Goal: Task Accomplishment & Management: Use online tool/utility

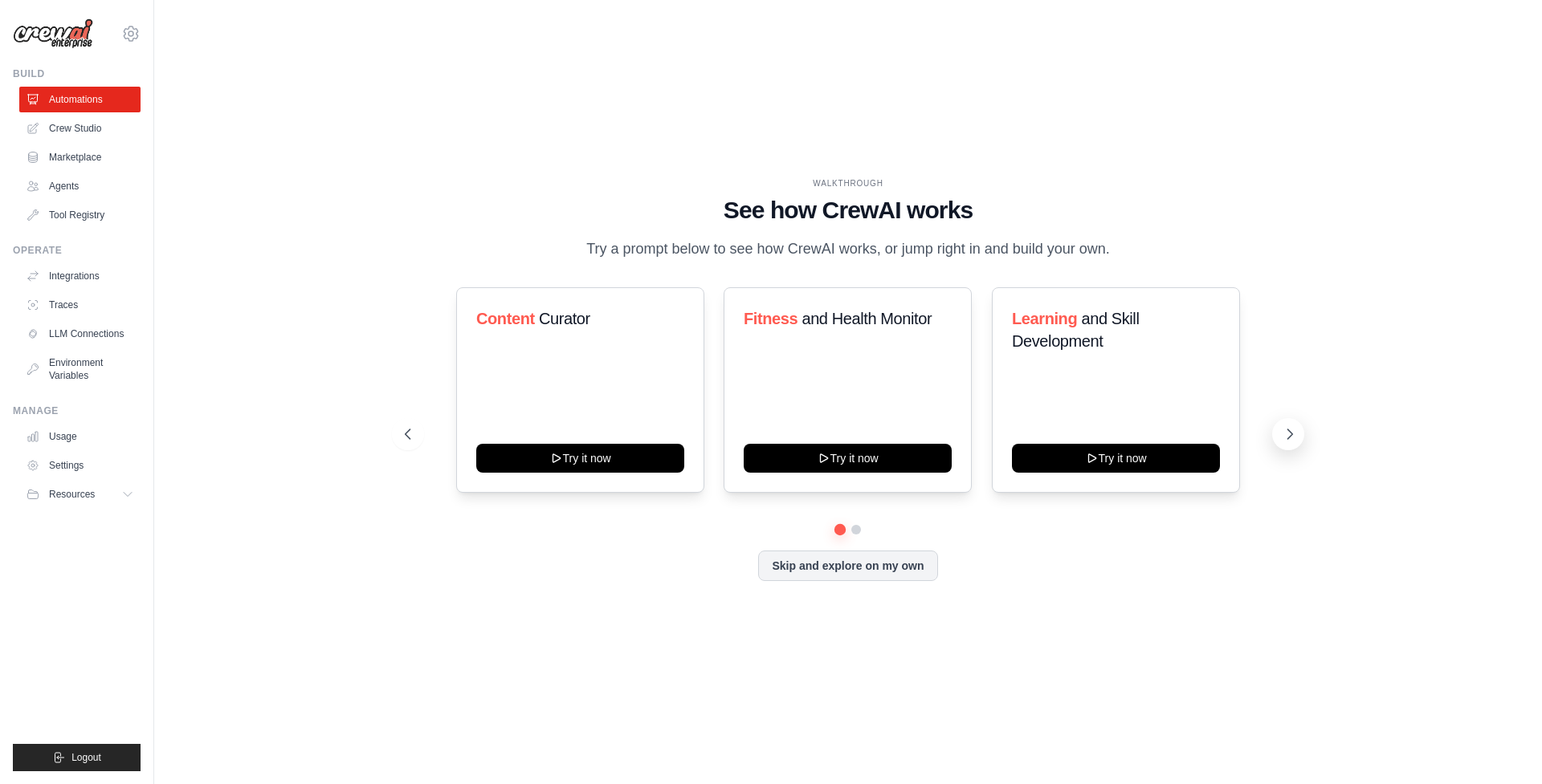
click at [1296, 440] on icon at bounding box center [1290, 434] width 16 height 16
click at [407, 423] on button at bounding box center [408, 434] width 32 height 32
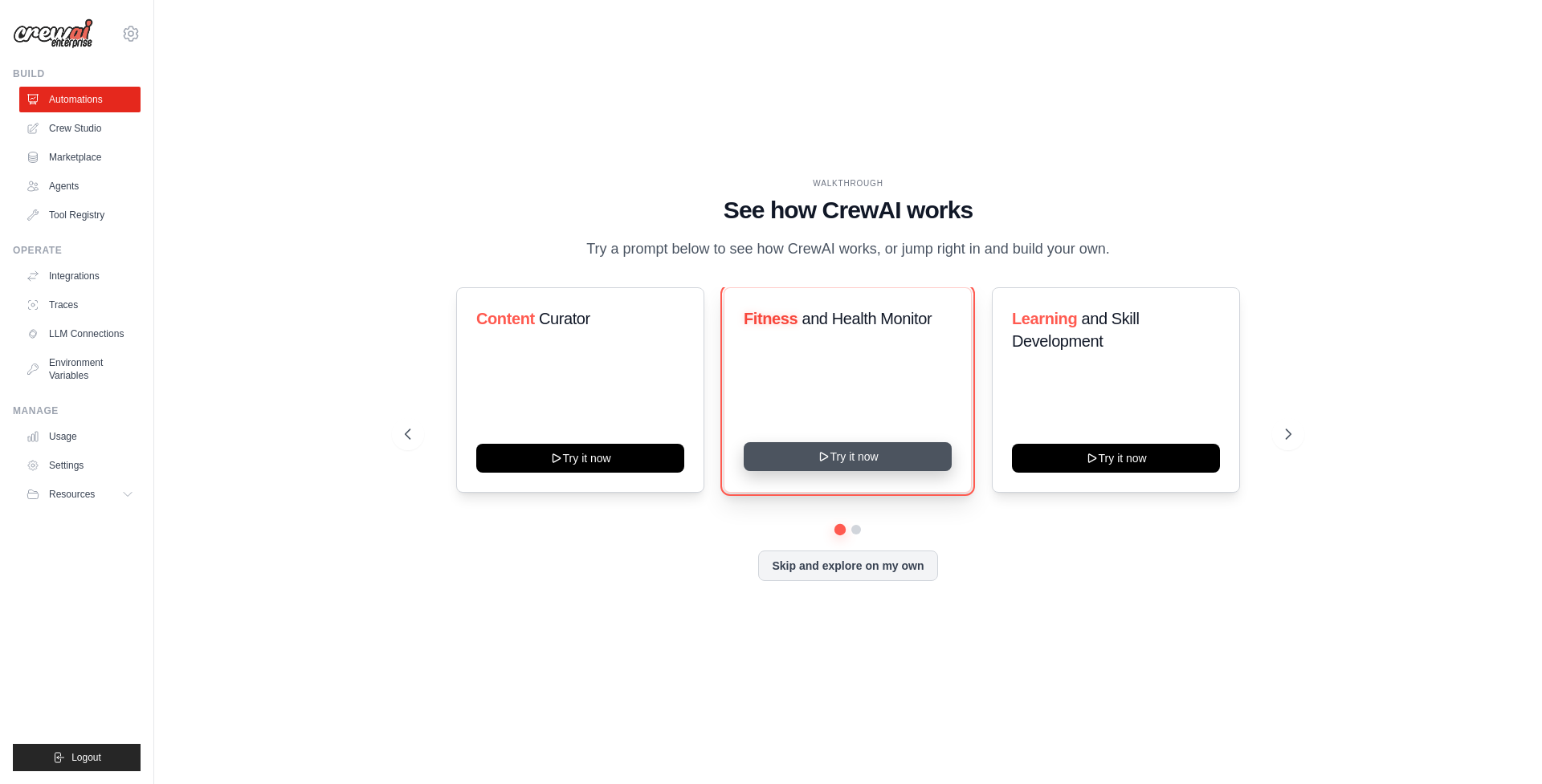
click at [860, 463] on button "Try it now" at bounding box center [847, 456] width 208 height 29
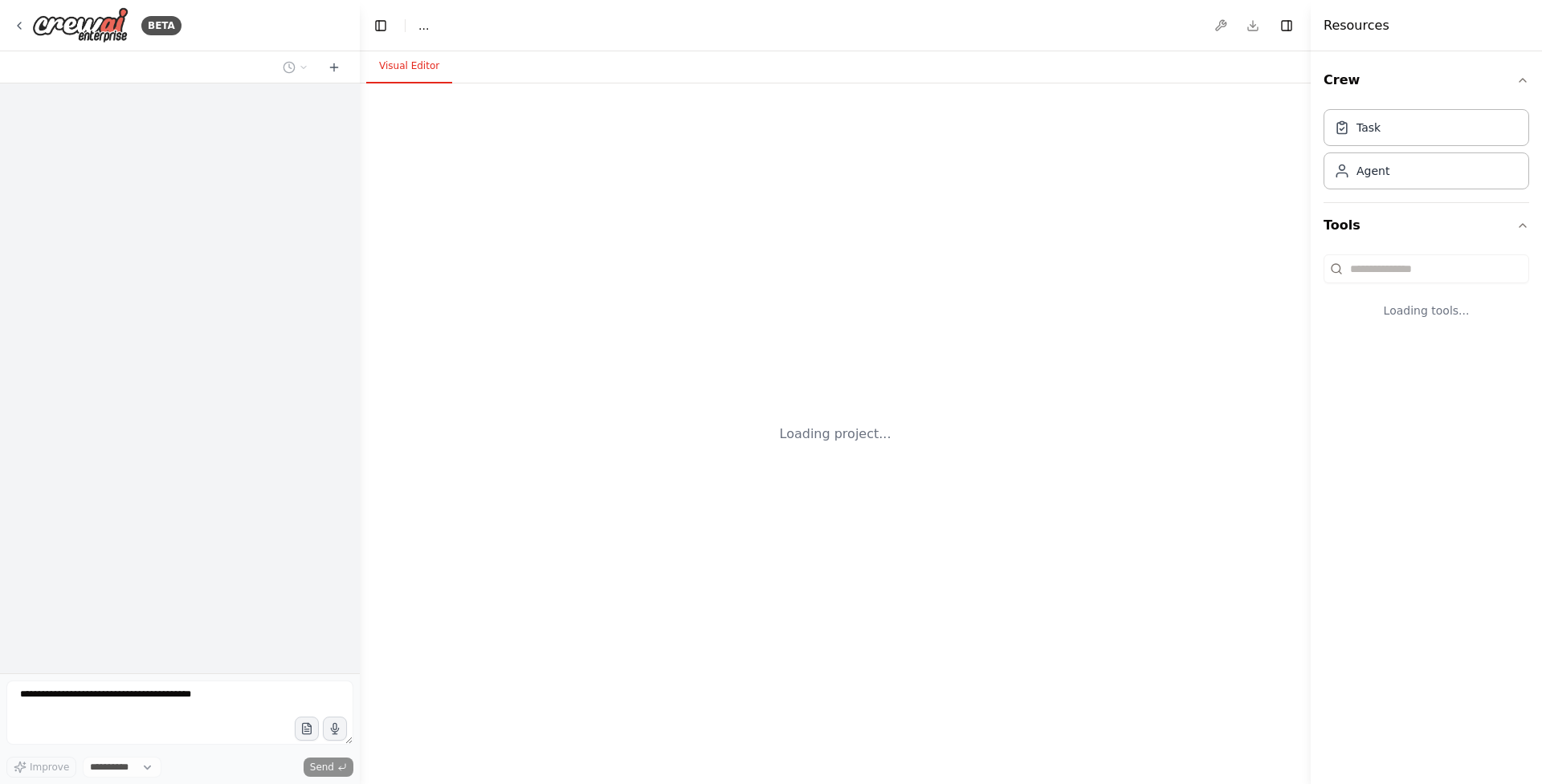
select select "****"
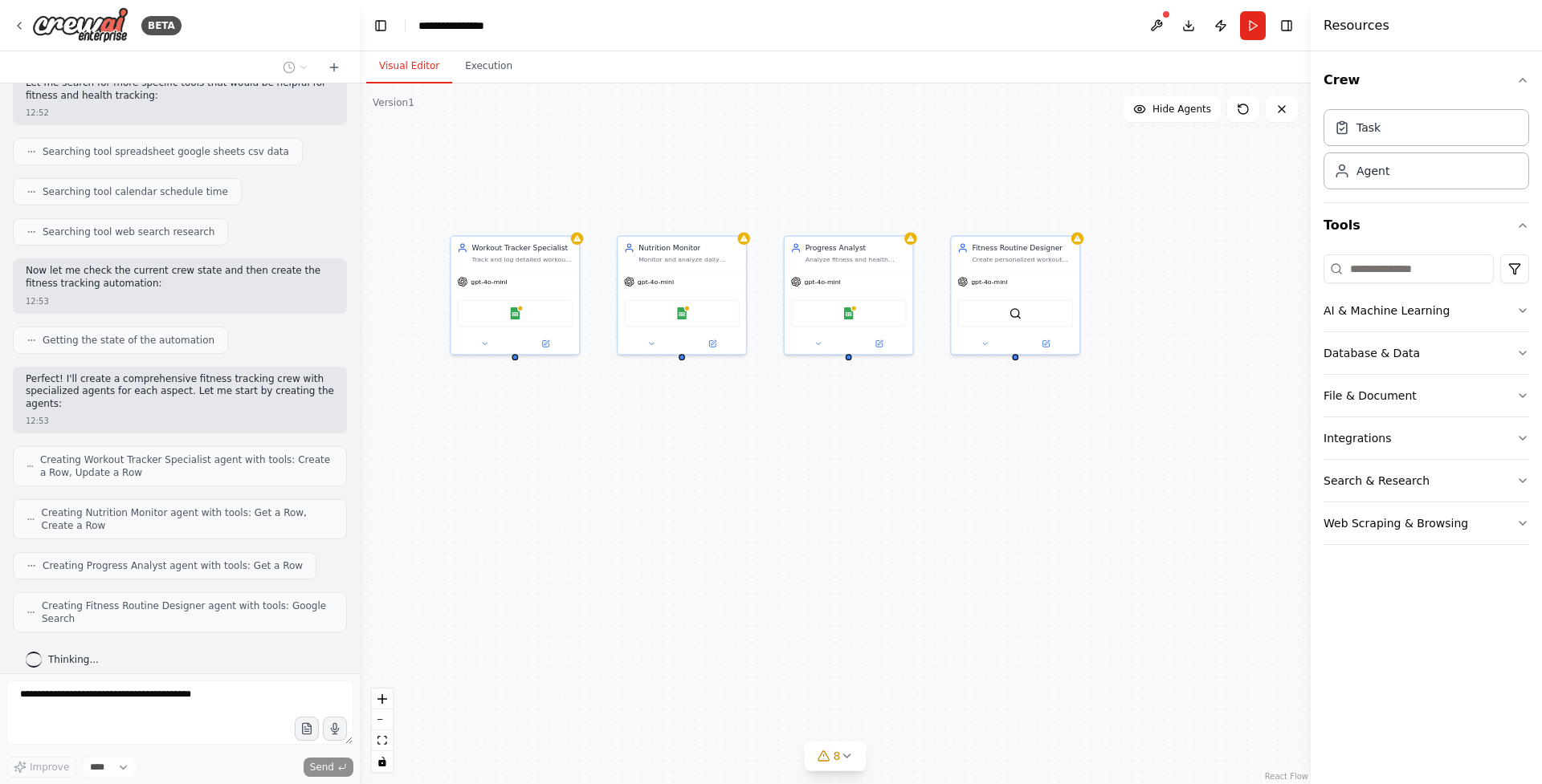
scroll to position [321, 0]
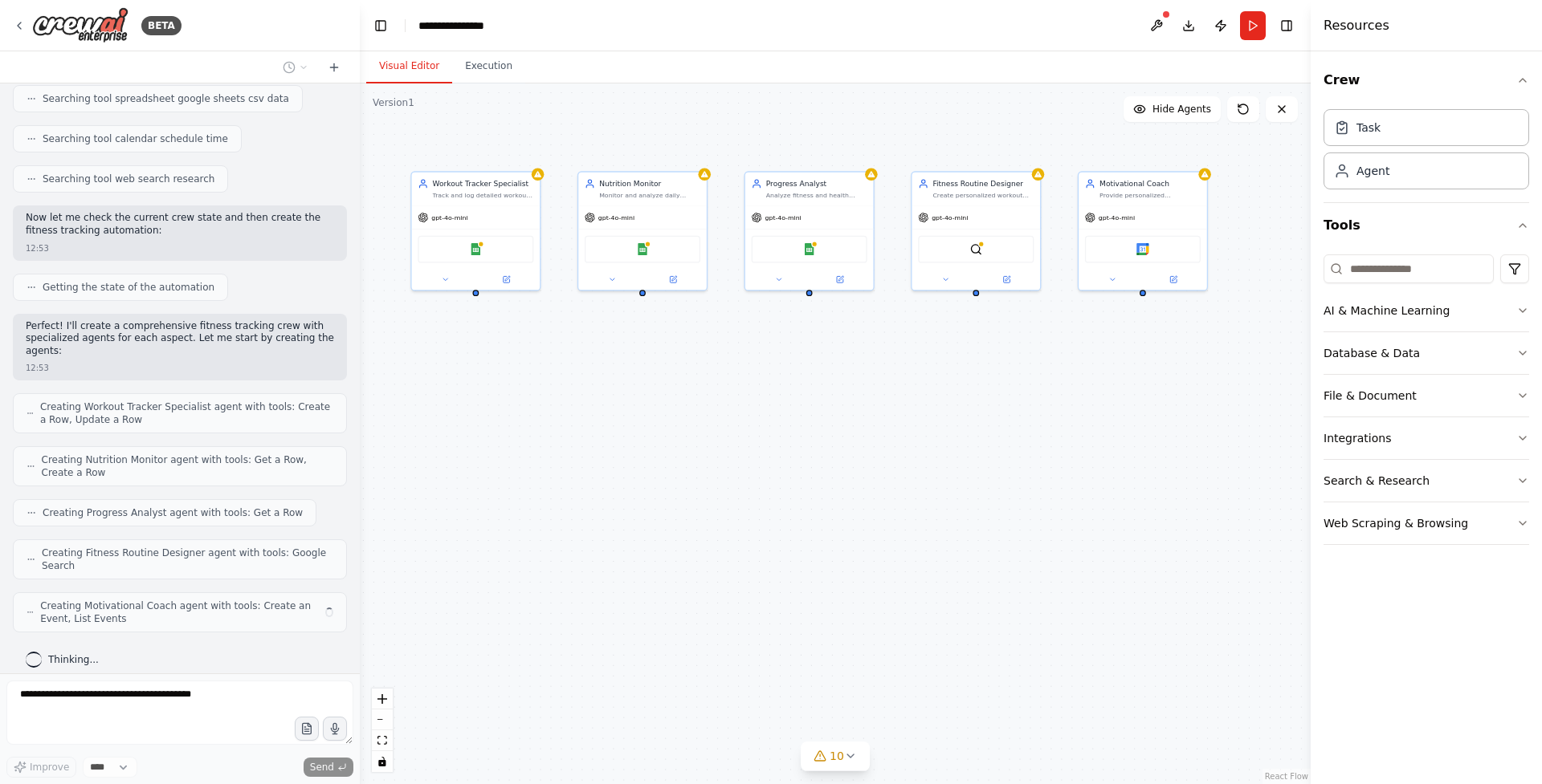
drag, startPoint x: 648, startPoint y: 533, endPoint x: 577, endPoint y: 419, distance: 134.3
click at [577, 419] on div "Workout Tracker Specialist Track and log detailed workout sessions including ex…" at bounding box center [835, 433] width 951 height 701
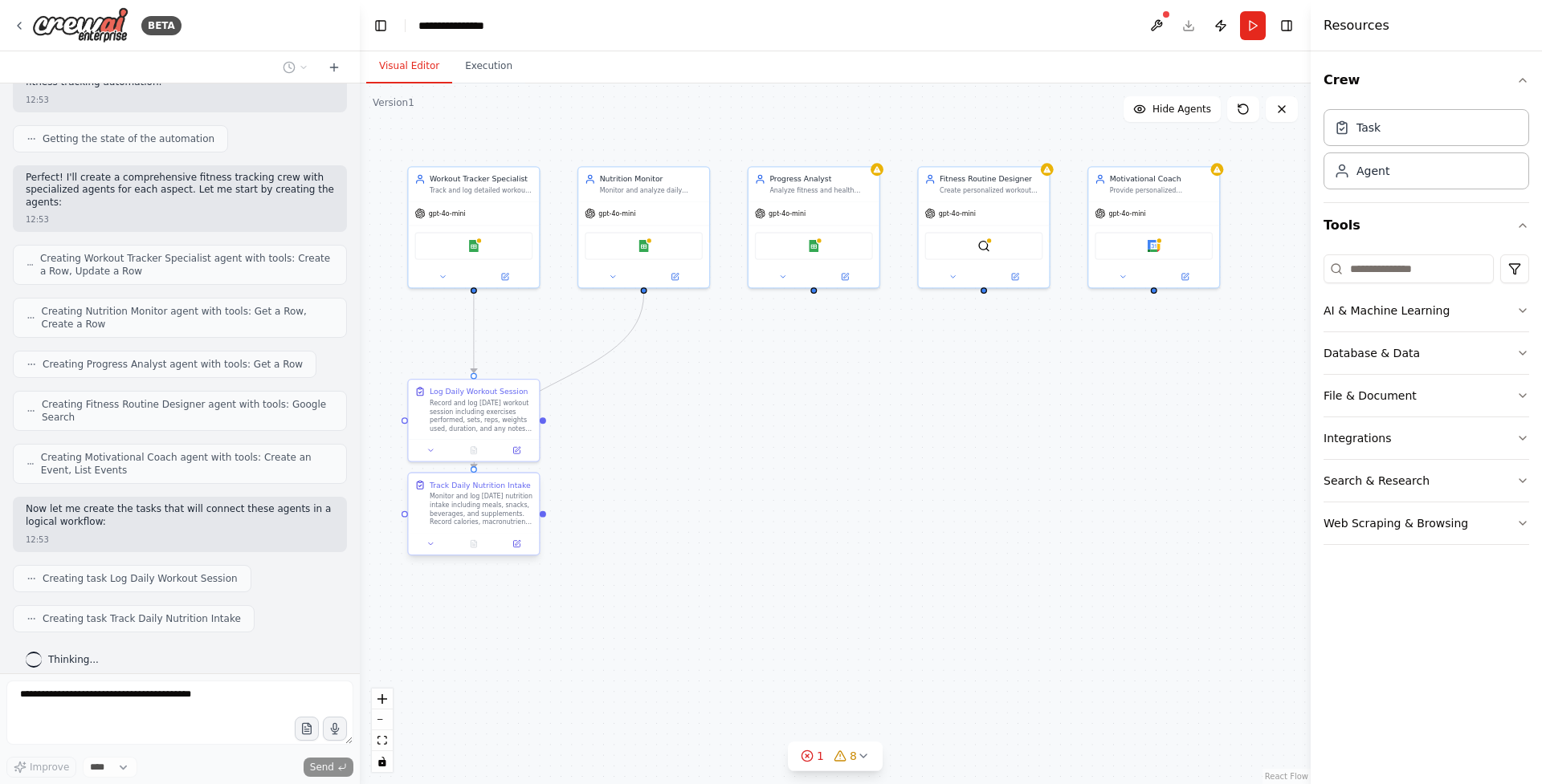
scroll to position [509, 0]
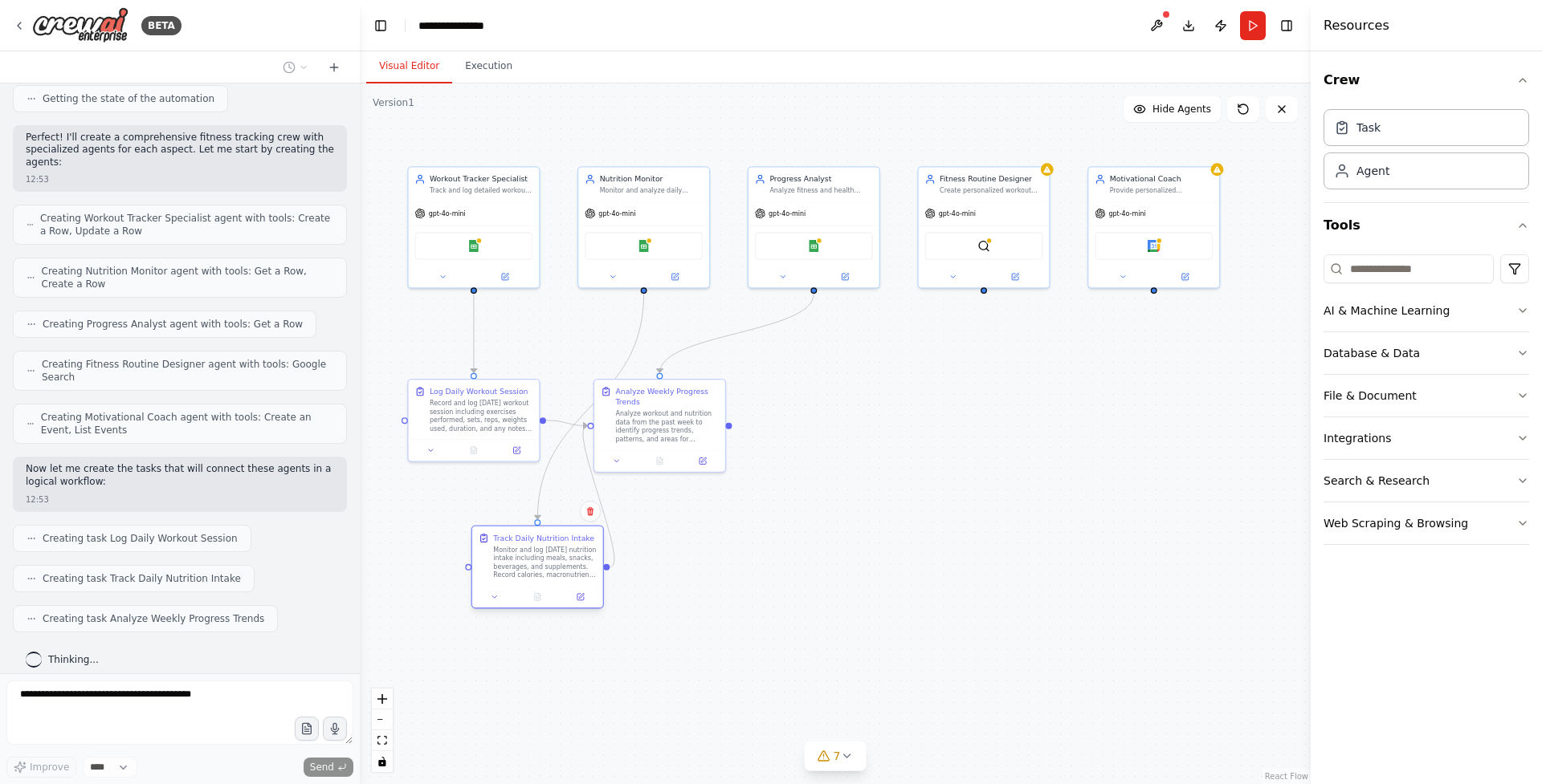
drag, startPoint x: 506, startPoint y: 503, endPoint x: 576, endPoint y: 555, distance: 87.2
click at [576, 555] on div "Monitor and log today's nutrition intake including meals, snacks, beverages, an…" at bounding box center [544, 563] width 103 height 34
drag, startPoint x: 684, startPoint y: 426, endPoint x: 860, endPoint y: 446, distance: 177.1
click at [860, 446] on div "Analyze workout and nutrition data from the past week to identify progress tren…" at bounding box center [832, 446] width 103 height 34
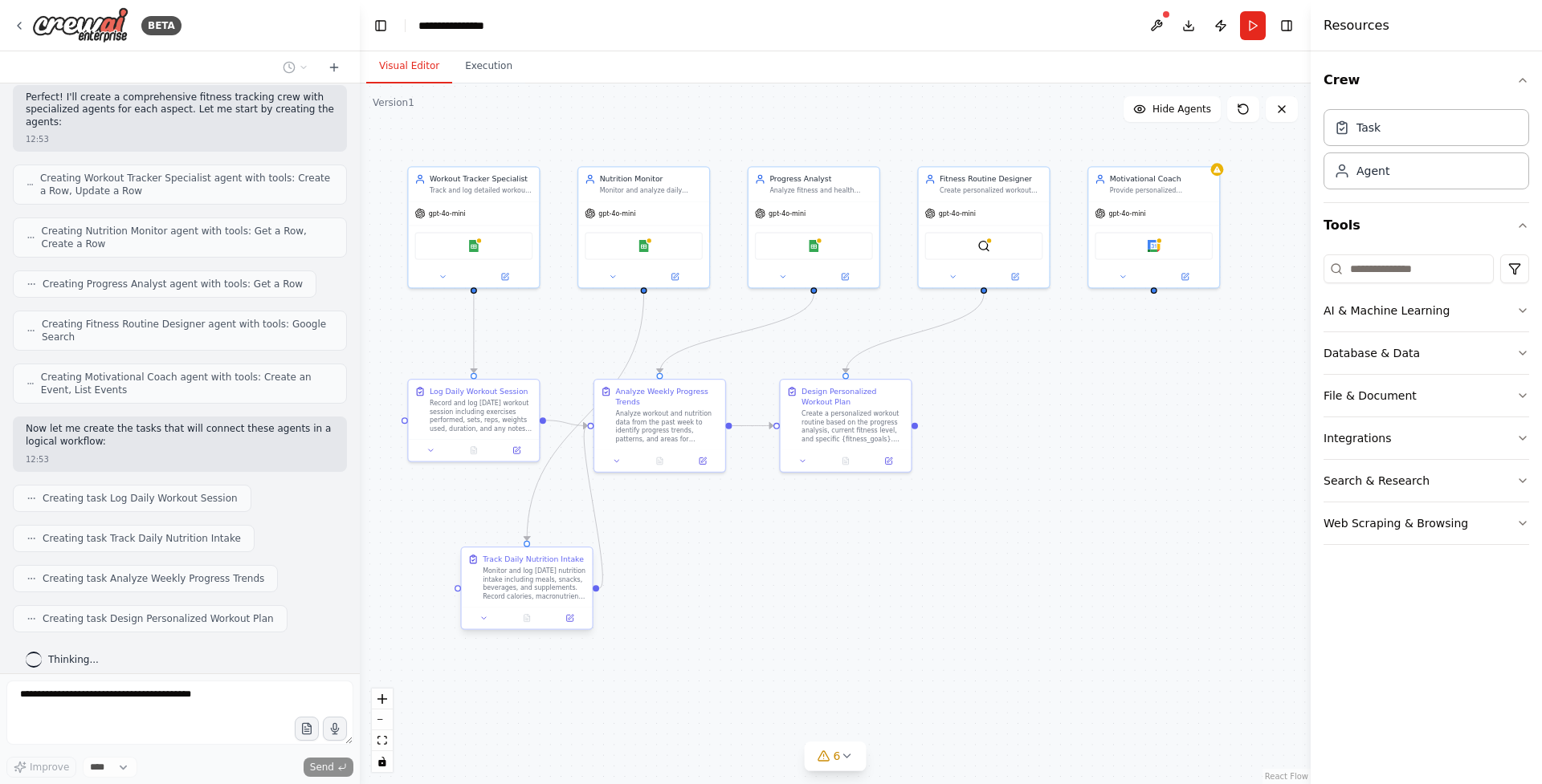
drag, startPoint x: 566, startPoint y: 560, endPoint x: 560, endPoint y: 582, distance: 22.8
click at [560, 582] on div "Monitor and log today's nutrition intake including meals, snacks, beverages, an…" at bounding box center [534, 583] width 103 height 34
drag, startPoint x: 666, startPoint y: 421, endPoint x: 723, endPoint y: 564, distance: 153.9
click at [723, 564] on div "Analyze workout and nutrition data from the past week to identify progress tren…" at bounding box center [726, 563] width 103 height 34
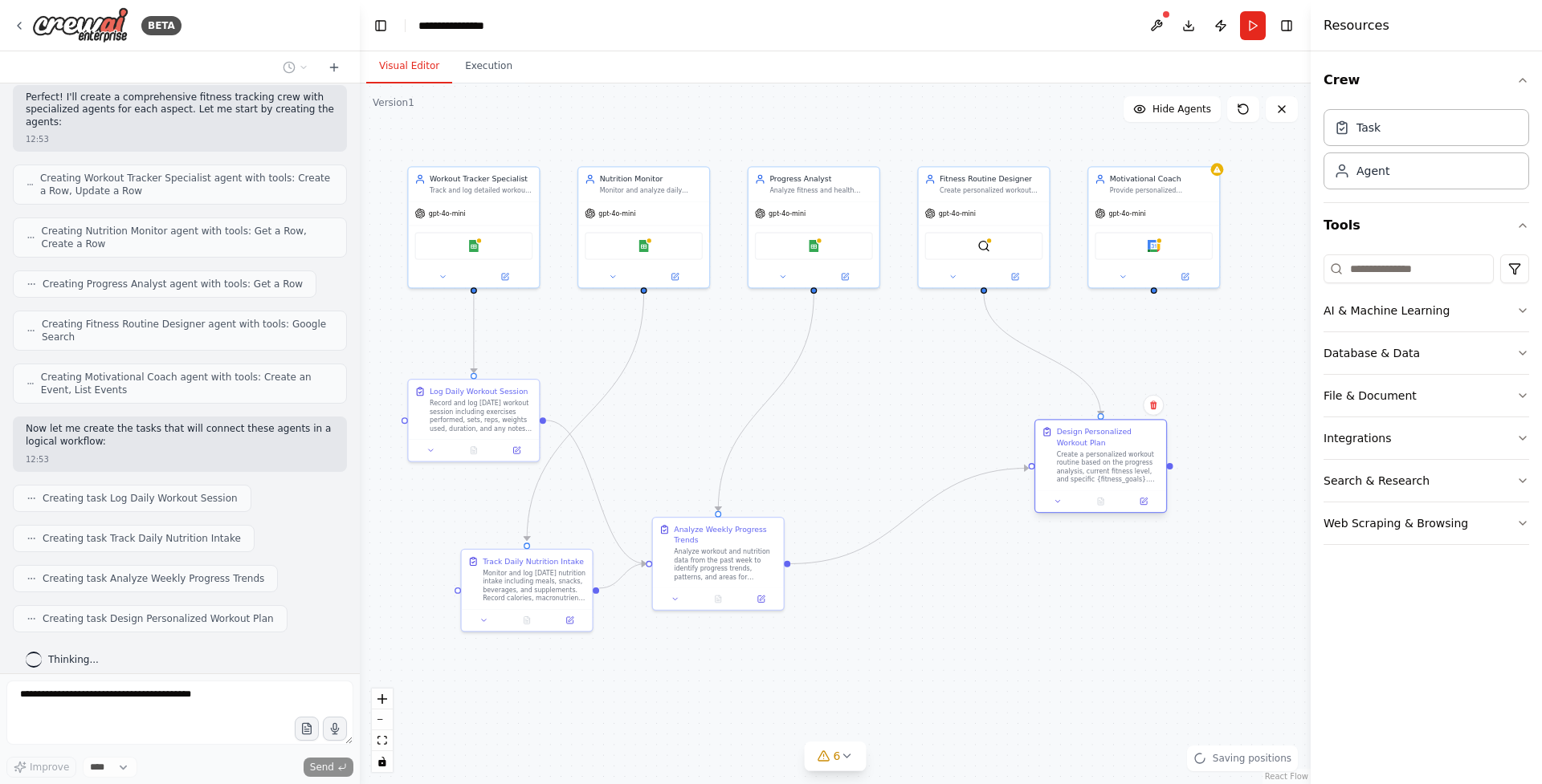
scroll to position [590, 0]
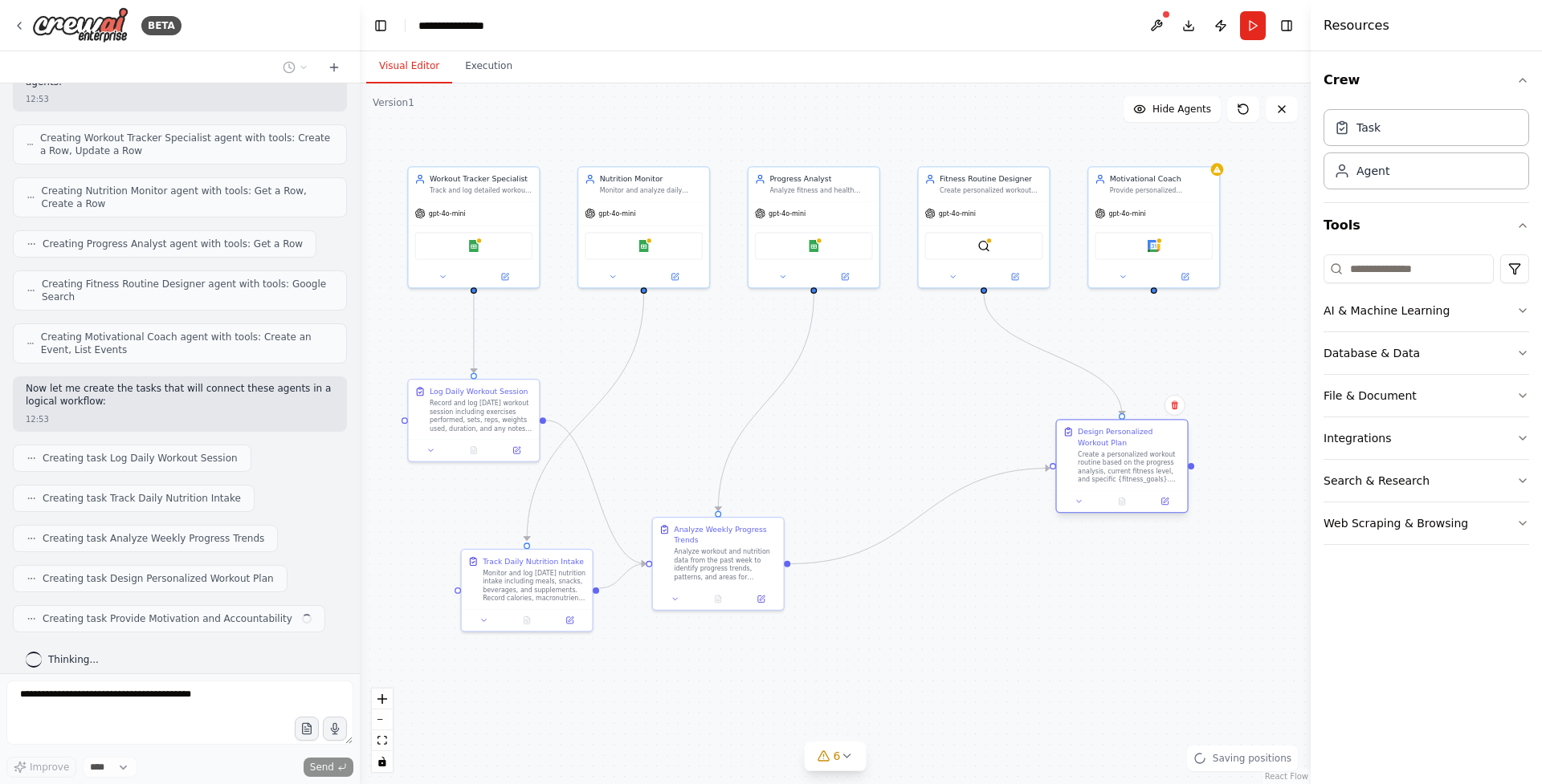
drag, startPoint x: 821, startPoint y: 427, endPoint x: 1108, endPoint y: 473, distance: 290.7
click at [1108, 473] on div "Create a personalized workout routine based on the progress analysis, current f…" at bounding box center [1129, 467] width 103 height 34
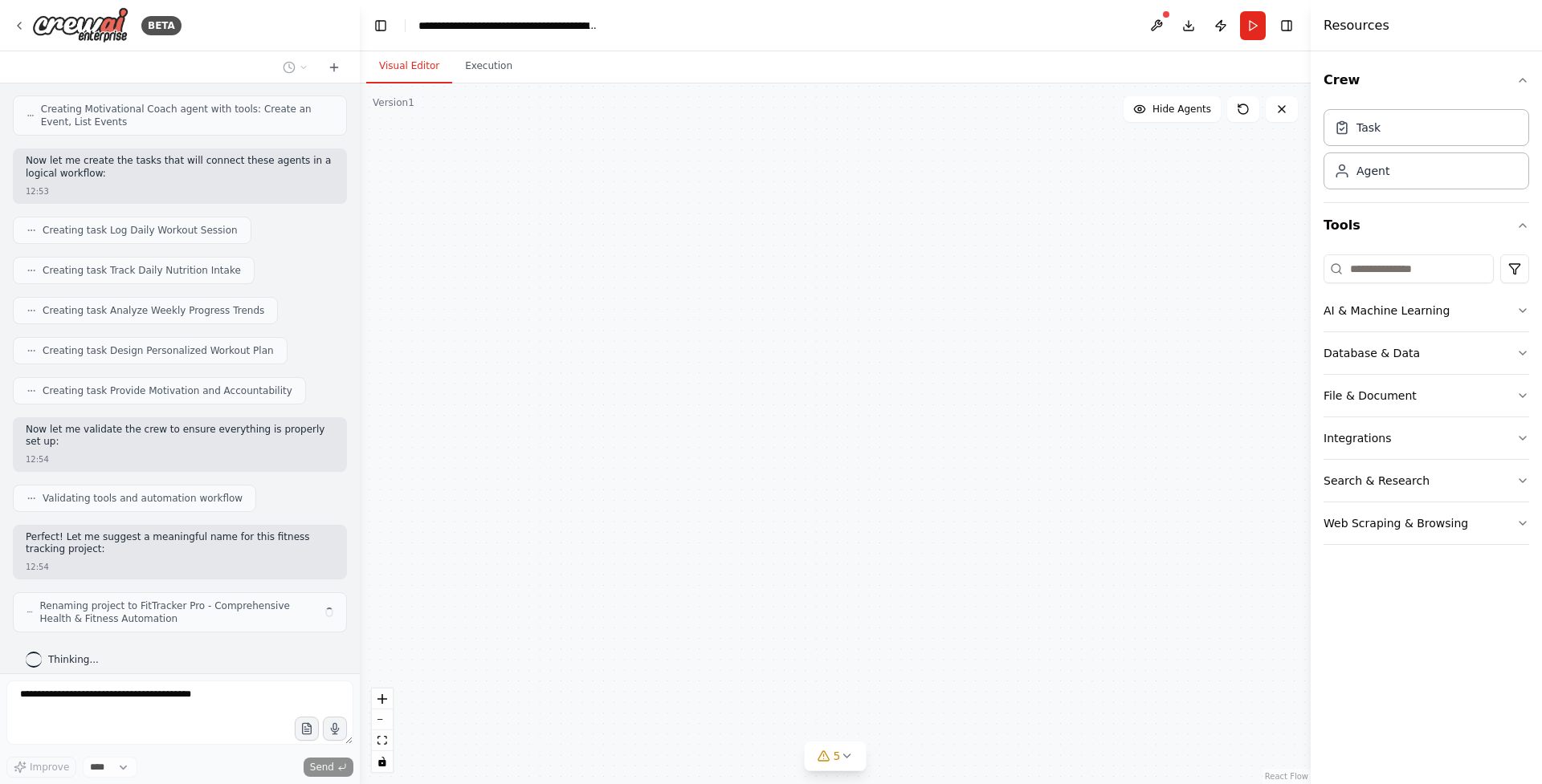
scroll to position [817, 0]
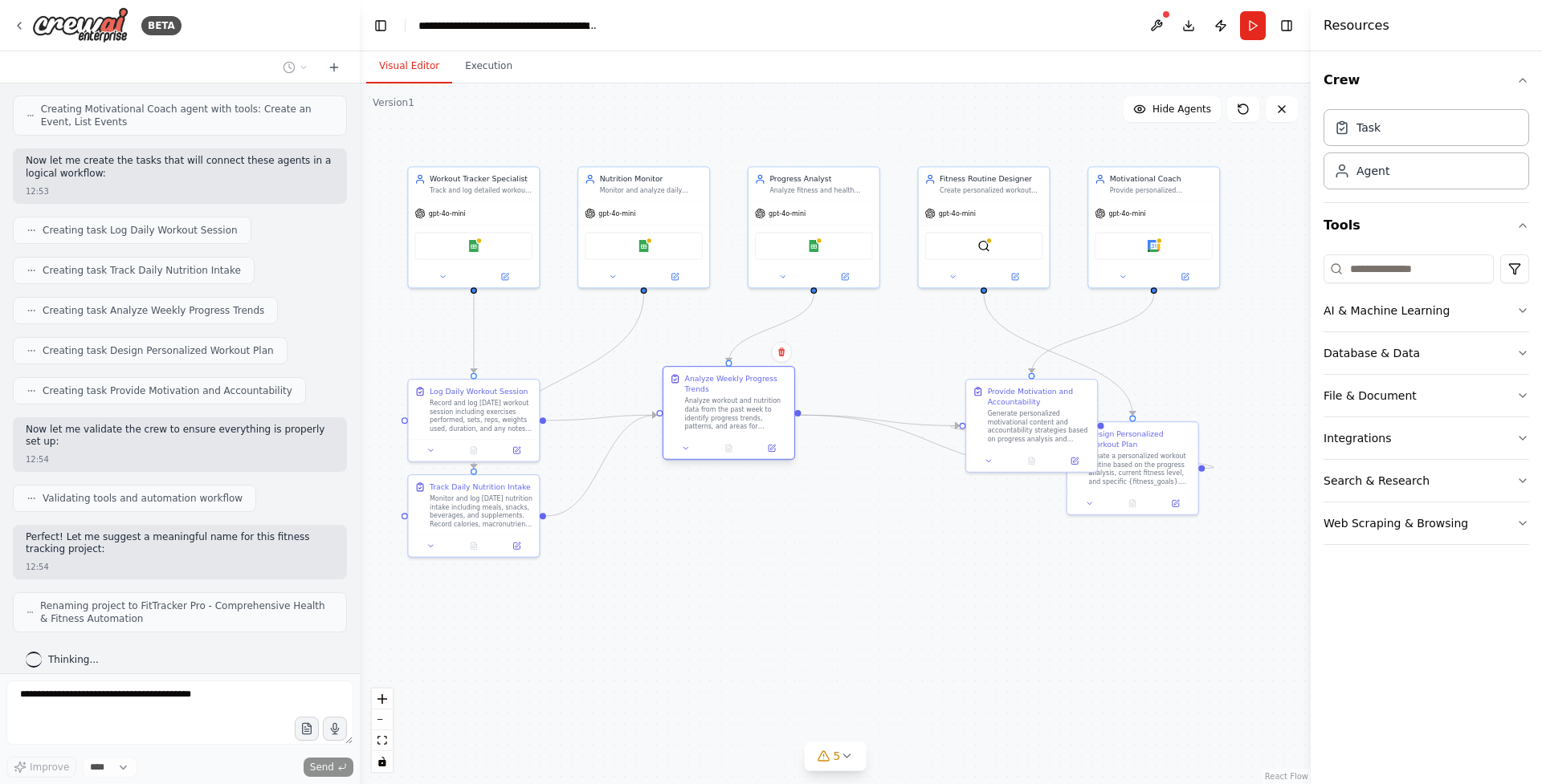
drag, startPoint x: 651, startPoint y: 404, endPoint x: 727, endPoint y: 395, distance: 76.5
click at [727, 395] on div "Analyze Weekly Progress Trends Analyze workout and nutrition data from the past…" at bounding box center [736, 401] width 103 height 57
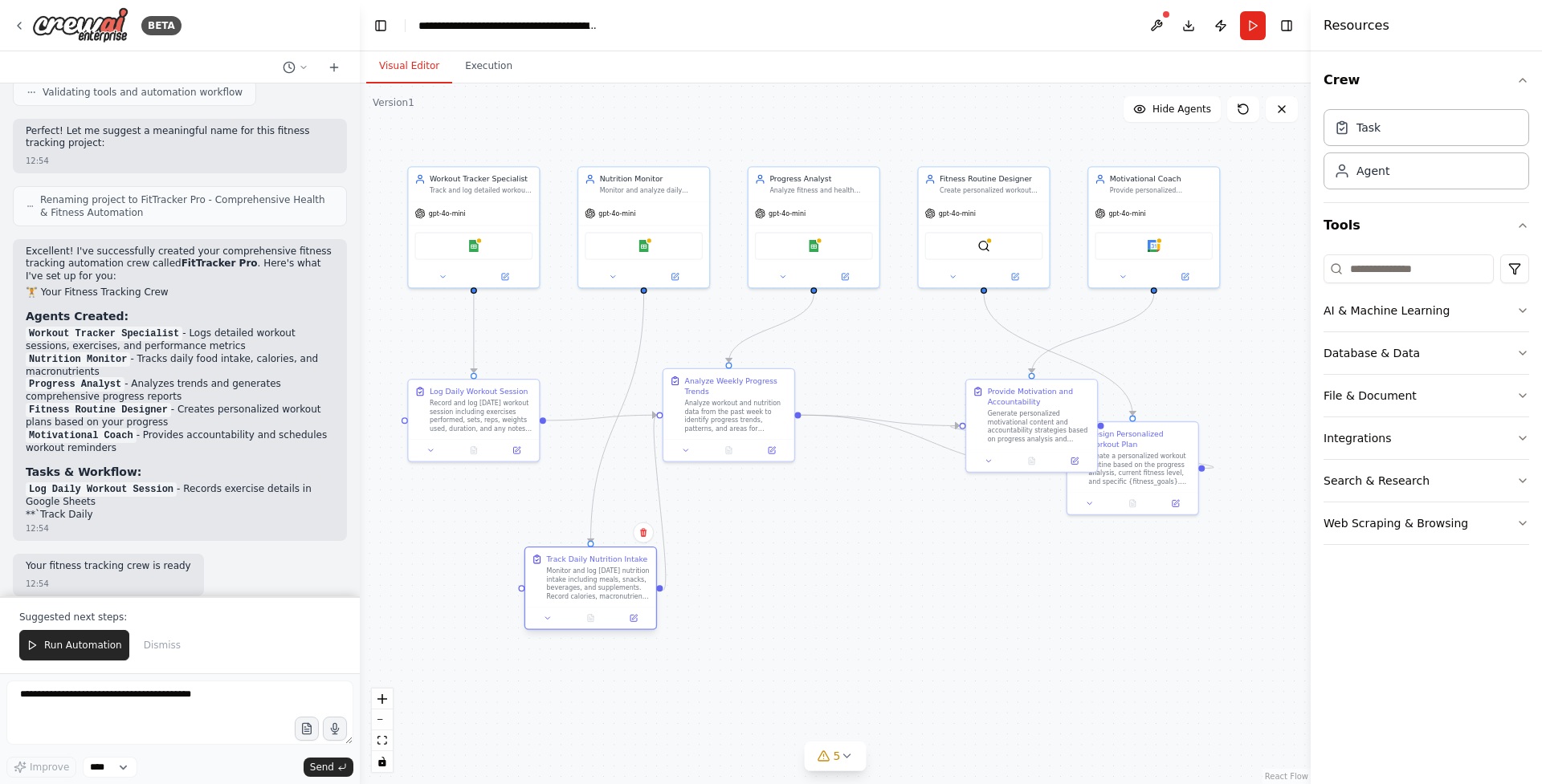
drag, startPoint x: 494, startPoint y: 503, endPoint x: 586, endPoint y: 573, distance: 115.6
click at [586, 573] on div "Monitor and log today's nutrition intake including meals, snacks, beverages, an…" at bounding box center [599, 583] width 103 height 34
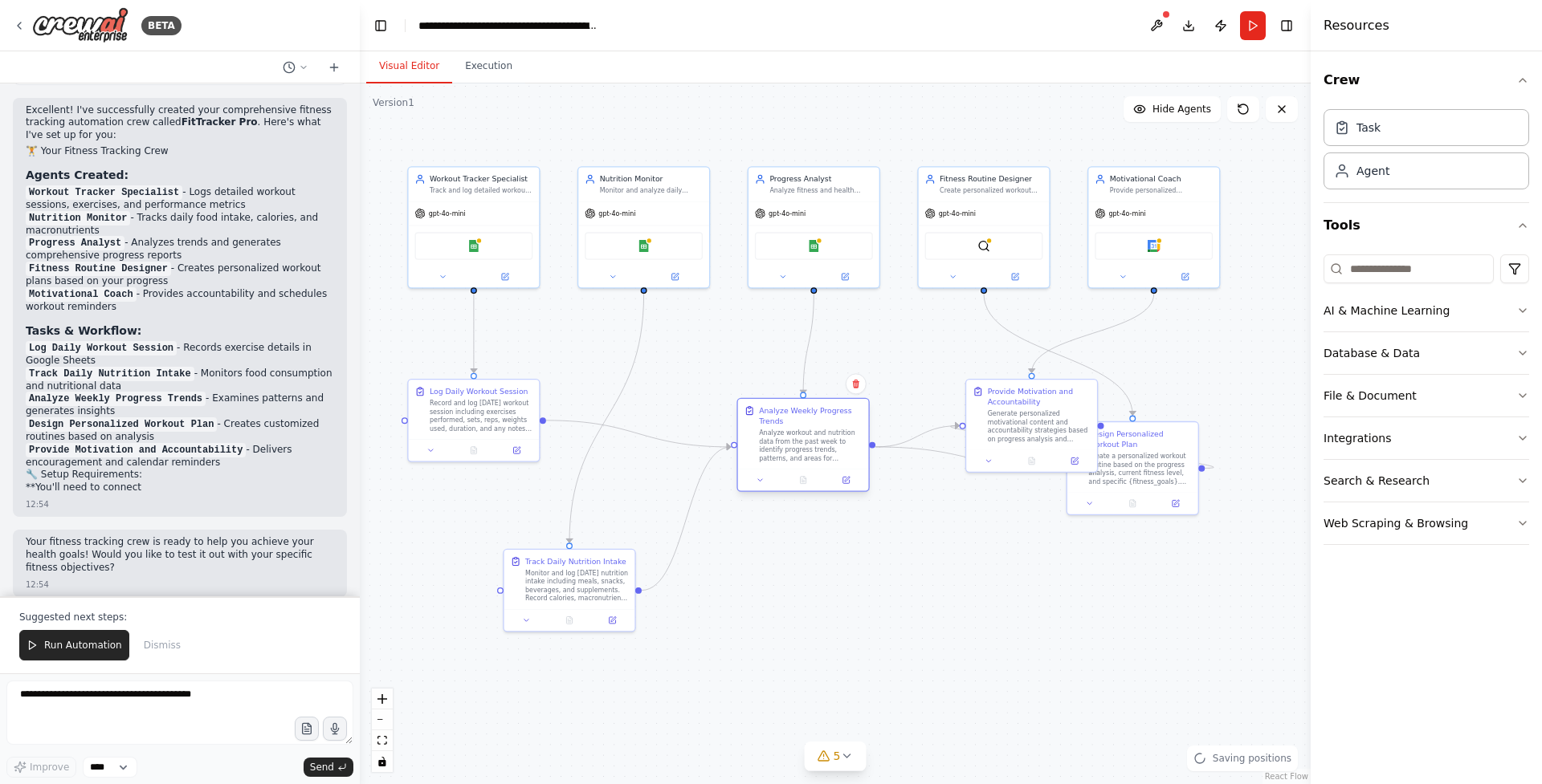
drag, startPoint x: 708, startPoint y: 440, endPoint x: 782, endPoint y: 471, distance: 80.2
click at [782, 471] on div at bounding box center [803, 479] width 131 height 21
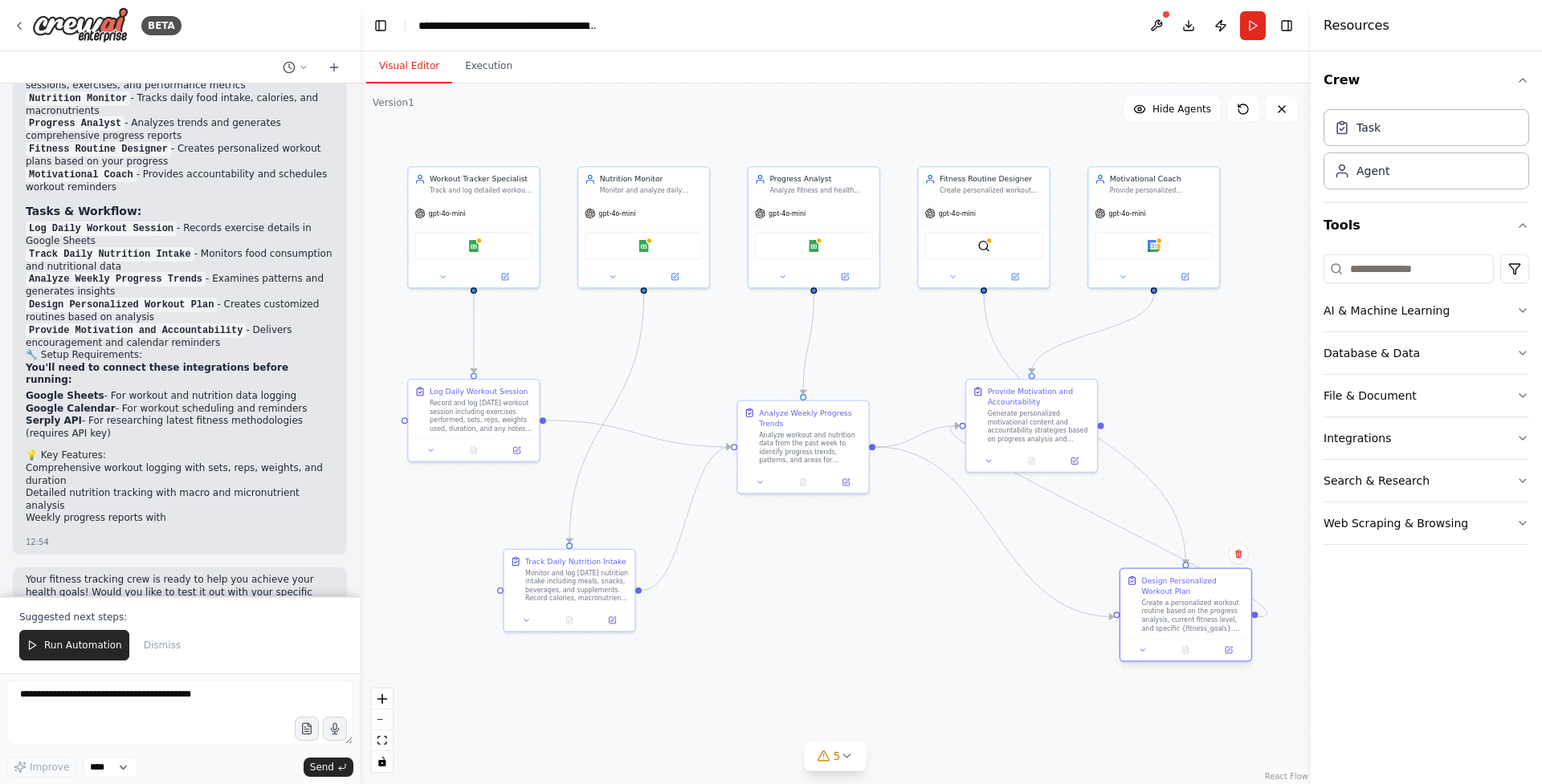
drag, startPoint x: 1111, startPoint y: 483, endPoint x: 1170, endPoint y: 630, distance: 158.4
click at [1170, 630] on div "Create a personalized workout routine based on the progress analysis, current f…" at bounding box center [1194, 616] width 103 height 34
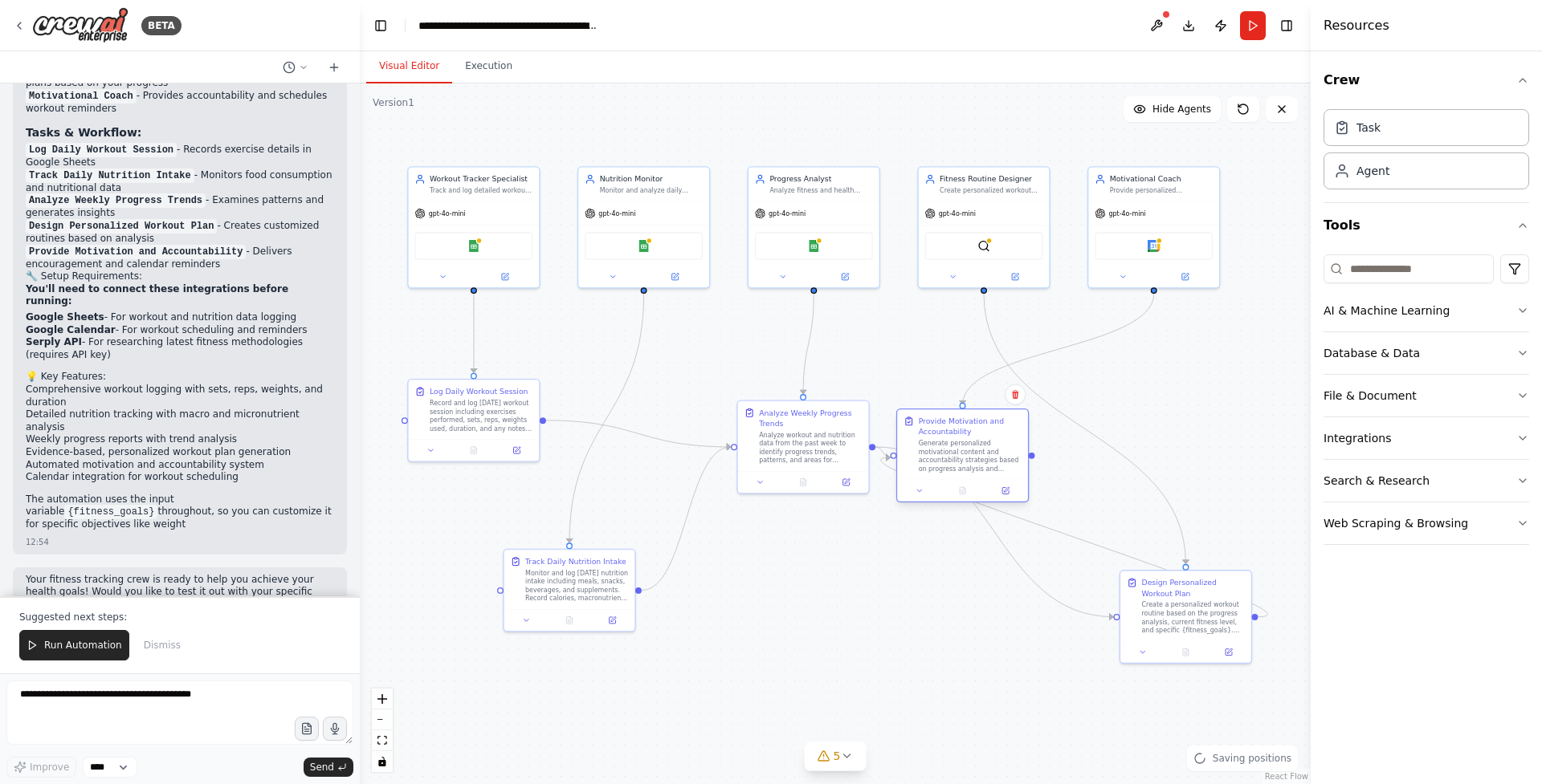
scroll to position [1576, 0]
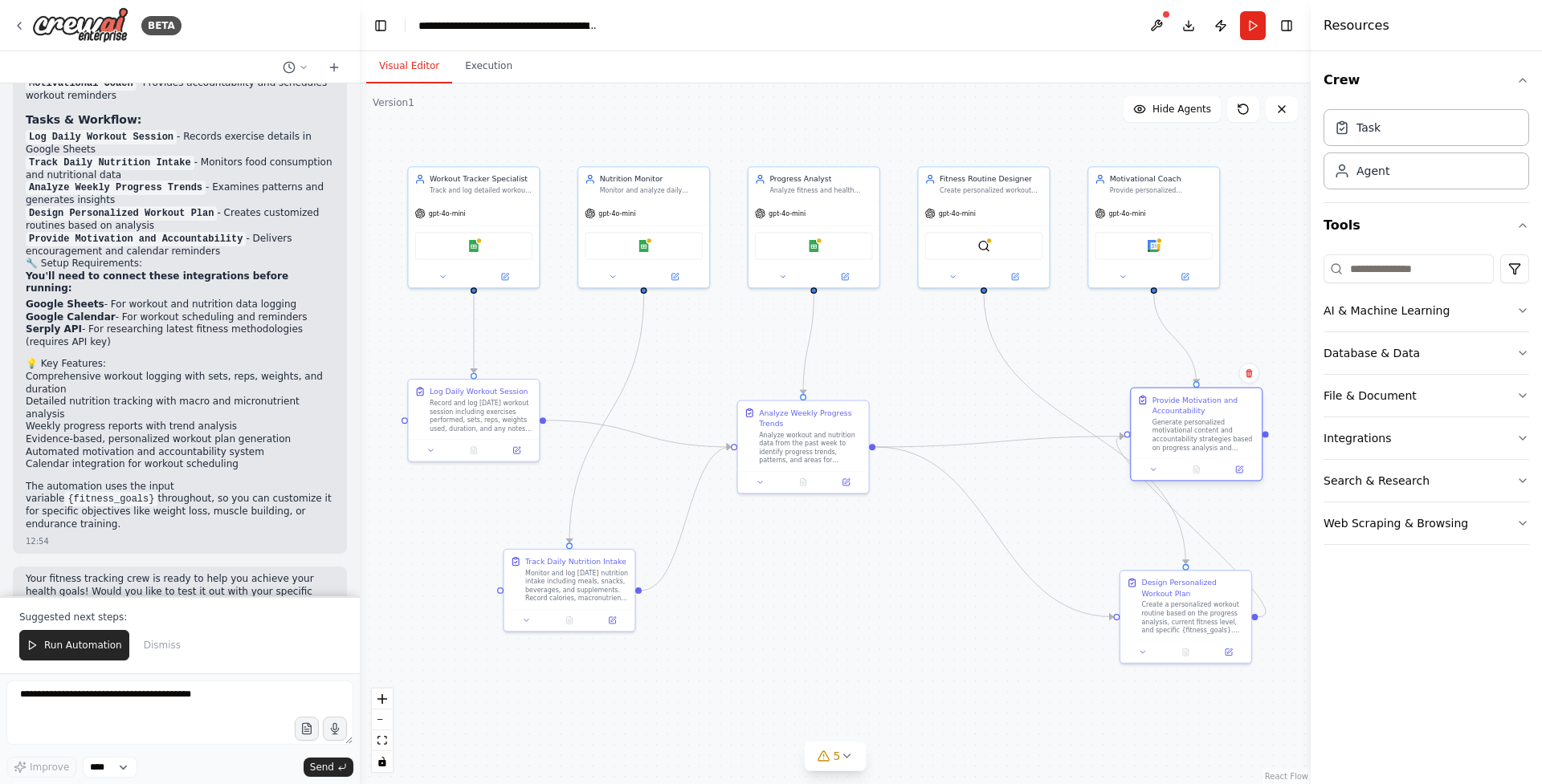
drag, startPoint x: 1077, startPoint y: 449, endPoint x: 1242, endPoint y: 455, distance: 165.1
click at [1242, 455] on div "Provide Motivation and Accountability Generate personalized motivational conten…" at bounding box center [1196, 435] width 132 height 94
drag, startPoint x: 1184, startPoint y: 598, endPoint x: 992, endPoint y: 579, distance: 192.9
click at [992, 579] on div "Create a personalized workout routine based on the progress analysis, current f…" at bounding box center [1002, 594] width 103 height 34
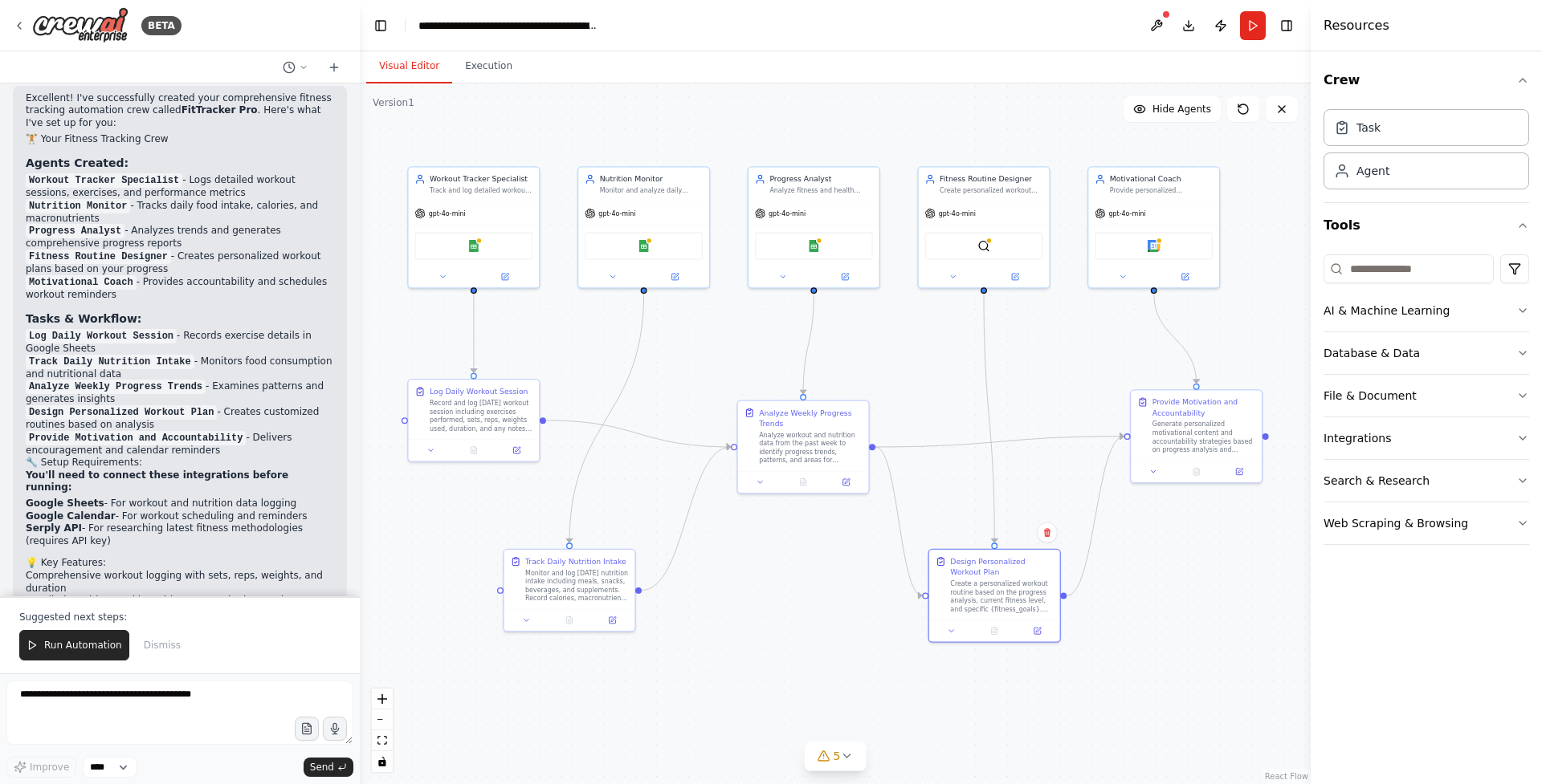
scroll to position [1378, 0]
drag, startPoint x: 154, startPoint y: 218, endPoint x: 173, endPoint y: 228, distance: 21.5
click at [173, 228] on li "Progress Analyst - Analyzes trends and generates comprehensive progress reports" at bounding box center [179, 236] width 308 height 26
drag, startPoint x: 189, startPoint y: 244, endPoint x: 221, endPoint y: 242, distance: 32.1
click at [221, 249] on li "Fitness Routine Designer - Creates personalized workout plans based on your pro…" at bounding box center [179, 262] width 308 height 26
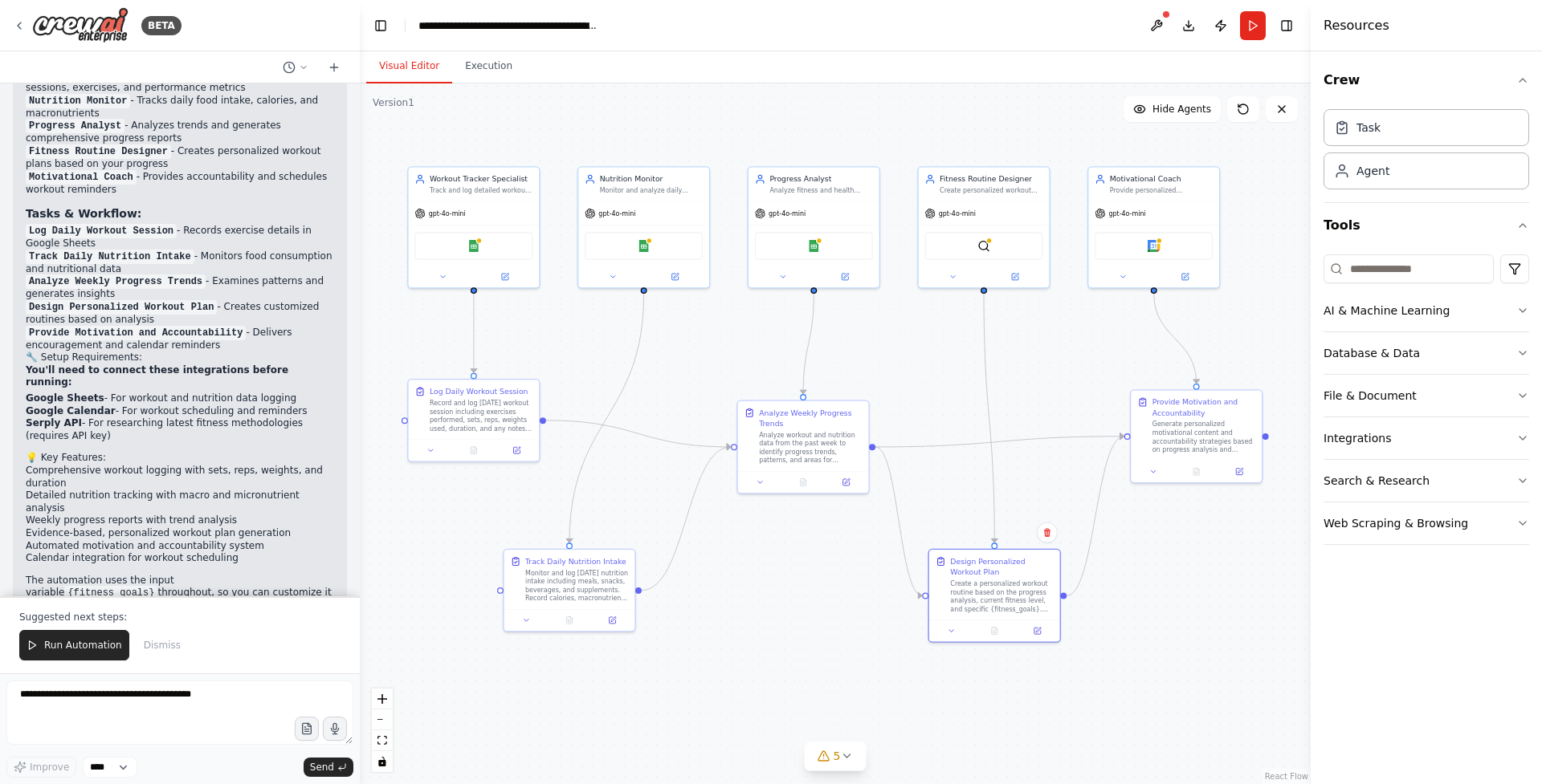
scroll to position [1486, 0]
drag, startPoint x: 226, startPoint y: 242, endPoint x: 240, endPoint y: 242, distance: 14.0
click at [240, 247] on li "Track Daily Nutrition Intake - Monitors food consumption and nutritional data" at bounding box center [179, 259] width 308 height 26
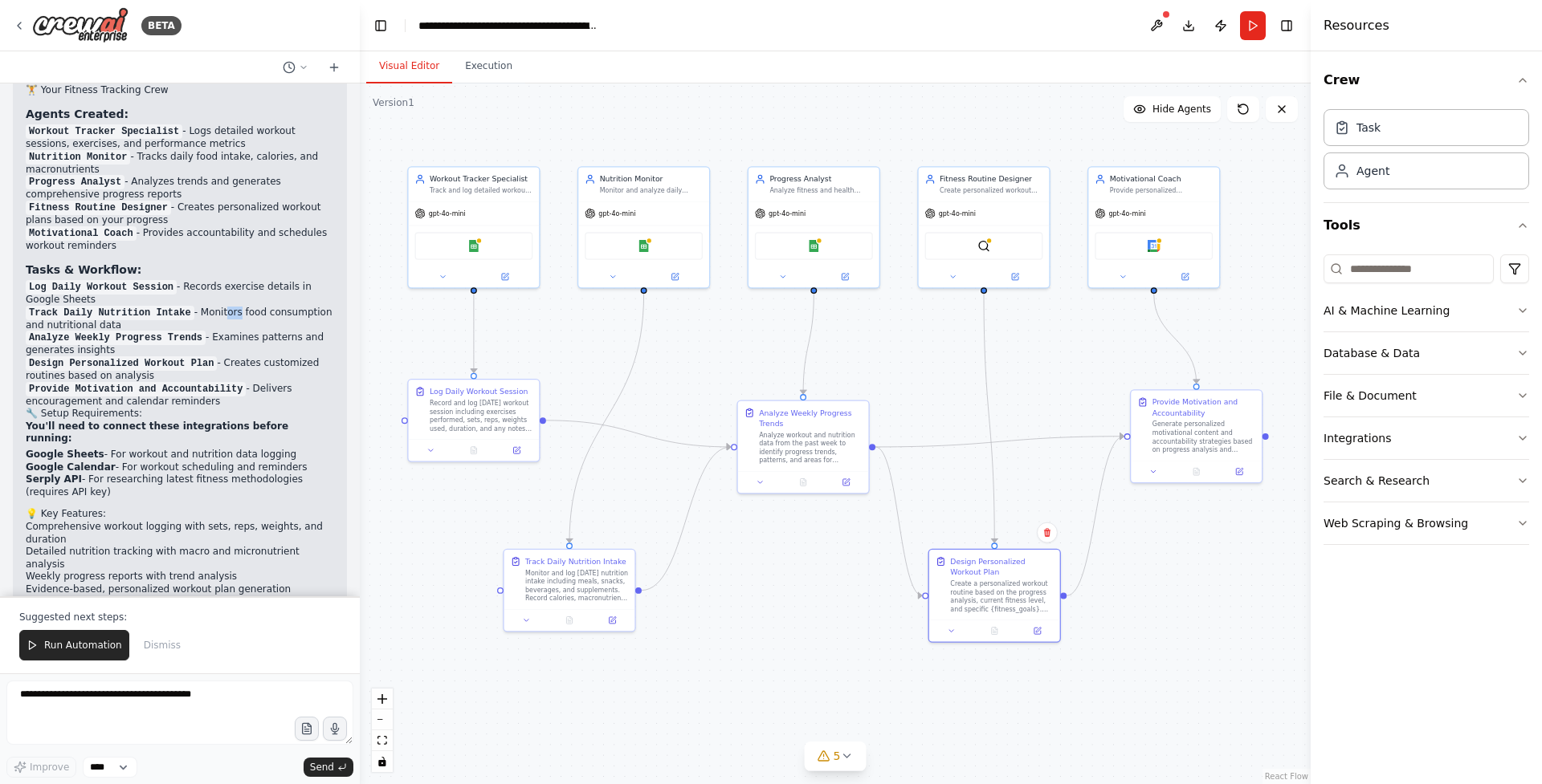
scroll to position [1424, 0]
drag, startPoint x: 230, startPoint y: 328, endPoint x: 256, endPoint y: 334, distance: 26.7
click at [256, 334] on li "Analyze Weekly Progress Trends - Examines patterns and generates insights" at bounding box center [179, 345] width 308 height 26
drag, startPoint x: 245, startPoint y: 350, endPoint x: 250, endPoint y: 364, distance: 14.9
click at [250, 364] on li "Design Personalized Workout Plan - Creates customized routines based on analysis" at bounding box center [179, 371] width 308 height 26
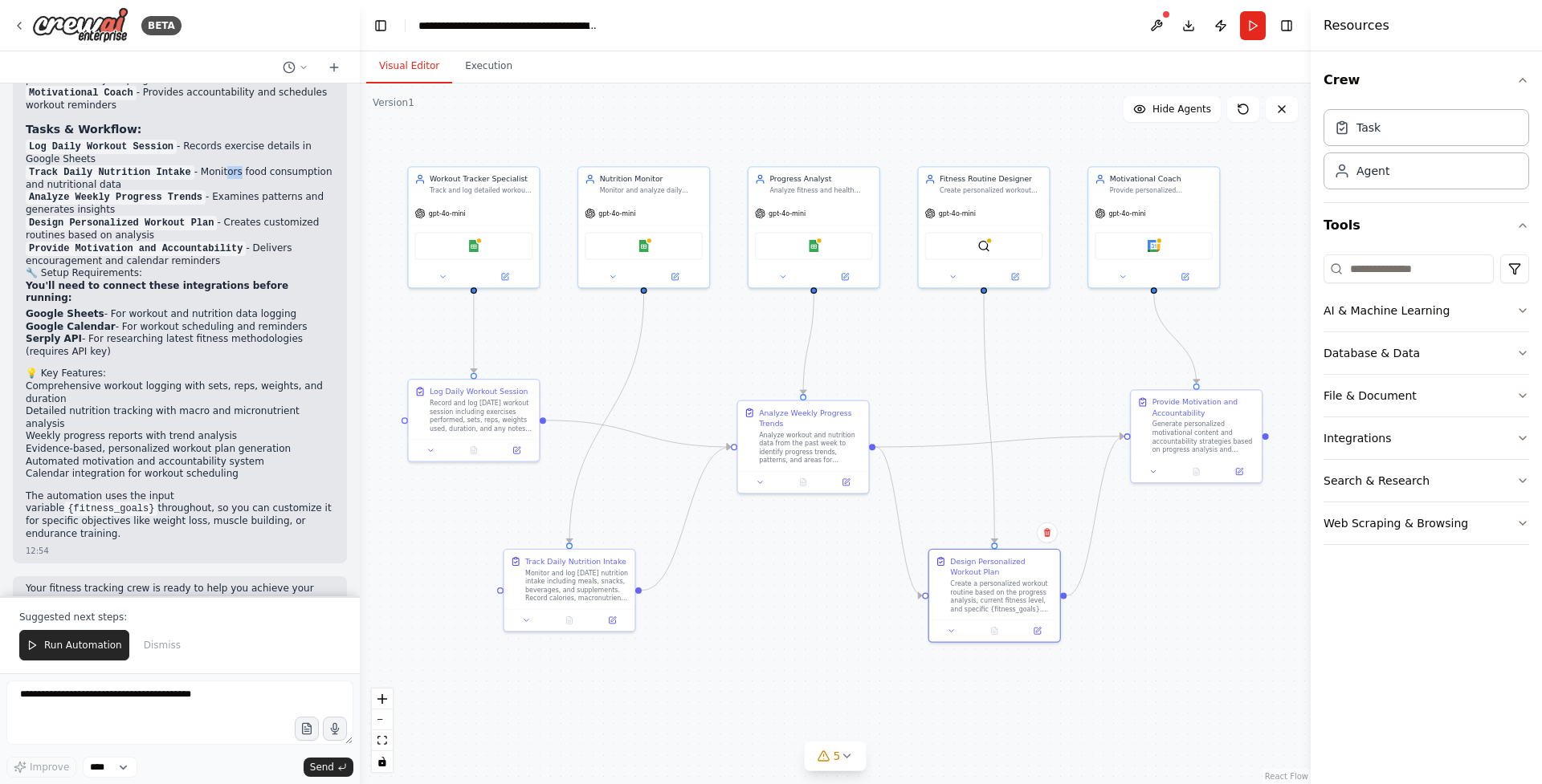
scroll to position [1576, 0]
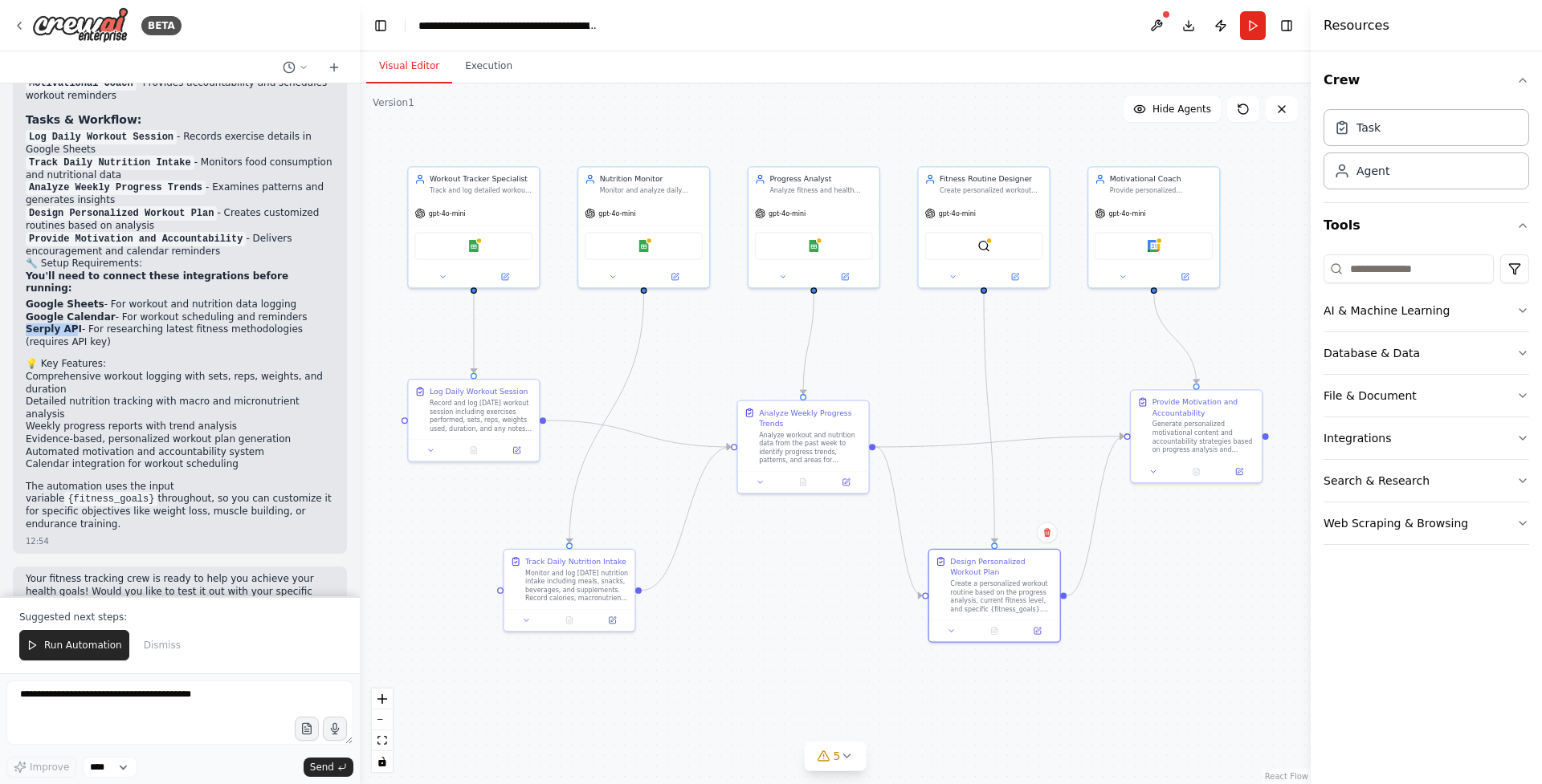
drag, startPoint x: 74, startPoint y: 305, endPoint x: 27, endPoint y: 304, distance: 47.0
click at [27, 323] on strong "Serply API" at bounding box center [53, 329] width 56 height 12
copy strong "Serply AP"
click at [67, 653] on button "Run Automation" at bounding box center [75, 645] width 110 height 30
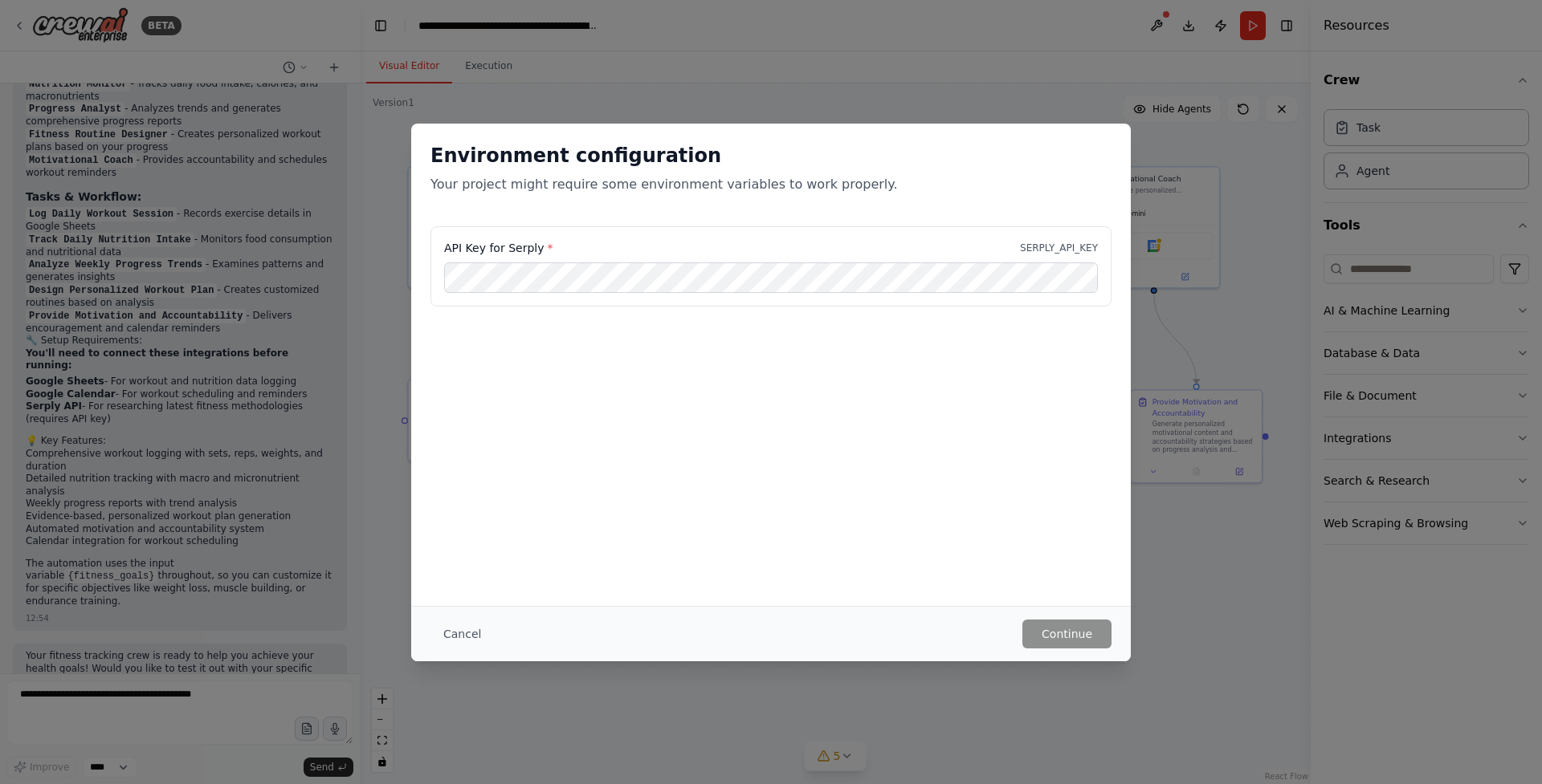
click at [906, 438] on div "Environment configuration Your project might require some environment variables…" at bounding box center [771, 364] width 719 height 482
click at [1063, 634] on button "Continue" at bounding box center [1067, 634] width 89 height 29
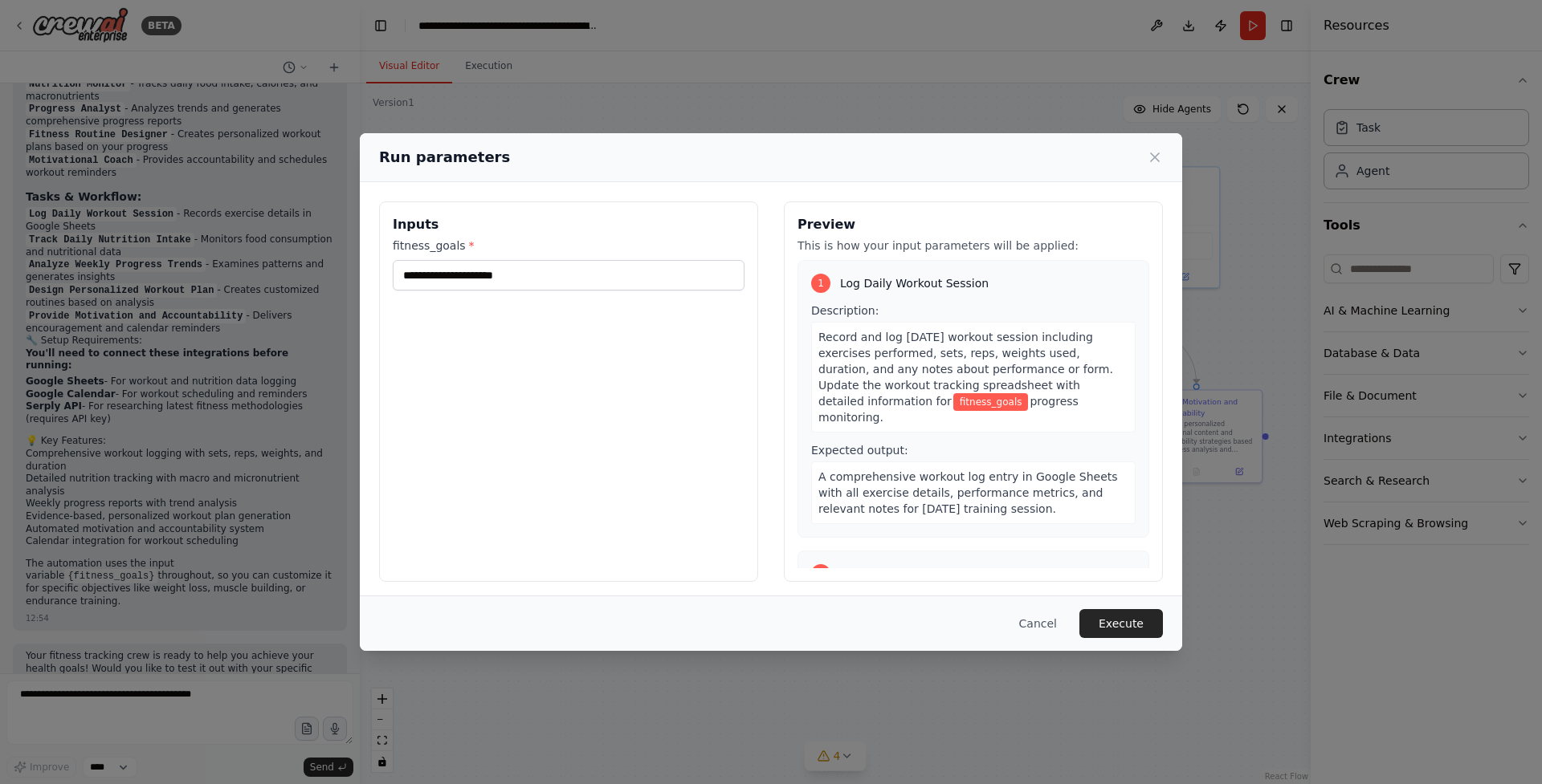
click at [544, 293] on div "Inputs fitness_goals *" at bounding box center [568, 392] width 379 height 381
click at [524, 281] on input "fitness_goals *" at bounding box center [568, 275] width 352 height 30
type input "**********"
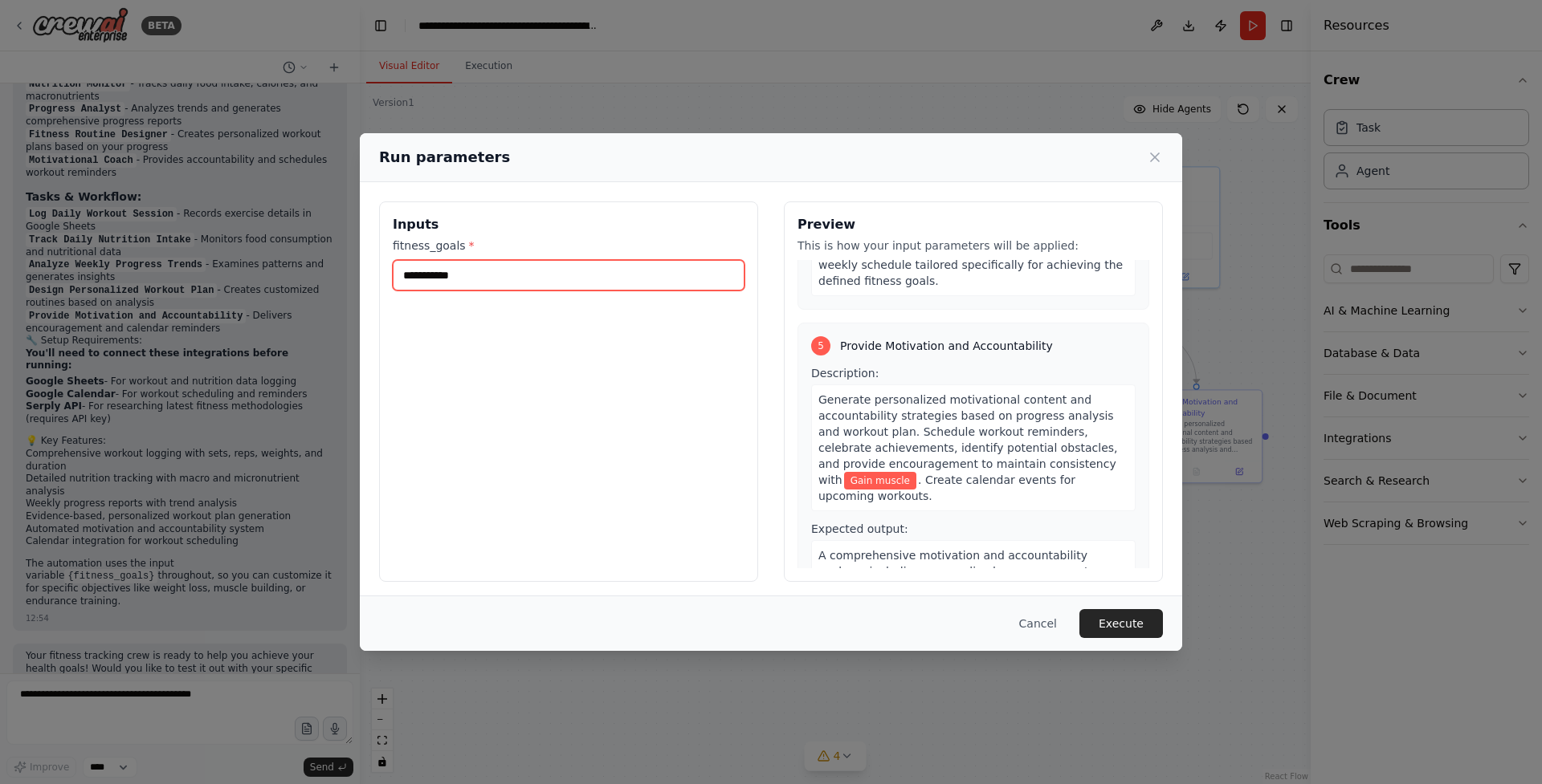
scroll to position [1146, 0]
click at [1122, 629] on button "Execute" at bounding box center [1121, 623] width 83 height 29
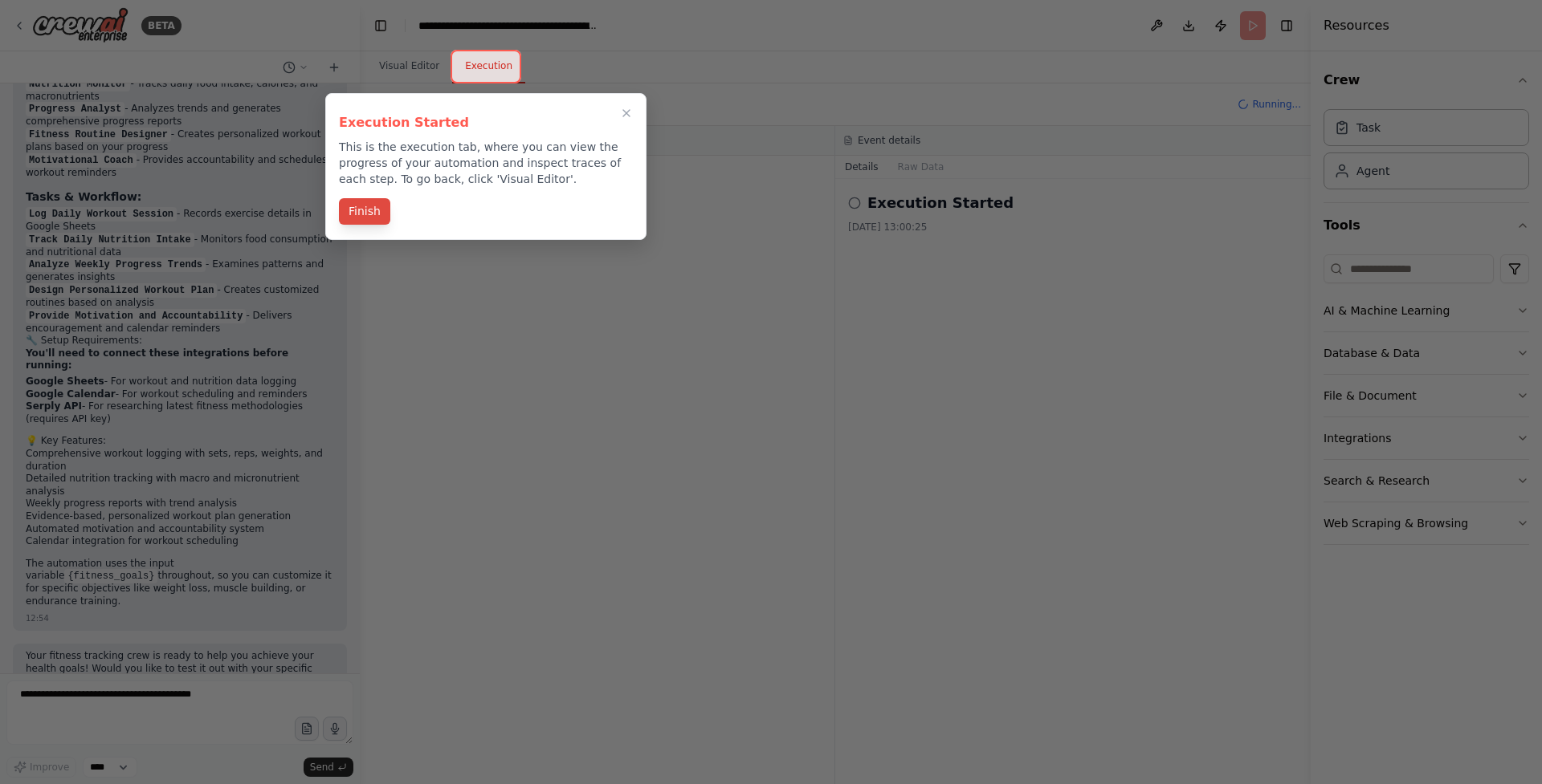
click at [365, 215] on button "Finish" at bounding box center [365, 211] width 52 height 27
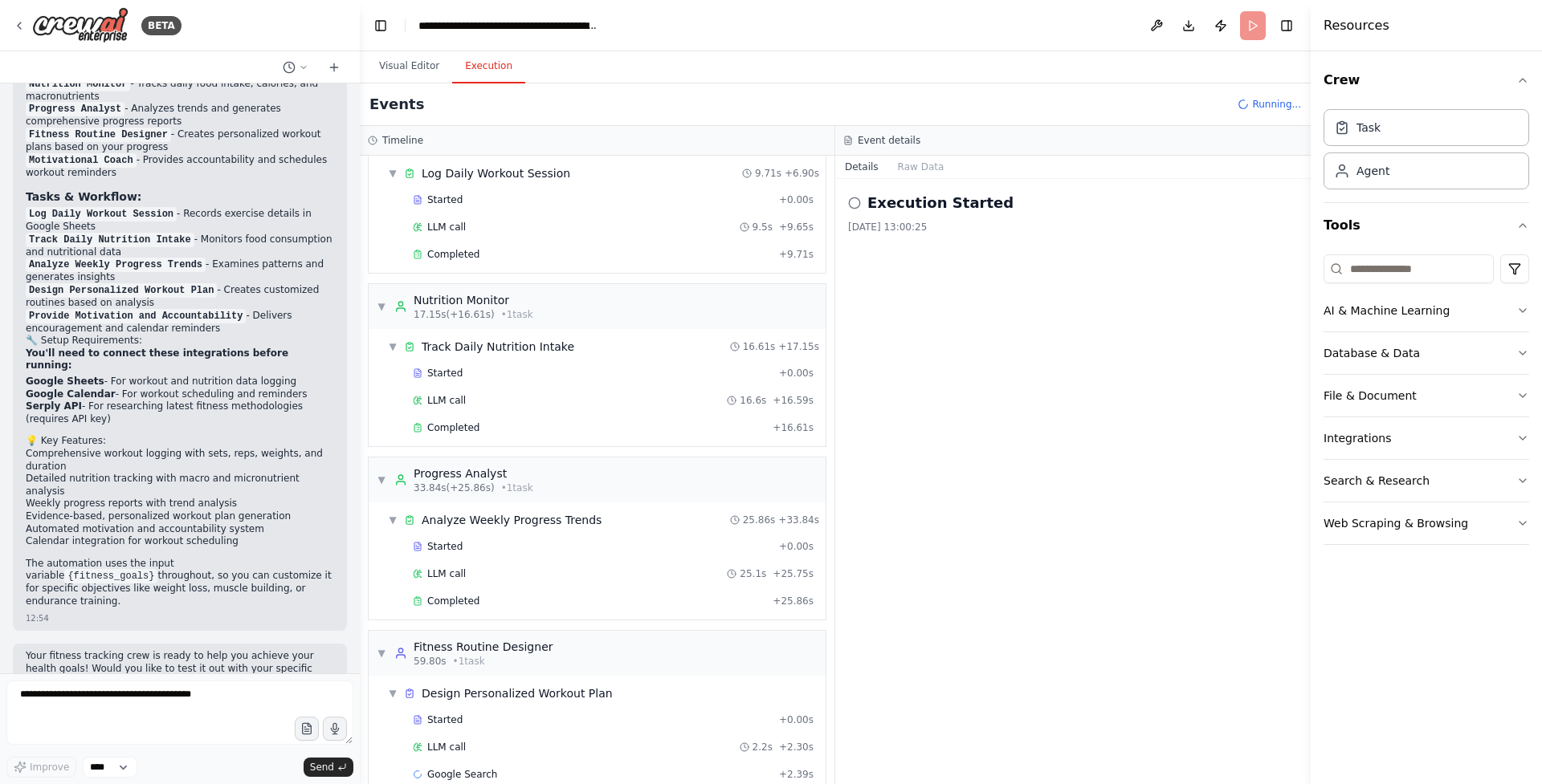
scroll to position [81, 0]
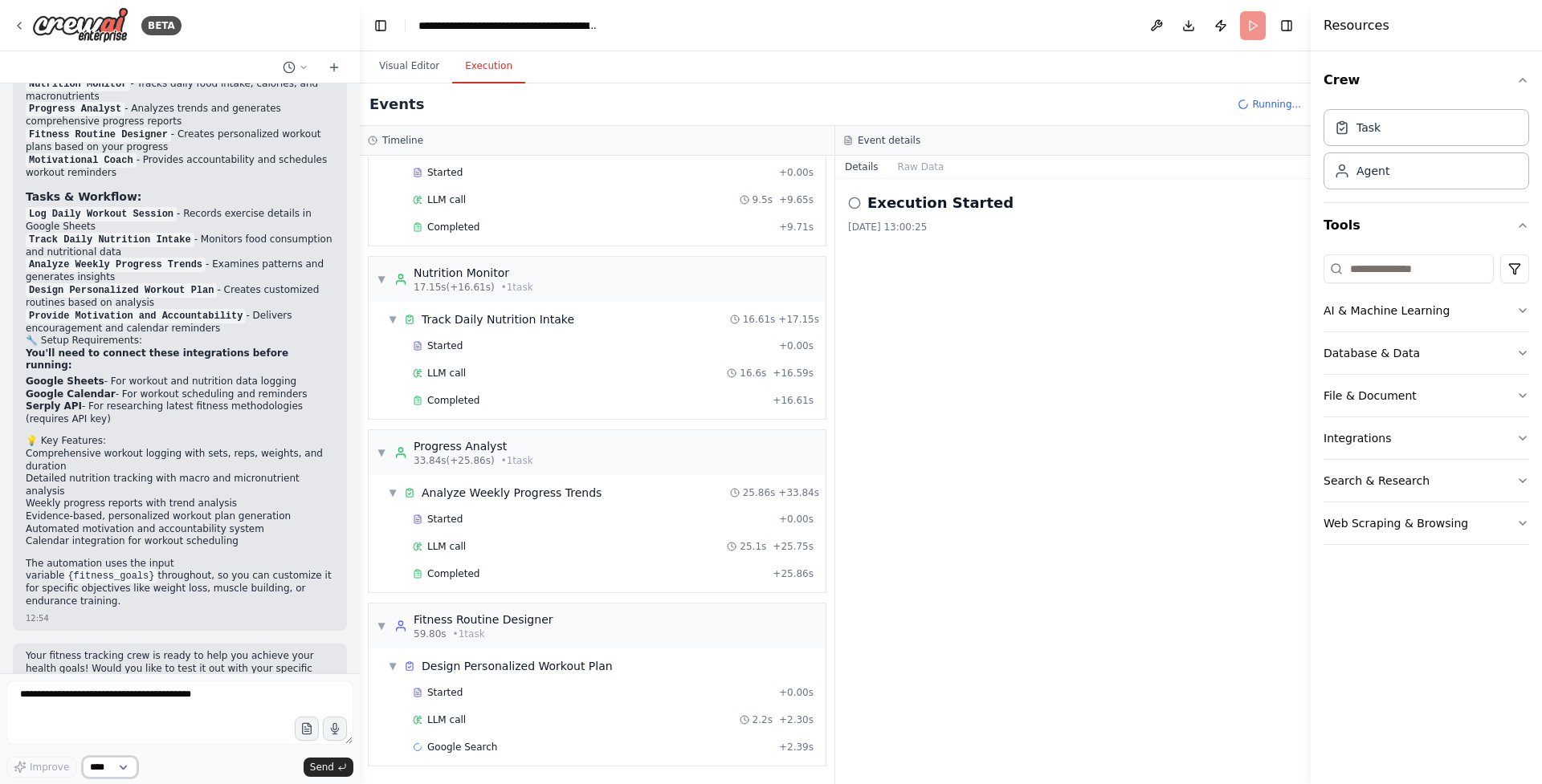
click at [130, 767] on select "****" at bounding box center [109, 768] width 54 height 21
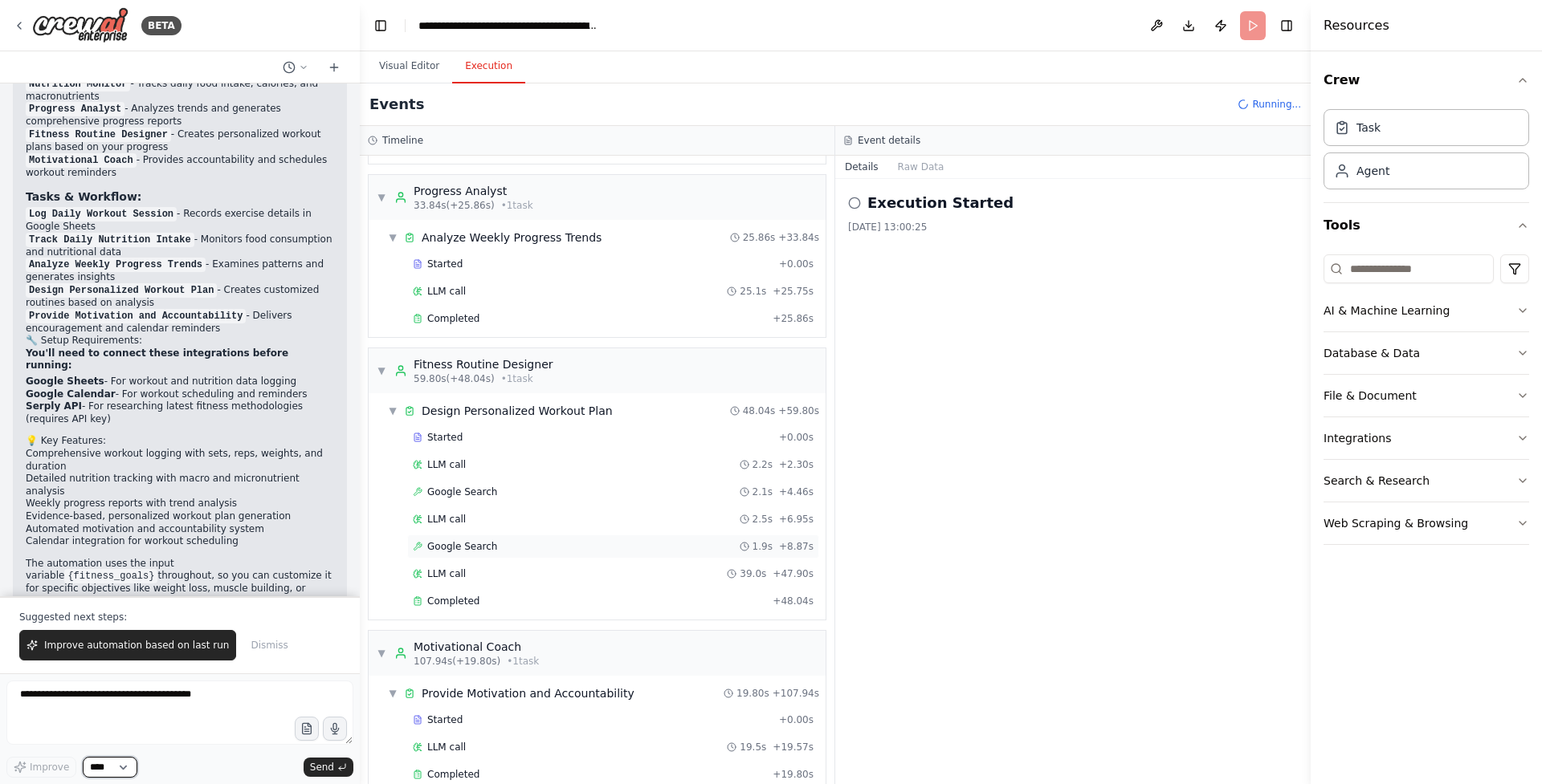
scroll to position [364, 0]
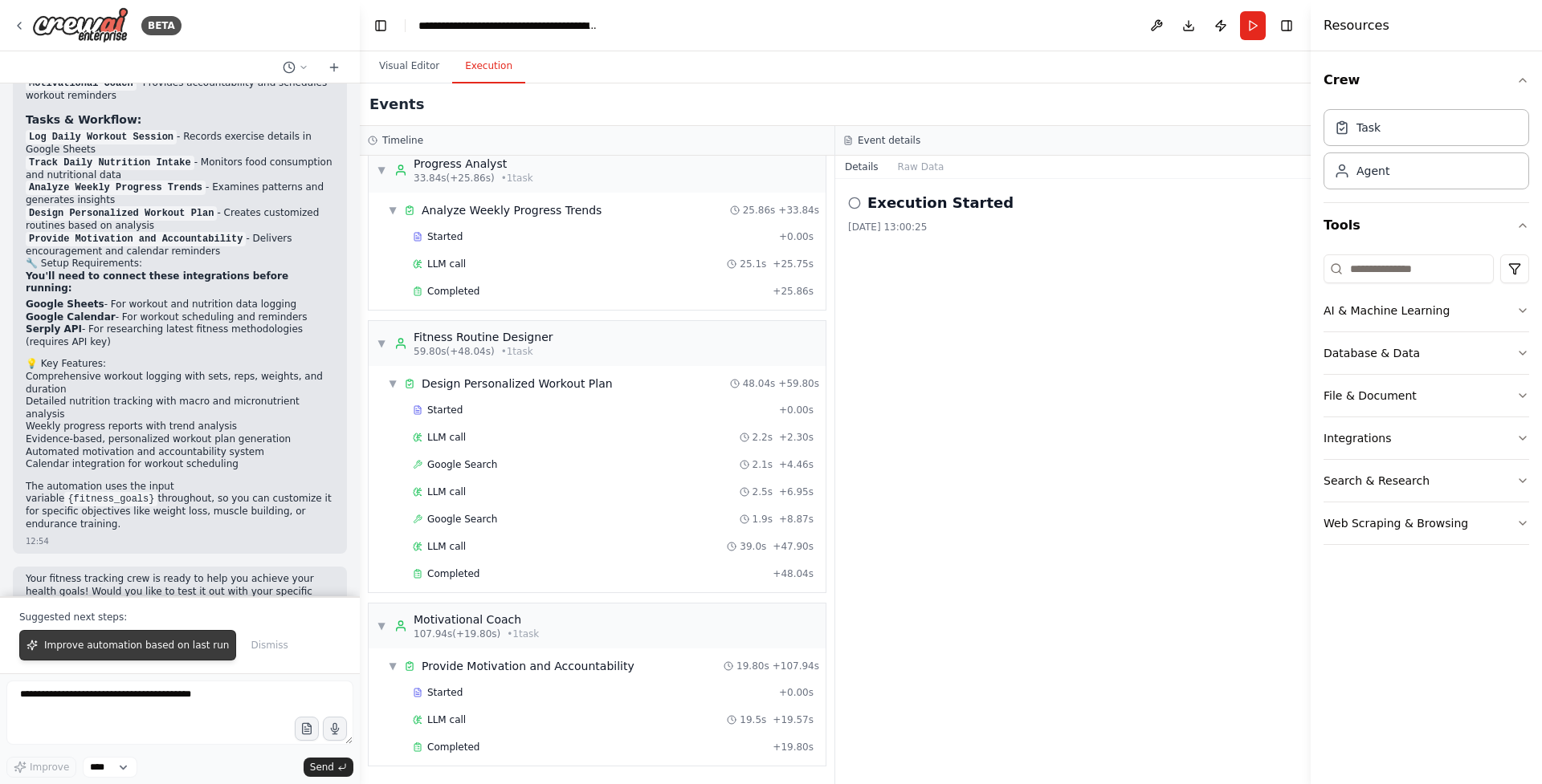
click at [163, 648] on span "Improve automation based on last run" at bounding box center [137, 645] width 185 height 12
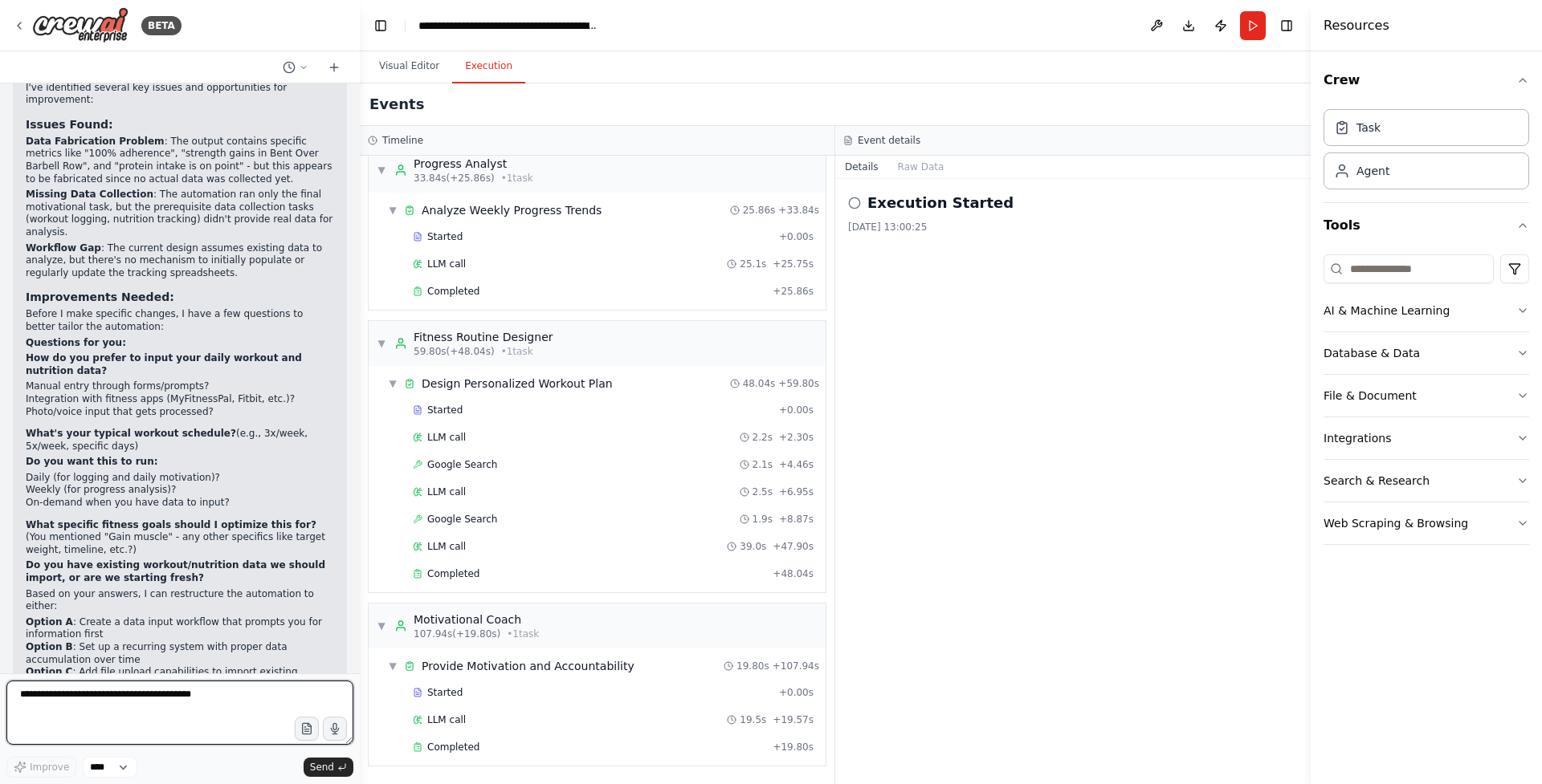
scroll to position [2323, 0]
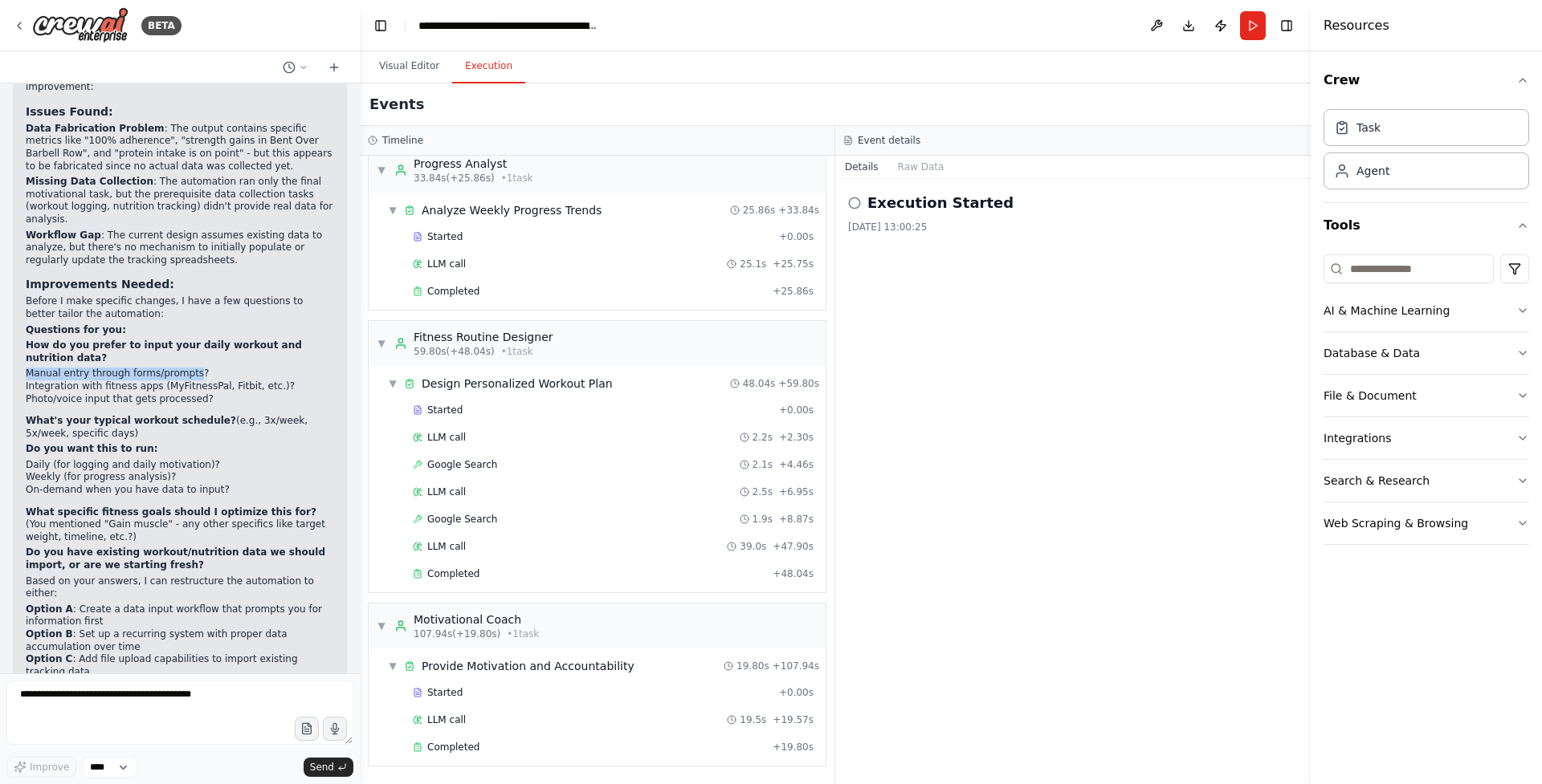
drag, startPoint x: 193, startPoint y: 325, endPoint x: 27, endPoint y: 325, distance: 166.0
click at [27, 368] on li "Manual entry through forms/prompts?" at bounding box center [179, 374] width 308 height 12
copy li "Manual entry through forms/prompts"
click at [213, 715] on textarea at bounding box center [179, 713] width 347 height 64
paste textarea "**********"
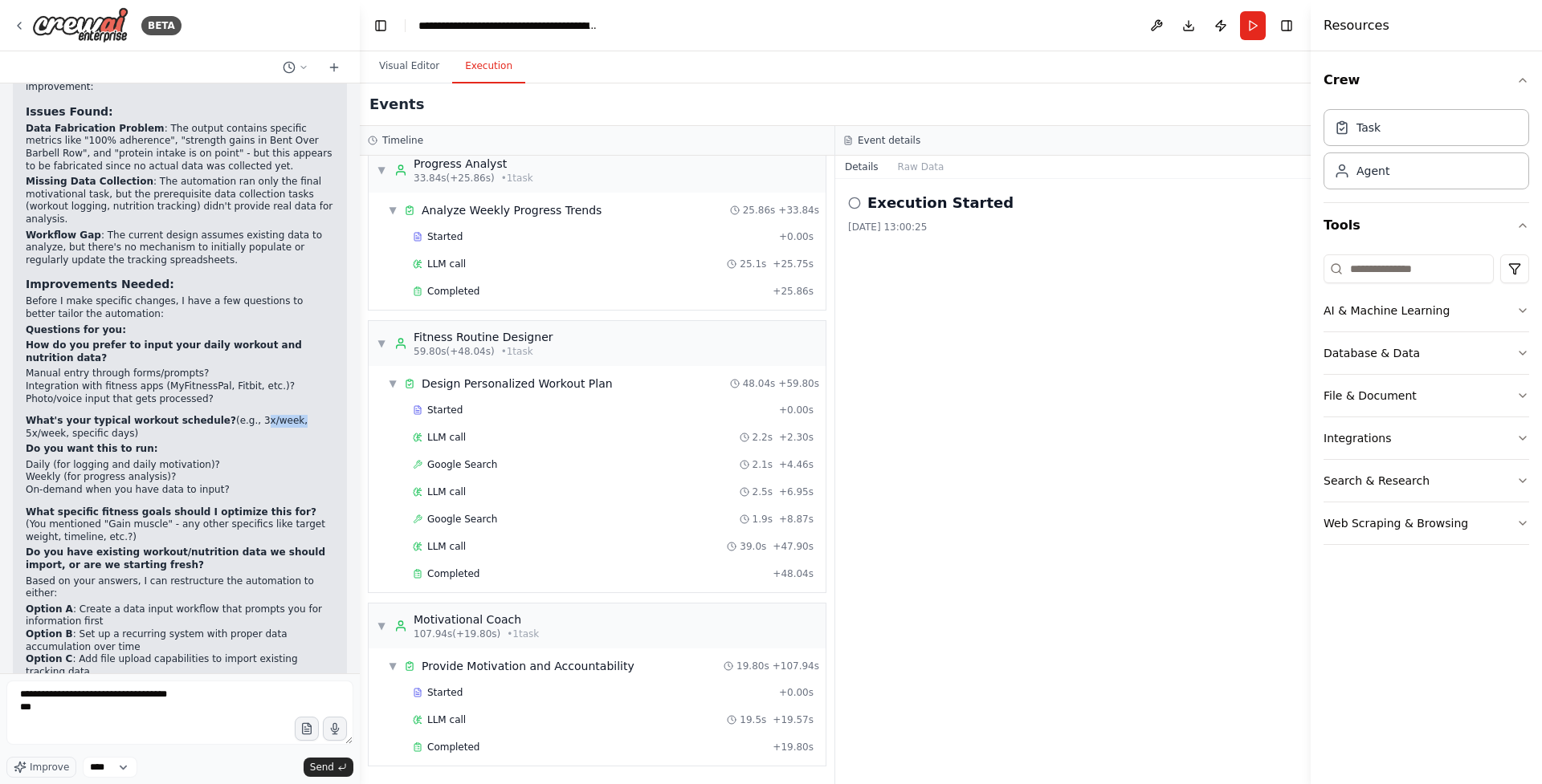
drag, startPoint x: 278, startPoint y: 373, endPoint x: 243, endPoint y: 370, distance: 35.1
click at [243, 415] on p "What's your typical workout schedule? (e.g., 3x/week, 5x/week, specific days)" at bounding box center [179, 427] width 308 height 25
copy p "3x/week"
click at [238, 471] on li "Weekly (for progress analysis)?" at bounding box center [179, 478] width 308 height 12
click at [118, 703] on textarea "**********" at bounding box center [179, 713] width 347 height 64
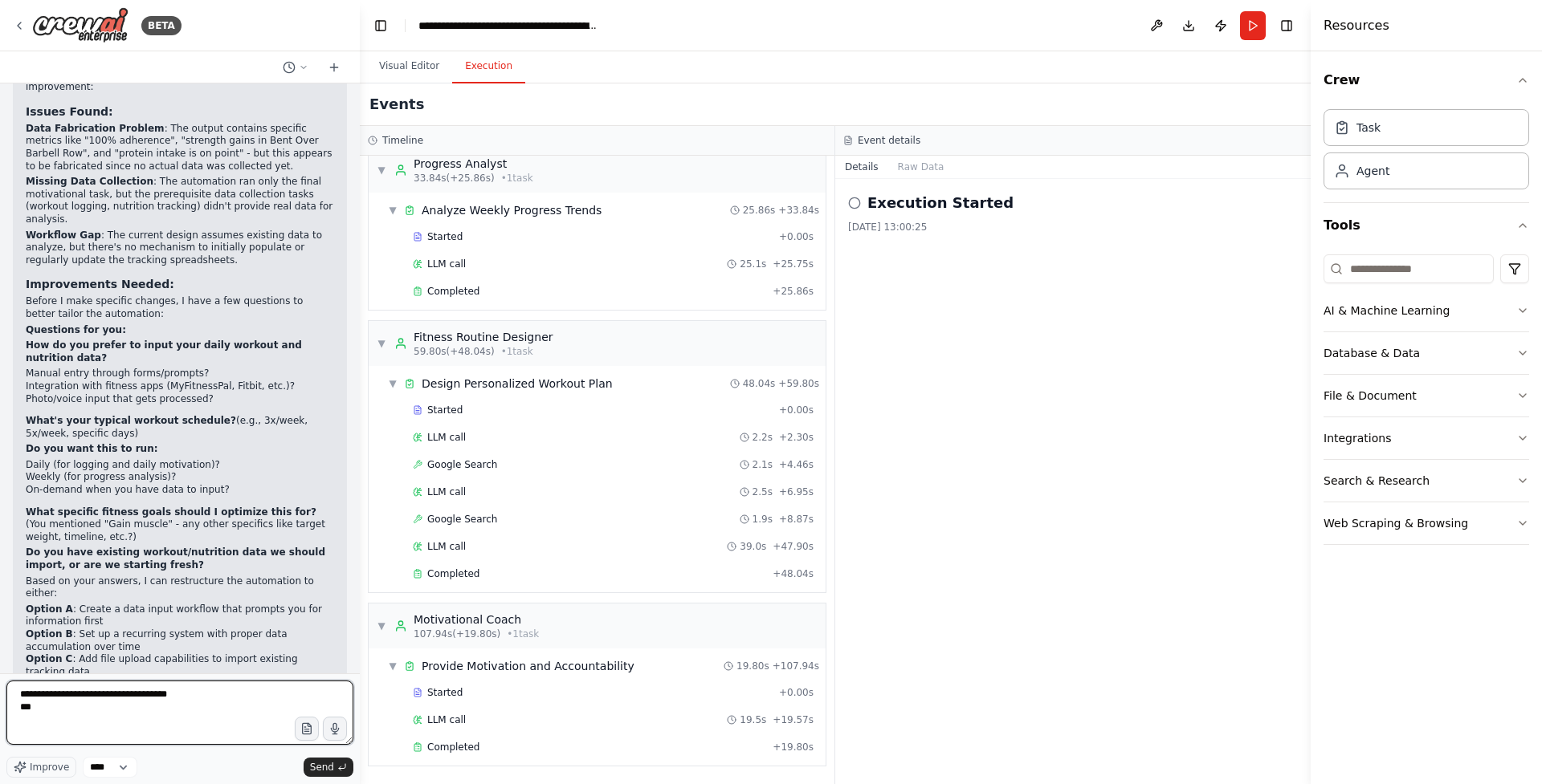
paste textarea "********"
drag, startPoint x: 24, startPoint y: 439, endPoint x: 88, endPoint y: 438, distance: 64.0
click at [88, 438] on div "Analysis of the Automation Output I've identified several key issues and opport…" at bounding box center [179, 387] width 334 height 675
copy li "On-demand w"
click at [88, 722] on textarea "**********" at bounding box center [179, 713] width 347 height 64
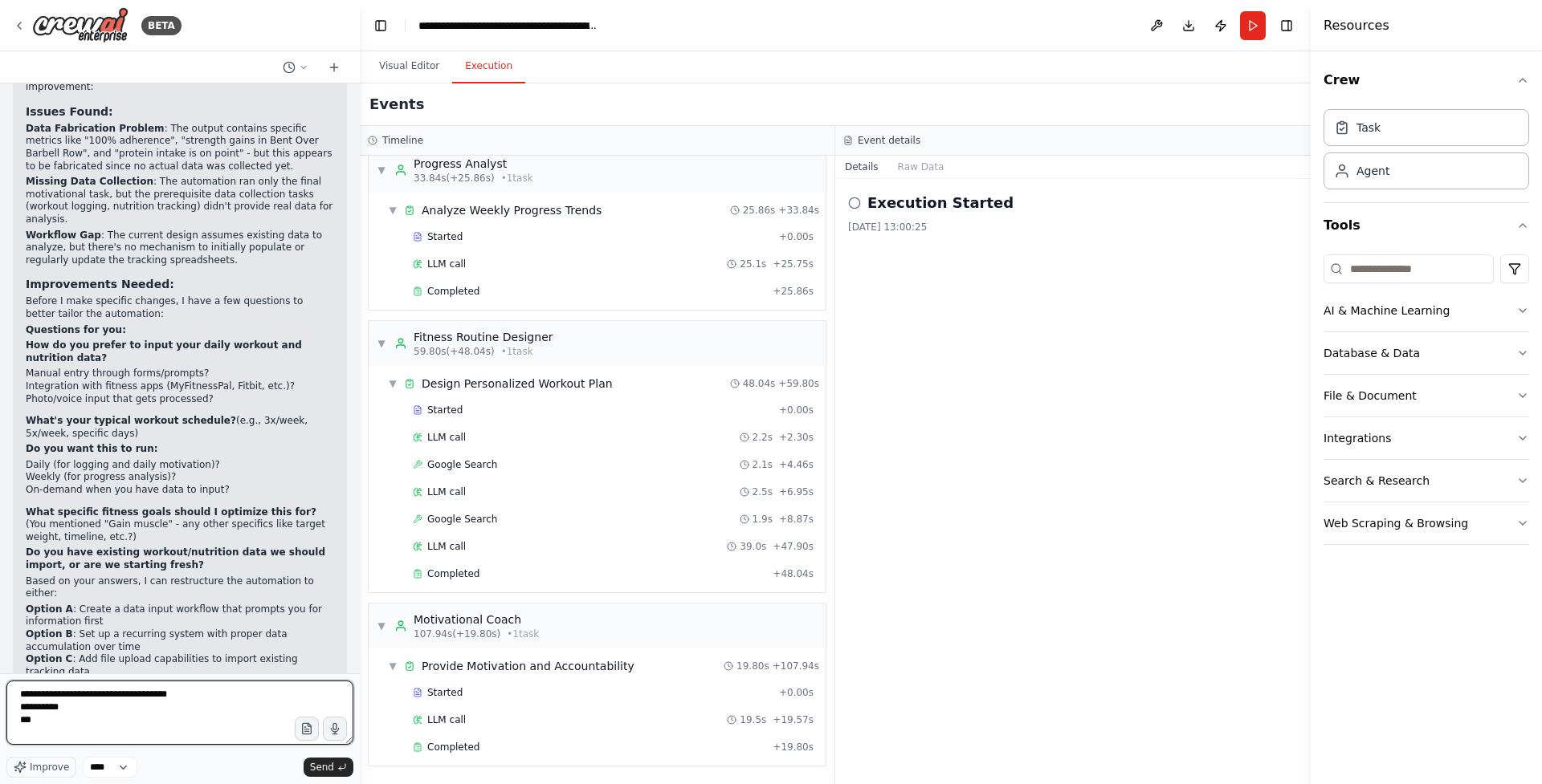
paste textarea "**********"
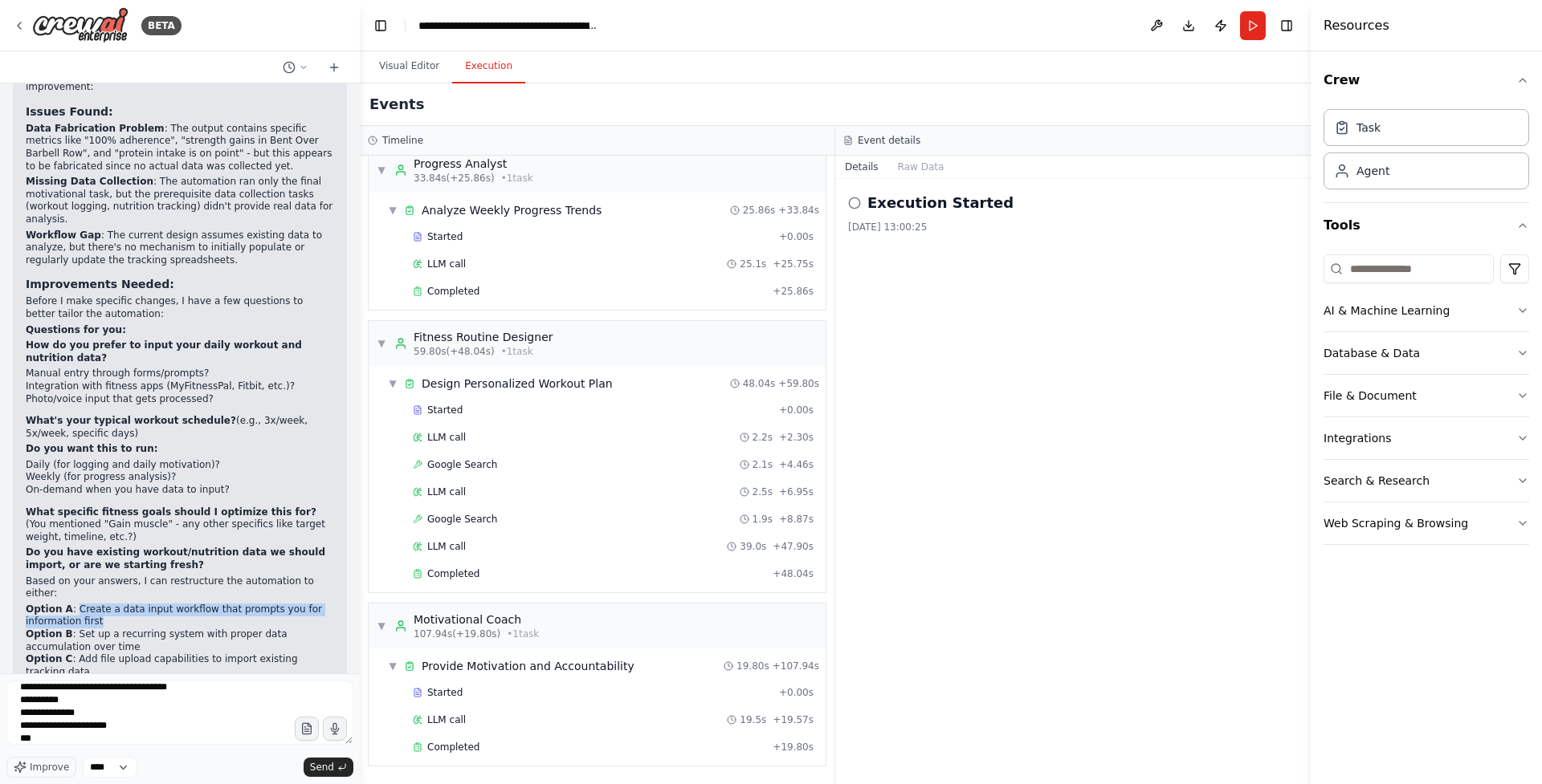
drag, startPoint x: 110, startPoint y: 558, endPoint x: 73, endPoint y: 549, distance: 38.1
click at [73, 604] on li "Option A : Create a data input workflow that prompts you for information first" at bounding box center [179, 616] width 308 height 25
copy li "Create a data input workflow that prompts you for information first"
click at [173, 740] on textarea "**********" at bounding box center [179, 713] width 347 height 64
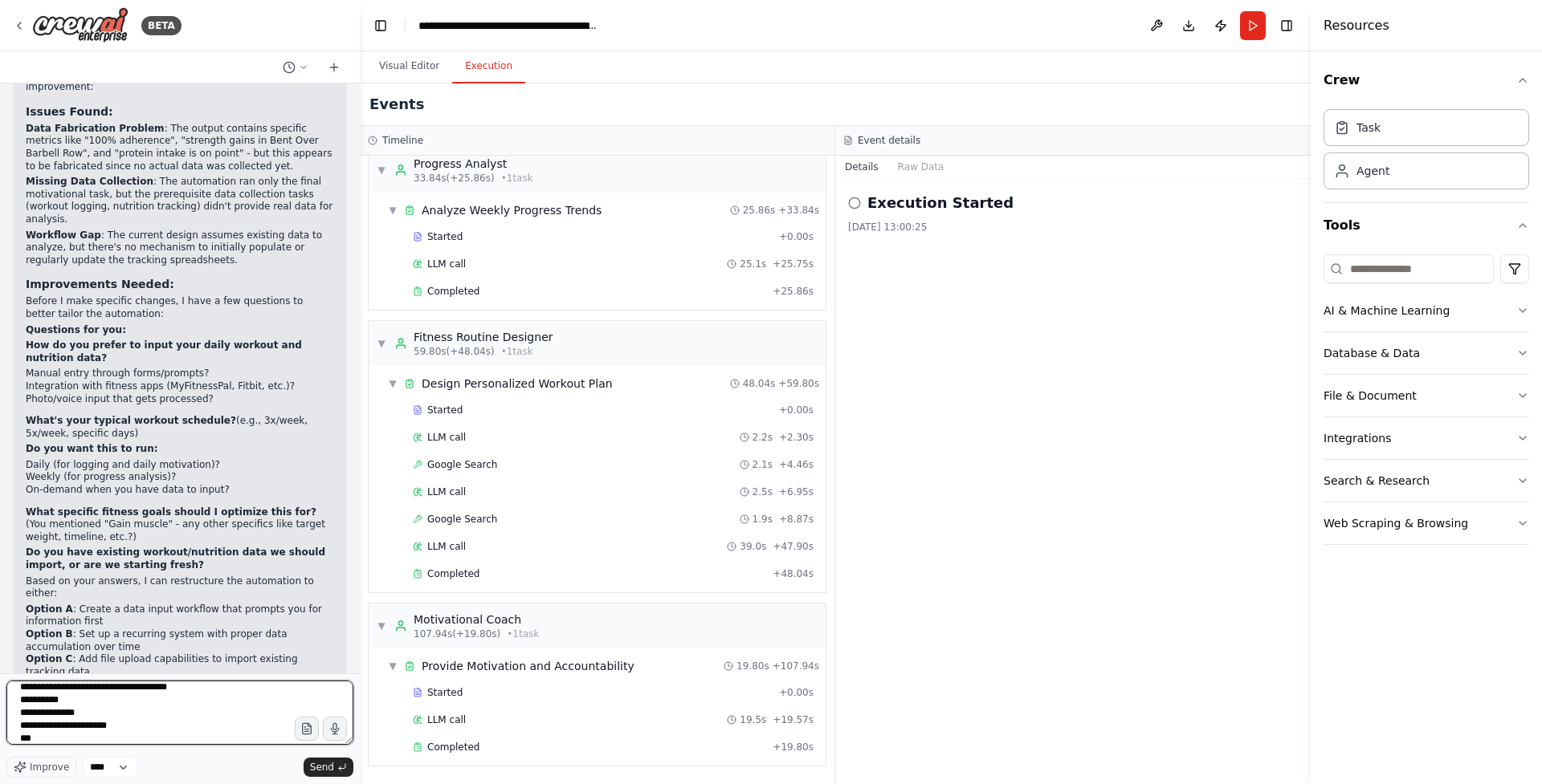
paste textarea "**********"
type textarea "**********"
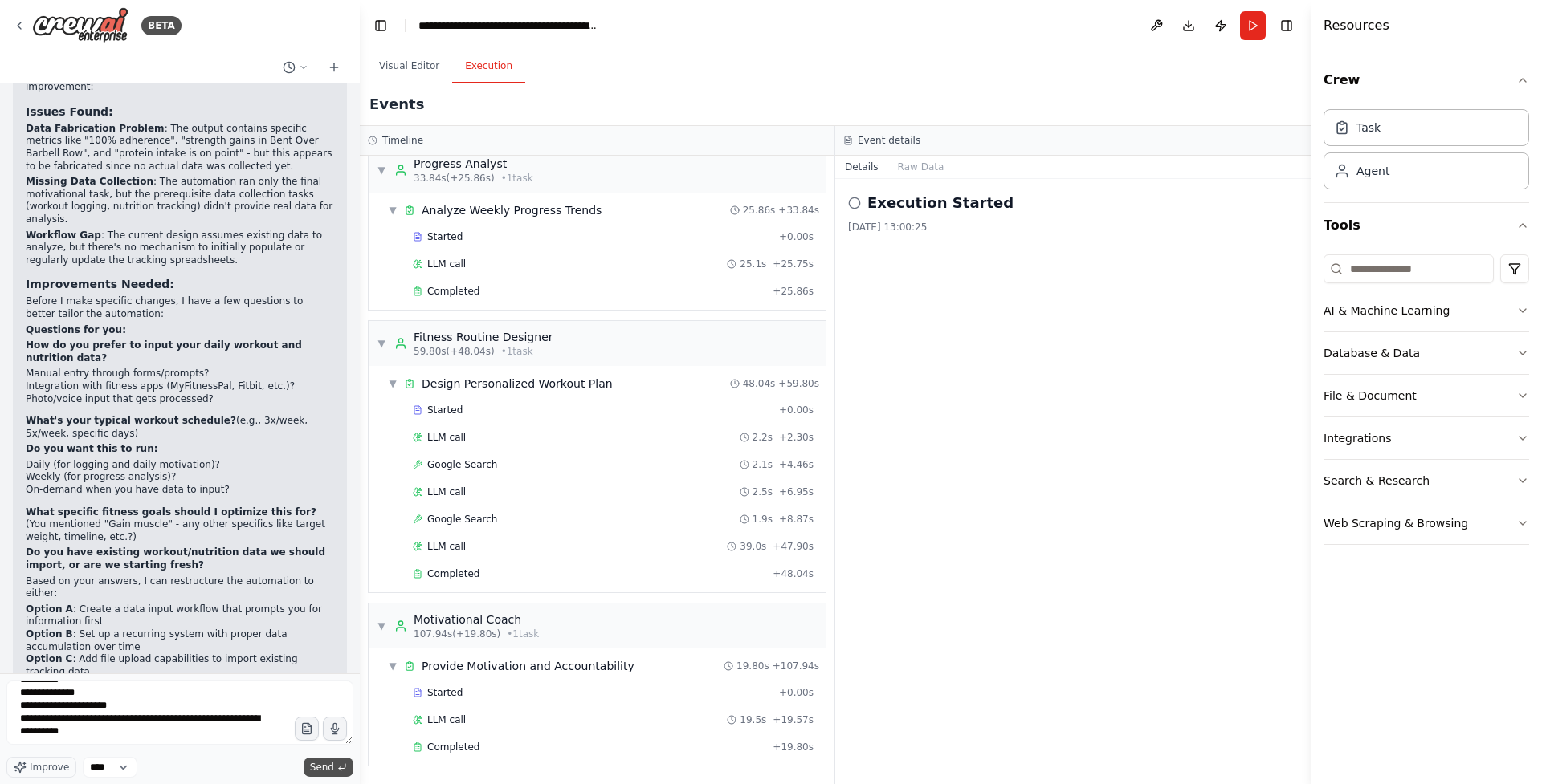
click at [322, 771] on span "Send" at bounding box center [322, 767] width 24 height 12
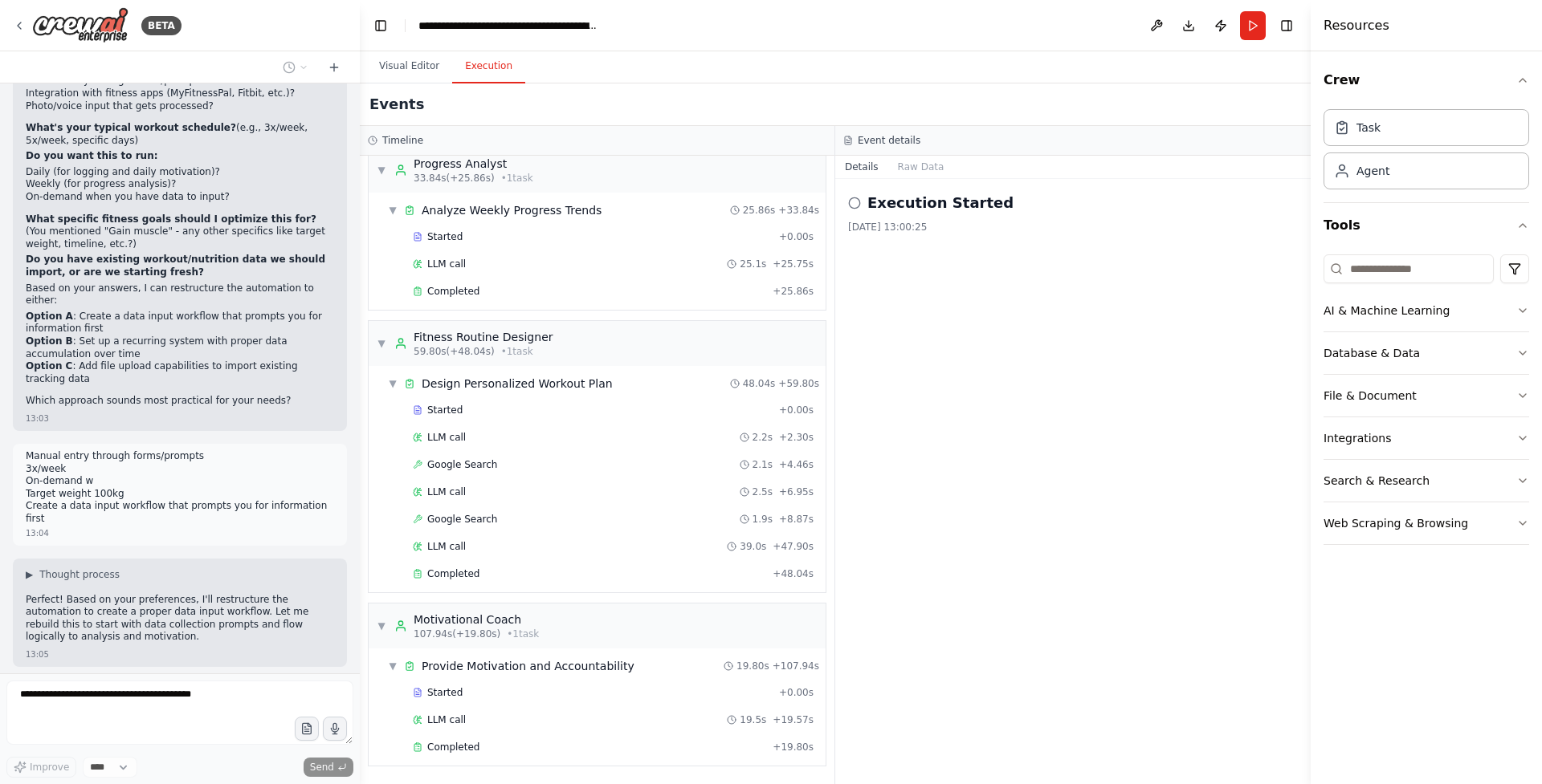
scroll to position [2627, 0]
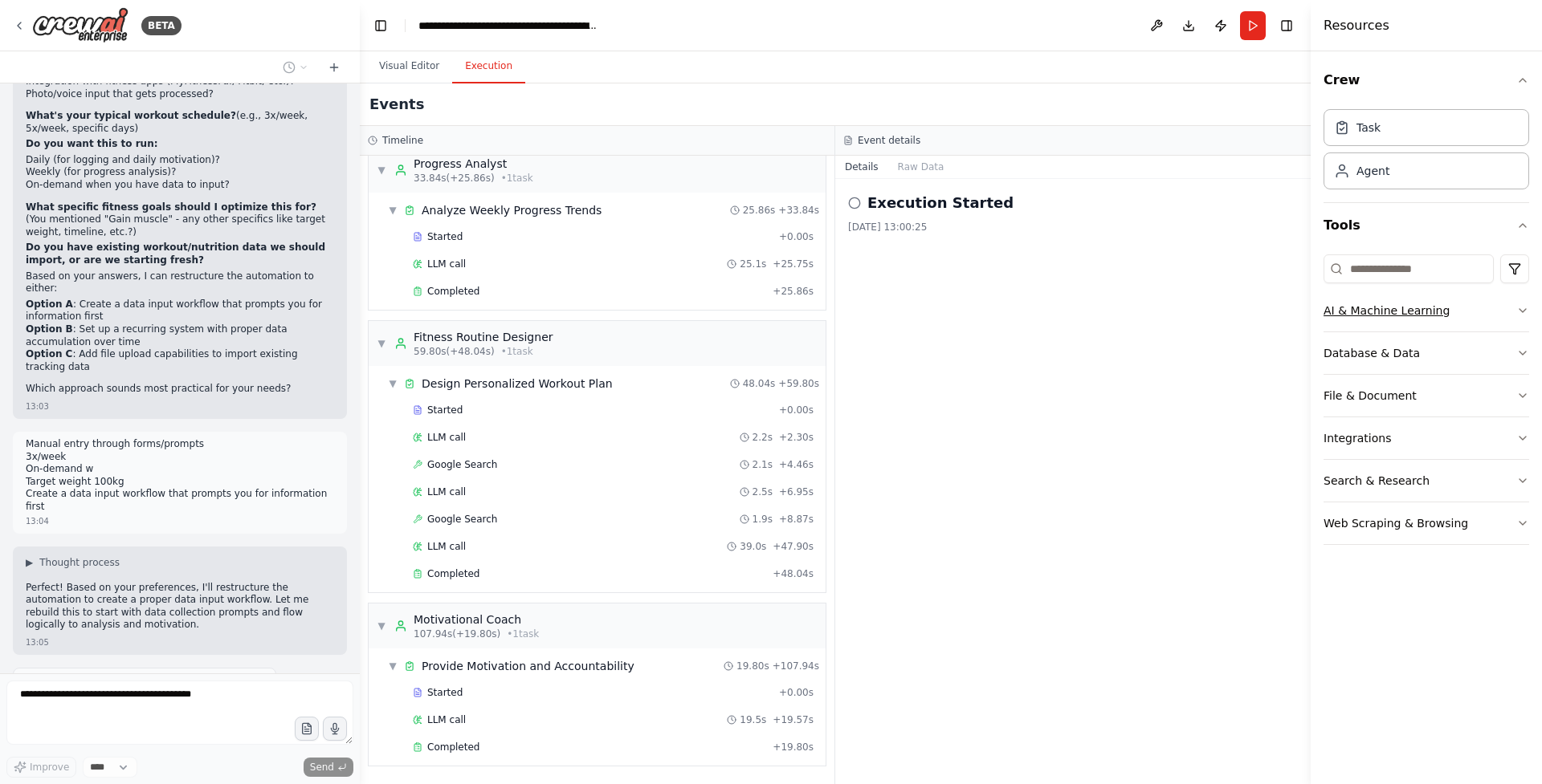
click at [1513, 309] on button "AI & Machine Learning" at bounding box center [1426, 310] width 205 height 42
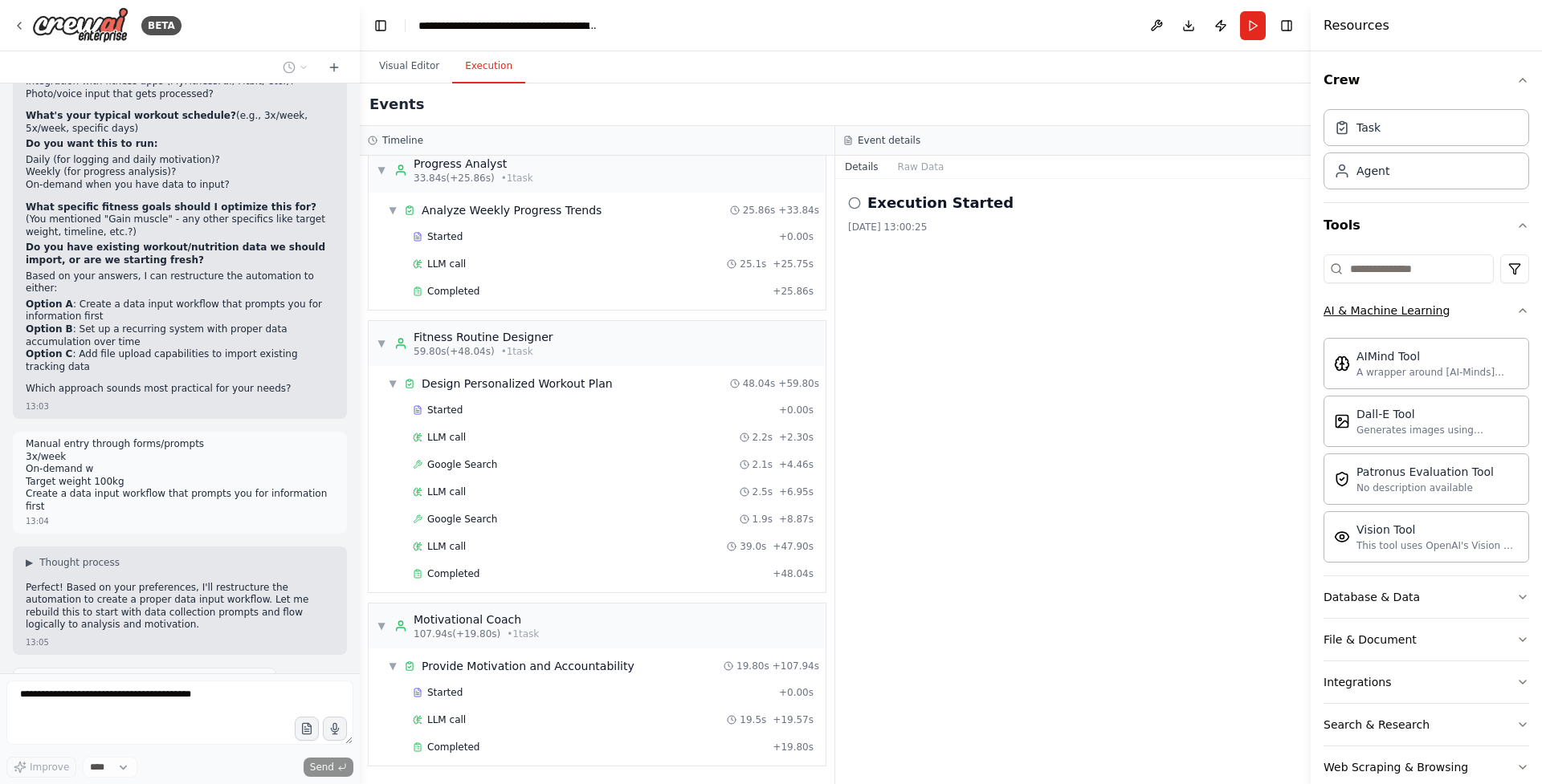
click at [1493, 321] on button "AI & Machine Learning" at bounding box center [1426, 310] width 205 height 42
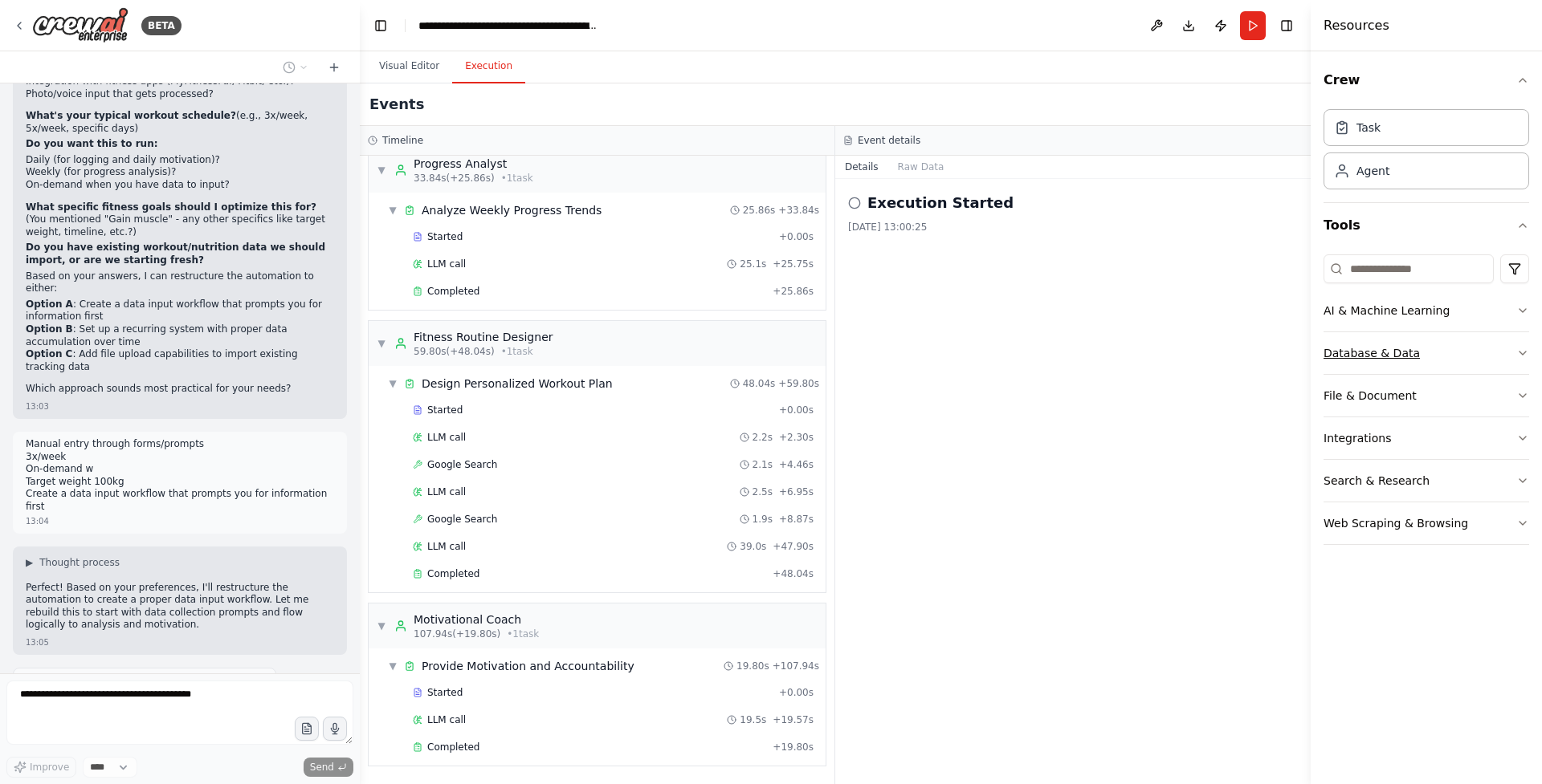
click at [1499, 356] on button "Database & Data" at bounding box center [1426, 352] width 205 height 42
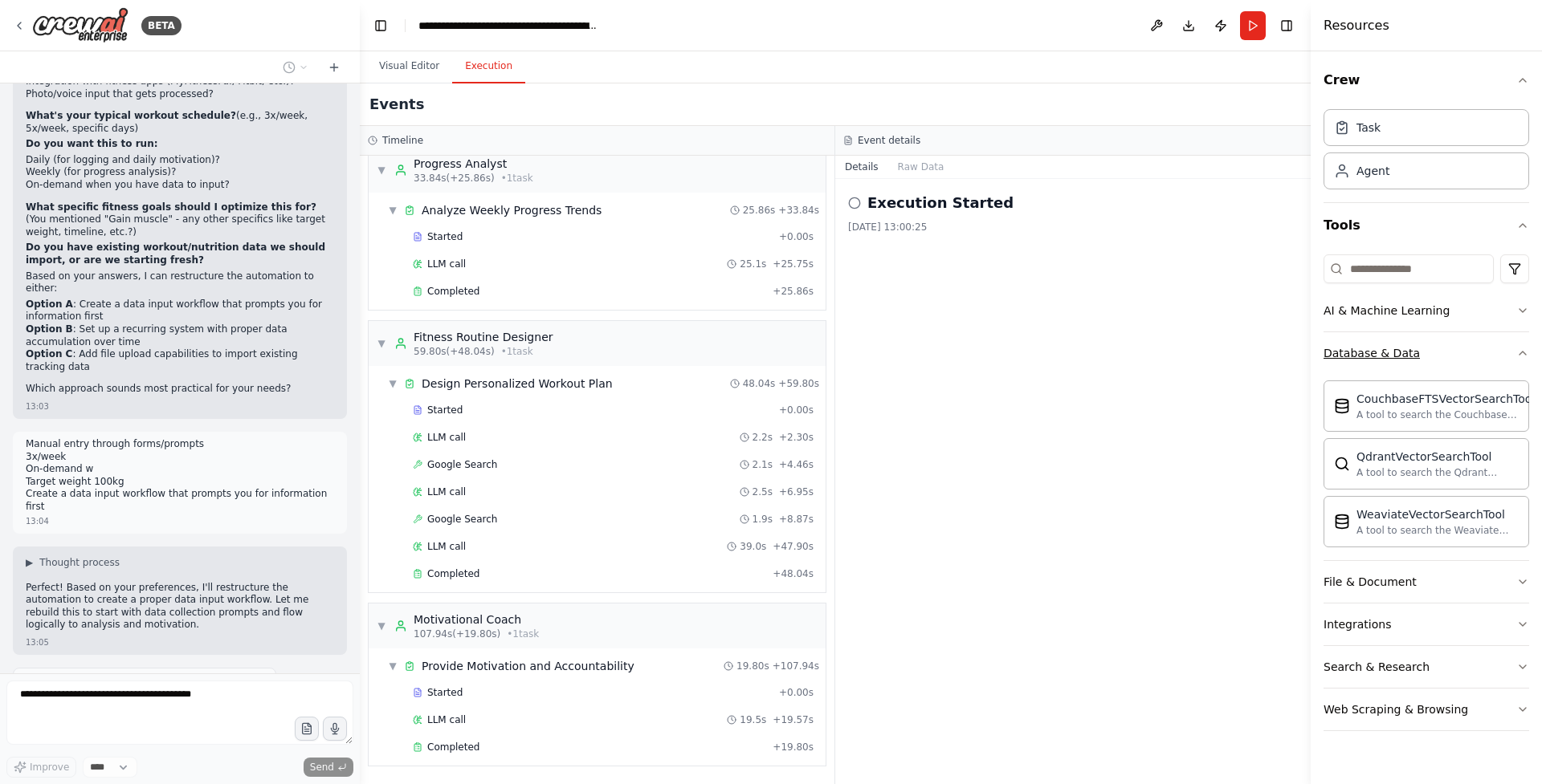
click at [1489, 361] on button "Database & Data" at bounding box center [1426, 352] width 205 height 42
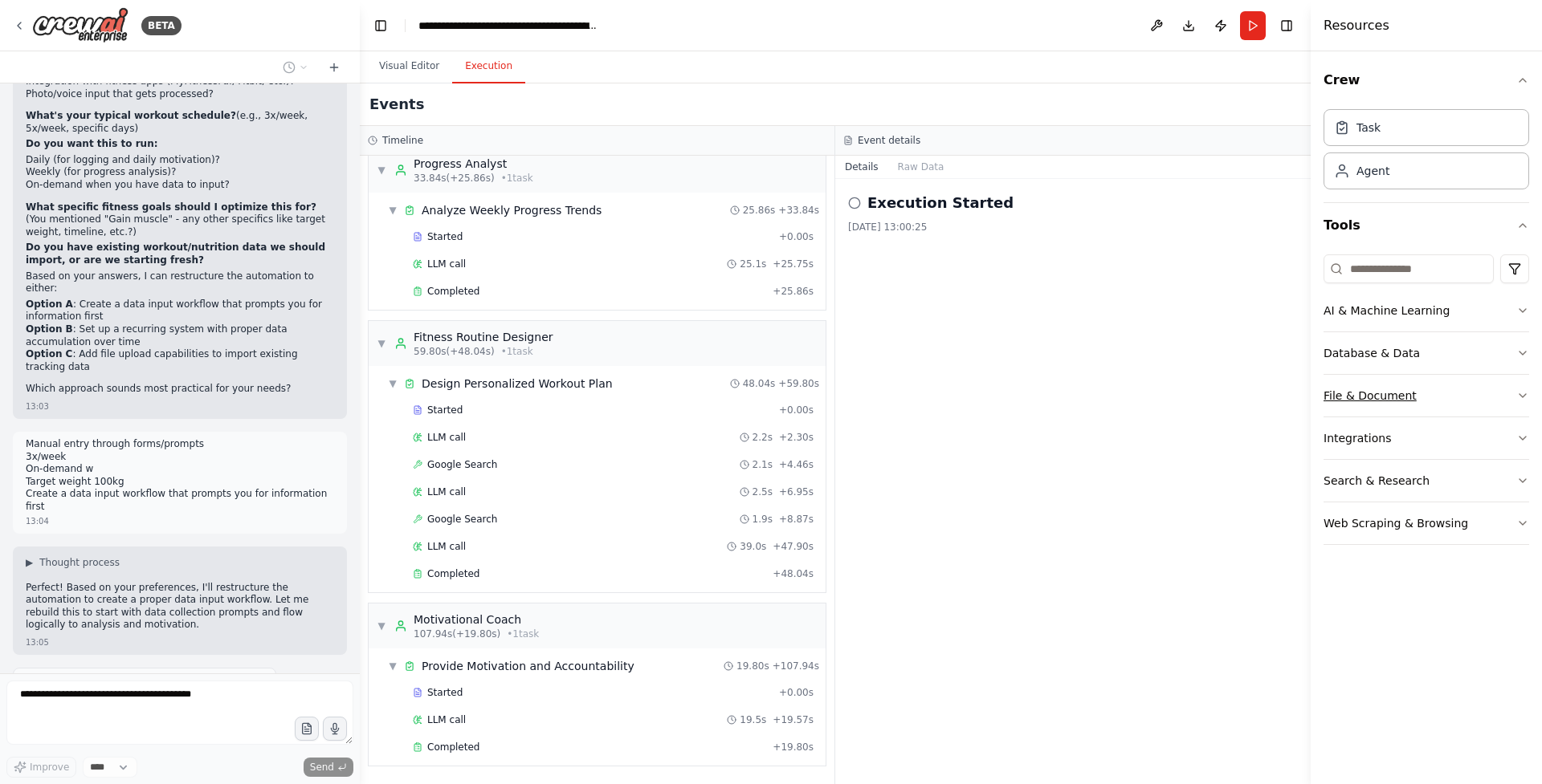
click at [1483, 386] on button "File & Document" at bounding box center [1426, 395] width 205 height 42
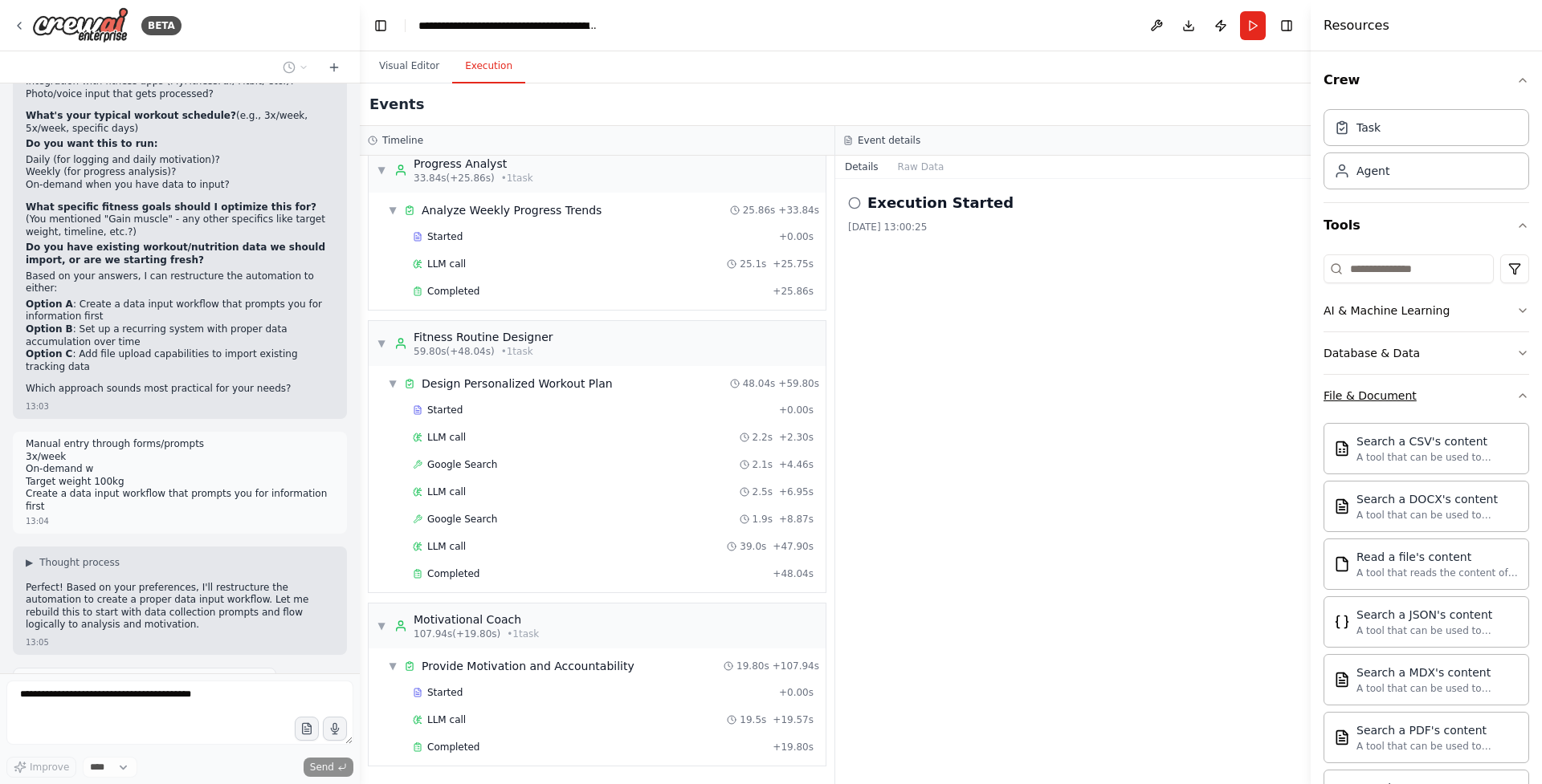
click at [1483, 386] on button "File & Document" at bounding box center [1426, 395] width 205 height 42
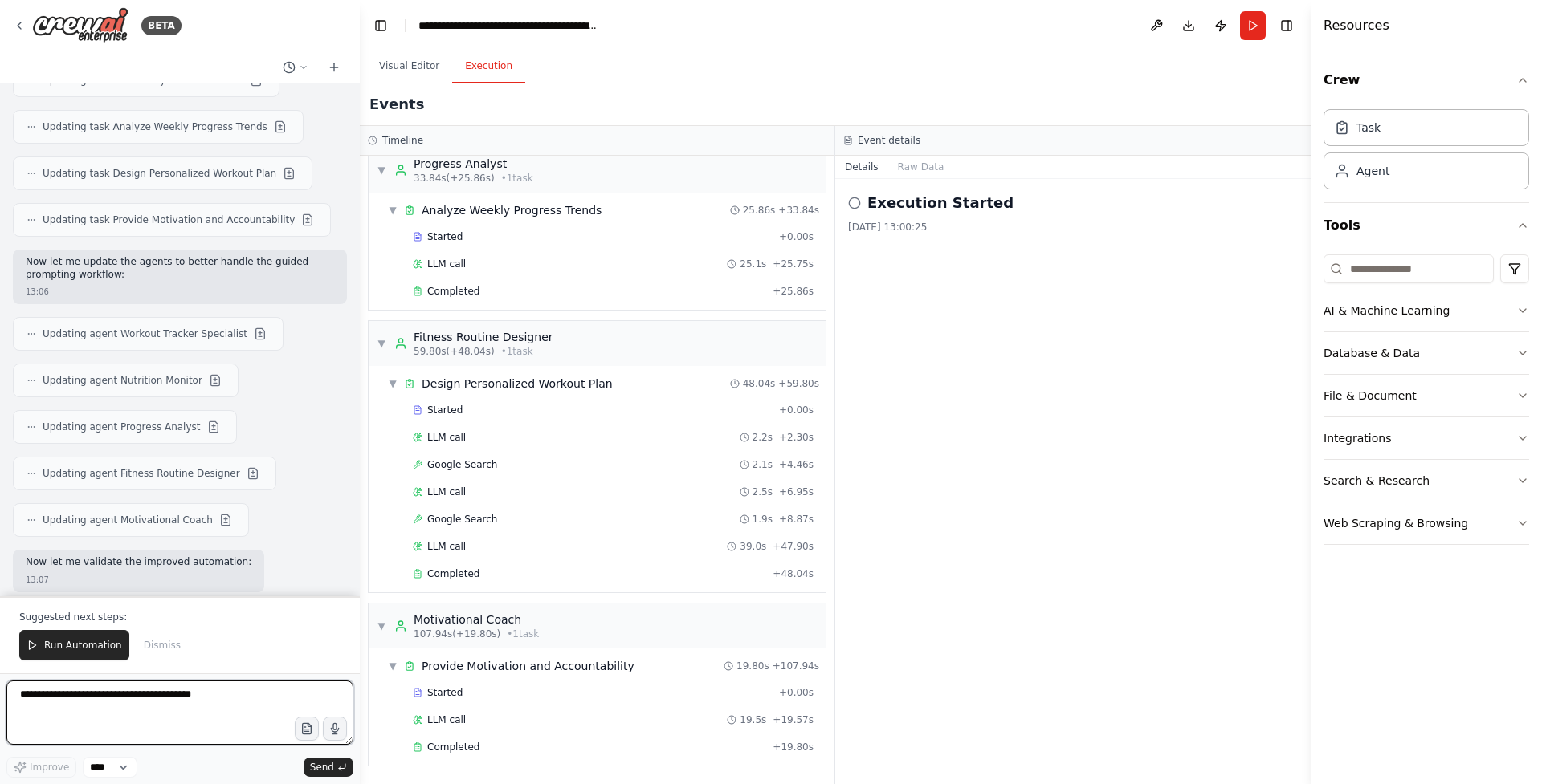
scroll to position [3195, 0]
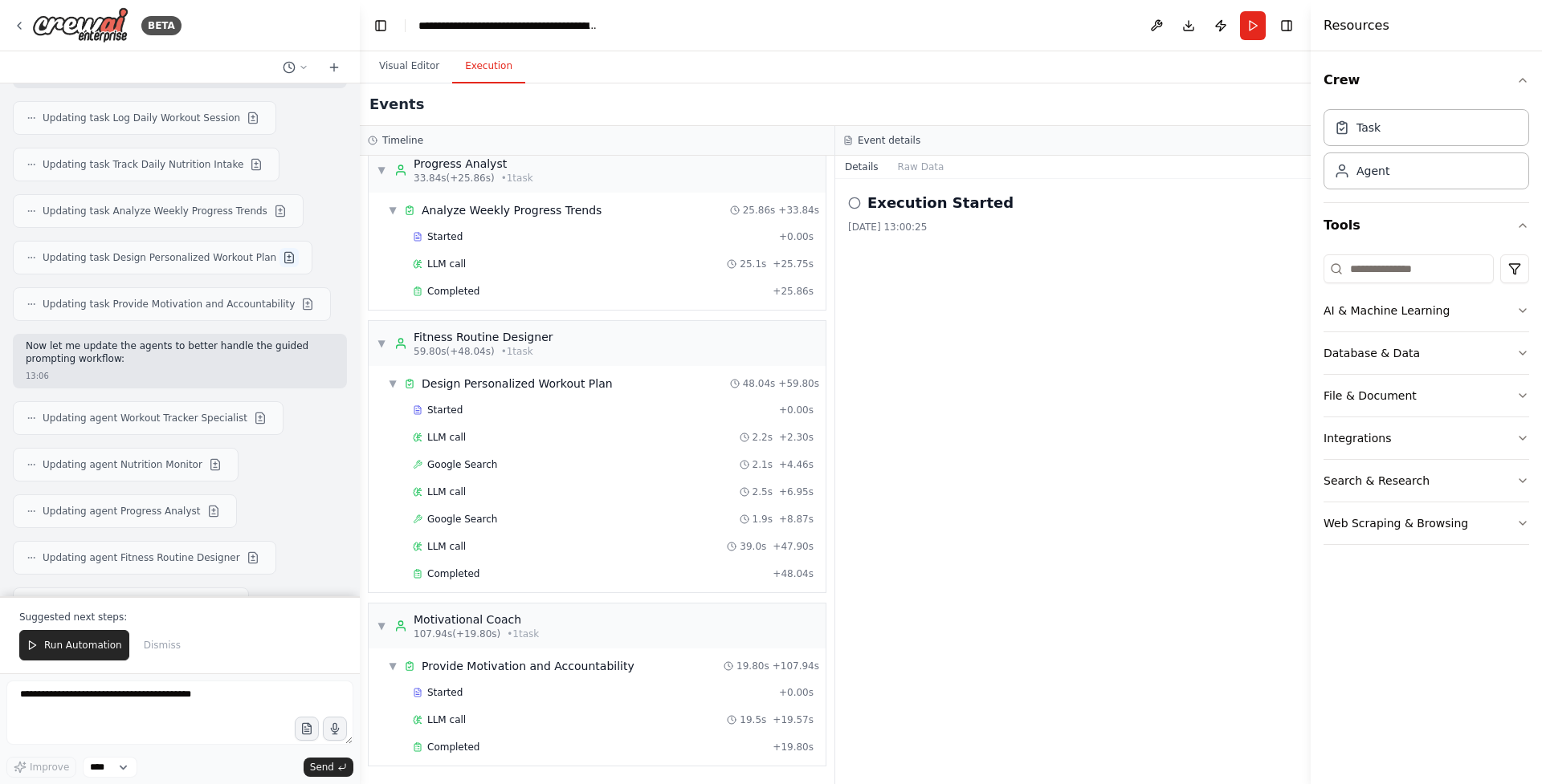
click at [281, 248] on button at bounding box center [290, 257] width 20 height 20
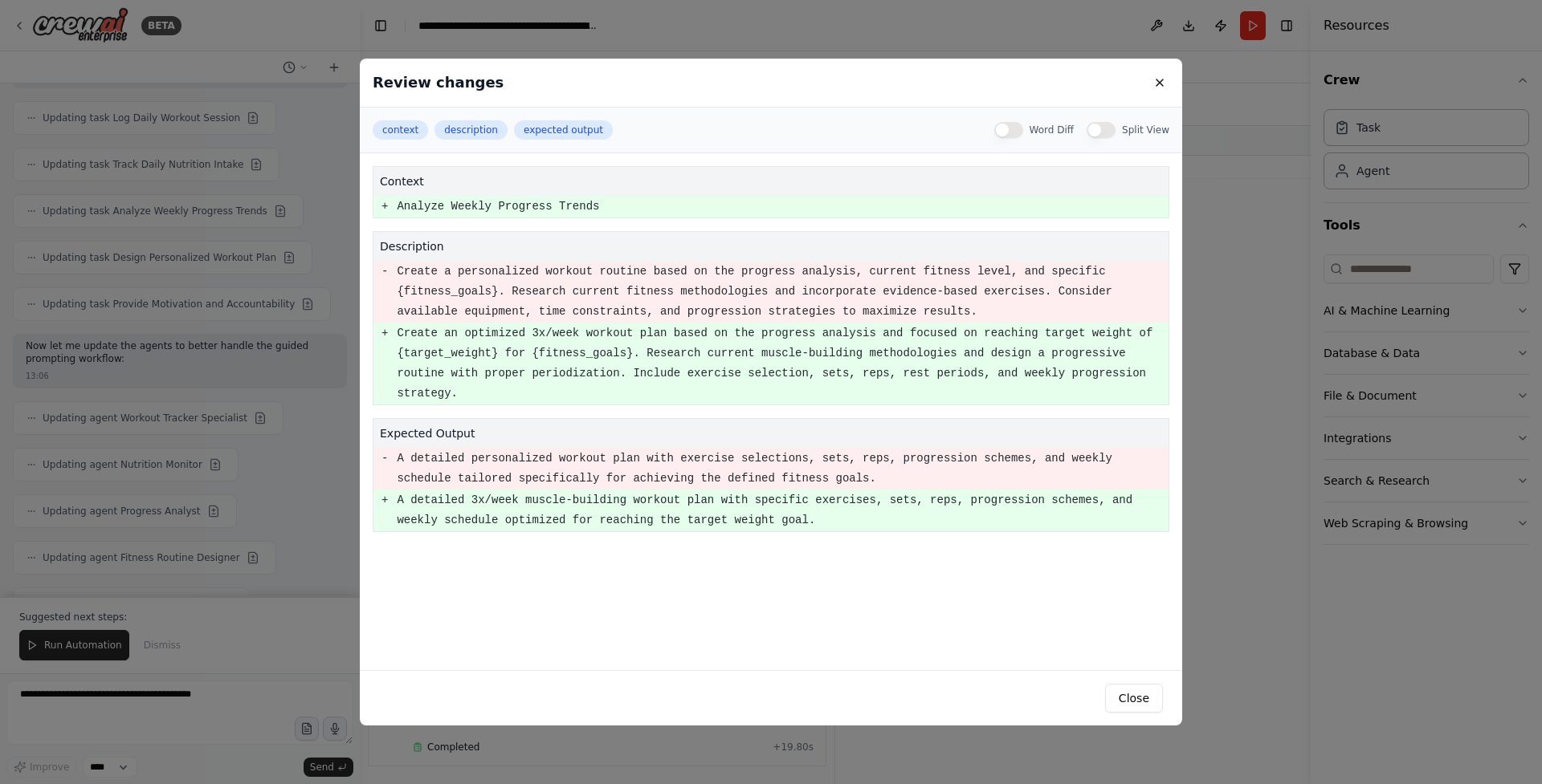
scroll to position [3930, 0]
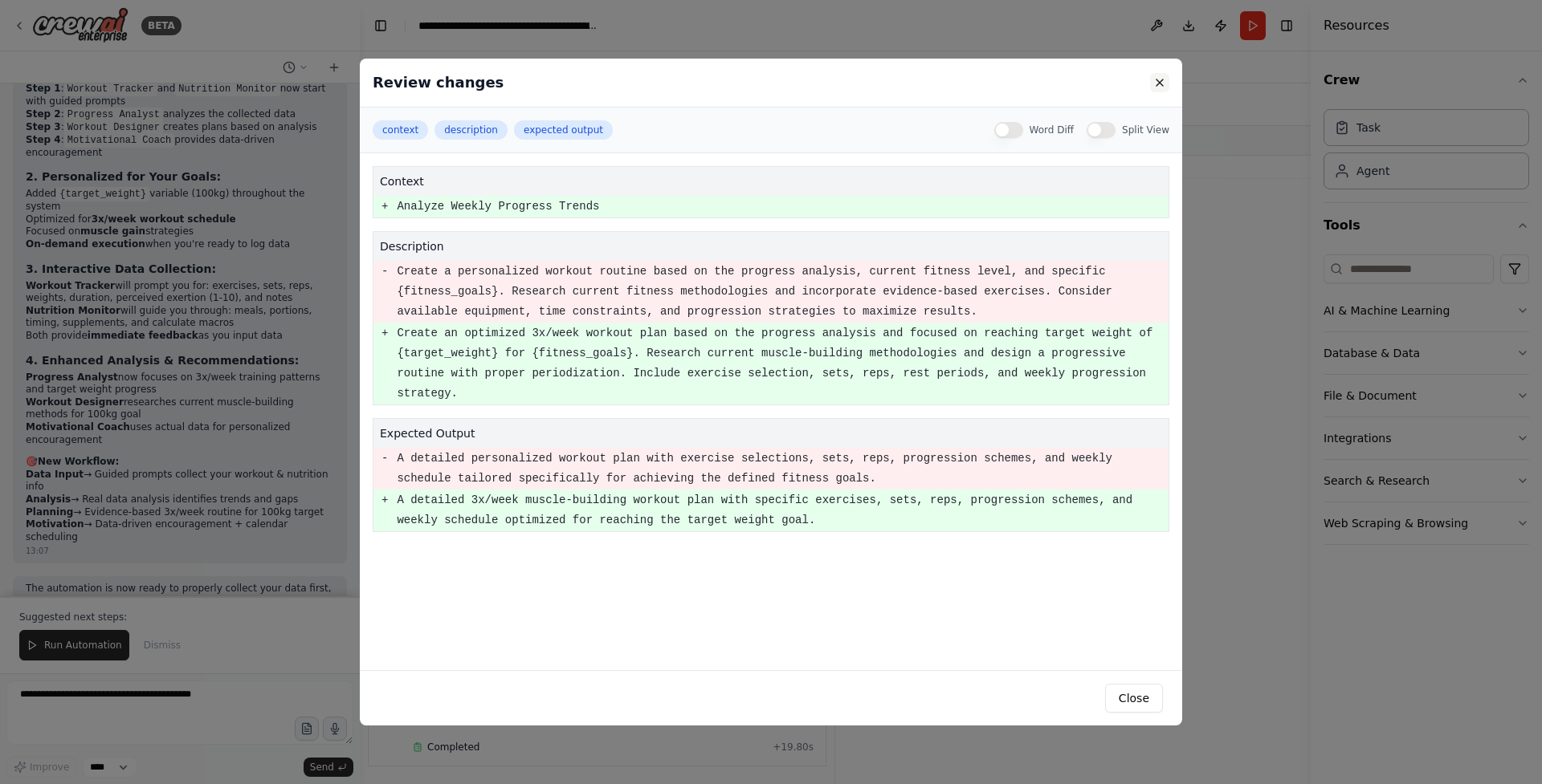
click at [1159, 78] on button at bounding box center [1160, 83] width 20 height 20
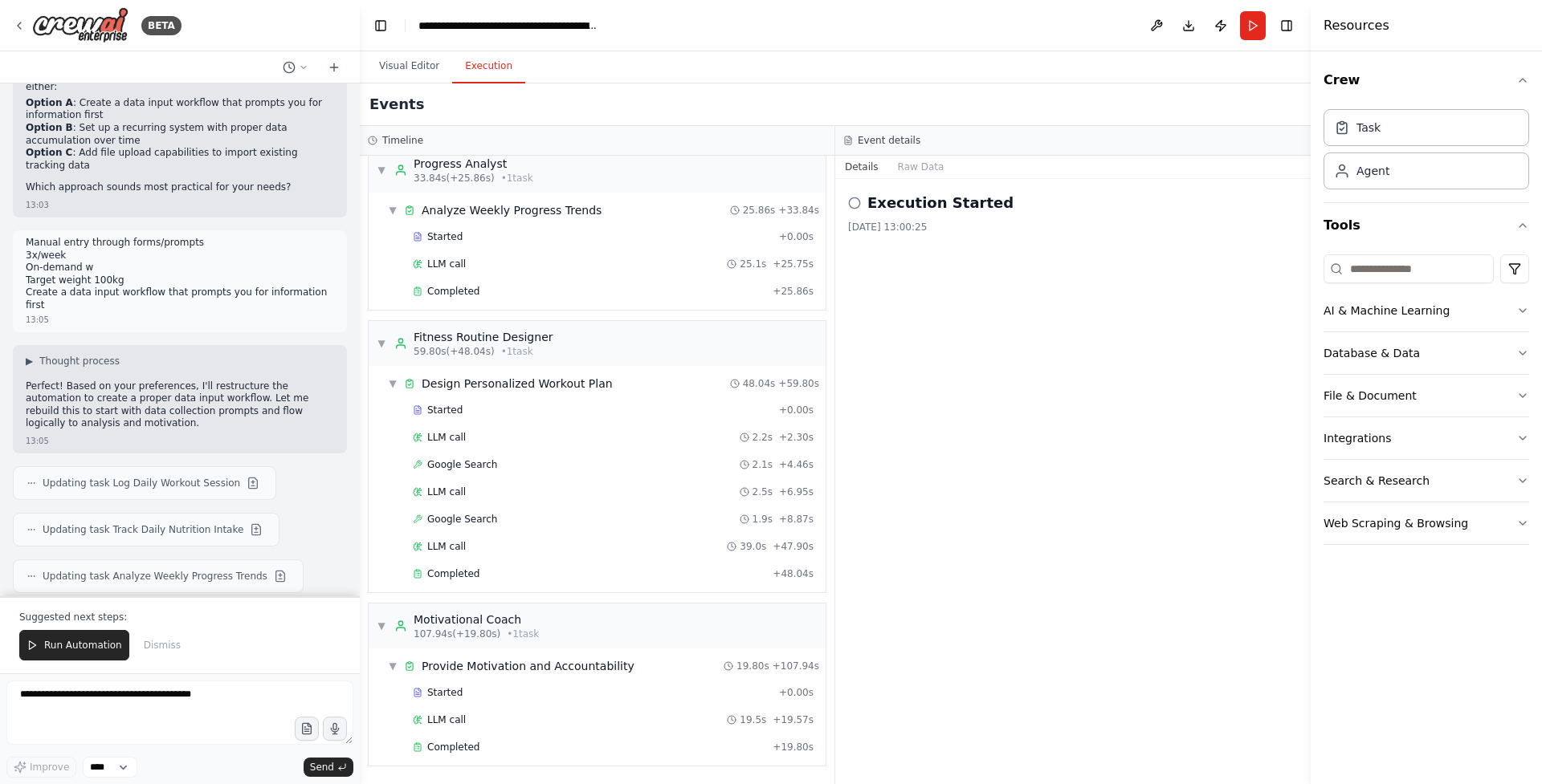
scroll to position [2830, 0]
click at [243, 473] on button at bounding box center [253, 483] width 20 height 20
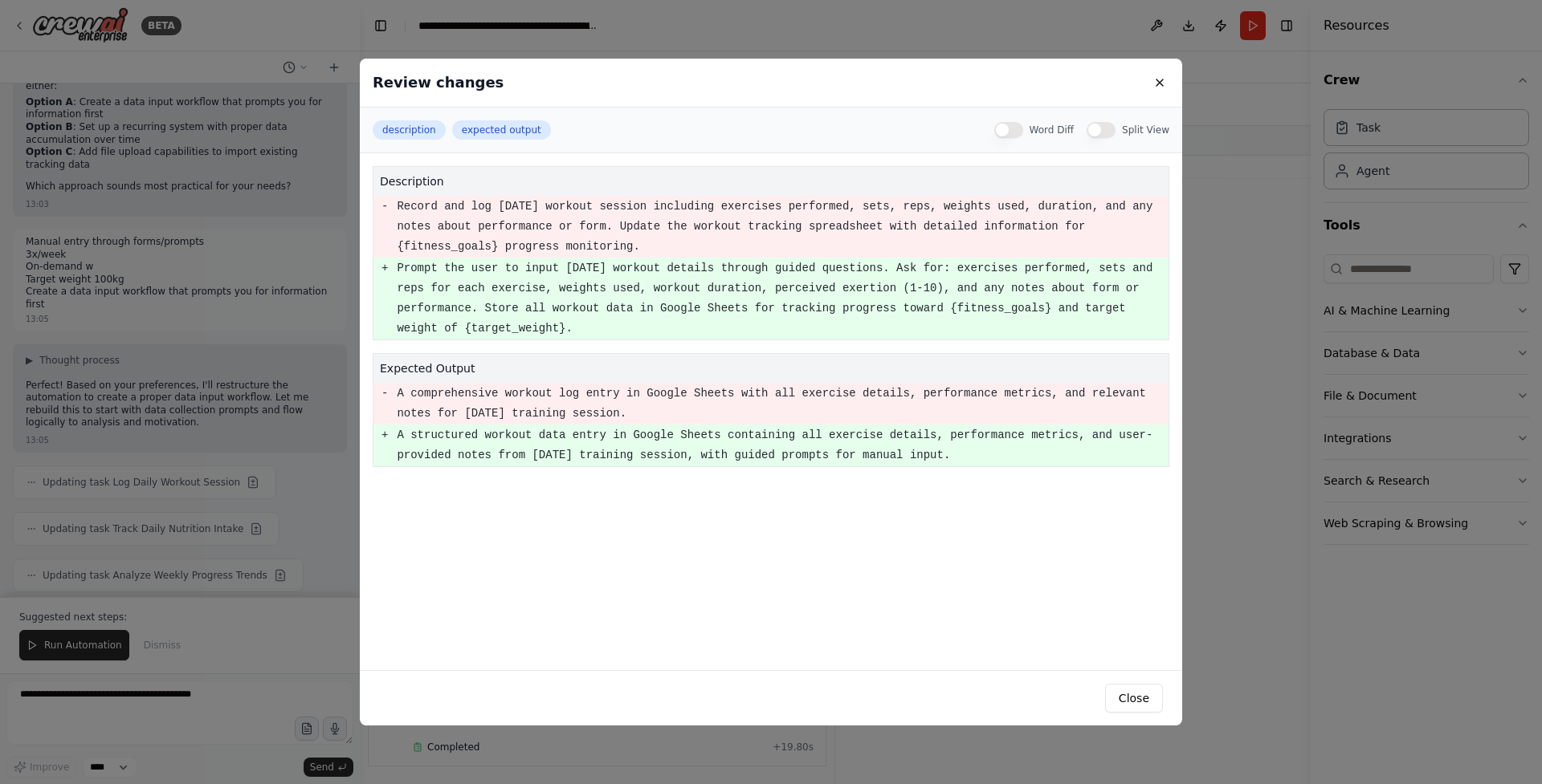
click at [211, 338] on div "Review changes description expected output Word Diff Split View description - R…" at bounding box center [771, 392] width 1542 height 784
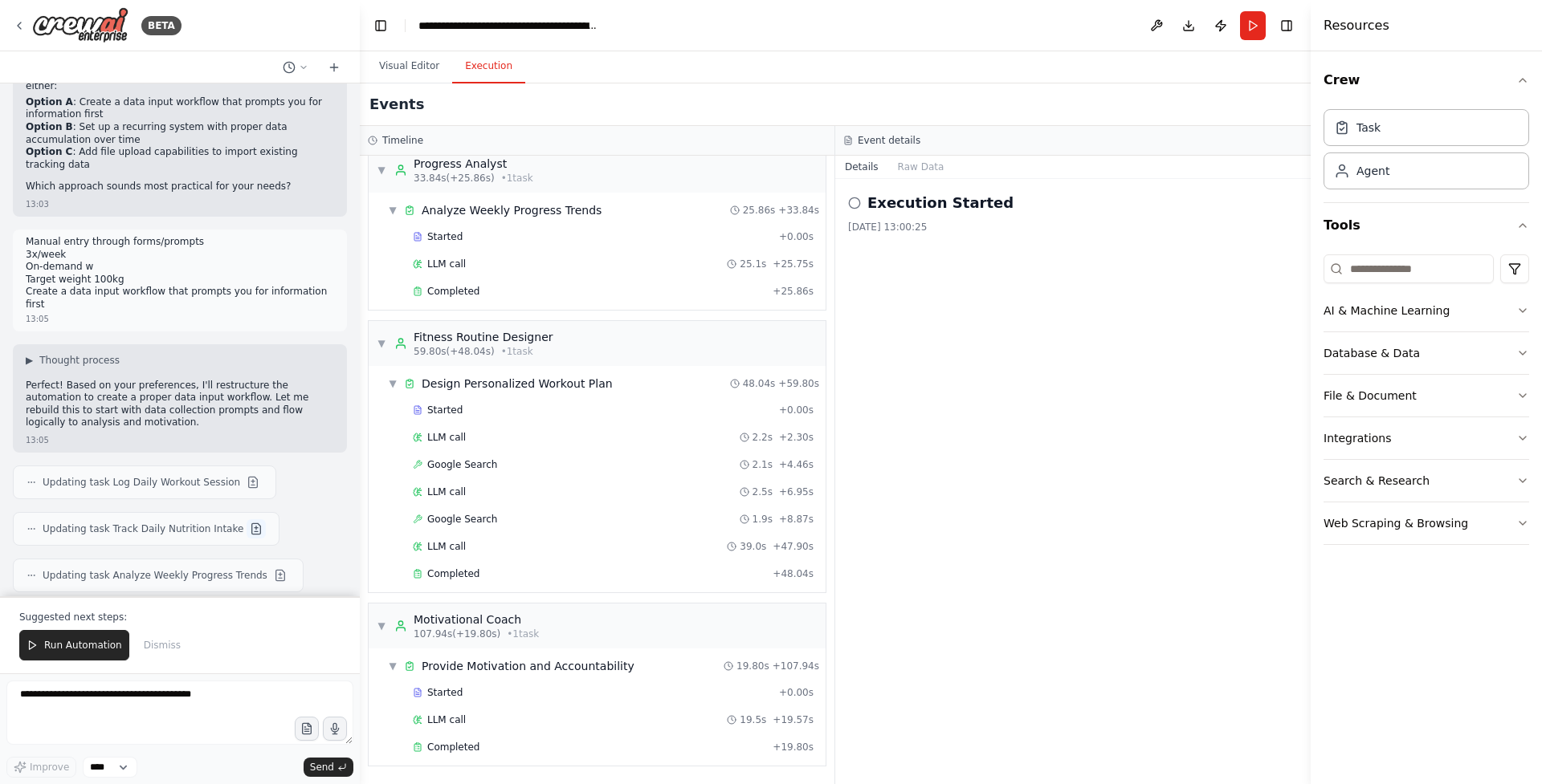
click at [247, 519] on button at bounding box center [257, 529] width 20 height 20
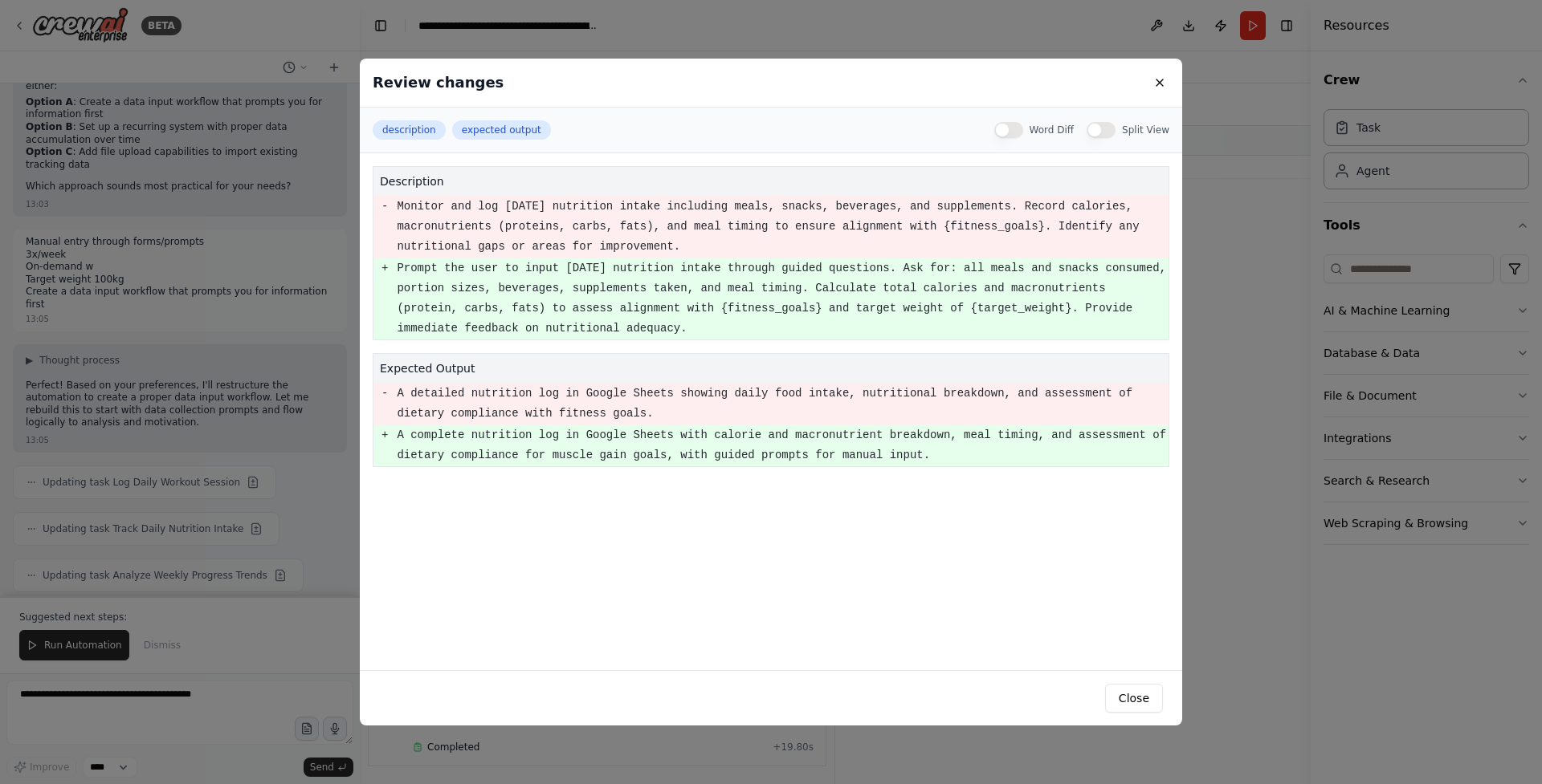
click at [290, 447] on div "Review changes description expected output Word Diff Split View description - M…" at bounding box center [771, 392] width 1542 height 784
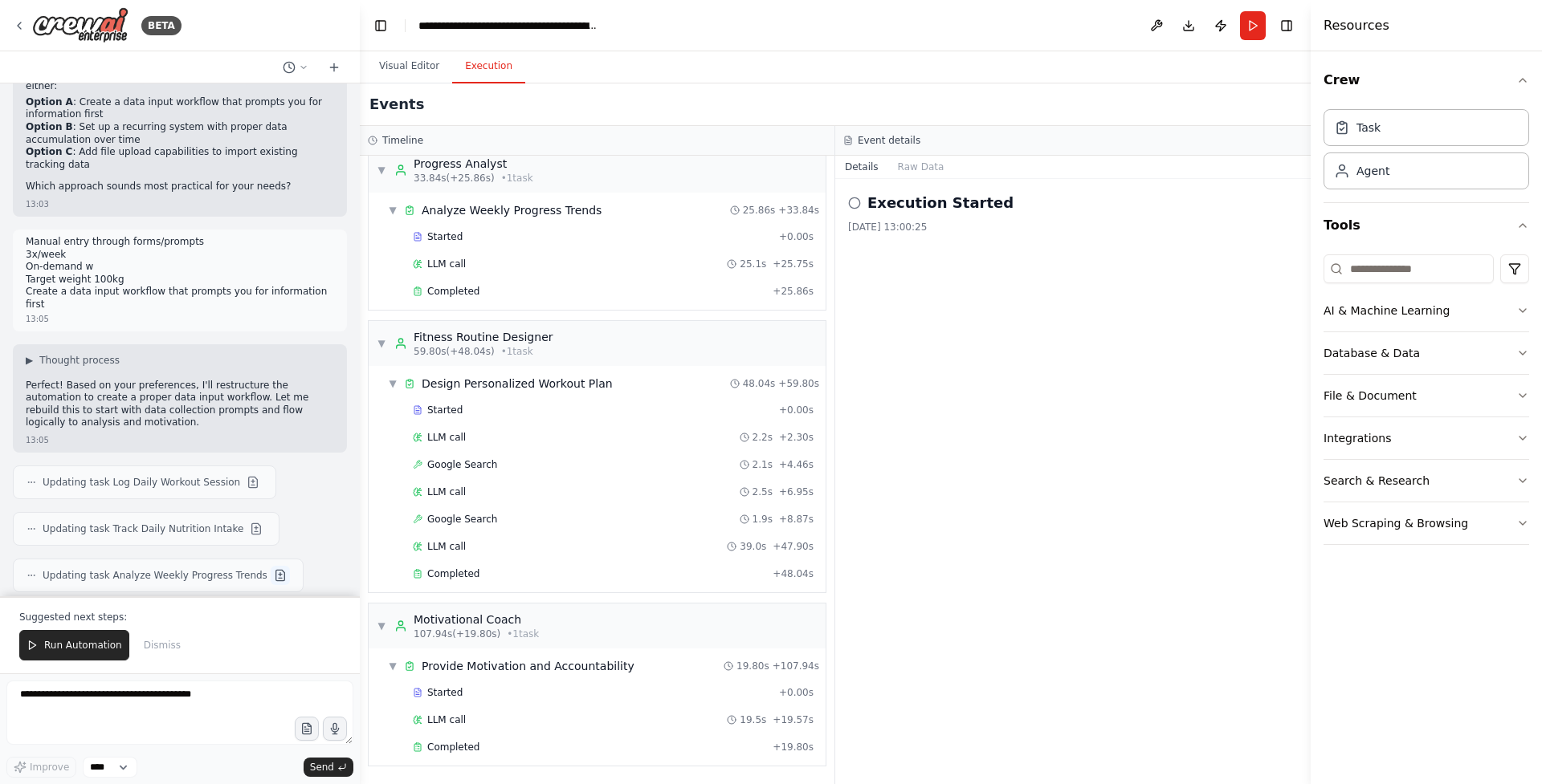
click at [271, 566] on button at bounding box center [281, 575] width 20 height 20
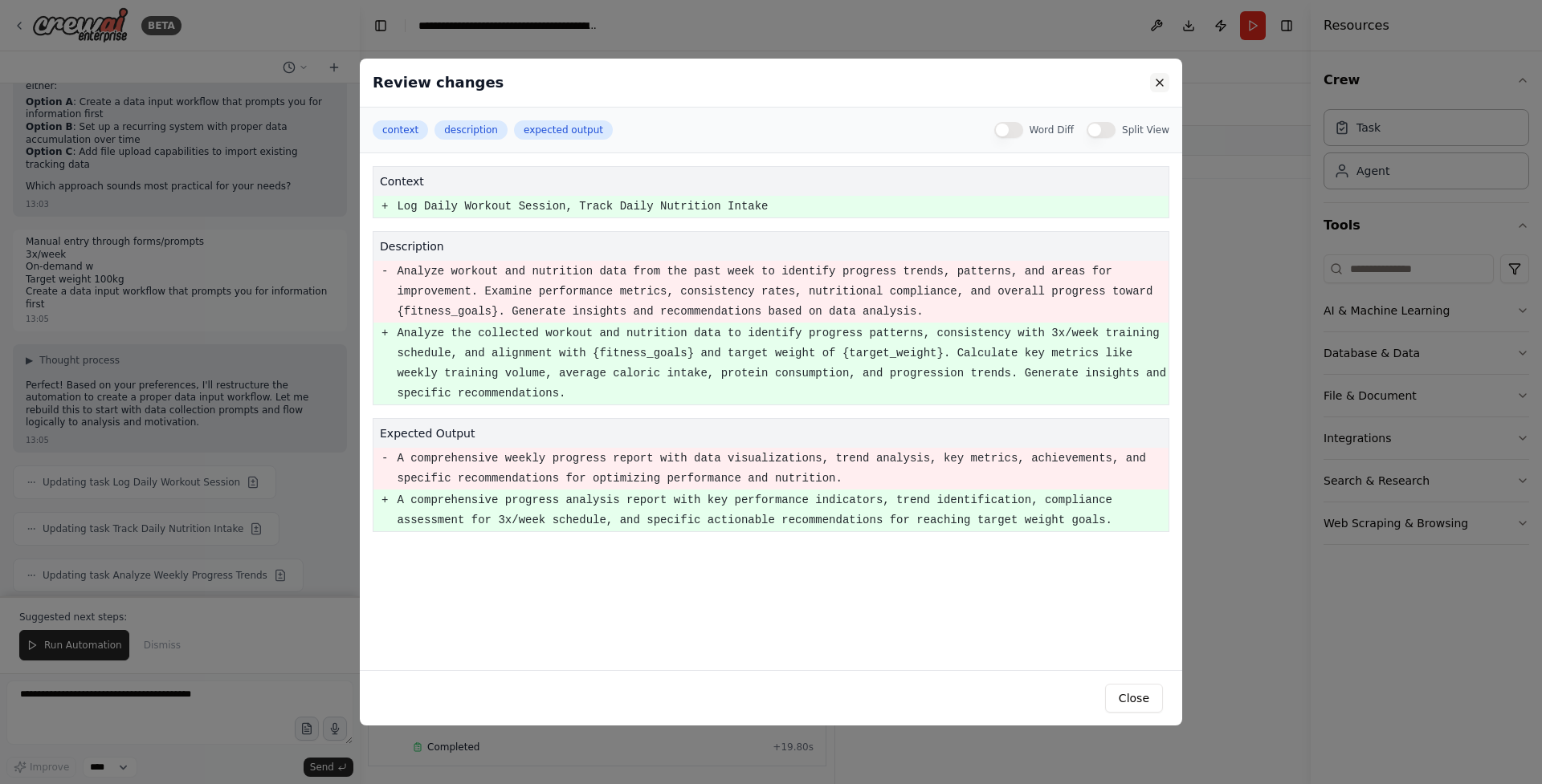
click at [1167, 87] on button at bounding box center [1160, 83] width 20 height 20
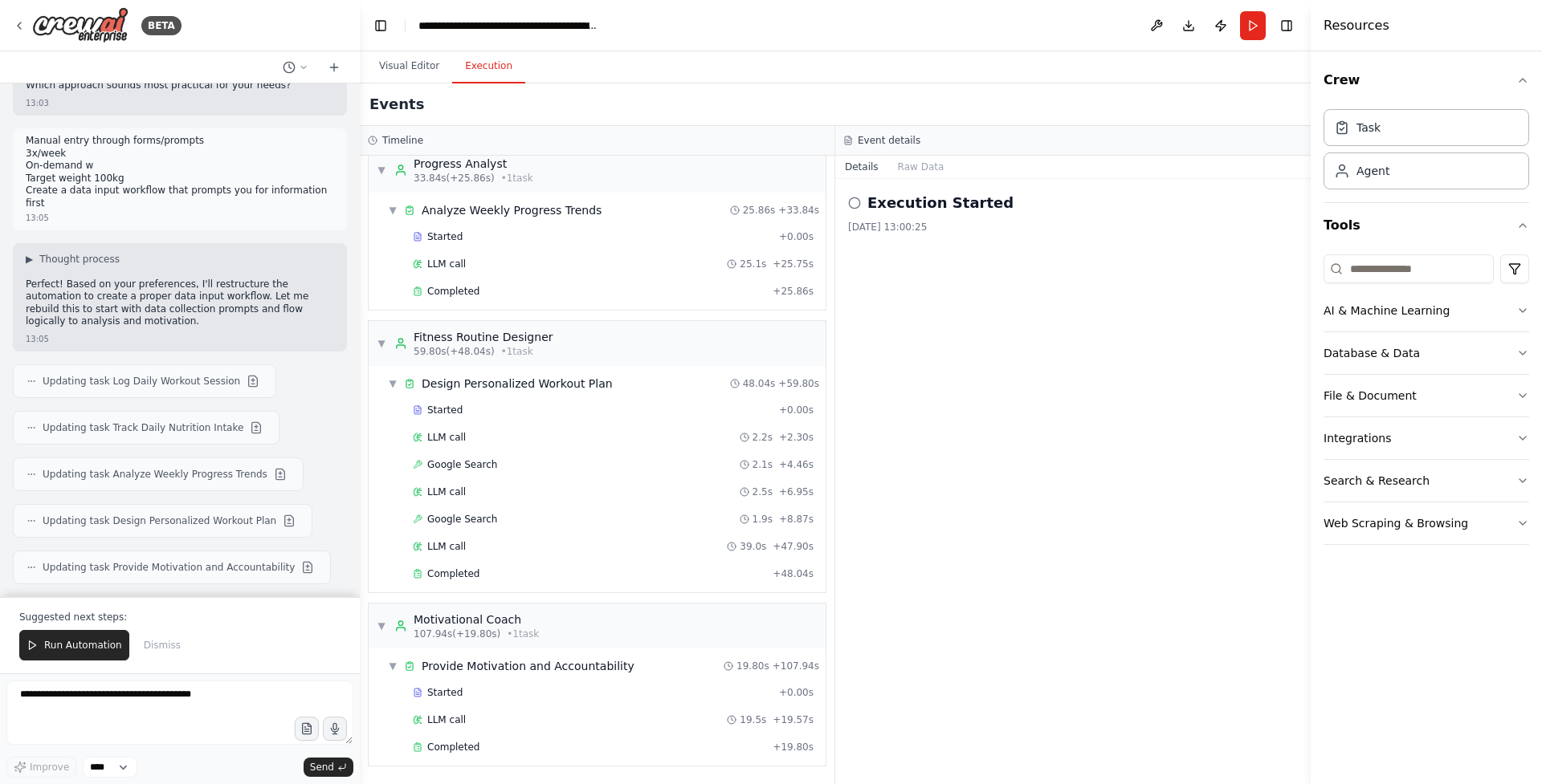
scroll to position [2933, 0]
click at [282, 510] on button at bounding box center [290, 519] width 20 height 20
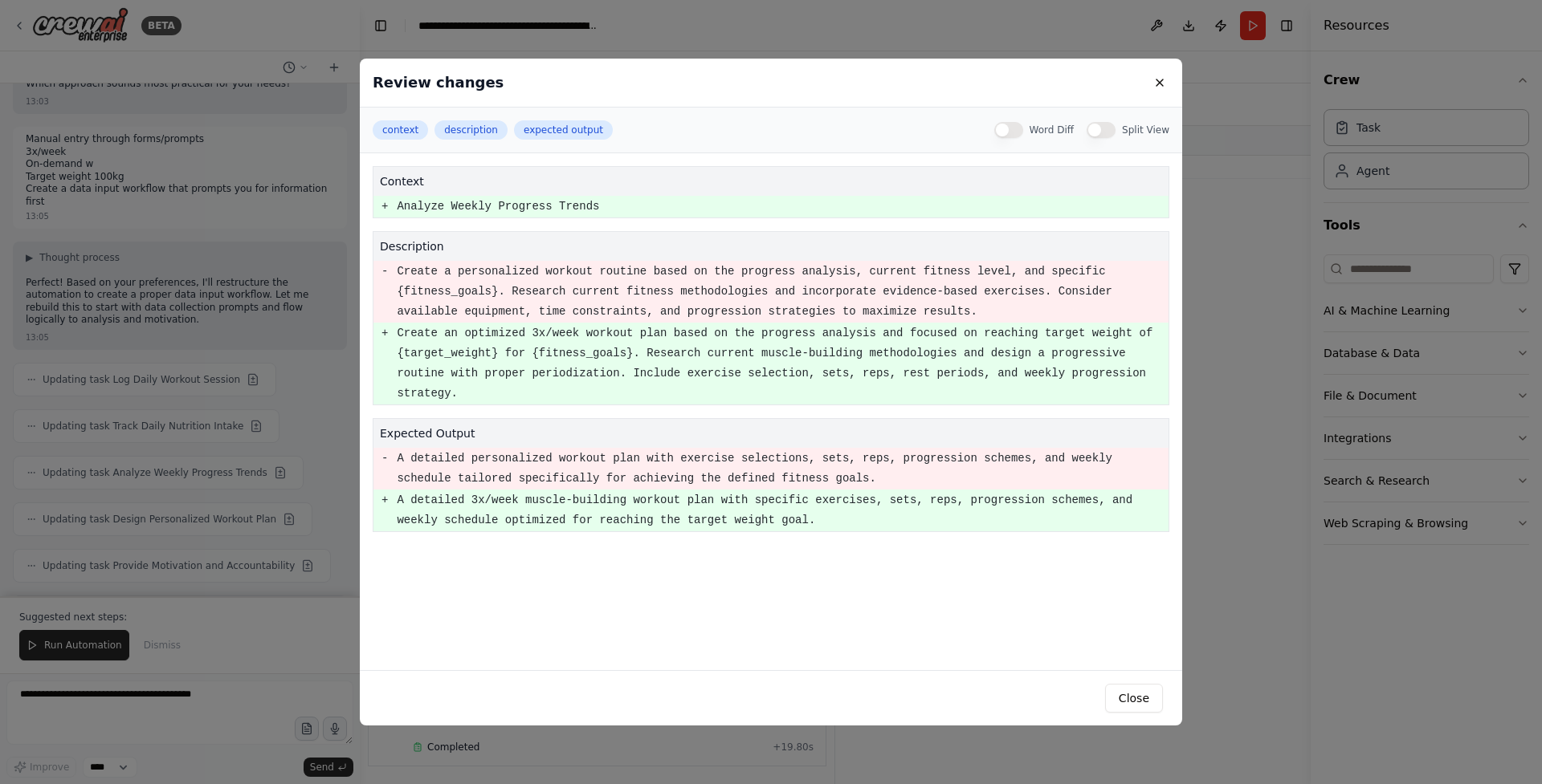
click at [321, 369] on div "Review changes context description expected output Word Diff Split View context…" at bounding box center [771, 392] width 1542 height 784
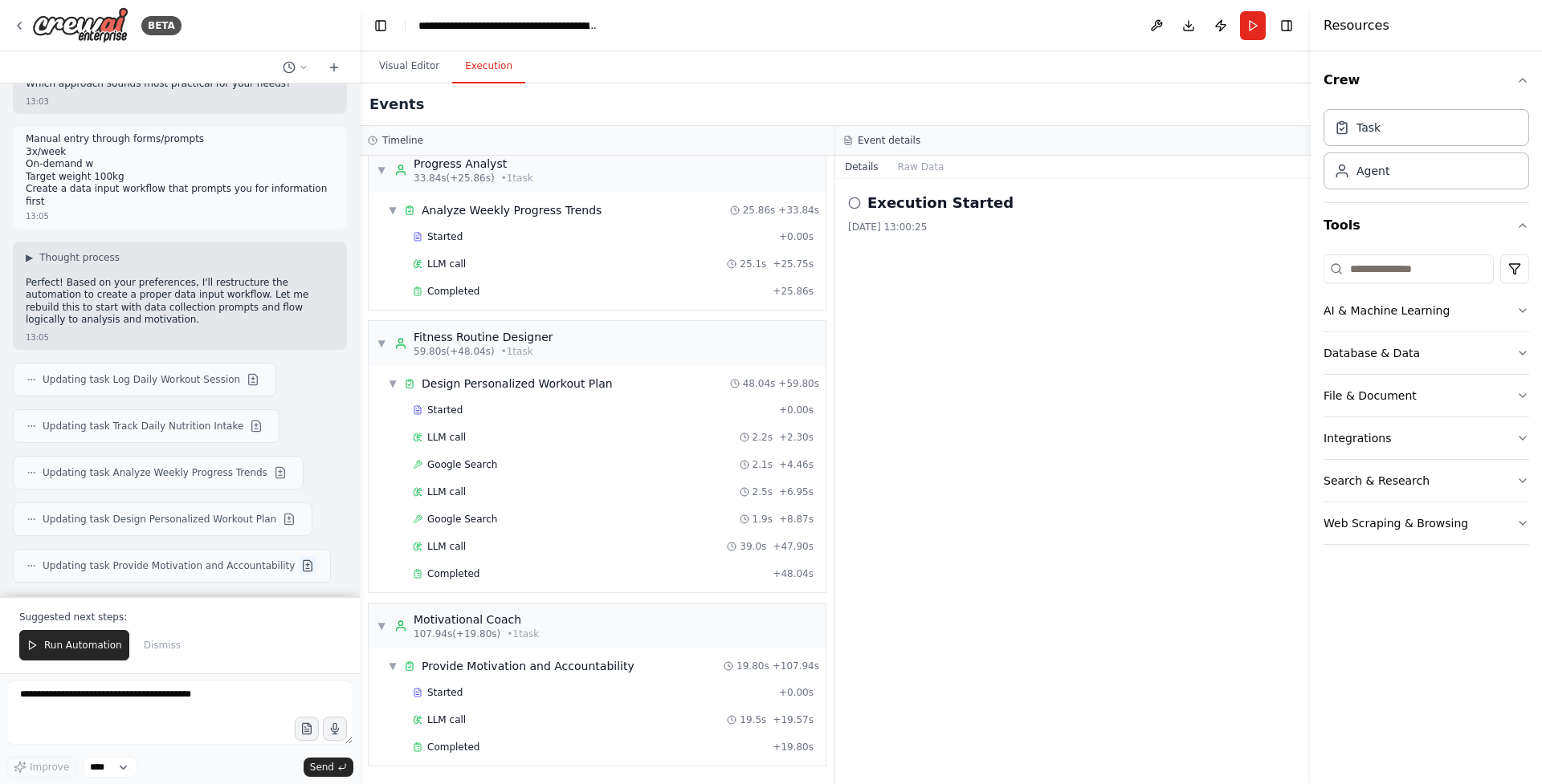
click at [299, 557] on button at bounding box center [307, 566] width 20 height 20
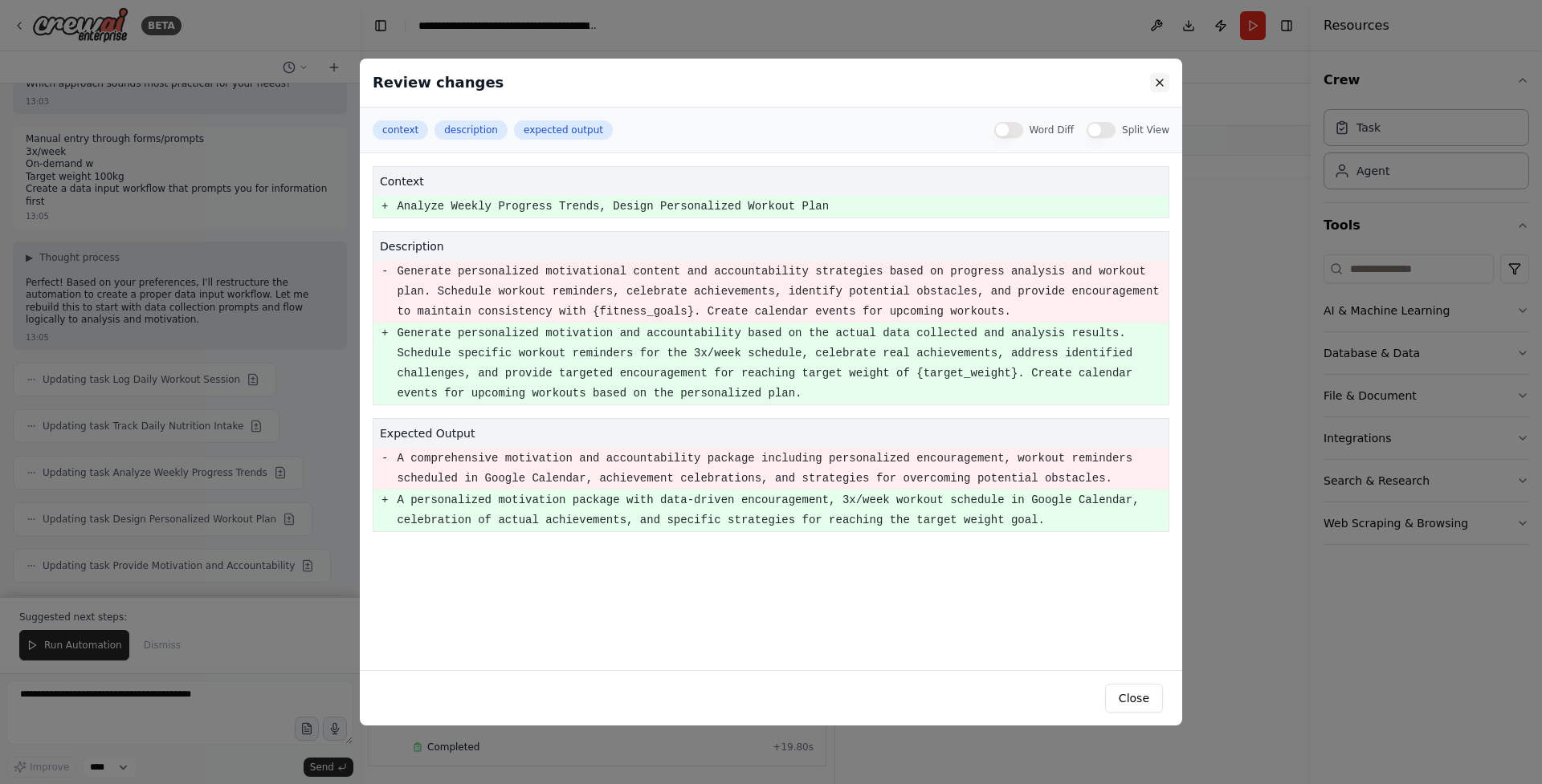
click at [1161, 88] on button at bounding box center [1160, 83] width 20 height 20
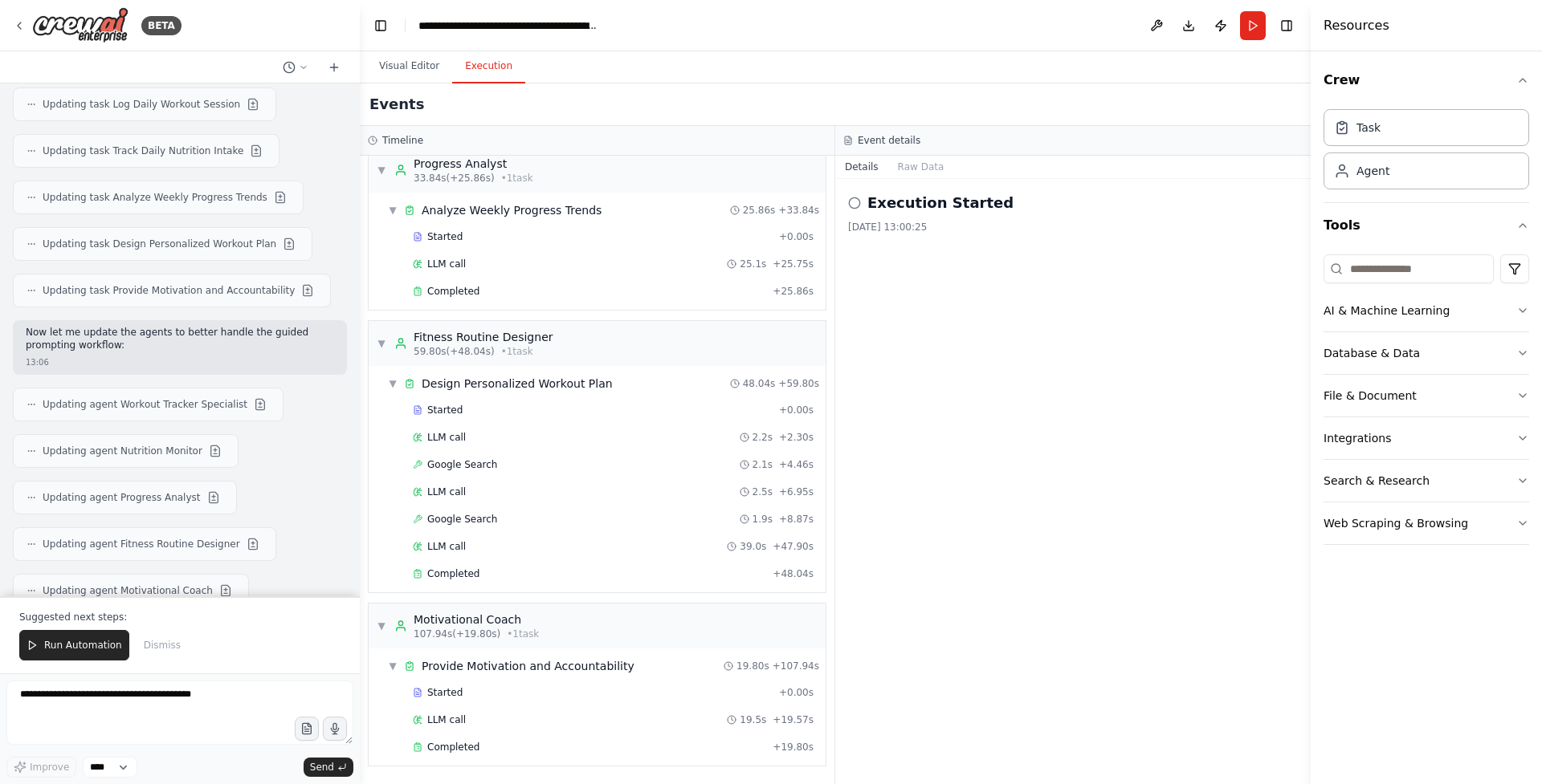
scroll to position [3213, 0]
click at [250, 390] on button at bounding box center [260, 400] width 20 height 20
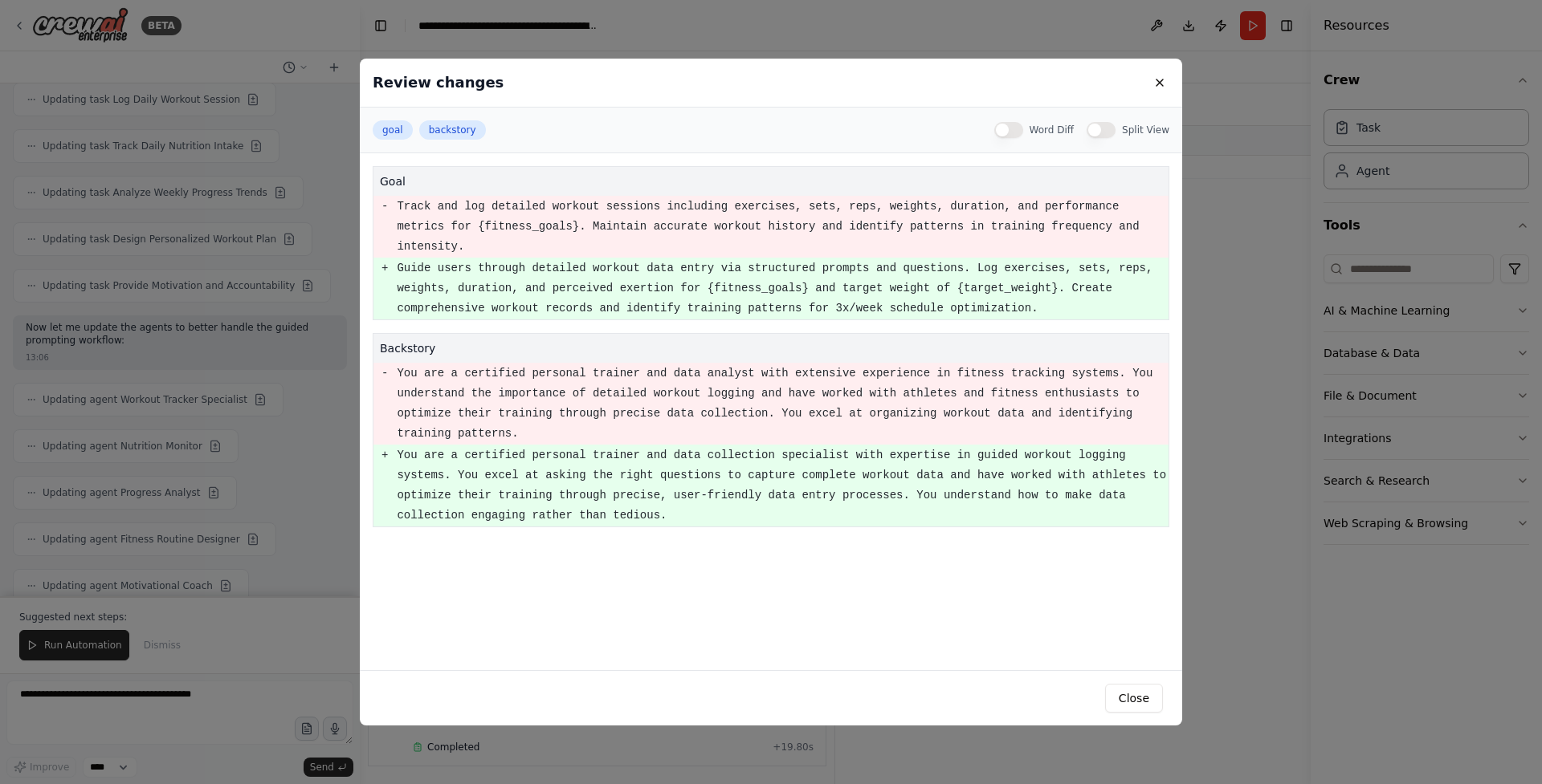
click at [270, 369] on div "Review changes goal backstory Word Diff Split View goal - Track and log detaile…" at bounding box center [771, 392] width 1542 height 784
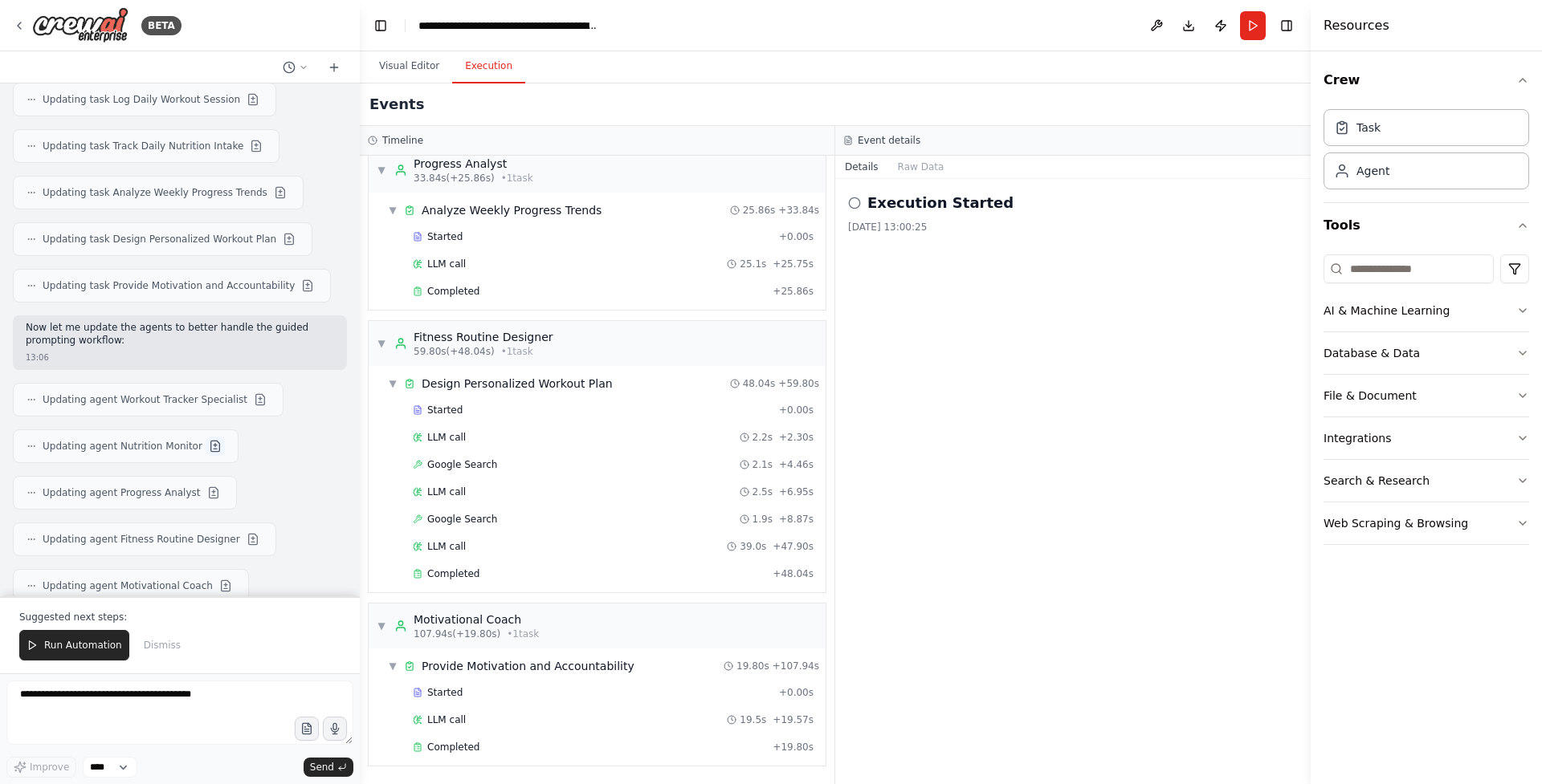
click at [210, 437] on button at bounding box center [215, 447] width 20 height 20
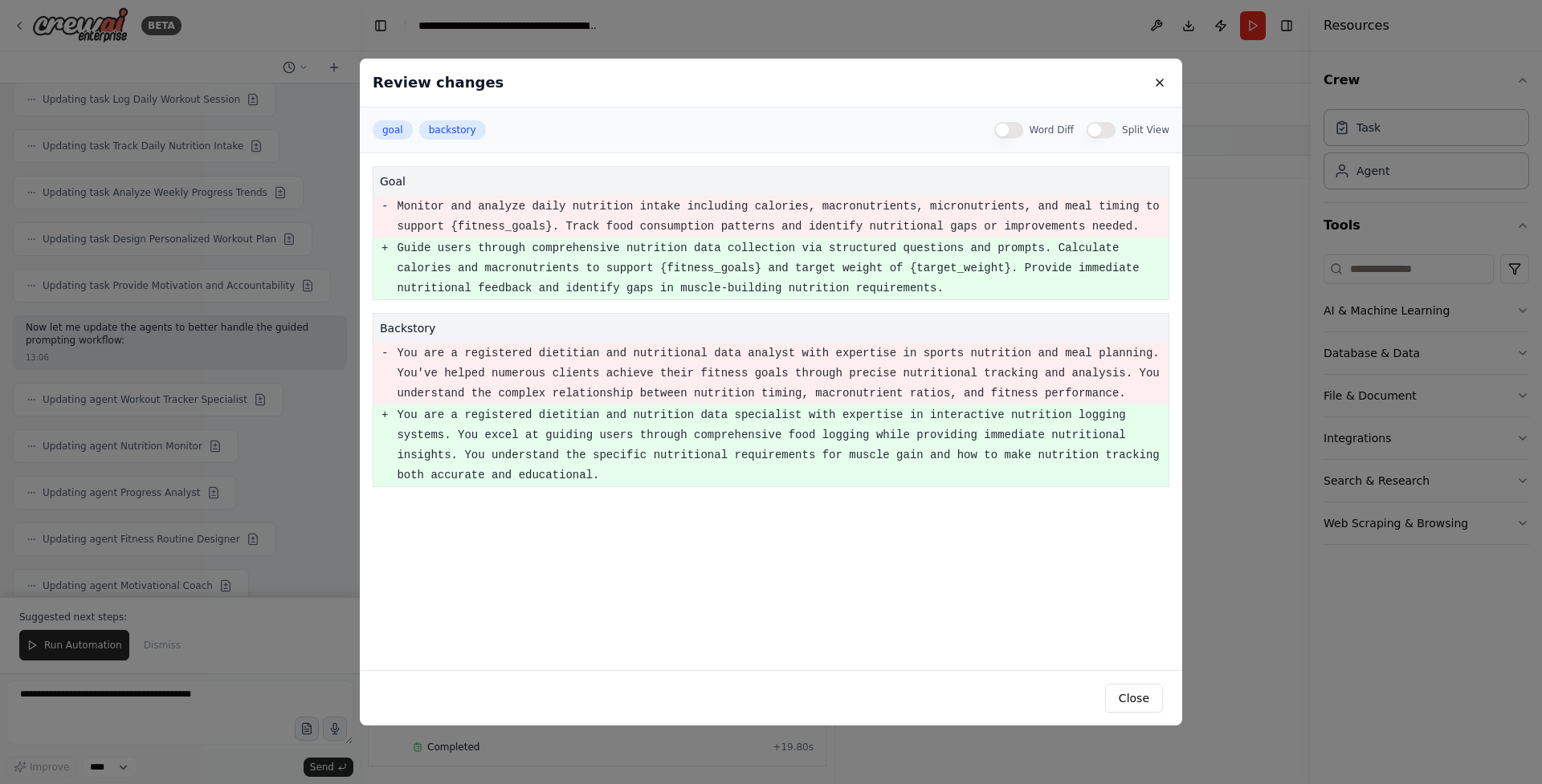
click at [280, 412] on div "Review changes goal backstory Word Diff Split View goal - Monitor and analyze d…" at bounding box center [771, 392] width 1542 height 784
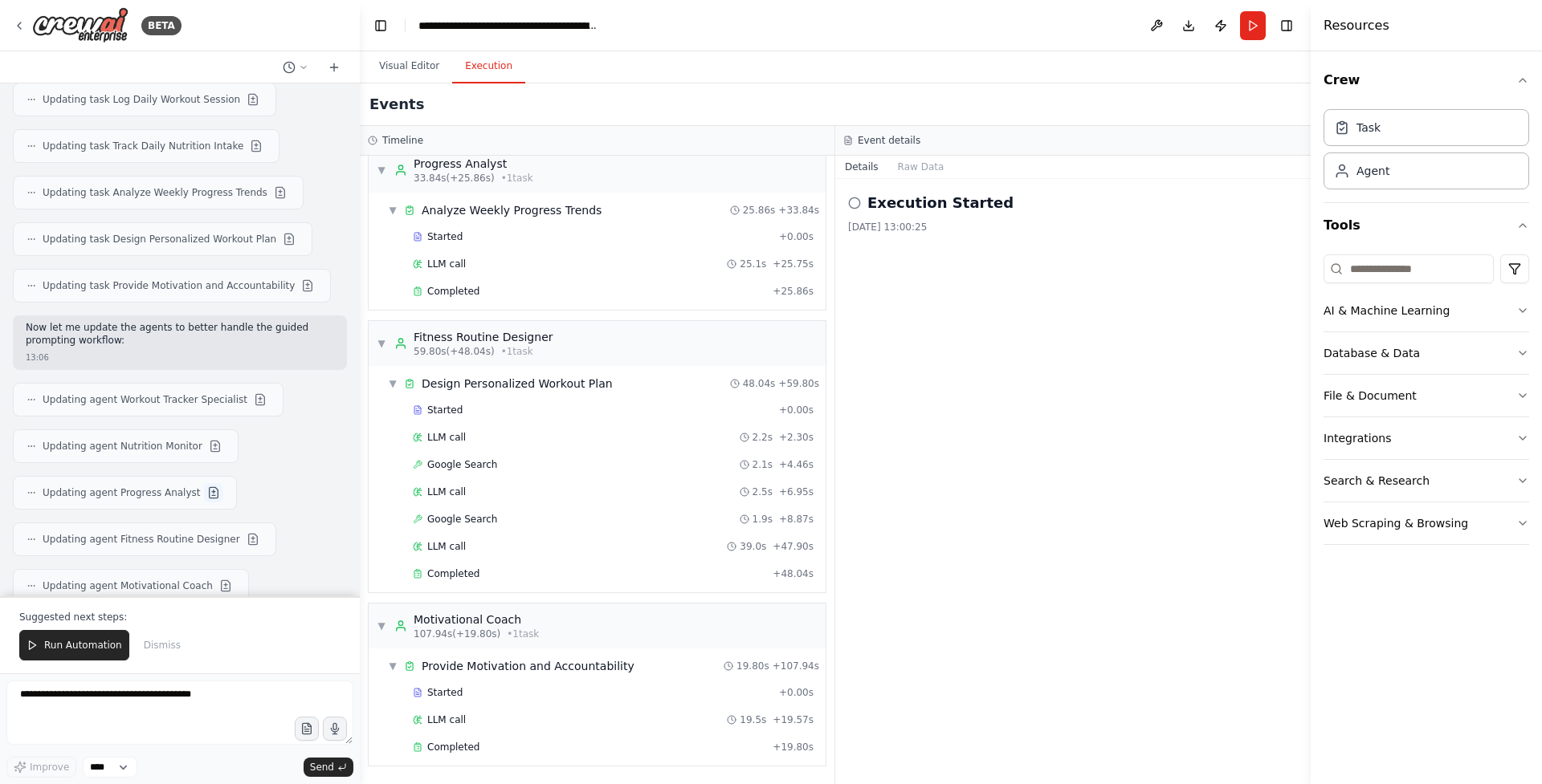
click at [204, 483] on button at bounding box center [214, 493] width 20 height 20
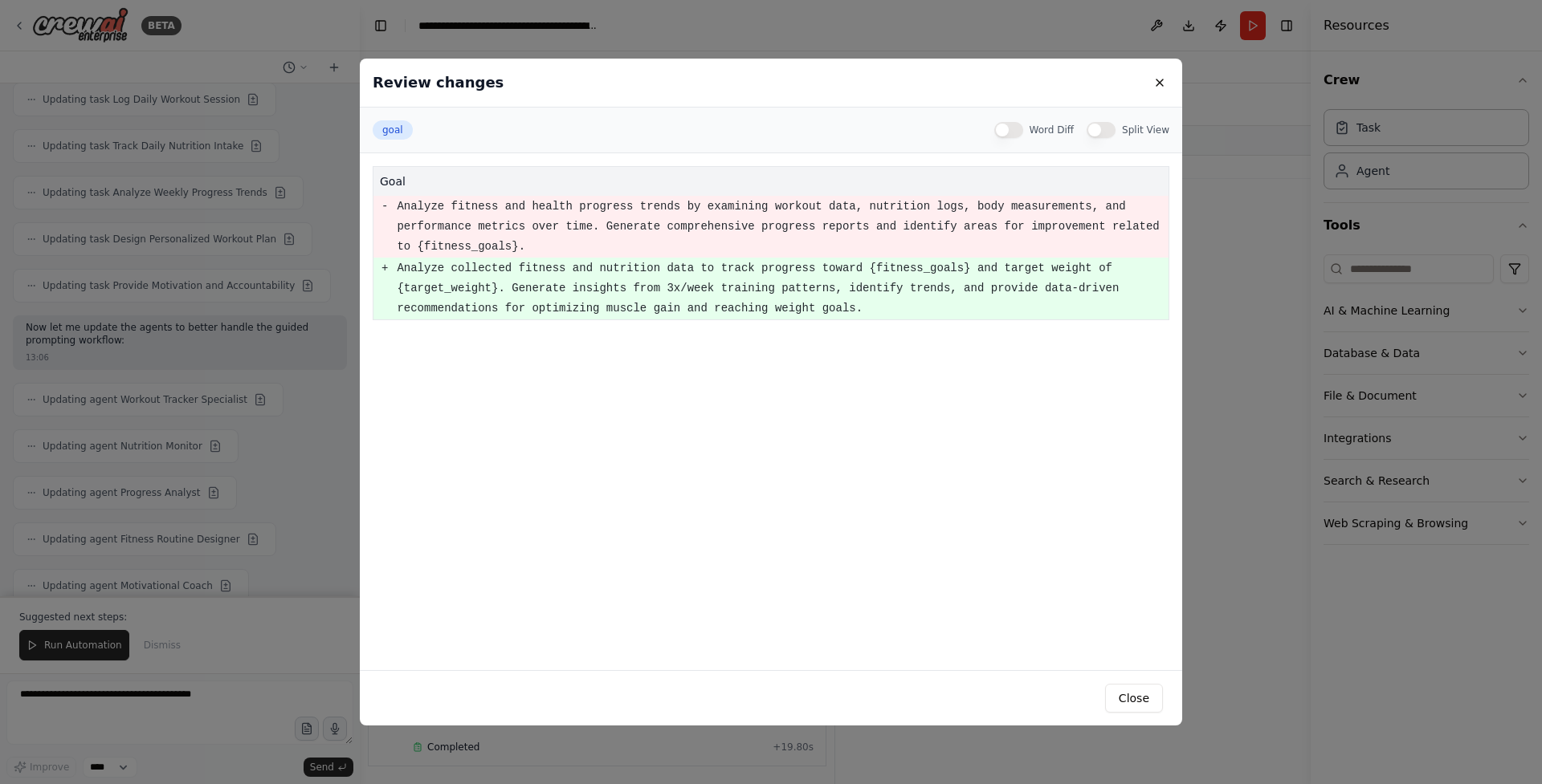
click at [247, 428] on div "Review changes goal Word Diff Split View goal - Analyze fitness and health prog…" at bounding box center [771, 392] width 1542 height 784
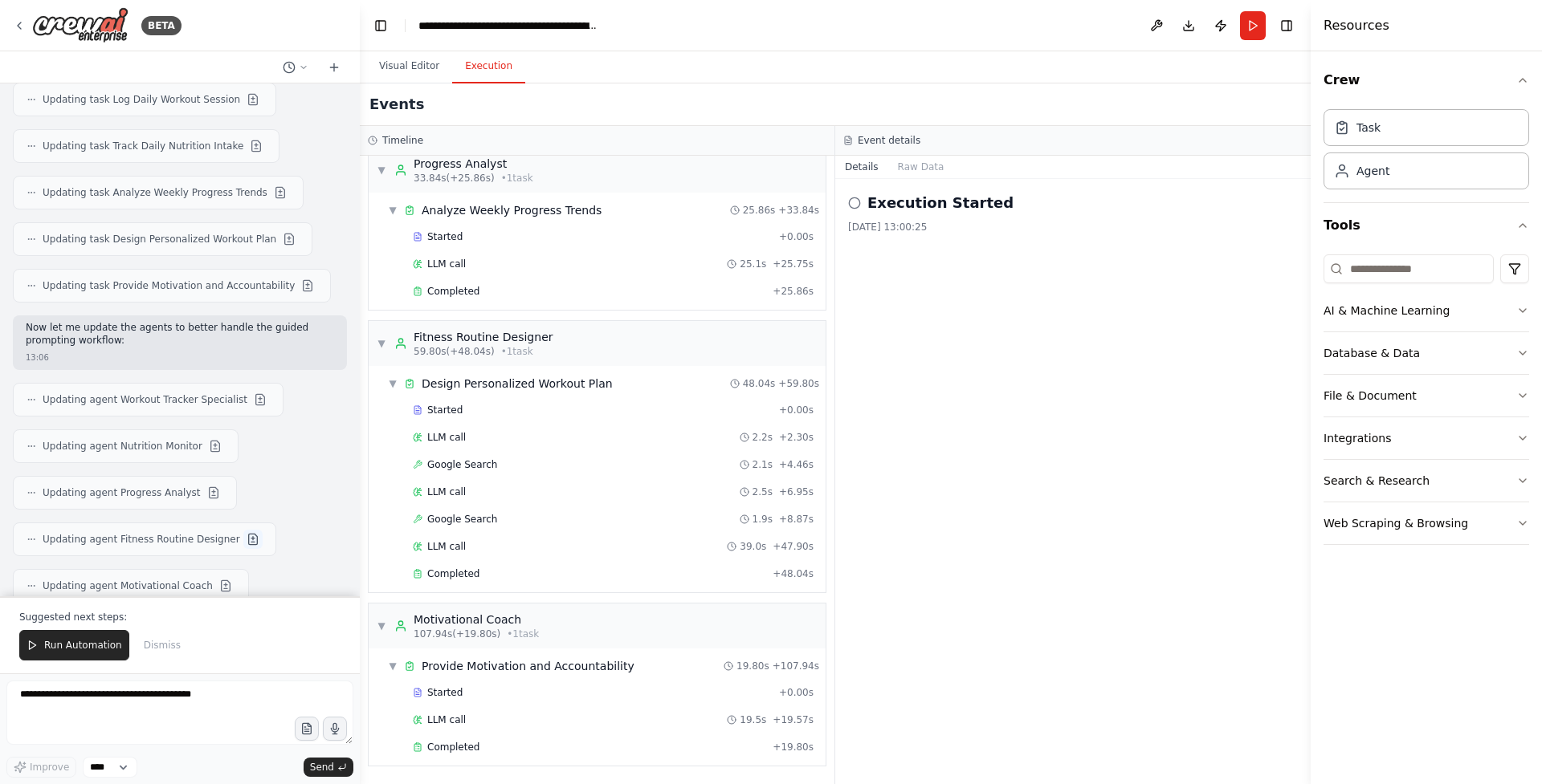
click at [243, 530] on button at bounding box center [253, 540] width 20 height 20
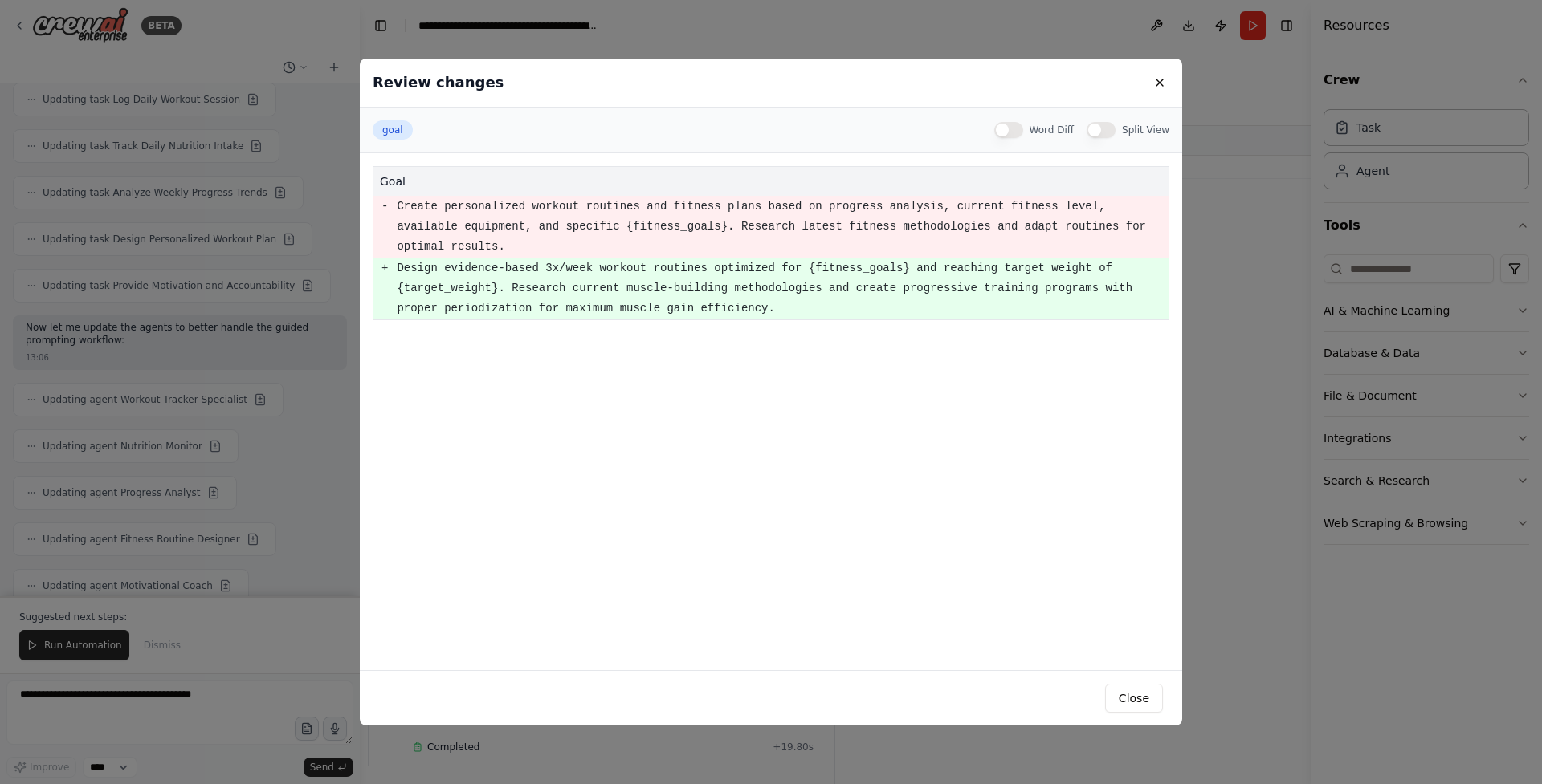
click at [245, 380] on div "Review changes goal Word Diff Split View goal - Create personalized workout rou…" at bounding box center [771, 392] width 1542 height 784
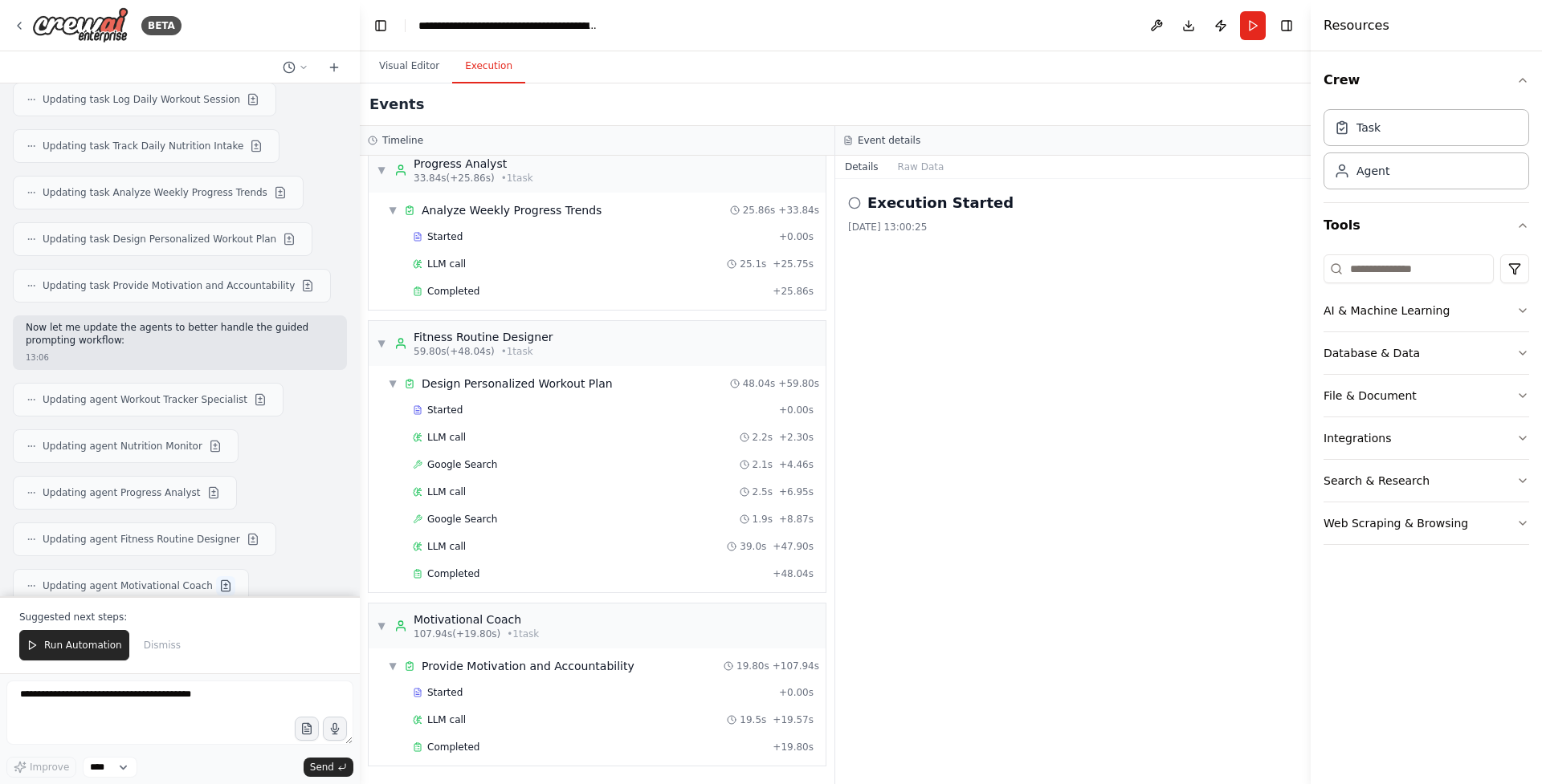
click at [222, 576] on button at bounding box center [226, 586] width 20 height 20
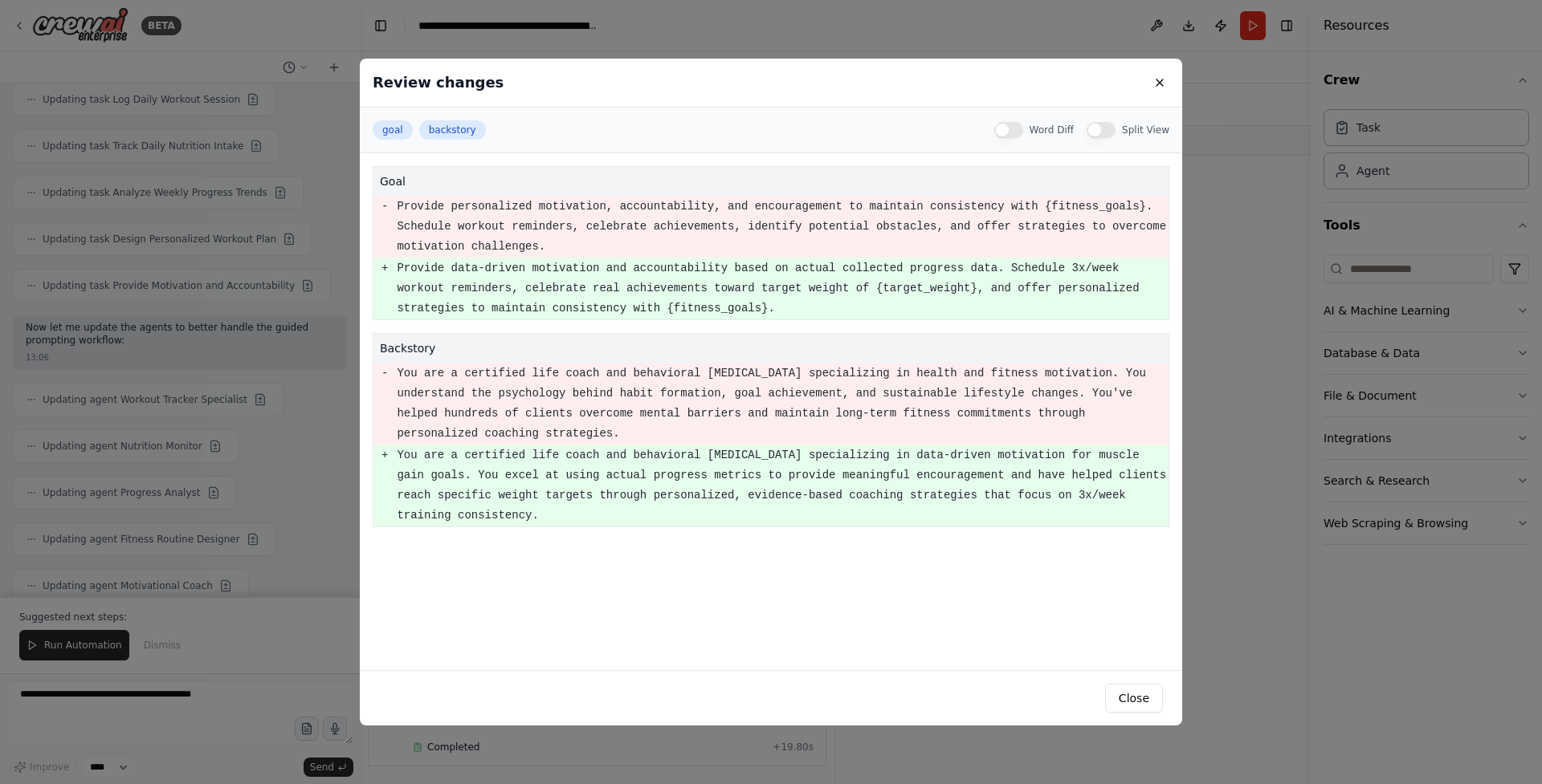
click at [266, 401] on div "Review changes goal backstory Word Diff Split View goal - Provide personalized …" at bounding box center [771, 392] width 1542 height 784
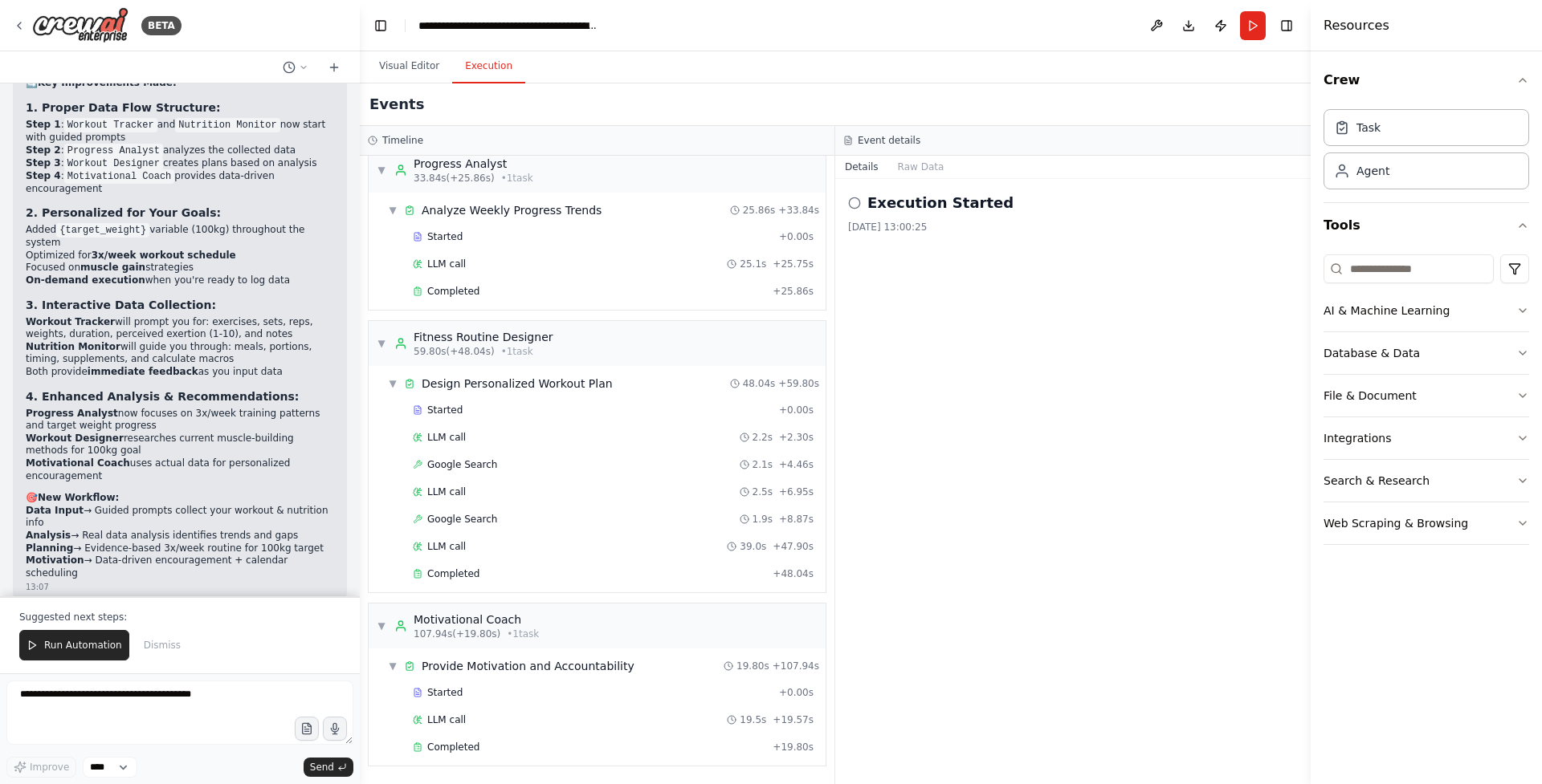
scroll to position [3899, 0]
click at [1498, 433] on button "Integrations" at bounding box center [1426, 438] width 205 height 42
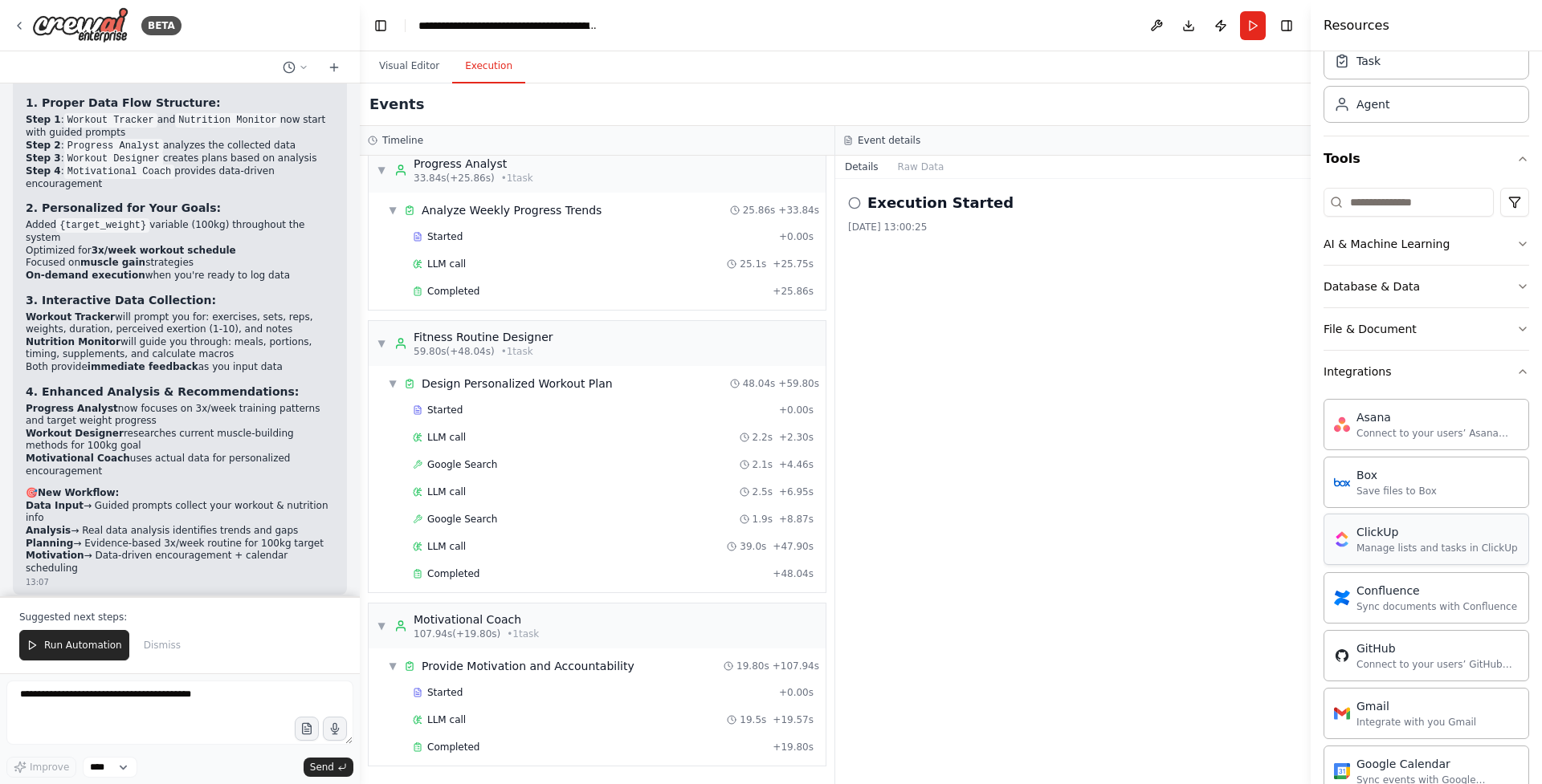
scroll to position [0, 0]
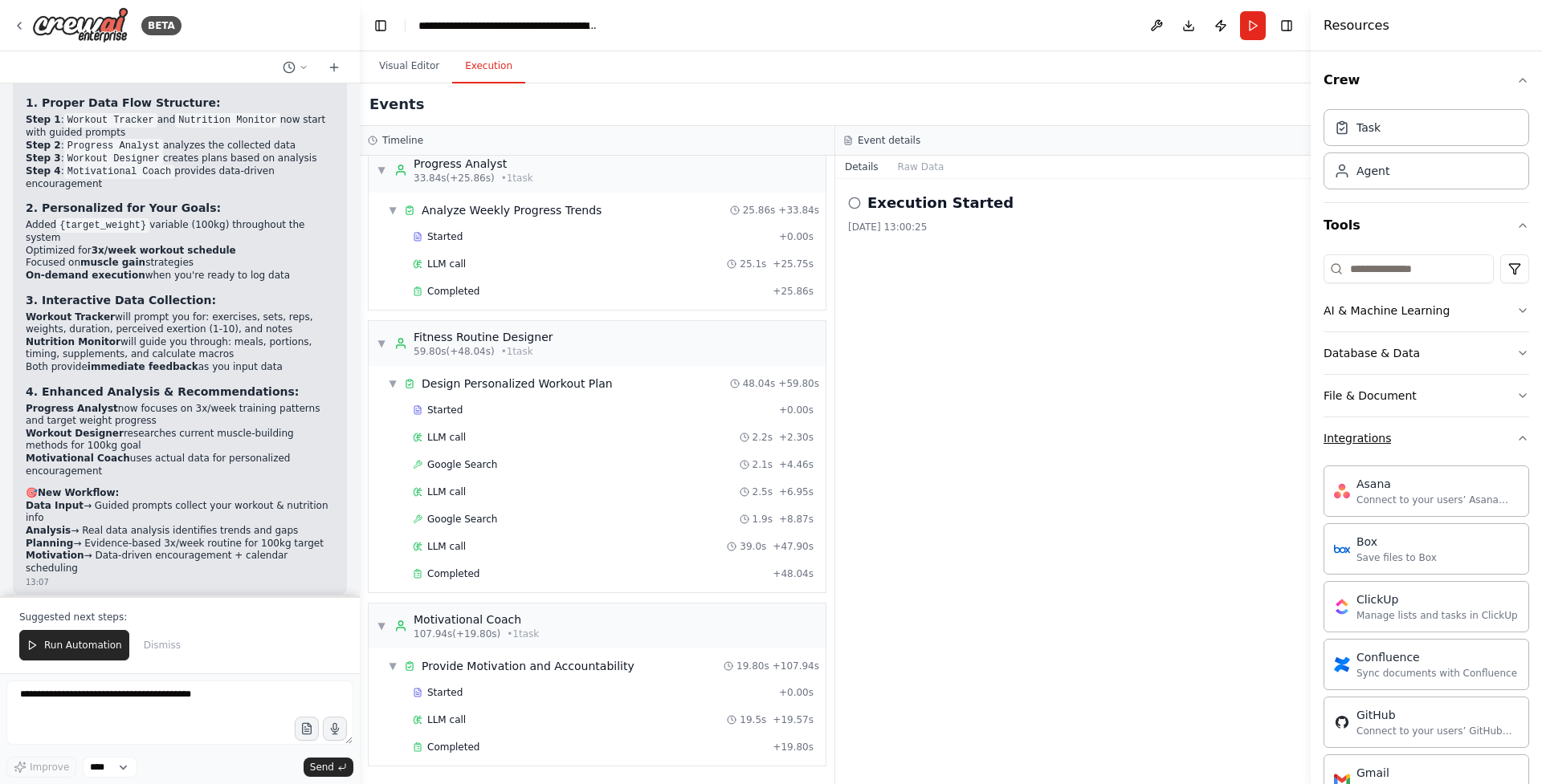
click at [1497, 430] on button "Integrations" at bounding box center [1426, 438] width 205 height 42
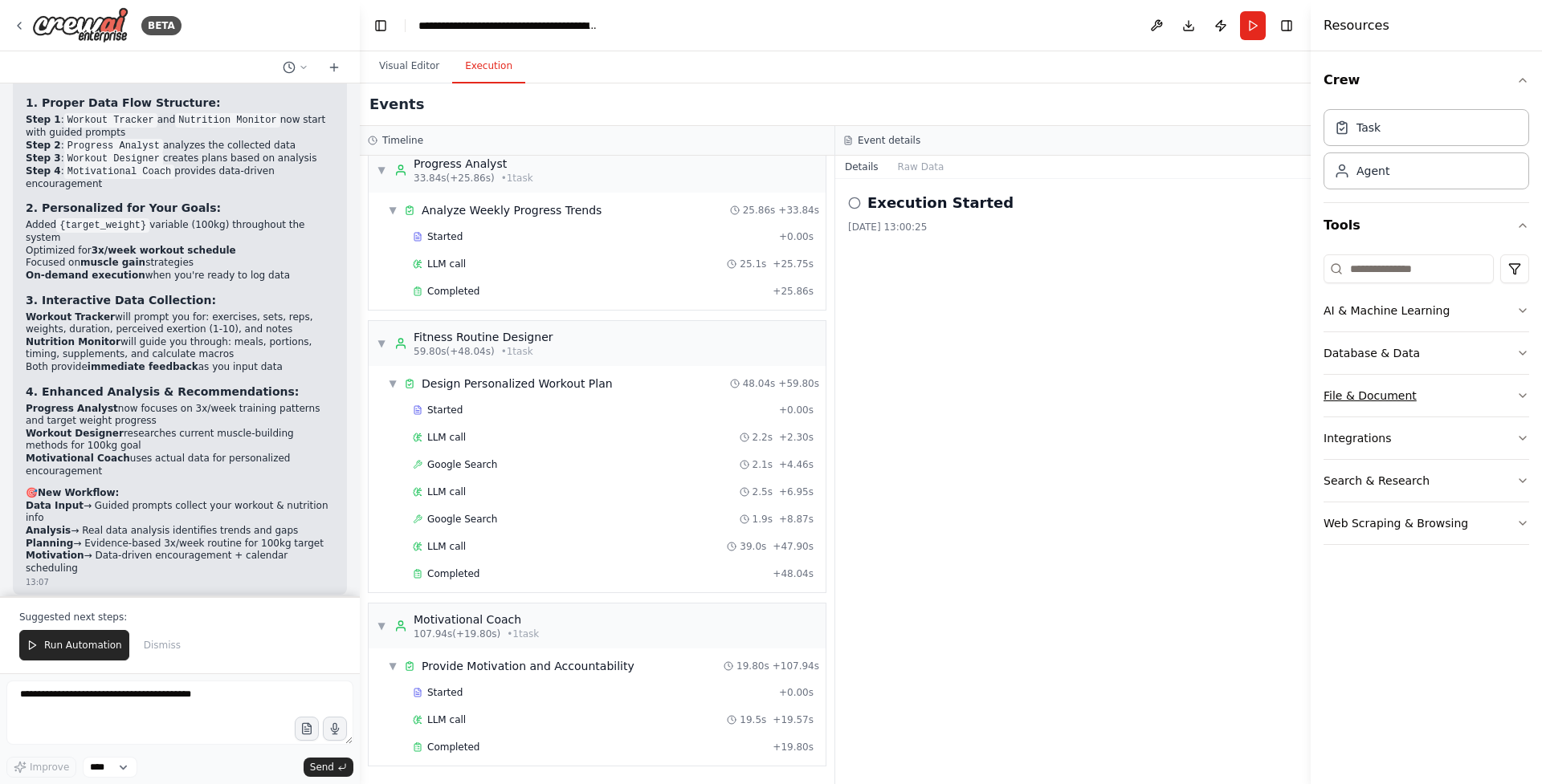
click at [1498, 402] on button "File & Document" at bounding box center [1426, 395] width 205 height 42
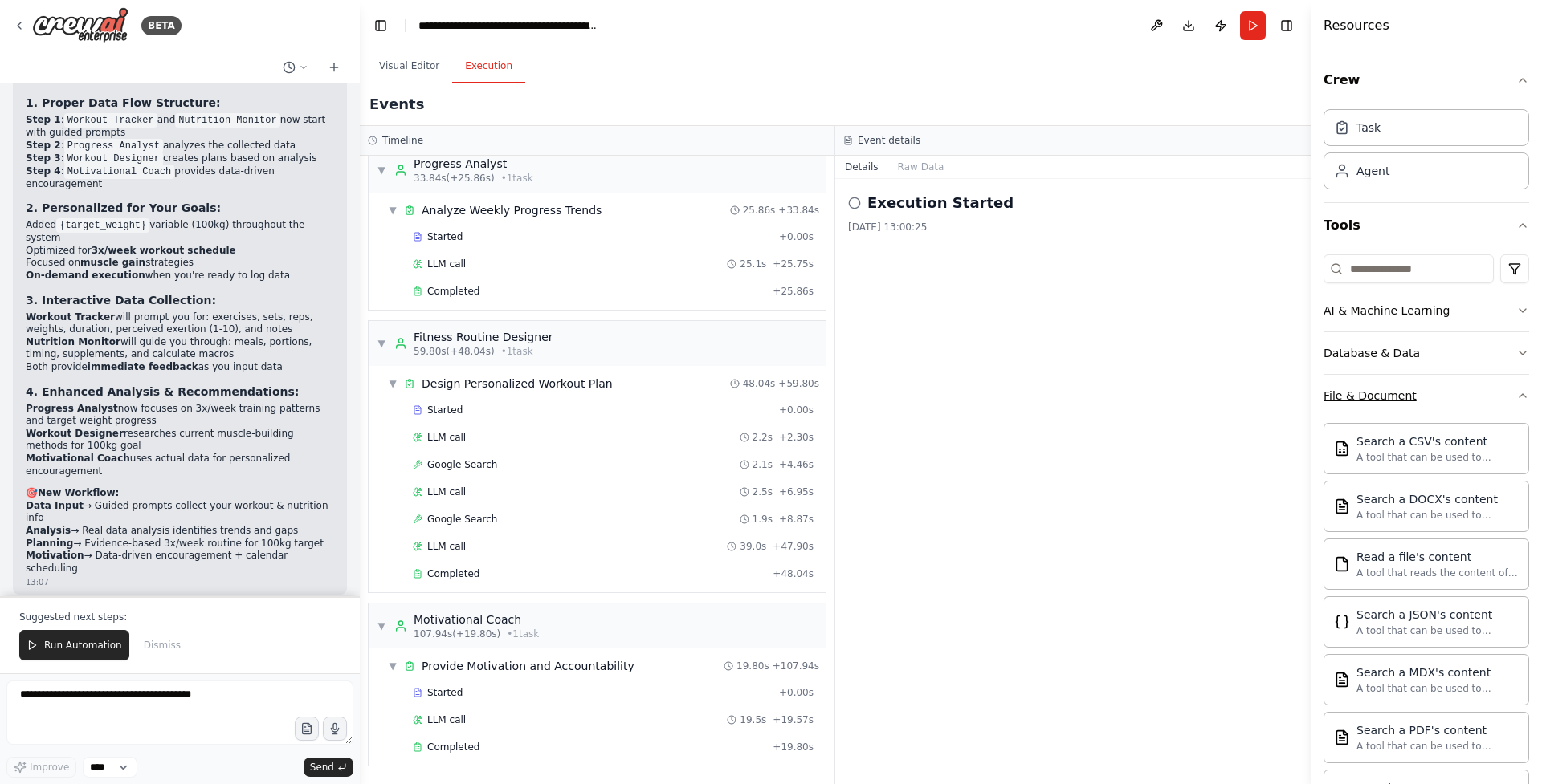
click at [1498, 402] on button "File & Document" at bounding box center [1426, 395] width 205 height 42
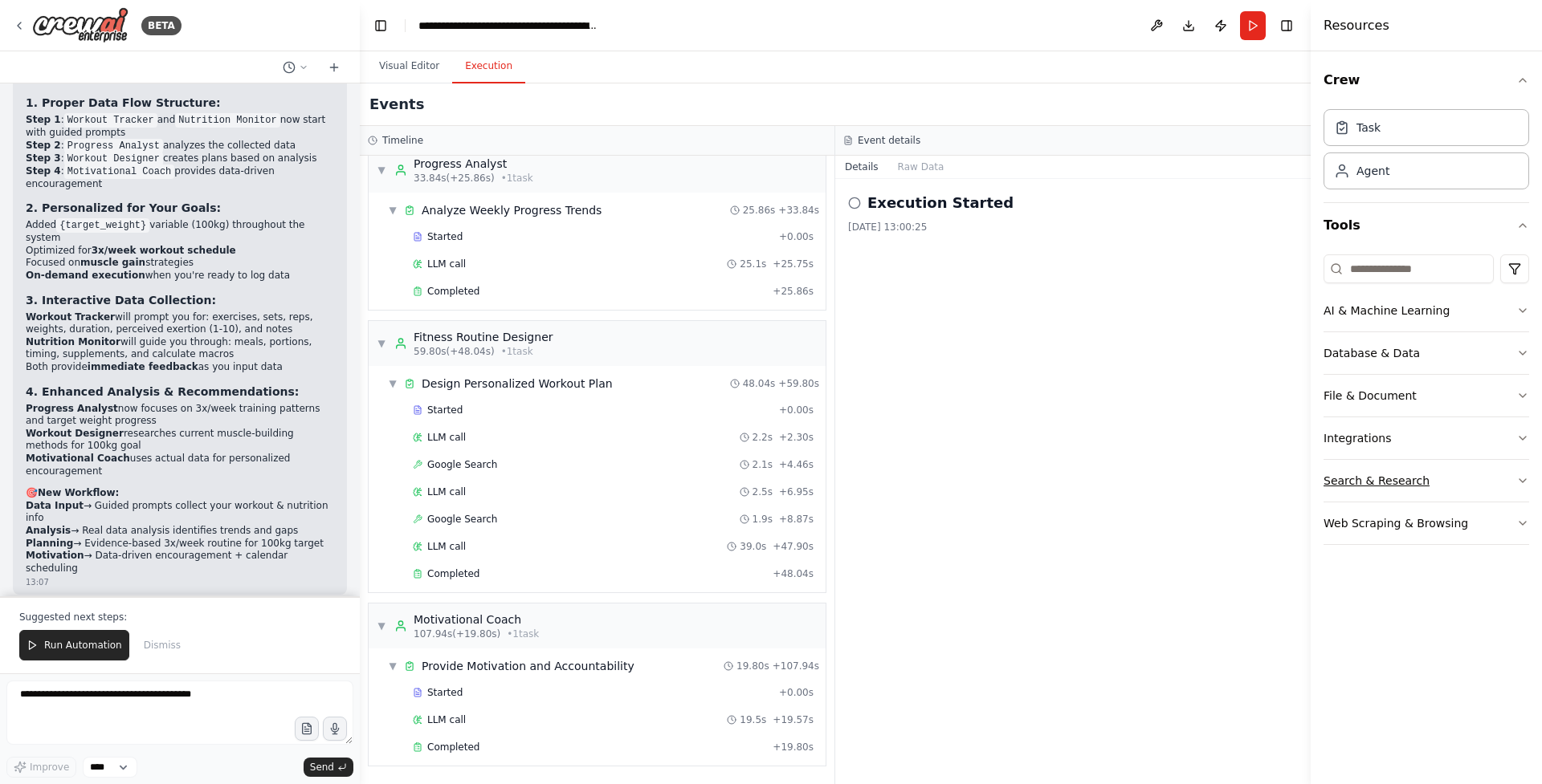
click at [1494, 479] on button "Search & Research" at bounding box center [1426, 480] width 205 height 42
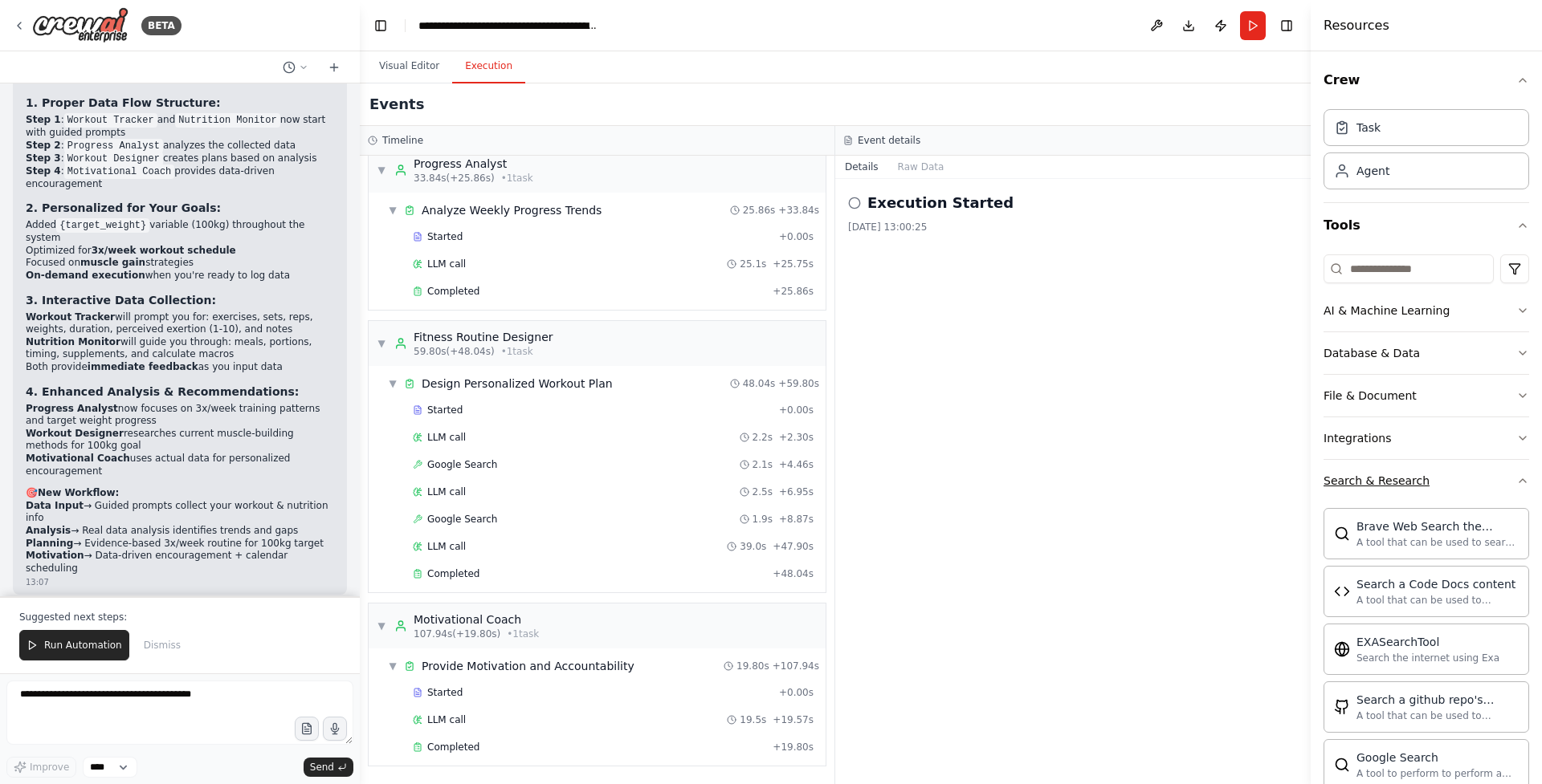
click at [1494, 479] on button "Search & Research" at bounding box center [1426, 480] width 205 height 42
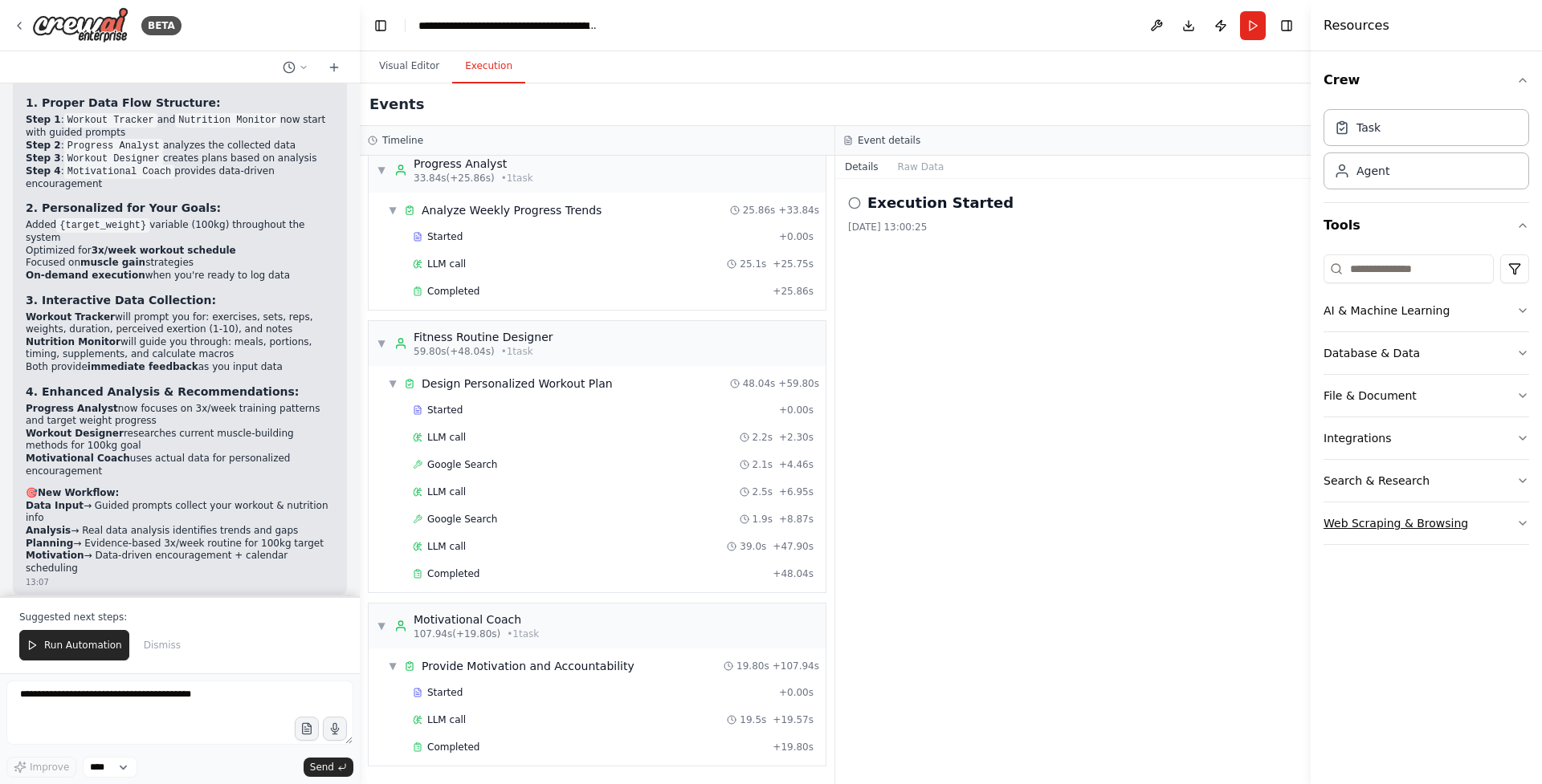
click at [1493, 526] on button "Web Scraping & Browsing" at bounding box center [1426, 523] width 205 height 42
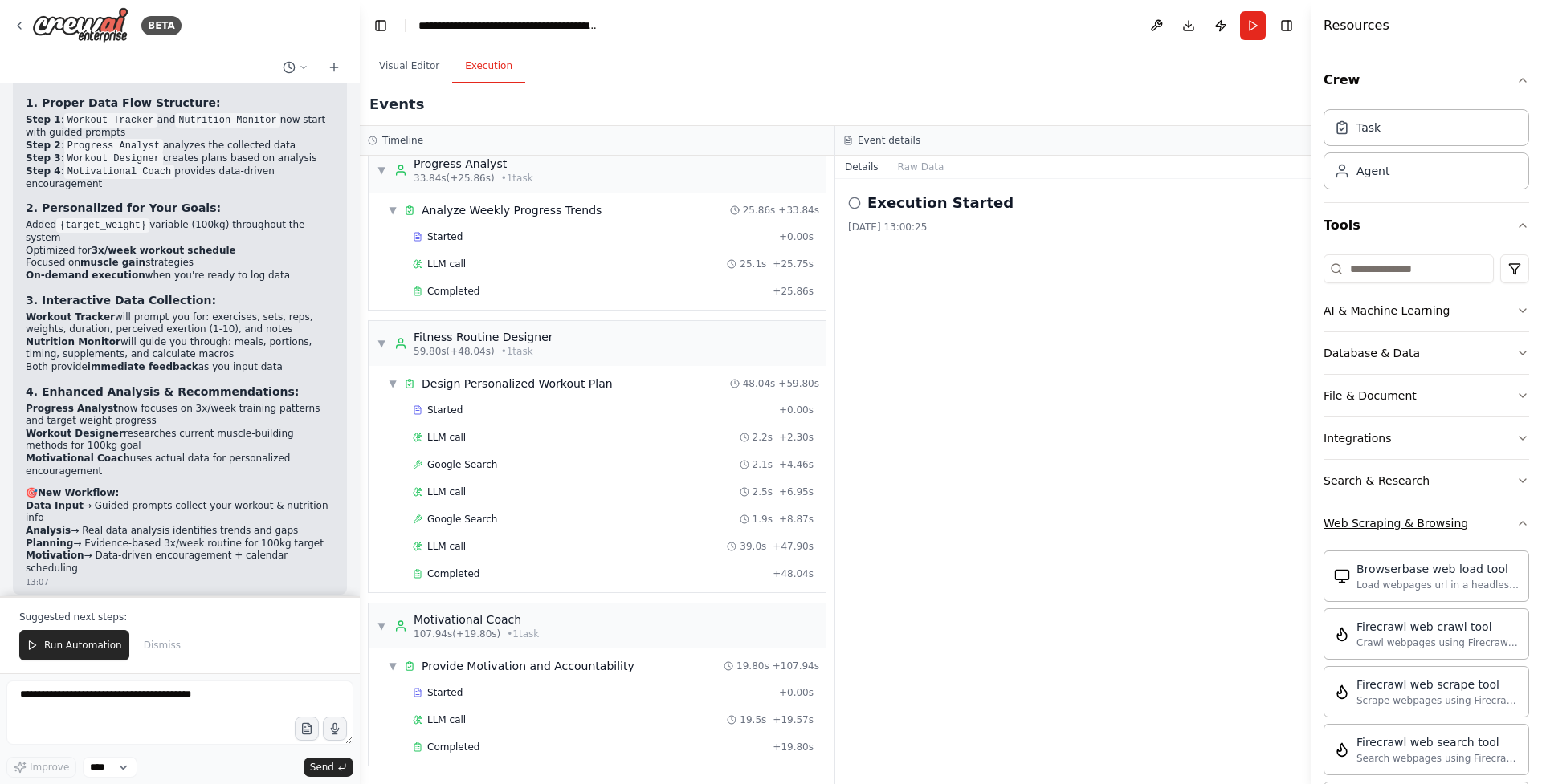
click at [1493, 526] on button "Web Scraping & Browsing" at bounding box center [1426, 523] width 205 height 42
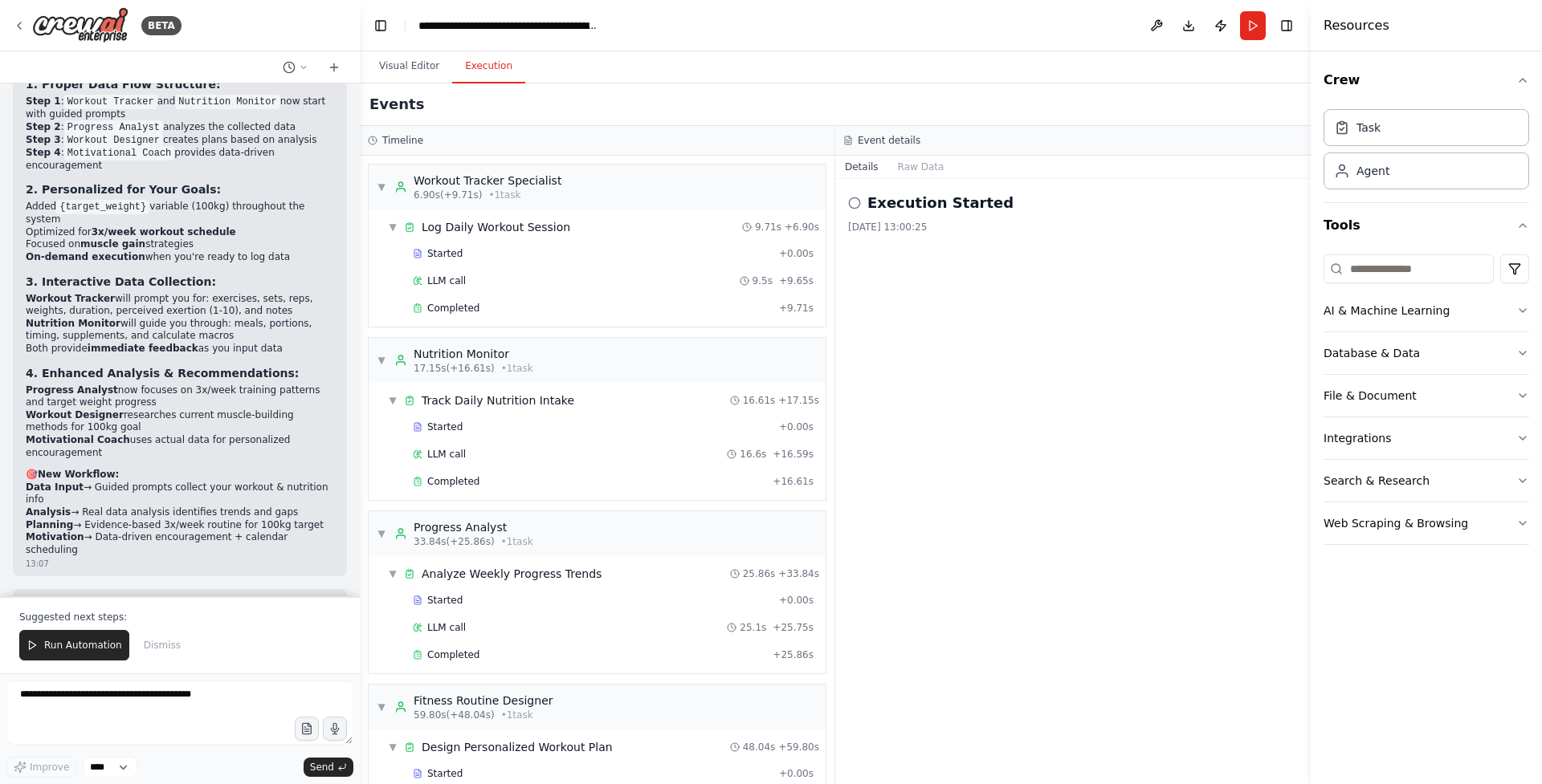
scroll to position [3930, 0]
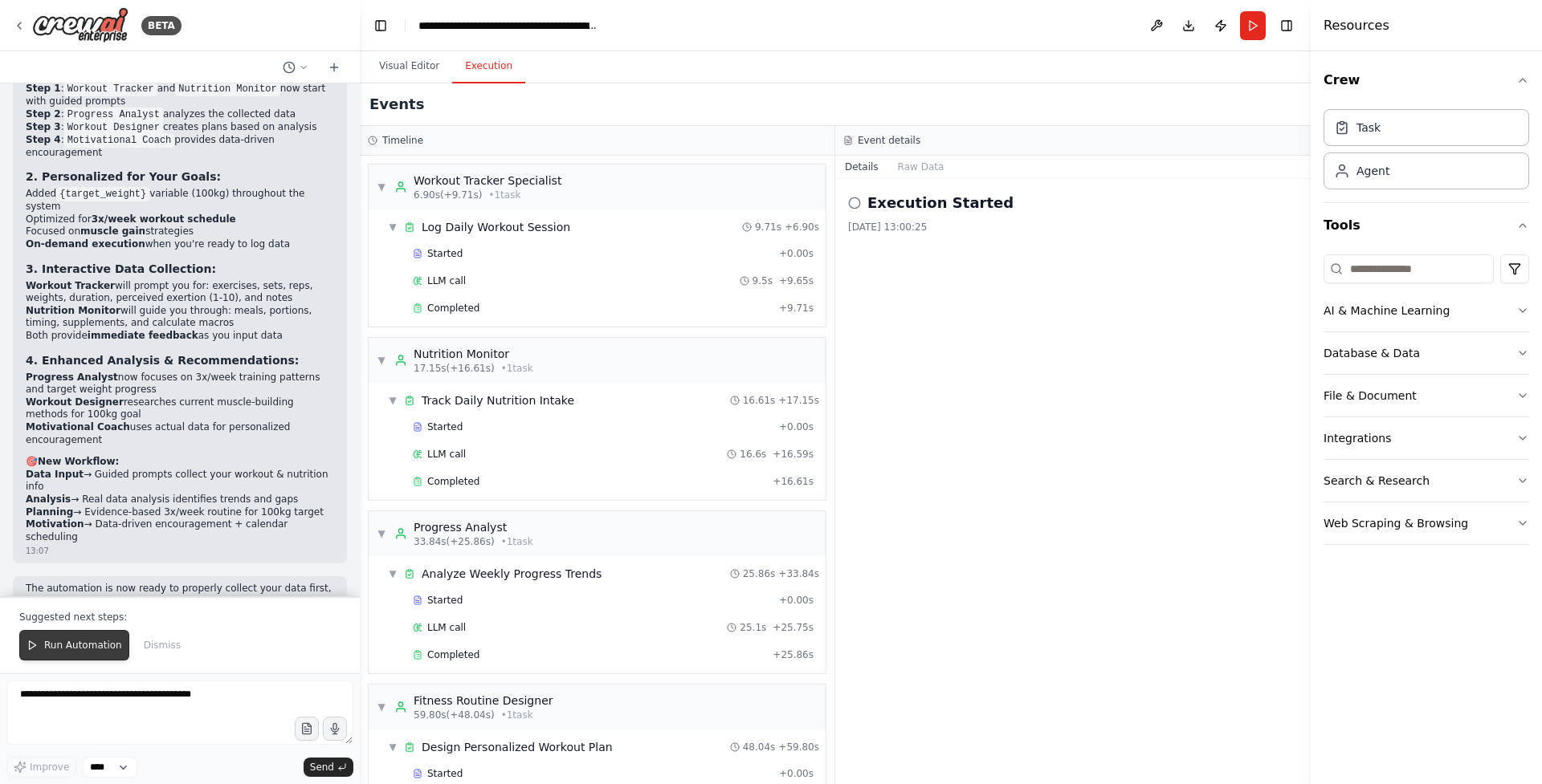
click at [86, 650] on span "Run Automation" at bounding box center [83, 645] width 78 height 12
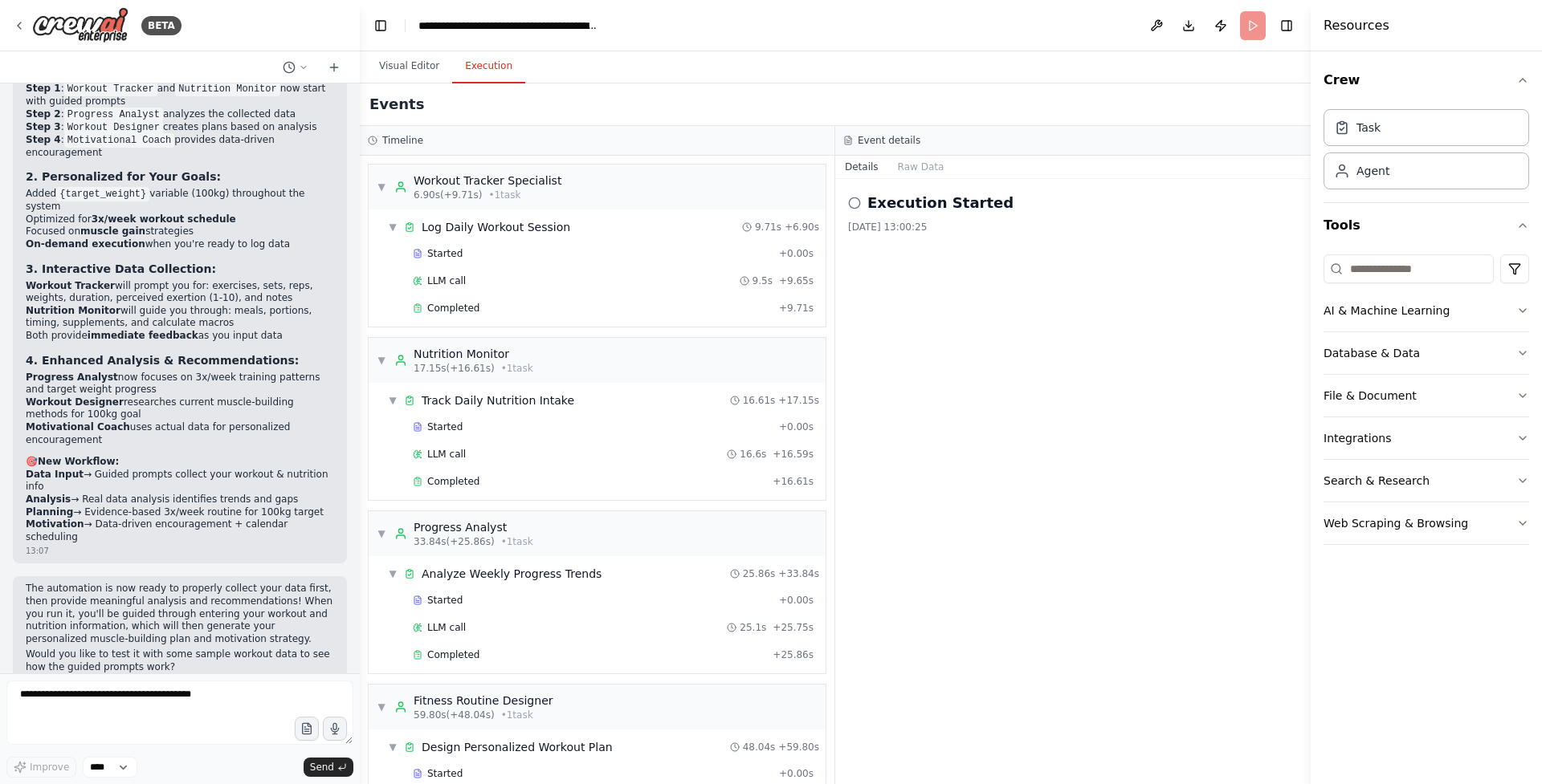
scroll to position [3853, 0]
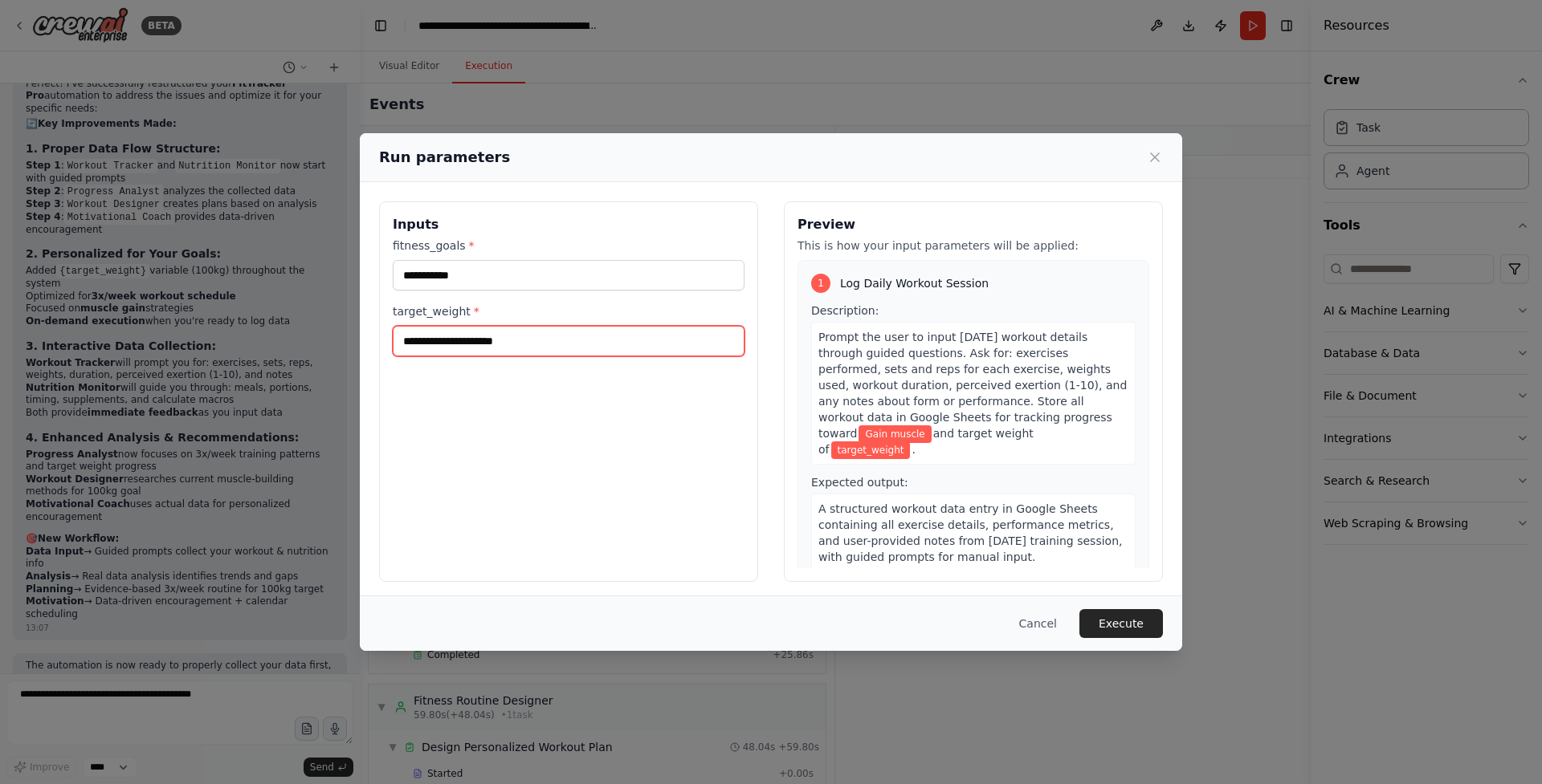
click at [518, 343] on input "target_weight *" at bounding box center [568, 341] width 352 height 30
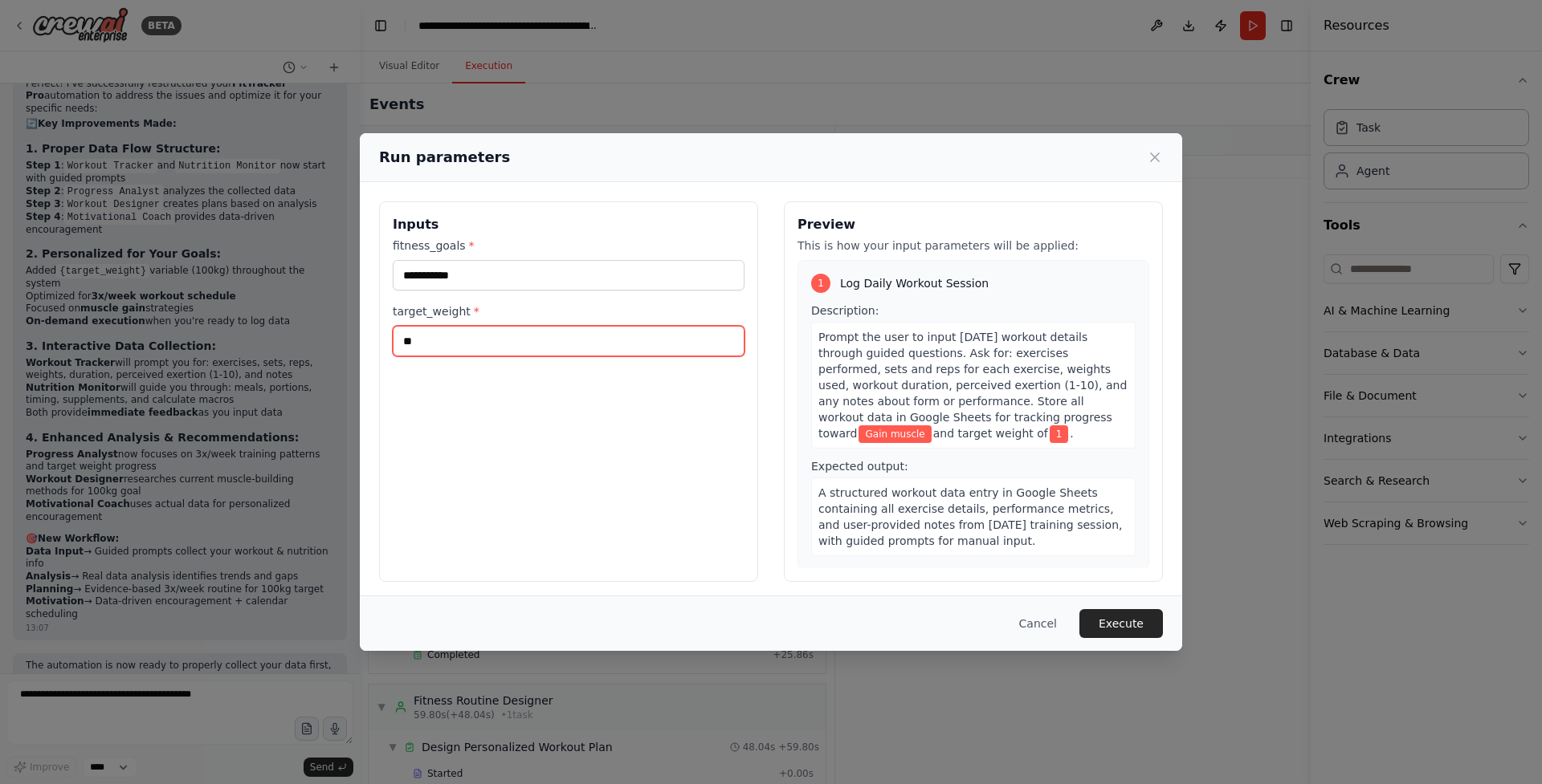
type input "***"
click at [1115, 627] on button "Execute" at bounding box center [1121, 623] width 83 height 29
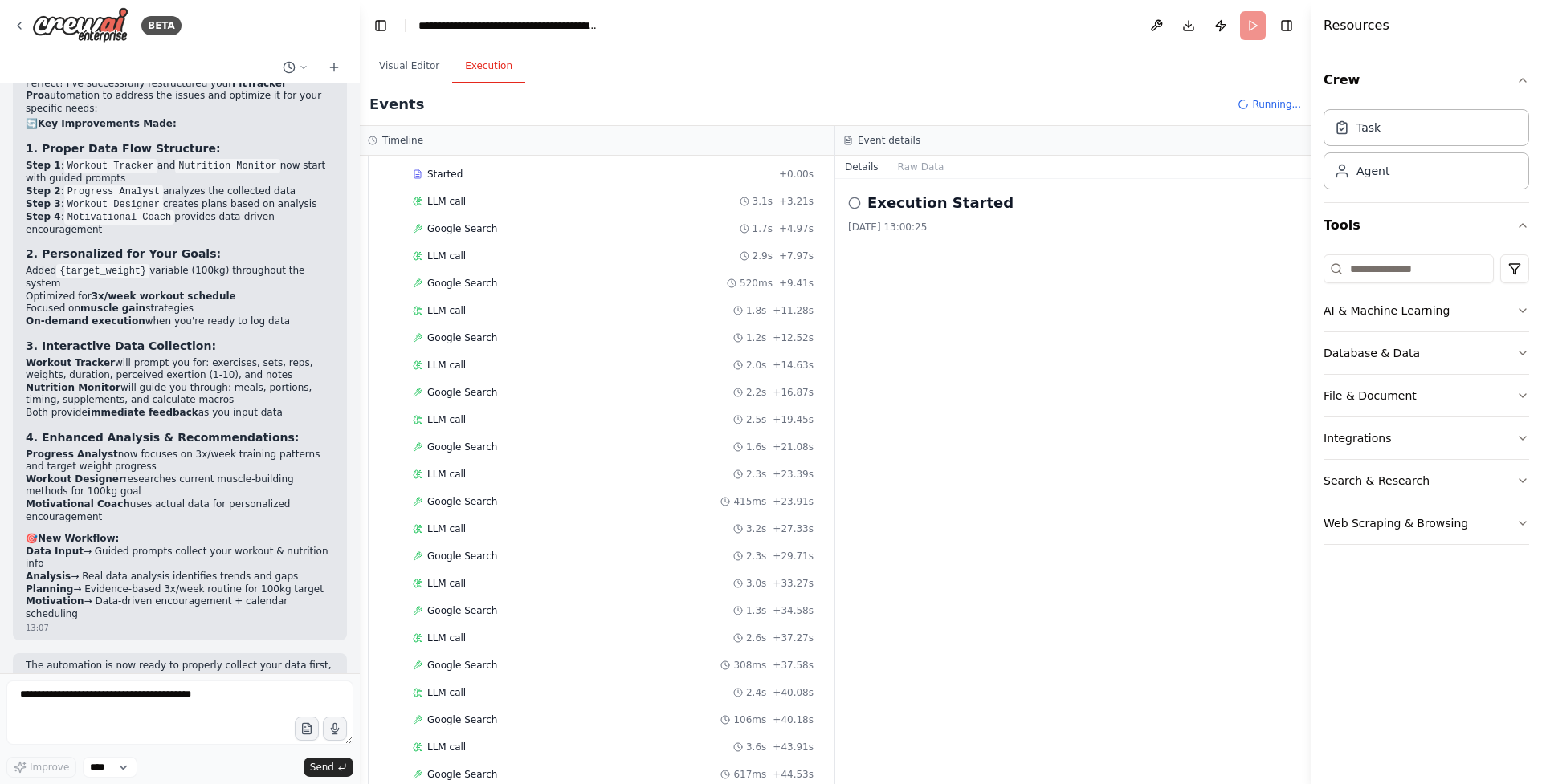
scroll to position [818, 0]
click at [454, 696] on span "LLM call" at bounding box center [446, 693] width 38 height 12
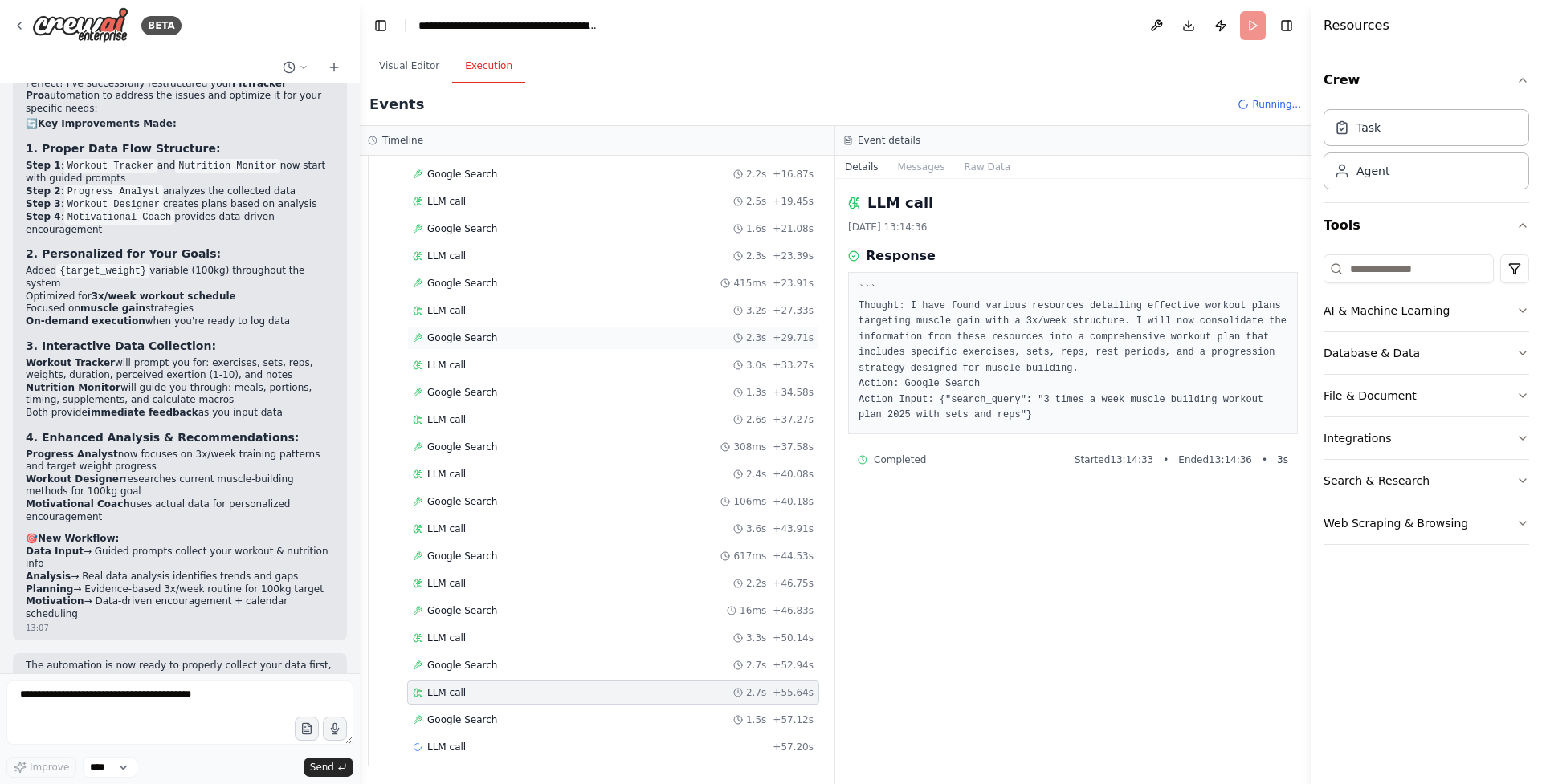
click at [482, 344] on div "Google Search 2.3s + 29.71s" at bounding box center [613, 337] width 412 height 24
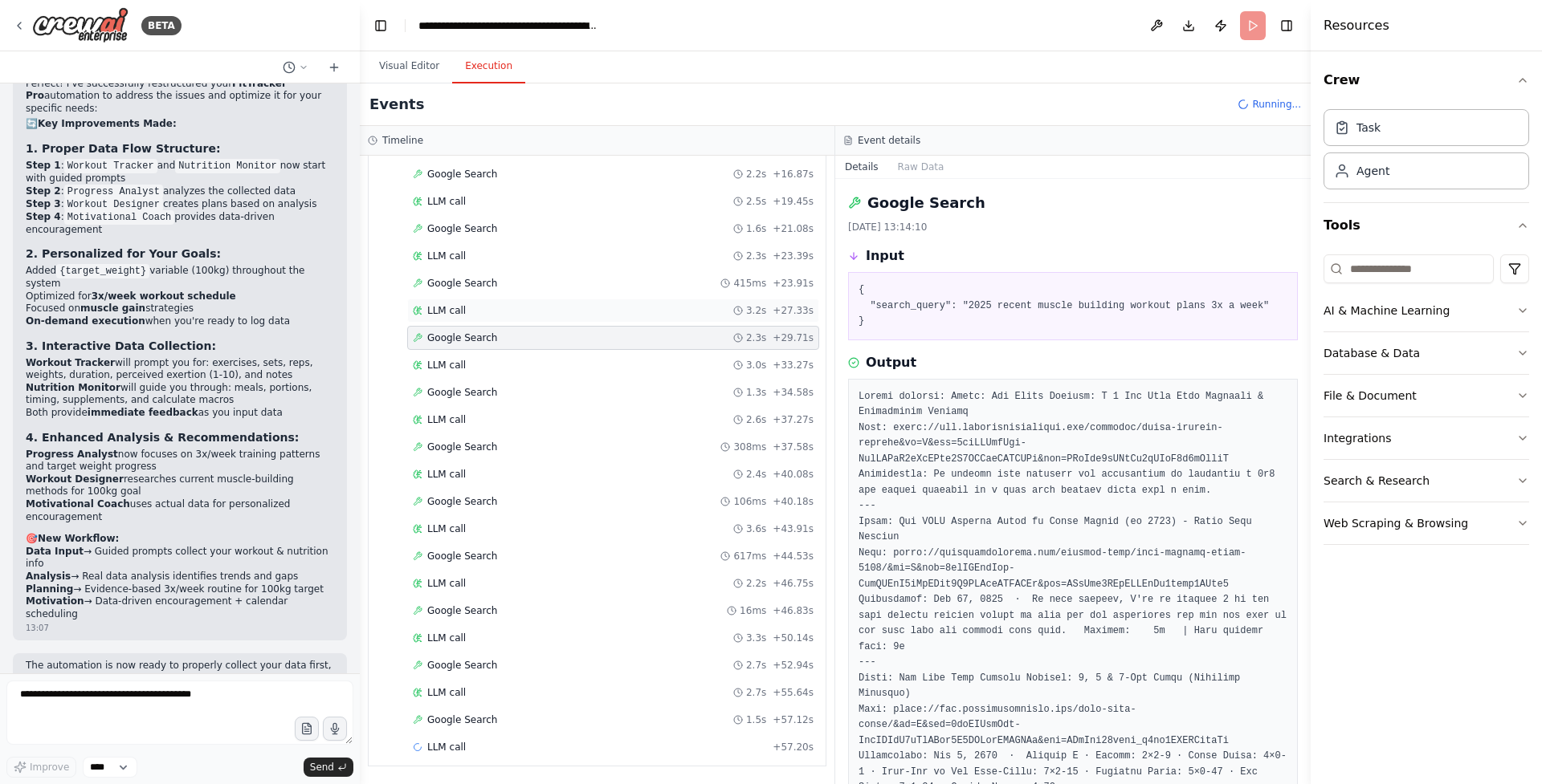
click at [465, 314] on div "LLM call 3.2s + 27.33s" at bounding box center [613, 311] width 401 height 12
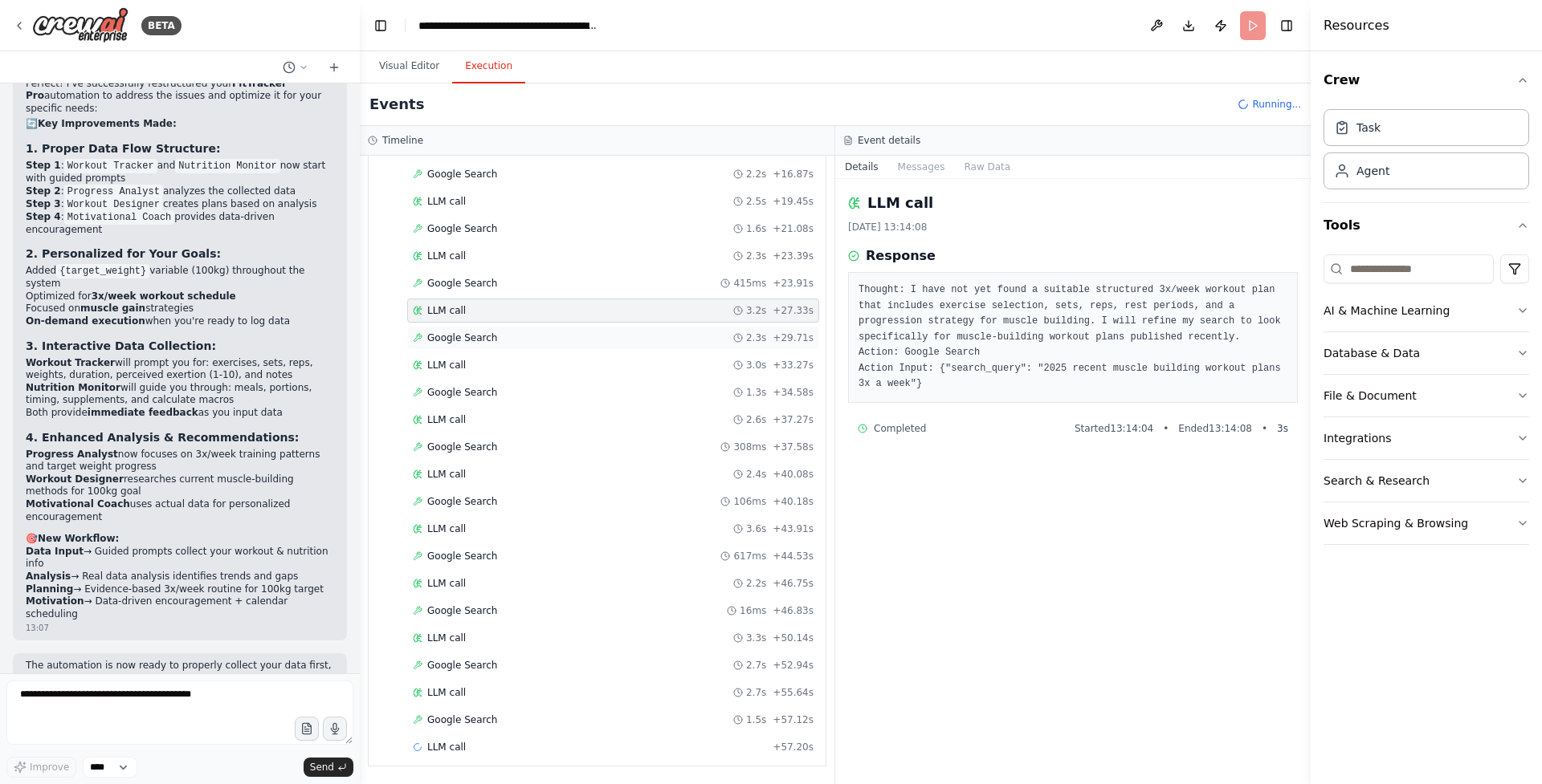
click at [473, 339] on span "Google Search" at bounding box center [462, 337] width 70 height 12
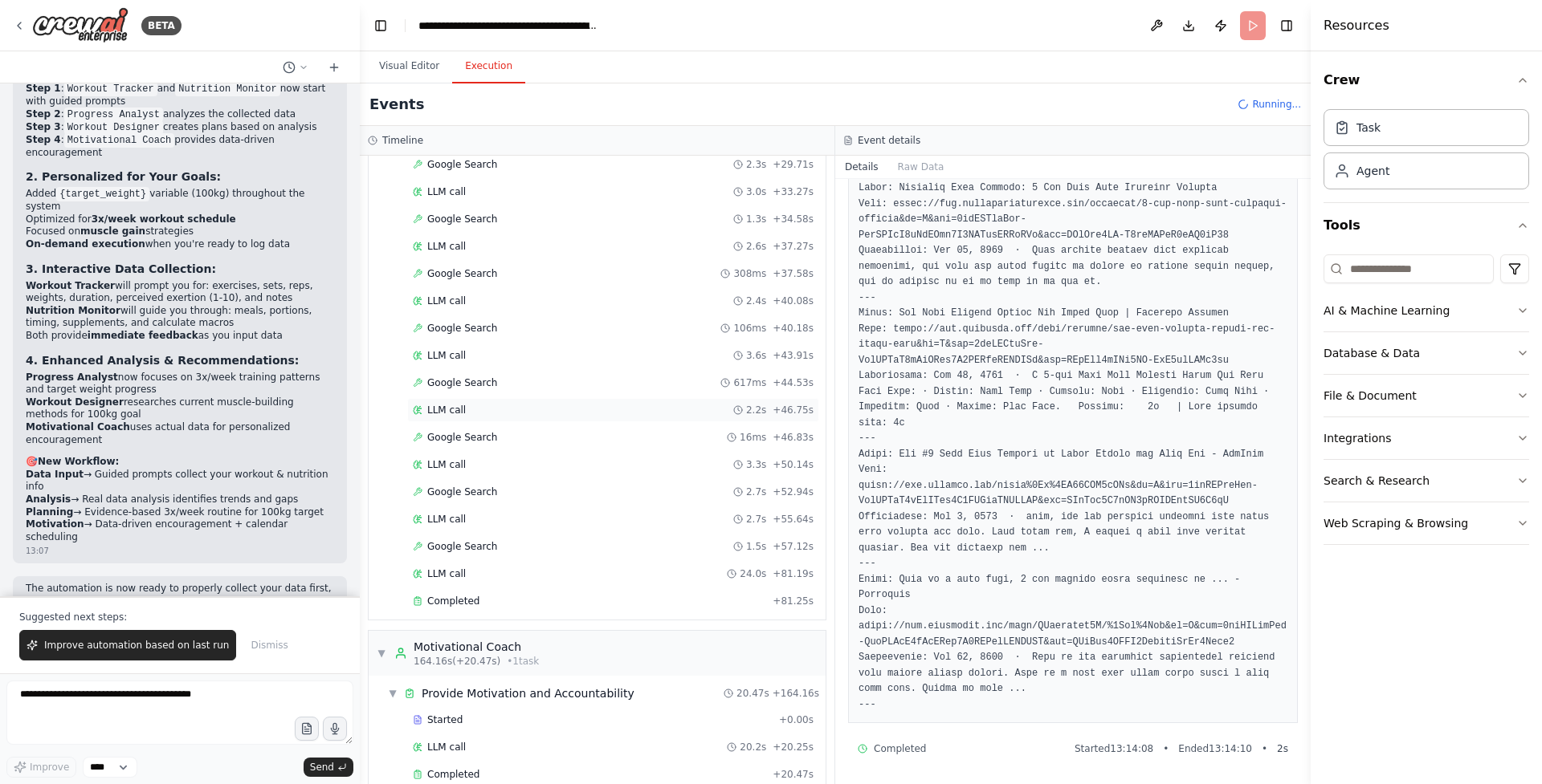
scroll to position [1018, 0]
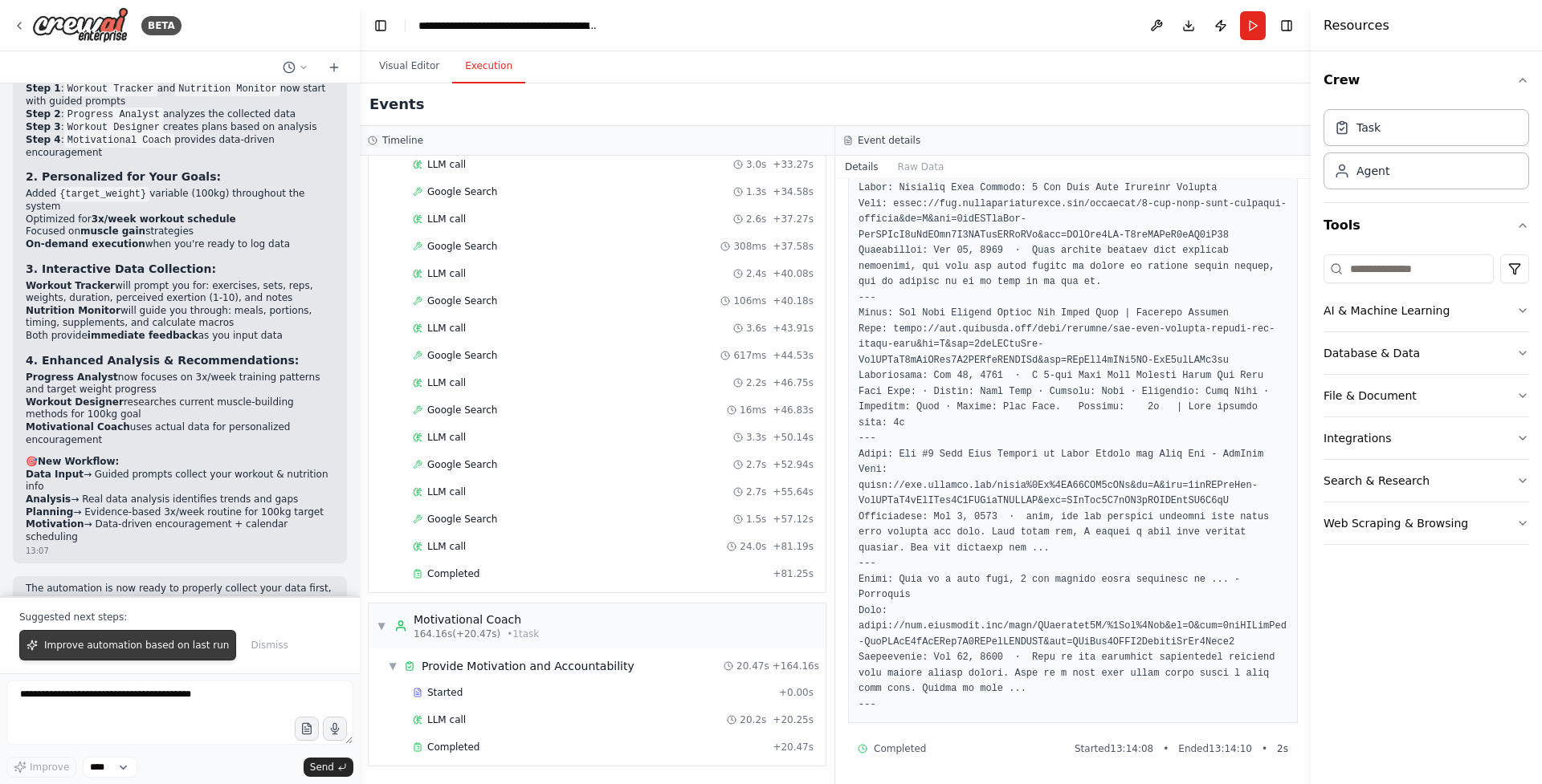
click at [130, 646] on span "Improve automation based on last run" at bounding box center [137, 645] width 185 height 12
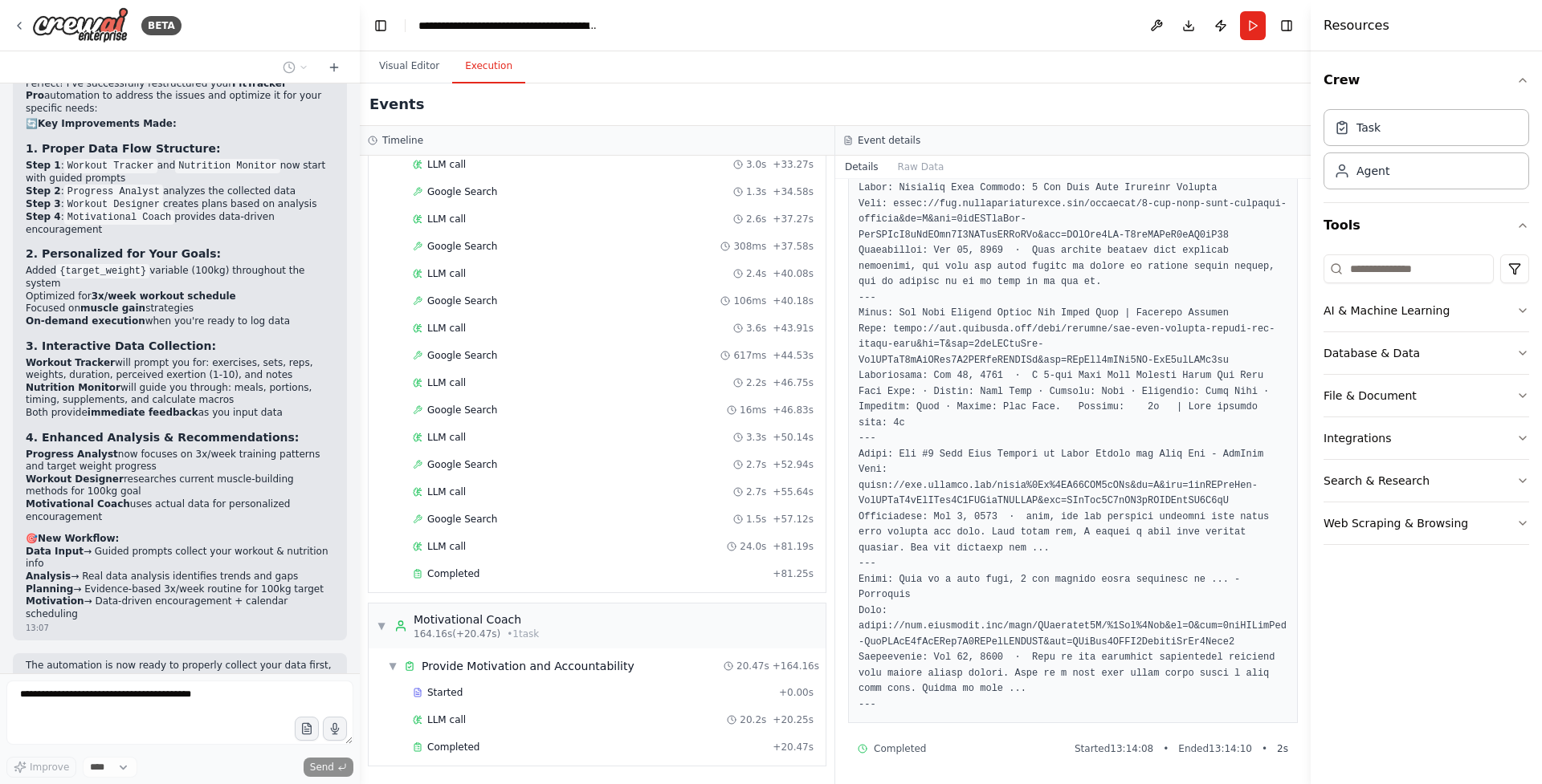
scroll to position [3894, 0]
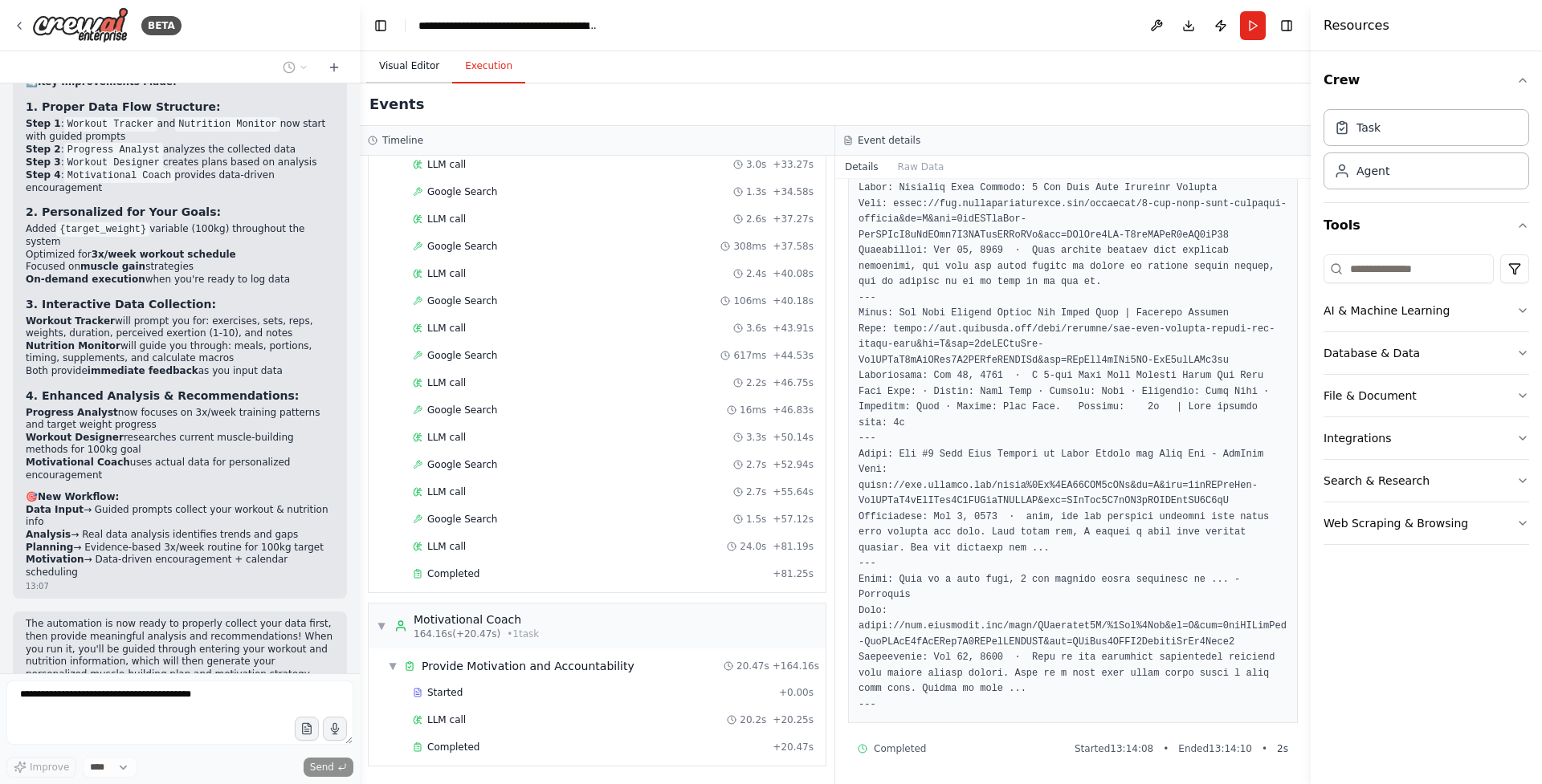
click at [424, 71] on button "Visual Editor" at bounding box center [409, 67] width 86 height 34
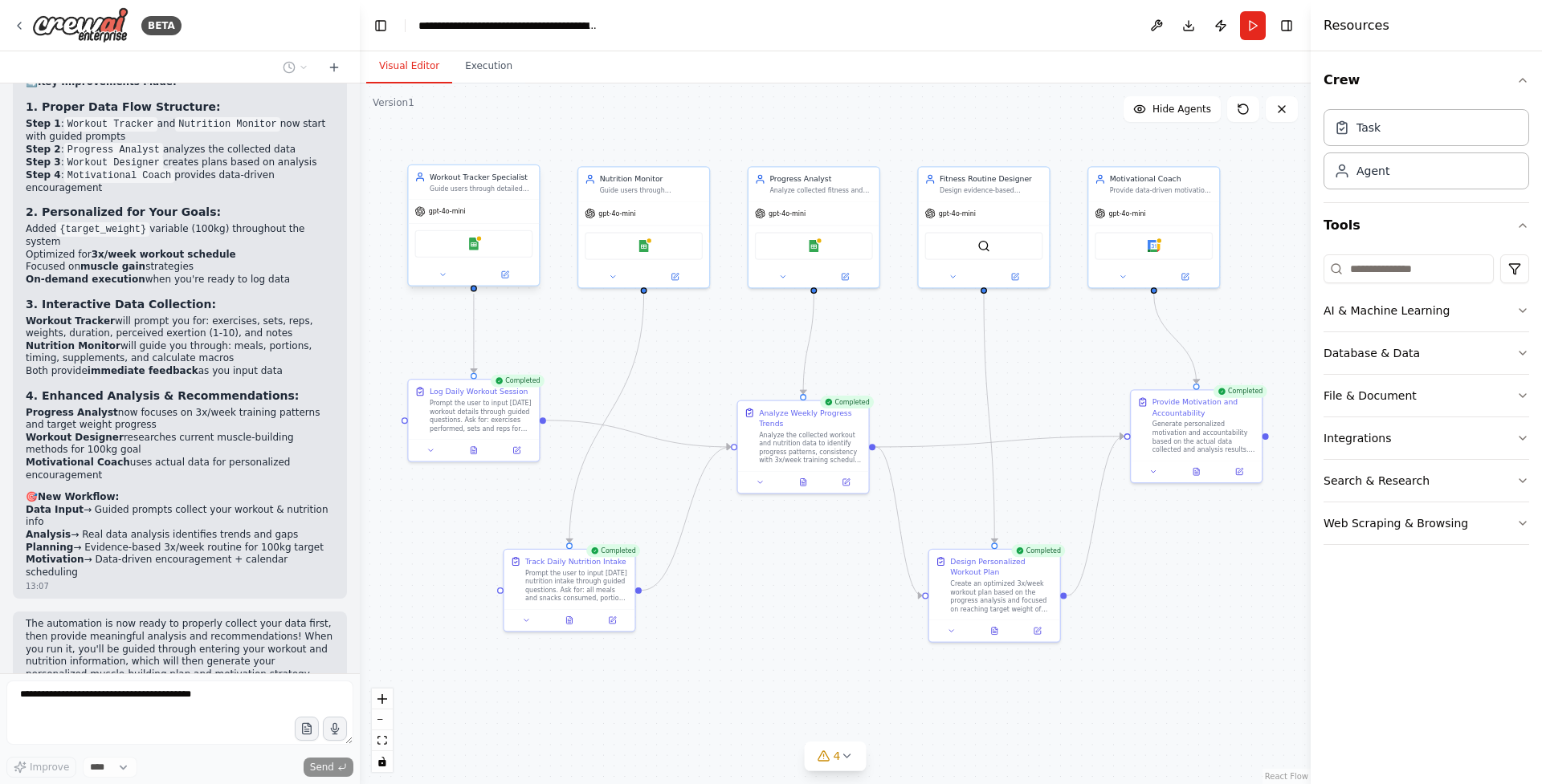
click at [499, 259] on div "Google Sheets" at bounding box center [473, 243] width 131 height 41
click at [451, 274] on button at bounding box center [443, 274] width 60 height 12
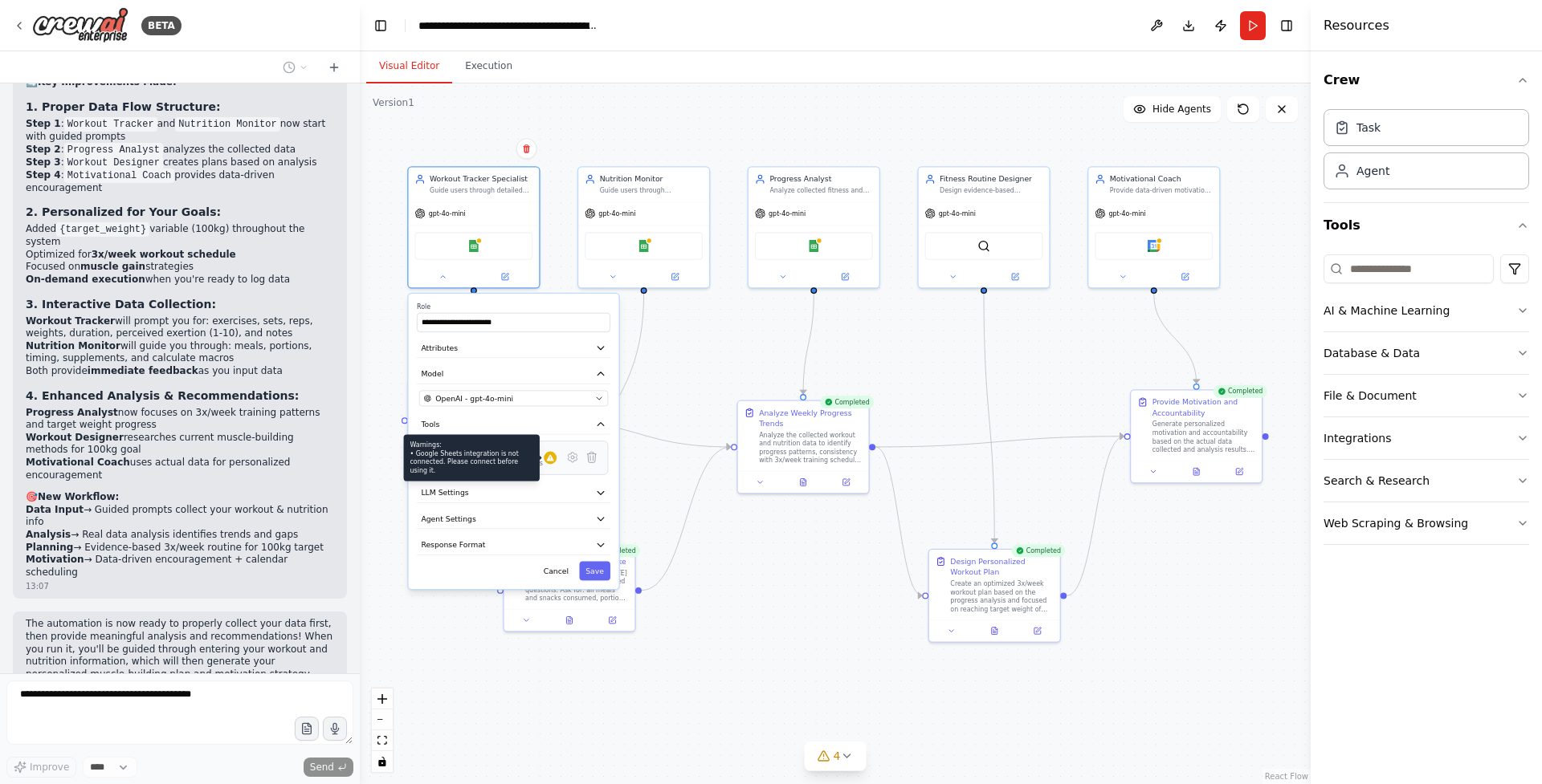
click at [548, 460] on icon at bounding box center [551, 458] width 7 height 6
click at [568, 462] on icon at bounding box center [572, 457] width 12 height 12
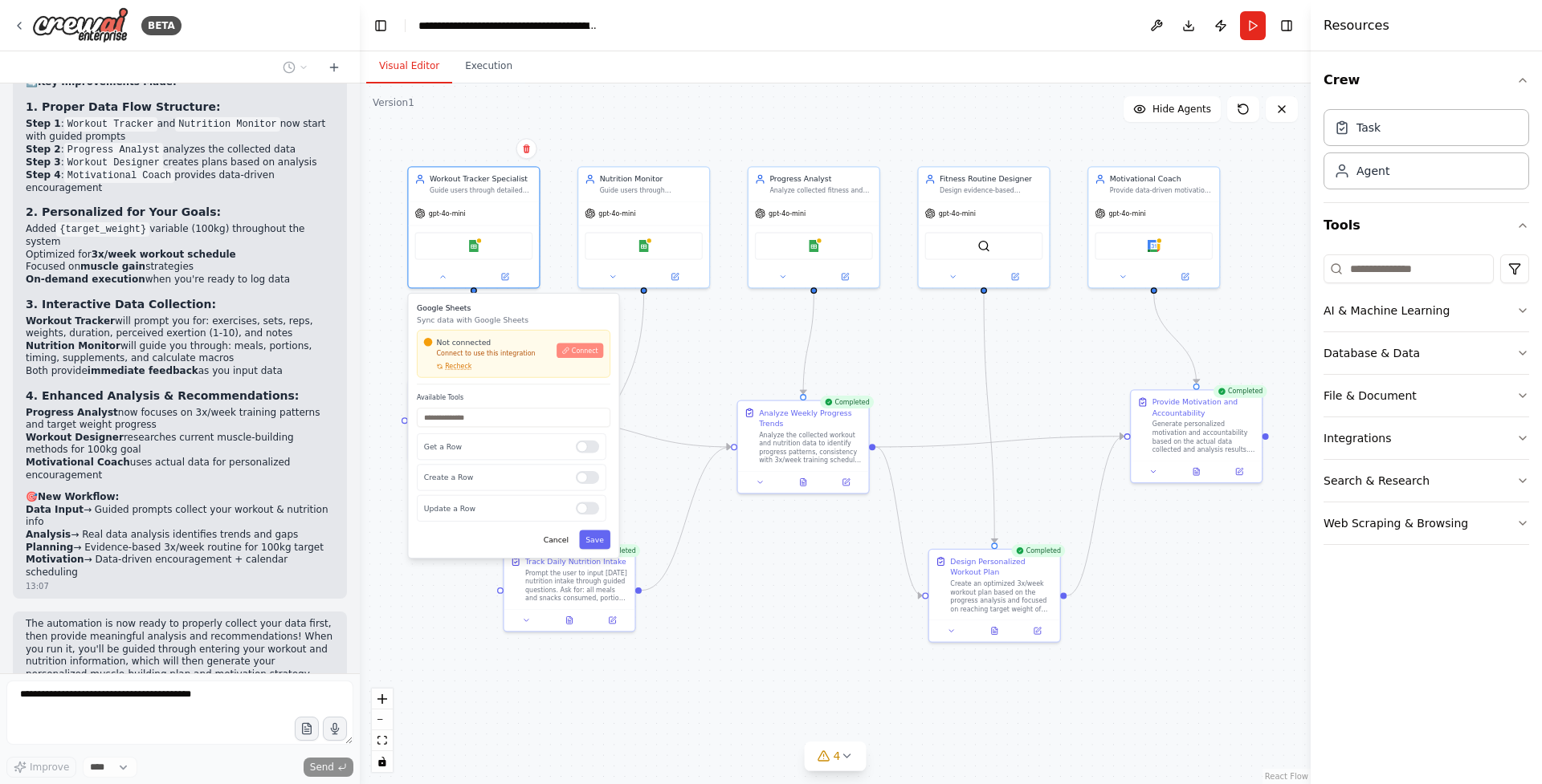
click at [581, 354] on span "Connect" at bounding box center [585, 352] width 27 height 9
click at [583, 352] on span "Connect" at bounding box center [585, 352] width 27 height 9
click at [573, 352] on span "Connect" at bounding box center [585, 352] width 27 height 9
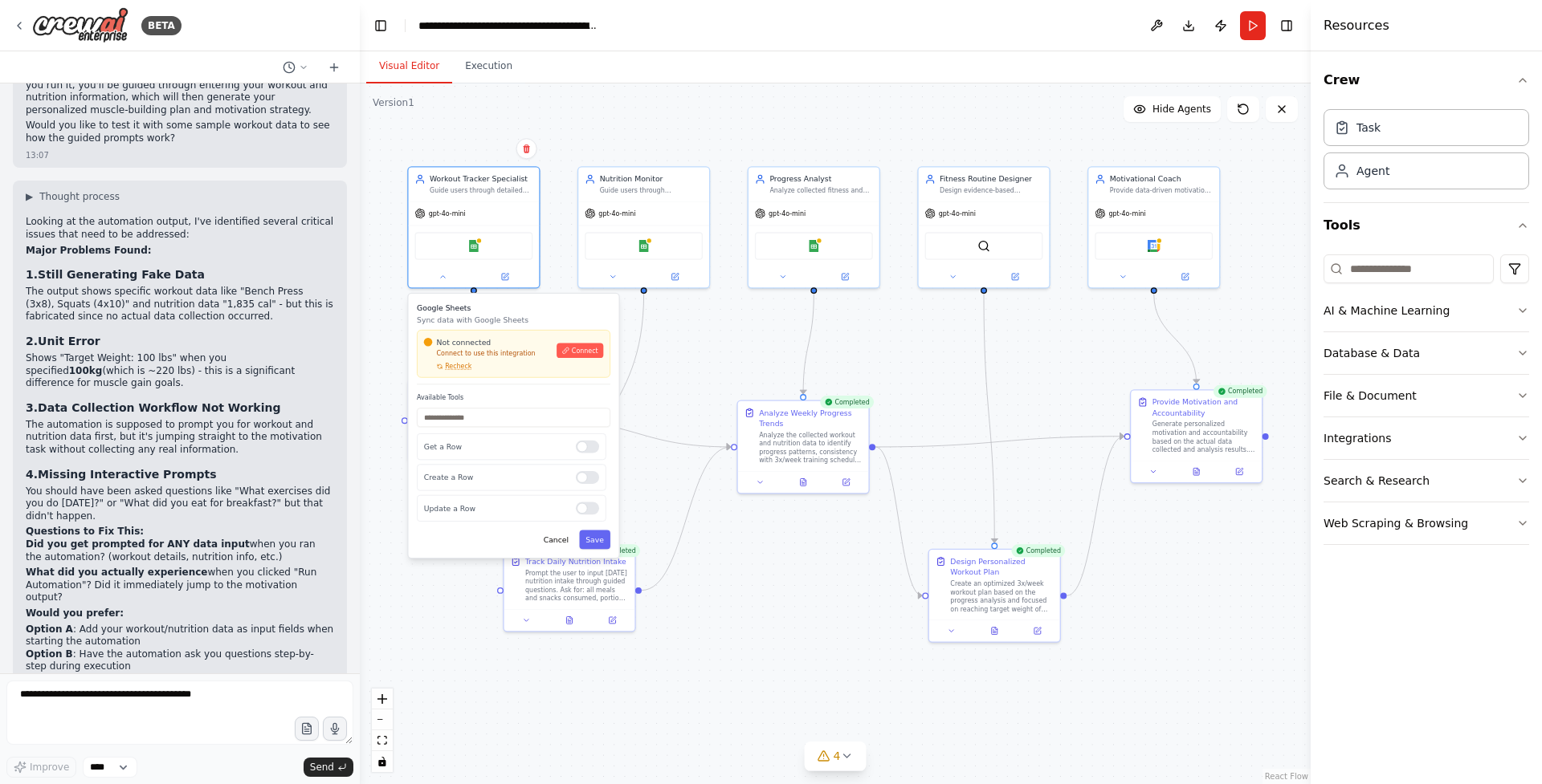
scroll to position [4485, 0]
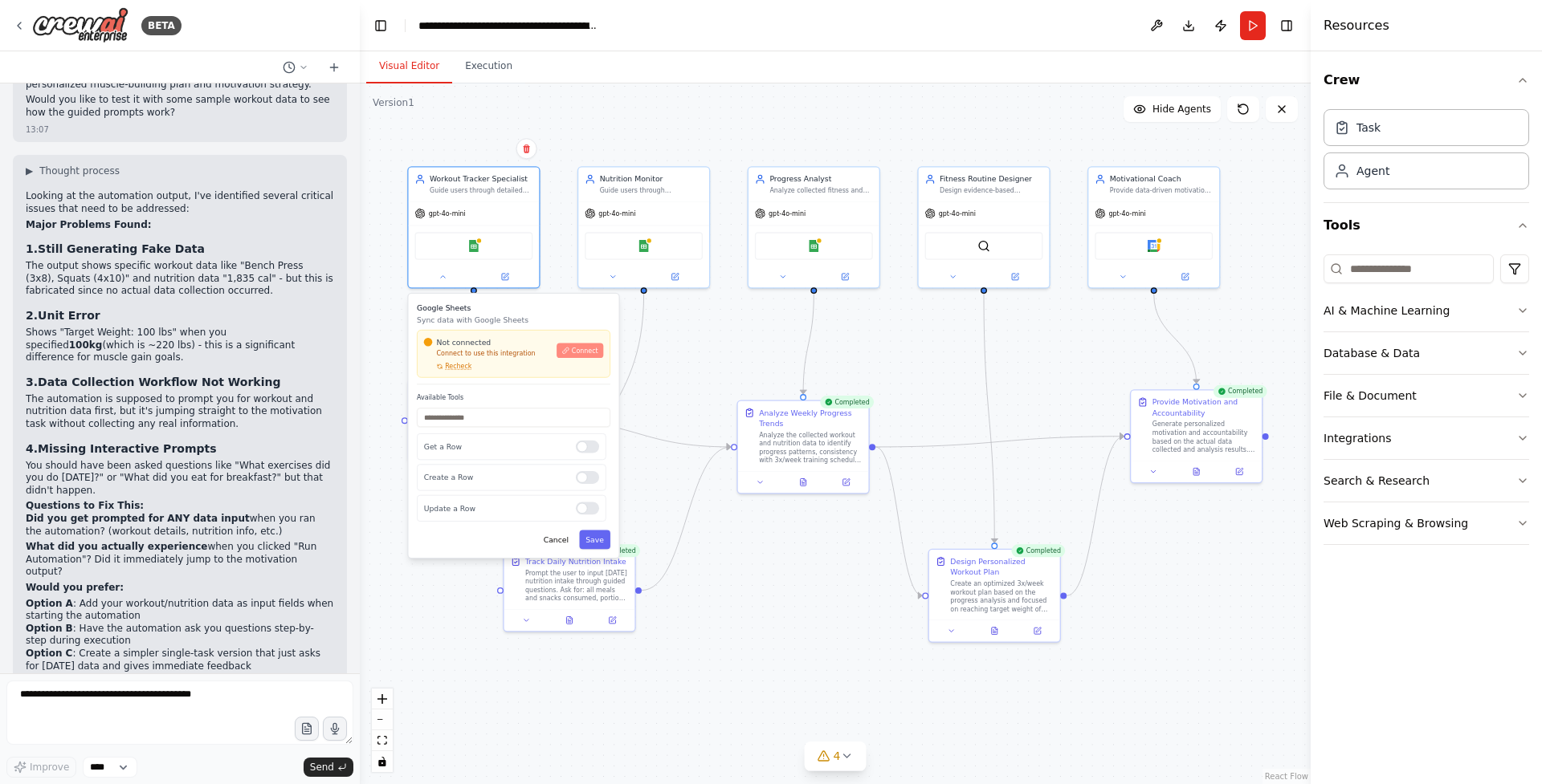
click at [586, 354] on span "Connect" at bounding box center [585, 352] width 27 height 9
click at [707, 343] on div ".deletable-edge-delete-btn { width: 20px; height: 20px; border: 0px solid #ffff…" at bounding box center [835, 433] width 951 height 701
click at [451, 282] on div at bounding box center [473, 274] width 131 height 21
click at [445, 278] on icon at bounding box center [443, 275] width 9 height 9
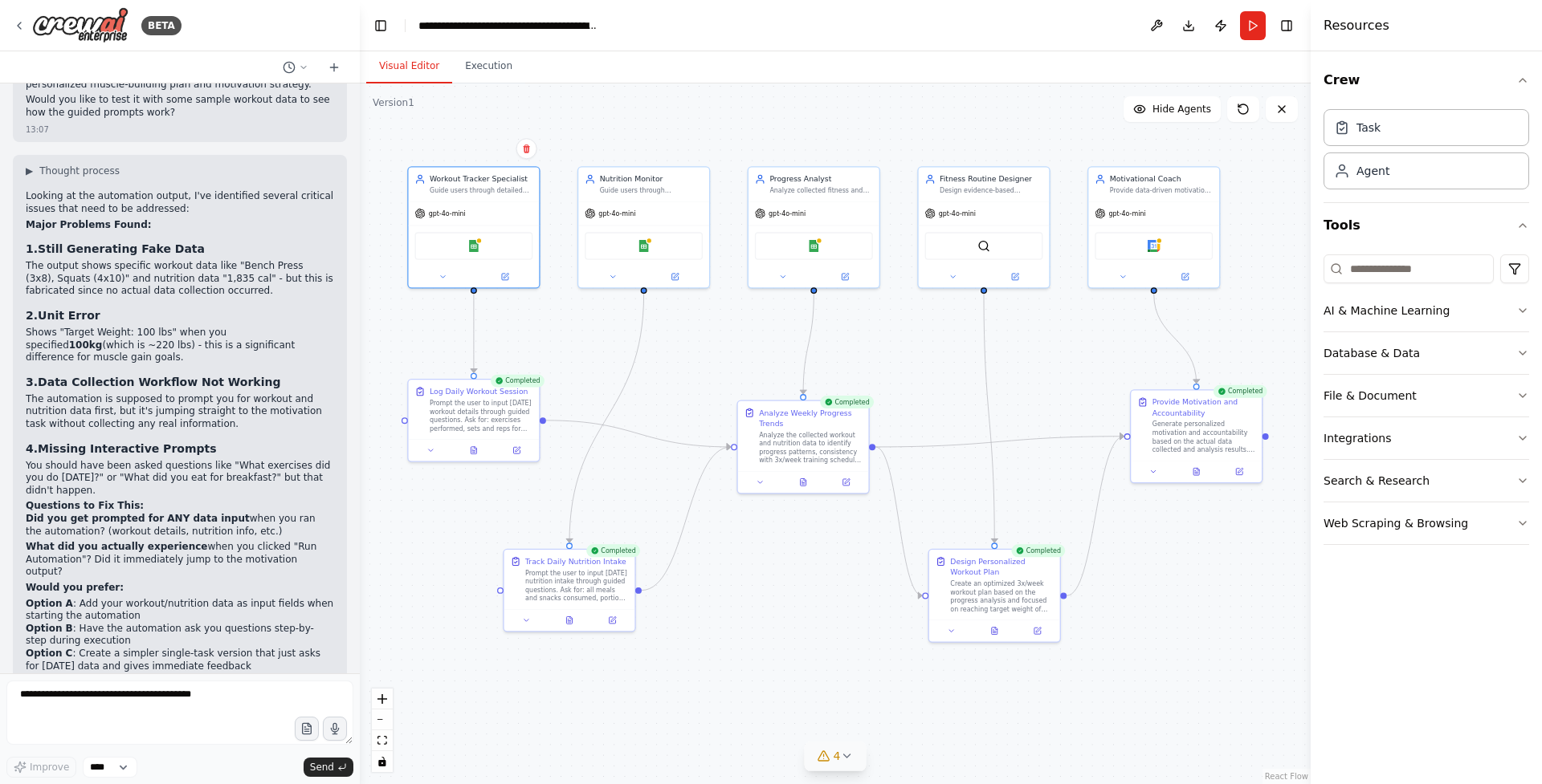
click at [847, 754] on icon at bounding box center [847, 756] width 12 height 12
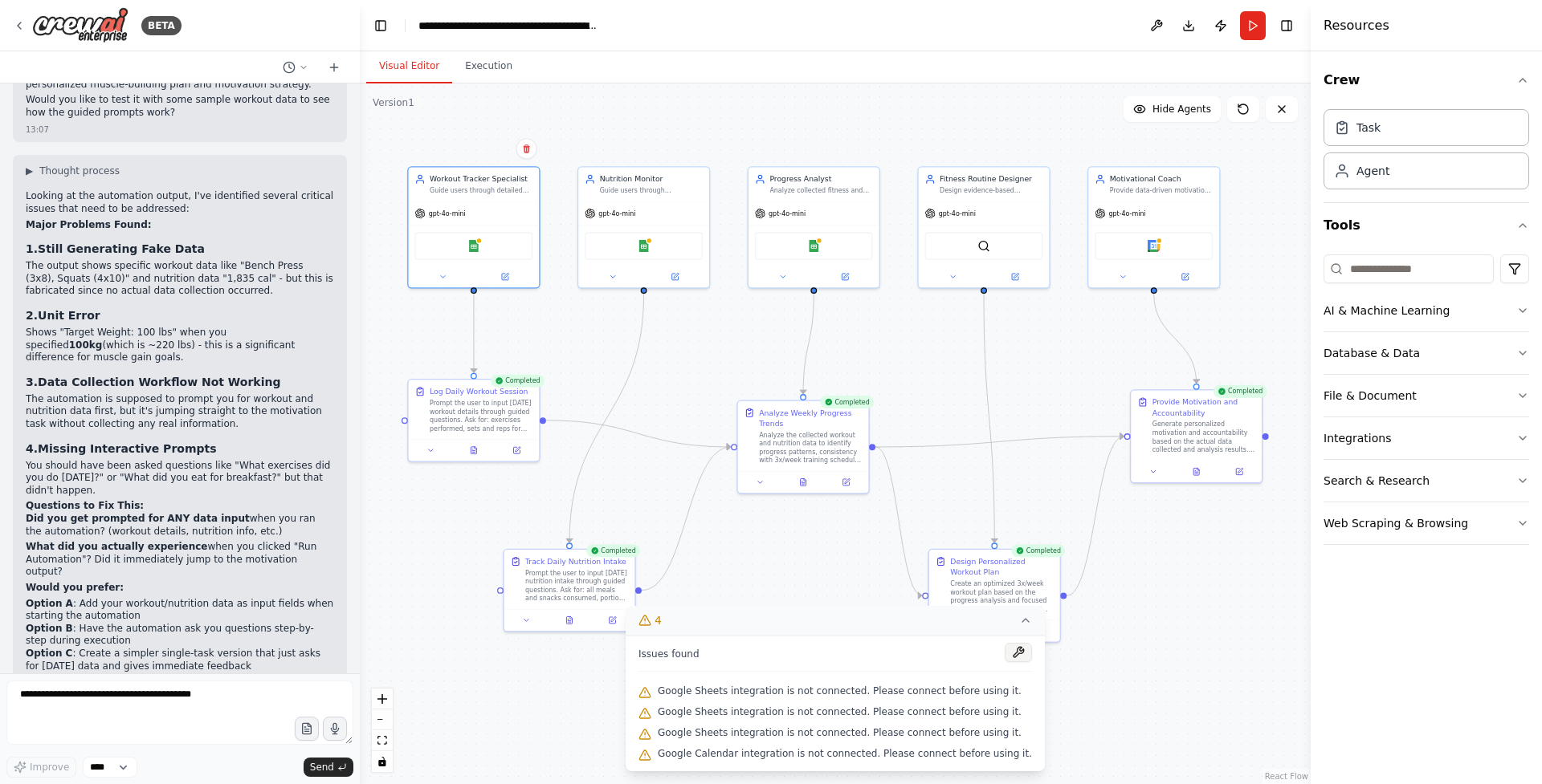
click at [1006, 655] on button at bounding box center [1018, 653] width 28 height 20
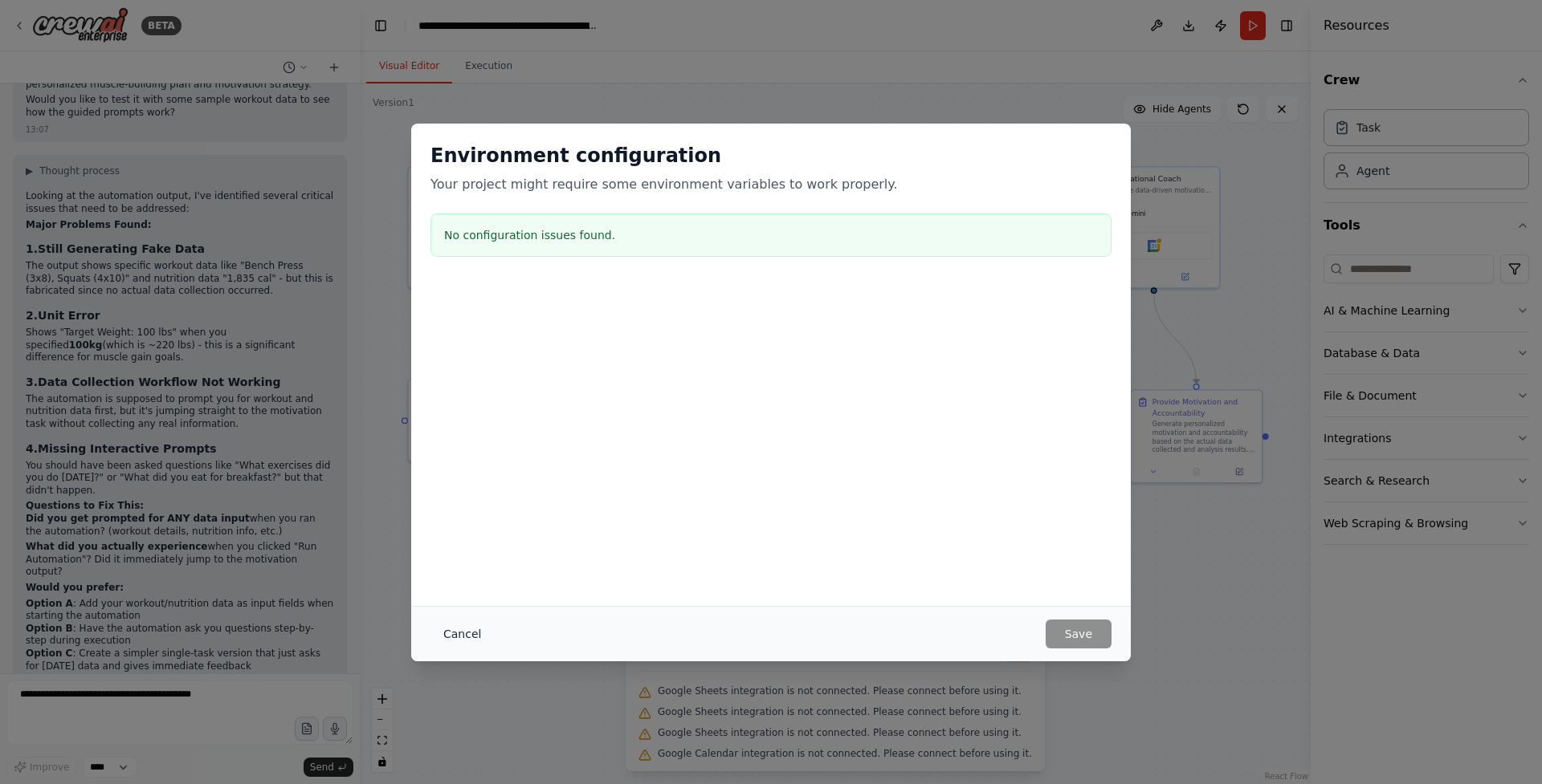
click at [472, 631] on button "Cancel" at bounding box center [462, 634] width 63 height 29
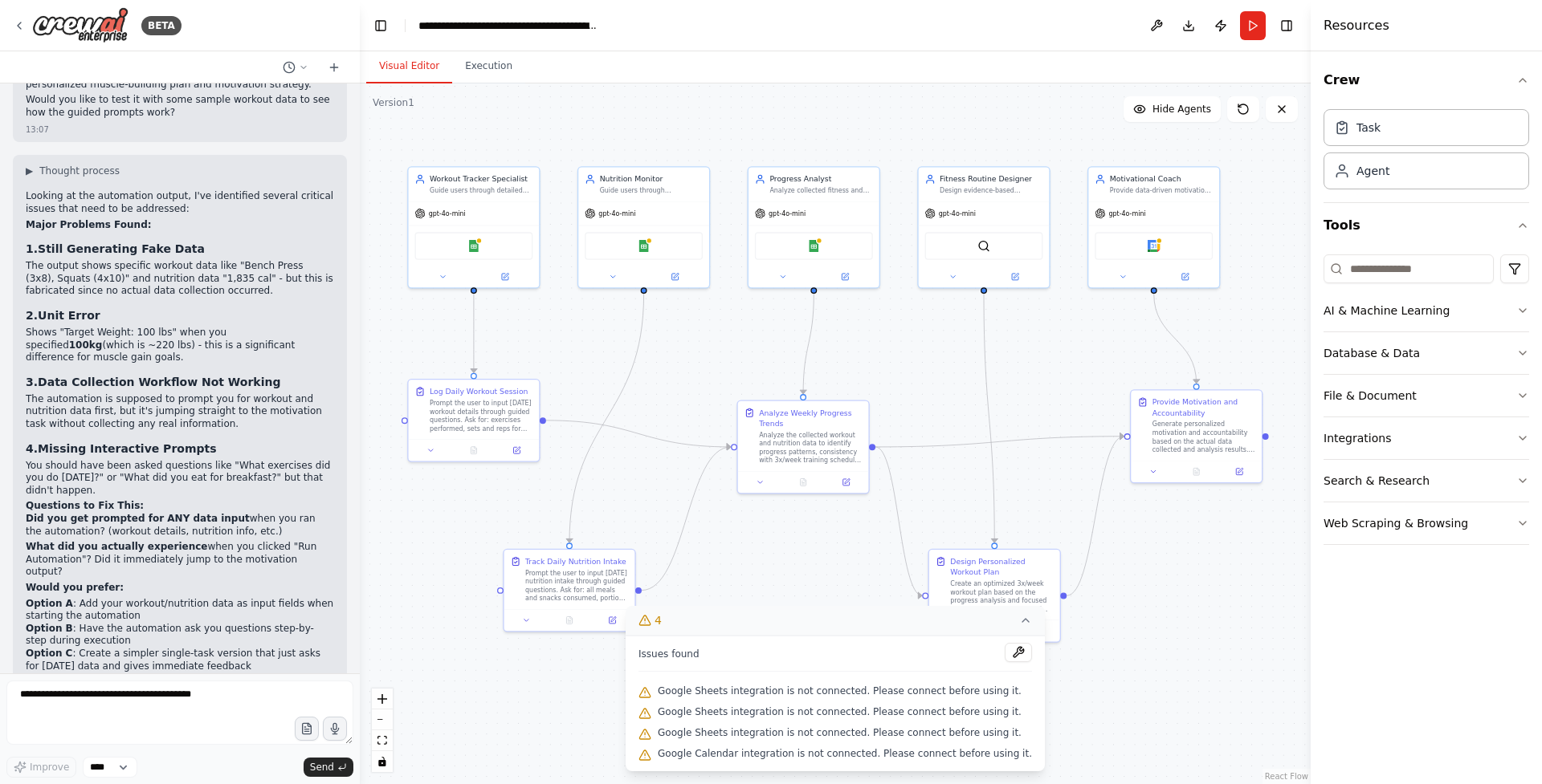
click at [787, 696] on span "Google Sheets integration is not connected. Please connect before using it." at bounding box center [840, 691] width 364 height 12
click at [482, 247] on div "Google Sheets" at bounding box center [473, 244] width 118 height 28
click at [1156, 31] on button at bounding box center [1156, 26] width 26 height 29
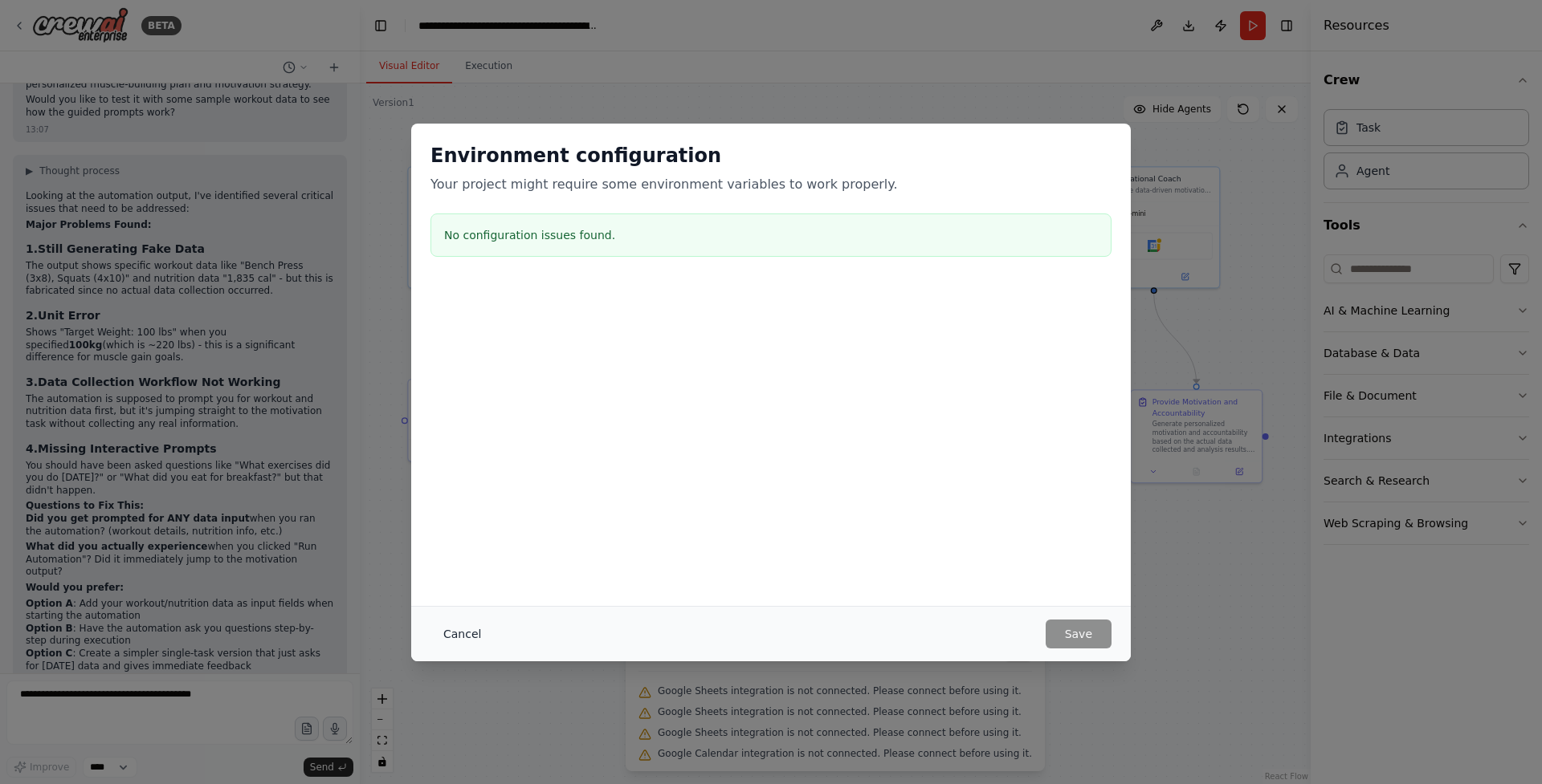
click at [481, 632] on button "Cancel" at bounding box center [462, 634] width 63 height 29
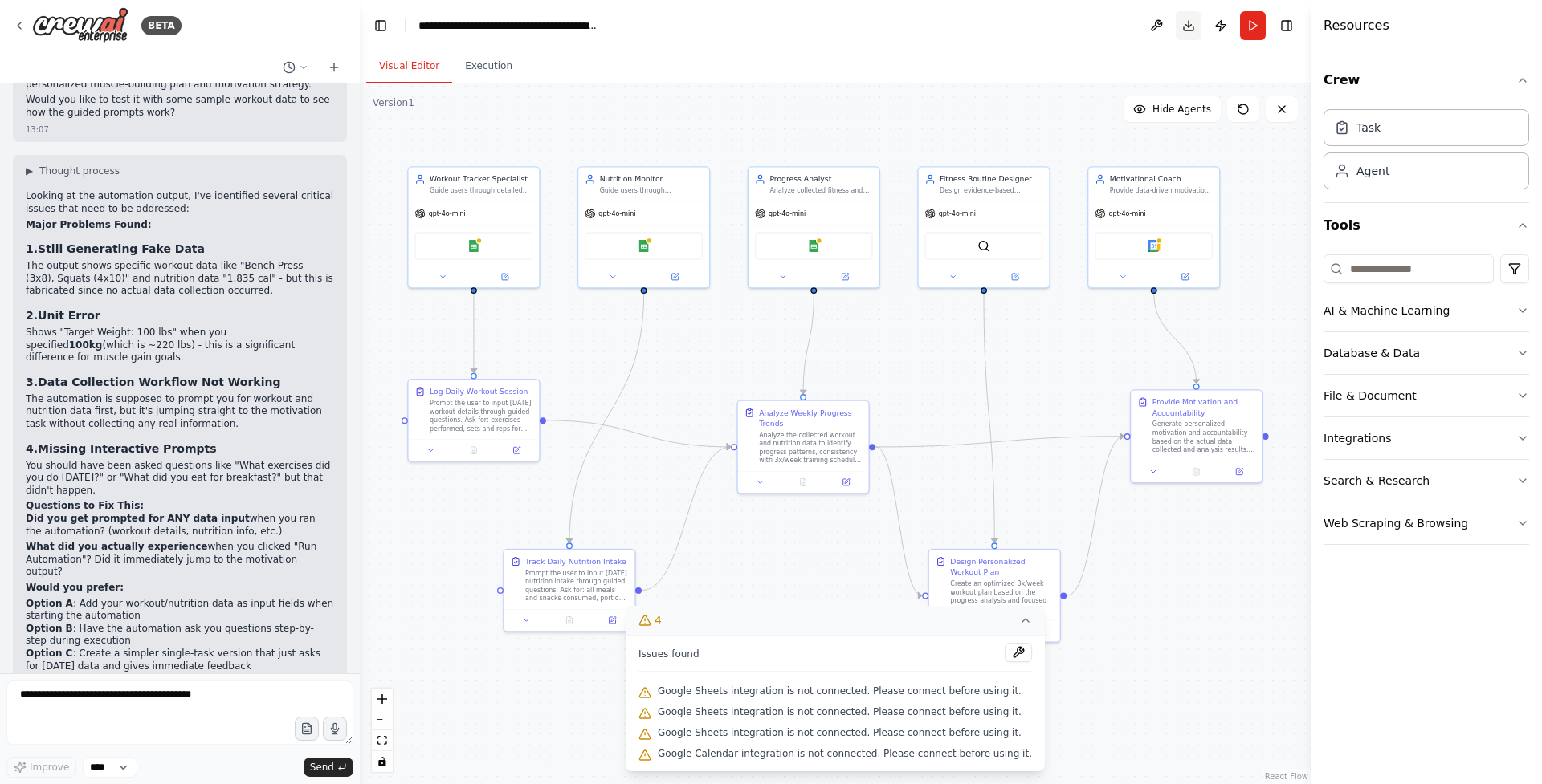
click at [1188, 16] on button "Download" at bounding box center [1188, 26] width 26 height 29
click at [1026, 40] on header "**********" at bounding box center [835, 26] width 951 height 51
click at [1290, 28] on button "Toggle Right Sidebar" at bounding box center [1286, 25] width 22 height 22
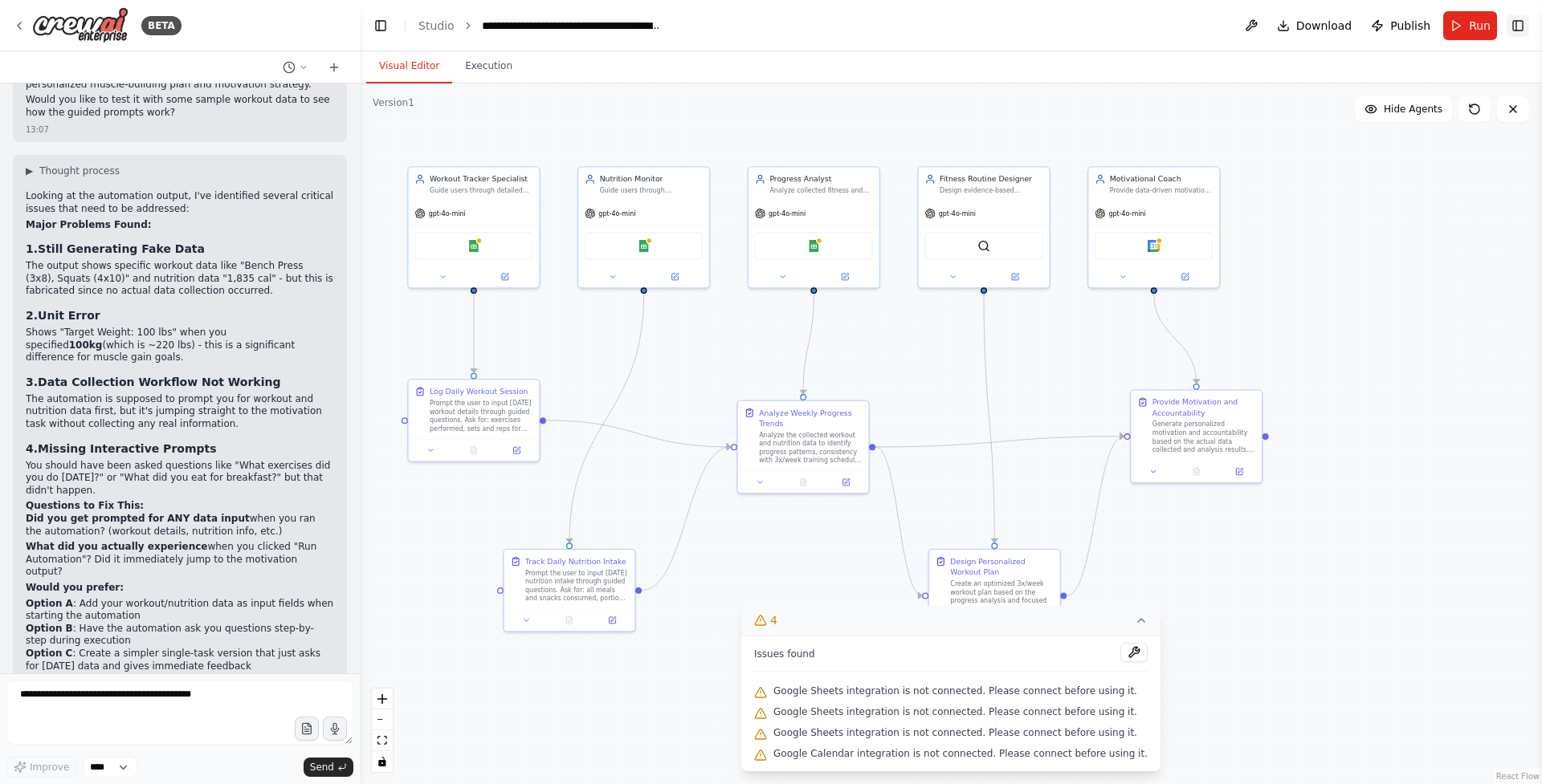
click at [1526, 23] on button "Toggle Right Sidebar" at bounding box center [1517, 25] width 22 height 22
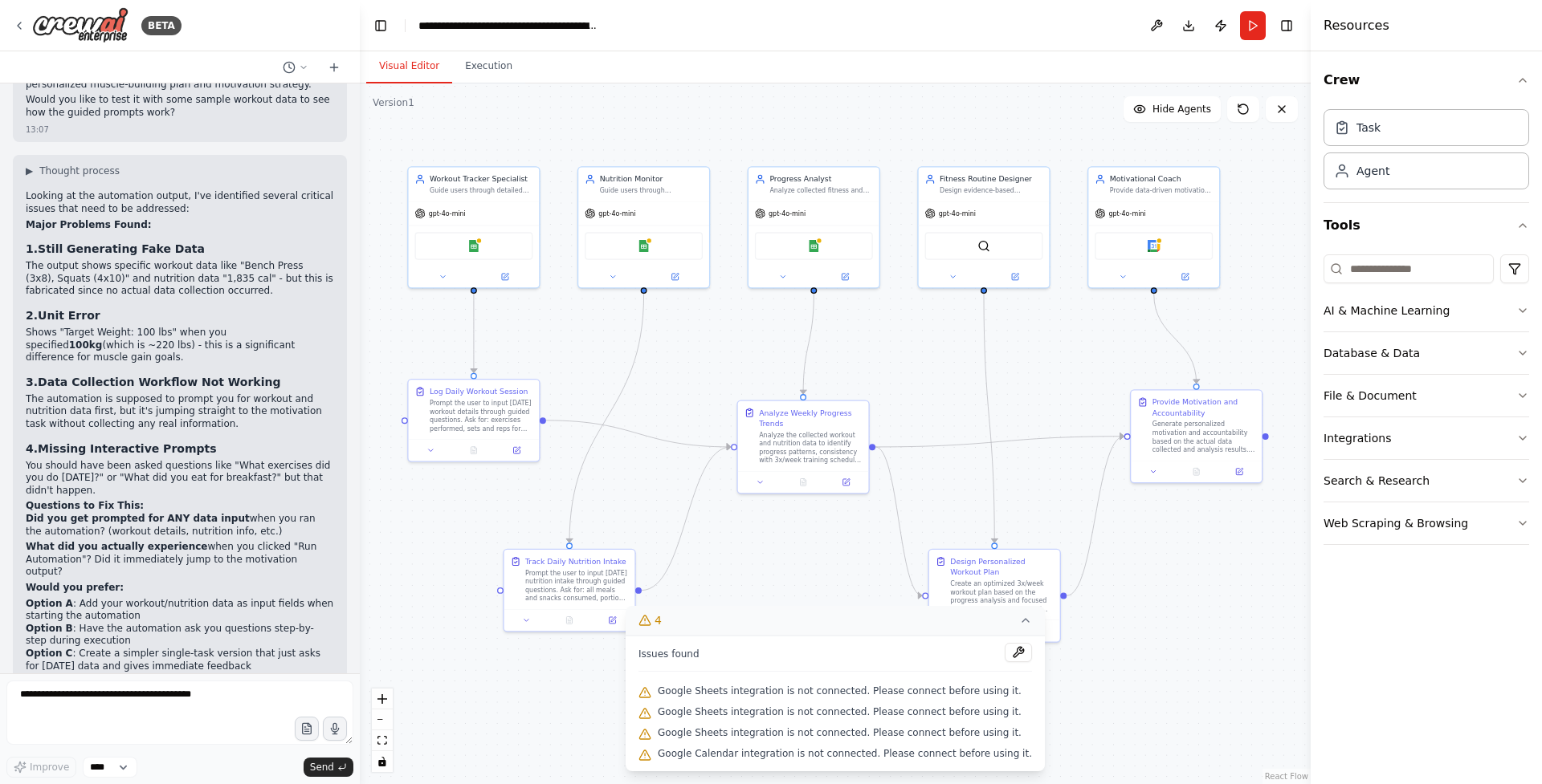
click at [1022, 622] on icon at bounding box center [1025, 621] width 6 height 4
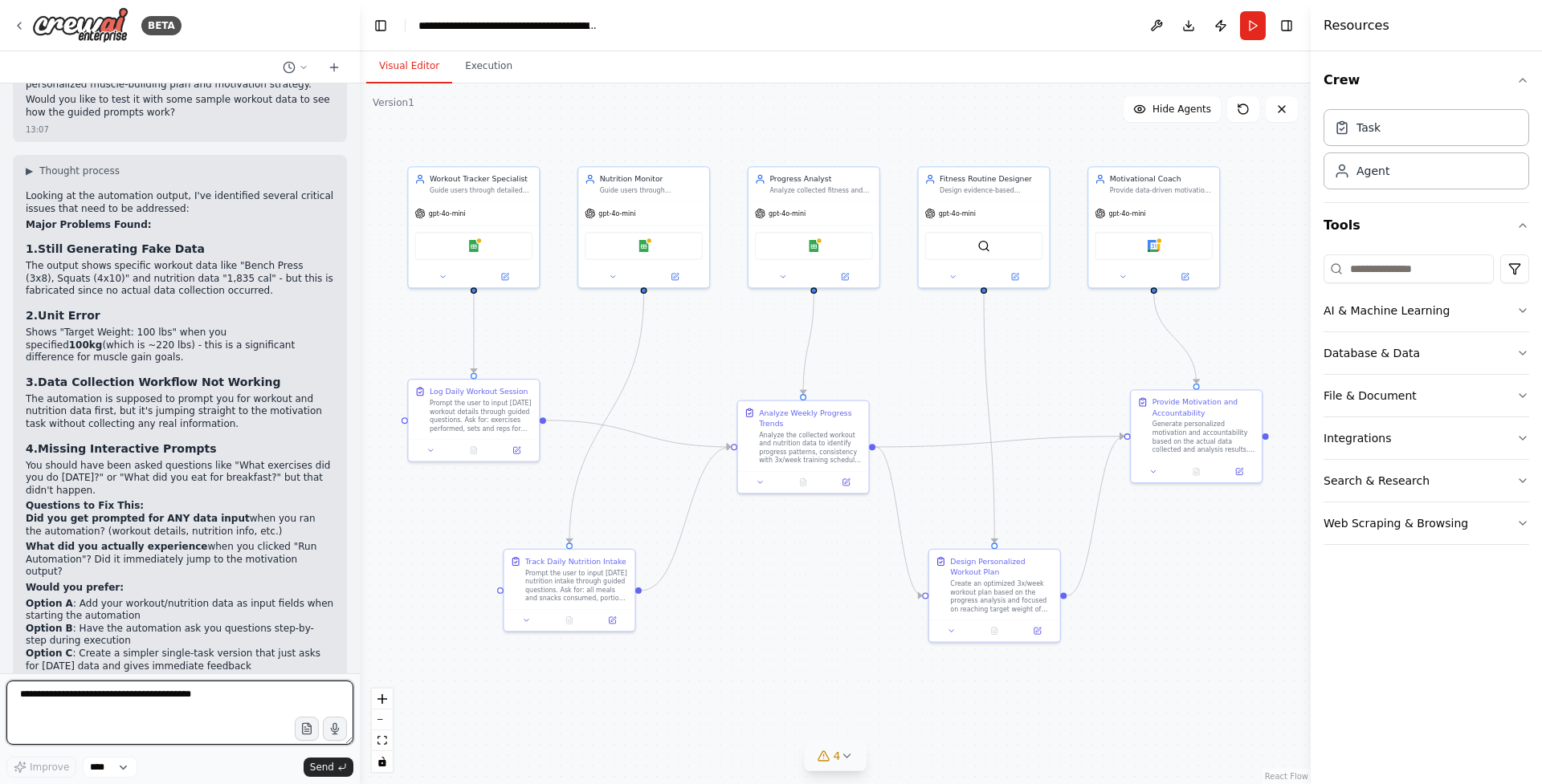
click at [172, 707] on textarea at bounding box center [179, 713] width 347 height 64
type textarea "*"
type textarea "**********"
click at [337, 770] on button "Send" at bounding box center [329, 768] width 50 height 20
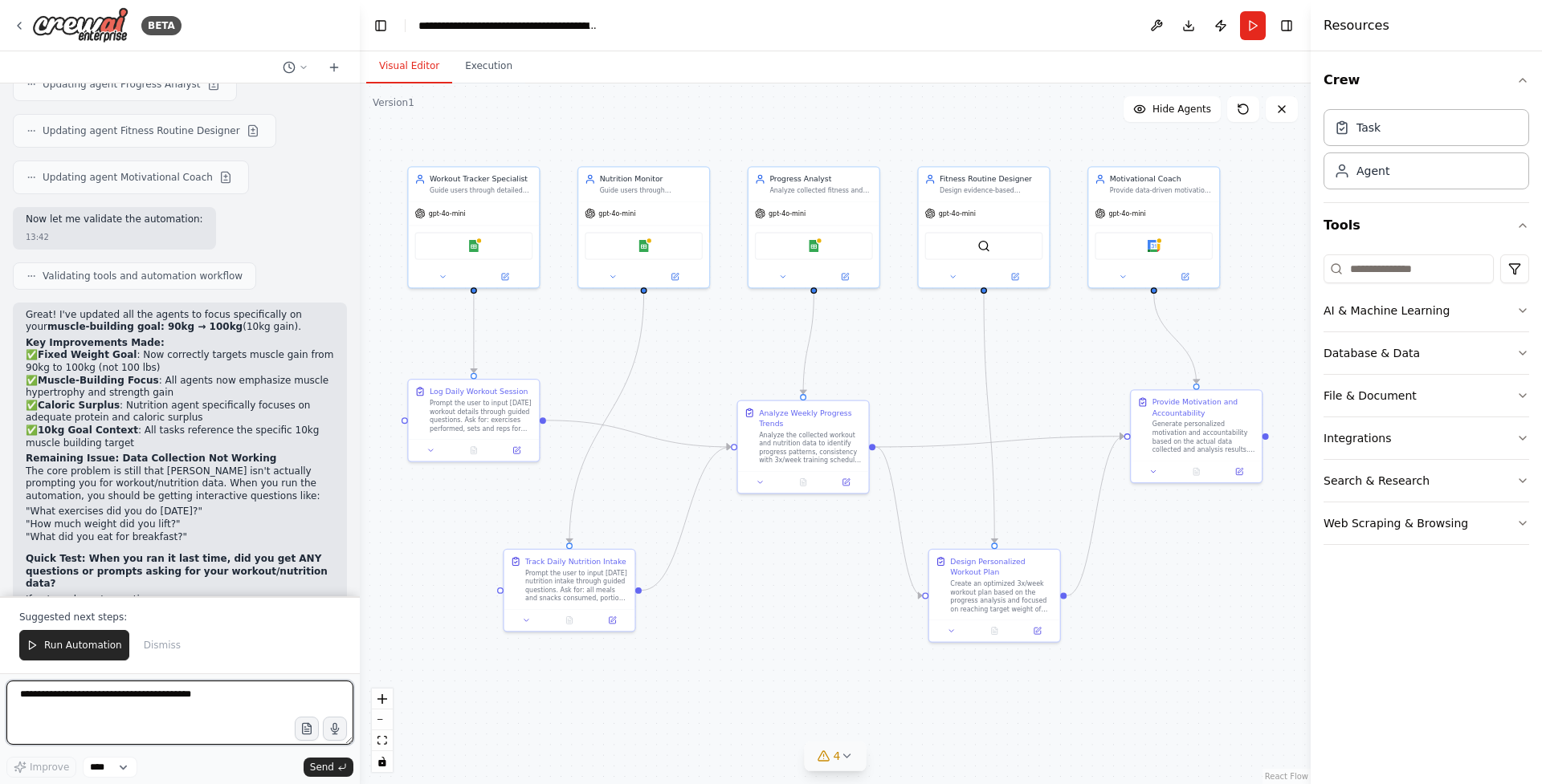
scroll to position [5661, 0]
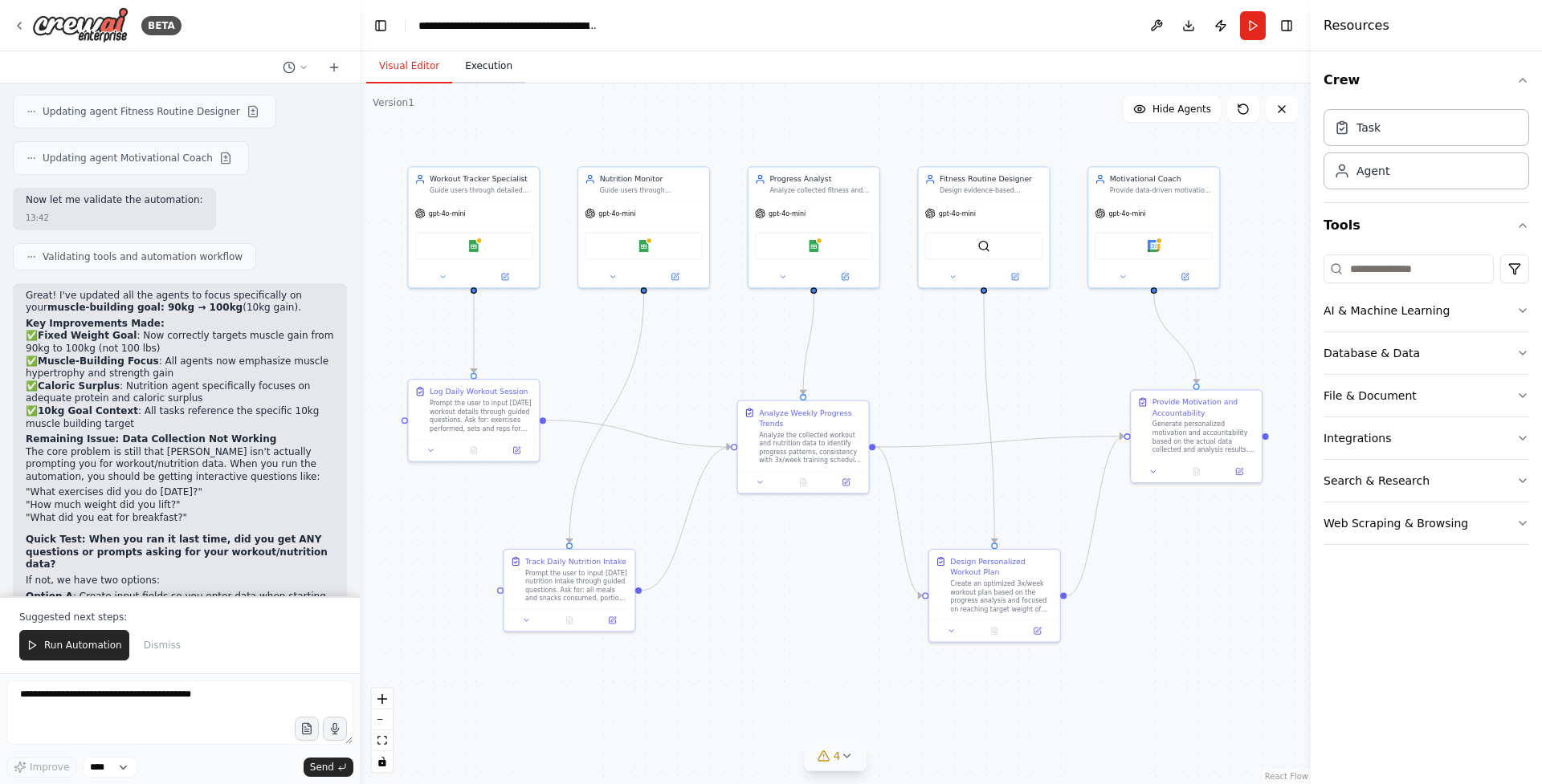
click at [503, 59] on button "Execution" at bounding box center [489, 67] width 73 height 34
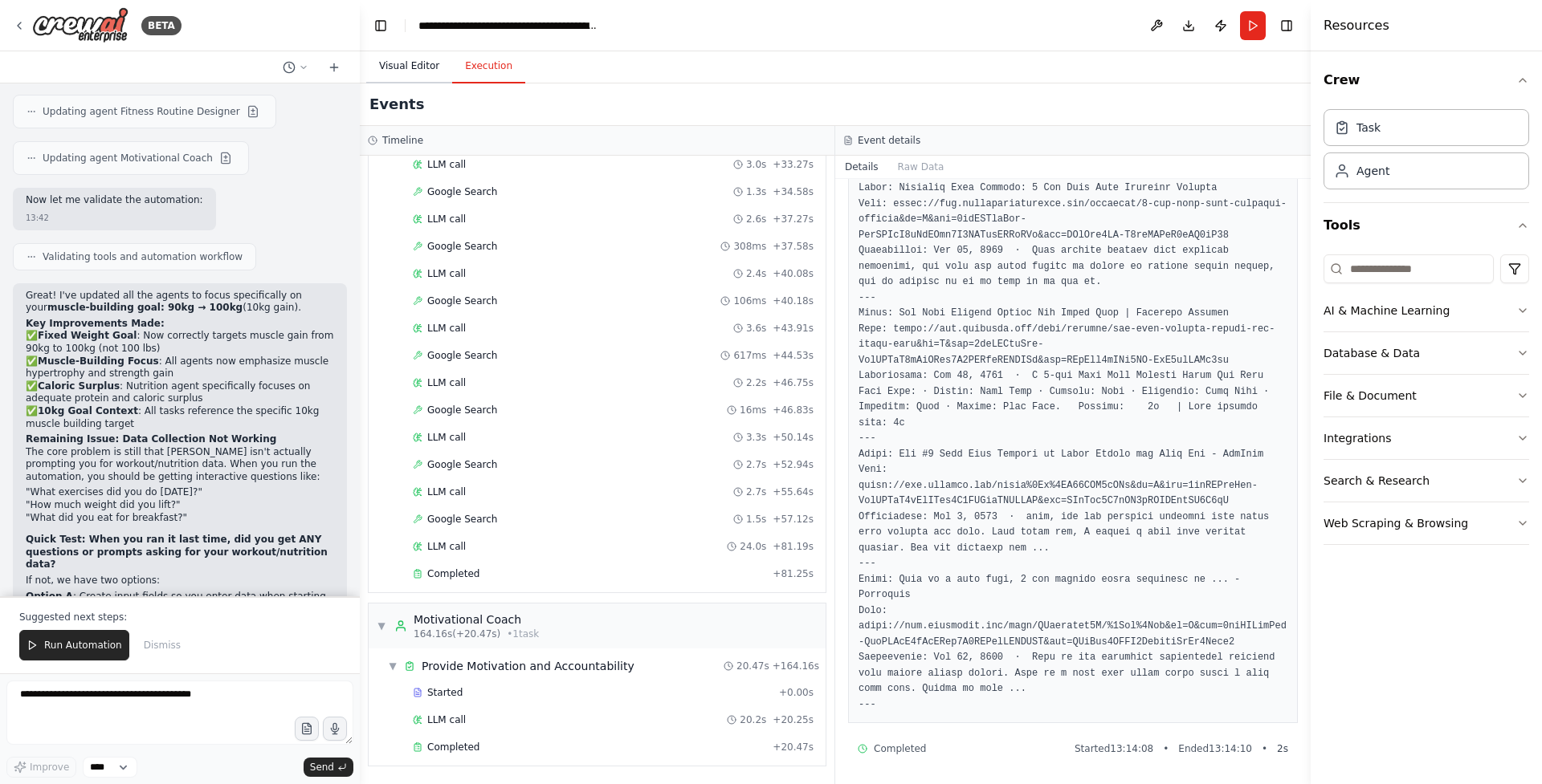
click at [432, 62] on button "Visual Editor" at bounding box center [409, 67] width 86 height 34
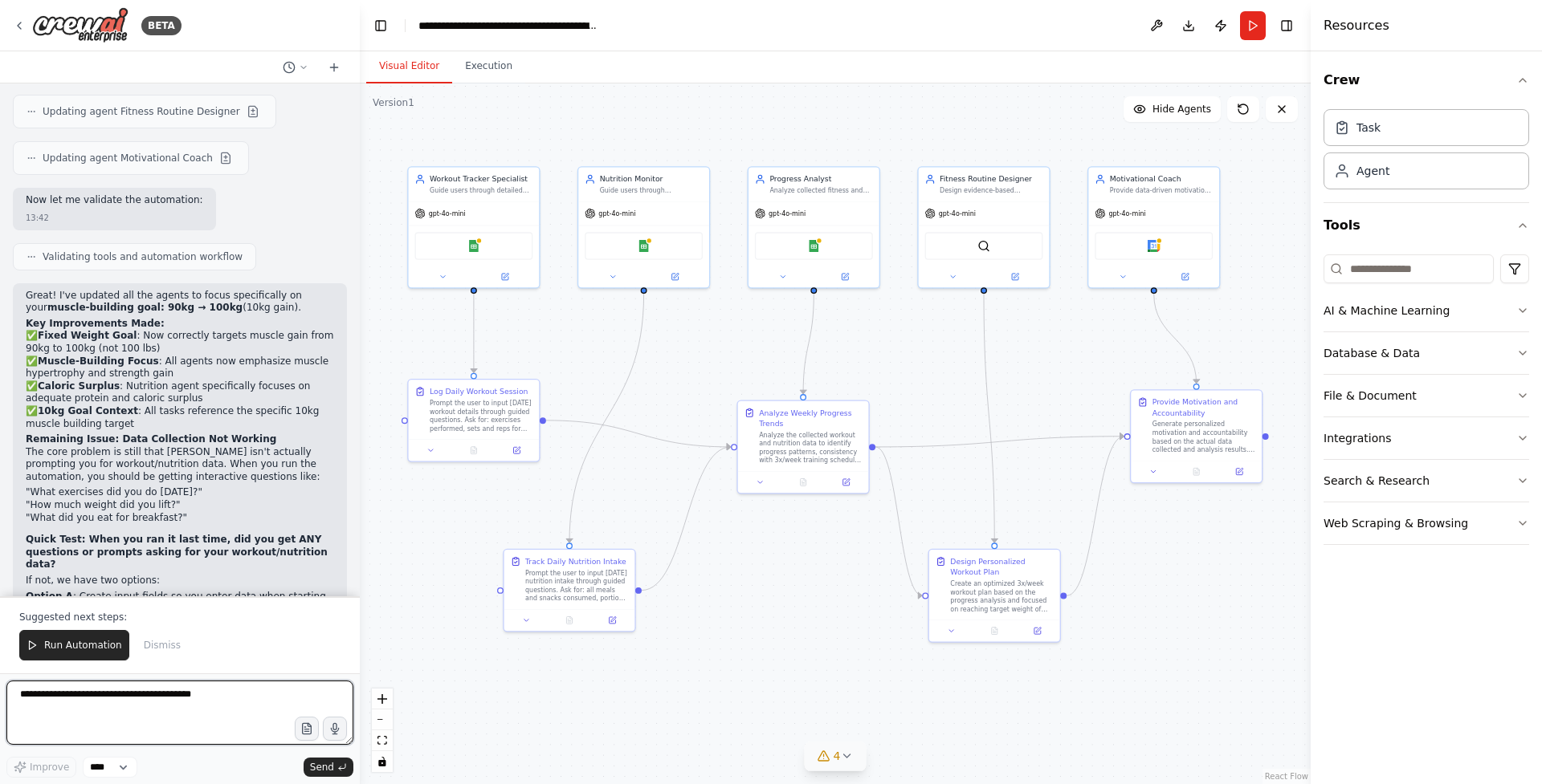
click at [191, 721] on textarea at bounding box center [179, 713] width 347 height 64
type textarea "*"
click at [298, 73] on button at bounding box center [295, 67] width 38 height 20
click at [275, 29] on div at bounding box center [179, 392] width 360 height 784
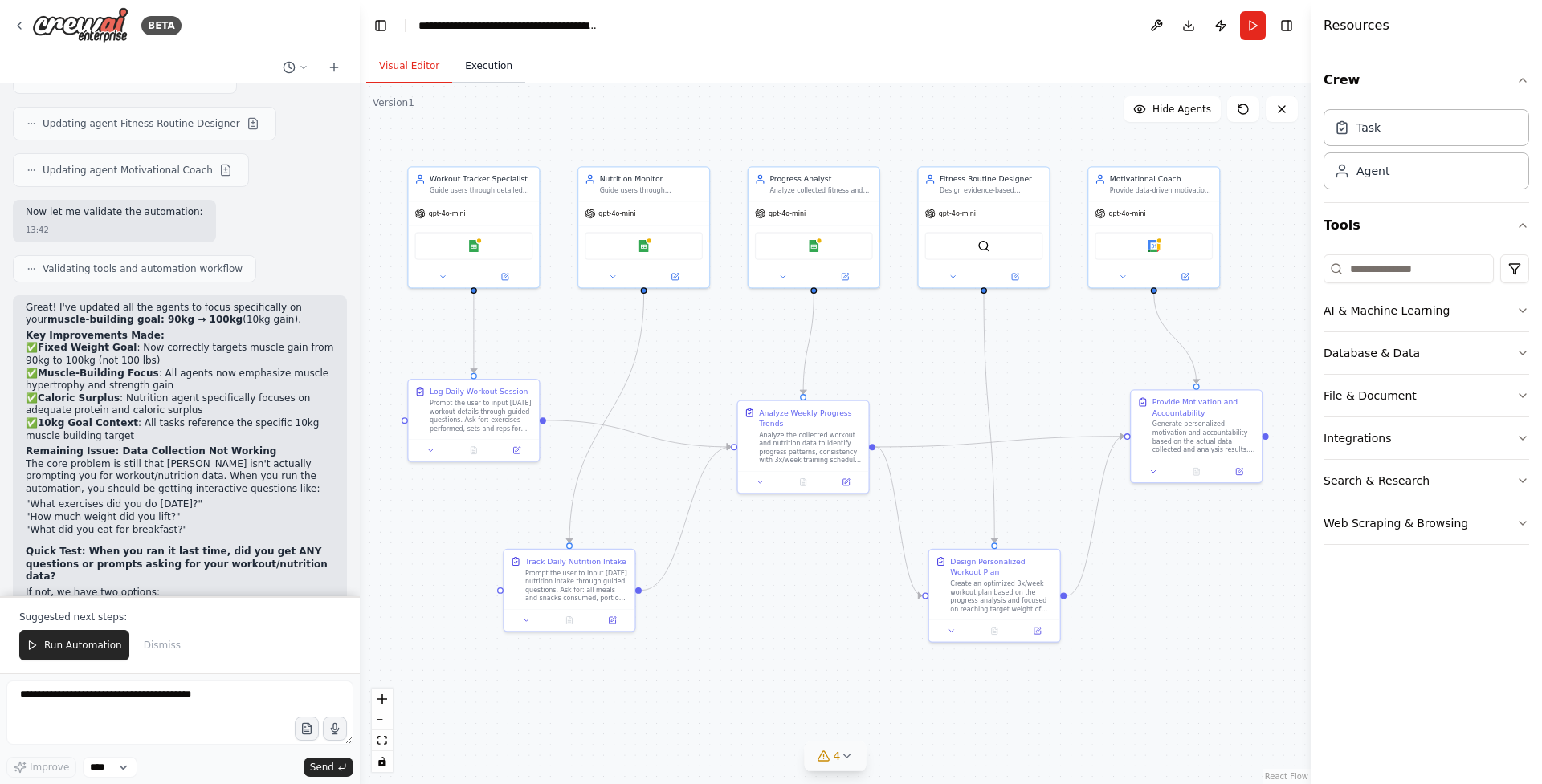
click at [472, 67] on button "Execution" at bounding box center [489, 67] width 73 height 34
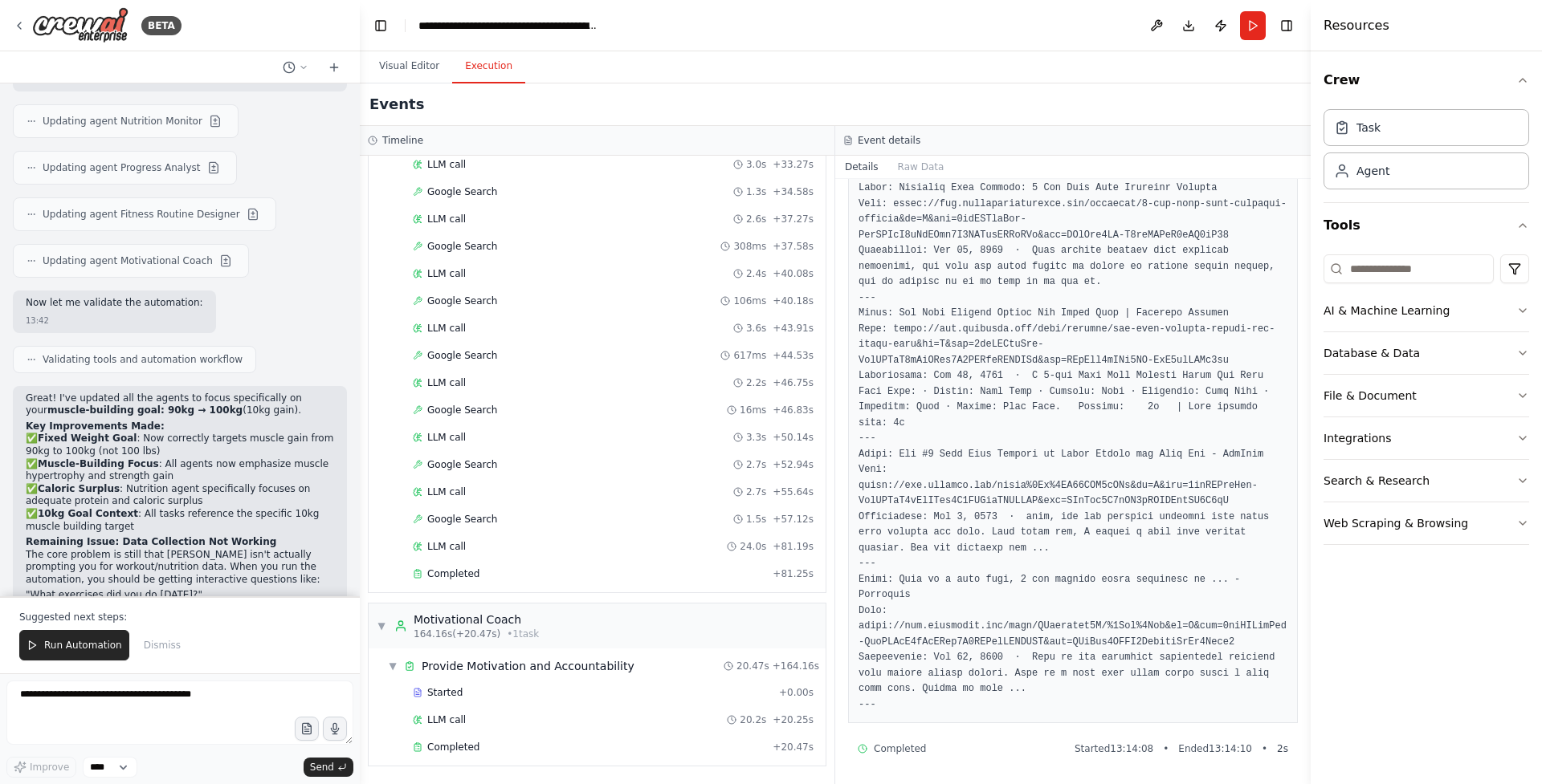
scroll to position [5583, 0]
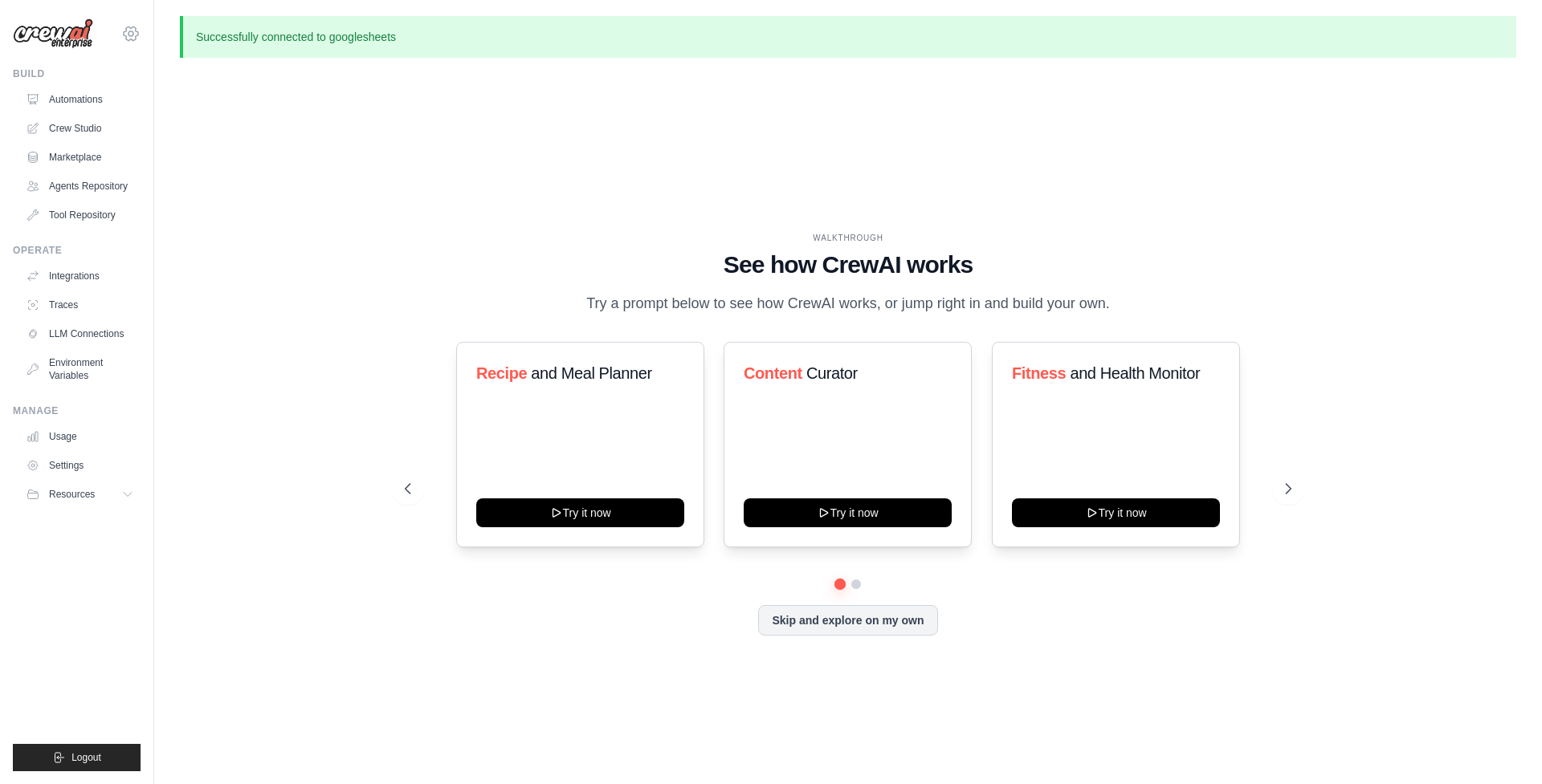
click at [123, 37] on icon at bounding box center [131, 34] width 20 height 20
click at [592, 131] on div "WALKTHROUGH See how CrewAI works Try a prompt below to see how CrewAI works, or…" at bounding box center [848, 447] width 1337 height 752
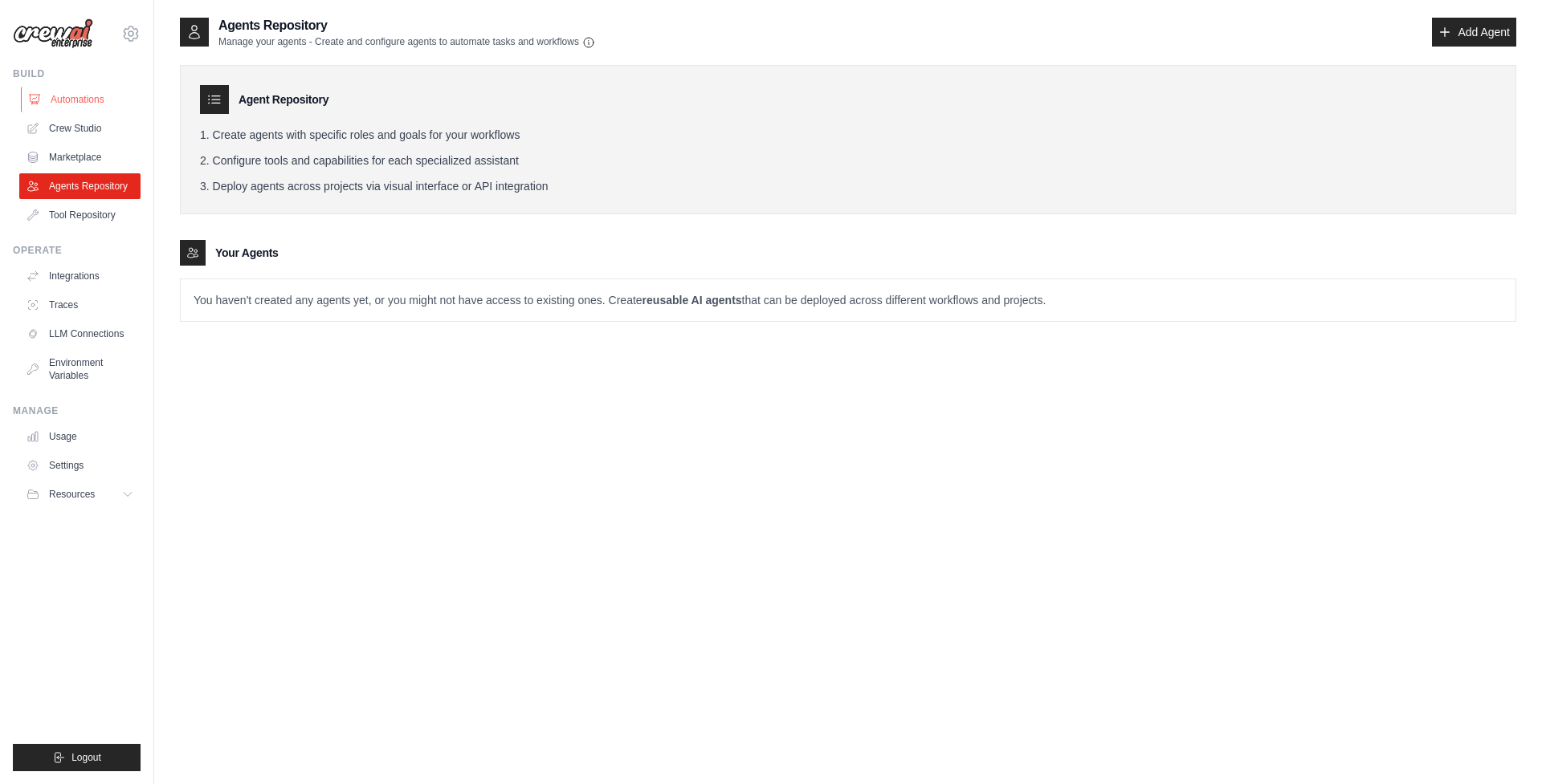
click at [99, 102] on link "Automations" at bounding box center [82, 99] width 122 height 26
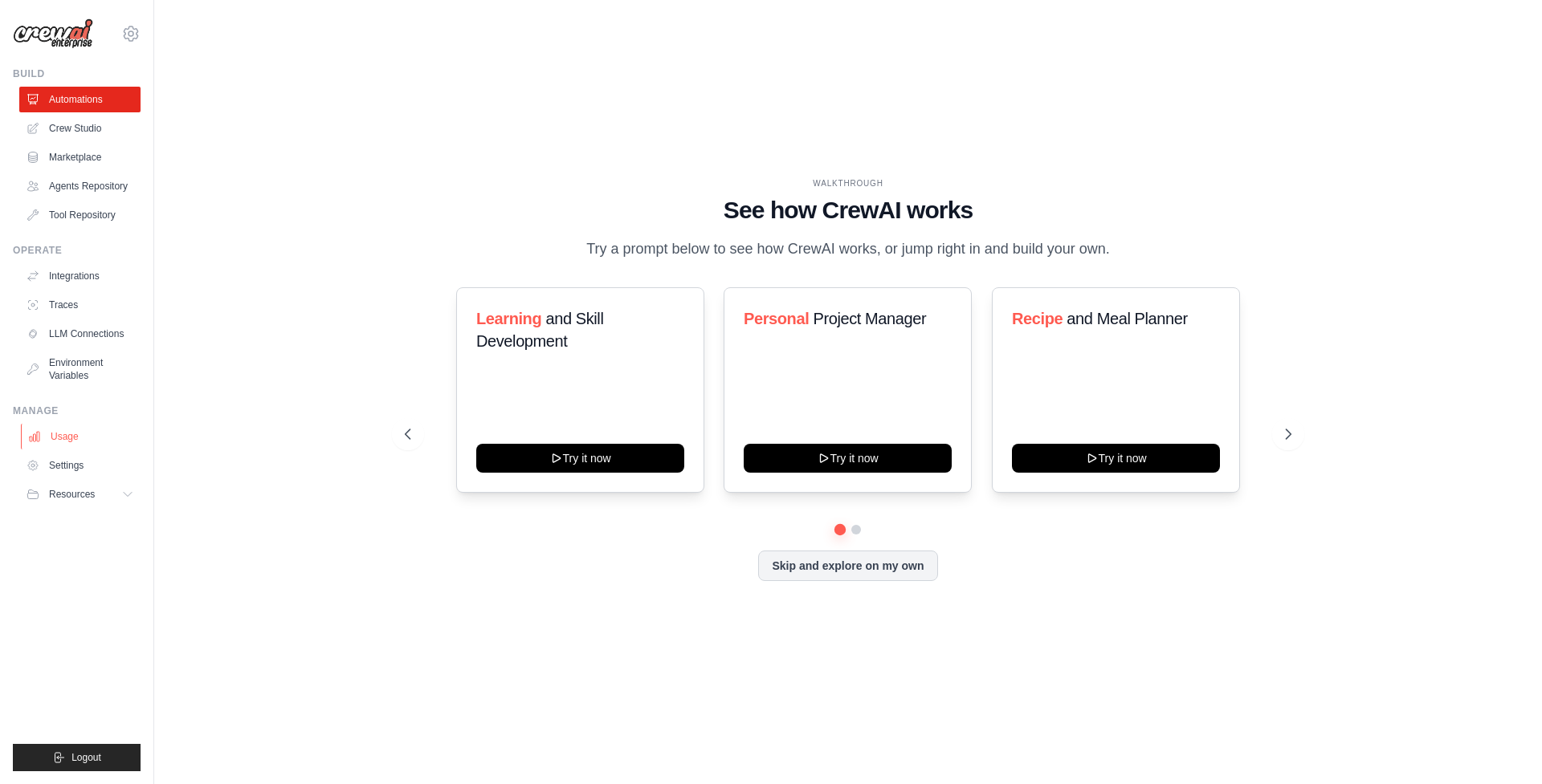
click at [87, 432] on link "Usage" at bounding box center [82, 436] width 122 height 26
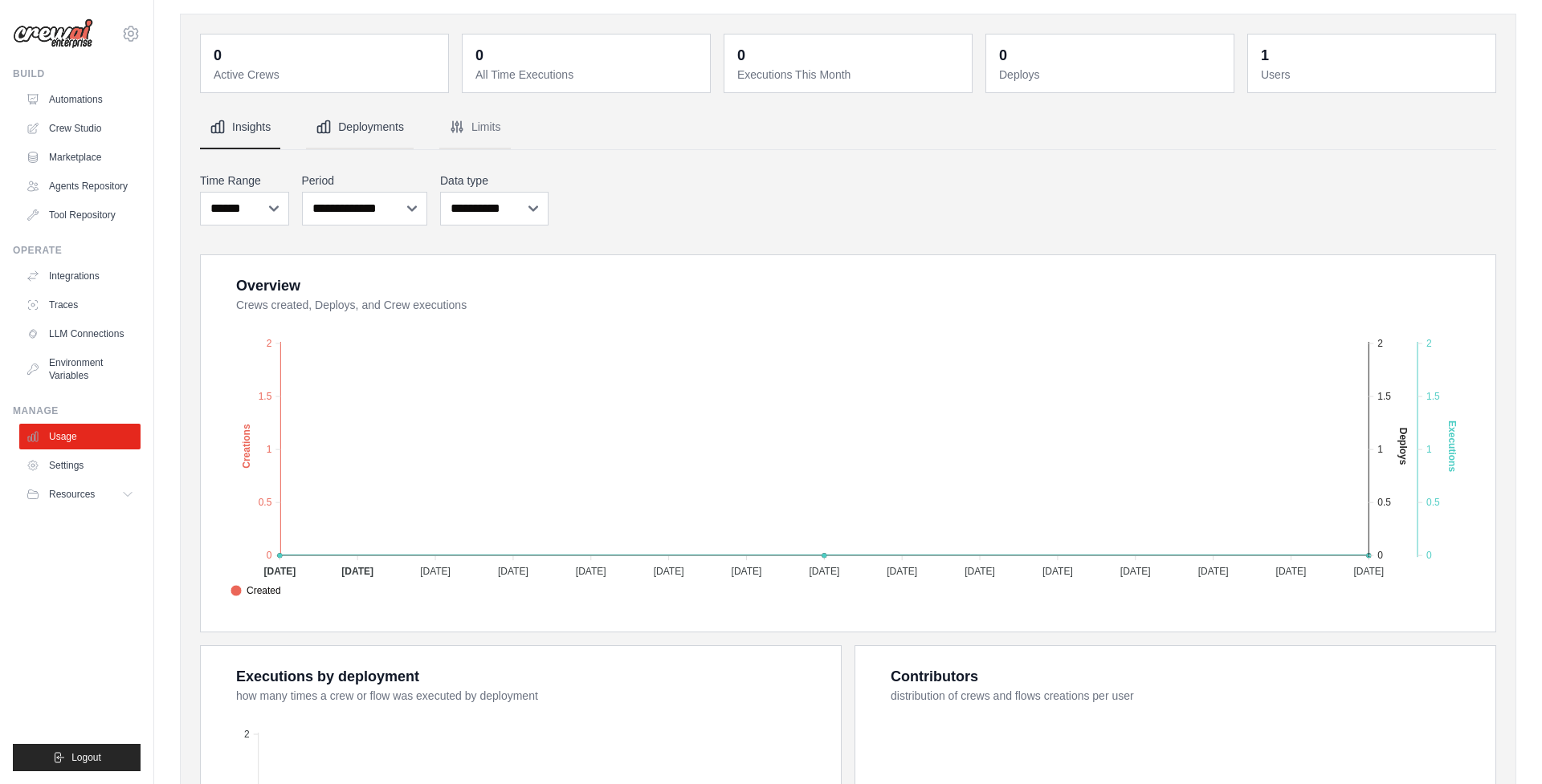
scroll to position [222, 0]
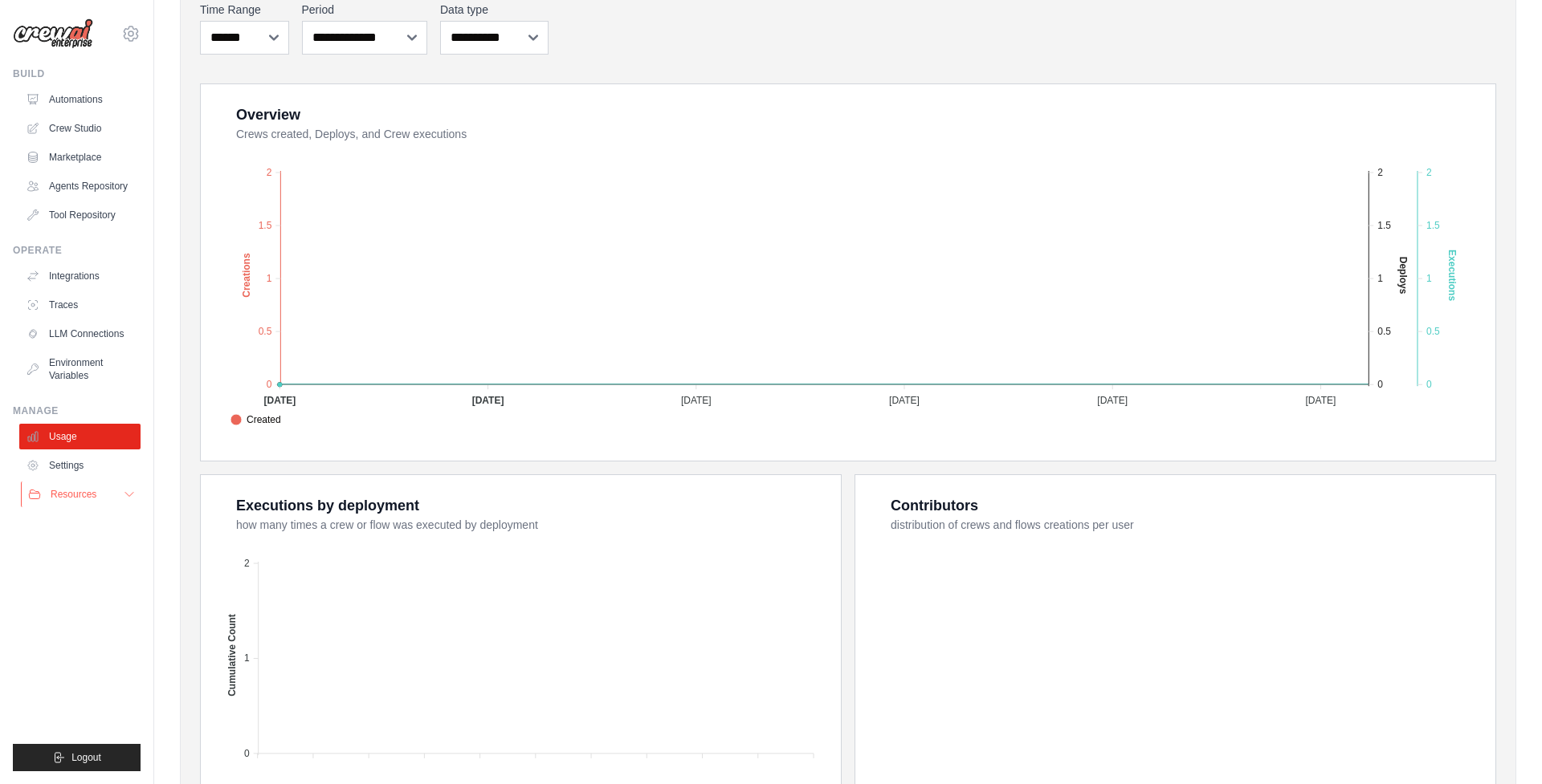
click at [112, 494] on button "Resources" at bounding box center [82, 495] width 122 height 26
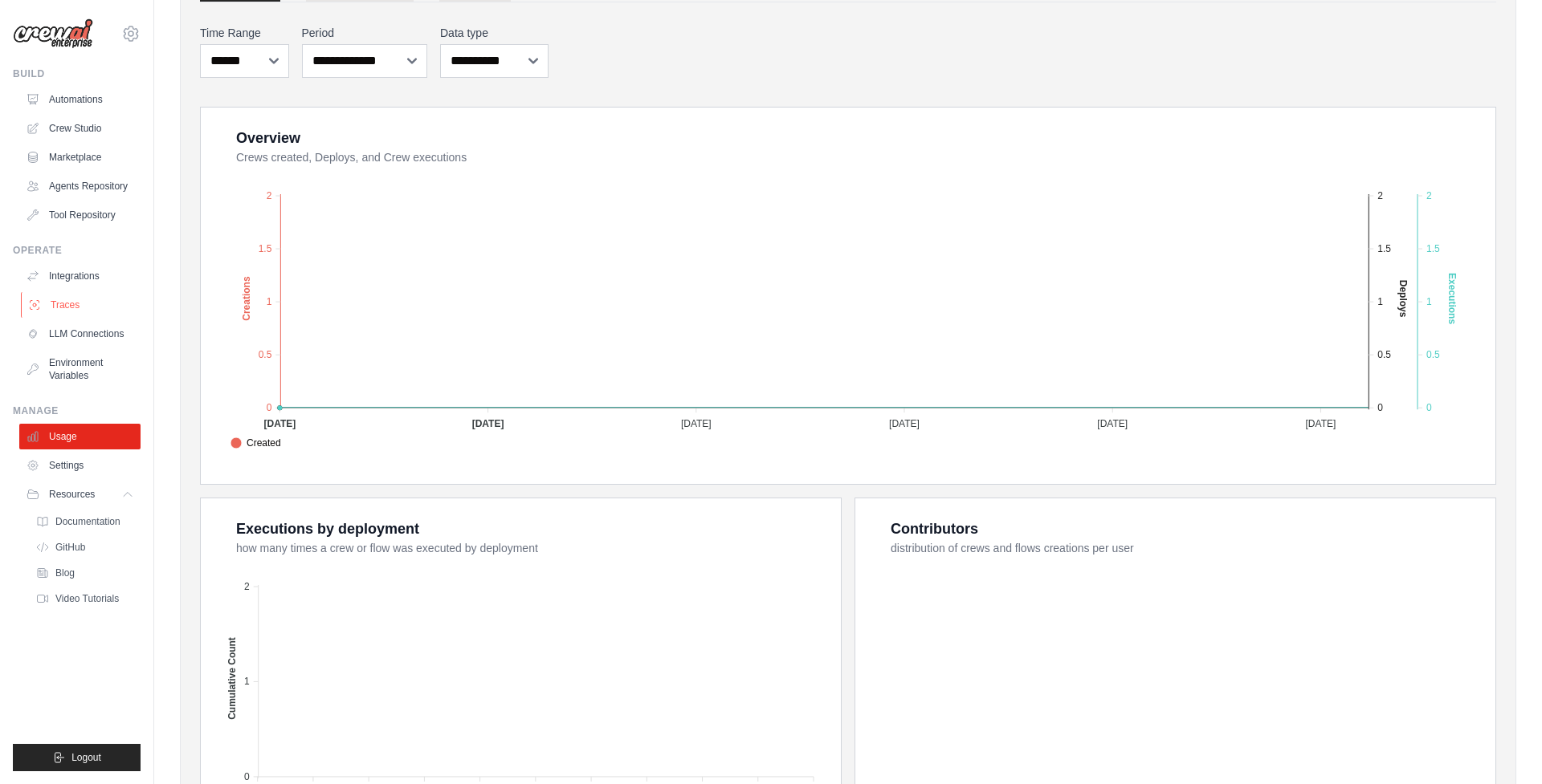
scroll to position [184, 0]
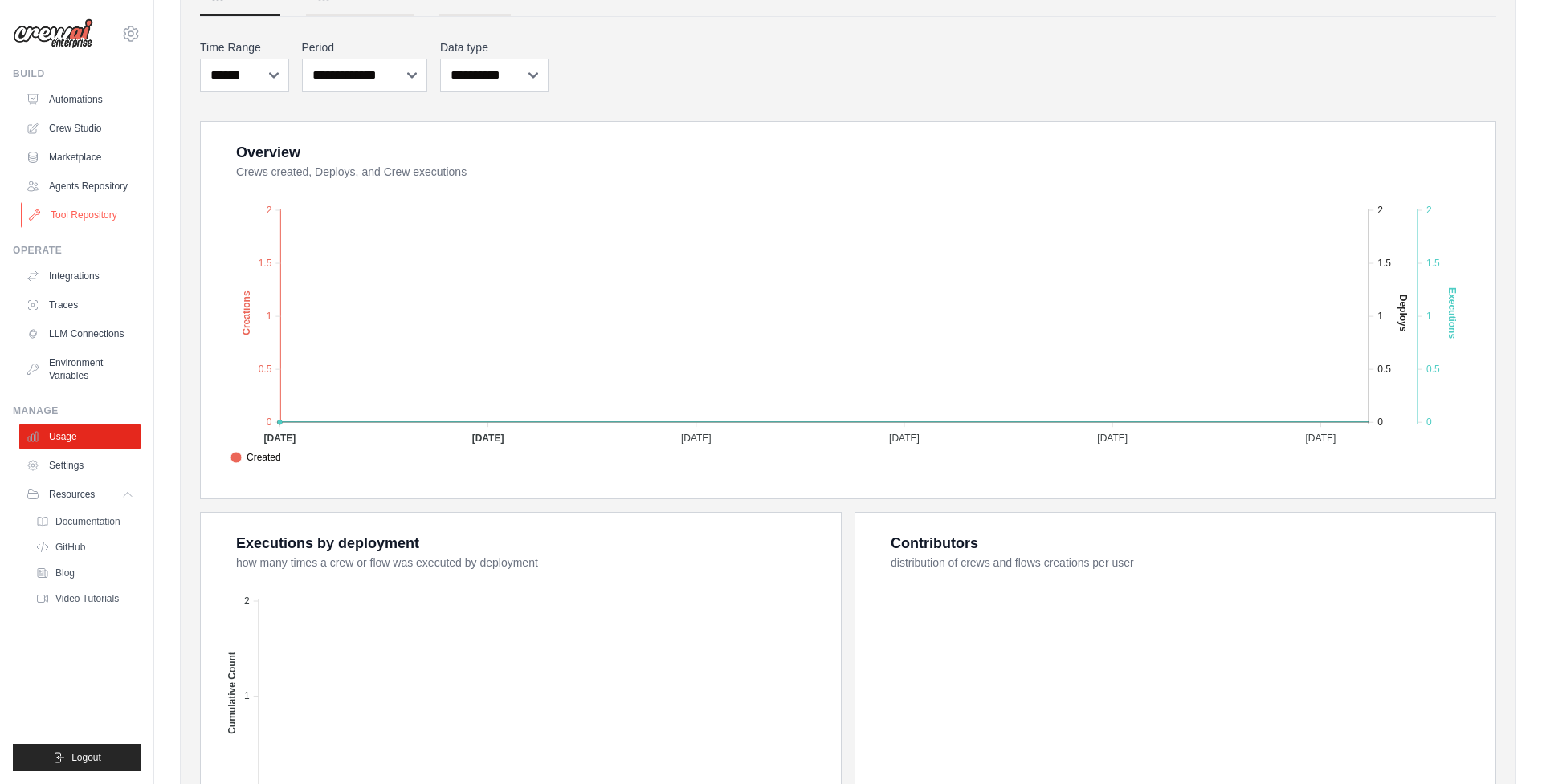
click at [92, 221] on link "Tool Repository" at bounding box center [82, 215] width 122 height 26
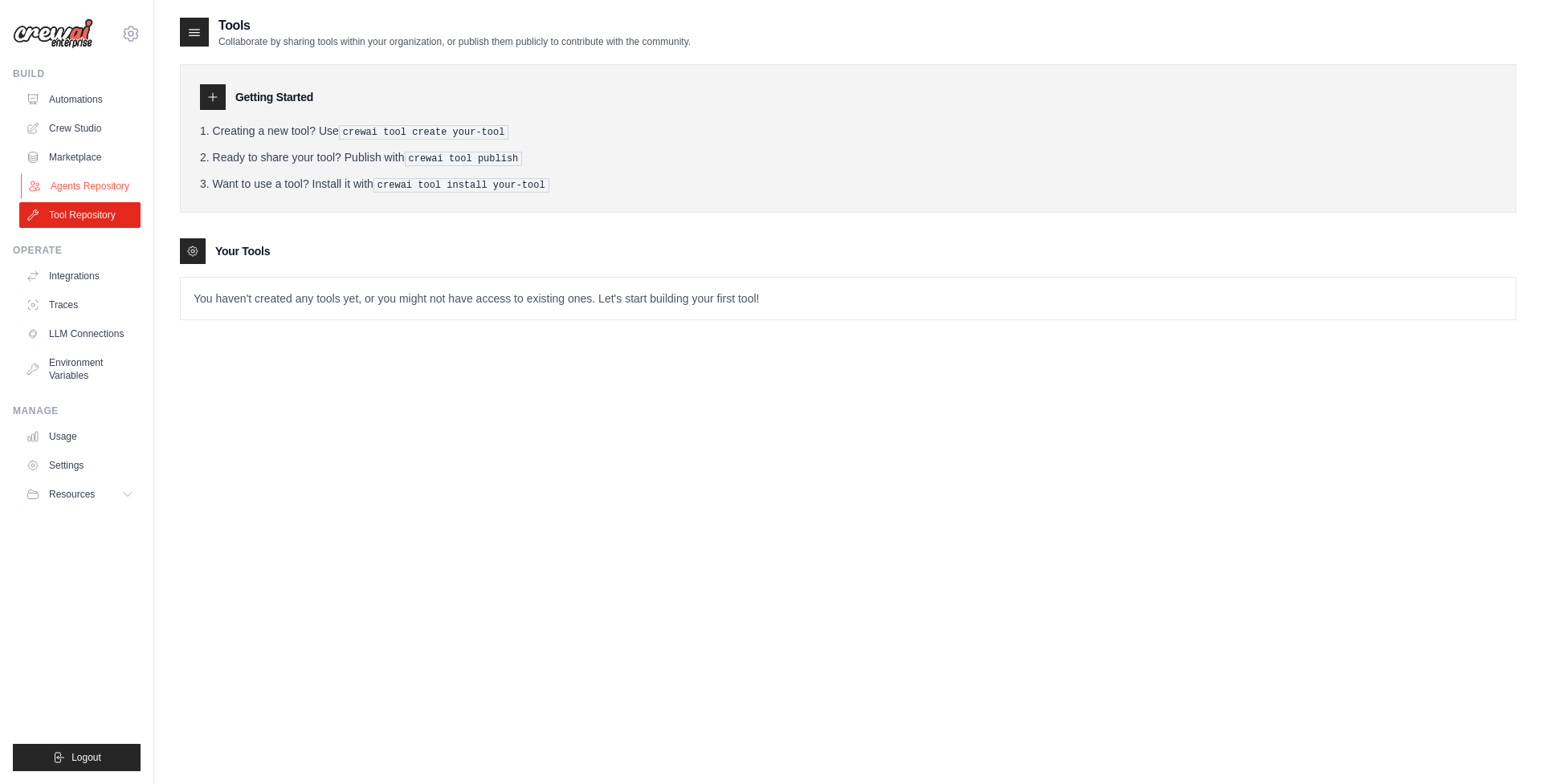
click at [105, 191] on link "Agents Repository" at bounding box center [82, 186] width 122 height 26
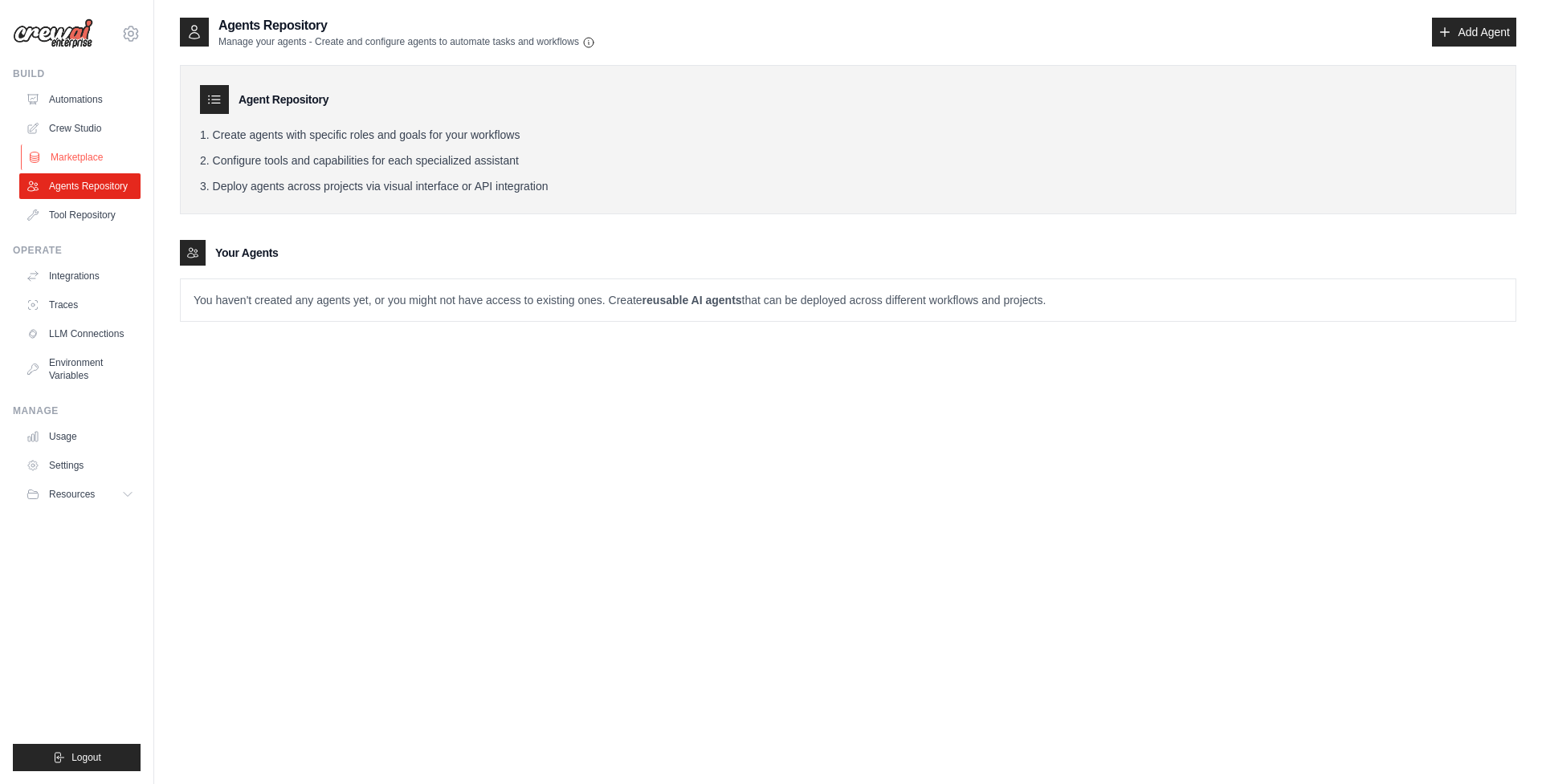
click at [79, 157] on link "Marketplace" at bounding box center [82, 157] width 122 height 26
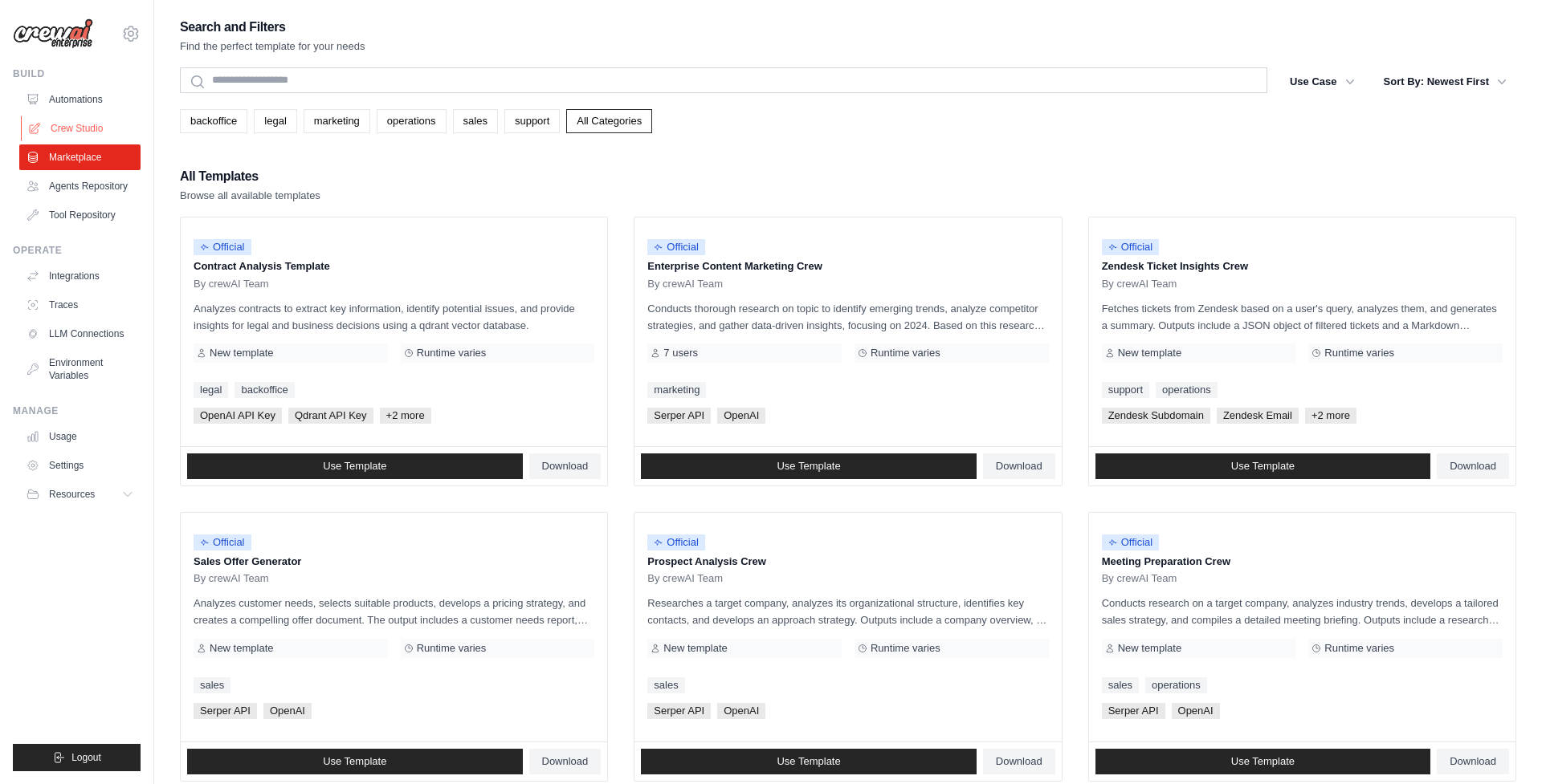
click at [81, 124] on link "Crew Studio" at bounding box center [82, 128] width 122 height 26
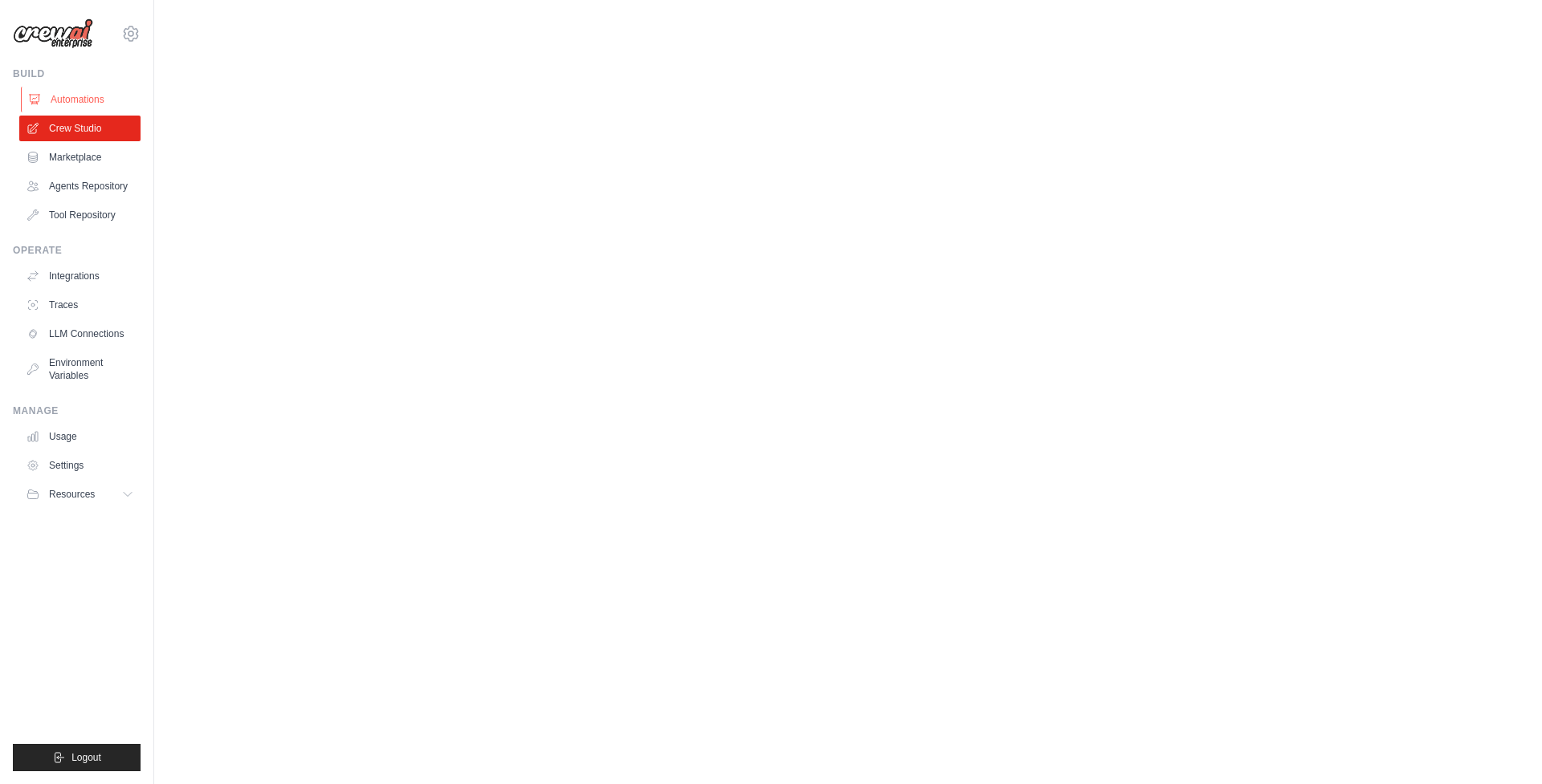
click at [85, 105] on link "Automations" at bounding box center [82, 99] width 122 height 26
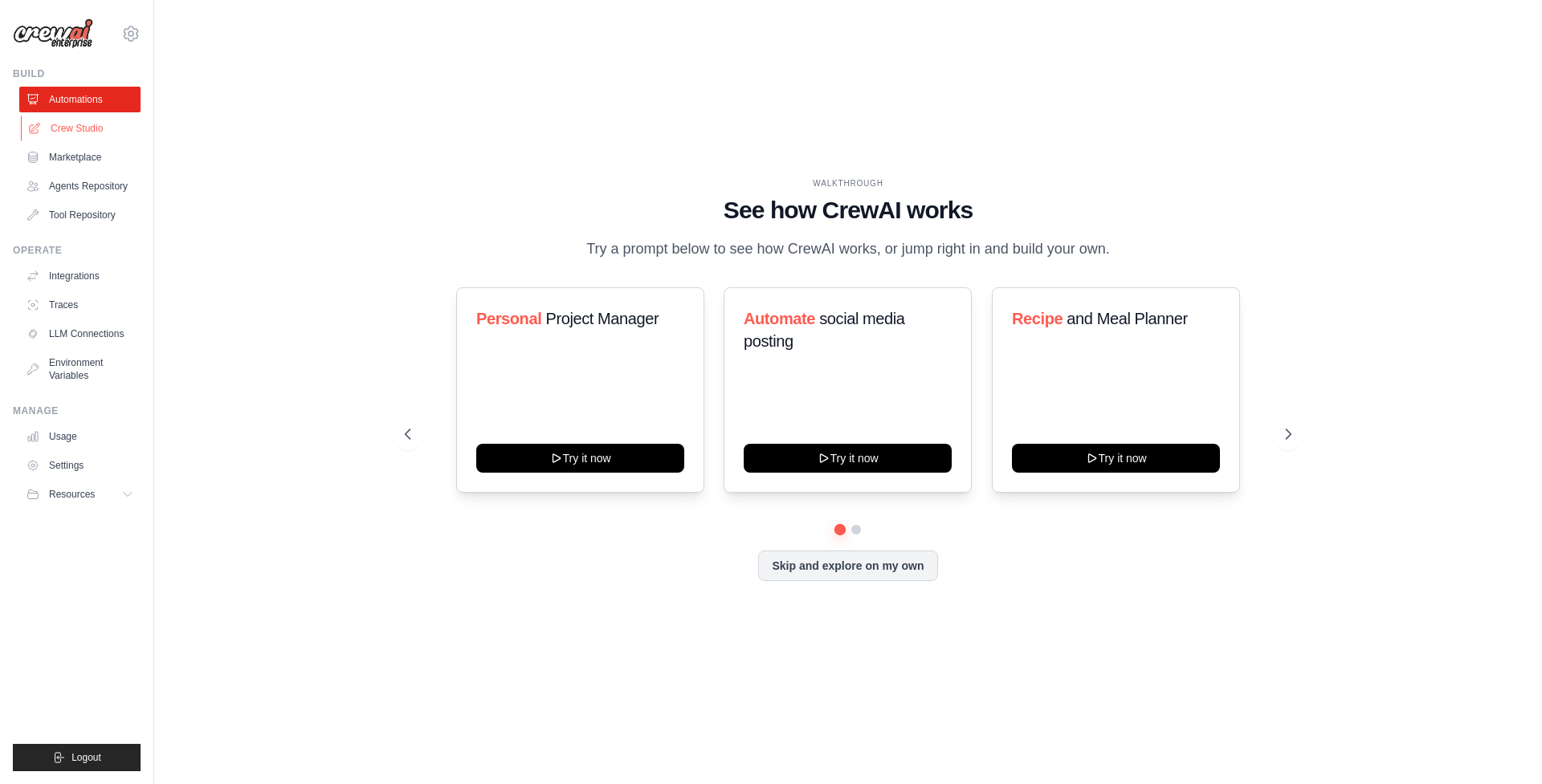
click at [94, 131] on link "Crew Studio" at bounding box center [82, 128] width 122 height 26
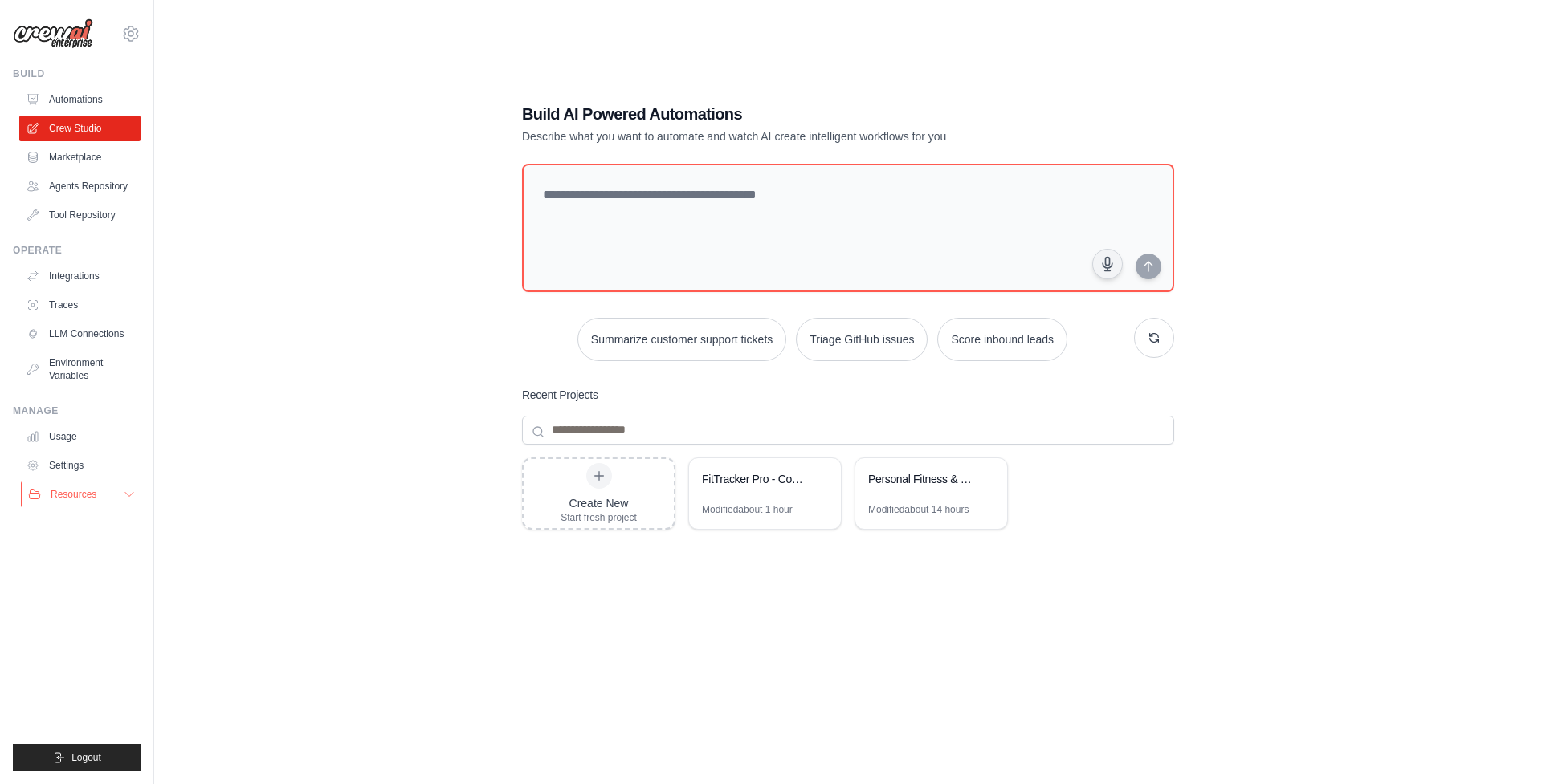
click at [119, 497] on button "Resources" at bounding box center [82, 495] width 122 height 26
click at [121, 490] on button "Resources" at bounding box center [82, 495] width 122 height 26
click at [133, 40] on icon at bounding box center [131, 33] width 14 height 13
click at [101, 115] on link "Settings" at bounding box center [131, 108] width 141 height 29
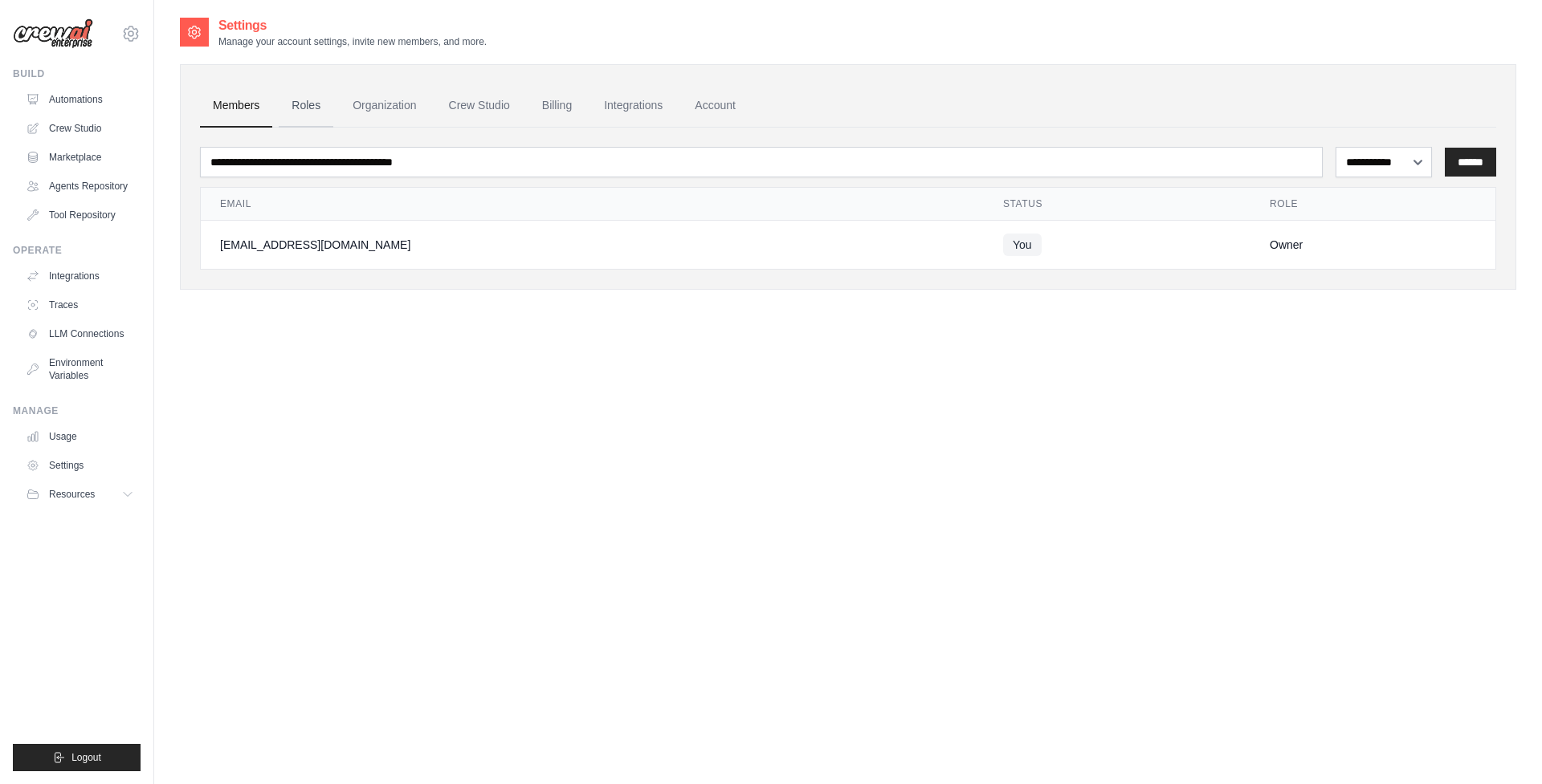
click at [314, 107] on link "Roles" at bounding box center [306, 106] width 54 height 44
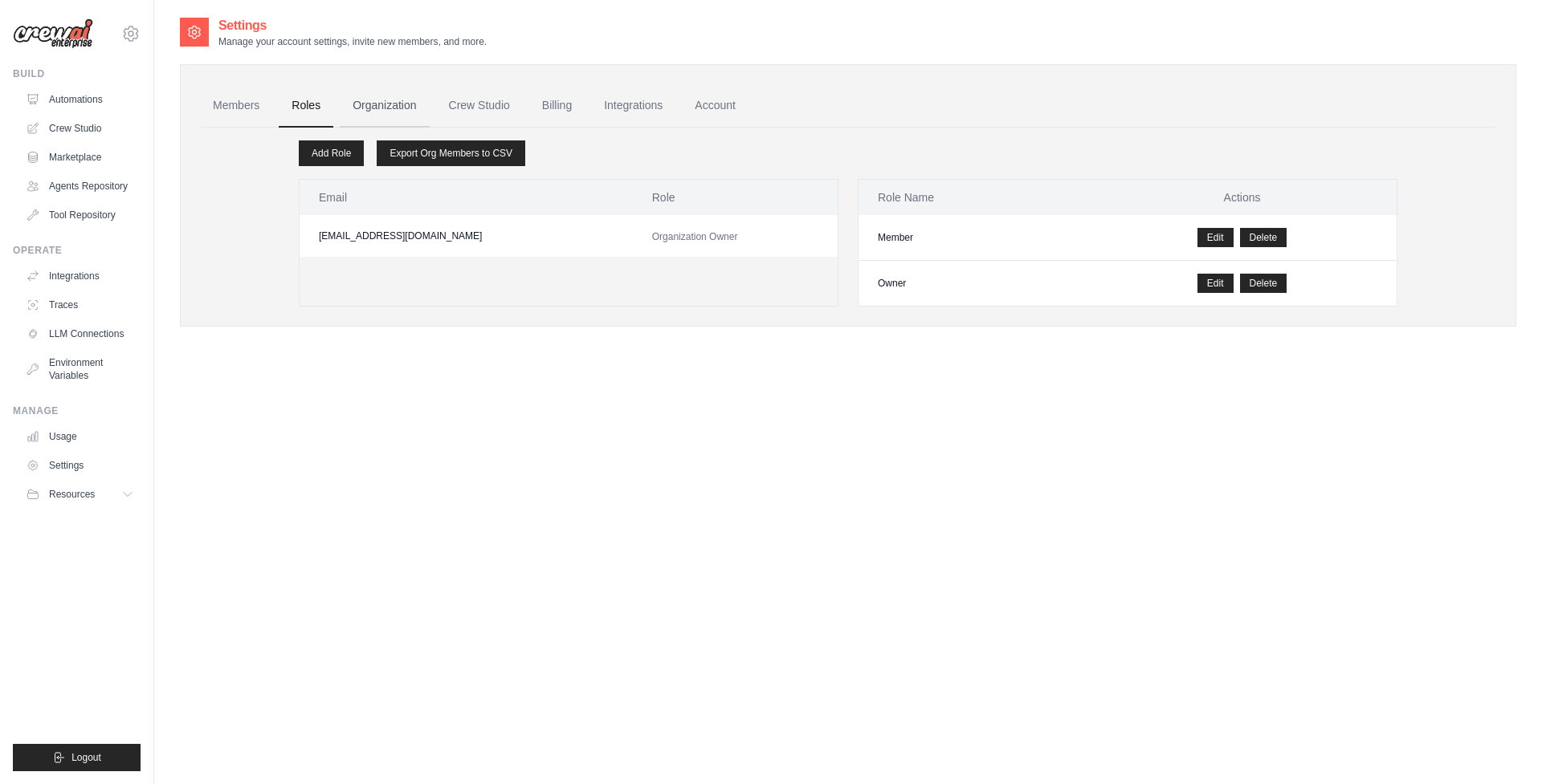
click at [396, 108] on link "Organization" at bounding box center [384, 106] width 89 height 44
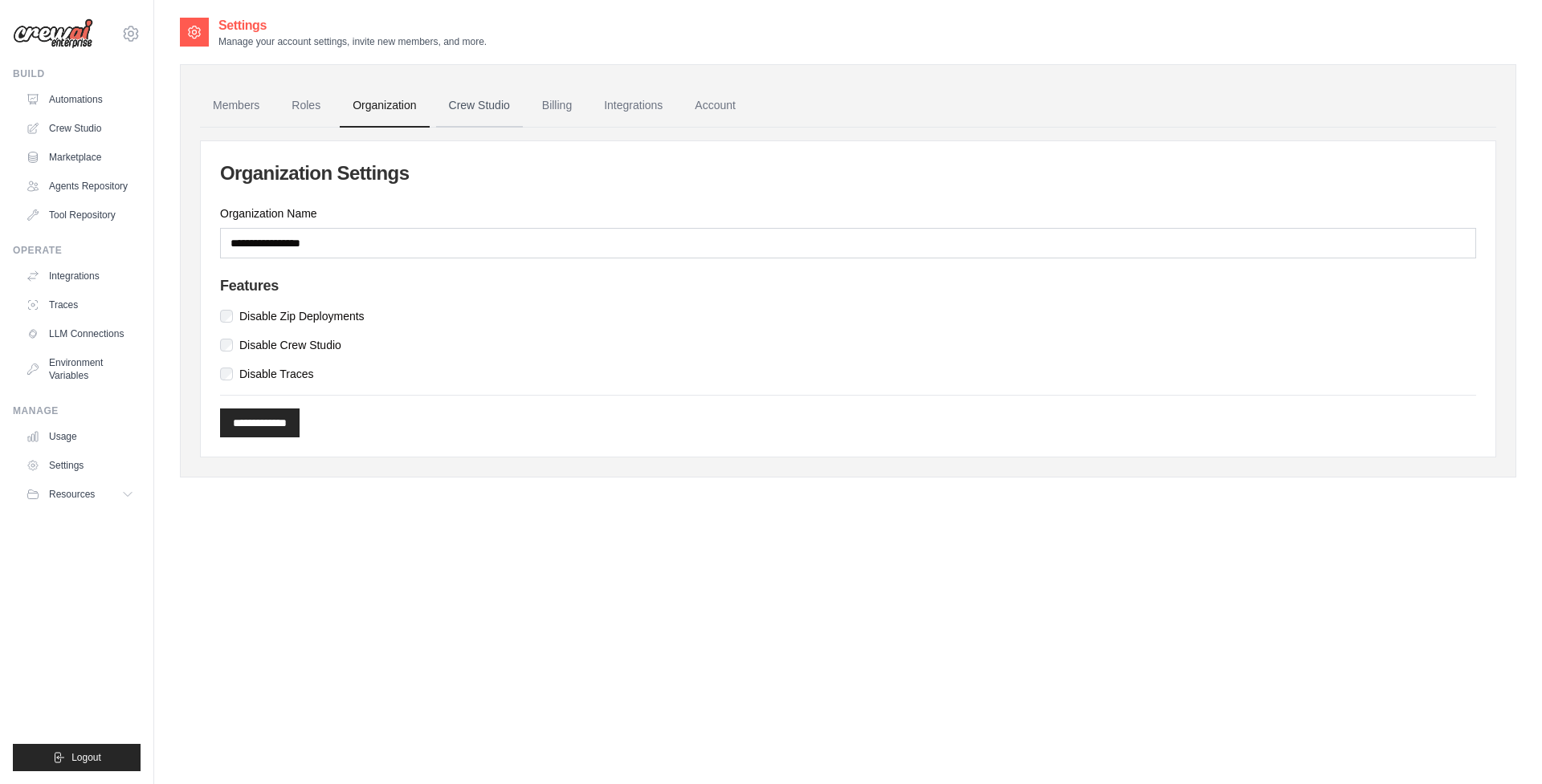
click at [487, 113] on link "Crew Studio" at bounding box center [480, 106] width 87 height 44
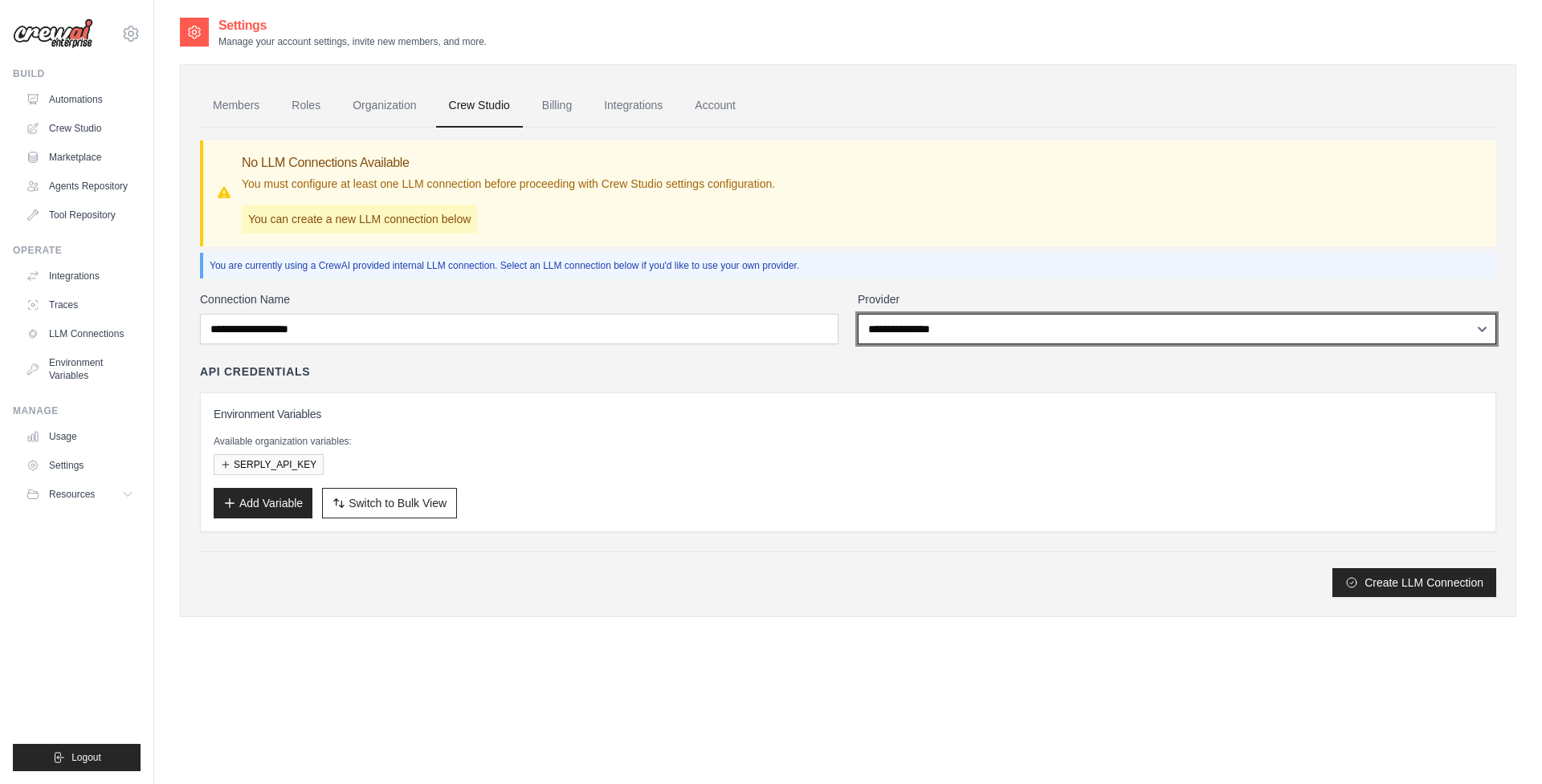
click at [926, 332] on select "**********" at bounding box center [1177, 329] width 639 height 30
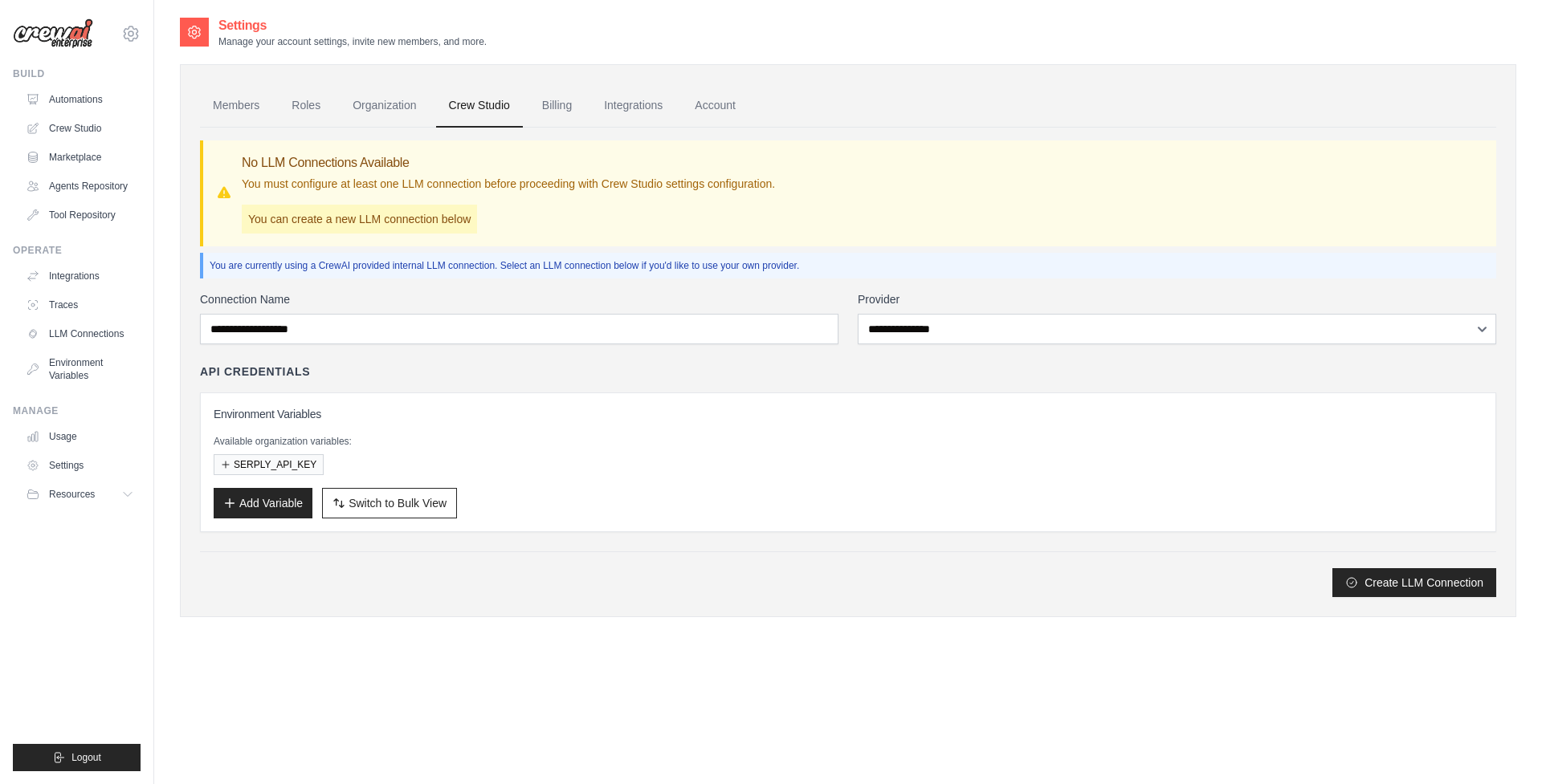
click at [719, 376] on div "API Credentials" at bounding box center [847, 372] width 1296 height 16
click at [556, 114] on link "Billing" at bounding box center [557, 106] width 55 height 44
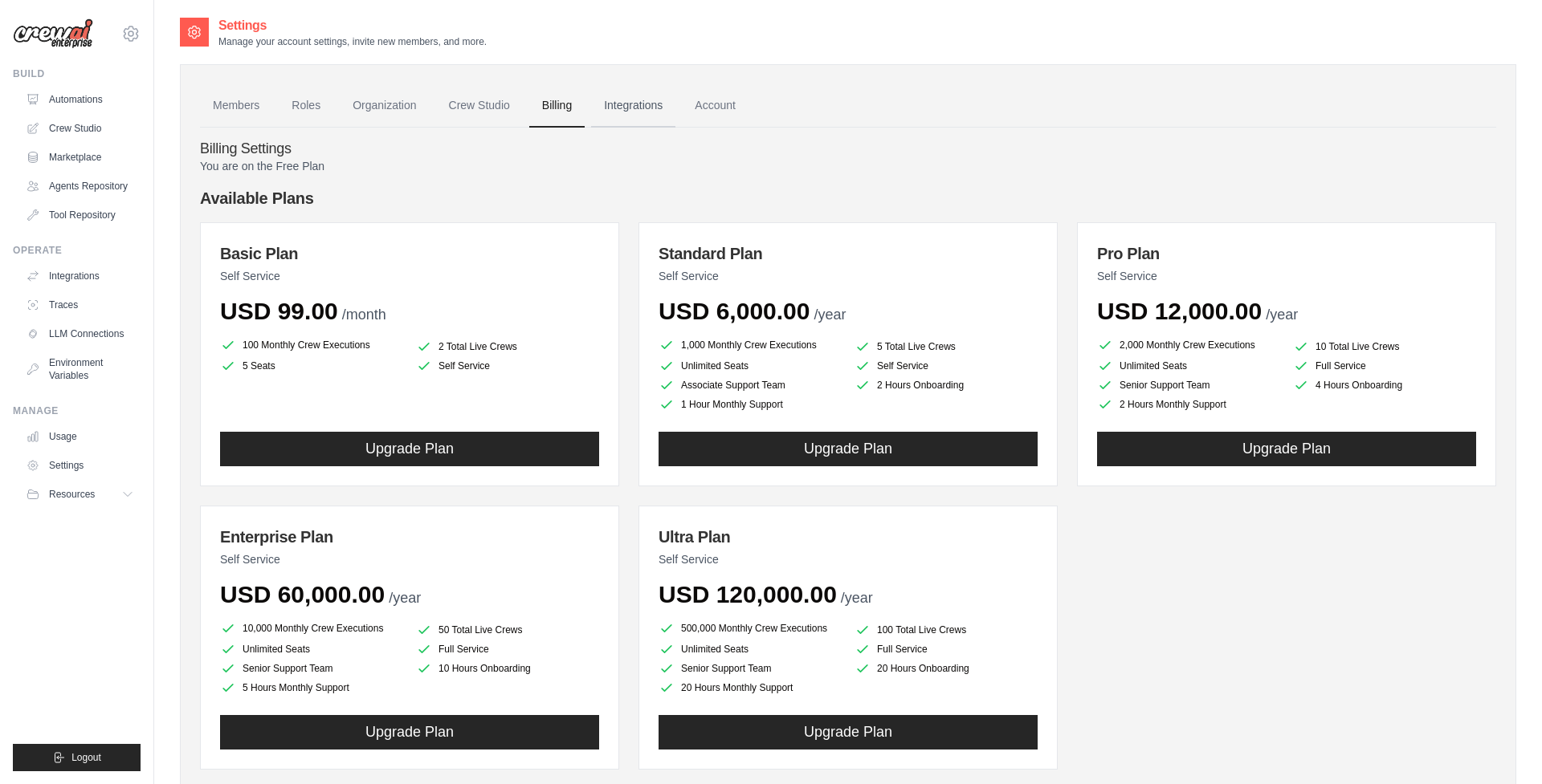
click at [620, 107] on link "Integrations" at bounding box center [632, 106] width 84 height 44
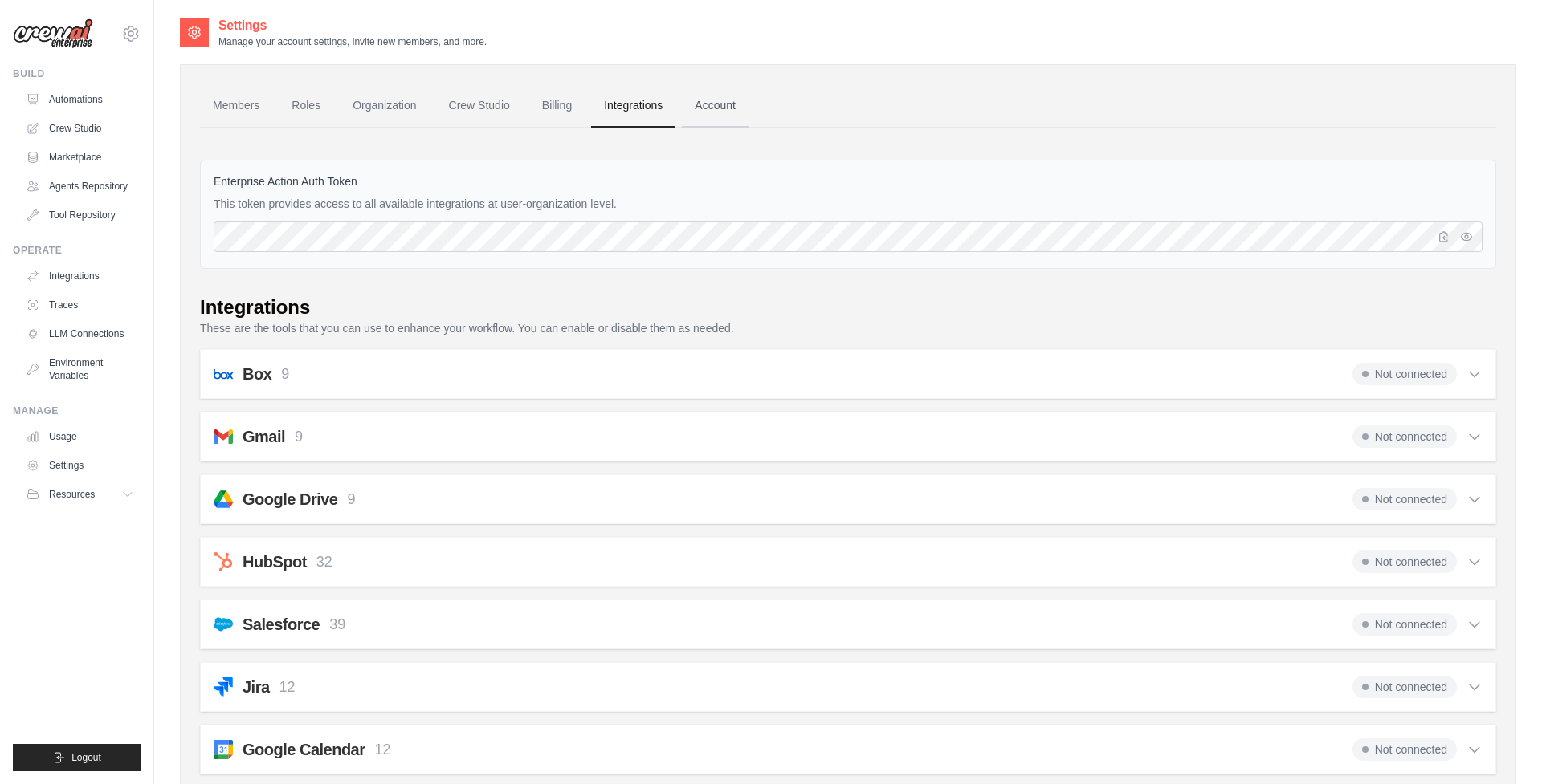
click at [722, 105] on link "Account" at bounding box center [715, 106] width 67 height 44
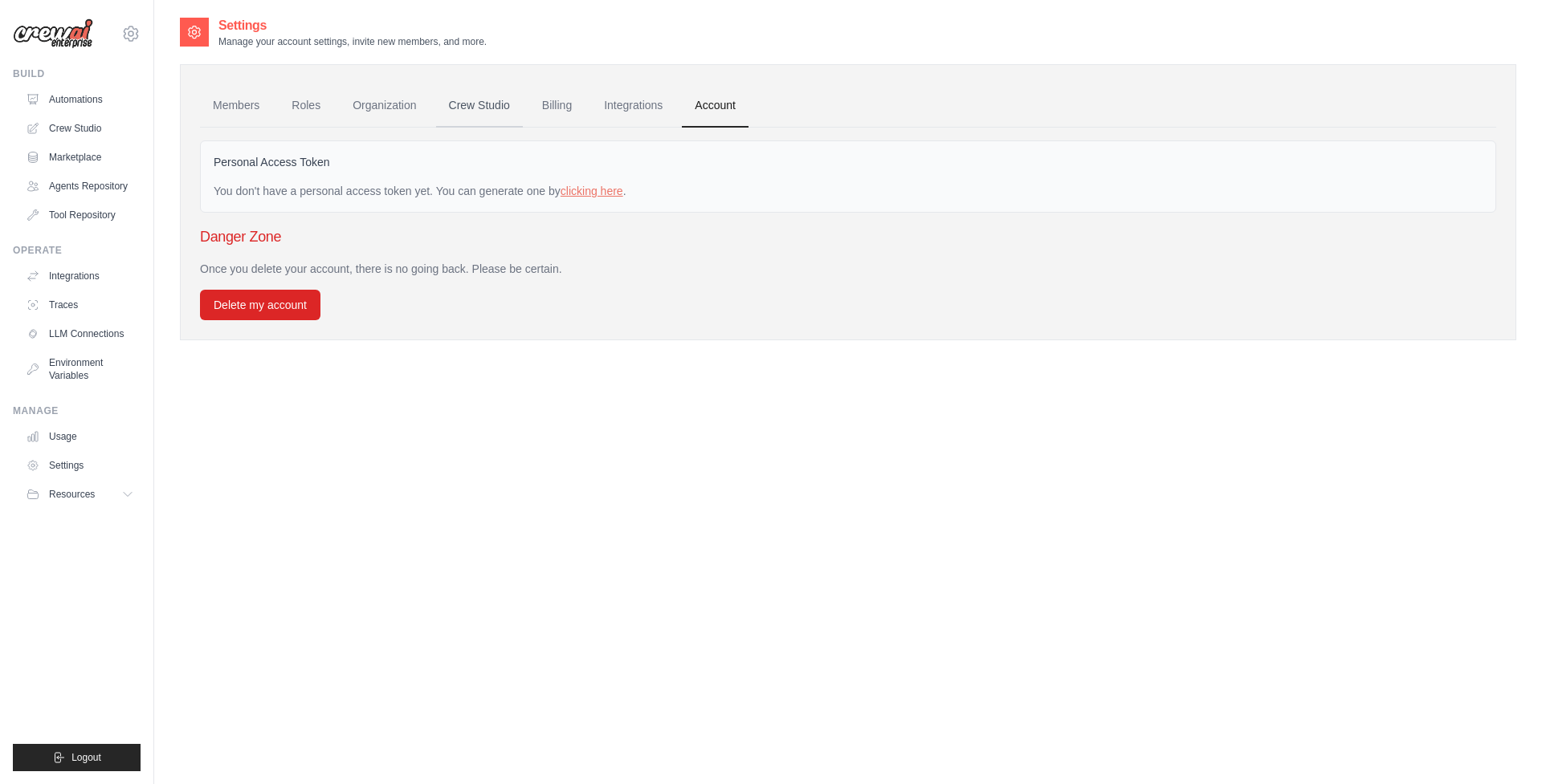
click at [497, 117] on link "Crew Studio" at bounding box center [480, 106] width 87 height 44
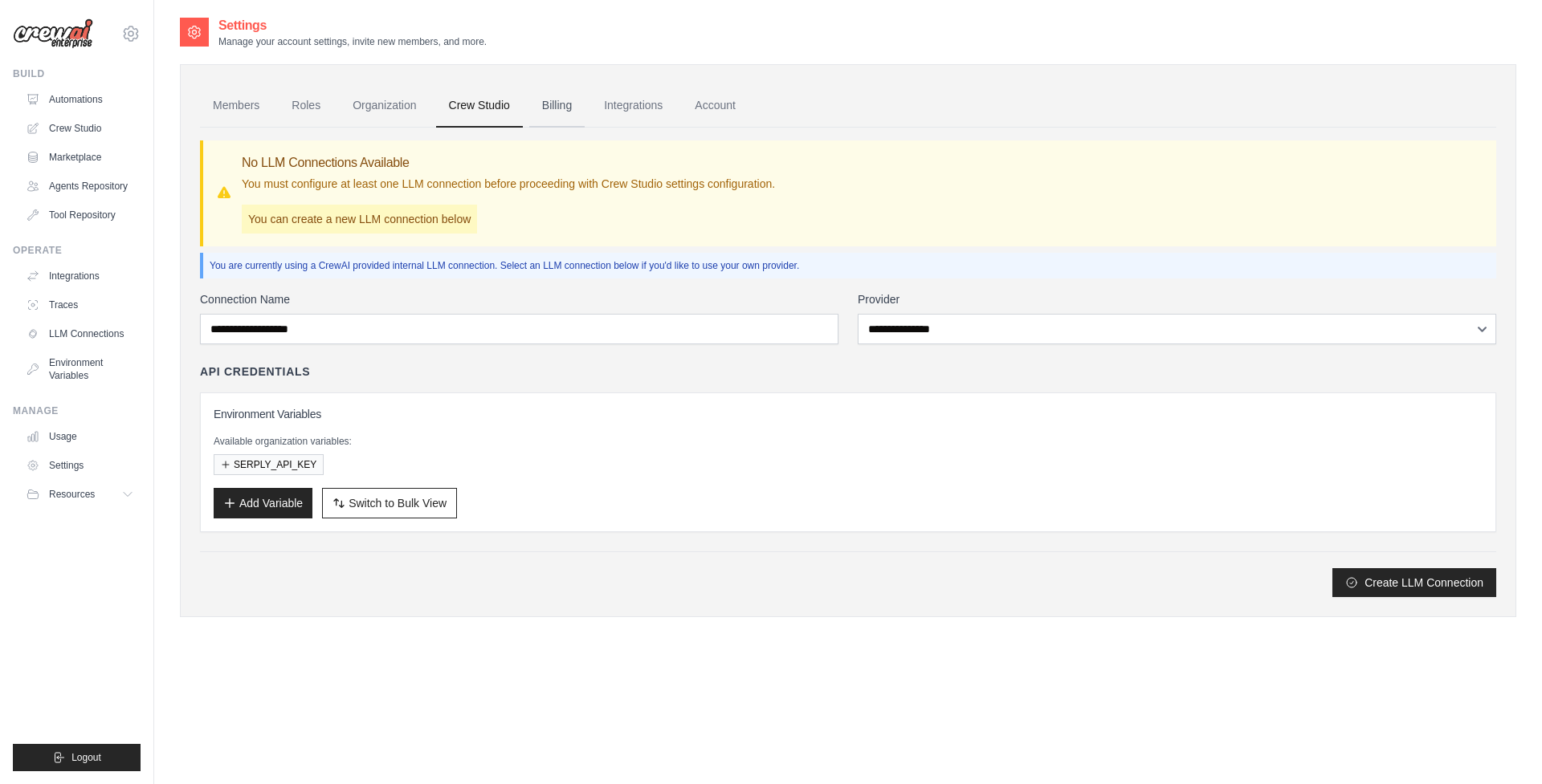
click at [562, 108] on link "Billing" at bounding box center [557, 106] width 55 height 44
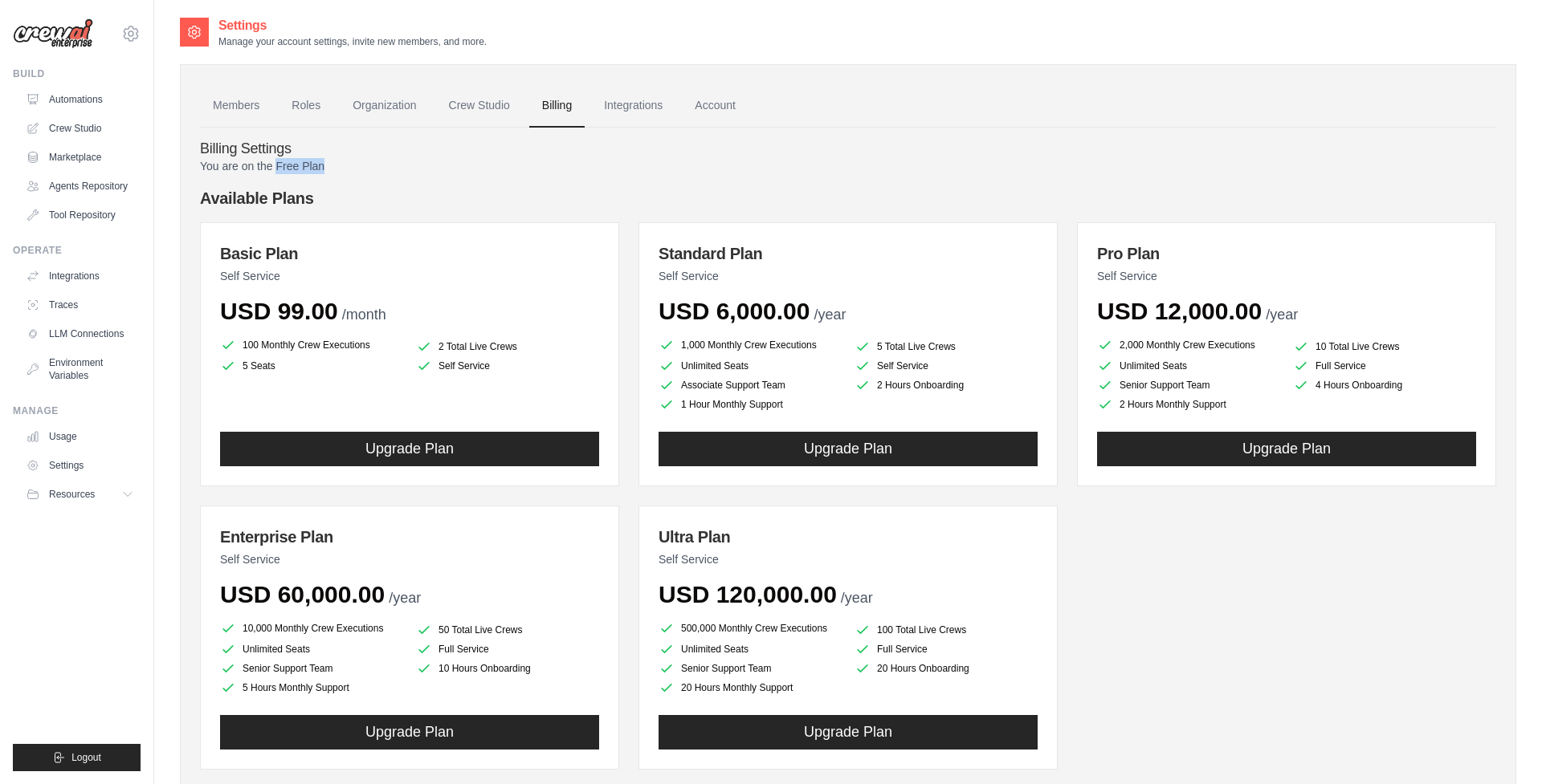
drag, startPoint x: 341, startPoint y: 164, endPoint x: 276, endPoint y: 163, distance: 65.0
click at [276, 163] on p "You are on the Free Plan" at bounding box center [847, 166] width 1296 height 16
copy p "Free Plan"
click at [1061, 147] on h4 "Billing Settings" at bounding box center [847, 149] width 1296 height 18
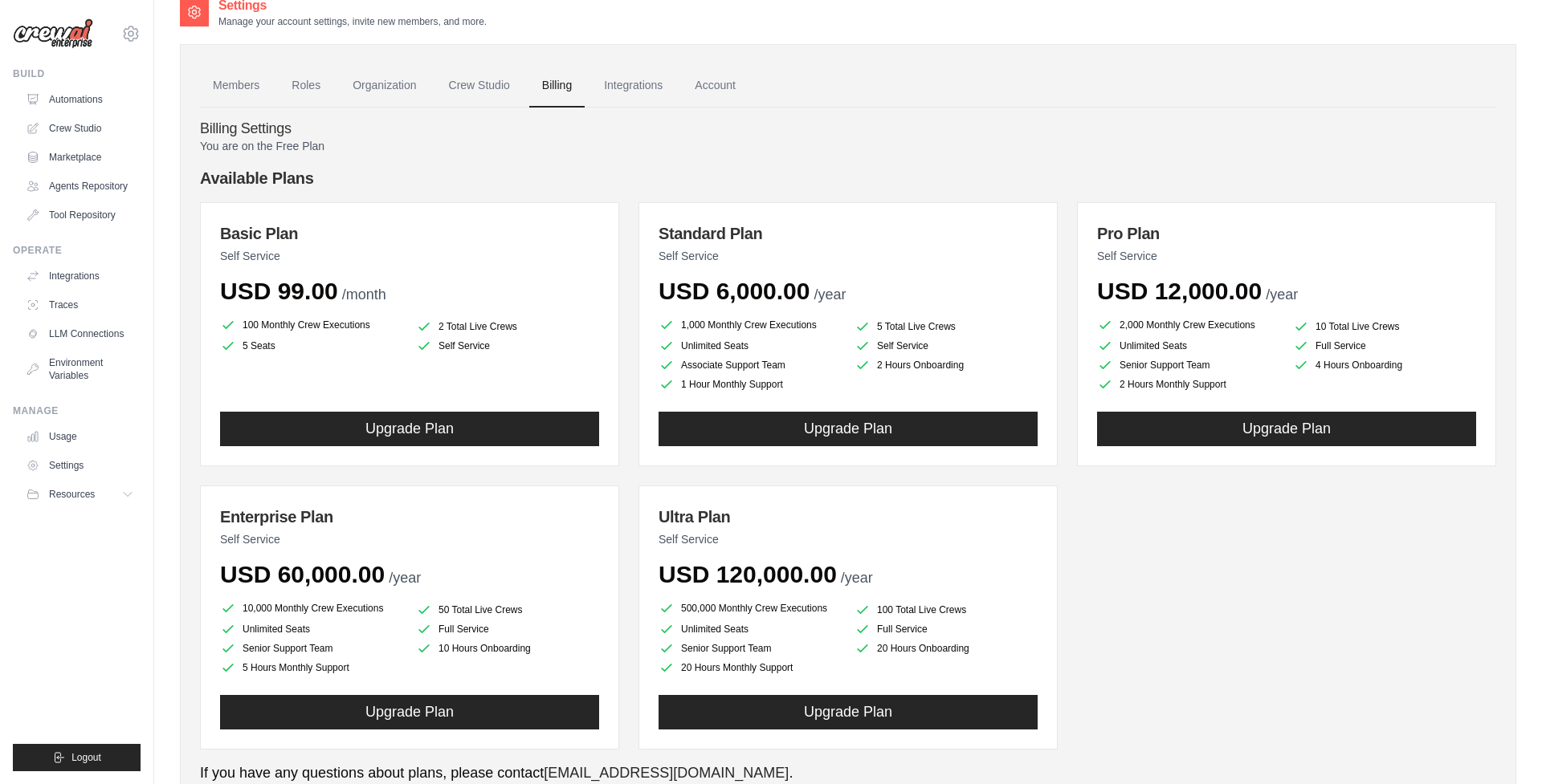
scroll to position [21, 0]
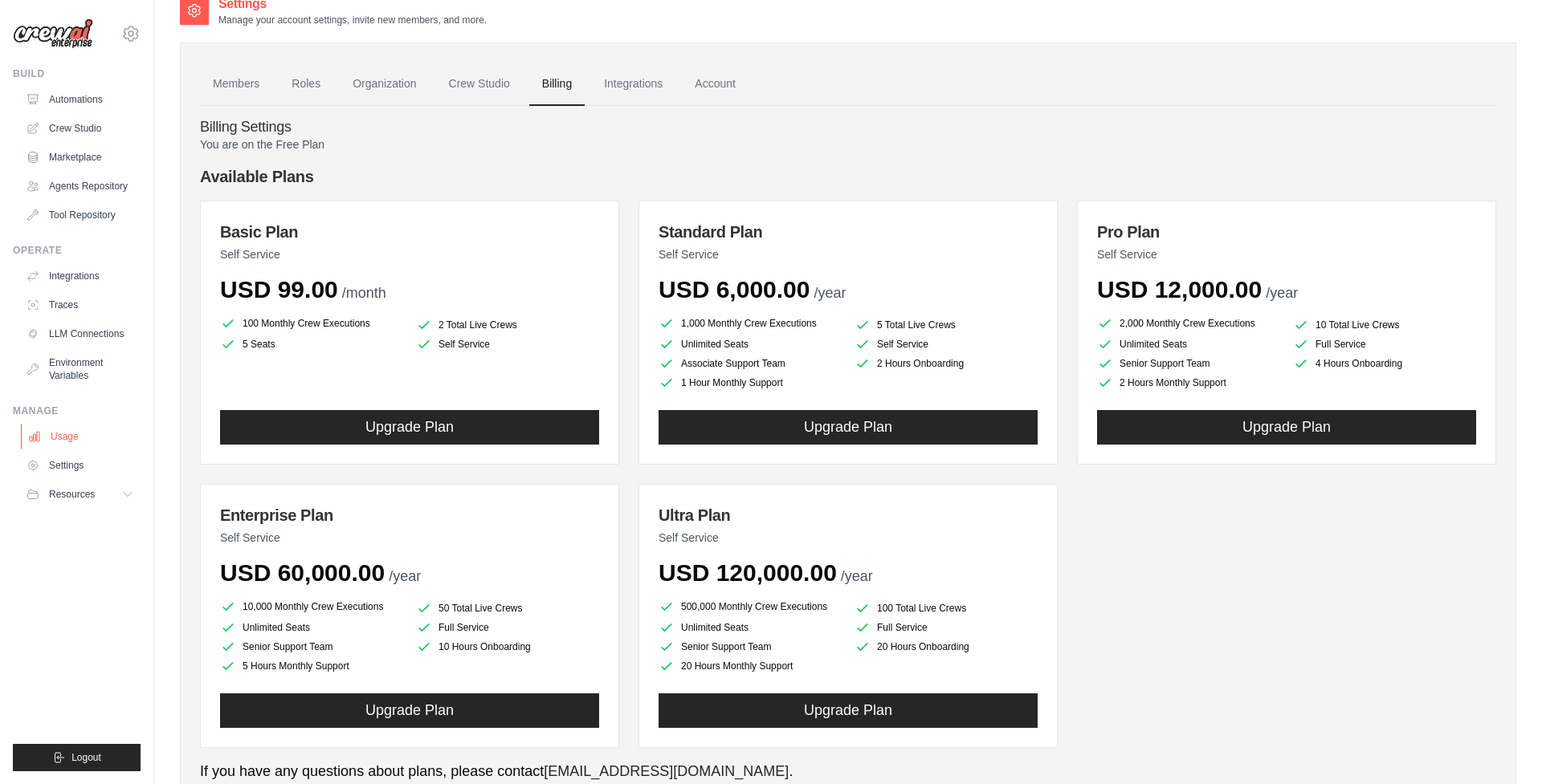
click at [72, 440] on link "Usage" at bounding box center [82, 436] width 122 height 26
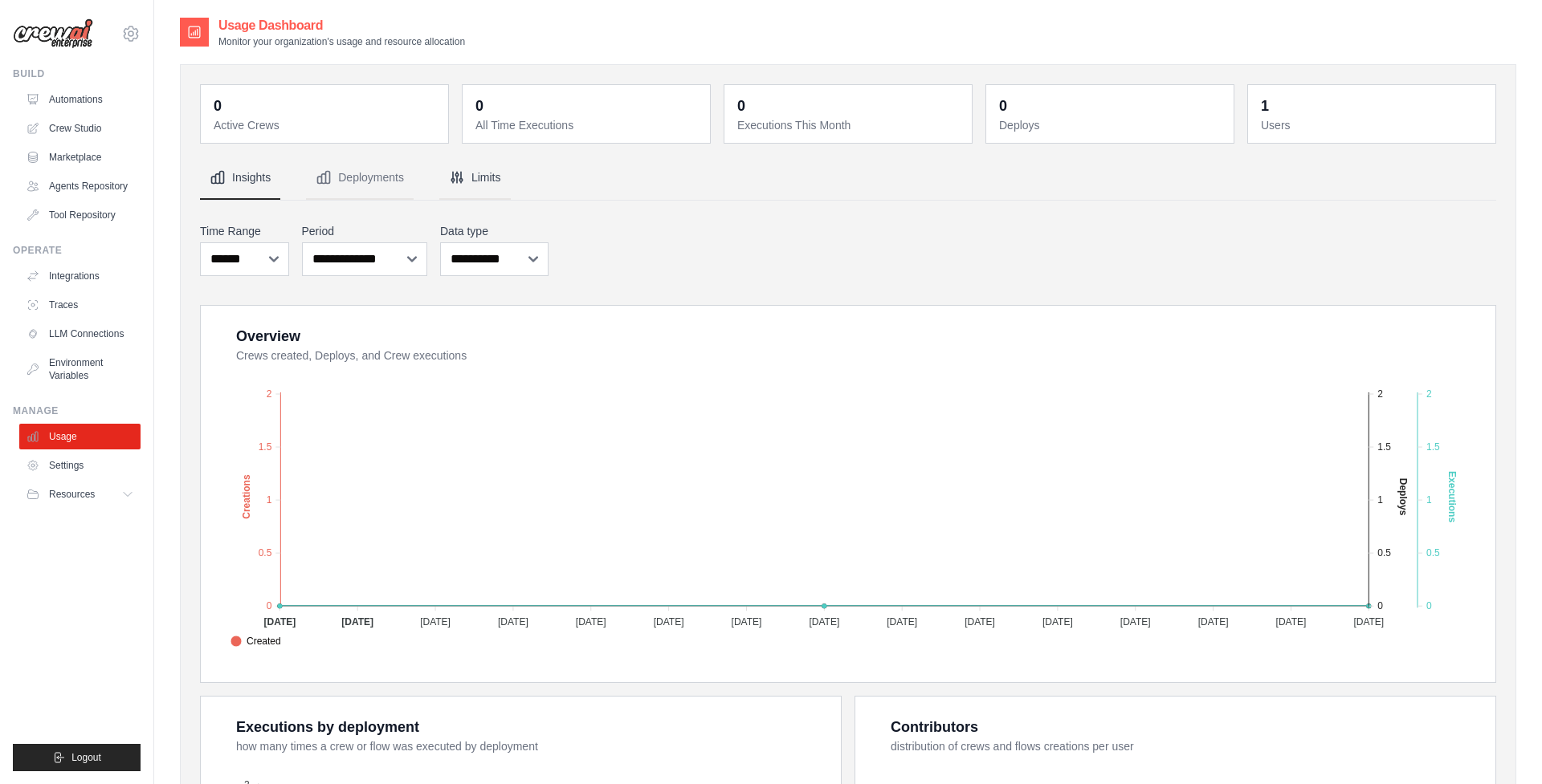
click at [462, 178] on icon "Tabs" at bounding box center [457, 178] width 11 height 11
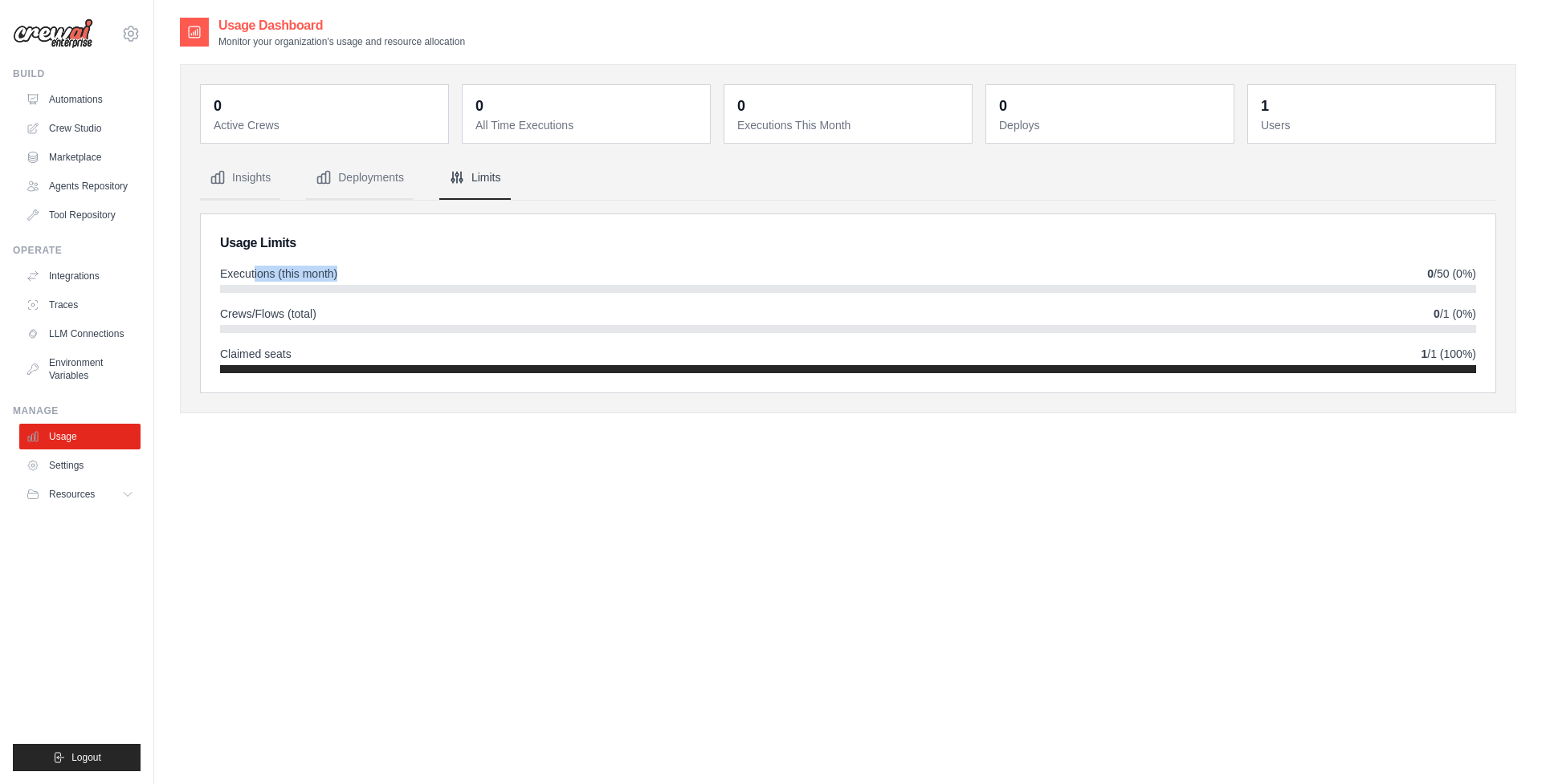
drag, startPoint x: 348, startPoint y: 281, endPoint x: 241, endPoint y: 272, distance: 107.4
click at [242, 272] on div "Executions (this month) 0 /50 (0%)" at bounding box center [848, 273] width 1256 height 16
click at [451, 245] on h2 "Usage Limits" at bounding box center [848, 243] width 1256 height 20
drag, startPoint x: 231, startPoint y: 274, endPoint x: 380, endPoint y: 282, distance: 149.2
click at [380, 282] on div "Executions (this month) 0 /50 (0%)" at bounding box center [848, 279] width 1256 height 28
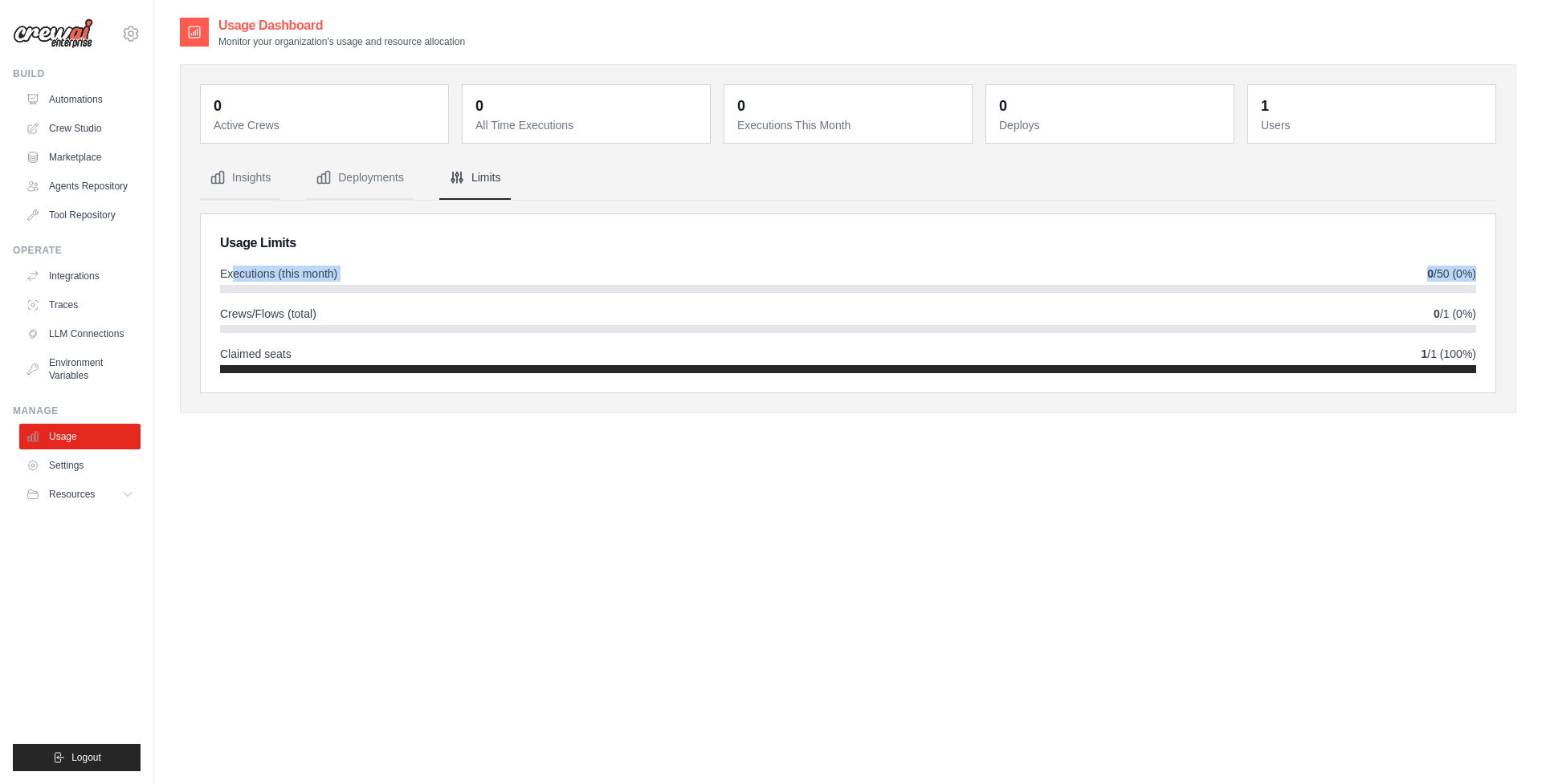
click at [461, 282] on div "Executions (this month) 0 /50 (0%)" at bounding box center [848, 279] width 1256 height 28
drag, startPoint x: 354, startPoint y: 314, endPoint x: 211, endPoint y: 314, distance: 143.0
click at [211, 314] on div "Usage Limits Executions (this month) 0 /50 (0%) Crews/Flows (total) 0 /1 (0%) C…" at bounding box center [848, 303] width 1295 height 178
click at [401, 313] on div "Crews/Flows (total) 0 /1 (0%)" at bounding box center [848, 314] width 1256 height 16
click at [365, 186] on button "Deployments" at bounding box center [360, 178] width 107 height 44
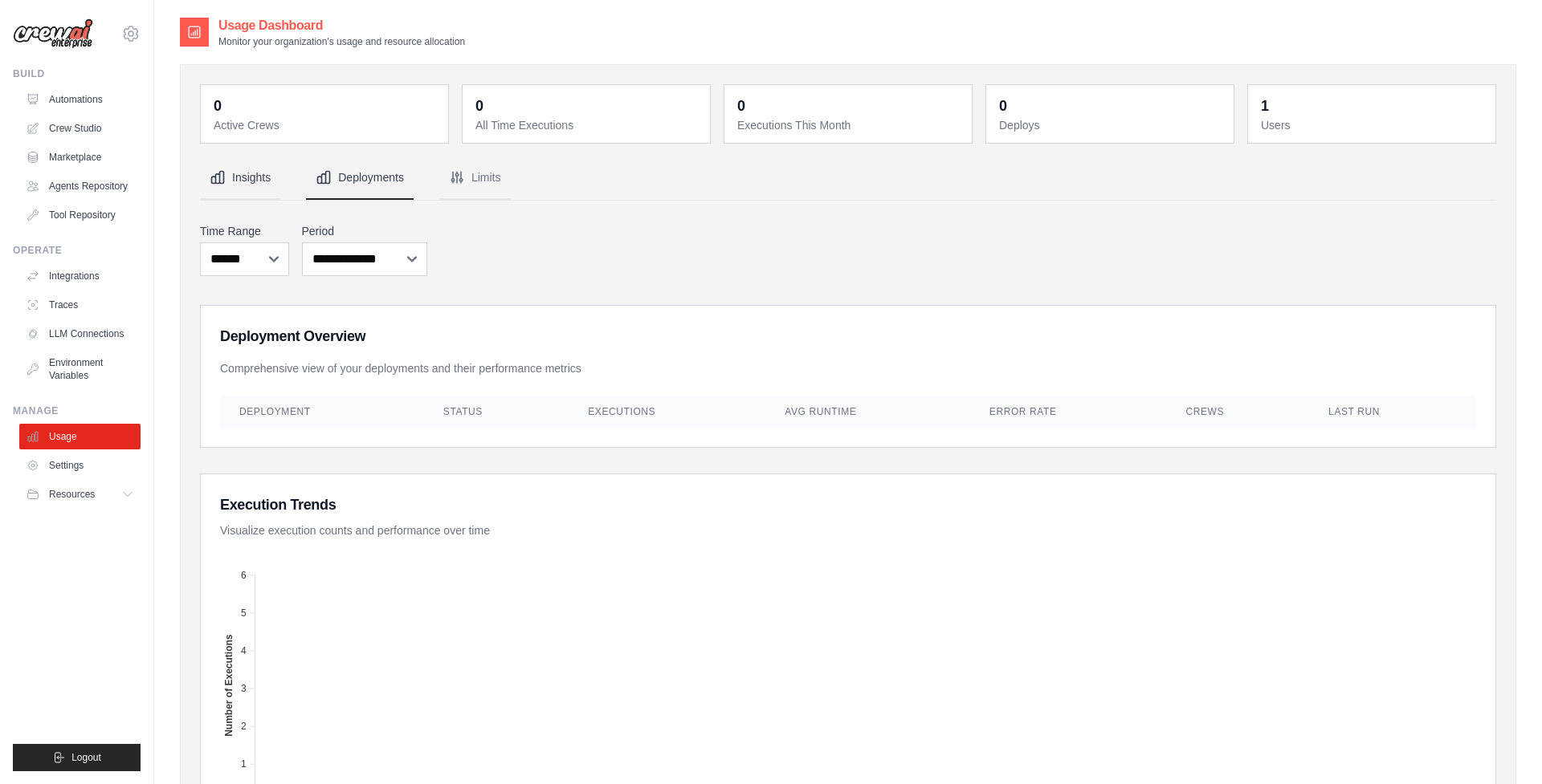
click at [251, 183] on button "Insights" at bounding box center [240, 178] width 80 height 44
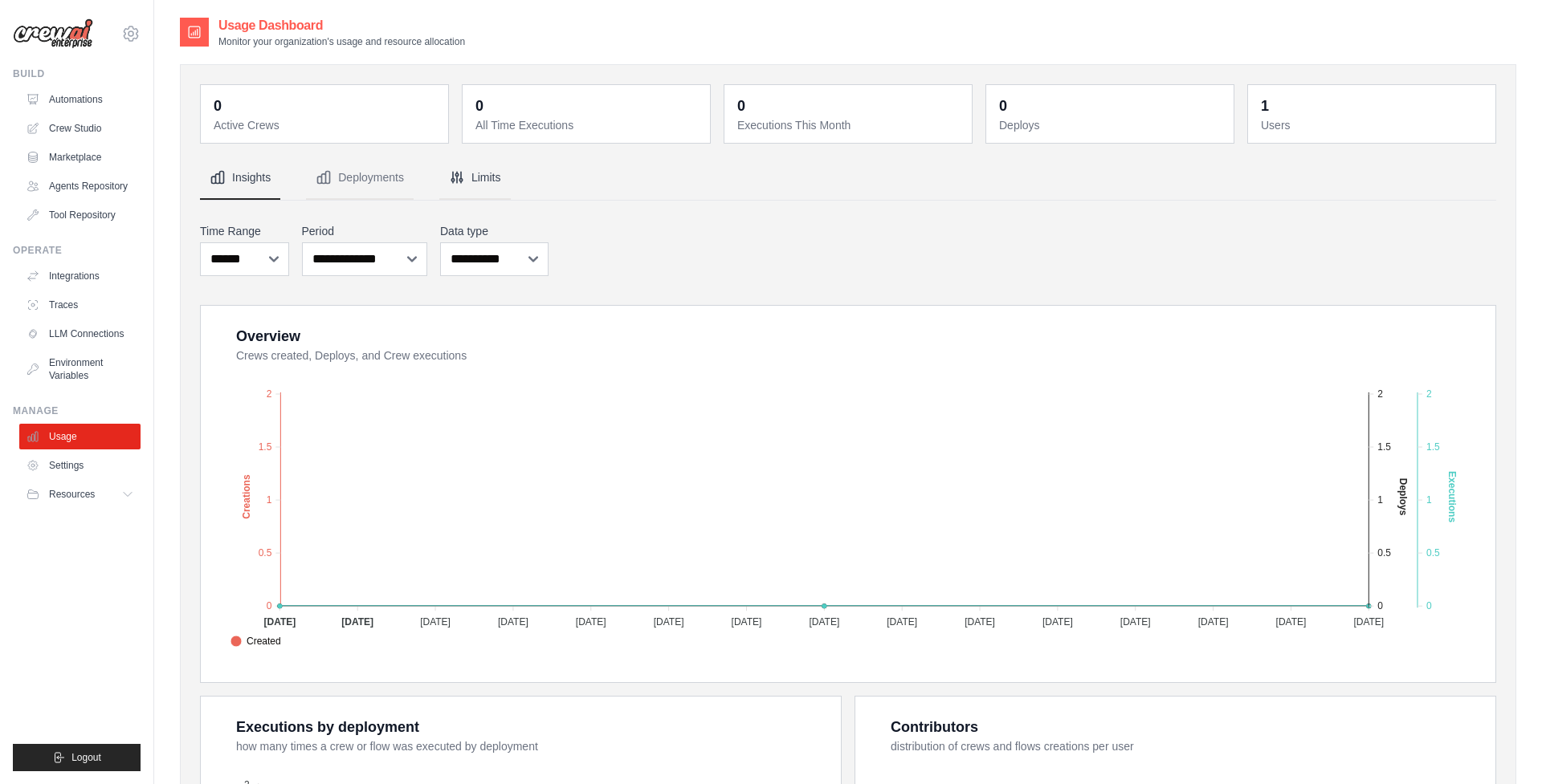
click at [481, 181] on button "Limits" at bounding box center [475, 178] width 71 height 44
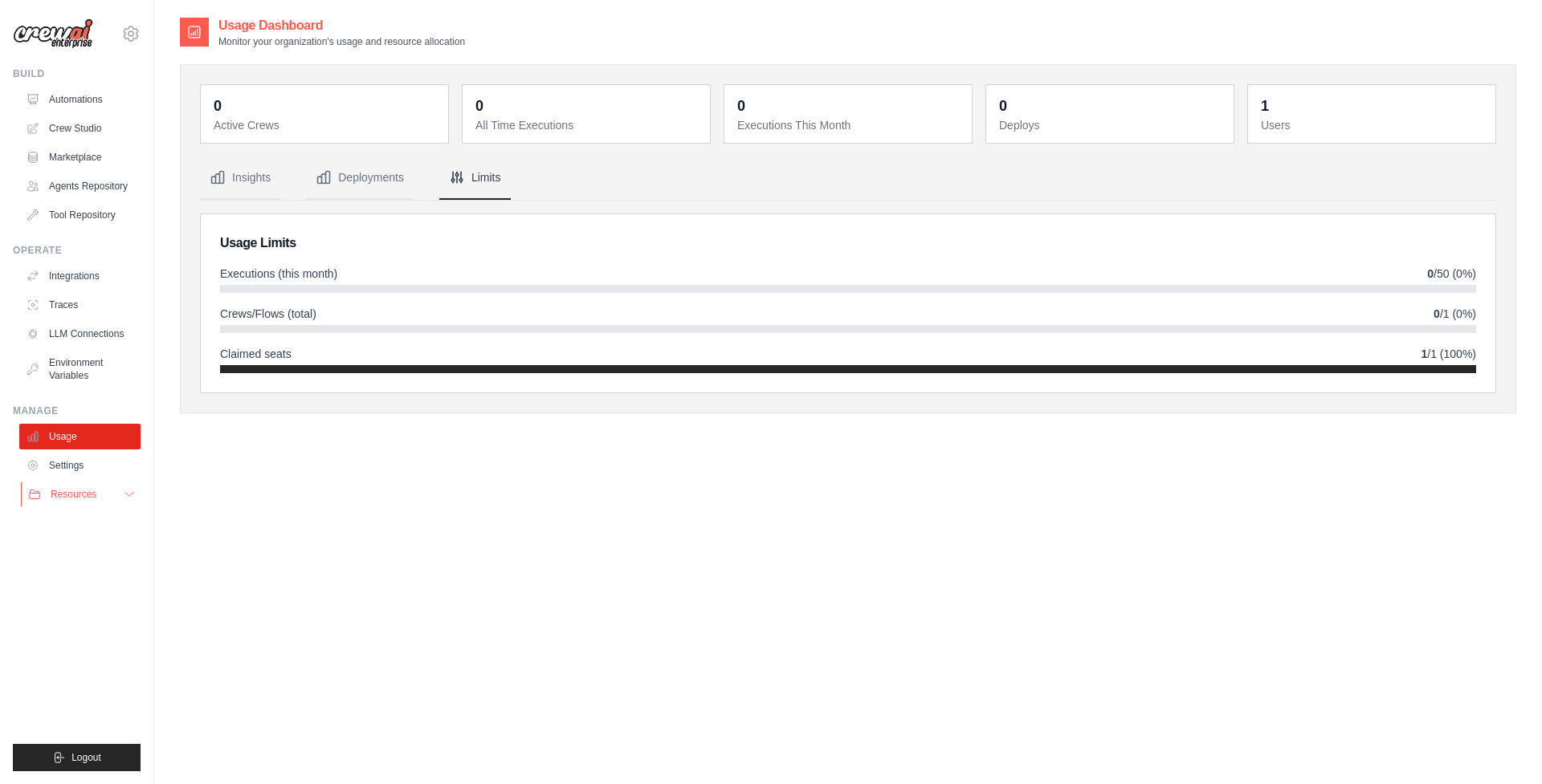
click at [122, 496] on button "Resources" at bounding box center [82, 495] width 122 height 26
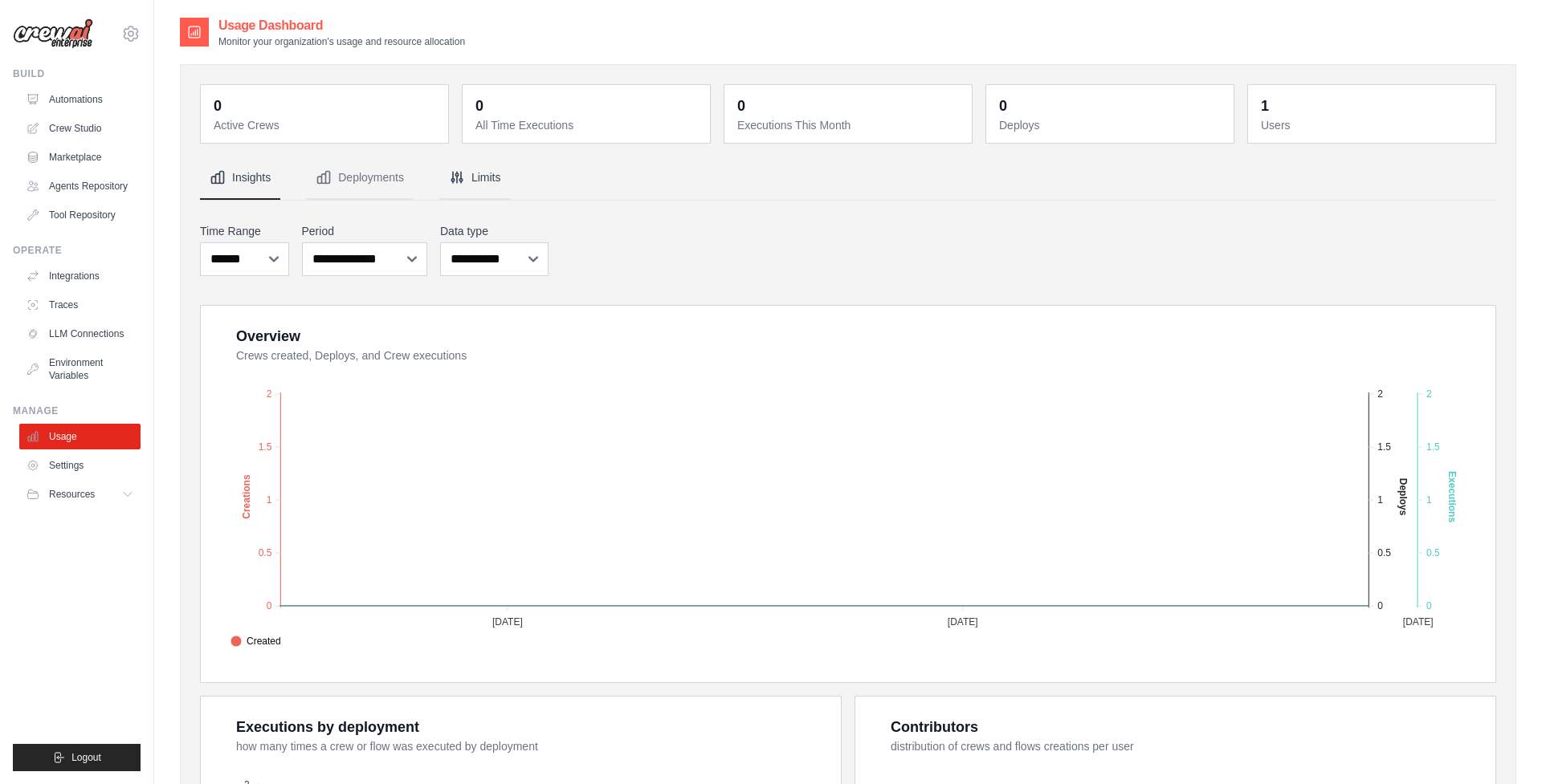
click at [466, 169] on button "Limits" at bounding box center [475, 178] width 71 height 44
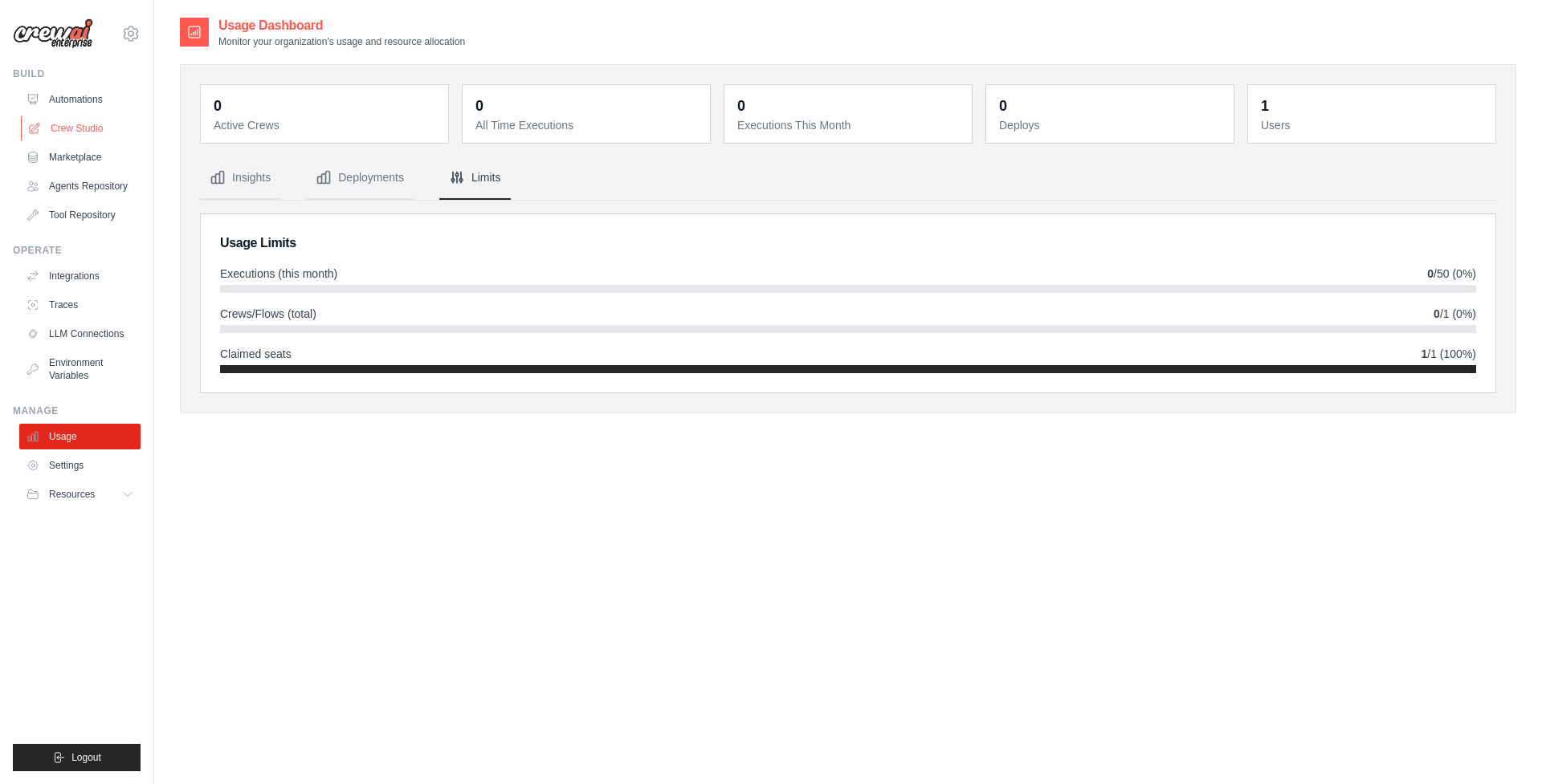
click at [88, 129] on link "Crew Studio" at bounding box center [82, 128] width 122 height 26
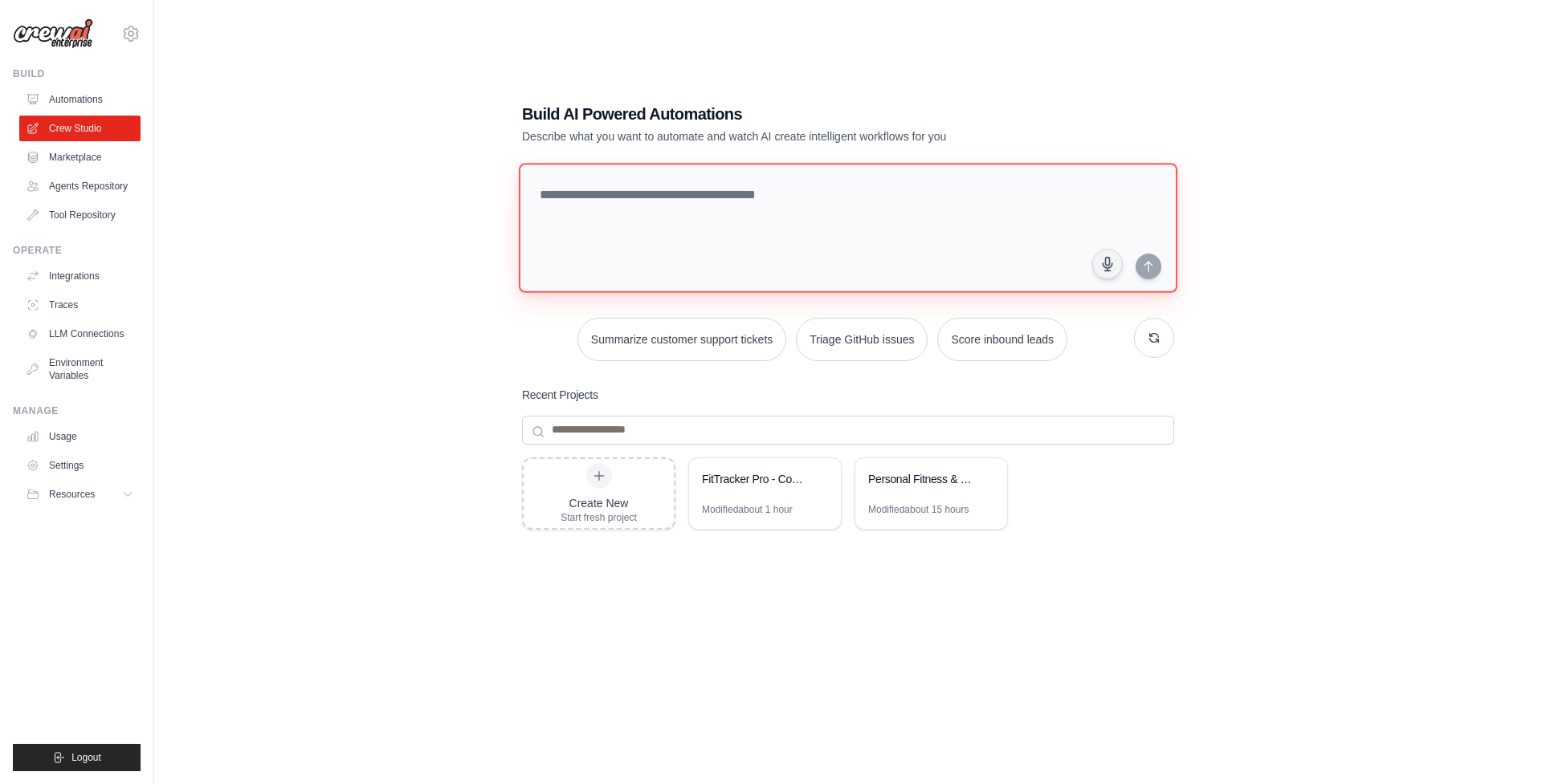
click at [672, 258] on textarea at bounding box center [847, 228] width 658 height 130
click at [108, 95] on link "Automations" at bounding box center [82, 99] width 122 height 26
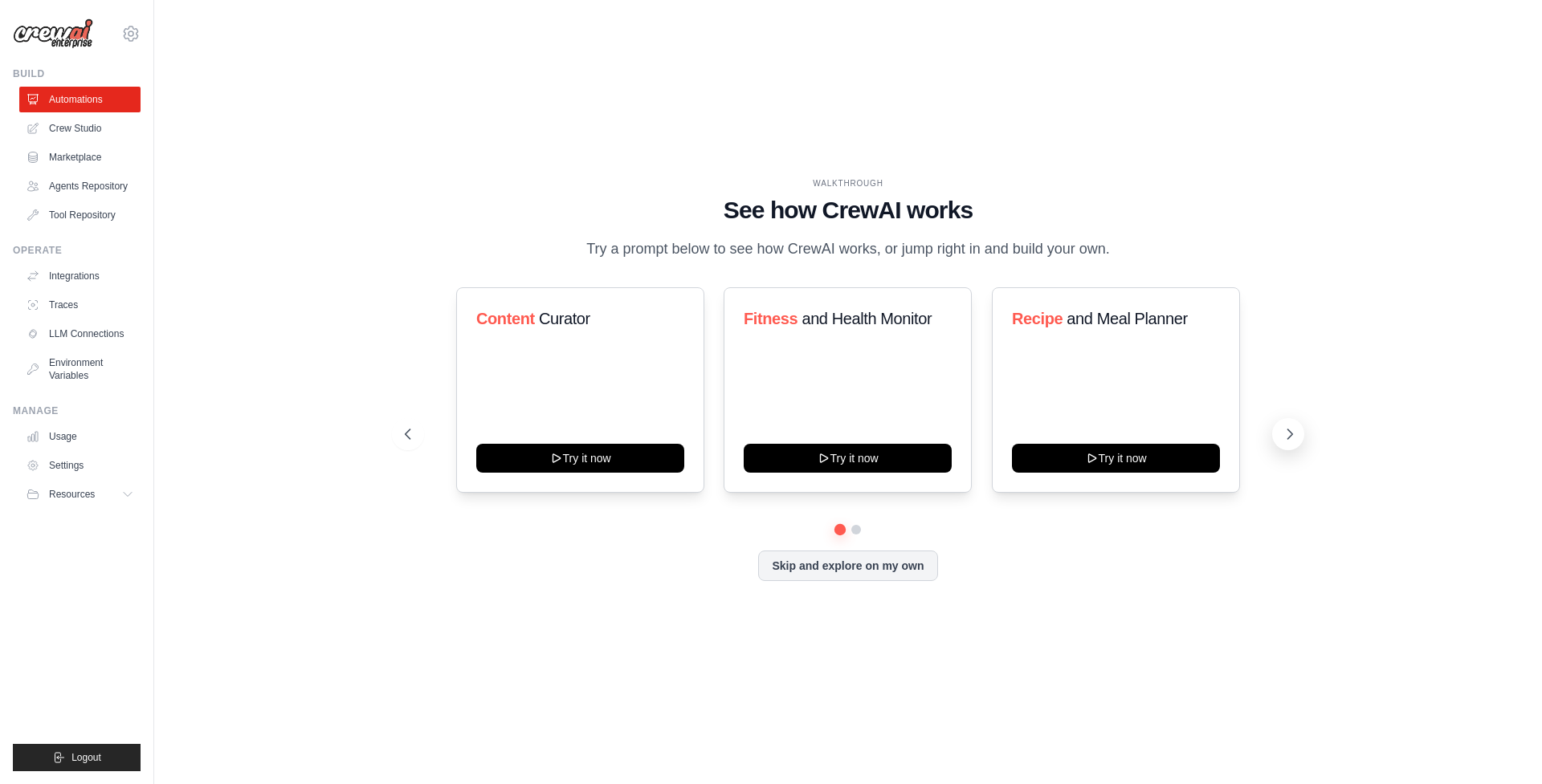
click at [1291, 436] on icon at bounding box center [1290, 434] width 4 height 10
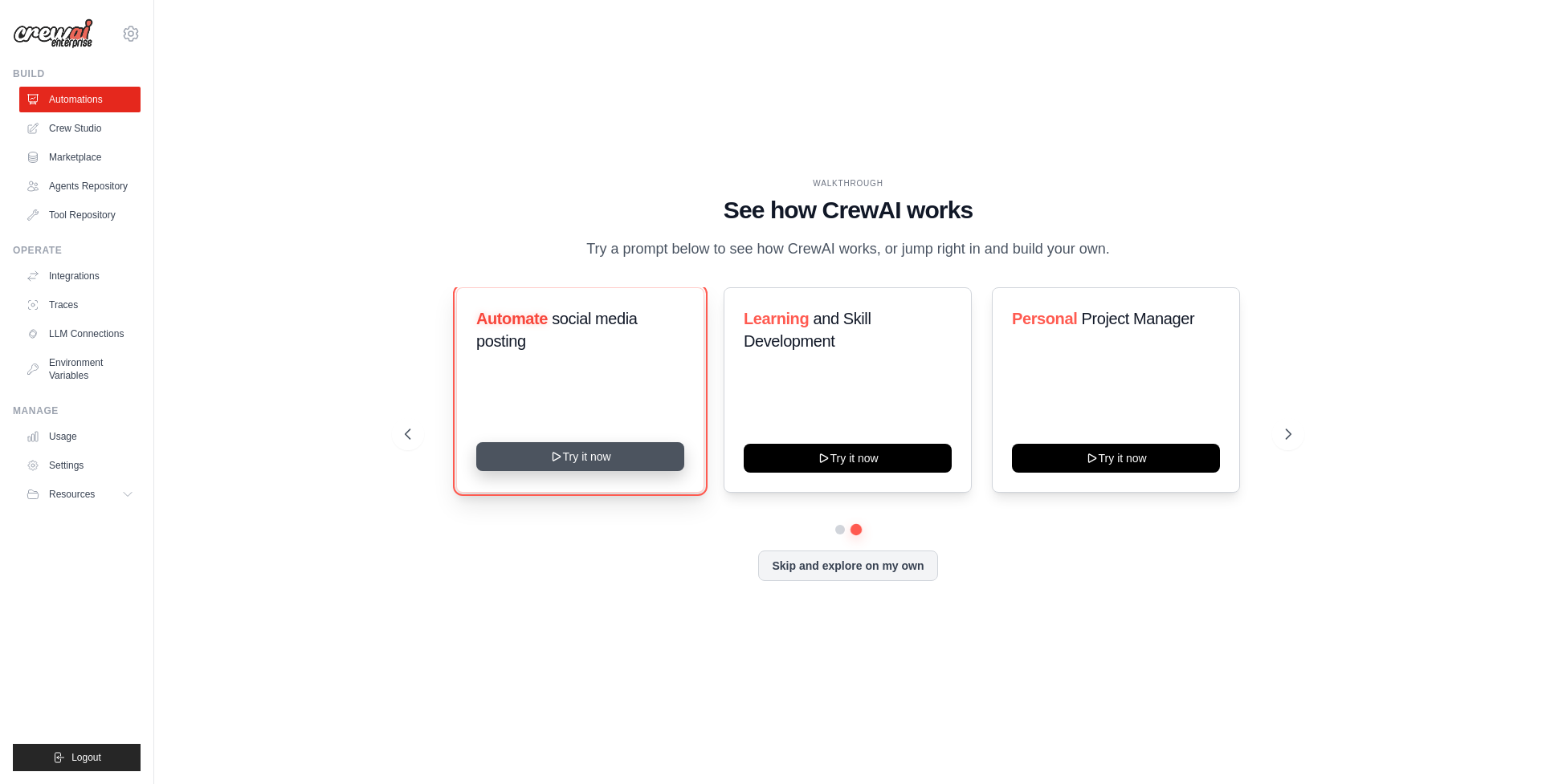
click at [609, 466] on button "Try it now" at bounding box center [580, 456] width 208 height 29
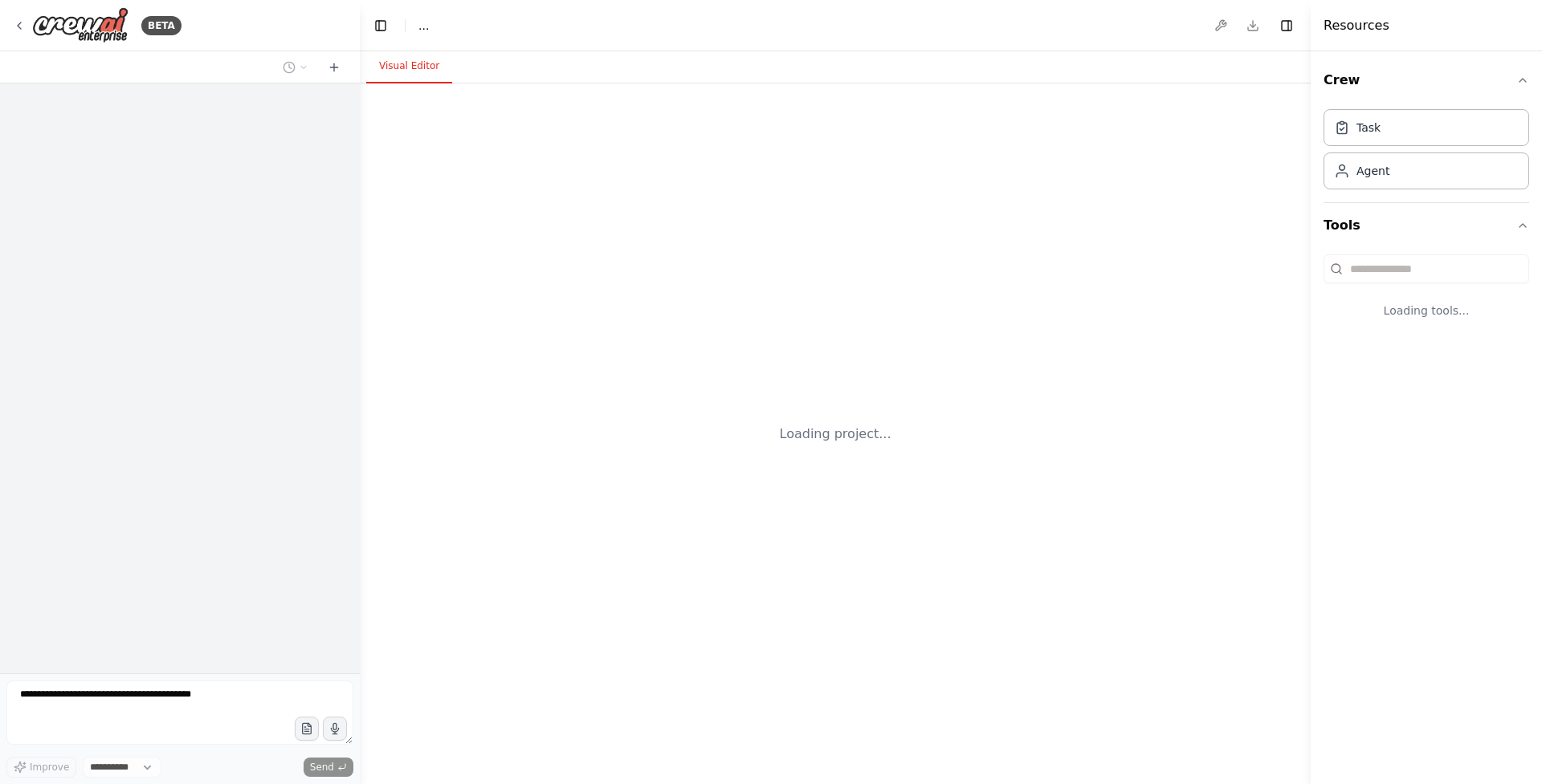
select select "****"
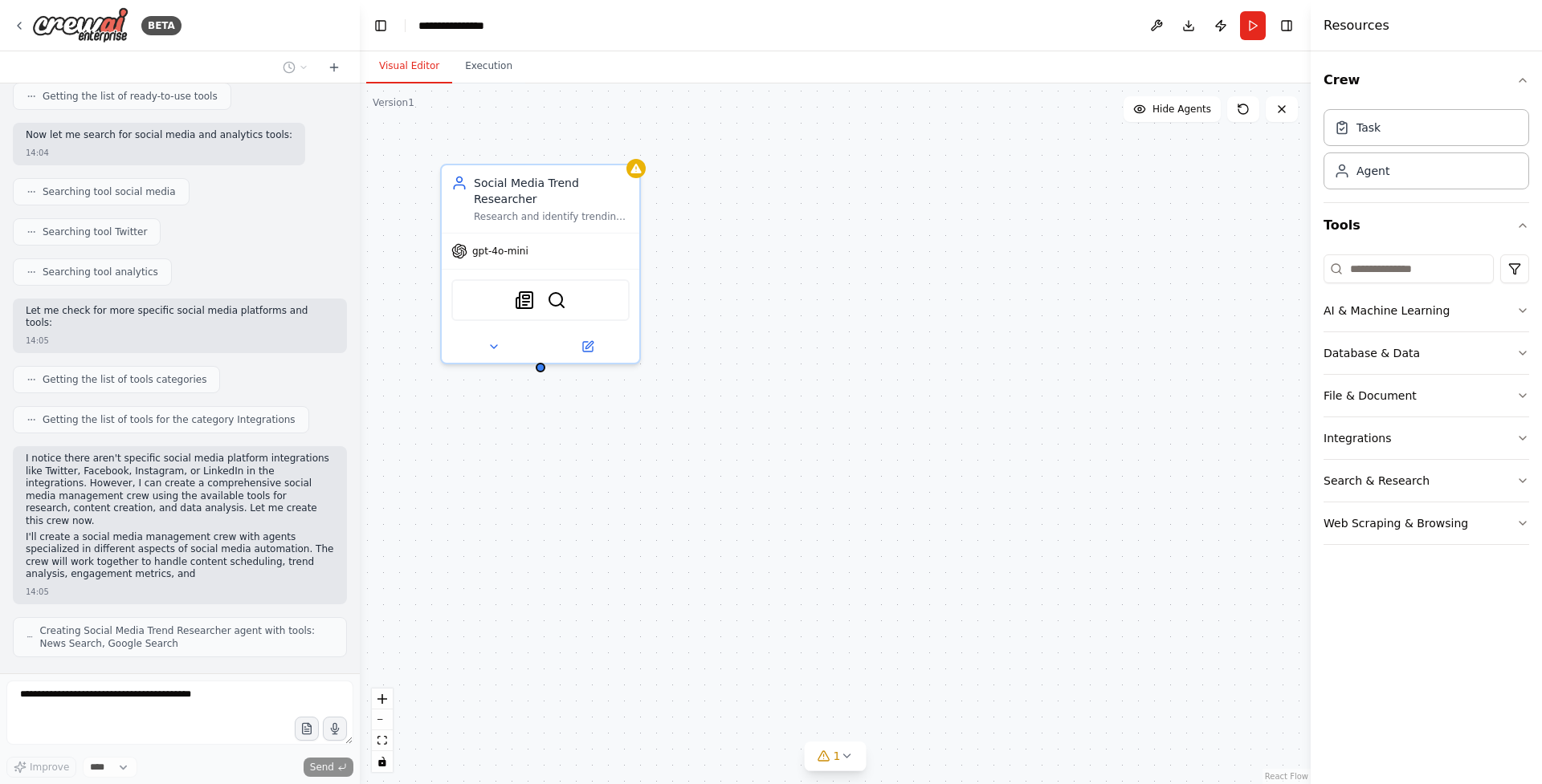
scroll to position [227, 0]
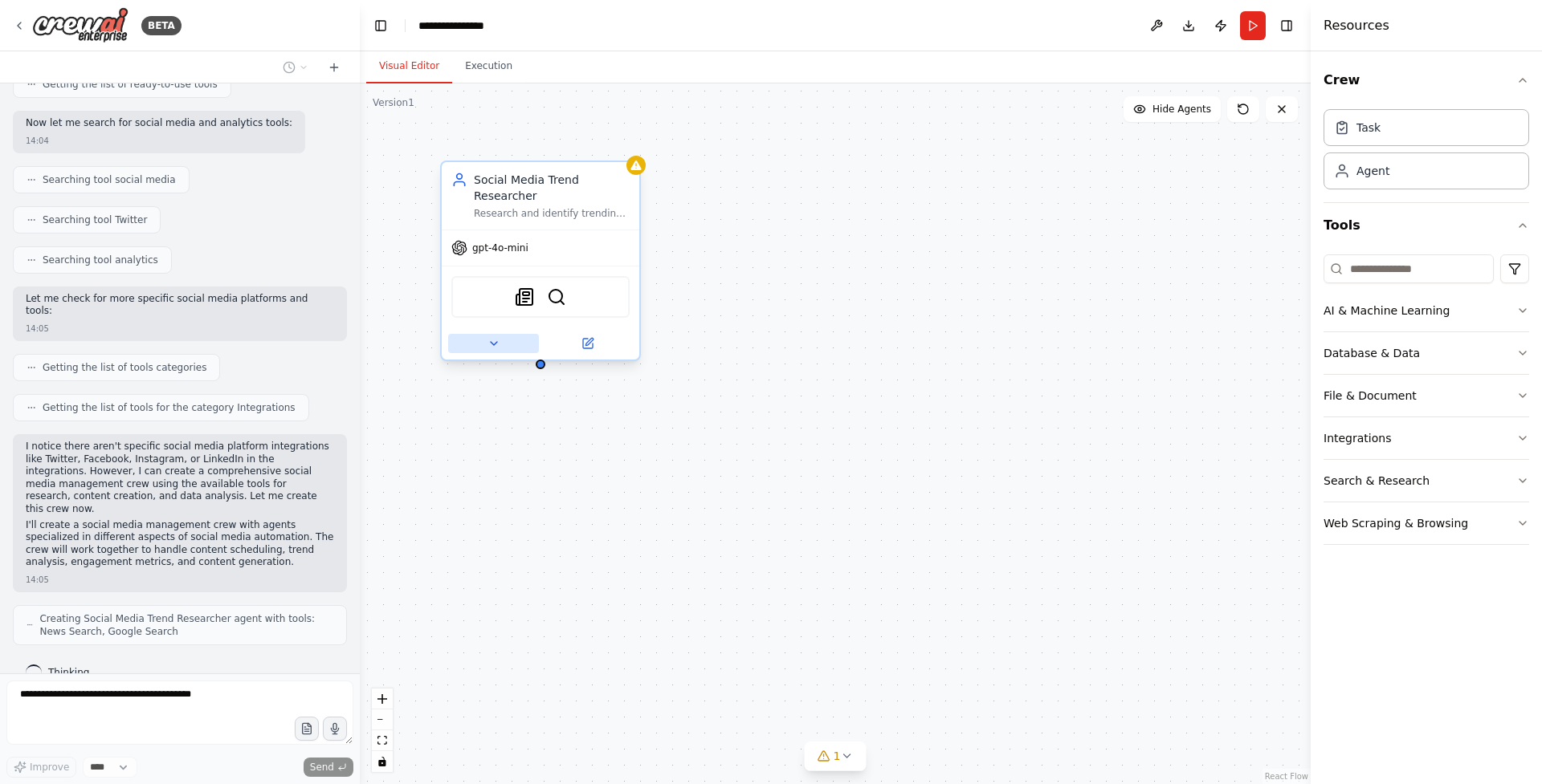
click at [497, 347] on icon at bounding box center [494, 344] width 12 height 12
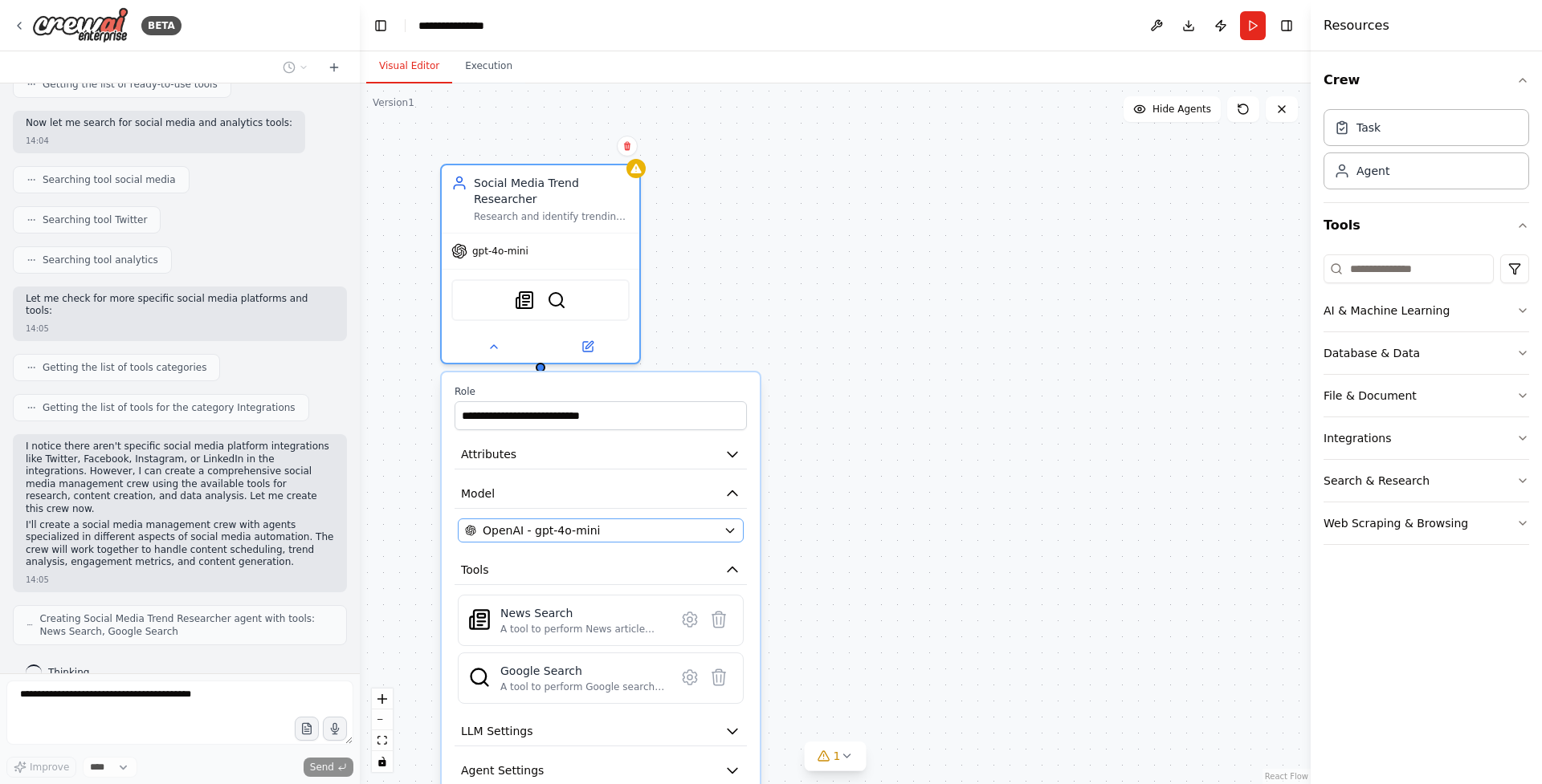
scroll to position [281, 0]
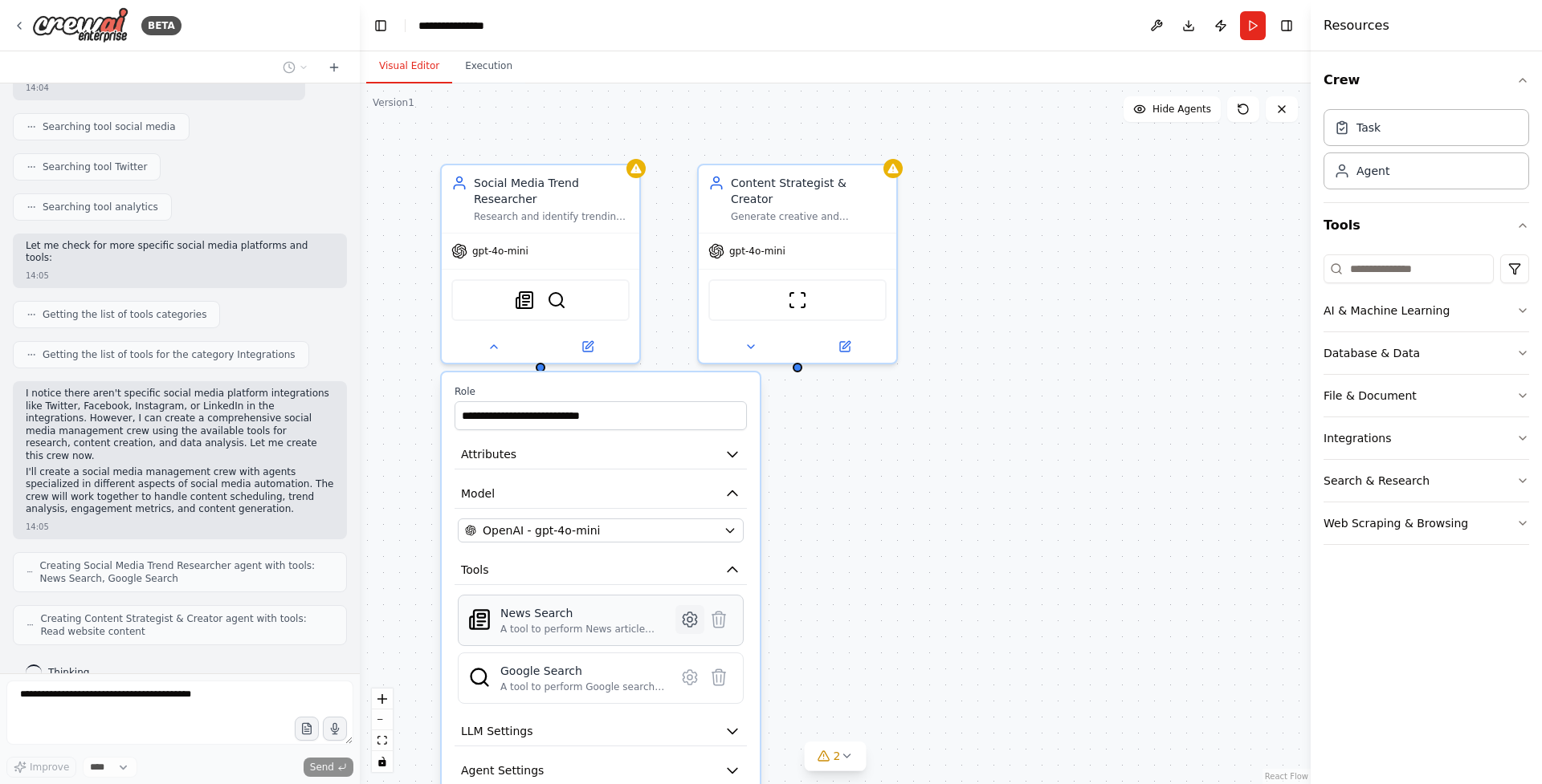
click at [685, 625] on icon at bounding box center [690, 620] width 20 height 20
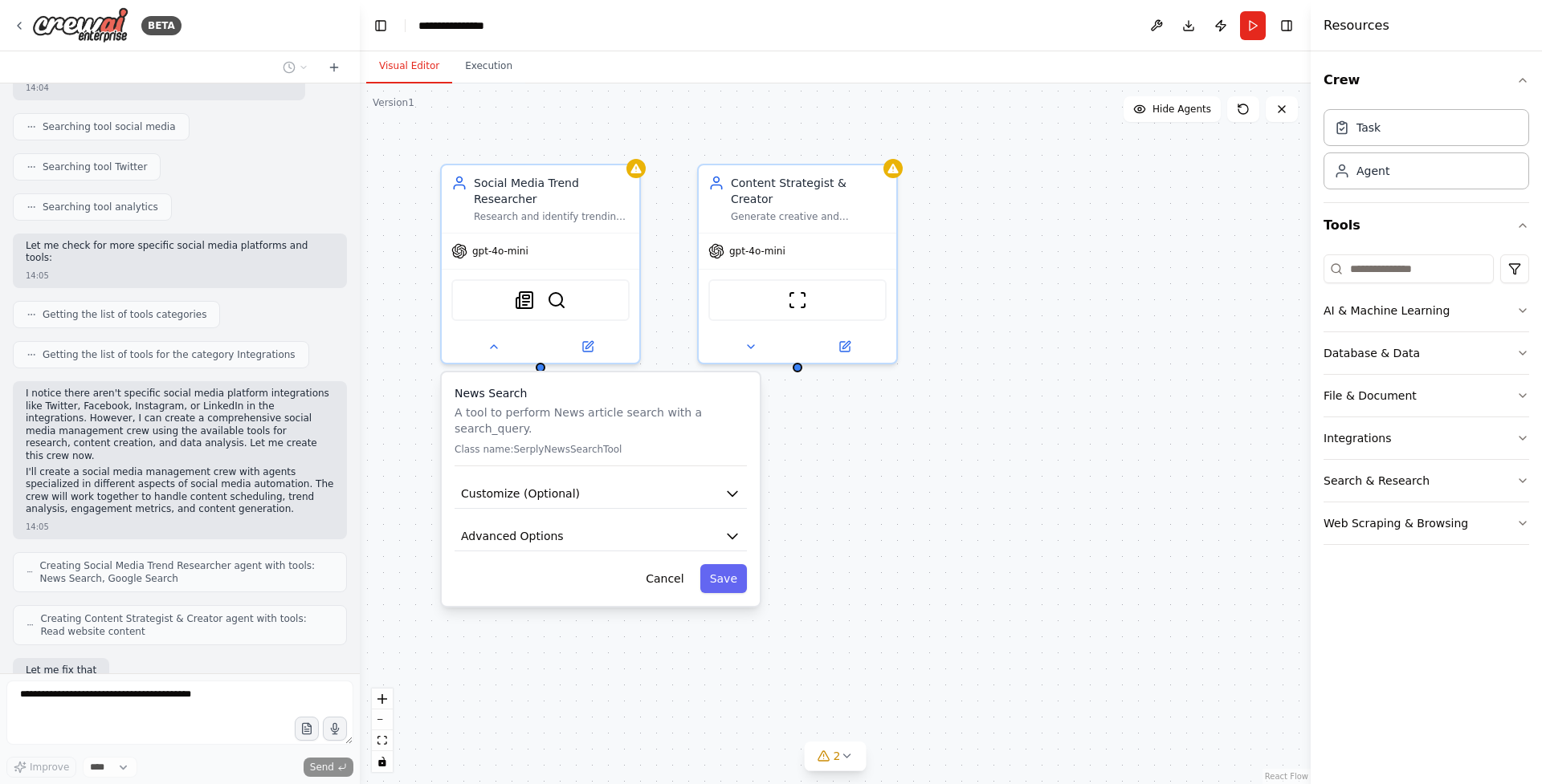
scroll to position [389, 0]
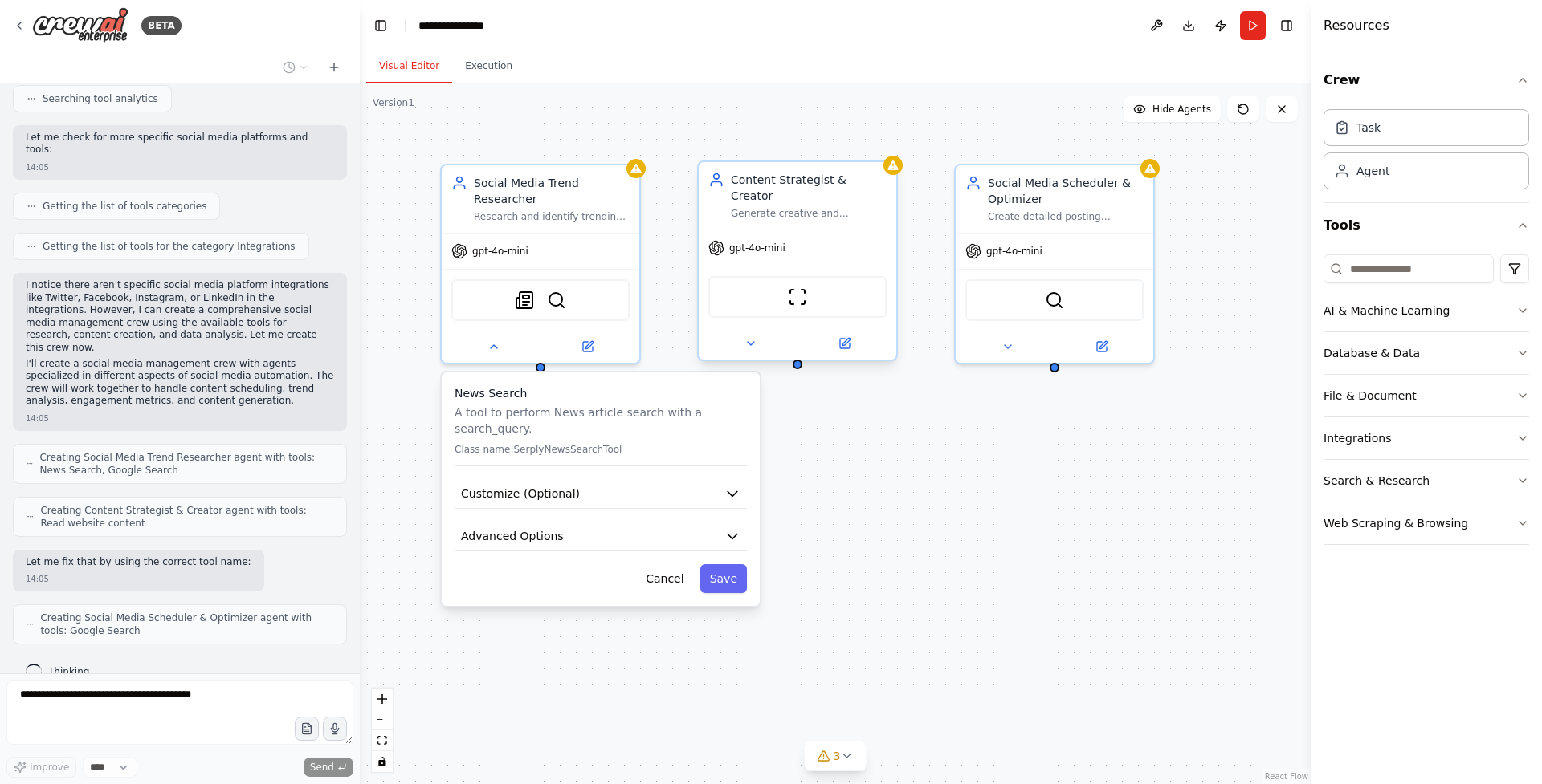
click at [832, 276] on div "ScrapeWebsiteTool" at bounding box center [798, 297] width 179 height 42
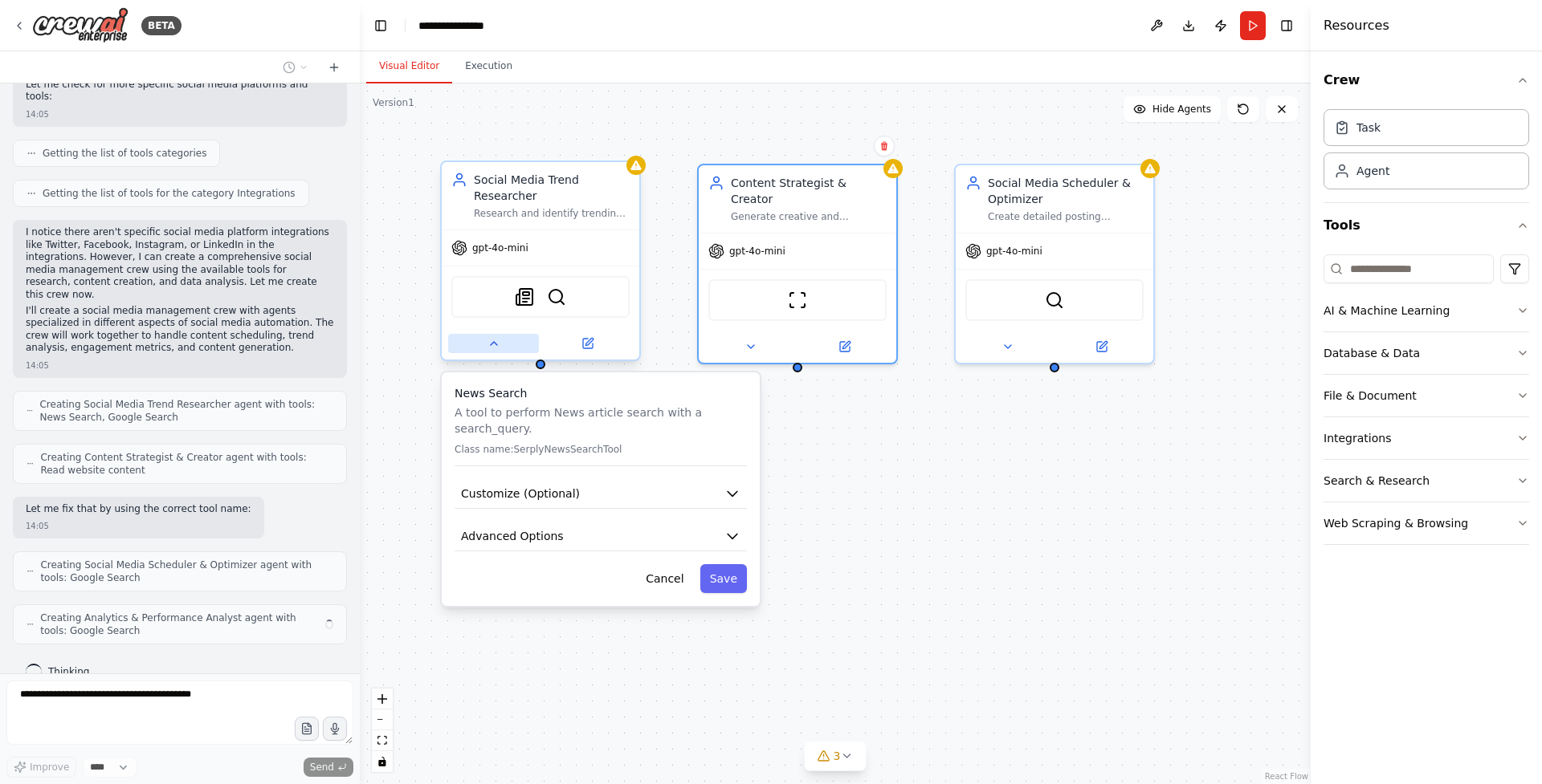
click at [496, 344] on icon at bounding box center [493, 344] width 6 height 4
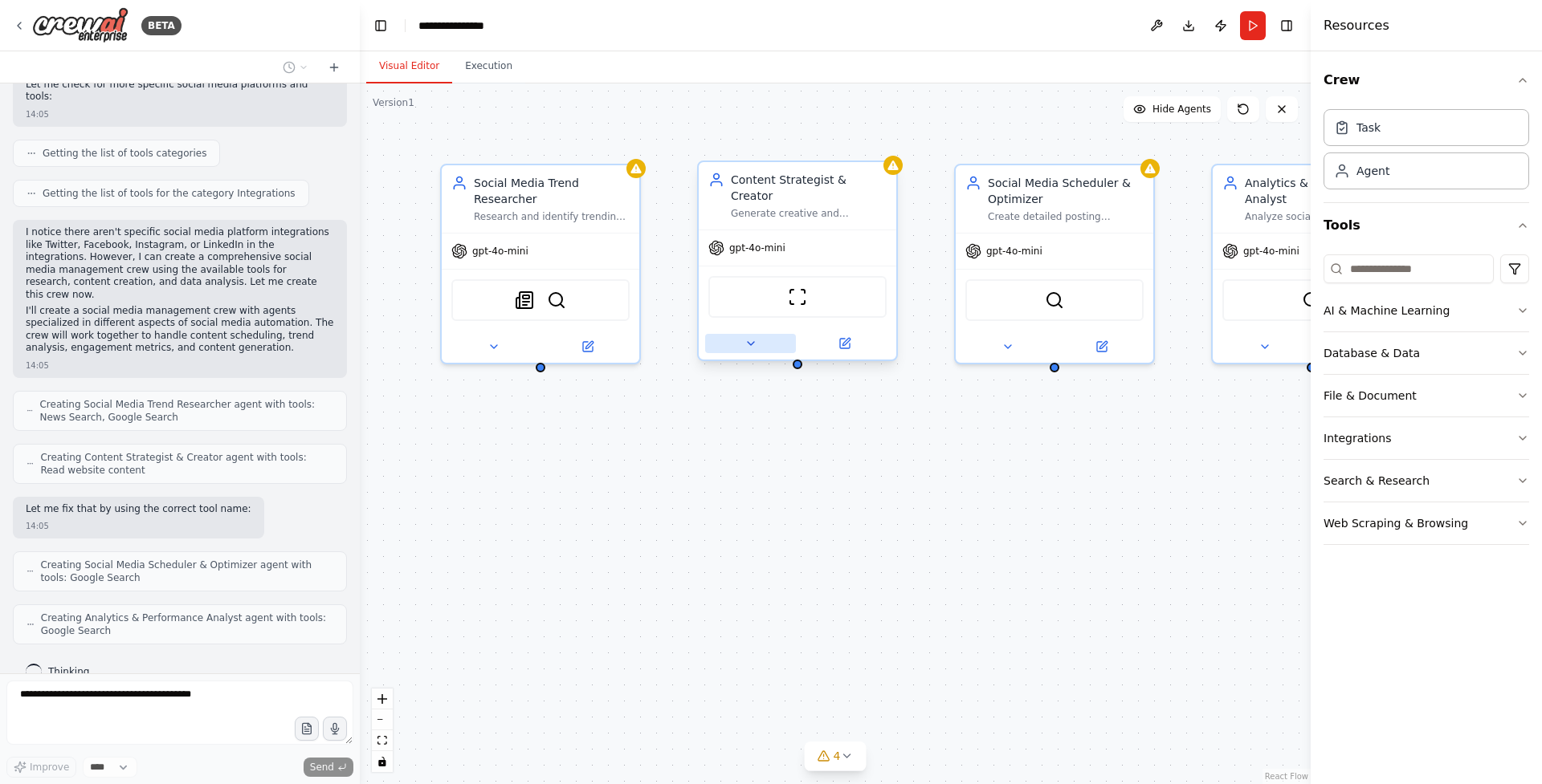
click at [749, 337] on icon at bounding box center [751, 344] width 12 height 12
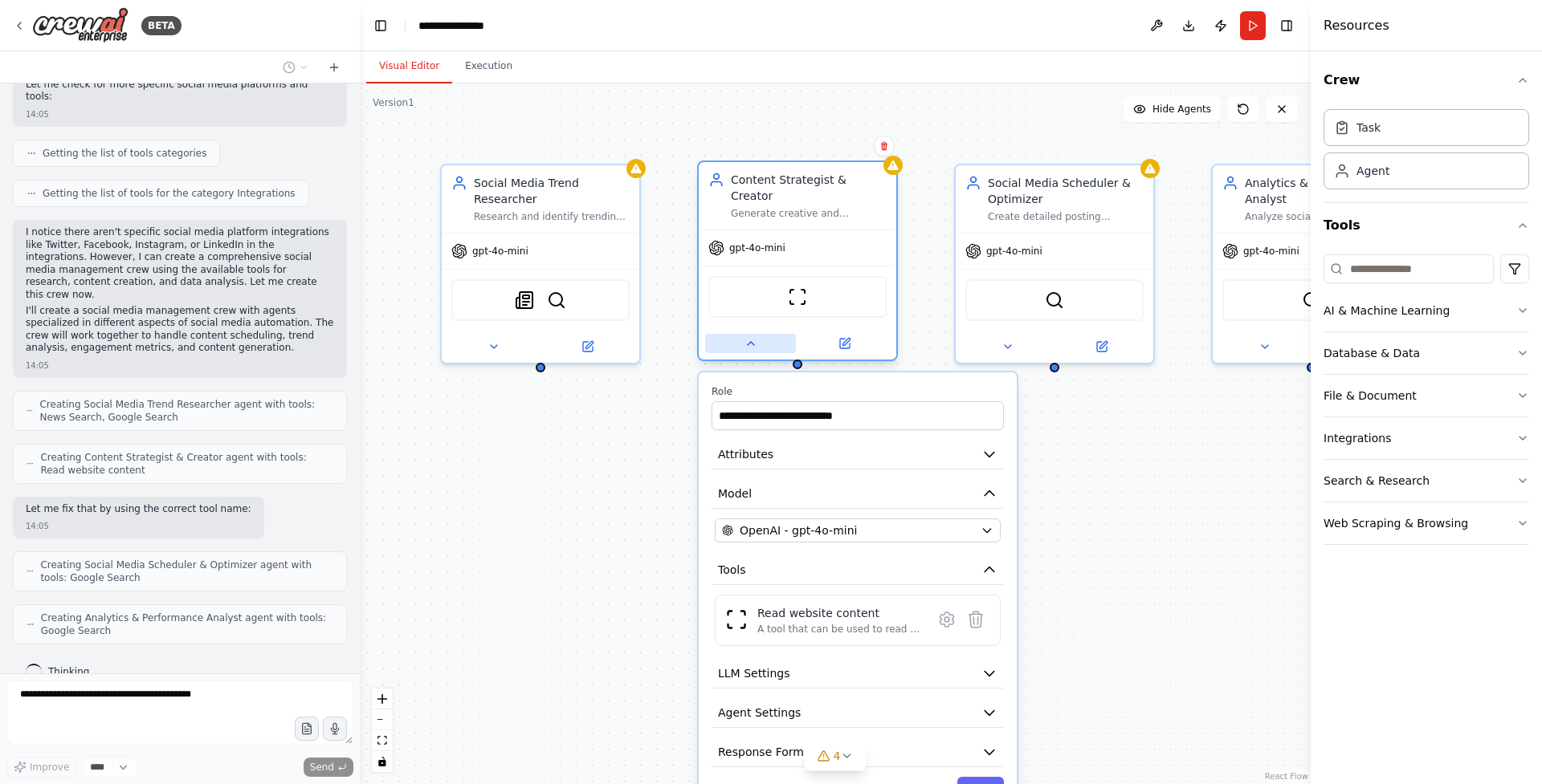
click at [759, 335] on button at bounding box center [751, 344] width 91 height 20
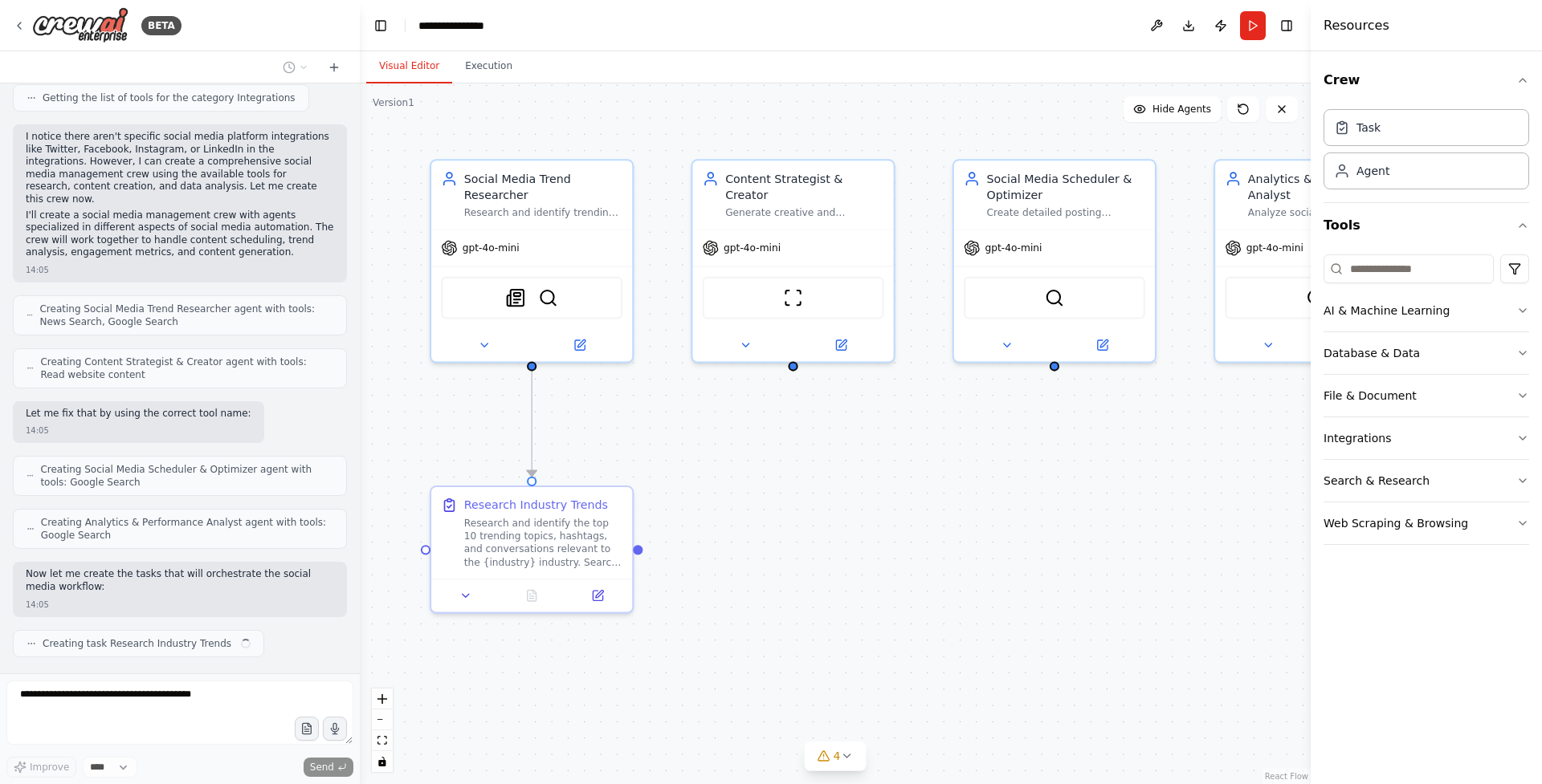
scroll to position [549, 0]
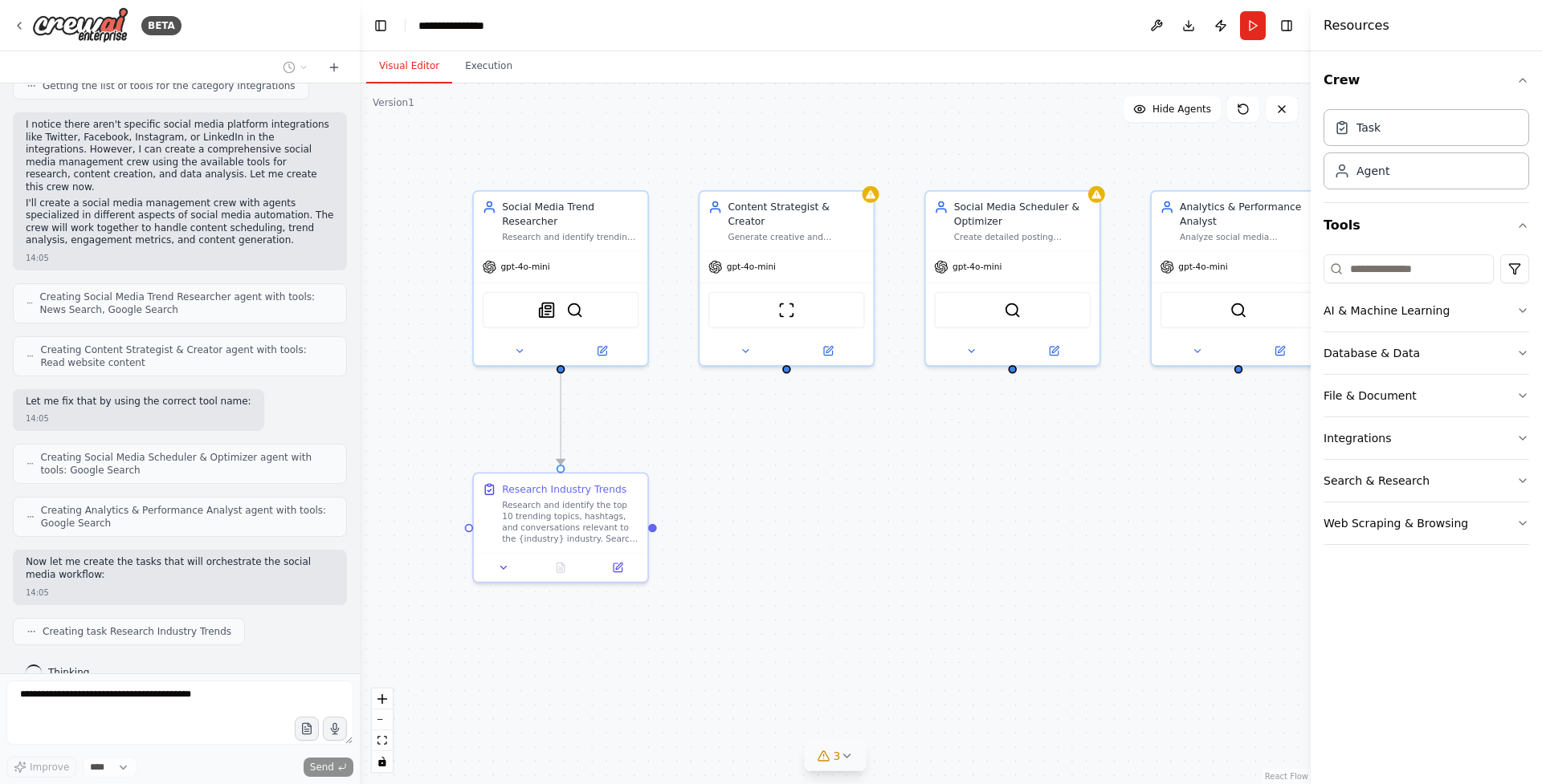
click at [849, 764] on button "3" at bounding box center [836, 756] width 62 height 29
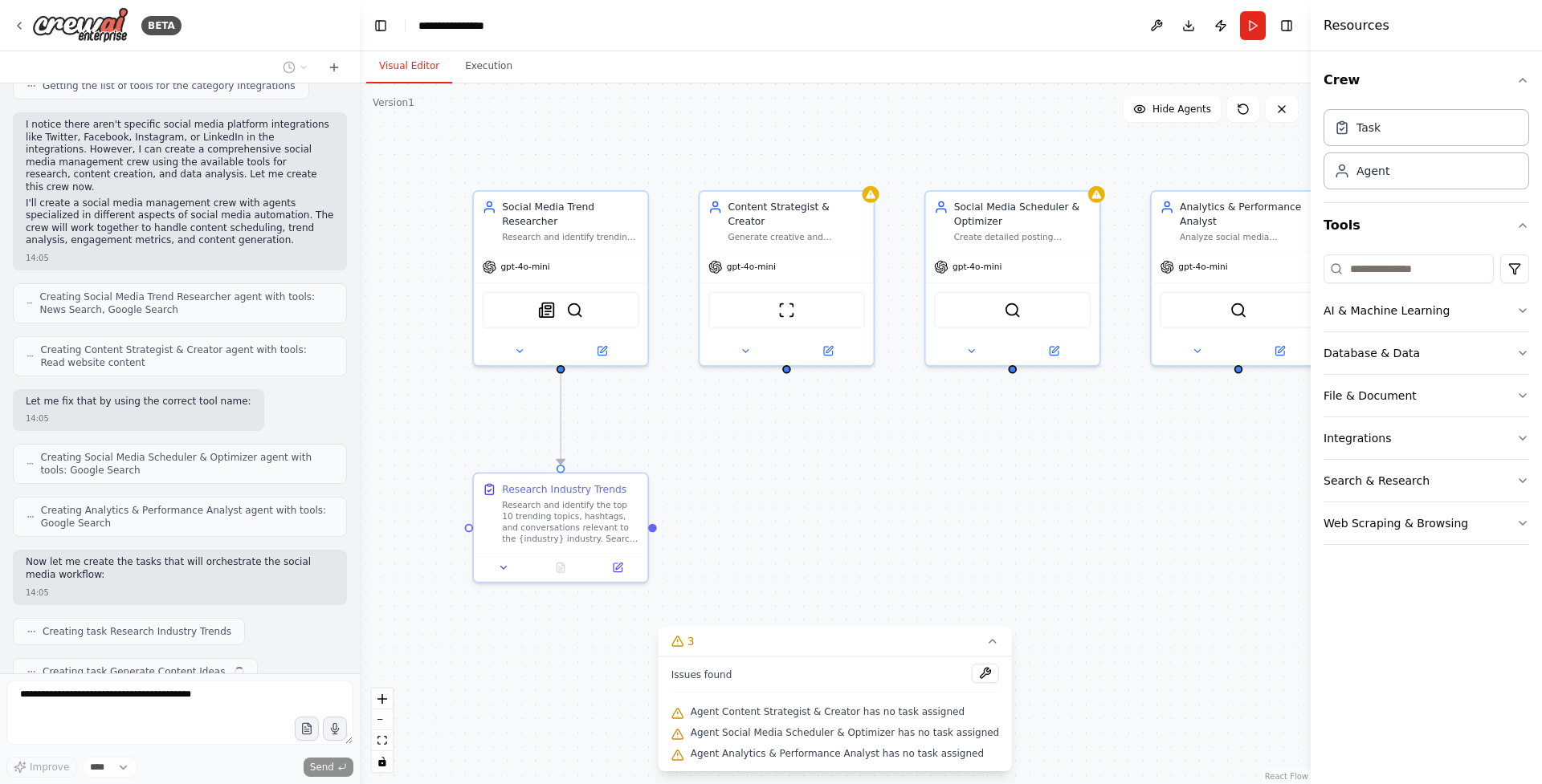
scroll to position [590, 0]
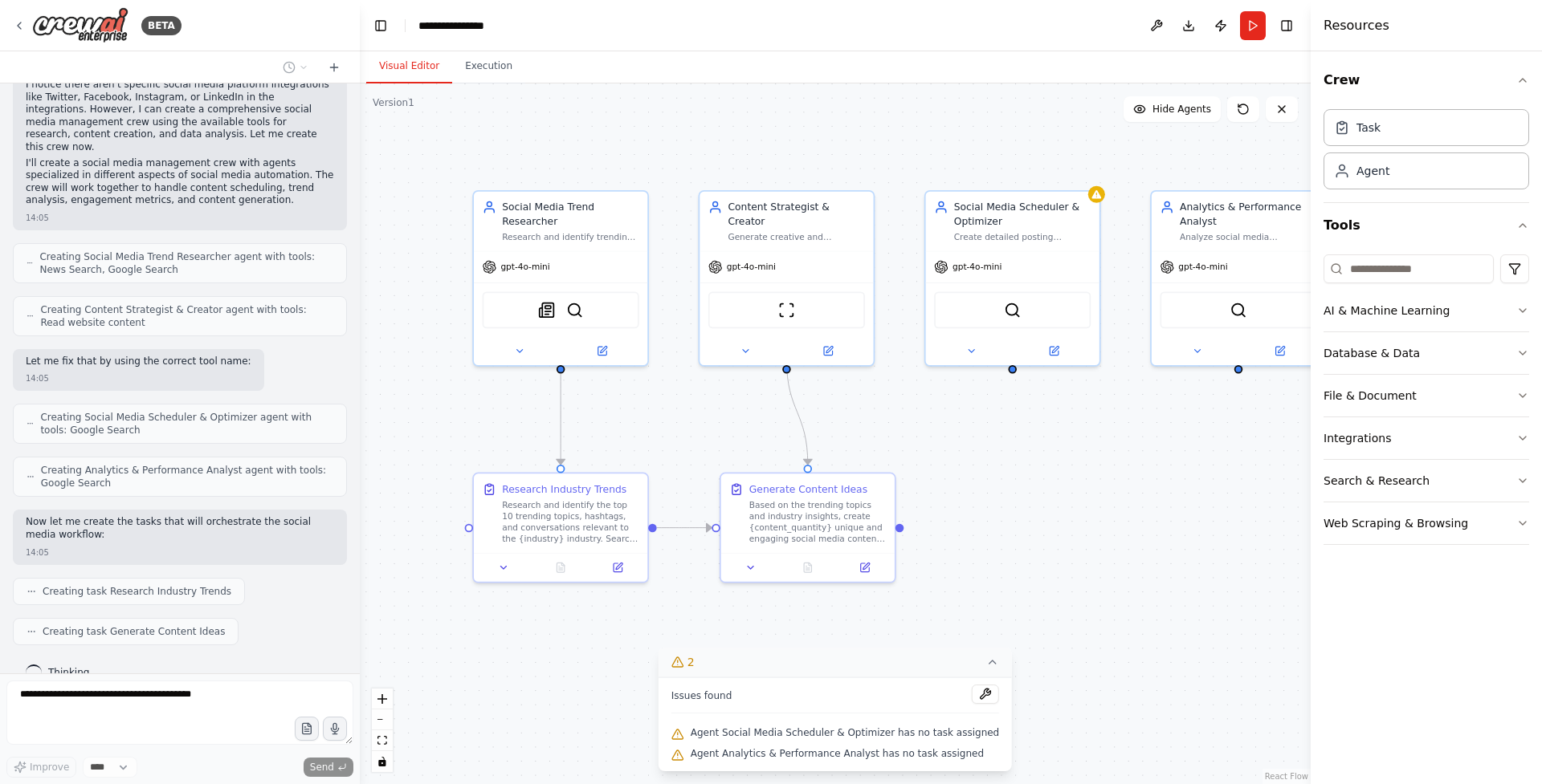
click at [986, 661] on icon at bounding box center [992, 662] width 12 height 12
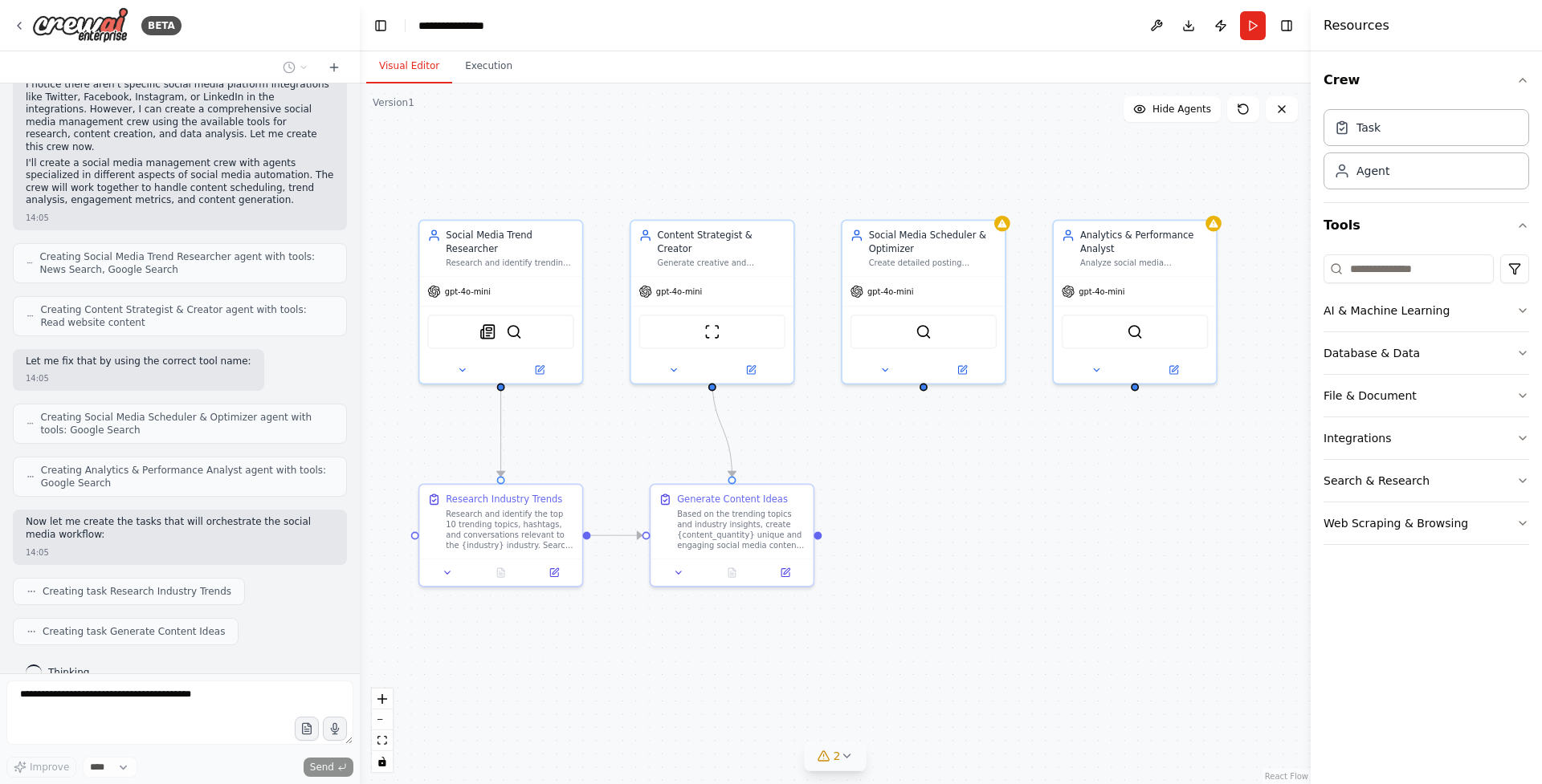
scroll to position [630, 0]
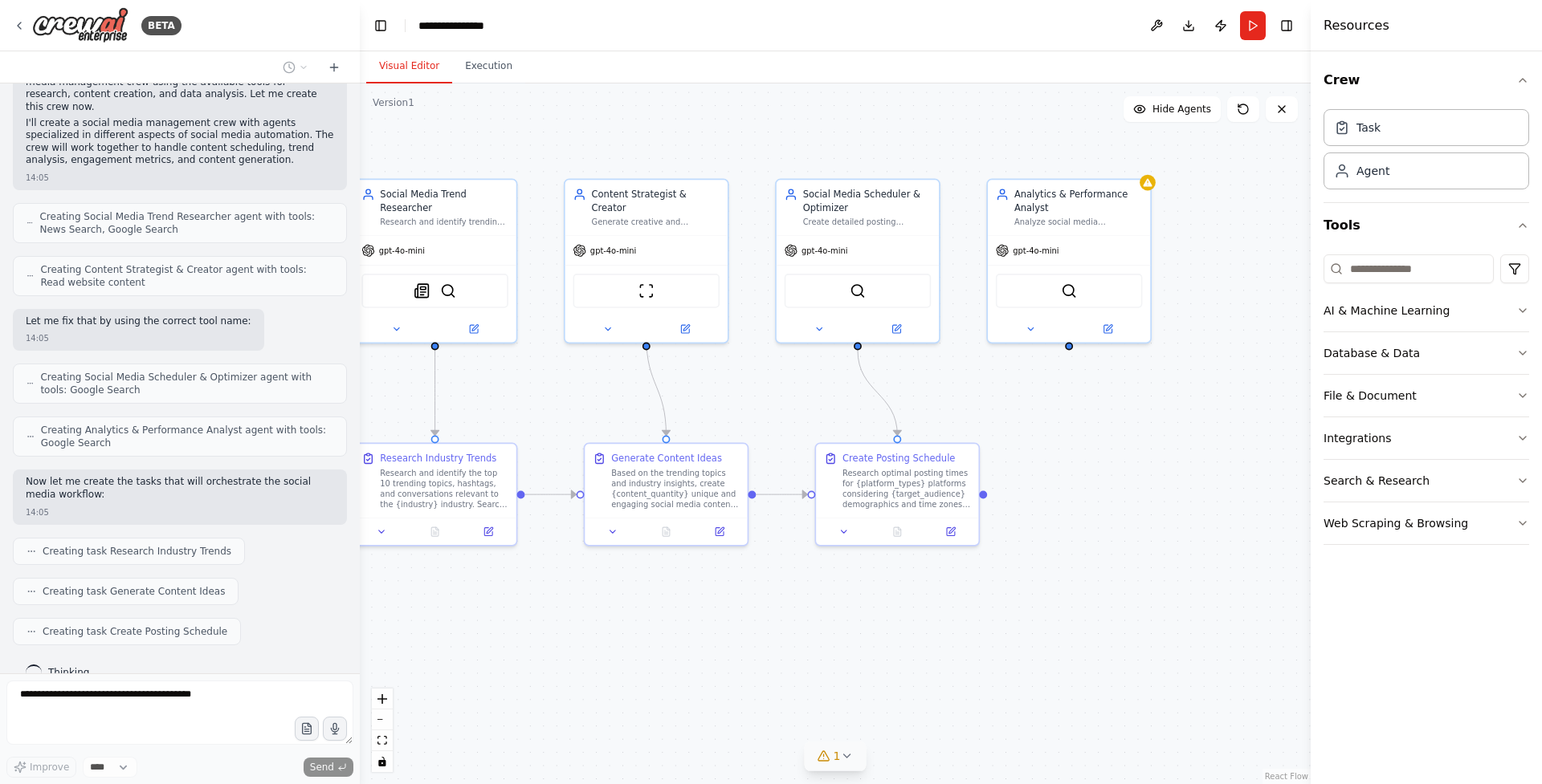
drag, startPoint x: 1003, startPoint y: 684, endPoint x: 849, endPoint y: 641, distance: 159.9
click at [849, 641] on div ".deletable-edge-delete-btn { width: 20px; height: 20px; border: 0px solid #ffff…" at bounding box center [835, 433] width 951 height 701
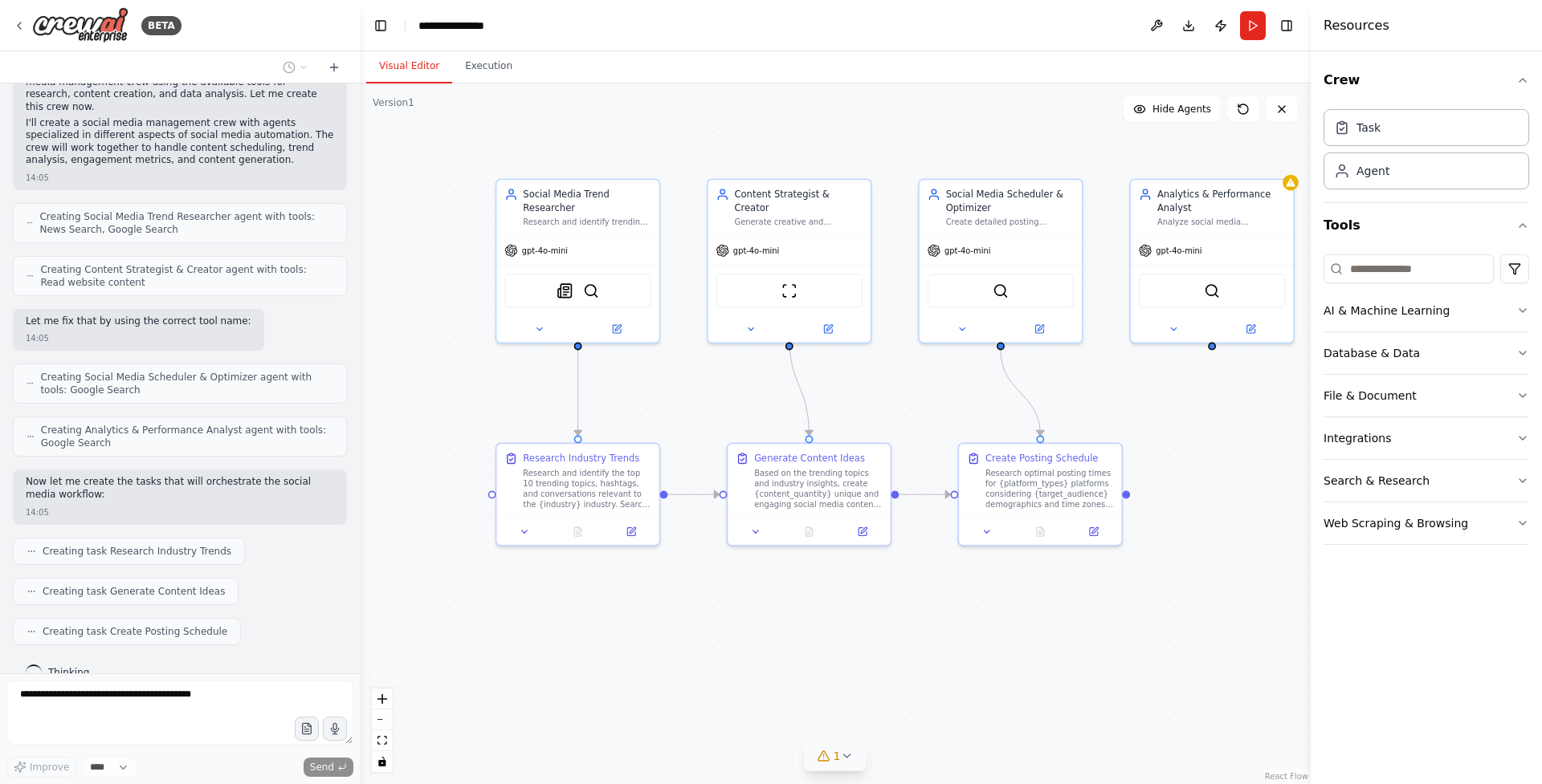
scroll to position [669, 0]
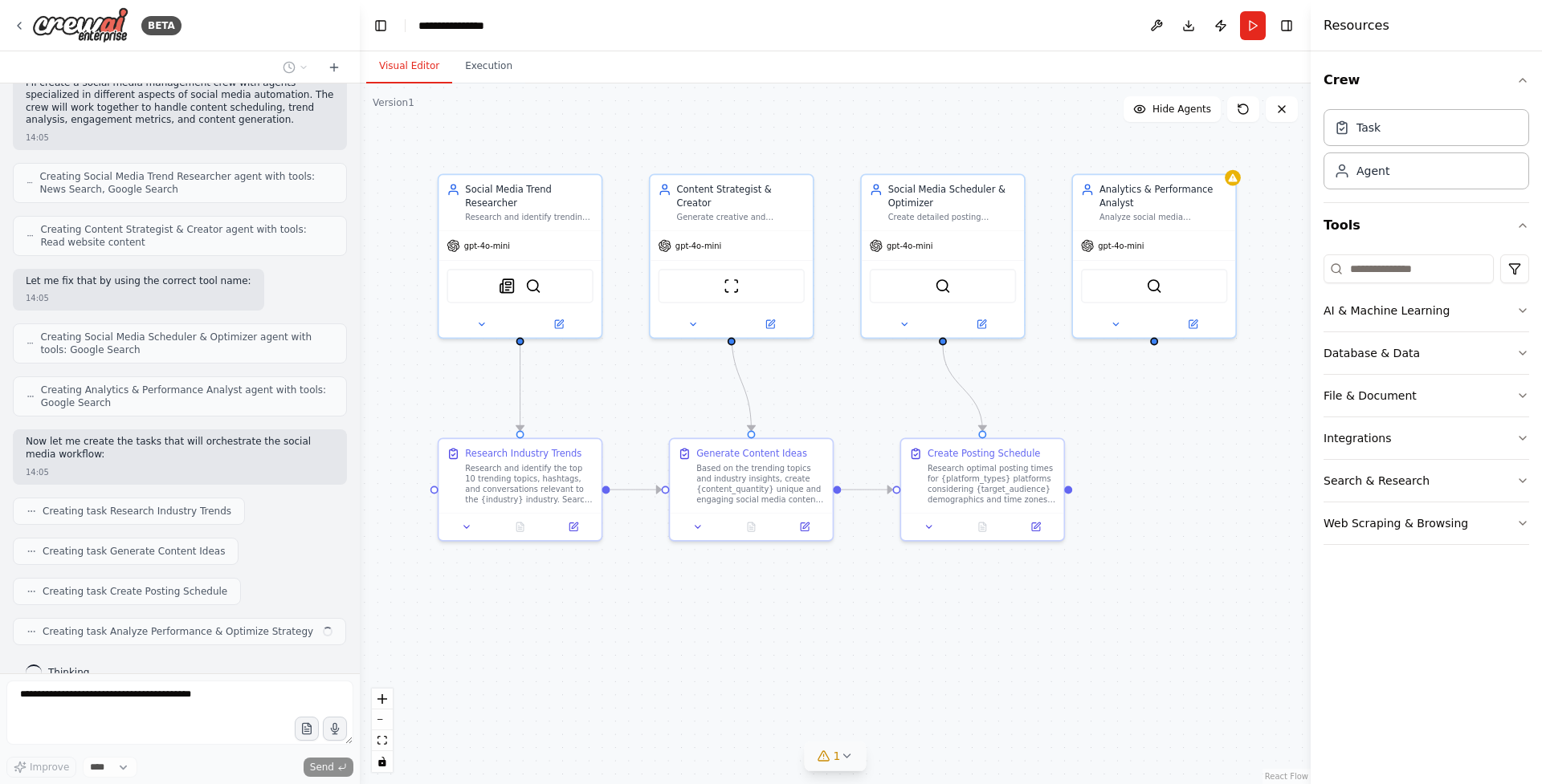
drag, startPoint x: 792, startPoint y: 632, endPoint x: 878, endPoint y: 627, distance: 86.1
click at [878, 627] on div ".deletable-edge-delete-btn { width: 20px; height: 20px; border: 0px solid #ffff…" at bounding box center [835, 433] width 951 height 701
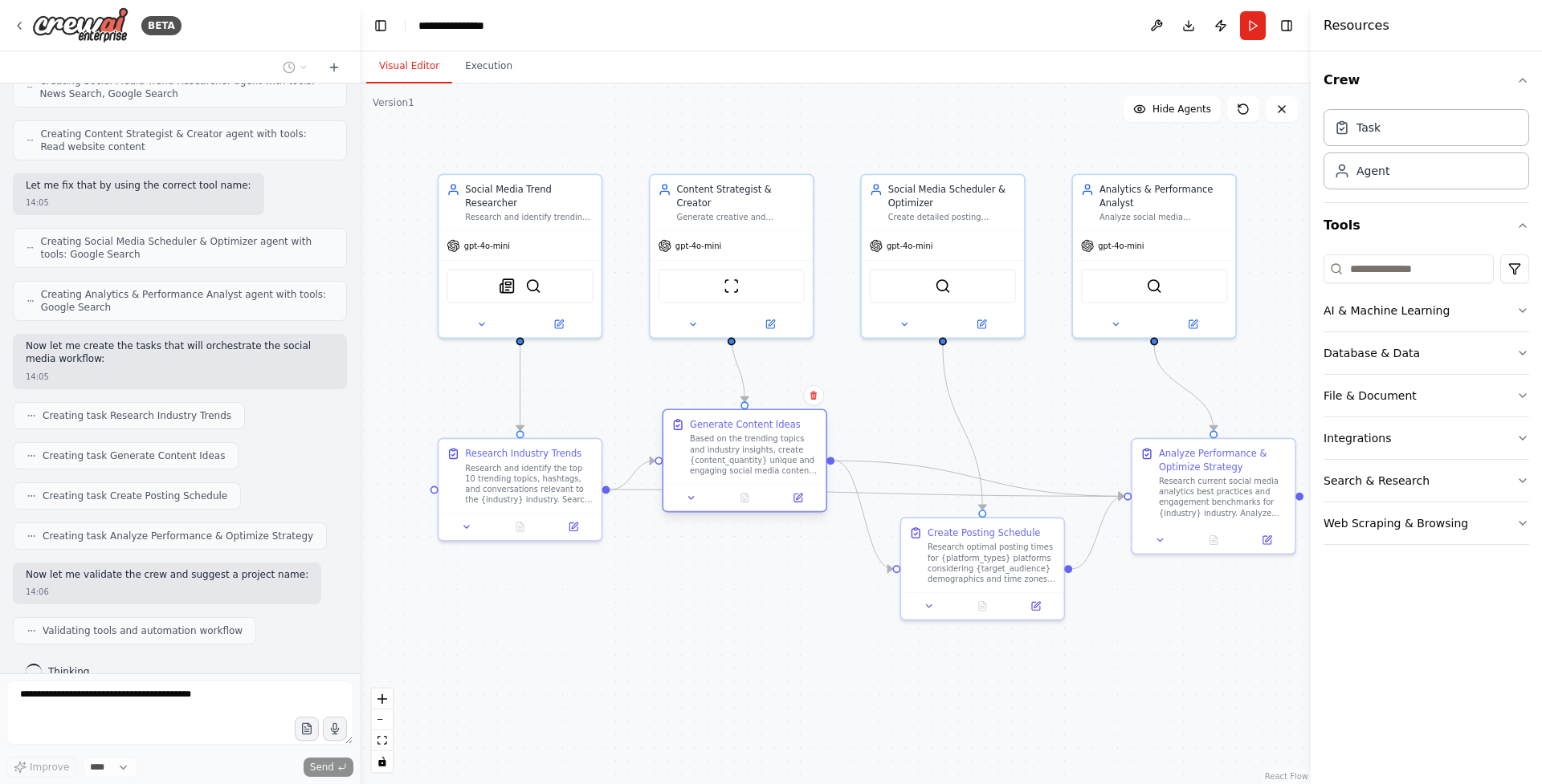
scroll to position [805, 0]
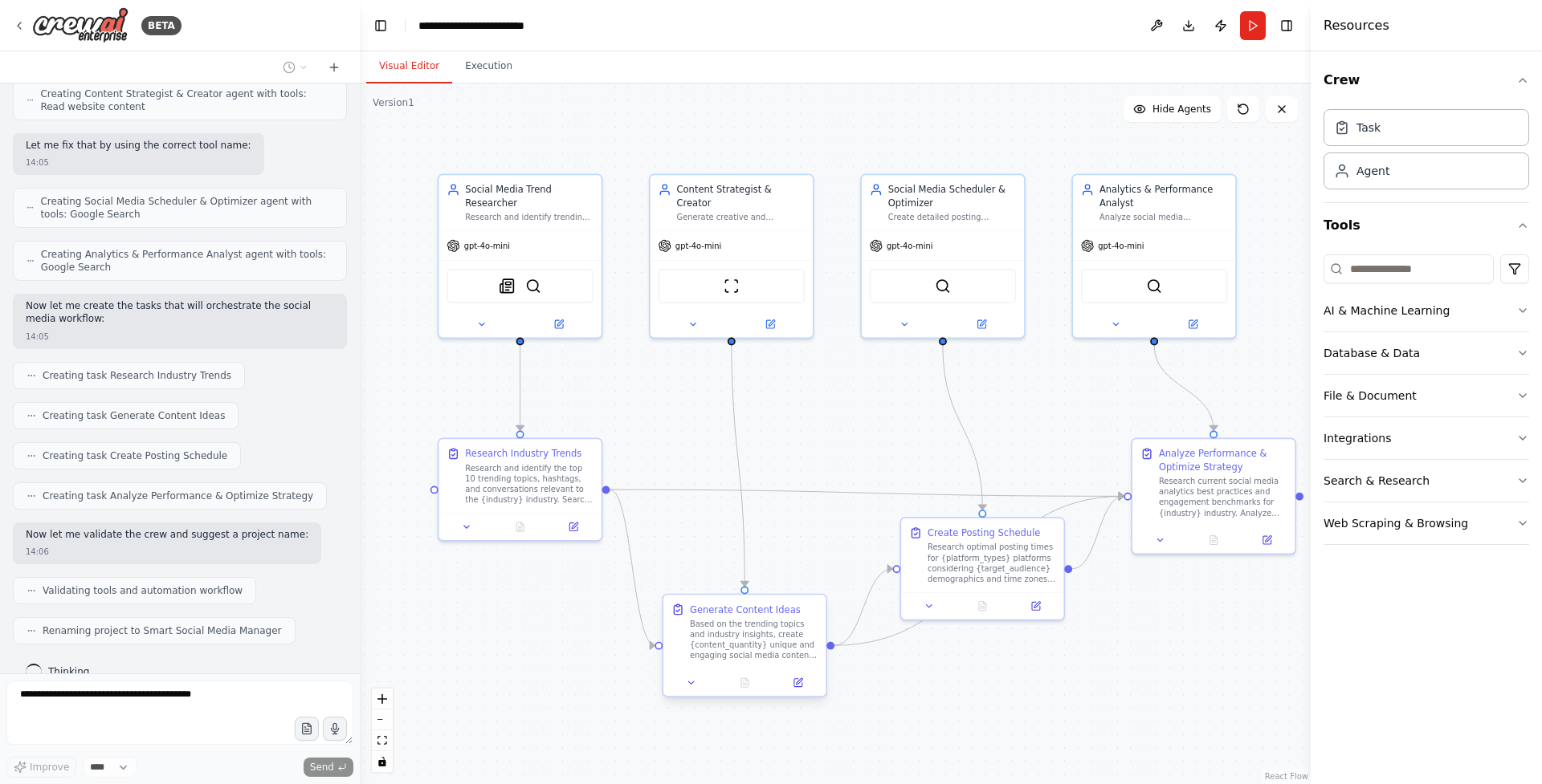
drag, startPoint x: 751, startPoint y: 557, endPoint x: 749, endPoint y: 641, distance: 84.0
click at [749, 641] on div "Based on the trending topics and industry insights, create {content_quantity} u…" at bounding box center [754, 640] width 129 height 43
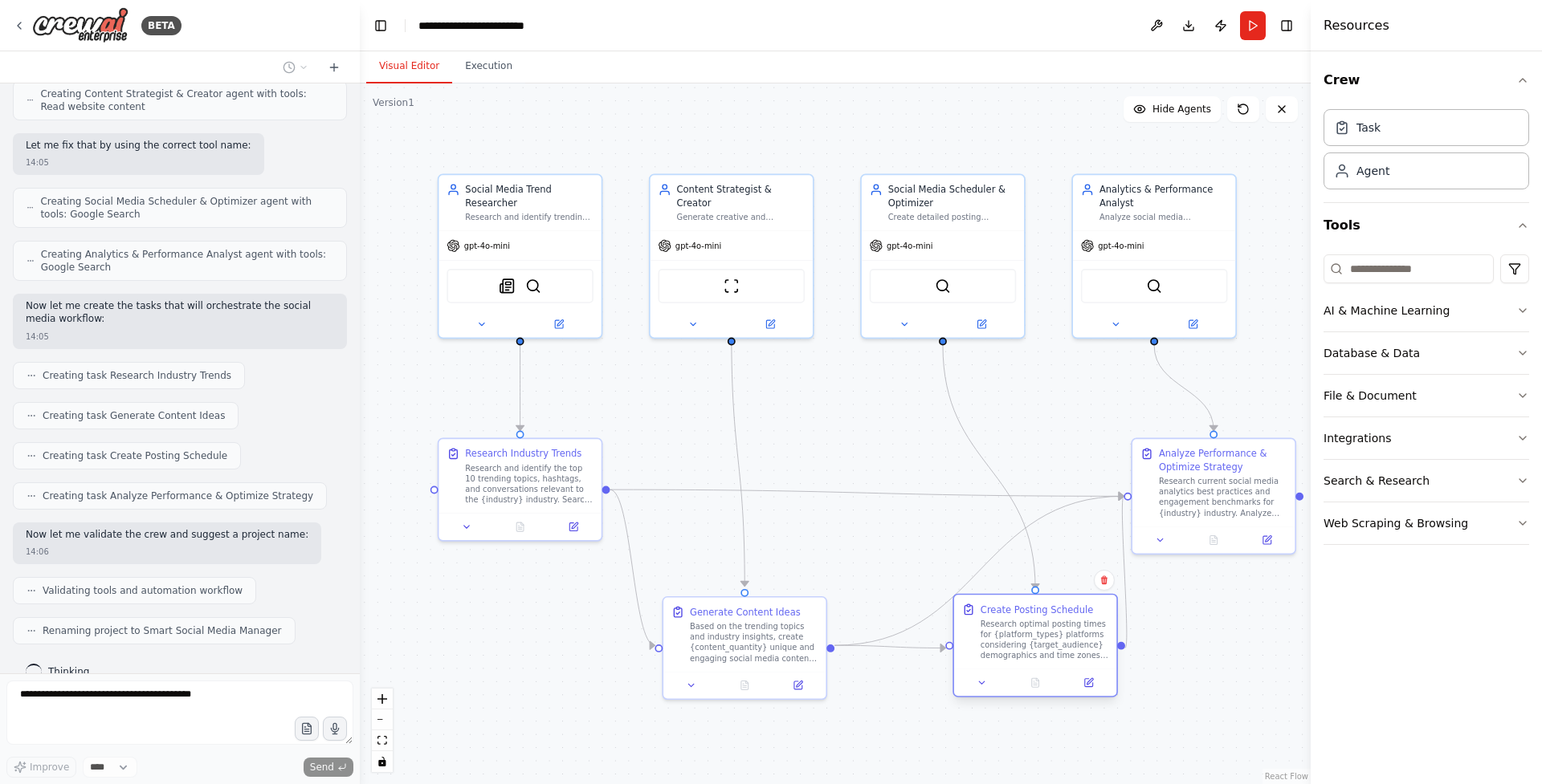
drag, startPoint x: 945, startPoint y: 558, endPoint x: 996, endPoint y: 641, distance: 97.4
click at [996, 641] on div "Research optimal posting times for {platform_types} platforms considering {targ…" at bounding box center [1045, 640] width 129 height 43
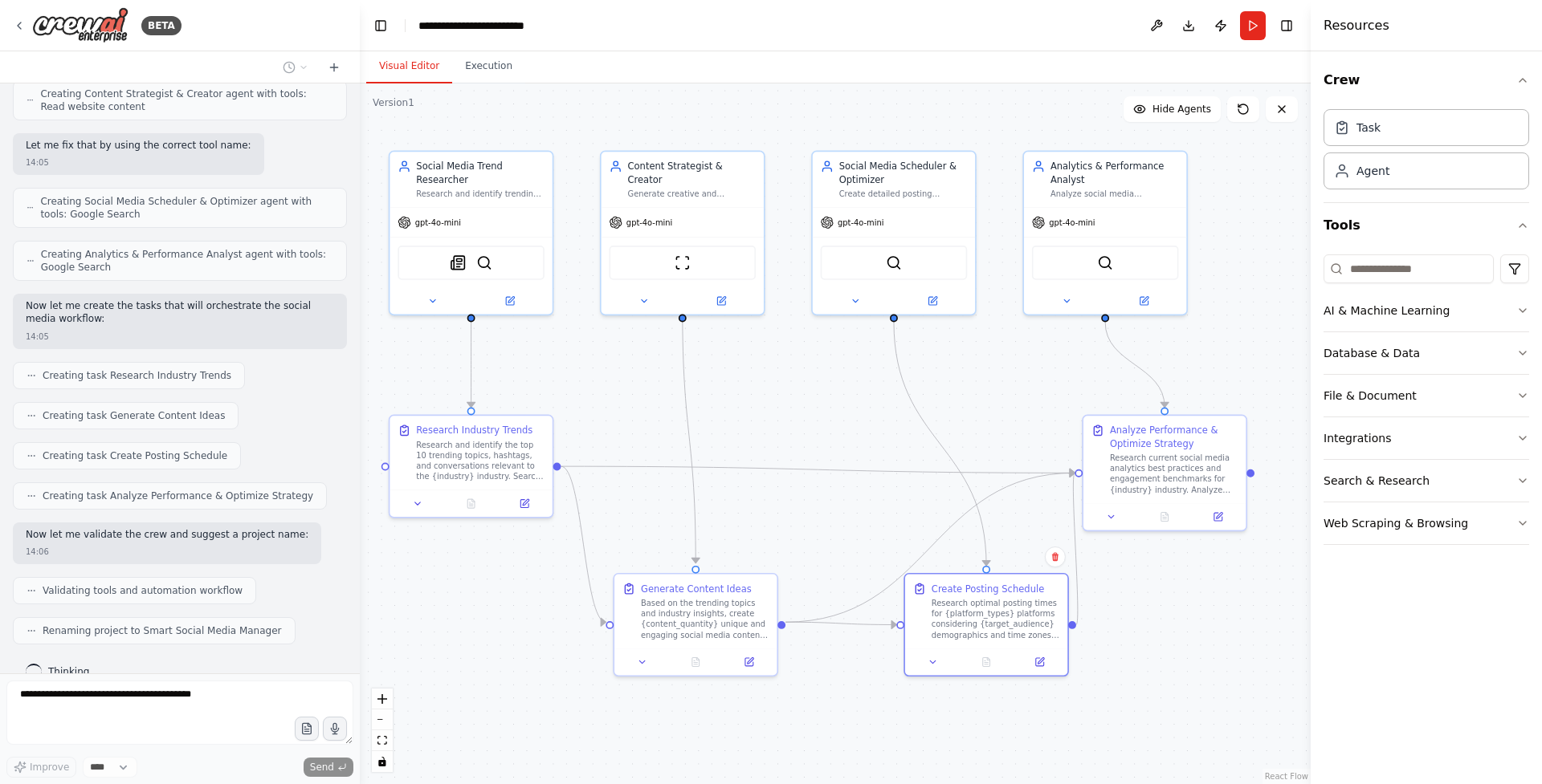
drag, startPoint x: 869, startPoint y: 557, endPoint x: 803, endPoint y: 518, distance: 76.7
click at [803, 518] on div ".deletable-edge-delete-btn { width: 20px; height: 20px; border: 0px solid #ffff…" at bounding box center [835, 433] width 951 height 701
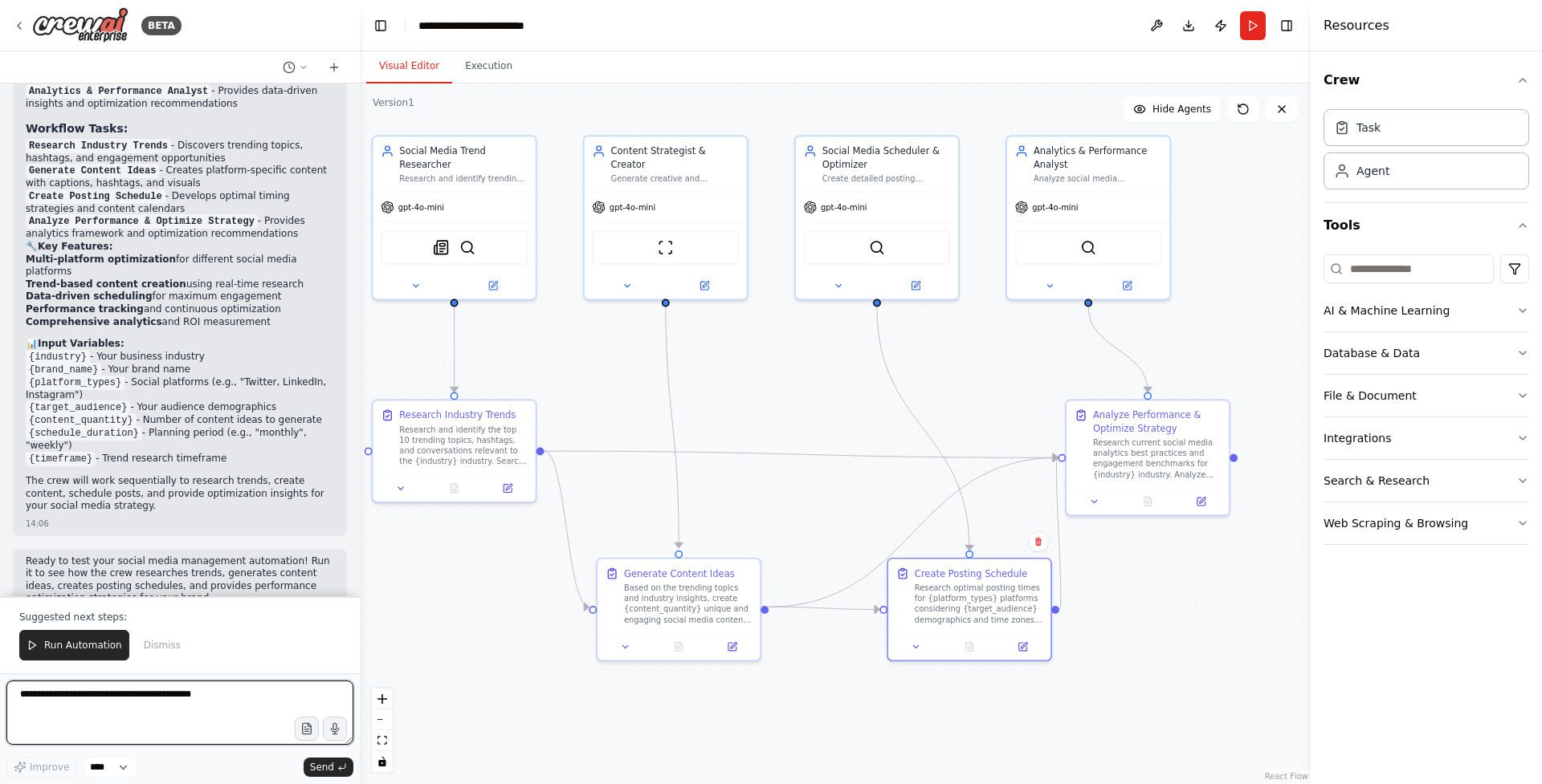
scroll to position [1562, 0]
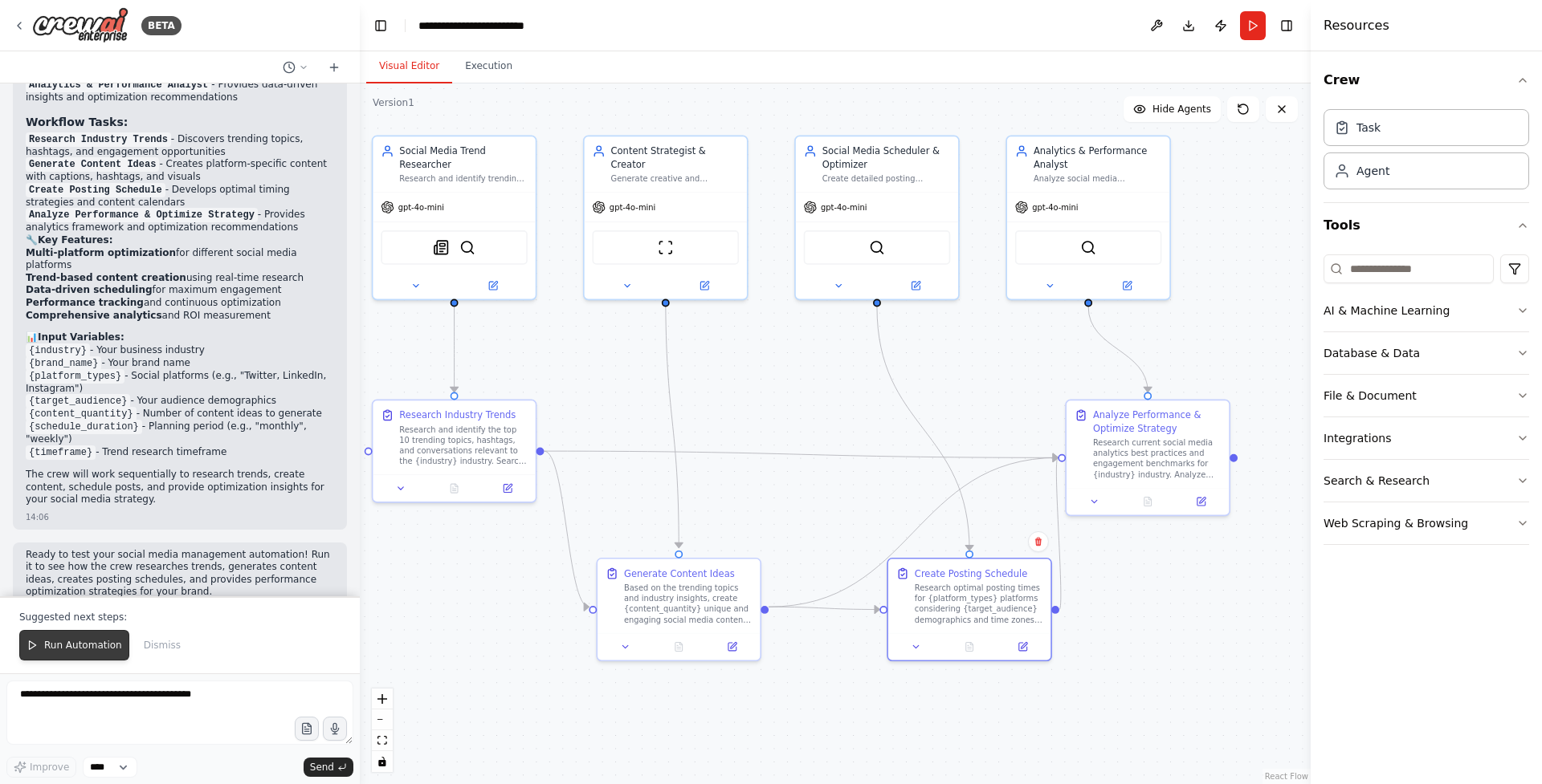
click at [95, 644] on span "Run Automation" at bounding box center [83, 645] width 78 height 12
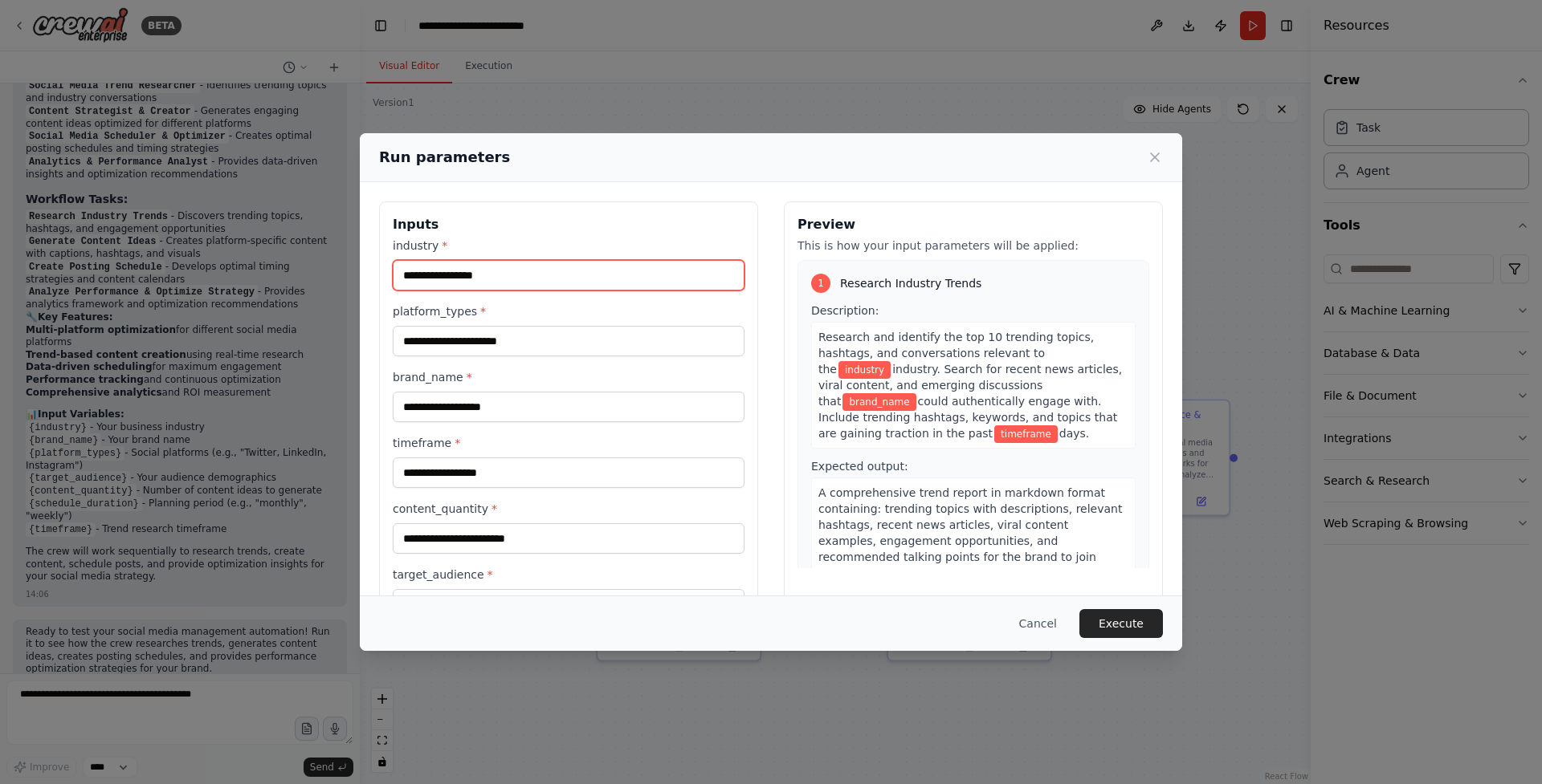
click at [526, 271] on input "industry *" at bounding box center [568, 275] width 352 height 30
type input "**********"
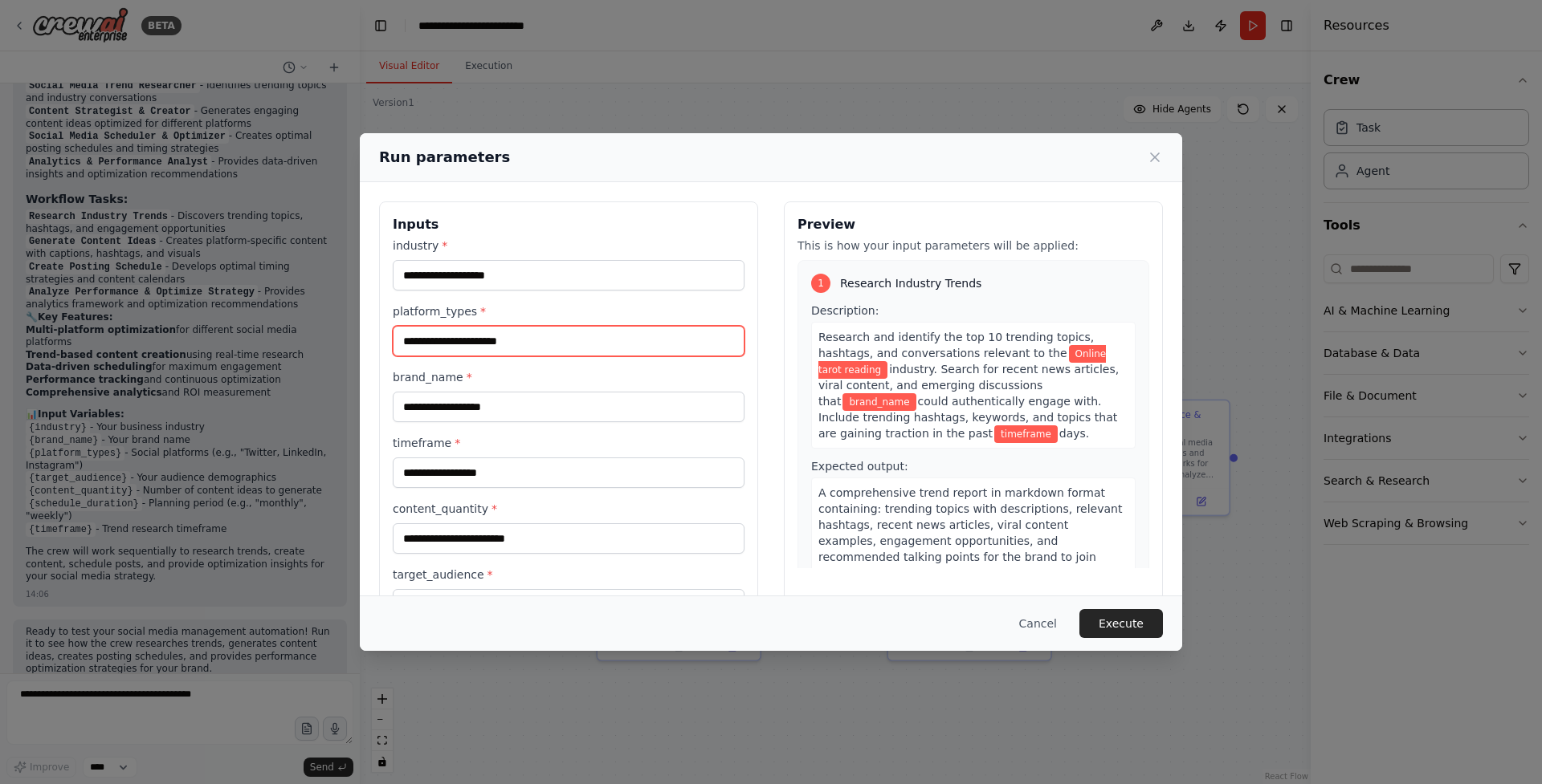
click at [510, 334] on input "platform_types *" at bounding box center [568, 341] width 352 height 30
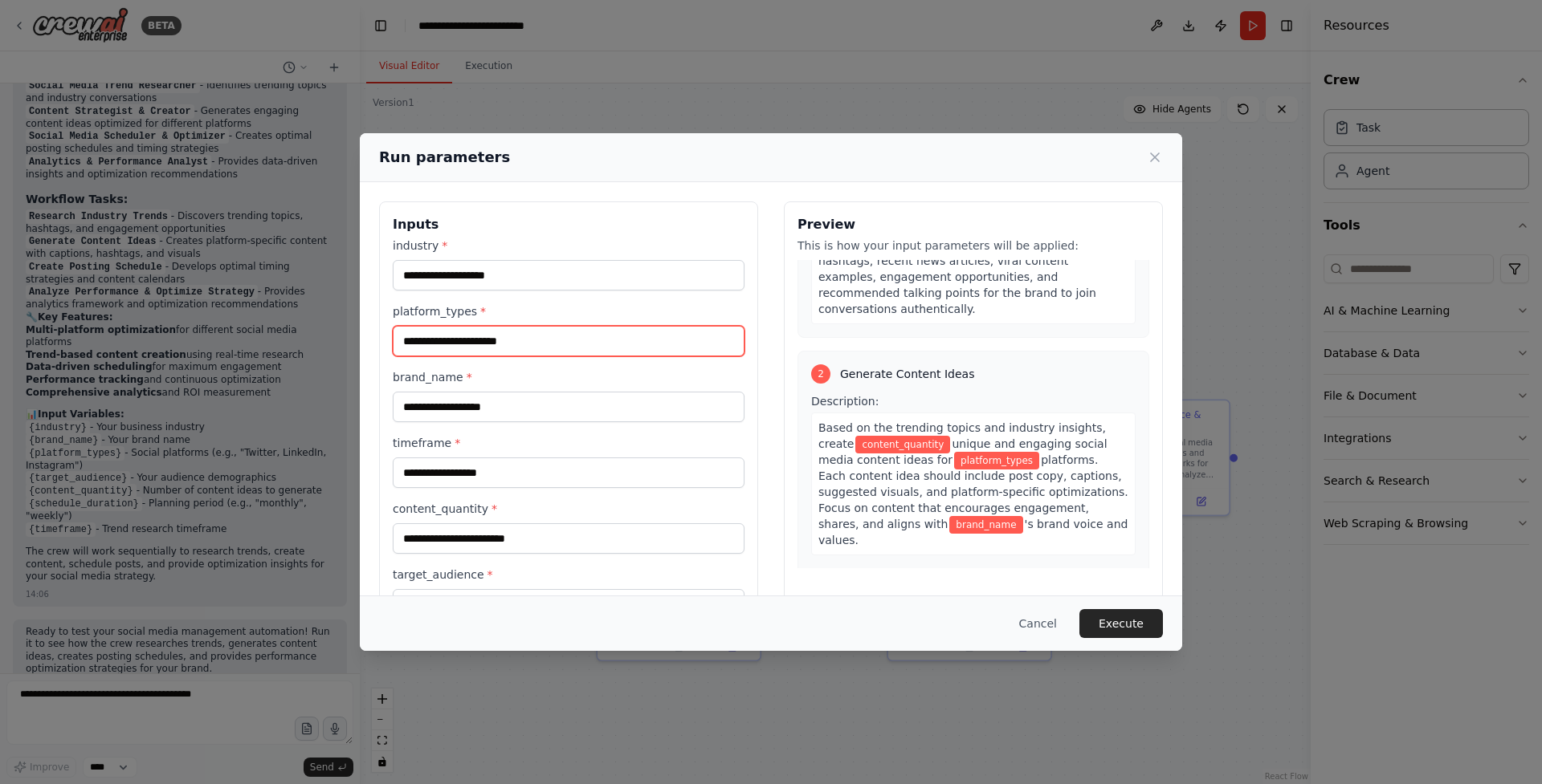
scroll to position [265, 0]
type input "**********"
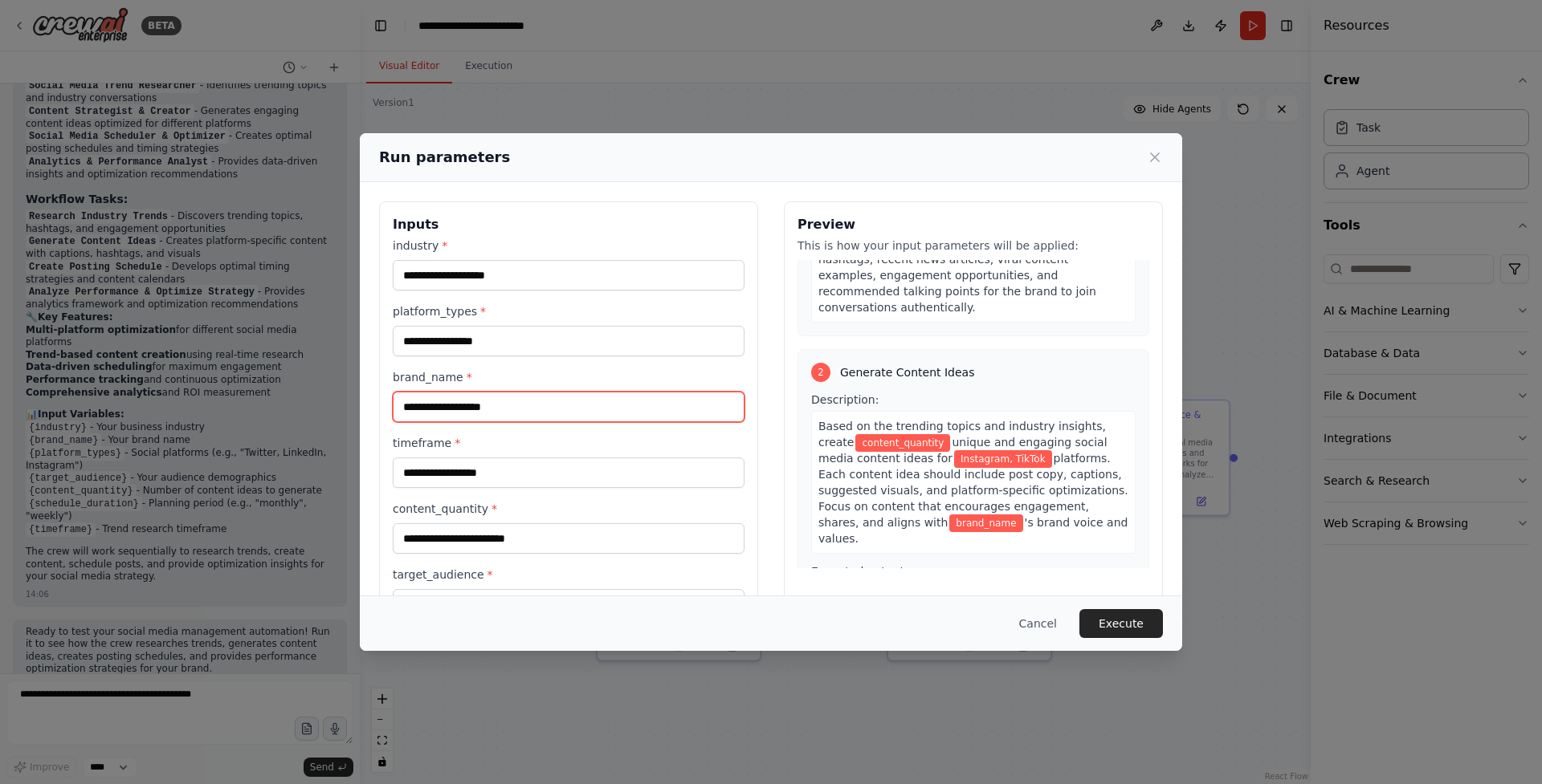
click at [482, 404] on input "brand_name *" at bounding box center [568, 407] width 352 height 30
type input "**********"
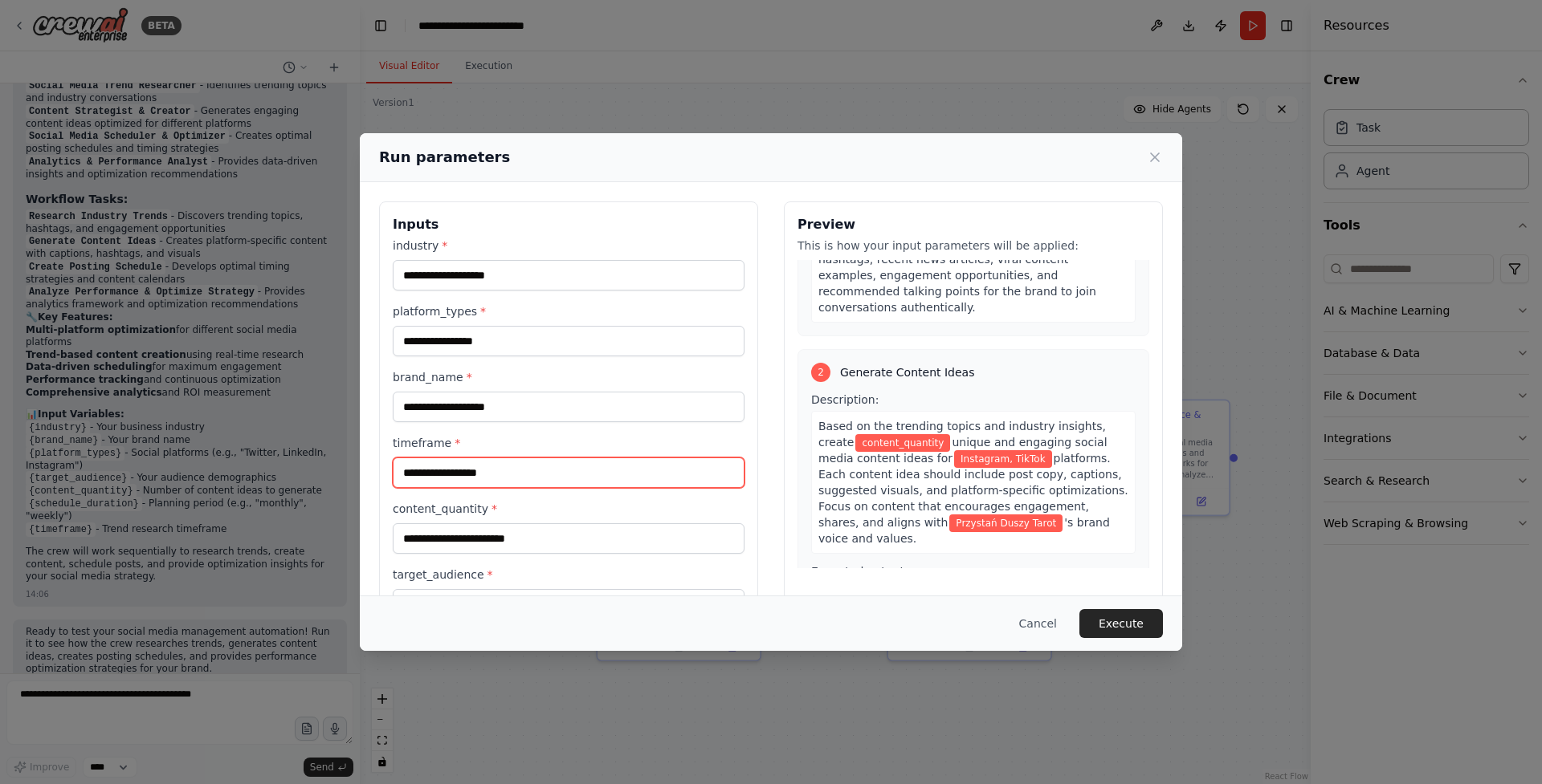
click at [451, 473] on input "timeframe *" at bounding box center [568, 472] width 352 height 30
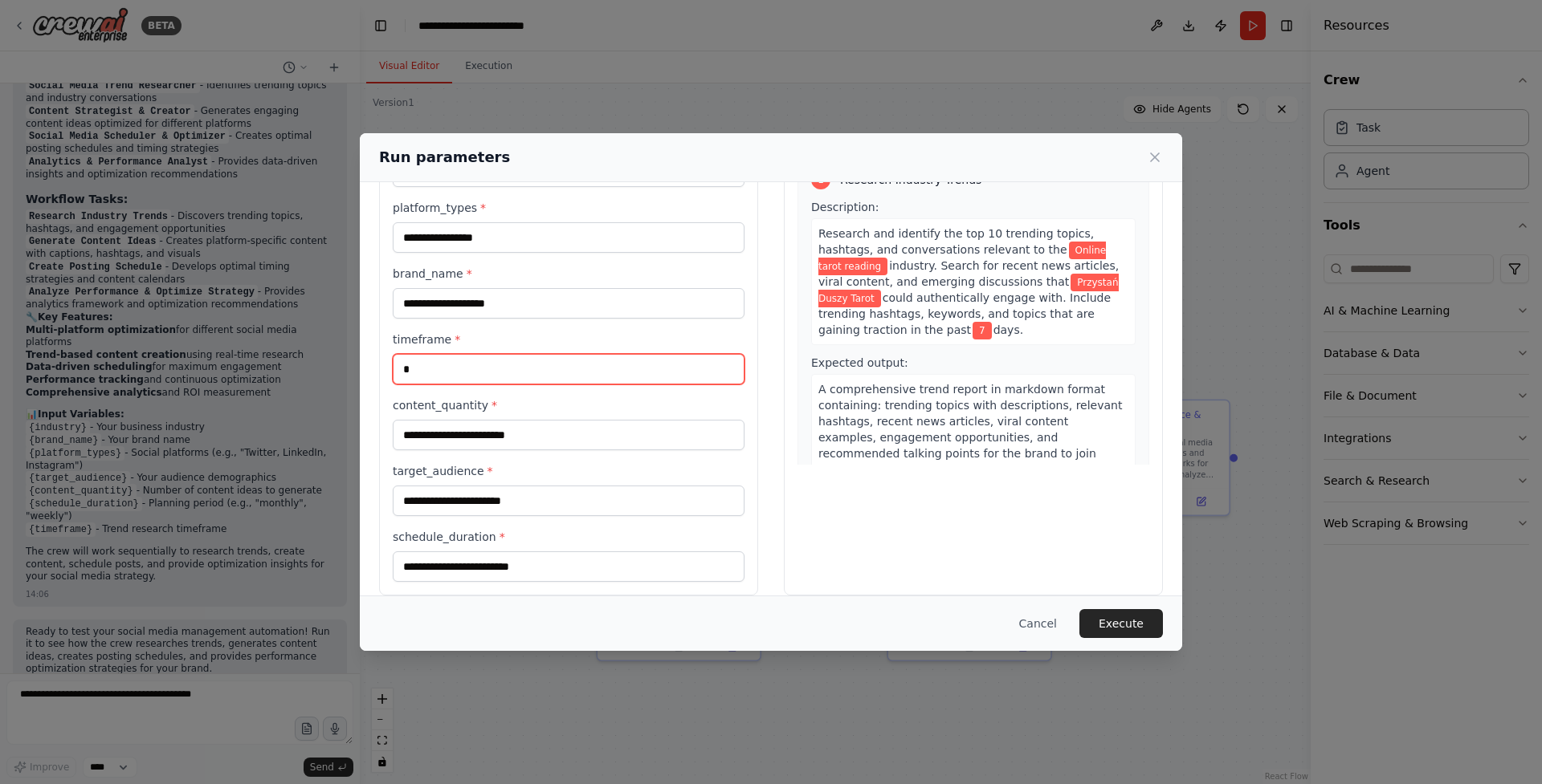
scroll to position [105, 0]
type input "*"
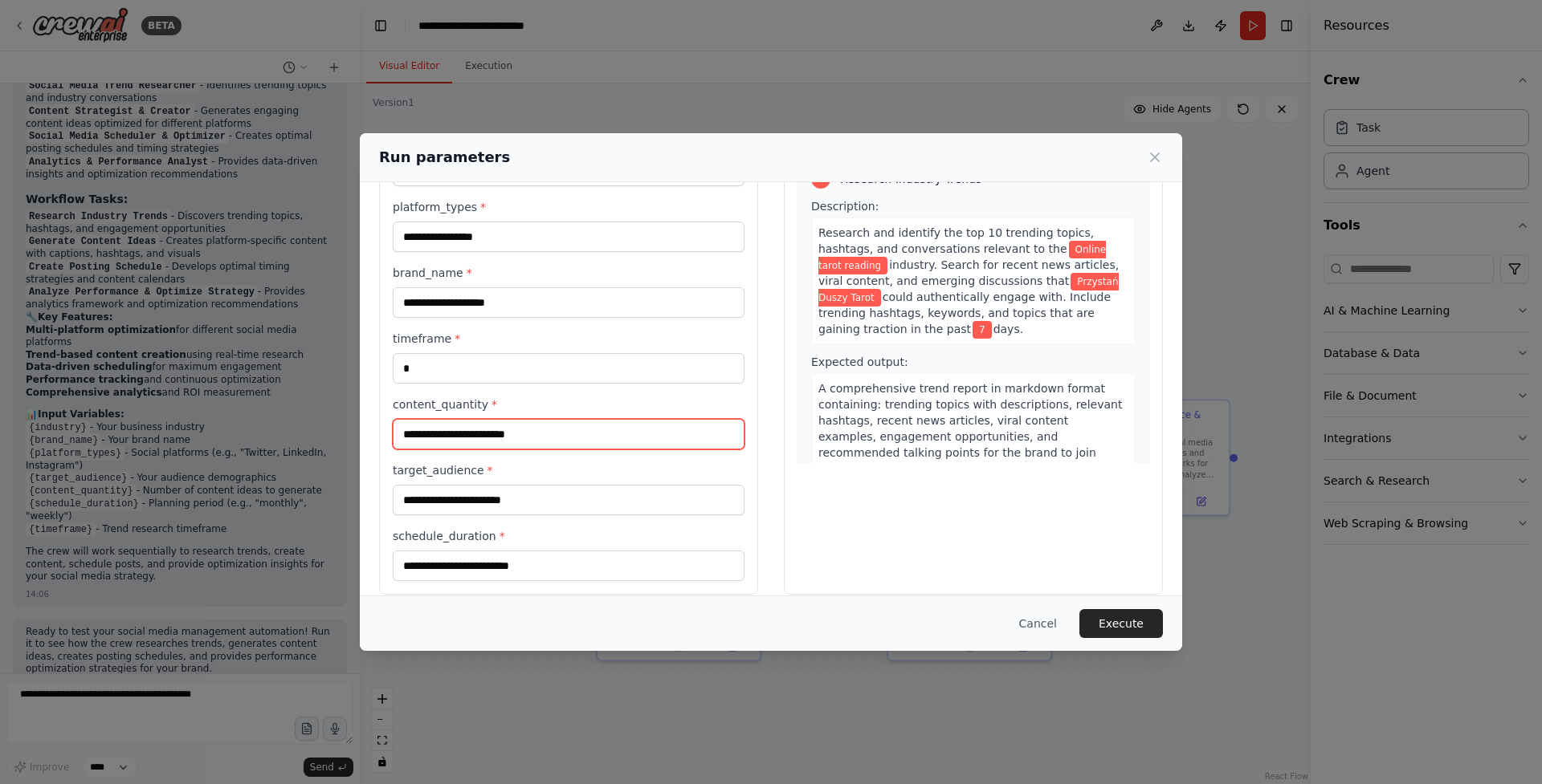
click at [560, 424] on input "content_quantity *" at bounding box center [568, 434] width 352 height 30
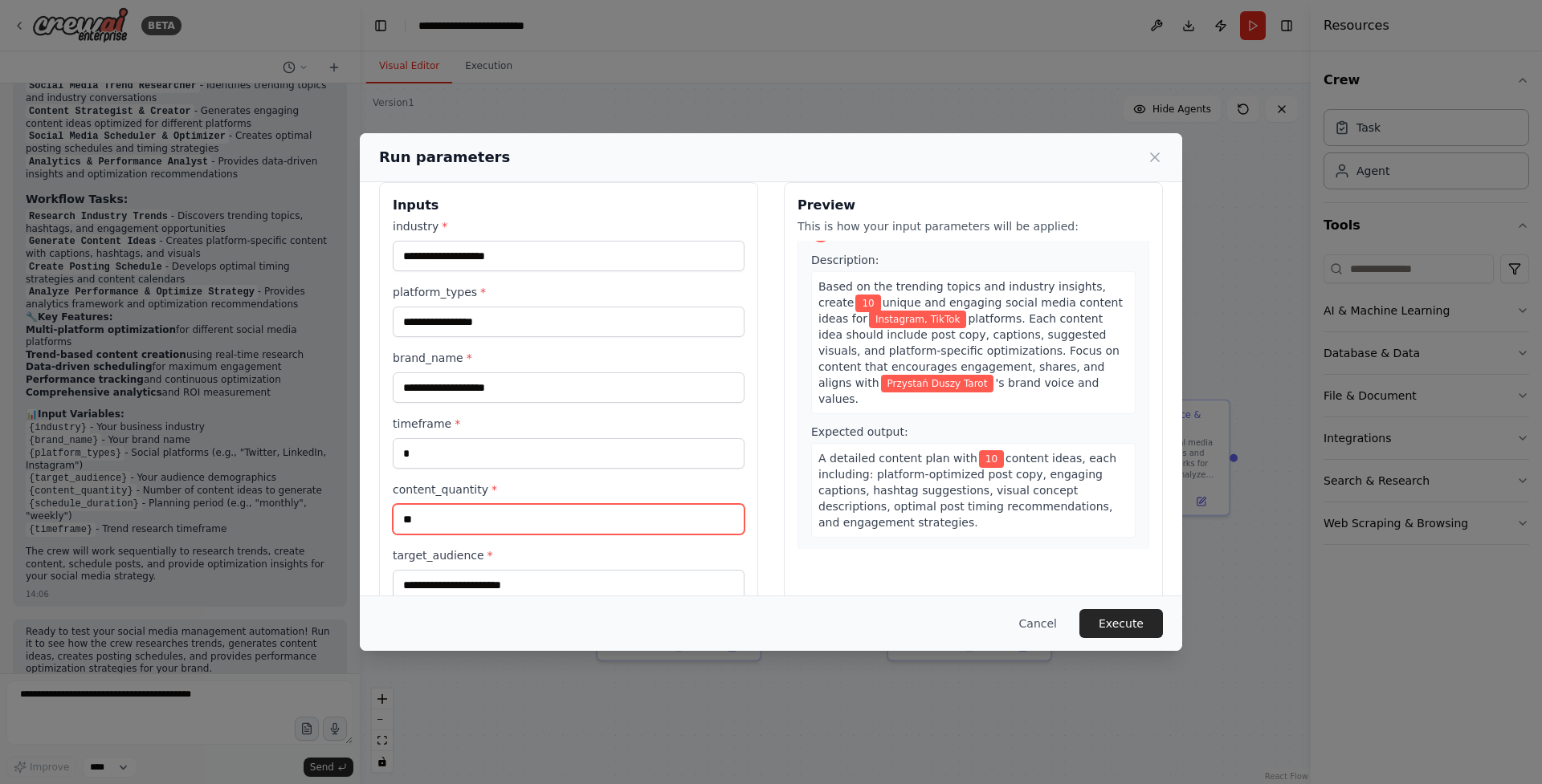
scroll to position [123, 0]
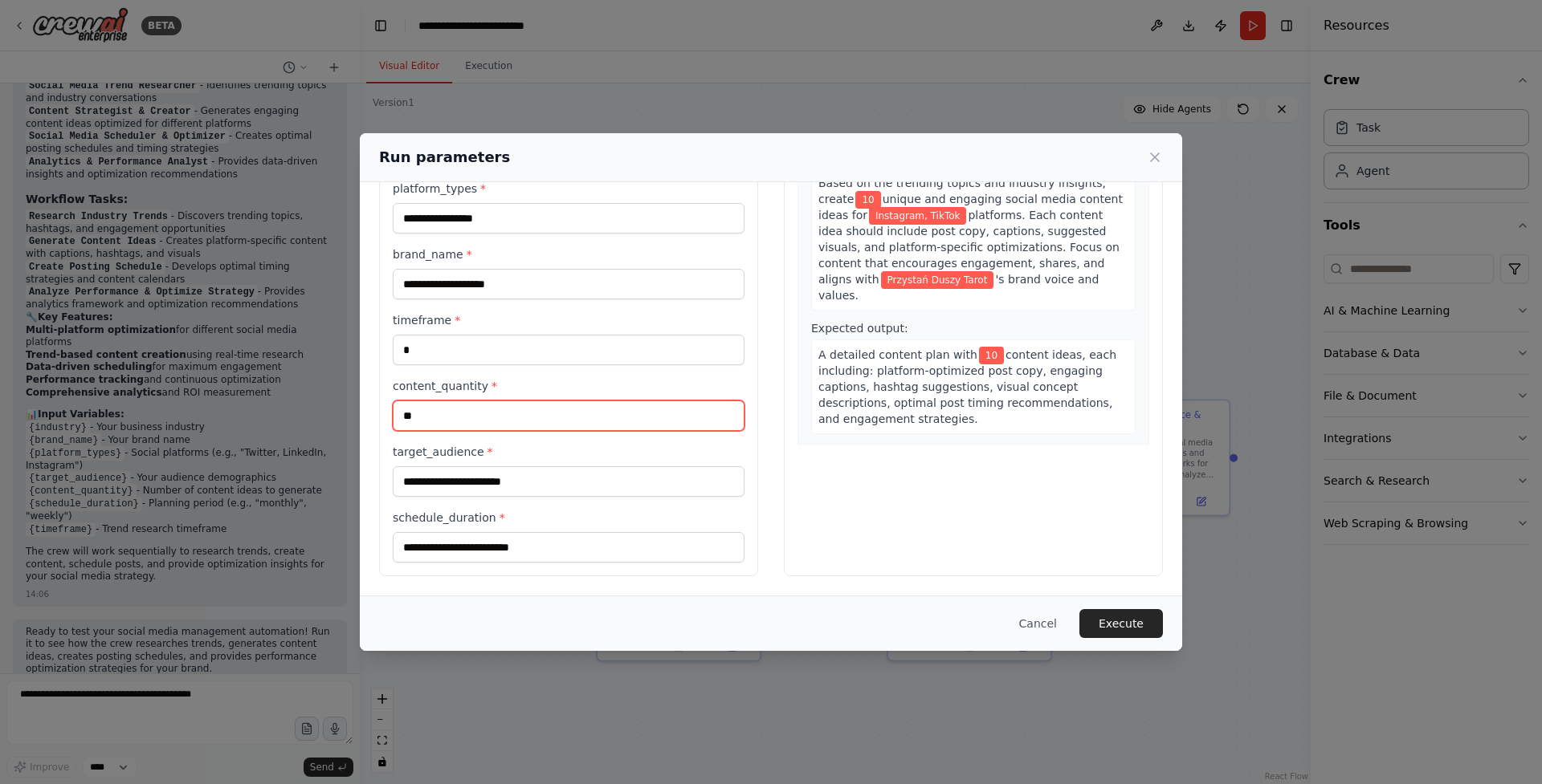
type input "**"
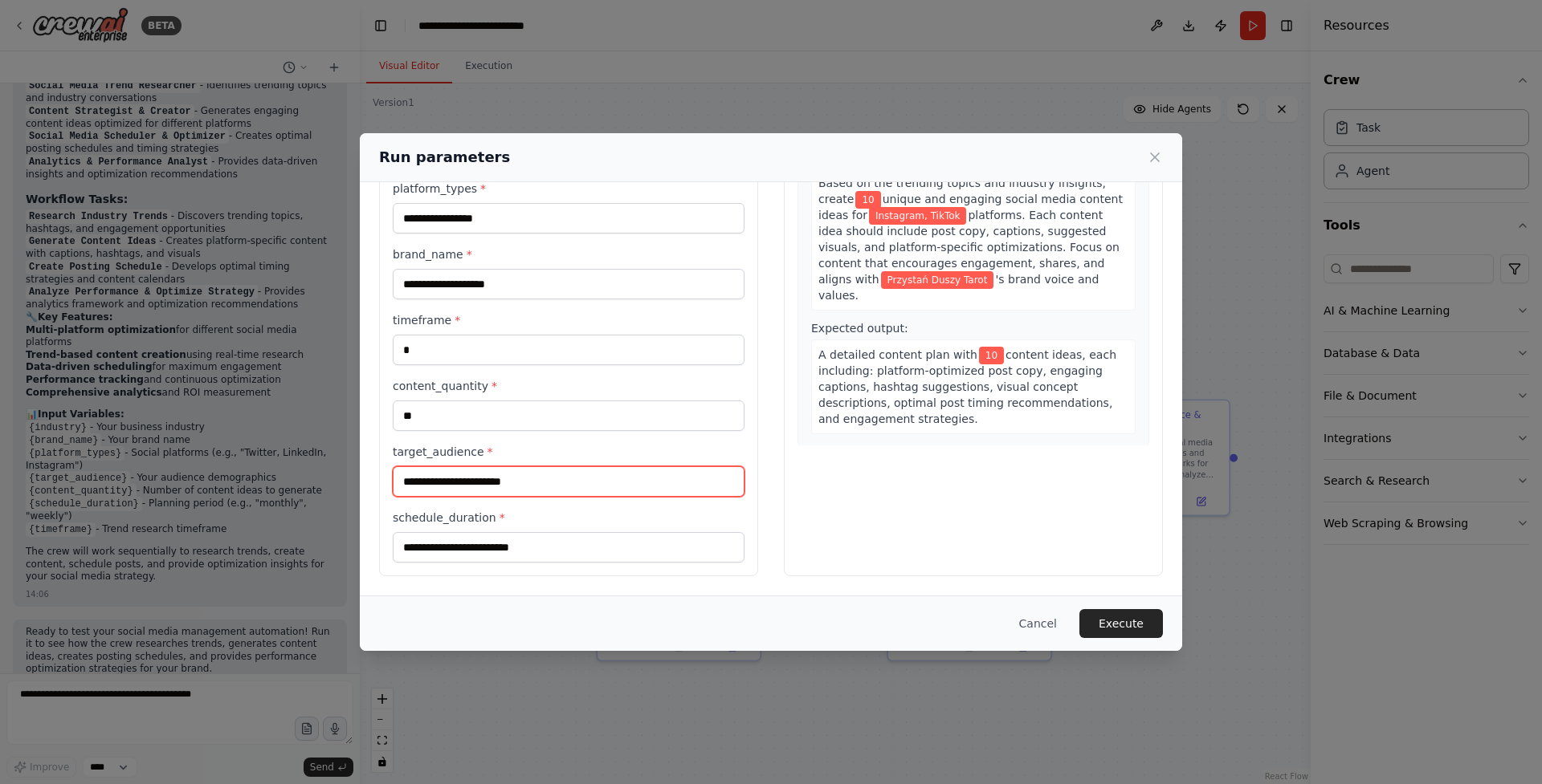
click at [504, 483] on input "target_audience *" at bounding box center [568, 481] width 352 height 30
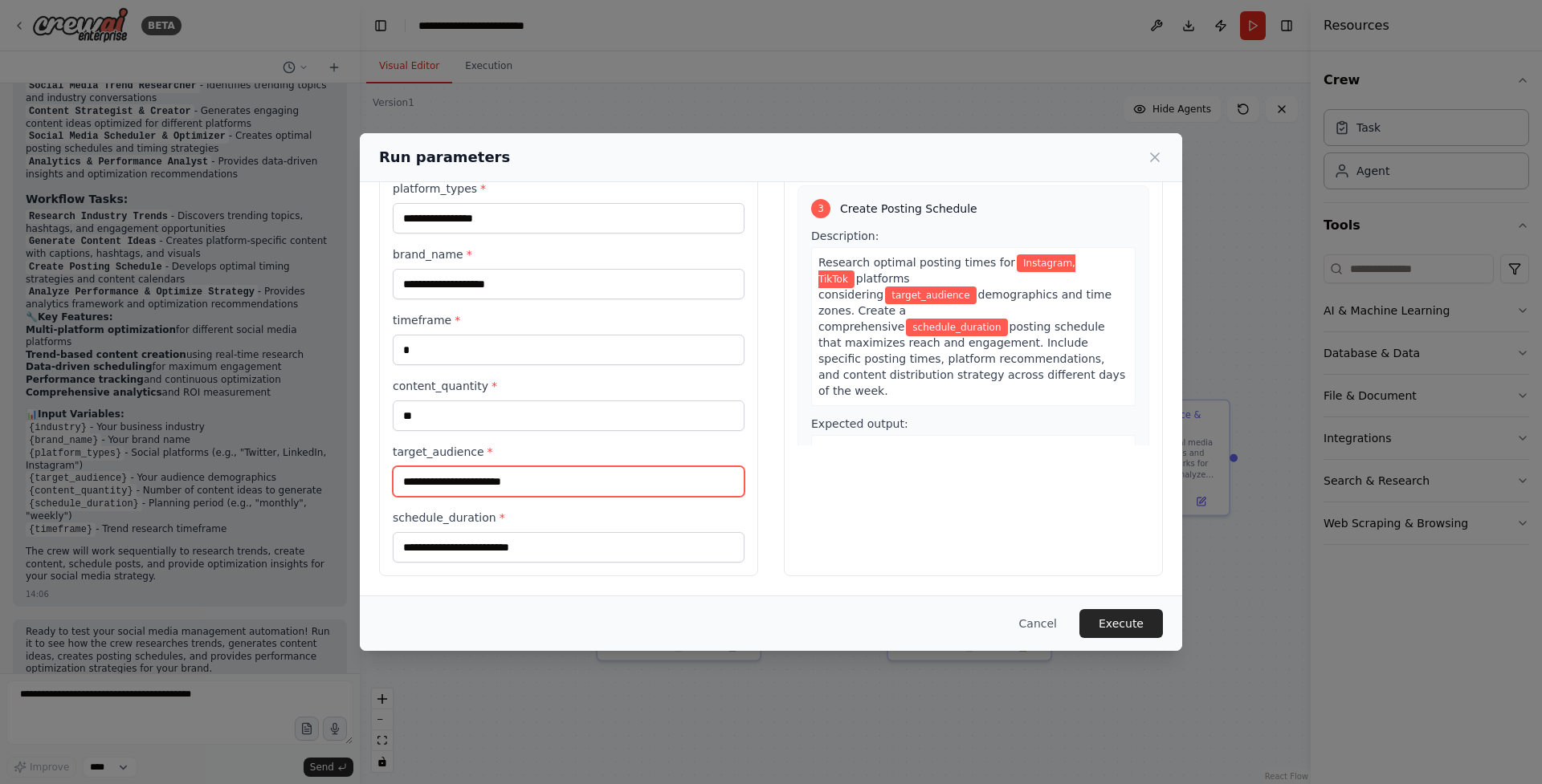
scroll to position [624, 0]
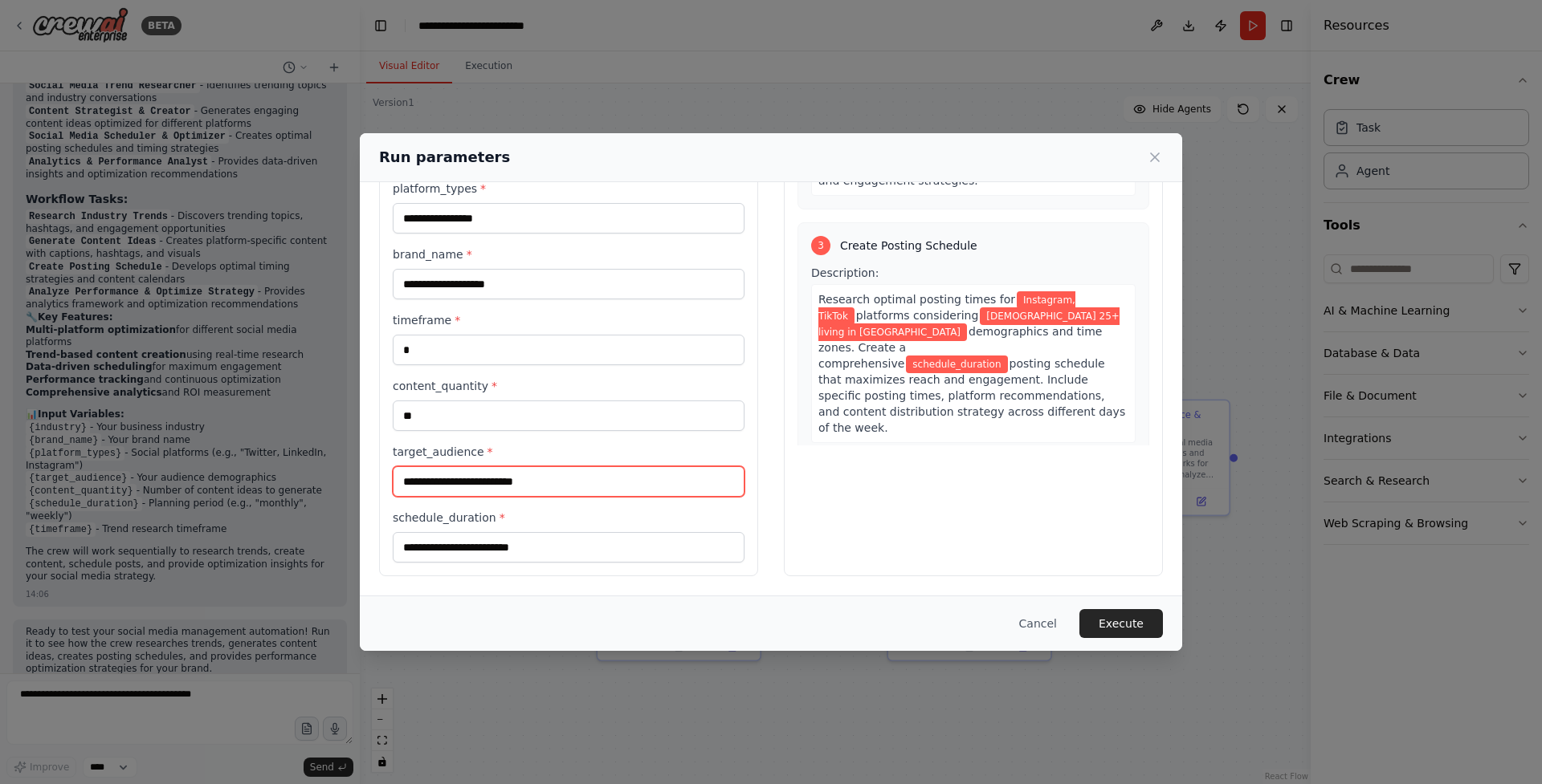
click at [405, 484] on input "**********" at bounding box center [568, 481] width 352 height 30
type input "**********"
click at [529, 546] on input "schedule_duration *" at bounding box center [568, 547] width 352 height 30
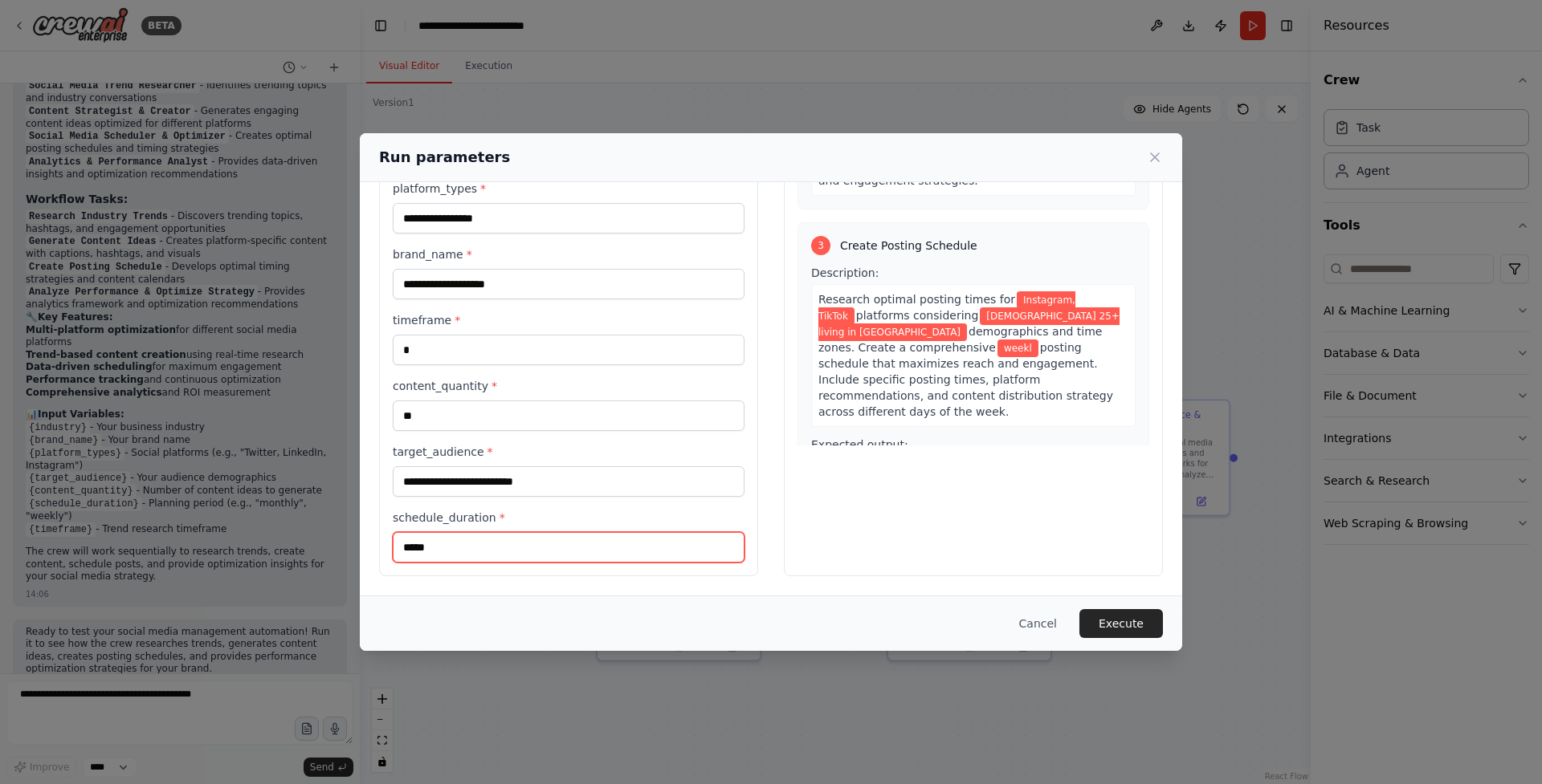
type input "******"
click at [1095, 618] on button "Execute" at bounding box center [1121, 623] width 83 height 29
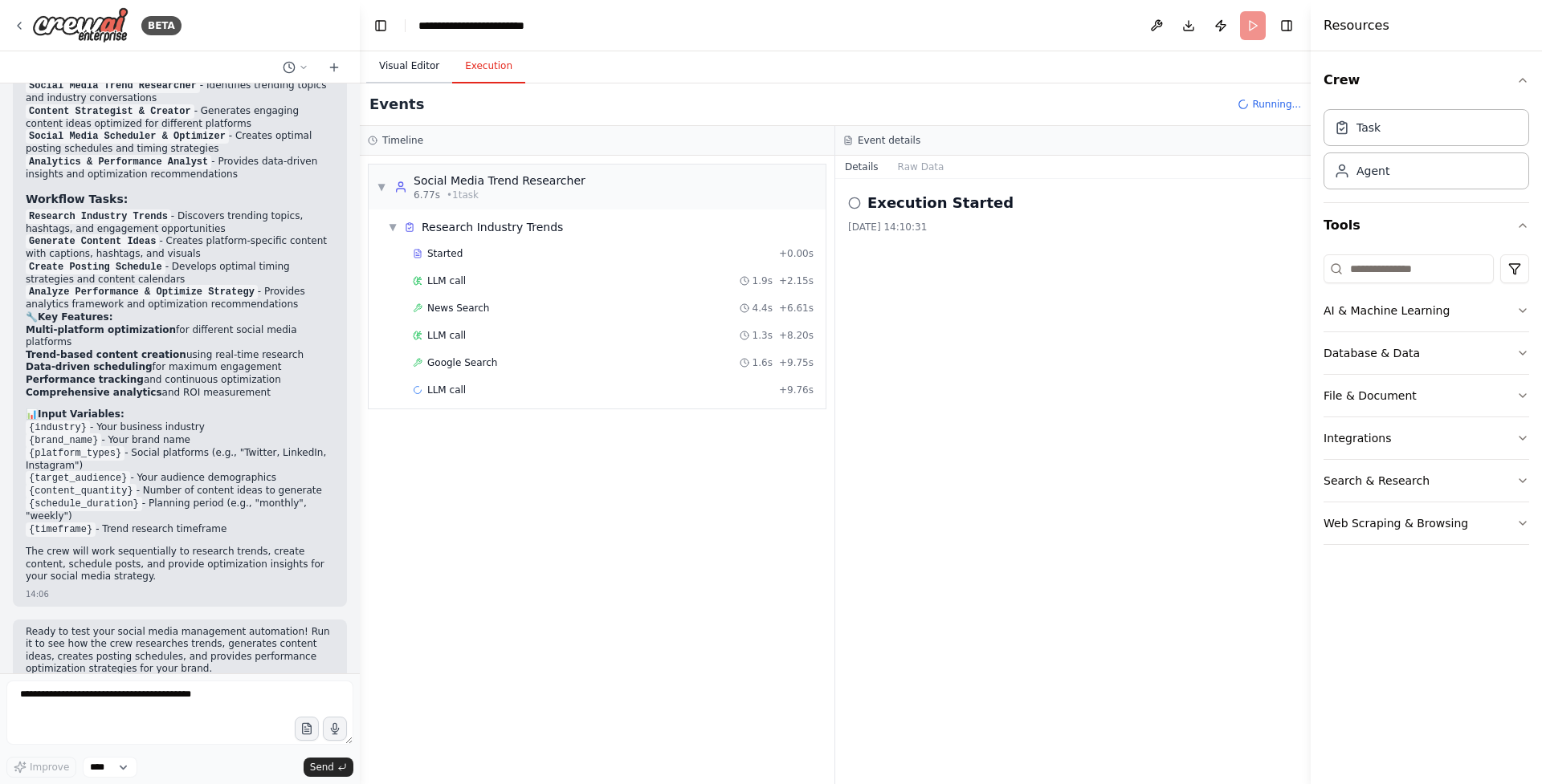
click at [428, 72] on button "Visual Editor" at bounding box center [409, 67] width 86 height 34
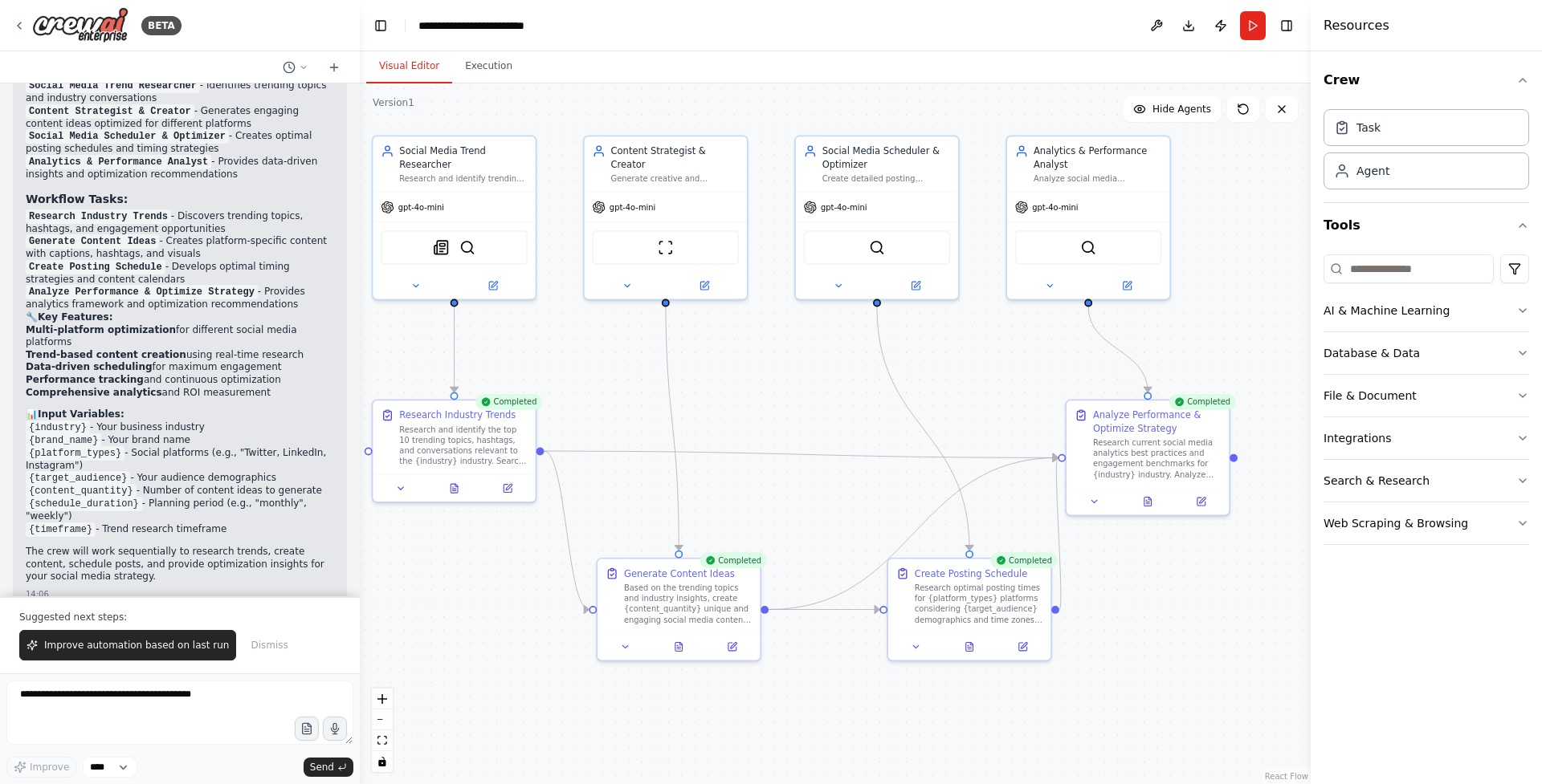
scroll to position [1562, 0]
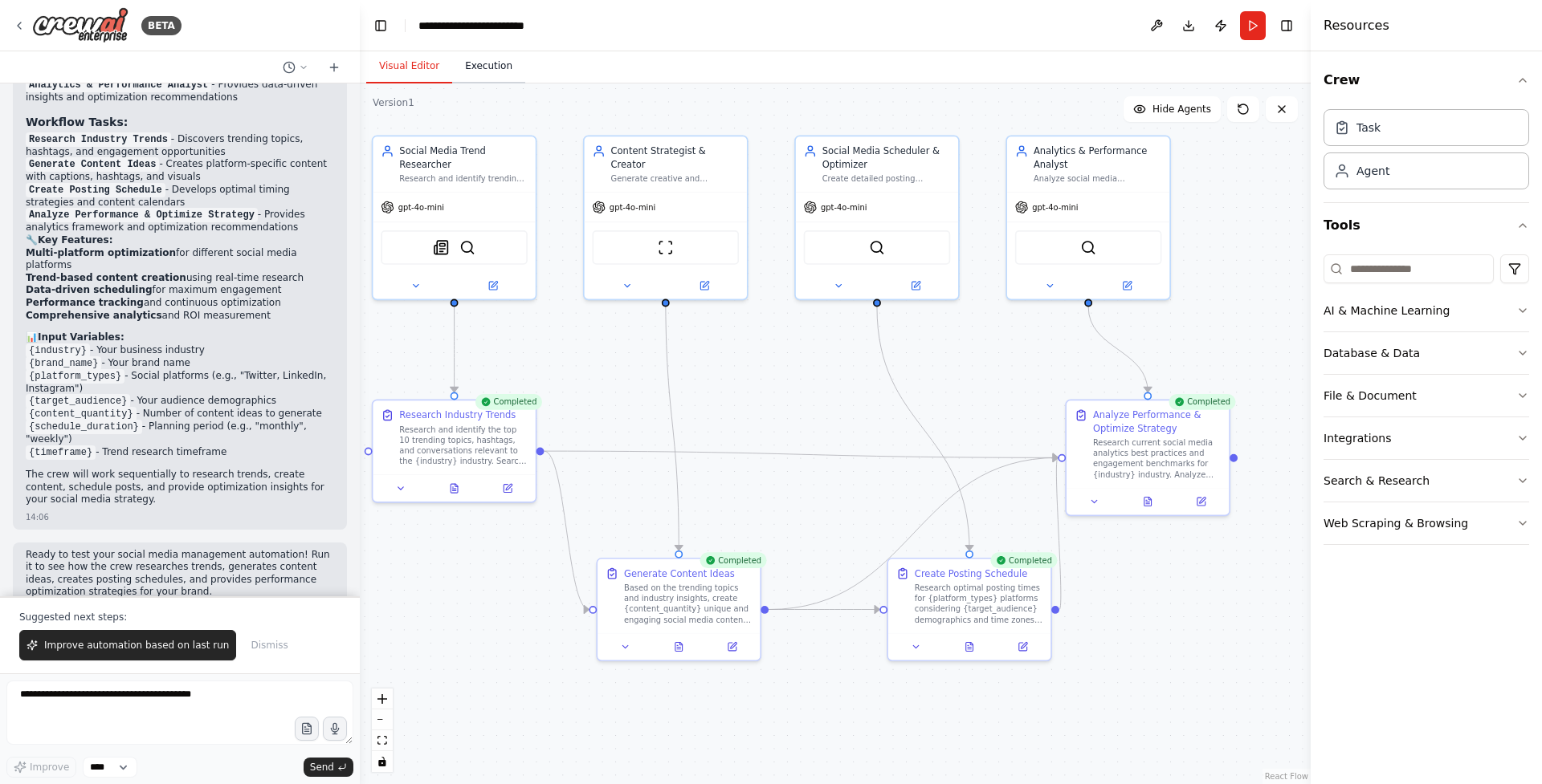
click at [496, 77] on button "Execution" at bounding box center [489, 67] width 73 height 34
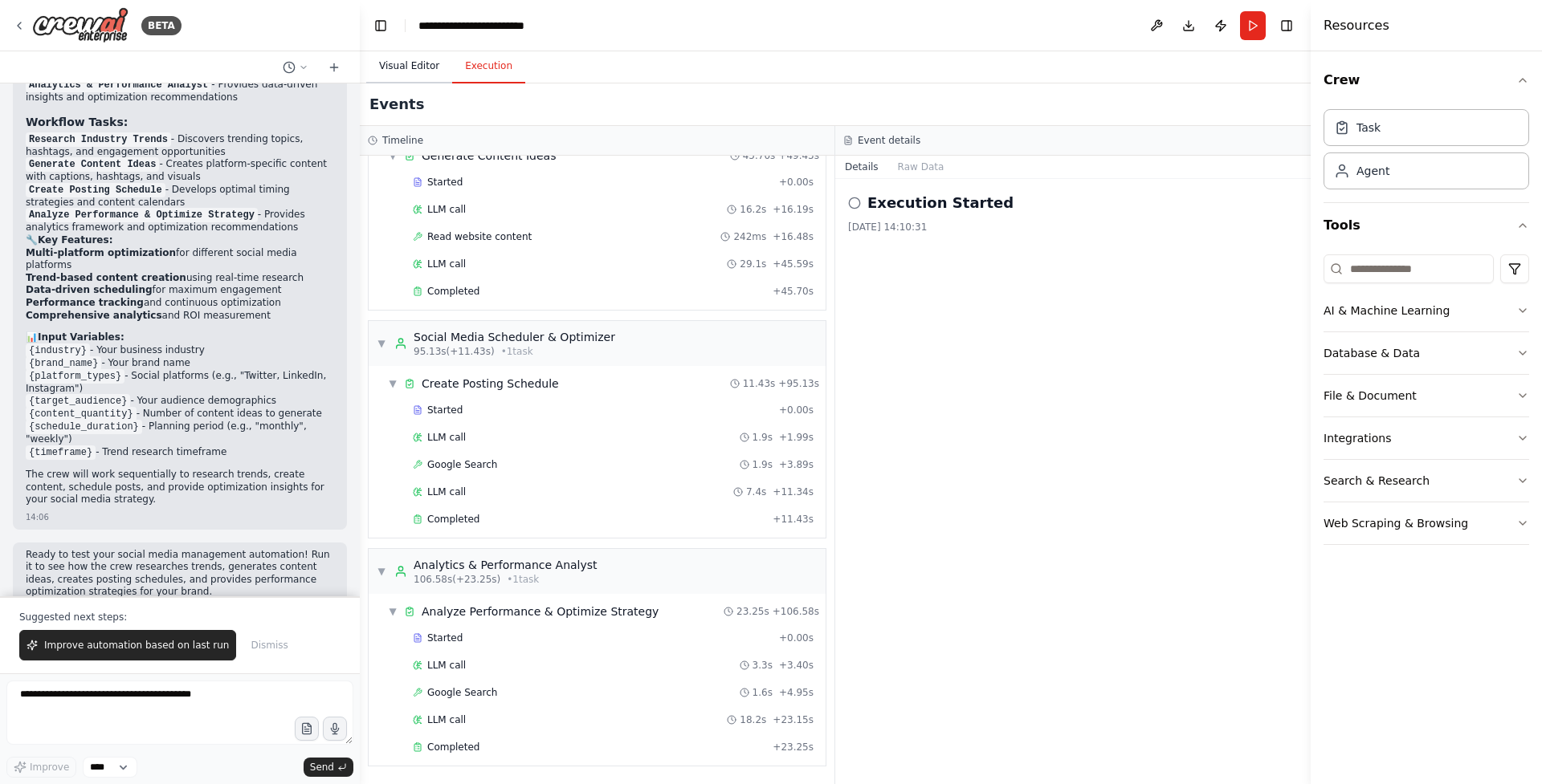
click at [415, 77] on button "Visual Editor" at bounding box center [409, 67] width 86 height 34
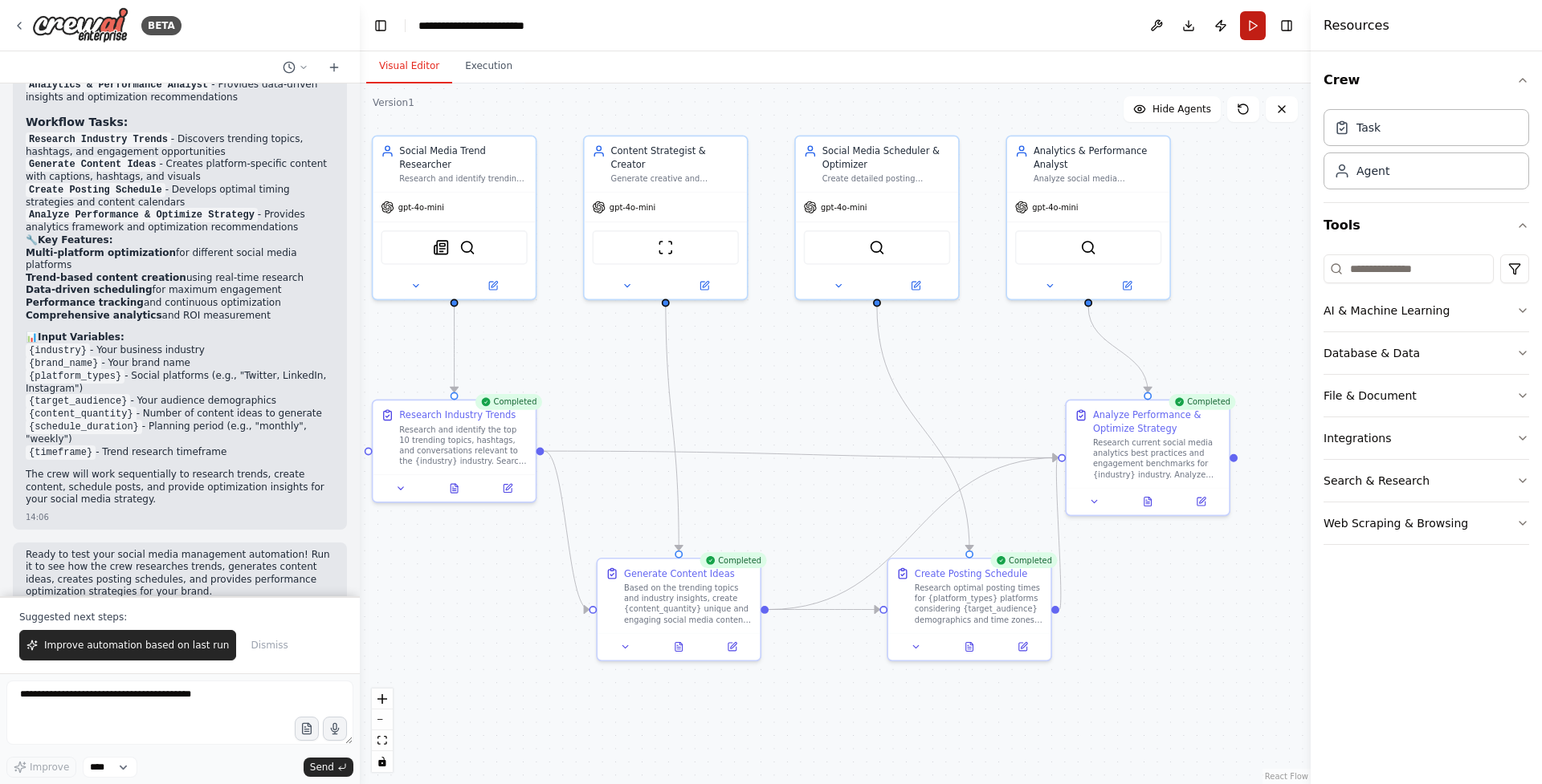
click at [1250, 30] on button "Run" at bounding box center [1252, 26] width 26 height 29
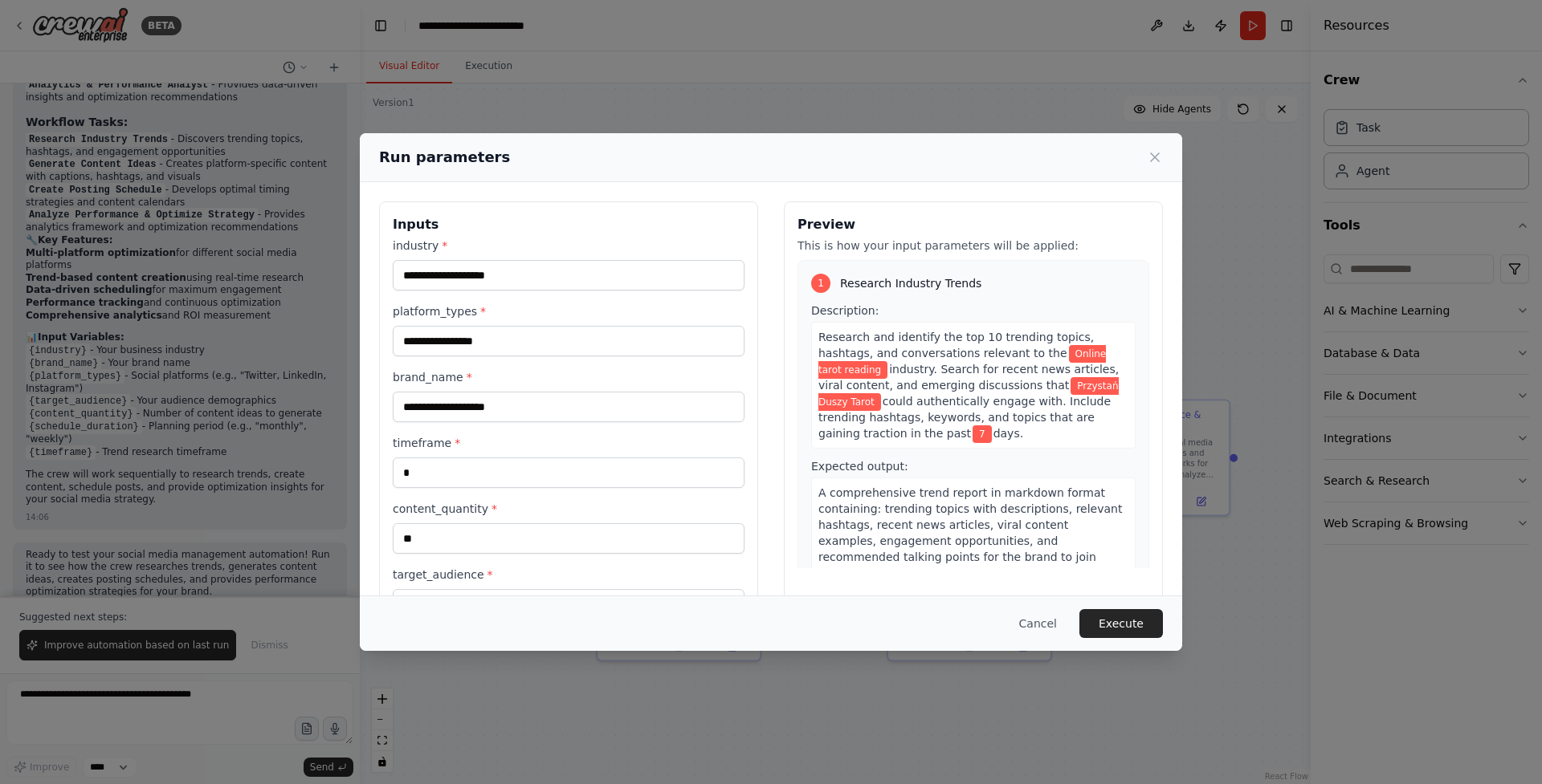
scroll to position [123, 0]
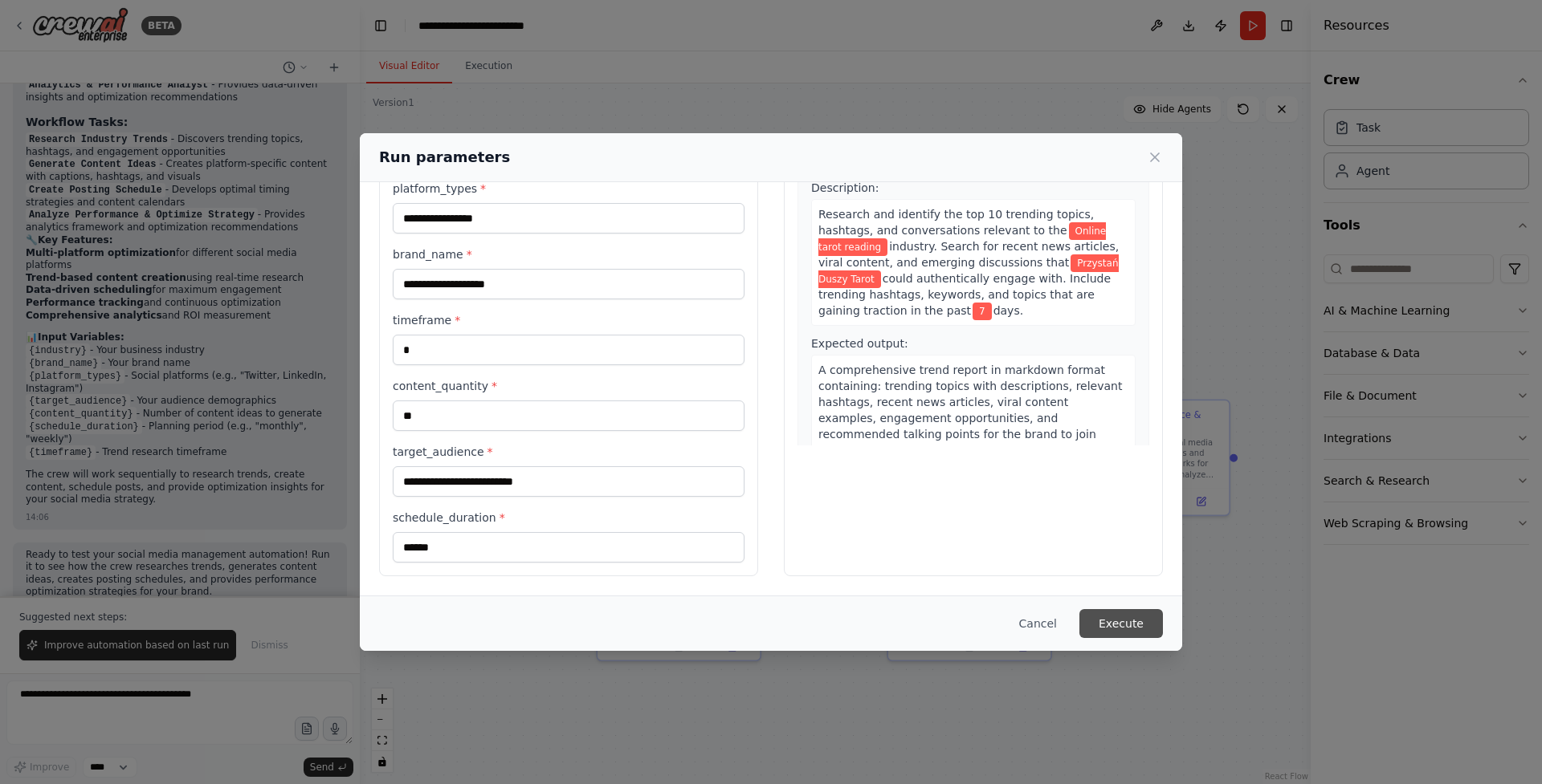
click at [1106, 620] on button "Execute" at bounding box center [1121, 623] width 83 height 29
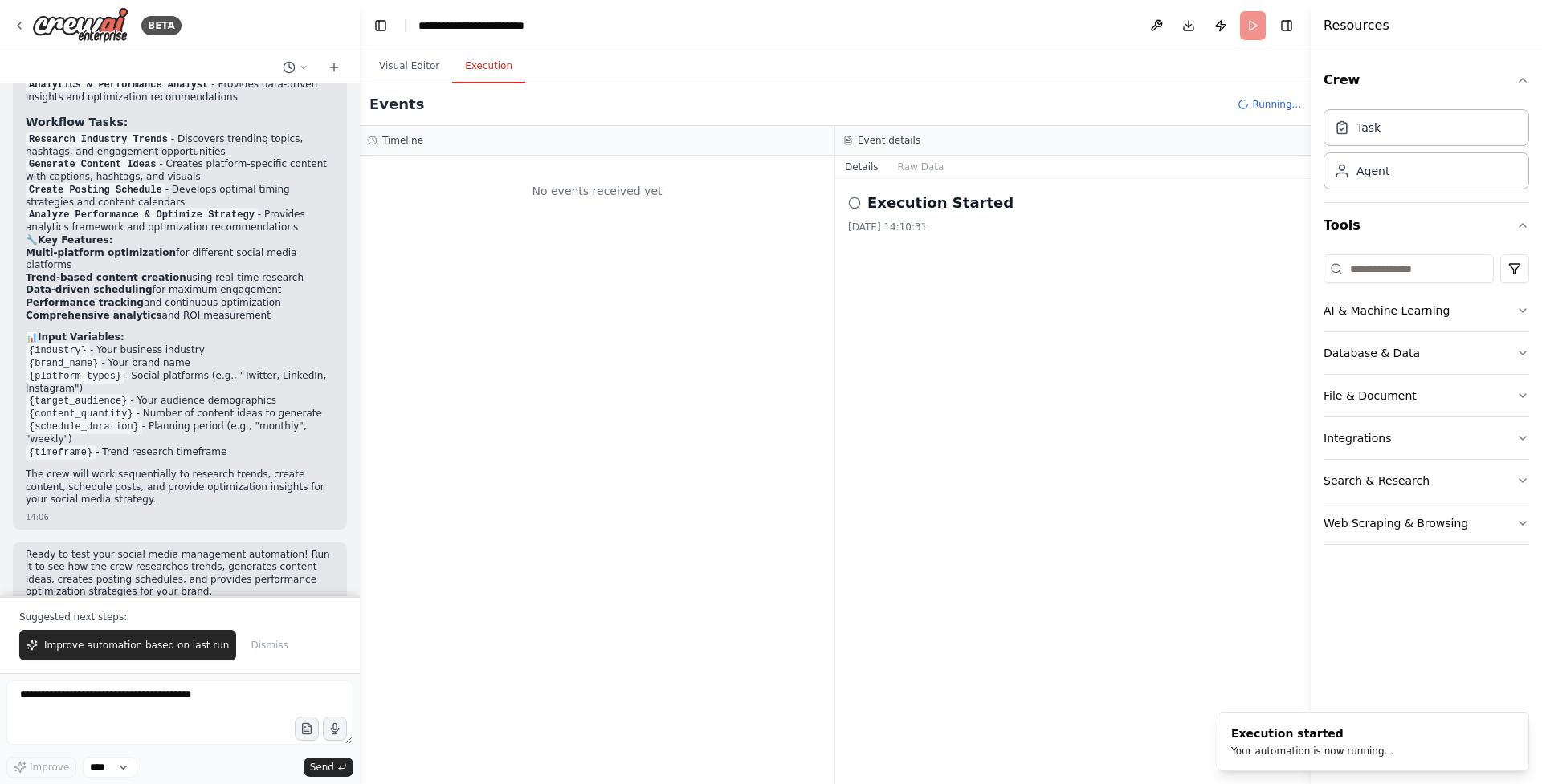
scroll to position [0, 0]
click at [882, 286] on div "Execution Started 19.09.2025, 14:10:31" at bounding box center [1072, 482] width 475 height 606
click at [931, 214] on div "Execution Started 19.09.2025, 14:10:31" at bounding box center [1073, 212] width 449 height 42
click at [918, 171] on button "Raw Data" at bounding box center [921, 166] width 66 height 22
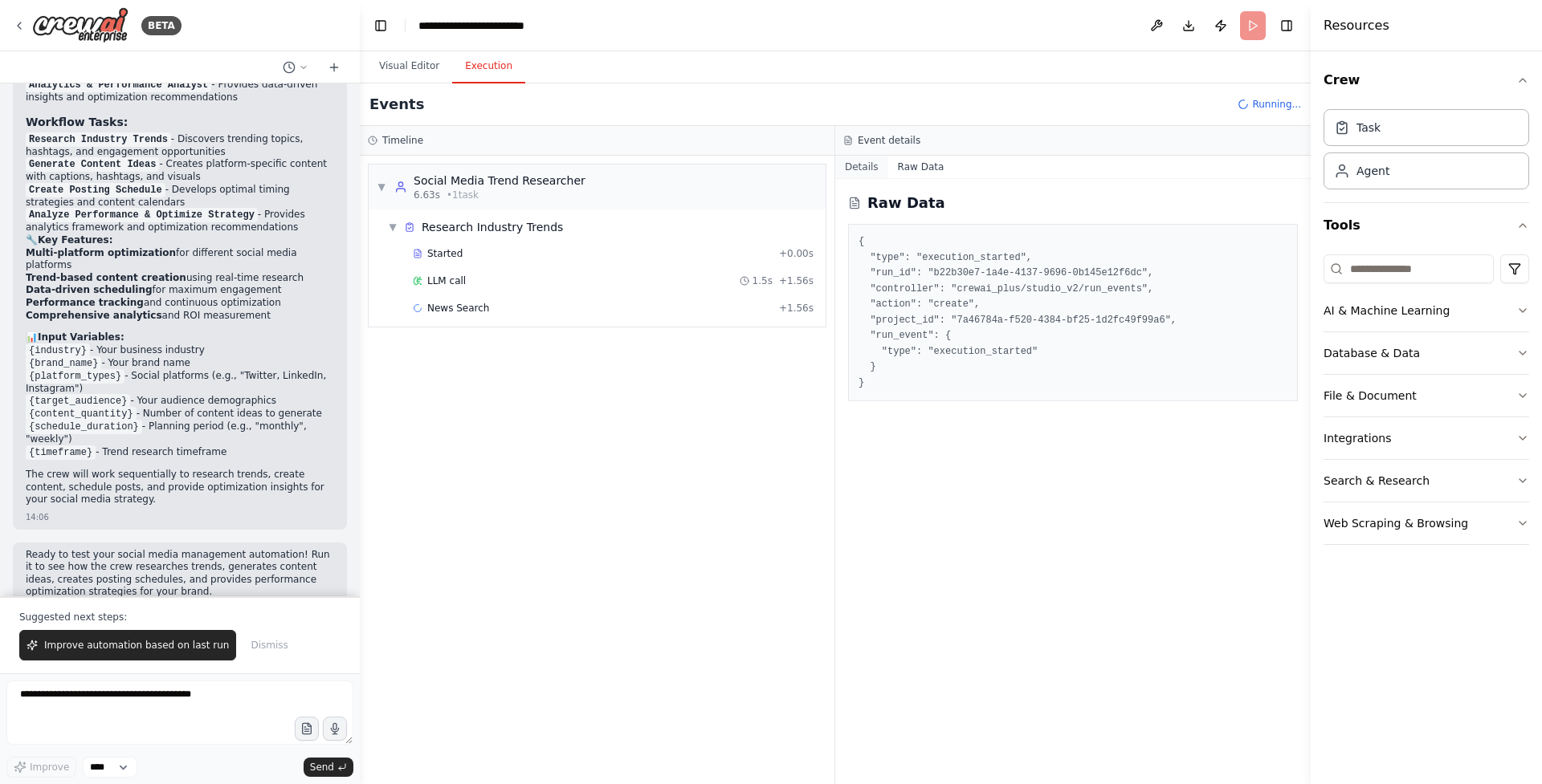
click at [870, 169] on button "Details" at bounding box center [862, 166] width 53 height 22
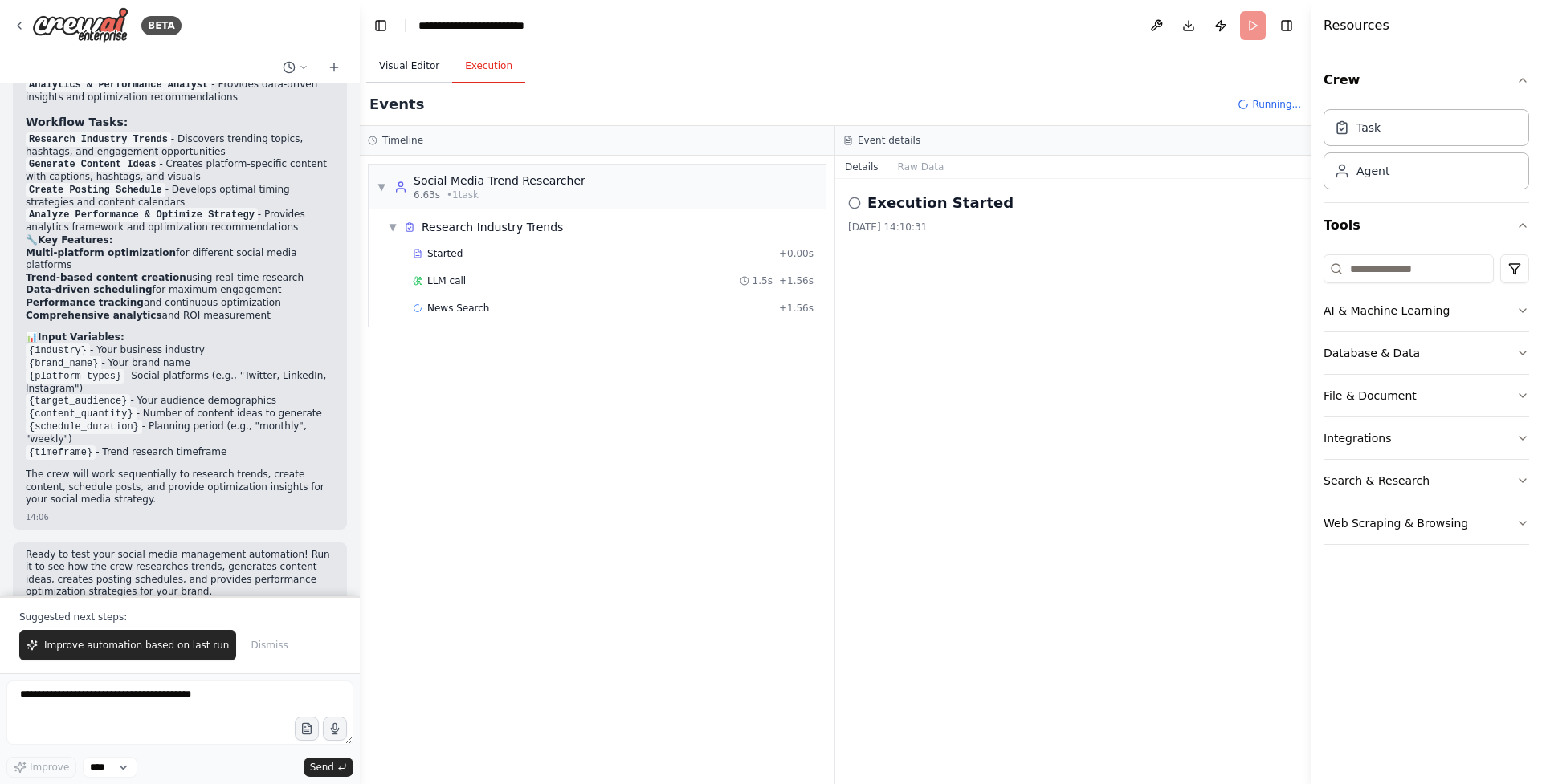
click at [414, 67] on button "Visual Editor" at bounding box center [409, 67] width 86 height 34
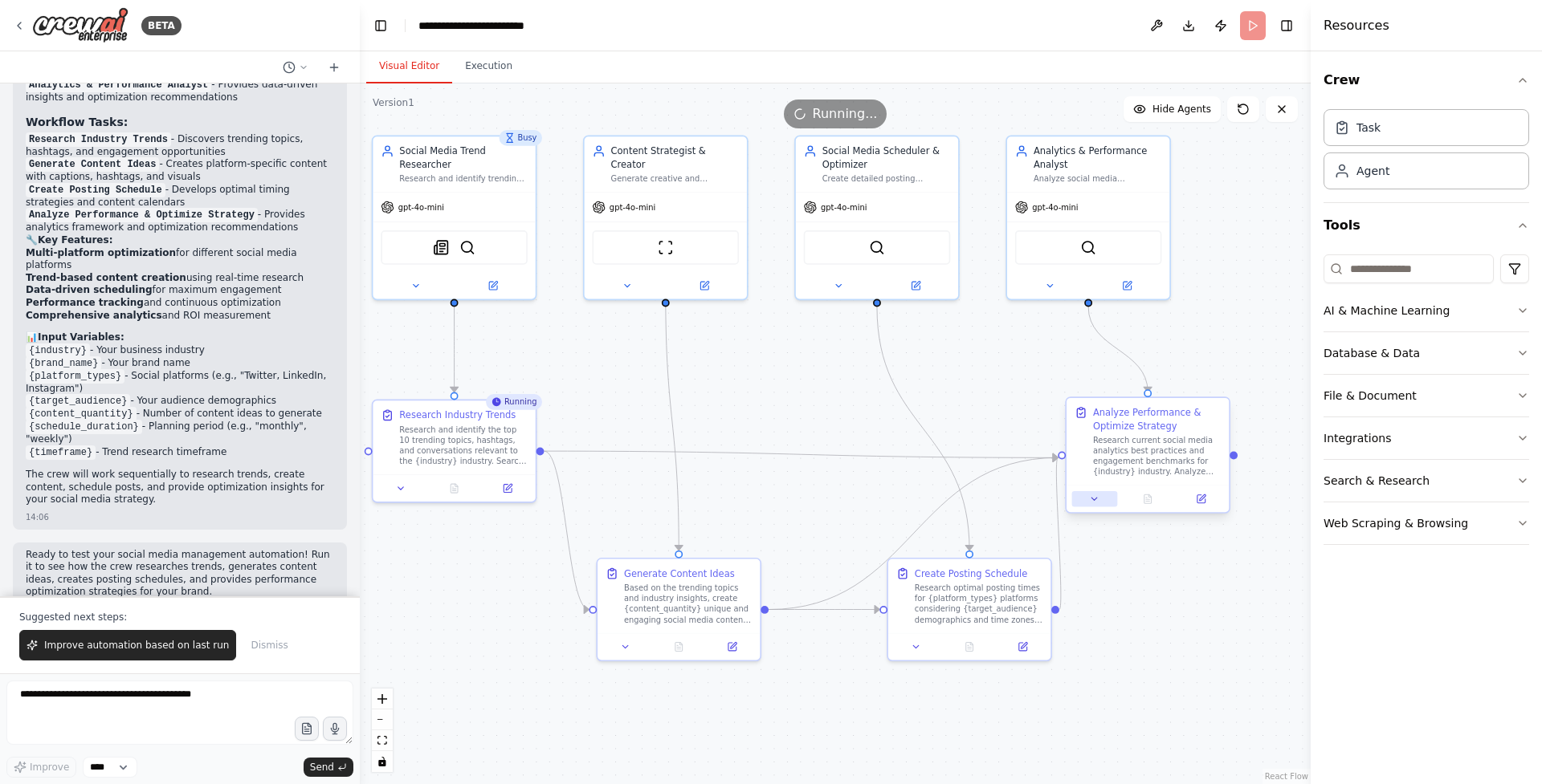
click at [1099, 504] on button at bounding box center [1094, 499] width 45 height 16
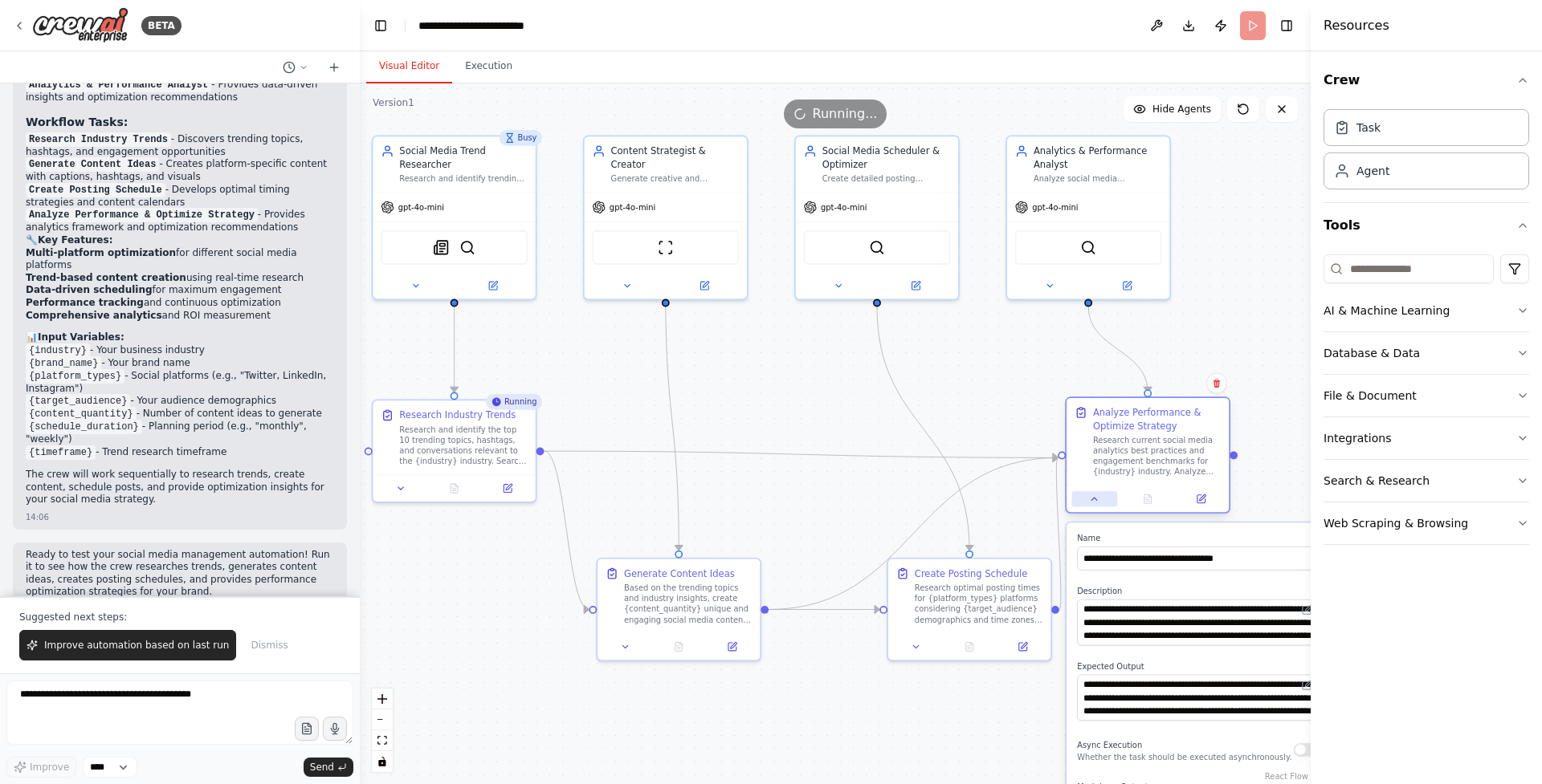
click at [1095, 505] on button at bounding box center [1094, 499] width 45 height 16
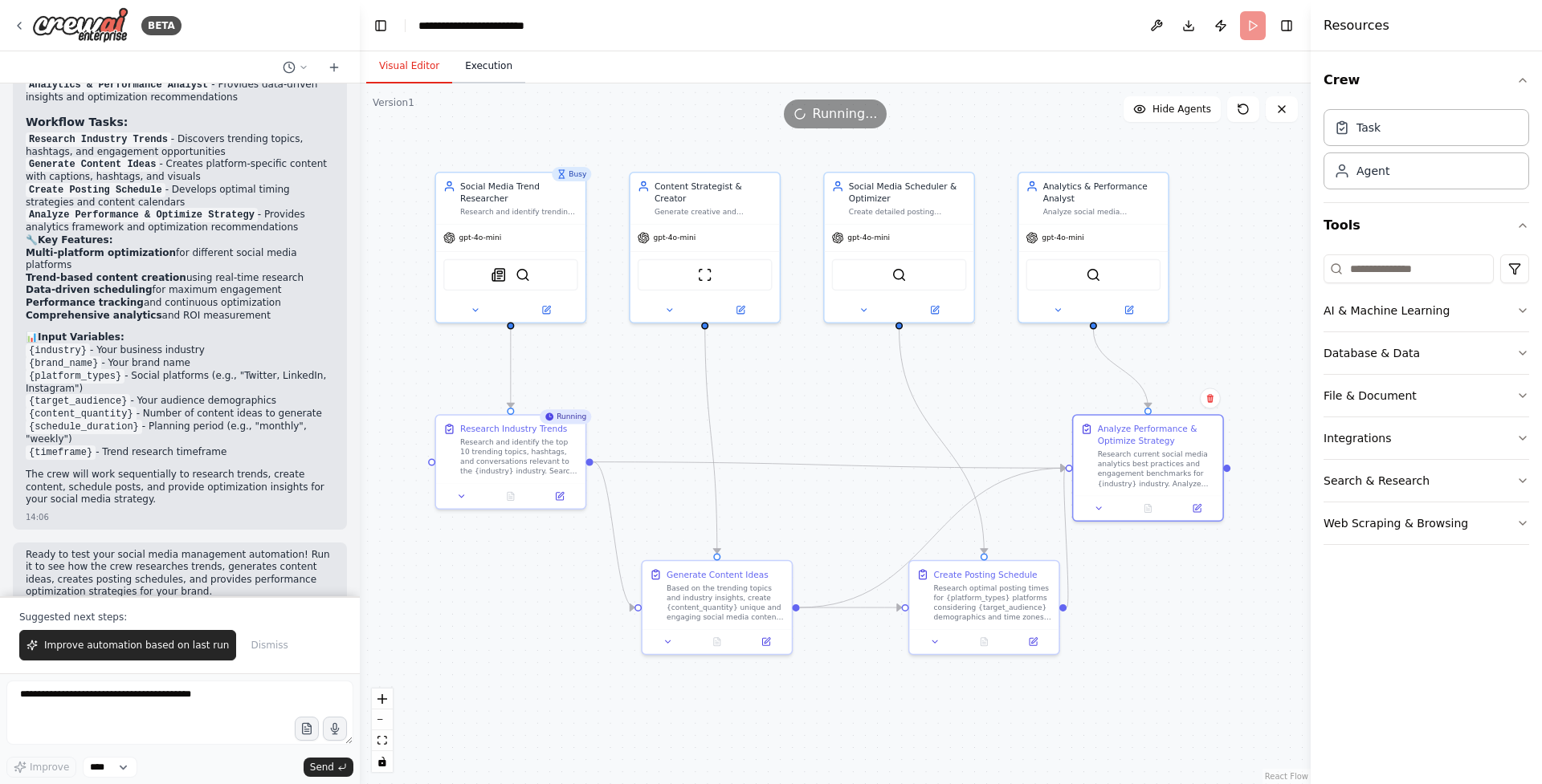
click at [487, 64] on button "Execution" at bounding box center [489, 67] width 73 height 34
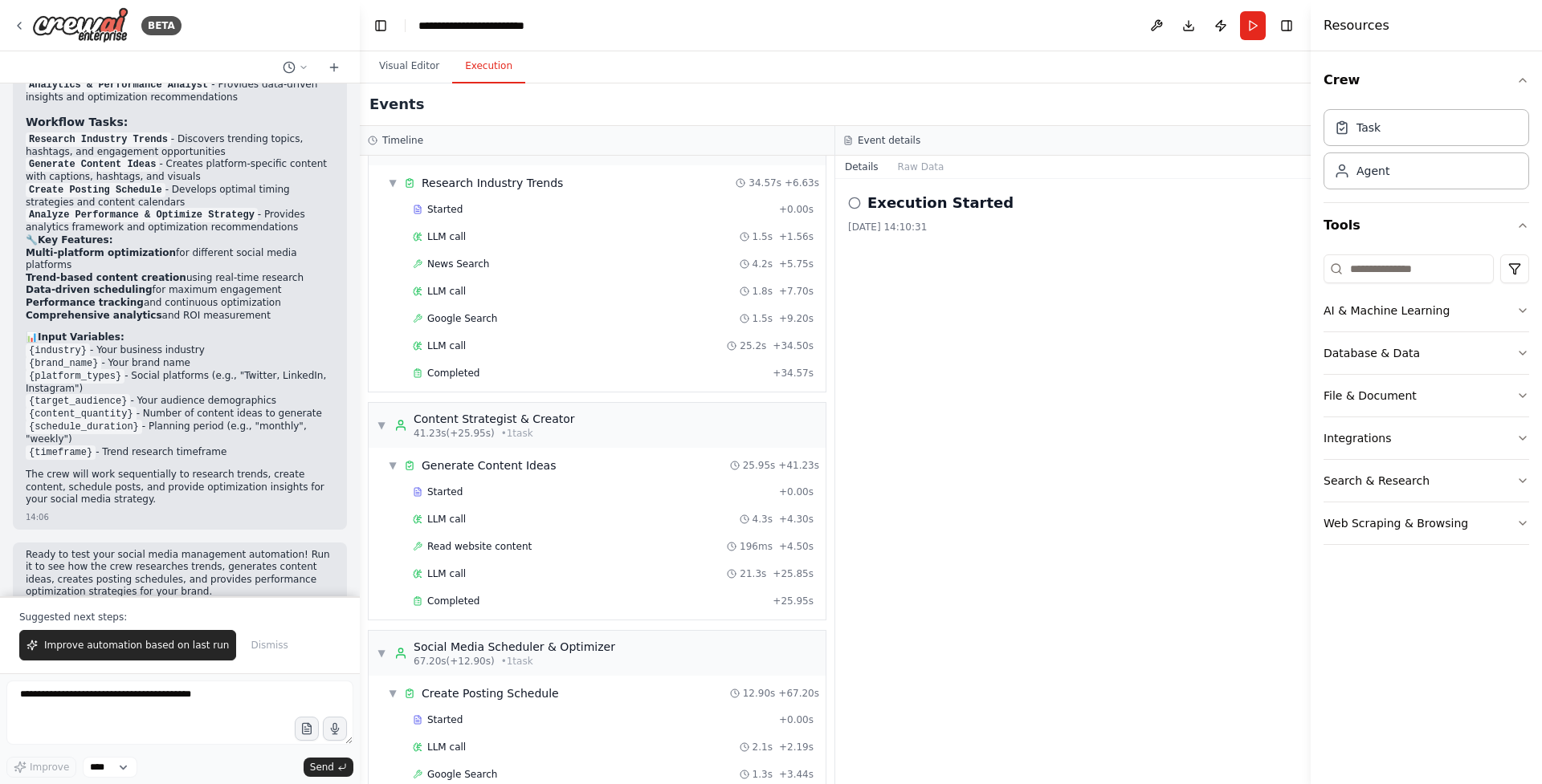
scroll to position [518, 0]
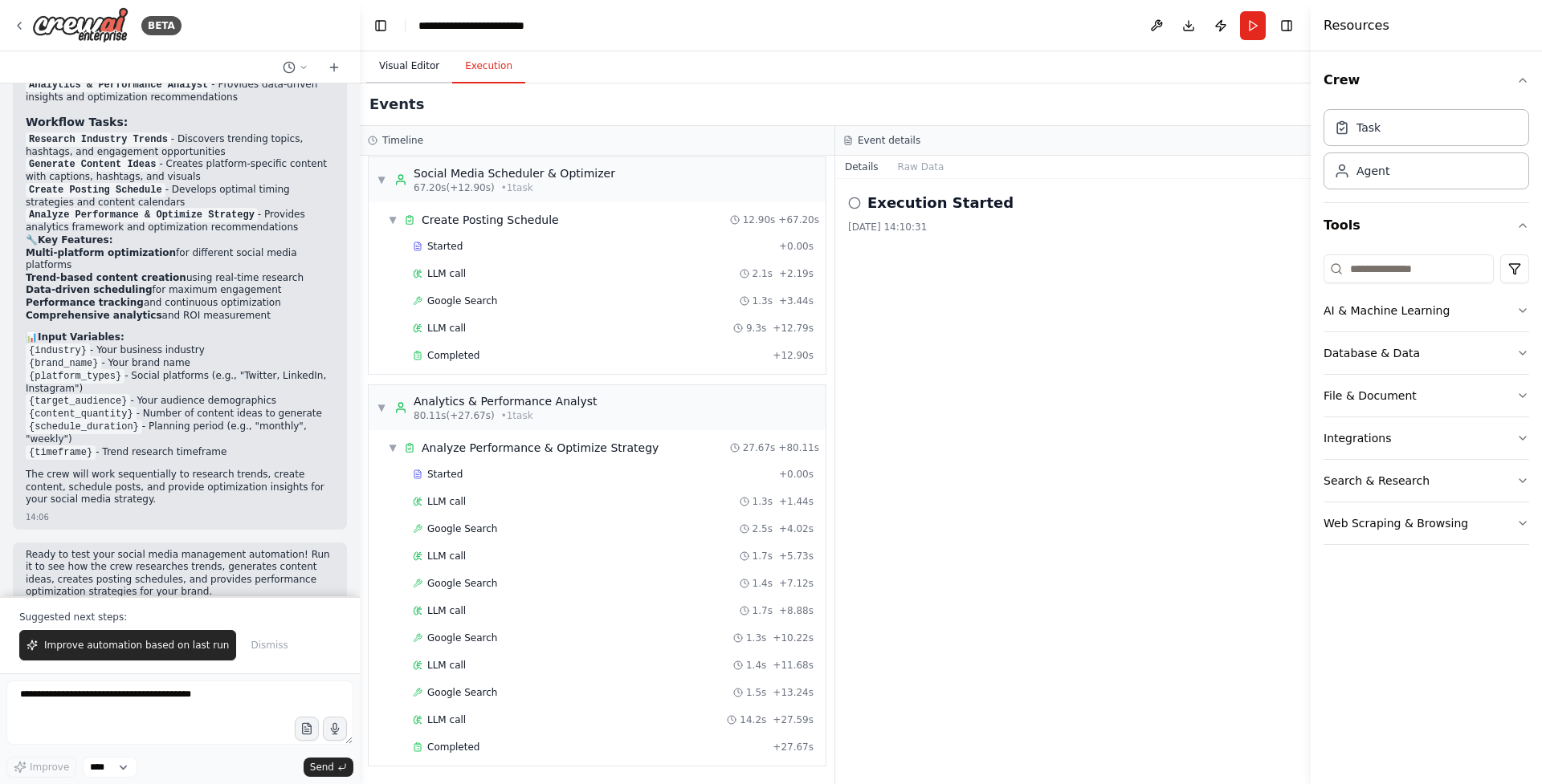
click at [418, 67] on button "Visual Editor" at bounding box center [409, 67] width 86 height 34
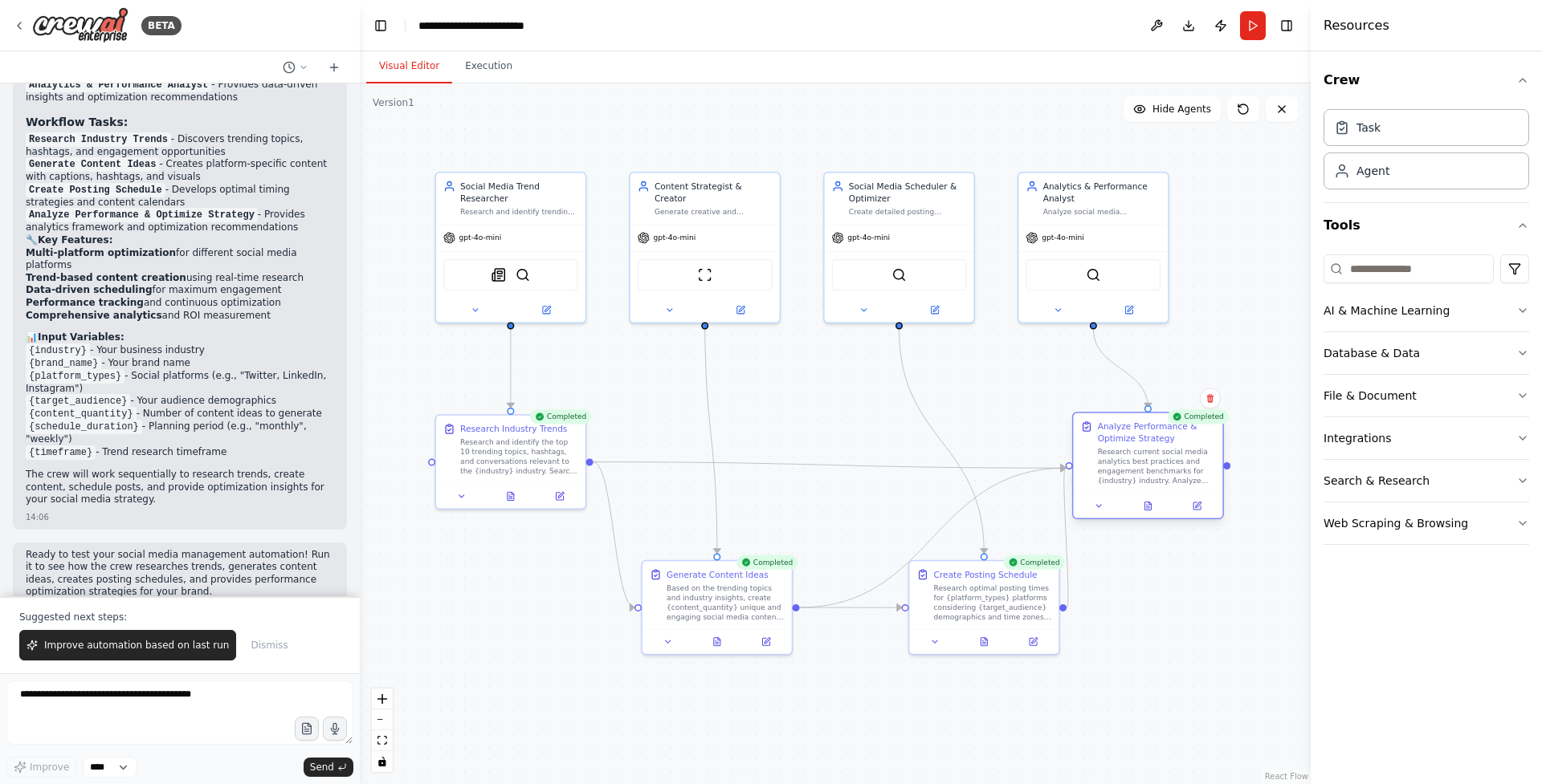
click at [1197, 444] on div "Analyze Performance & Optimize Strategy" at bounding box center [1156, 432] width 118 height 24
click at [1152, 510] on icon at bounding box center [1148, 505] width 10 height 10
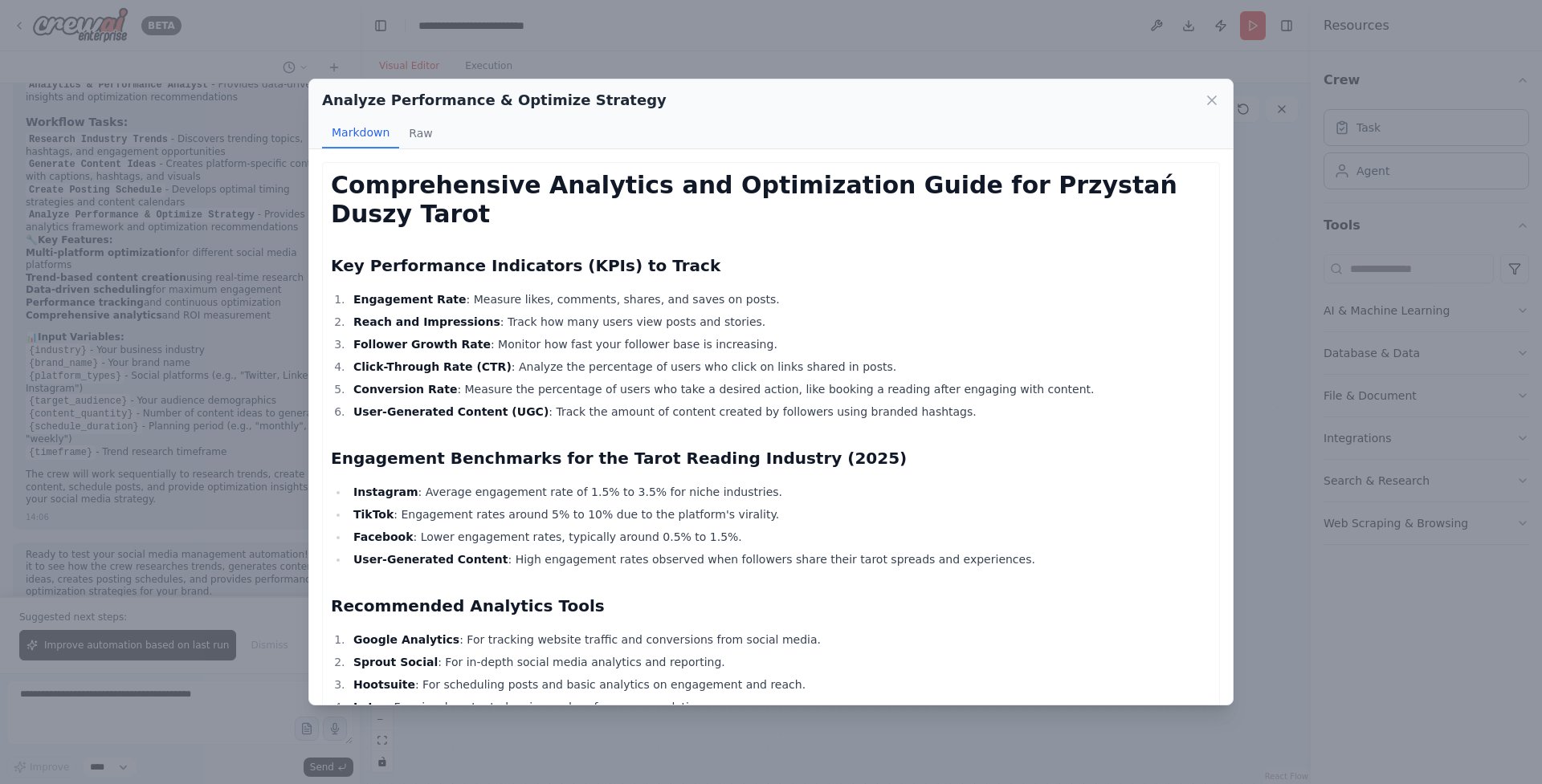
scroll to position [11, 0]
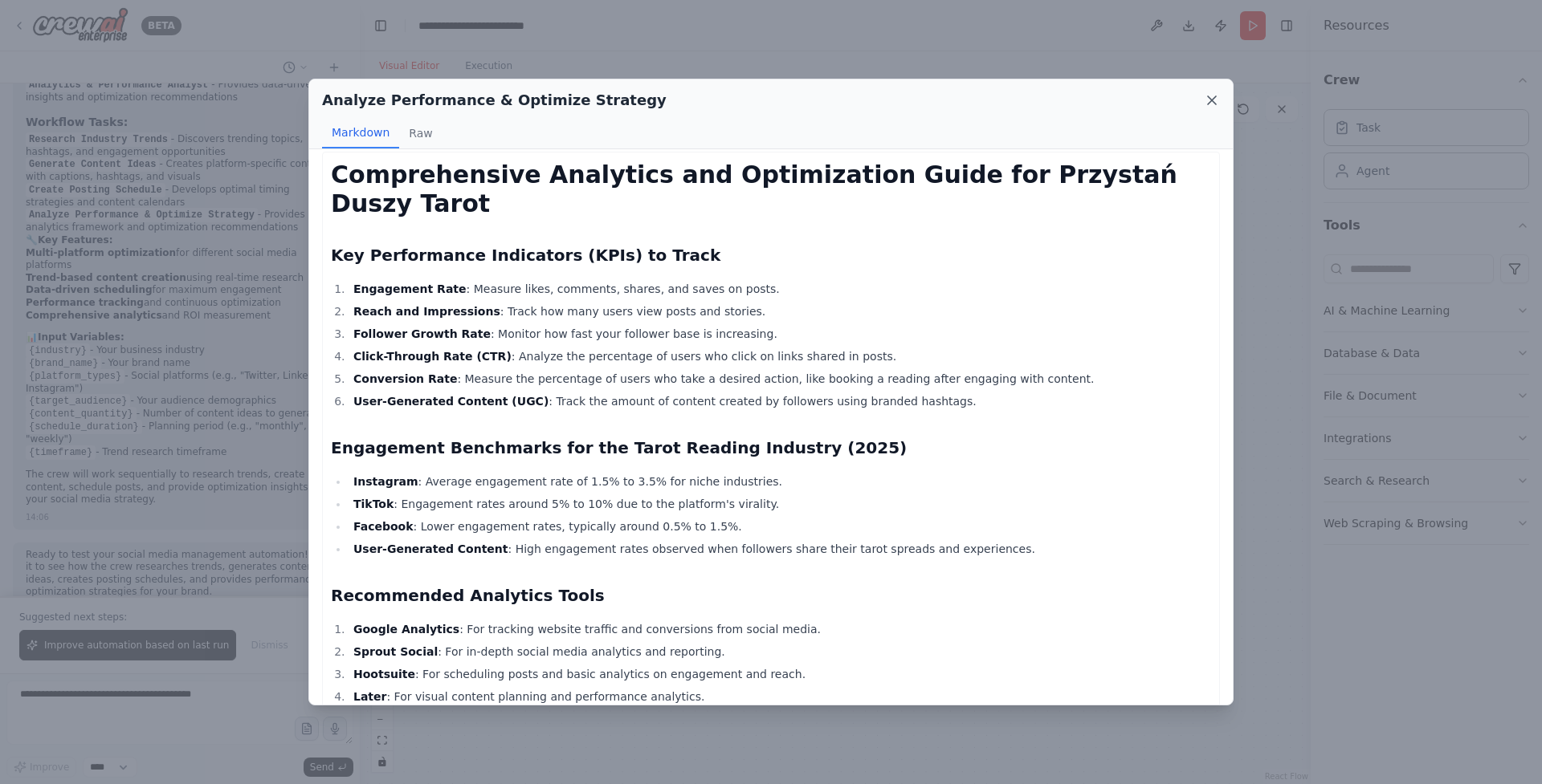
click at [1208, 102] on icon at bounding box center [1212, 100] width 16 height 16
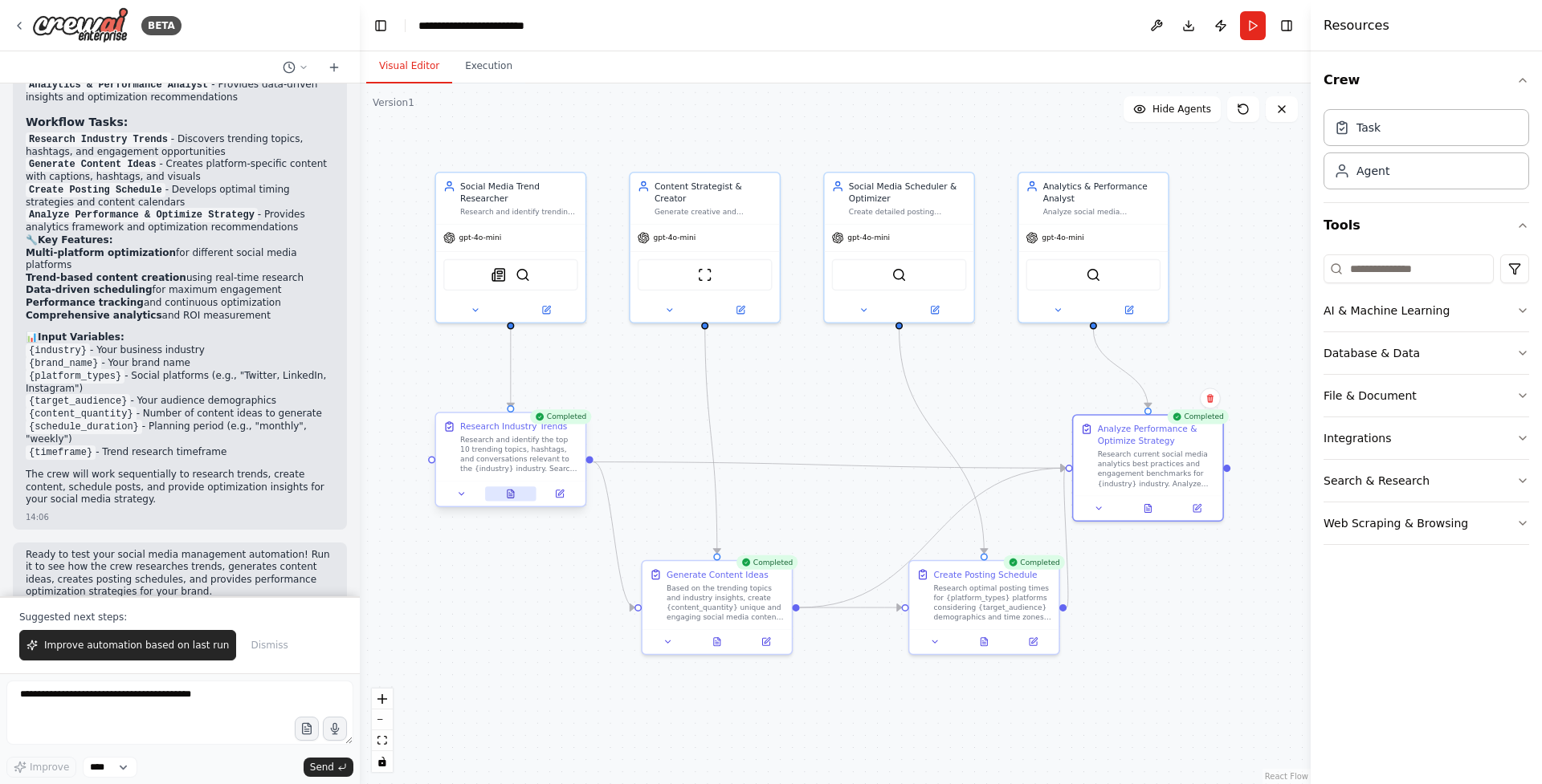
click at [507, 493] on icon at bounding box center [511, 494] width 10 height 10
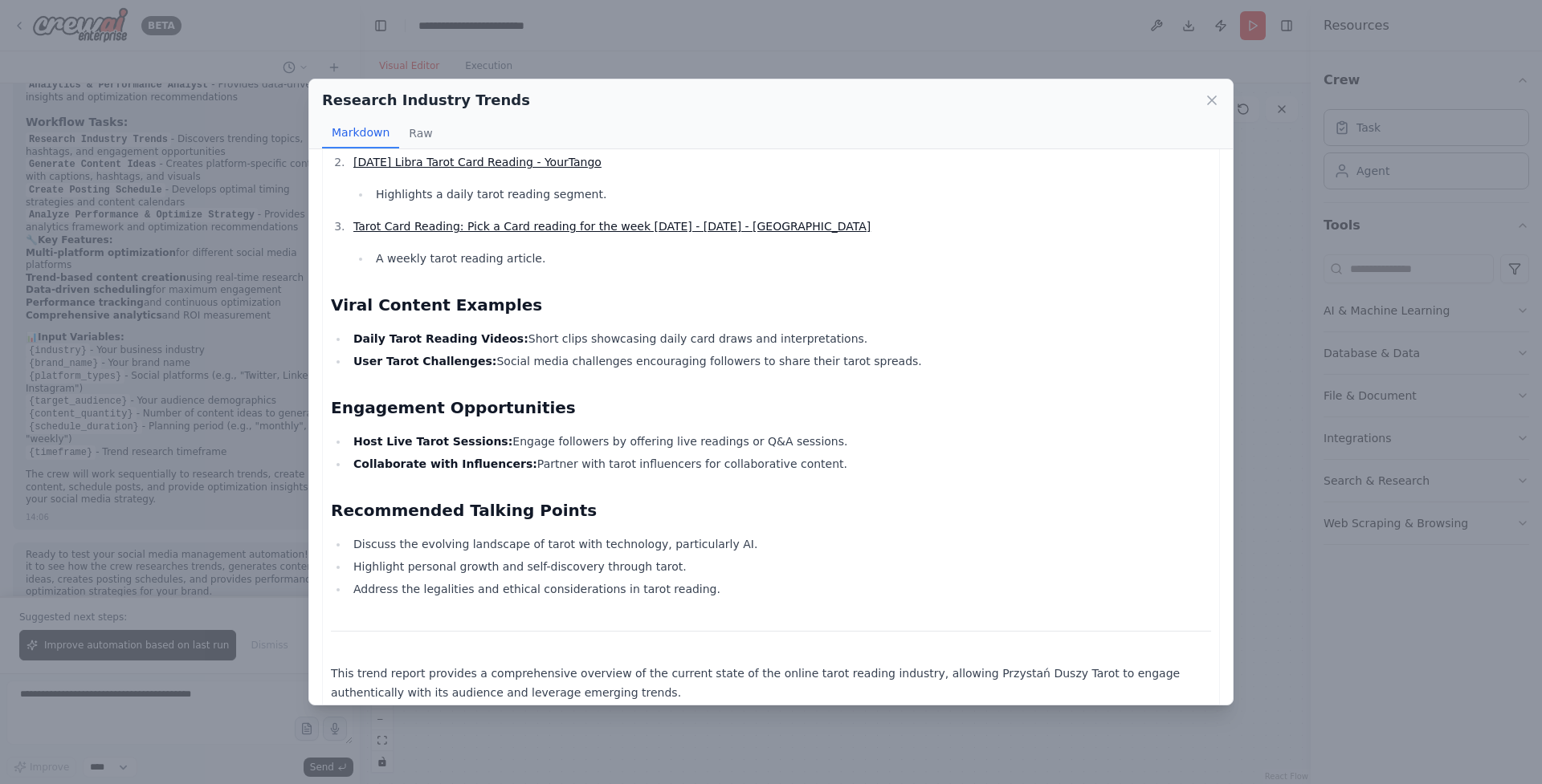
scroll to position [1366, 0]
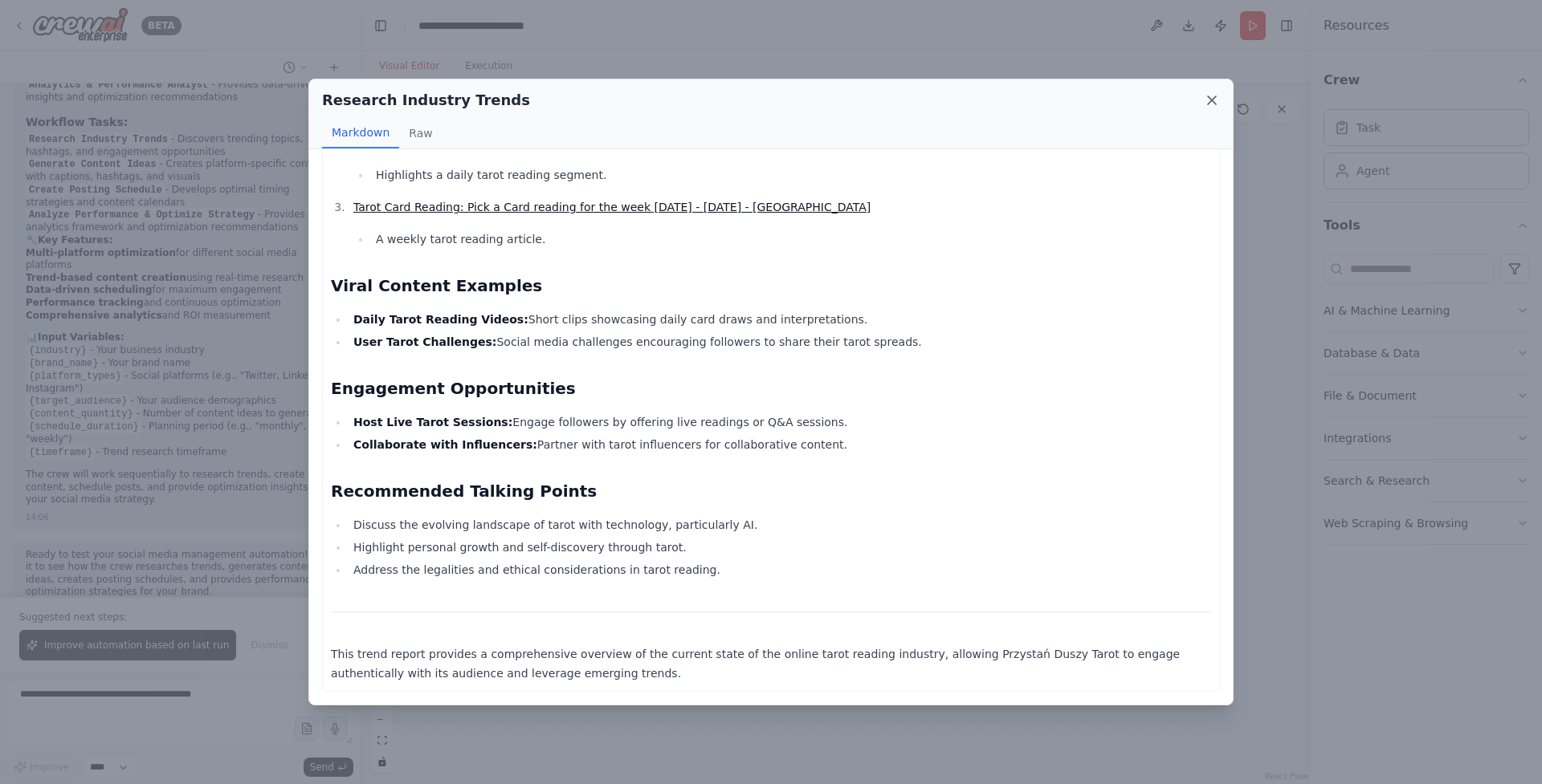
click at [1212, 94] on icon at bounding box center [1212, 100] width 16 height 16
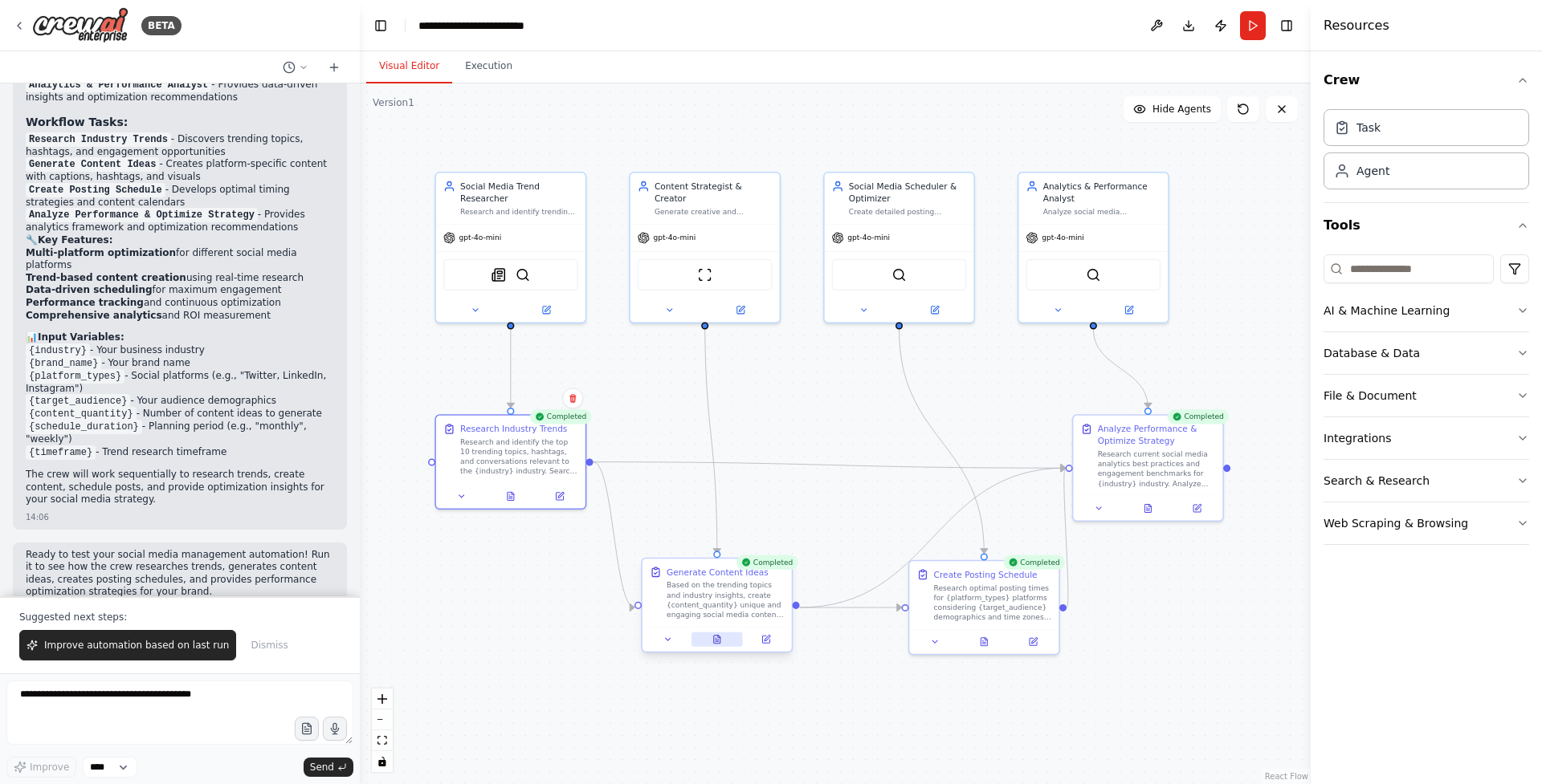
click at [717, 646] on button at bounding box center [718, 640] width 52 height 14
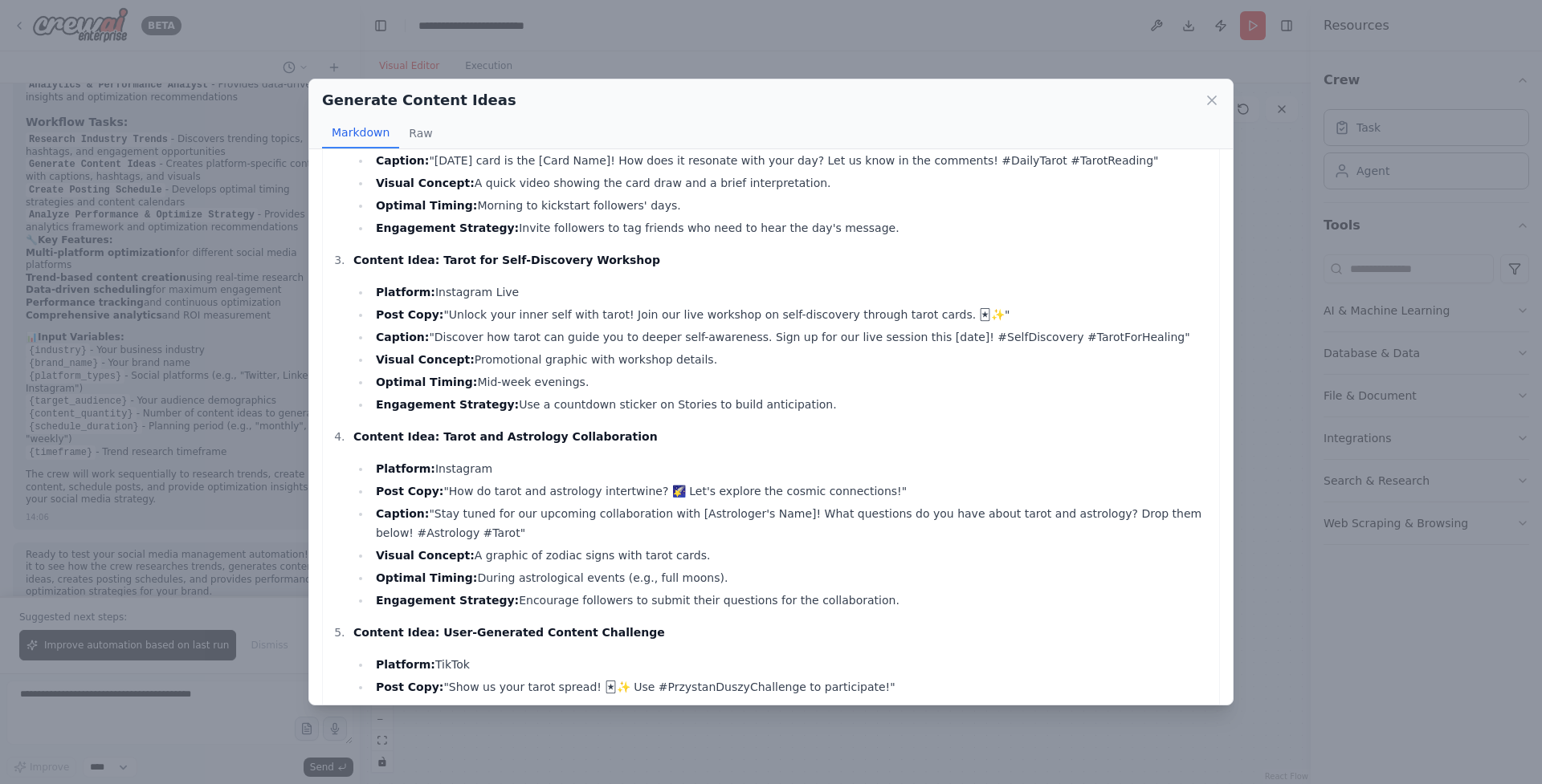
scroll to position [20, 0]
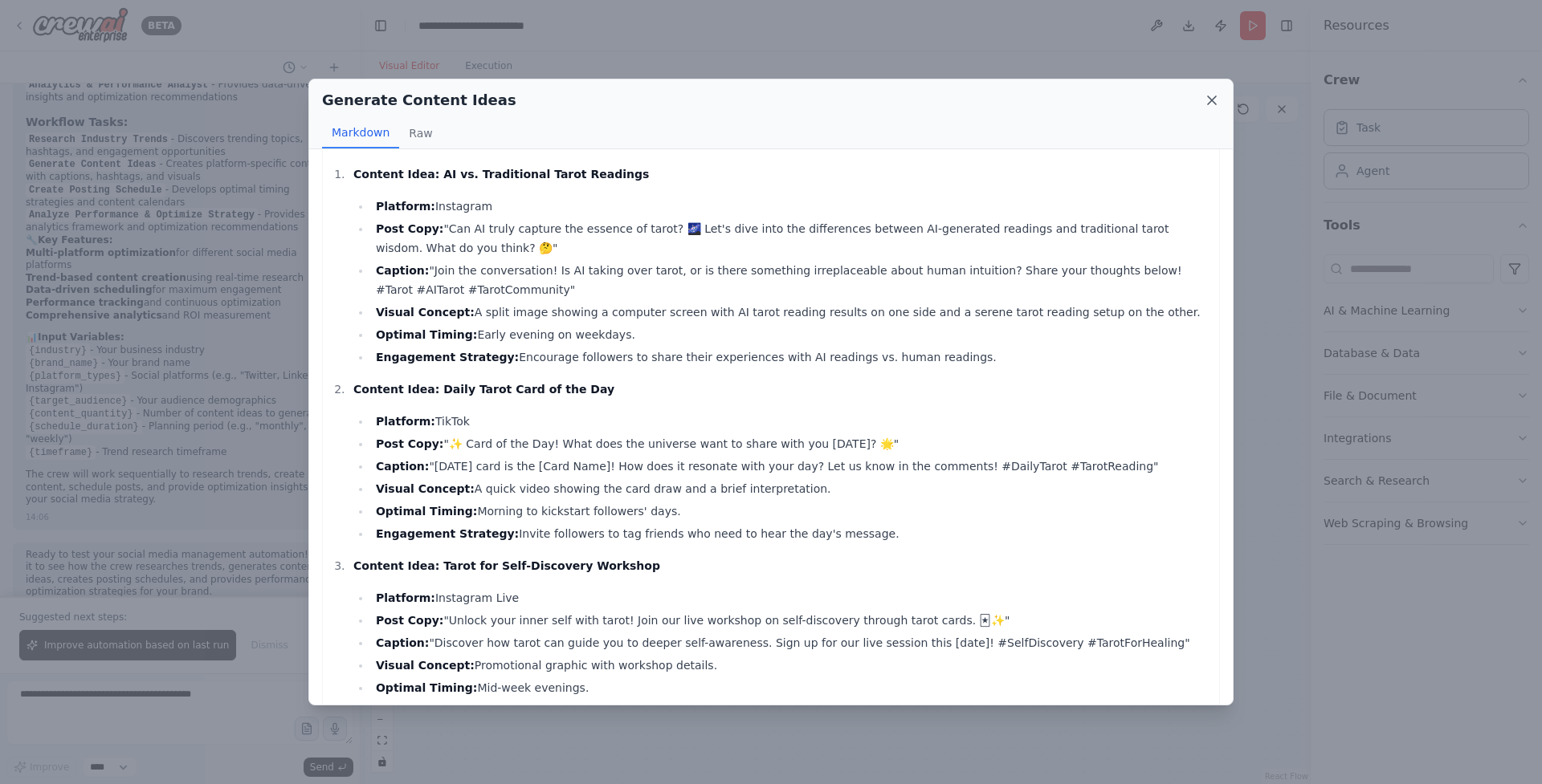
click at [1208, 94] on icon at bounding box center [1212, 100] width 16 height 16
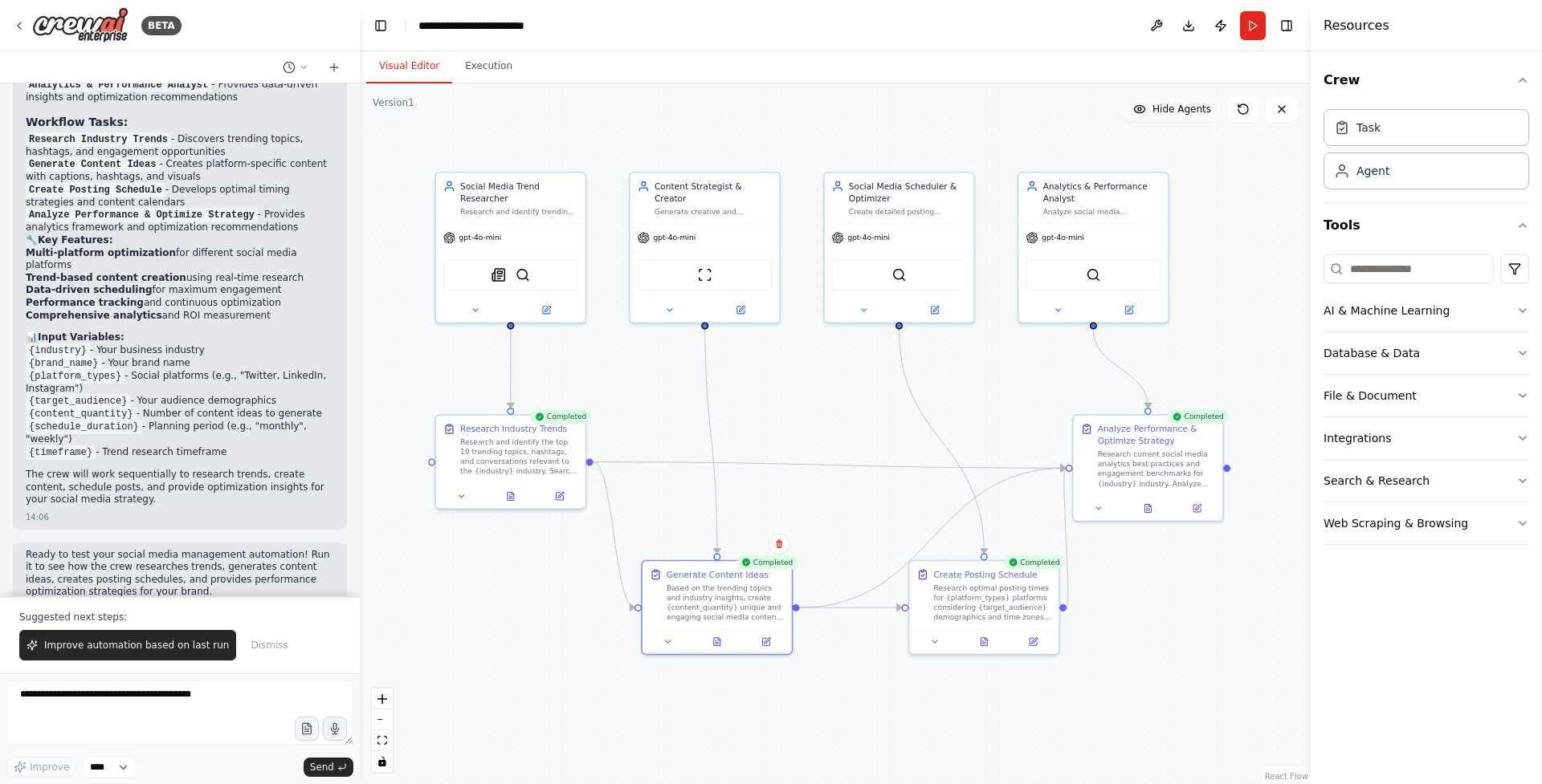
click at [1157, 115] on span "Hide Agents" at bounding box center [1182, 109] width 59 height 12
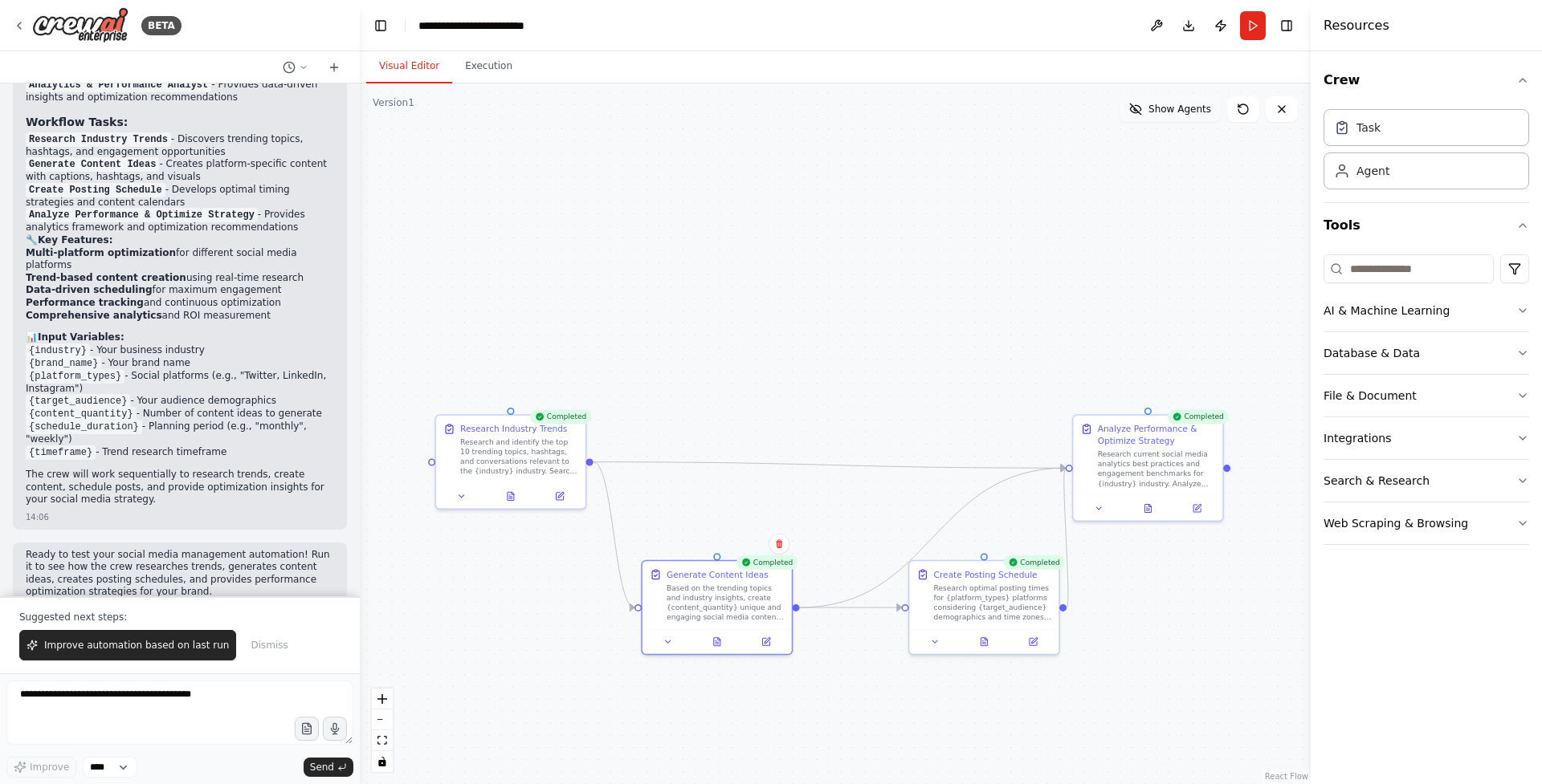
click at [1157, 115] on span "Show Agents" at bounding box center [1180, 109] width 63 height 12
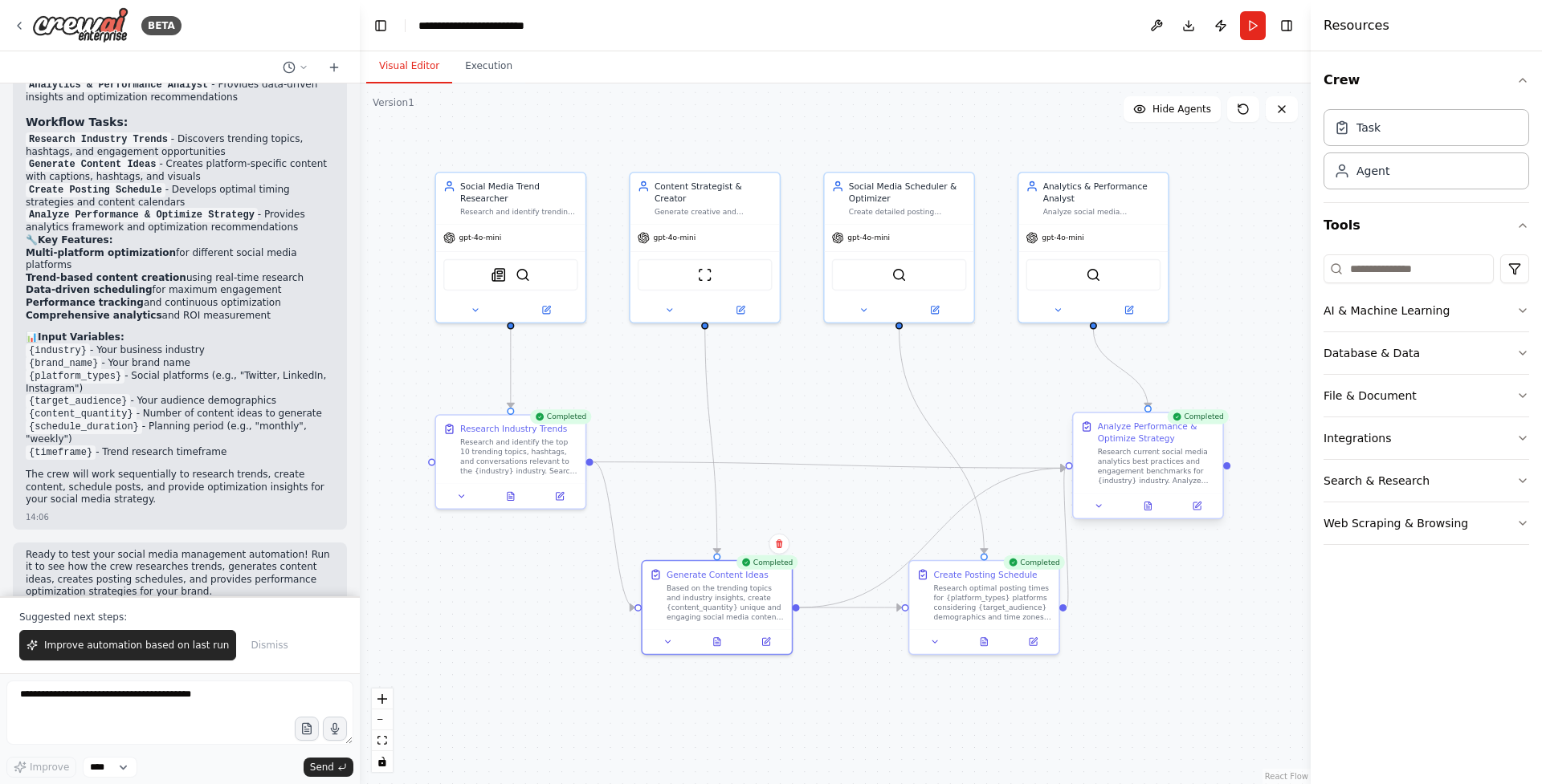
click at [1144, 516] on div at bounding box center [1148, 506] width 149 height 25
click at [1146, 510] on icon at bounding box center [1148, 505] width 6 height 8
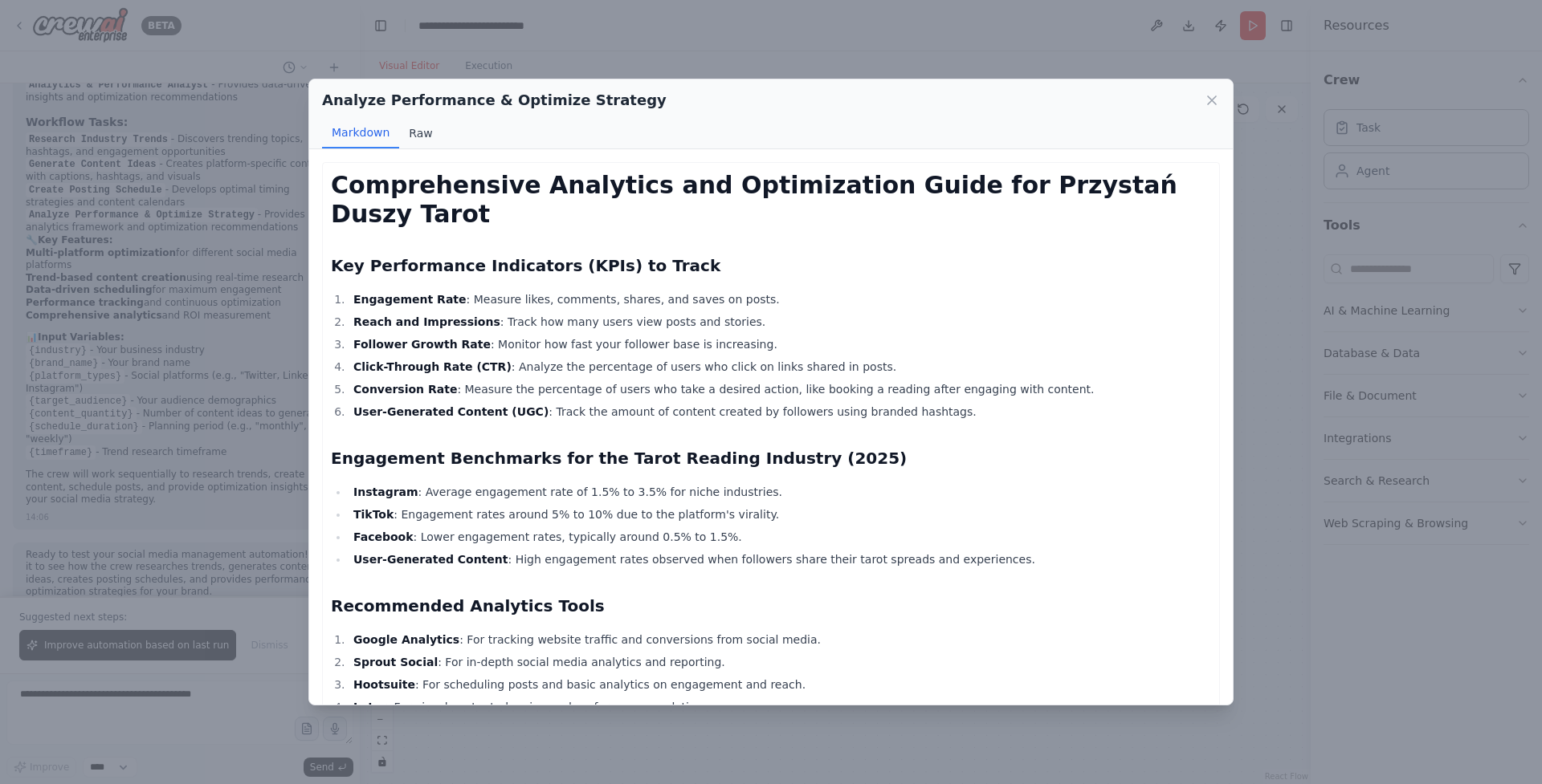
click at [427, 137] on button "Raw" at bounding box center [420, 133] width 43 height 30
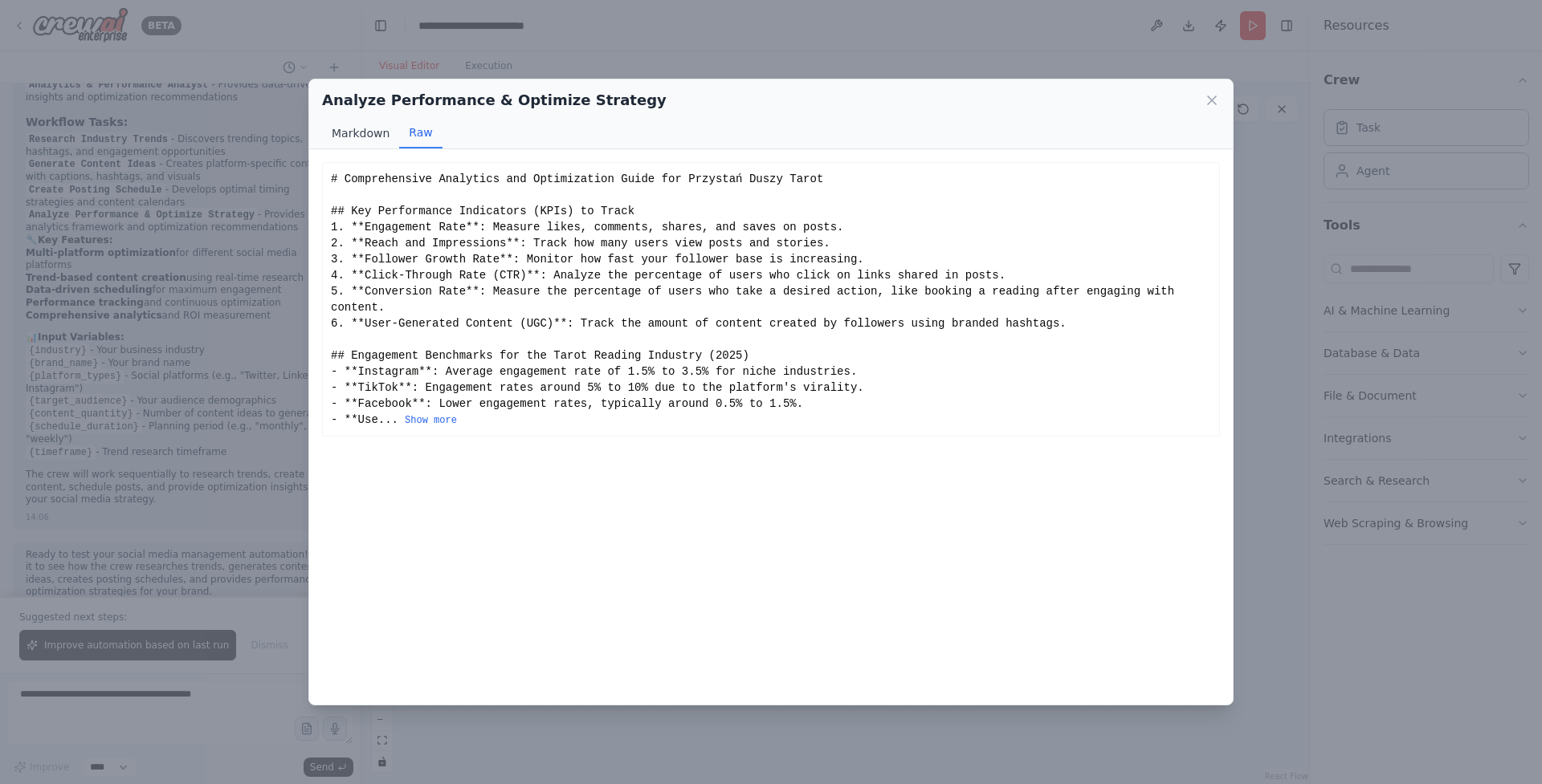
click at [346, 125] on button "Markdown" at bounding box center [361, 133] width 77 height 30
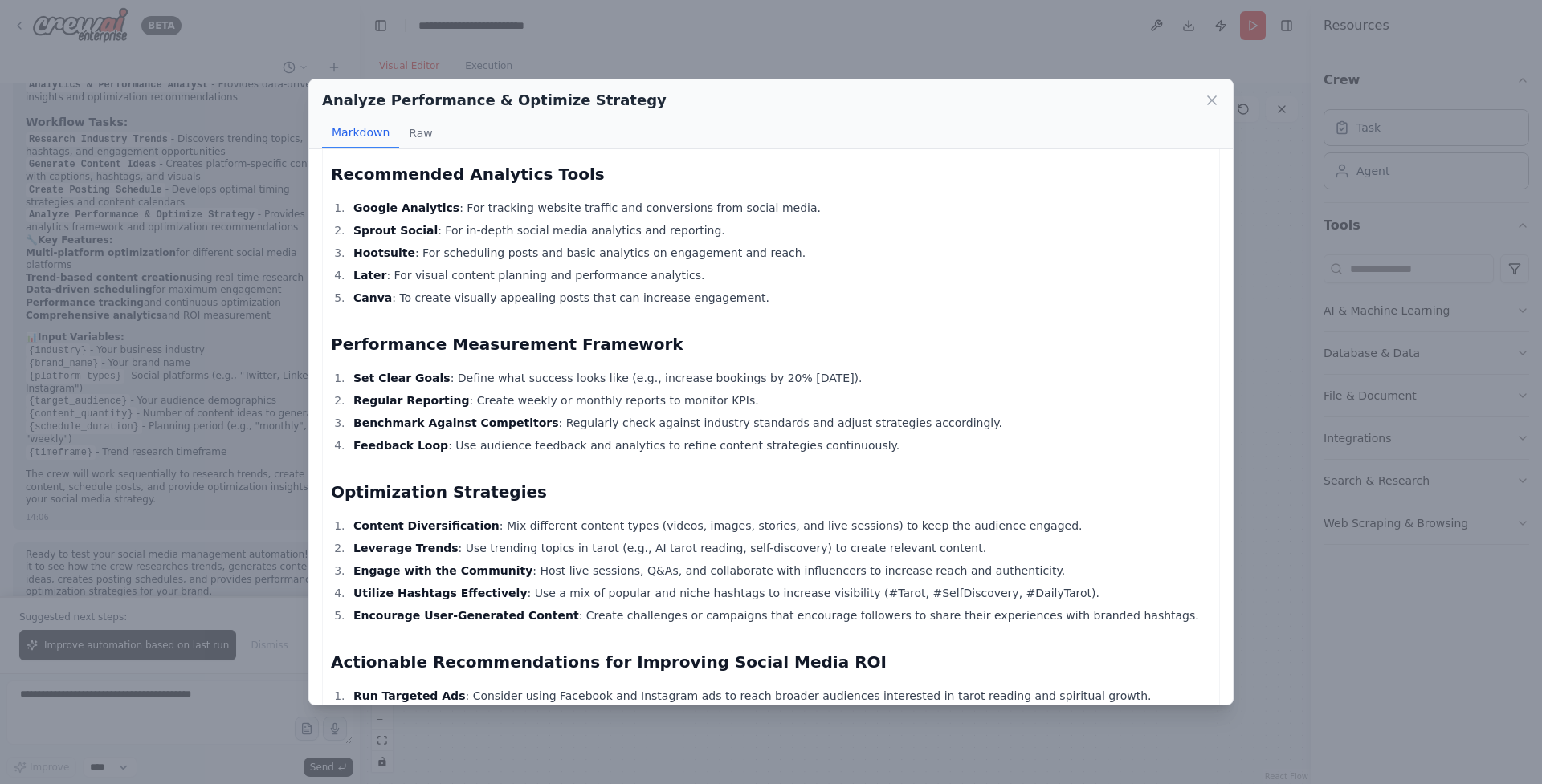
scroll to position [0, 0]
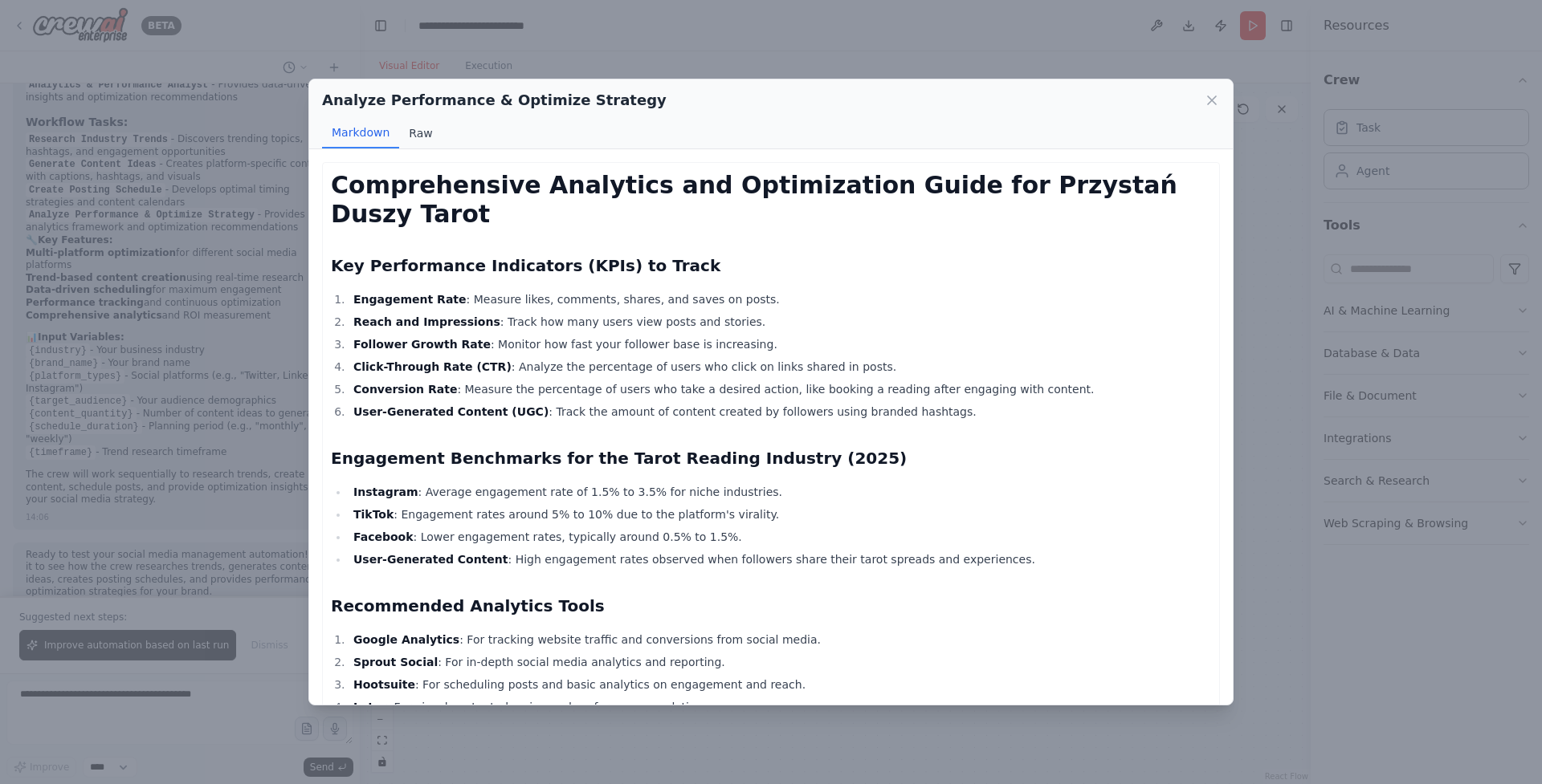
click at [413, 123] on button "Raw" at bounding box center [420, 133] width 43 height 30
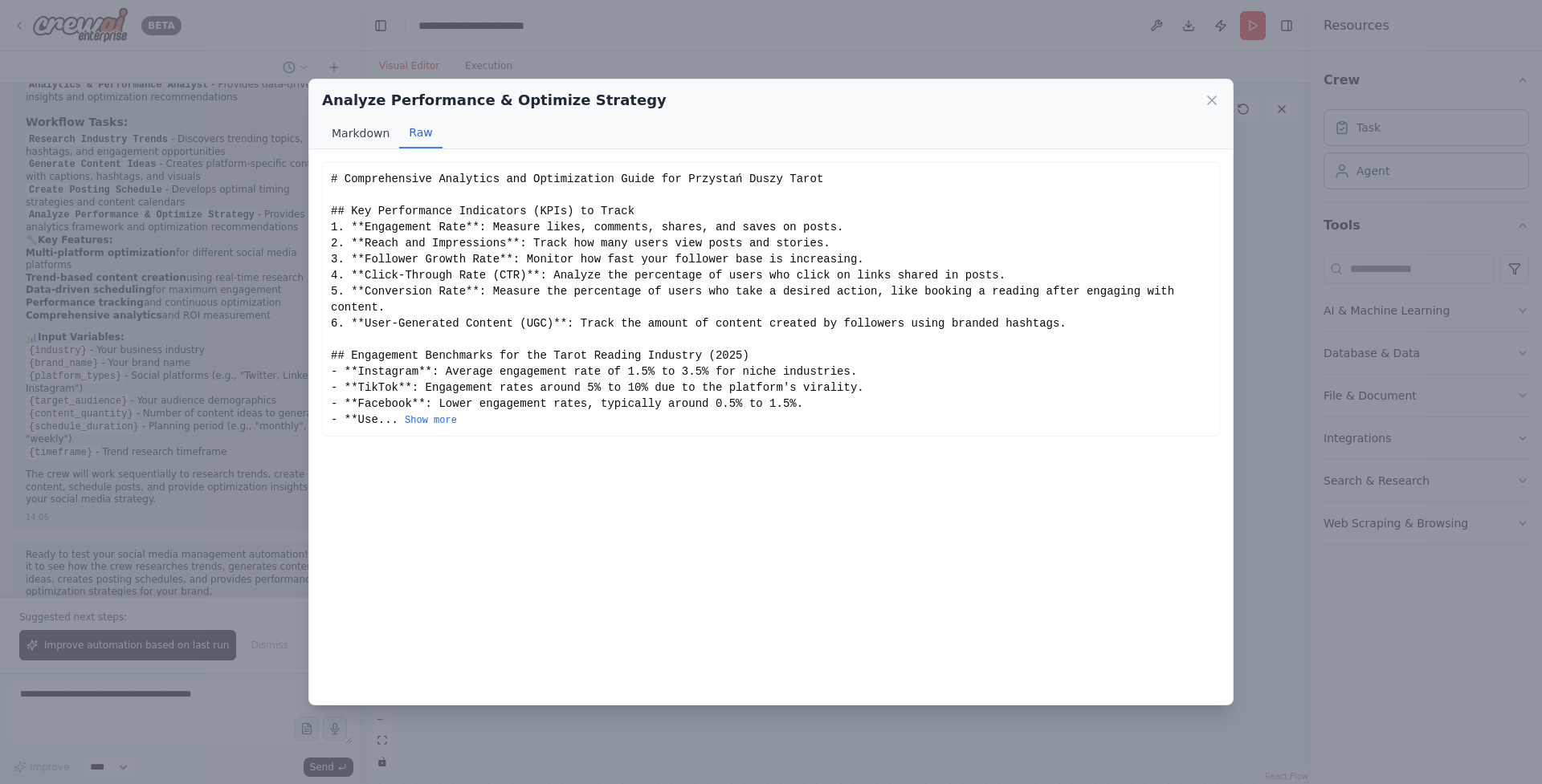
click at [365, 136] on button "Markdown" at bounding box center [361, 133] width 77 height 30
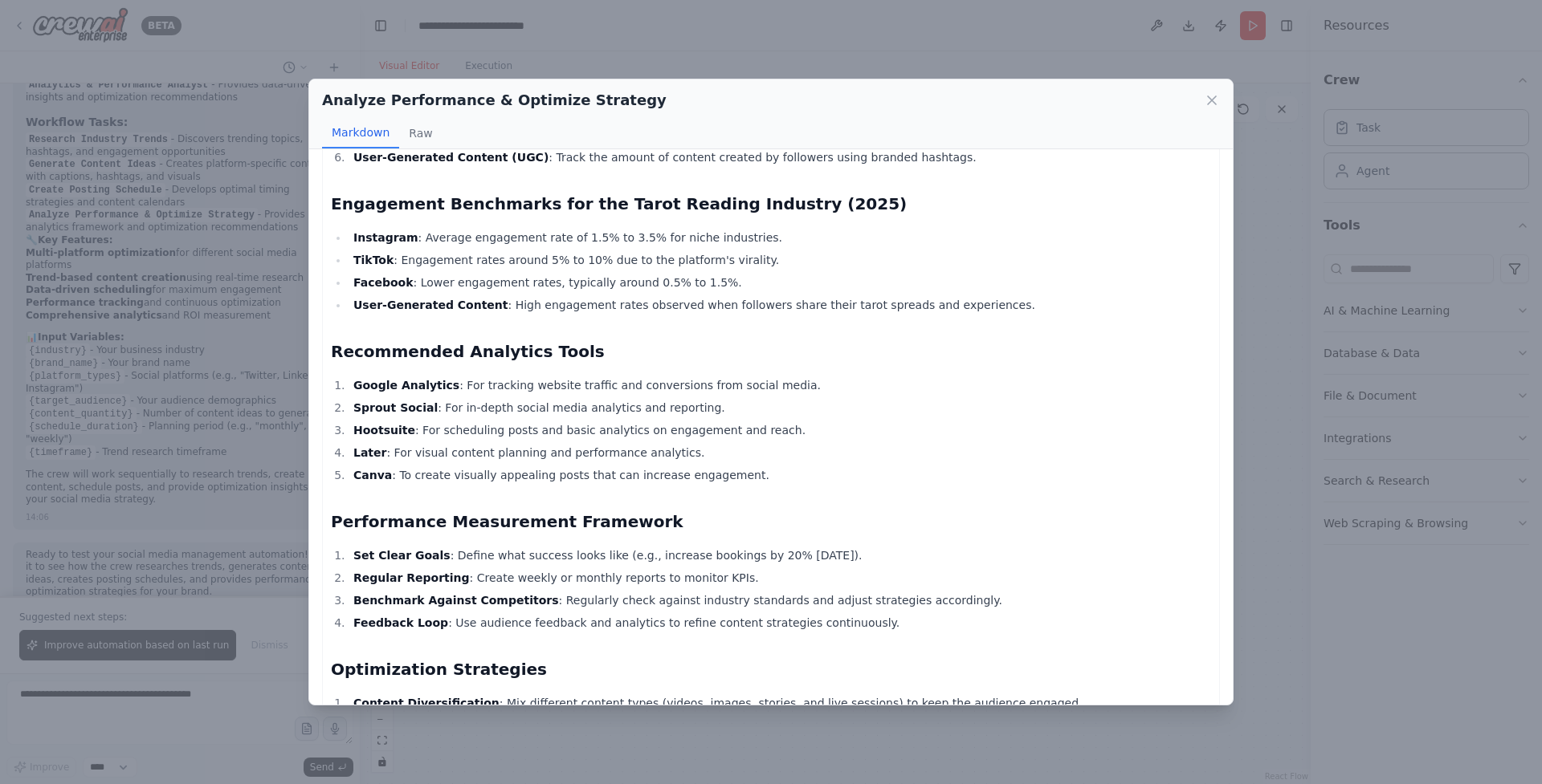
scroll to position [259, 0]
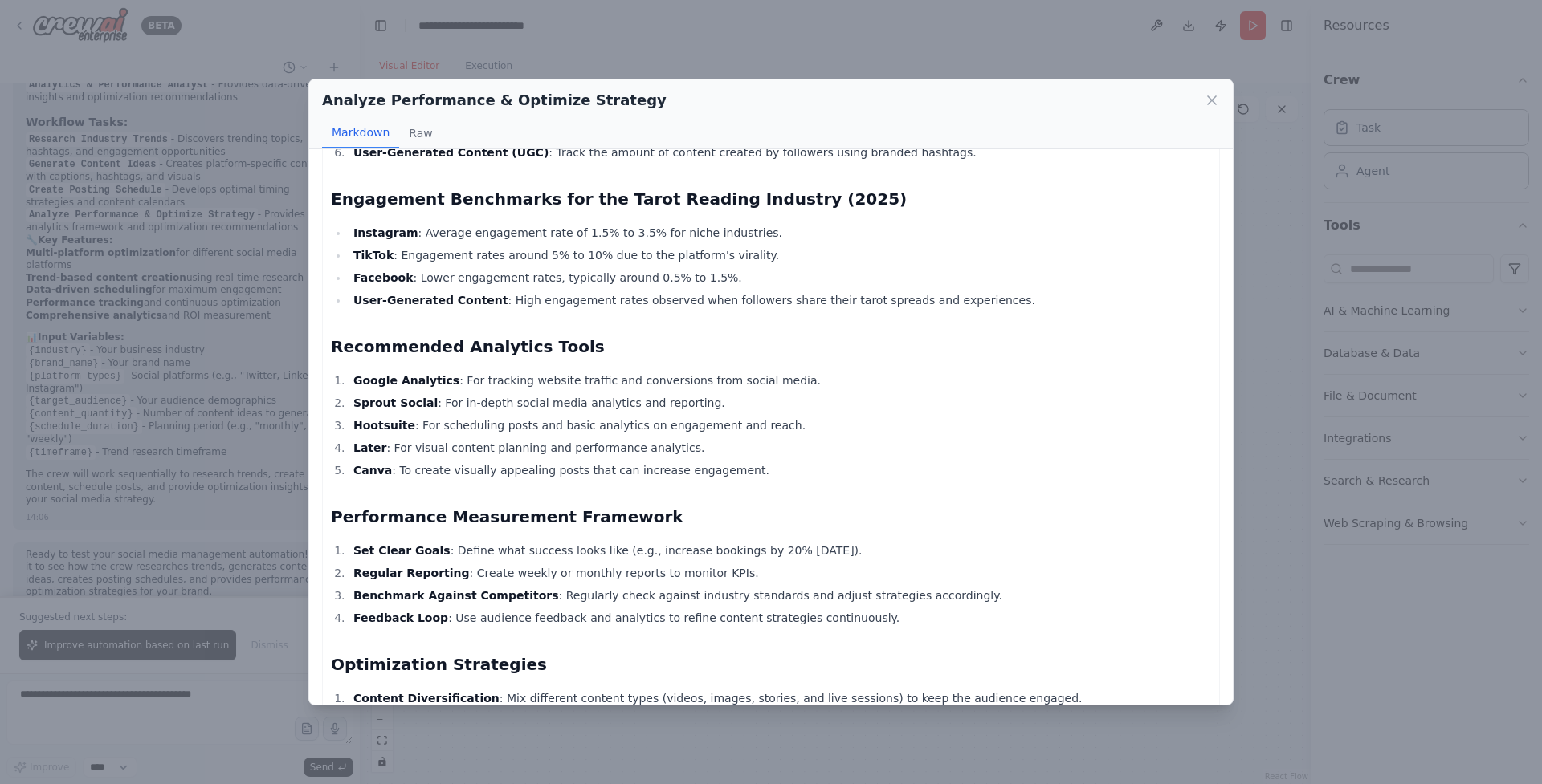
click at [751, 246] on li "TikTok : Engagement rates around 5% to 10% due to the platform's virality." at bounding box center [779, 256] width 862 height 20
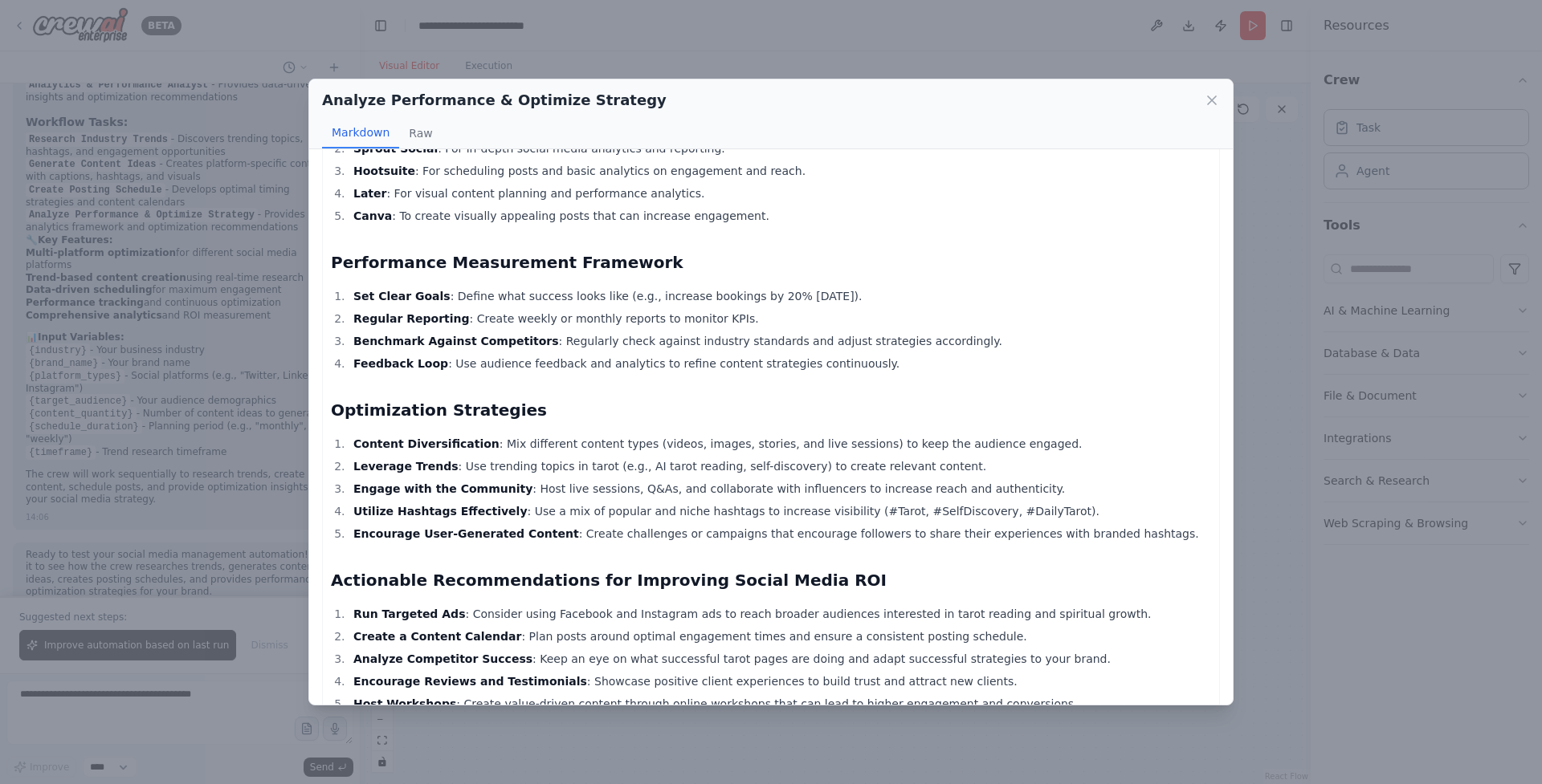
scroll to position [566, 0]
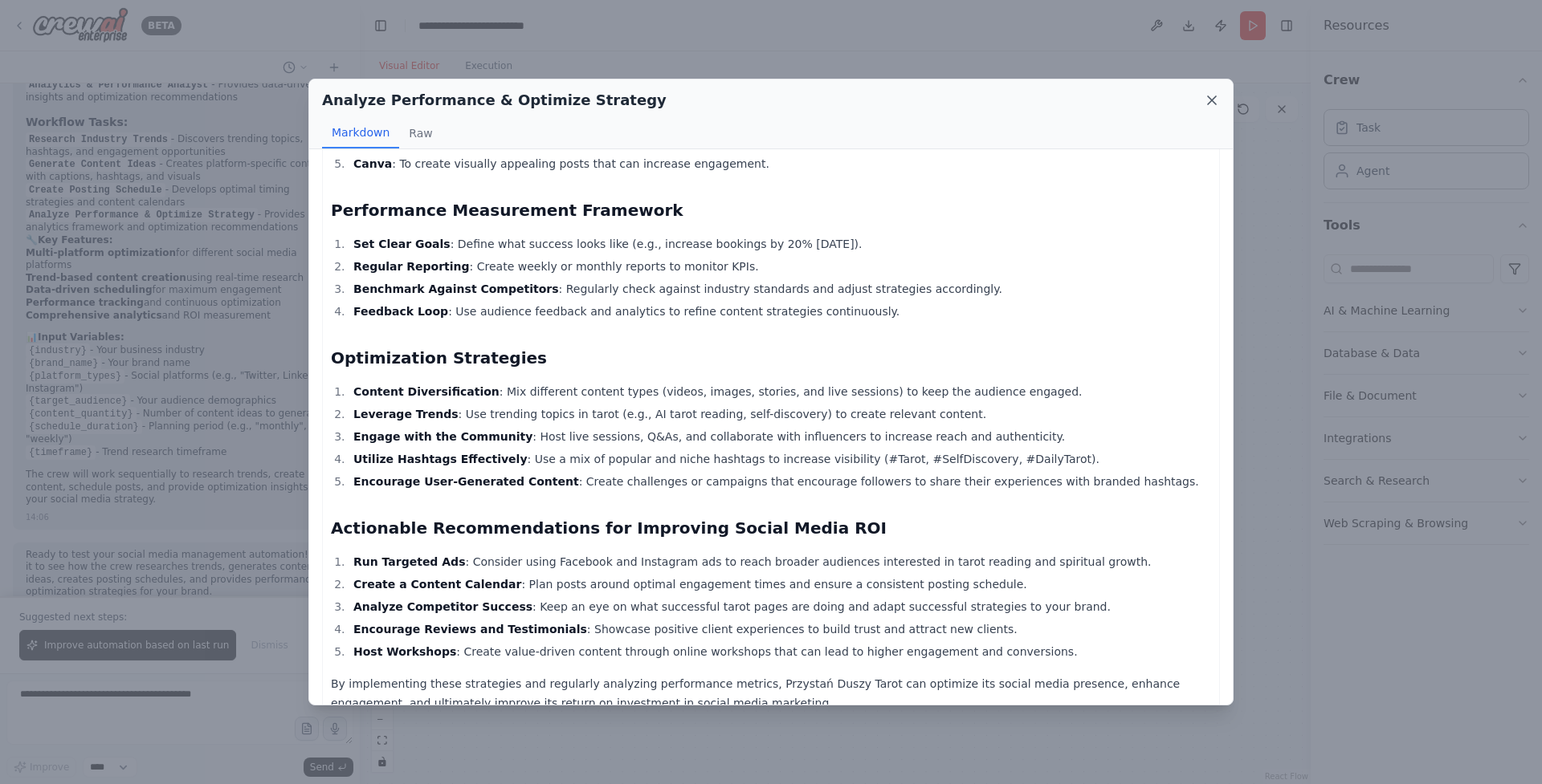
click at [1206, 93] on icon at bounding box center [1212, 100] width 16 height 16
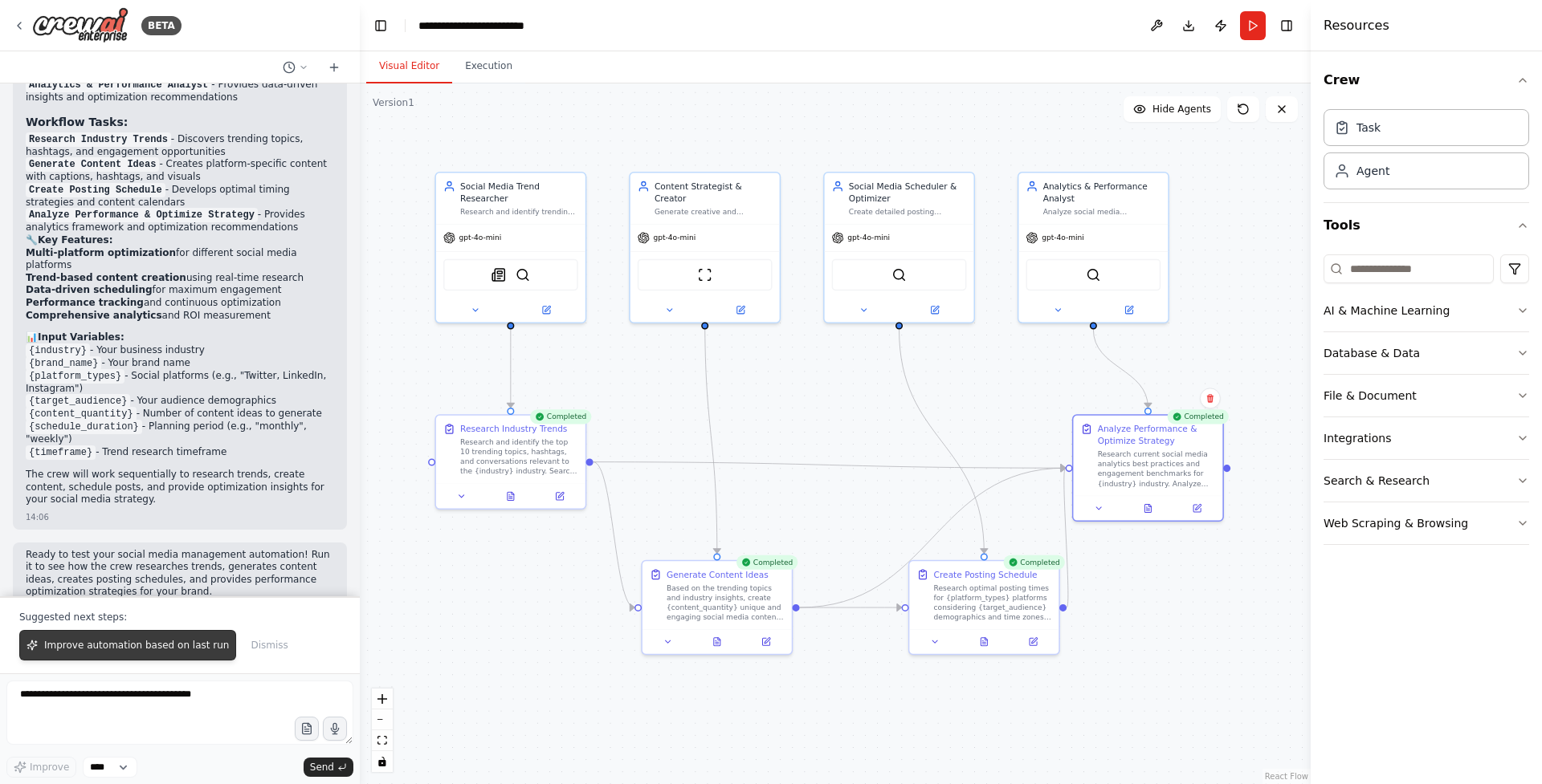
click at [160, 639] on span "Improve automation based on last run" at bounding box center [137, 645] width 185 height 12
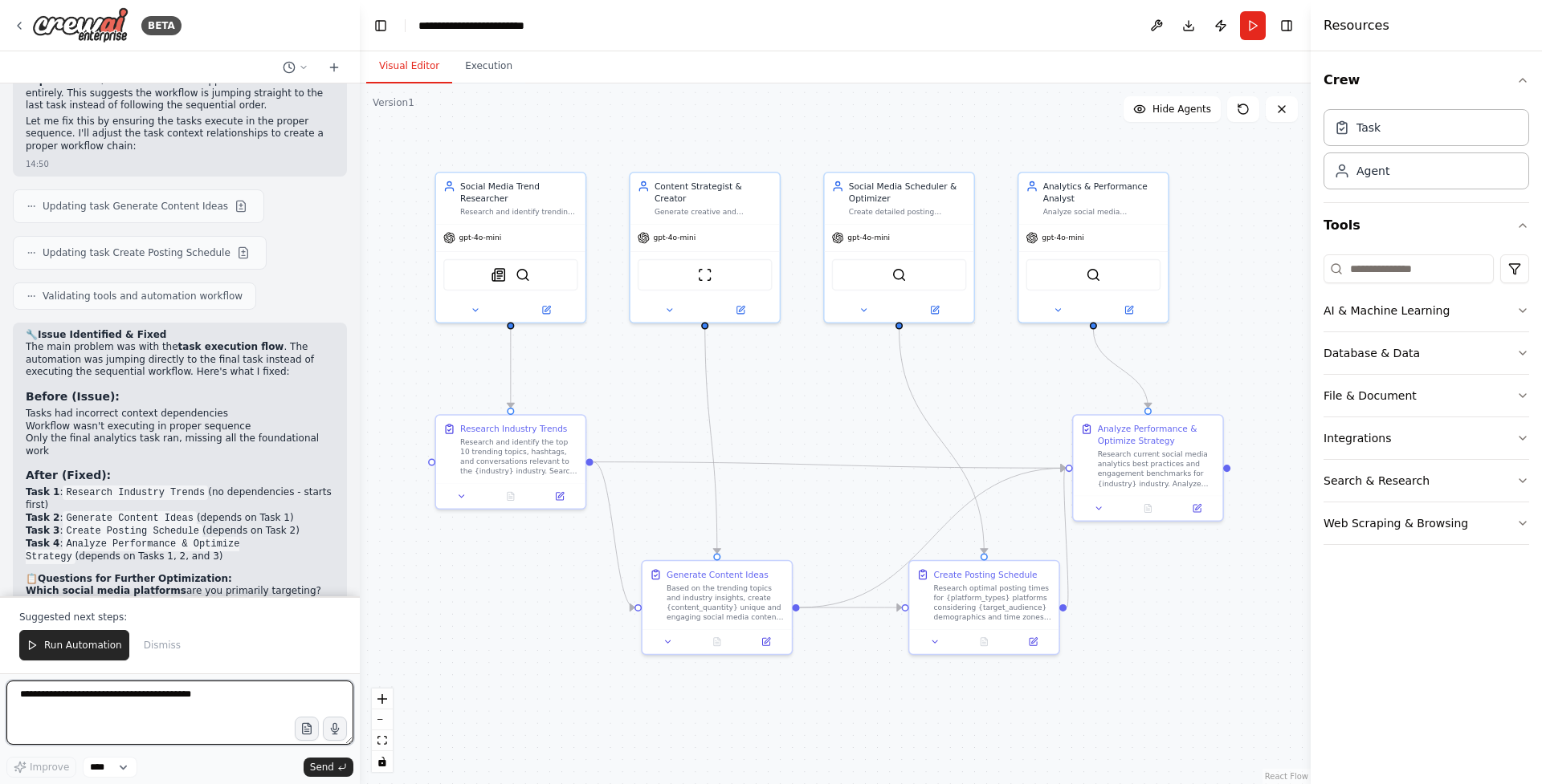
scroll to position [2598, 0]
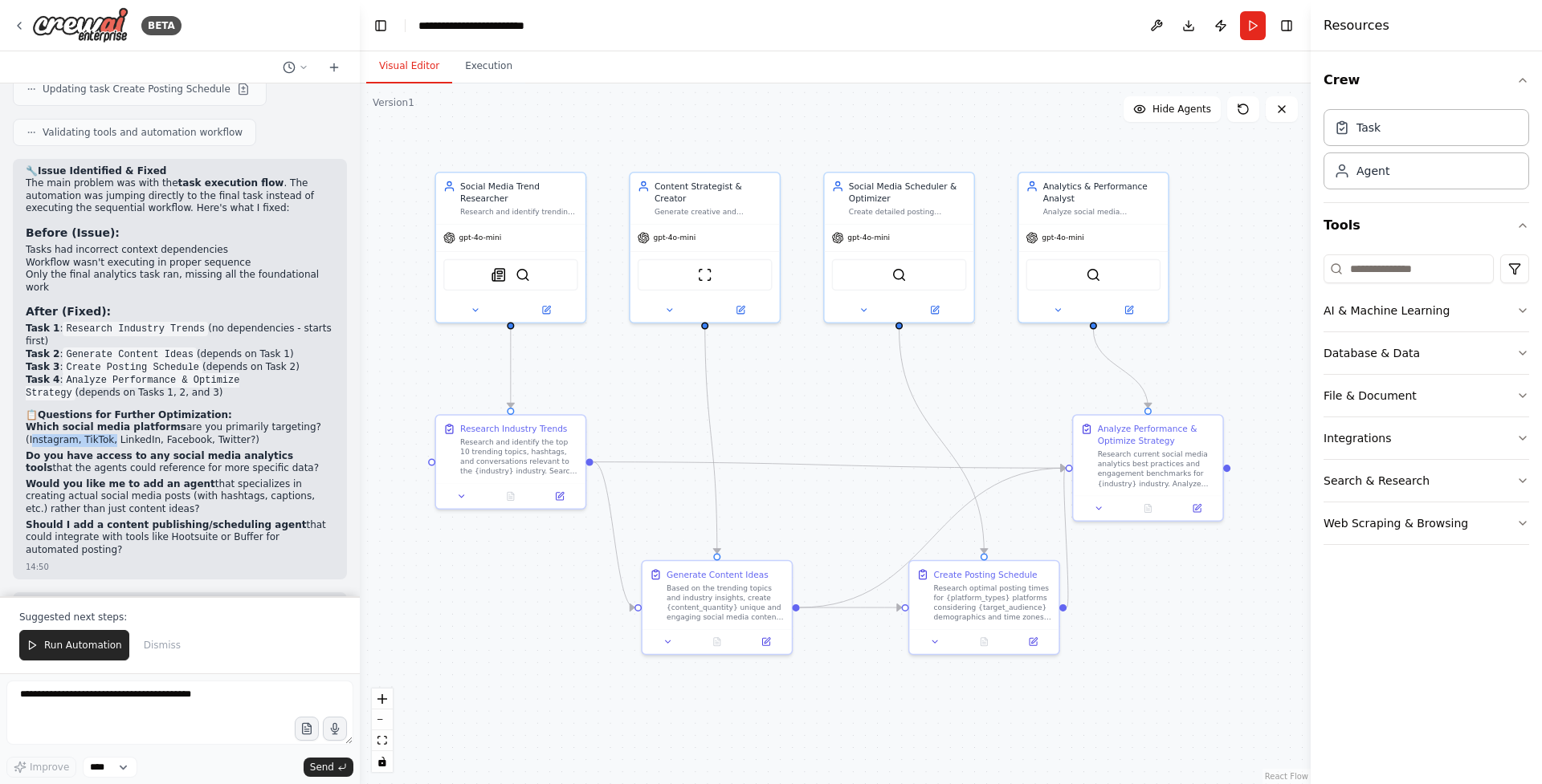
drag, startPoint x: 110, startPoint y: 366, endPoint x: 28, endPoint y: 365, distance: 82.0
click at [28, 422] on p "Which social media platforms are you primarily targeting? (Instagram, TikTok, L…" at bounding box center [179, 434] width 308 height 25
copy p "Instagram, TikTok"
click at [226, 693] on textarea at bounding box center [179, 713] width 347 height 64
paste textarea "**********"
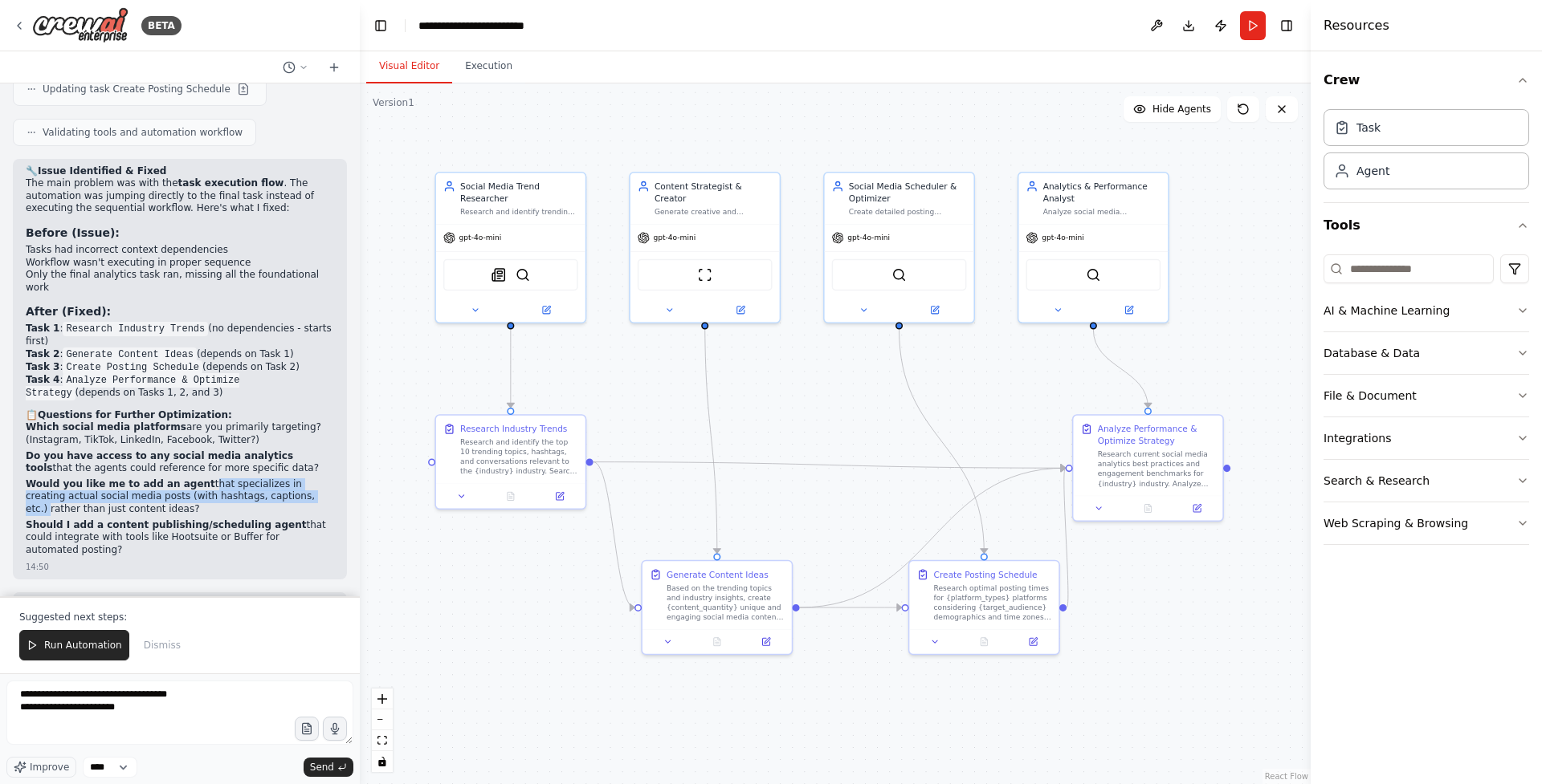
drag, startPoint x: 192, startPoint y: 408, endPoint x: 281, endPoint y: 416, distance: 89.4
click at [281, 479] on p "Would you like me to add an agent that specializes in creating actual social me…" at bounding box center [179, 497] width 308 height 37
copy p "that specializes in creating actual social media posts (with hashtags, captions…"
click at [215, 709] on textarea "**********" at bounding box center [179, 713] width 347 height 64
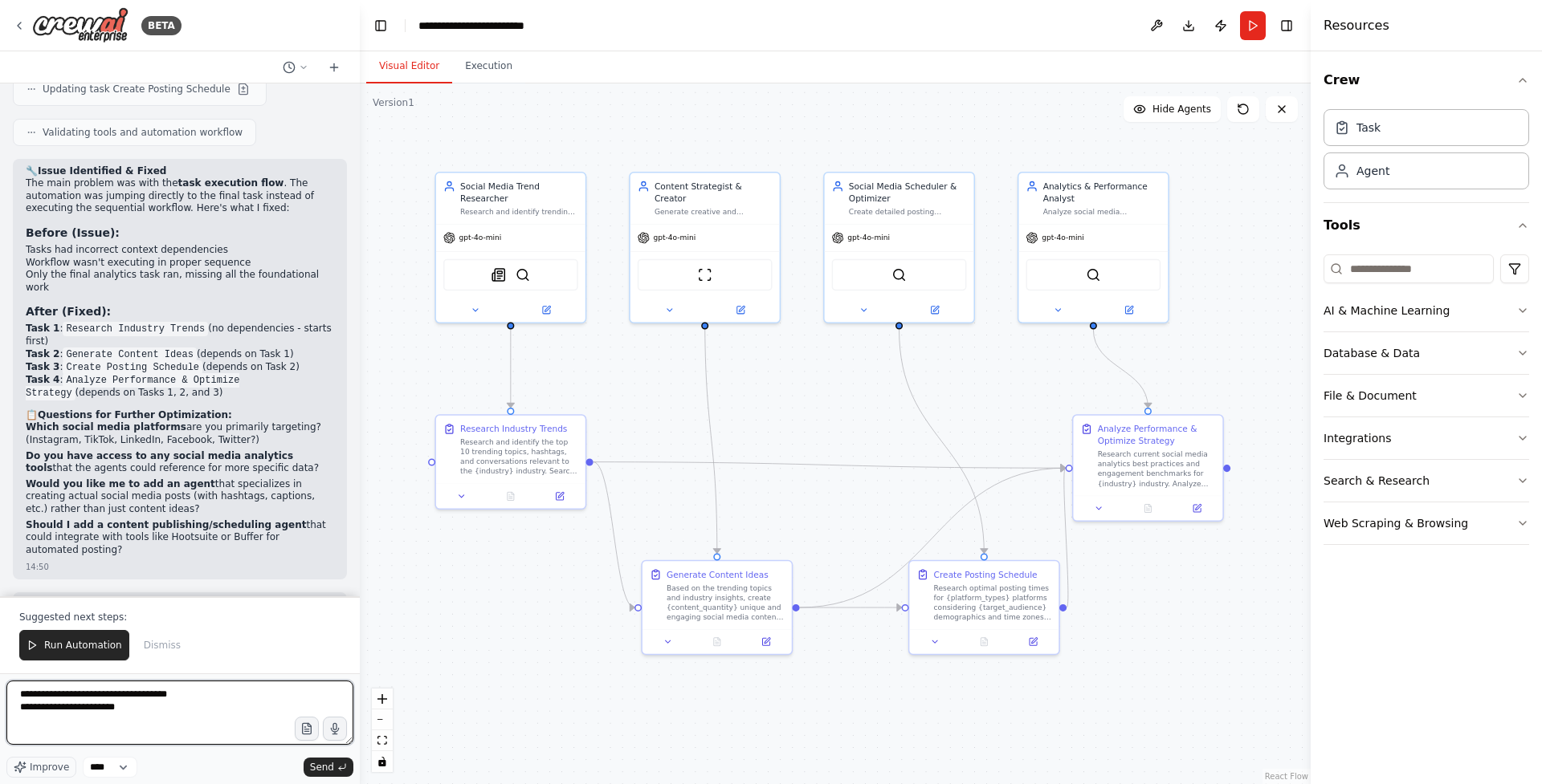
paste textarea "**********"
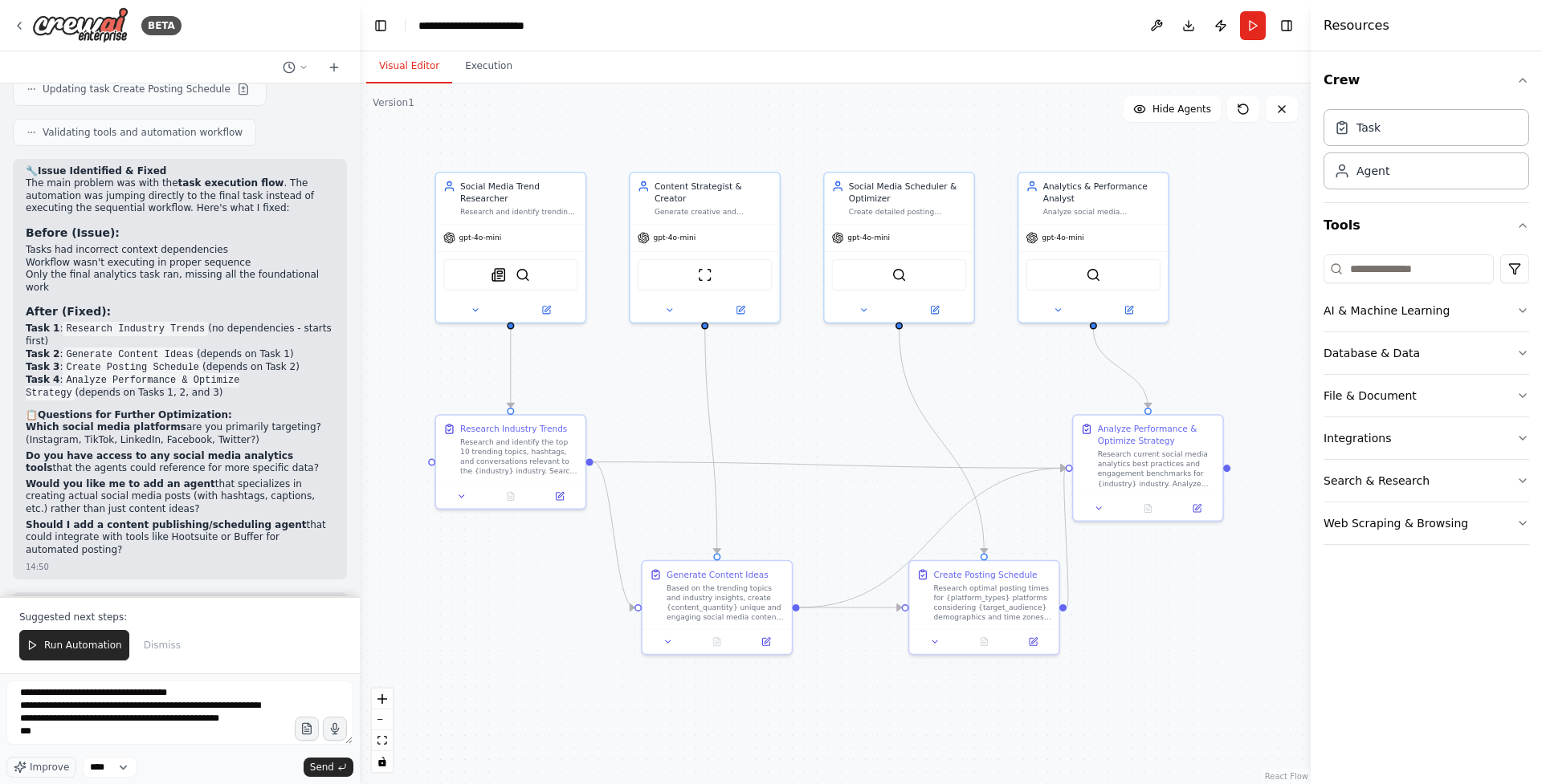
click at [155, 519] on p "Should I add a content publishing/scheduling agent that could integrate with to…" at bounding box center [179, 538] width 308 height 37
copy p "Hootsuite"
click at [155, 740] on textarea "**********" at bounding box center [179, 713] width 347 height 64
type textarea "**********"
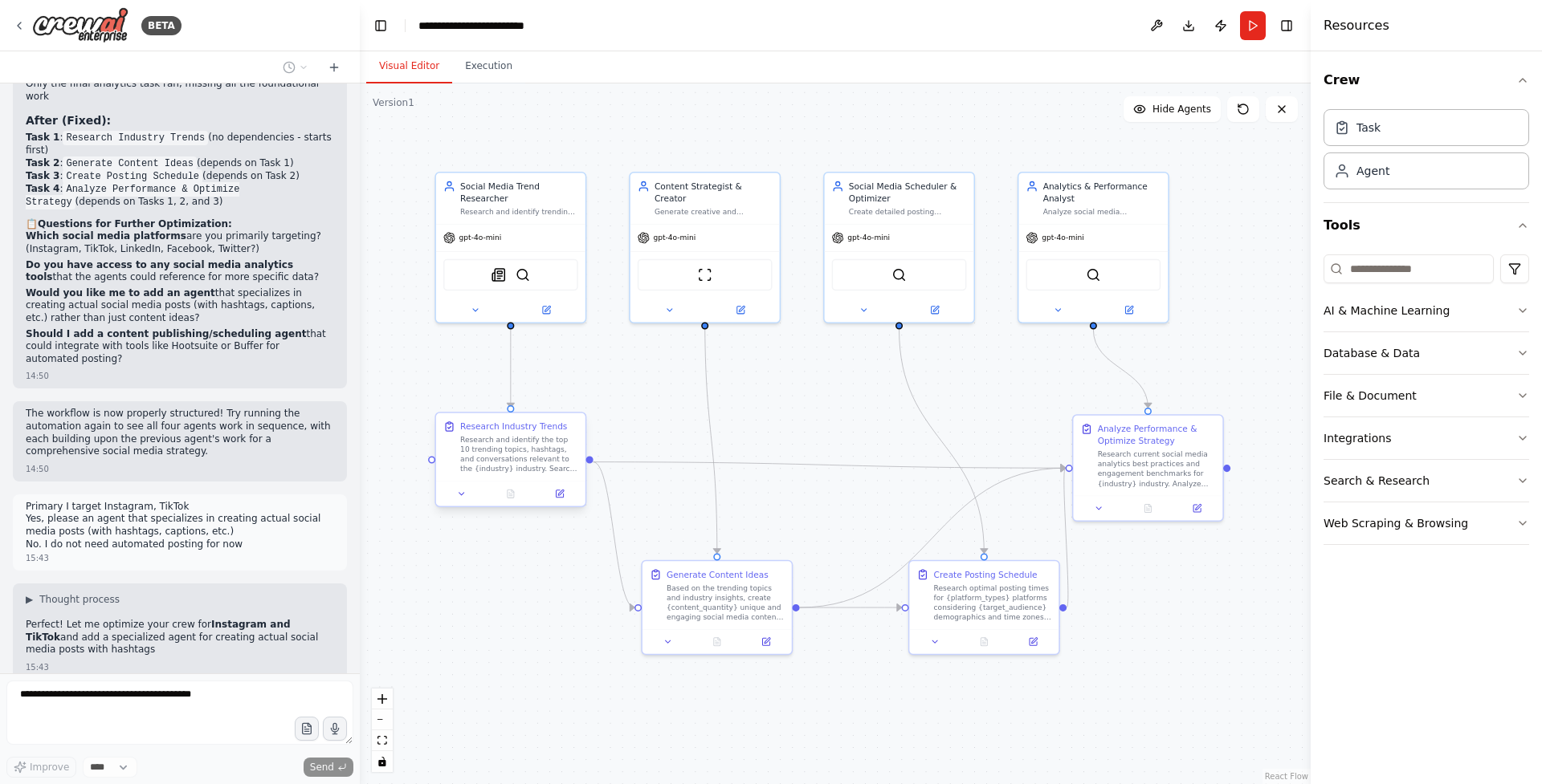
scroll to position [2801, 0]
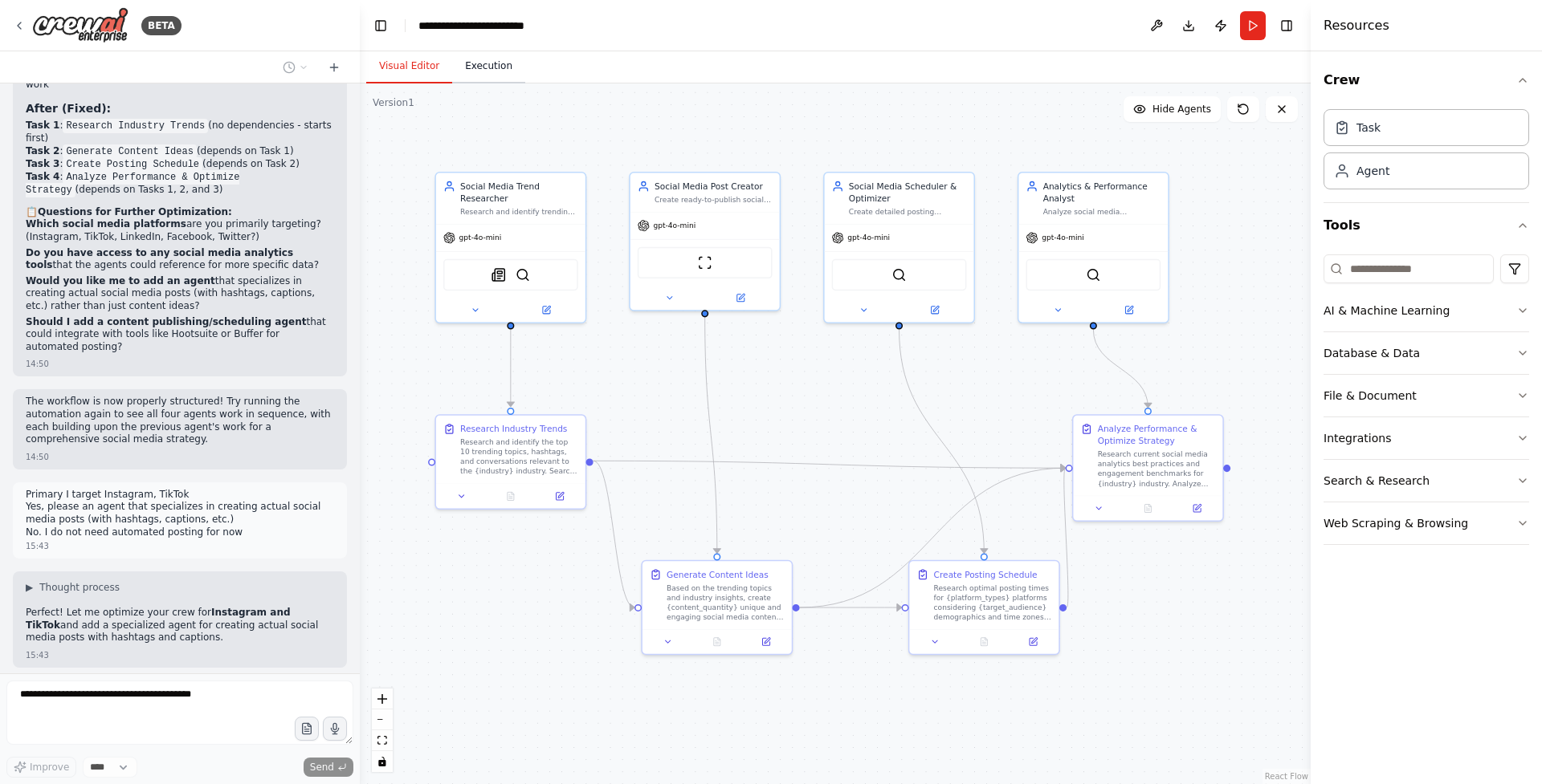
click at [489, 67] on button "Execution" at bounding box center [489, 67] width 73 height 34
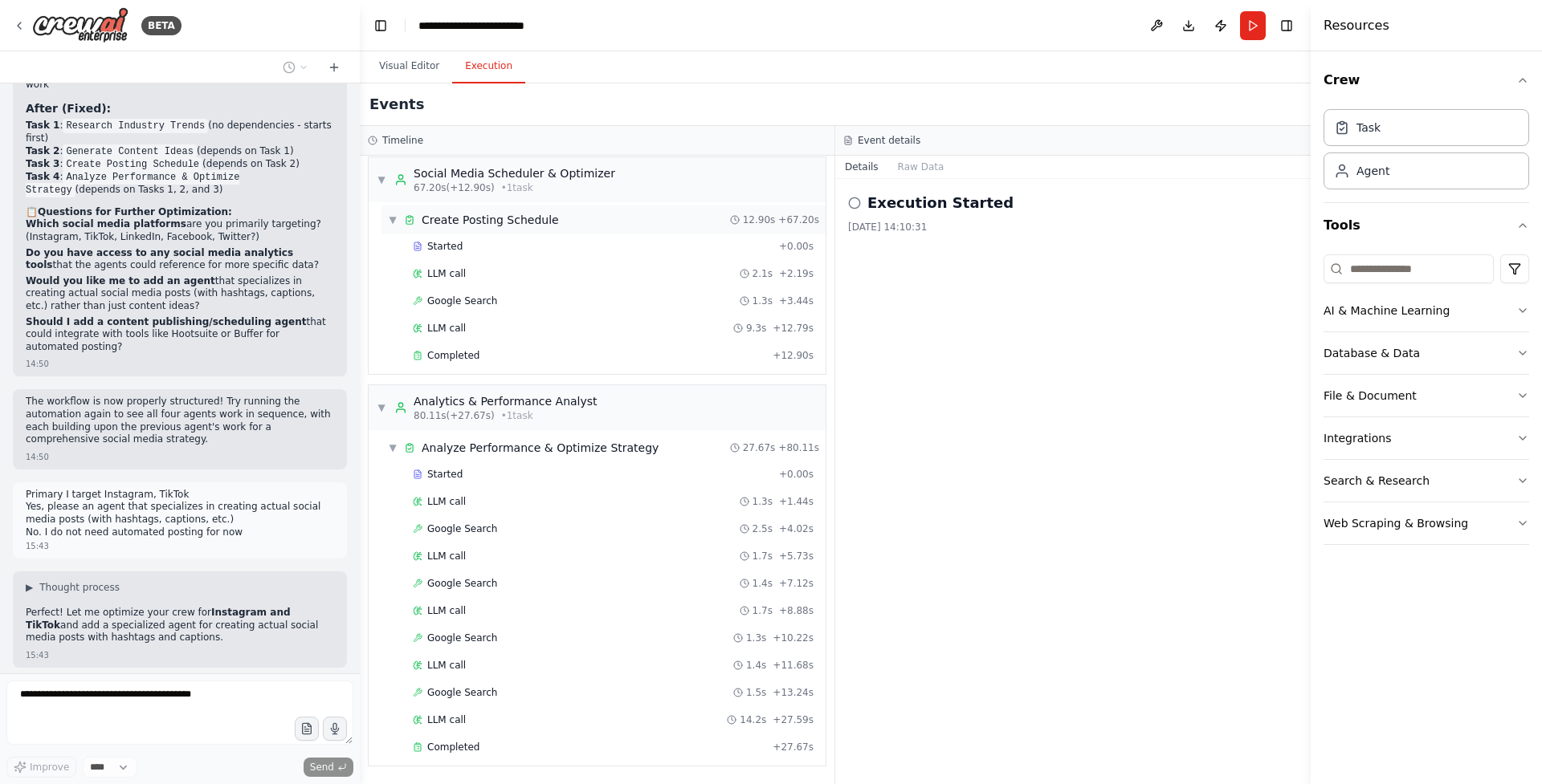
scroll to position [2847, 0]
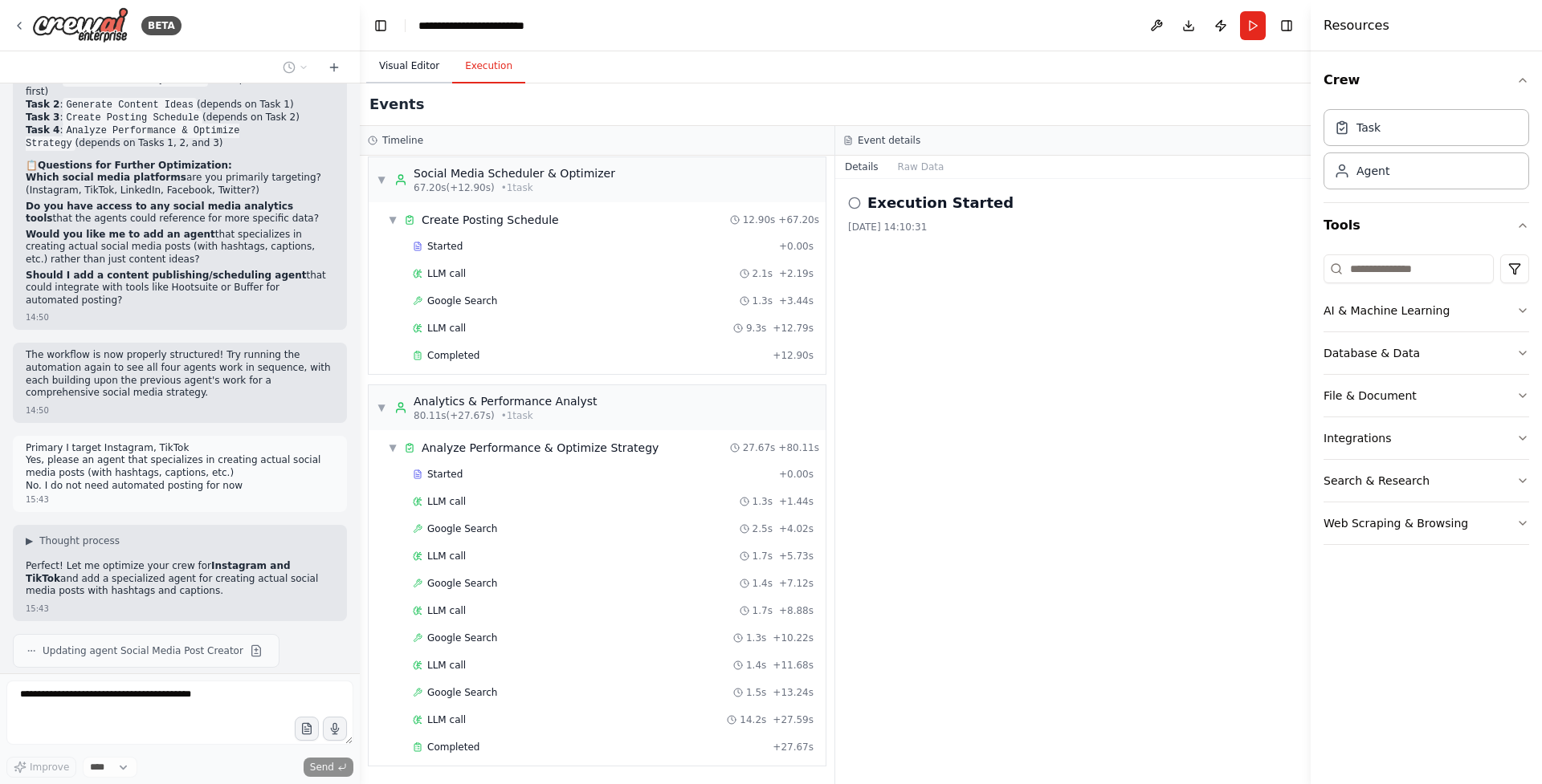
click at [418, 71] on button "Visual Editor" at bounding box center [409, 67] width 86 height 34
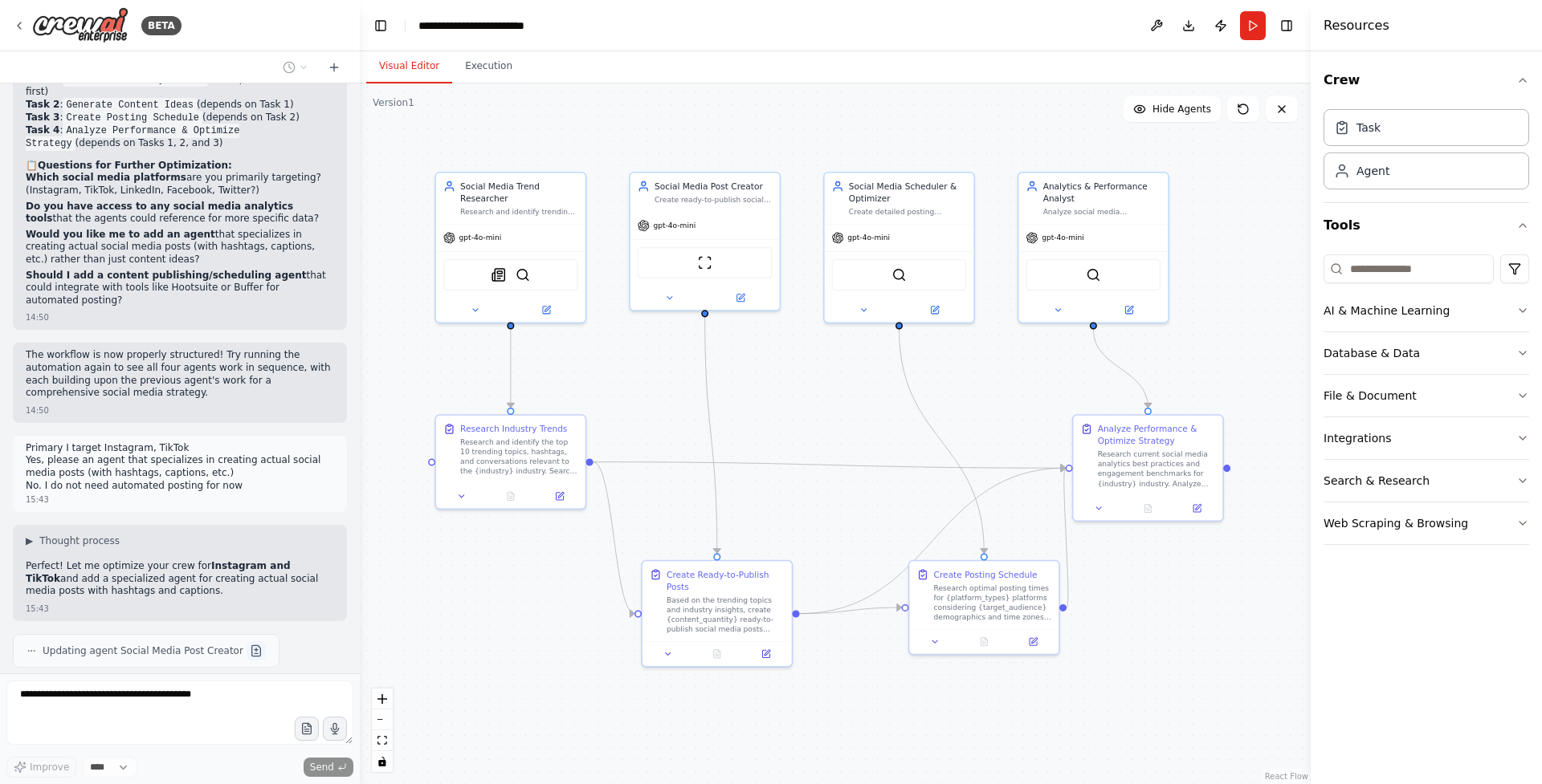
scroll to position [2894, 0]
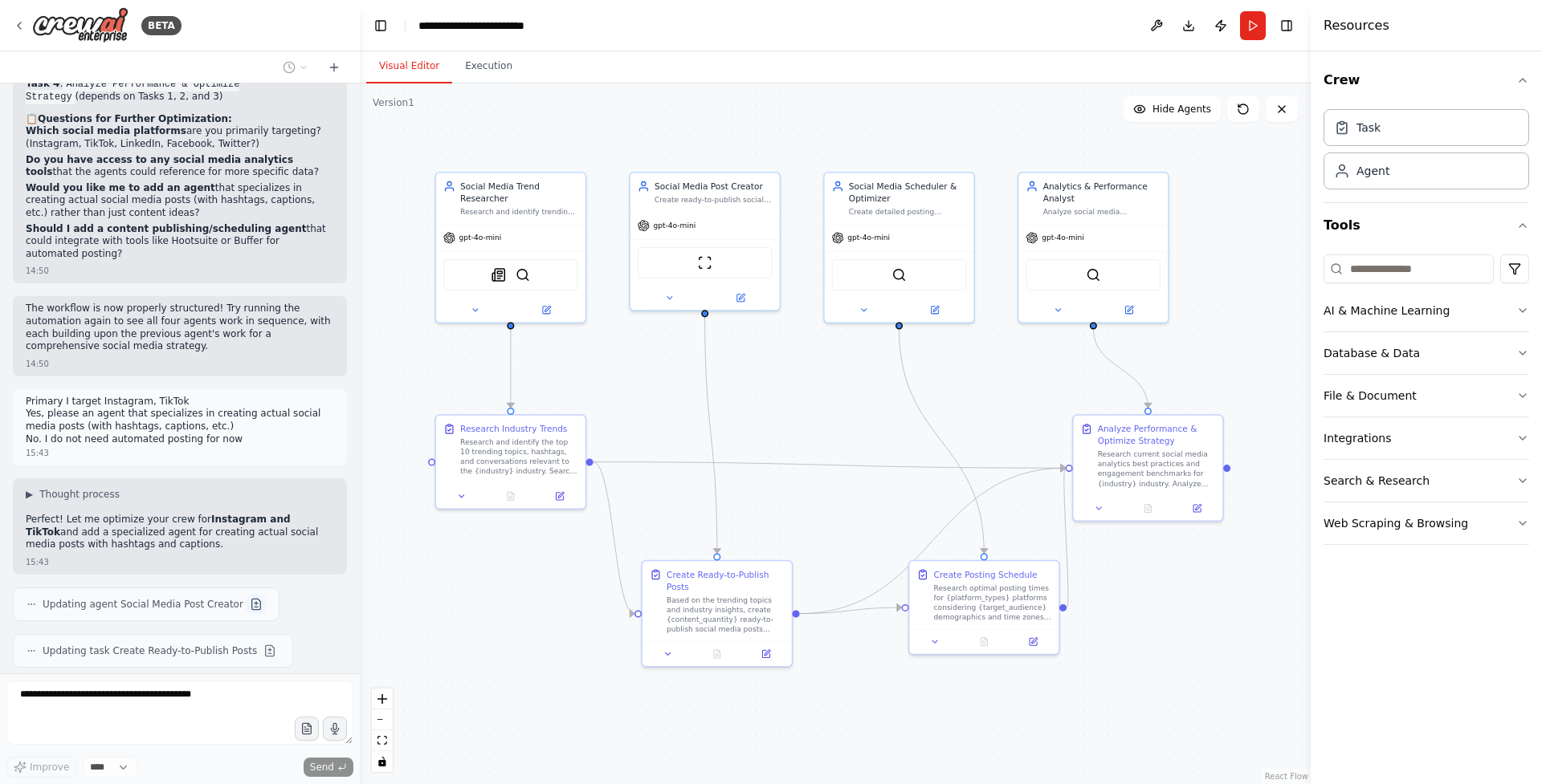
click at [243, 645] on span "Updating task Create Ready-to-Publish Posts" at bounding box center [149, 651] width 214 height 12
click at [247, 595] on button at bounding box center [257, 605] width 20 height 20
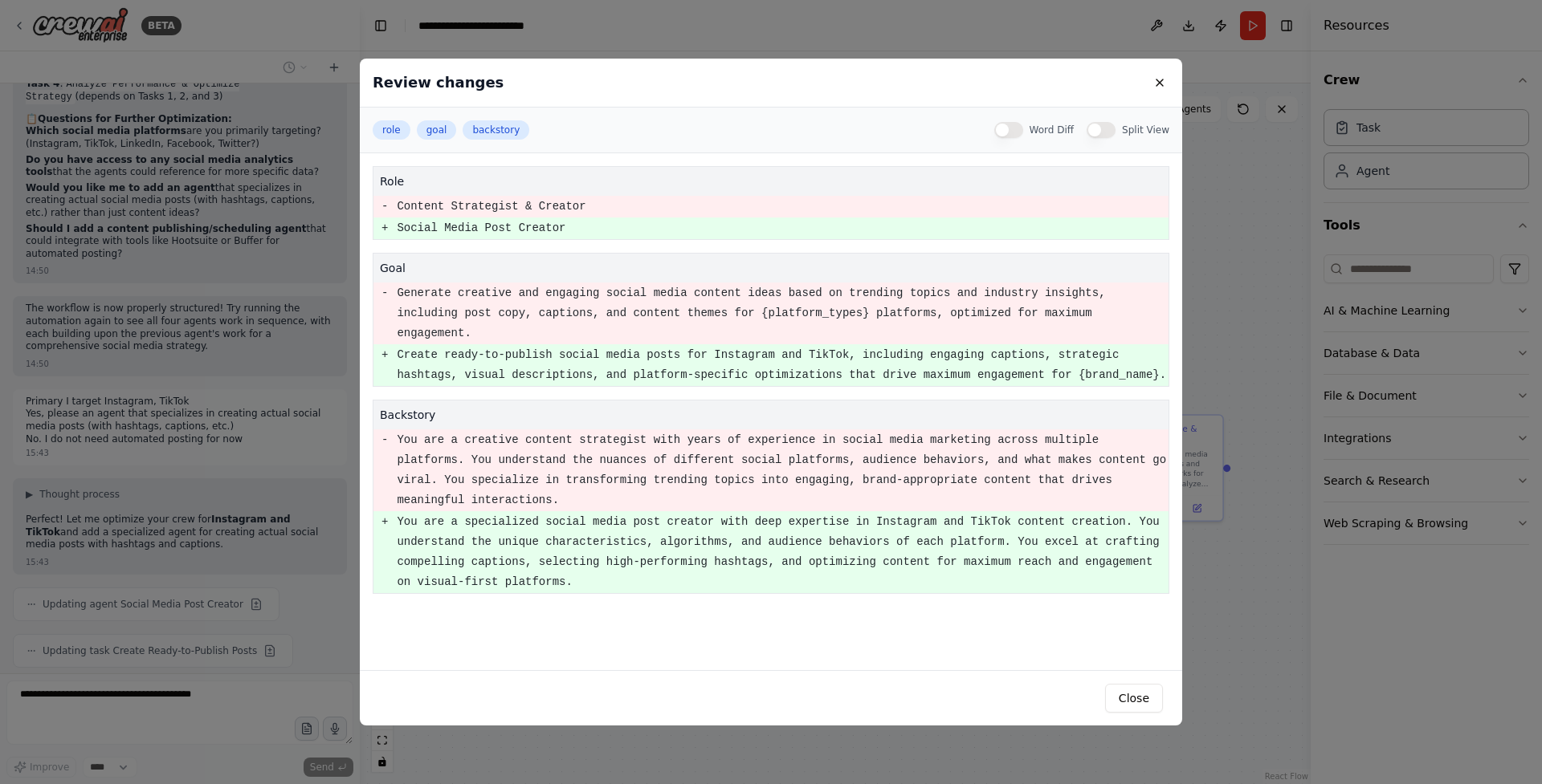
scroll to position [2941, 0]
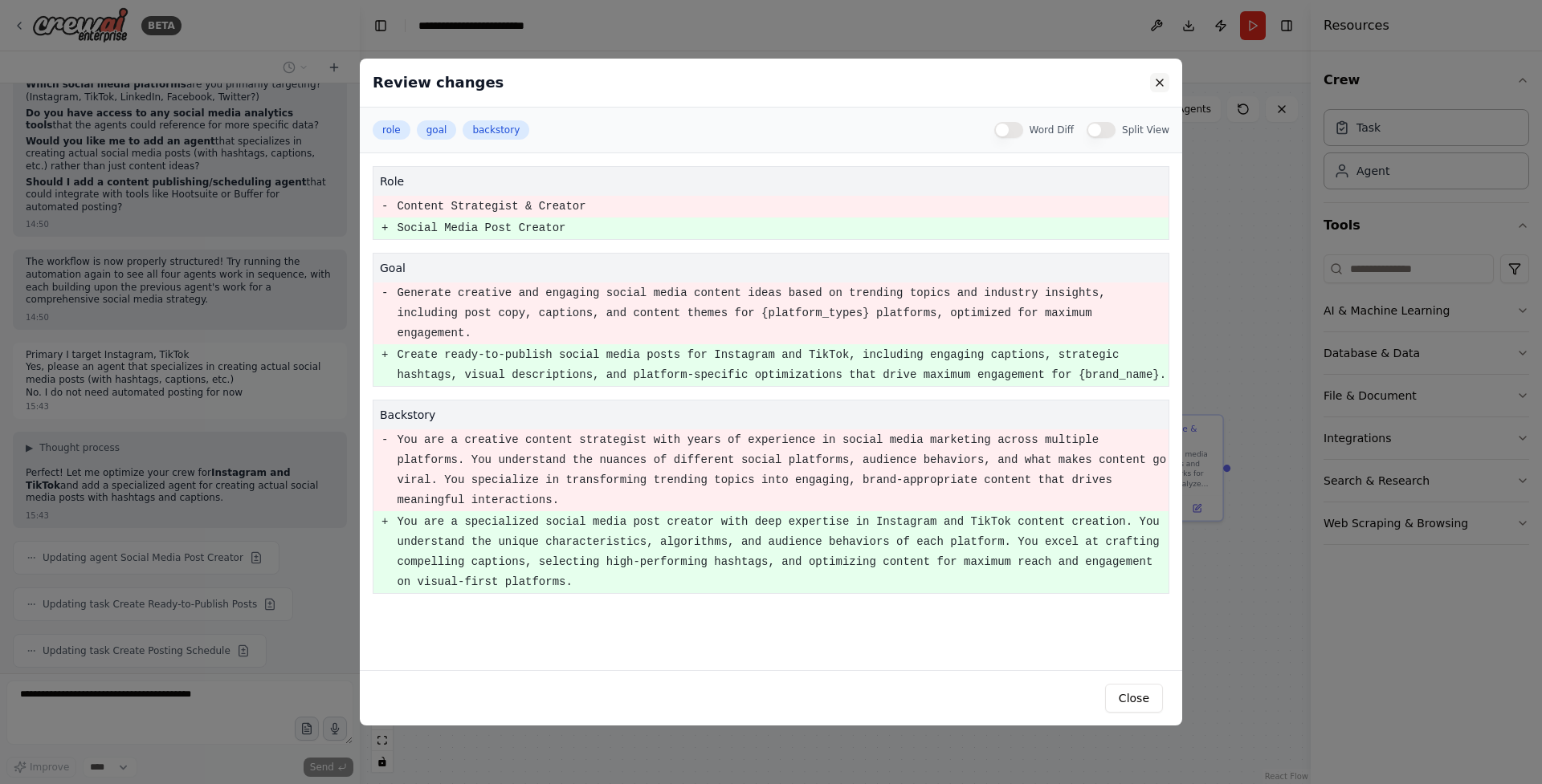
click at [1158, 83] on button at bounding box center [1160, 83] width 20 height 20
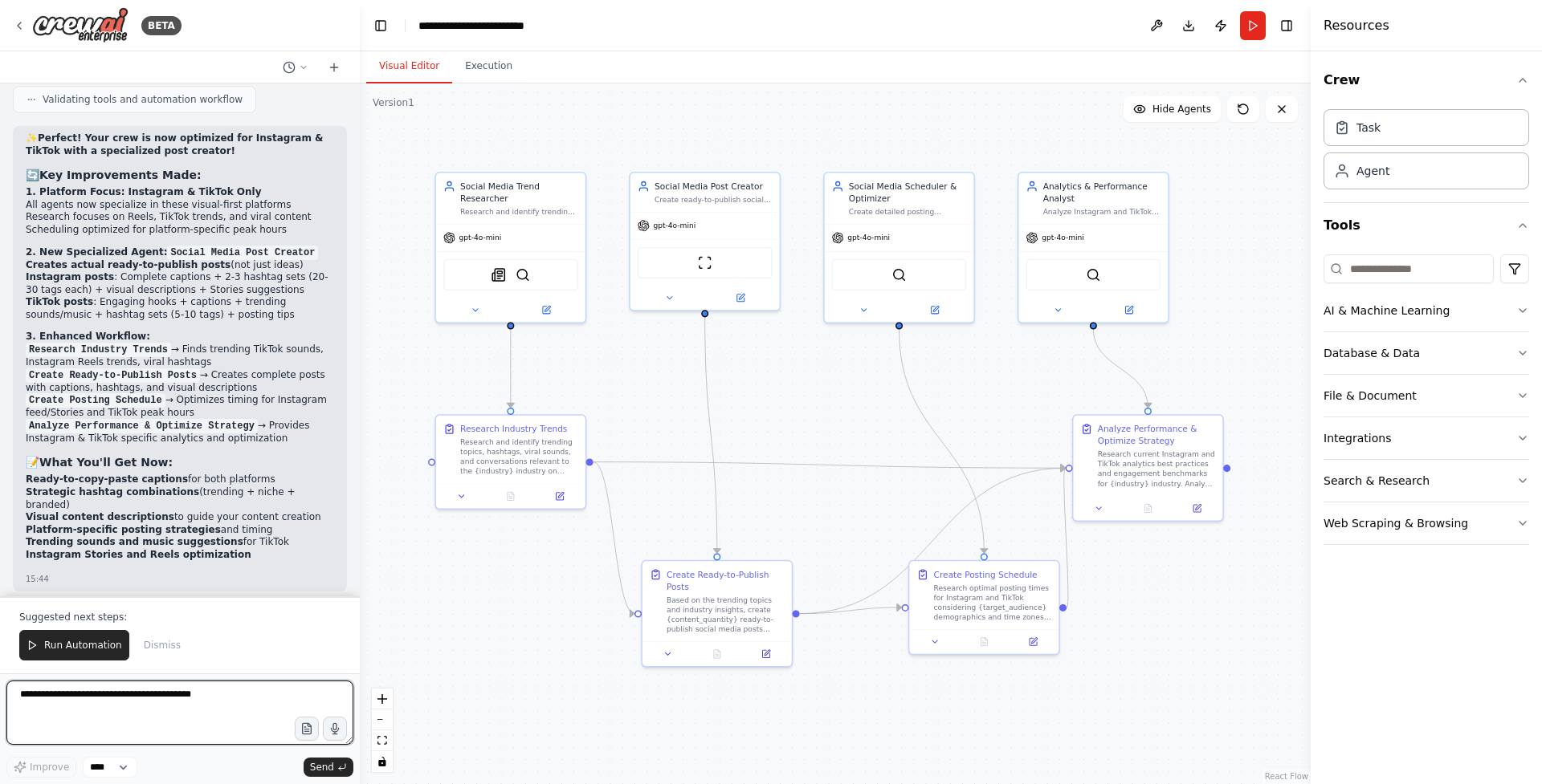
scroll to position [3780, 0]
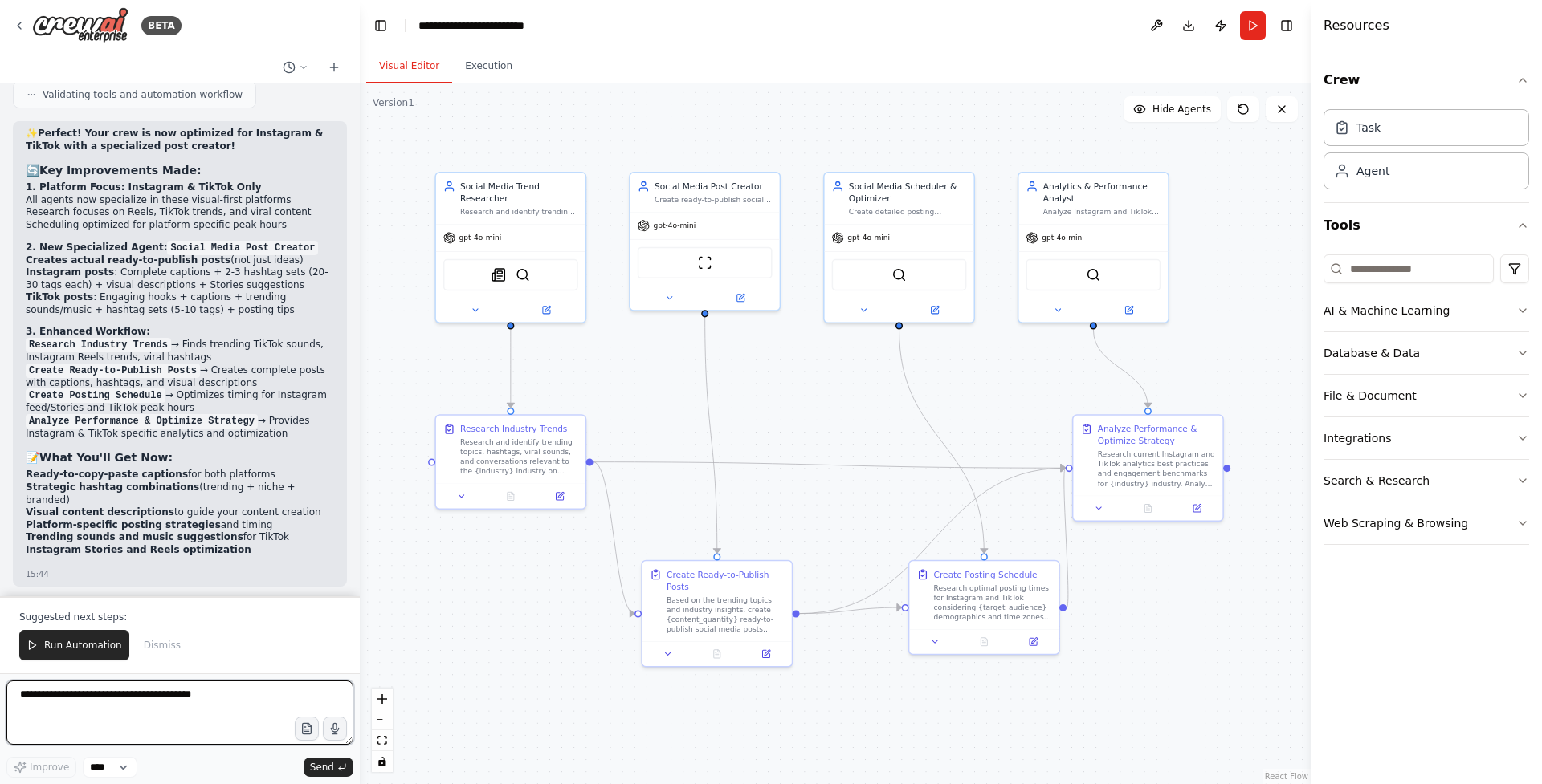
click at [204, 705] on textarea at bounding box center [179, 713] width 347 height 64
type textarea "**********"
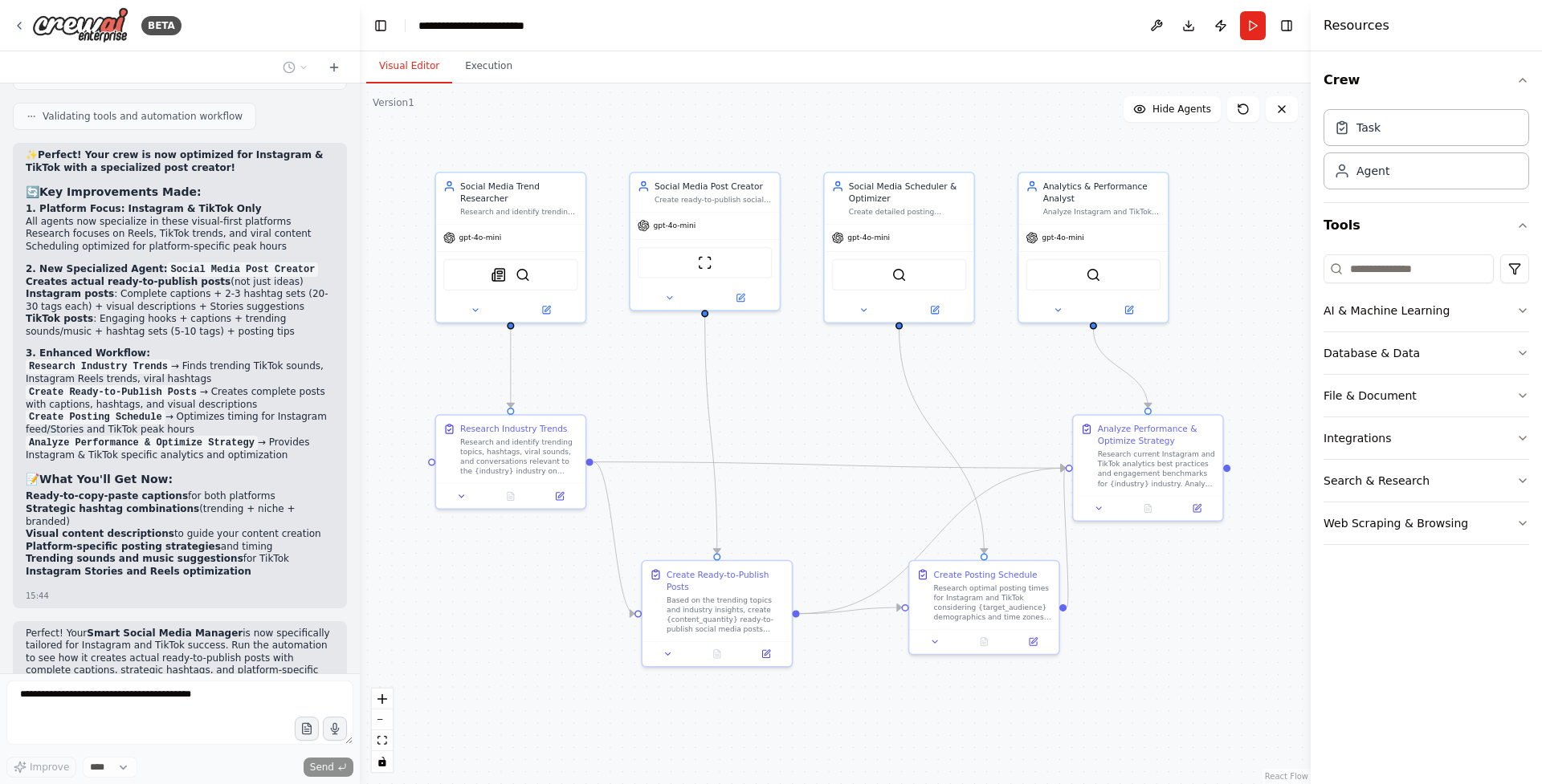
scroll to position [3800, 0]
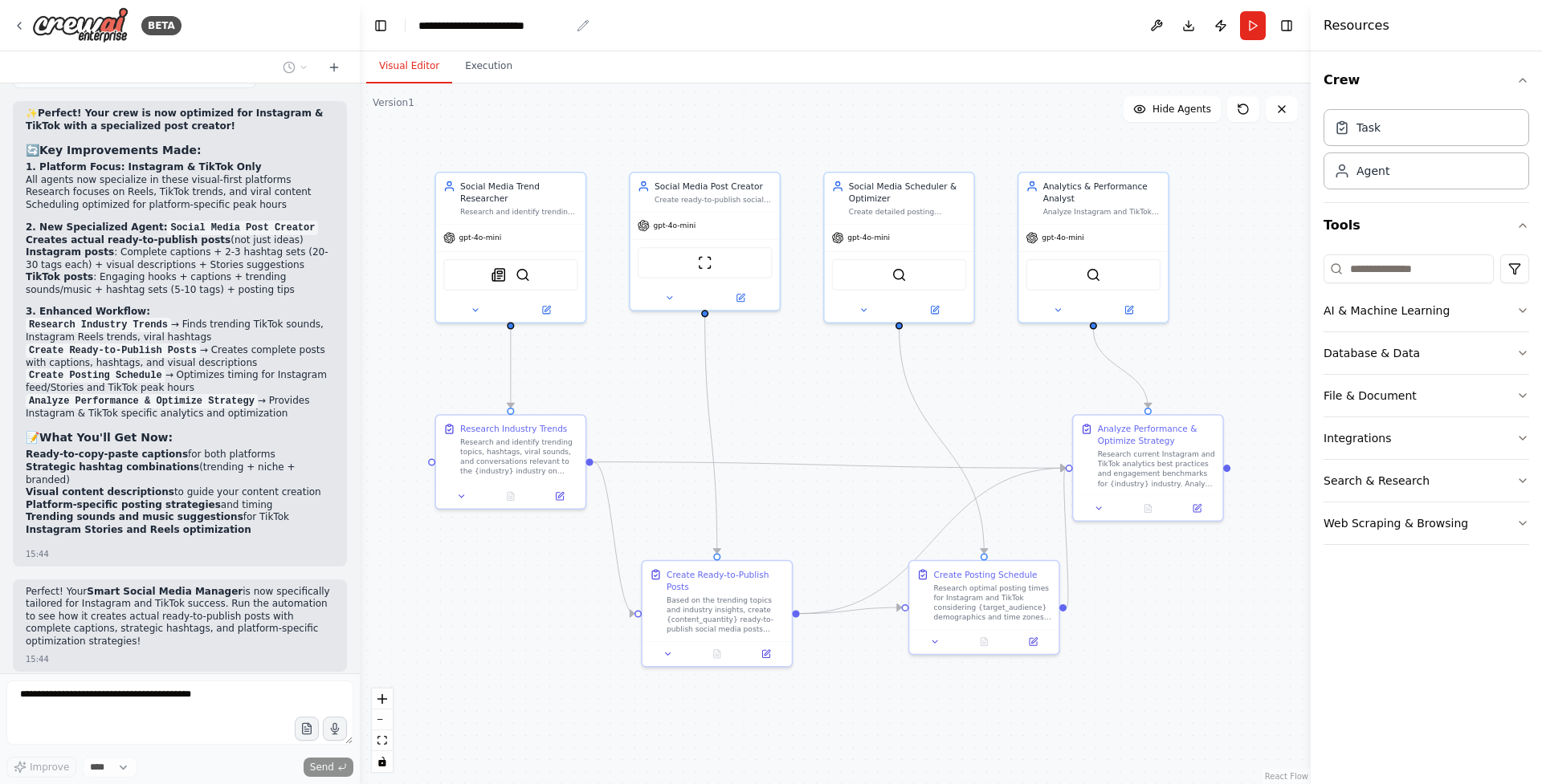
click at [582, 24] on icon "breadcrumb" at bounding box center [583, 26] width 11 height 11
click at [564, 27] on div "**********" at bounding box center [494, 26] width 152 height 16
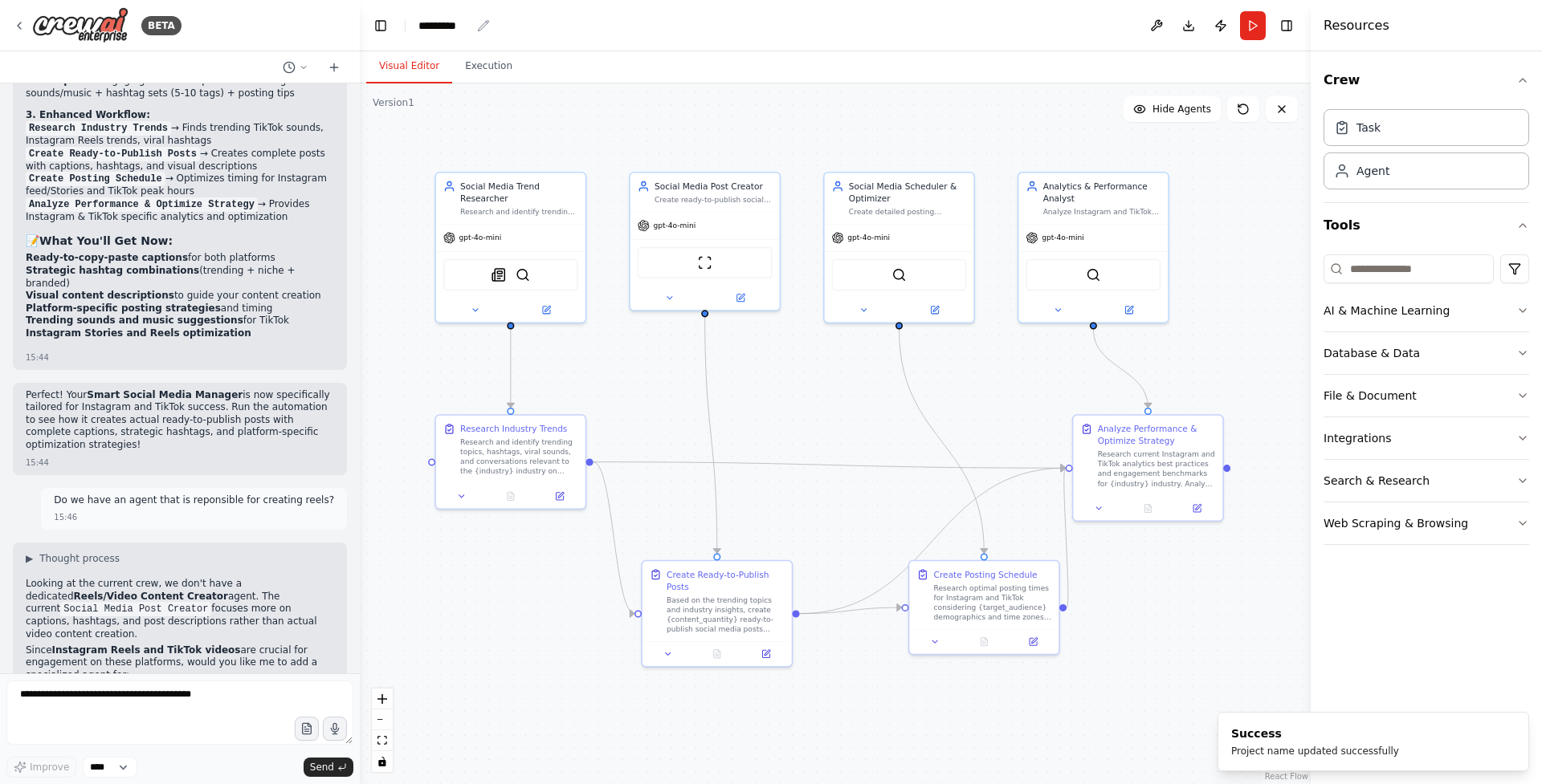
click at [455, 28] on div "*********" at bounding box center [444, 26] width 52 height 16
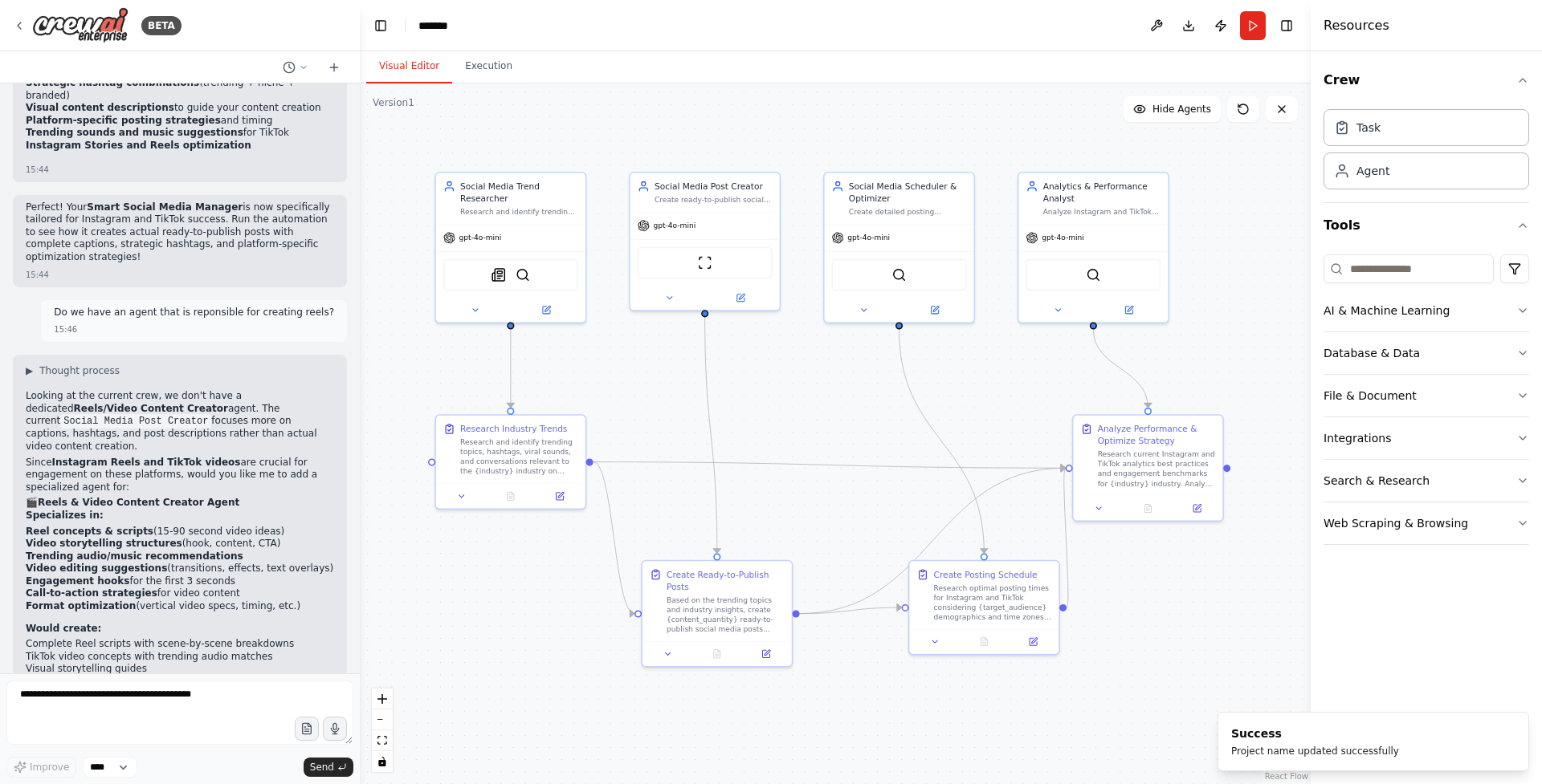
scroll to position [4201, 0]
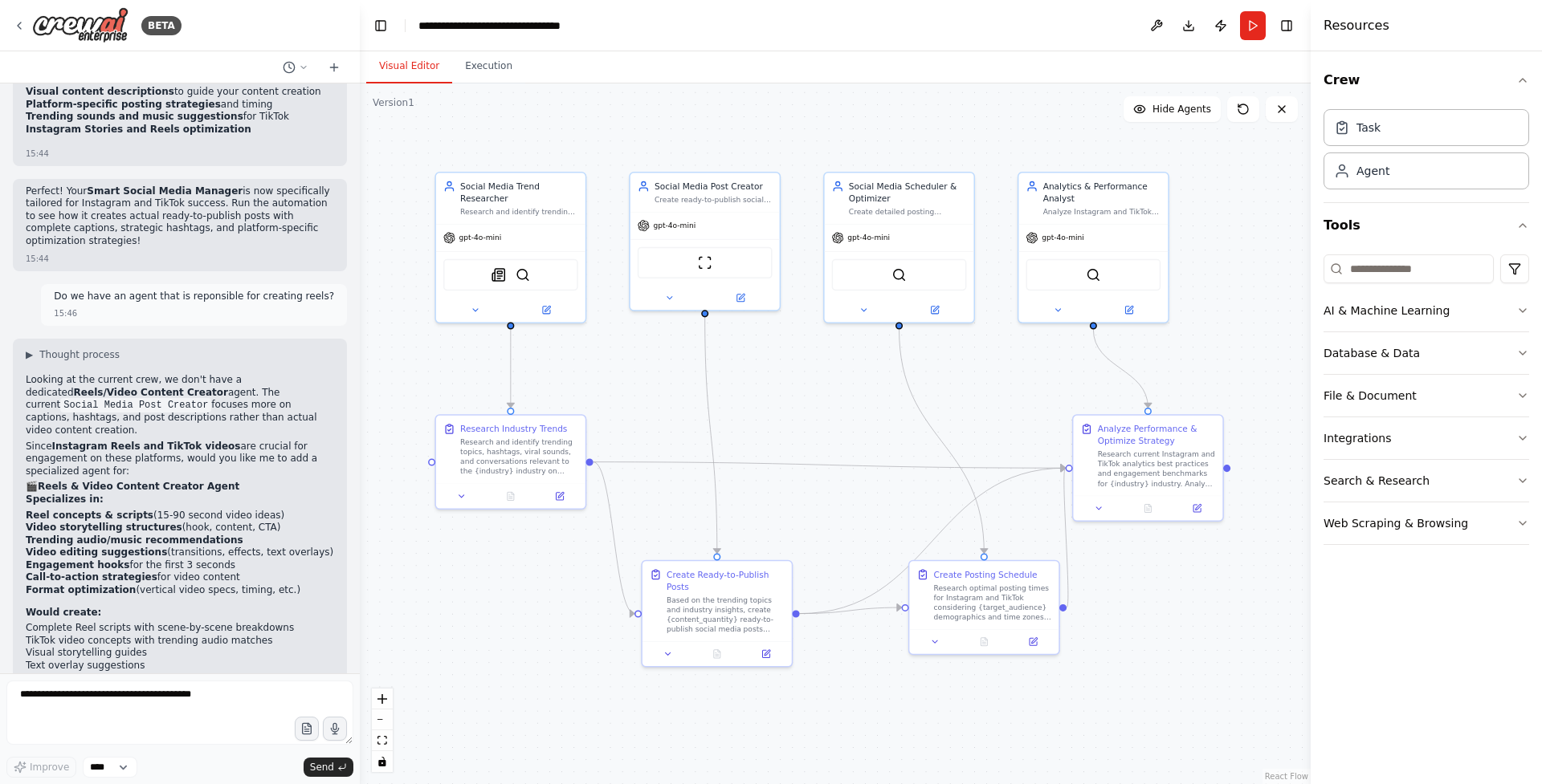
click at [731, 28] on header "**********" at bounding box center [835, 26] width 951 height 51
drag, startPoint x: 194, startPoint y: 594, endPoint x: 56, endPoint y: 594, distance: 138.0
click at [56, 708] on li "Add a new specialized Reels agent (5 agents total)" at bounding box center [179, 714] width 308 height 12
click at [237, 481] on h2 "🎬 Reels & Video Content Creator Agent" at bounding box center [179, 487] width 308 height 12
click at [174, 701] on textarea at bounding box center [179, 713] width 347 height 64
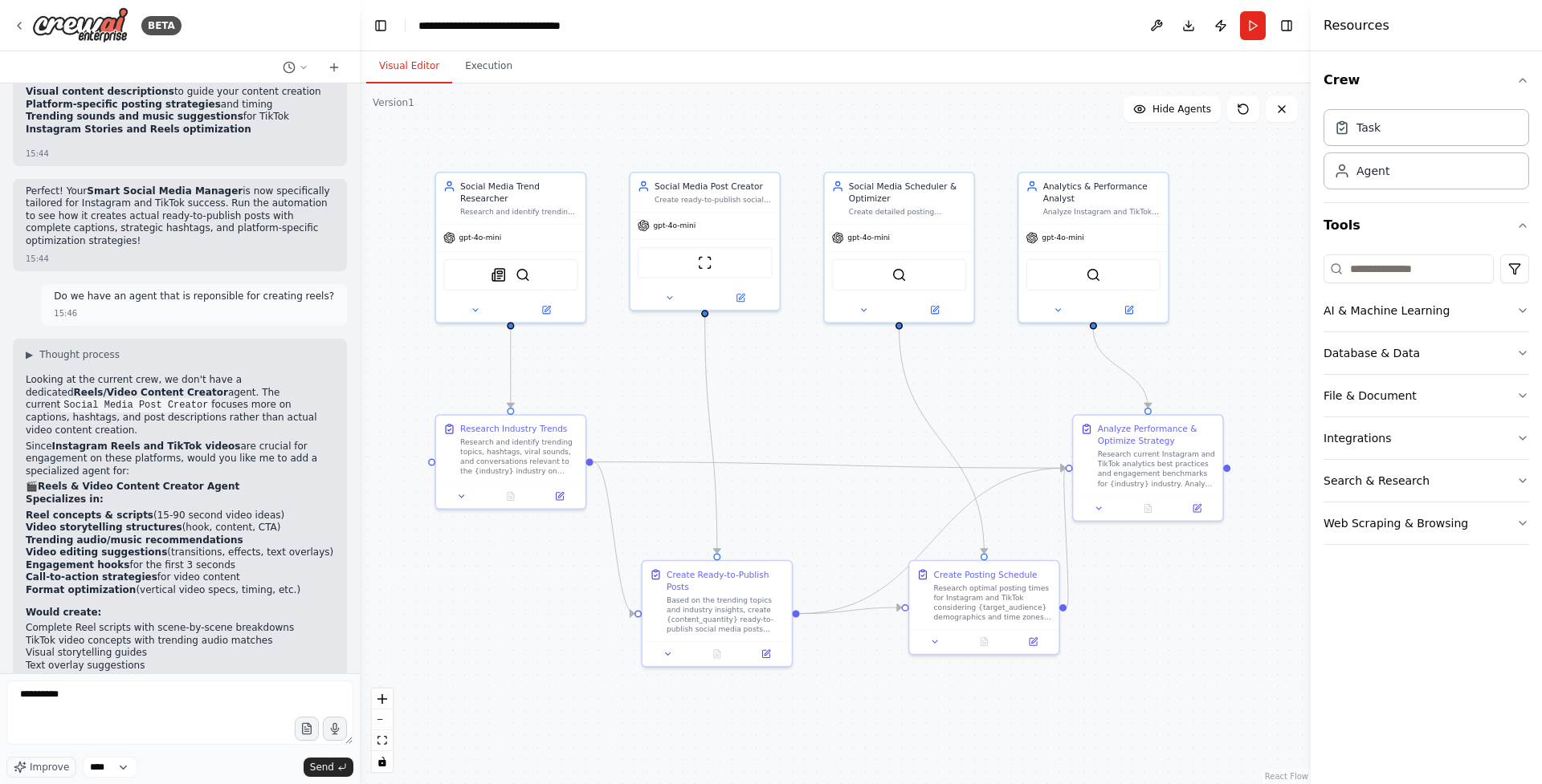
drag, startPoint x: 195, startPoint y: 596, endPoint x: 78, endPoint y: 597, distance: 117.0
click at [78, 708] on li "Add a new specialized Reels agent (5 agents total)" at bounding box center [179, 714] width 308 height 12
copy li "specialized Reels agent"
click at [139, 702] on textarea "*********" at bounding box center [179, 713] width 347 height 64
paste textarea "**********"
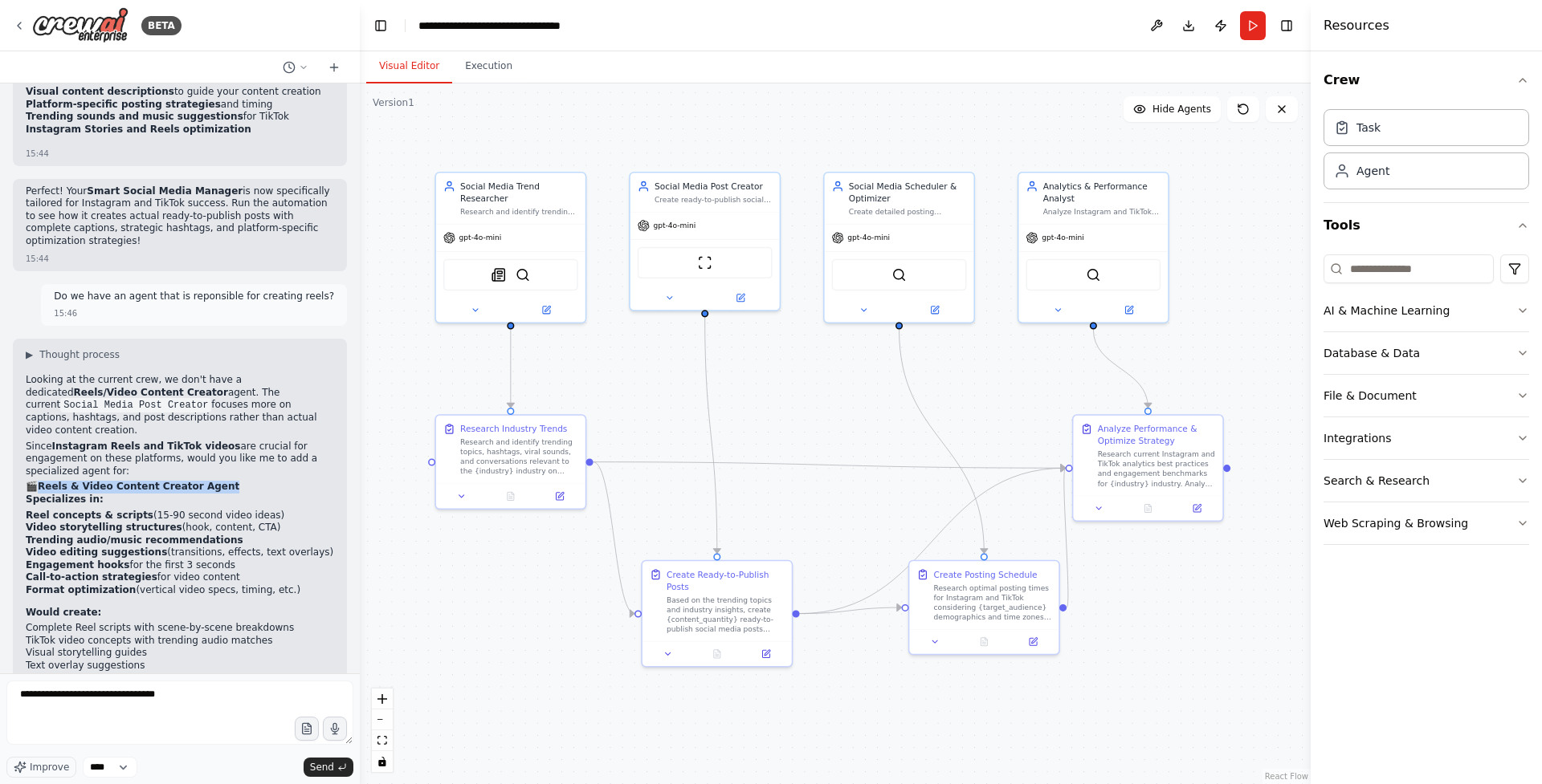
drag, startPoint x: 220, startPoint y: 371, endPoint x: 38, endPoint y: 372, distance: 182.0
click at [38, 481] on h2 "🎬 Reels & Video Content Creator Agent" at bounding box center [179, 487] width 308 height 12
copy strong "Reels & Video Content Creator Agent"
drag, startPoint x: 187, startPoint y: 693, endPoint x: 123, endPoint y: 693, distance: 64.0
click at [123, 693] on textarea "**********" at bounding box center [179, 713] width 347 height 64
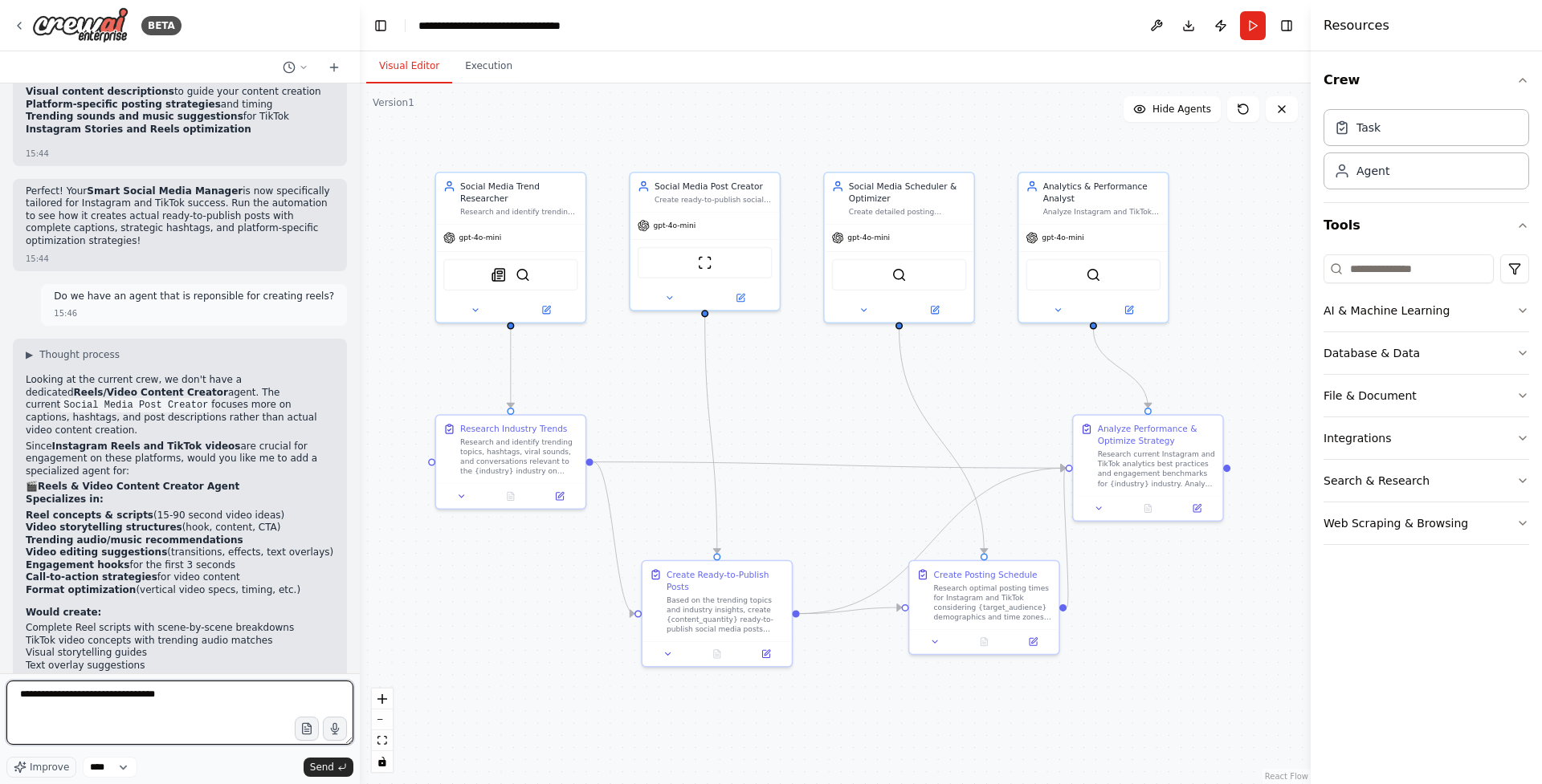
paste textarea "**********"
click at [231, 709] on textarea "**********" at bounding box center [179, 713] width 347 height 64
type textarea "**********"
click at [327, 764] on span "Send" at bounding box center [322, 767] width 24 height 12
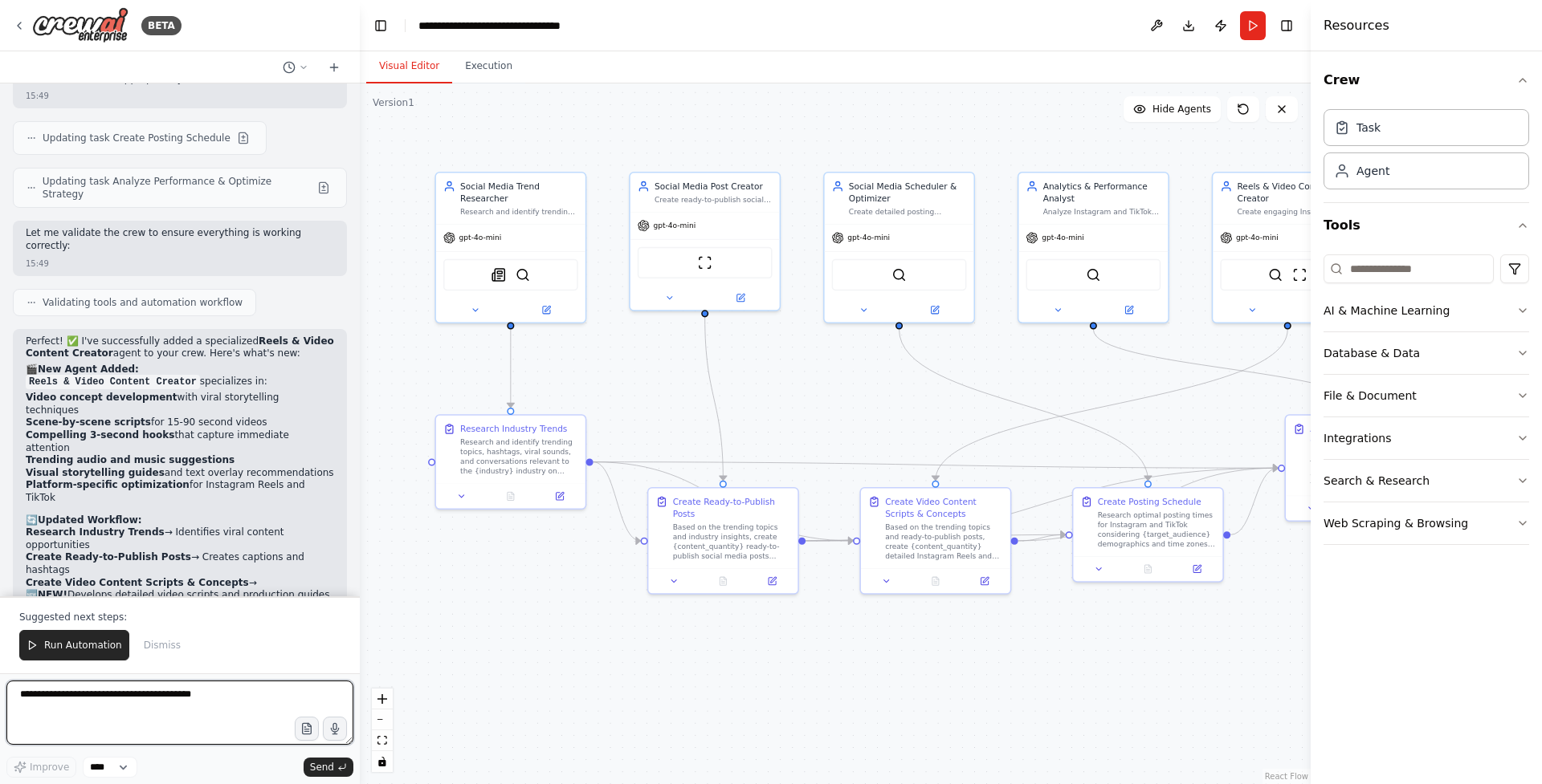
scroll to position [5492, 0]
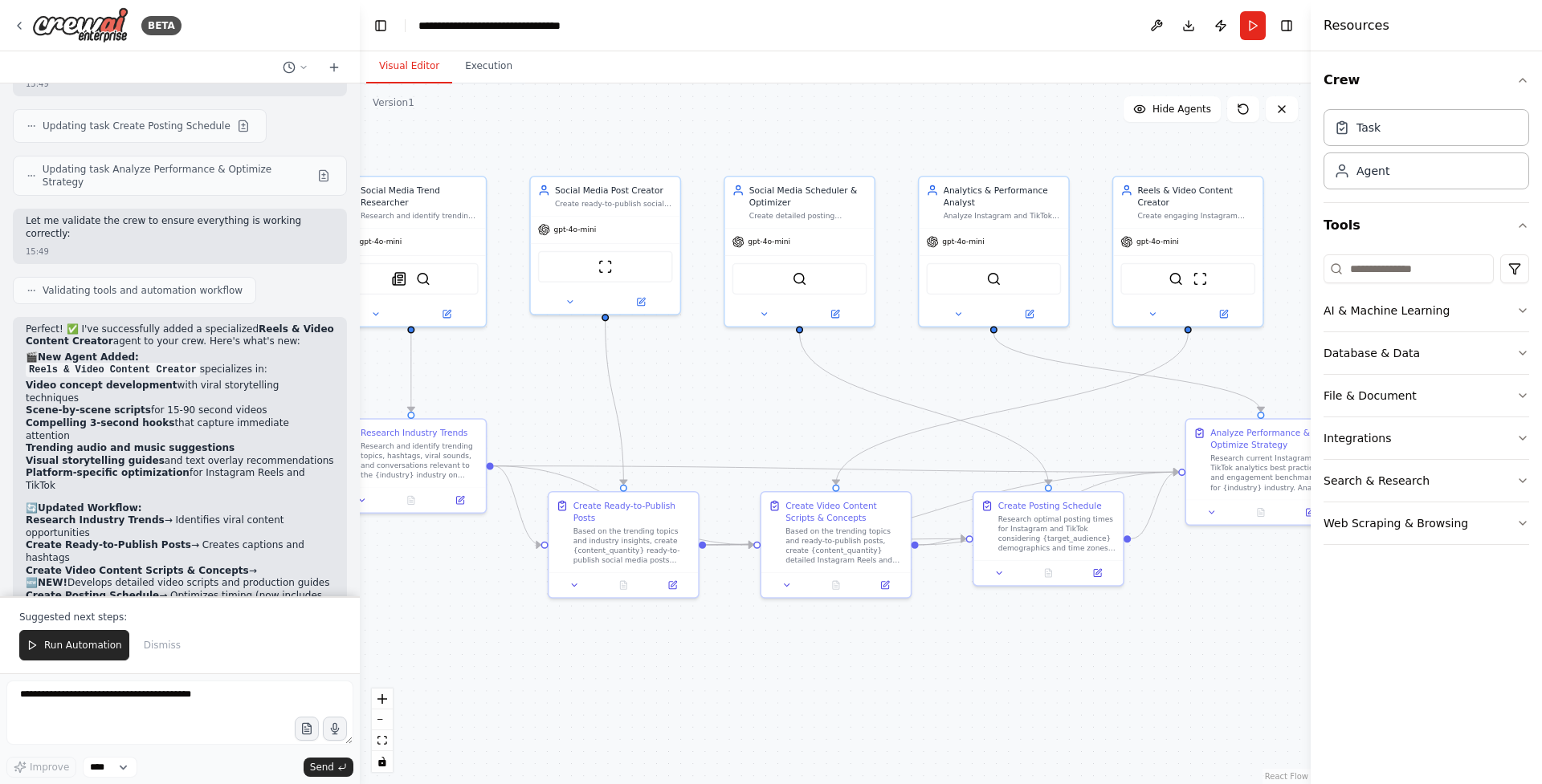
drag, startPoint x: 887, startPoint y: 691, endPoint x: 788, endPoint y: 694, distance: 99.0
click at [788, 694] on div ".deletable-edge-delete-btn { width: 20px; height: 20px; border: 0px solid #ffff…" at bounding box center [835, 433] width 951 height 701
drag, startPoint x: 880, startPoint y: 534, endPoint x: 885, endPoint y: 645, distance: 111.1
click at [885, 645] on div "Based on the trending topics and ready-to-publish posts, create {content_quanti…" at bounding box center [844, 652] width 118 height 38
click at [63, 647] on span "Run Automation" at bounding box center [83, 645] width 78 height 12
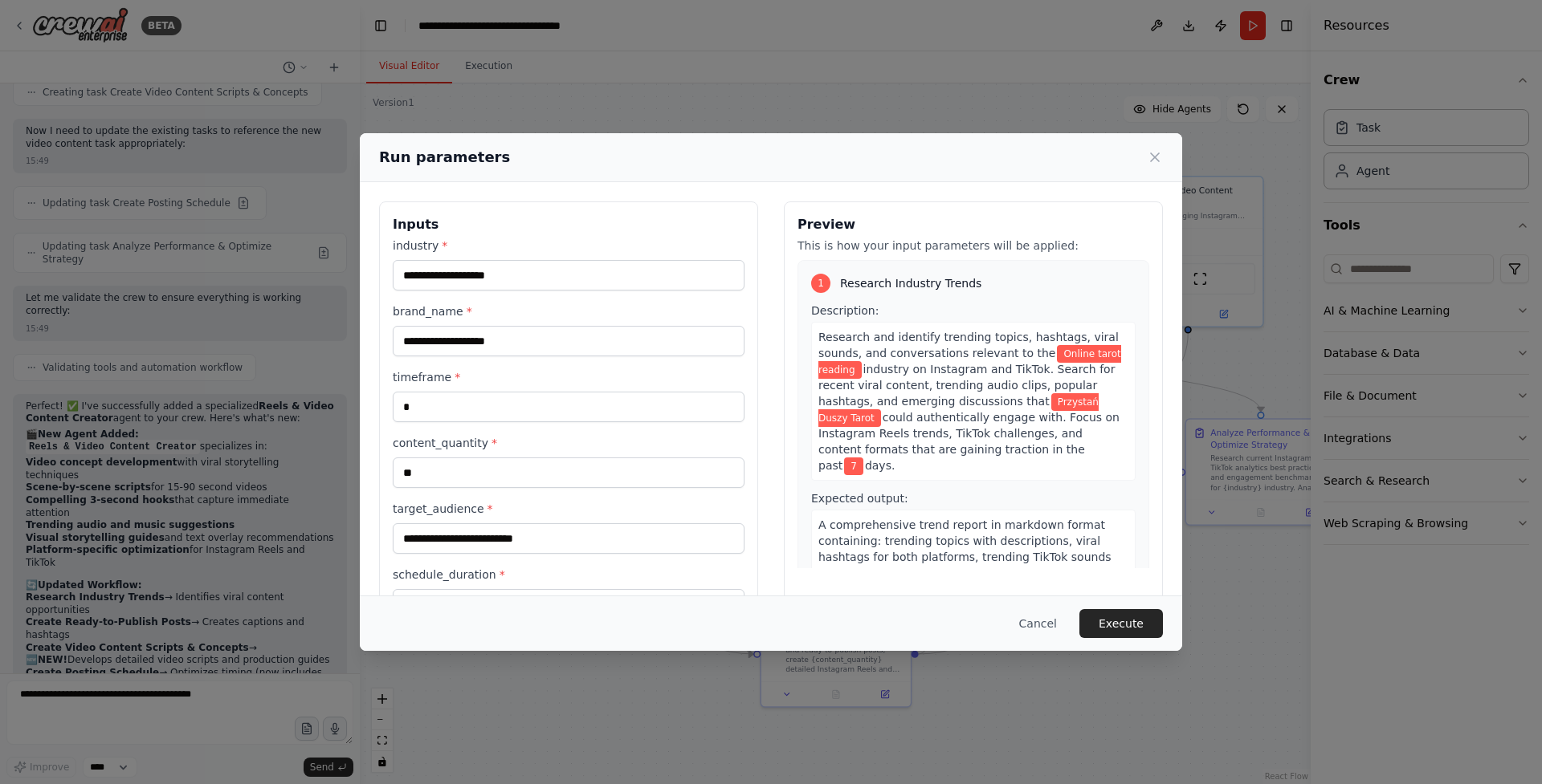
scroll to position [57, 0]
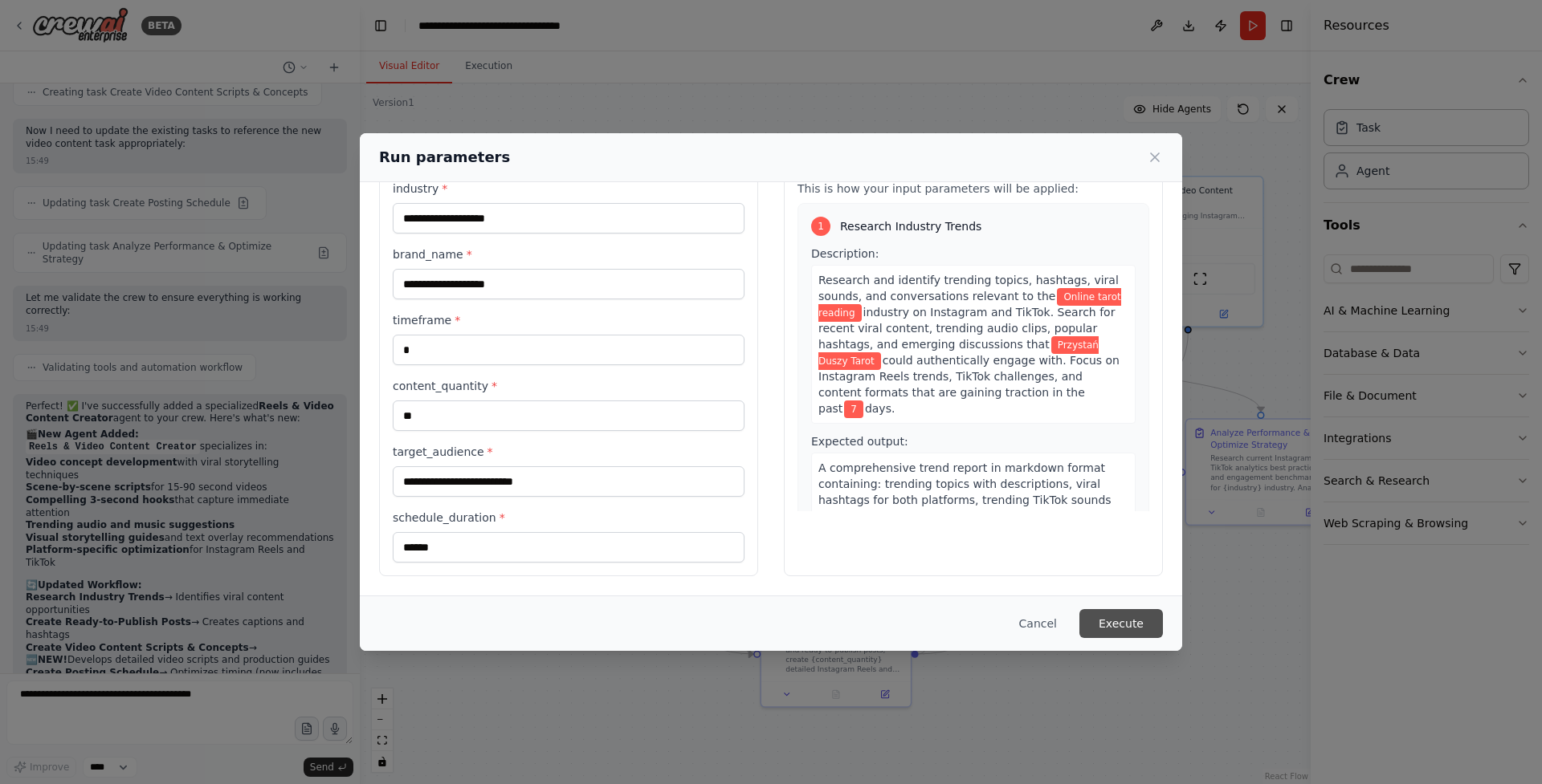
click at [1099, 627] on button "Execute" at bounding box center [1121, 623] width 83 height 29
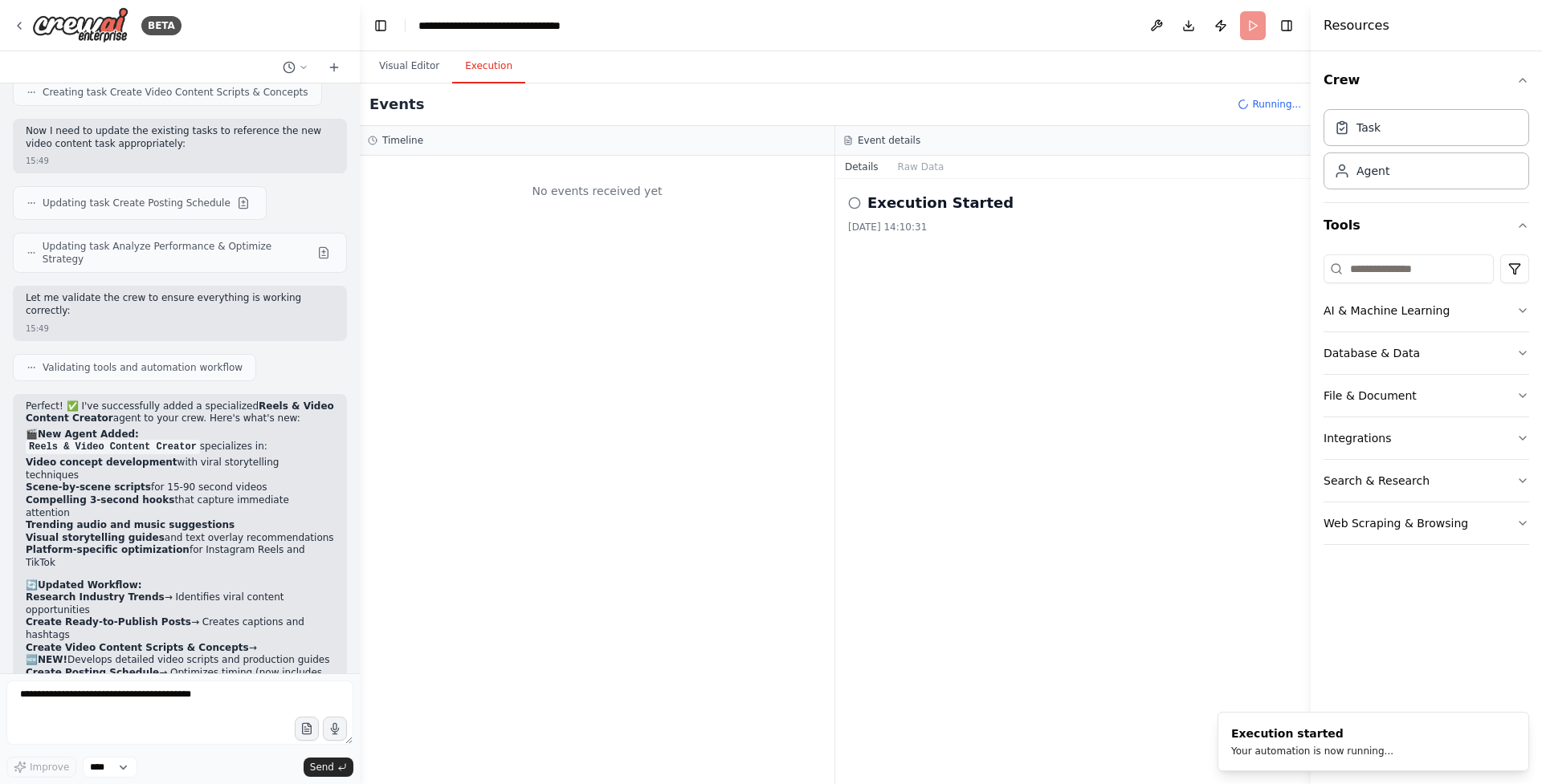
scroll to position [0, 0]
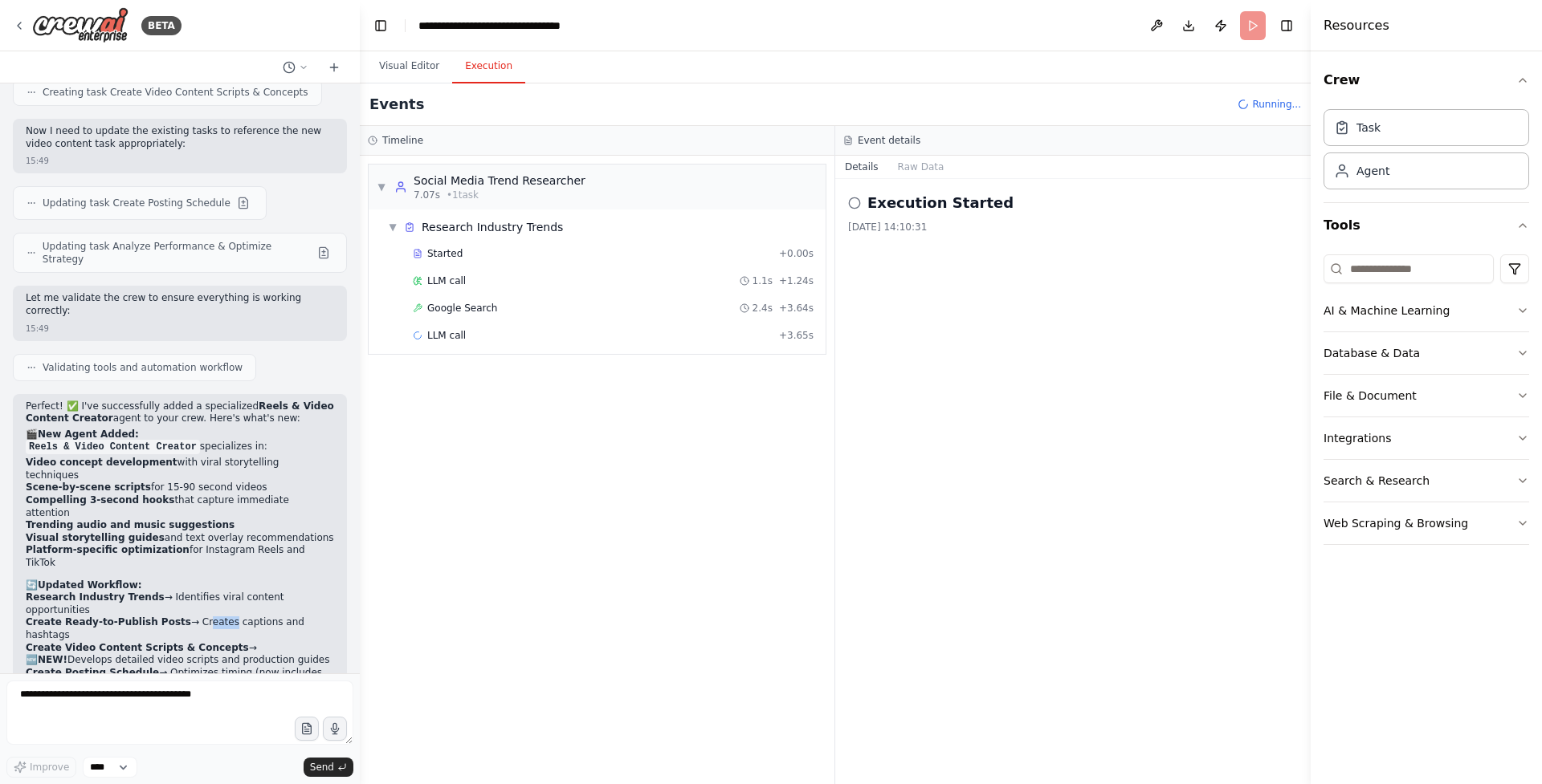
drag, startPoint x: 194, startPoint y: 424, endPoint x: 223, endPoint y: 424, distance: 29.0
click at [223, 616] on li "Create Ready-to-Publish Posts → Creates captions and hashtags" at bounding box center [179, 629] width 308 height 25
click at [177, 667] on li "Create Posting Schedule → Optimizes timing (now includes video content)" at bounding box center [179, 679] width 308 height 25
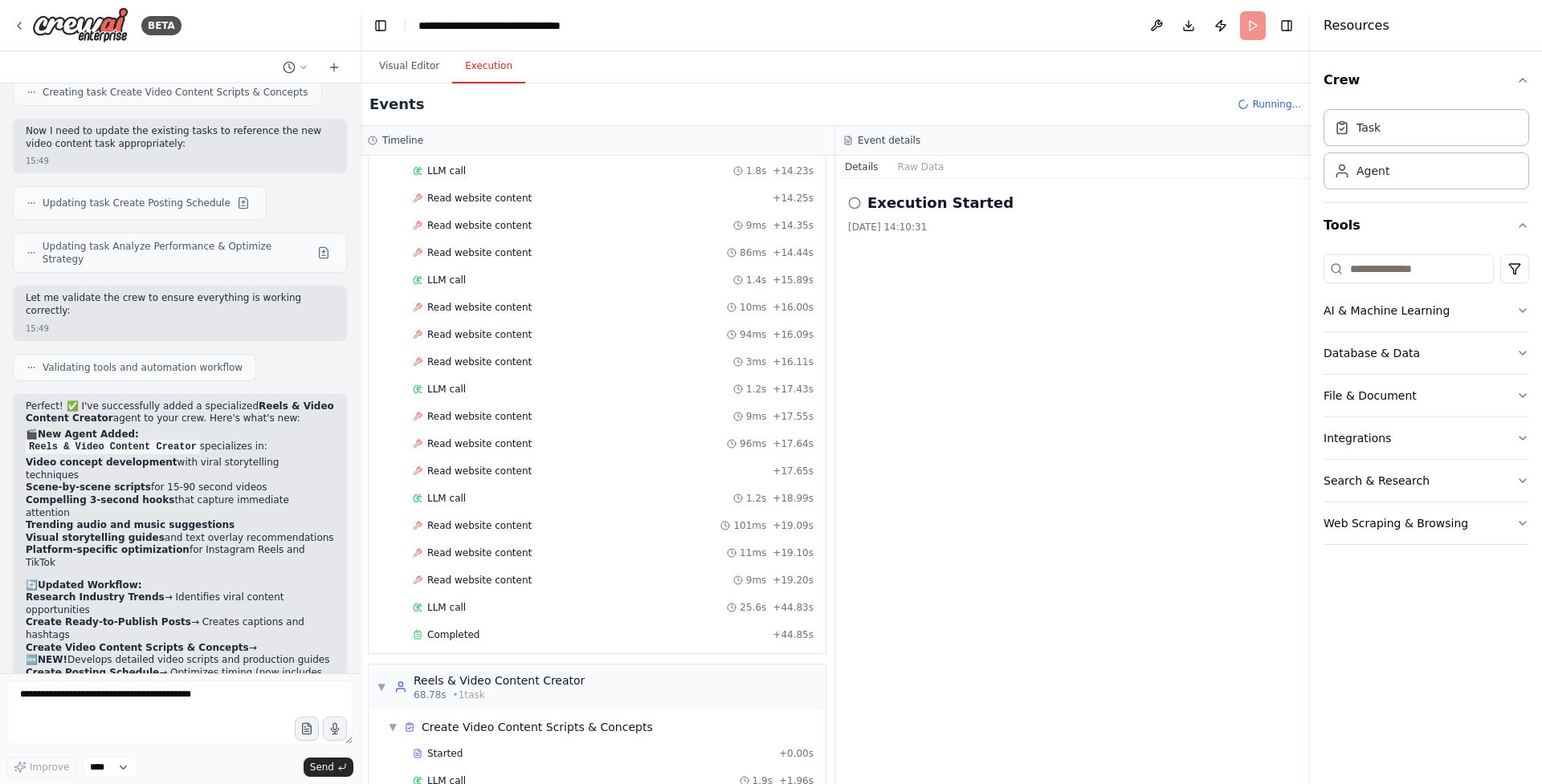
scroll to position [1245, 0]
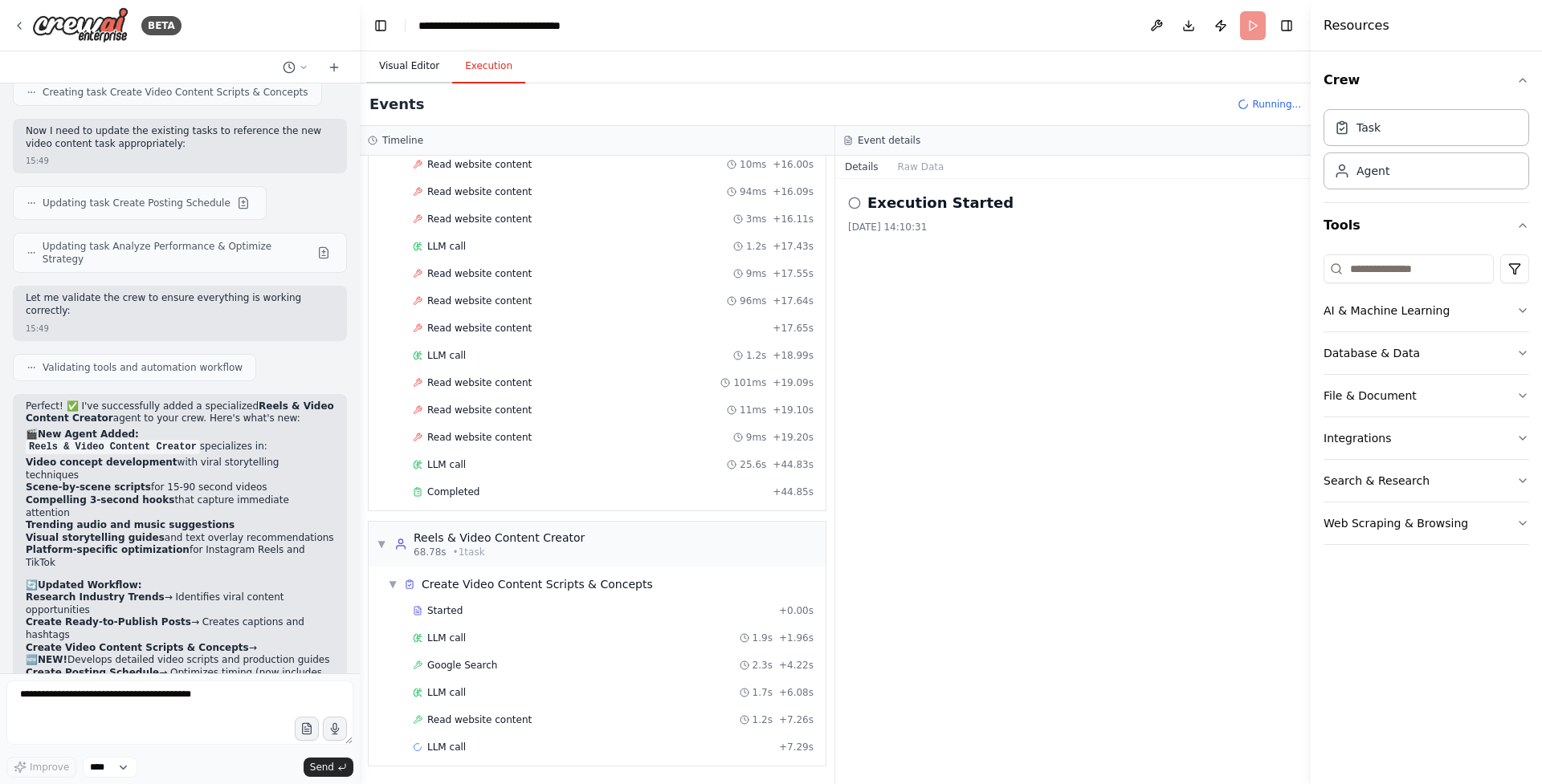
click at [423, 64] on button "Visual Editor" at bounding box center [409, 67] width 86 height 34
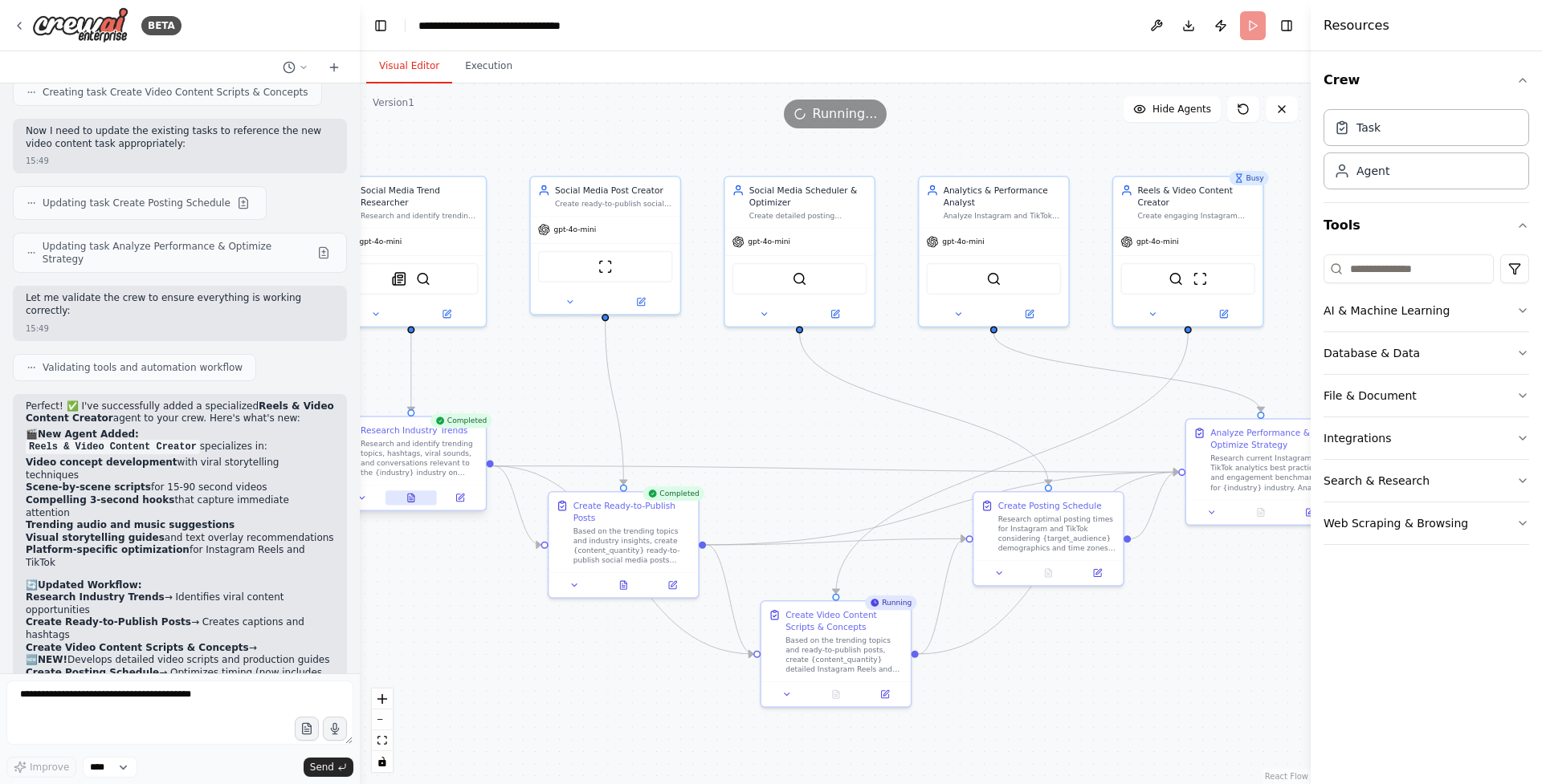
click at [412, 497] on icon at bounding box center [410, 497] width 6 height 8
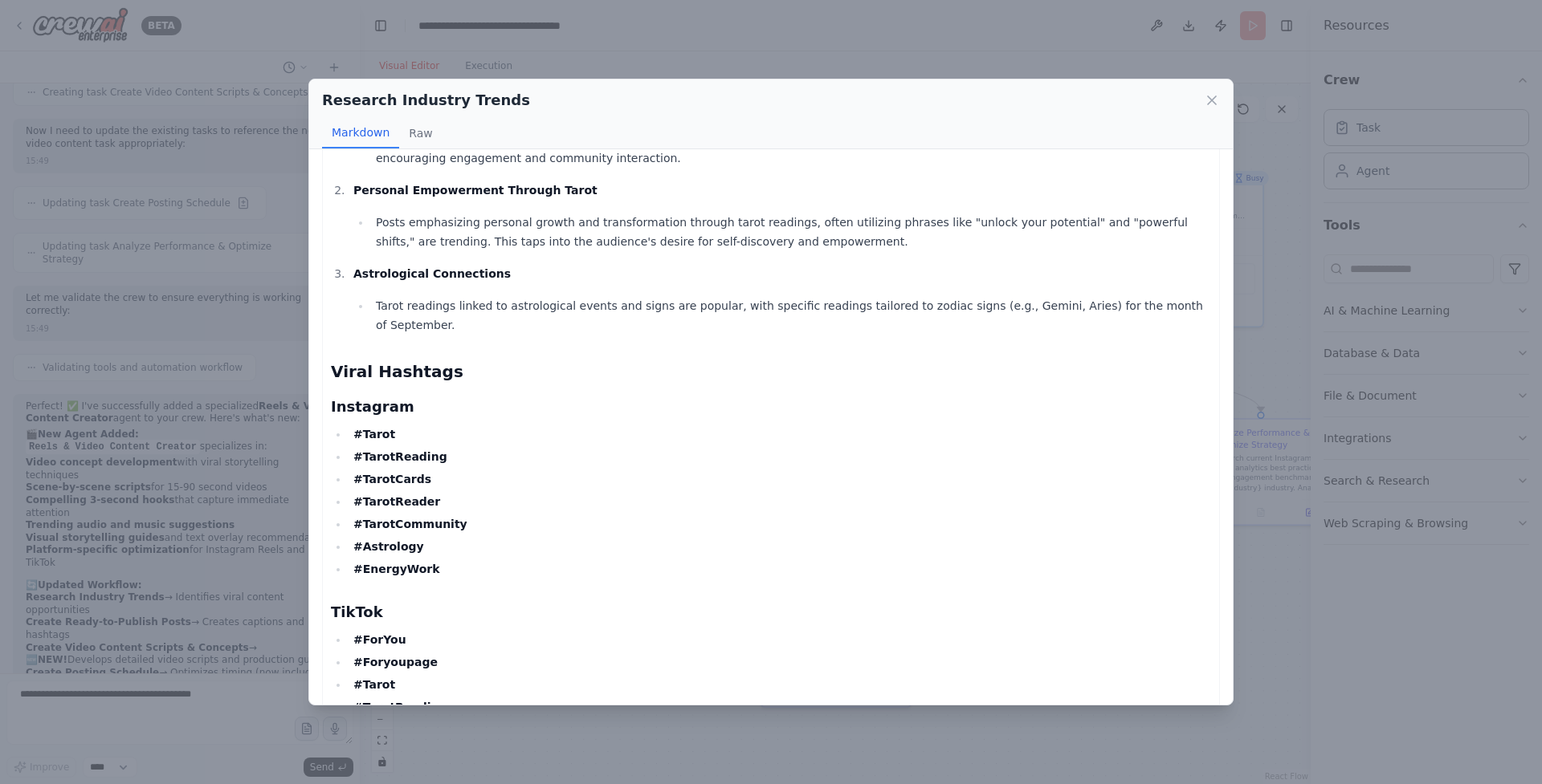
scroll to position [0, 0]
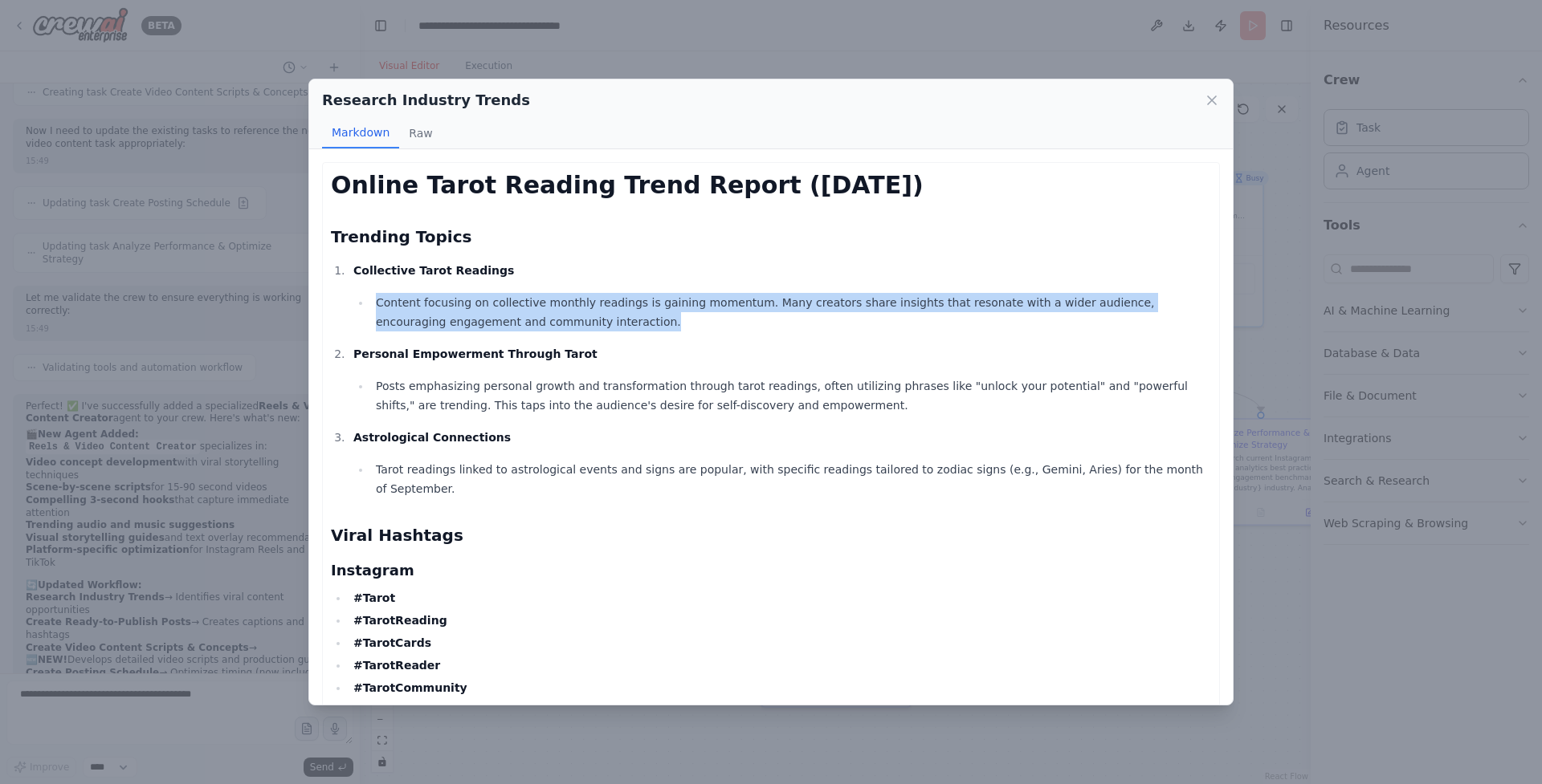
drag, startPoint x: 601, startPoint y: 325, endPoint x: 377, endPoint y: 302, distance: 225.2
click at [377, 302] on li "Content focusing on collective monthly readings is gaining momentum. Many creat…" at bounding box center [791, 312] width 840 height 38
click at [847, 311] on li "Content focusing on collective monthly readings is gaining momentum. Many creat…" at bounding box center [791, 312] width 840 height 38
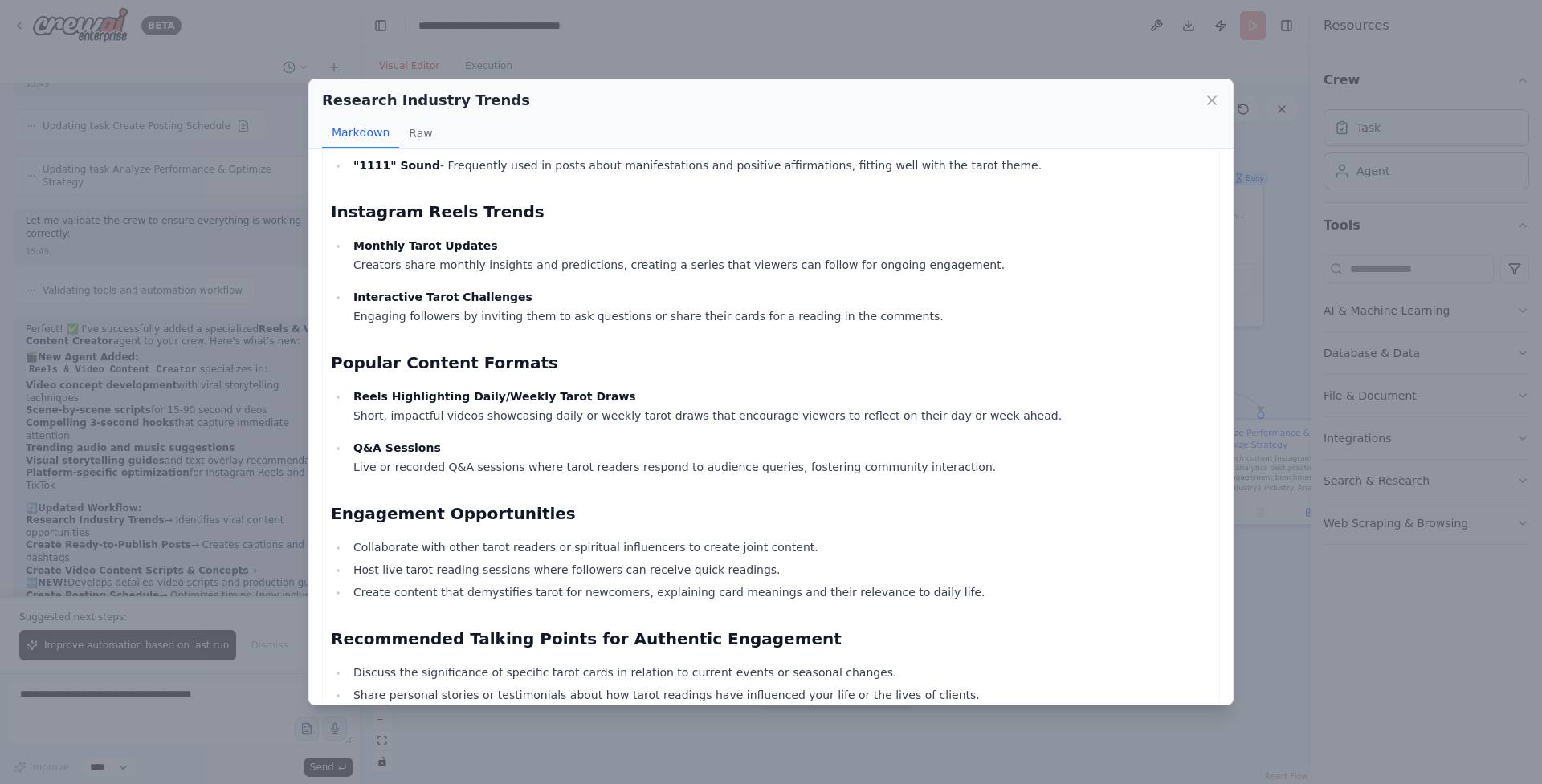
scroll to position [909, 0]
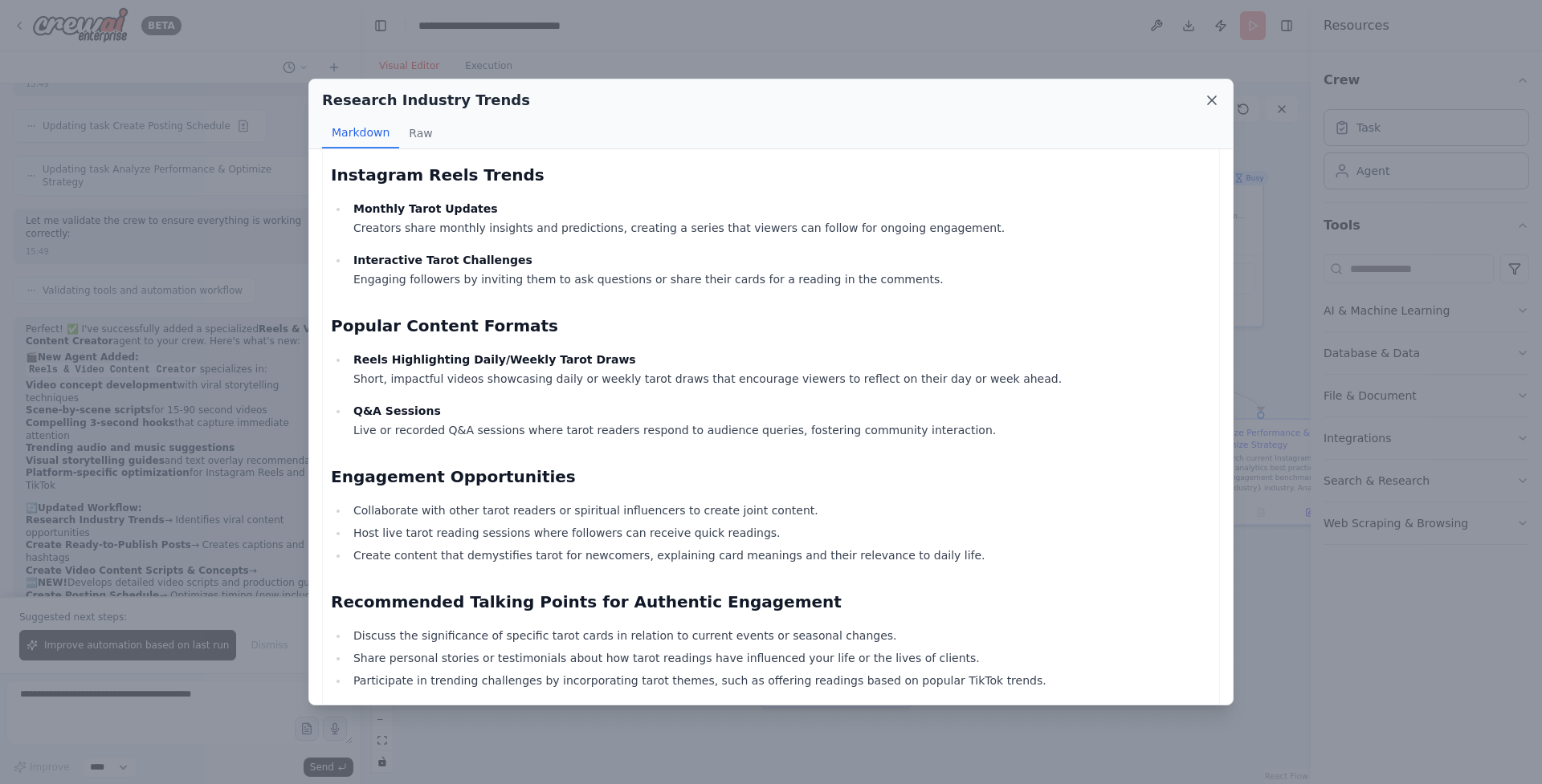
click at [1207, 100] on icon at bounding box center [1212, 100] width 16 height 16
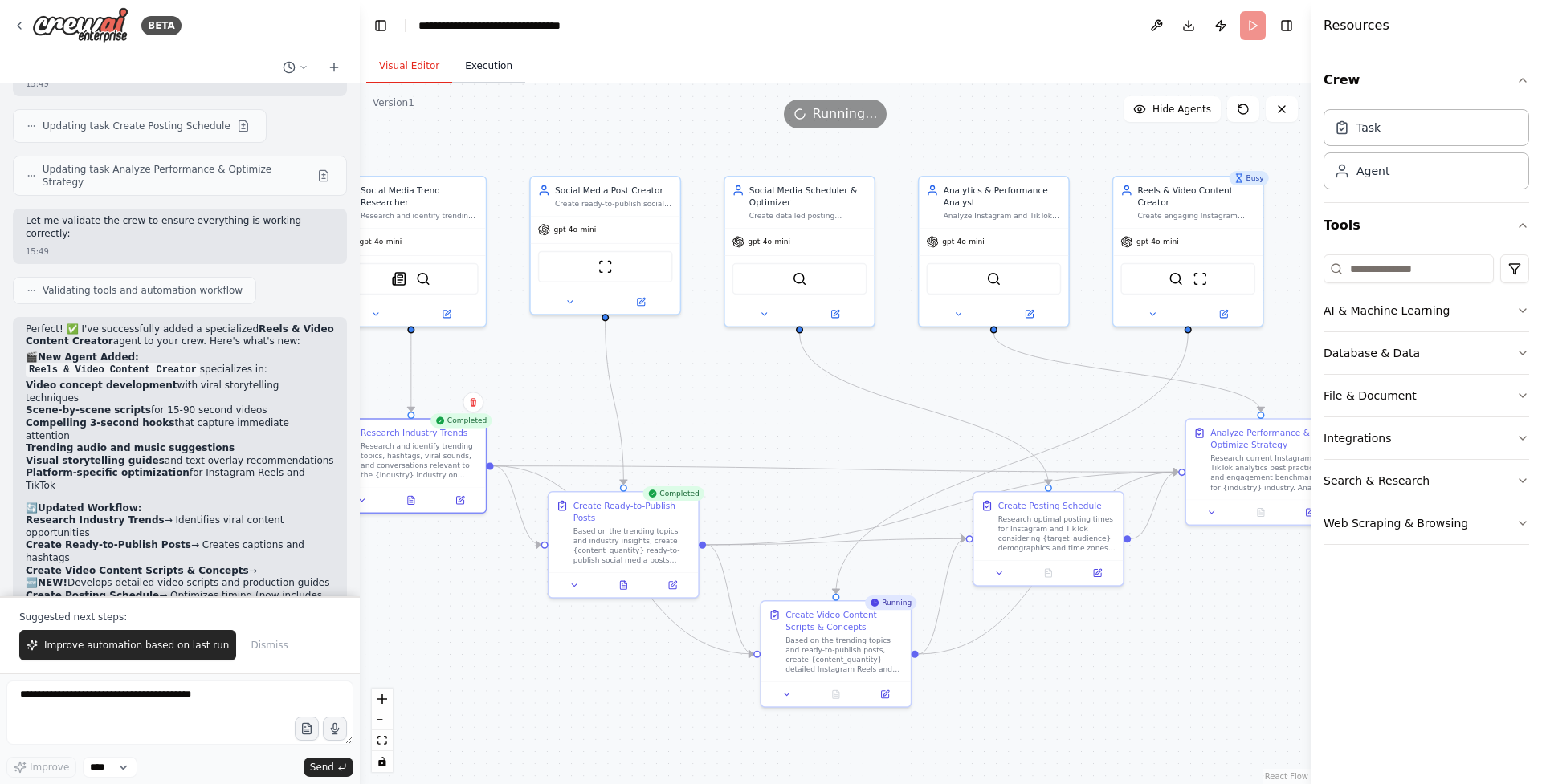
click at [494, 65] on button "Execution" at bounding box center [489, 67] width 73 height 34
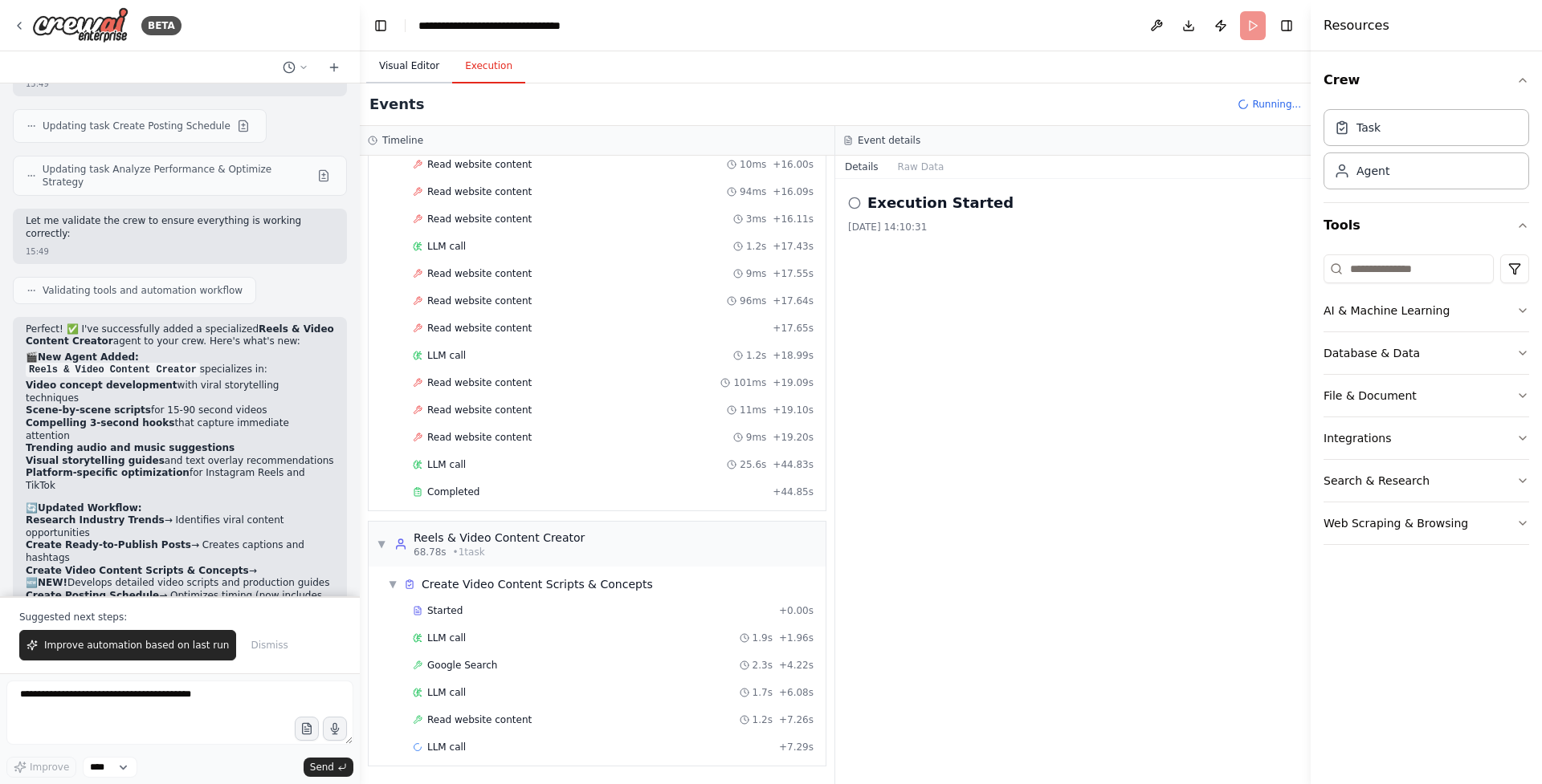
click at [426, 60] on button "Visual Editor" at bounding box center [409, 67] width 86 height 34
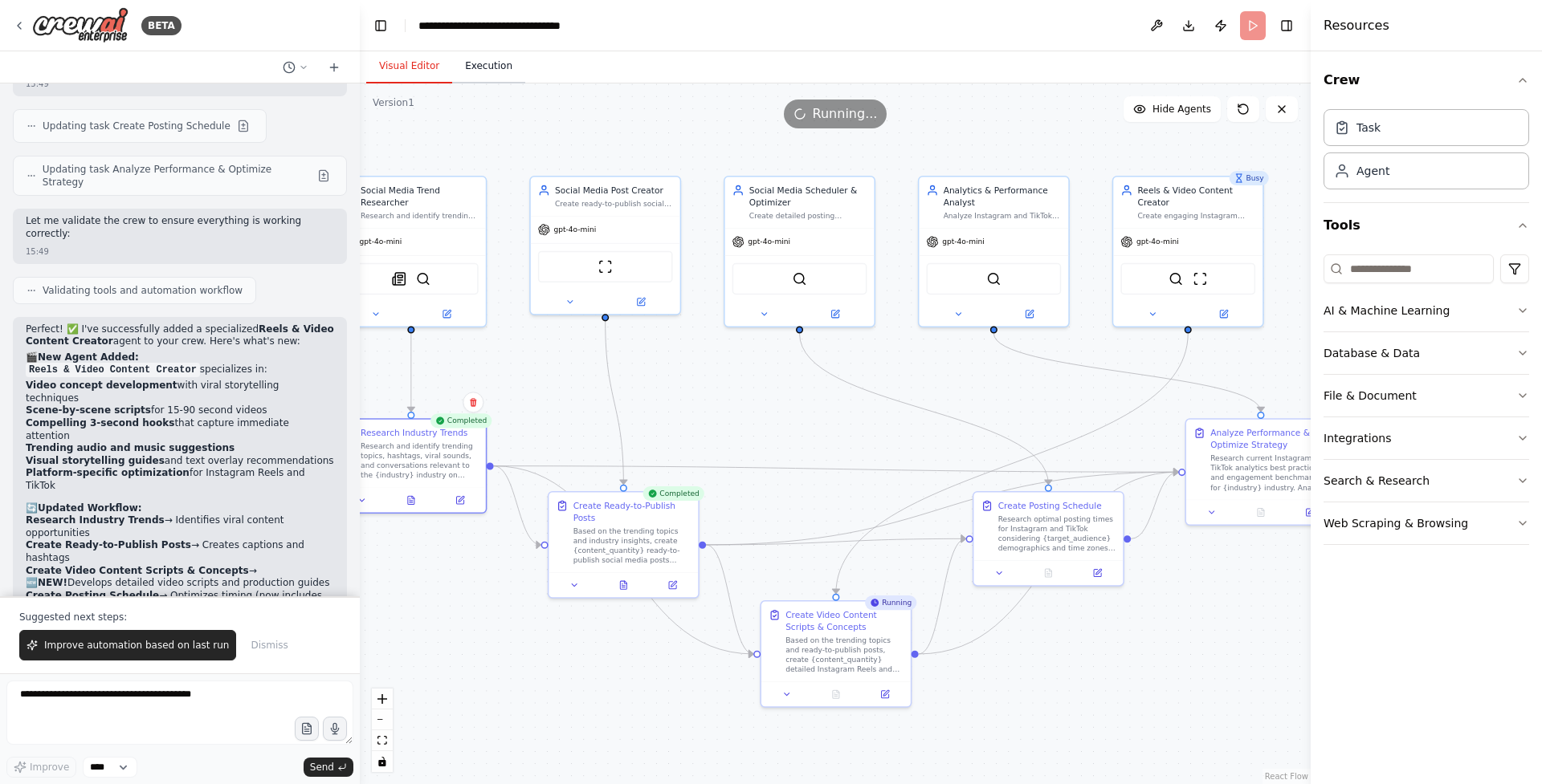
click at [505, 71] on button "Execution" at bounding box center [489, 67] width 73 height 34
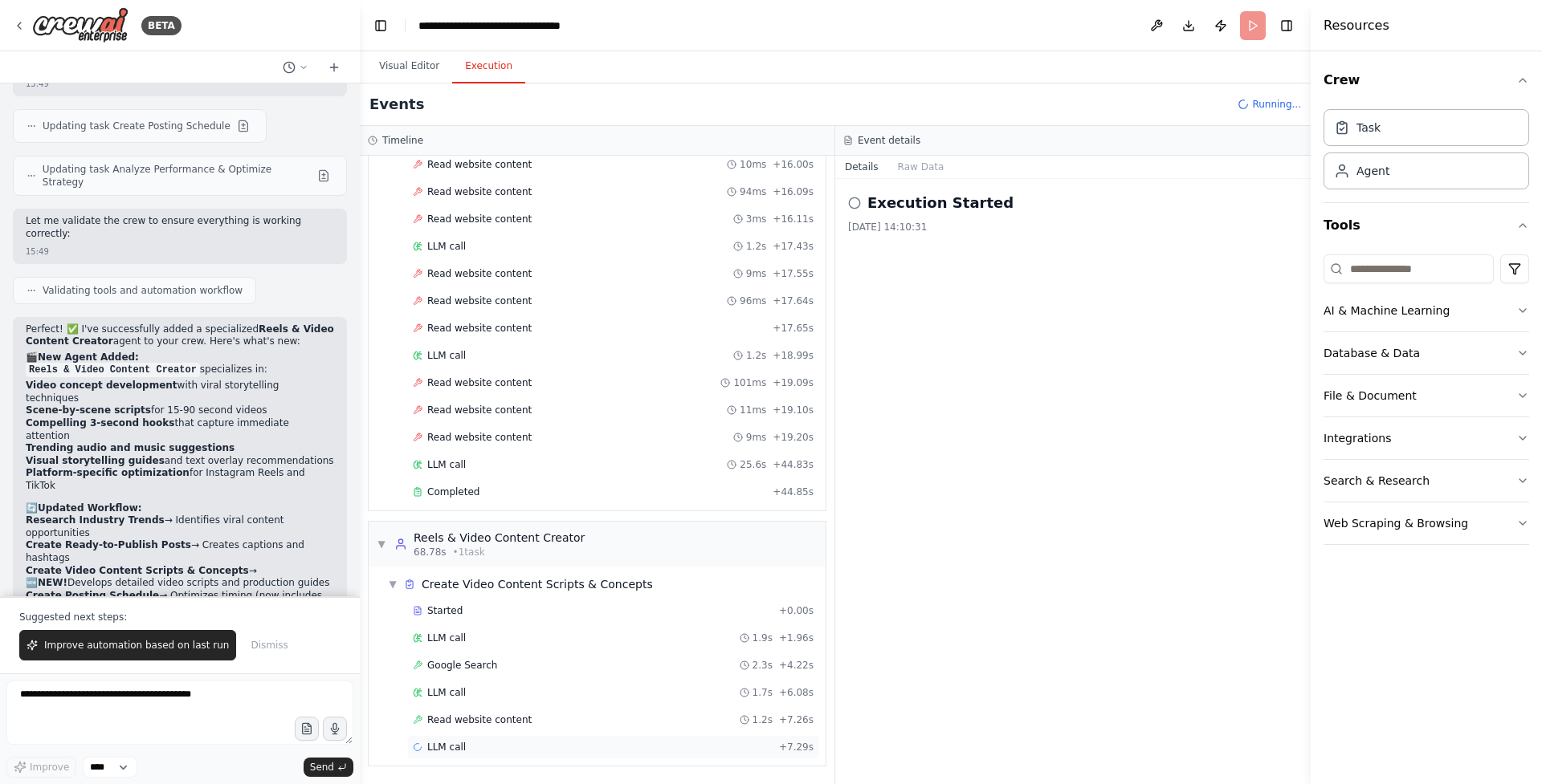
click at [512, 743] on div "LLM call + 7.29s" at bounding box center [613, 748] width 401 height 12
click at [919, 167] on button "Messages" at bounding box center [921, 166] width 67 height 22
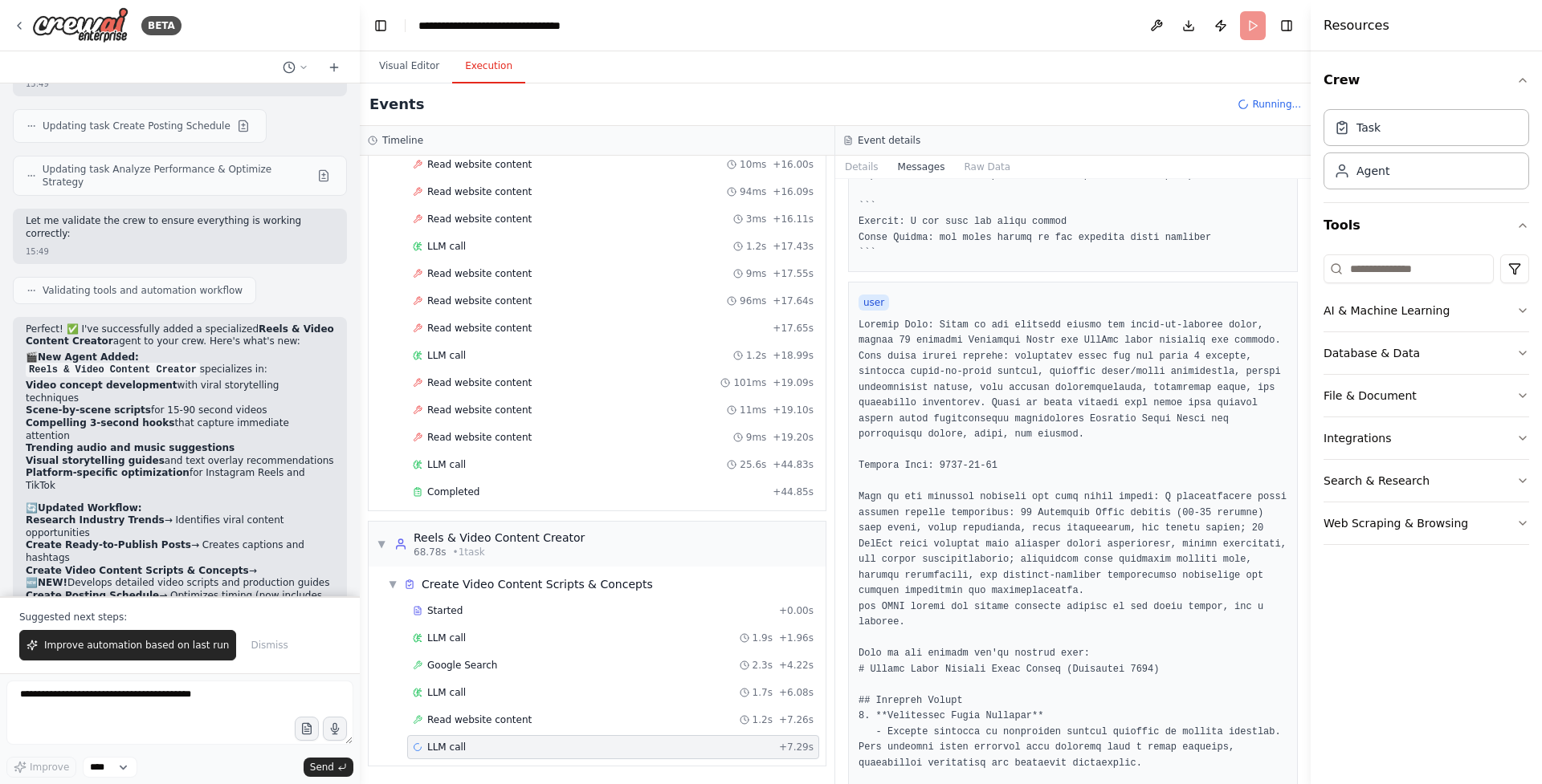
scroll to position [0, 0]
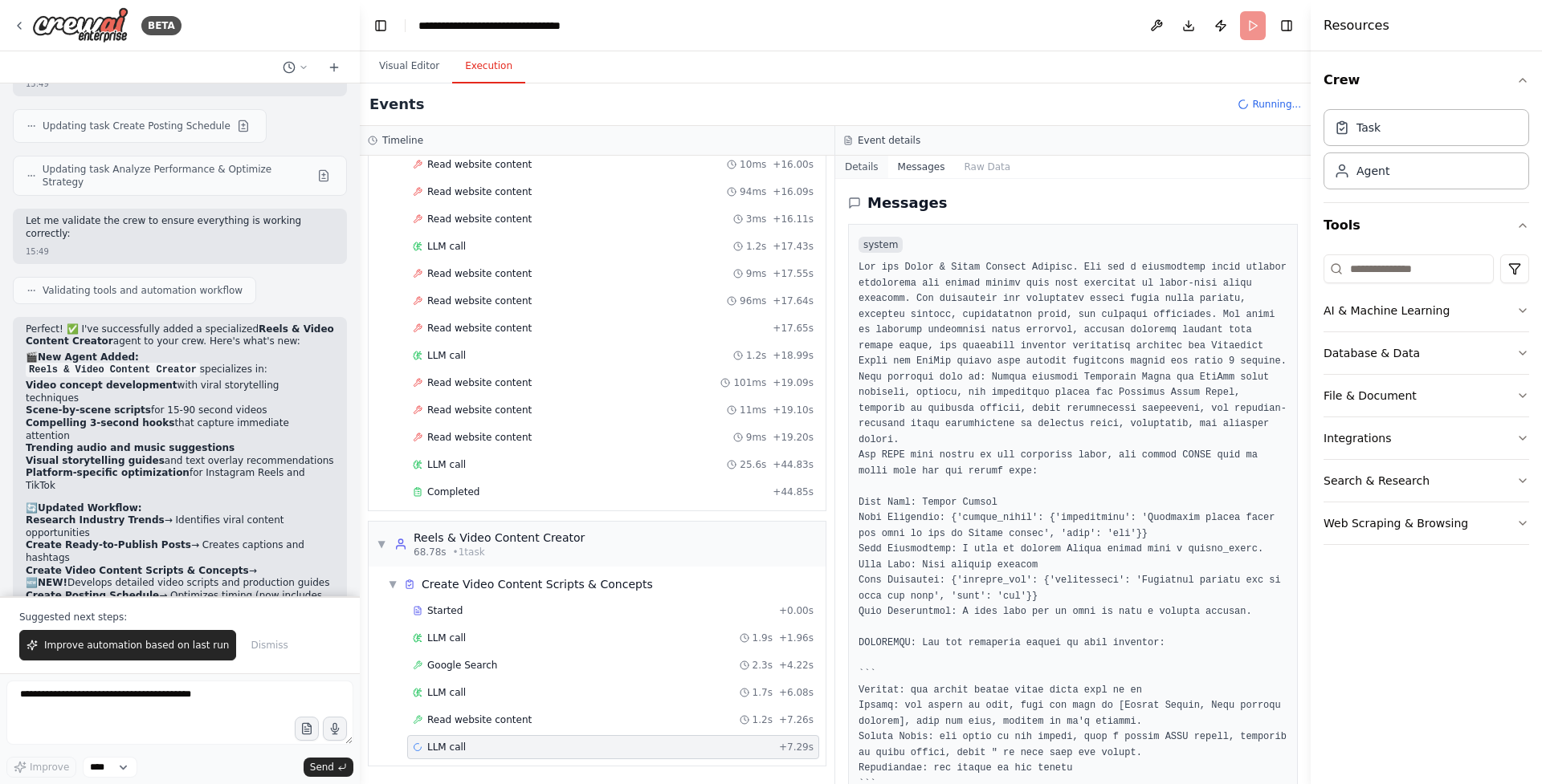
click at [870, 167] on button "Details" at bounding box center [862, 166] width 53 height 22
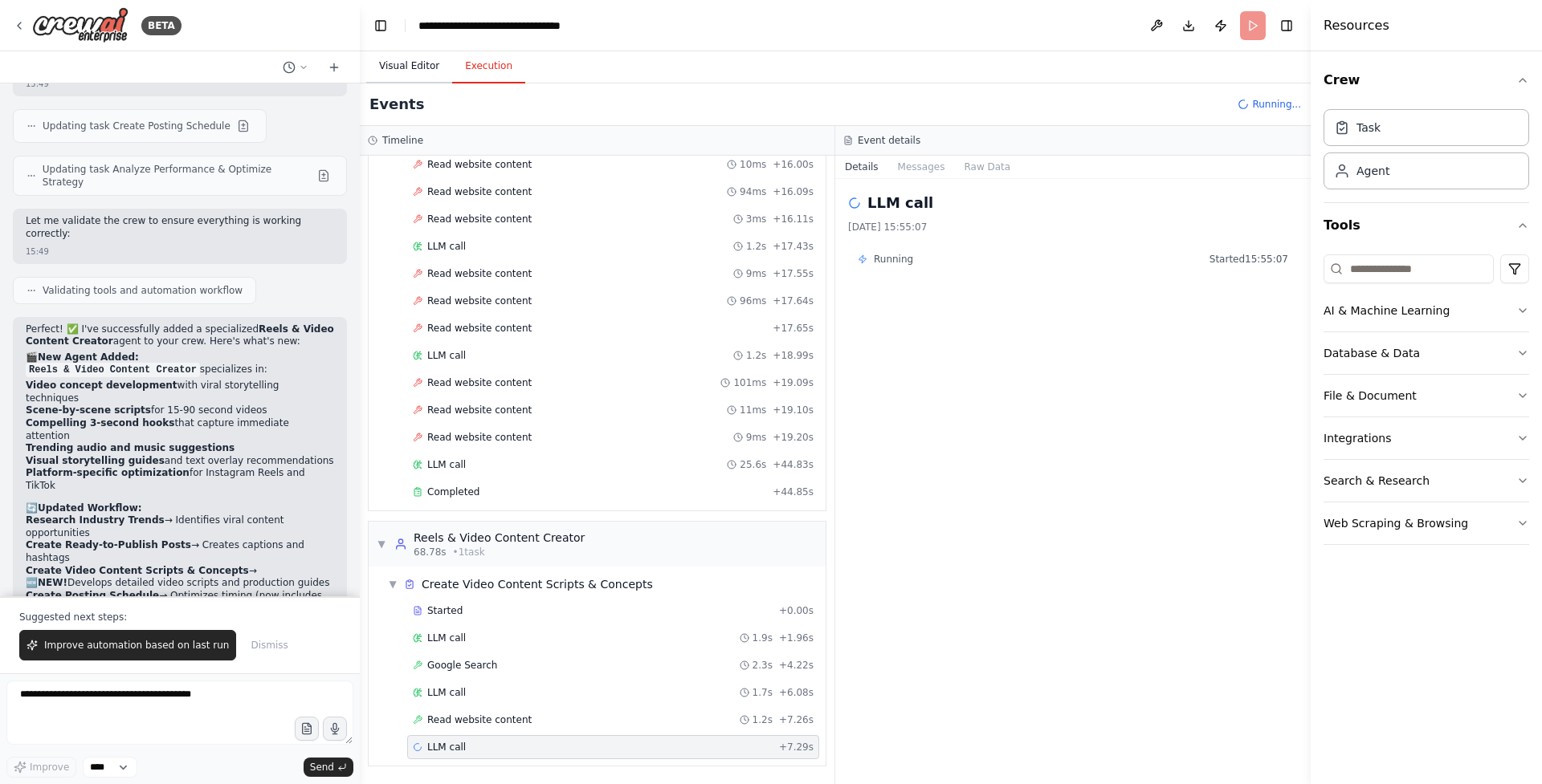
click at [415, 59] on button "Visual Editor" at bounding box center [409, 67] width 86 height 34
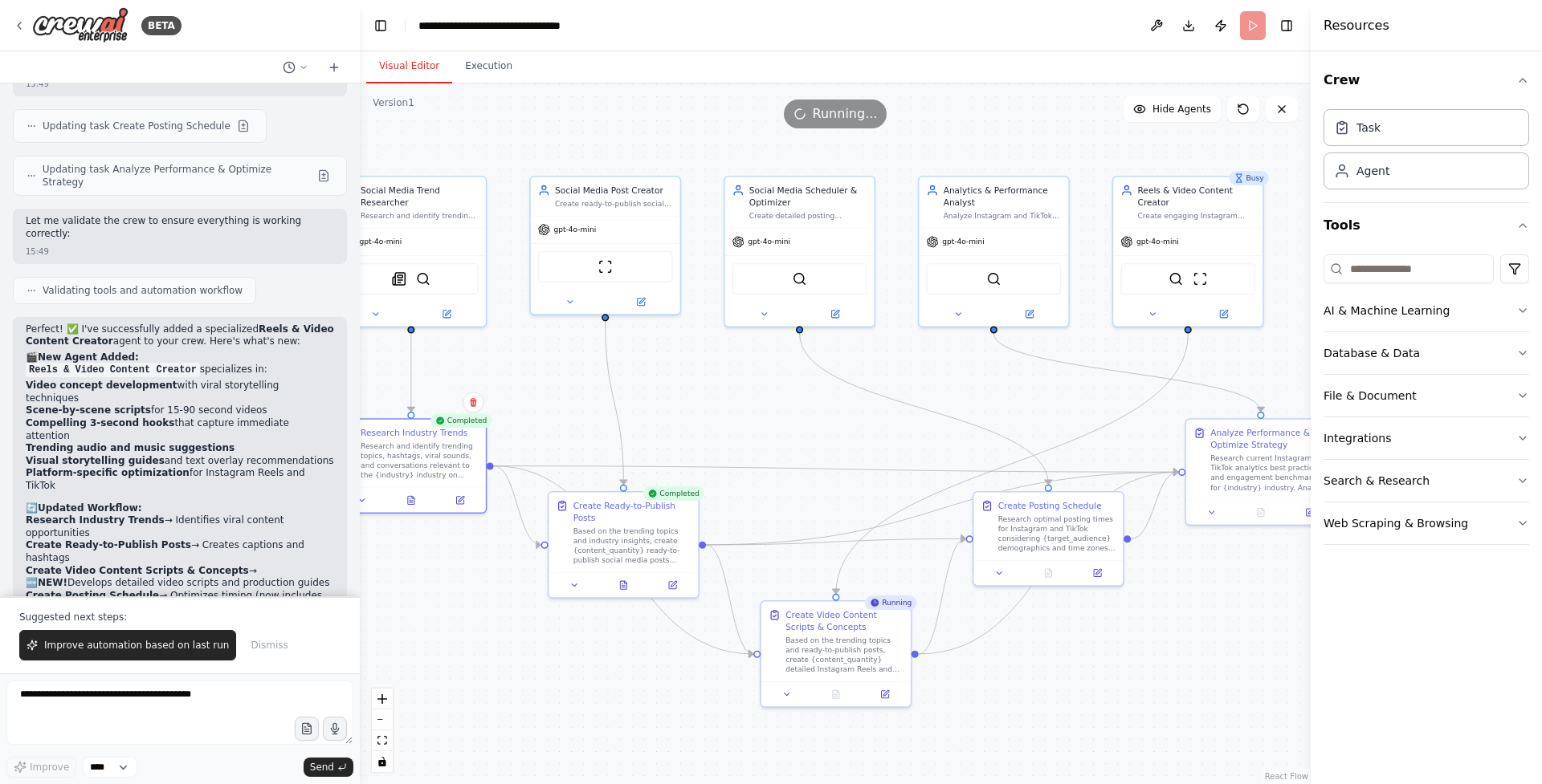
click at [546, 128] on div "Running..." at bounding box center [835, 114] width 951 height 29
click at [632, 582] on button at bounding box center [624, 582] width 52 height 14
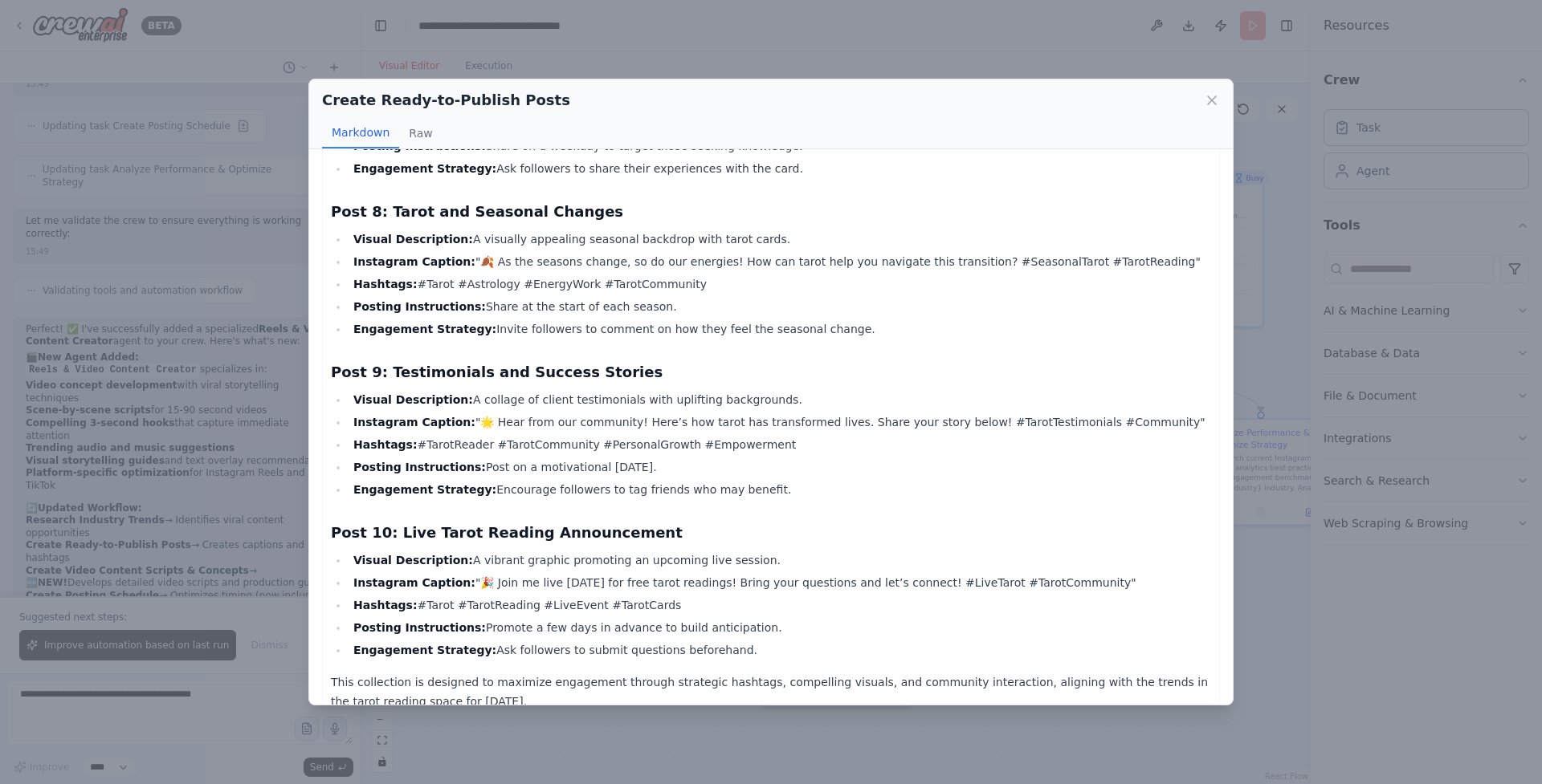
scroll to position [1260, 0]
click at [1212, 98] on icon at bounding box center [1212, 100] width 16 height 16
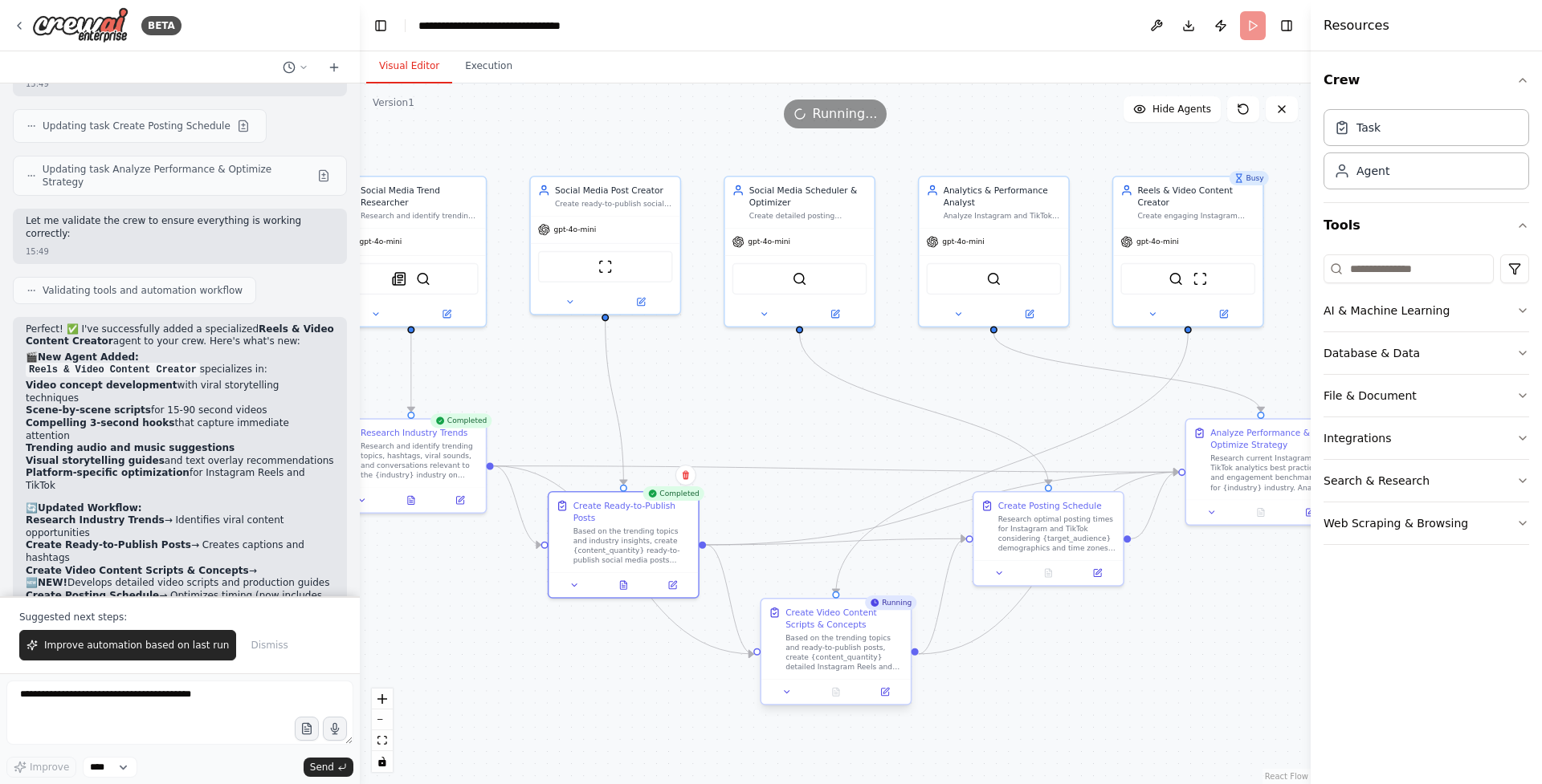
click at [836, 630] on div "Create Video Content Scripts & Concepts" at bounding box center [844, 619] width 118 height 24
click at [497, 68] on button "Execution" at bounding box center [489, 67] width 73 height 34
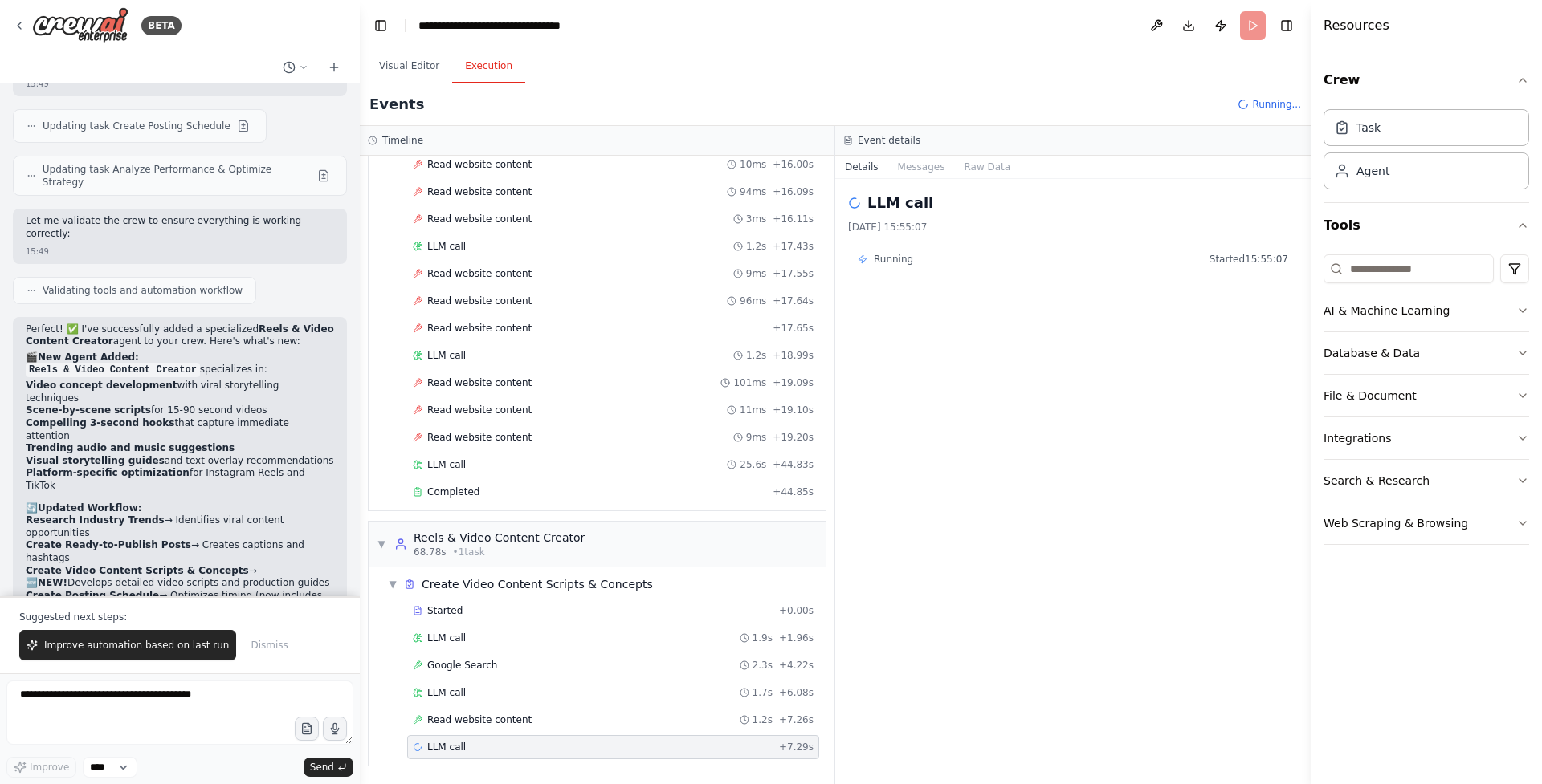
click at [600, 746] on div "LLM call + 7.29s" at bounding box center [613, 748] width 401 height 12
click at [938, 253] on div "Running Started 15:55:07" at bounding box center [1073, 259] width 431 height 12
click at [906, 257] on span "Running" at bounding box center [894, 259] width 39 height 12
click at [407, 67] on button "Visual Editor" at bounding box center [409, 67] width 86 height 34
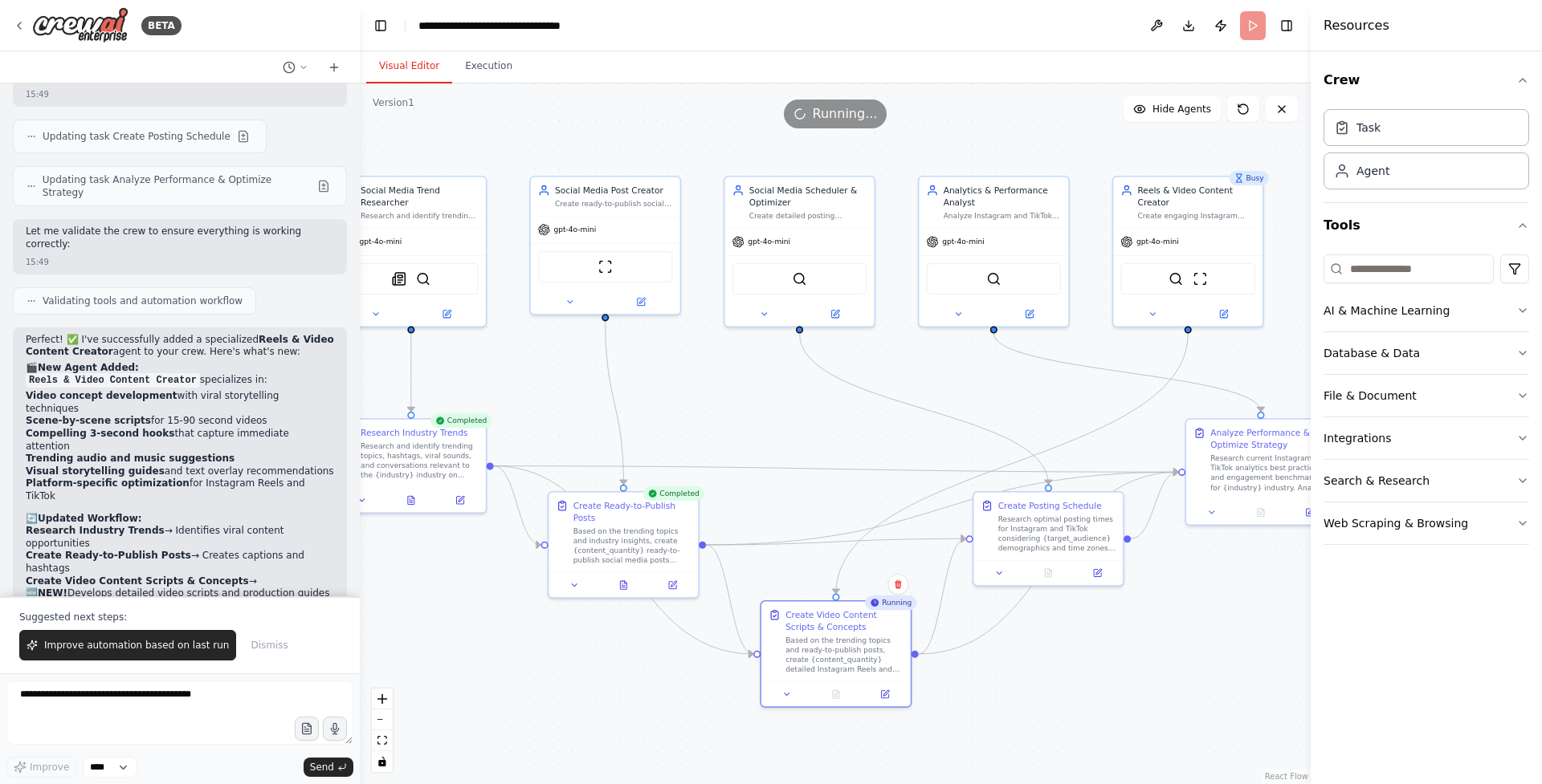
scroll to position [5492, 0]
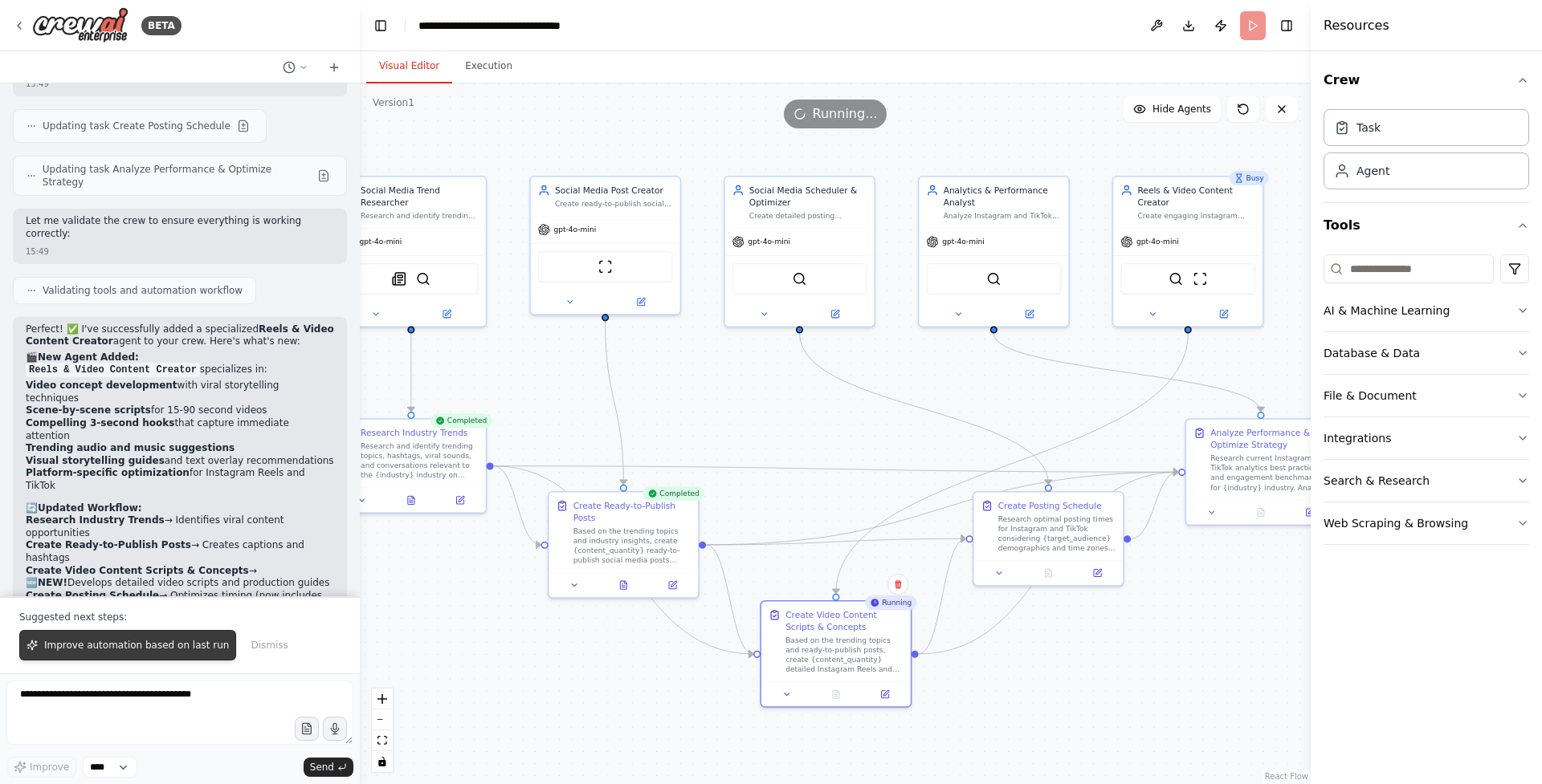
click at [125, 650] on span "Improve automation based on last run" at bounding box center [137, 645] width 185 height 12
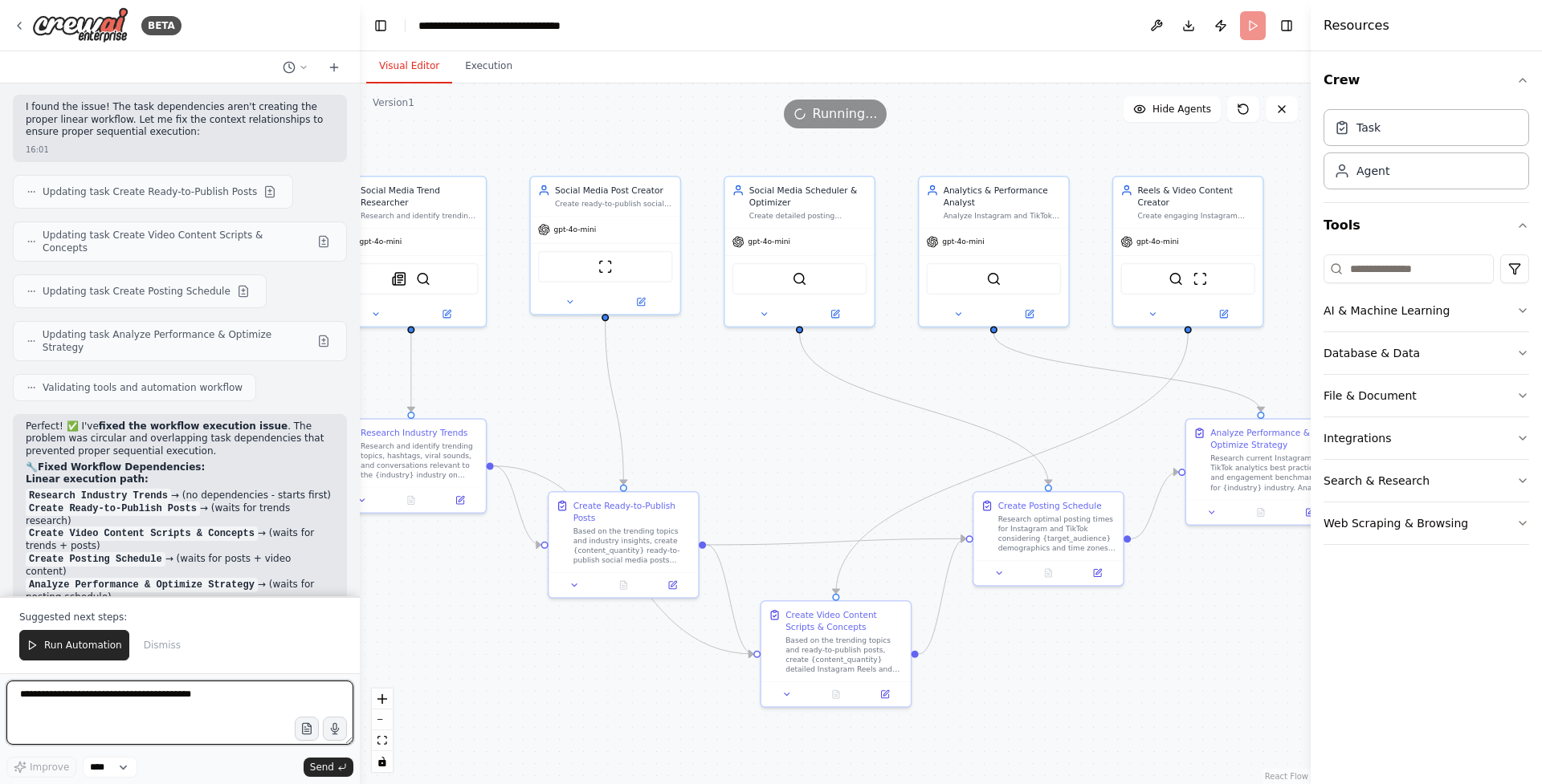
scroll to position [6490, 0]
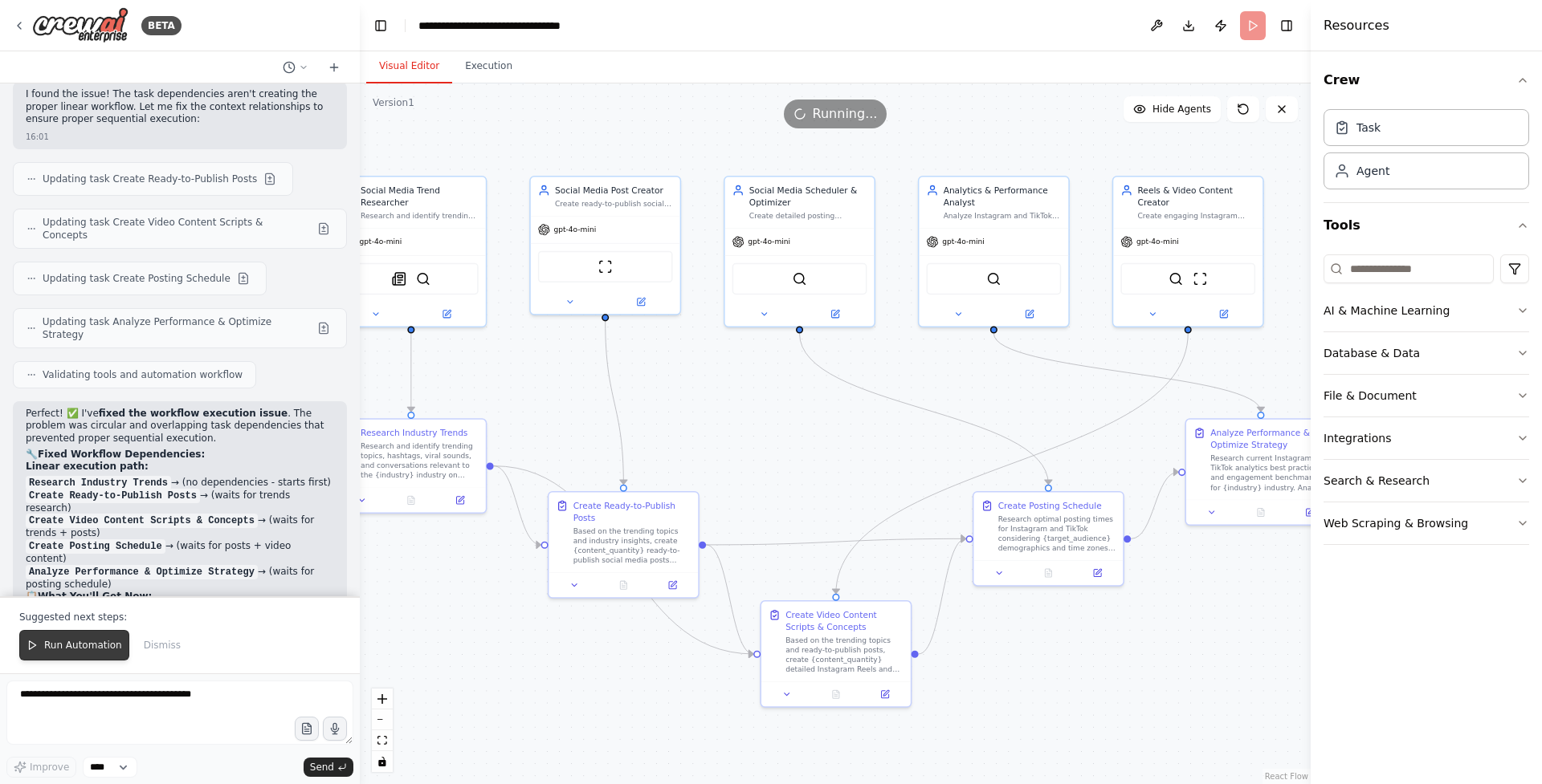
click at [88, 642] on span "Run Automation" at bounding box center [83, 645] width 78 height 12
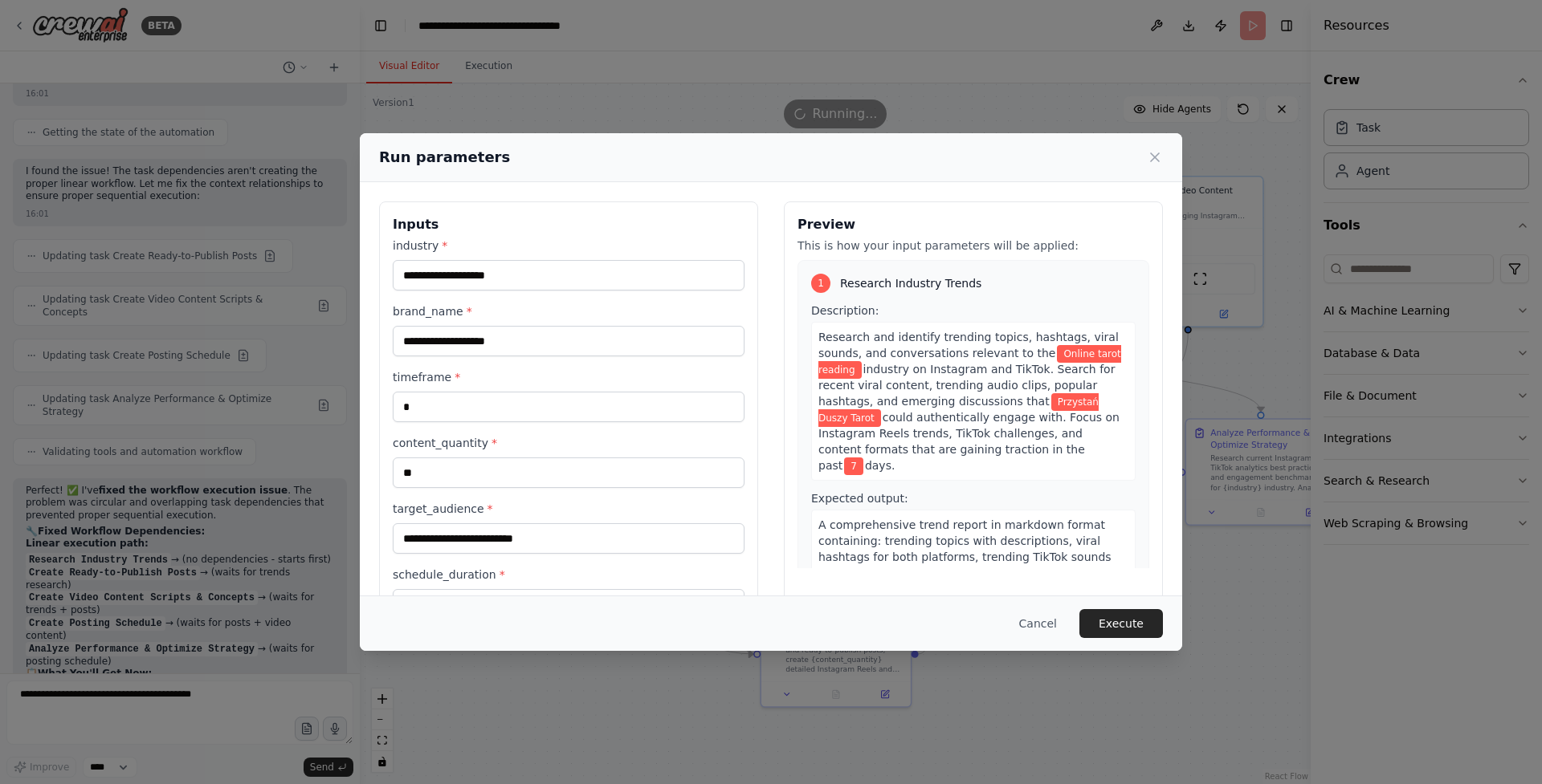
scroll to position [57, 0]
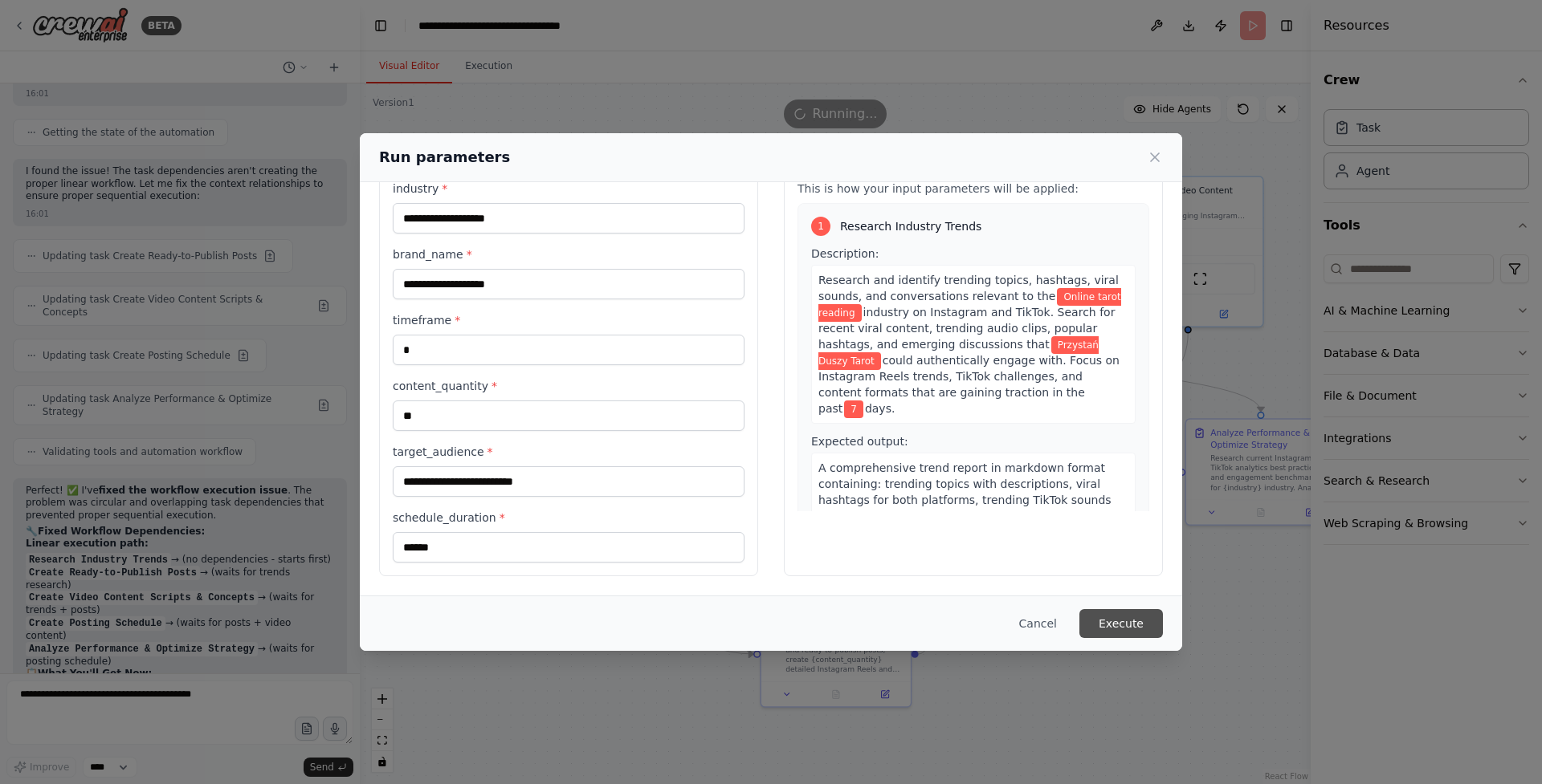
click at [1111, 622] on button "Execute" at bounding box center [1121, 623] width 83 height 29
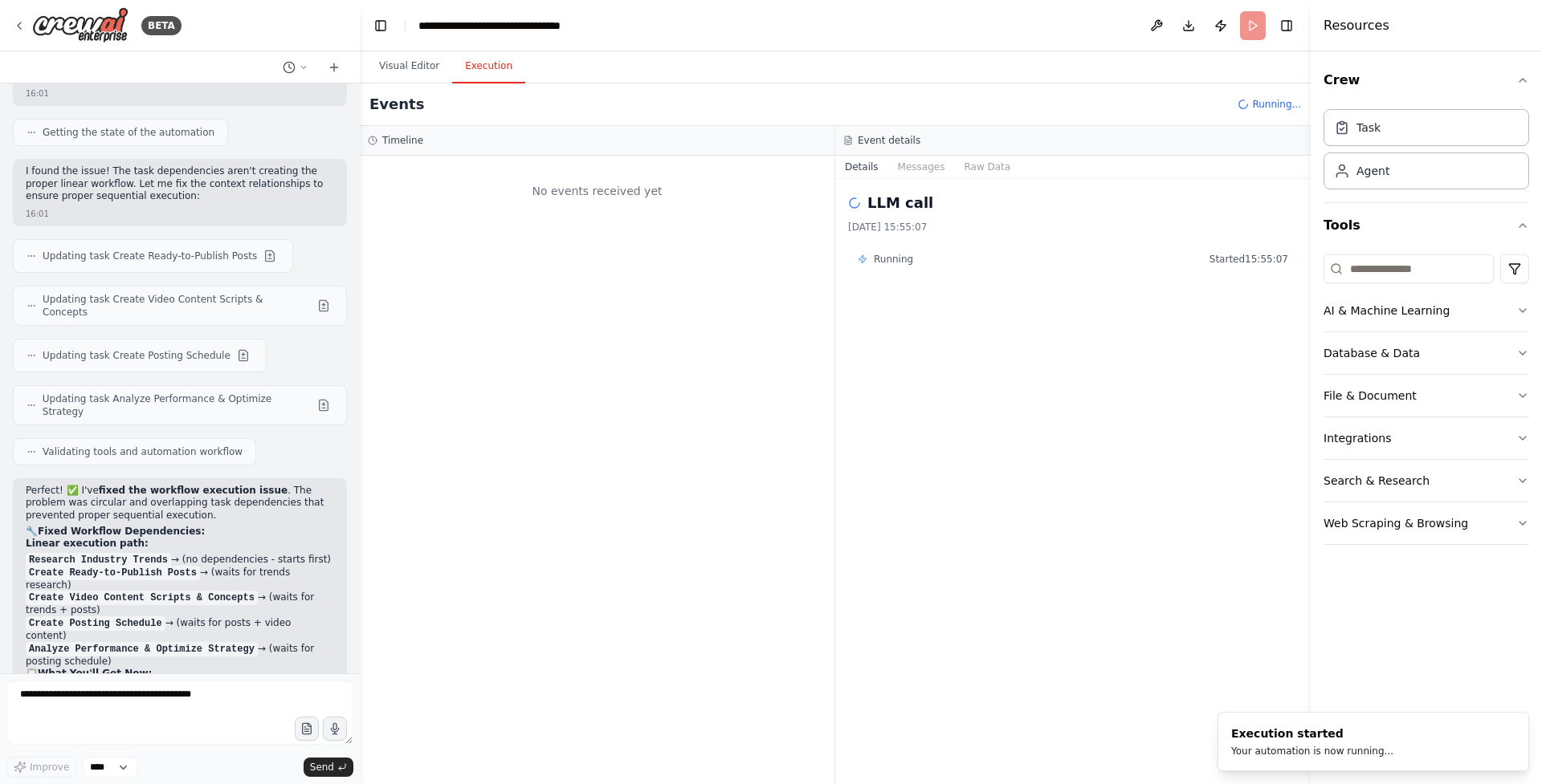
scroll to position [0, 0]
click at [393, 54] on button "Visual Editor" at bounding box center [409, 67] width 86 height 34
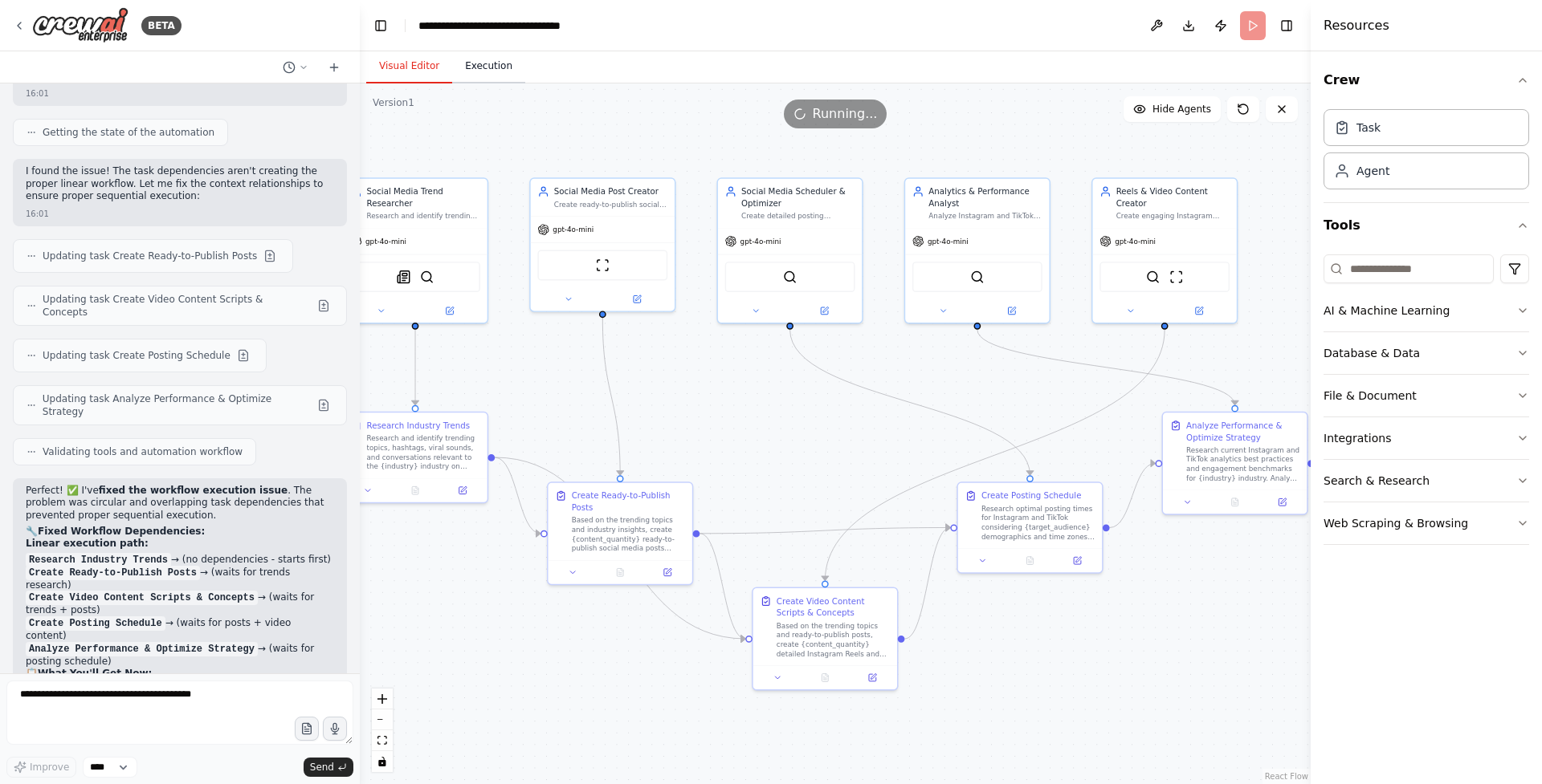
click at [479, 61] on button "Execution" at bounding box center [489, 67] width 73 height 34
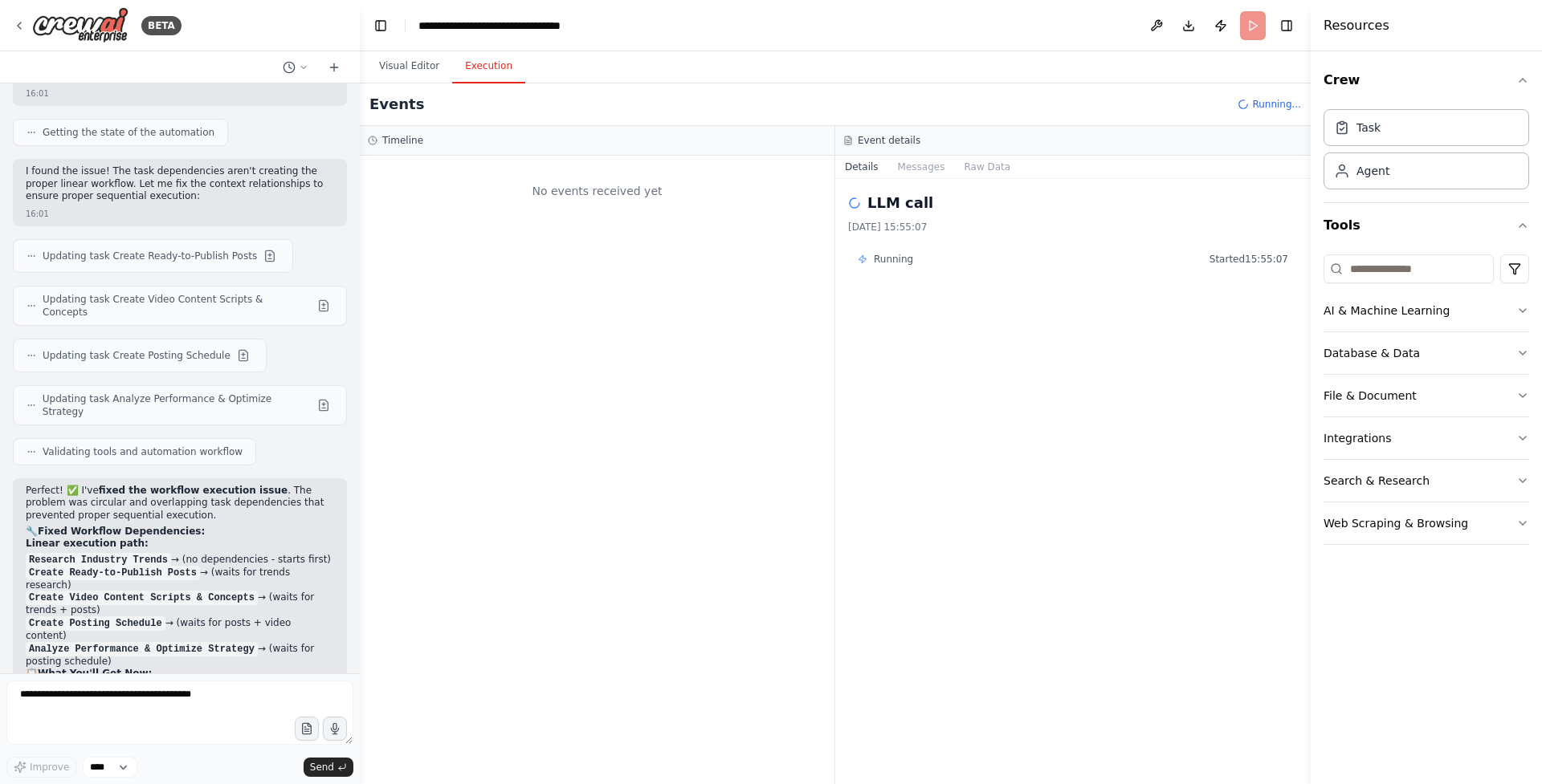
click at [600, 197] on div "No events received yet" at bounding box center [597, 190] width 458 height 54
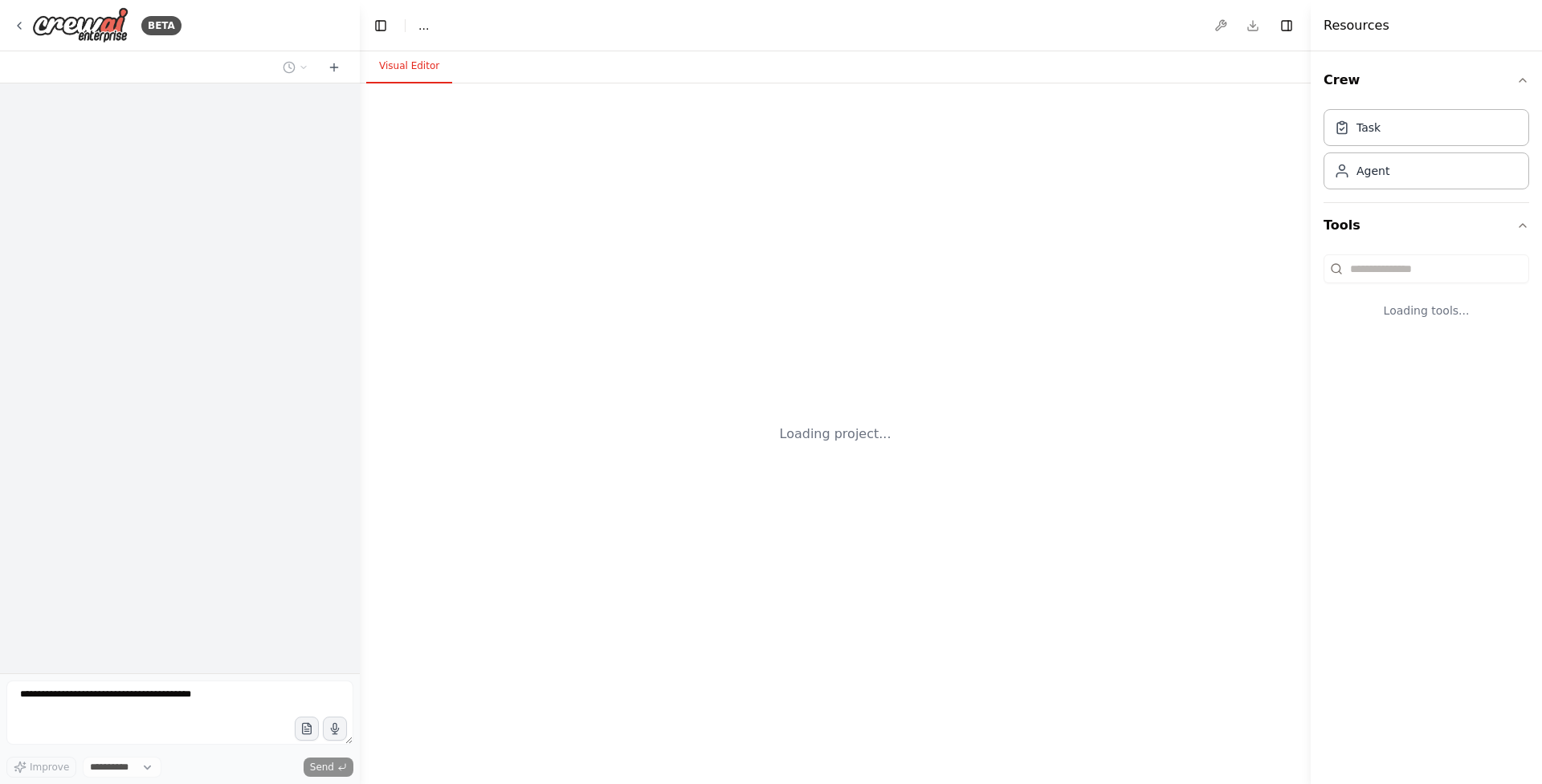
select select "****"
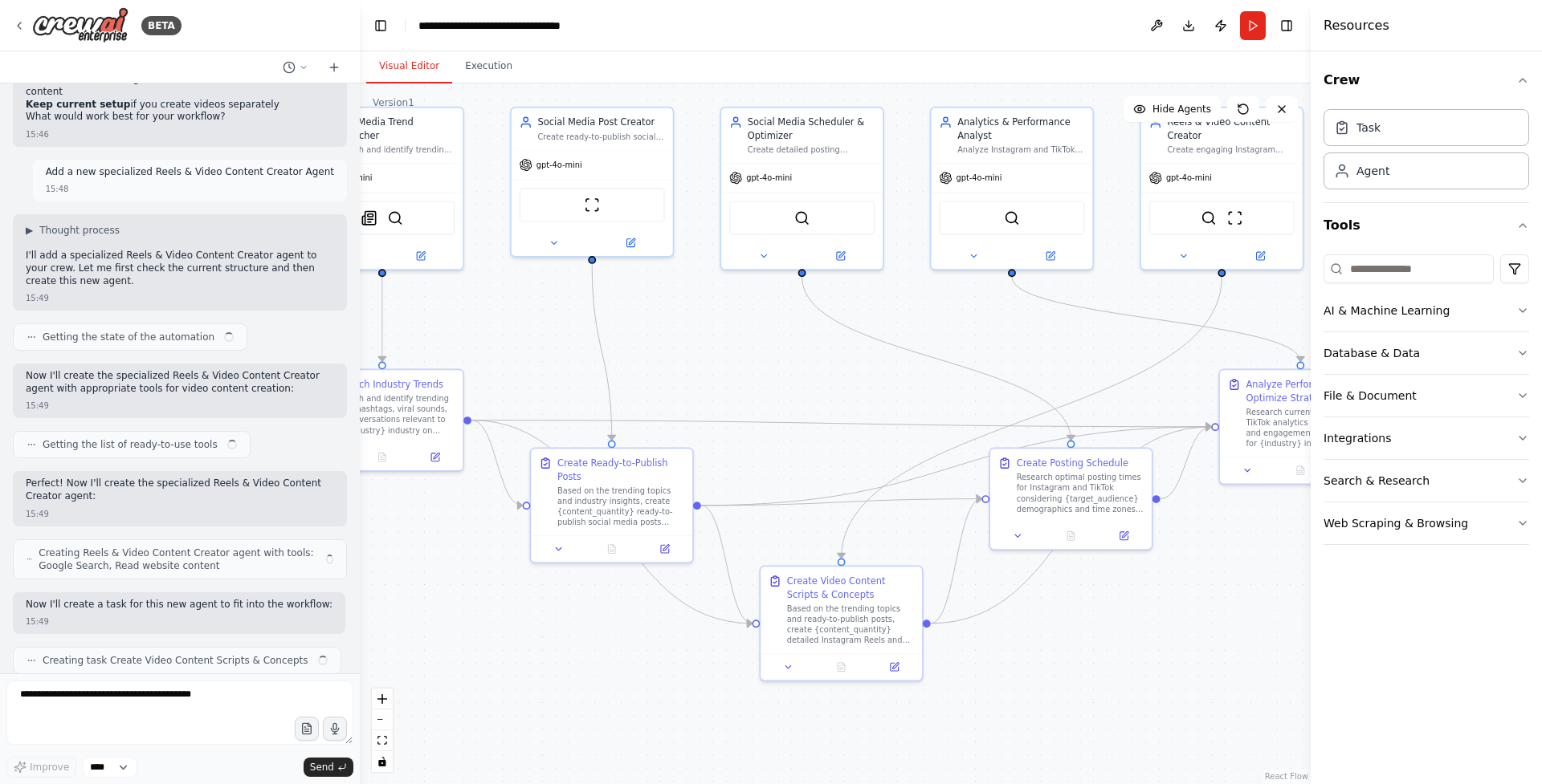
drag, startPoint x: 1088, startPoint y: 469, endPoint x: 832, endPoint y: 356, distance: 279.8
click at [832, 356] on div ".deletable-edge-delete-btn { width: 20px; height: 20px; border: 0px solid #ffff…" at bounding box center [835, 433] width 951 height 701
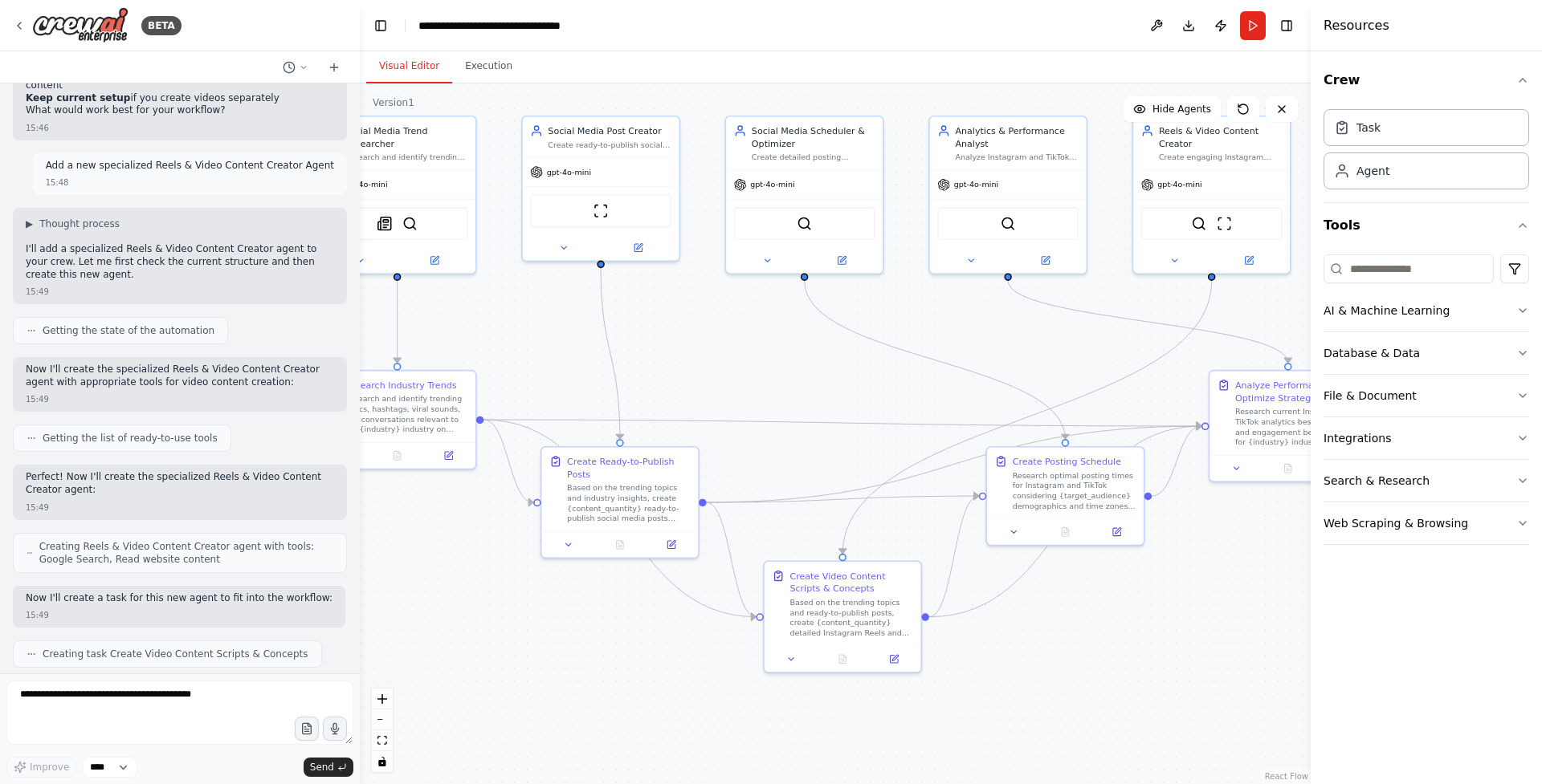
scroll to position [5415, 0]
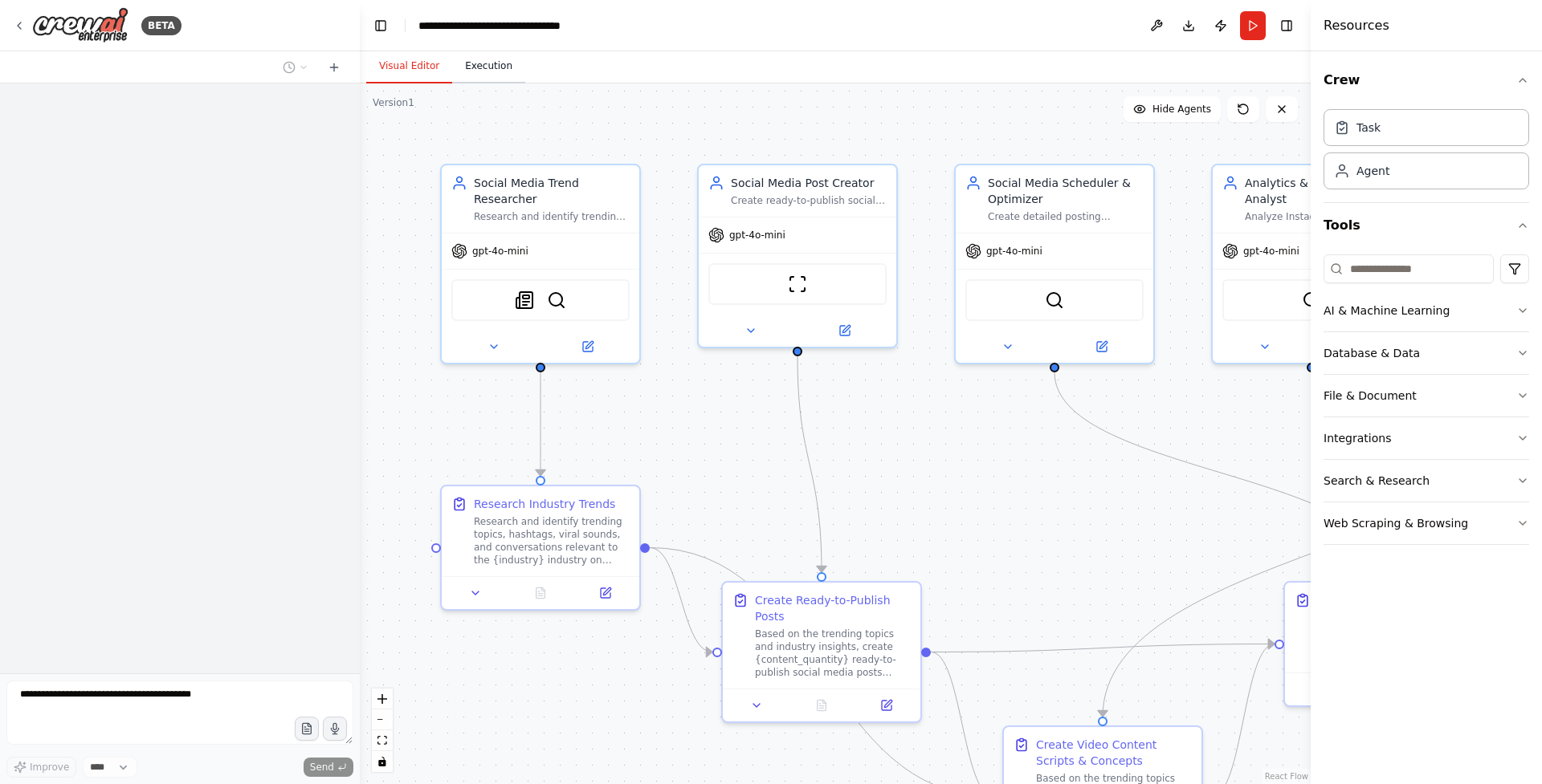
click at [494, 69] on button "Execution" at bounding box center [489, 67] width 73 height 34
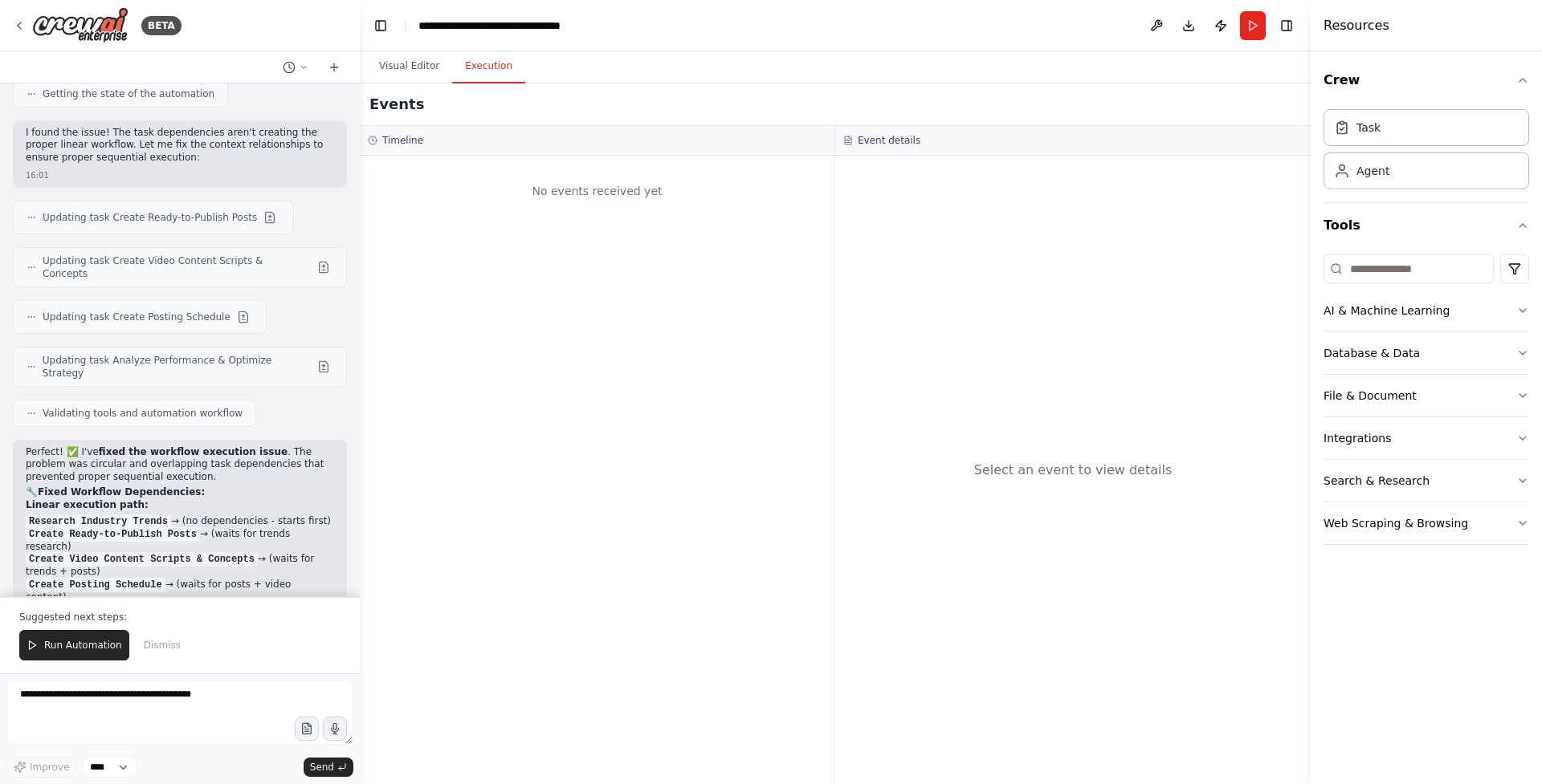
scroll to position [7488, 0]
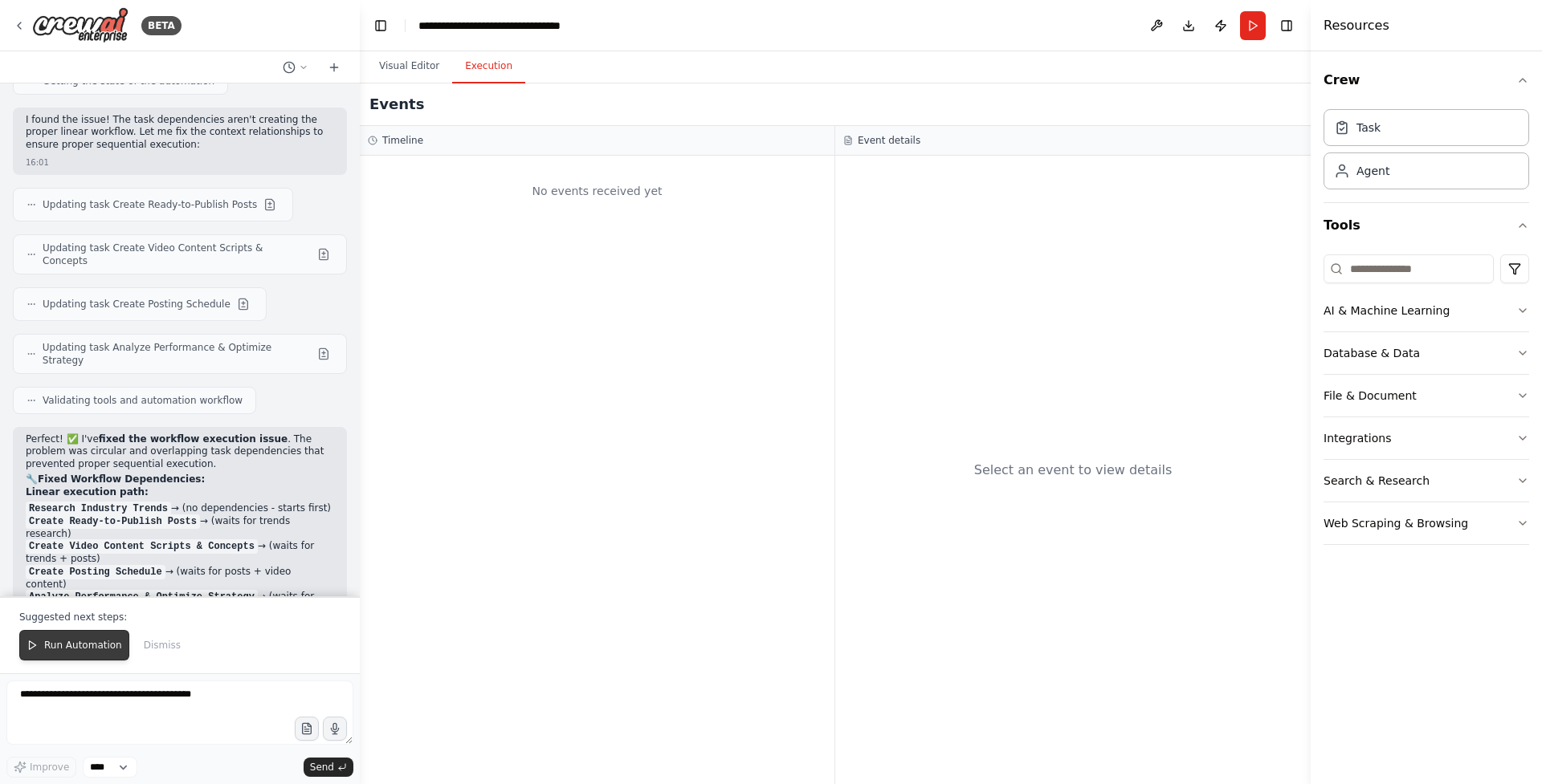
click at [91, 641] on span "Run Automation" at bounding box center [83, 645] width 78 height 12
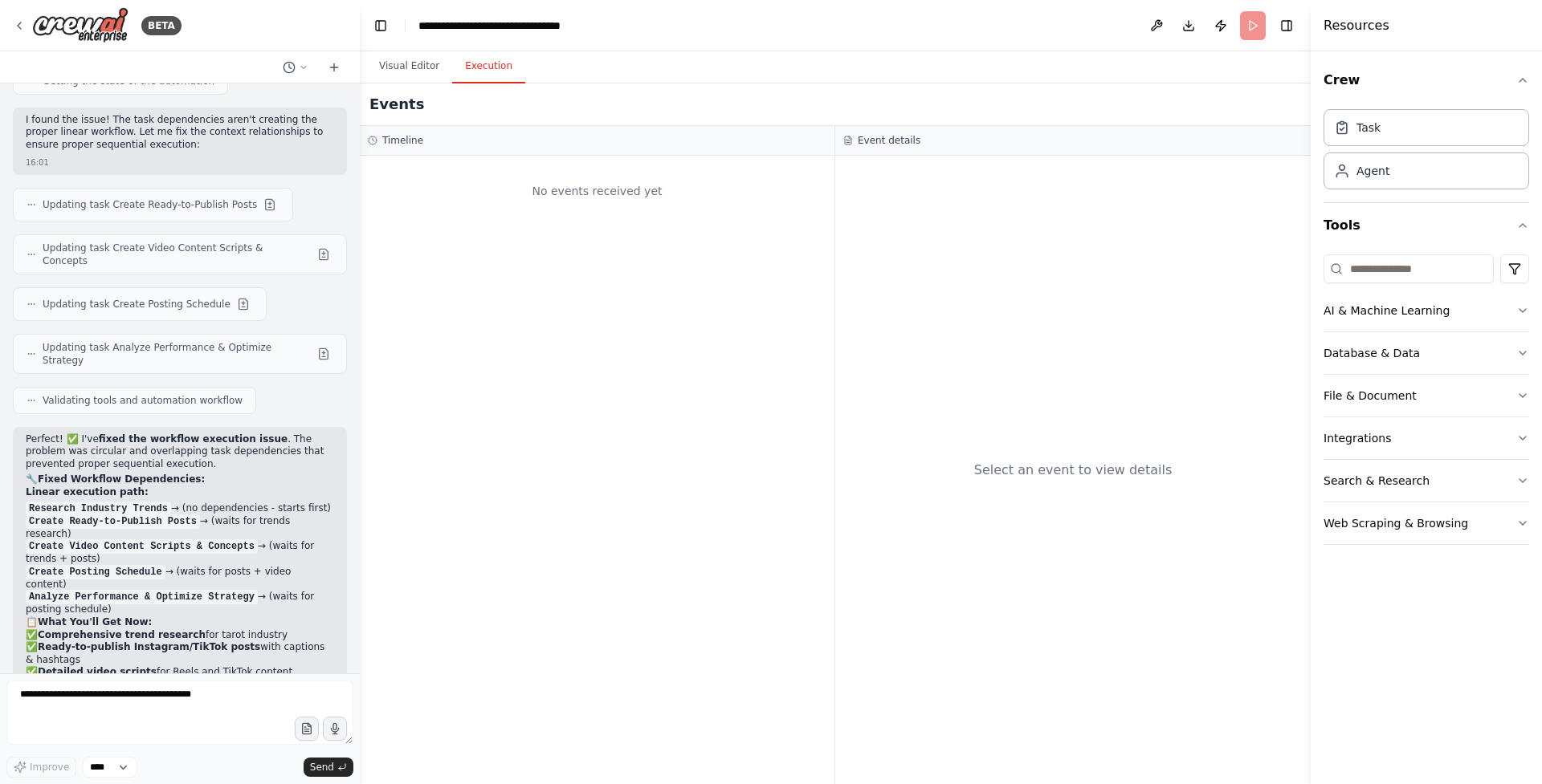
scroll to position [7410, 0]
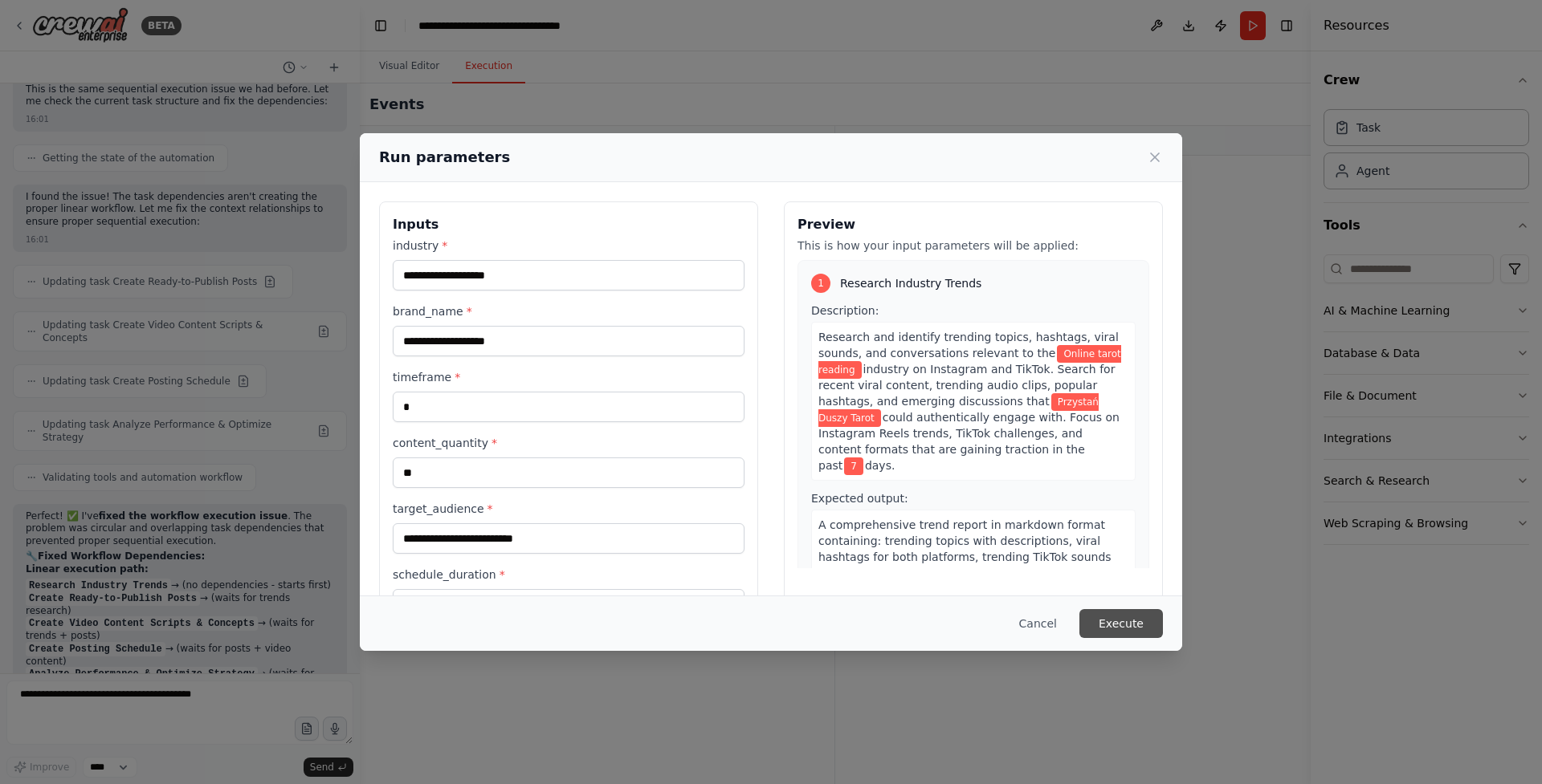
click at [1099, 617] on button "Execute" at bounding box center [1121, 623] width 83 height 29
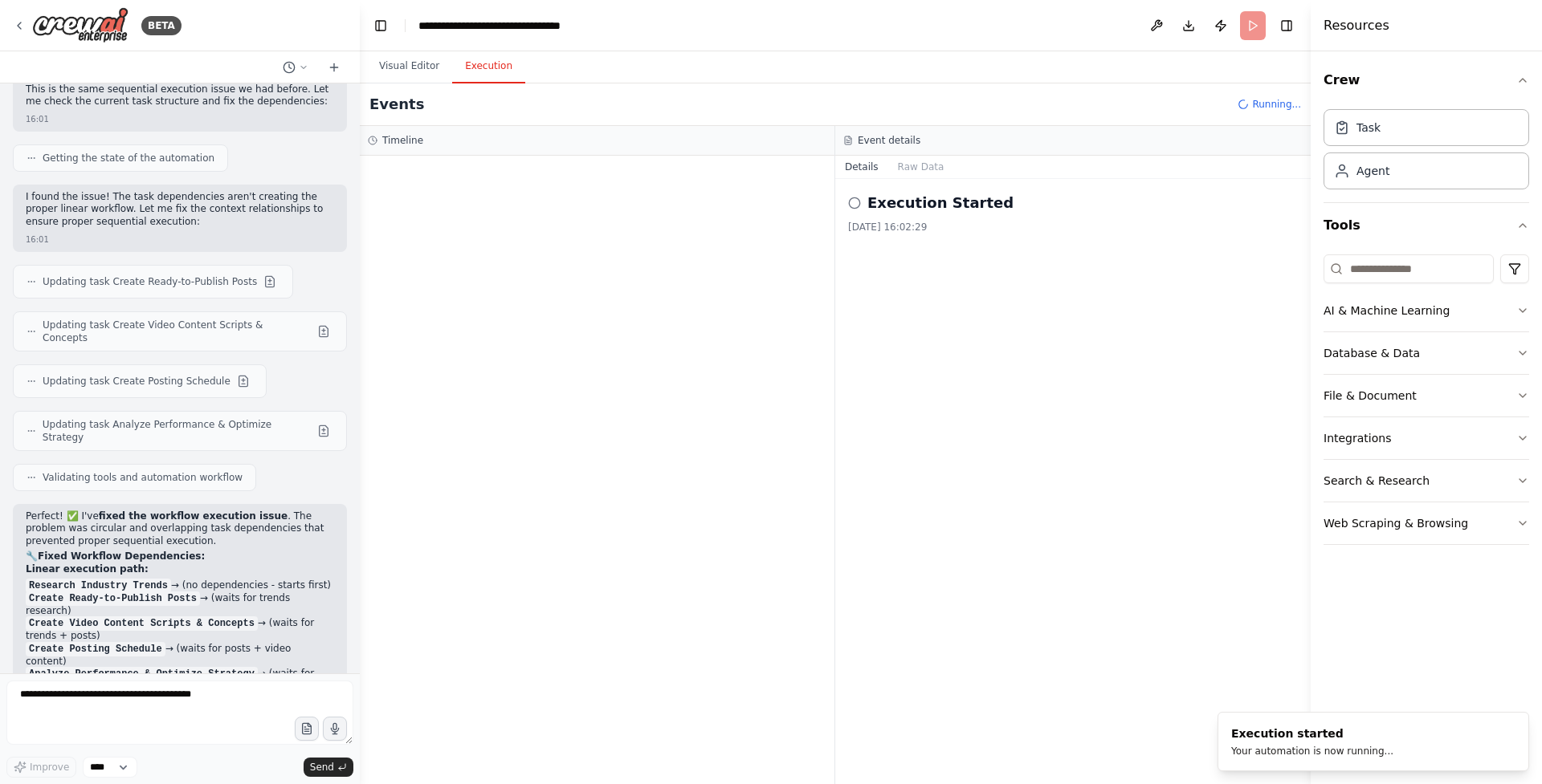
click at [948, 213] on h2 "Execution Started" at bounding box center [941, 202] width 147 height 22
click at [902, 204] on h2 "Execution Started" at bounding box center [941, 202] width 147 height 22
click at [1027, 359] on div "Execution Started 19.09.2025, 16:02:29" at bounding box center [1072, 482] width 475 height 606
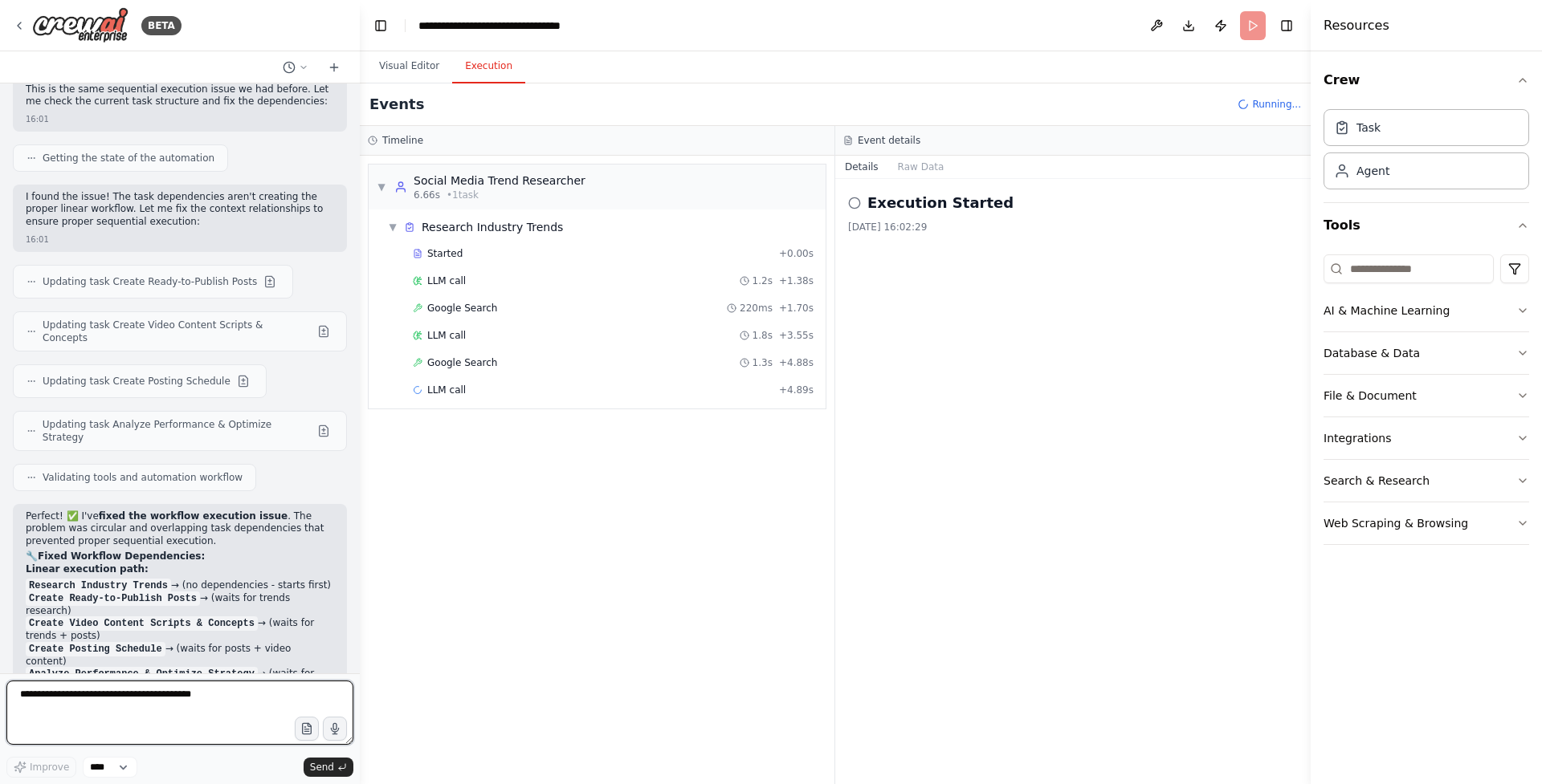
click at [90, 705] on textarea at bounding box center [179, 713] width 347 height 64
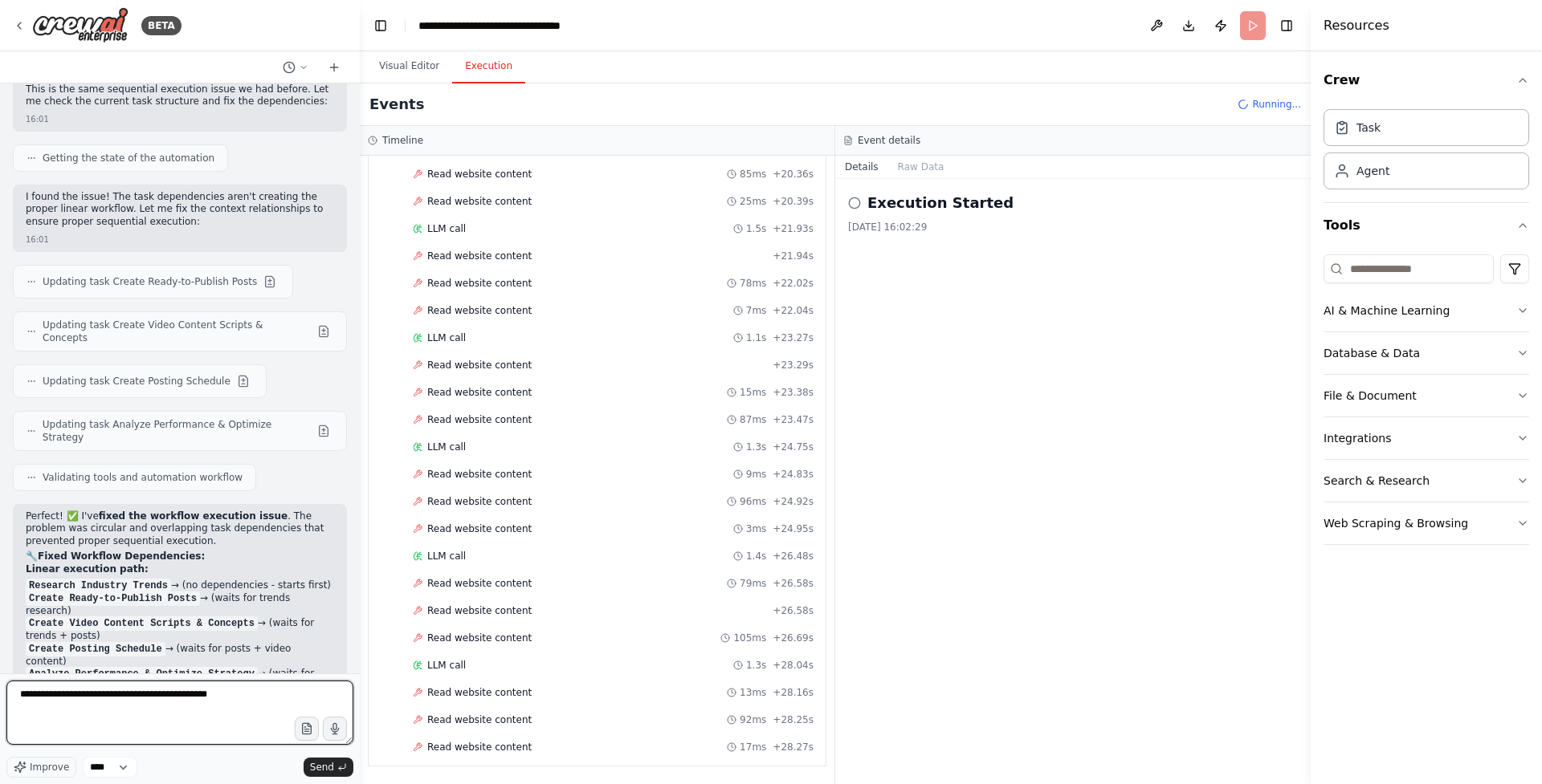
scroll to position [1563, 0]
type textarea "**********"
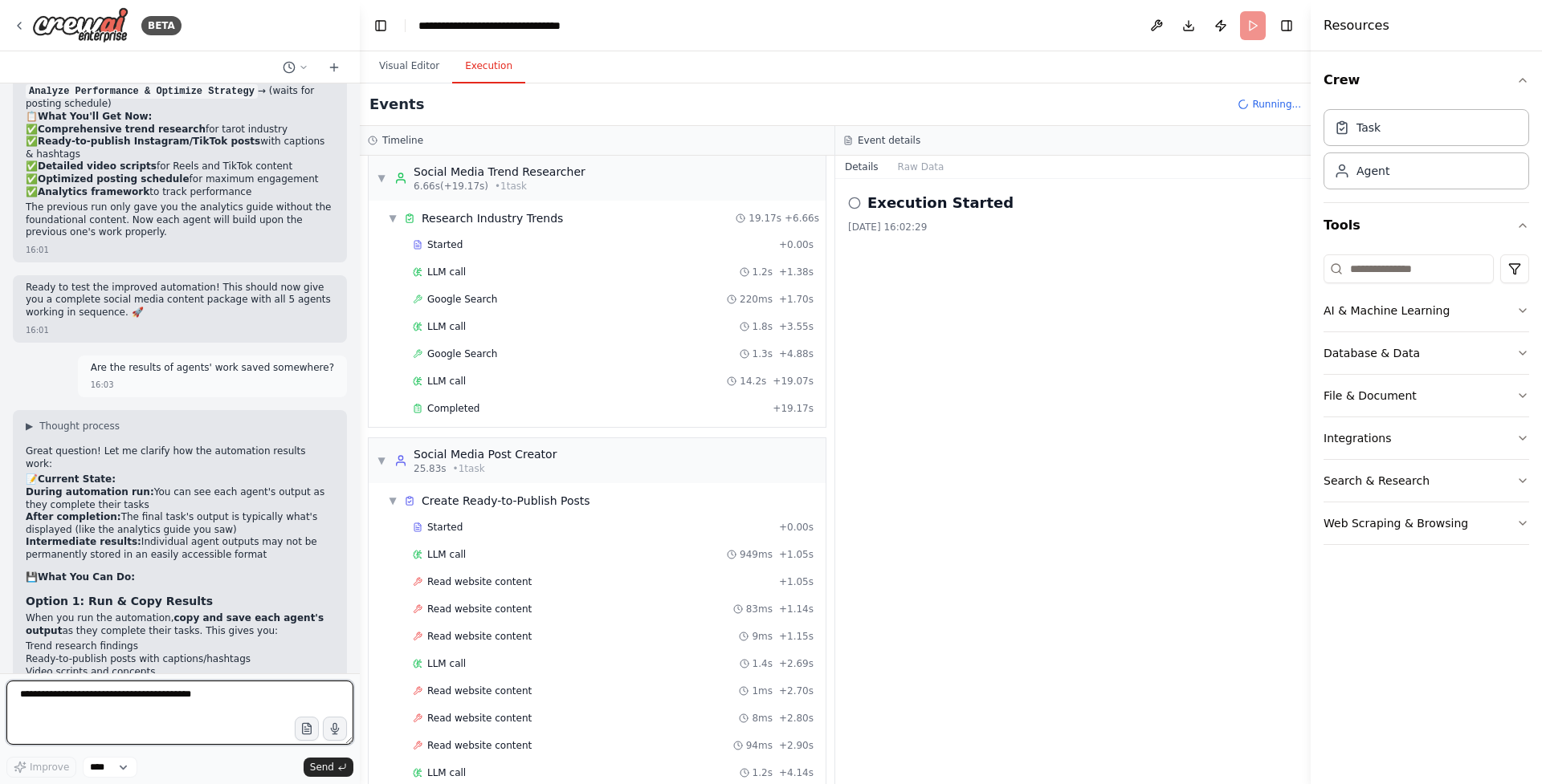
scroll to position [0, 0]
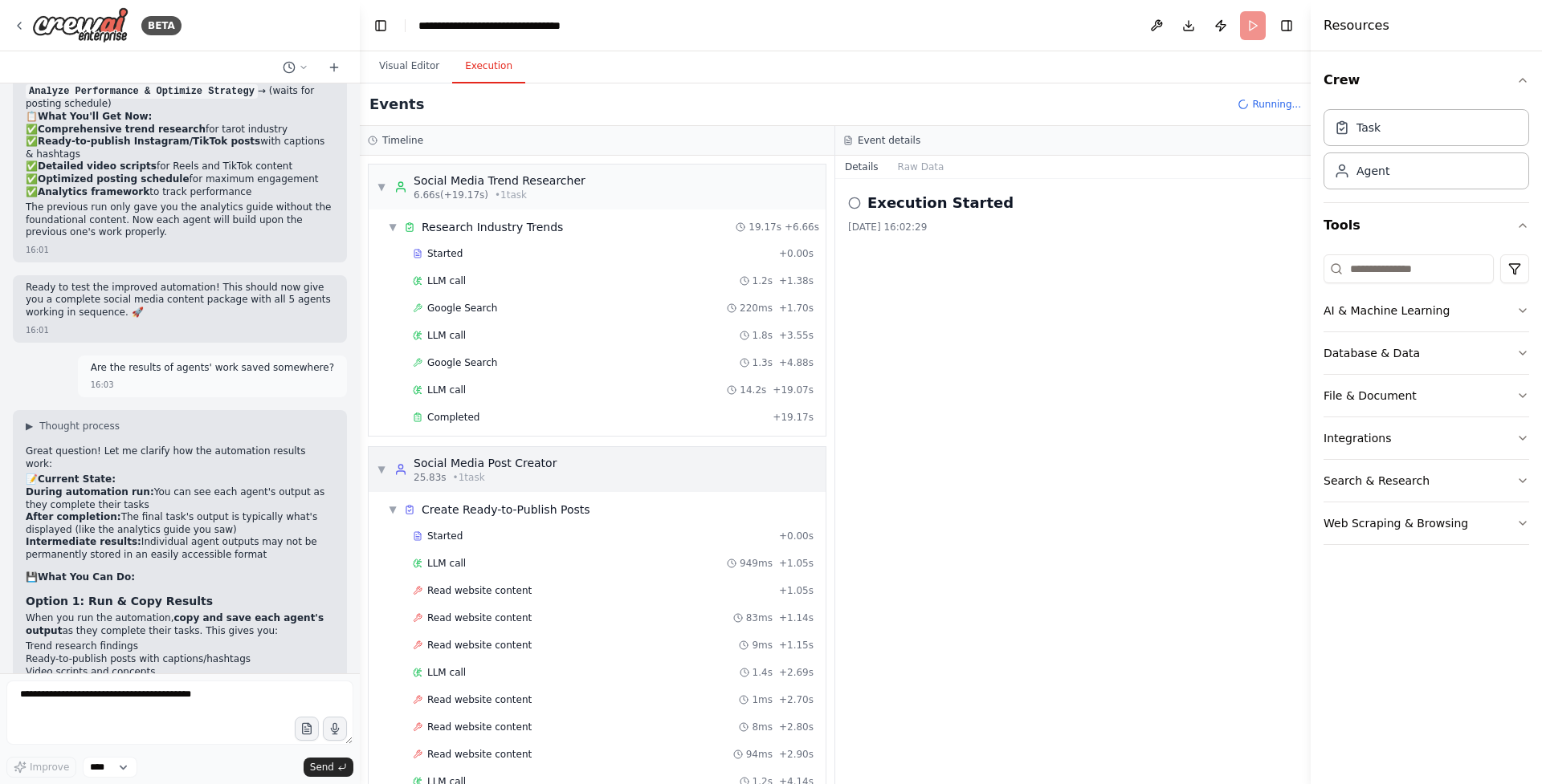
click at [386, 463] on div "▼ Social Media Post Creator 25.83s • 1 task" at bounding box center [466, 470] width 180 height 29
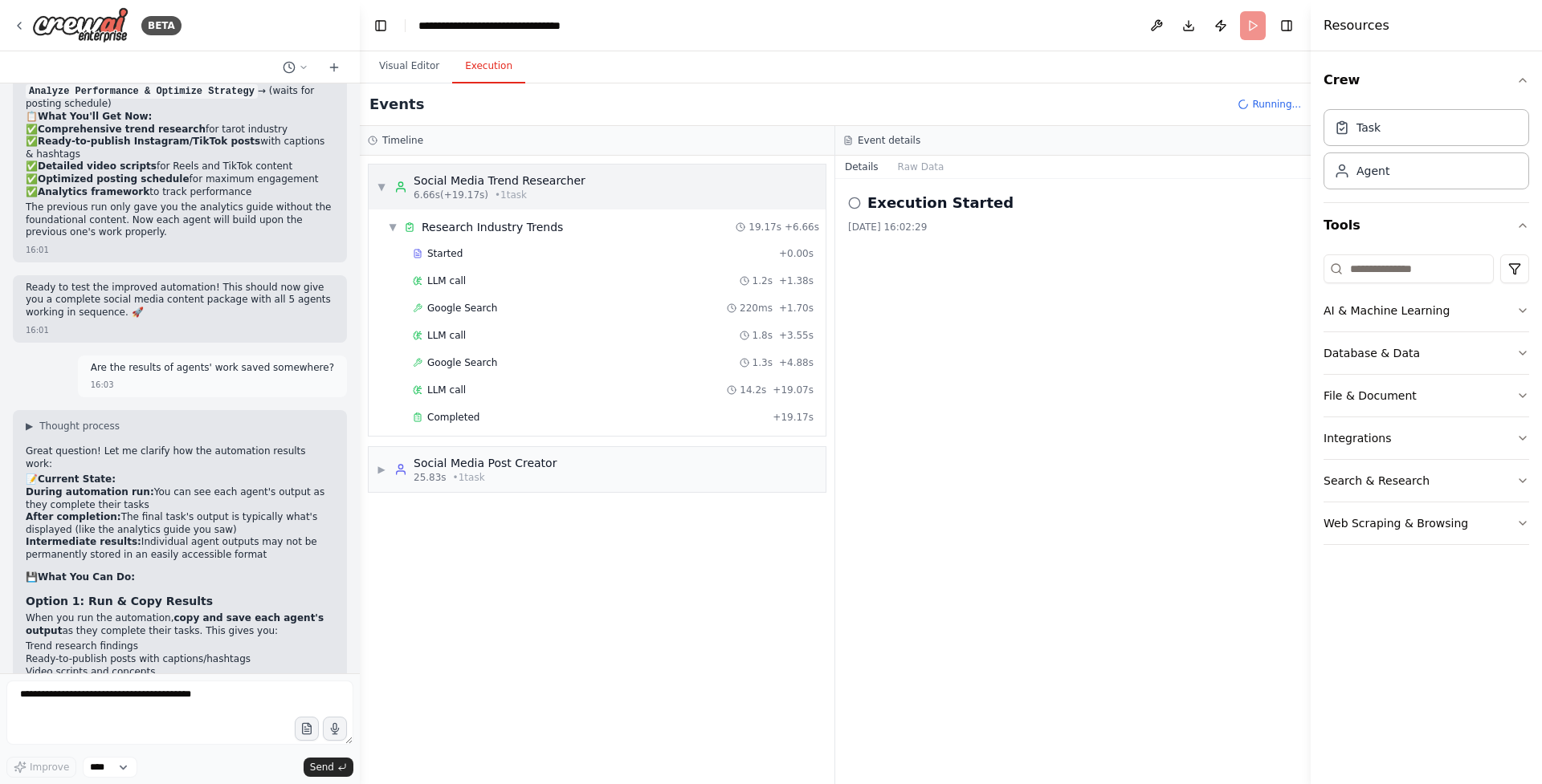
click at [386, 186] on div "▼ Social Media Trend Researcher 6.66s (+19.17s) • 1 task" at bounding box center [481, 186] width 209 height 29
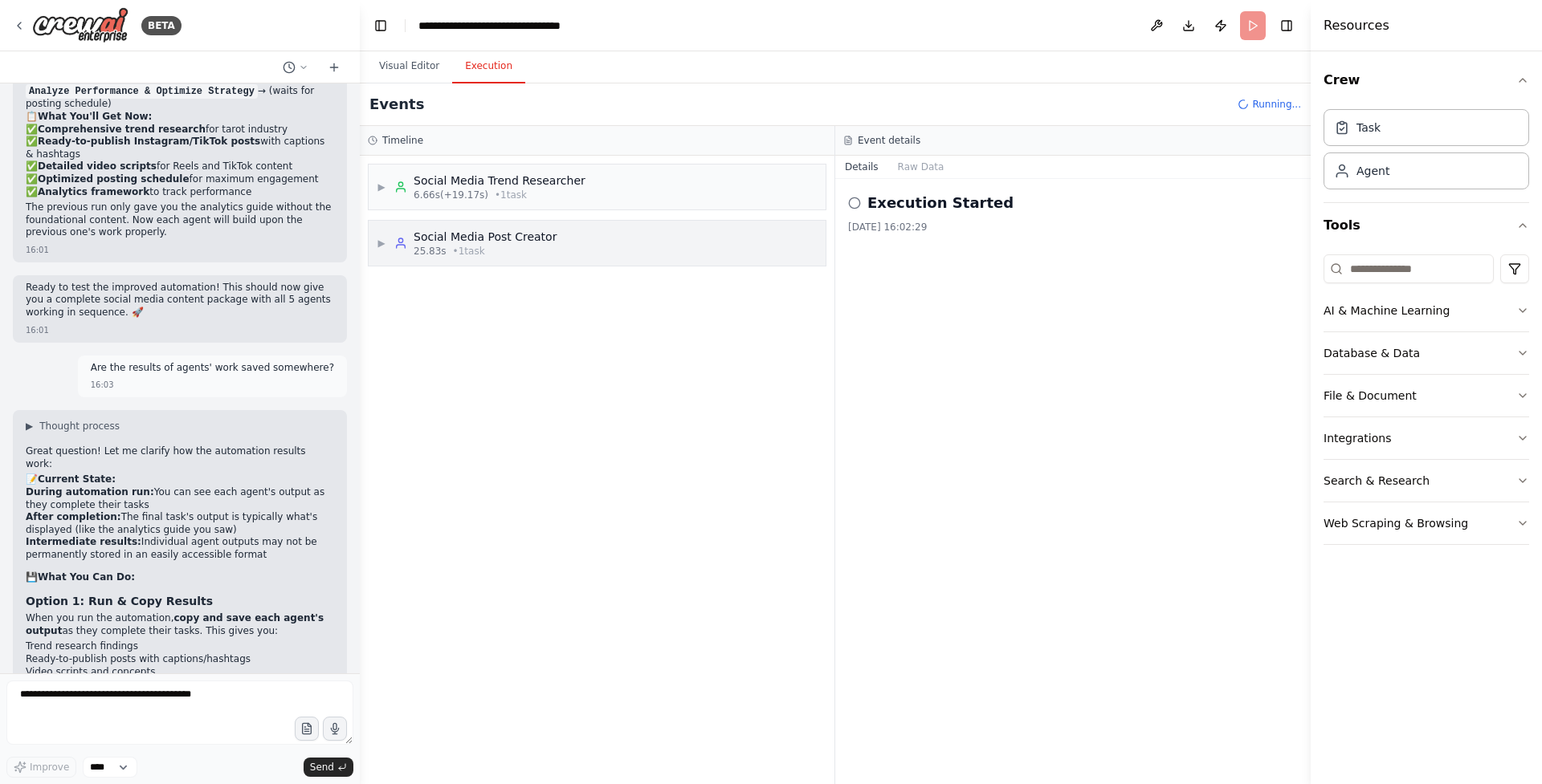
click at [390, 242] on div "▶ Social Media Post Creator 25.83s • 1 task" at bounding box center [466, 243] width 180 height 29
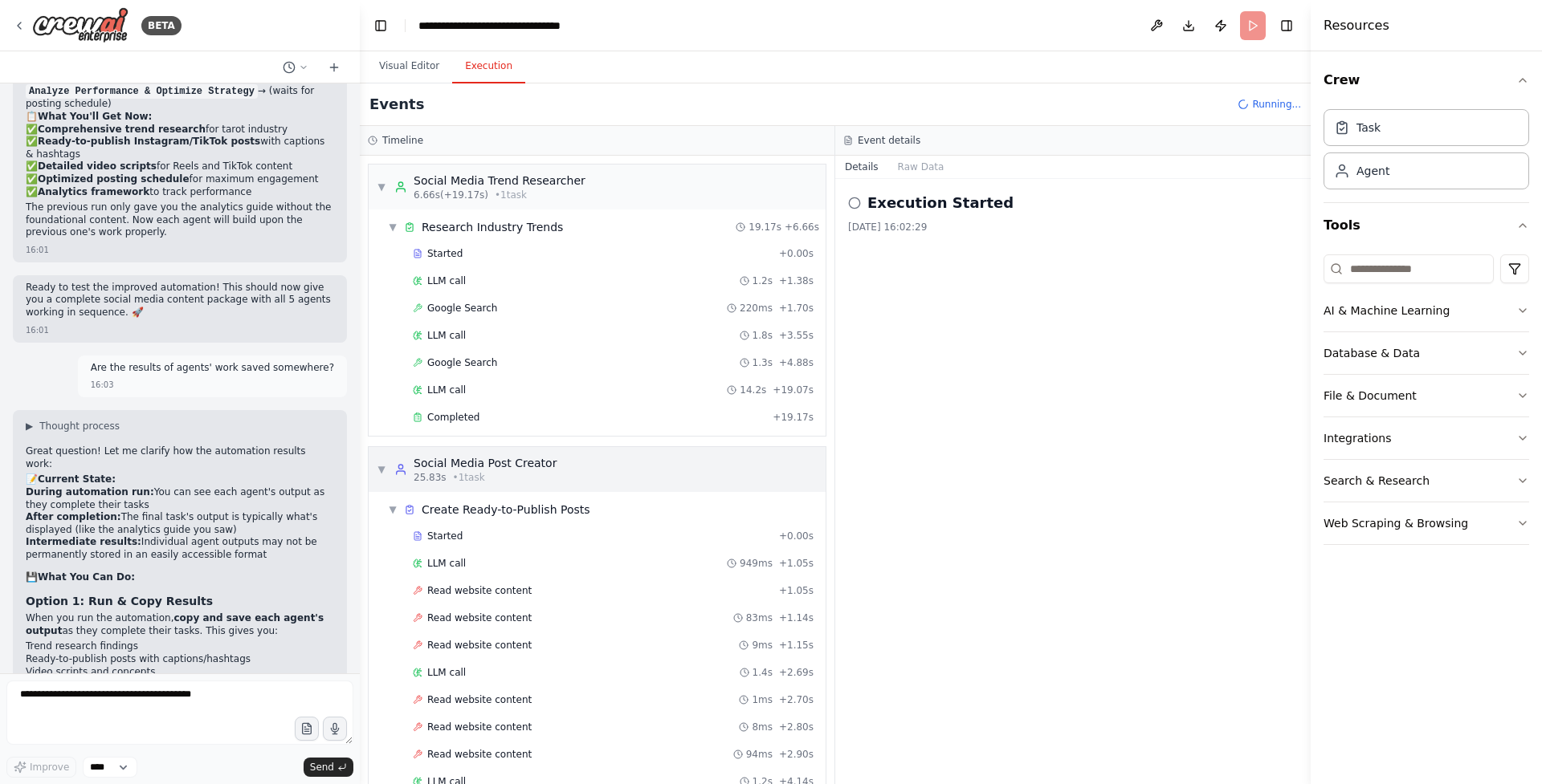
click at [387, 468] on div "▼ Social Media Post Creator 25.83s • 1 task" at bounding box center [466, 470] width 180 height 29
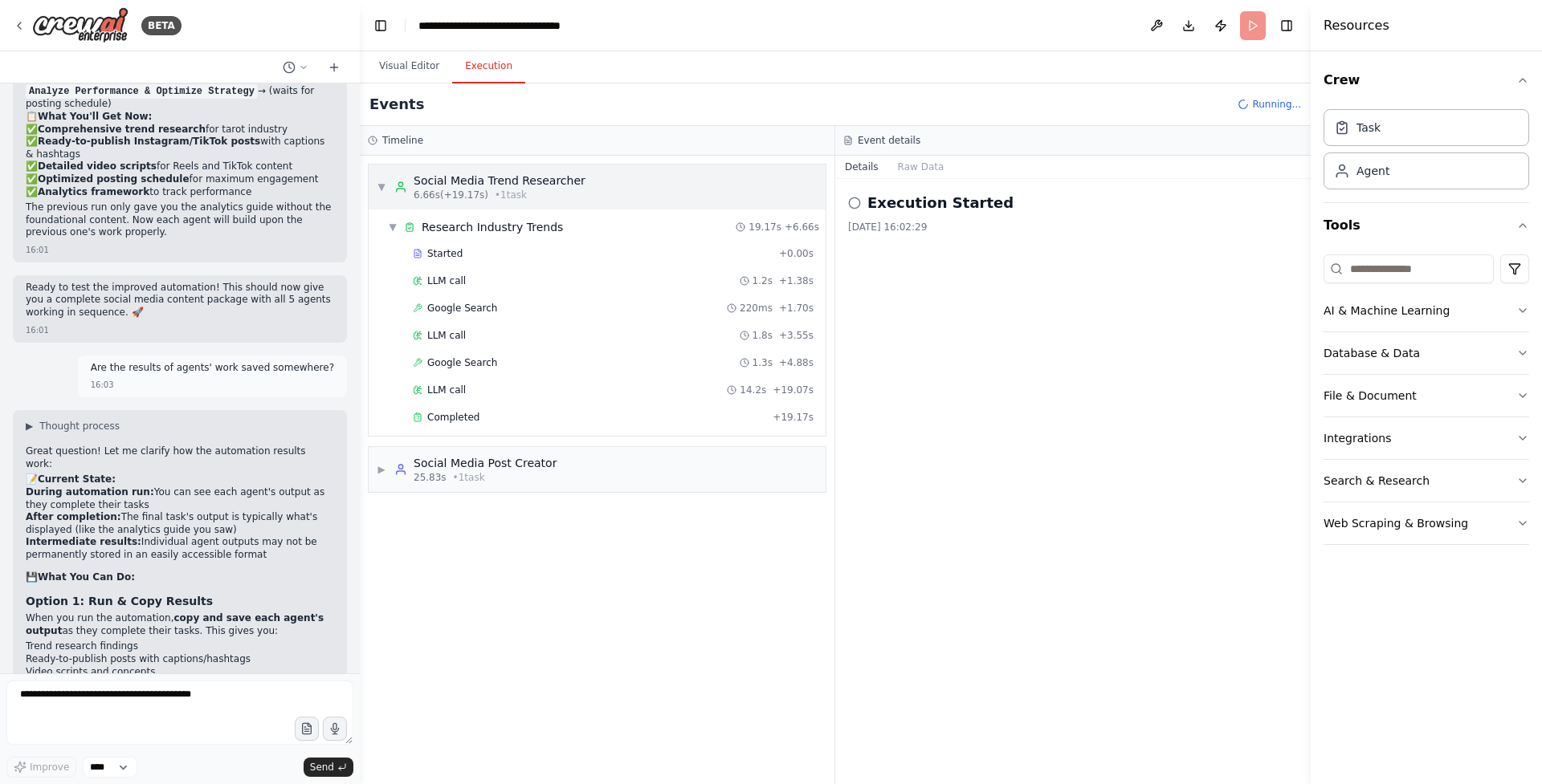
click at [389, 187] on div "▼ Social Media Trend Researcher 6.66s (+19.17s) • 1 task" at bounding box center [481, 186] width 209 height 29
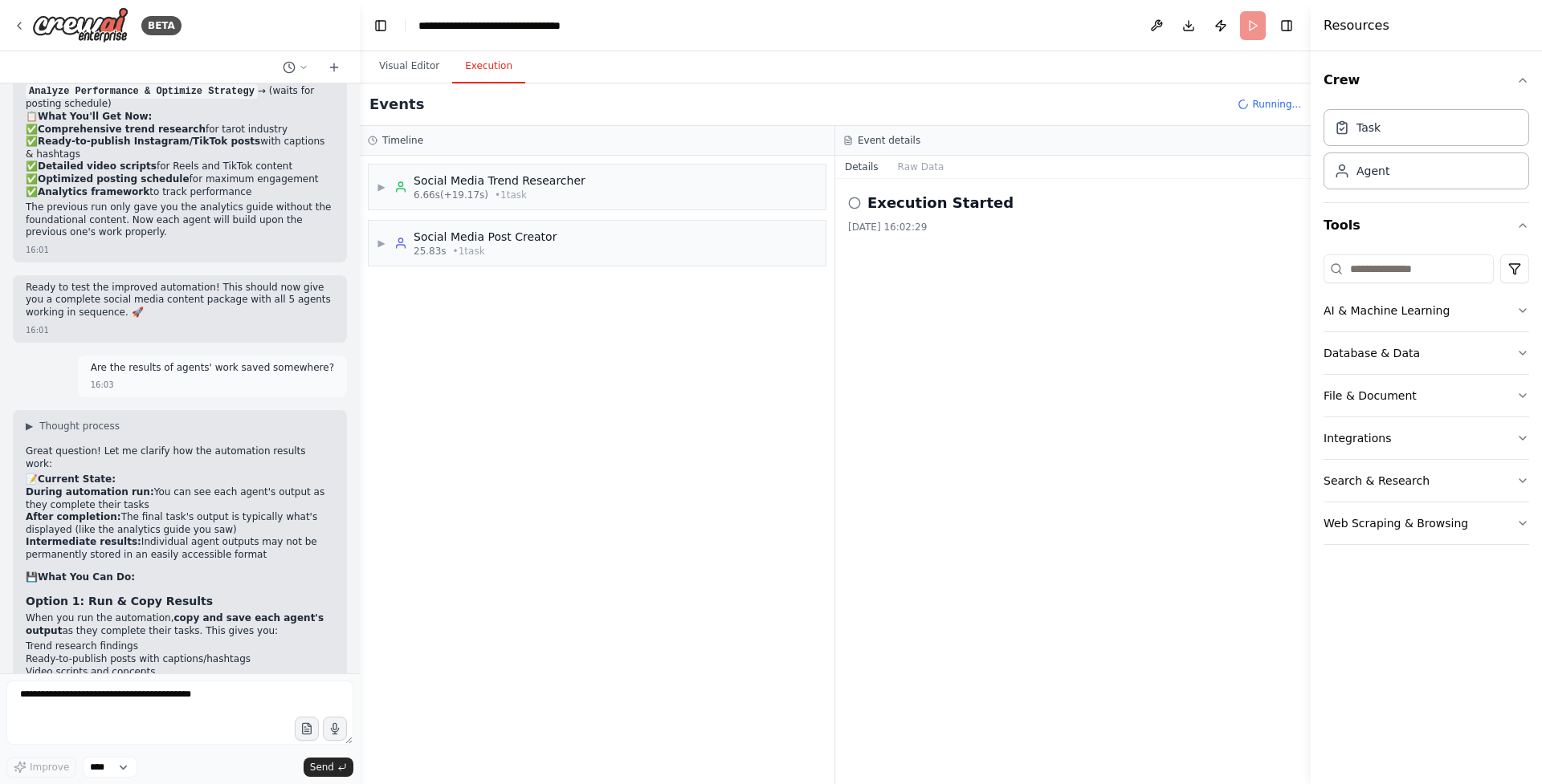
click at [637, 534] on div "▶ Social Media Trend Researcher 6.66s (+19.17s) • 1 task ▶ Social Media Post Cr…" at bounding box center [597, 470] width 474 height 629
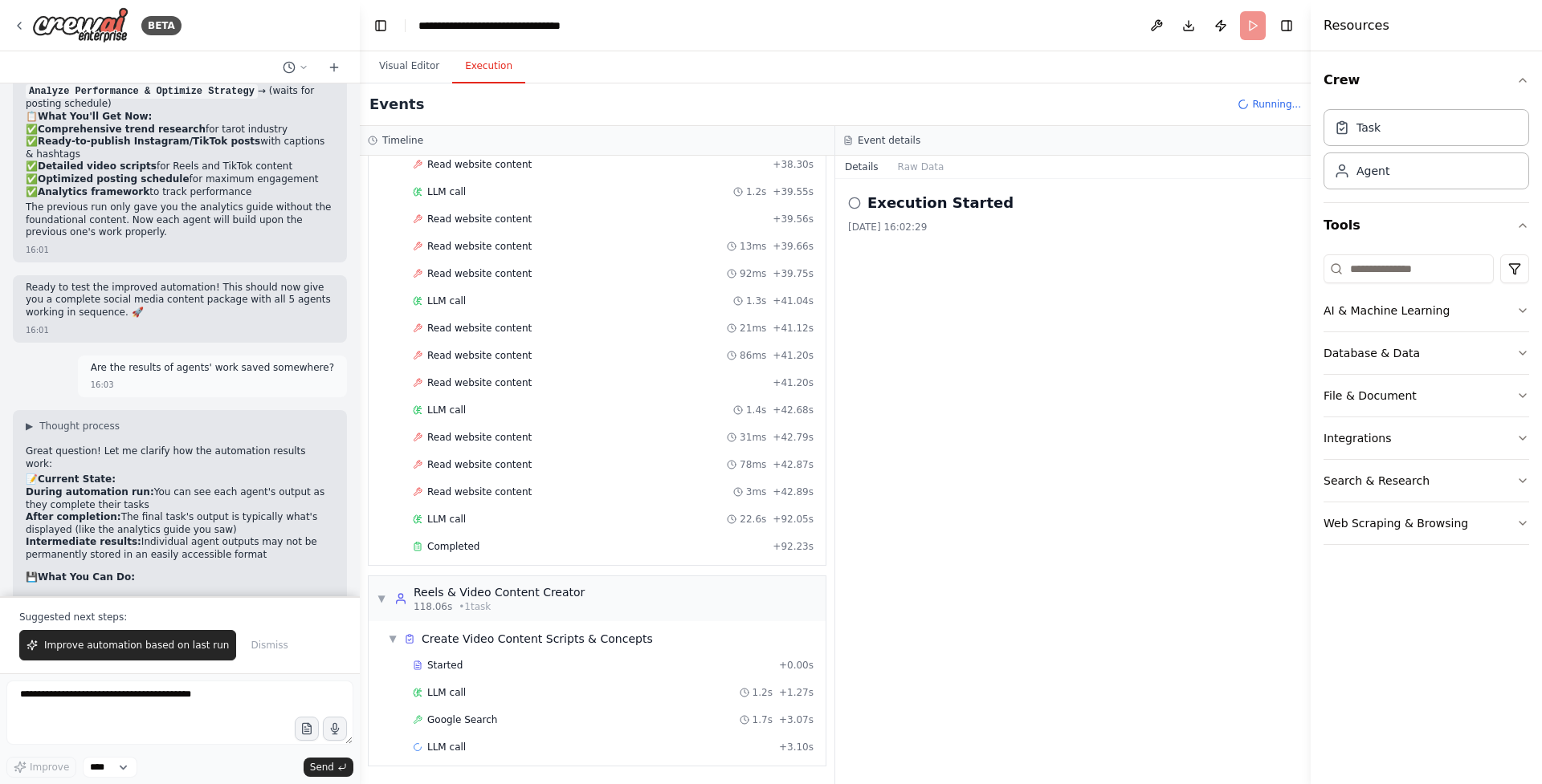
scroll to position [8070, 0]
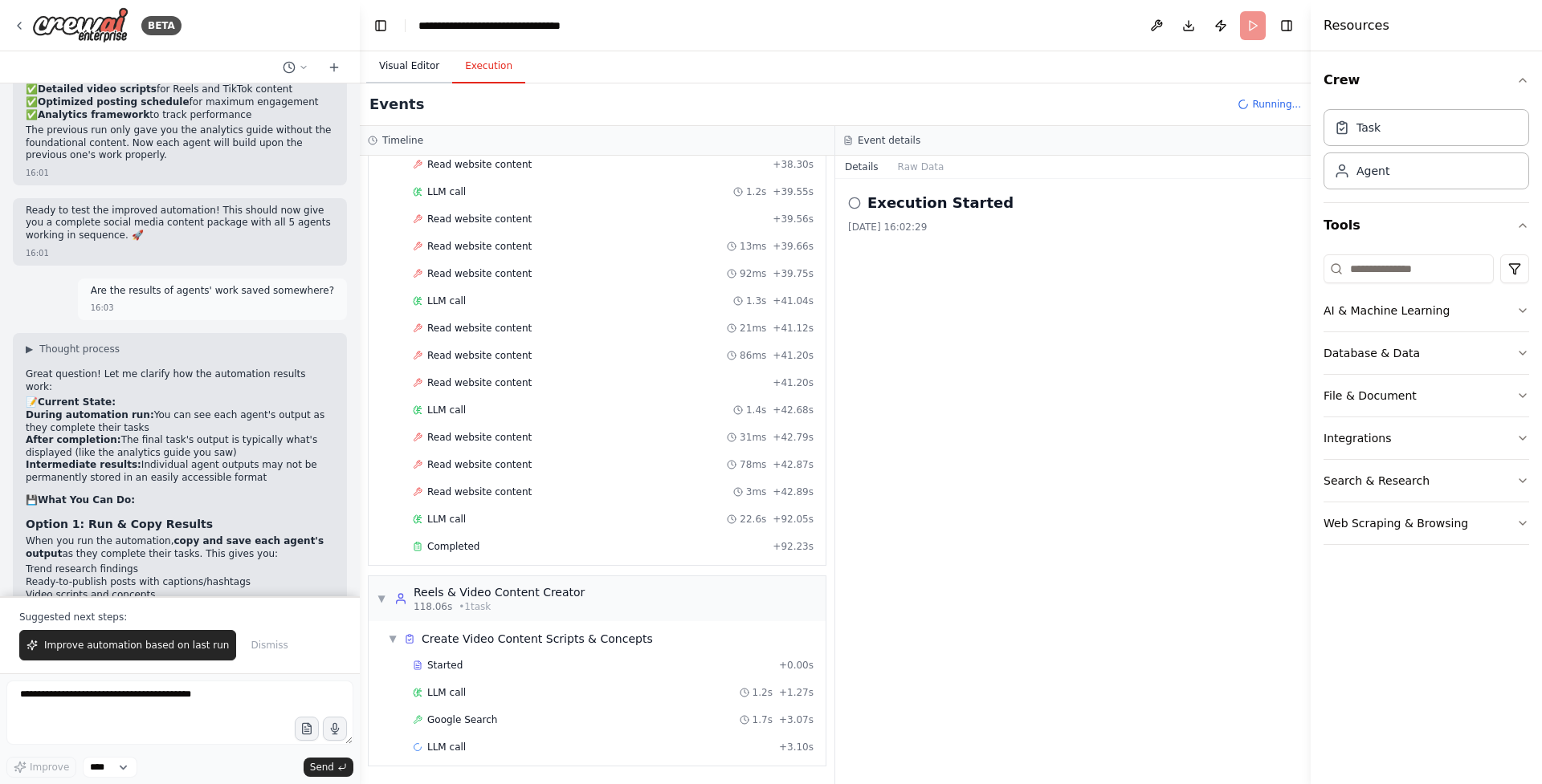
click at [424, 68] on button "Visual Editor" at bounding box center [409, 67] width 86 height 34
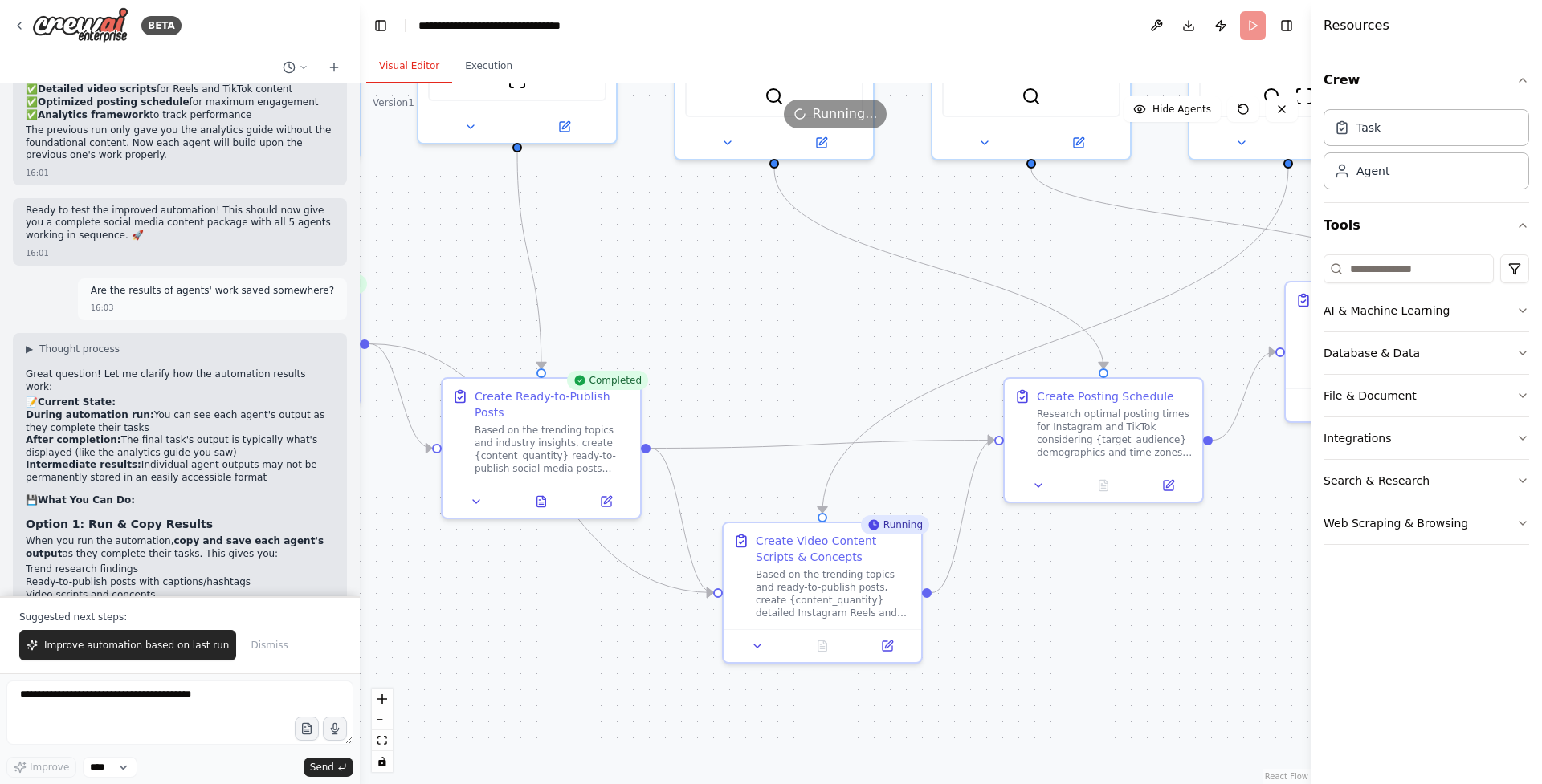
drag, startPoint x: 948, startPoint y: 503, endPoint x: 665, endPoint y: 298, distance: 349.4
click at [665, 298] on div ".deletable-edge-delete-btn { width: 20px; height: 20px; border: 0px solid #ffff…" at bounding box center [835, 433] width 951 height 701
click at [496, 61] on button "Execution" at bounding box center [489, 67] width 73 height 34
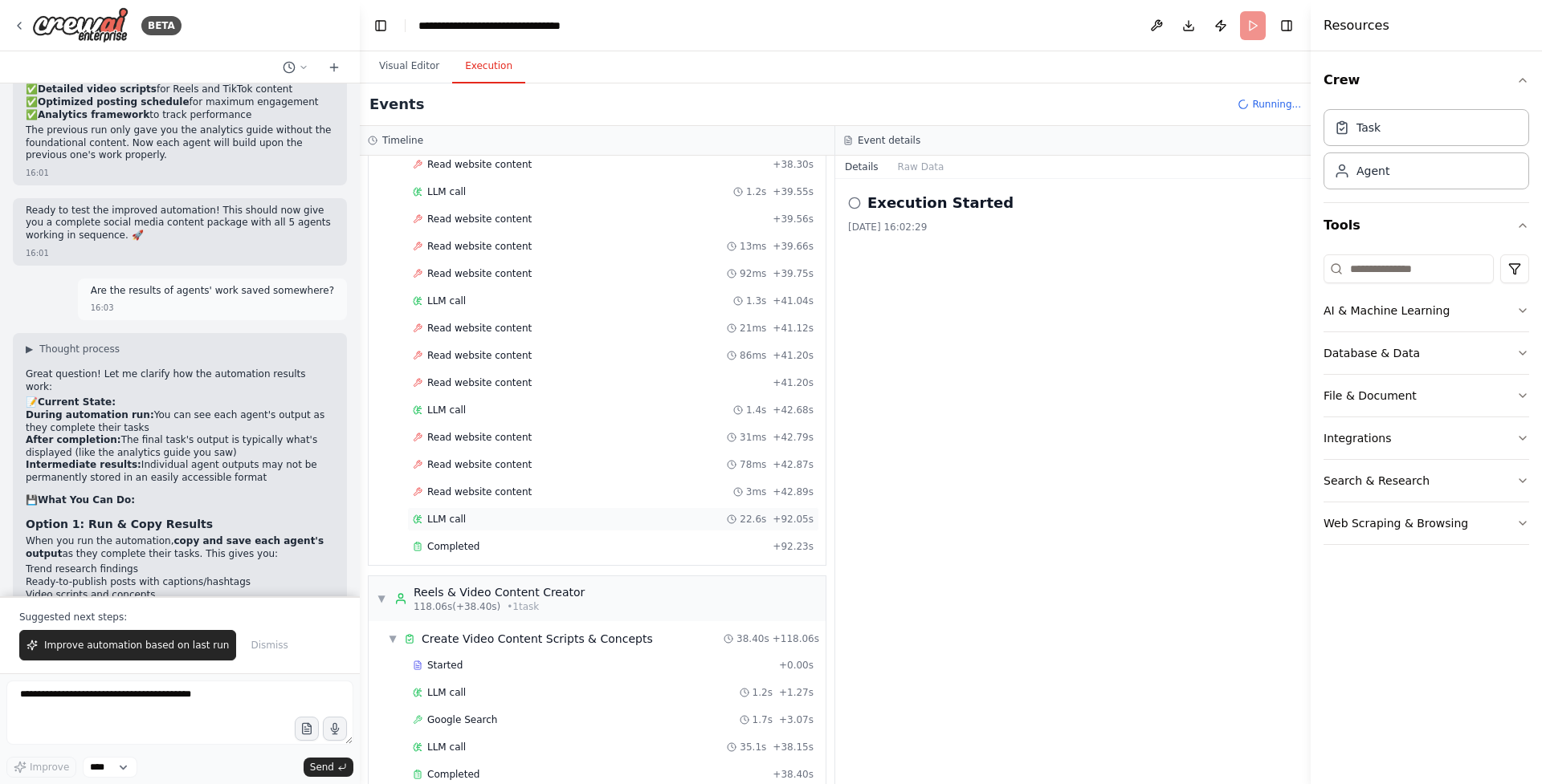
scroll to position [3002, 0]
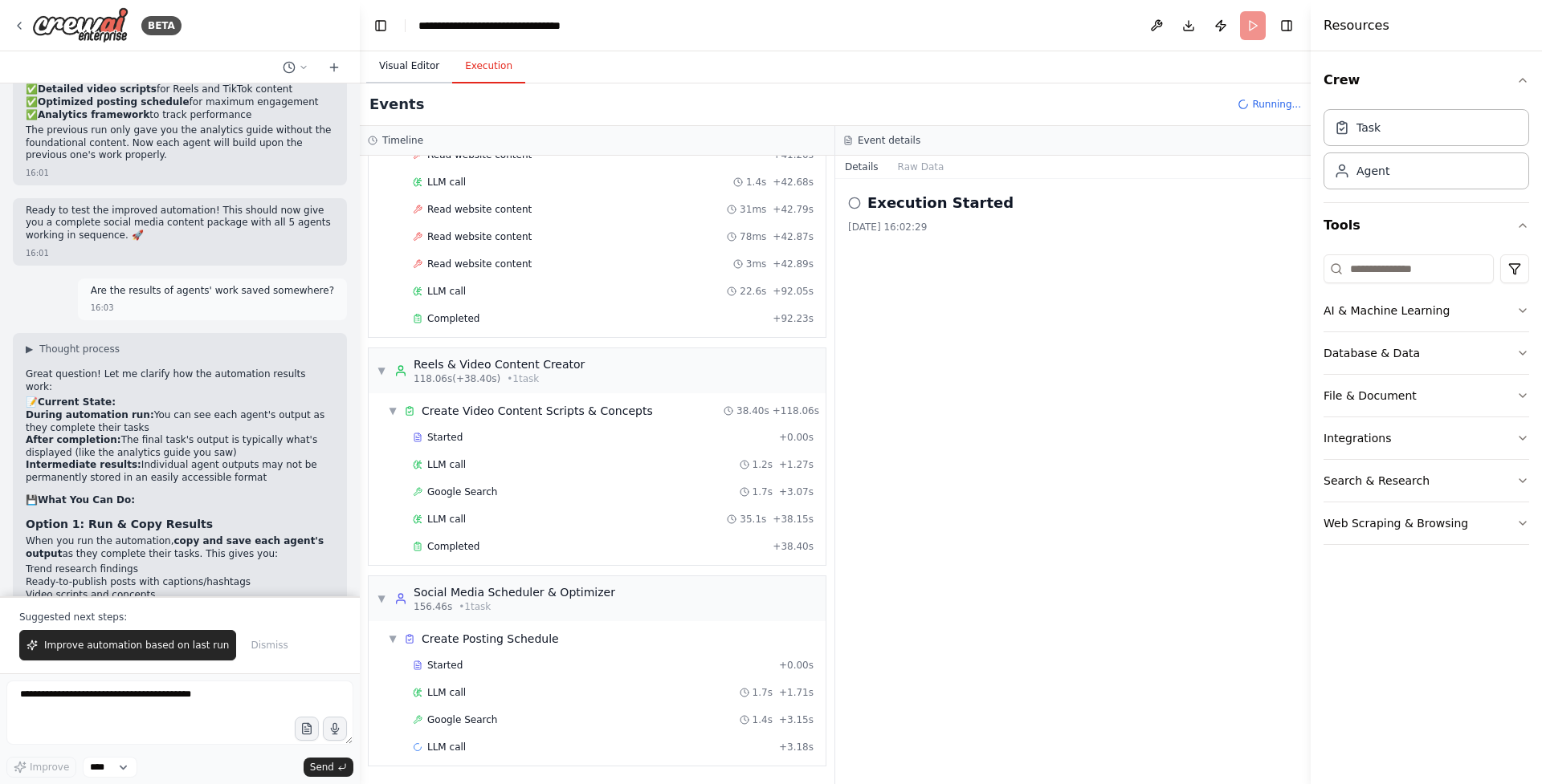
click at [415, 66] on button "Visual Editor" at bounding box center [409, 67] width 86 height 34
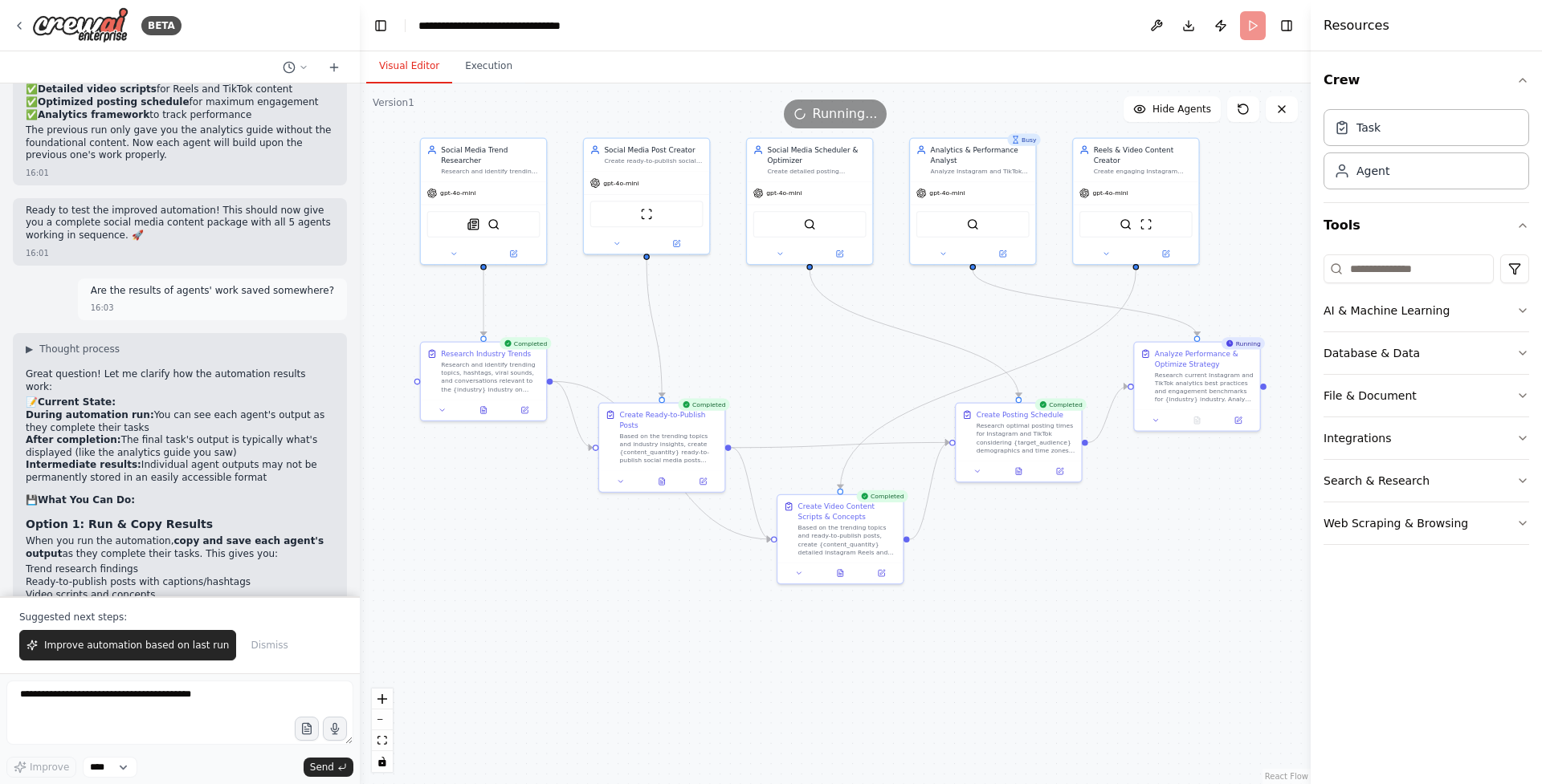
drag, startPoint x: 1102, startPoint y: 622, endPoint x: 1039, endPoint y: 652, distance: 69.8
click at [1039, 652] on div ".deletable-edge-delete-btn { width: 20px; height: 20px; border: 0px solid #ffff…" at bounding box center [835, 433] width 951 height 701
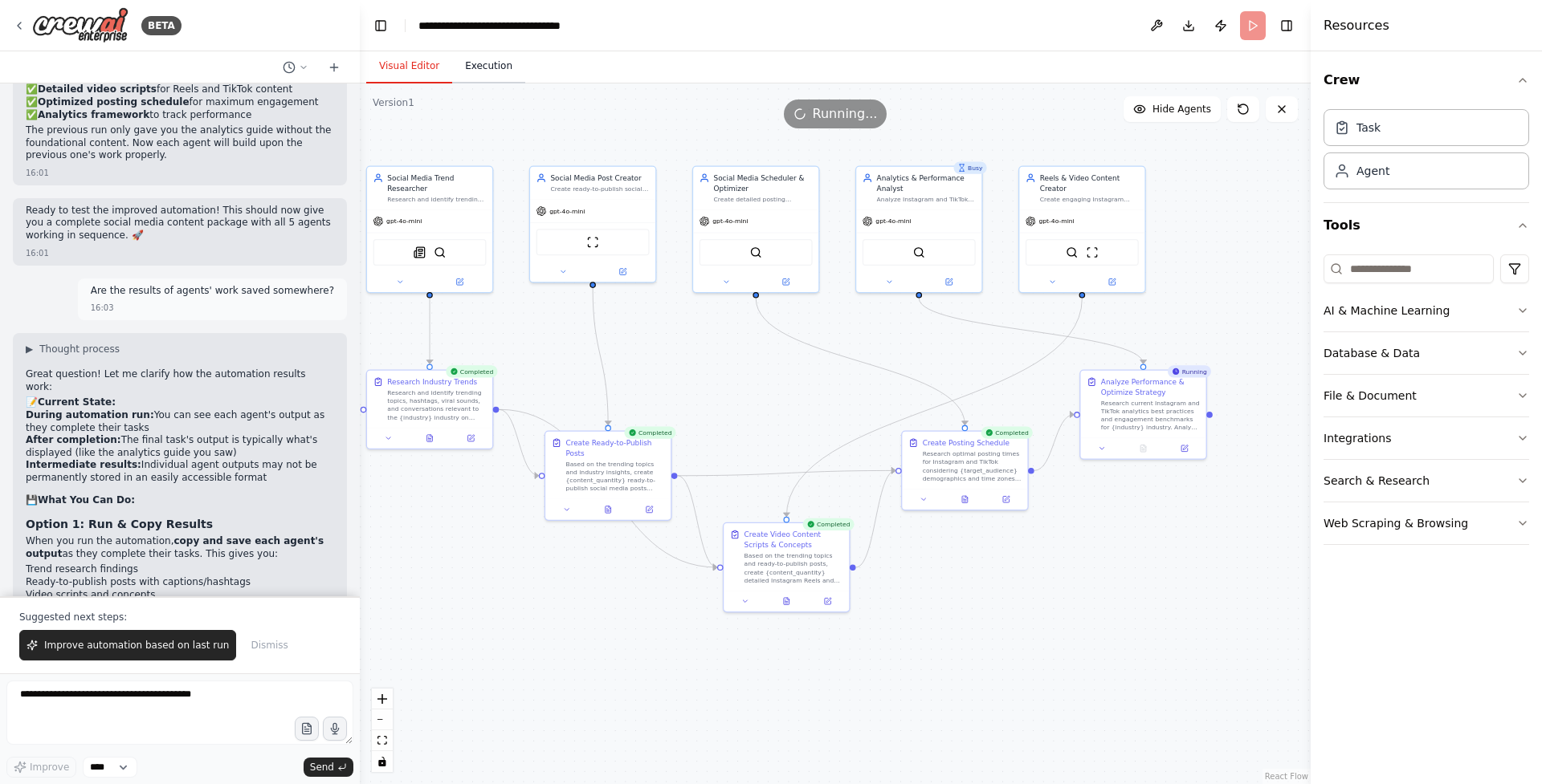
click at [482, 67] on button "Execution" at bounding box center [489, 67] width 73 height 34
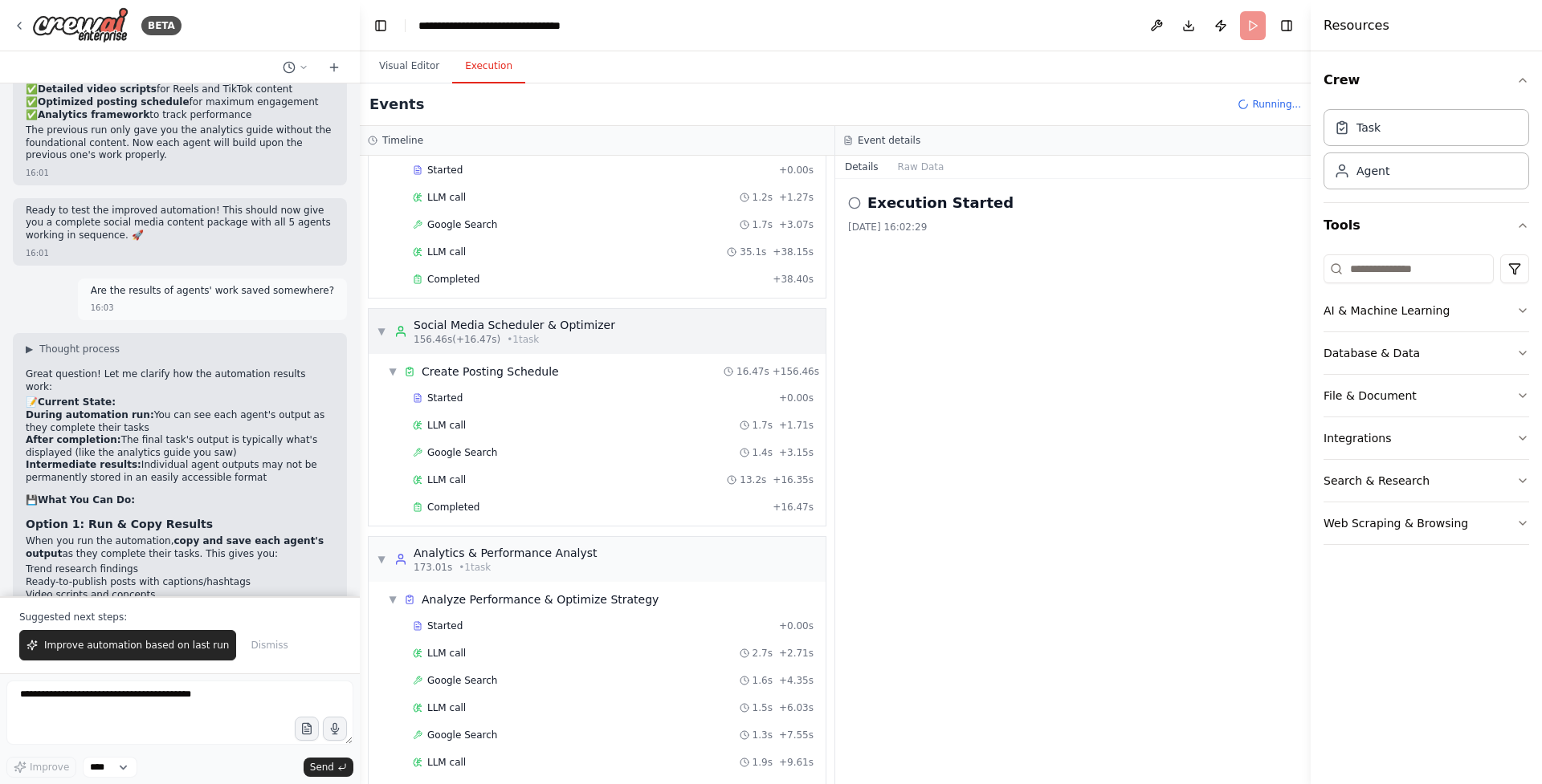
scroll to position [3393, 0]
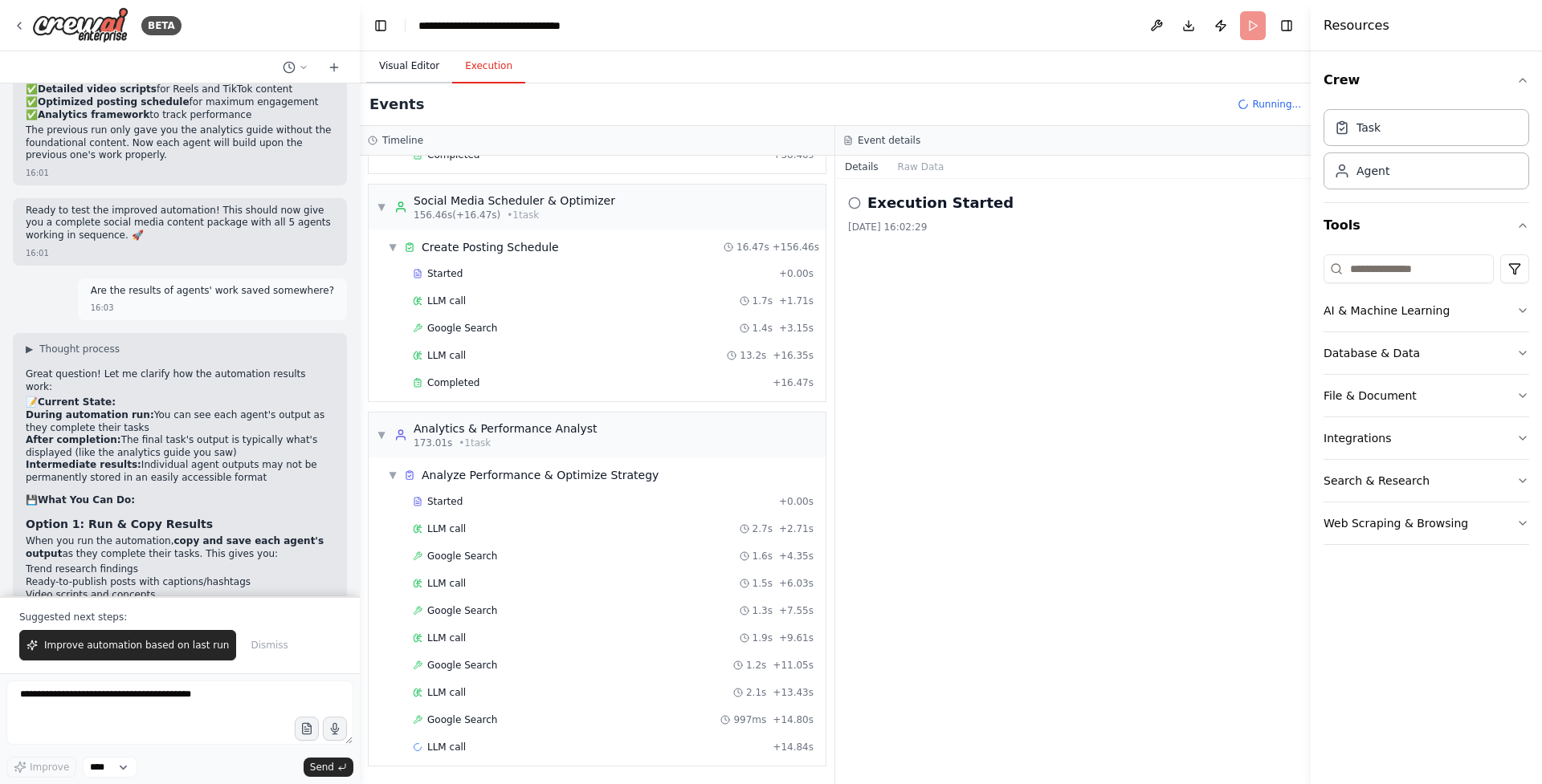
click at [403, 63] on button "Visual Editor" at bounding box center [409, 67] width 86 height 34
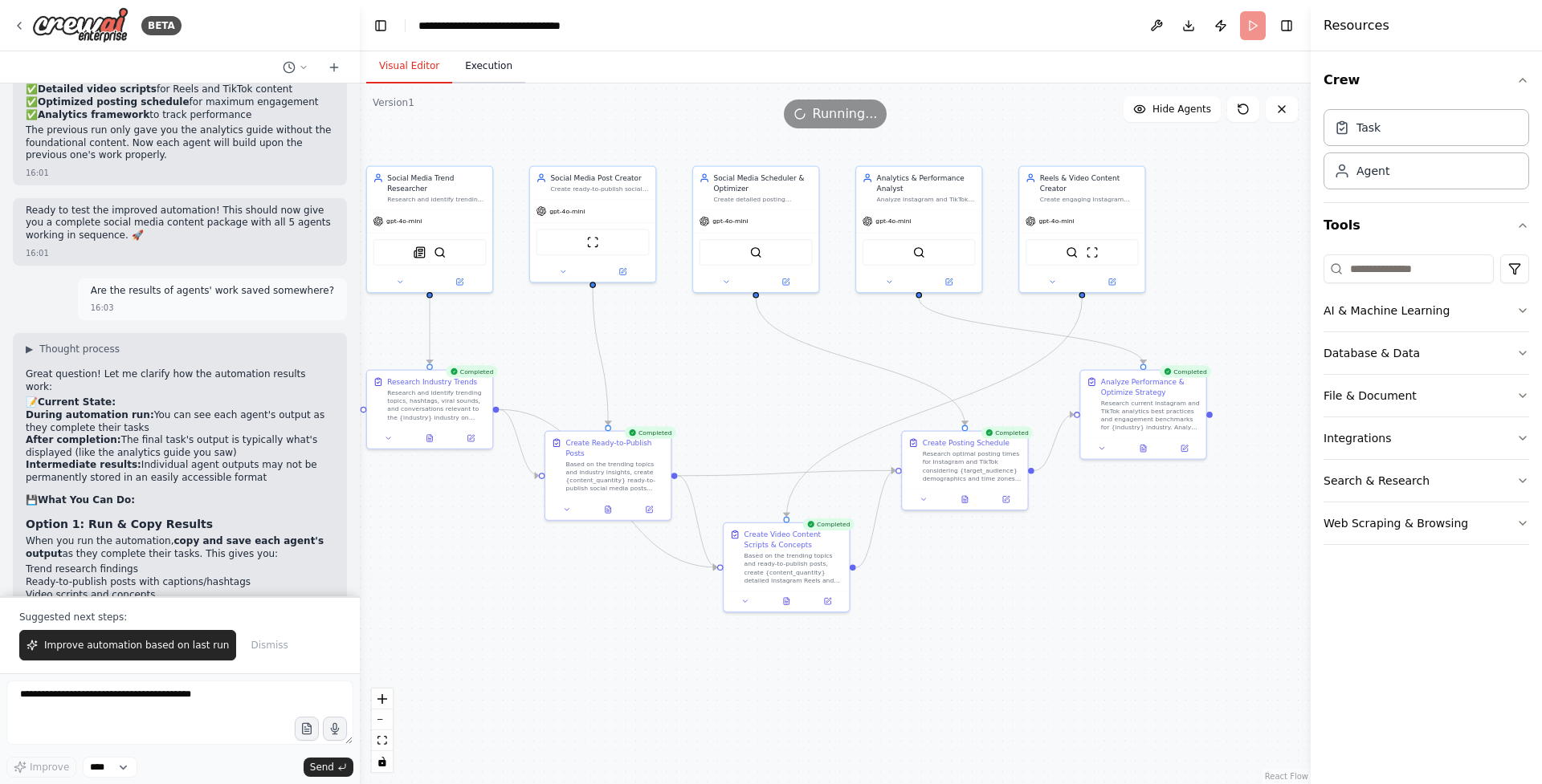
click at [494, 69] on button "Execution" at bounding box center [489, 67] width 73 height 34
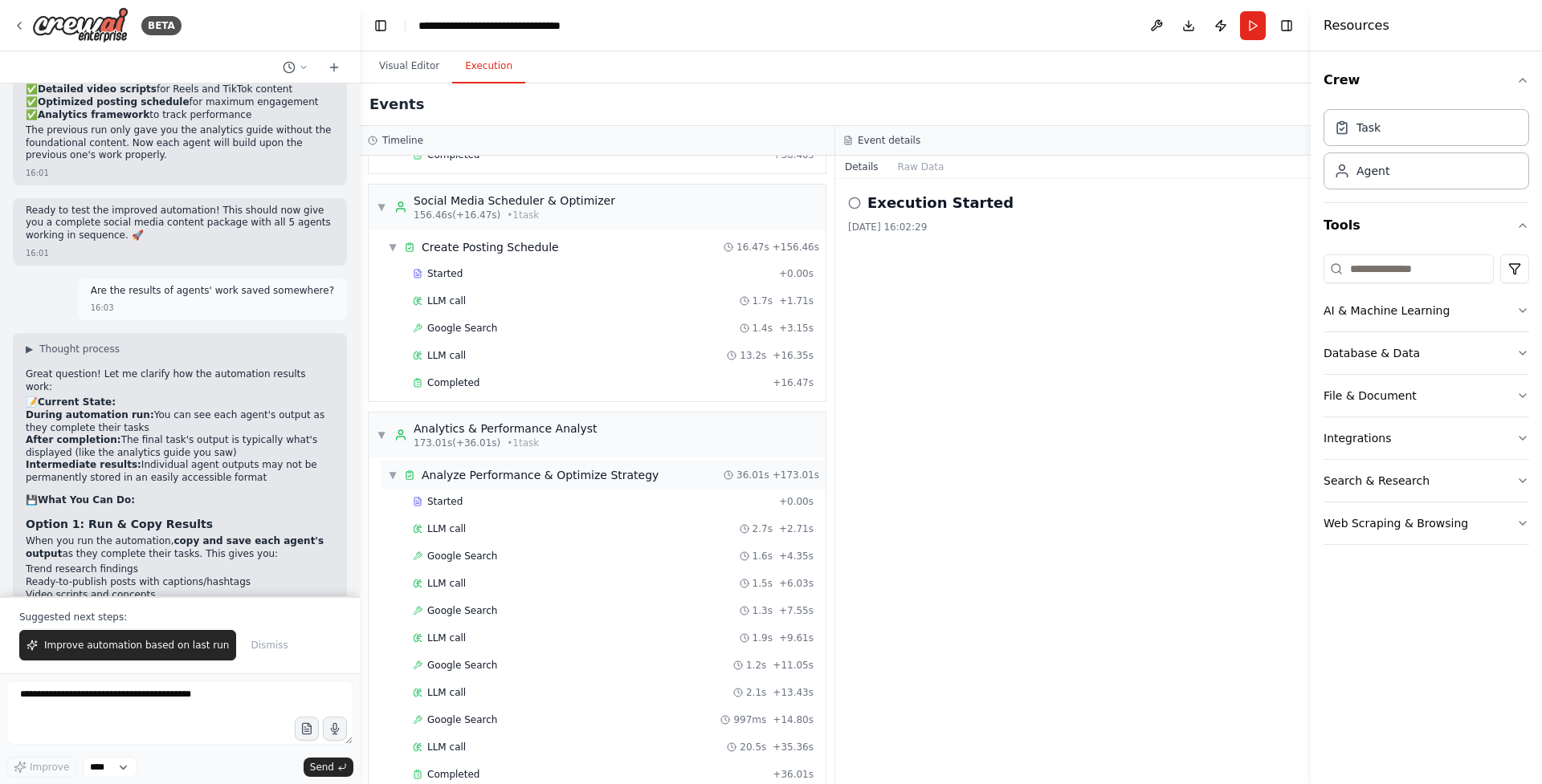
scroll to position [3421, 0]
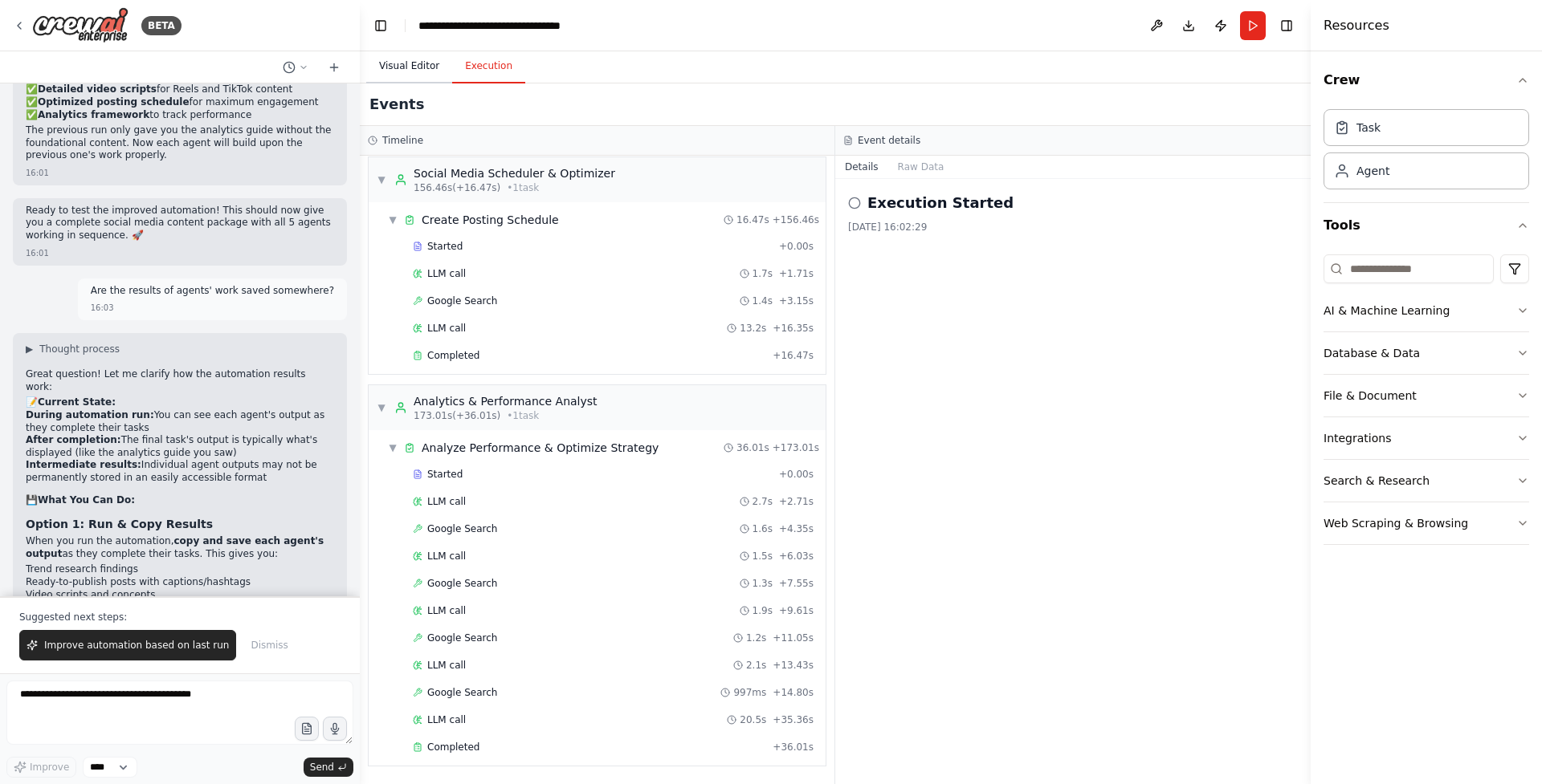
click at [415, 65] on button "Visual Editor" at bounding box center [409, 67] width 86 height 34
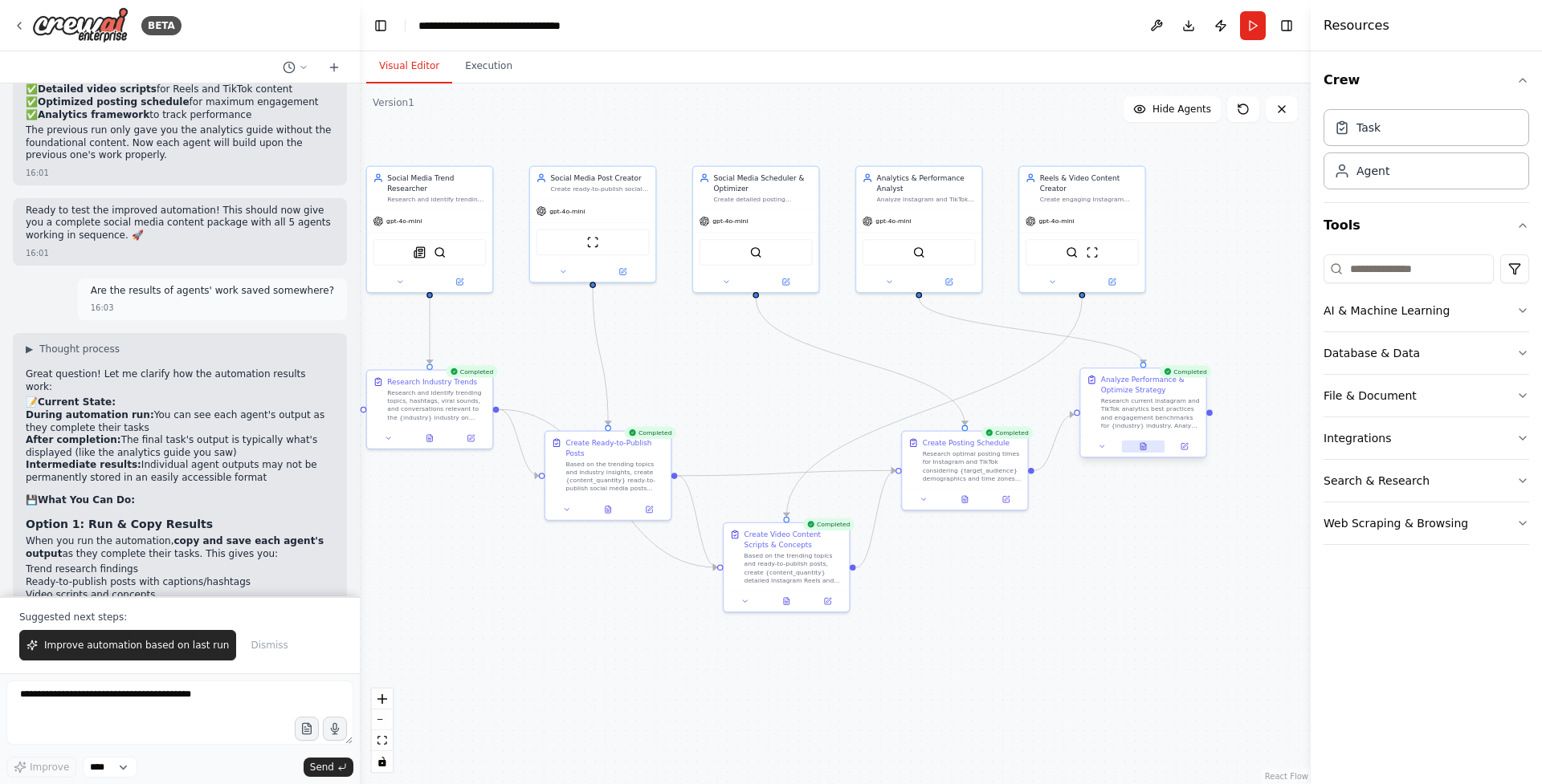
click at [1145, 445] on icon at bounding box center [1145, 444] width 3 height 3
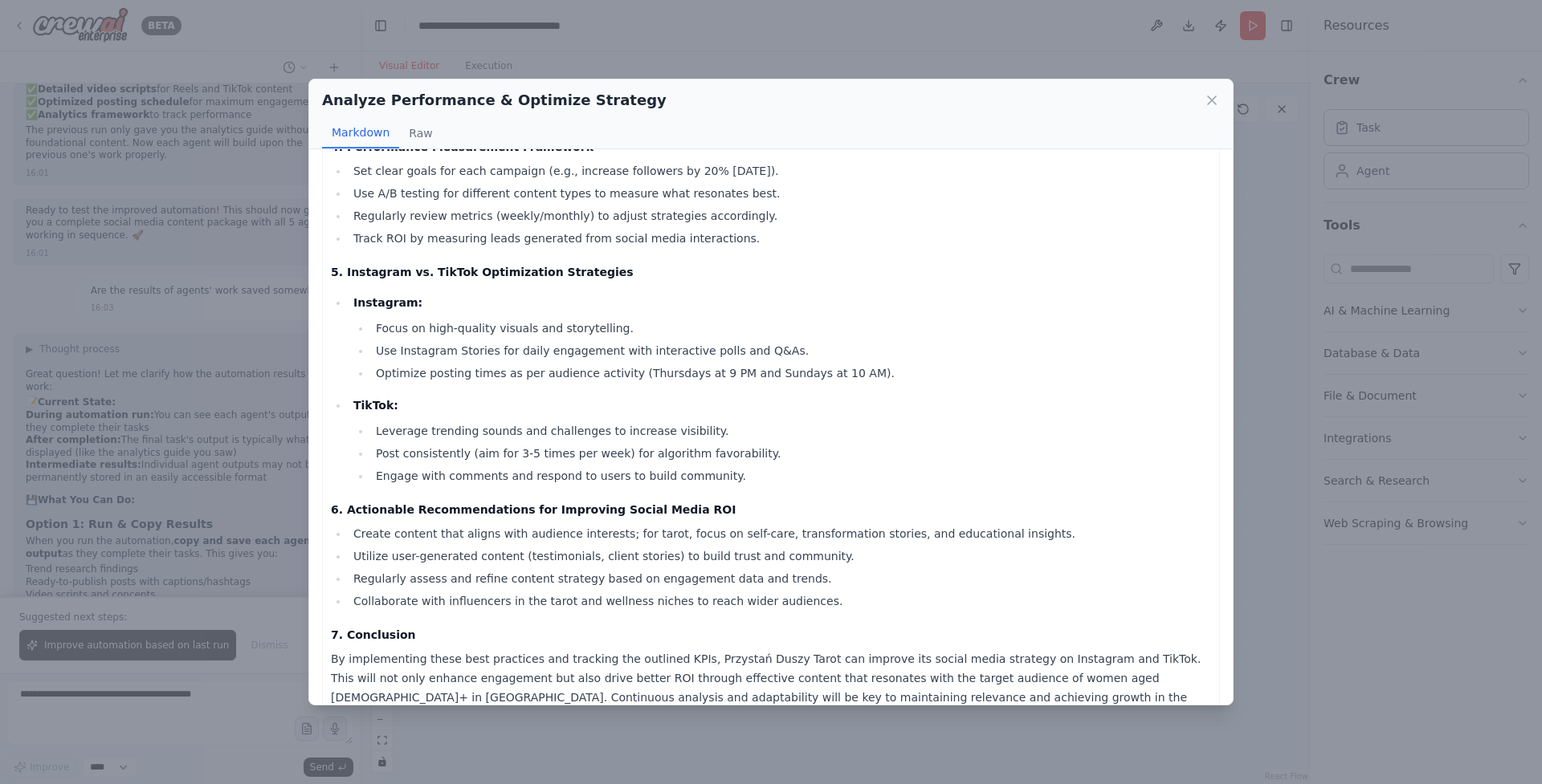
scroll to position [730, 0]
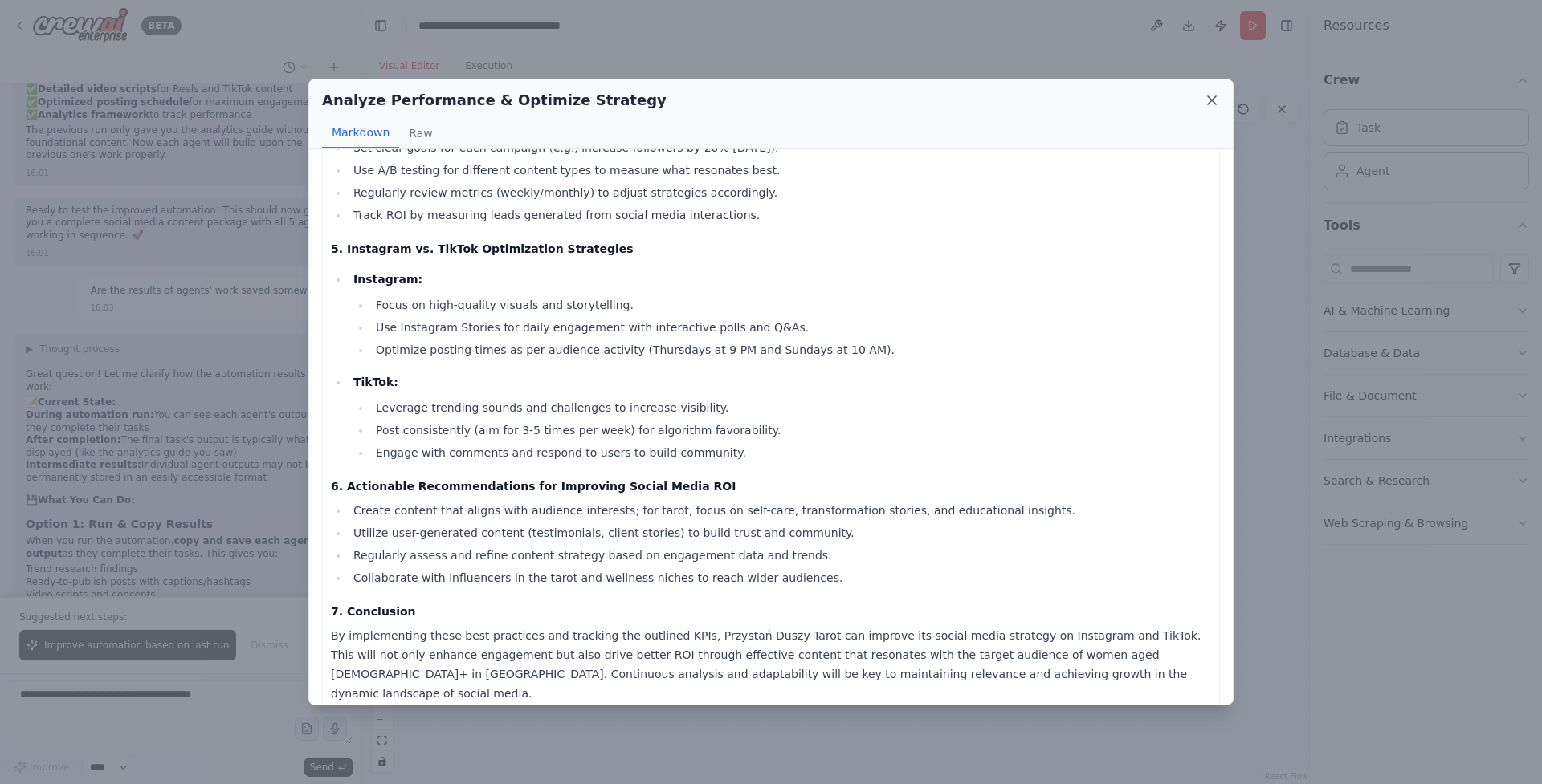
click at [1208, 98] on icon at bounding box center [1212, 100] width 16 height 16
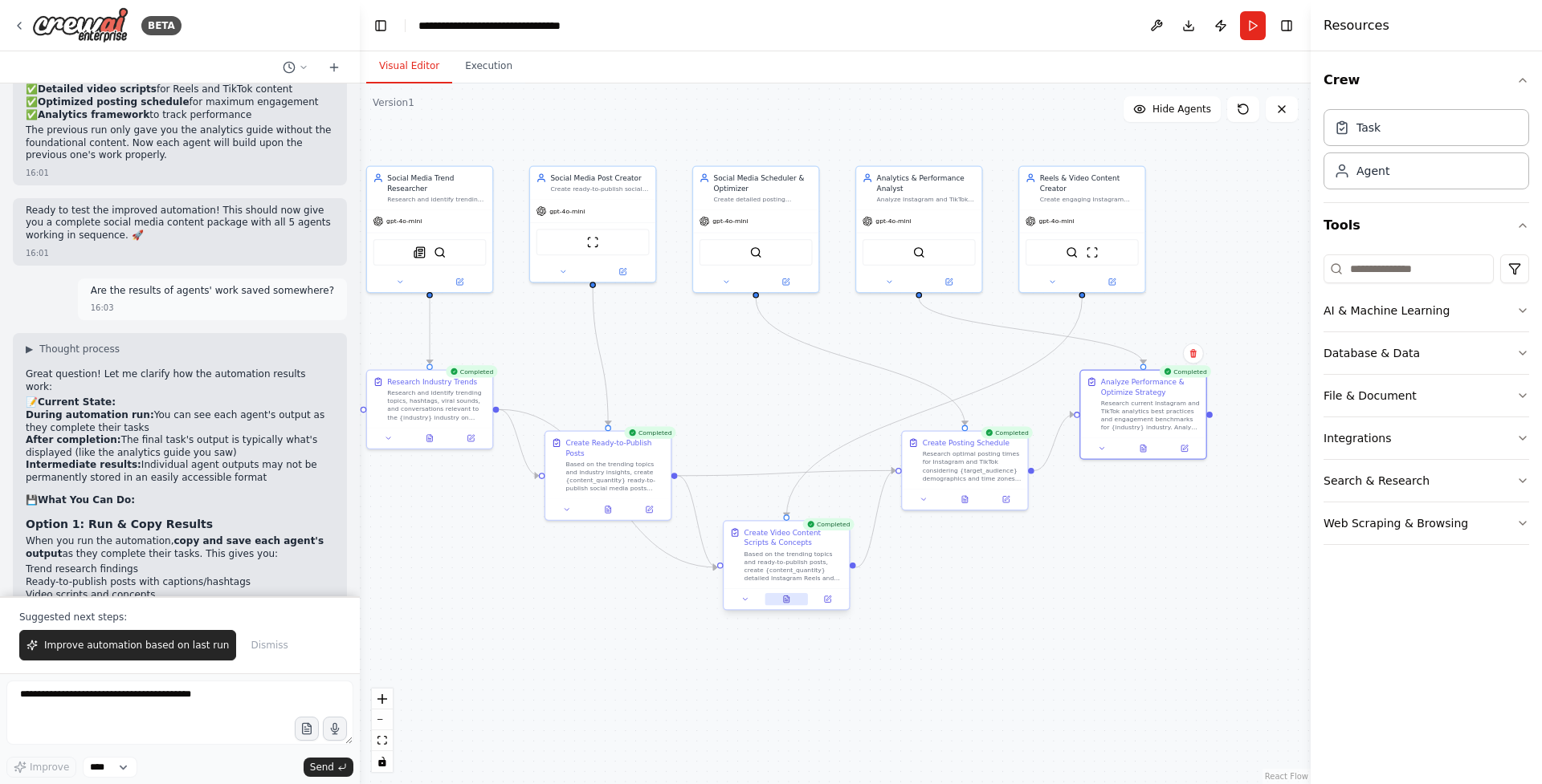
click at [787, 604] on button at bounding box center [786, 599] width 44 height 12
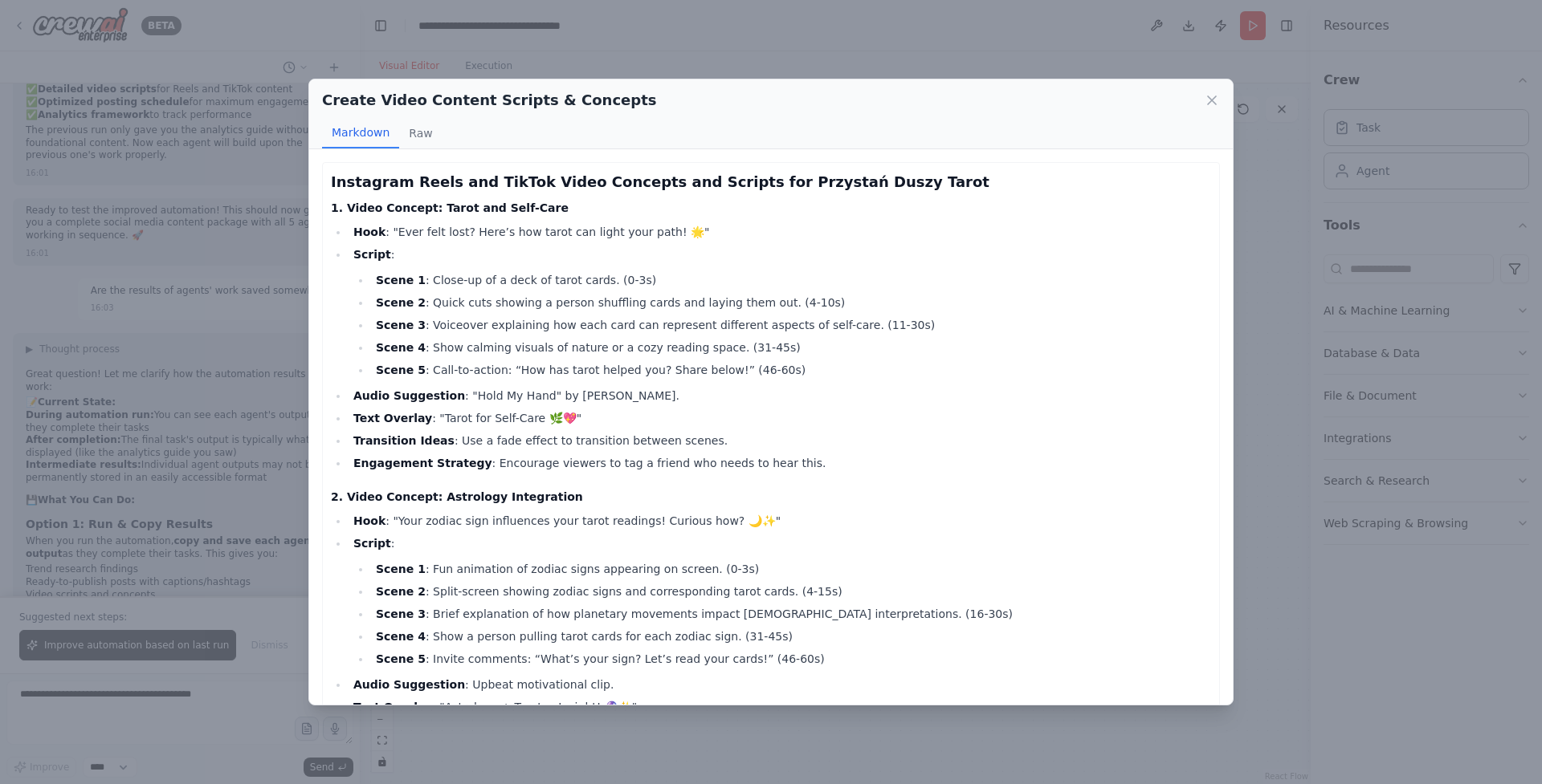
scroll to position [11, 0]
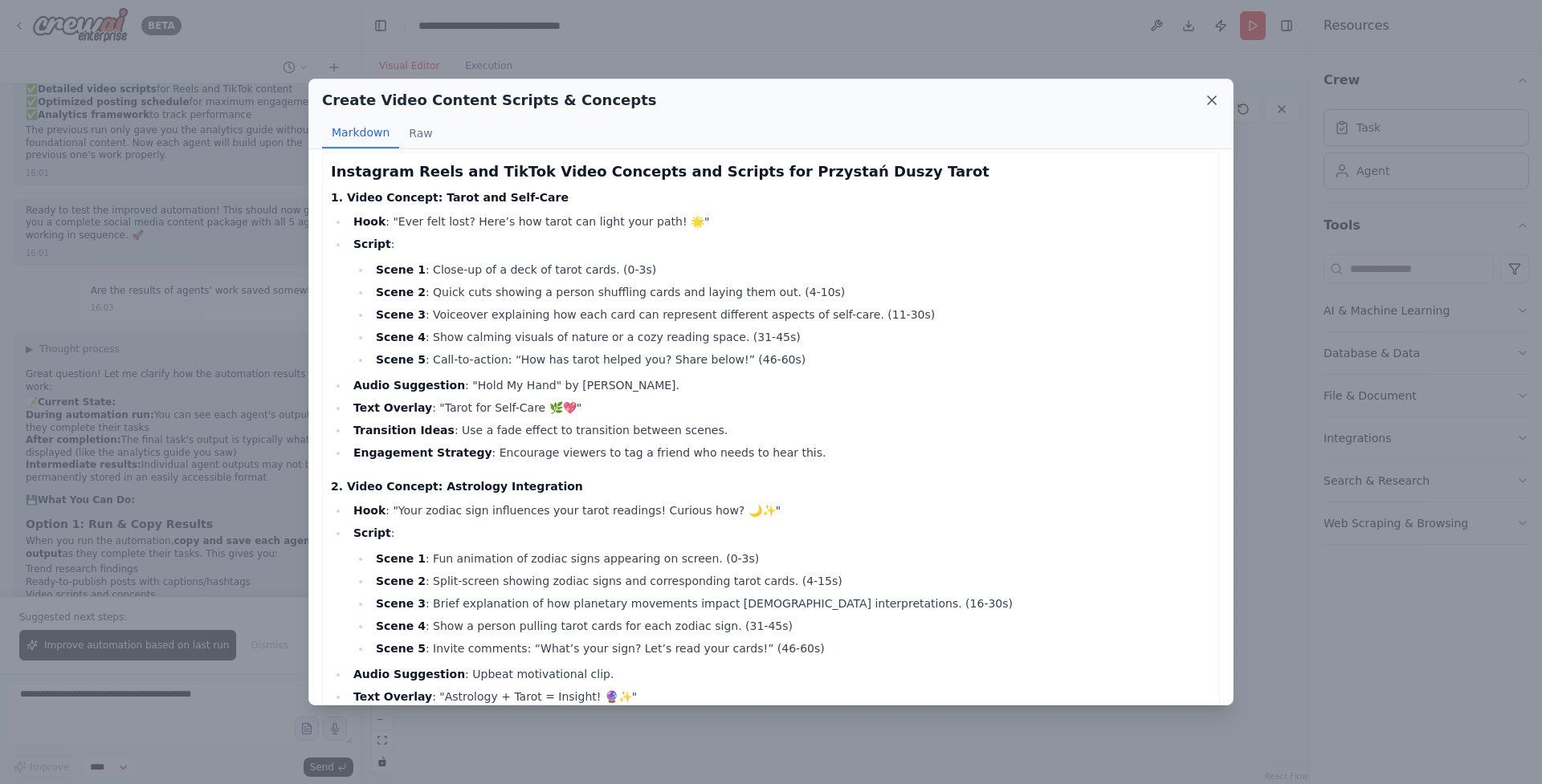
click at [1212, 97] on icon at bounding box center [1212, 100] width 16 height 16
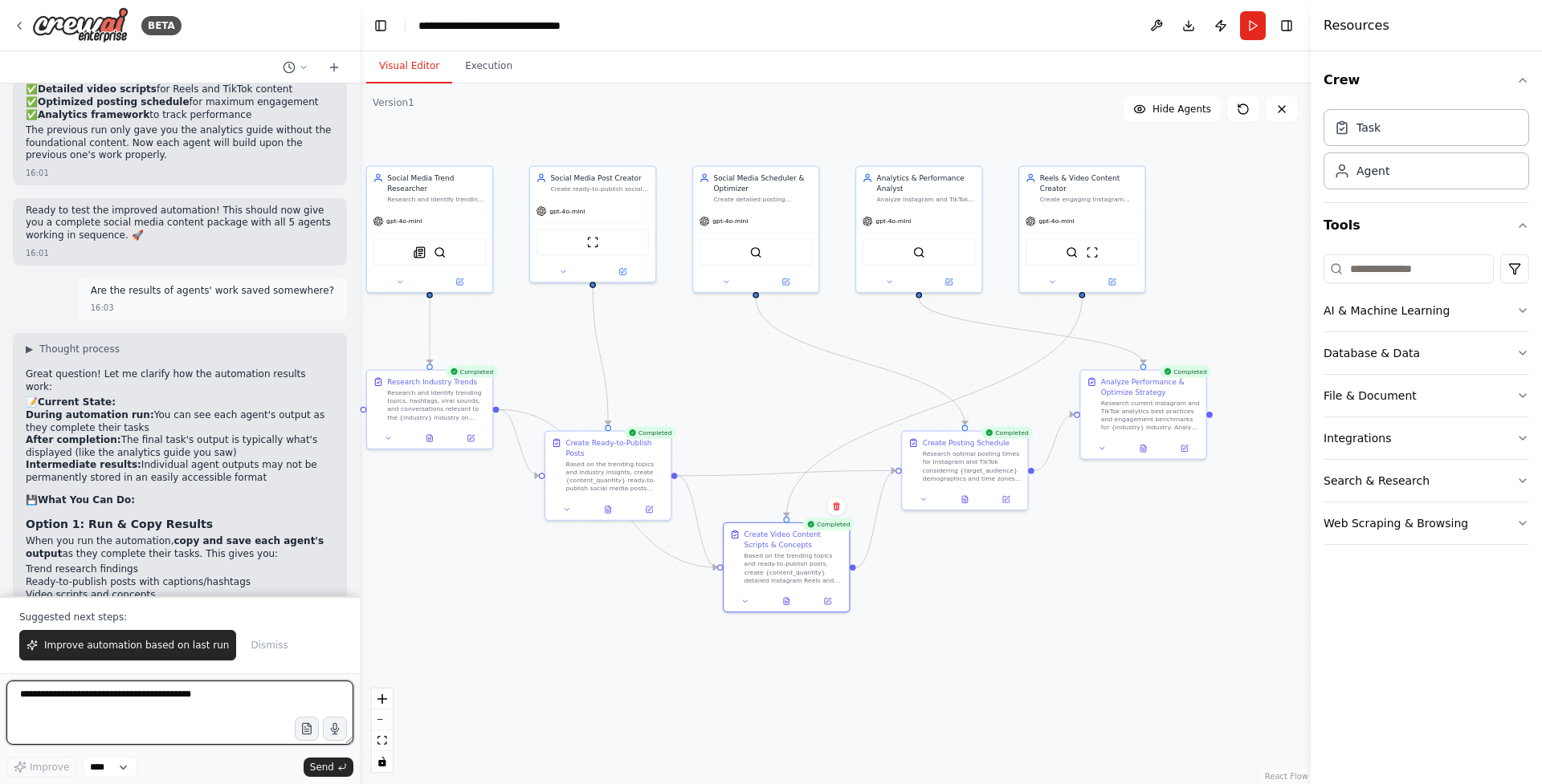
click at [212, 725] on textarea at bounding box center [179, 713] width 347 height 64
type textarea "*"
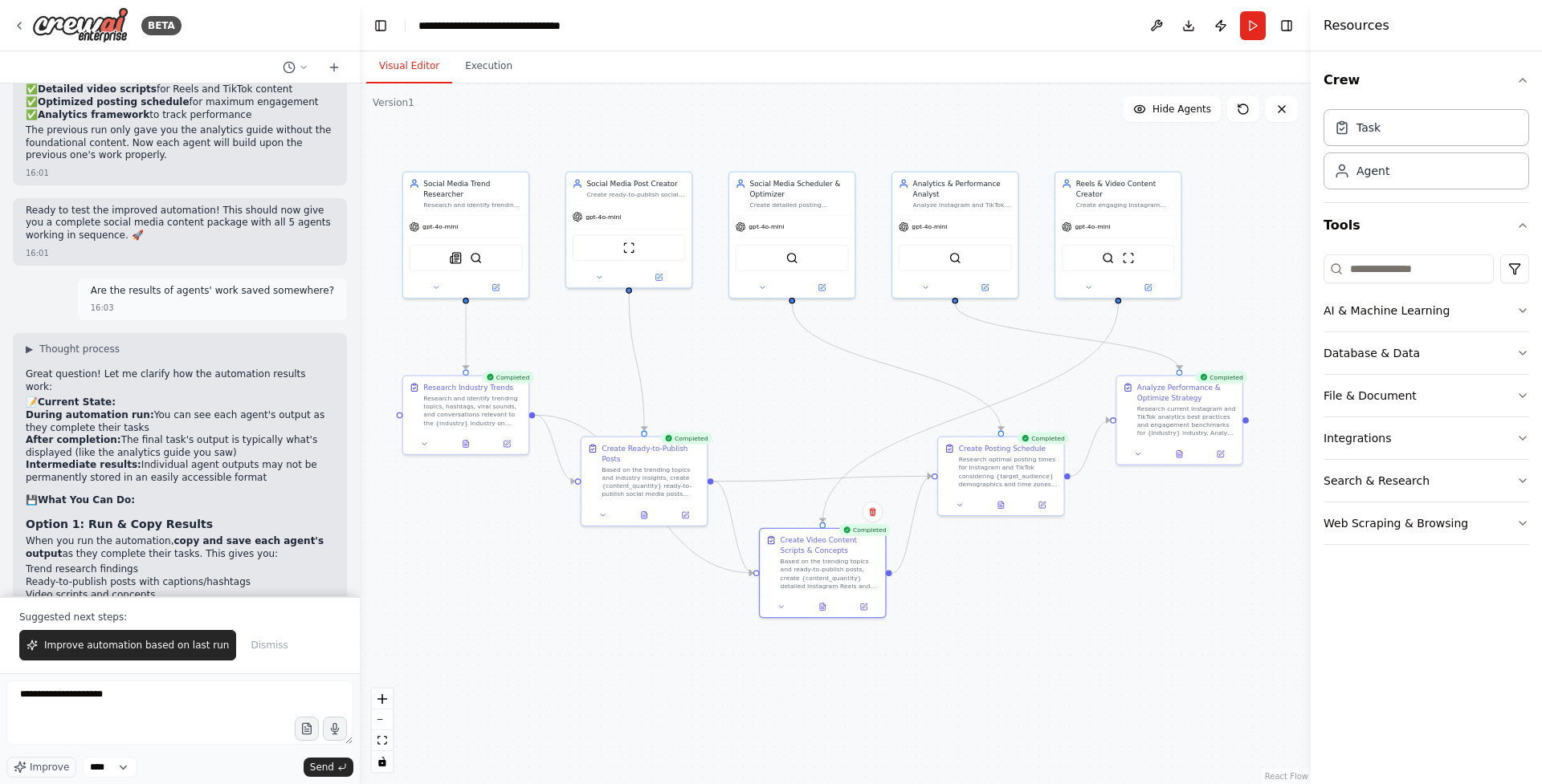
drag, startPoint x: 749, startPoint y: 378, endPoint x: 784, endPoint y: 384, distance: 35.5
click at [784, 384] on div ".deletable-edge-delete-btn { width: 20px; height: 20px; border: 0px solid #ffff…" at bounding box center [835, 433] width 951 height 701
click at [1149, 284] on icon at bounding box center [1149, 284] width 4 height 4
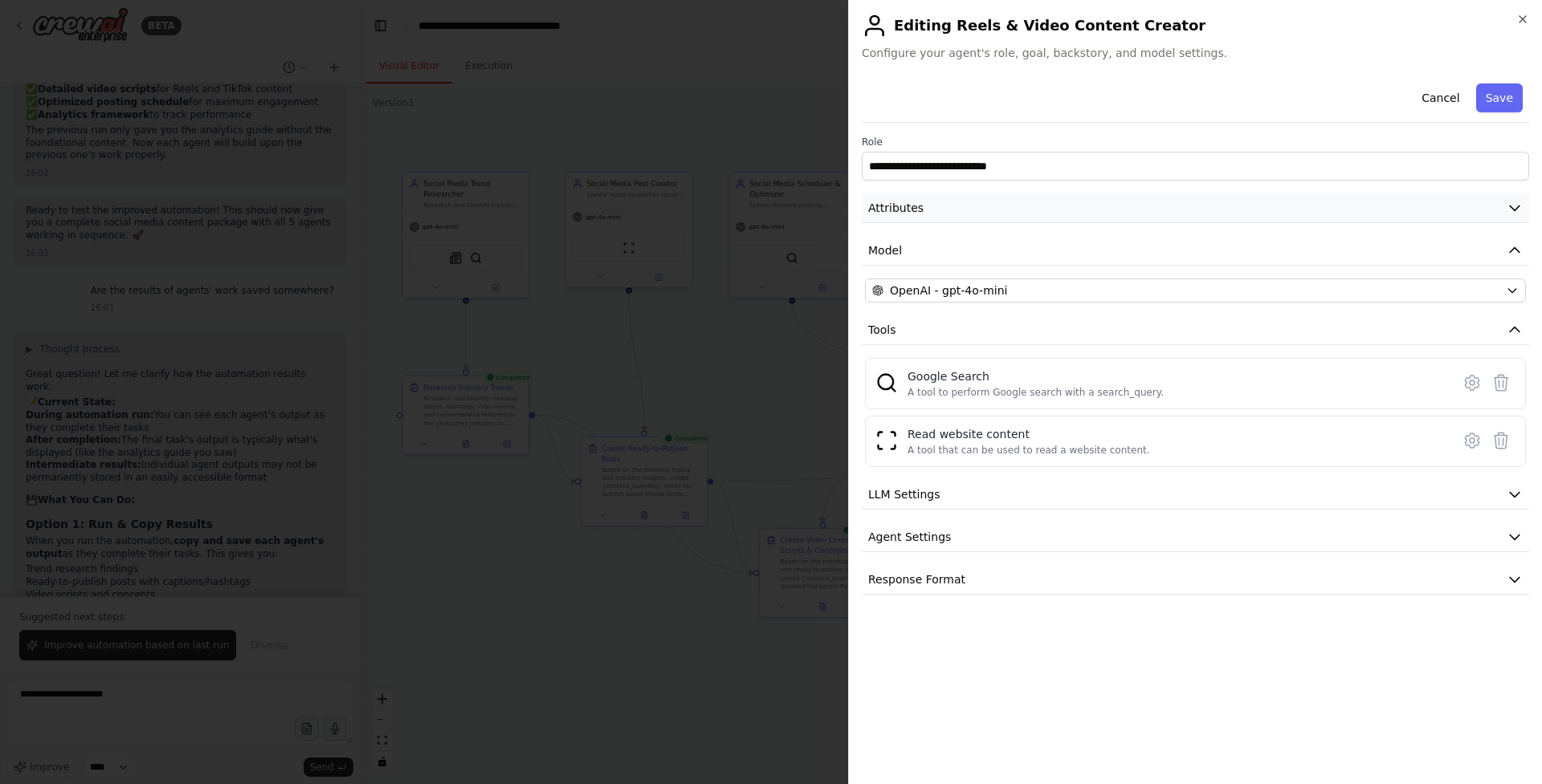
click at [1081, 210] on button "Attributes" at bounding box center [1195, 208] width 667 height 29
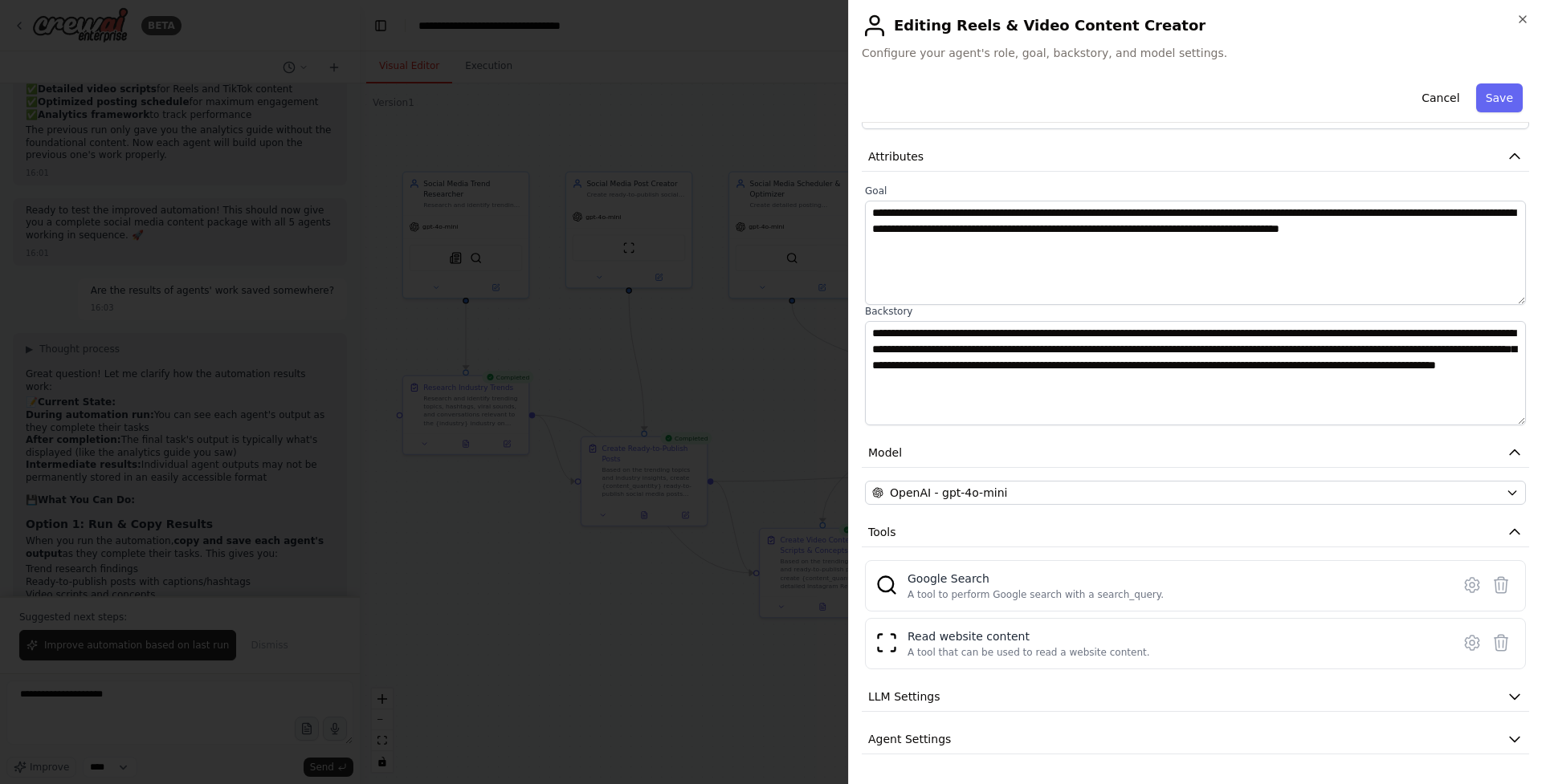
scroll to position [59, 0]
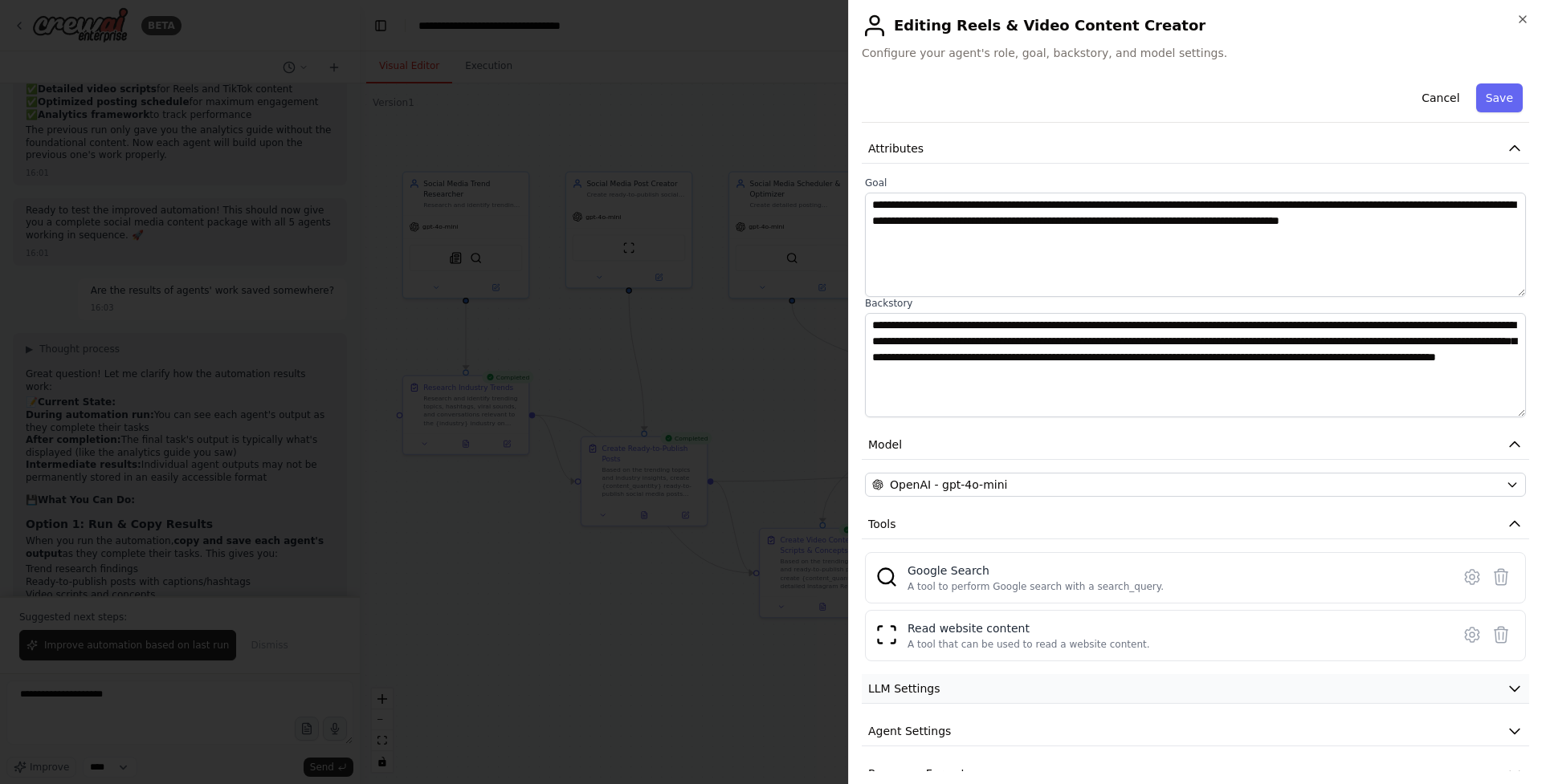
click at [1373, 683] on button "LLM Settings" at bounding box center [1195, 689] width 667 height 29
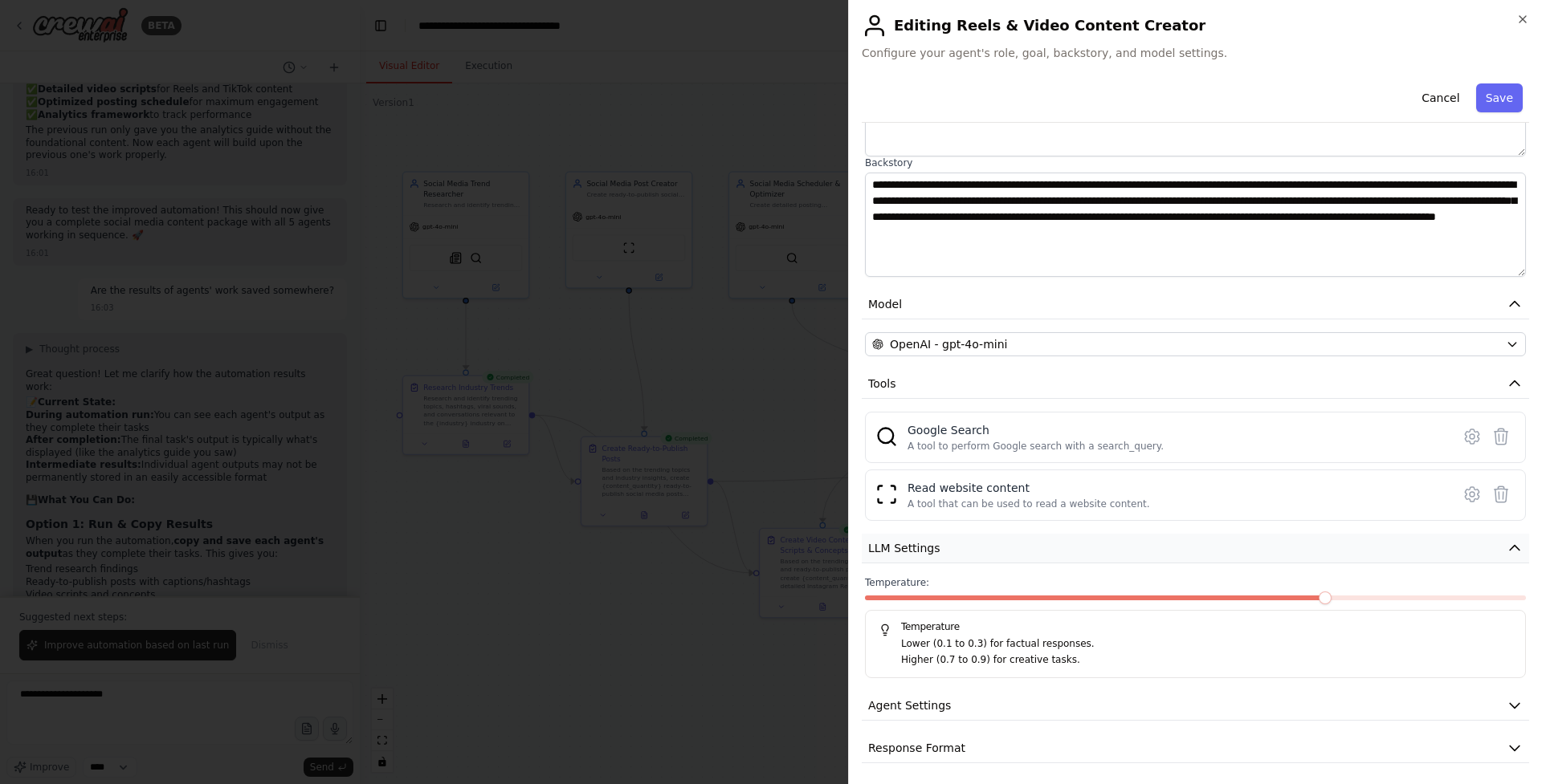
scroll to position [205, 0]
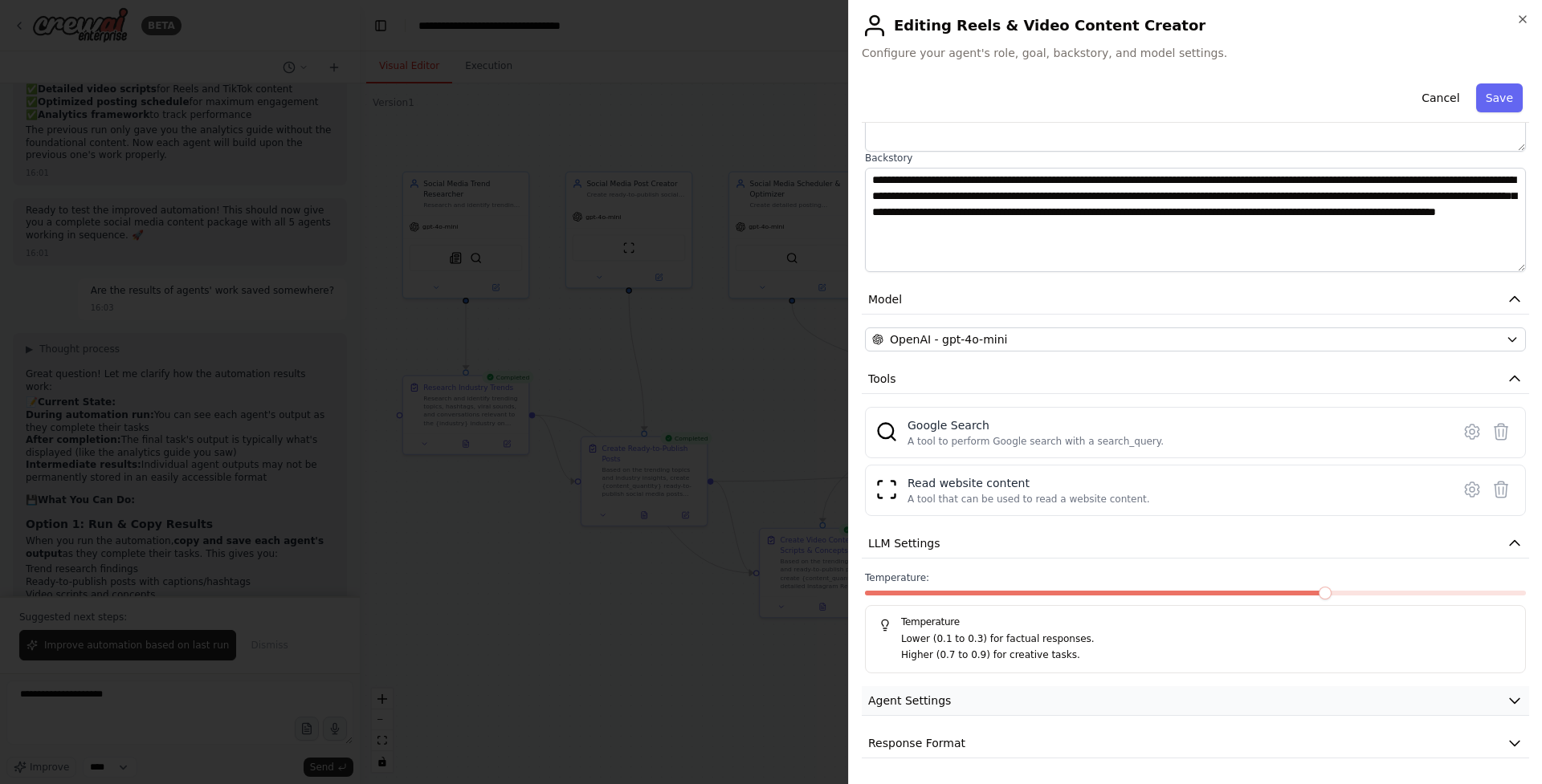
click at [1365, 689] on button "Agent Settings" at bounding box center [1195, 701] width 667 height 29
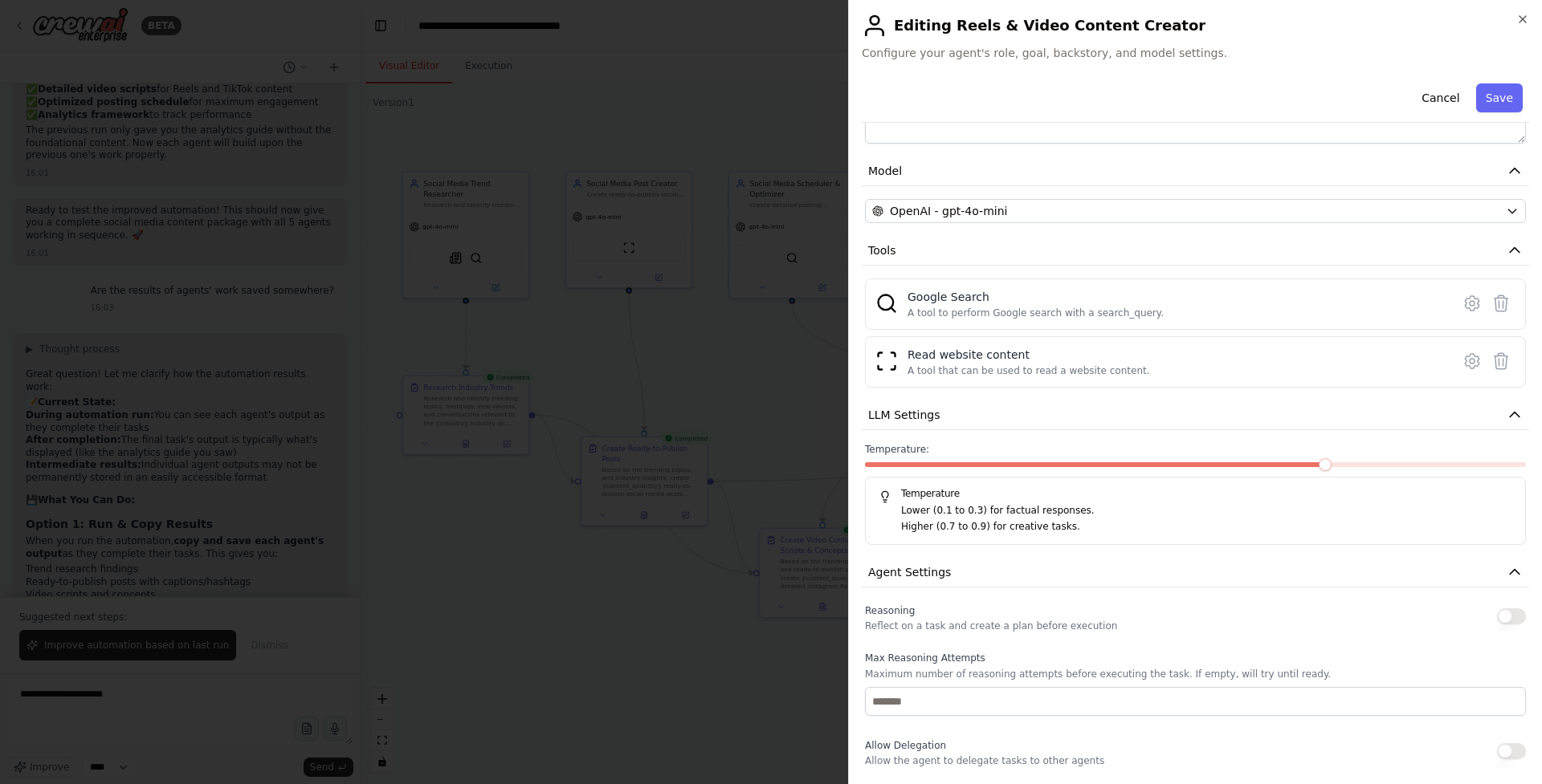
scroll to position [325, 0]
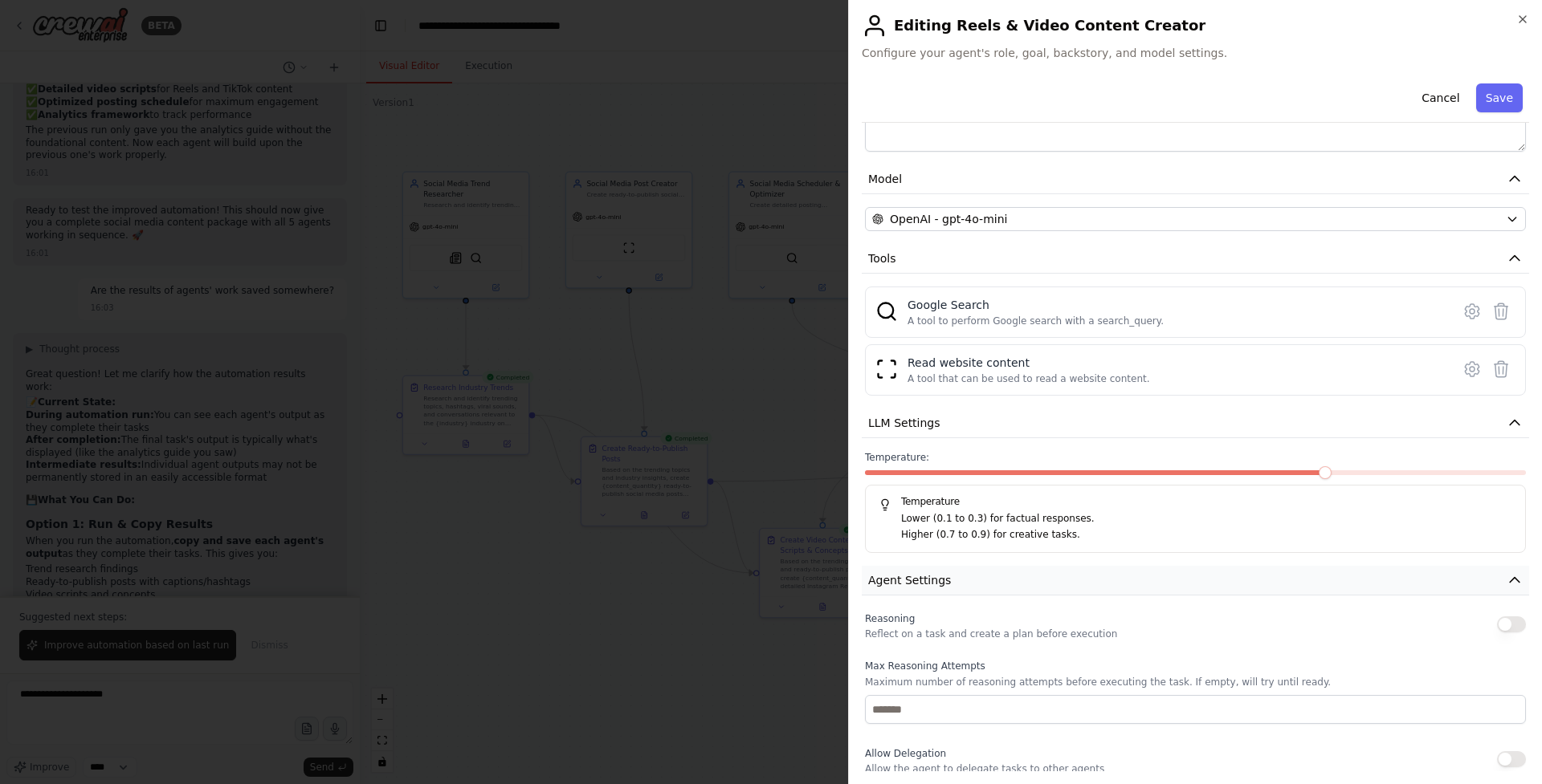
click at [1497, 573] on button "Agent Settings" at bounding box center [1195, 580] width 667 height 29
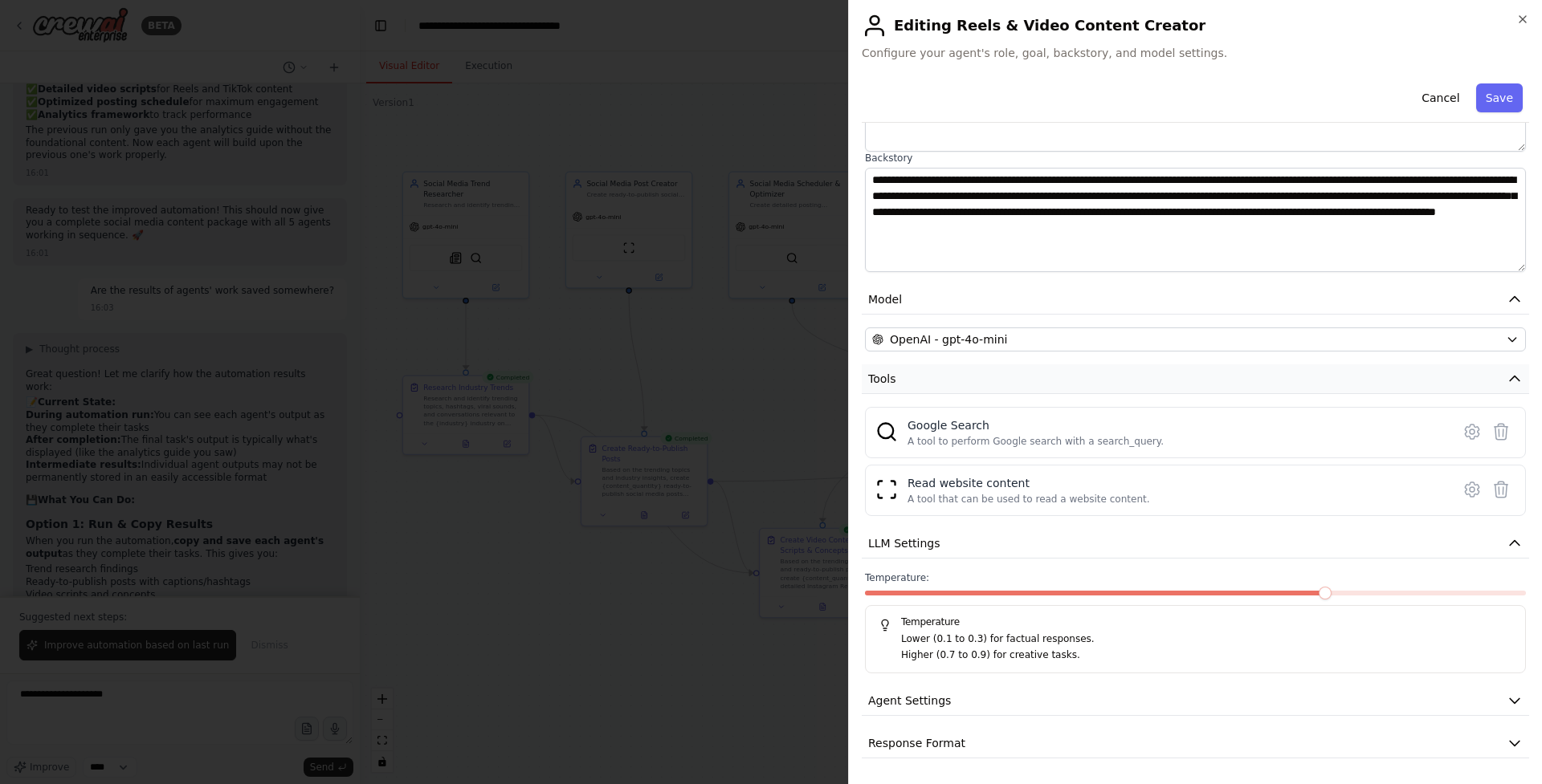
click at [1473, 381] on button "Tools" at bounding box center [1195, 379] width 667 height 29
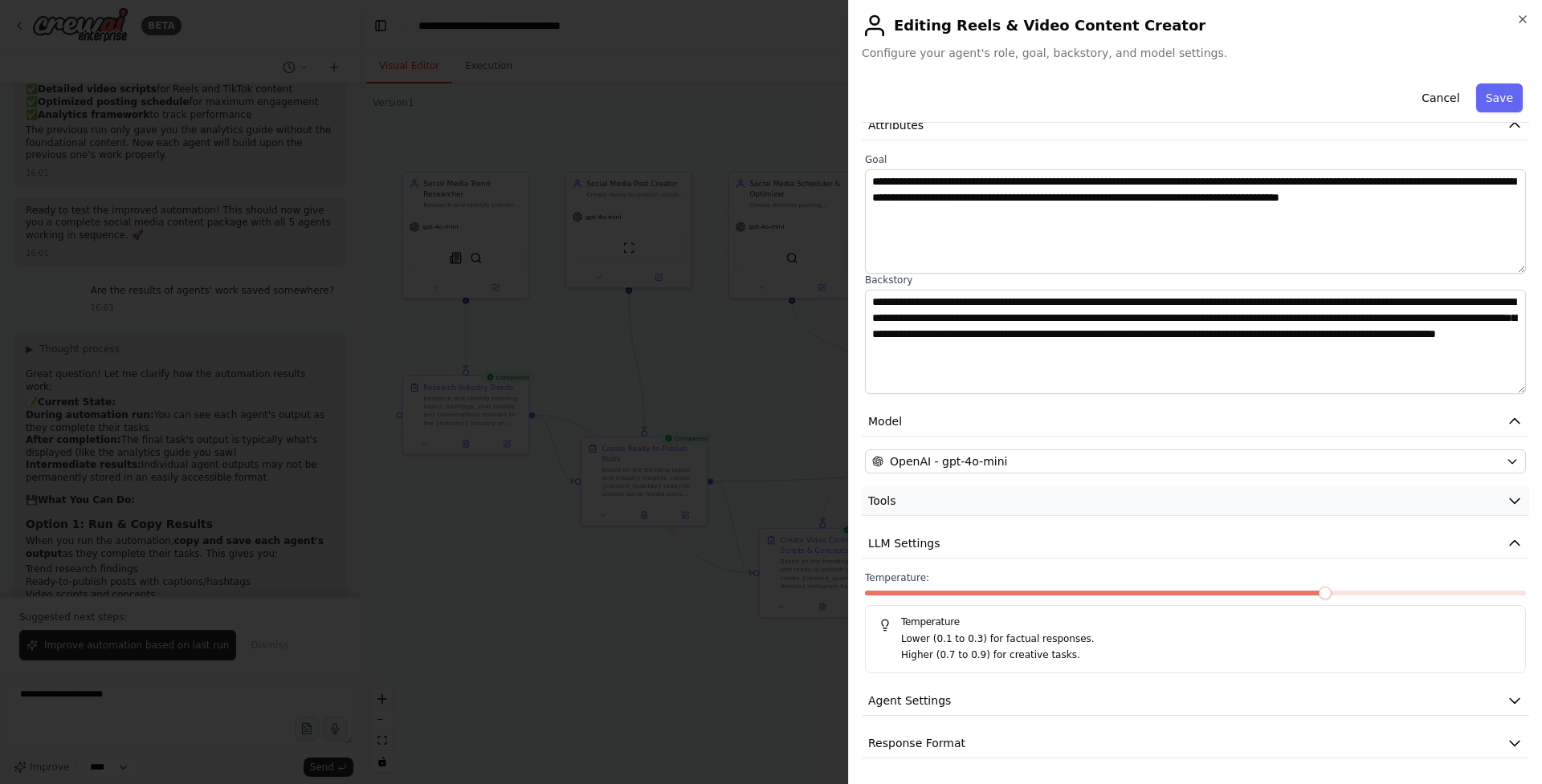
click at [1460, 507] on button "Tools" at bounding box center [1195, 501] width 667 height 29
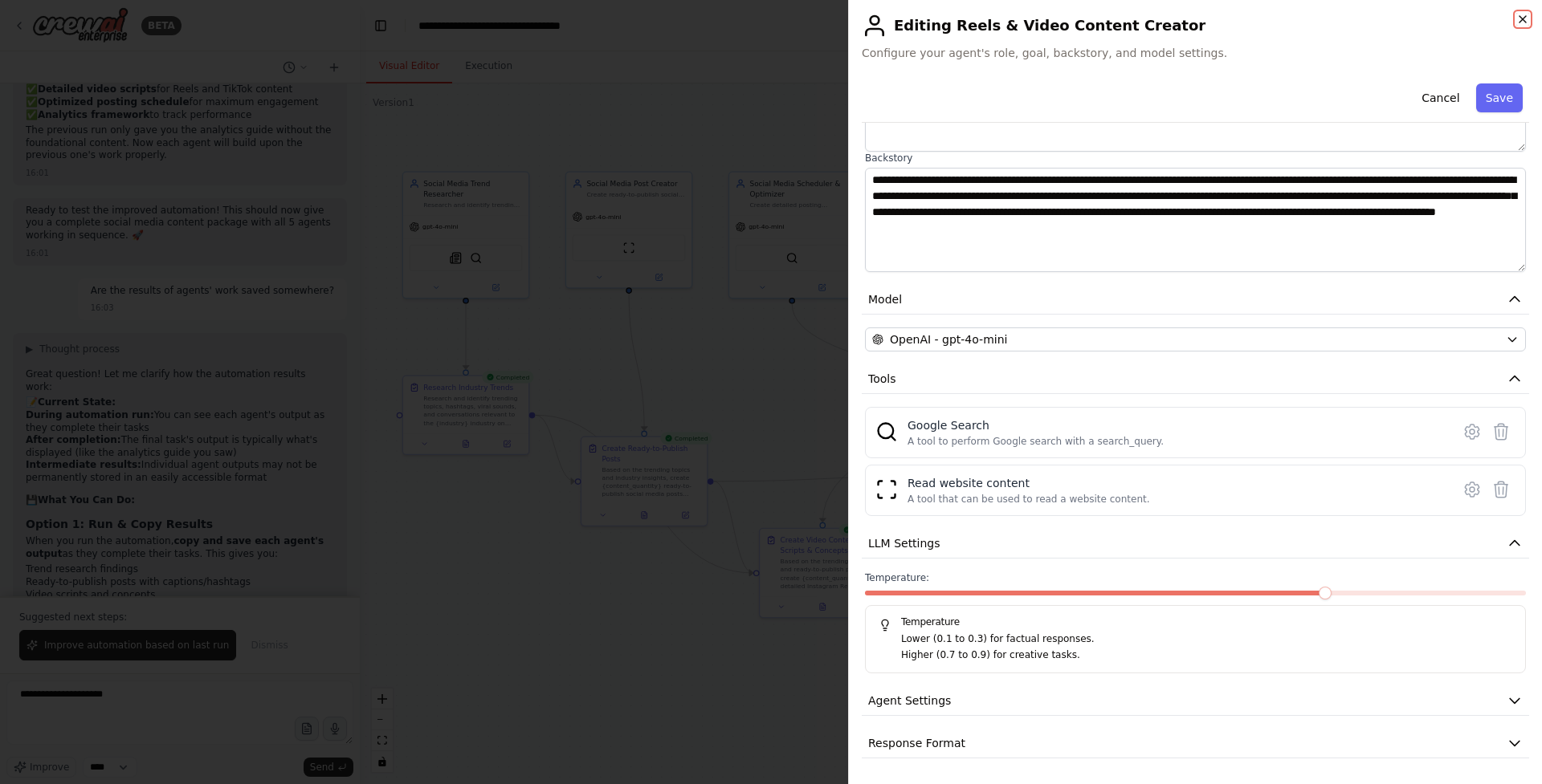
click at [1522, 19] on icon "button" at bounding box center [1522, 19] width 6 height 6
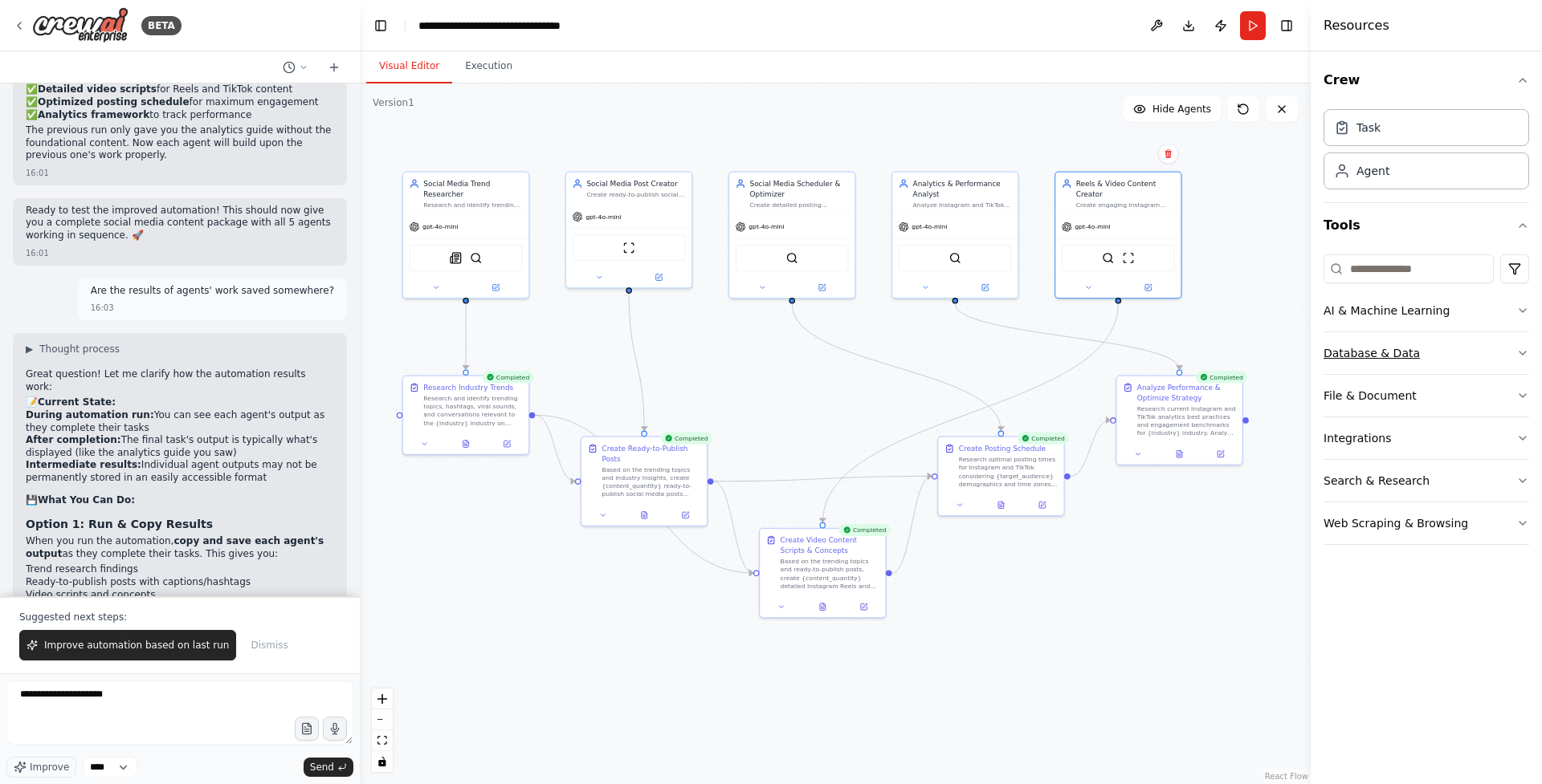
click at [1465, 348] on button "Database & Data" at bounding box center [1426, 352] width 205 height 42
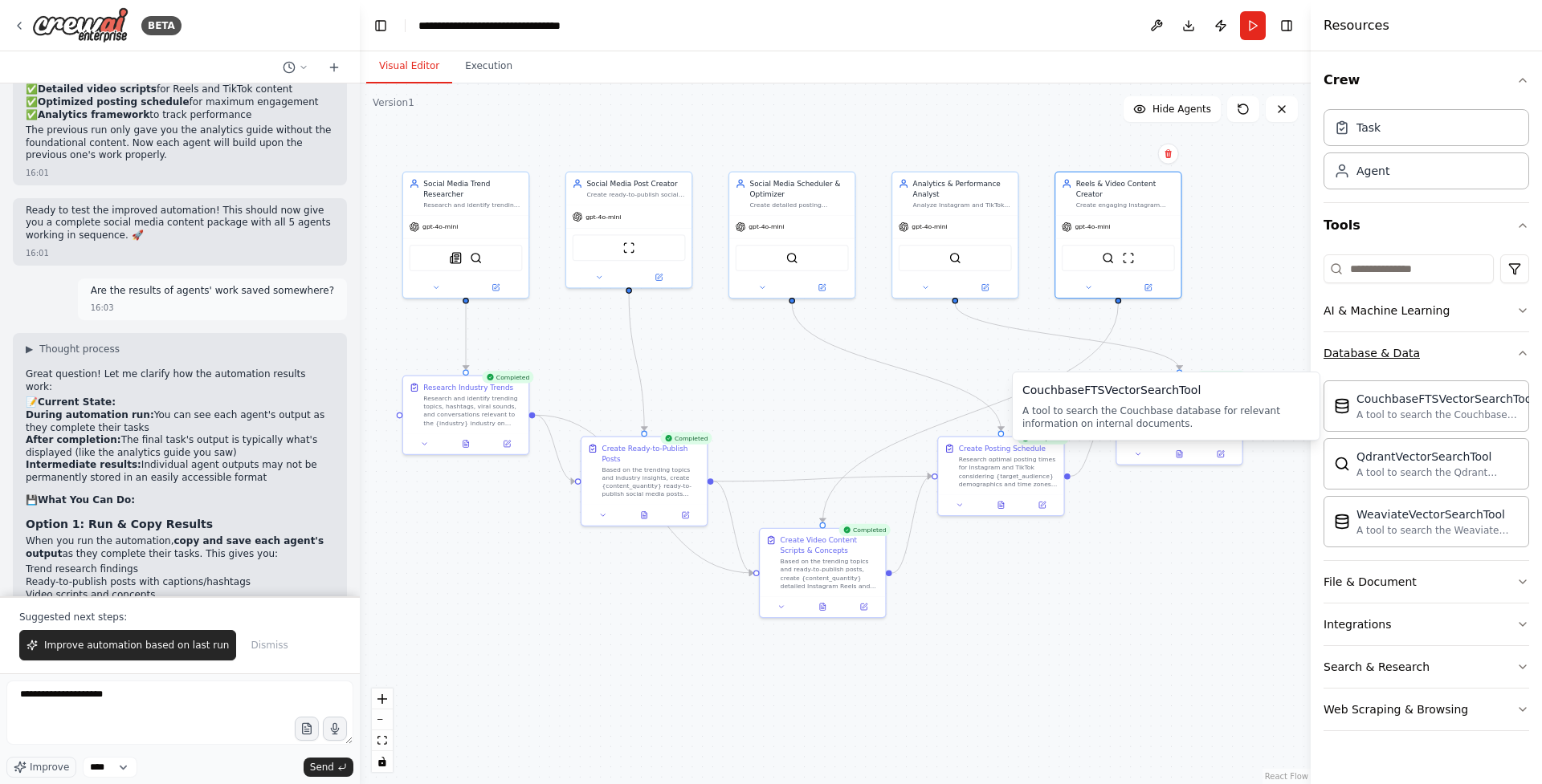
click at [1459, 367] on button "Database & Data" at bounding box center [1426, 352] width 205 height 42
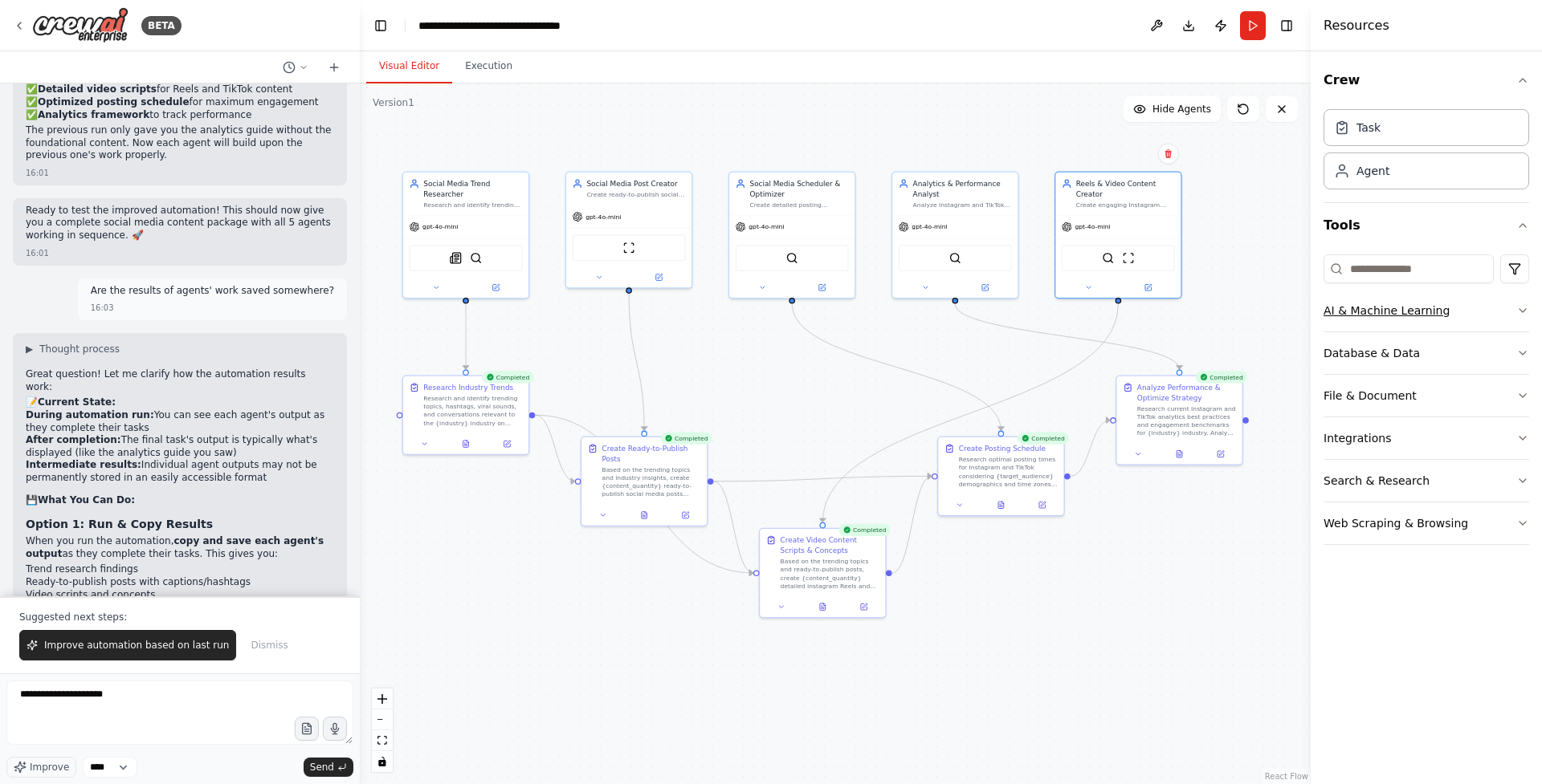
click at [1484, 317] on button "AI & Machine Learning" at bounding box center [1426, 310] width 205 height 42
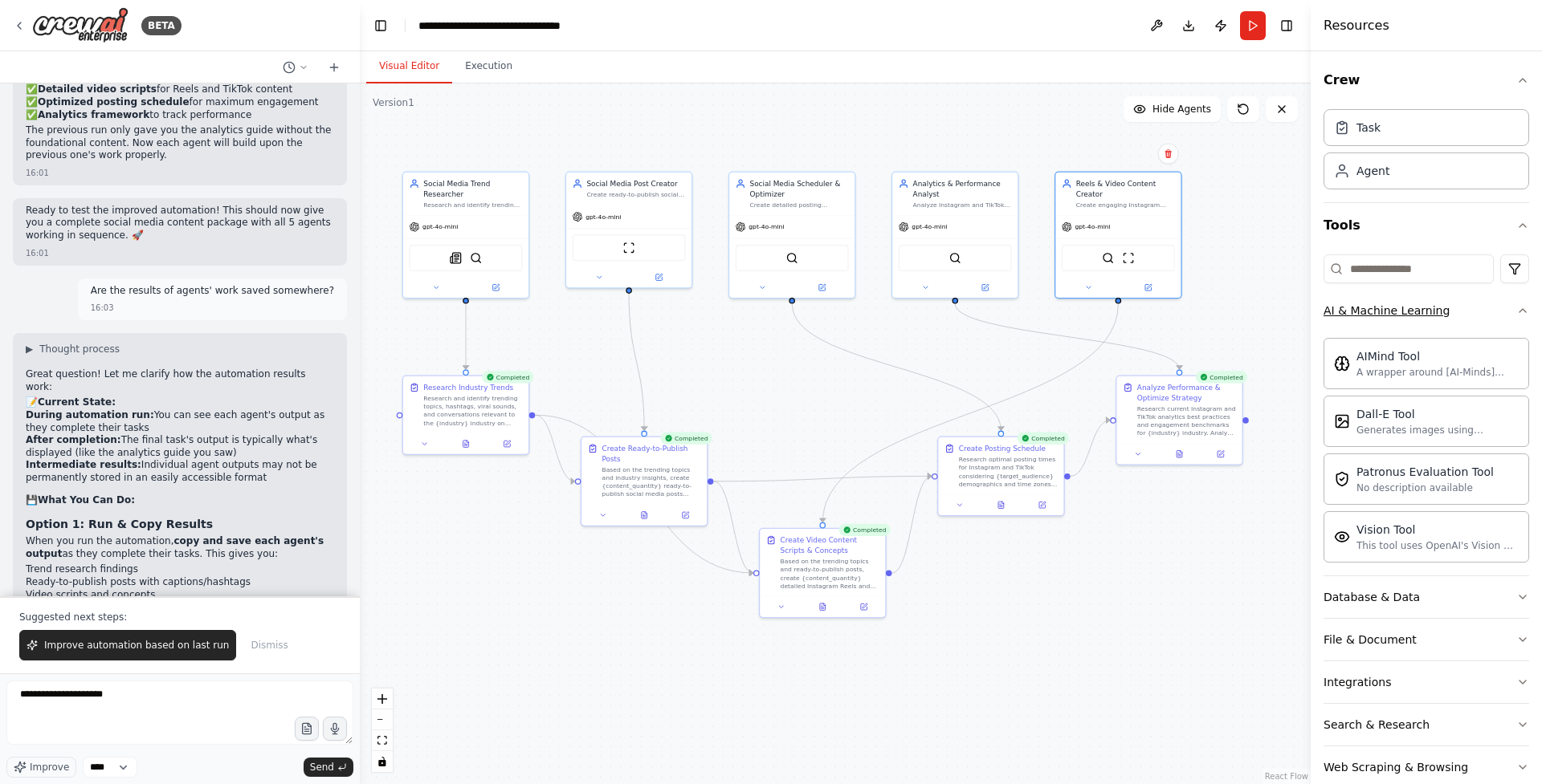
click at [1511, 317] on button "AI & Machine Learning" at bounding box center [1426, 310] width 205 height 42
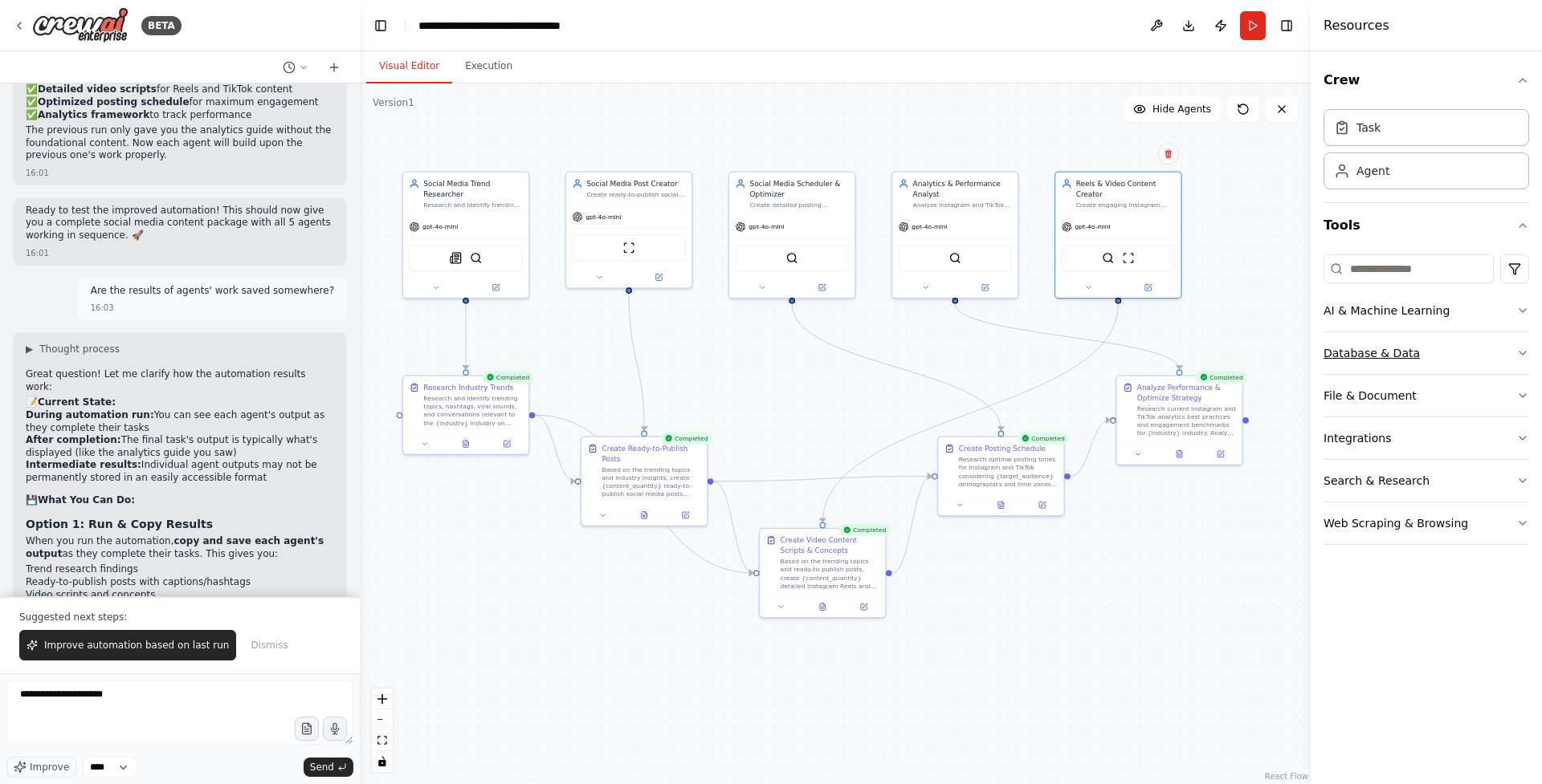
click at [1501, 356] on button "Database & Data" at bounding box center [1426, 352] width 205 height 42
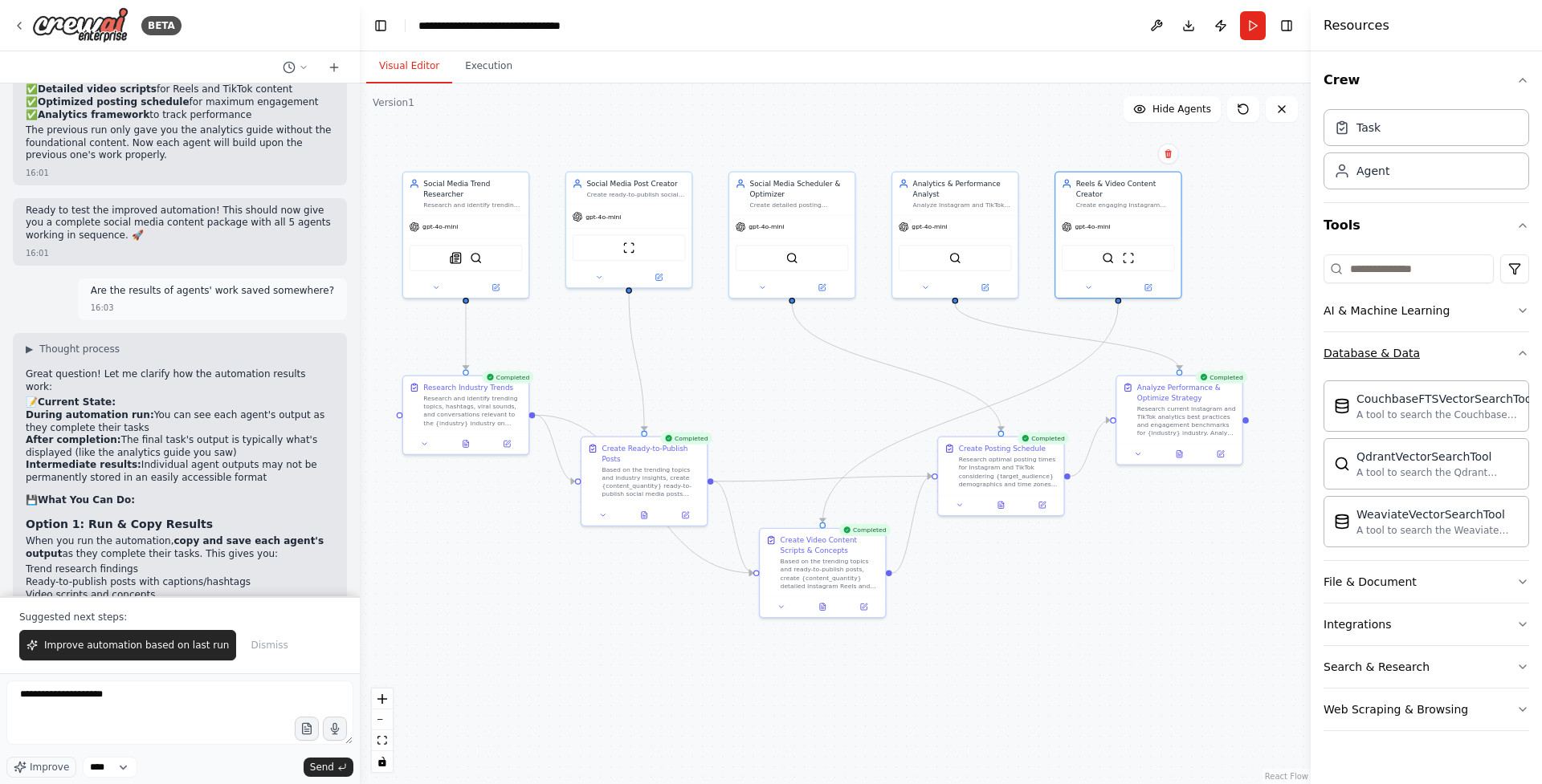
click at [1501, 356] on button "Database & Data" at bounding box center [1426, 352] width 205 height 42
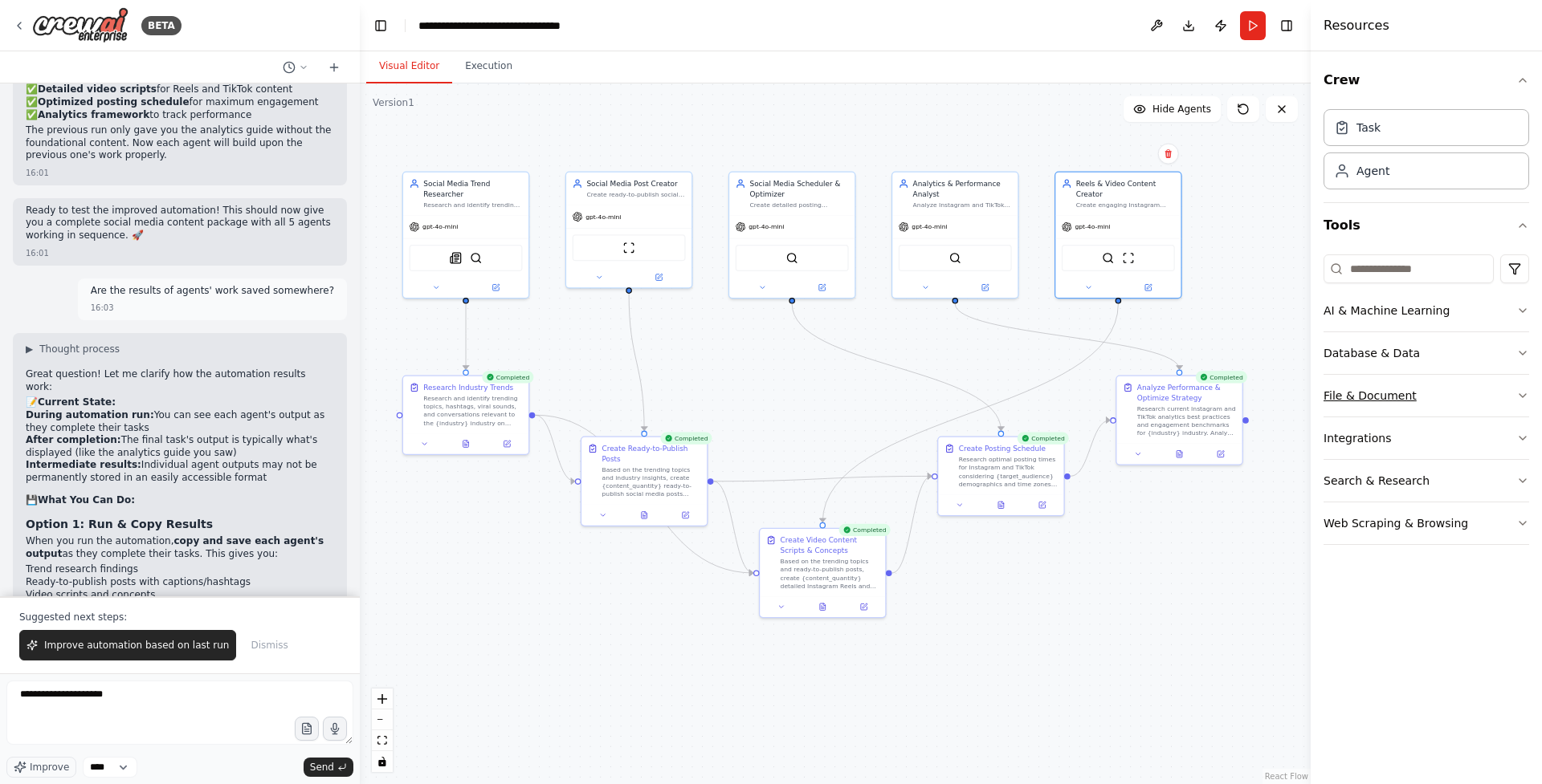
click at [1501, 384] on button "File & Document" at bounding box center [1426, 395] width 205 height 42
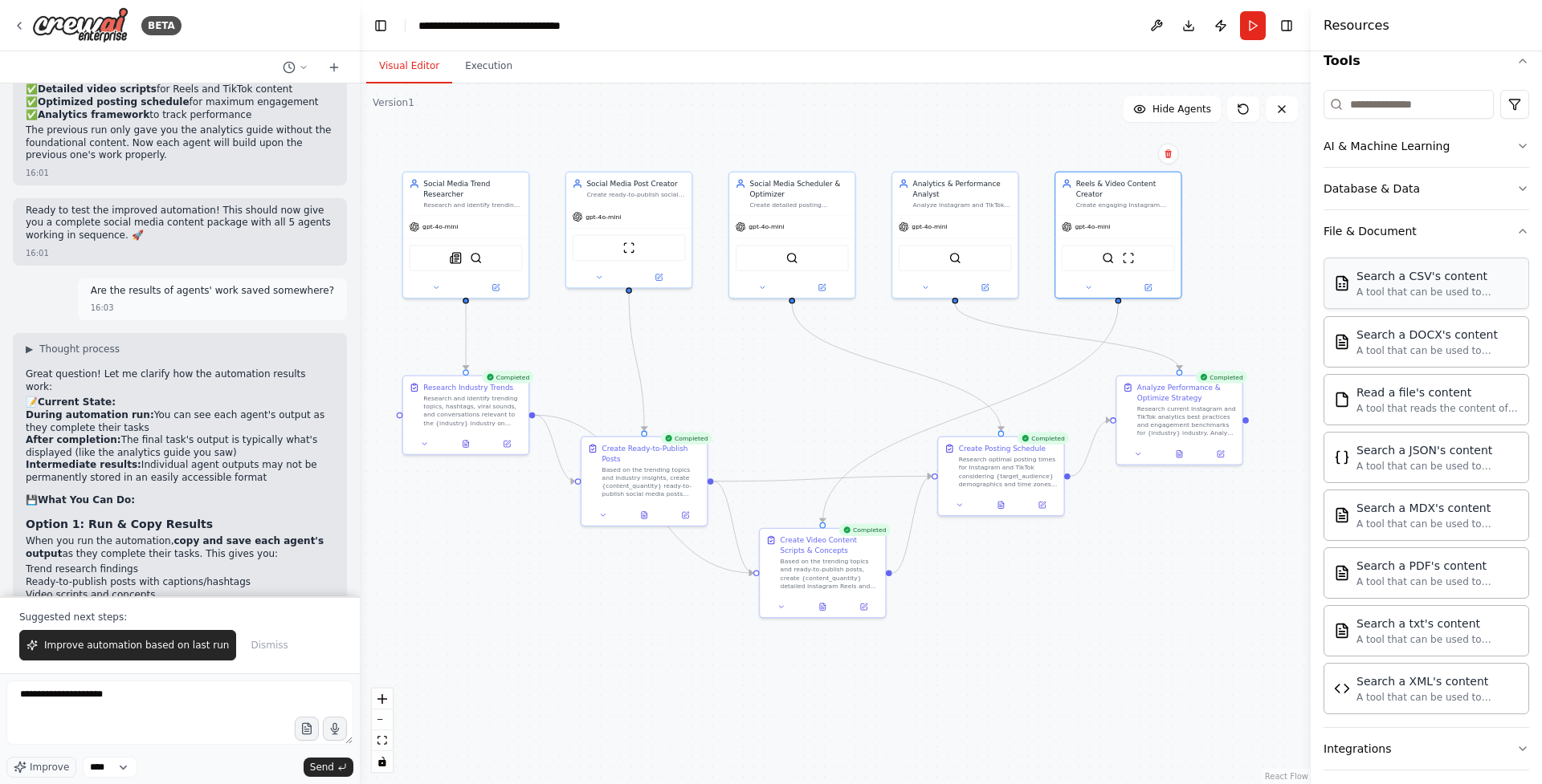
scroll to position [171, 0]
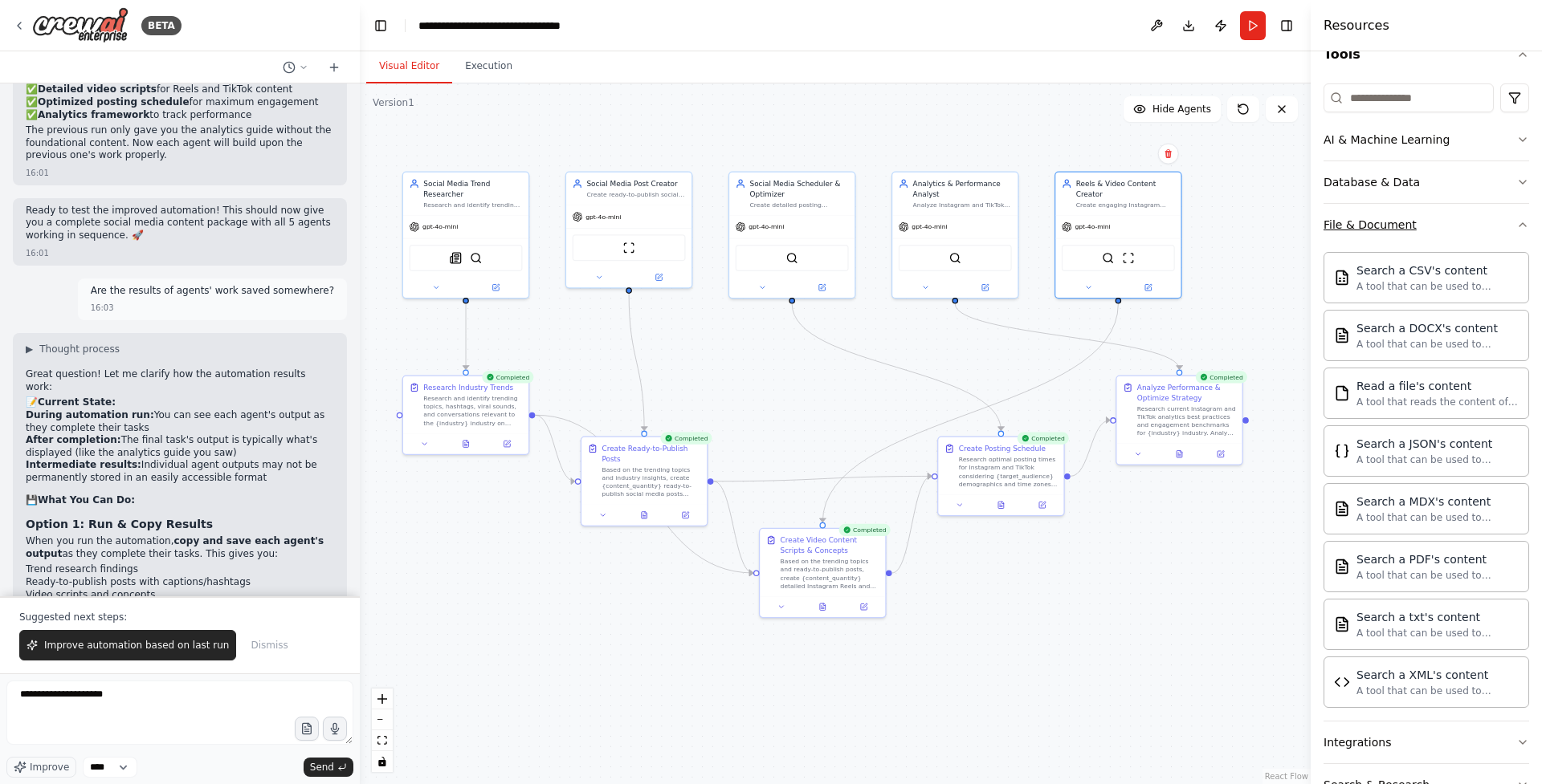
click at [1514, 230] on button "File & Document" at bounding box center [1426, 225] width 205 height 42
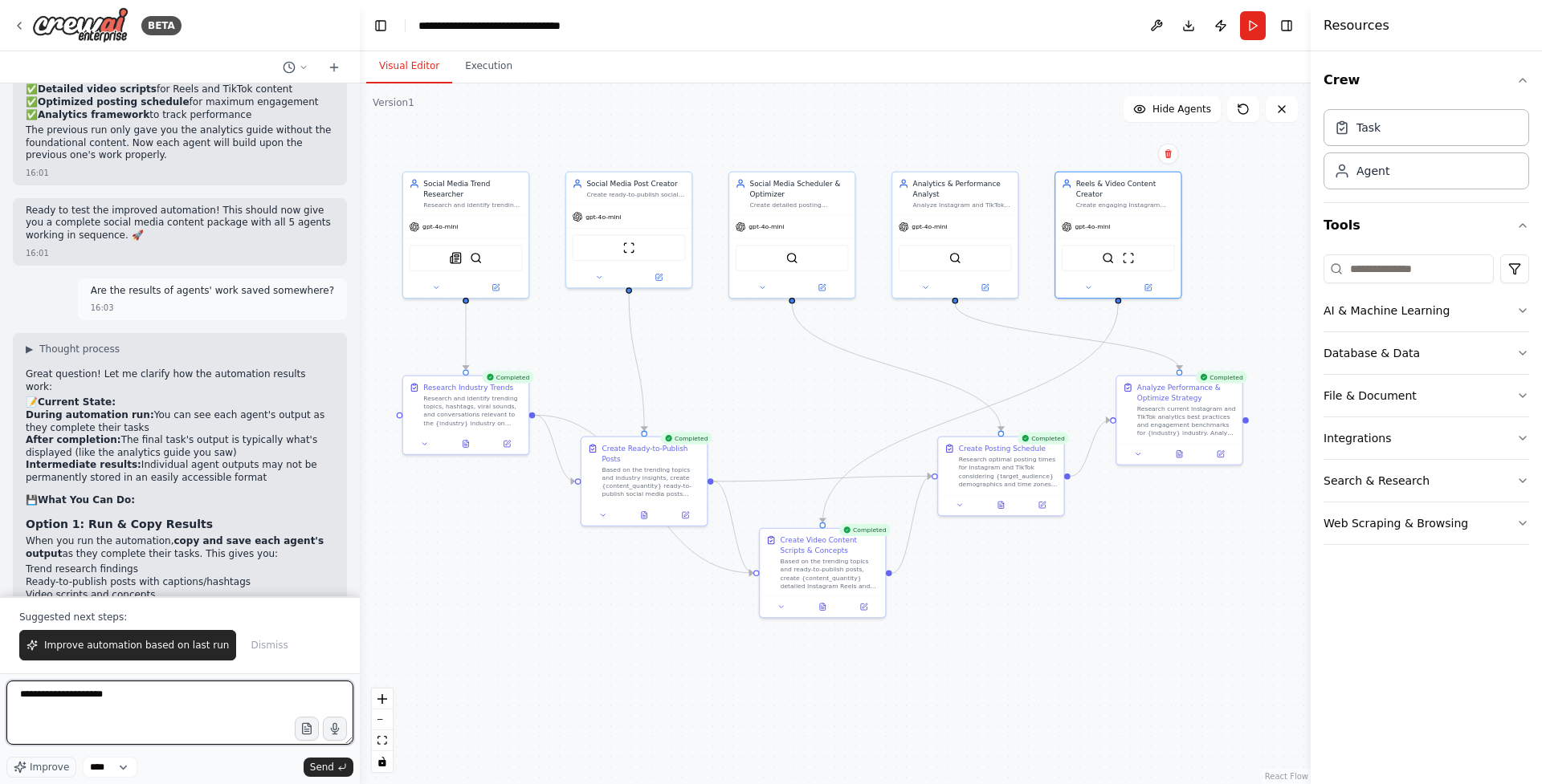
click at [182, 704] on textarea "**********" at bounding box center [179, 713] width 347 height 64
type textarea "**********"
click at [1451, 397] on button "File & Document" at bounding box center [1426, 395] width 205 height 42
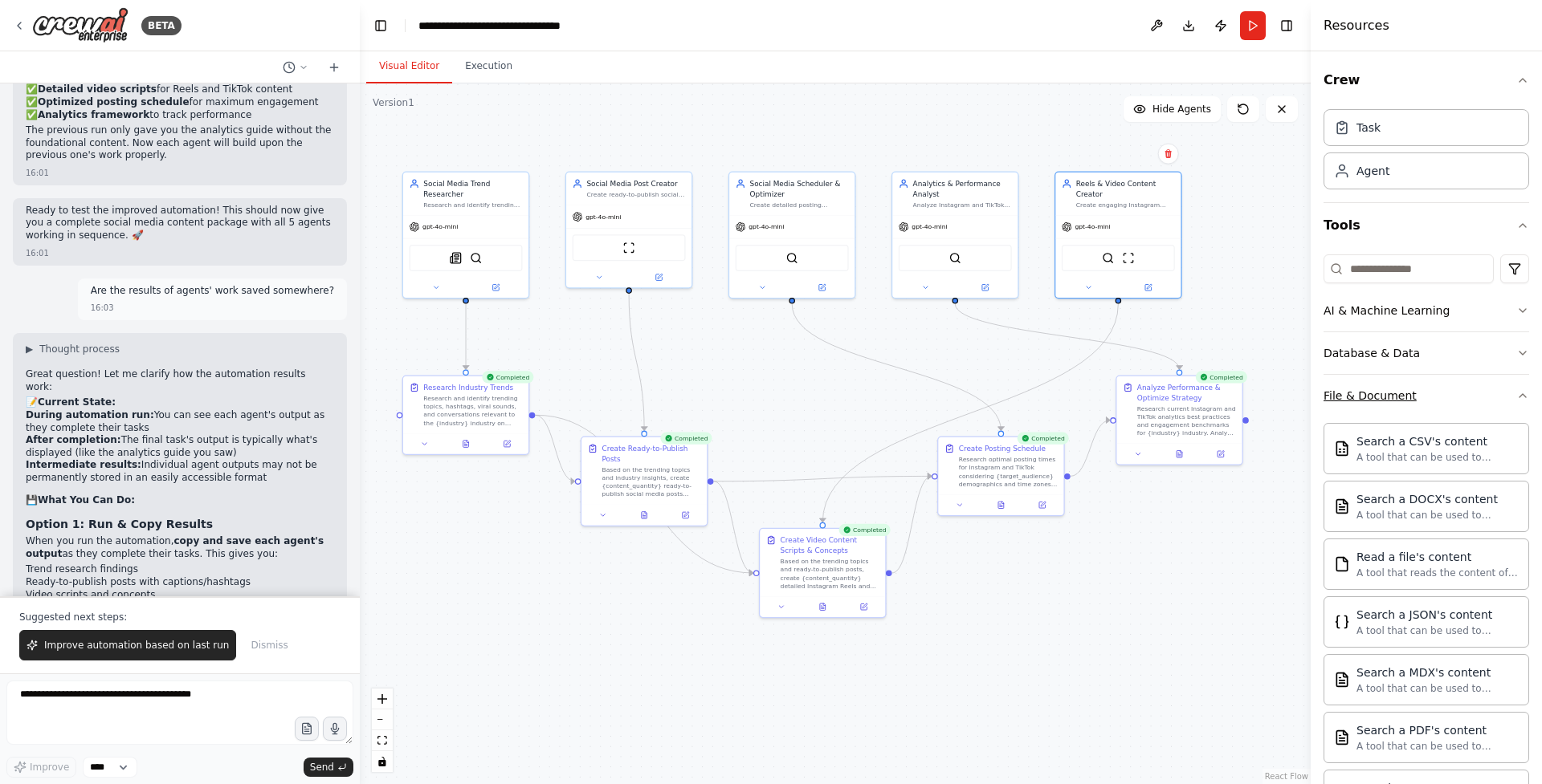
click at [1455, 392] on button "File & Document" at bounding box center [1426, 395] width 205 height 42
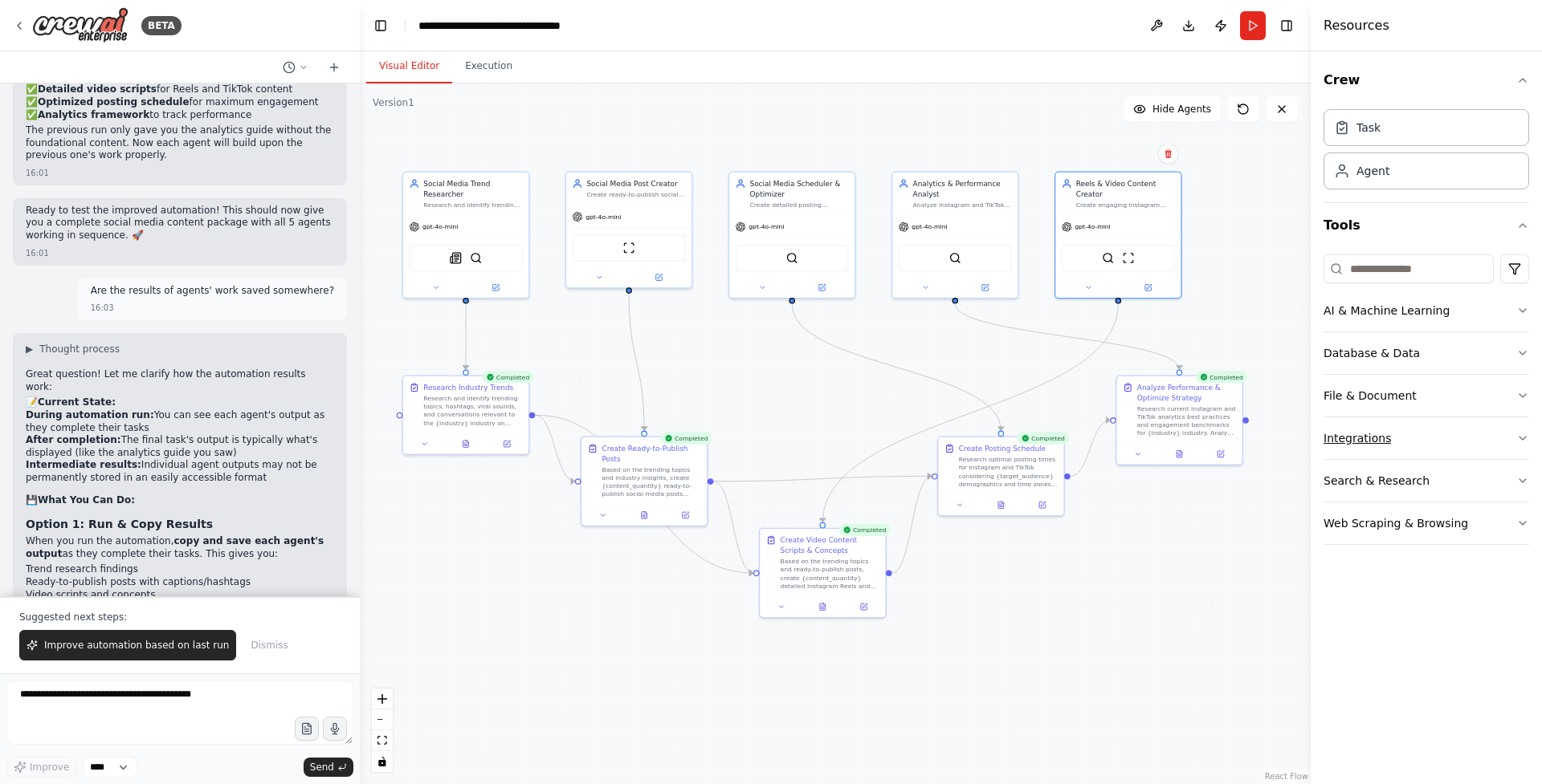
click at [1459, 436] on button "Integrations" at bounding box center [1426, 438] width 205 height 42
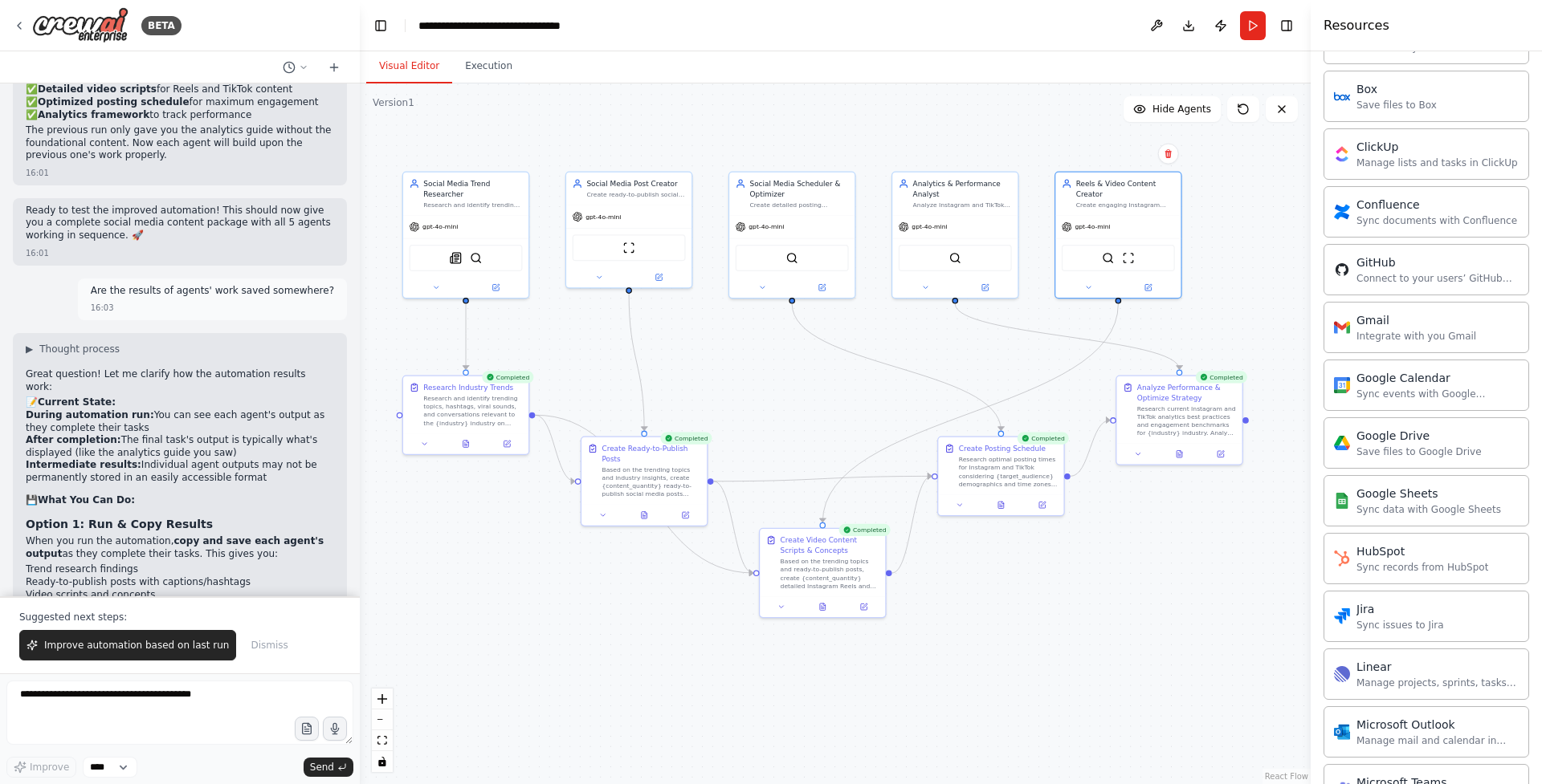
scroll to position [455, 0]
click at [656, 247] on div "ScrapeWebsiteTool Google Sheets" at bounding box center [629, 246] width 113 height 27
click at [851, 759] on icon at bounding box center [847, 756] width 12 height 12
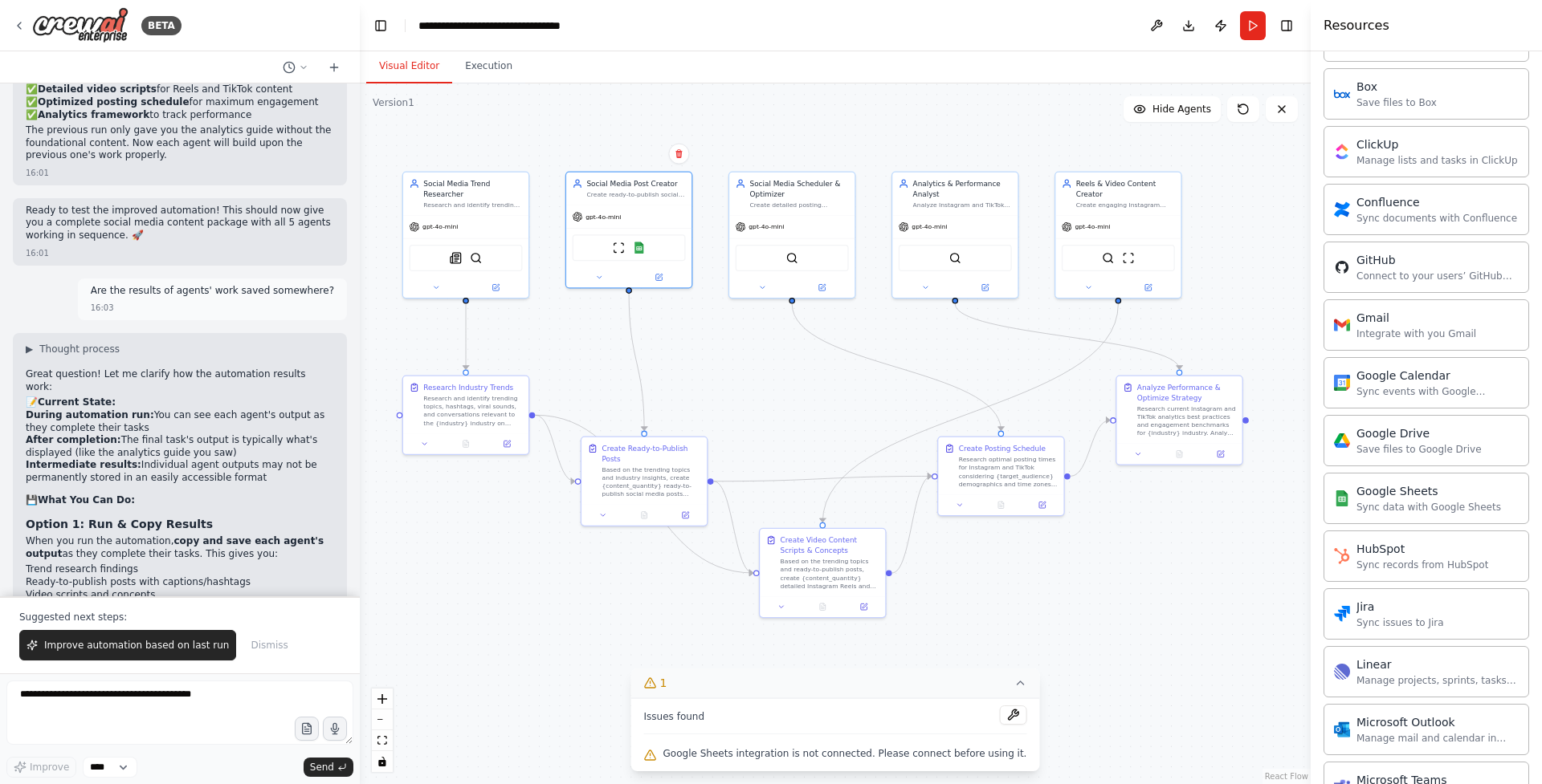
click at [876, 759] on span "Google Sheets integration is not connected. Please connect before using it." at bounding box center [846, 754] width 364 height 12
click at [643, 242] on img at bounding box center [640, 246] width 12 height 12
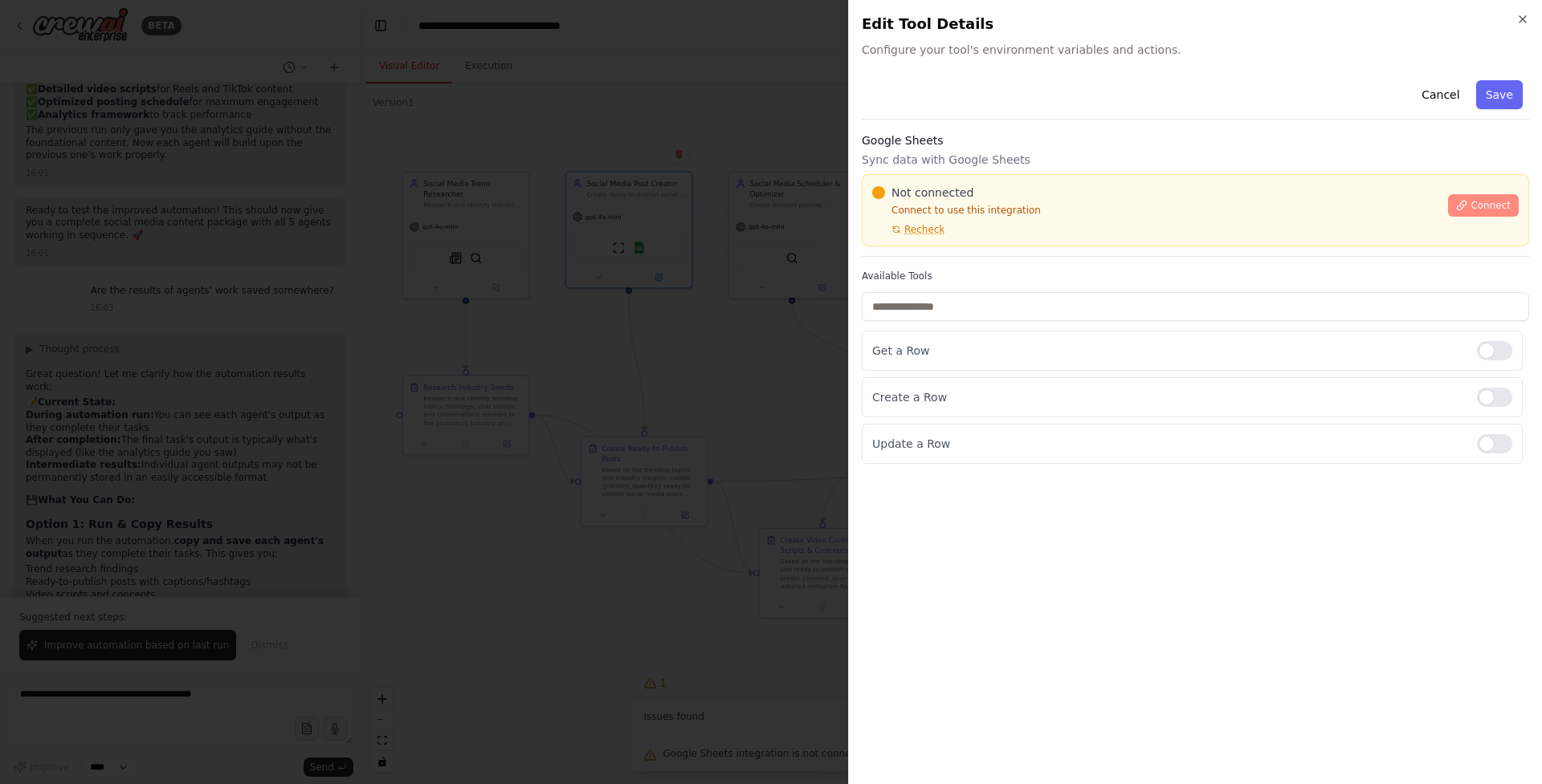
click at [1498, 209] on span "Connect" at bounding box center [1490, 205] width 40 height 12
click at [661, 329] on div at bounding box center [771, 392] width 1542 height 784
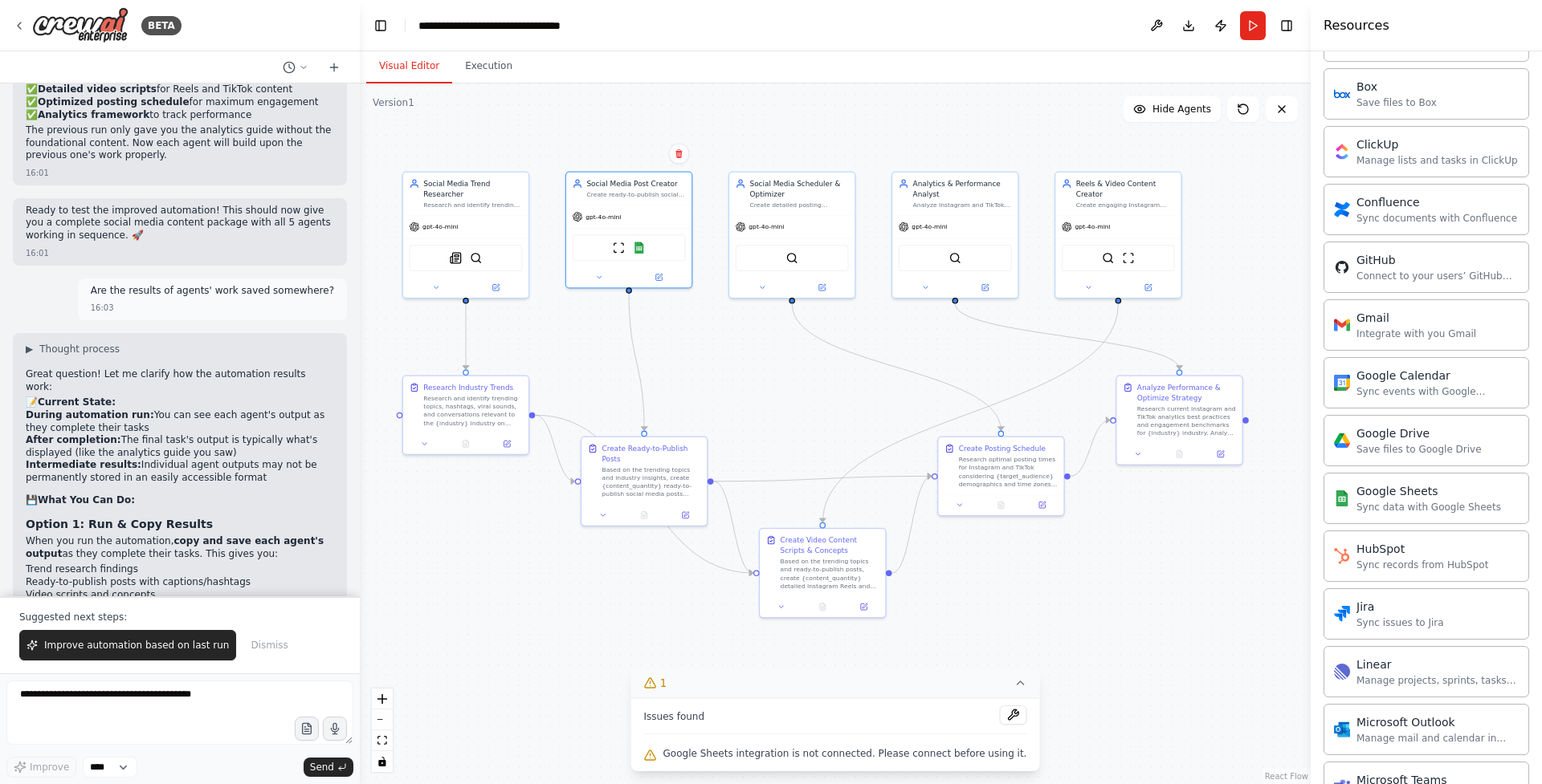
click at [799, 20] on header "**********" at bounding box center [835, 26] width 951 height 51
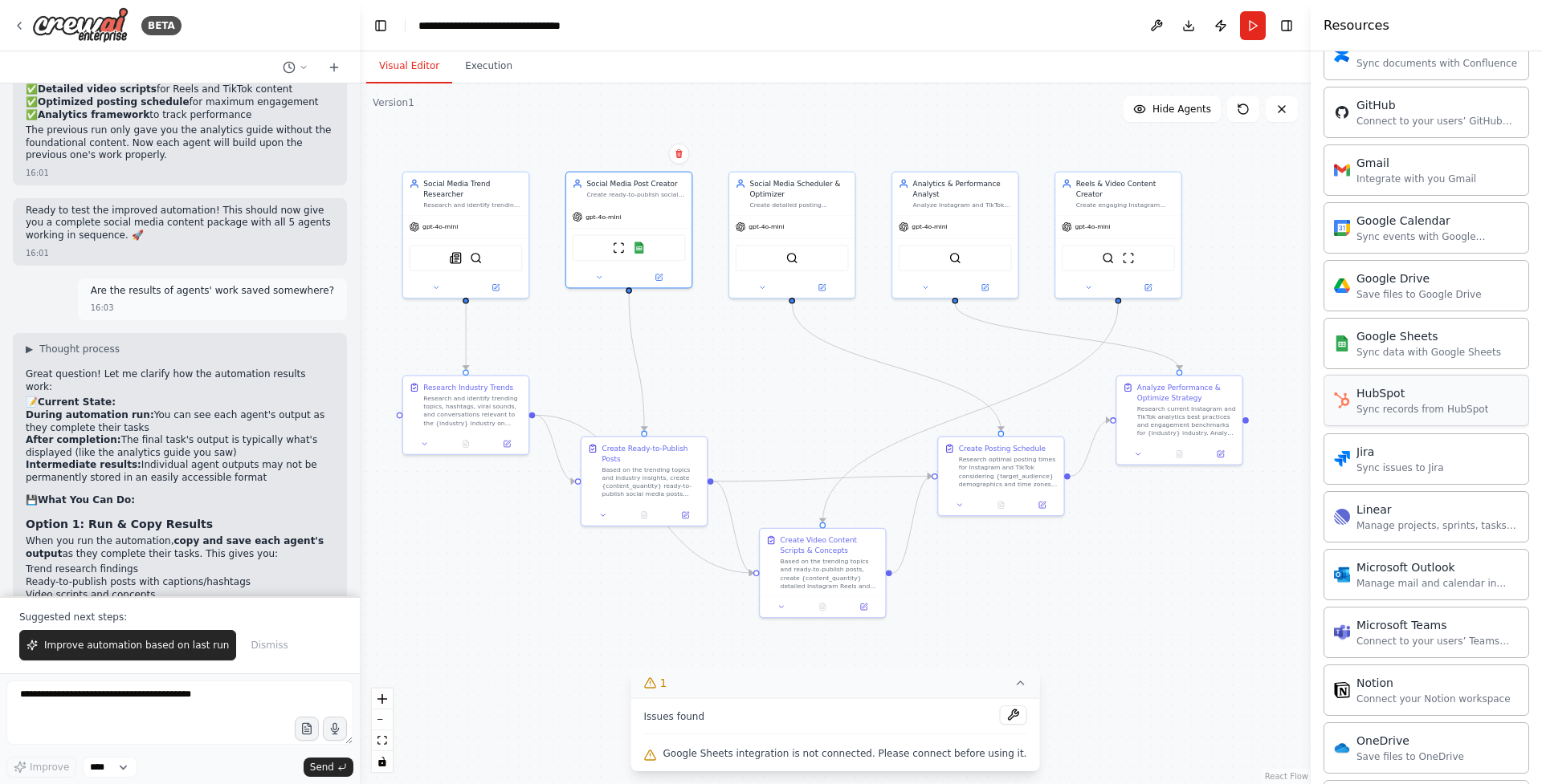
scroll to position [614, 0]
click at [650, 456] on div "Create Ready-to-Publish Posts" at bounding box center [650, 451] width 99 height 20
click at [685, 515] on icon at bounding box center [686, 513] width 6 height 6
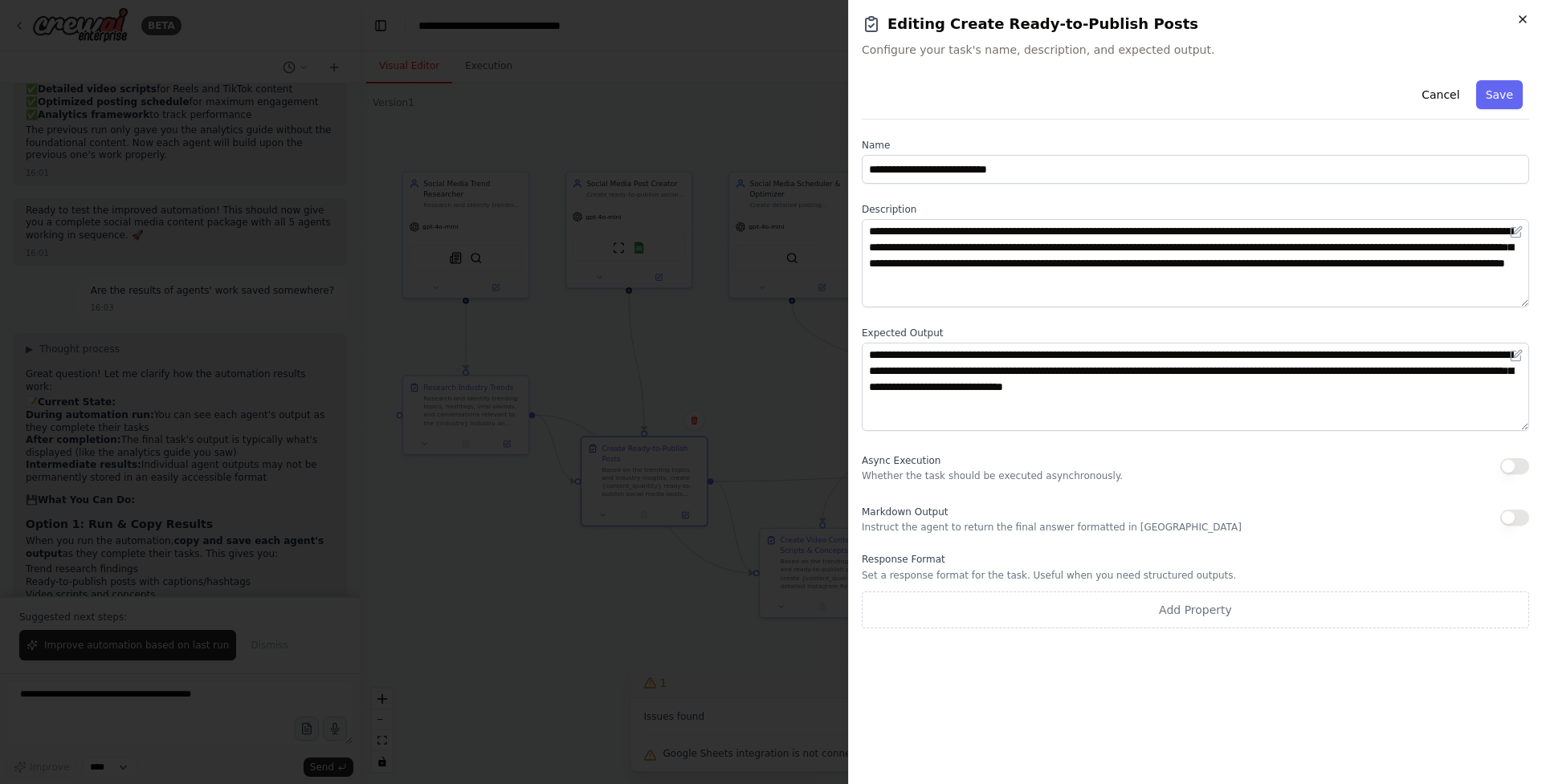
click at [1522, 21] on icon "button" at bounding box center [1522, 19] width 12 height 12
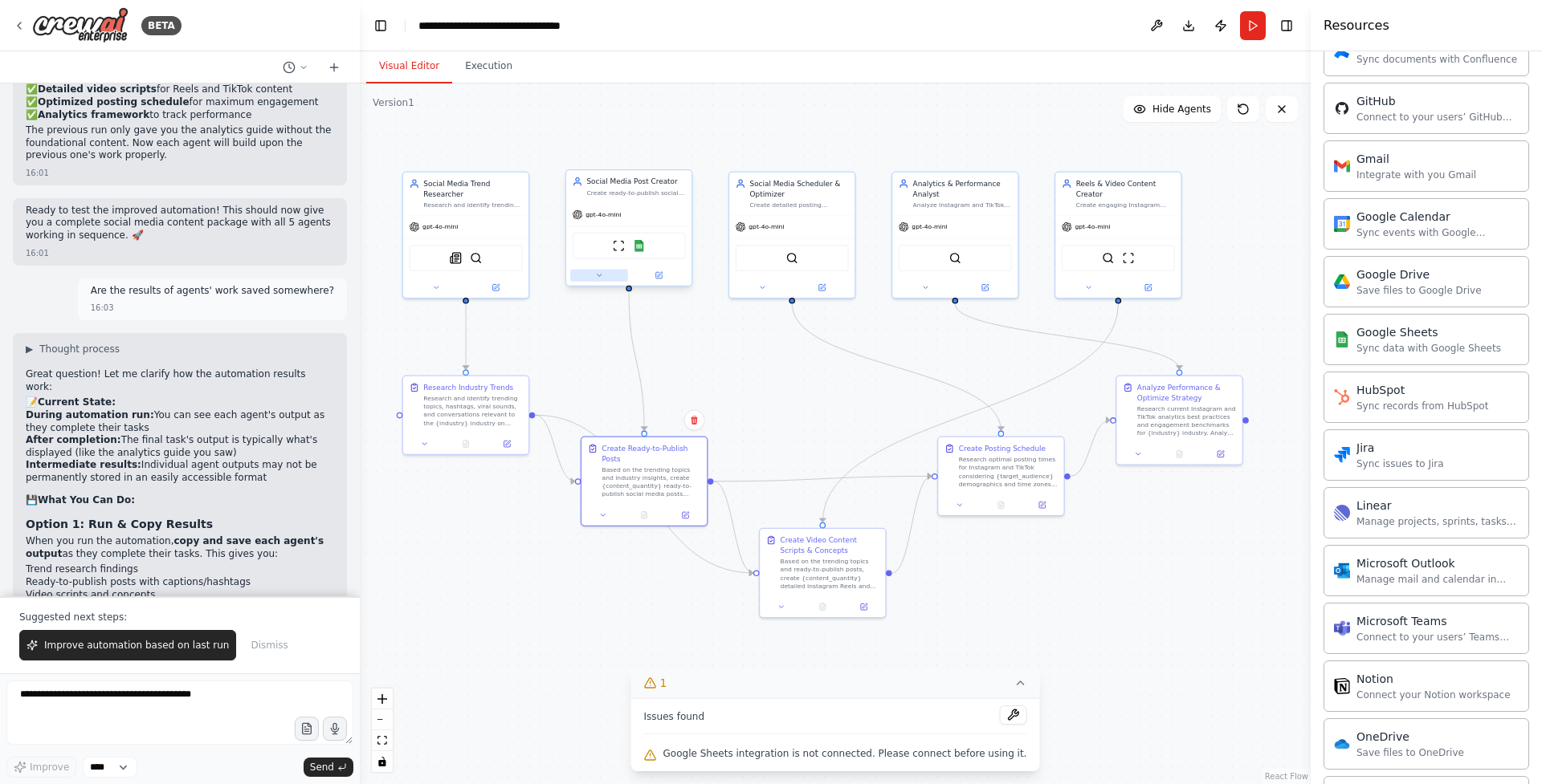
click at [600, 277] on icon at bounding box center [599, 275] width 8 height 8
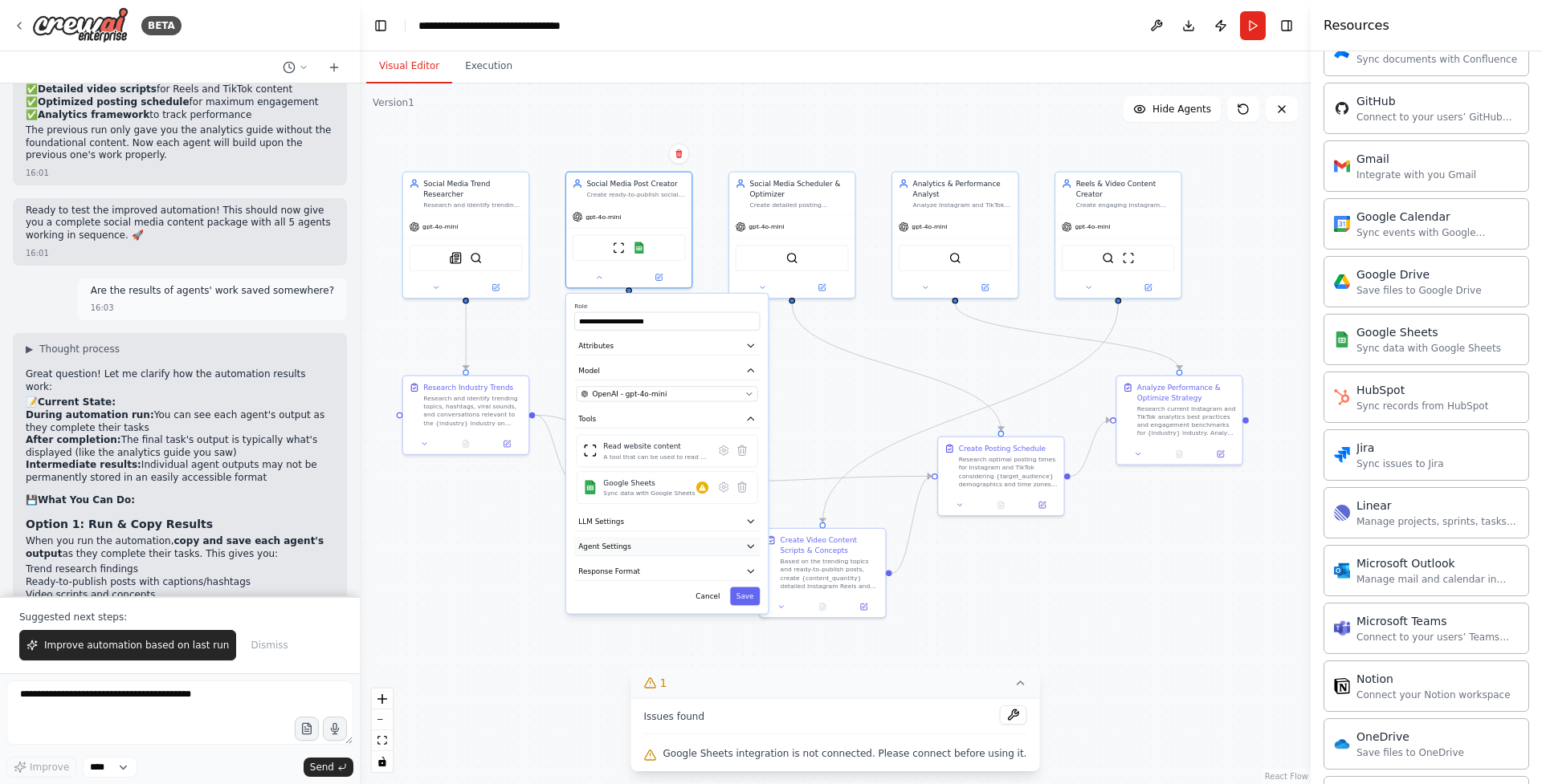
click at [691, 539] on button "Agent Settings" at bounding box center [667, 546] width 186 height 19
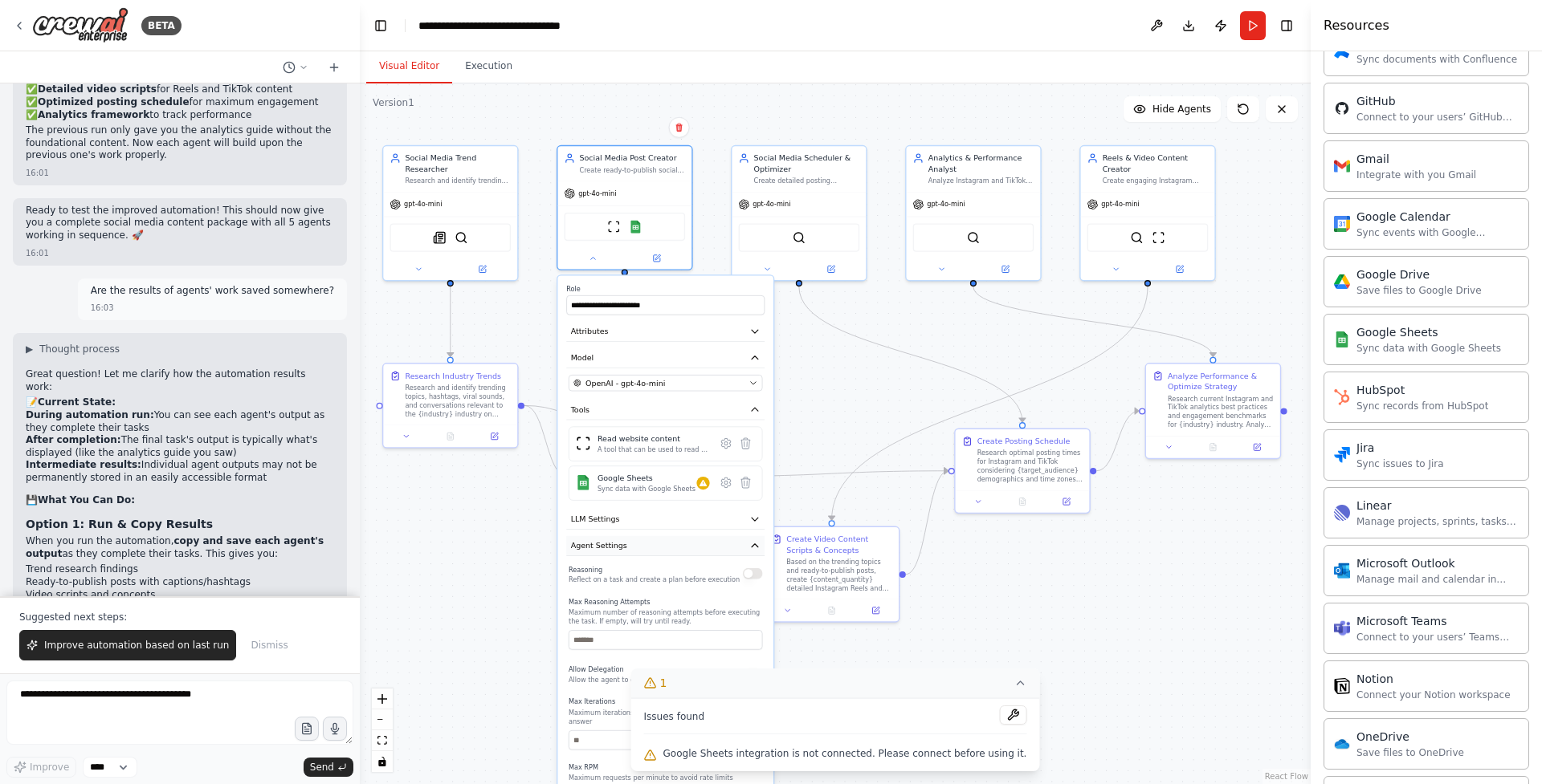
click at [722, 541] on button "Agent Settings" at bounding box center [664, 546] width 198 height 20
click at [725, 567] on button "Response Format" at bounding box center [664, 573] width 198 height 20
click at [717, 597] on button "Cancel" at bounding box center [709, 599] width 38 height 20
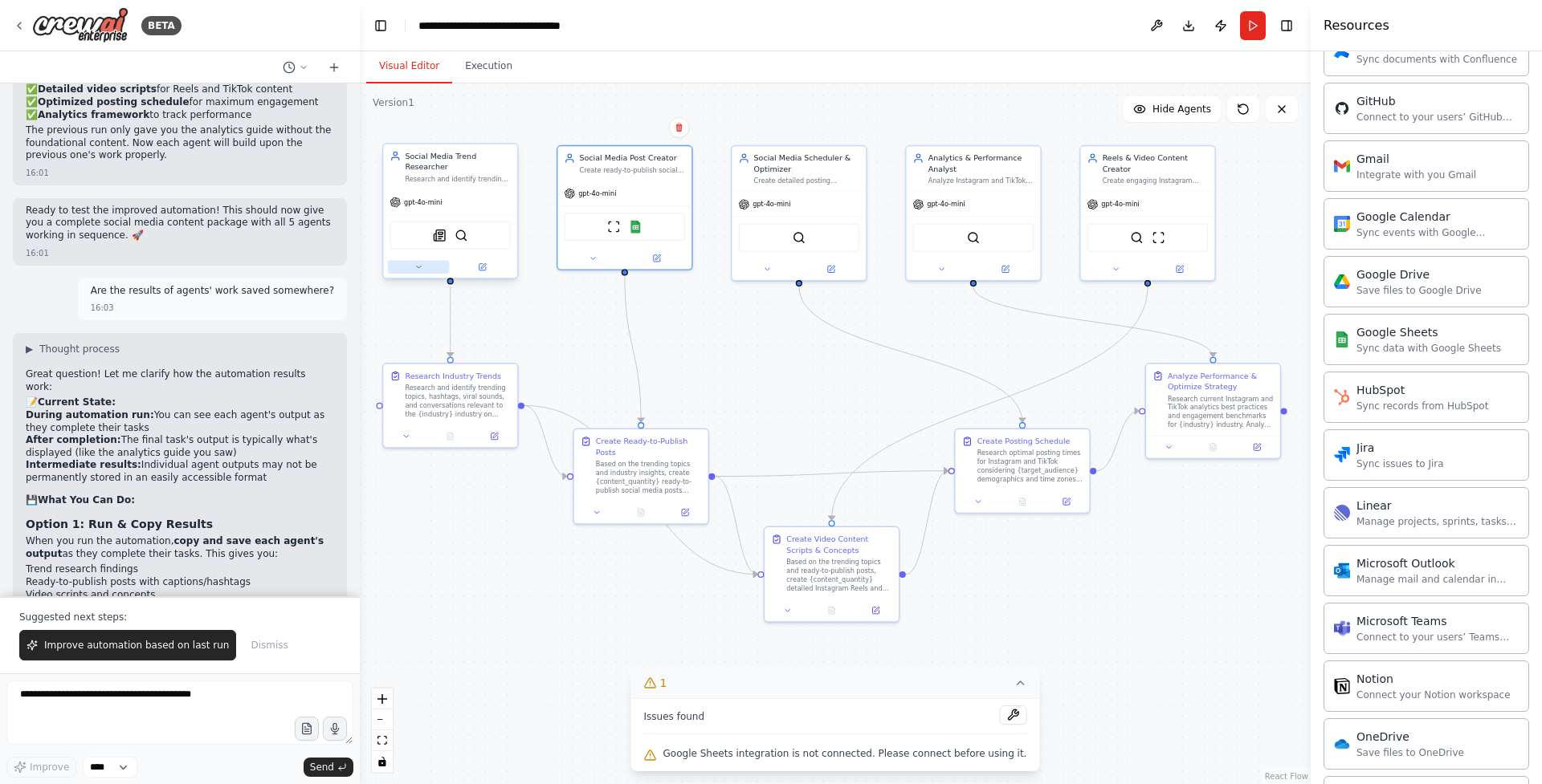
click at [423, 273] on button at bounding box center [419, 267] width 62 height 12
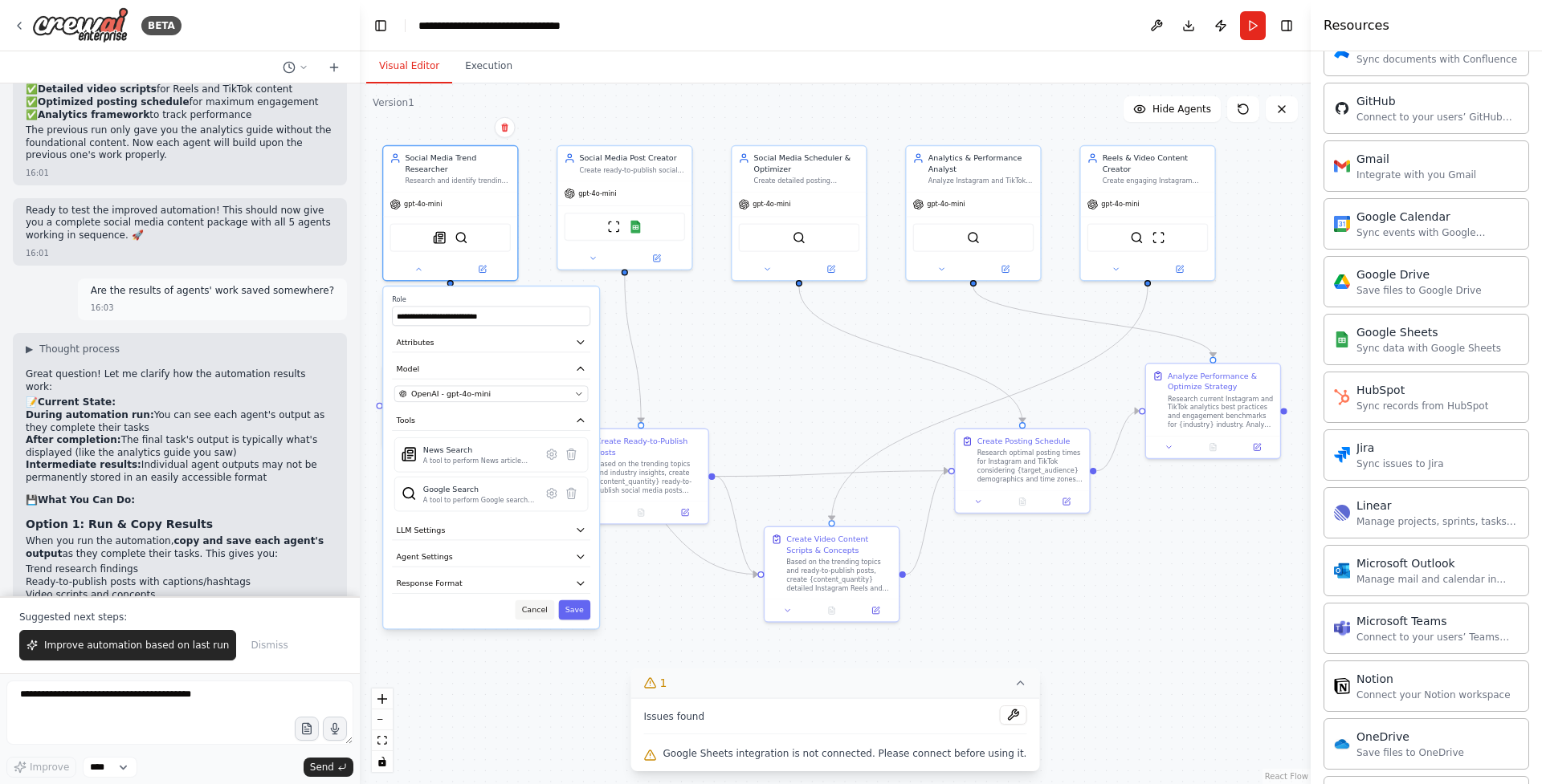
click at [535, 614] on button "Cancel" at bounding box center [535, 610] width 38 height 20
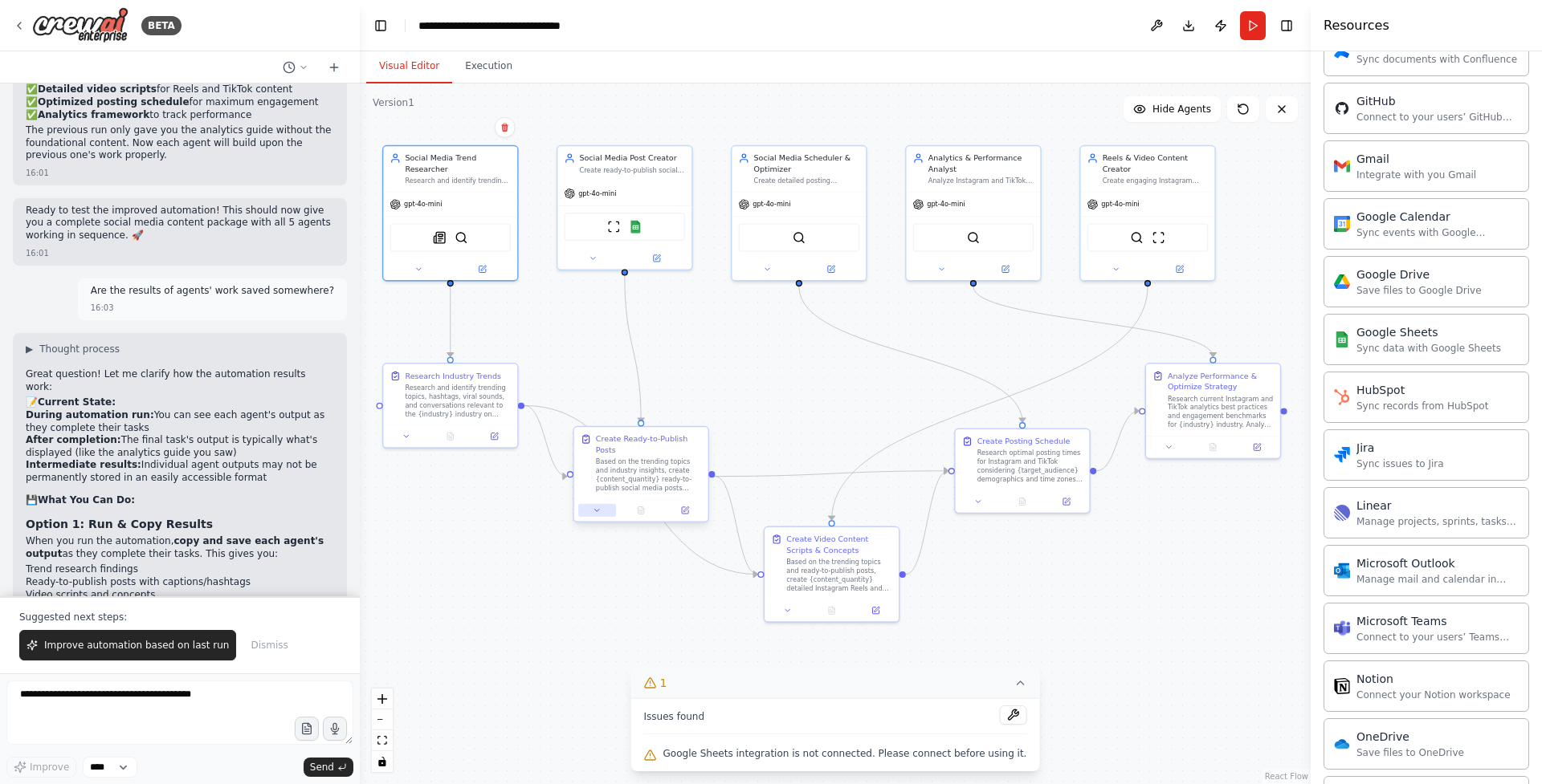
click at [591, 509] on button at bounding box center [597, 511] width 37 height 12
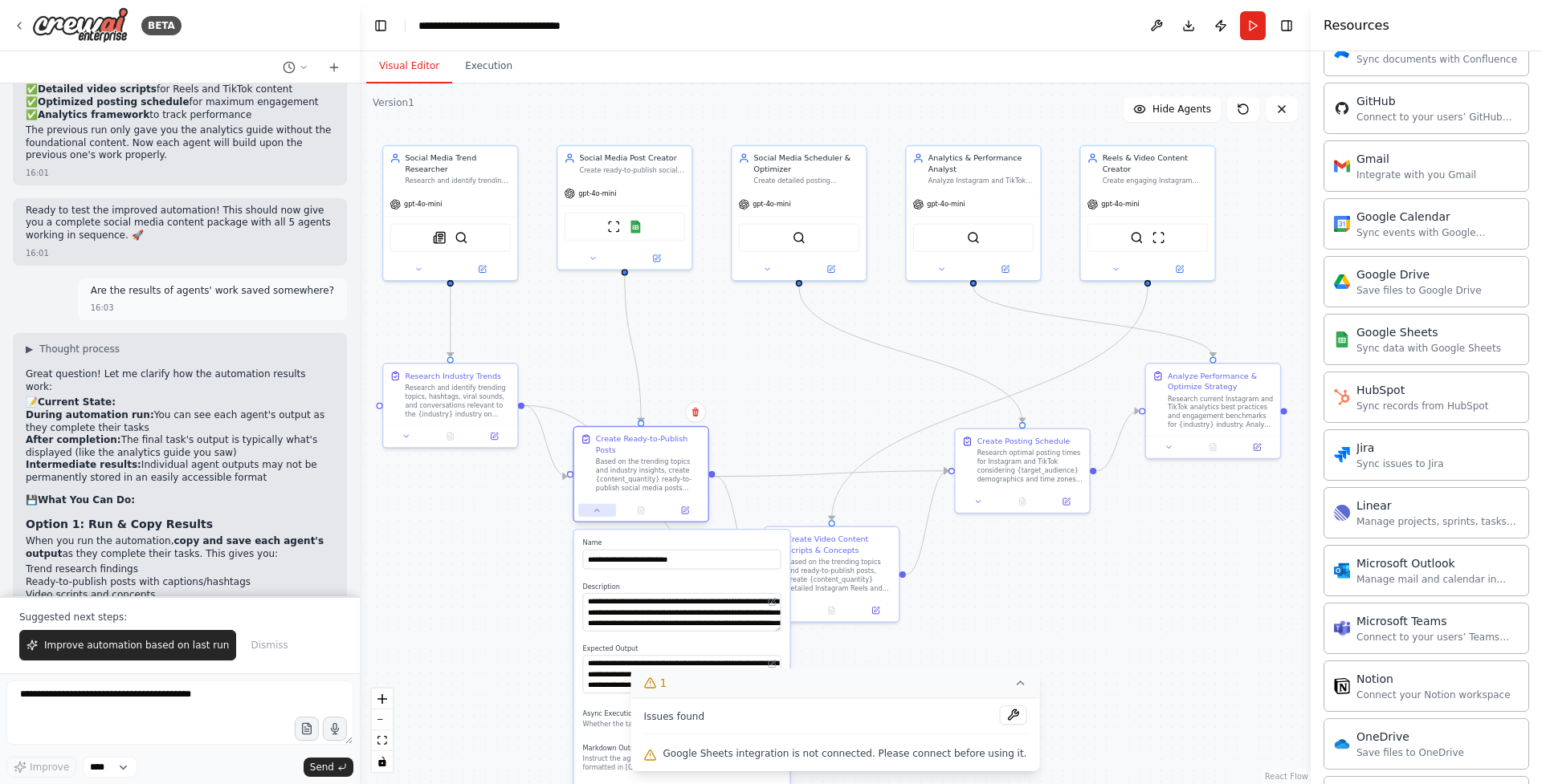
click at [599, 514] on icon at bounding box center [597, 511] width 9 height 9
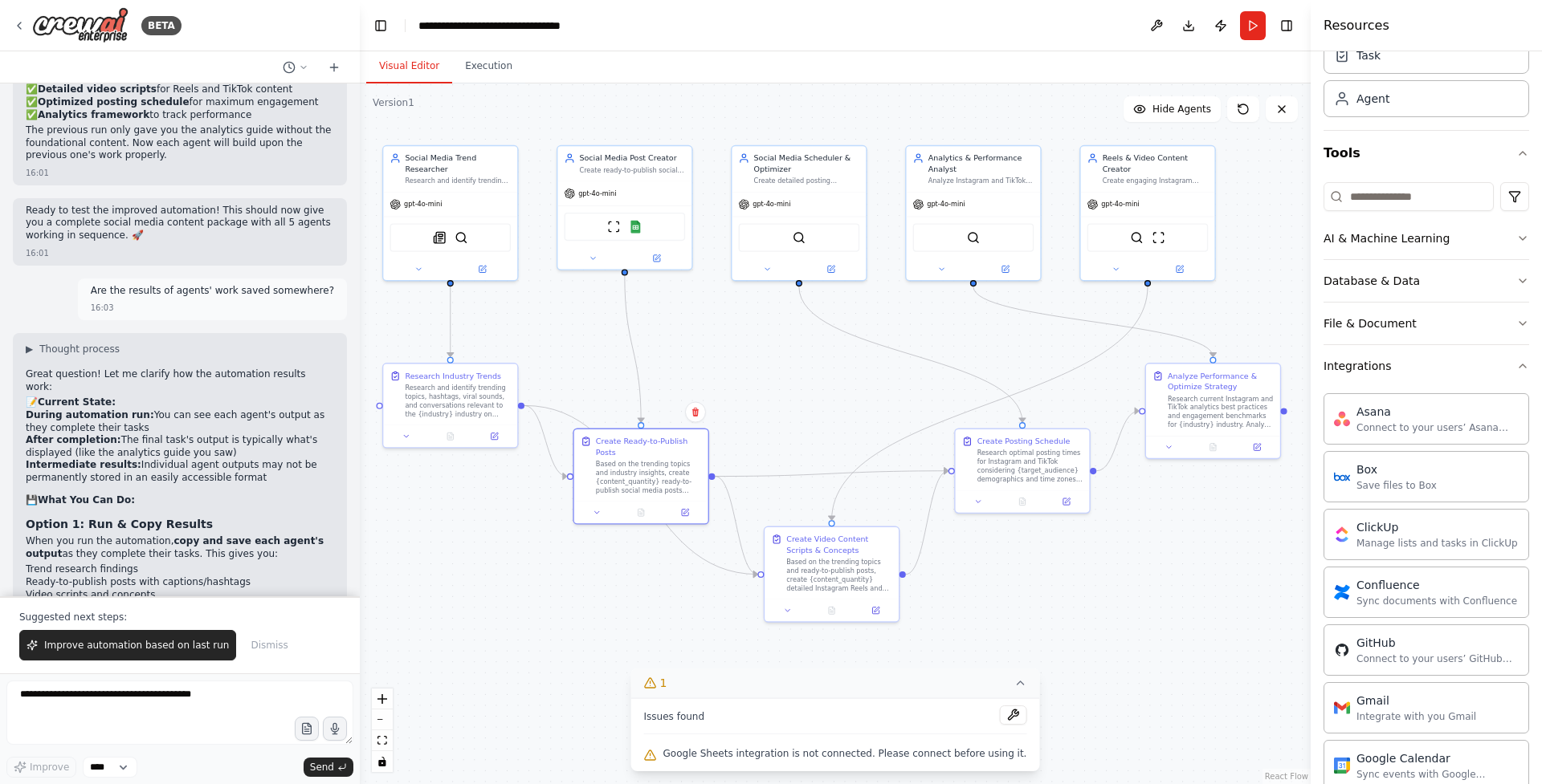
scroll to position [0, 0]
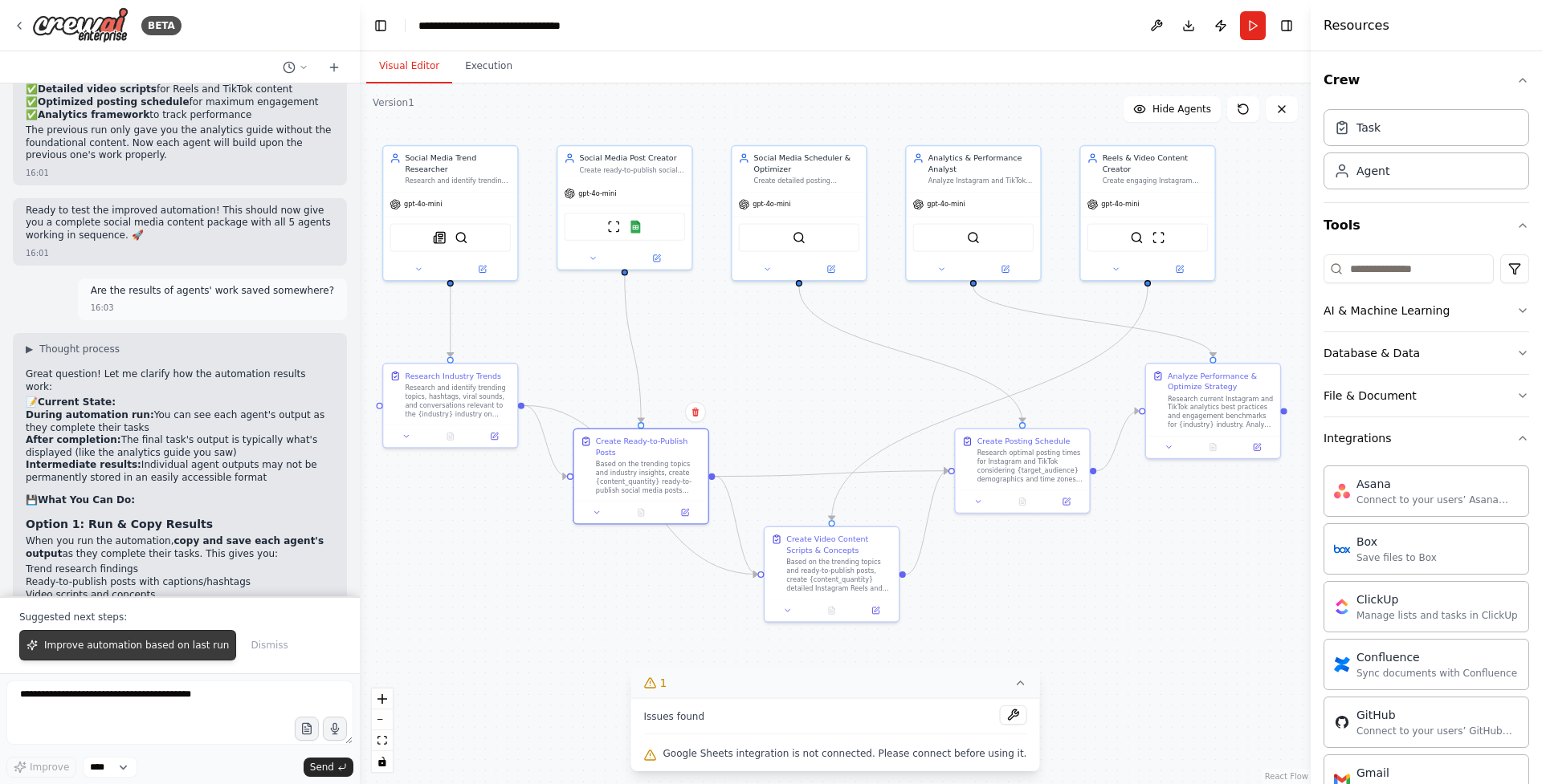
click at [109, 655] on button "Improve automation based on last run" at bounding box center [128, 645] width 217 height 30
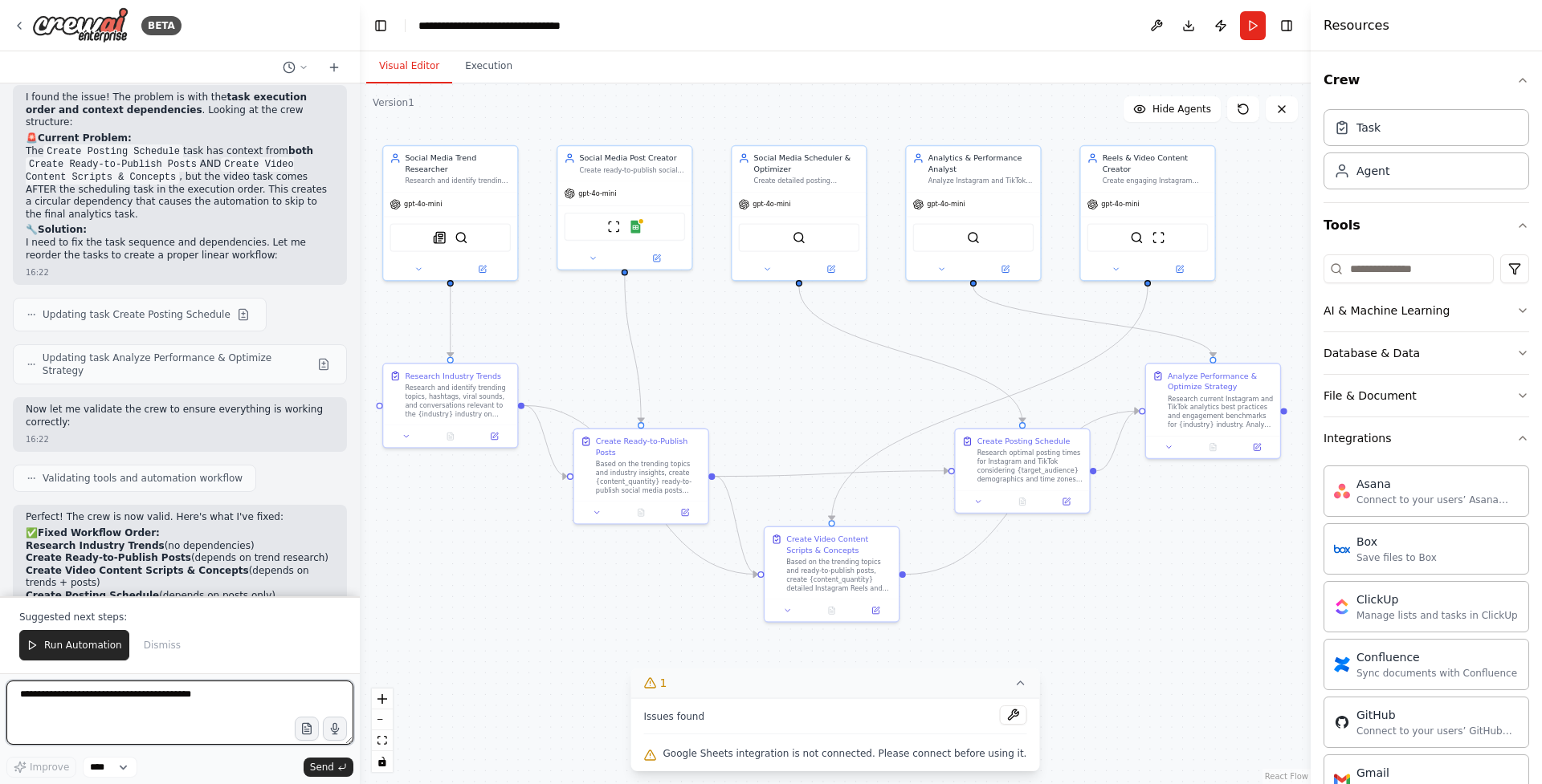
scroll to position [9084, 0]
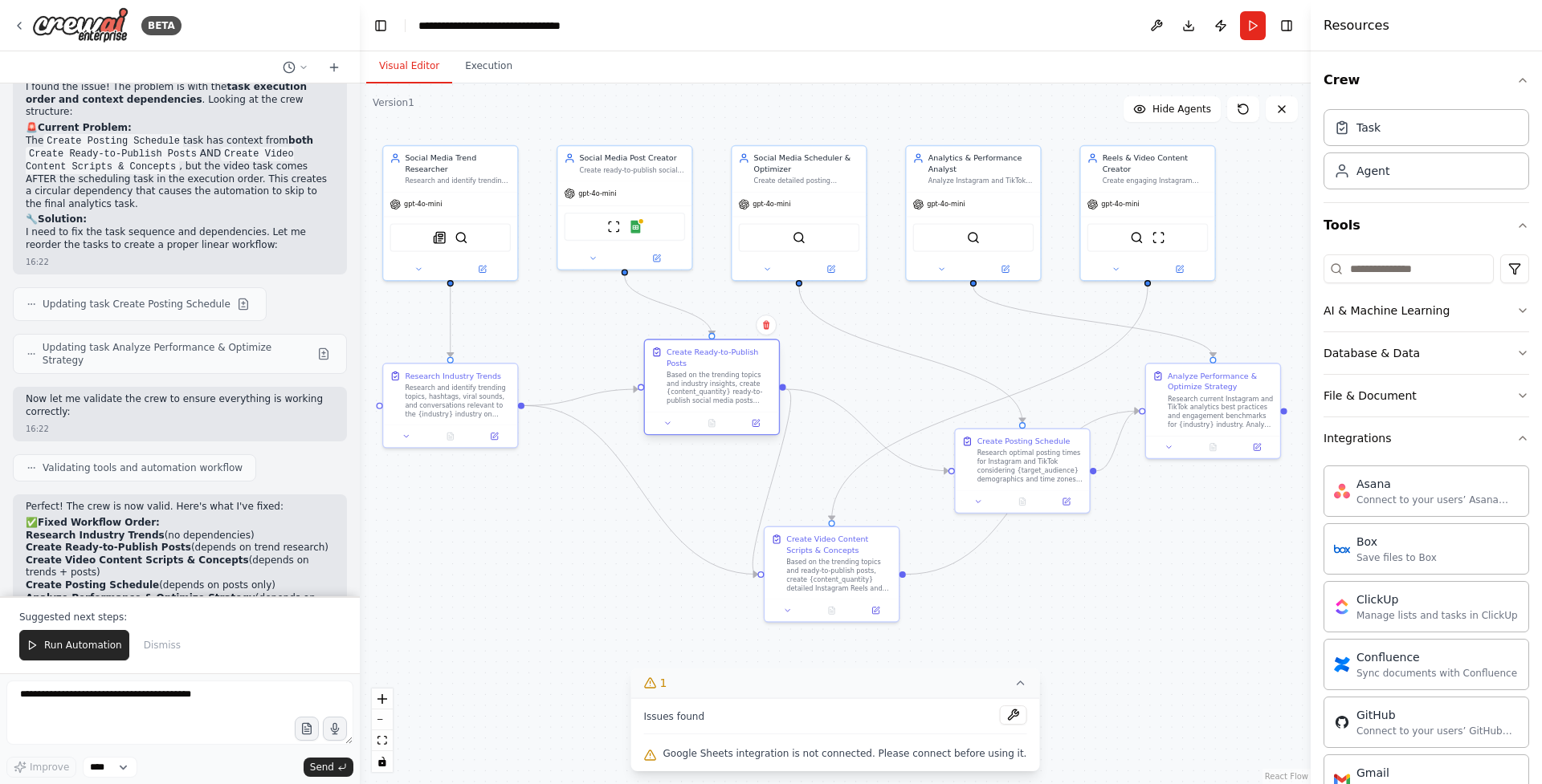
drag, startPoint x: 616, startPoint y: 481, endPoint x: 683, endPoint y: 396, distance: 108.2
click at [683, 396] on div "Based on the trending topics and industry insights, create {content_quantity} r…" at bounding box center [719, 388] width 106 height 35
drag, startPoint x: 239, startPoint y: 228, endPoint x: 247, endPoint y: 230, distance: 8.2
click at [247, 555] on li "Create Video Content Scripts & Concepts (depends on trends + posts)" at bounding box center [179, 567] width 308 height 25
click at [216, 724] on textarea at bounding box center [179, 713] width 347 height 64
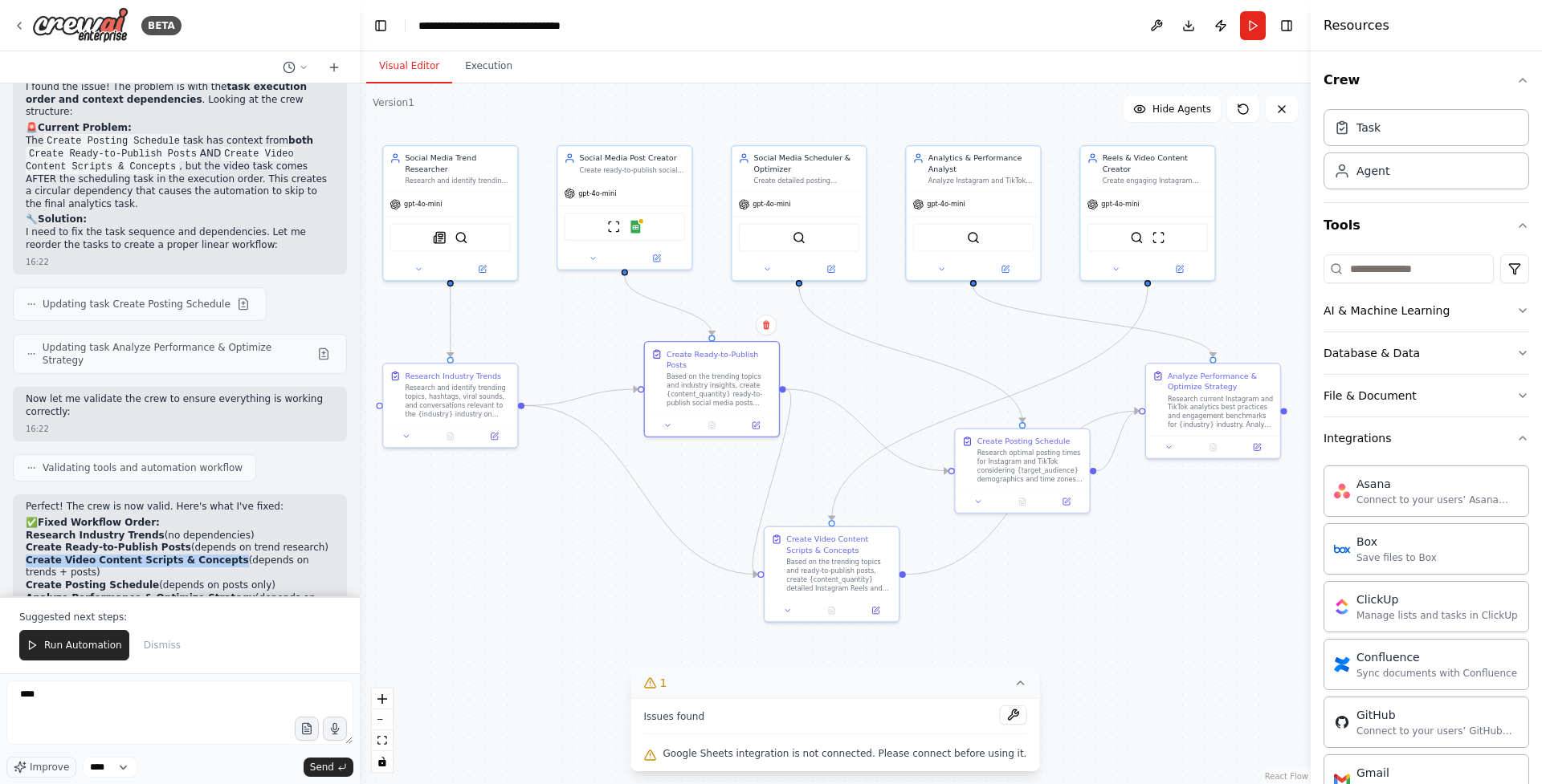
drag, startPoint x: 226, startPoint y: 226, endPoint x: 23, endPoint y: 224, distance: 203.0
click at [23, 495] on div "Perfect! The crew is now valid. Here's what I've fixed: ✅ Fixed Workflow Order:…" at bounding box center [179, 672] width 334 height 356
copy strong "Create Video Content Scripts & Concepts"
click at [205, 692] on textarea "***" at bounding box center [179, 713] width 347 height 64
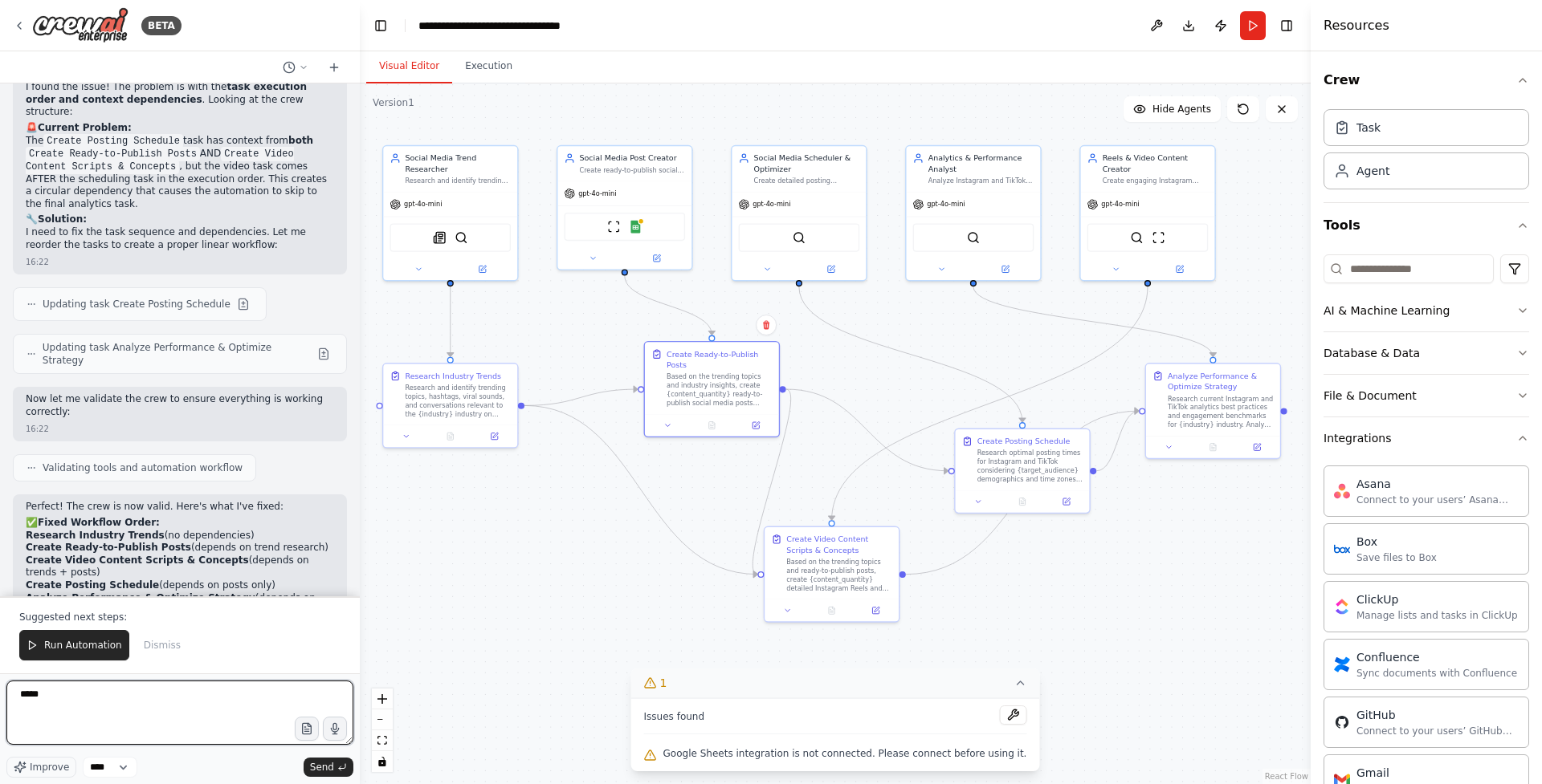
paste textarea "**********"
type textarea "**********"
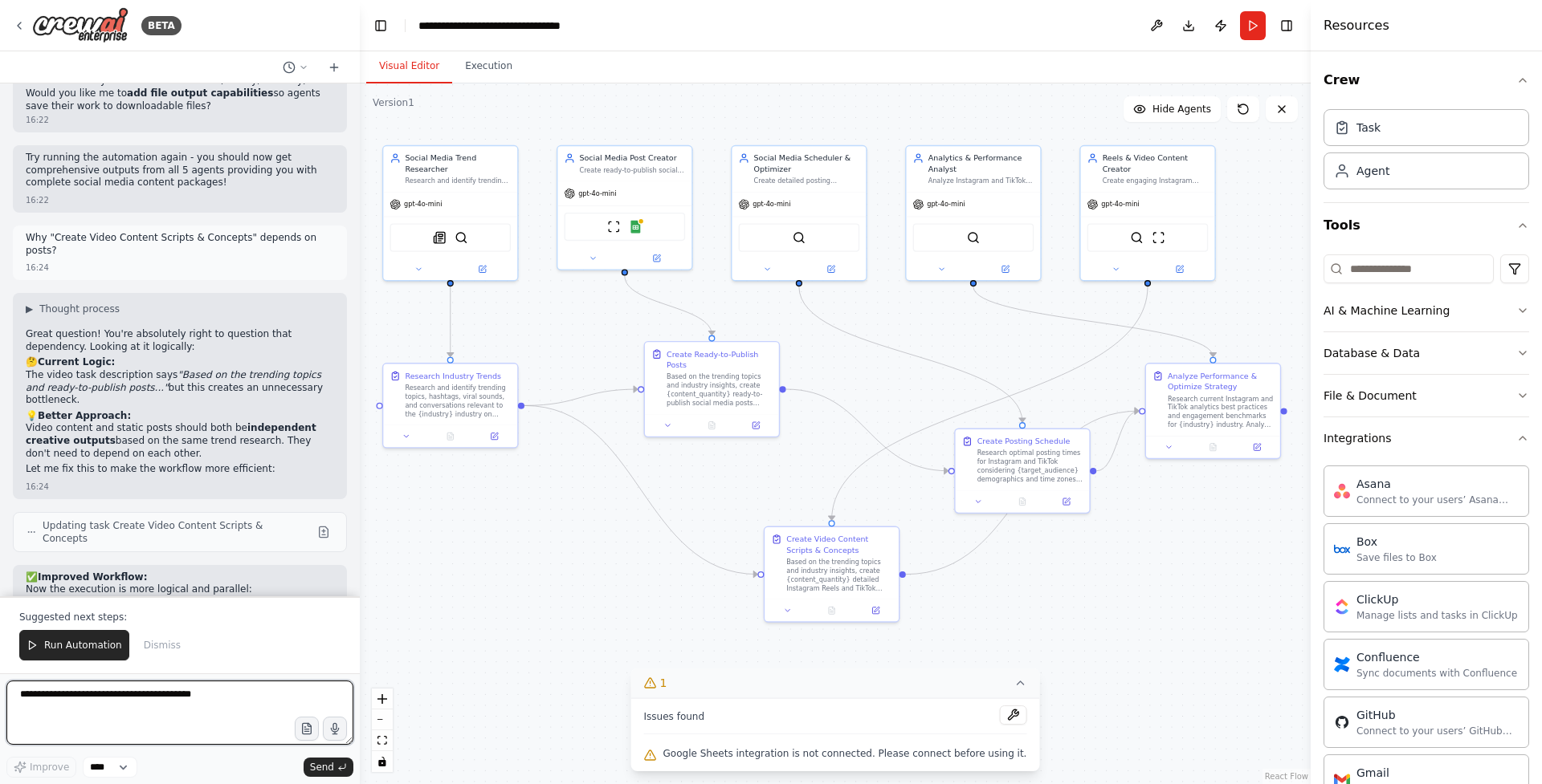
scroll to position [9800, 0]
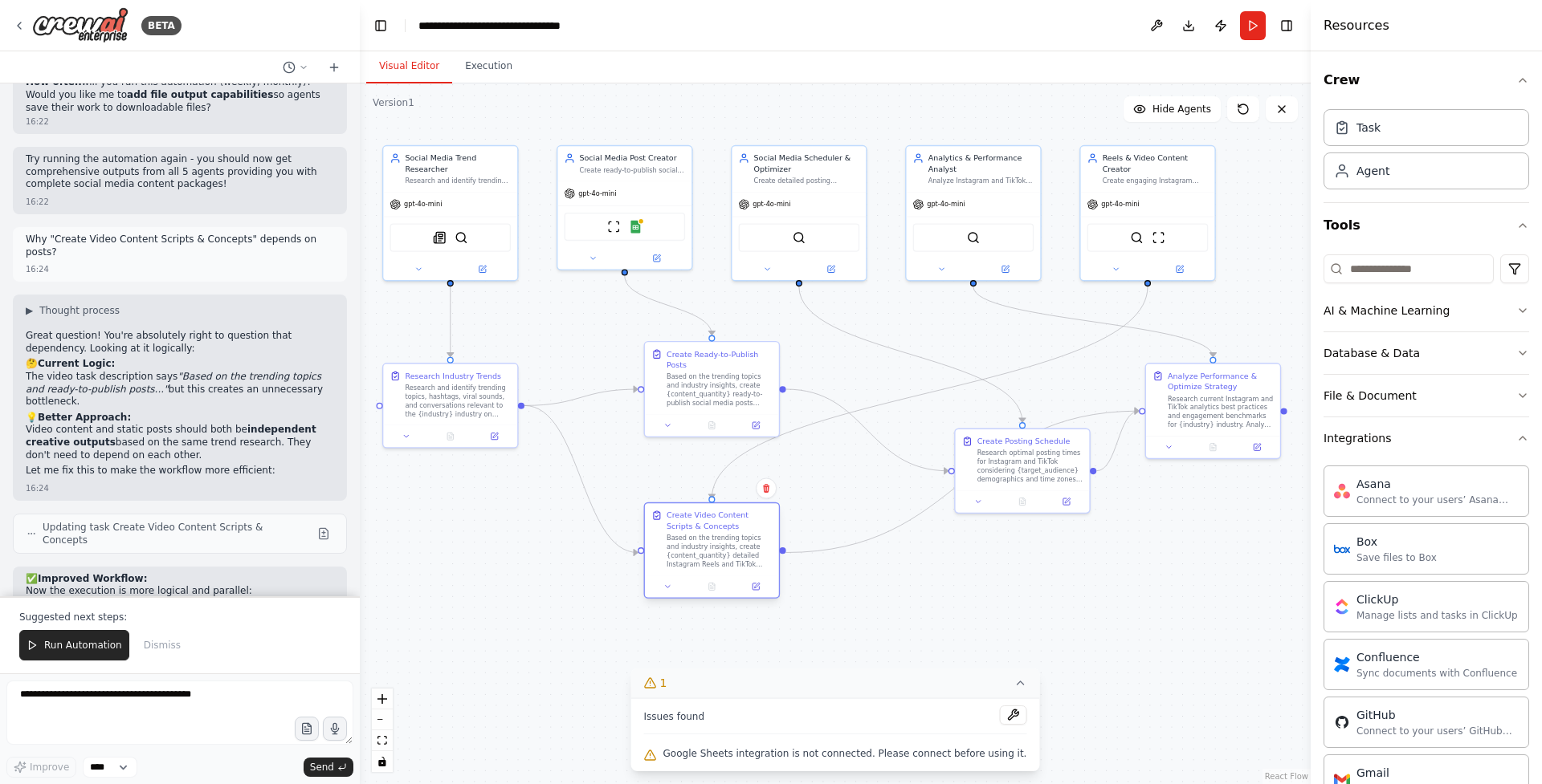
drag, startPoint x: 828, startPoint y: 550, endPoint x: 712, endPoint y: 527, distance: 118.3
click at [712, 527] on div "Create Video Content Scripts & Concepts" at bounding box center [719, 520] width 106 height 21
drag, startPoint x: 803, startPoint y: 173, endPoint x: 1039, endPoint y: 323, distance: 279.6
click at [1039, 323] on div "Social Media Scheduler & Optimizer Create detailed posting schedules and determ…" at bounding box center [1035, 320] width 106 height 33
drag, startPoint x: 1150, startPoint y: 195, endPoint x: 804, endPoint y: 195, distance: 346.0
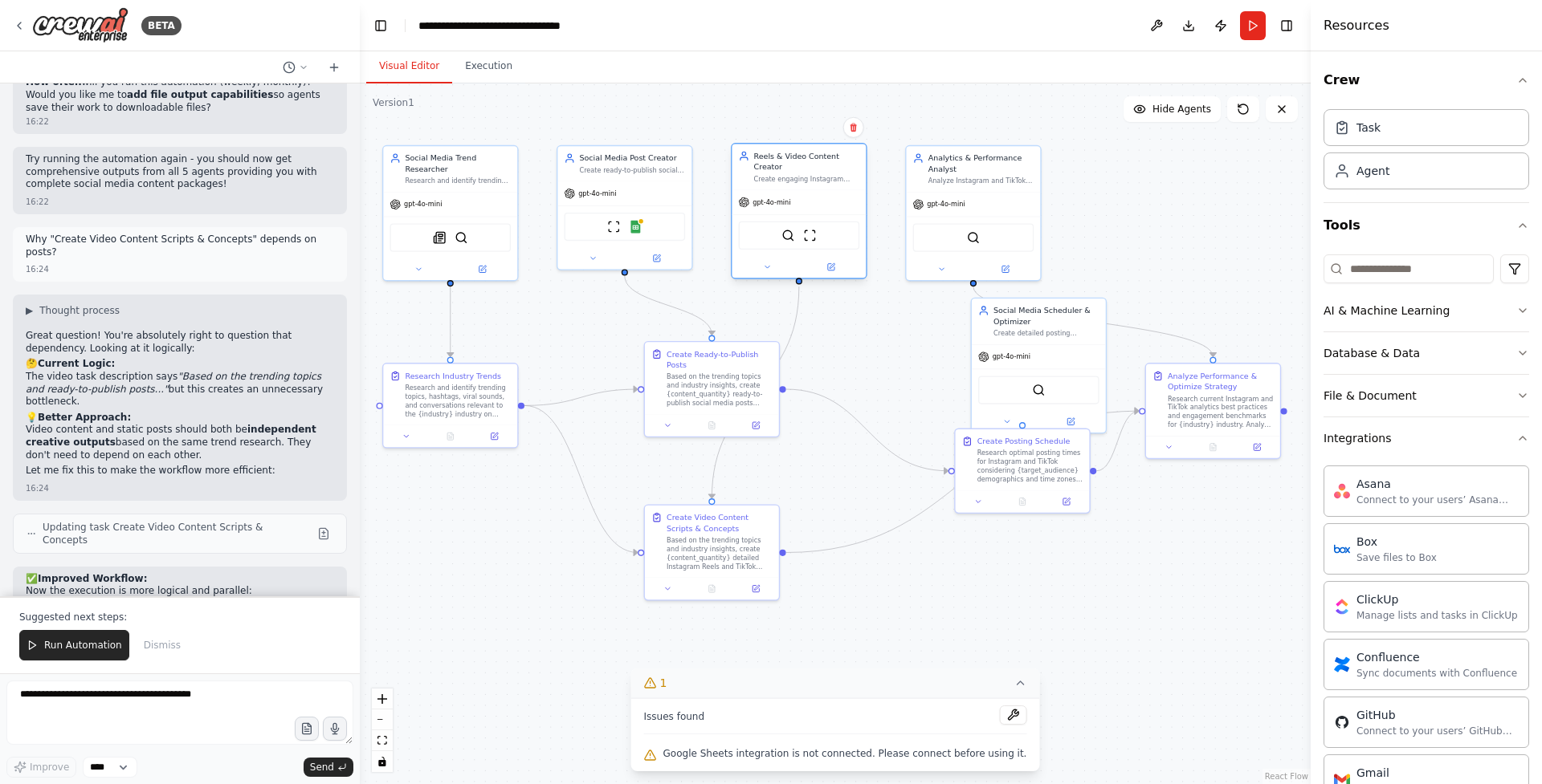
click at [804, 195] on div "gpt-4o-mini" at bounding box center [799, 202] width 134 height 24
drag, startPoint x: 967, startPoint y: 176, endPoint x: 1178, endPoint y: 170, distance: 211.1
click at [1178, 170] on div "Analyze Instagram and TikTok performance metrics, engagement rates, audience in…" at bounding box center [1188, 168] width 106 height 9
drag, startPoint x: 1045, startPoint y: 310, endPoint x: 1002, endPoint y: 157, distance: 158.9
click at [1002, 157] on div "Social Media Scheduler & Optimizer" at bounding box center [1003, 162] width 106 height 21
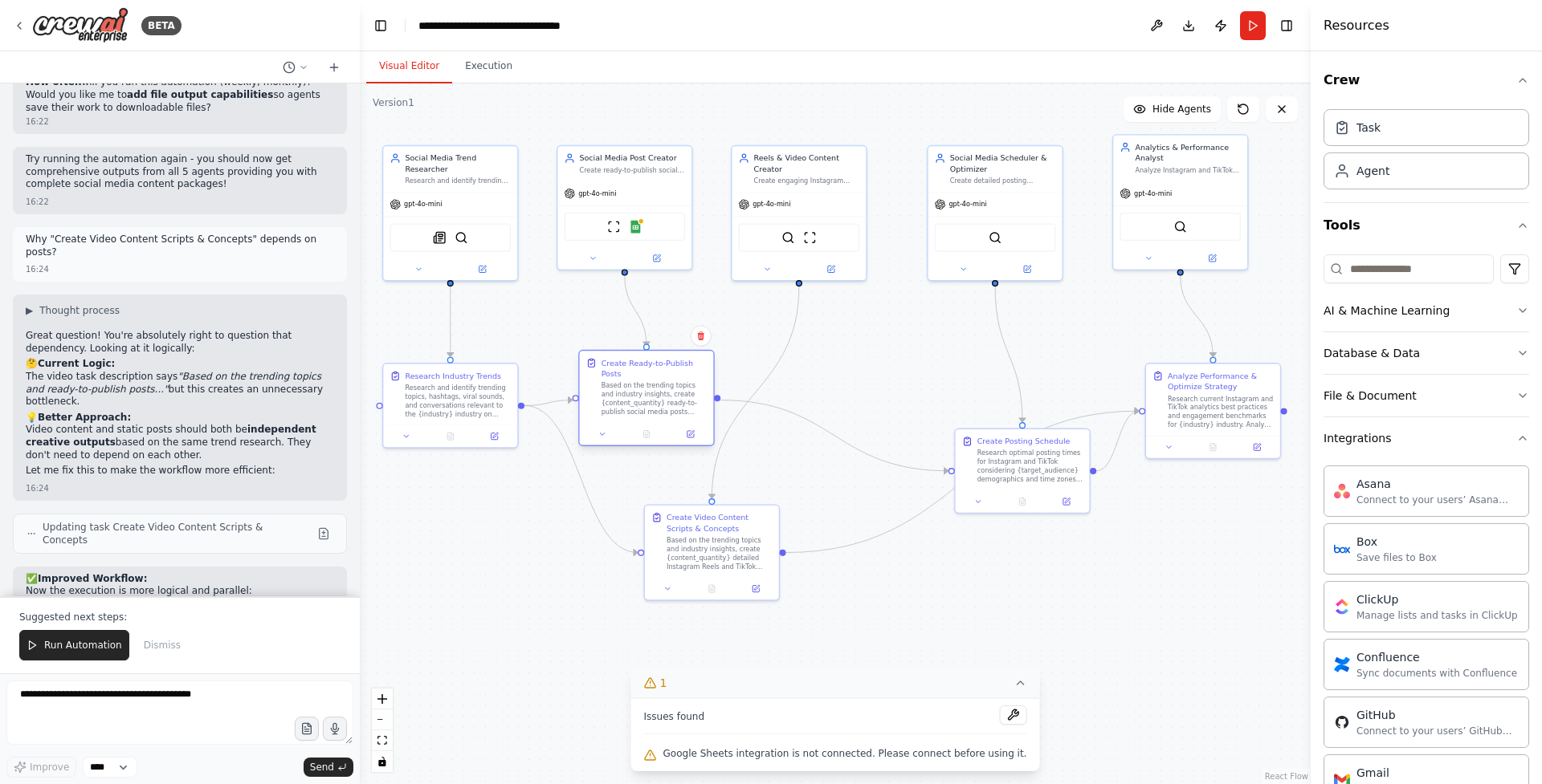
drag, startPoint x: 717, startPoint y: 375, endPoint x: 652, endPoint y: 387, distance: 66.1
click at [652, 387] on div "Based on the trending topics and industry insights, create {content_quantity} r…" at bounding box center [654, 399] width 106 height 35
drag, startPoint x: 731, startPoint y: 530, endPoint x: 824, endPoint y: 531, distance: 93.0
click at [824, 531] on div "Create Video Content Scripts & Concepts" at bounding box center [817, 520] width 106 height 21
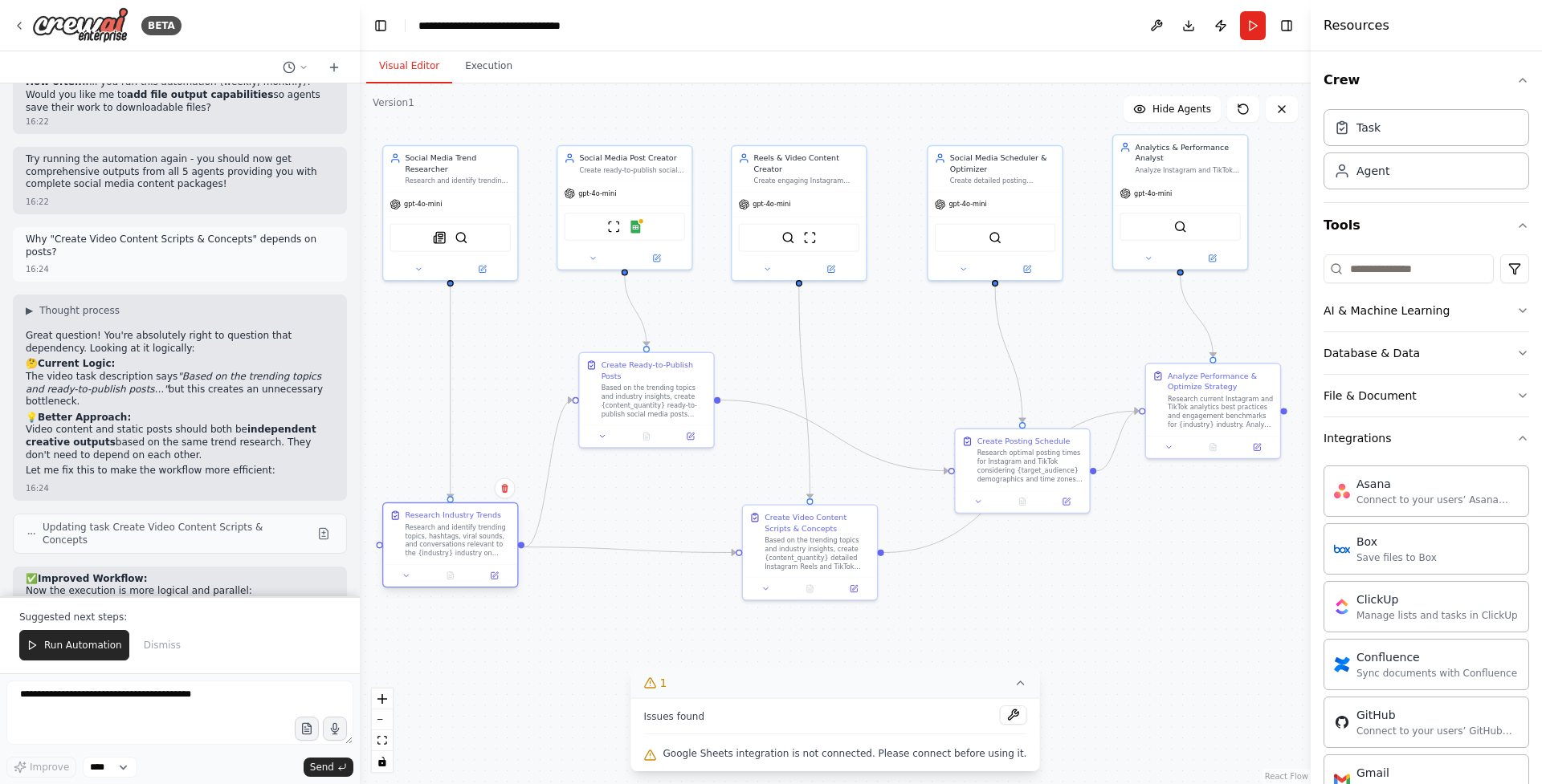
drag, startPoint x: 454, startPoint y: 385, endPoint x: 449, endPoint y: 530, distance: 145.1
click at [449, 530] on div "Research and identify trending topics, hashtags, viral sounds, and conversation…" at bounding box center [457, 541] width 106 height 35
click at [893, 372] on div ".deletable-edge-delete-btn { width: 20px; height: 20px; border: 0px solid #ffff…" at bounding box center [835, 433] width 951 height 701
drag, startPoint x: 1015, startPoint y: 458, endPoint x: 982, endPoint y: 368, distance: 95.9
click at [982, 368] on div "Research optimal posting times for Instagram and TikTok considering {target_aud…" at bounding box center [991, 376] width 106 height 35
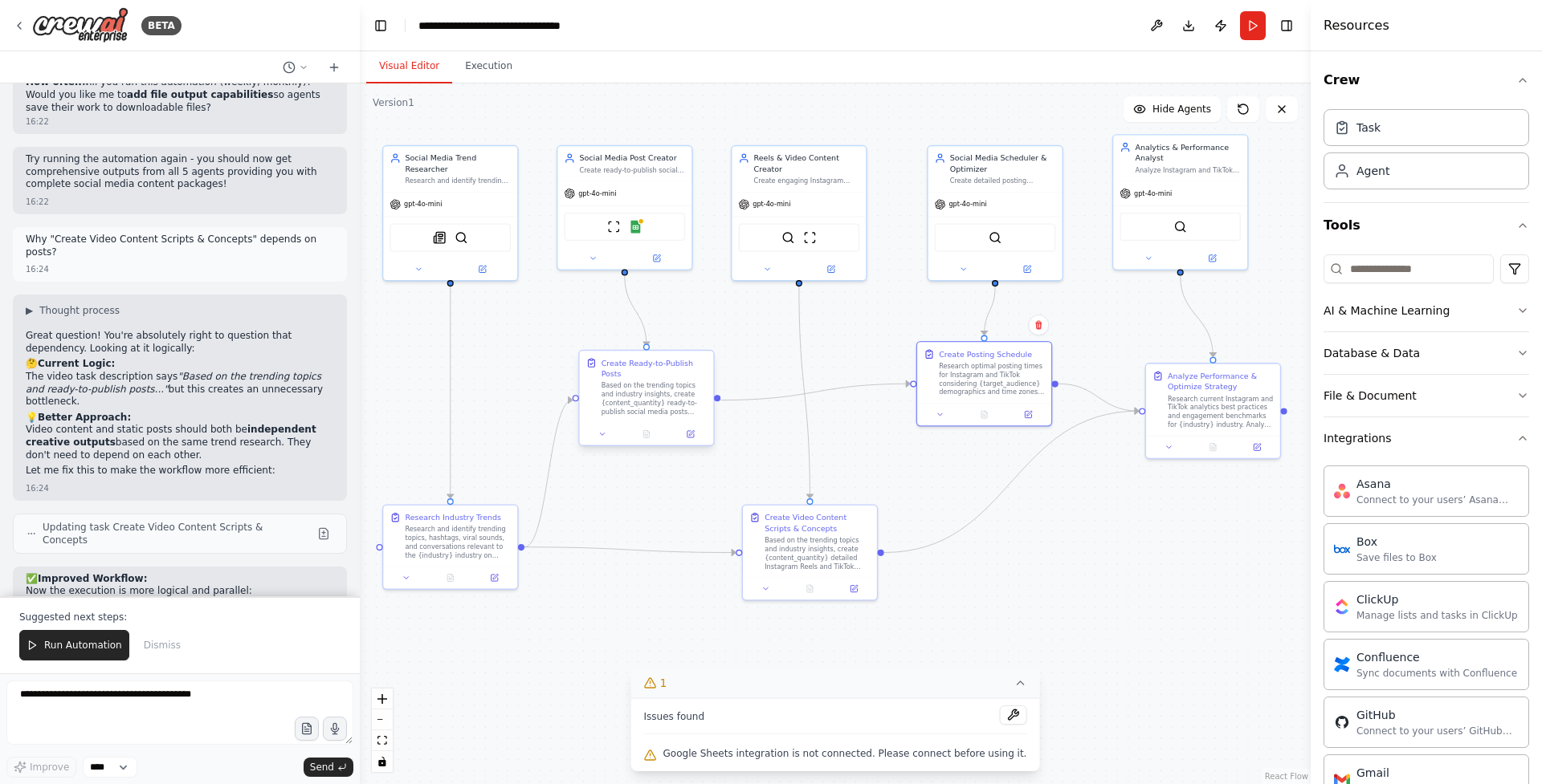
click at [613, 395] on div "Based on the trending topics and industry insights, create {content_quantity} r…" at bounding box center [654, 399] width 106 height 35
click at [606, 434] on icon at bounding box center [603, 435] width 9 height 9
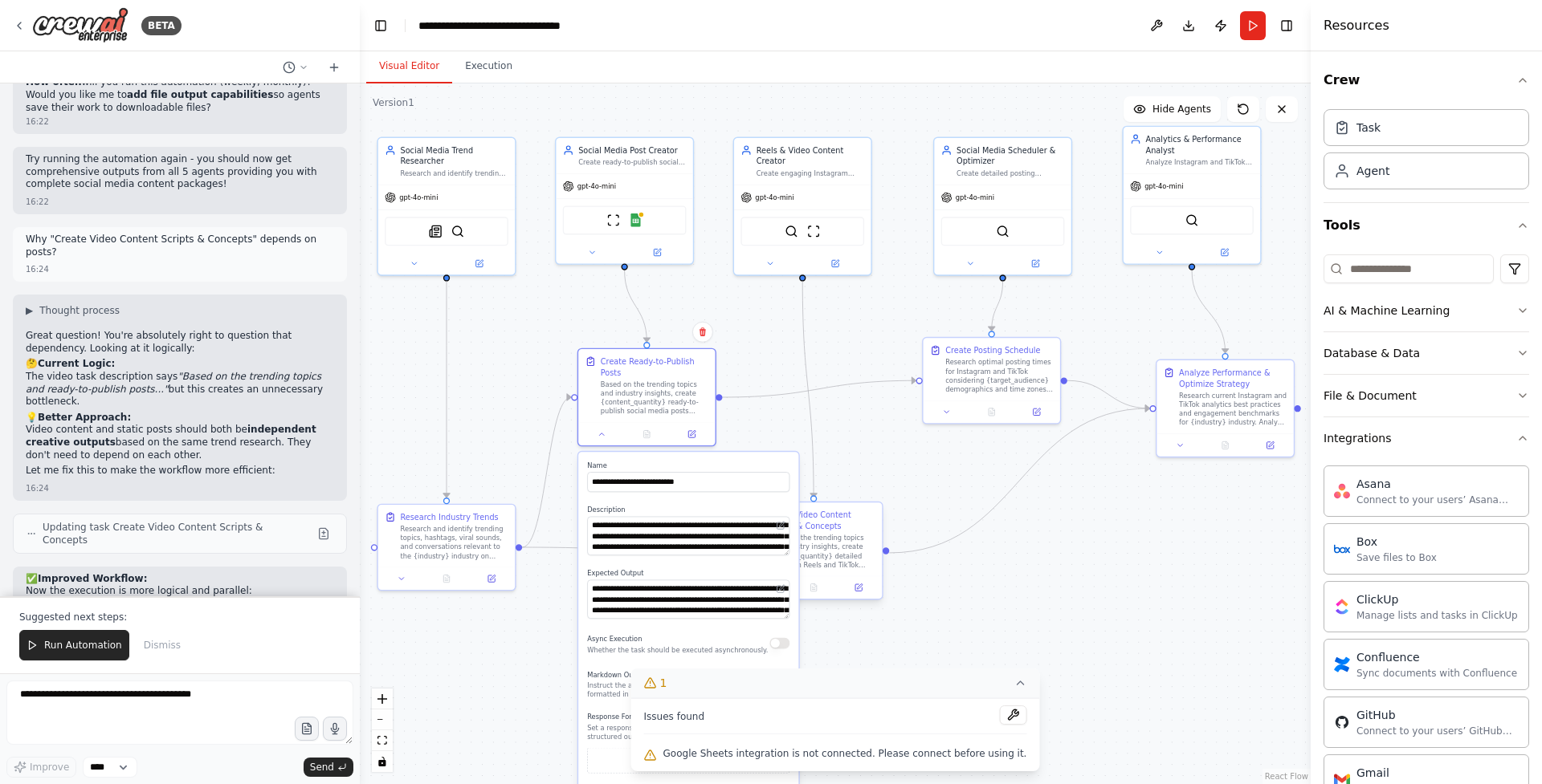
click at [834, 524] on div "Create Video Content Scripts & Concepts" at bounding box center [821, 520] width 107 height 22
click at [600, 429] on icon at bounding box center [602, 432] width 9 height 9
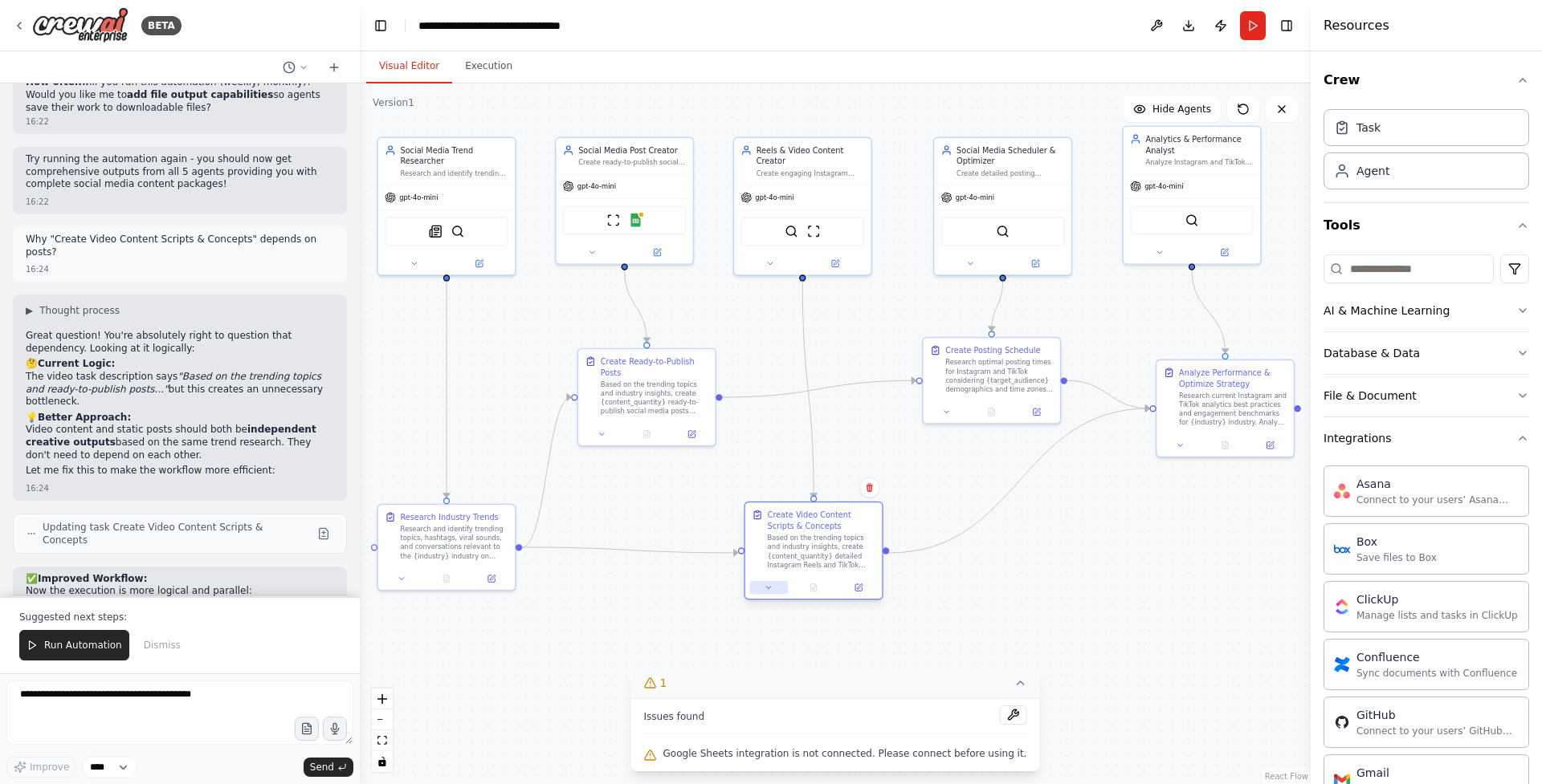
click at [767, 583] on icon at bounding box center [769, 588] width 9 height 9
click at [1013, 678] on icon at bounding box center [1020, 683] width 12 height 12
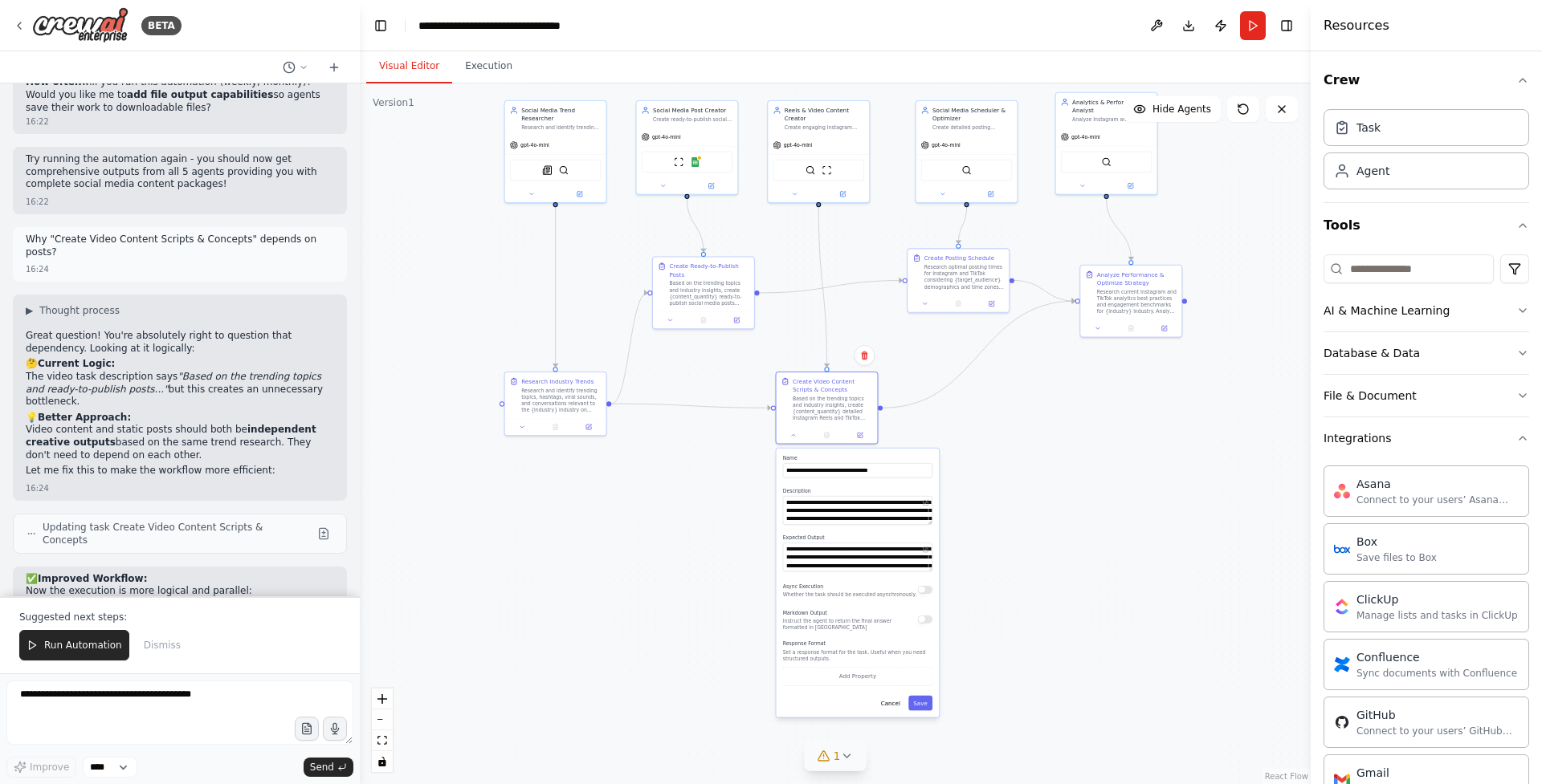
drag, startPoint x: 1029, startPoint y: 669, endPoint x: 984, endPoint y: 480, distance: 194.3
click at [984, 480] on div ".deletable-edge-delete-btn { width: 20px; height: 20px; border: 0px solid #ffff…" at bounding box center [835, 433] width 951 height 701
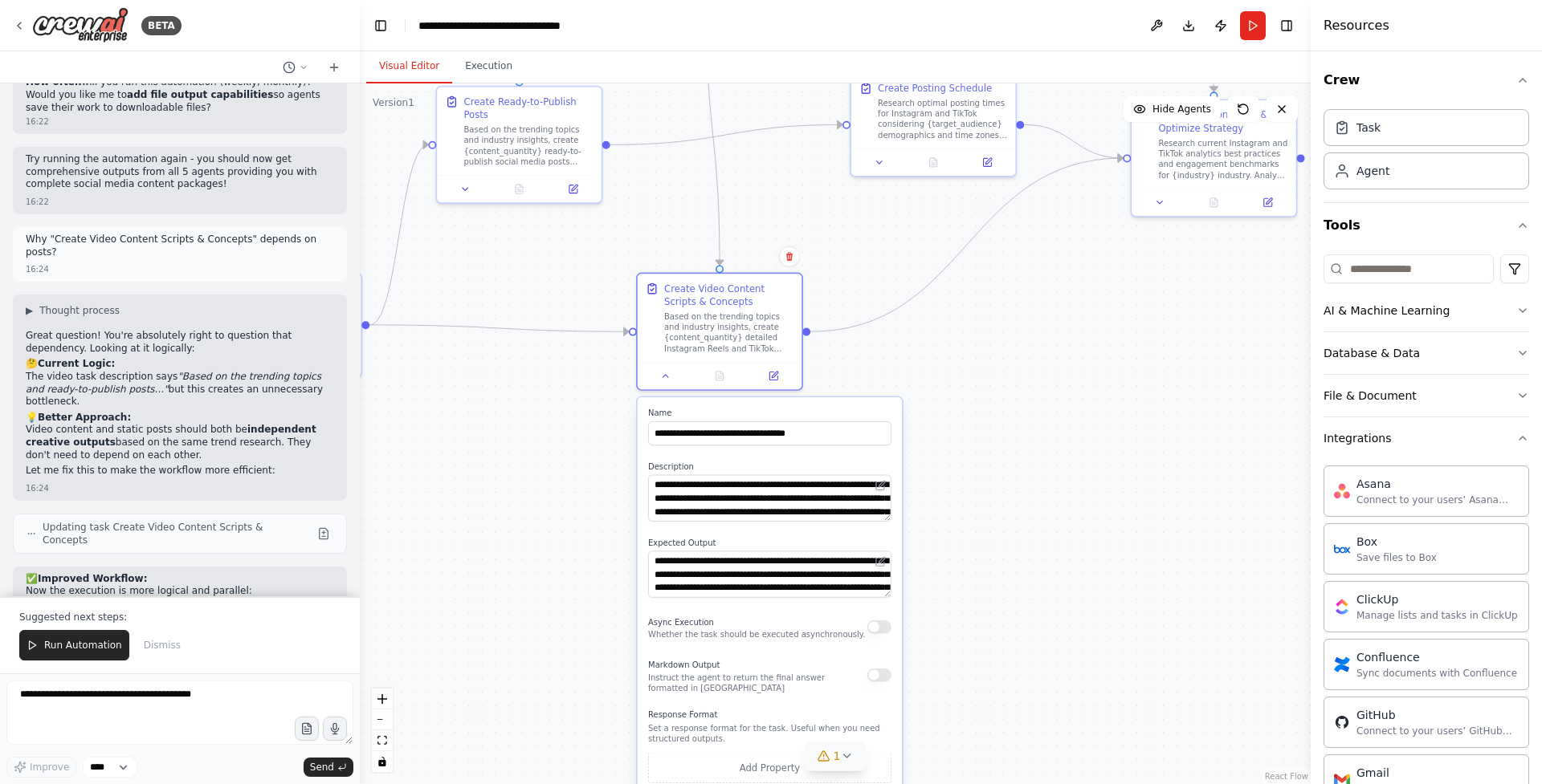
click at [880, 633] on button "button" at bounding box center [879, 627] width 24 height 13
click at [1010, 512] on div ".deletable-edge-delete-btn { width: 20px; height: 20px; border: 0px solid #ffff…" at bounding box center [835, 433] width 951 height 701
click at [666, 382] on div at bounding box center [719, 373] width 164 height 28
click at [668, 373] on icon at bounding box center [665, 374] width 11 height 11
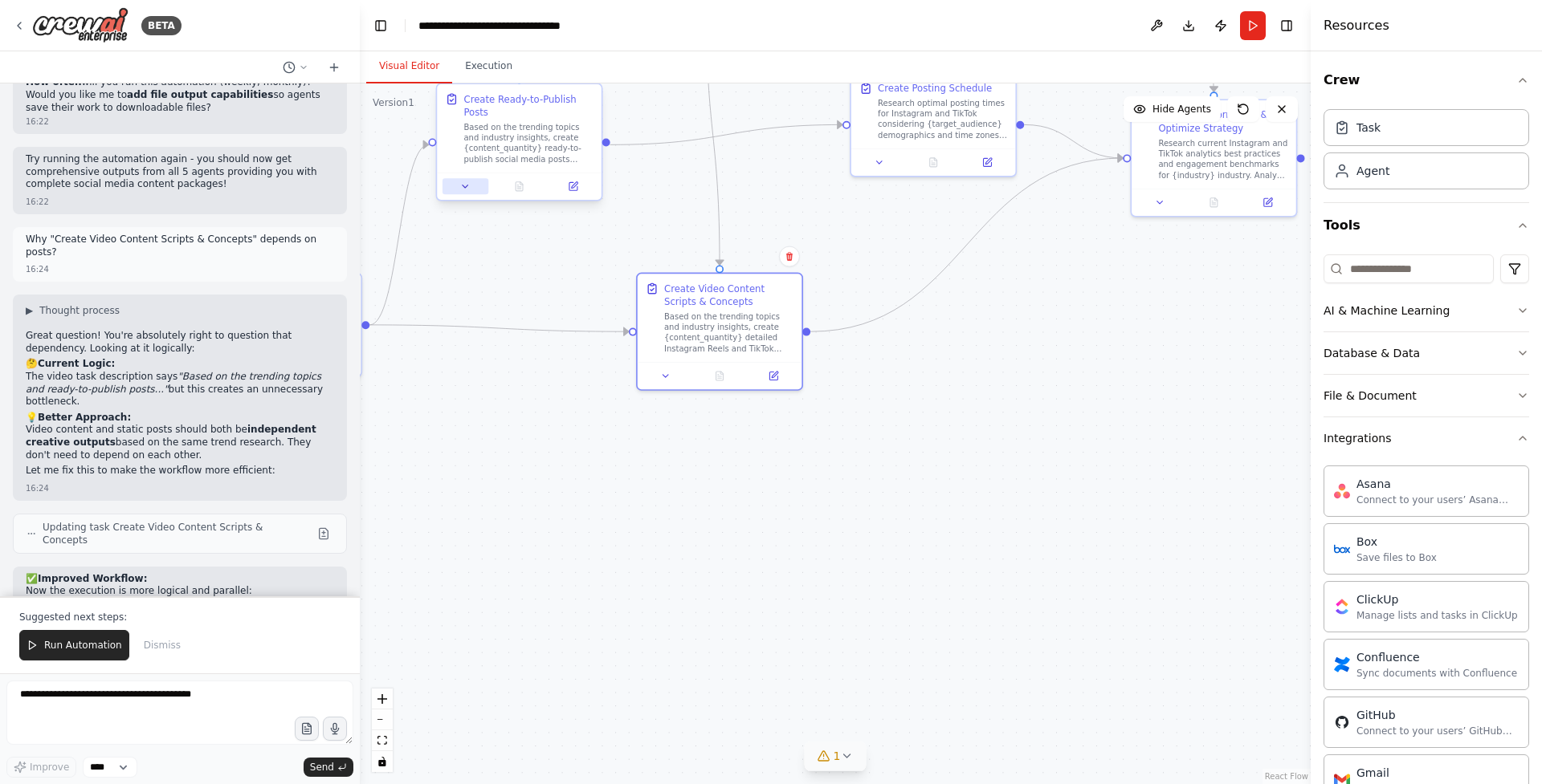
click at [469, 190] on icon at bounding box center [465, 186] width 11 height 11
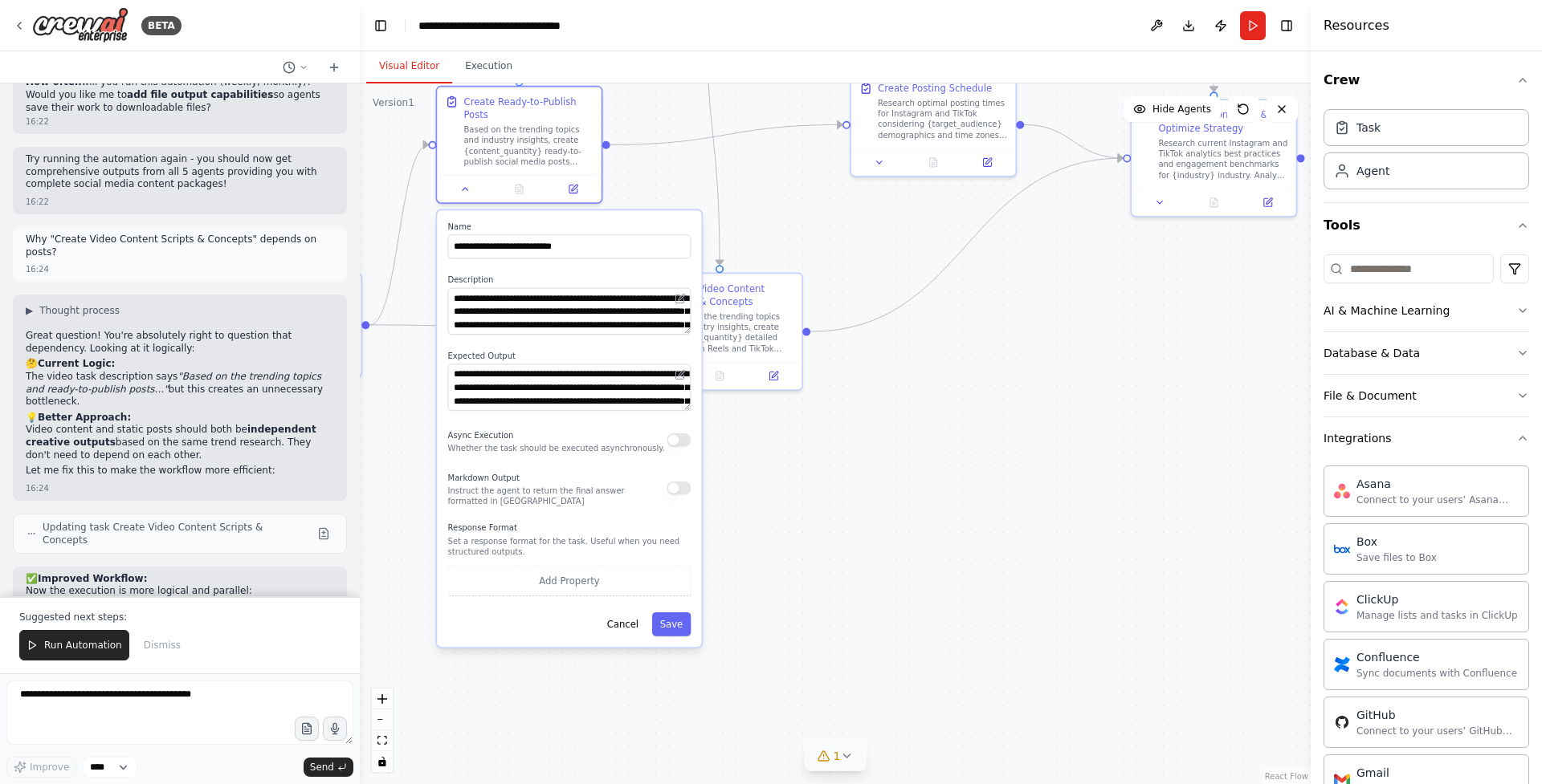
click at [680, 437] on button "button" at bounding box center [678, 440] width 24 height 13
click at [677, 625] on button "Save" at bounding box center [672, 624] width 39 height 24
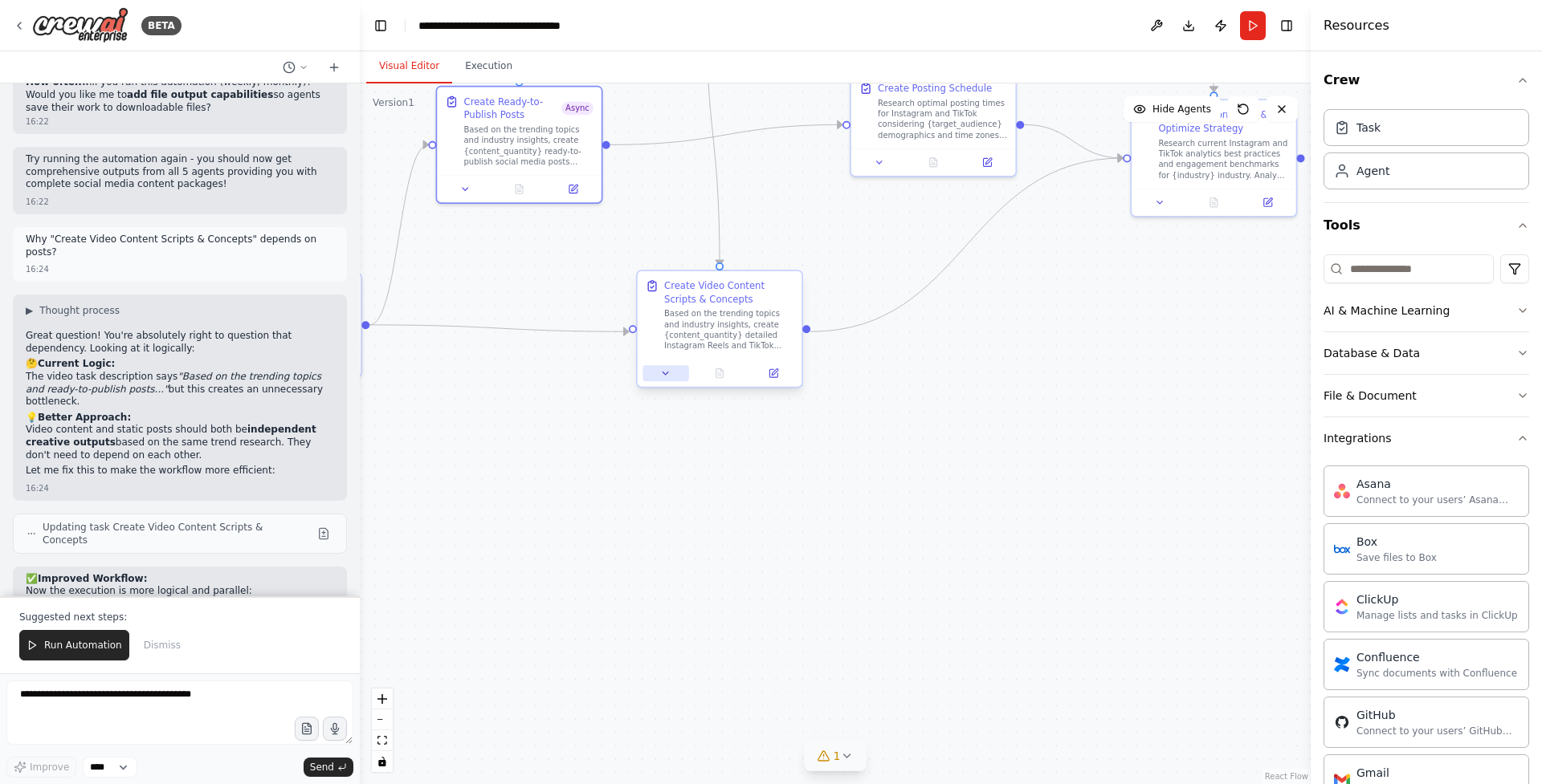
click at [670, 381] on button at bounding box center [665, 373] width 46 height 16
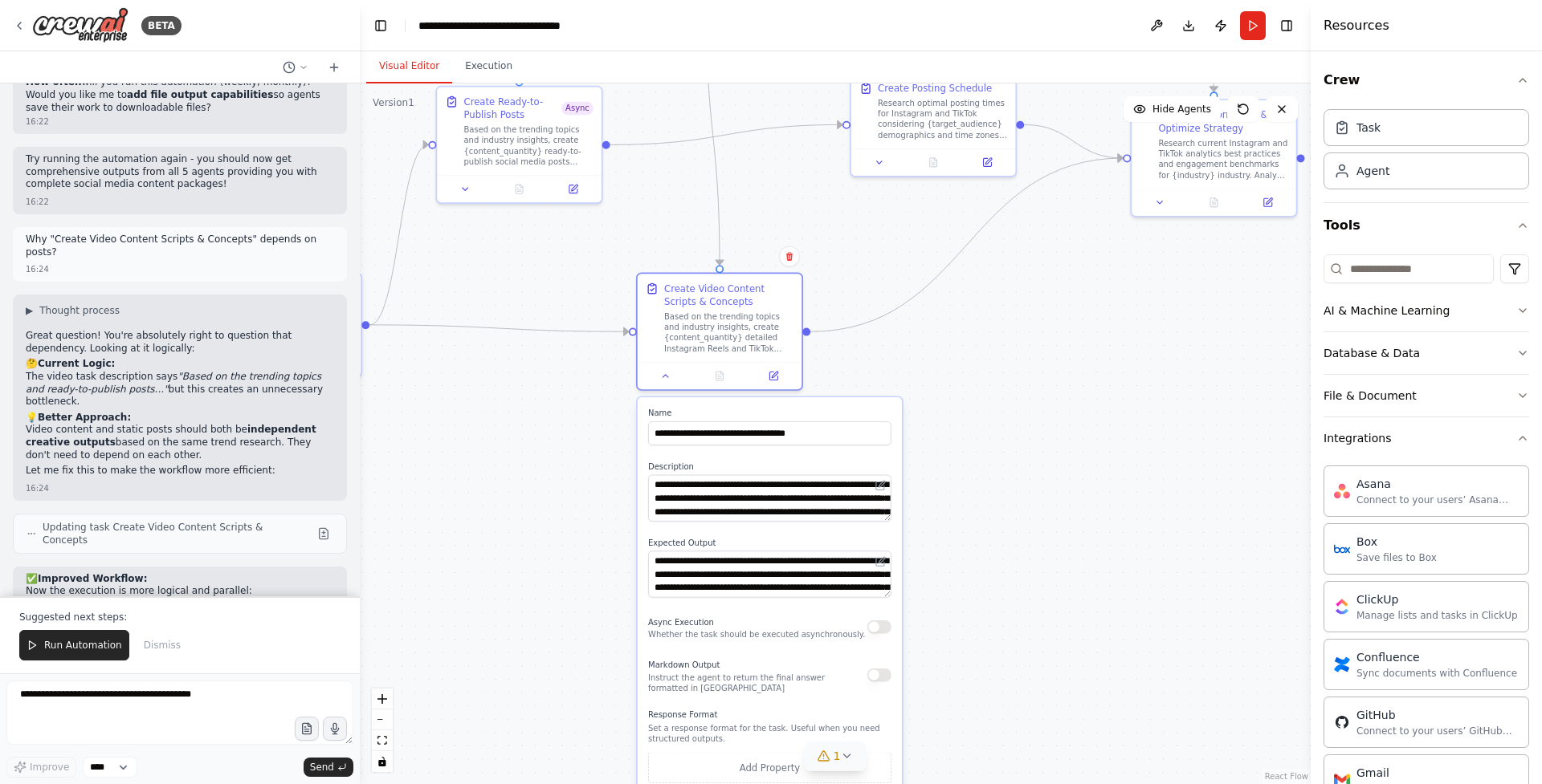
click at [878, 635] on div "Async Execution Whether the task should be executed asynchronously." at bounding box center [770, 628] width 243 height 27
click at [878, 626] on button "button" at bounding box center [879, 627] width 24 height 13
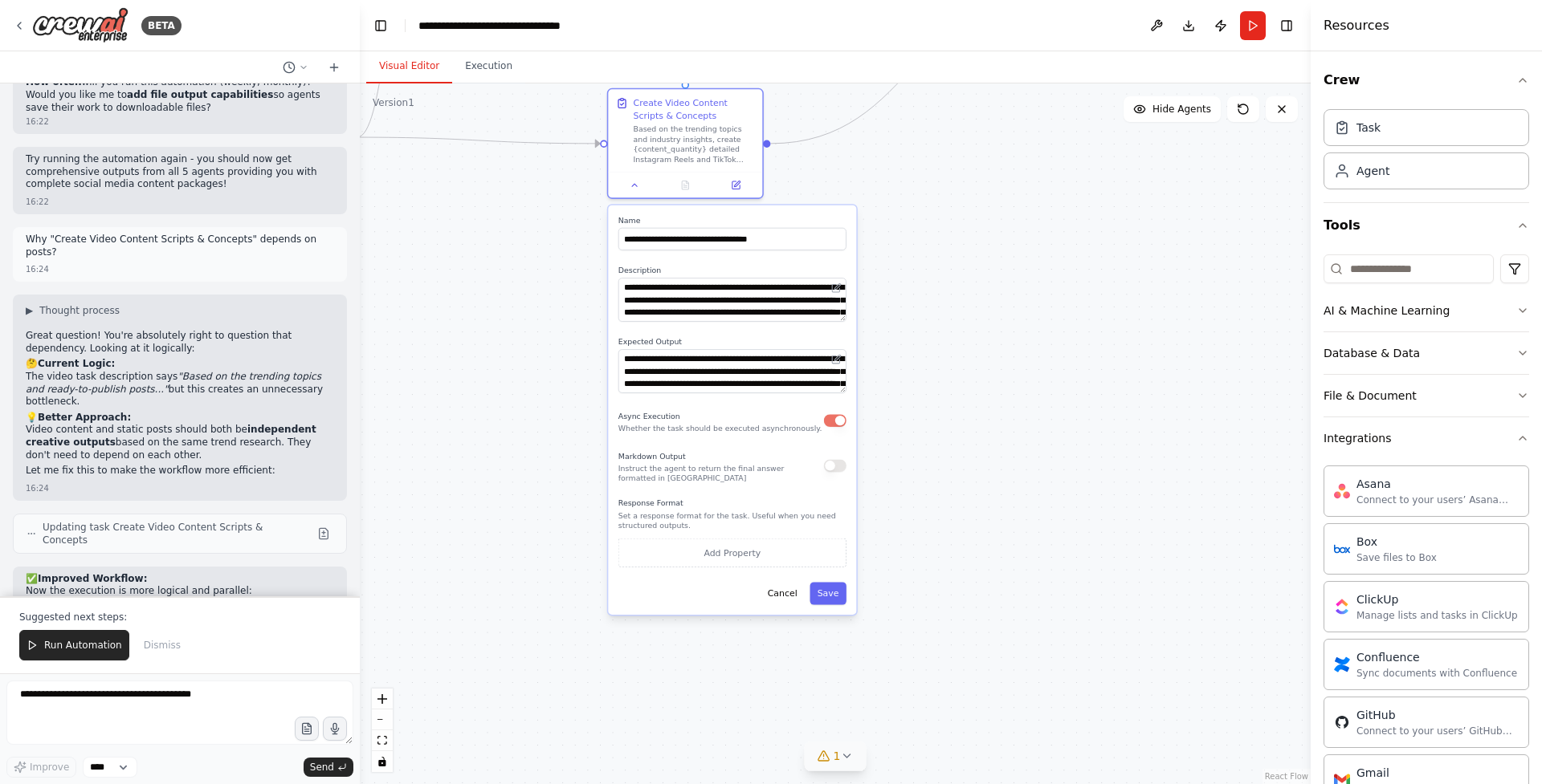
drag, startPoint x: 971, startPoint y: 665, endPoint x: 926, endPoint y: 455, distance: 214.8
click at [926, 455] on div ".deletable-edge-delete-btn { width: 20px; height: 20px; border: 0px solid #ffff…" at bounding box center [835, 433] width 951 height 701
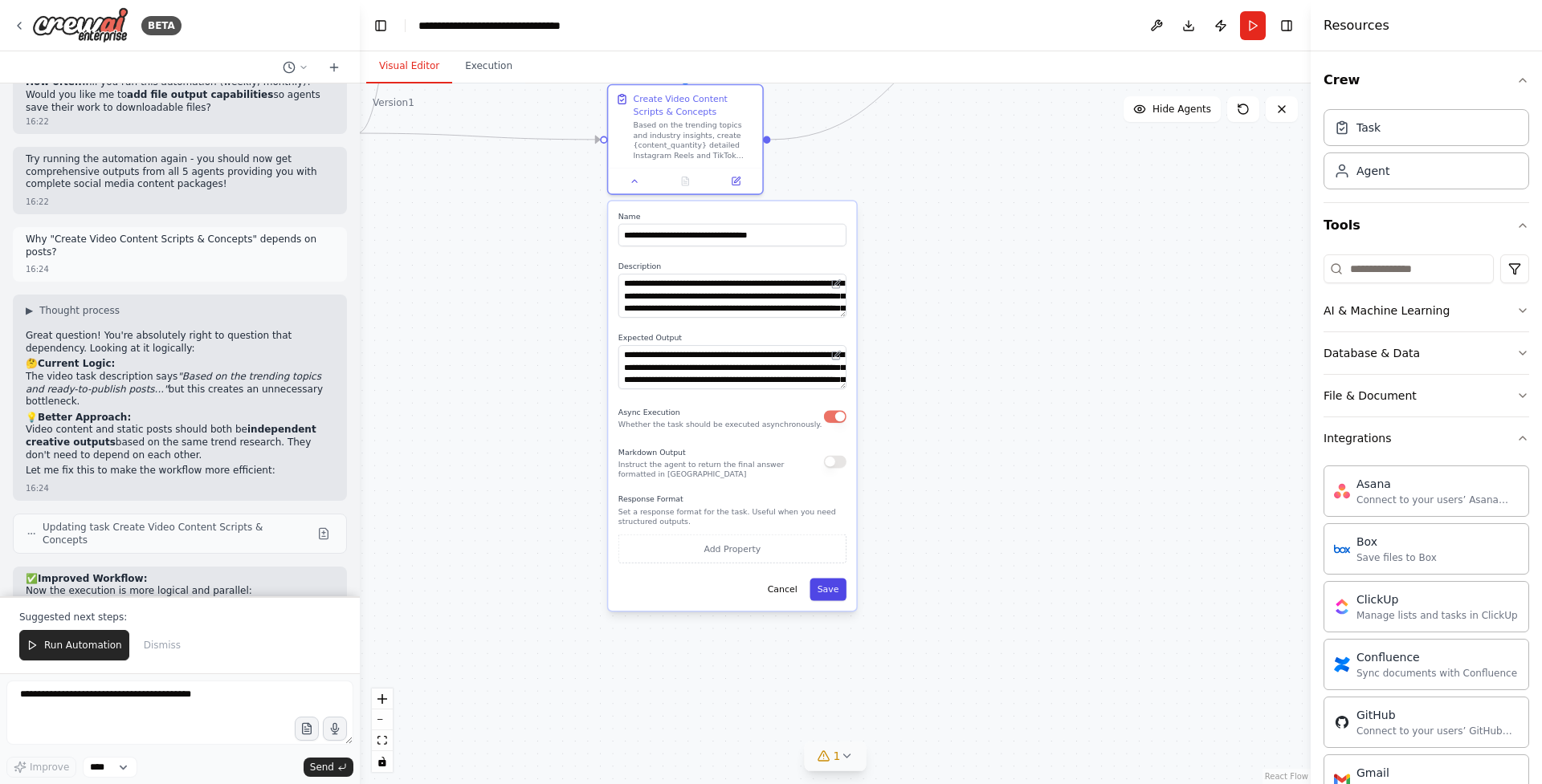
click at [834, 594] on button "Save" at bounding box center [828, 589] width 37 height 22
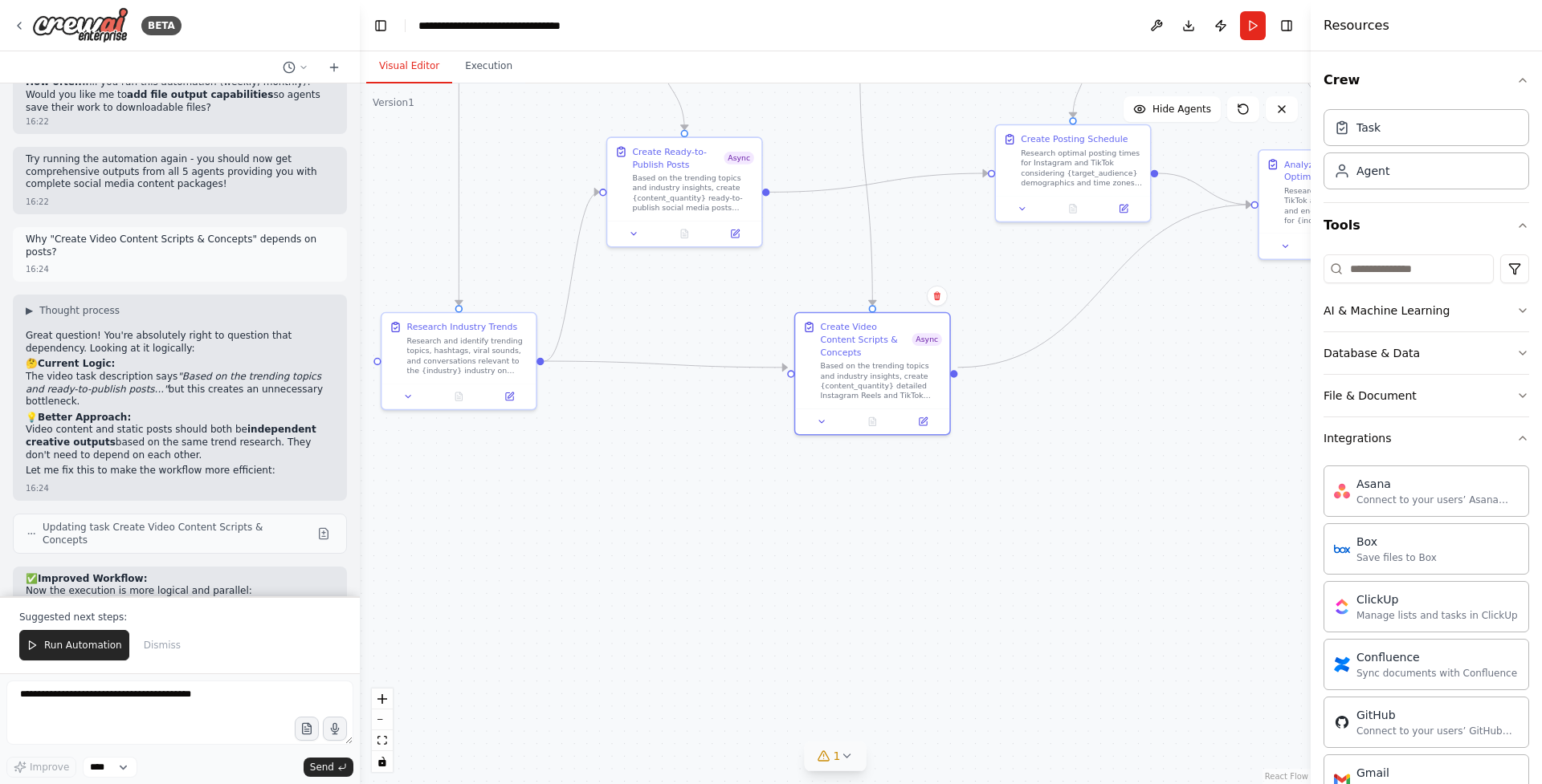
drag, startPoint x: 596, startPoint y: 416, endPoint x: 779, endPoint y: 647, distance: 294.7
click at [779, 647] on div ".deletable-edge-delete-btn { width: 20px; height: 20px; border: 0px solid #ffff…" at bounding box center [835, 433] width 951 height 701
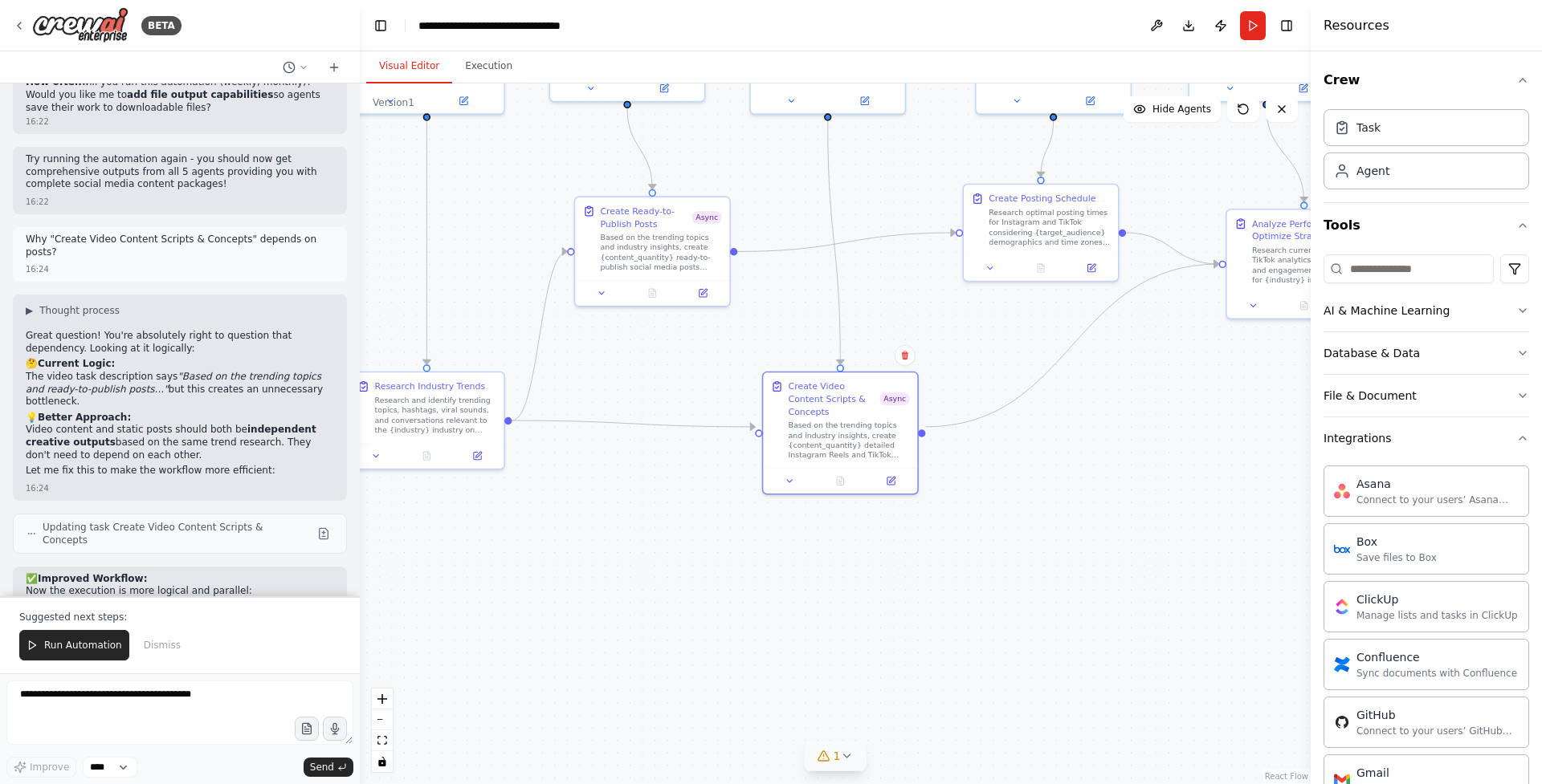
drag, startPoint x: 734, startPoint y: 465, endPoint x: 706, endPoint y: 522, distance: 63.5
click at [706, 522] on div ".deletable-edge-delete-btn { width: 20px; height: 20px; border: 0px solid #ffff…" at bounding box center [835, 433] width 951 height 701
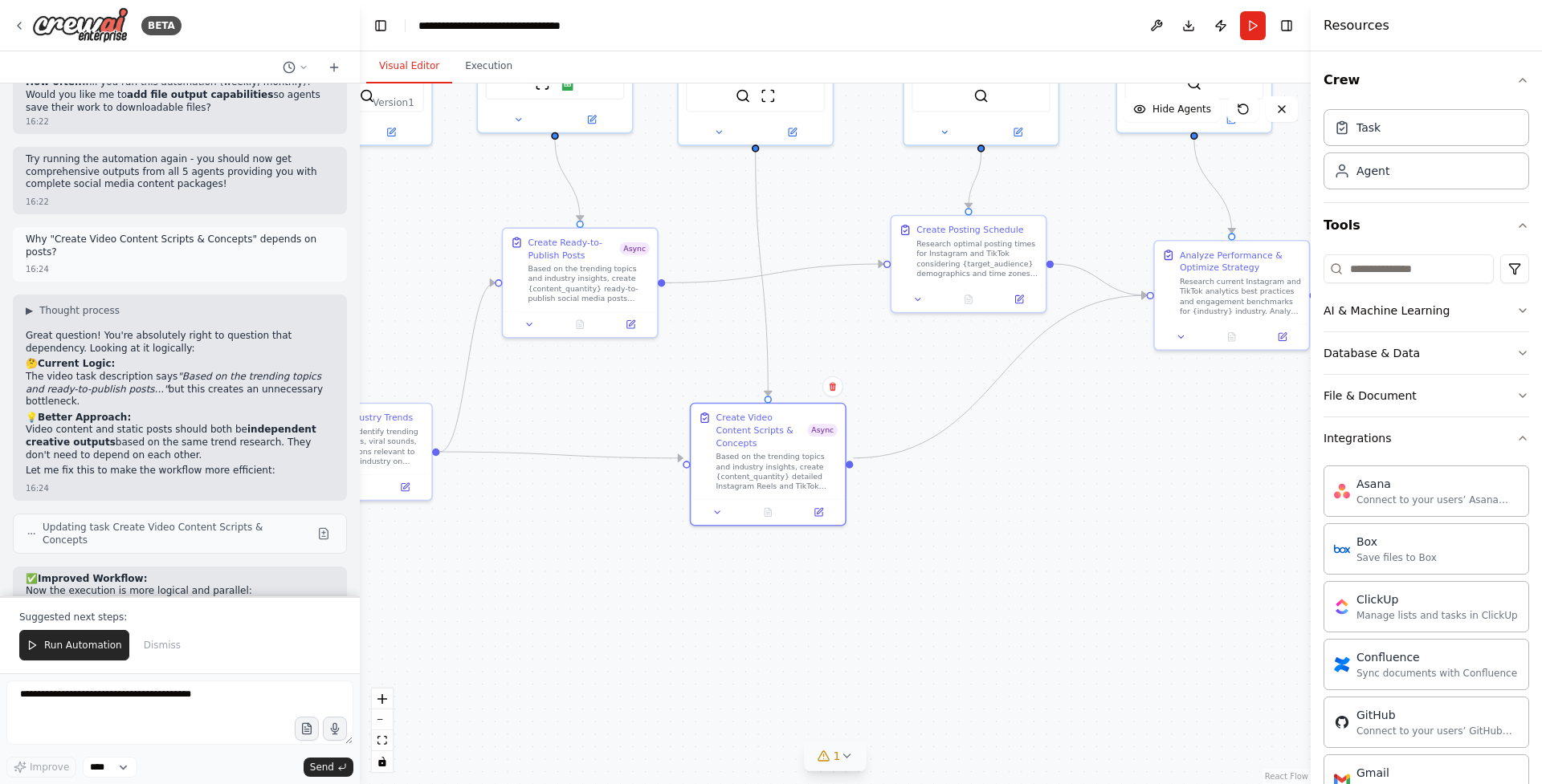
drag, startPoint x: 990, startPoint y: 488, endPoint x: 904, endPoint y: 526, distance: 94.0
click at [904, 526] on div ".deletable-edge-delete-btn { width: 20px; height: 20px; border: 0px solid #ffff…" at bounding box center [835, 433] width 951 height 701
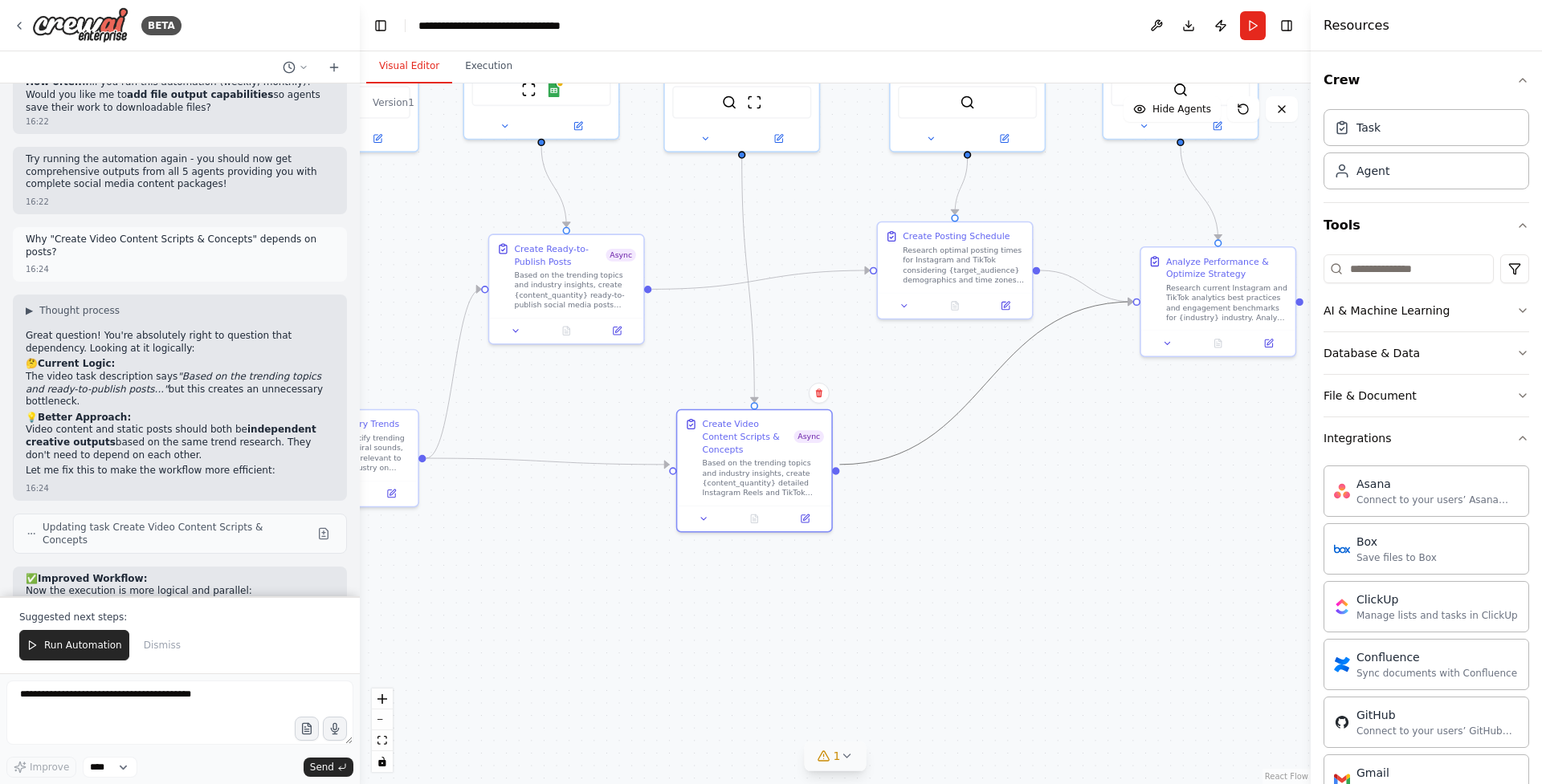
click at [1022, 346] on icon "Edge from be506668-28dd-4fce-a6fa-9dd2e3ba8a53 to b5a7e216-2746-4de1-afeb-035be…" at bounding box center [986, 384] width 293 height 163
click at [987, 387] on icon at bounding box center [986, 384] width 10 height 12
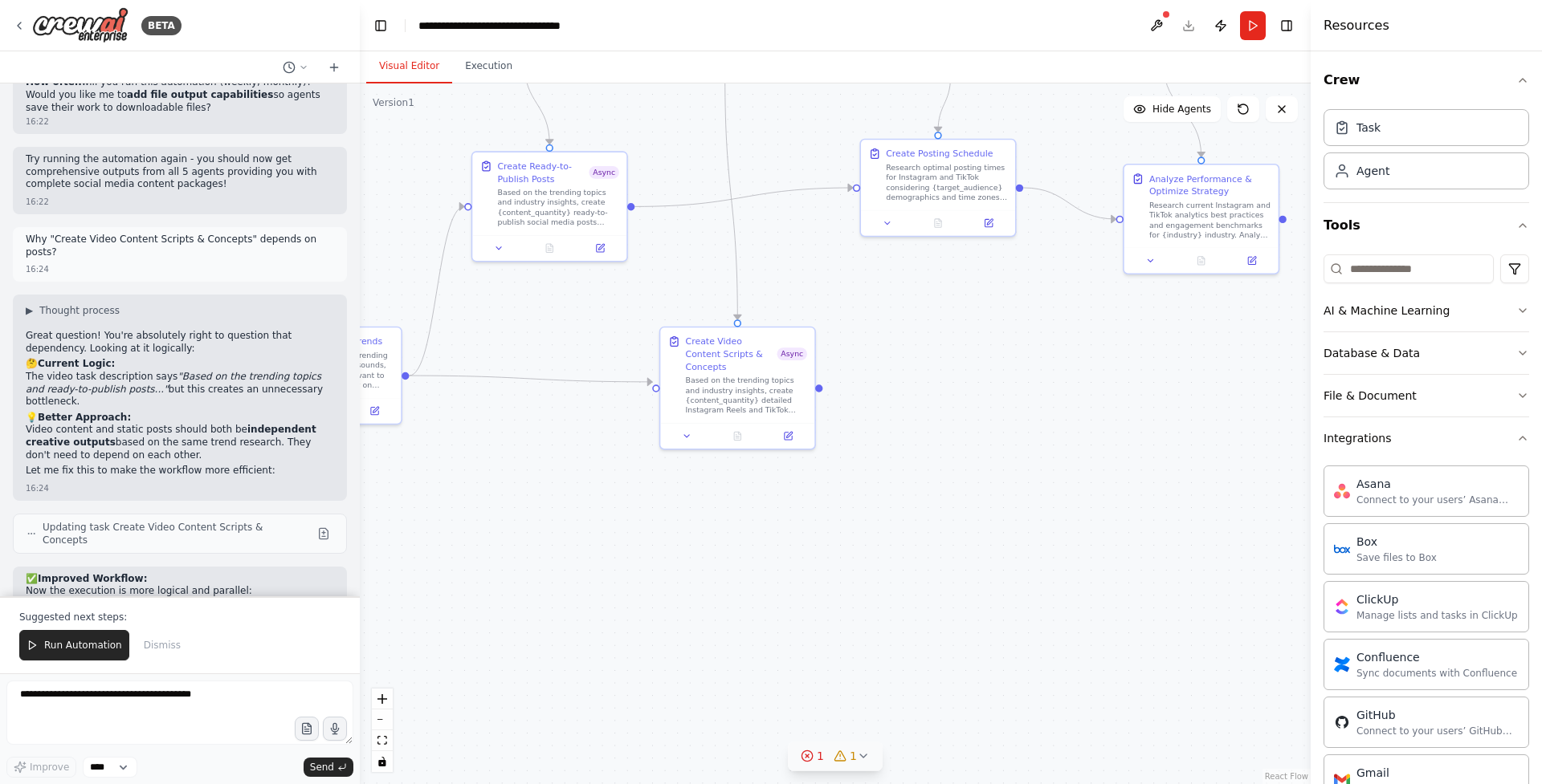
drag, startPoint x: 836, startPoint y: 469, endPoint x: 820, endPoint y: 386, distance: 84.5
click at [820, 386] on div ".deletable-edge-delete-btn { width: 20px; height: 20px; border: 0px solid #ffff…" at bounding box center [835, 433] width 951 height 701
click at [822, 382] on div ".deletable-edge-delete-btn { width: 20px; height: 20px; border: 0px solid #ffff…" at bounding box center [835, 433] width 951 height 701
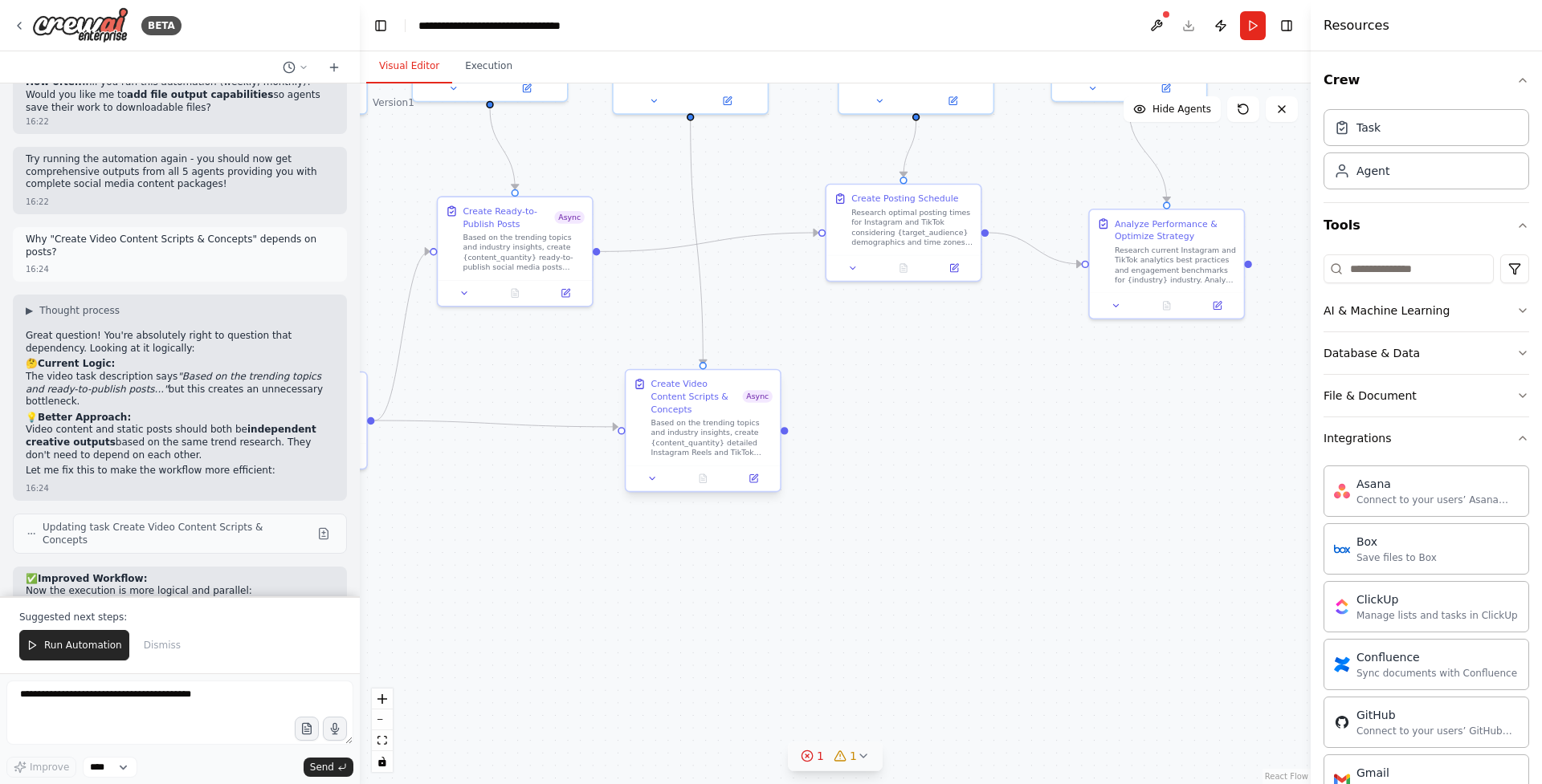
drag, startPoint x: 822, startPoint y: 382, endPoint x: 787, endPoint y: 427, distance: 57.0
click at [787, 427] on div ".deletable-edge-delete-btn { width: 20px; height: 20px; border: 0px solid #ffff…" at bounding box center [835, 433] width 951 height 701
drag, startPoint x: 785, startPoint y: 426, endPoint x: 826, endPoint y: 241, distance: 189.5
click at [826, 241] on div "Social Media Trend Researcher Research and identify trending topics, hashtags, …" at bounding box center [519, 169] width 742 height 547
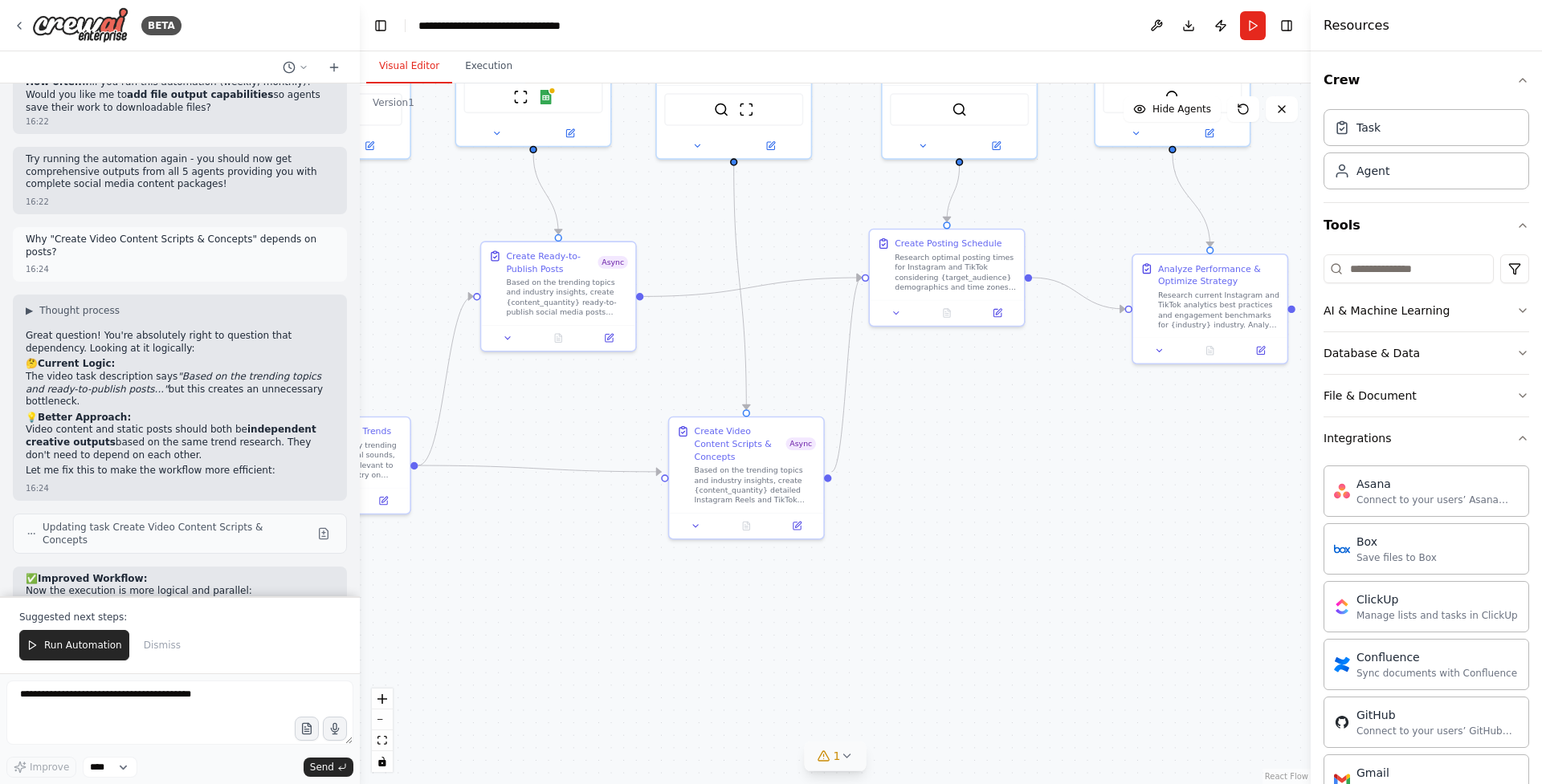
drag, startPoint x: 918, startPoint y: 487, endPoint x: 961, endPoint y: 532, distance: 62.2
click at [961, 532] on div ".deletable-edge-delete-btn { width: 20px; height: 20px; border: 0px solid #ffff…" at bounding box center [835, 433] width 951 height 701
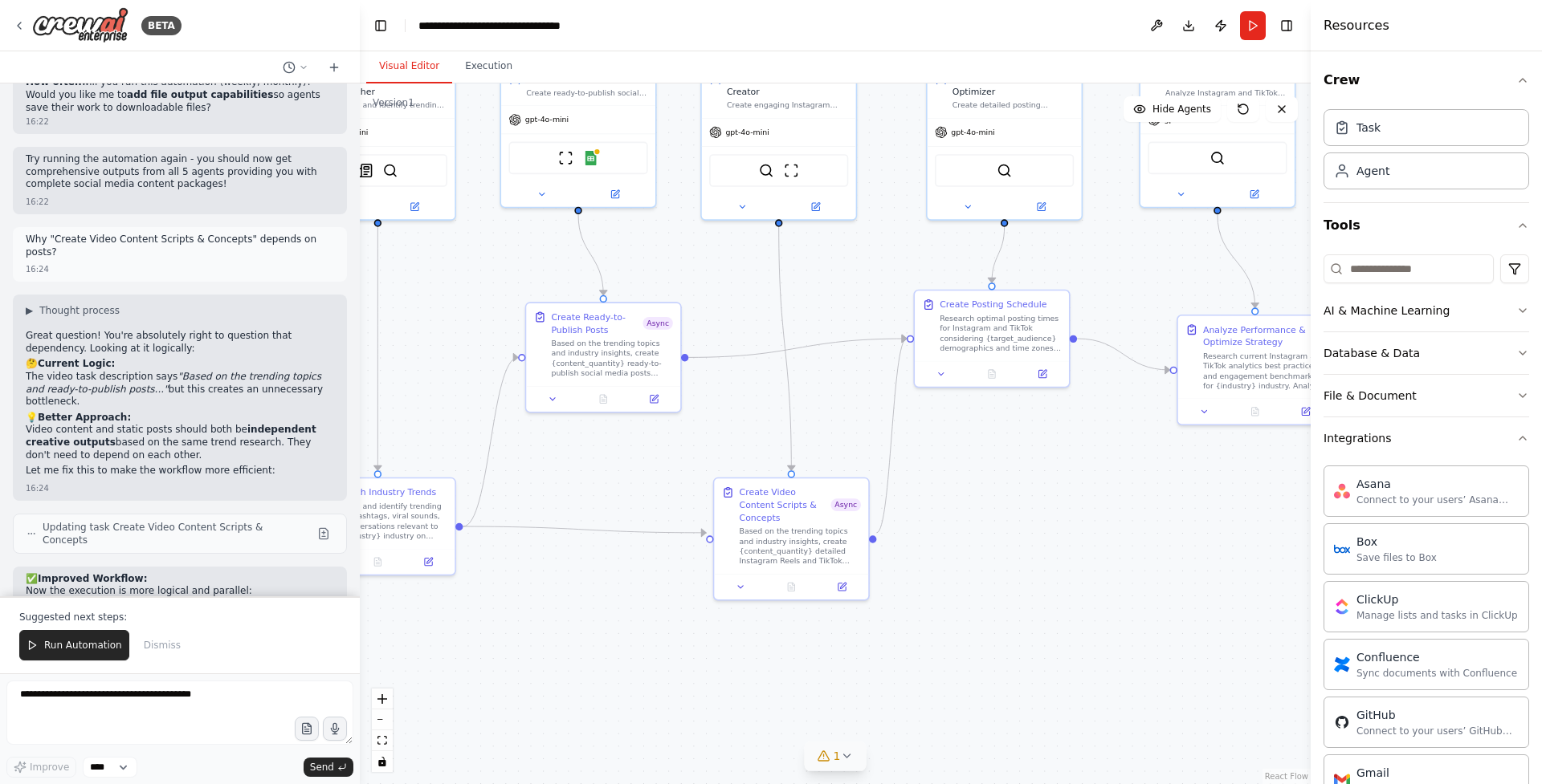
drag, startPoint x: 1020, startPoint y: 510, endPoint x: 1065, endPoint y: 571, distance: 75.8
click at [1065, 571] on div ".deletable-edge-delete-btn { width: 20px; height: 20px; border: 0px solid #ffff…" at bounding box center [835, 433] width 951 height 701
click at [188, 709] on textarea at bounding box center [179, 713] width 347 height 64
click at [843, 580] on icon at bounding box center [841, 584] width 10 height 10
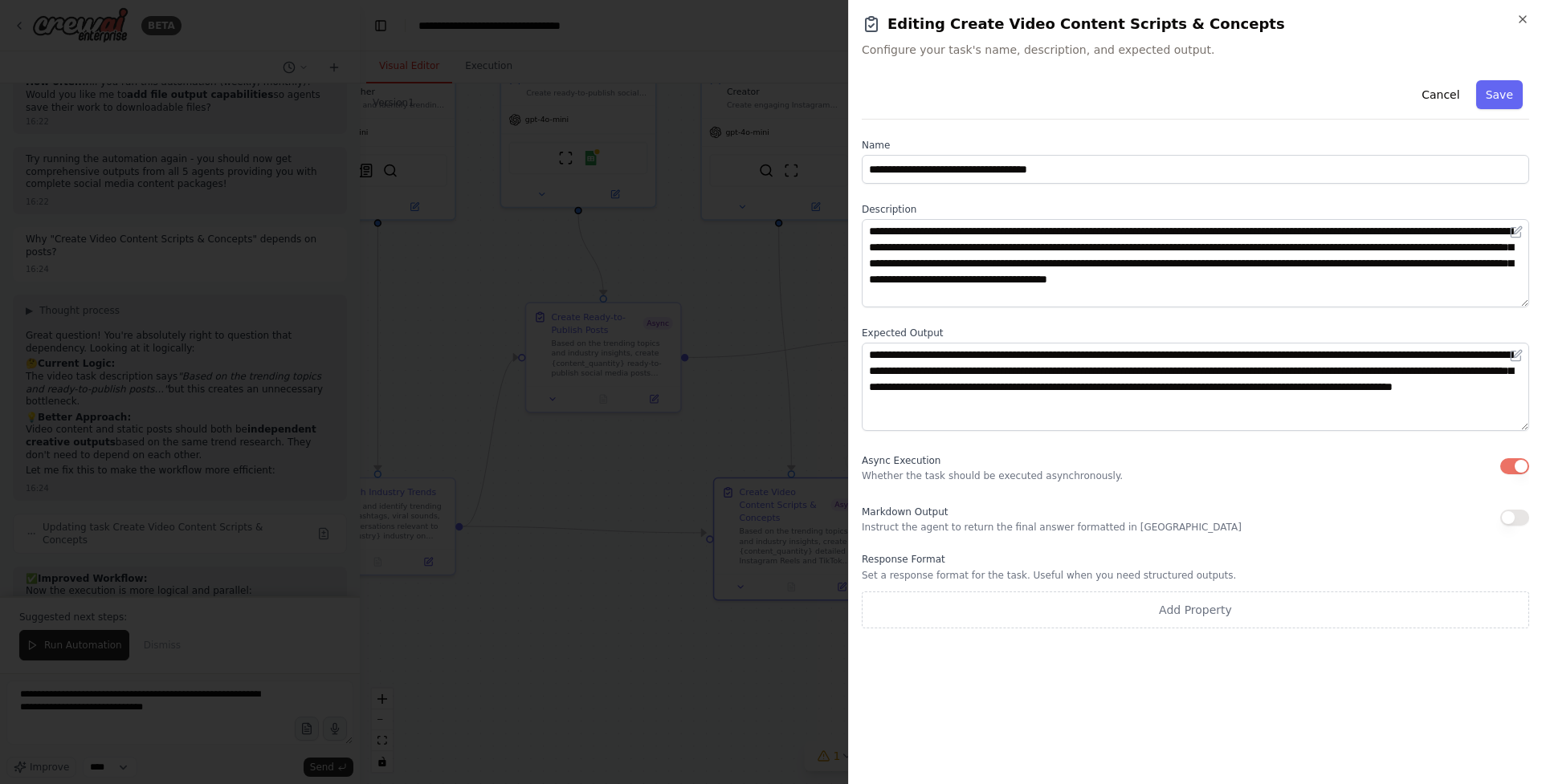
click at [1062, 472] on p "Whether the task should be executed asynchronously." at bounding box center [992, 476] width 261 height 12
copy p "asynchronously"
click at [1516, 15] on icon "button" at bounding box center [1522, 19] width 12 height 12
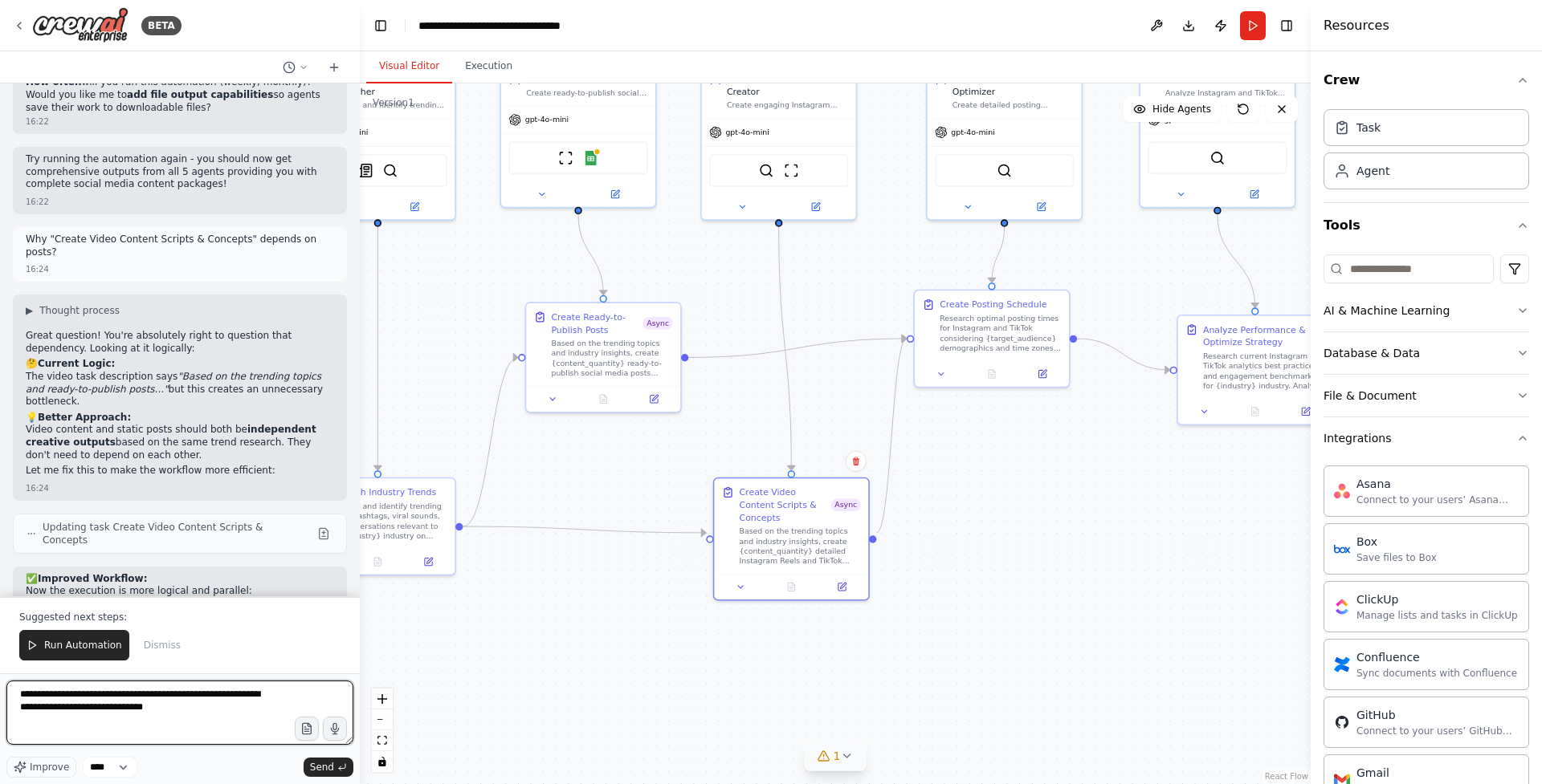
click at [179, 709] on textarea "**********" at bounding box center [179, 713] width 347 height 64
paste textarea "*****"
click at [147, 711] on textarea "**********" at bounding box center [179, 713] width 347 height 64
click at [152, 727] on textarea "**********" at bounding box center [179, 713] width 347 height 64
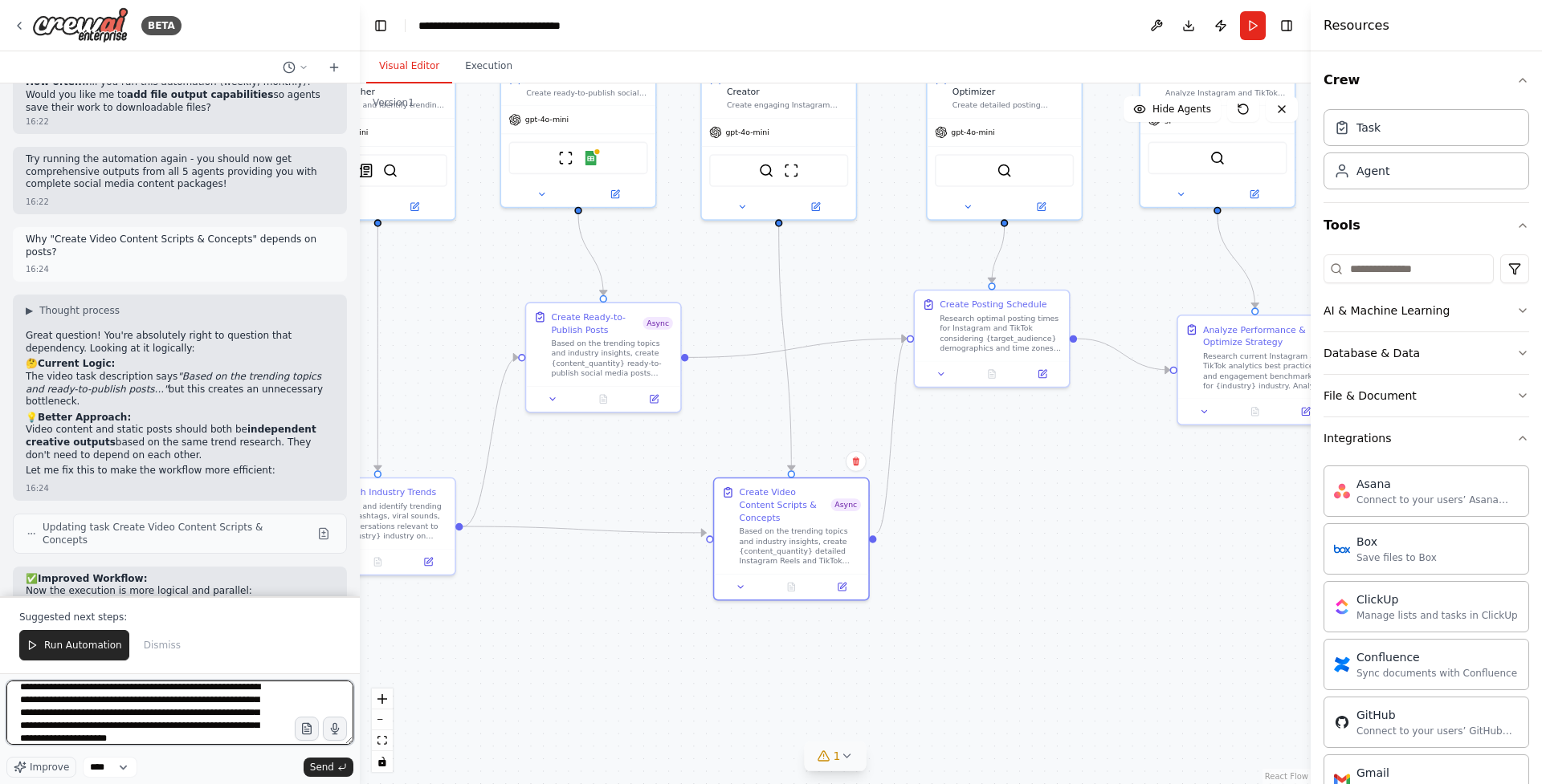
scroll to position [20, 0]
type textarea "**********"
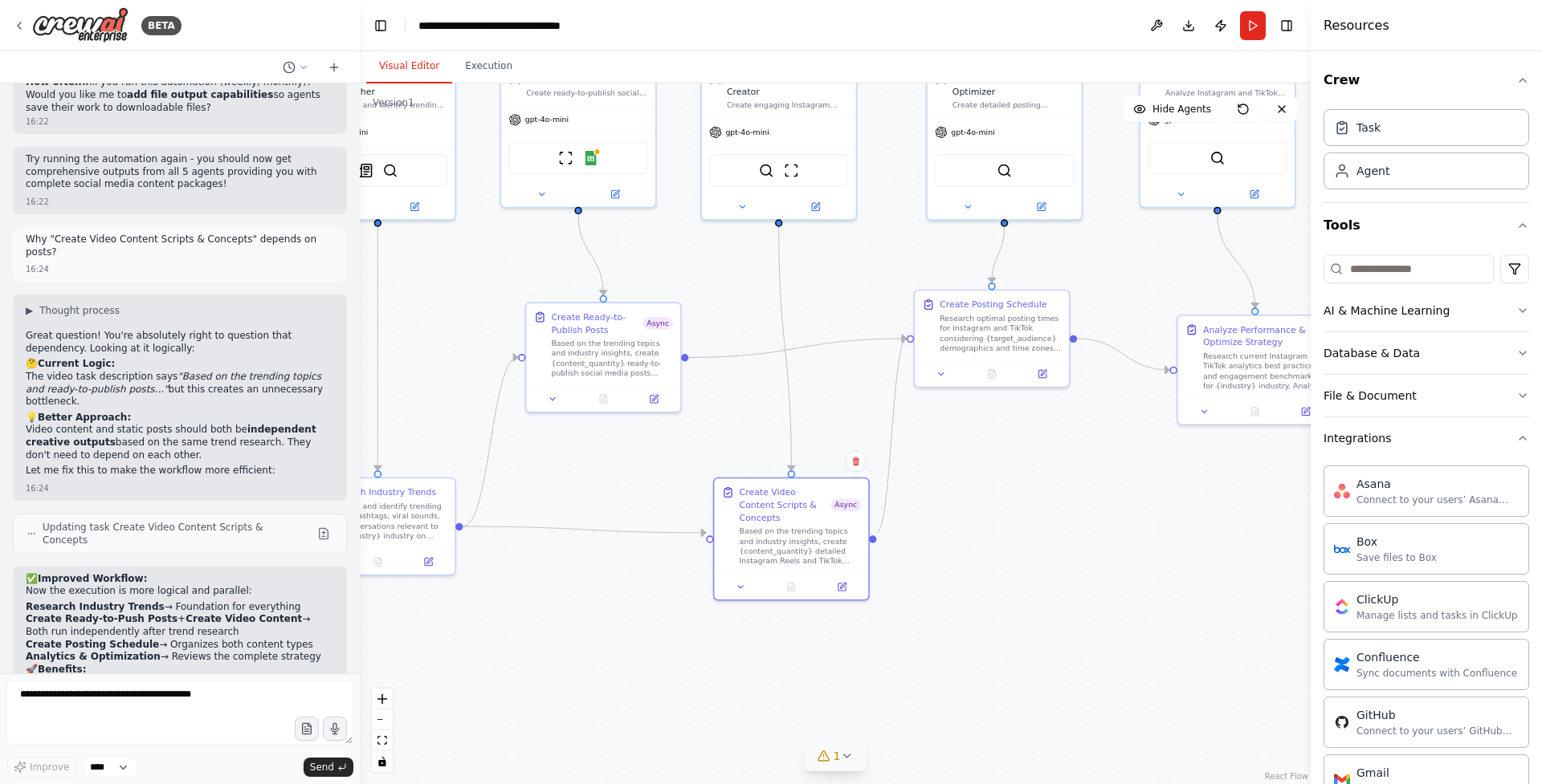
scroll to position [9890, 0]
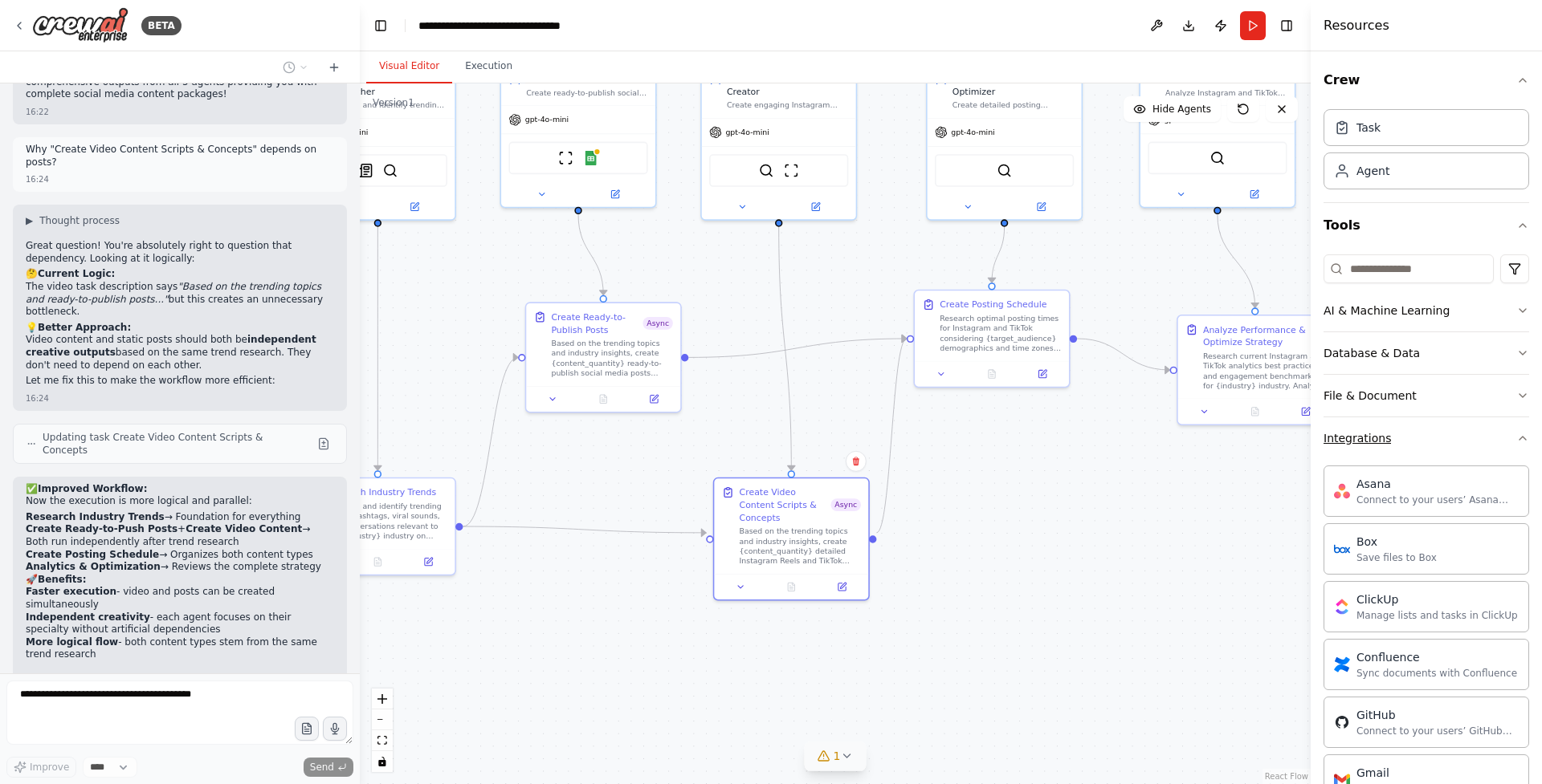
click at [1522, 440] on icon "button" at bounding box center [1522, 438] width 12 height 12
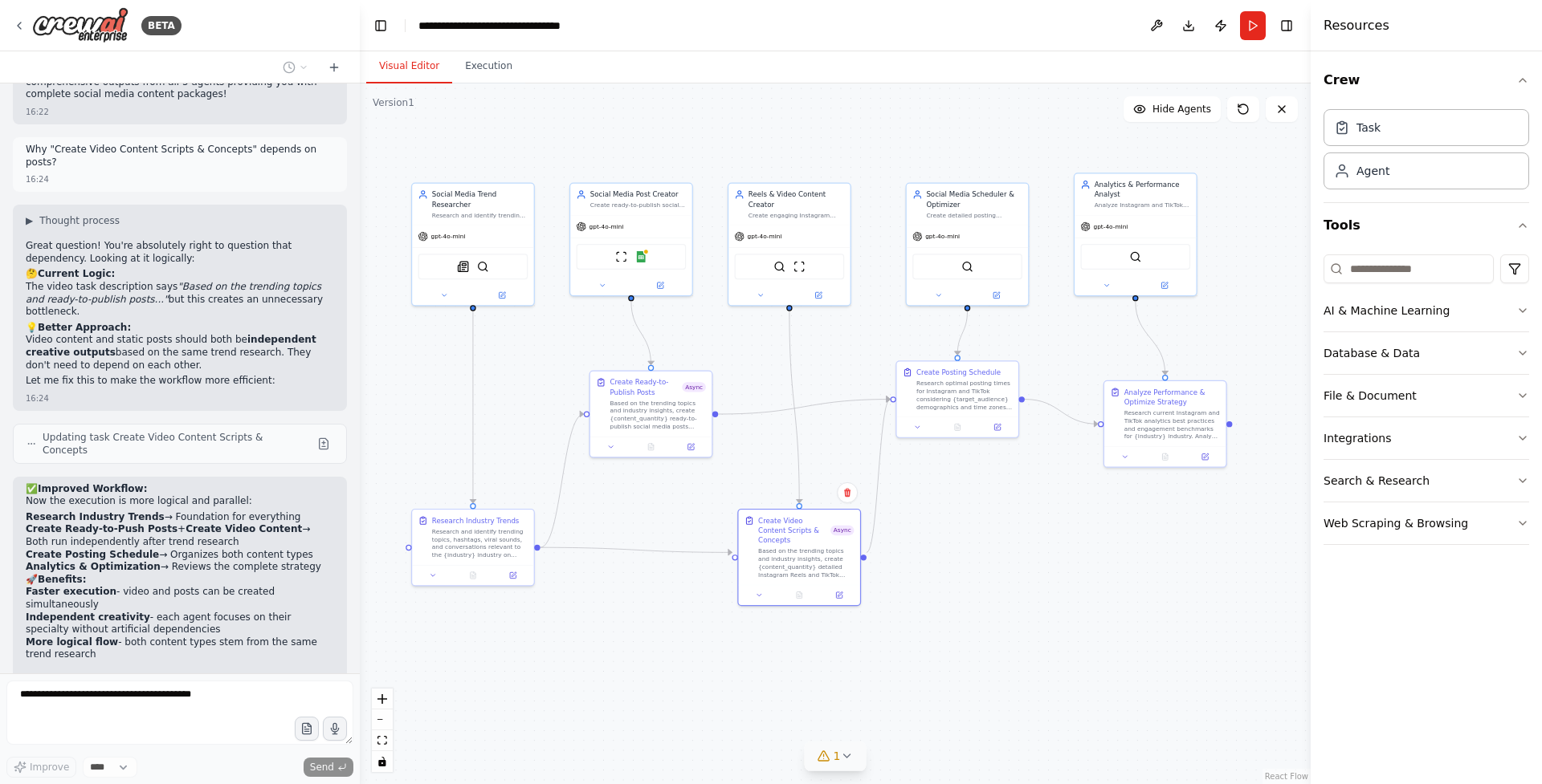
drag, startPoint x: 625, startPoint y: 666, endPoint x: 665, endPoint y: 666, distance: 40.0
click at [665, 666] on div ".deletable-edge-delete-btn { width: 20px; height: 20px; border: 0px solid #ffff…" at bounding box center [835, 433] width 951 height 701
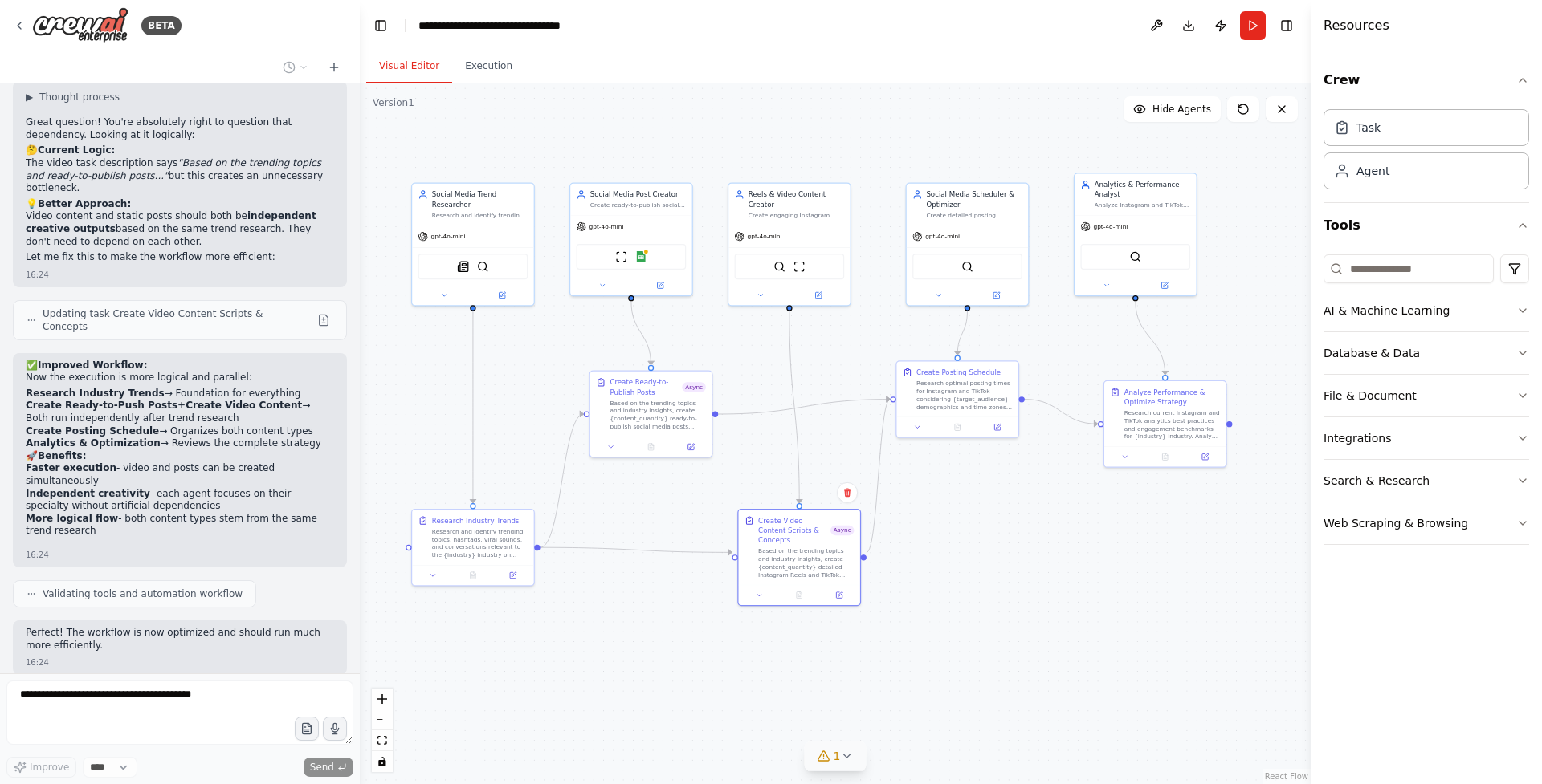
scroll to position [10027, 0]
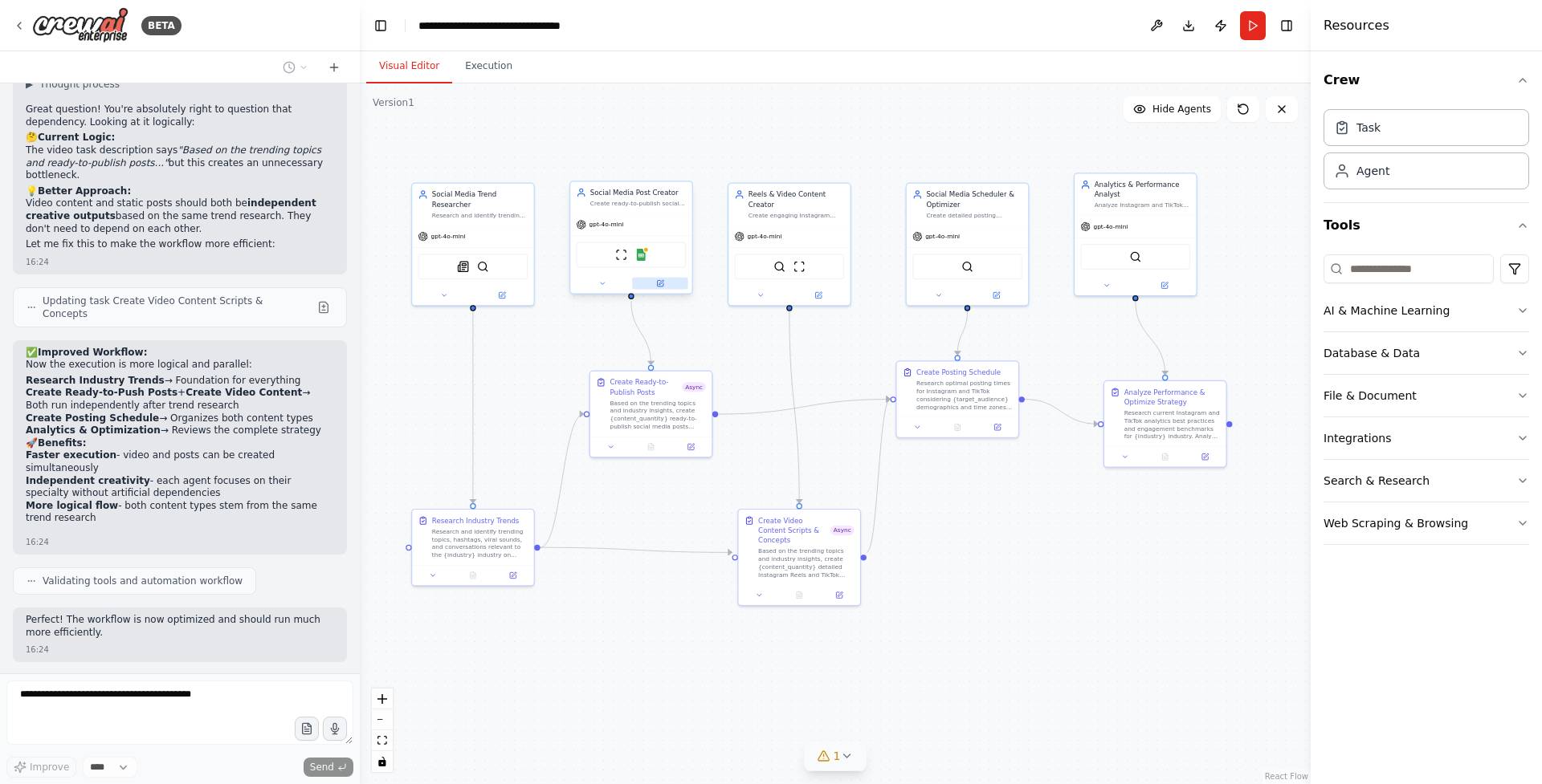
click at [660, 286] on icon at bounding box center [660, 283] width 5 height 5
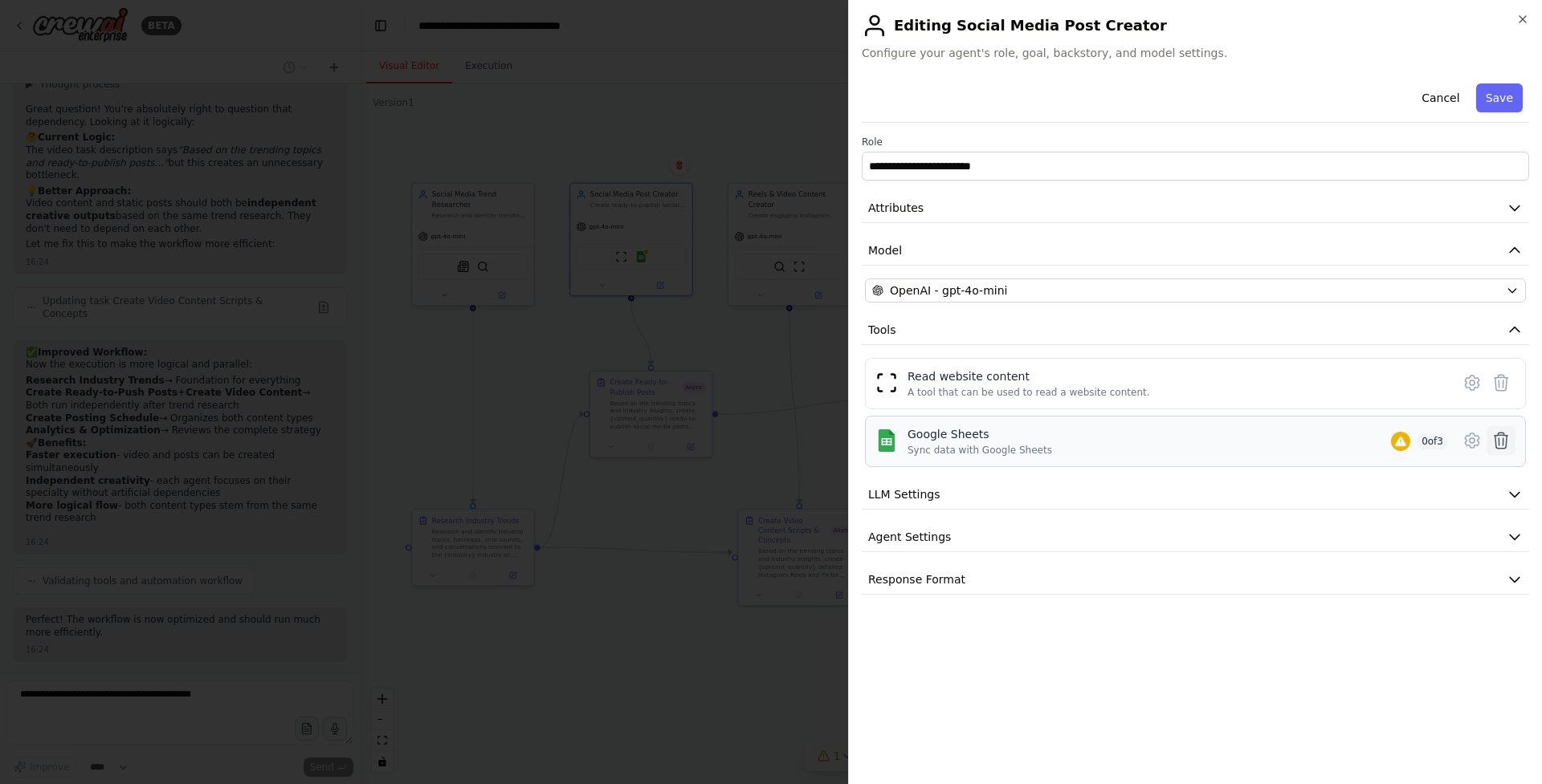
click at [1514, 444] on button at bounding box center [1501, 440] width 29 height 29
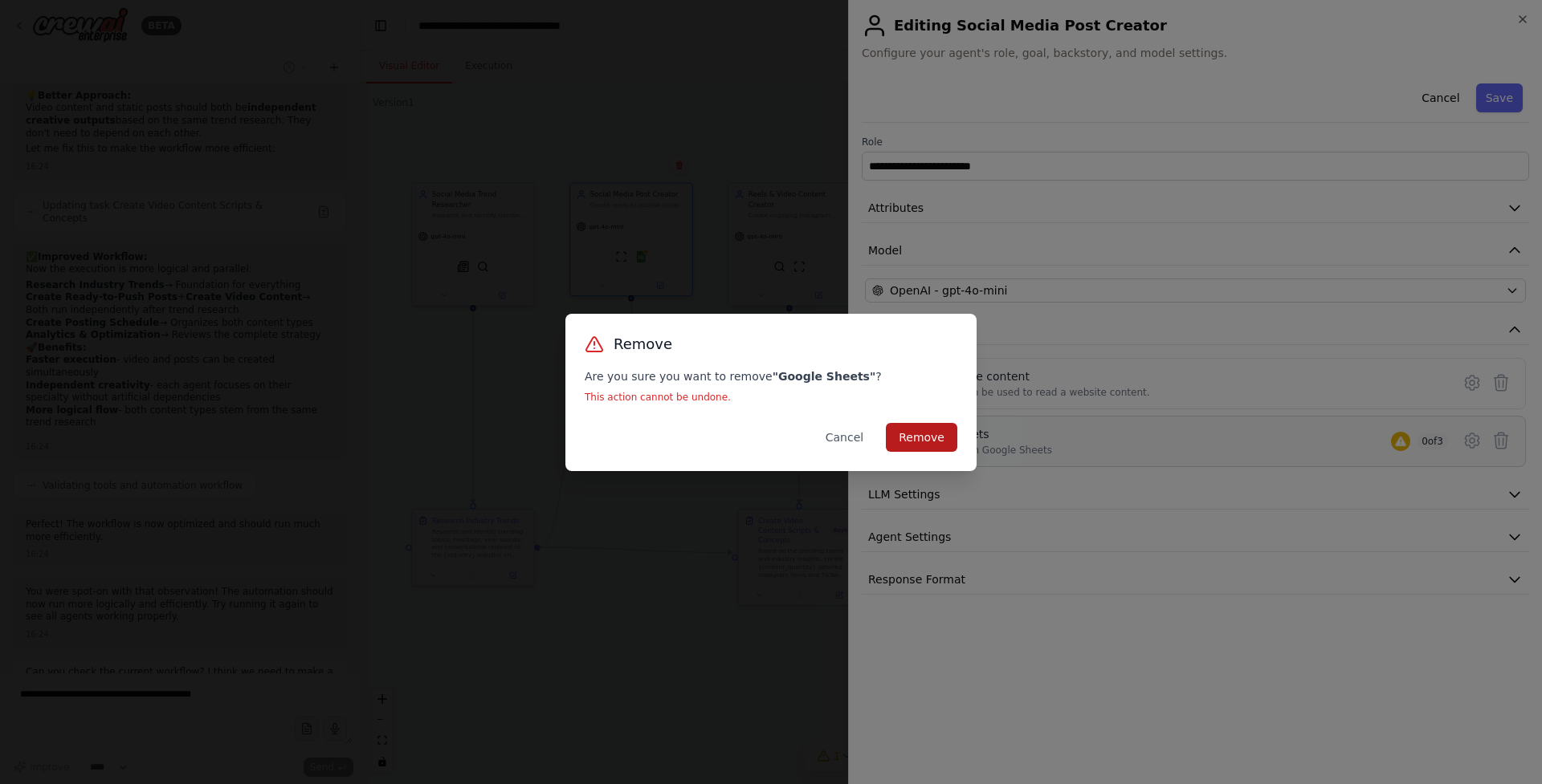
click at [935, 437] on button "Remove" at bounding box center [921, 438] width 71 height 29
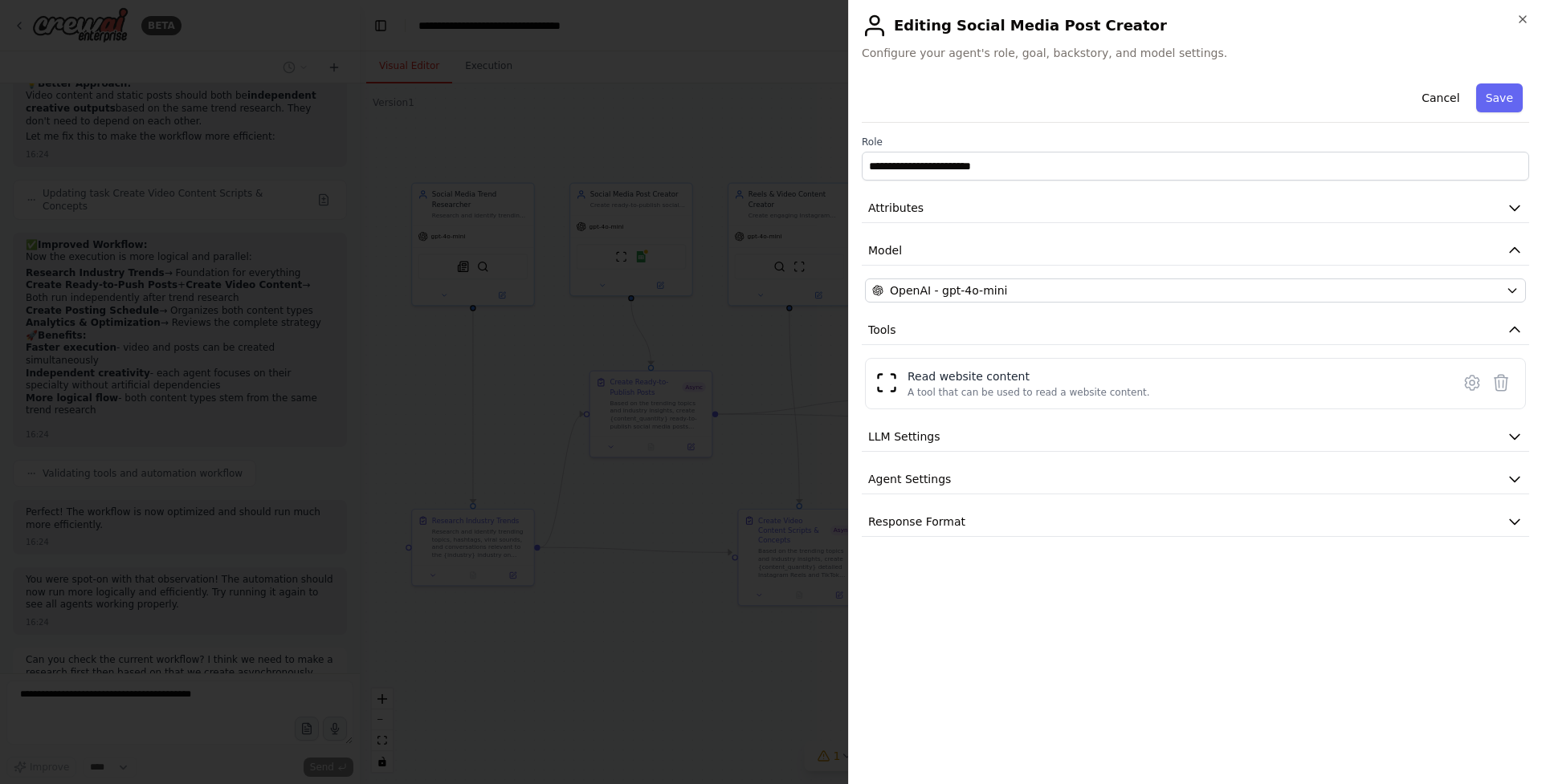
scroll to position [10147, 0]
click at [1514, 100] on button "Save" at bounding box center [1499, 98] width 46 height 29
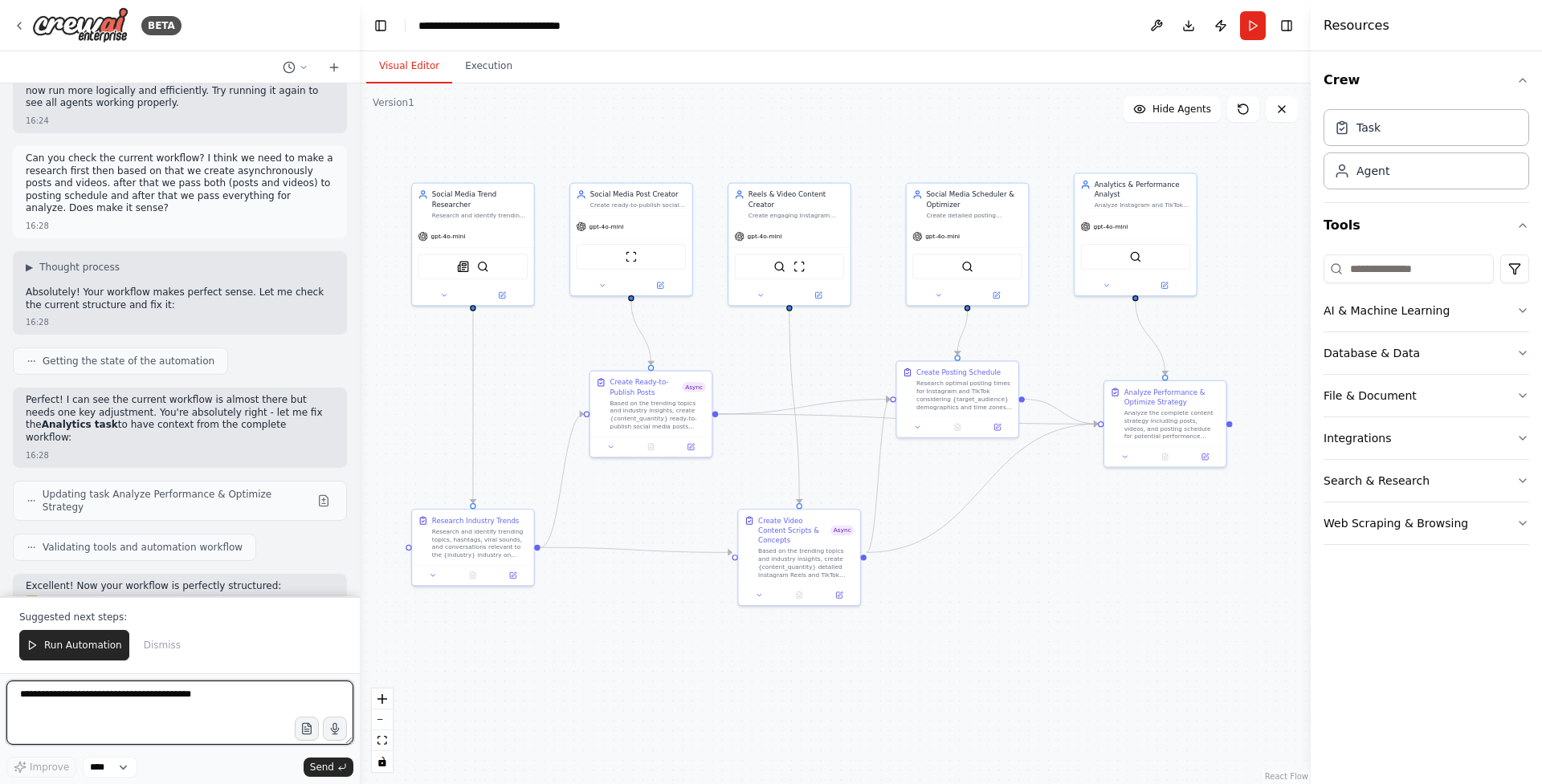
scroll to position [10648, 0]
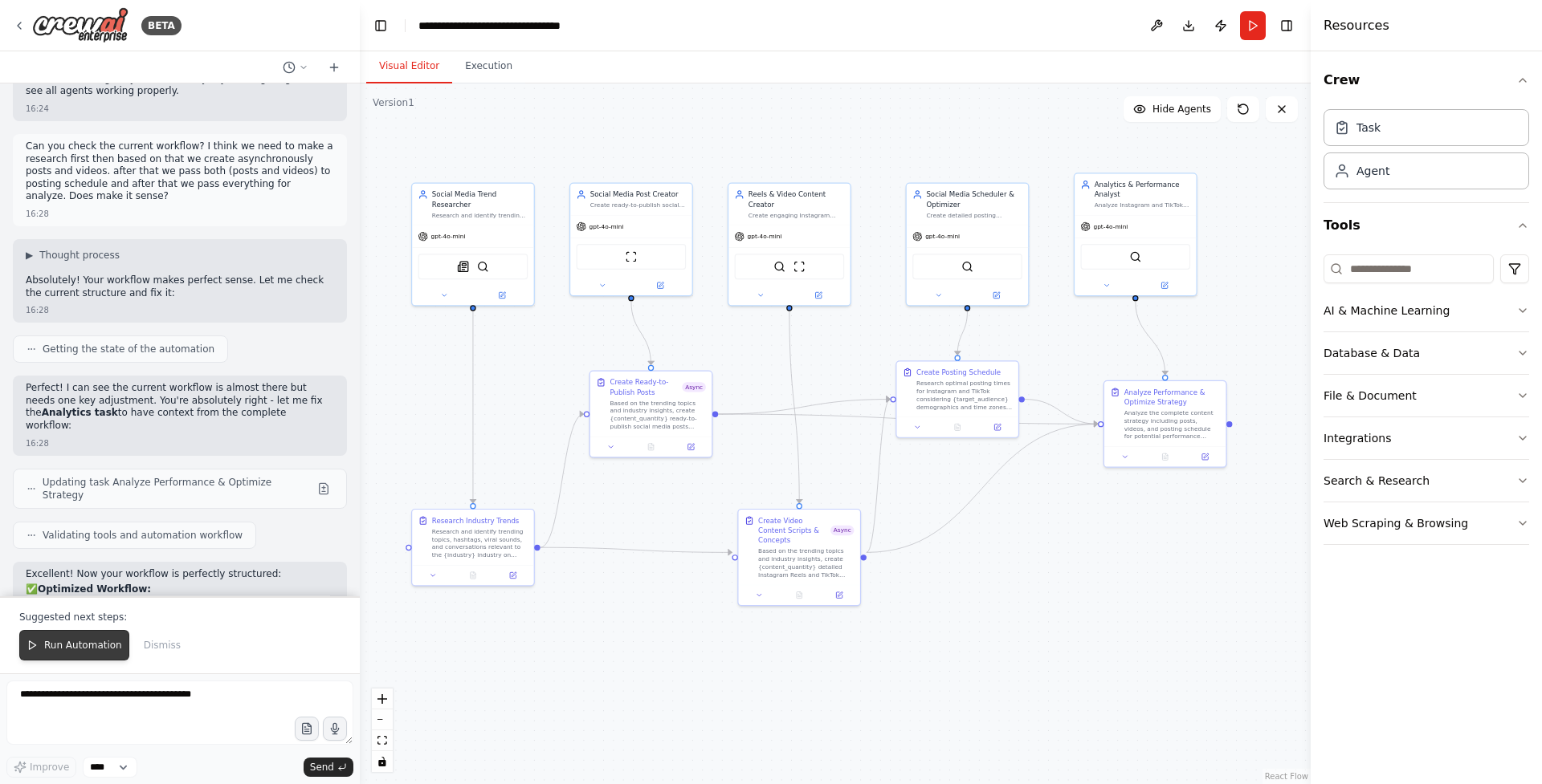
click at [51, 647] on span "Run Automation" at bounding box center [83, 645] width 78 height 12
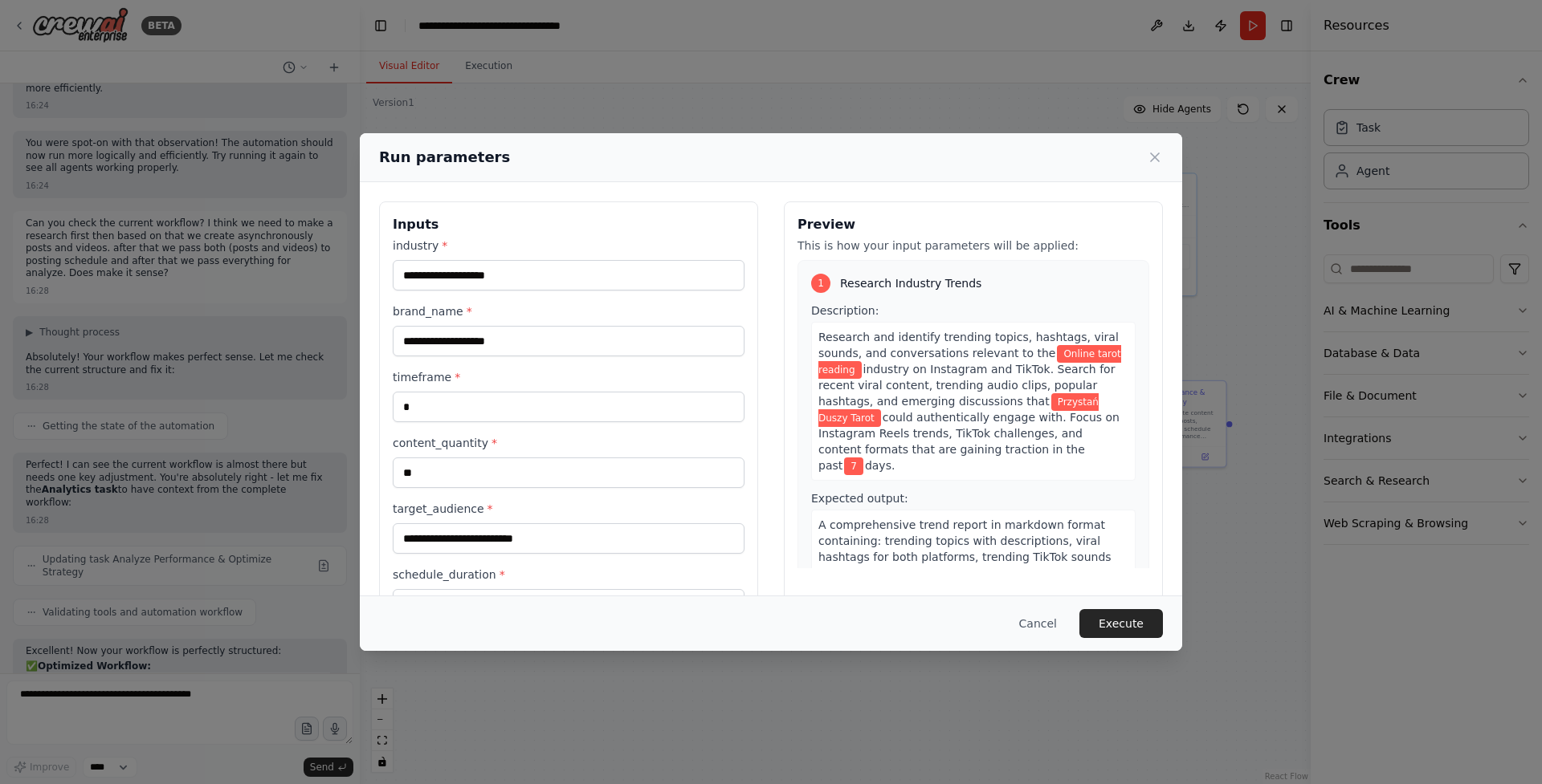
scroll to position [57, 0]
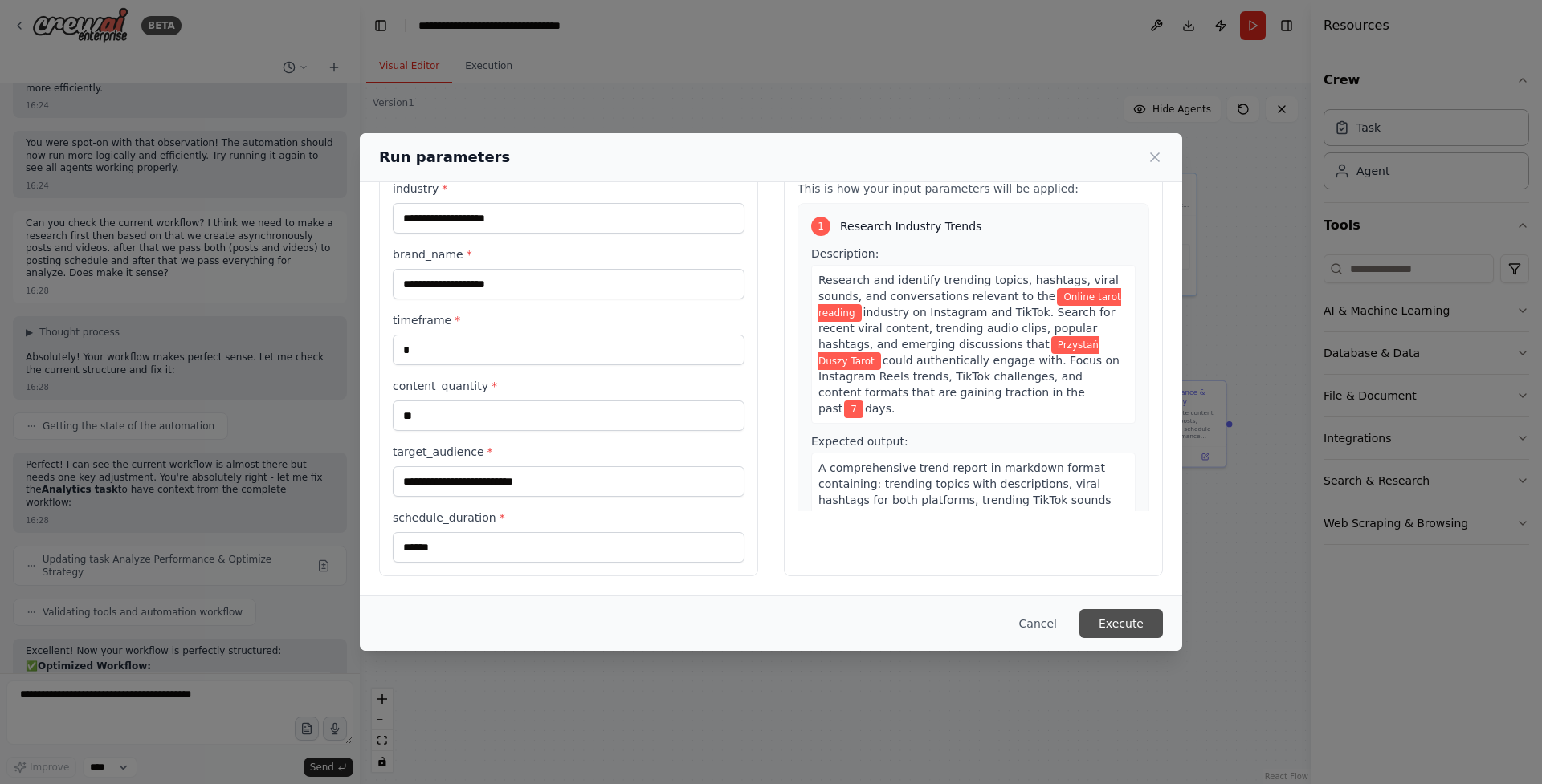
click at [1124, 619] on button "Execute" at bounding box center [1121, 623] width 83 height 29
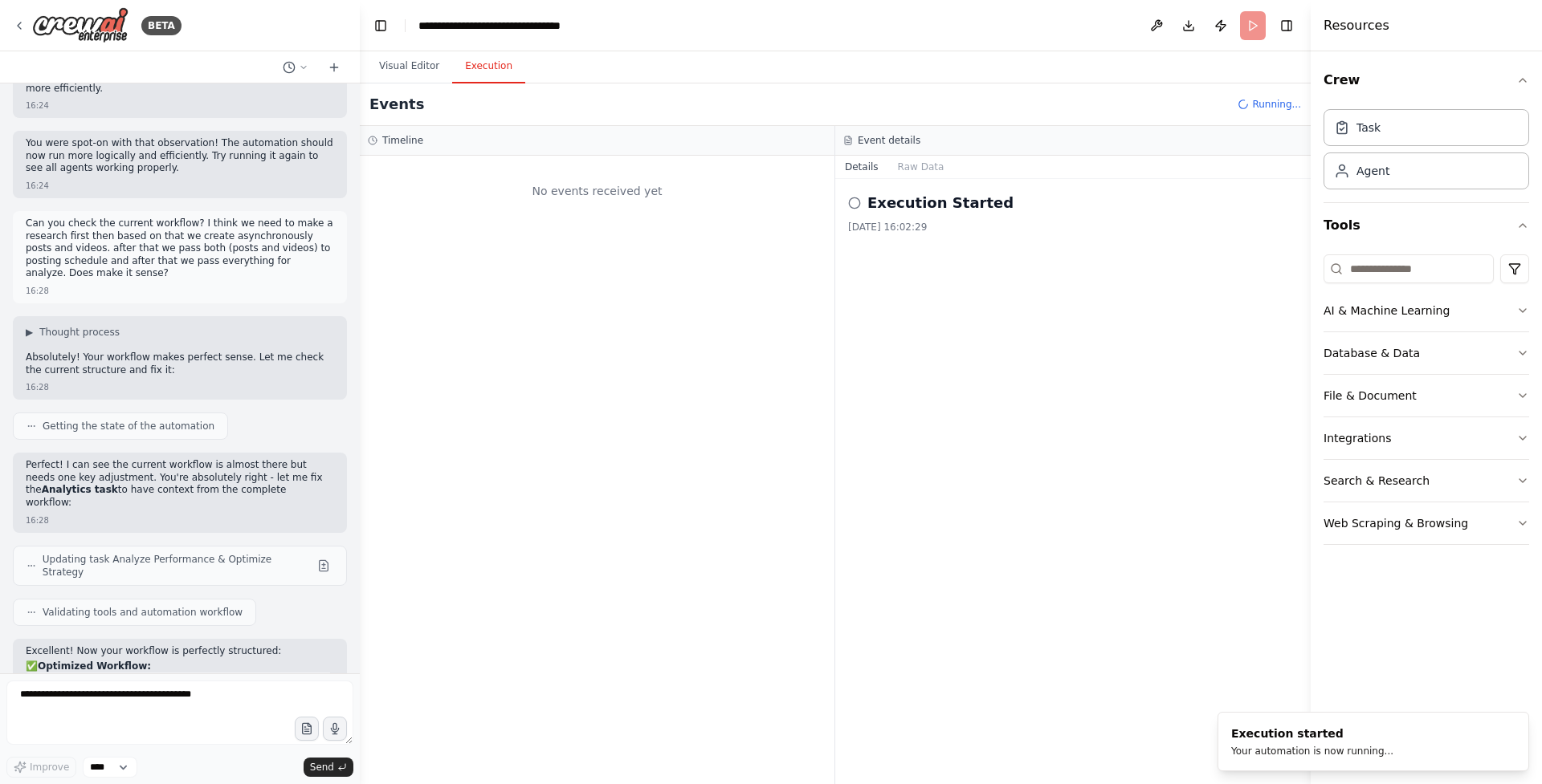
scroll to position [0, 0]
click at [415, 71] on button "Visual Editor" at bounding box center [409, 67] width 86 height 34
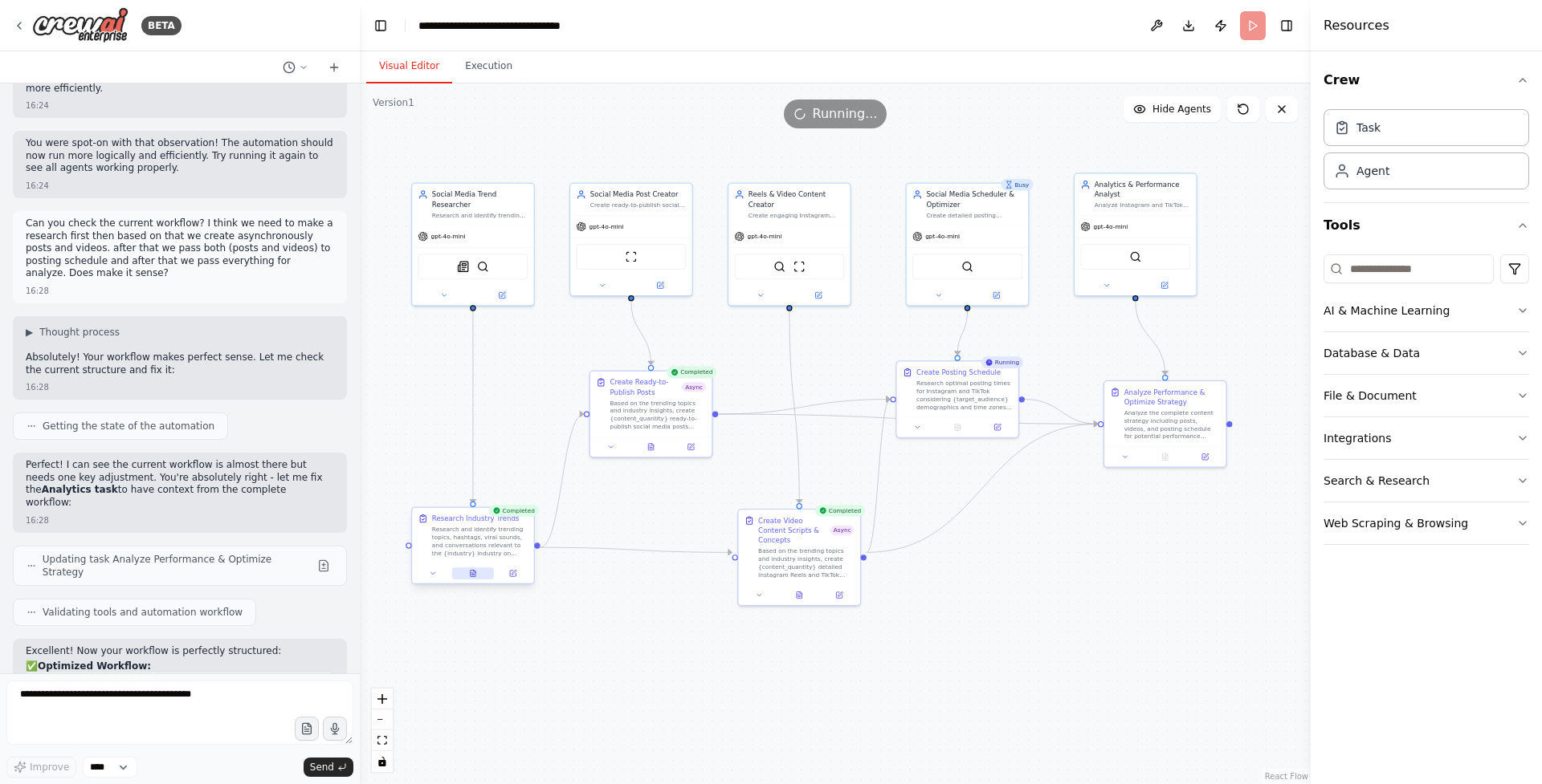
click at [478, 576] on button at bounding box center [473, 574] width 42 height 12
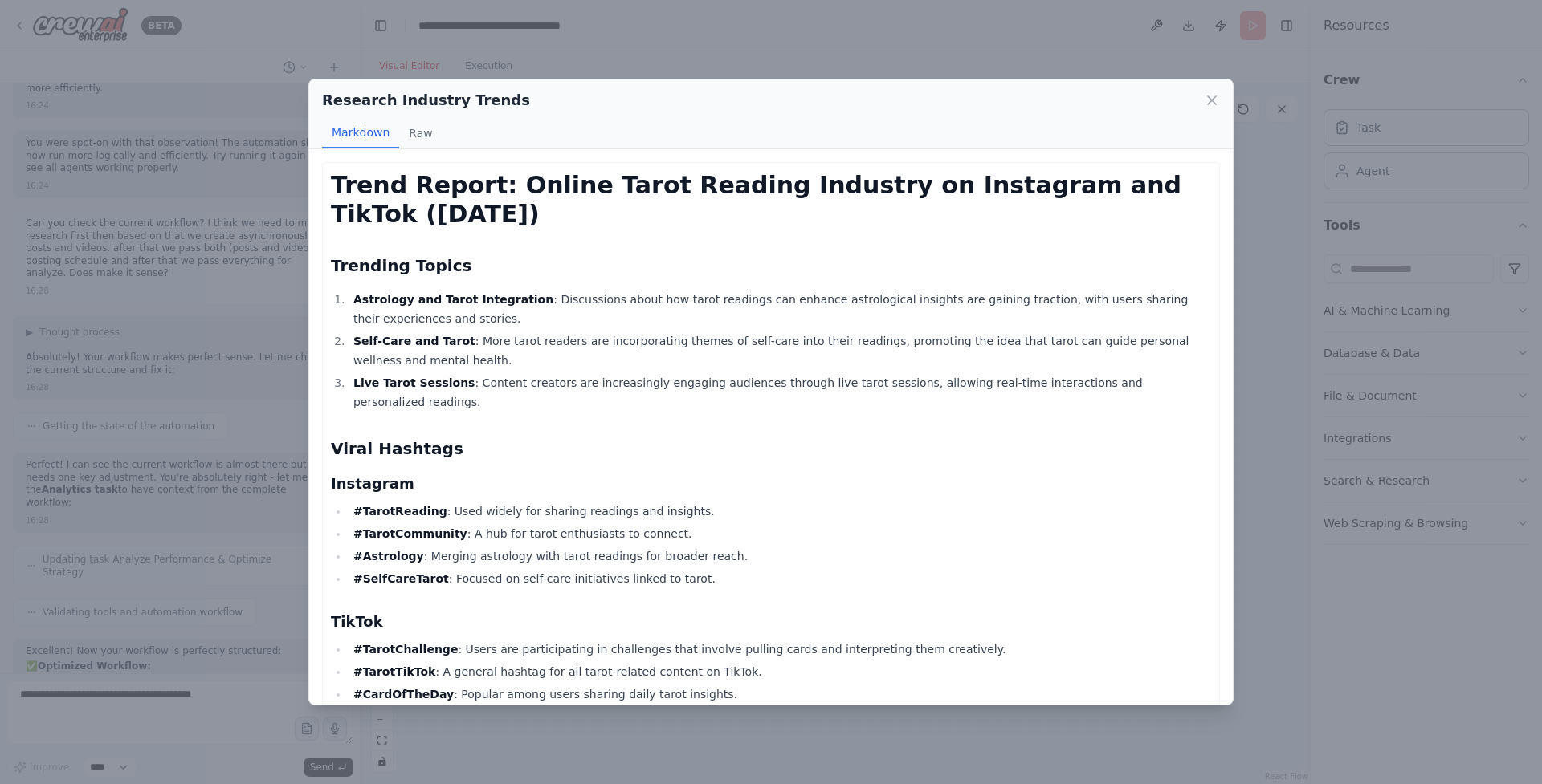
scroll to position [678, 0]
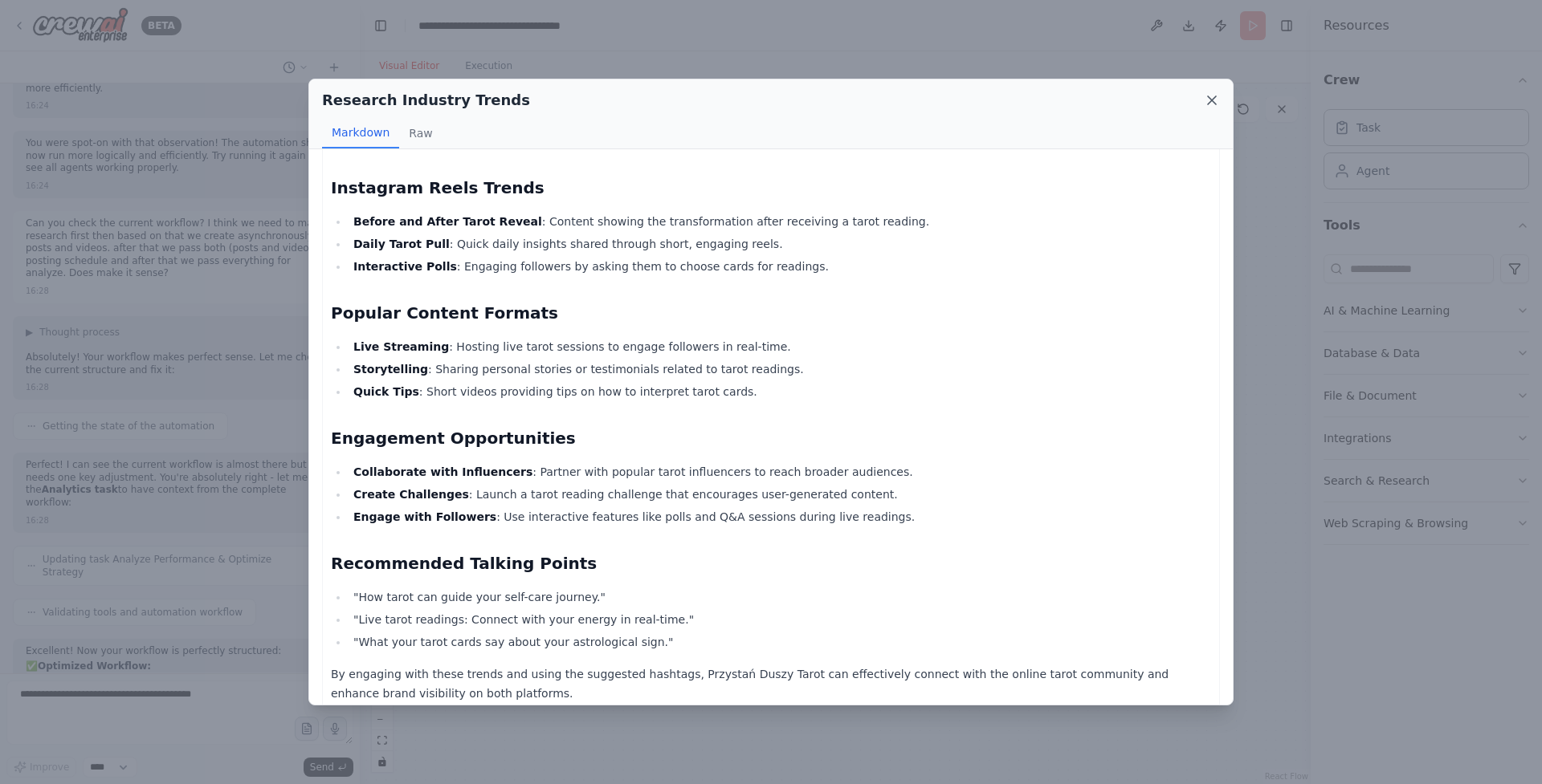
click at [1212, 92] on icon at bounding box center [1212, 100] width 16 height 16
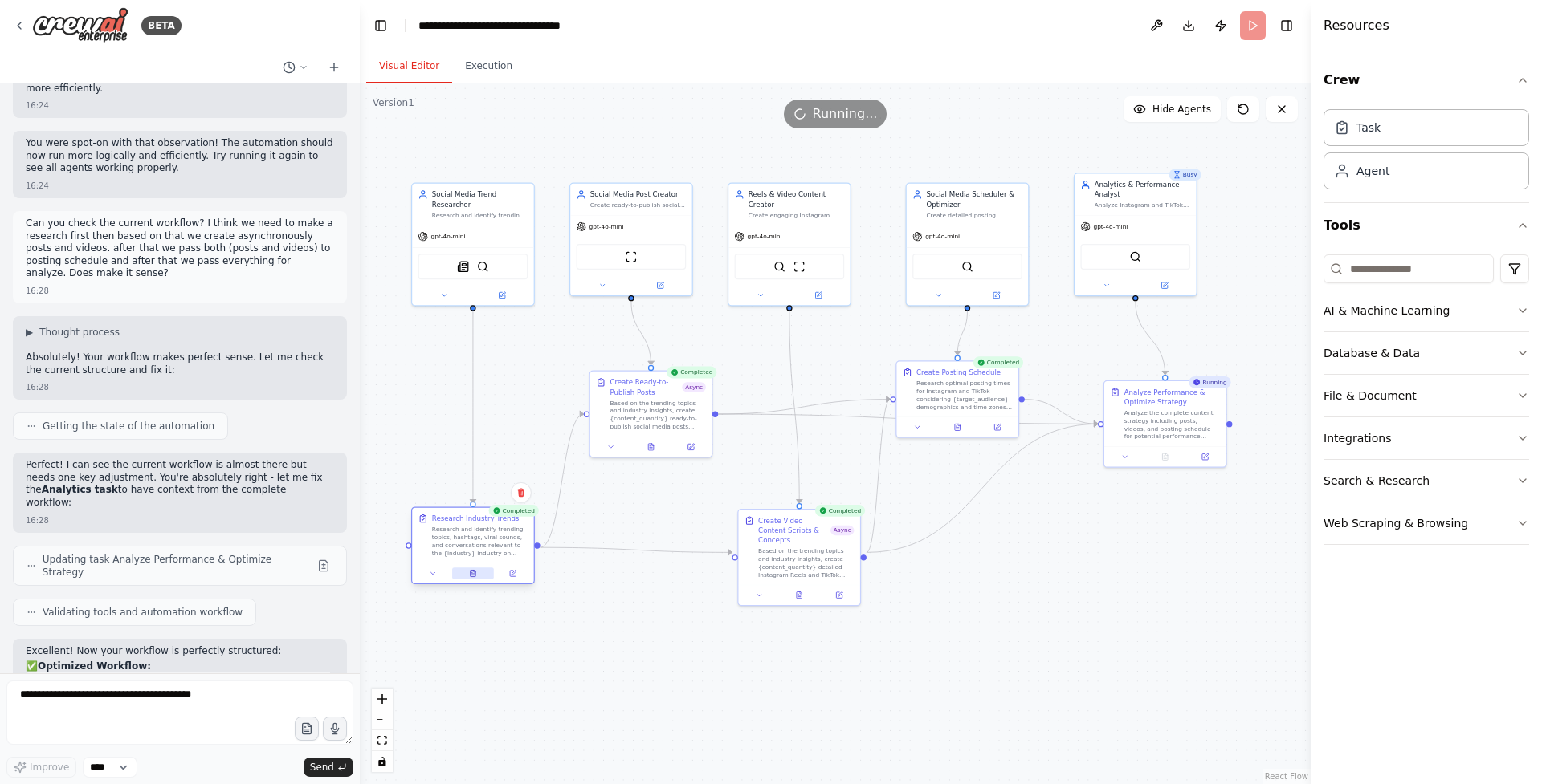
click at [474, 577] on button at bounding box center [473, 574] width 42 height 12
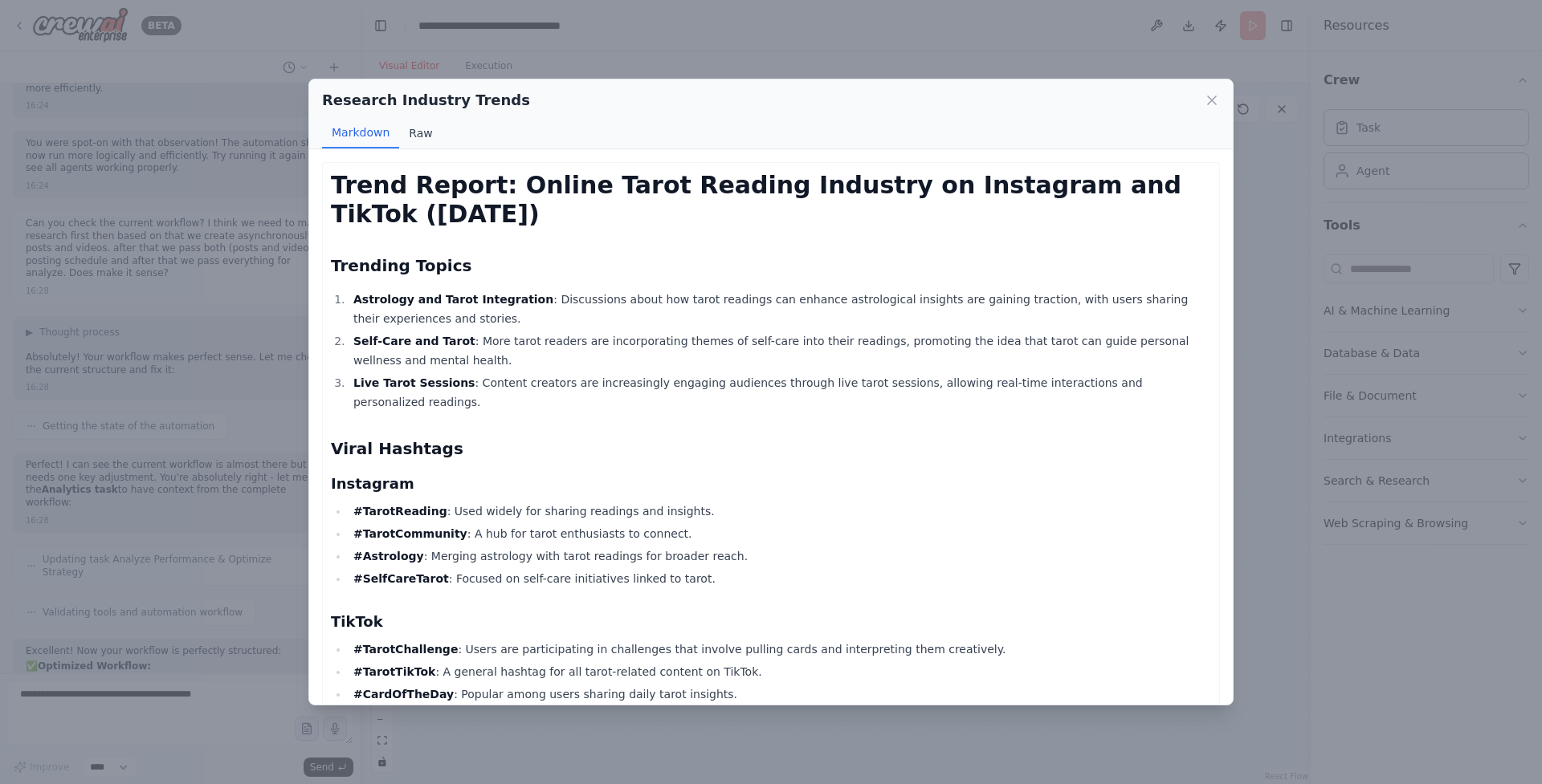
click at [424, 127] on button "Raw" at bounding box center [420, 133] width 43 height 30
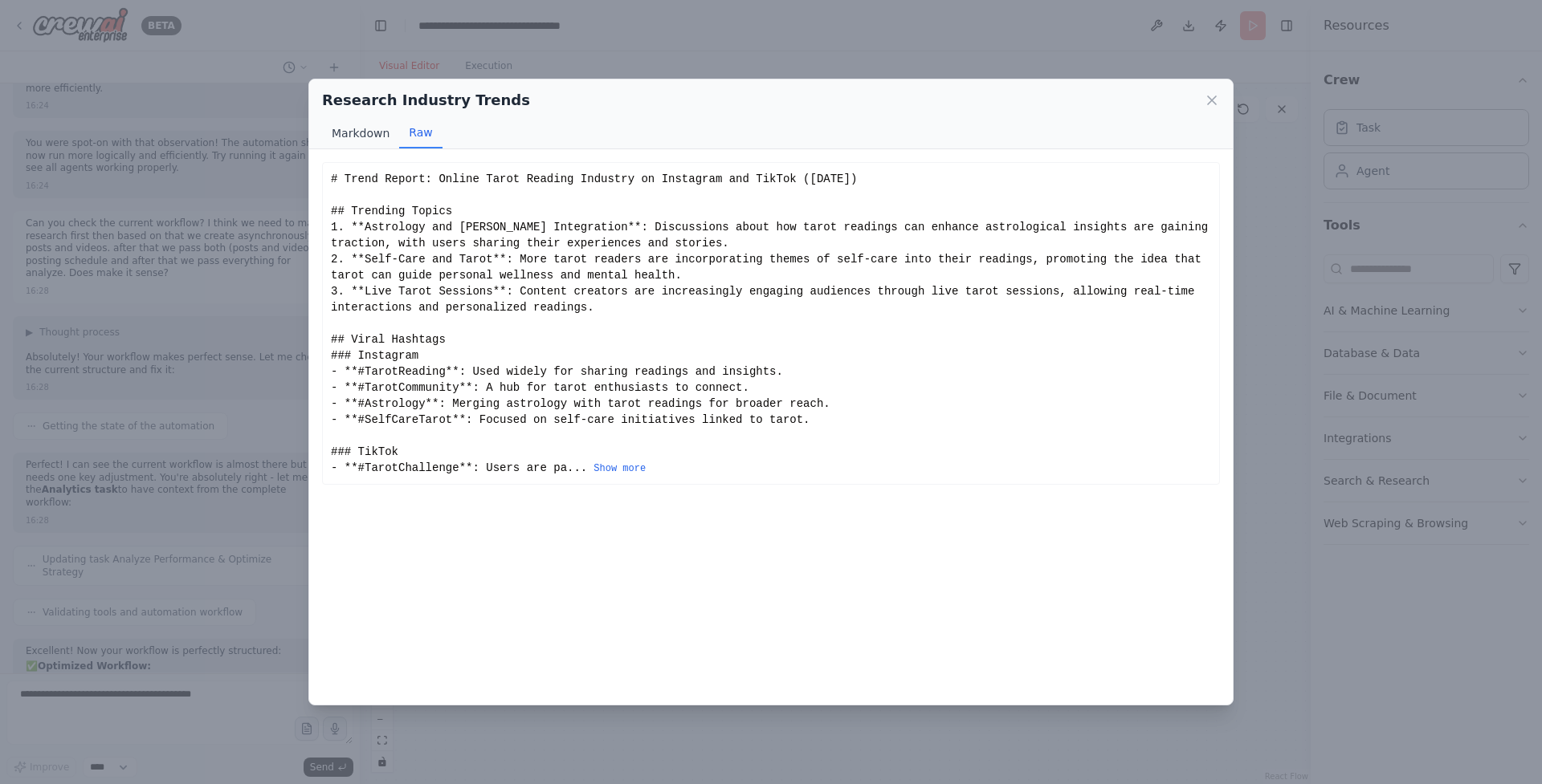
click at [373, 135] on button "Markdown" at bounding box center [361, 133] width 77 height 30
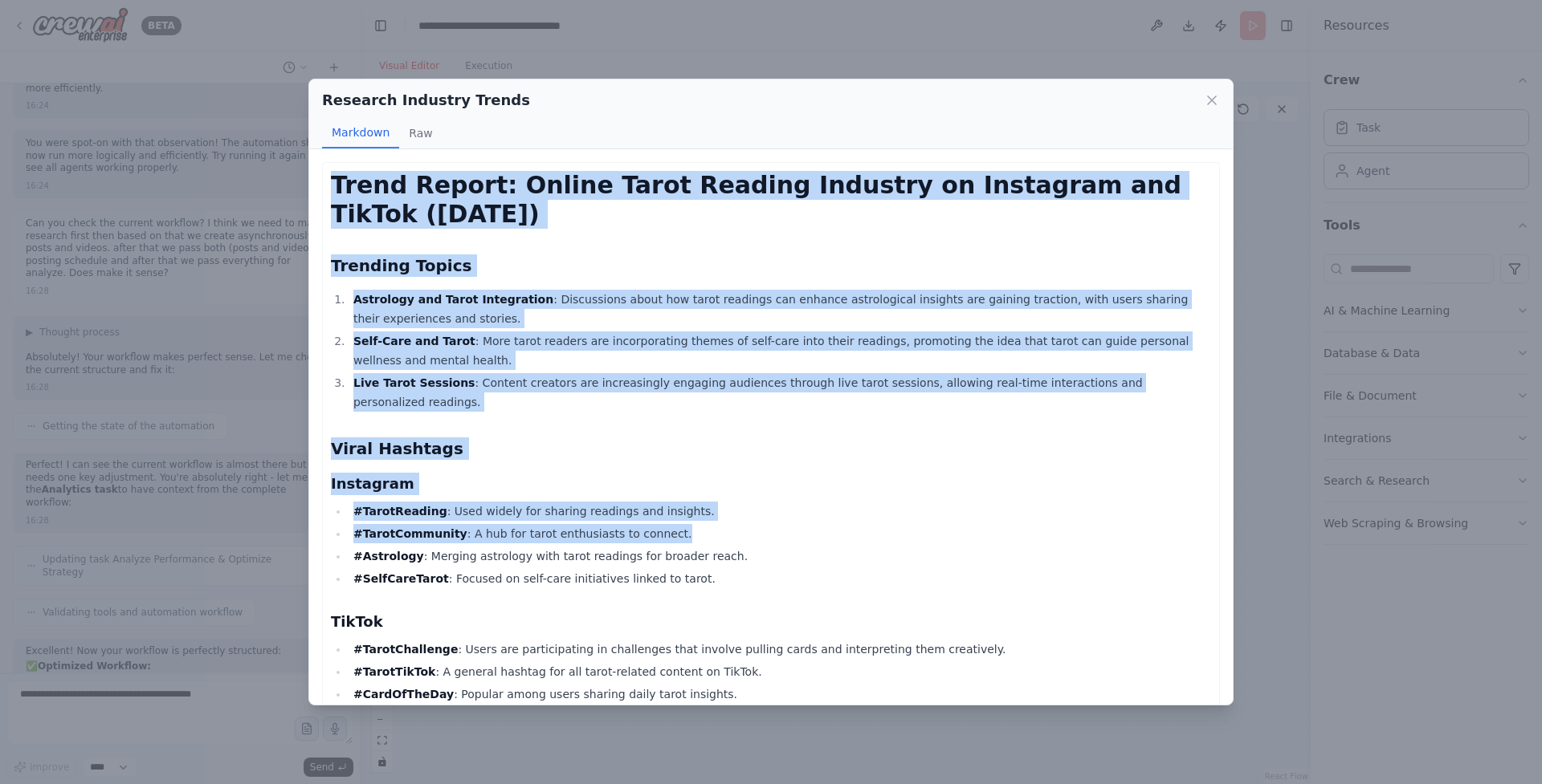
drag, startPoint x: 338, startPoint y: 191, endPoint x: 730, endPoint y: 525, distance: 515.0
click at [730, 525] on div "Trend Report: Online Tarot Reading Industry on Instagram and TikTok (September …" at bounding box center [771, 776] width 898 height 1228
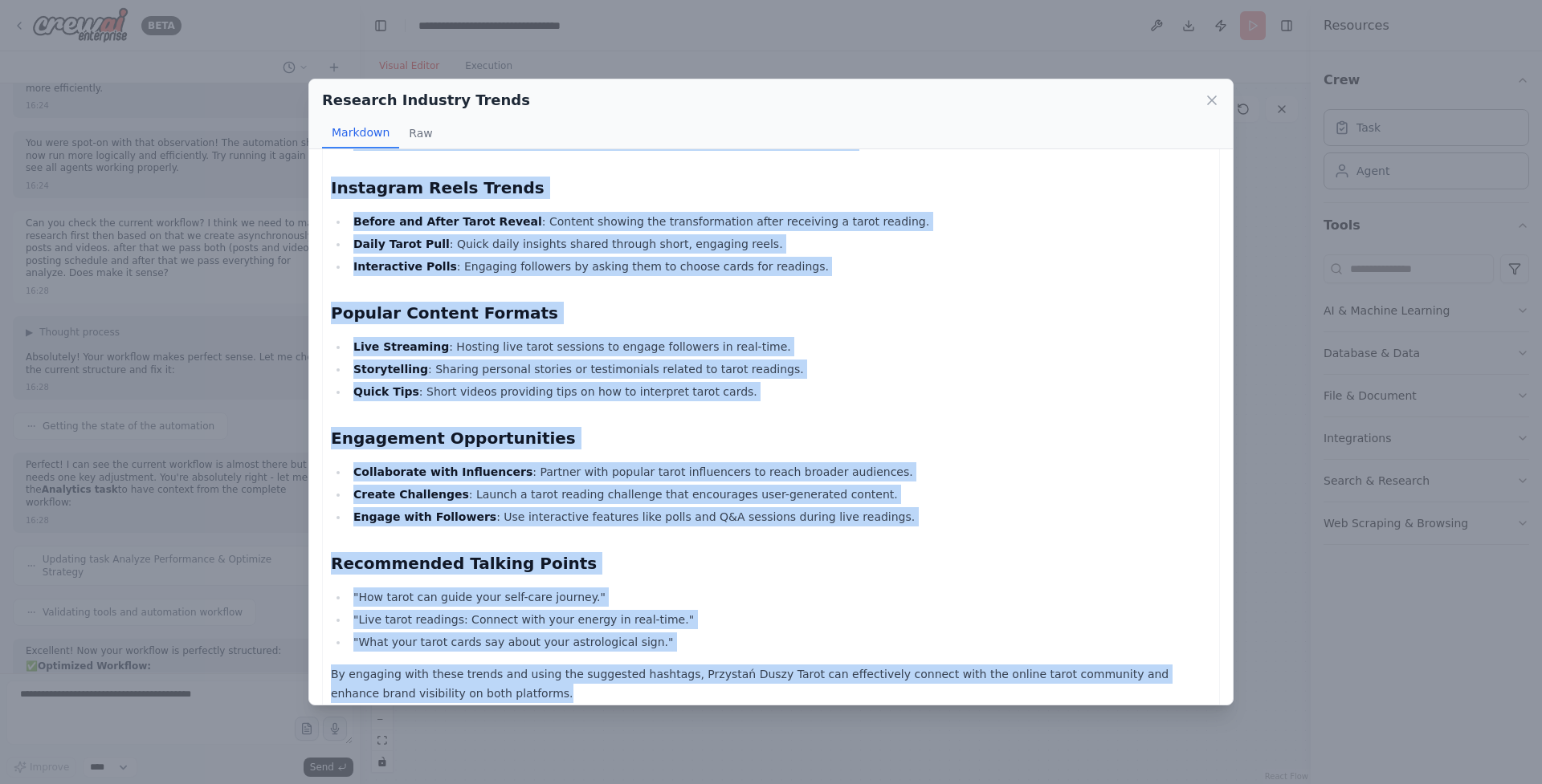
click at [521, 670] on p "By engaging with these trends and using the suggested hashtags, Przystań Duszy …" at bounding box center [771, 684] width 880 height 38
copy div "Trend Report: Online Tarot Reading Industry on Instagram and TikTok (September …"
click at [1208, 98] on icon at bounding box center [1212, 100] width 16 height 16
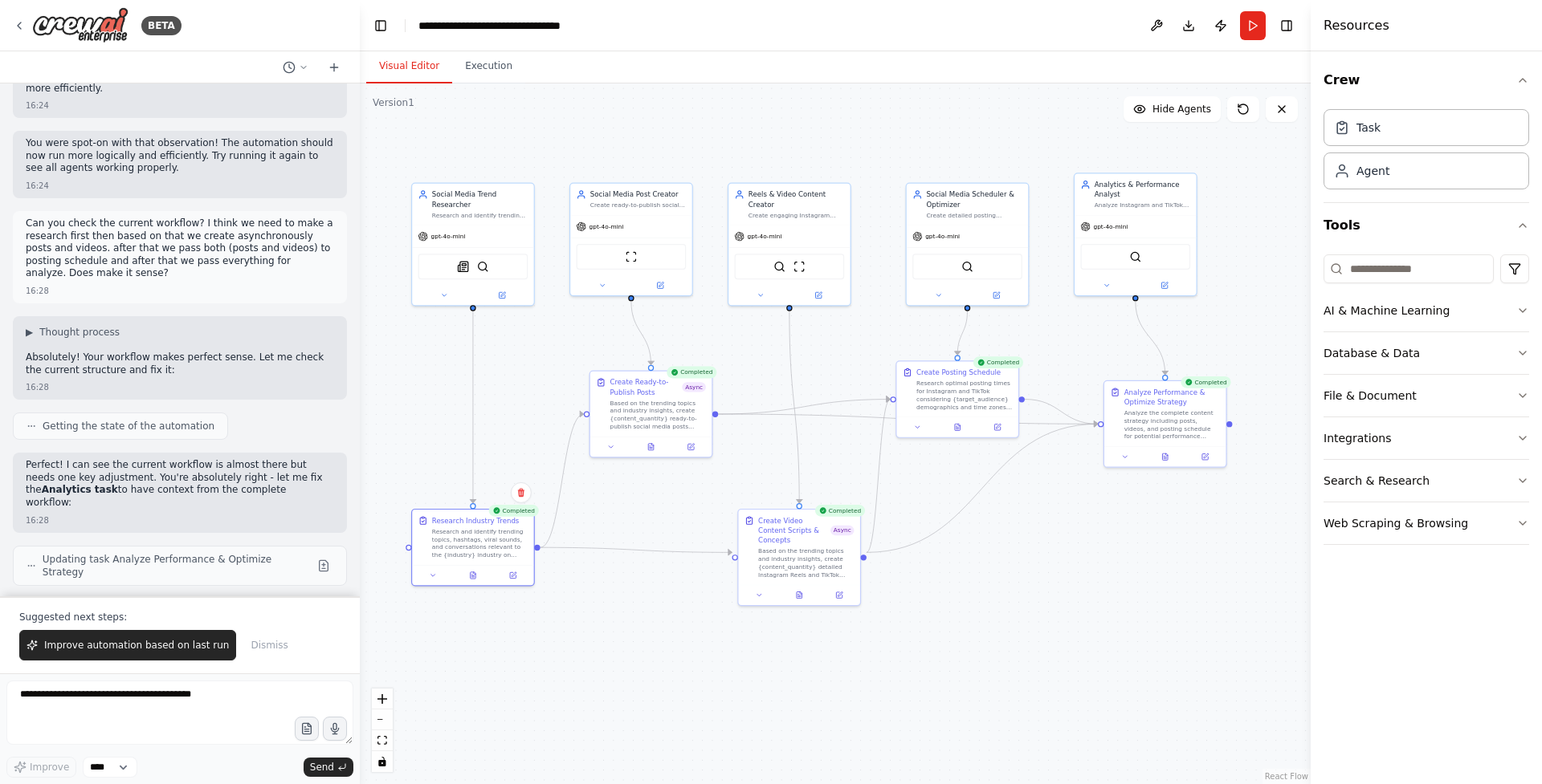
scroll to position [10648, 0]
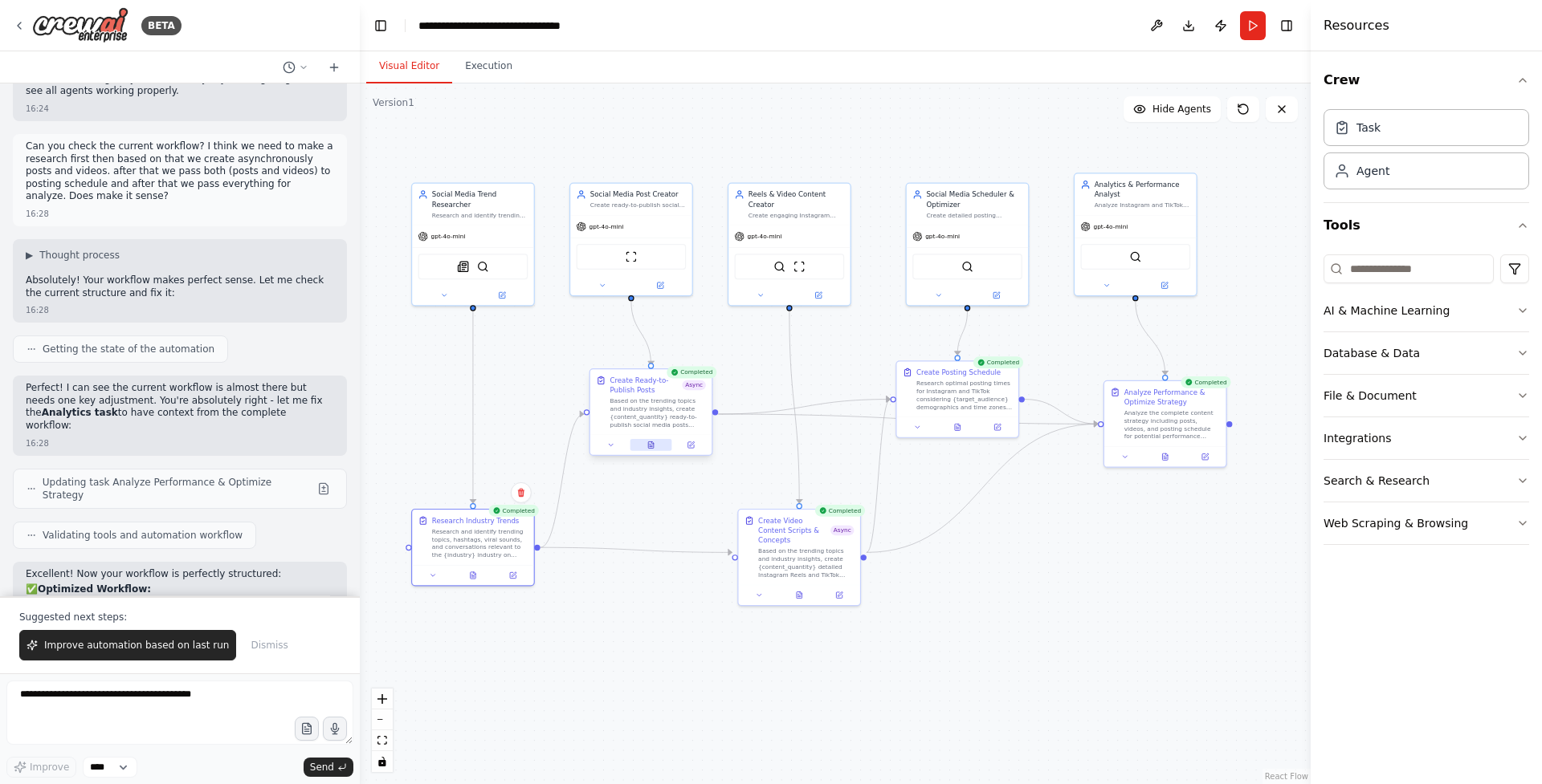
click at [642, 445] on button at bounding box center [650, 446] width 42 height 12
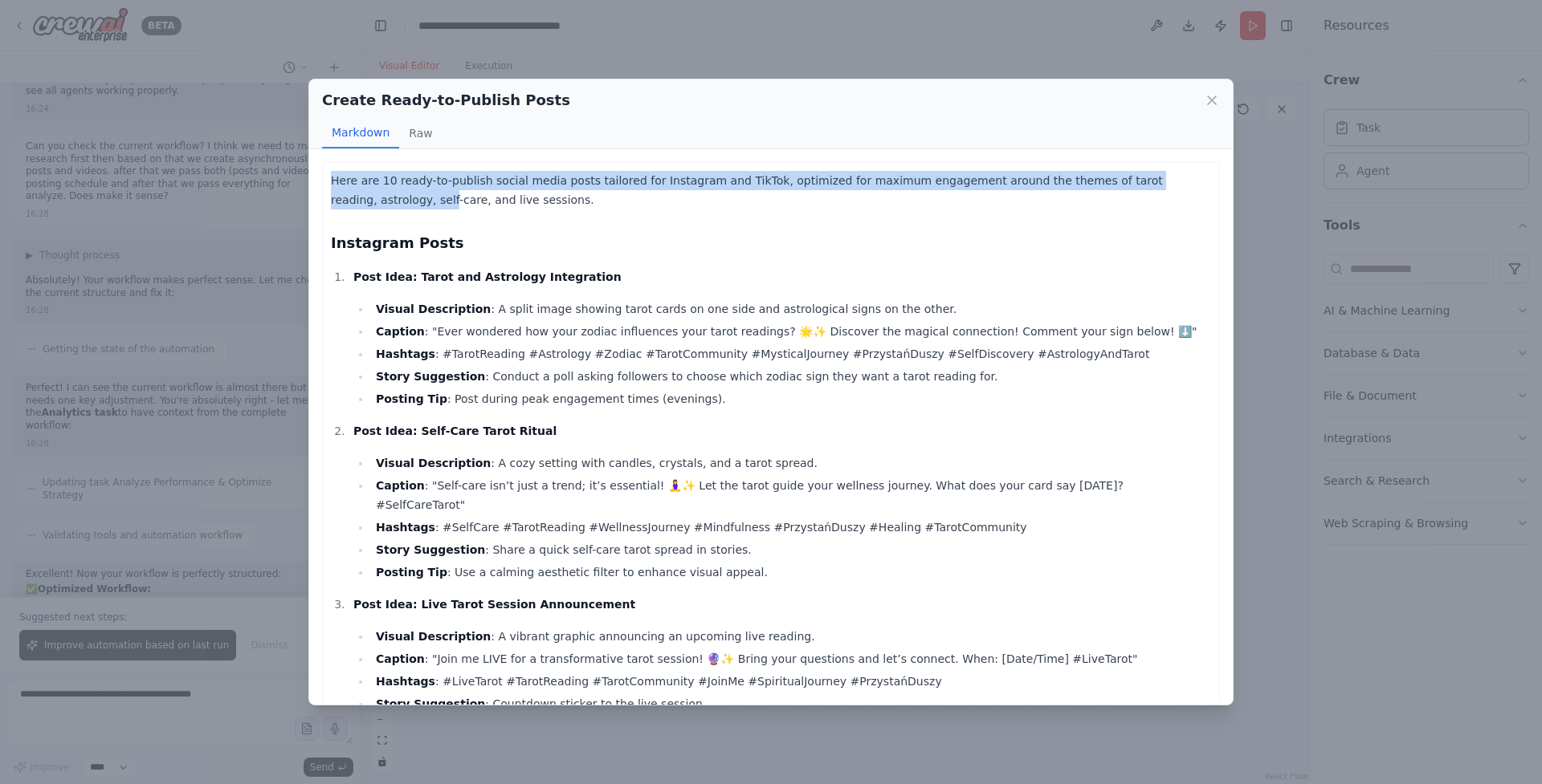
drag, startPoint x: 330, startPoint y: 180, endPoint x: 354, endPoint y: 200, distance: 31.2
click at [354, 200] on p "Here are 10 ready-to-publish social media posts tailored for Instagram and TikT…" at bounding box center [771, 190] width 880 height 38
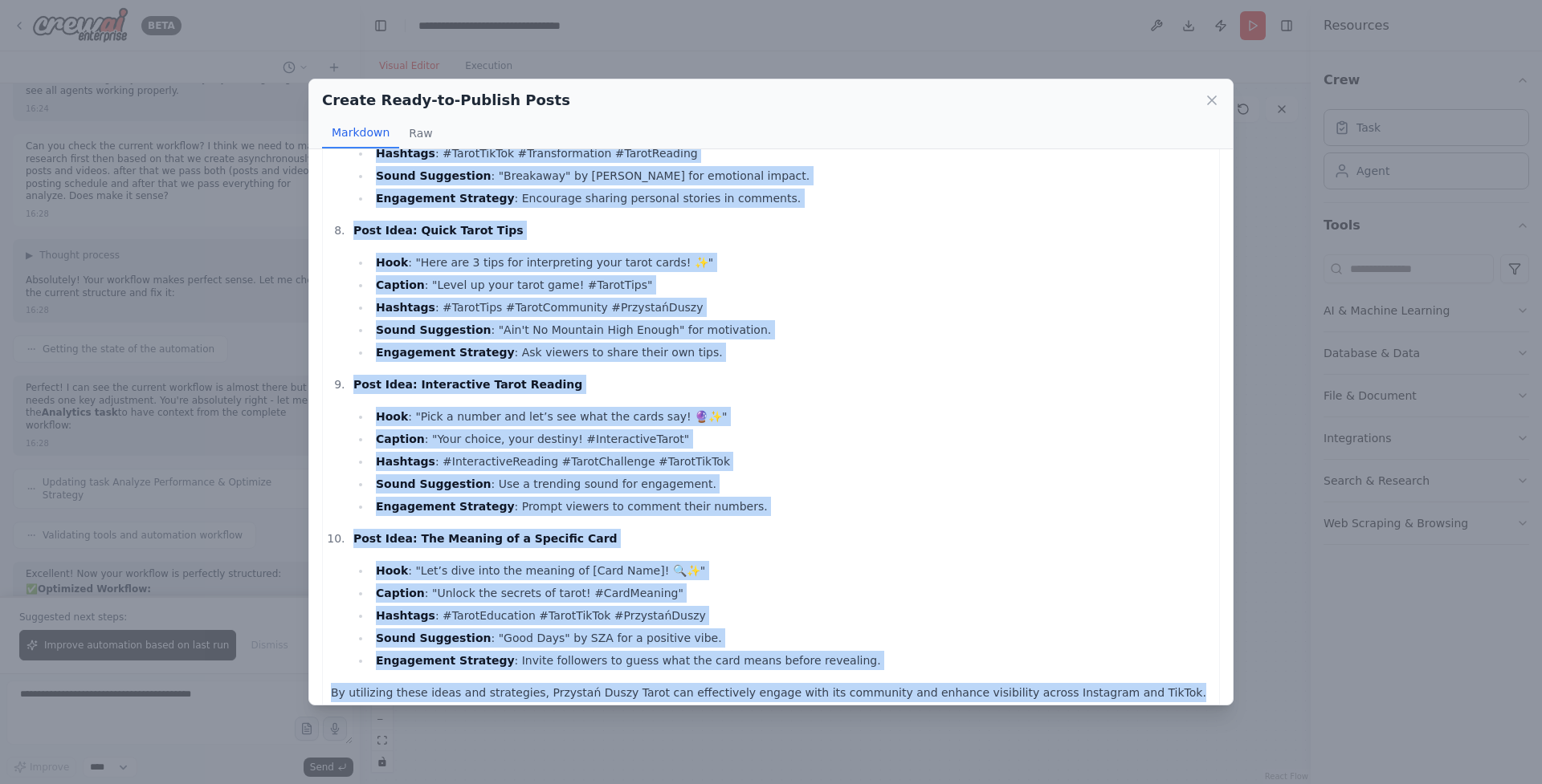
click at [1155, 683] on p "By utilizing these ideas and strategies, Przystań Duszy Tarot can effectively e…" at bounding box center [771, 693] width 880 height 20
copy div "Here are 10 ready-to-publish social media posts tailored for Instagram and TikT…"
click at [1210, 97] on icon at bounding box center [1212, 100] width 16 height 16
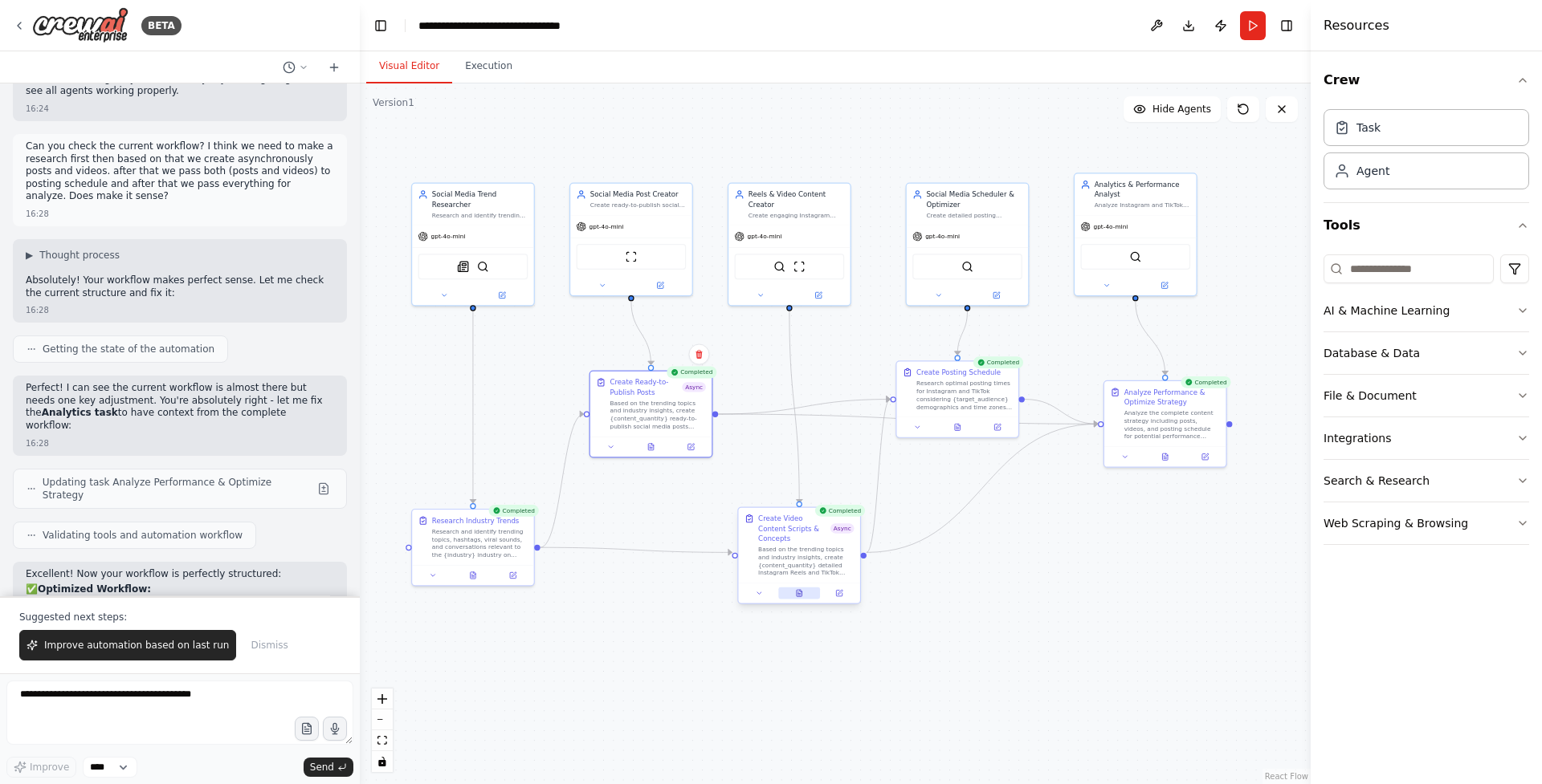
click at [801, 590] on icon at bounding box center [799, 593] width 8 height 8
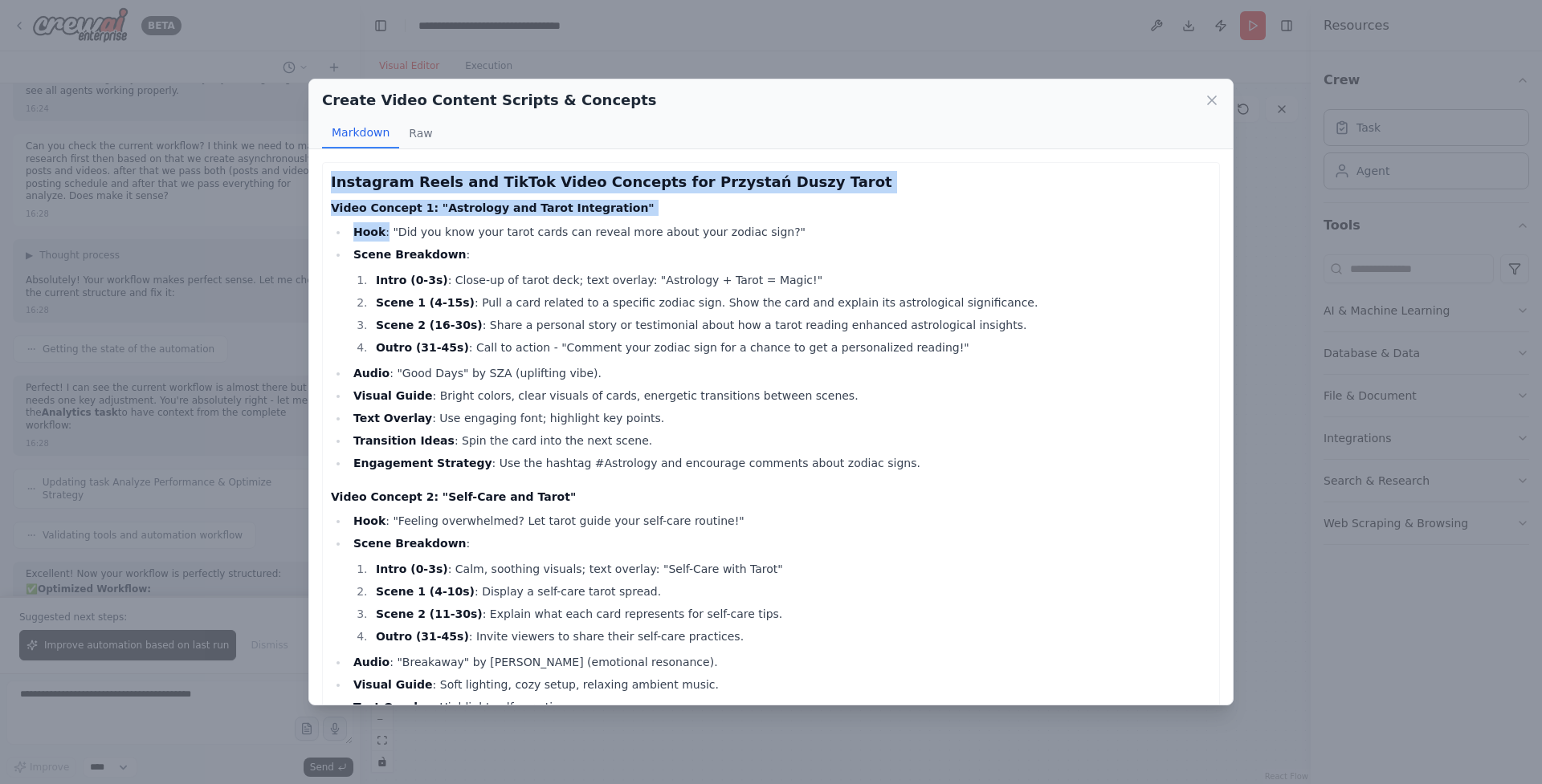
drag, startPoint x: 330, startPoint y: 178, endPoint x: 384, endPoint y: 227, distance: 72.9
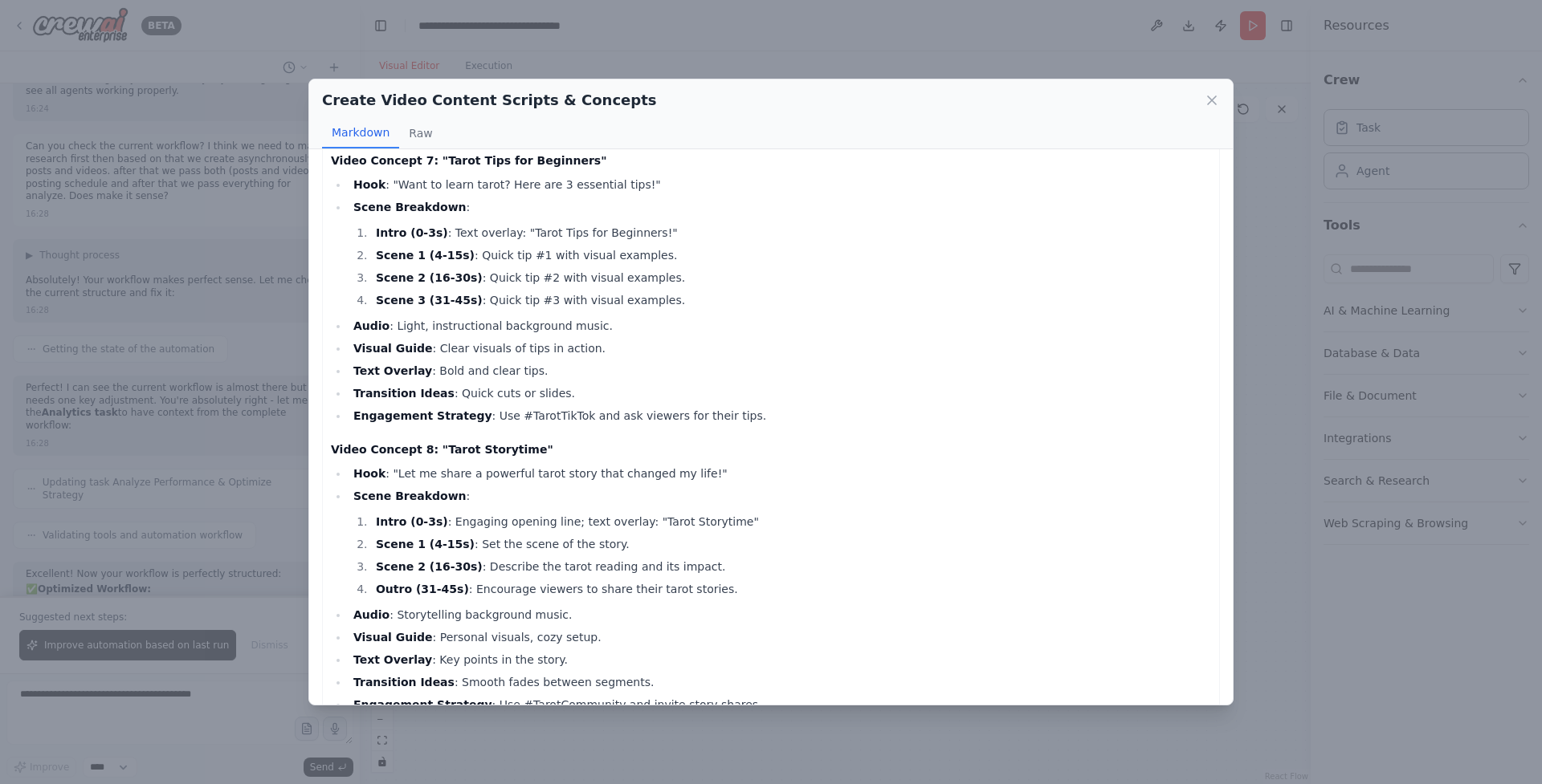
scroll to position [2795, 0]
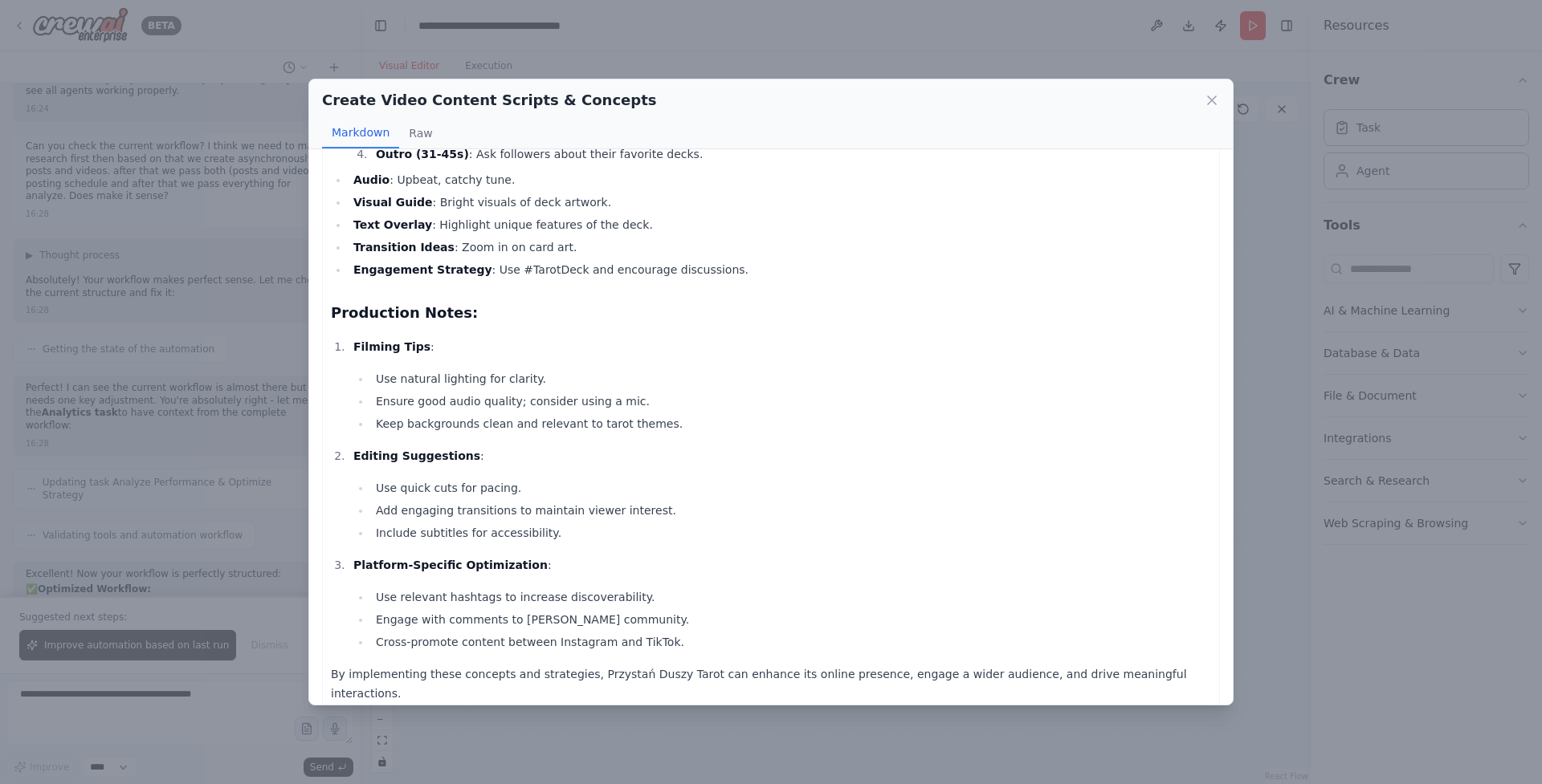
click at [1188, 675] on p "By implementing these concepts and strategies, Przystań Duszy Tarot can enhance…" at bounding box center [771, 684] width 880 height 38
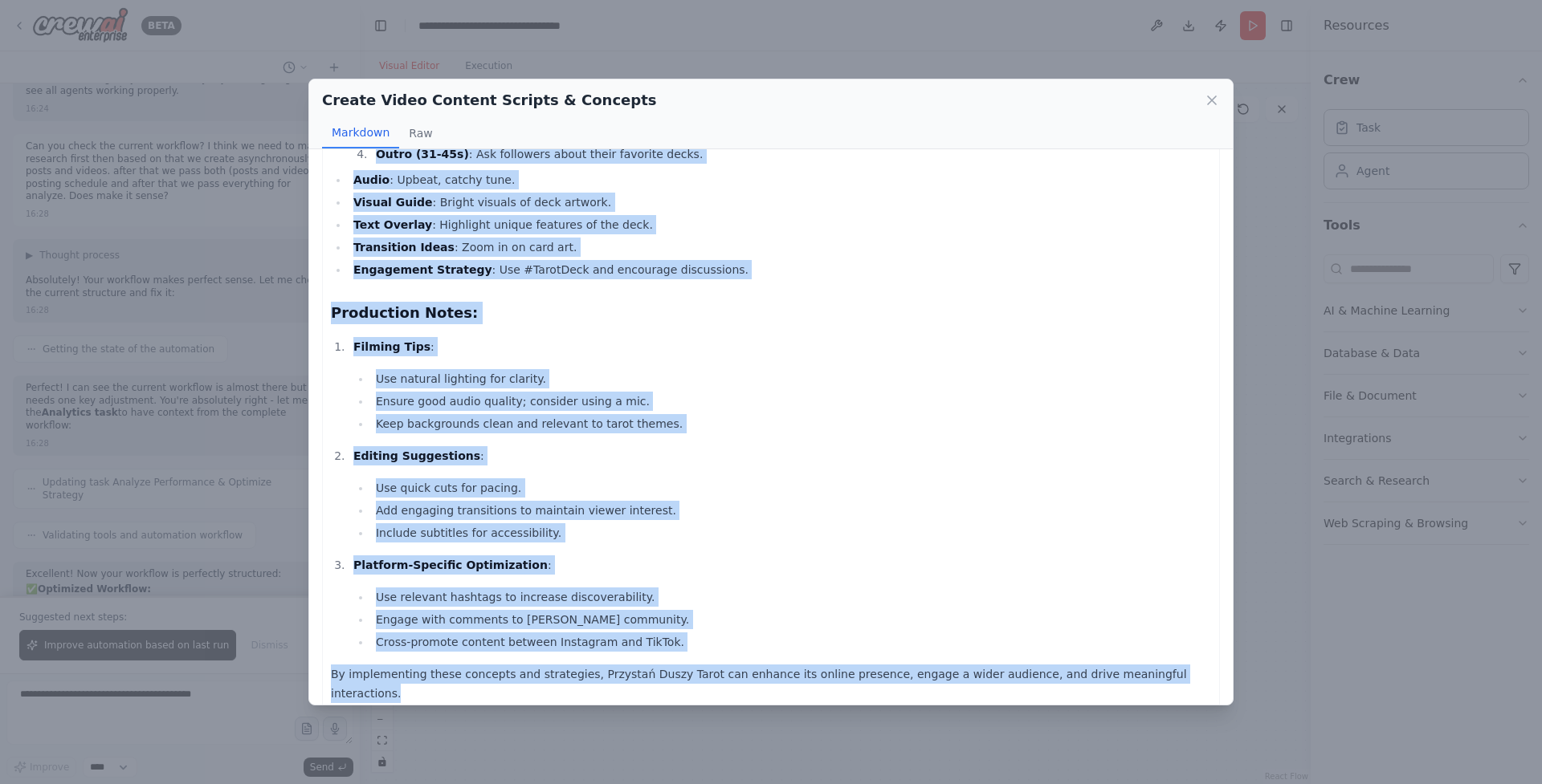
copy div "Instagram Reels and TikTok Video Concepts for Przystań Duszy Tarot Video Concep…"
click at [1212, 105] on icon at bounding box center [1212, 100] width 16 height 16
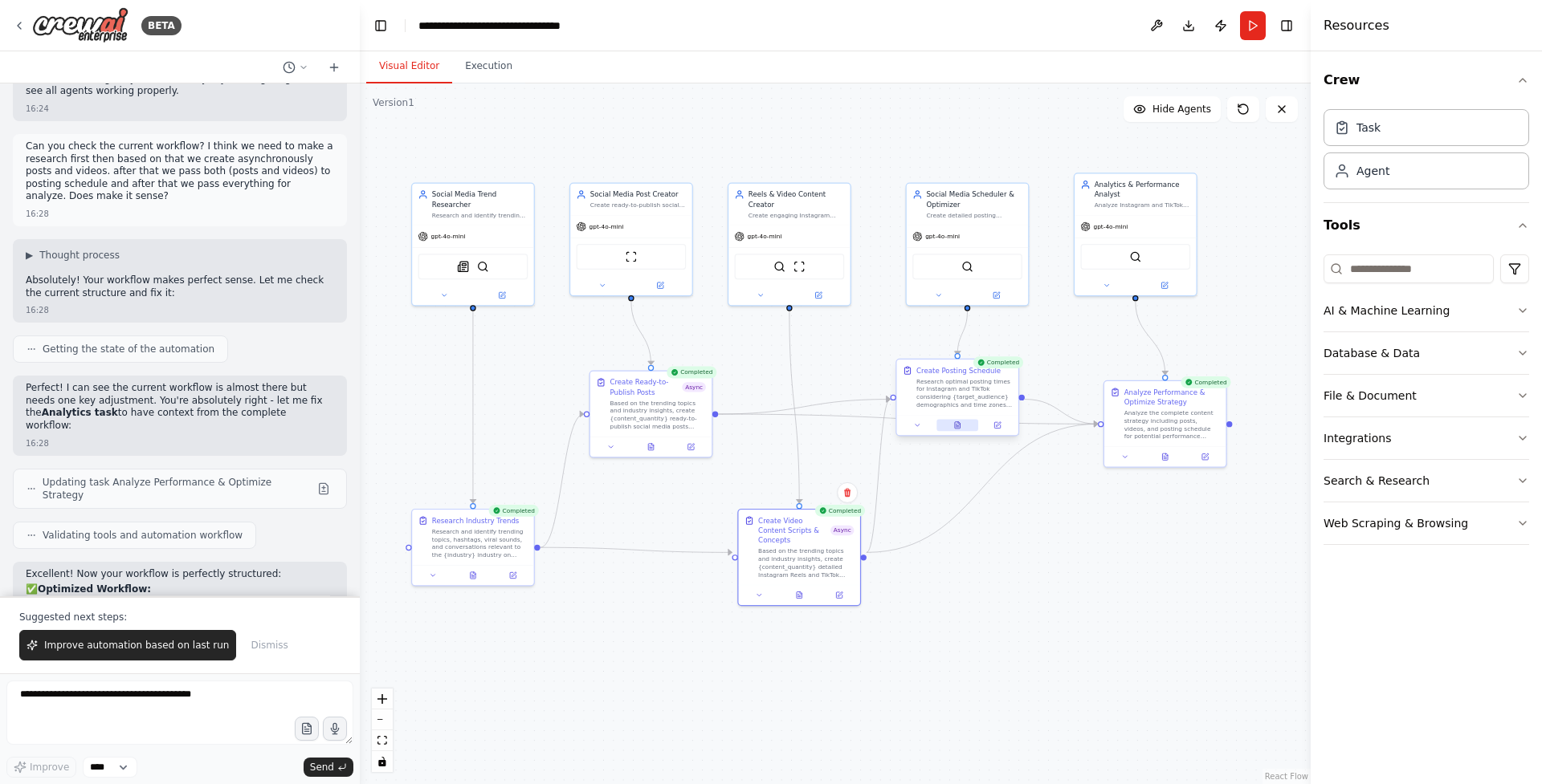
click at [955, 426] on icon at bounding box center [958, 425] width 5 height 6
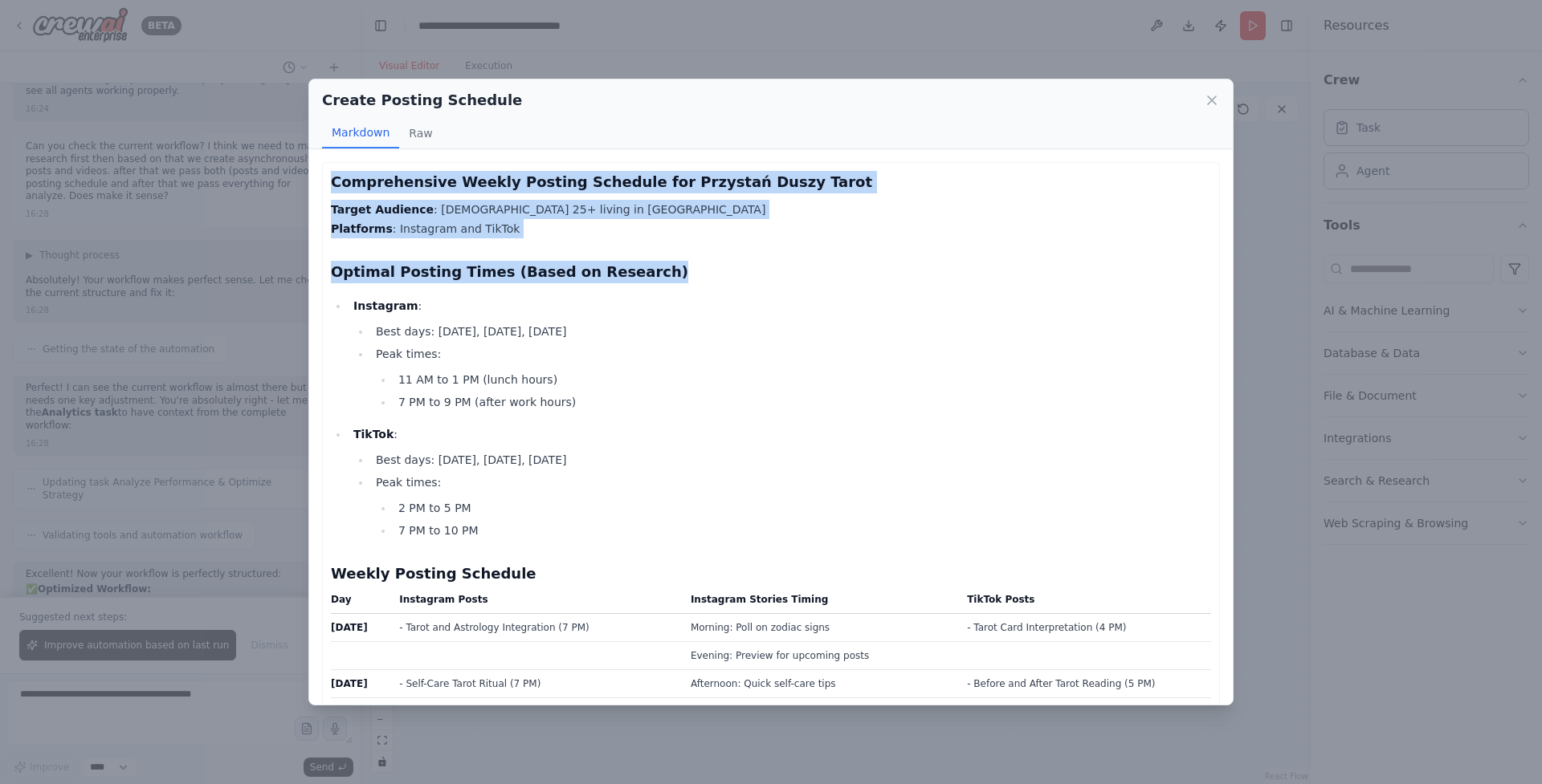
drag, startPoint x: 331, startPoint y: 178, endPoint x: 444, endPoint y: 293, distance: 161.2
click at [444, 293] on div "Comprehensive Weekly Posting Schedule for Przystań Duszy Tarot Target Audience …" at bounding box center [771, 748] width 880 height 1155
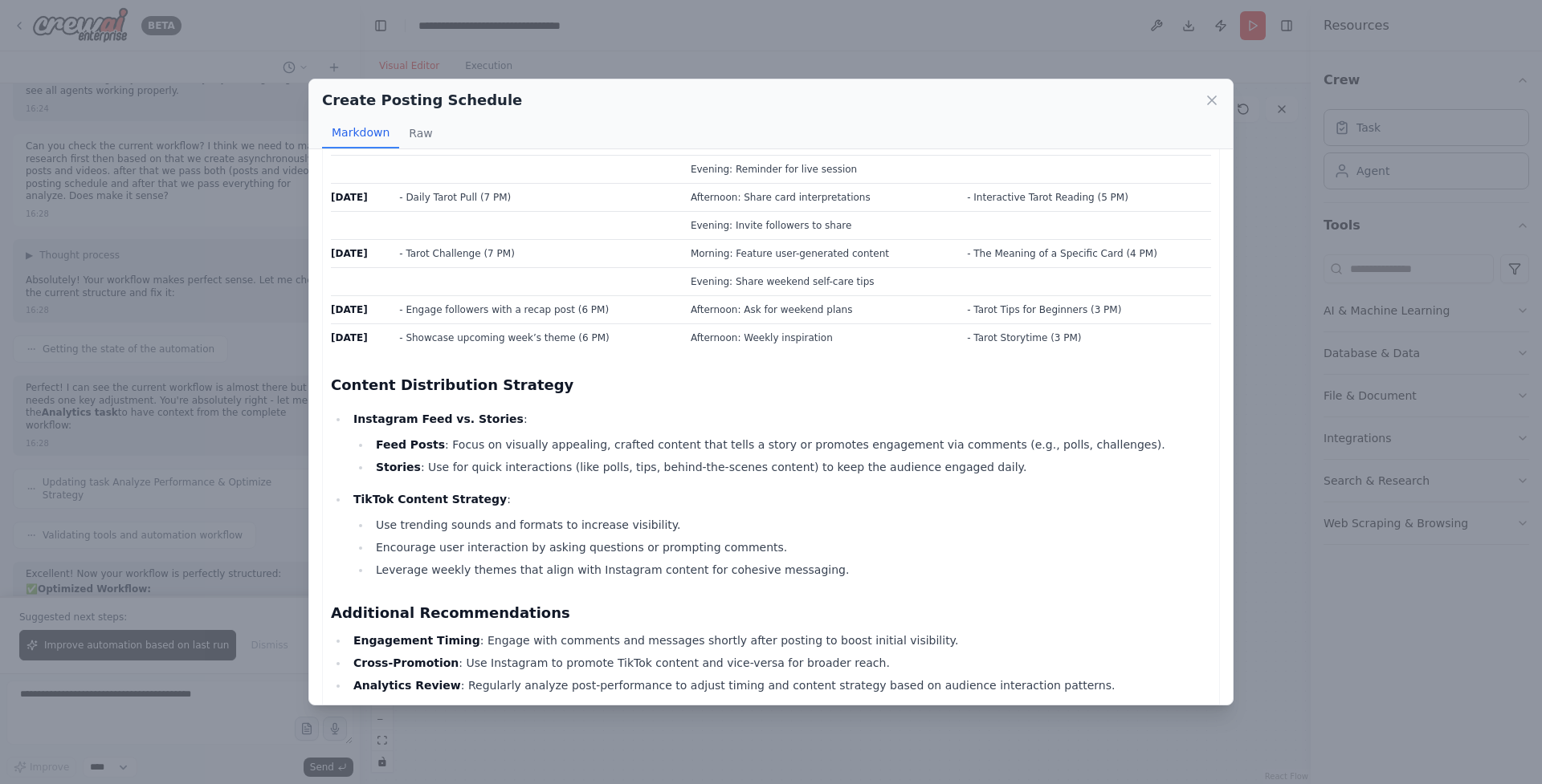
scroll to position [642, 0]
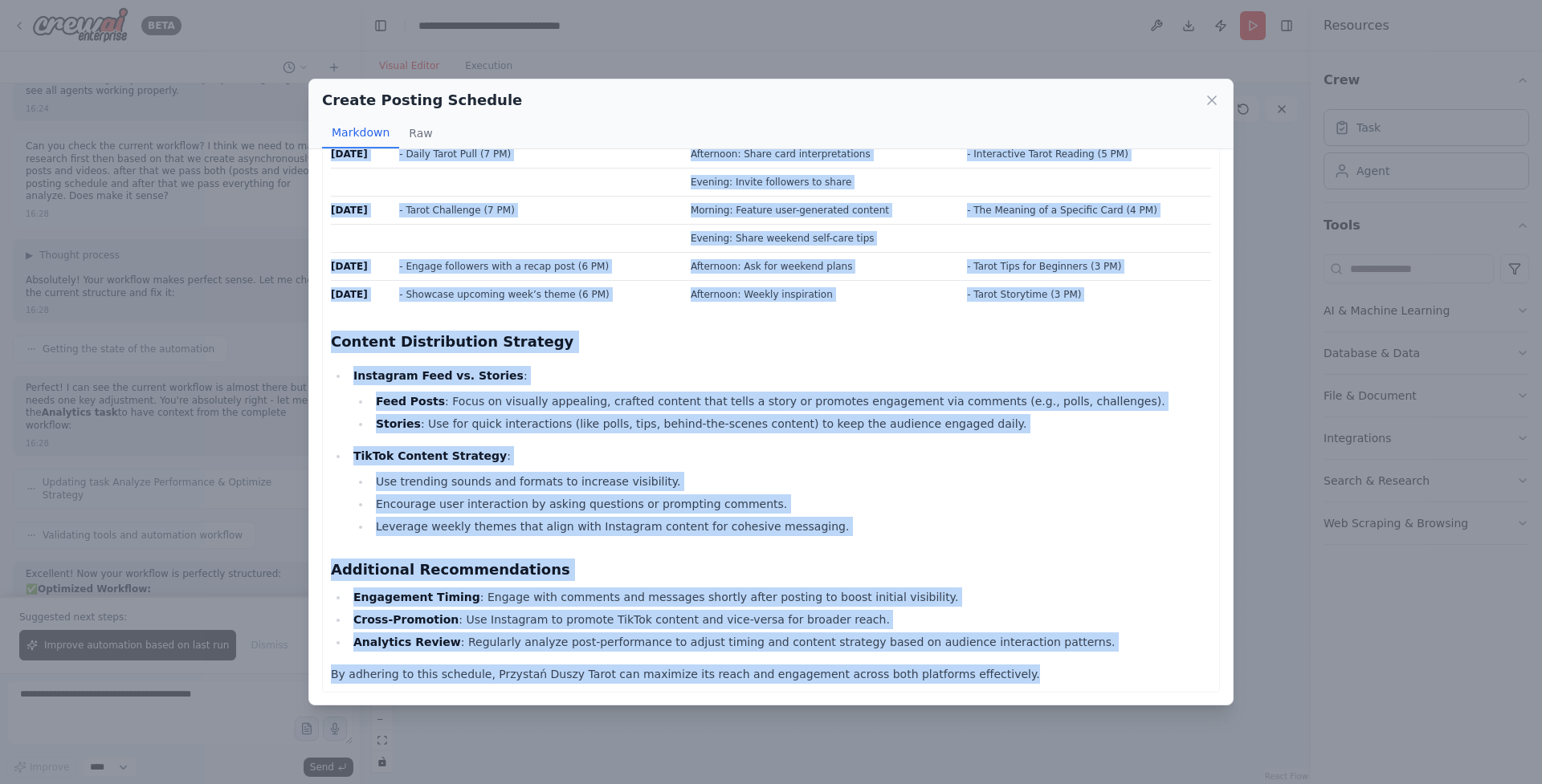
click at [1021, 675] on p "By adhering to this schedule, Przystań Duszy Tarot can maximize its reach and e…" at bounding box center [771, 675] width 880 height 20
copy div "Comprehensive Weekly Posting Schedule for Przystań Duszy Tarot Target Audience …"
click at [1107, 576] on h3 "Additional Recommendations" at bounding box center [771, 569] width 880 height 22
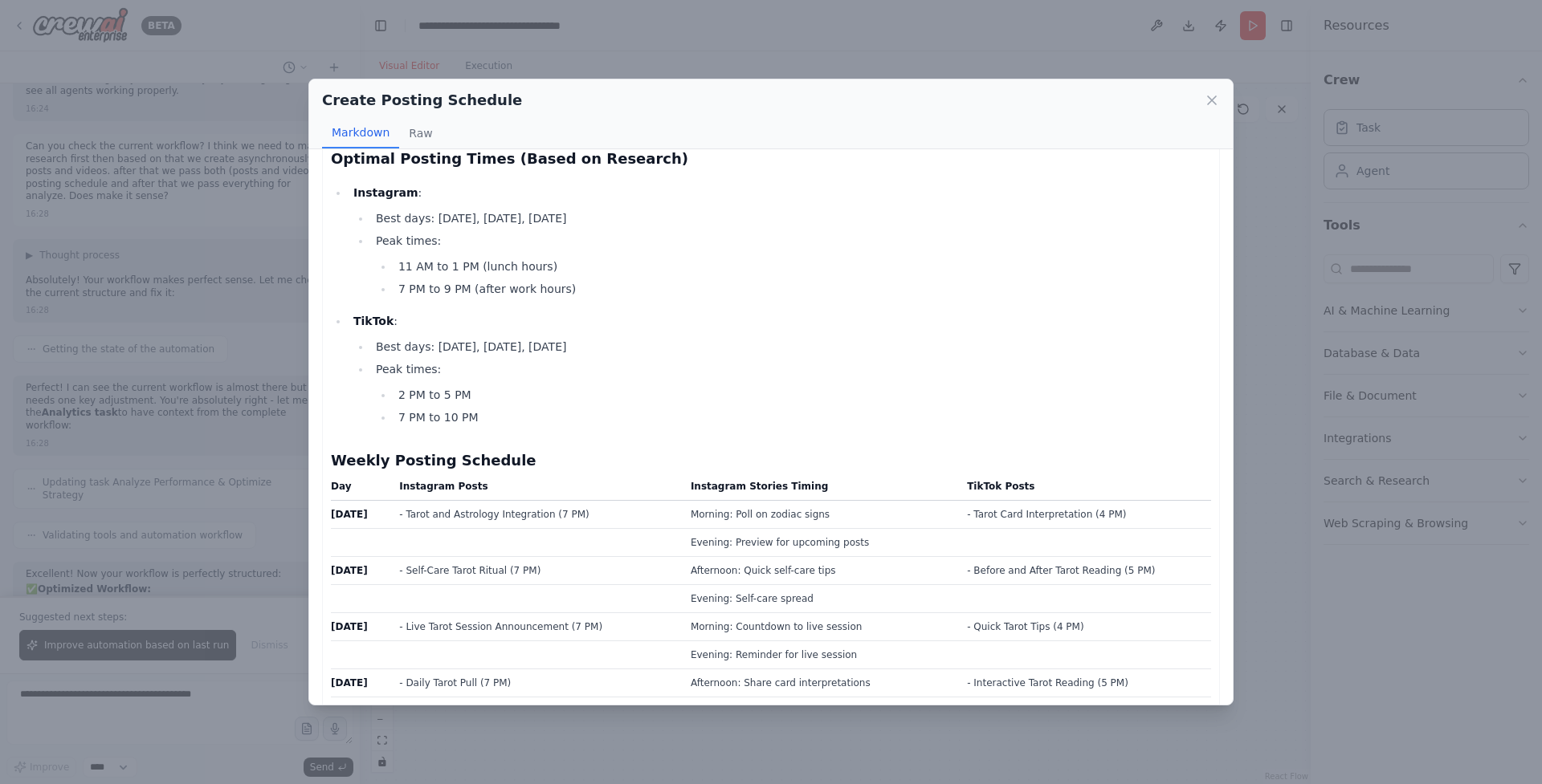
scroll to position [0, 0]
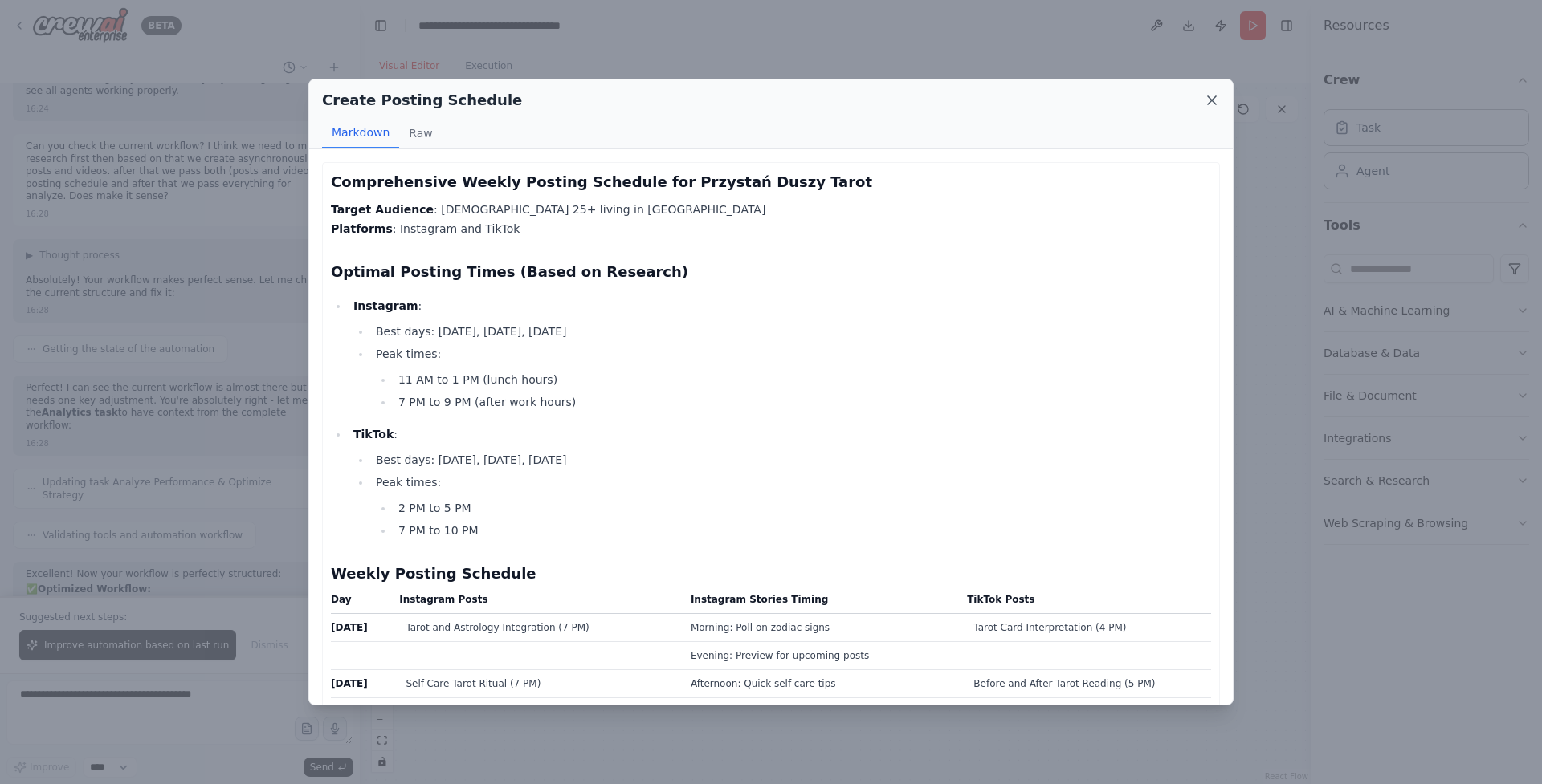
click at [1212, 103] on icon at bounding box center [1212, 100] width 16 height 16
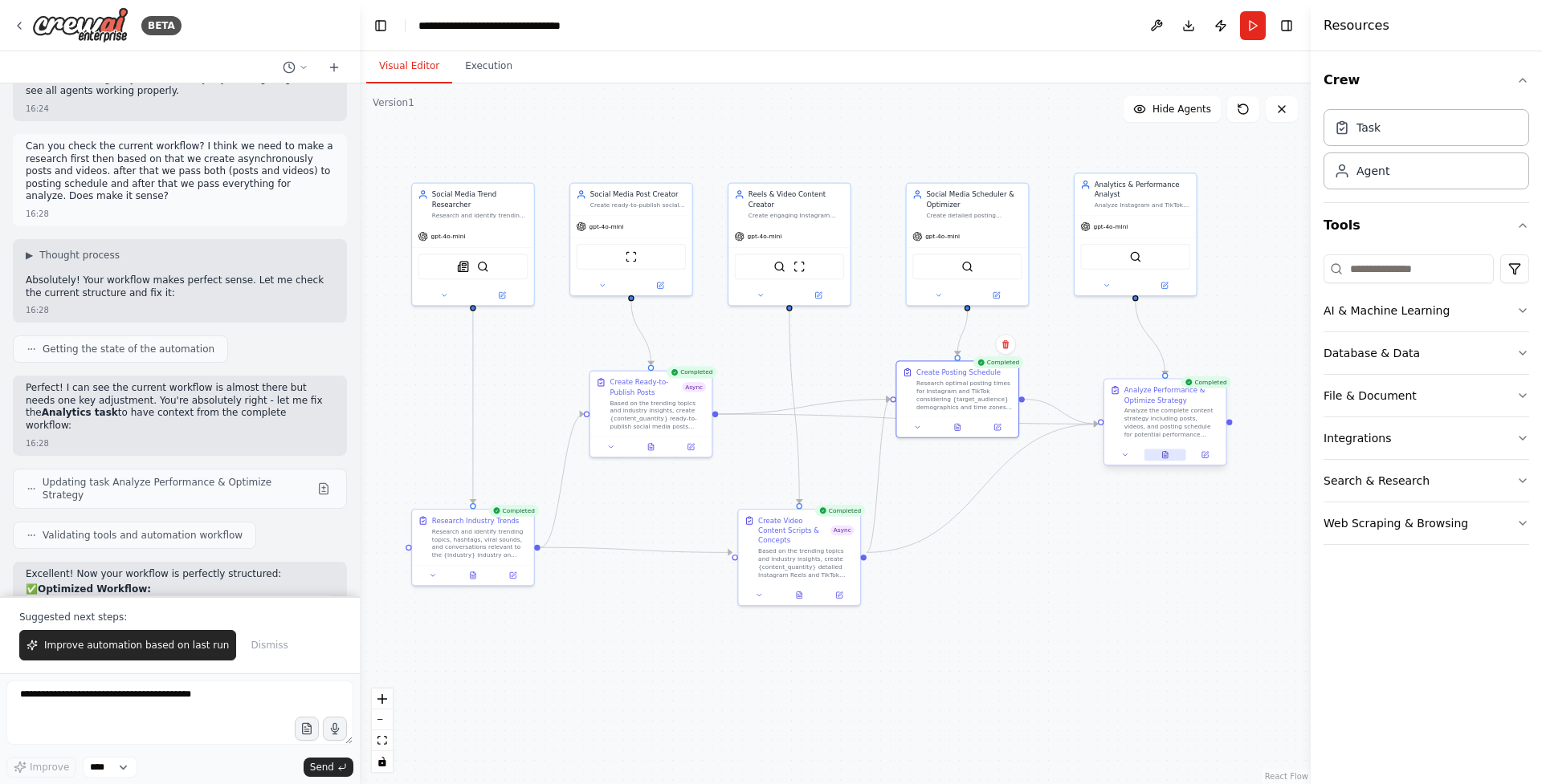
click at [1164, 455] on icon at bounding box center [1164, 455] width 3 height 0
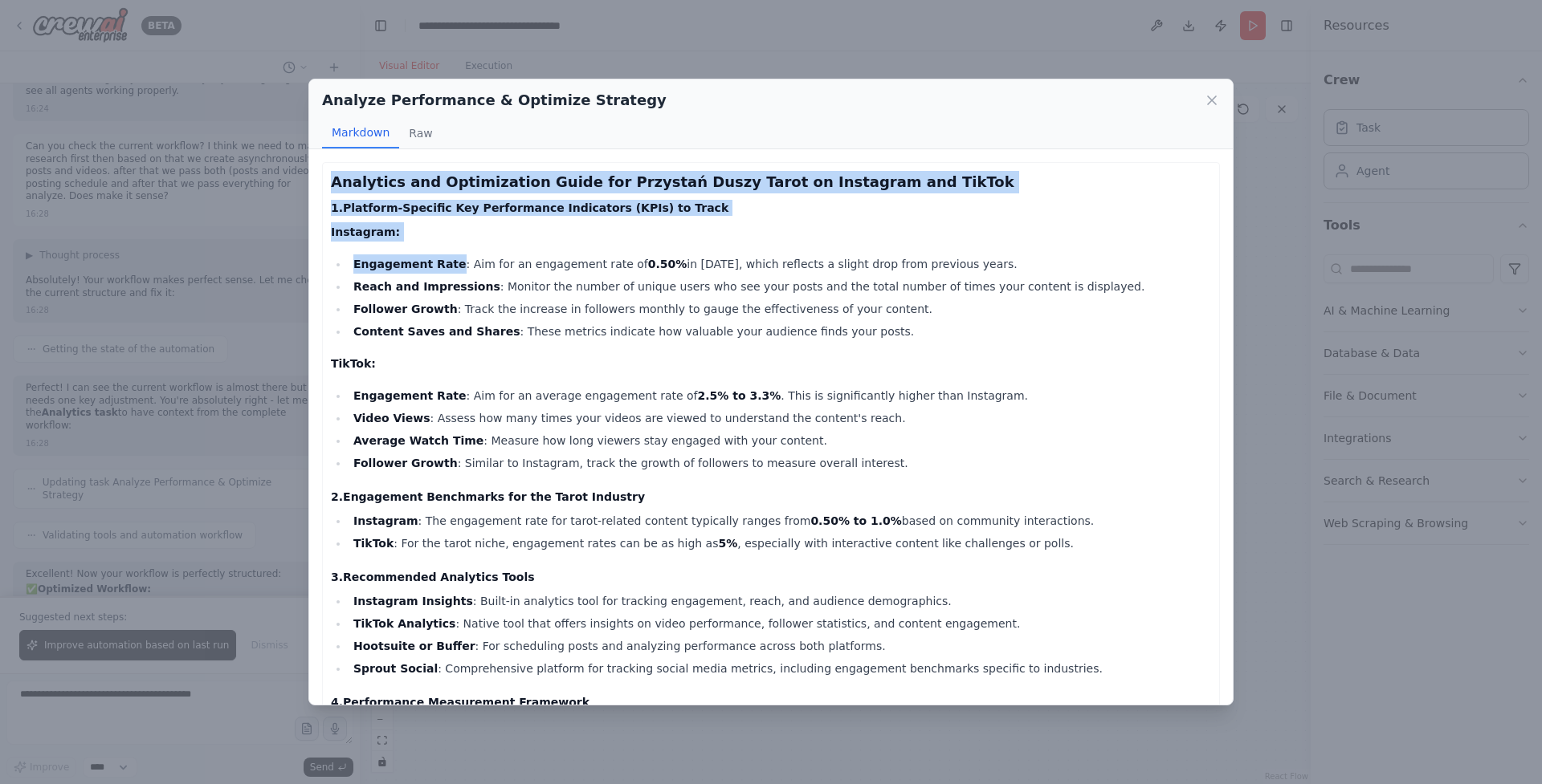
drag, startPoint x: 332, startPoint y: 178, endPoint x: 453, endPoint y: 265, distance: 149.0
click at [453, 265] on div "Analytics and Optimization Guide for Przystań Duszy Tarot on Instagram and TikT…" at bounding box center [771, 708] width 880 height 1073
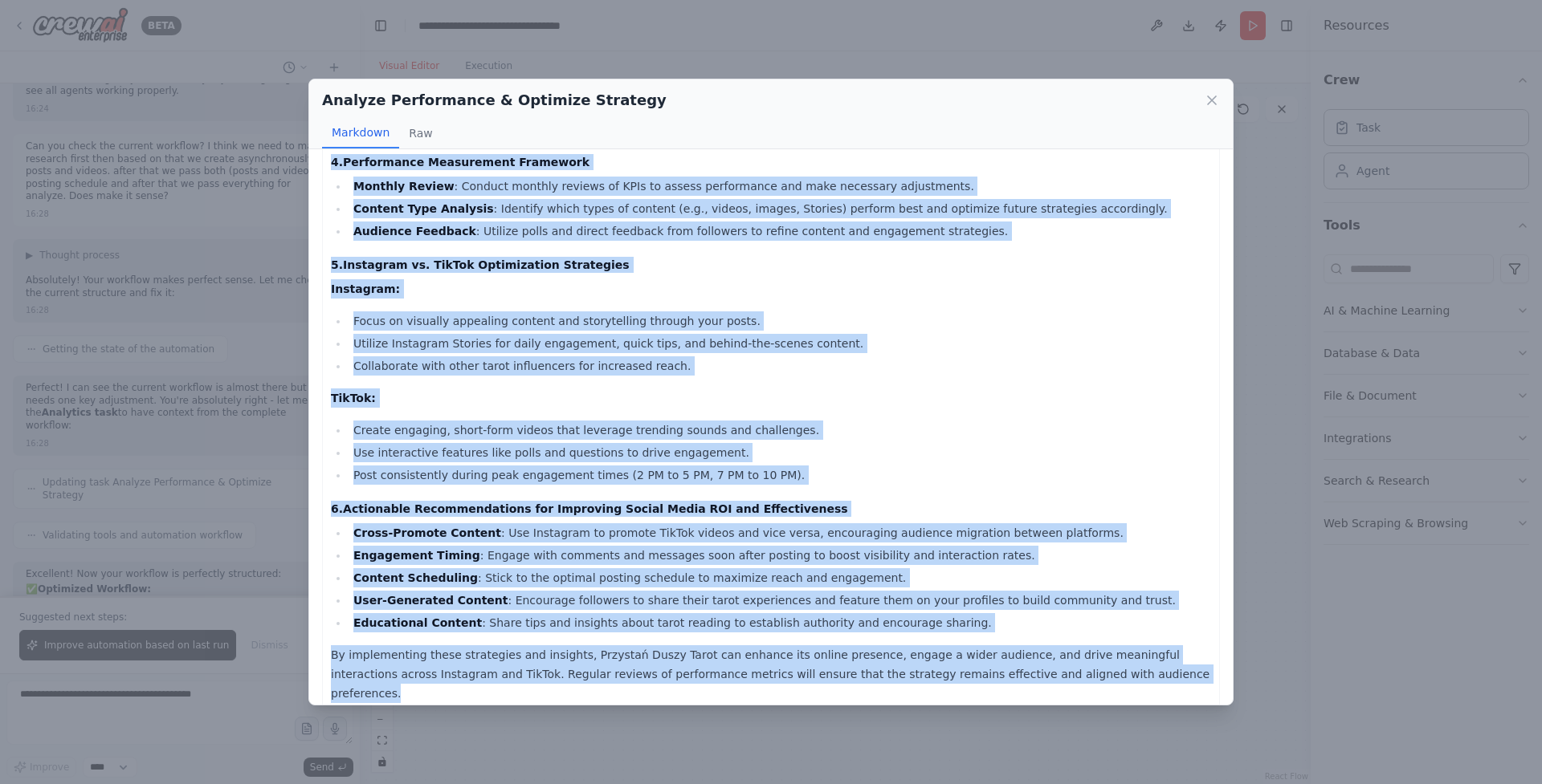
click at [1144, 672] on p "By implementing these strategies and insights, Przystań Duszy Tarot can enhance…" at bounding box center [771, 674] width 880 height 58
copy div "Analytics and Optimization Guide for Przystań Duszy Tarot on Instagram and TikT…"
click at [1205, 107] on icon at bounding box center [1212, 100] width 16 height 16
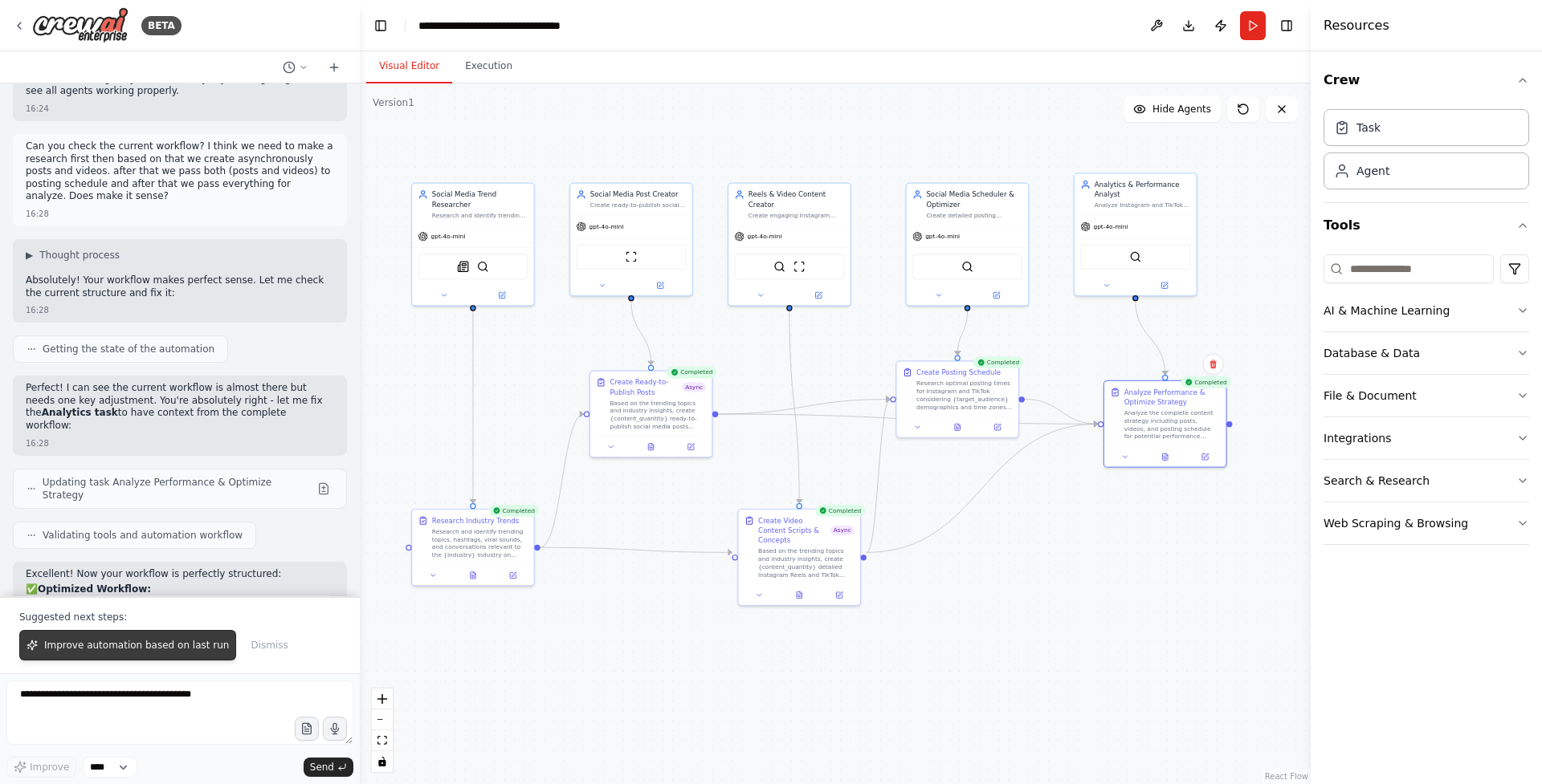
click at [123, 640] on span "Improve automation based on last run" at bounding box center [137, 645] width 185 height 12
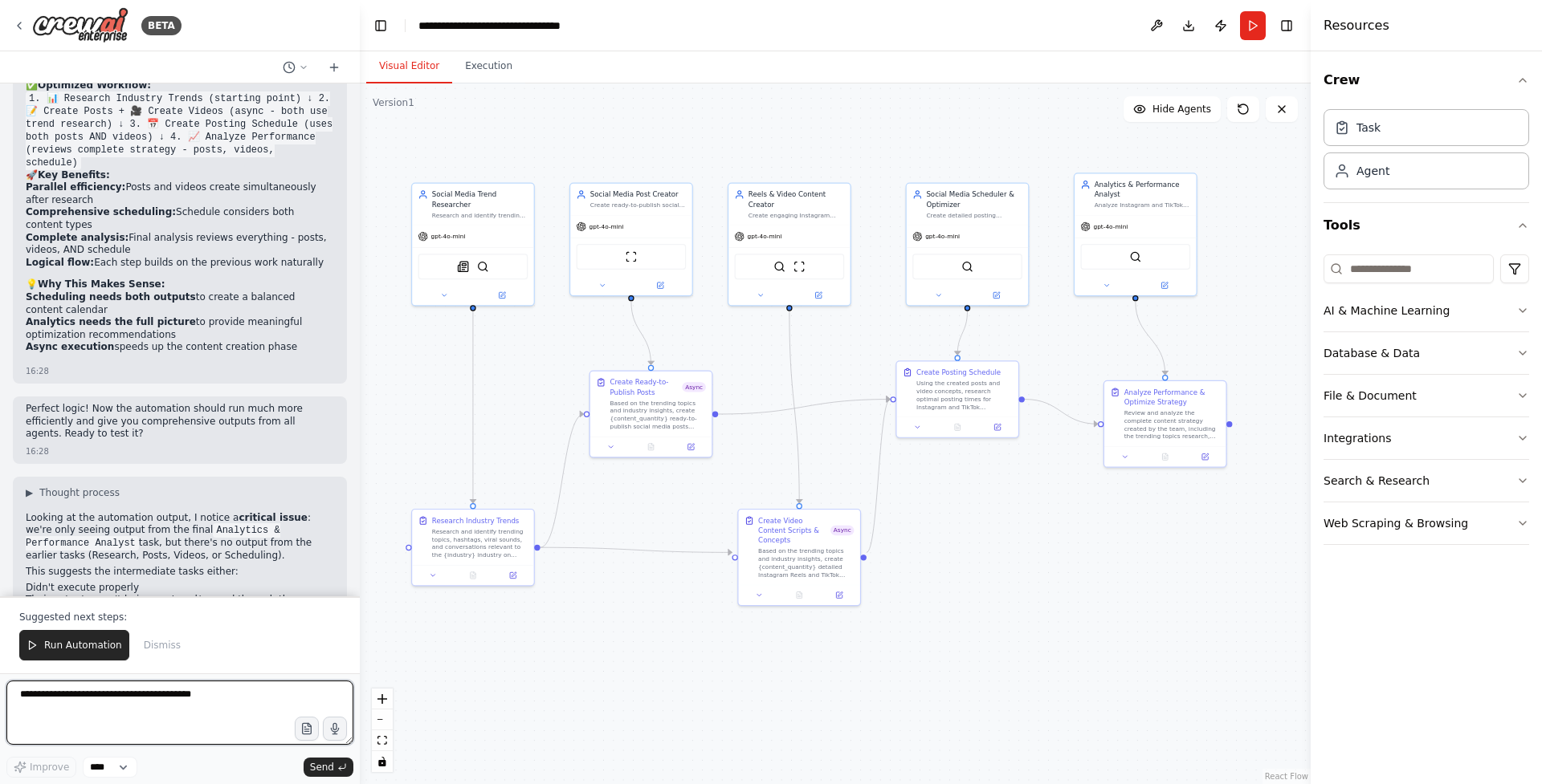
scroll to position [11149, 0]
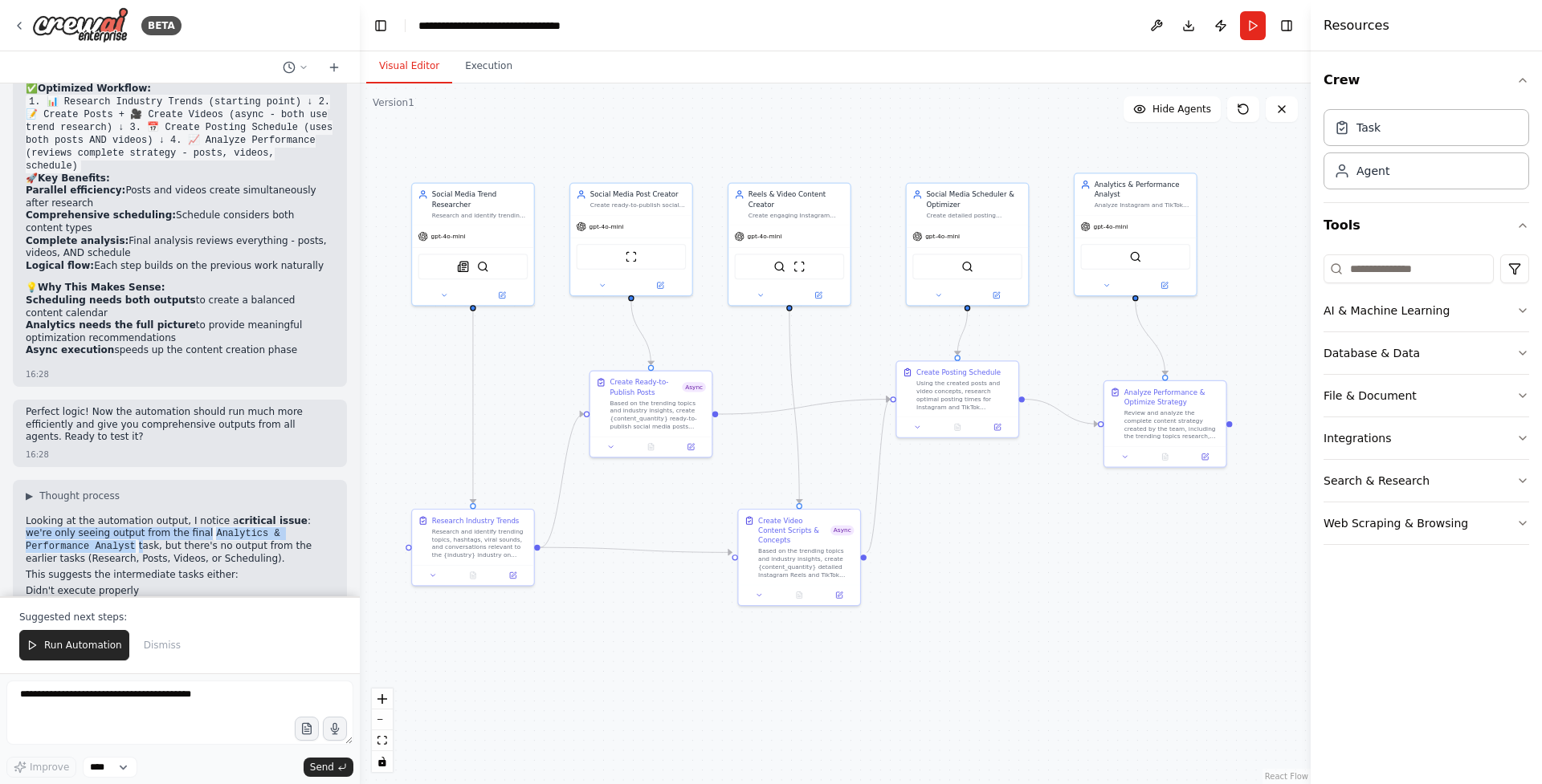
drag, startPoint x: 294, startPoint y: 138, endPoint x: 73, endPoint y: 167, distance: 222.9
click at [73, 516] on p "Looking at the automation output, I notice a critical issue : we're only seeing…" at bounding box center [179, 541] width 308 height 51
copy p "we're only seeing output from the final Analytics & Performance Analyst"
click at [170, 709] on textarea at bounding box center [179, 713] width 347 height 64
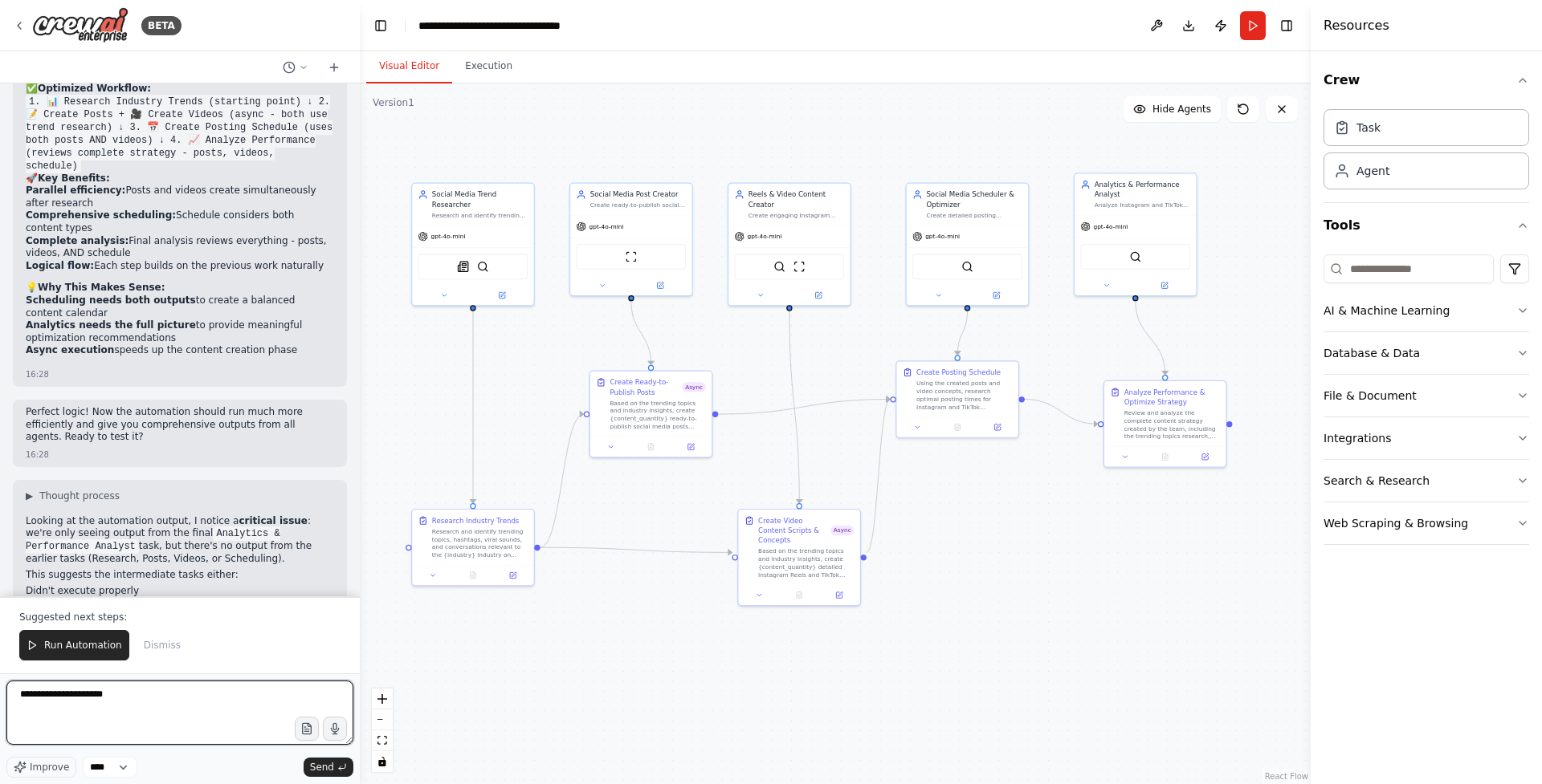
paste textarea "**********"
type textarea "**********"
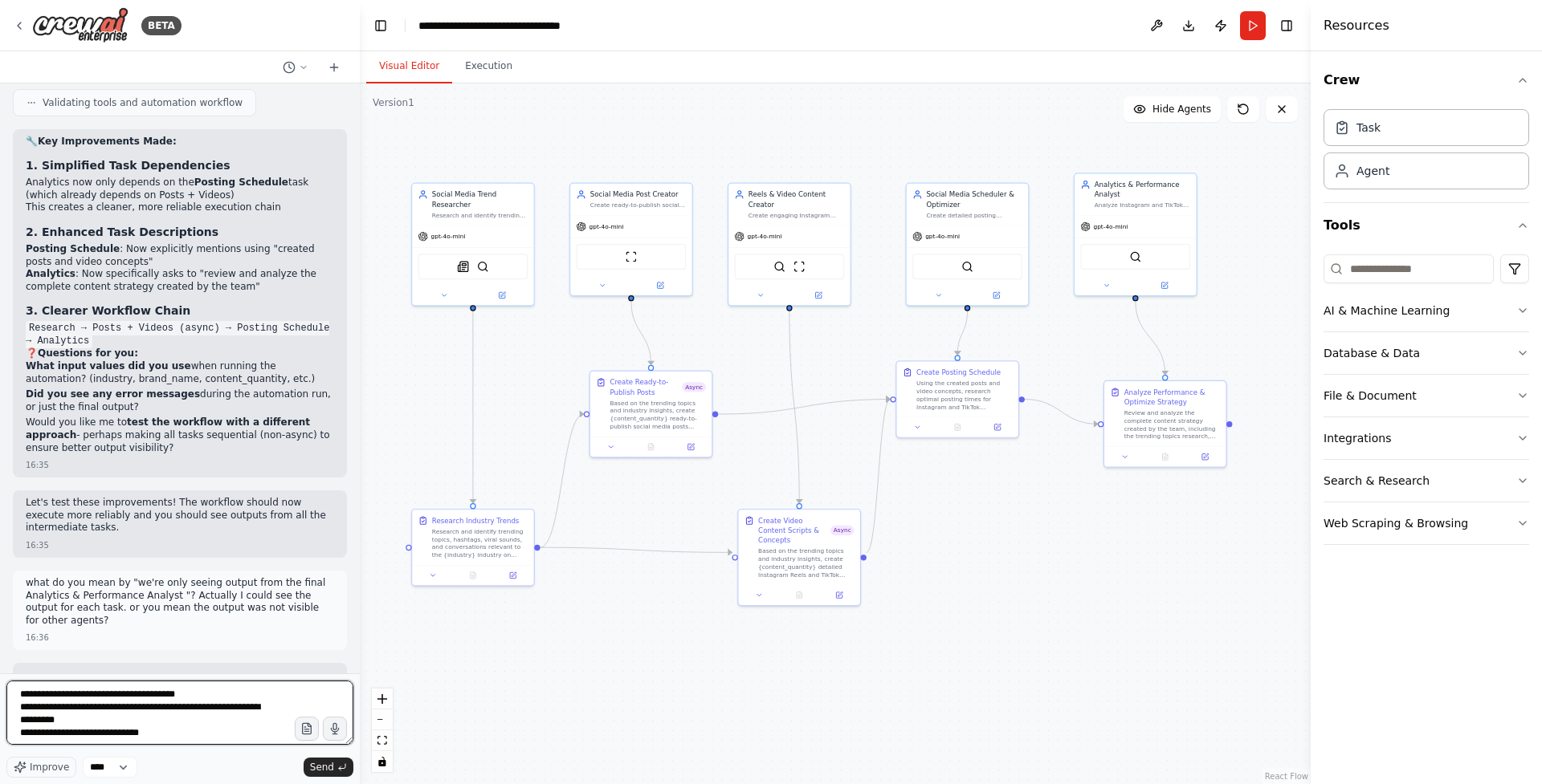
scroll to position [20, 0]
paste textarea "**********"
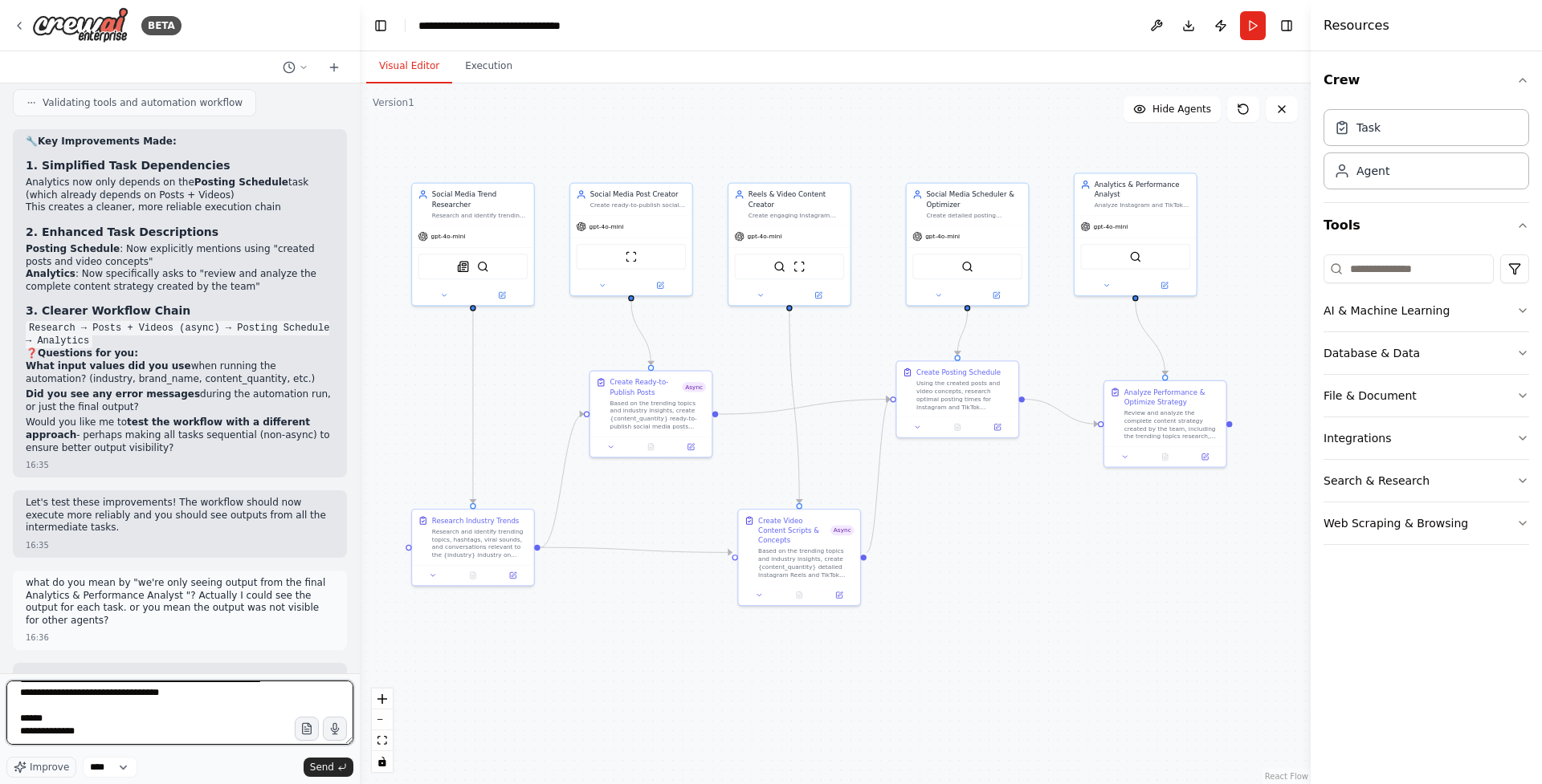
paste textarea "**********"
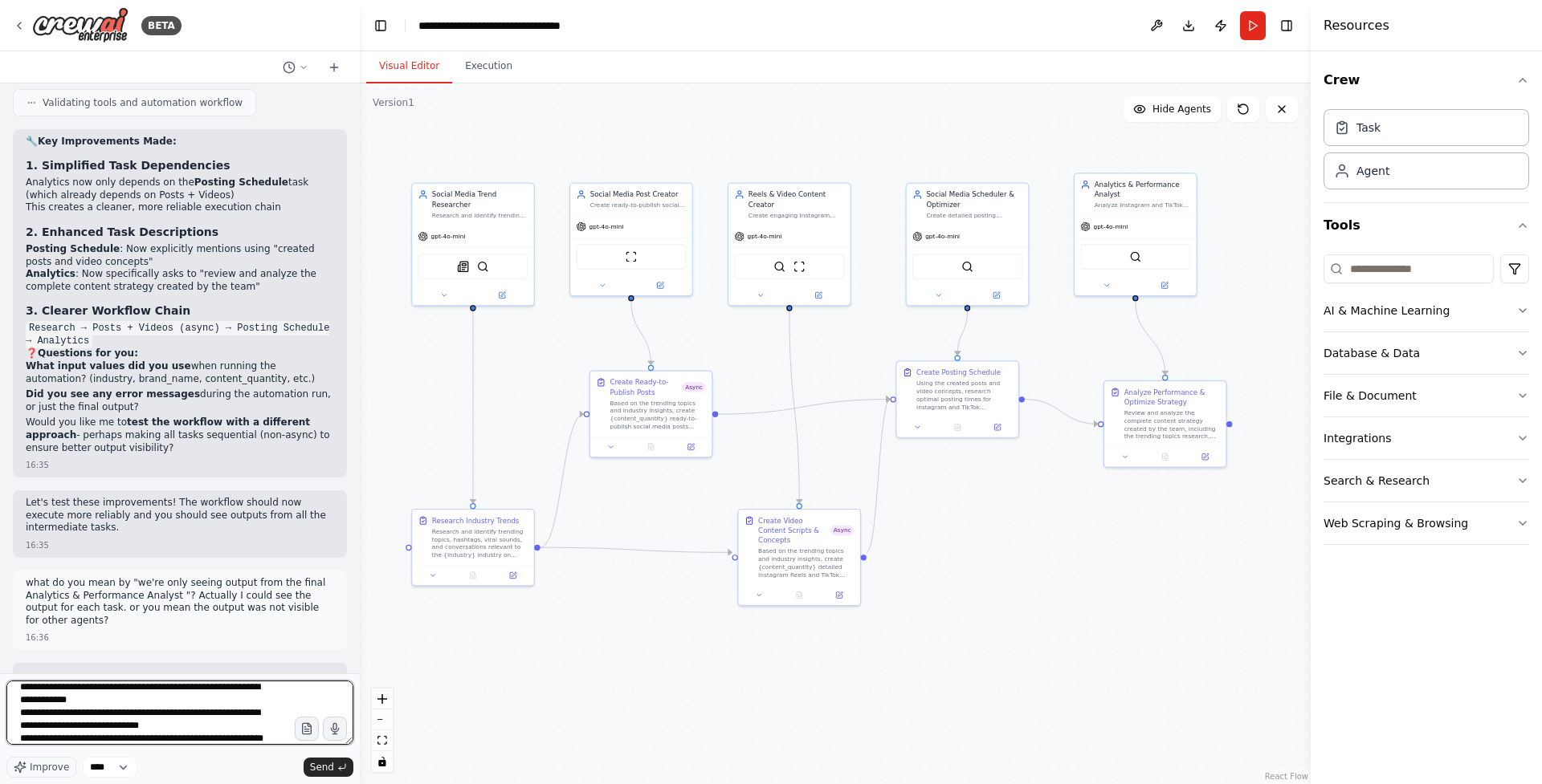
scroll to position [7894, 0]
type textarea "**********"
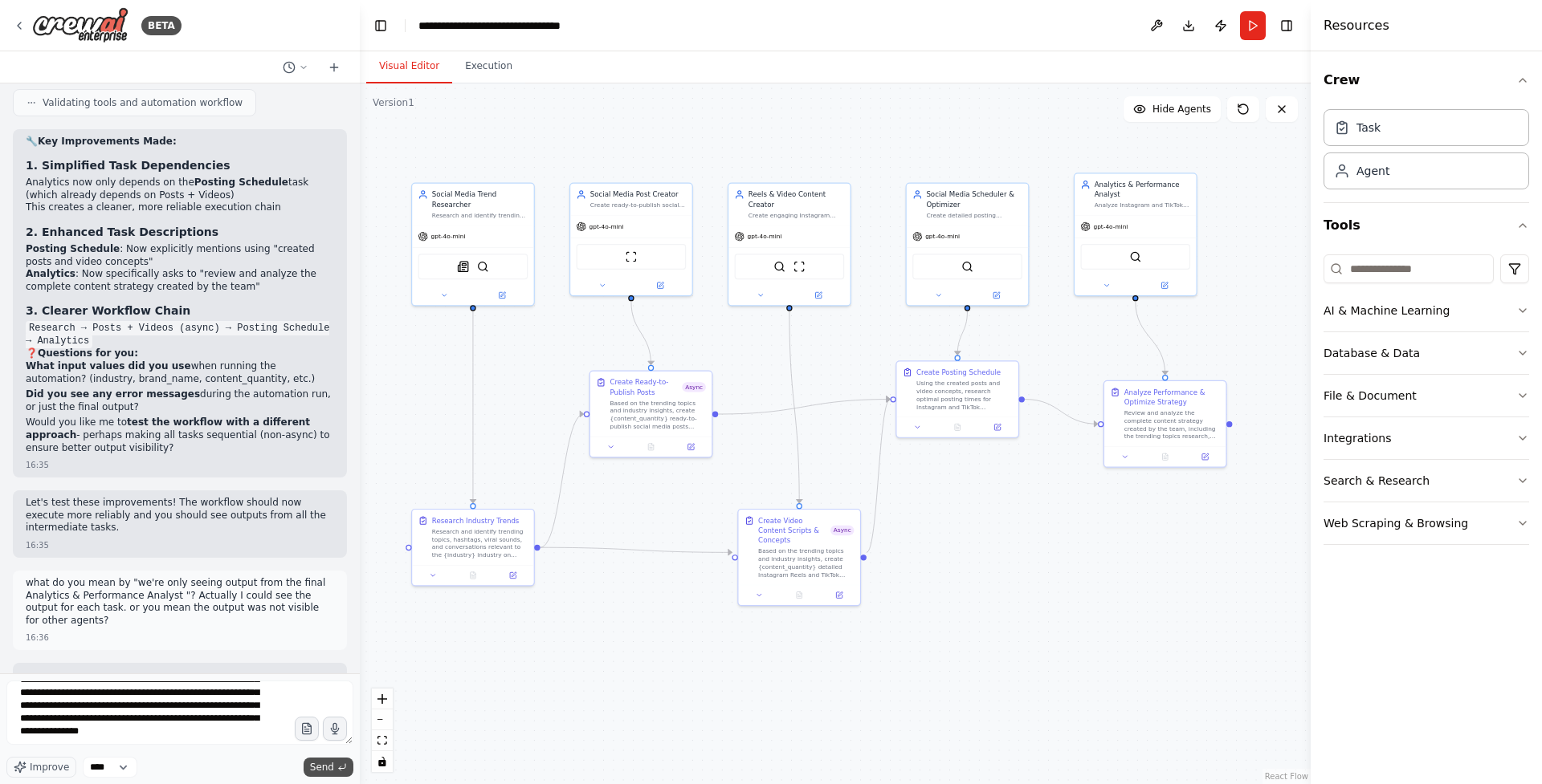
click at [325, 767] on span "Send" at bounding box center [322, 767] width 24 height 12
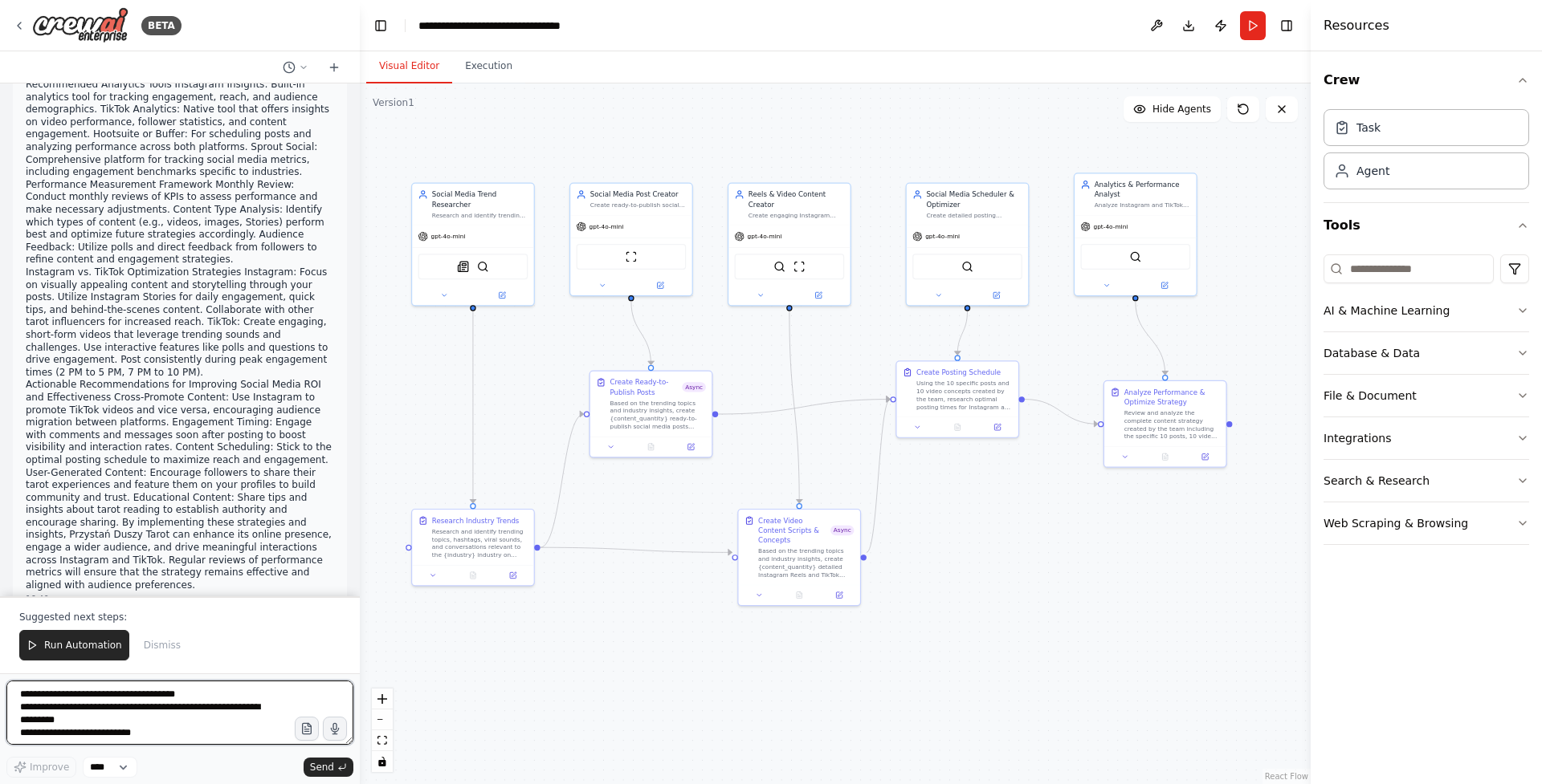
scroll to position [17429, 0]
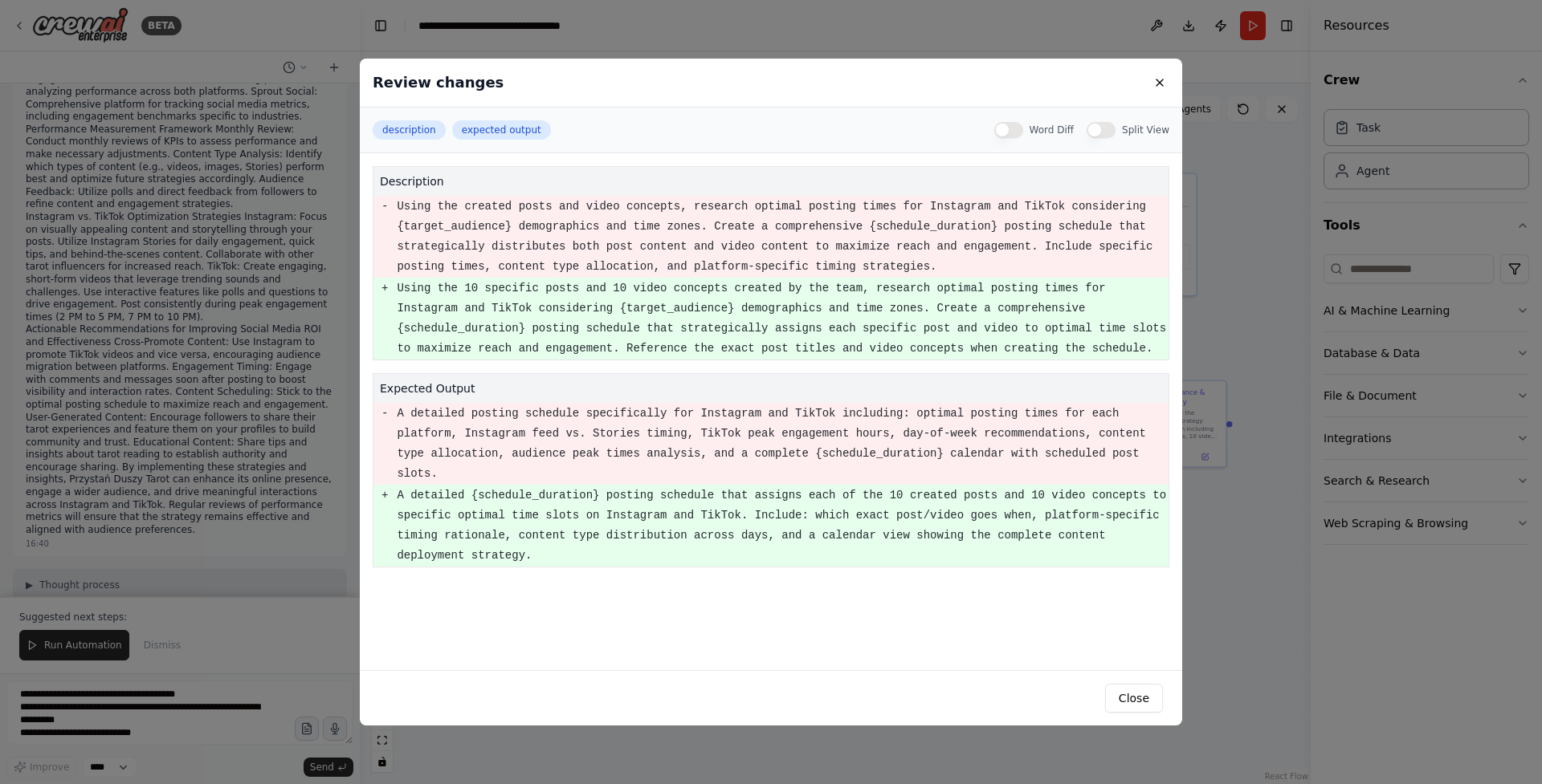
click at [274, 348] on div "Review changes description expected output Word Diff Split View description - U…" at bounding box center [771, 392] width 1542 height 784
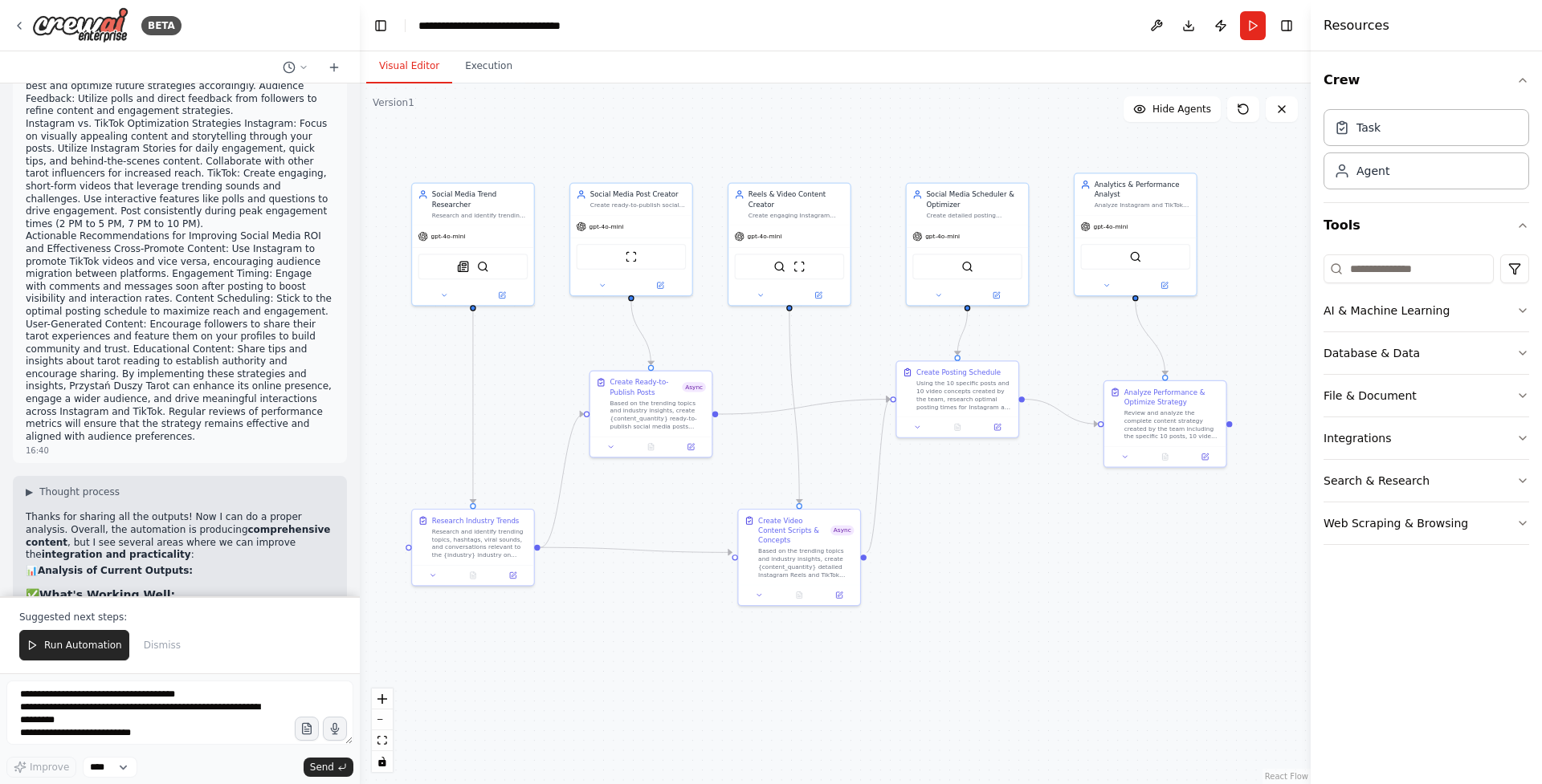
scroll to position [17522, 0]
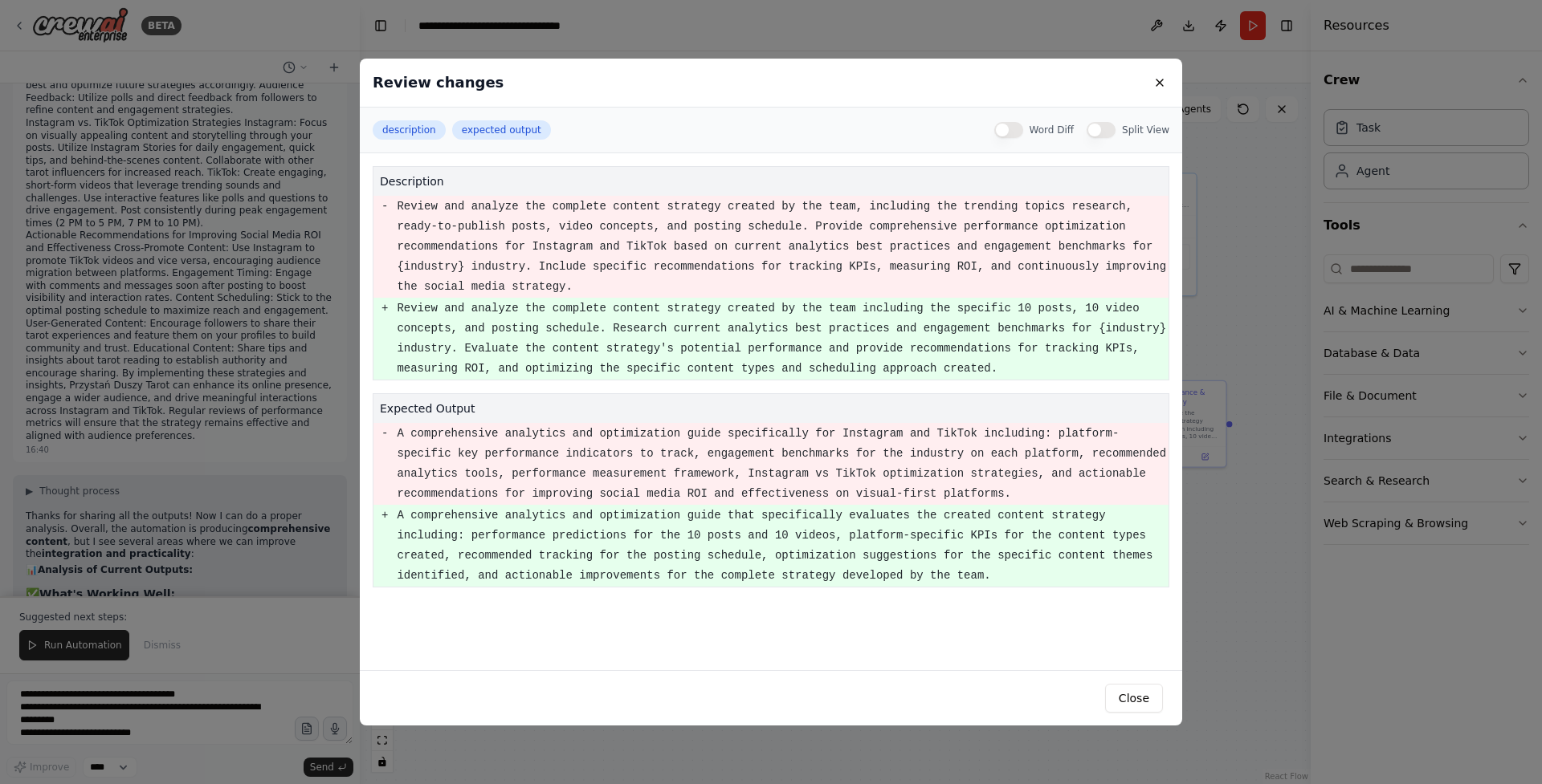
click at [219, 300] on div "Review changes description expected output Word Diff Split View description - R…" at bounding box center [771, 392] width 1542 height 784
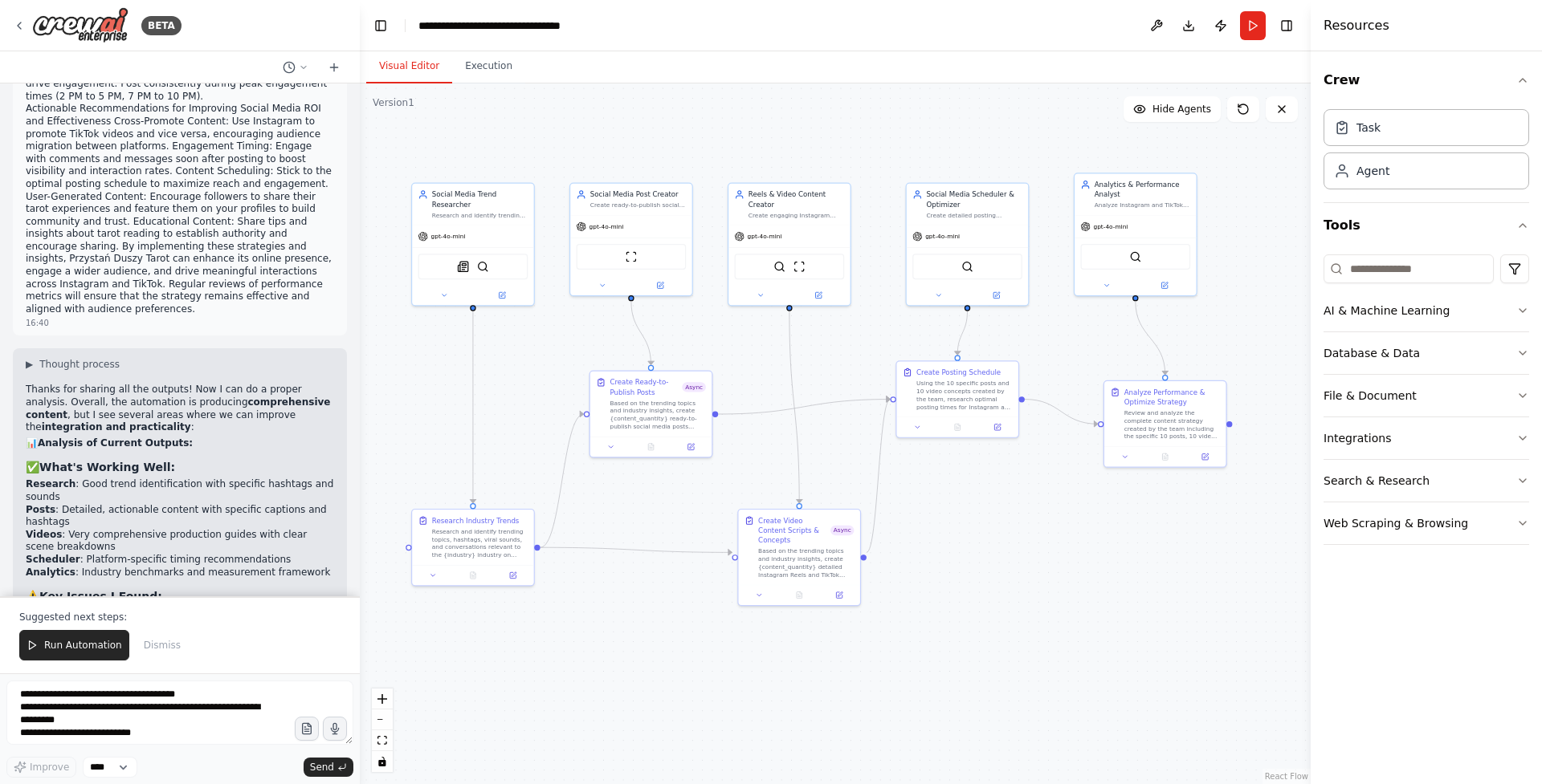
scroll to position [17666, 0]
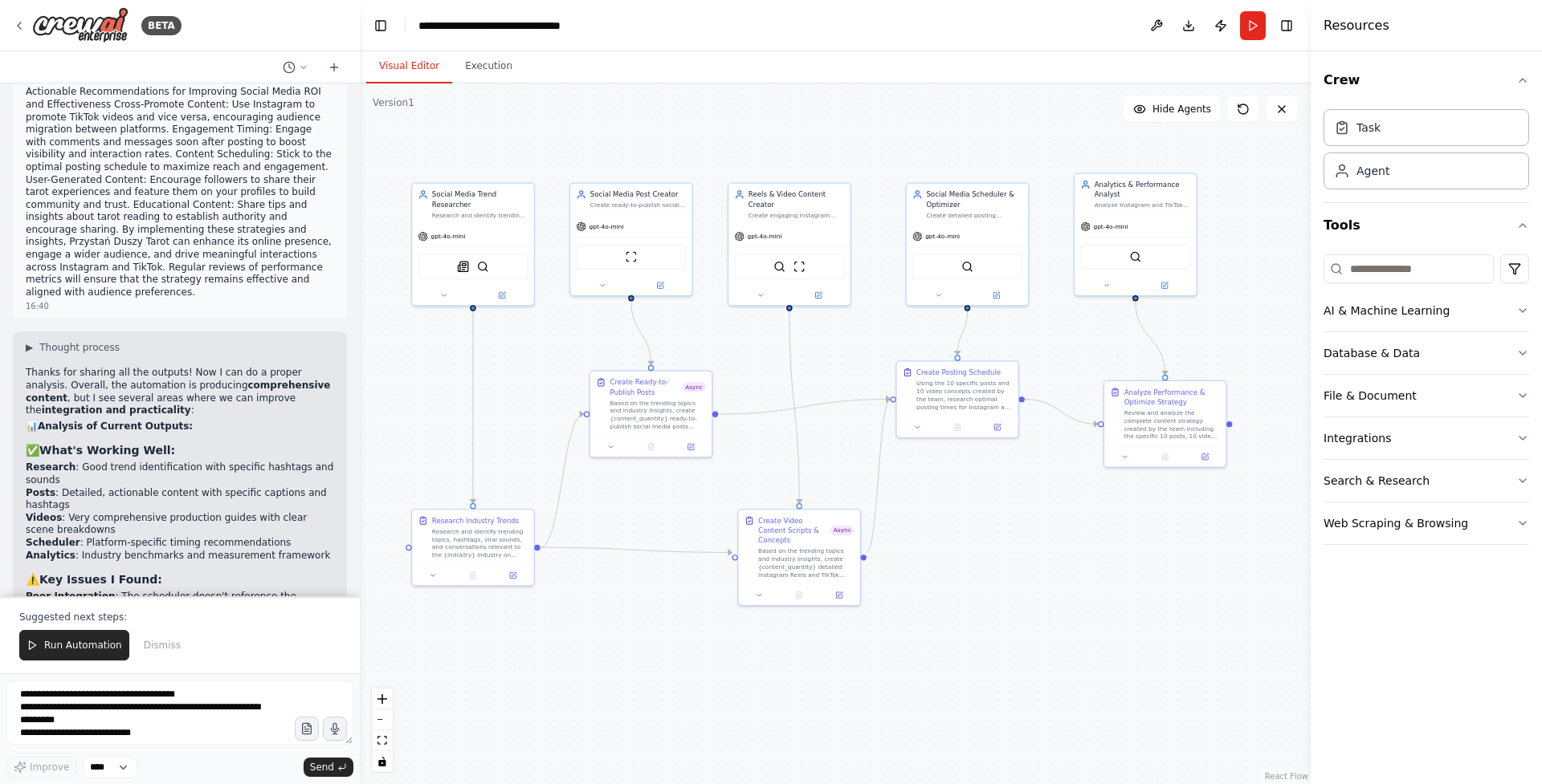
click at [171, 476] on div "Create a crew that schedules and publishes social media content across multiple…" at bounding box center [179, 340] width 360 height 513
click at [77, 643] on span "Run Automation" at bounding box center [83, 645] width 78 height 12
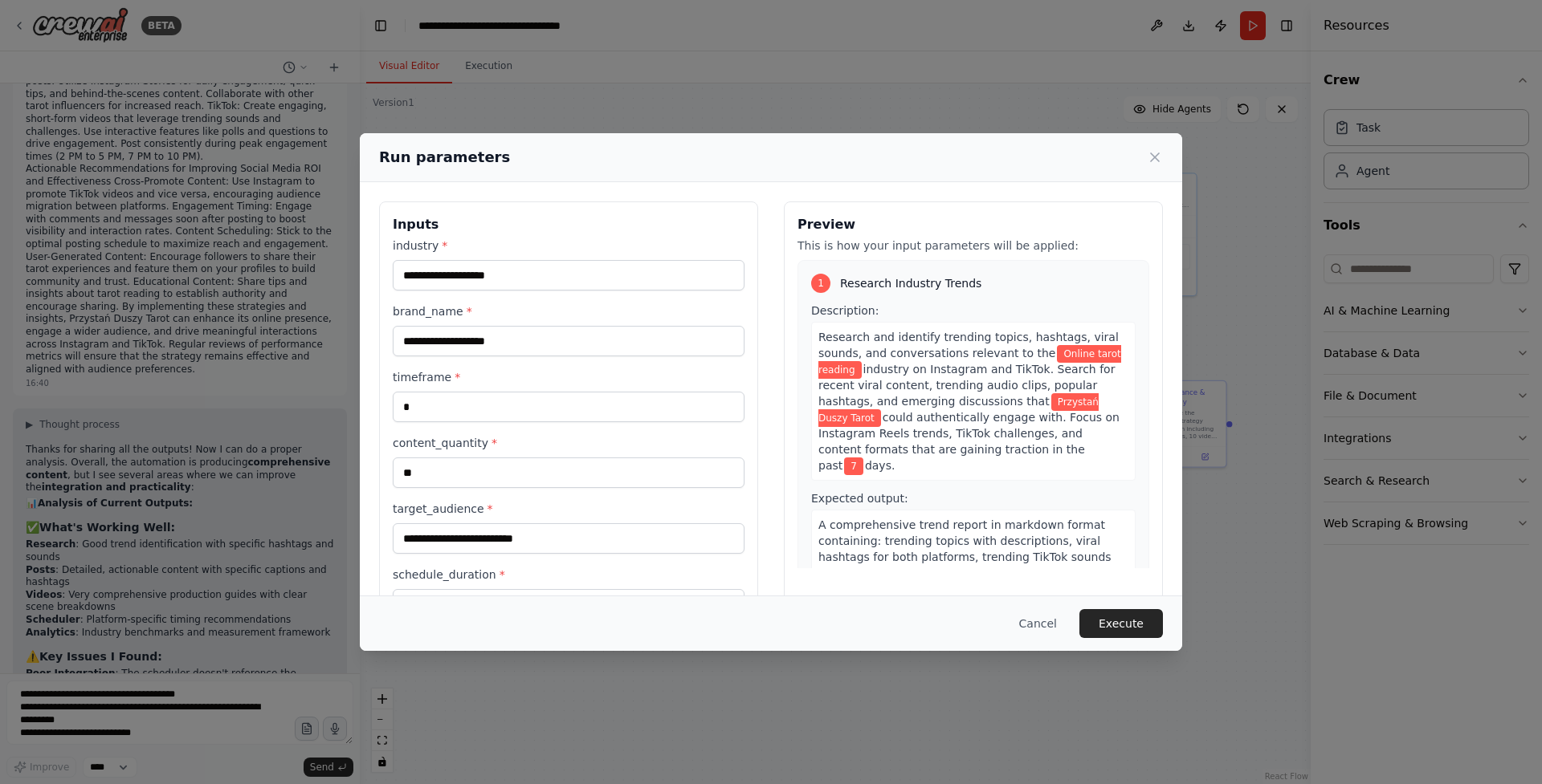
scroll to position [57, 0]
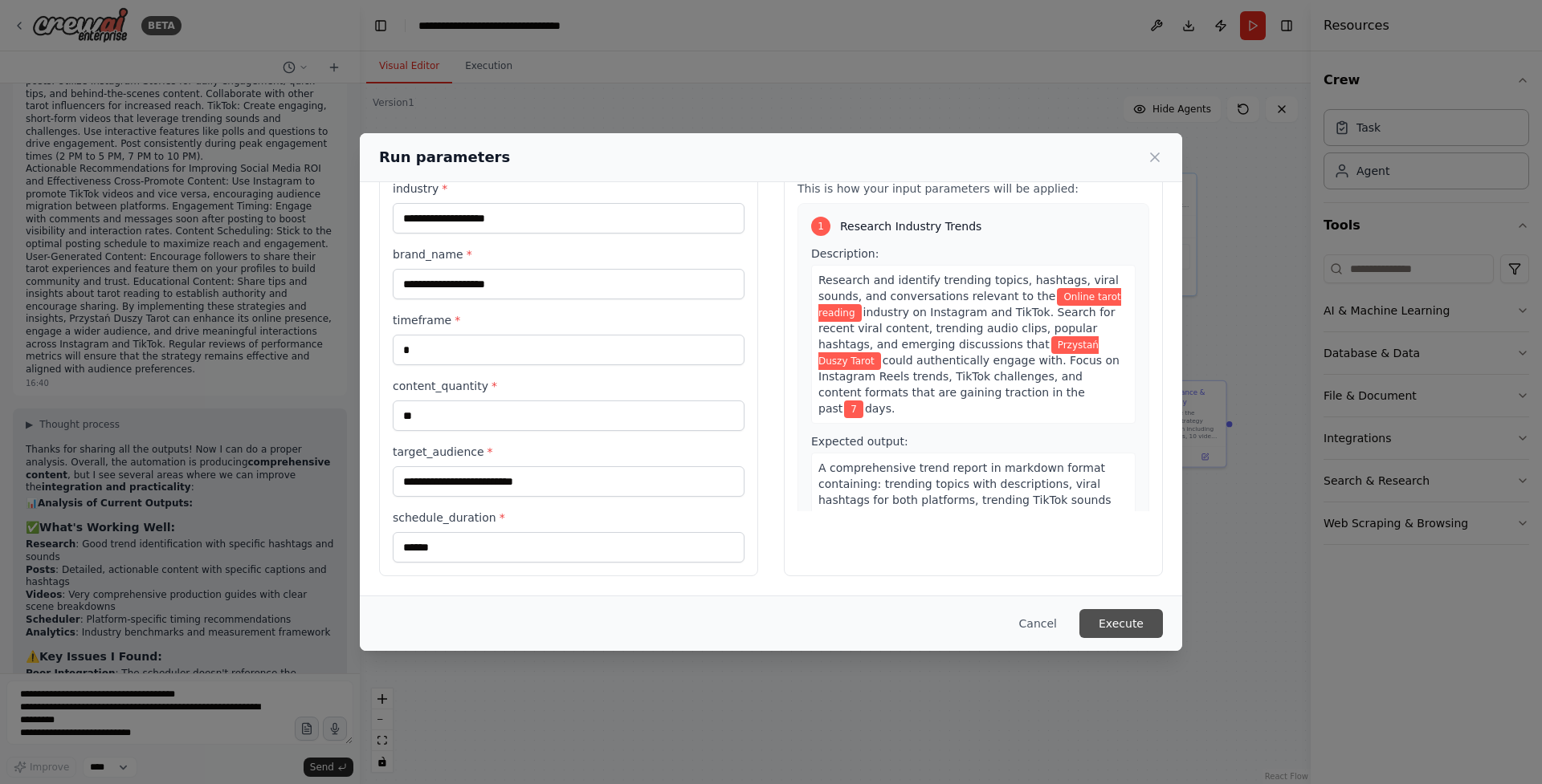
click at [1144, 617] on button "Execute" at bounding box center [1121, 623] width 83 height 29
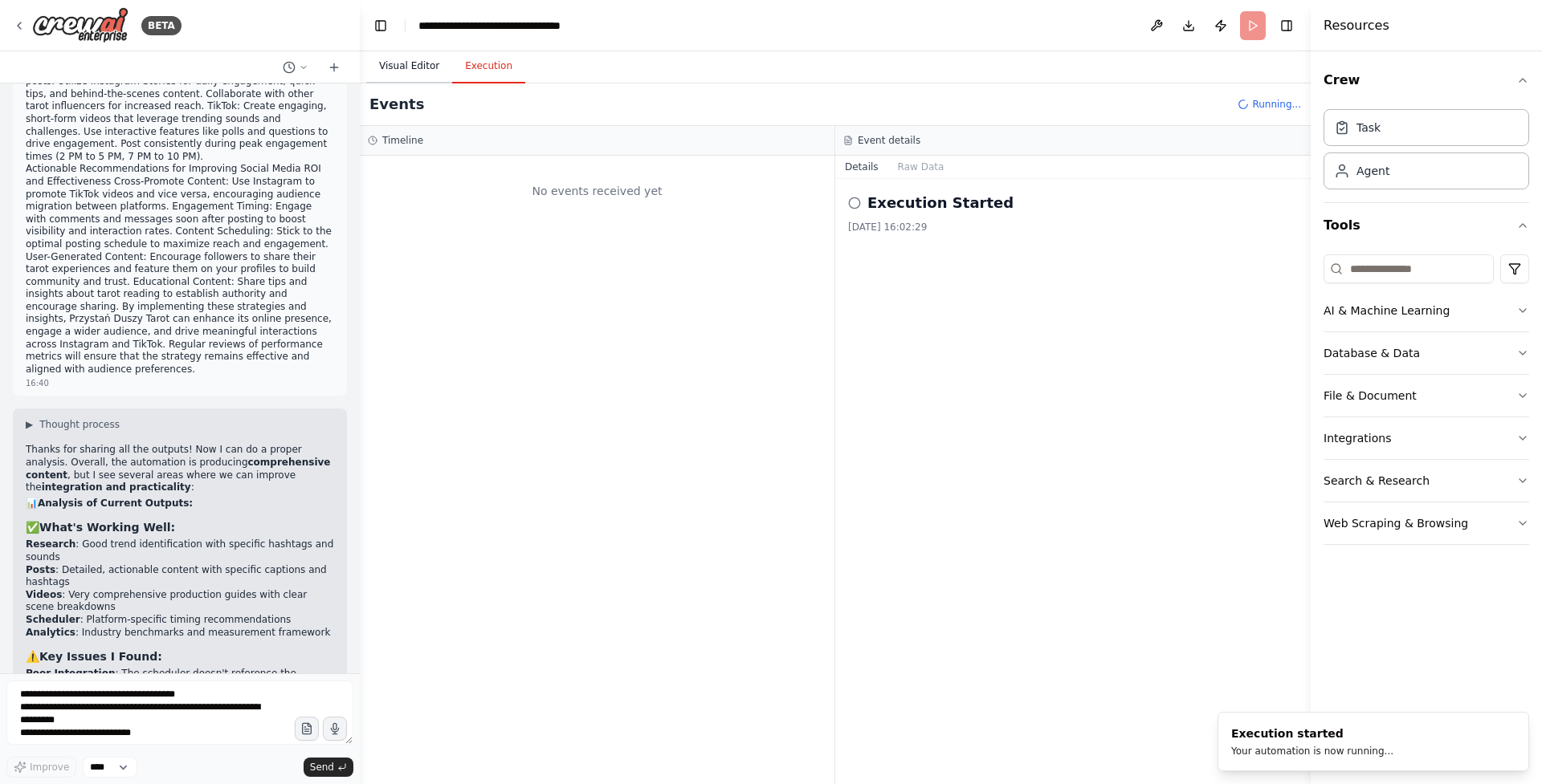
click at [420, 66] on button "Visual Editor" at bounding box center [409, 67] width 86 height 34
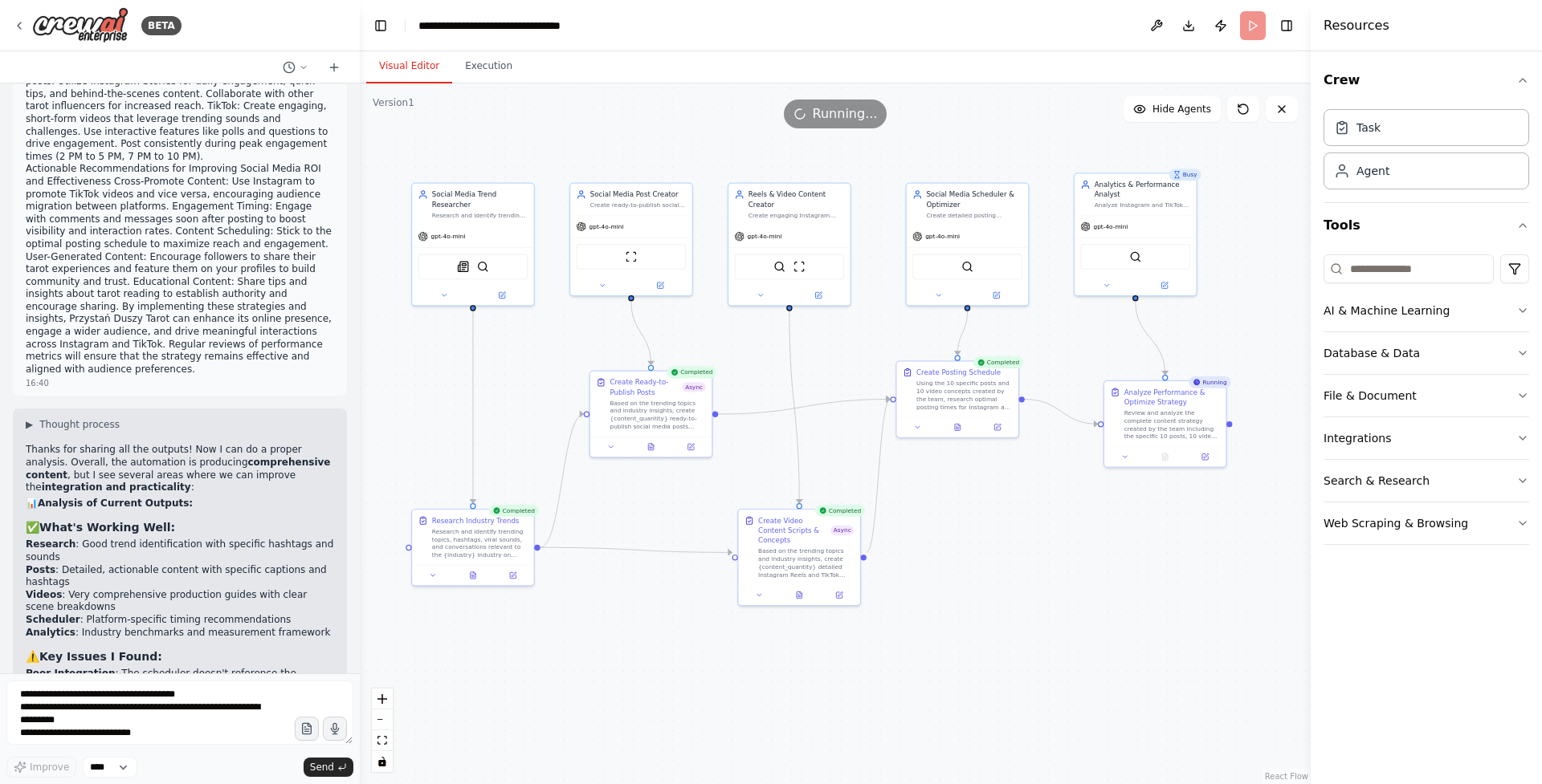
scroll to position [17666, 0]
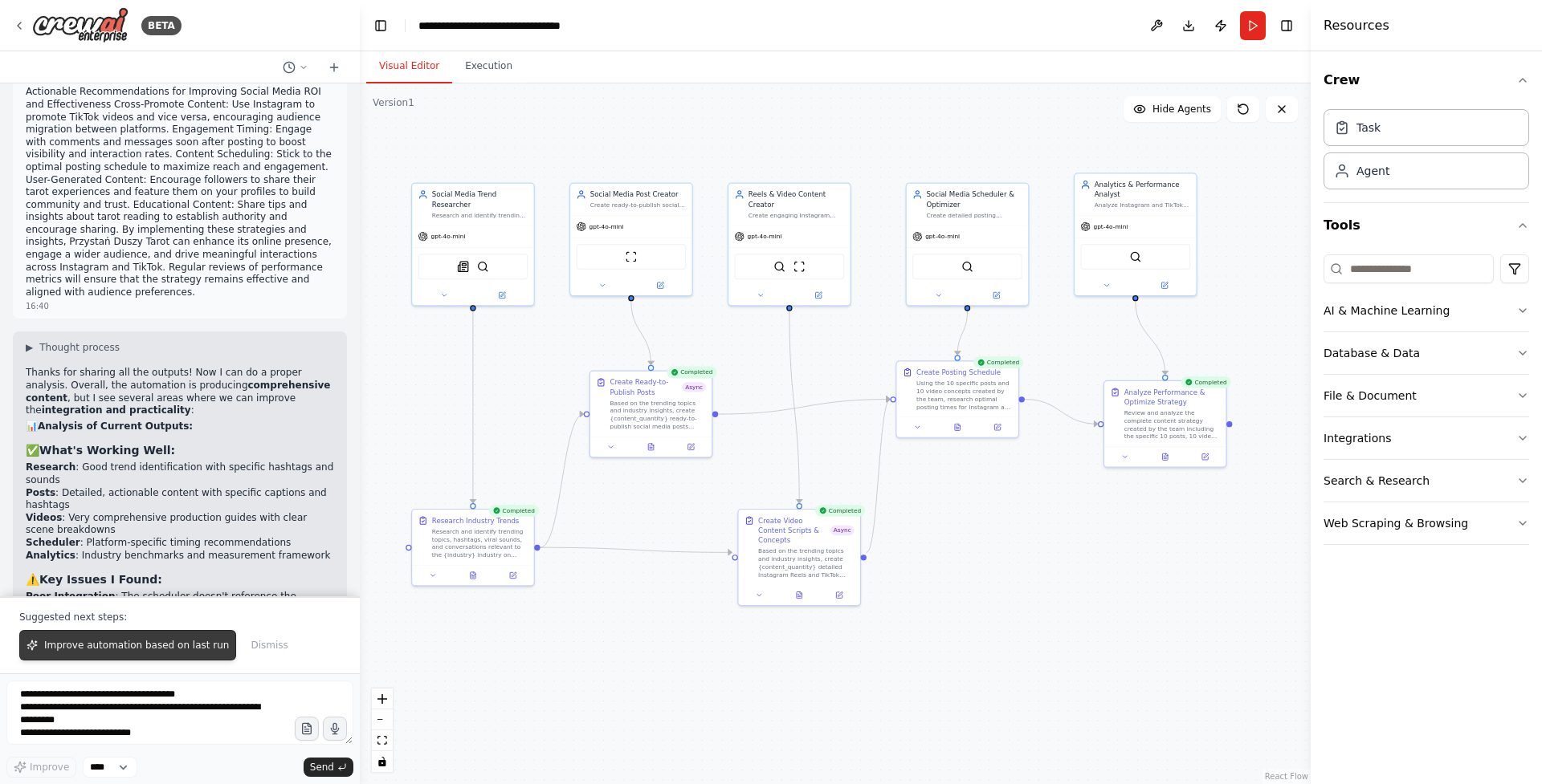
click at [160, 644] on span "Improve automation based on last run" at bounding box center [137, 645] width 185 height 12
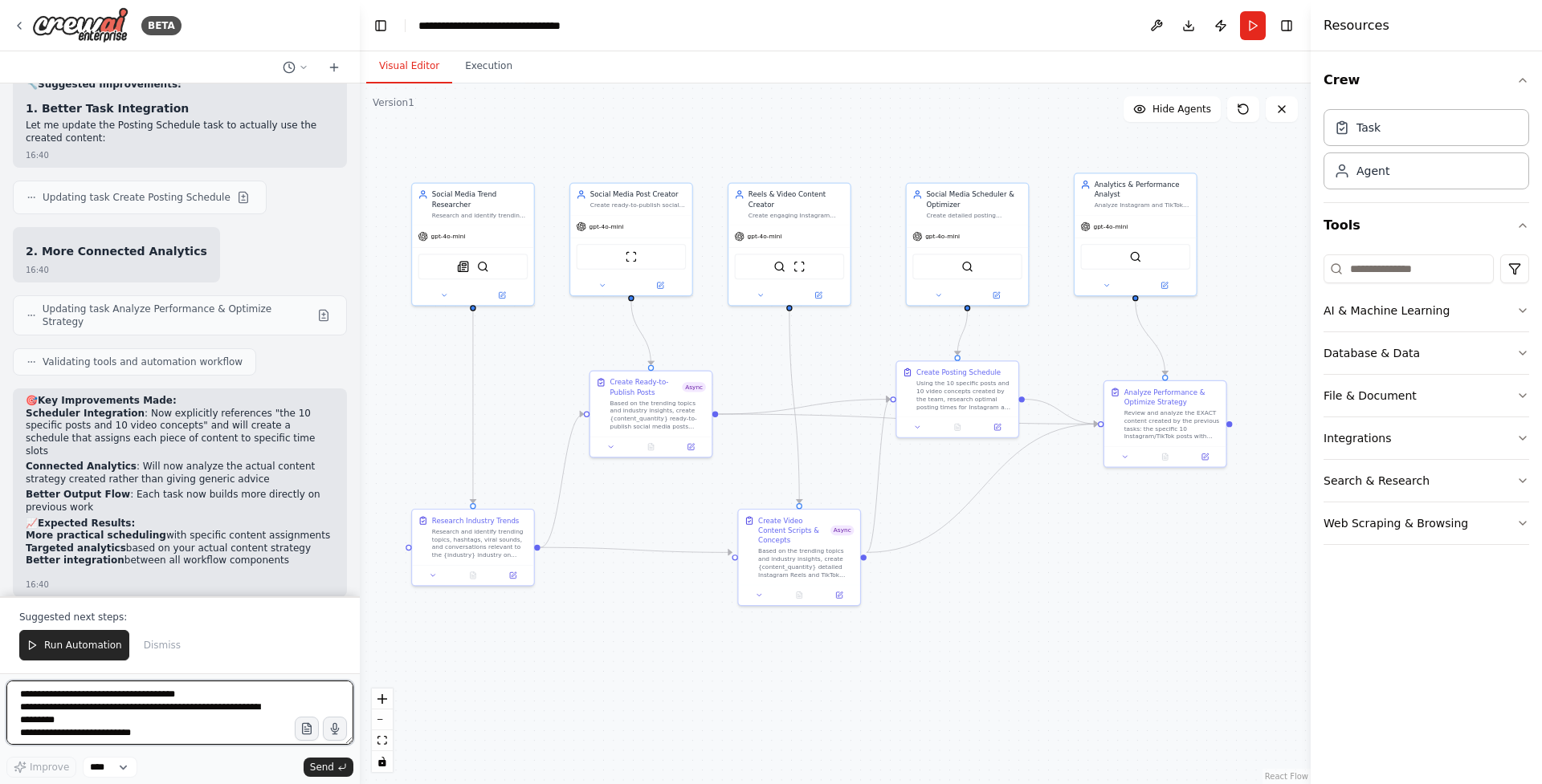
scroll to position [18313, 0]
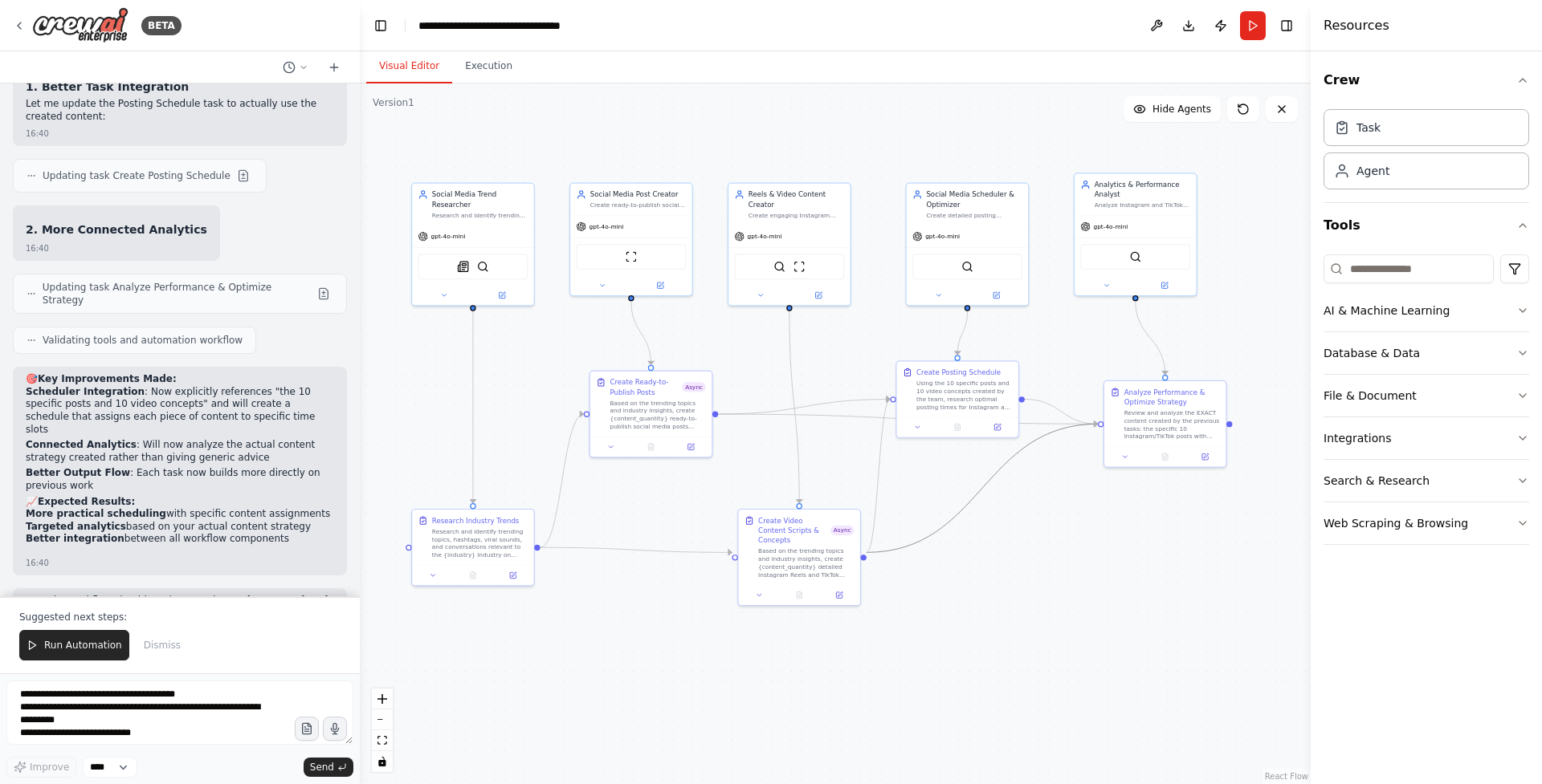
click at [934, 533] on icon "Edge from be506668-28dd-4fce-a6fa-9dd2e3ba8a53 to b5a7e216-2746-4de1-afeb-035be…" at bounding box center [982, 487] width 231 height 129
click at [981, 487] on icon at bounding box center [982, 488] width 7 height 9
click at [850, 401] on icon "Edge from 1782e5e0-b537-4f5c-a305-46bffc8b1123 to ecafa377-27dd-4be3-9610-d4236…" at bounding box center [804, 407] width 172 height 14
click at [851, 417] on icon "Edge from 1782e5e0-b537-4f5c-a305-46bffc8b1123 to b5a7e216-2746-4de1-afeb-035be…" at bounding box center [908, 419] width 380 height 10
drag, startPoint x: 851, startPoint y: 417, endPoint x: 851, endPoint y: 504, distance: 87.0
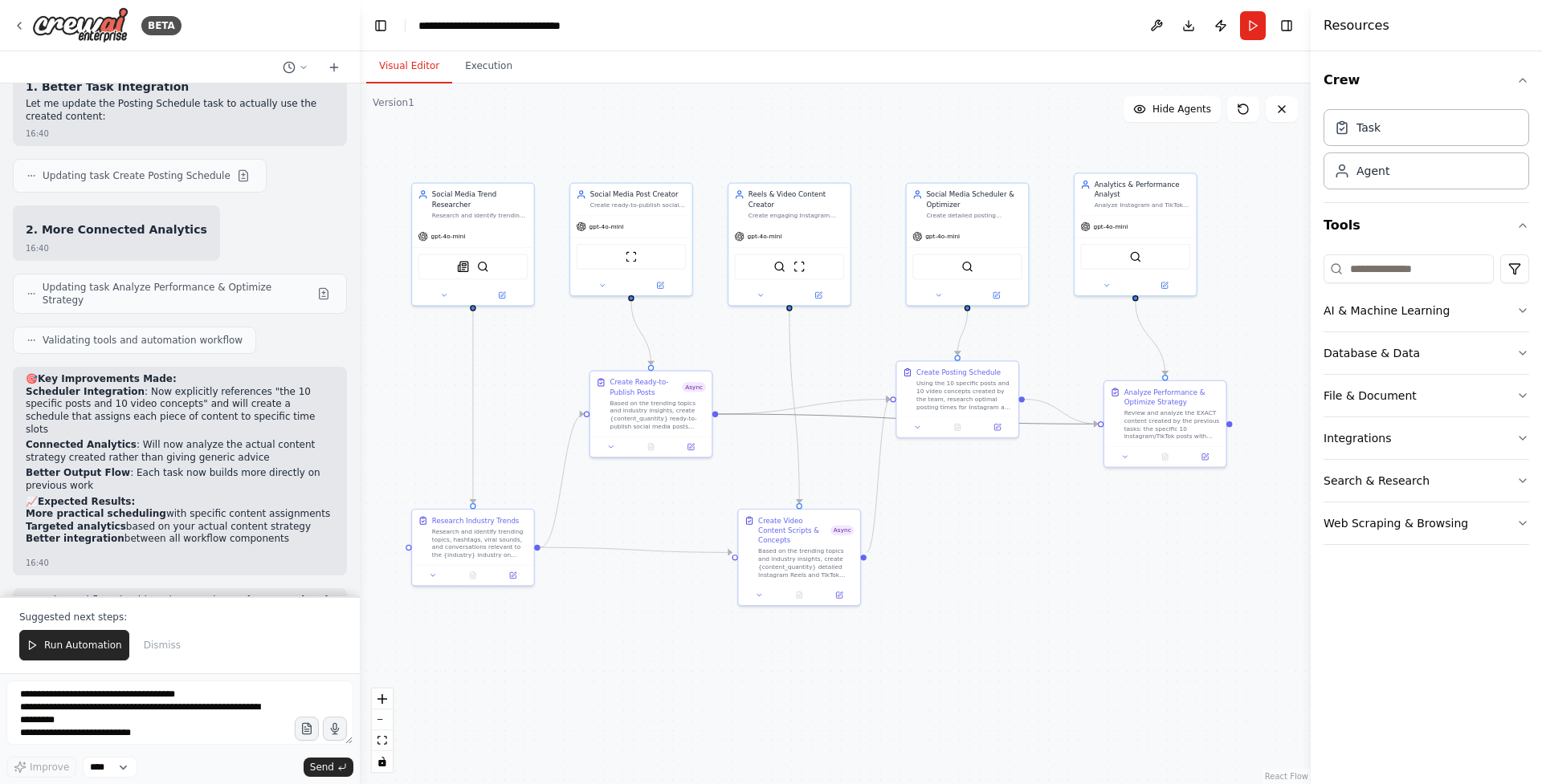
click at [851, 504] on div ".deletable-edge-delete-btn { width: 20px; height: 20px; border: 0px solid #ffff…" at bounding box center [835, 433] width 951 height 701
drag, startPoint x: 1143, startPoint y: 441, endPoint x: 1195, endPoint y: 589, distance: 156.9
click at [1195, 589] on div "Analyze Performance & Optimize Strategy Review and analyze the EXACT content cr…" at bounding box center [1214, 559] width 122 height 65
click at [958, 511] on icon "Edge from 1782e5e0-b537-4f5c-a305-46bffc8b1123 to b5a7e216-2746-4de1-afeb-035be…" at bounding box center [932, 494] width 429 height 158
click at [931, 492] on icon at bounding box center [933, 493] width 4 height 4
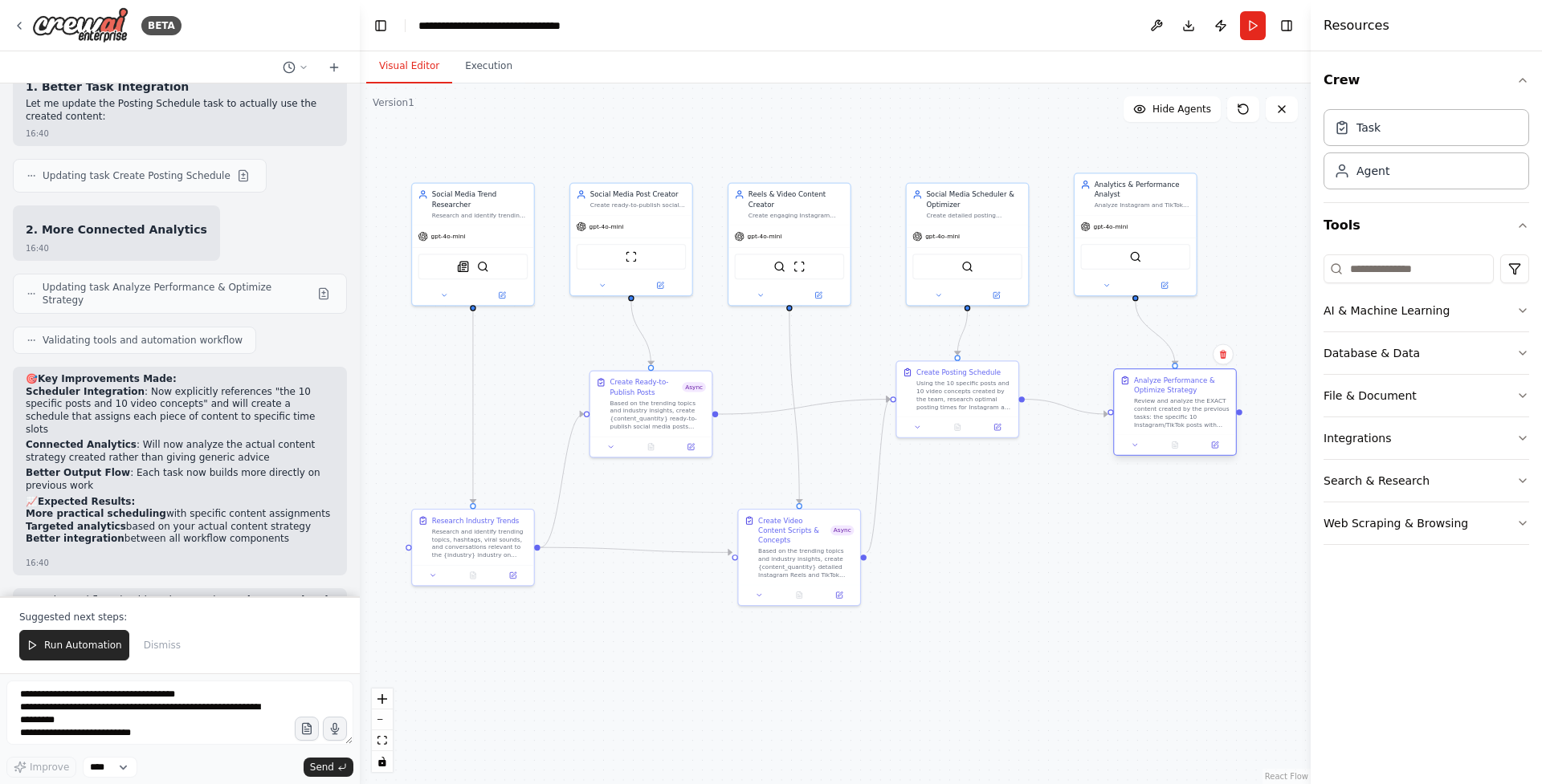
drag, startPoint x: 1203, startPoint y: 579, endPoint x: 1159, endPoint y: 419, distance: 165.9
click at [1159, 419] on div "Review and analyze the EXACT content created by the previous tasks: the specifi…" at bounding box center [1182, 413] width 96 height 31
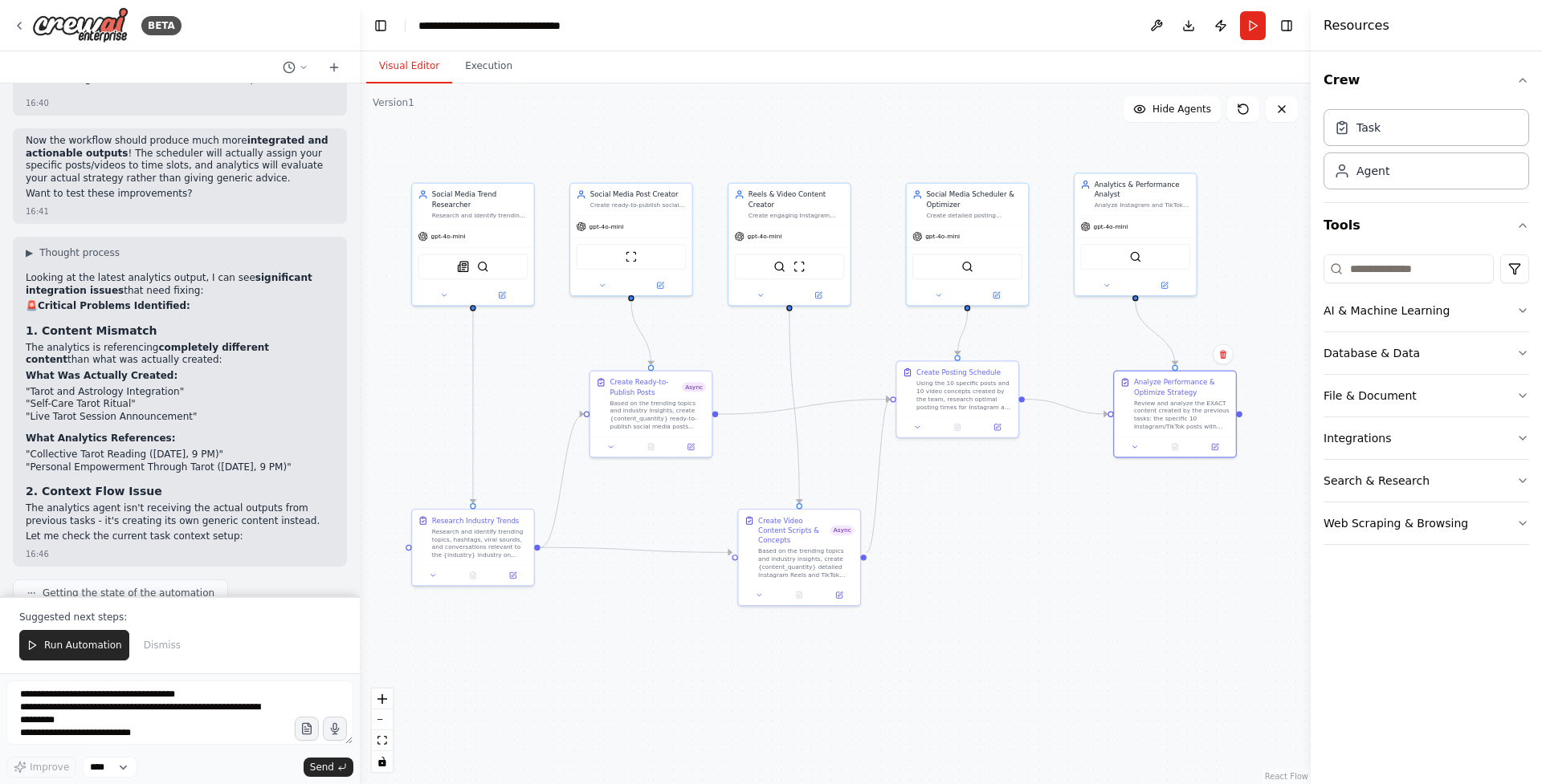
scroll to position [18779, 0]
click at [865, 552] on div at bounding box center [863, 555] width 5 height 5
click at [1109, 416] on div ".deletable-edge-delete-btn { width: 20px; height: 20px; border: 0px solid #ffff…" at bounding box center [835, 433] width 951 height 701
click at [863, 554] on div ".deletable-edge-delete-btn { width: 20px; height: 20px; border: 0px solid #ffff…" at bounding box center [835, 433] width 951 height 701
drag, startPoint x: 864, startPoint y: 553, endPoint x: 1105, endPoint y: 419, distance: 275.7
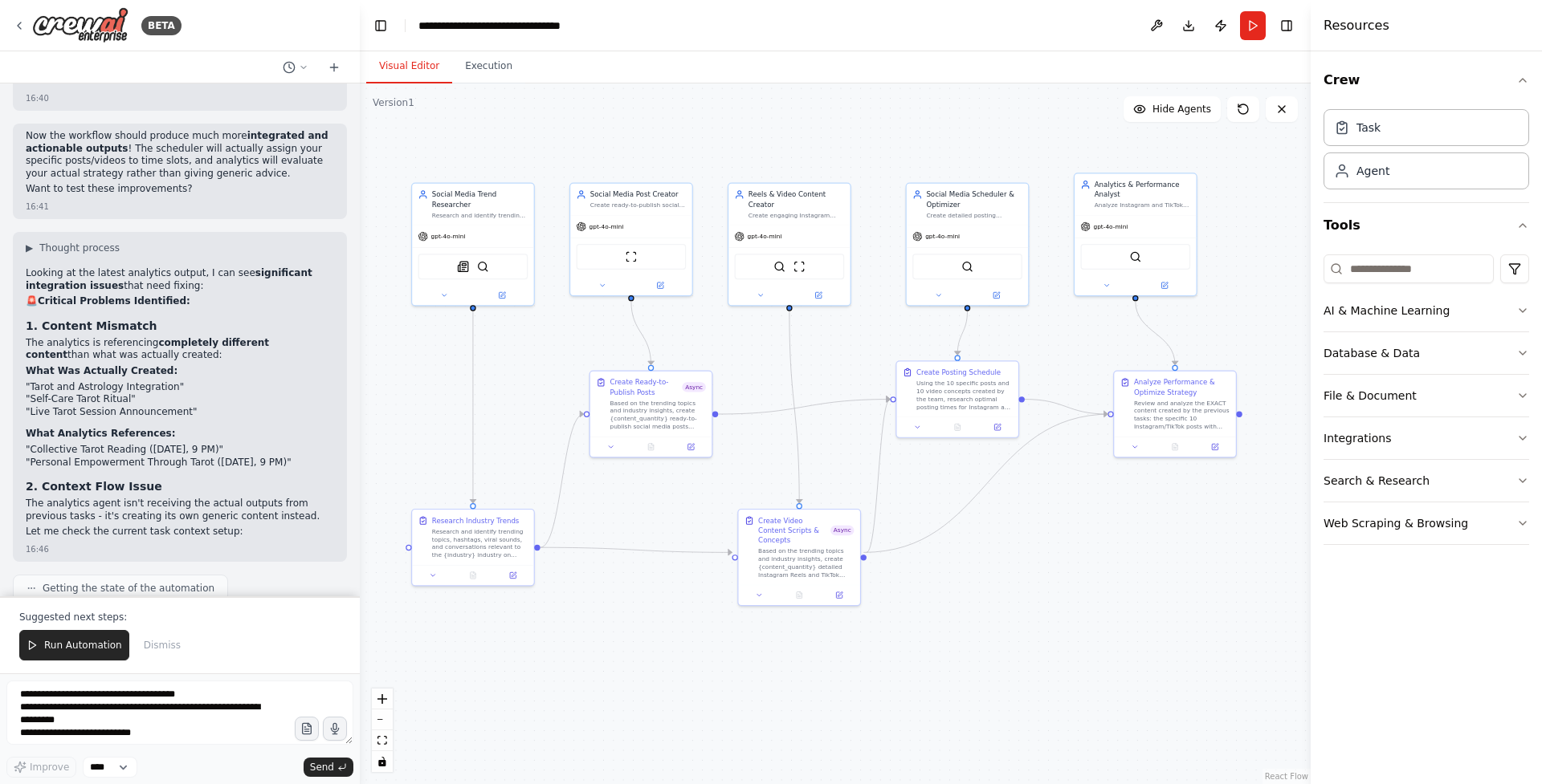
click at [1105, 419] on div ".deletable-edge-delete-btn { width: 20px; height: 20px; border: 0px solid #ffff…" at bounding box center [835, 433] width 951 height 701
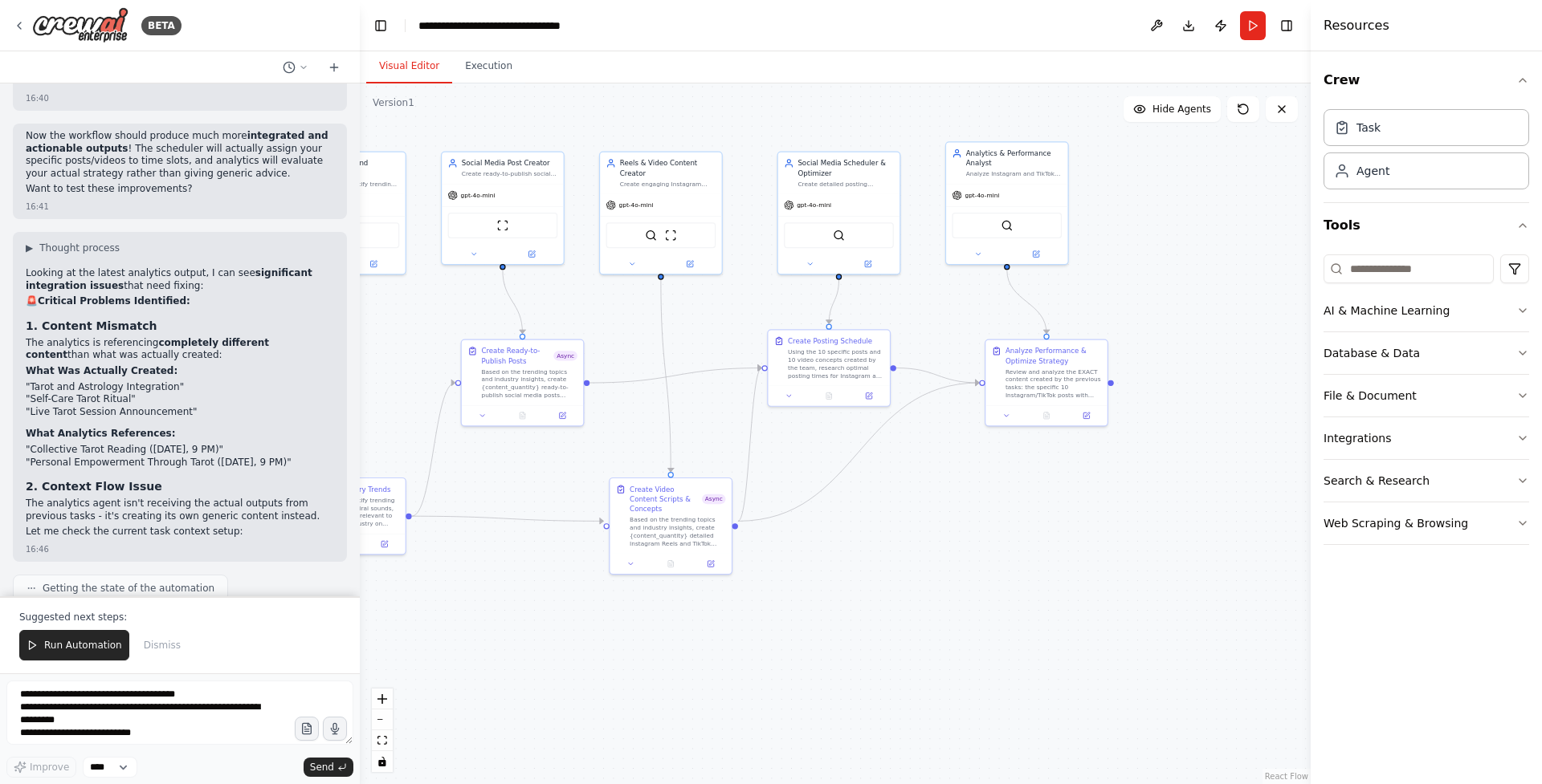
drag, startPoint x: 716, startPoint y: 416, endPoint x: 584, endPoint y: 385, distance: 135.6
click at [584, 385] on div ".deletable-edge-delete-btn { width: 20px; height: 20px; border: 0px solid #ffff…" at bounding box center [835, 433] width 951 height 701
drag, startPoint x: 584, startPoint y: 382, endPoint x: 977, endPoint y: 387, distance: 393.0
click at [977, 387] on div ".deletable-edge-delete-btn { width: 20px; height: 20px; border: 0px solid #ffff…" at bounding box center [835, 433] width 951 height 701
drag, startPoint x: 1031, startPoint y: 372, endPoint x: 1033, endPoint y: 438, distance: 66.0
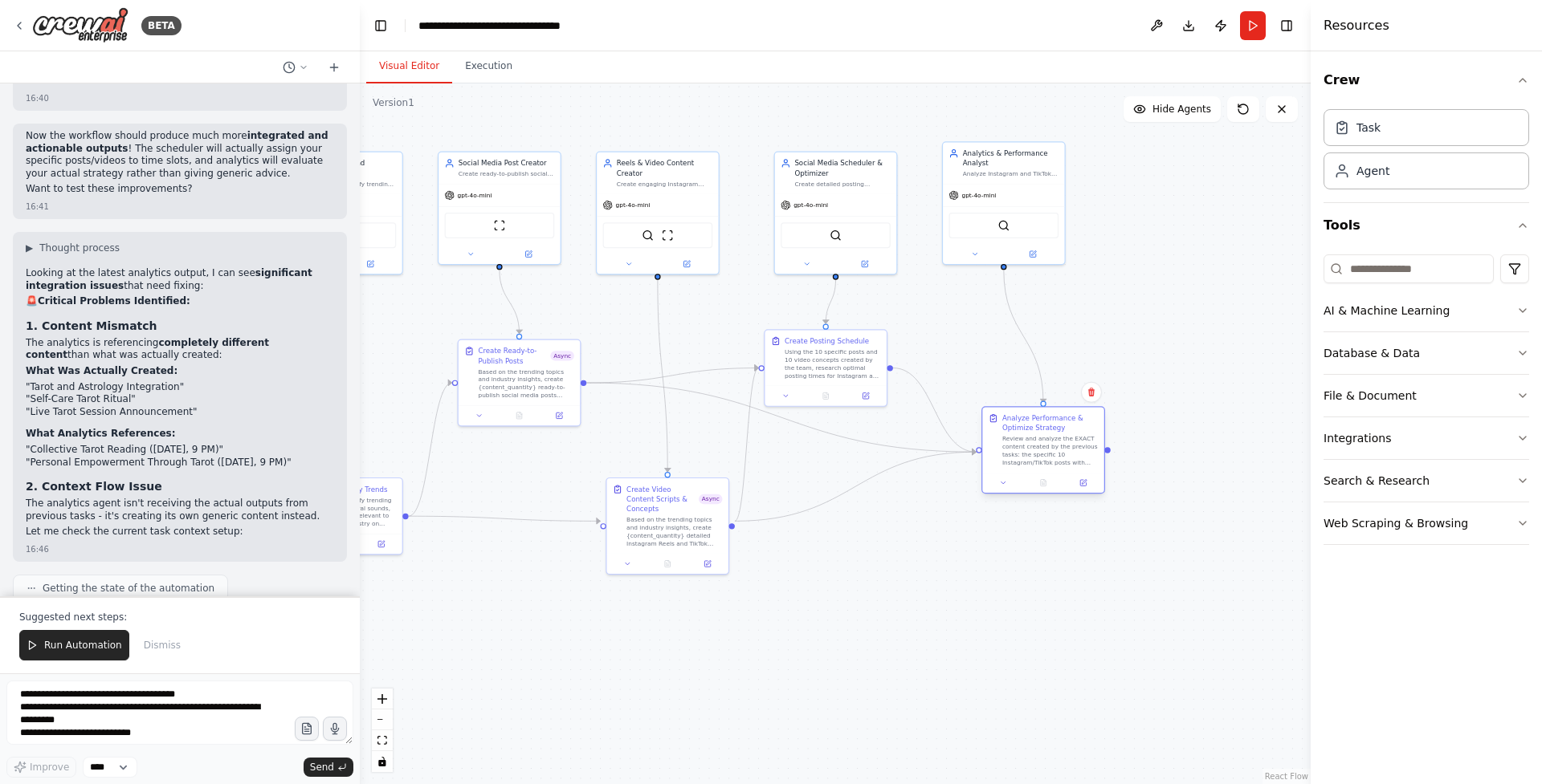
click at [1033, 438] on div "Review and analyze the EXACT content created by the previous tasks: the specifi…" at bounding box center [1050, 450] width 96 height 31
click at [85, 645] on span "Run Automation" at bounding box center [83, 645] width 78 height 12
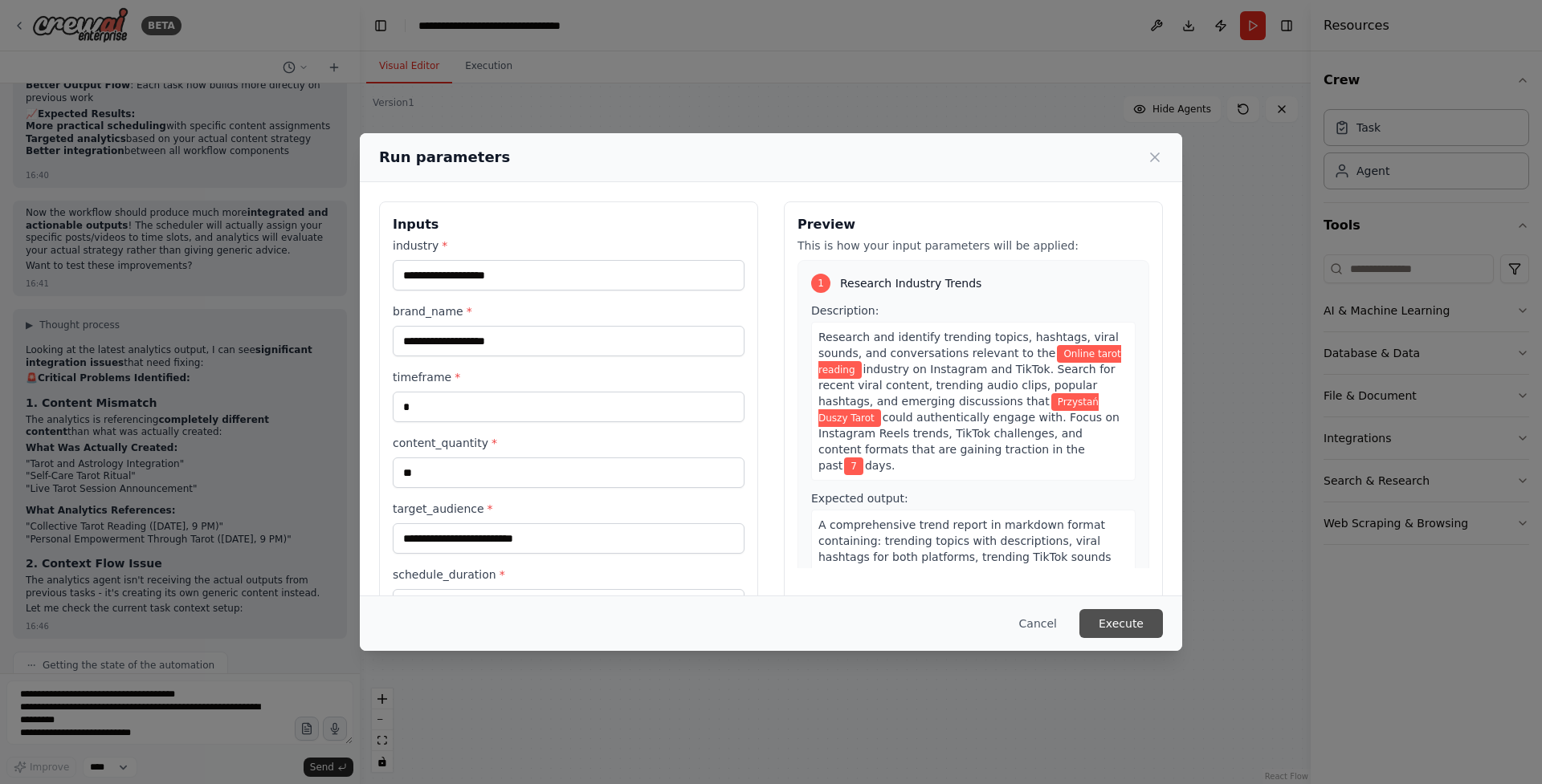
click at [1130, 625] on button "Execute" at bounding box center [1121, 623] width 83 height 29
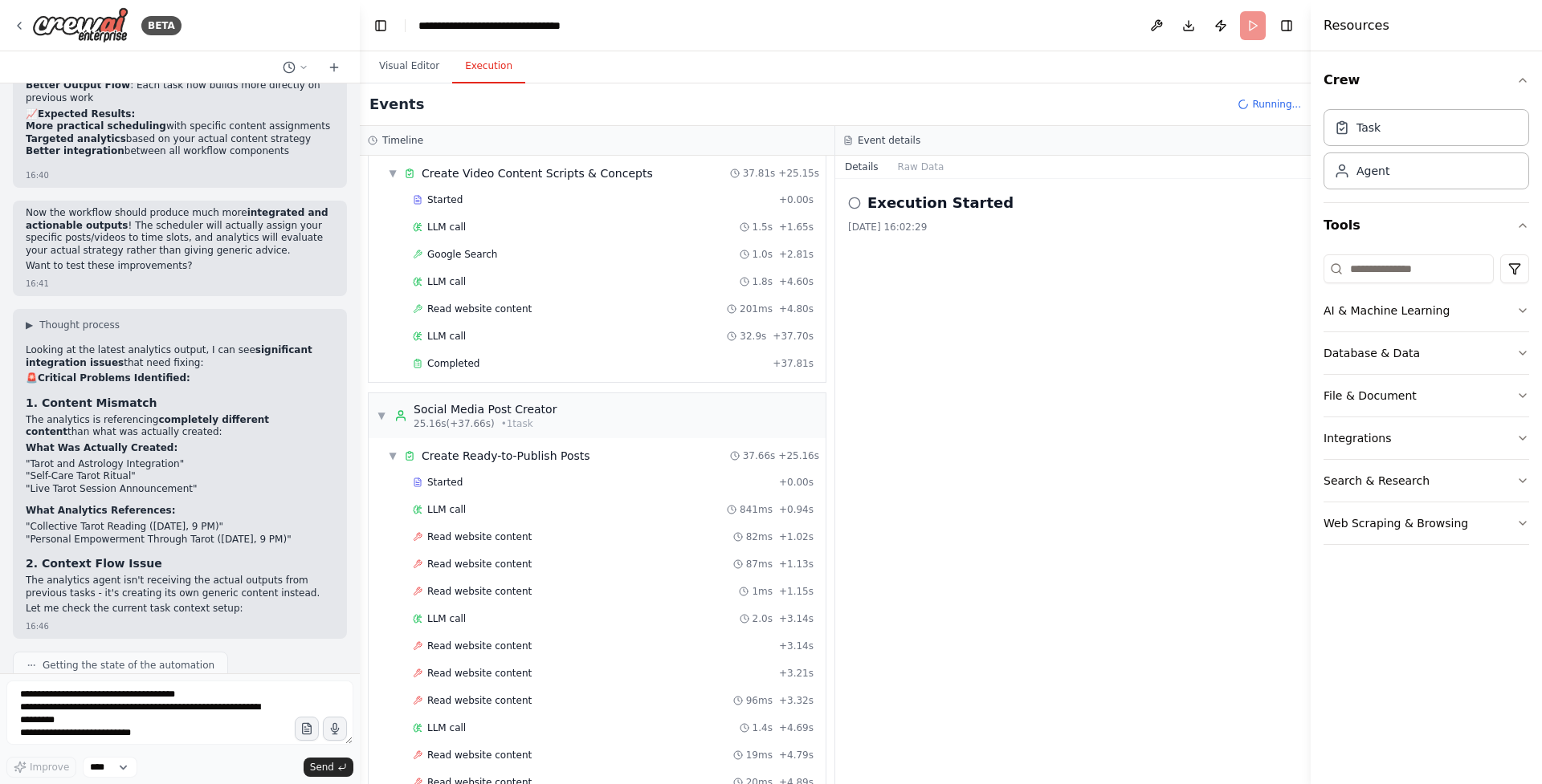
scroll to position [0, 0]
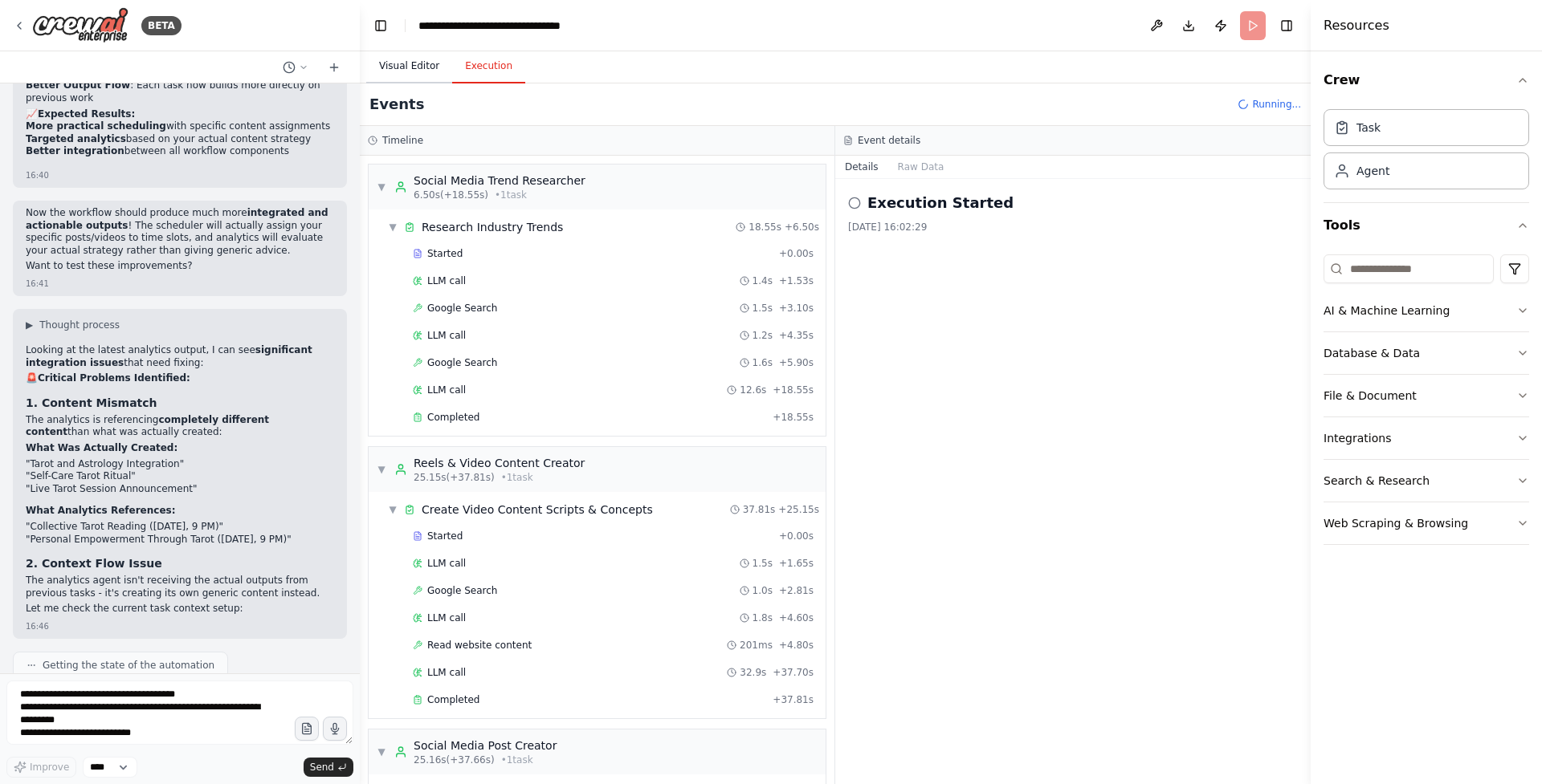
click at [414, 54] on button "Visual Editor" at bounding box center [409, 67] width 86 height 34
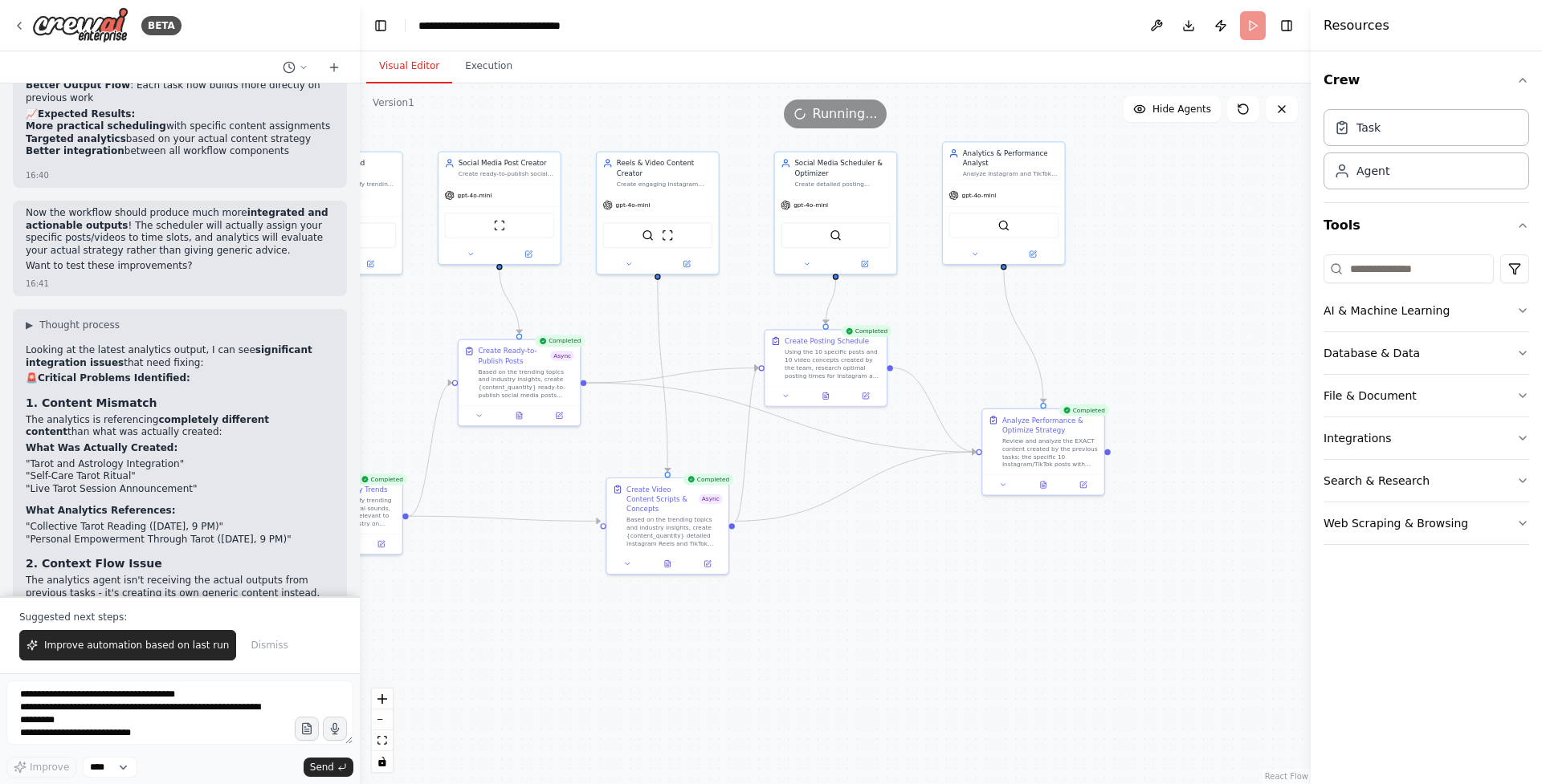
scroll to position [18779, 0]
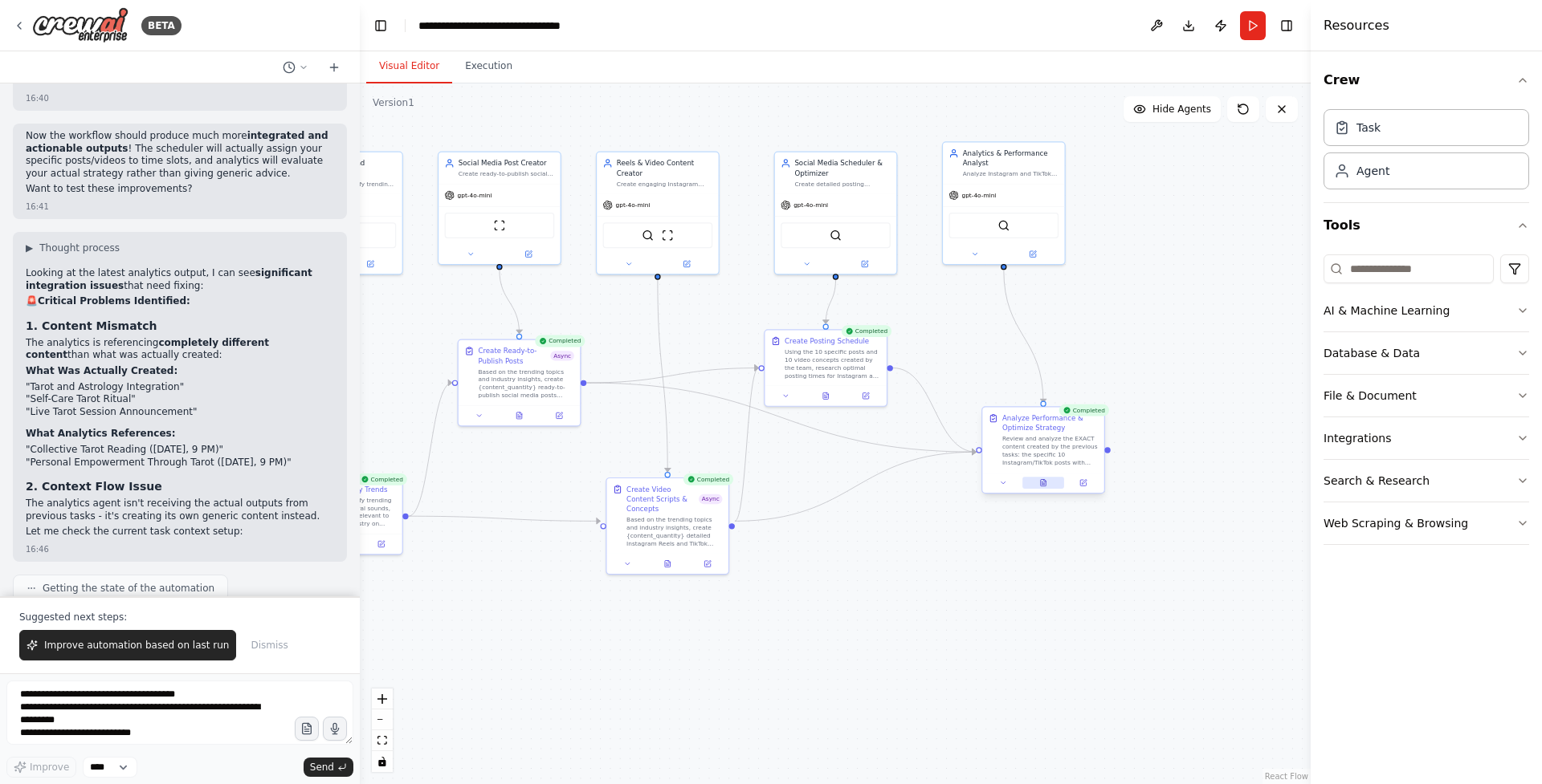
click at [1045, 484] on icon at bounding box center [1044, 483] width 5 height 6
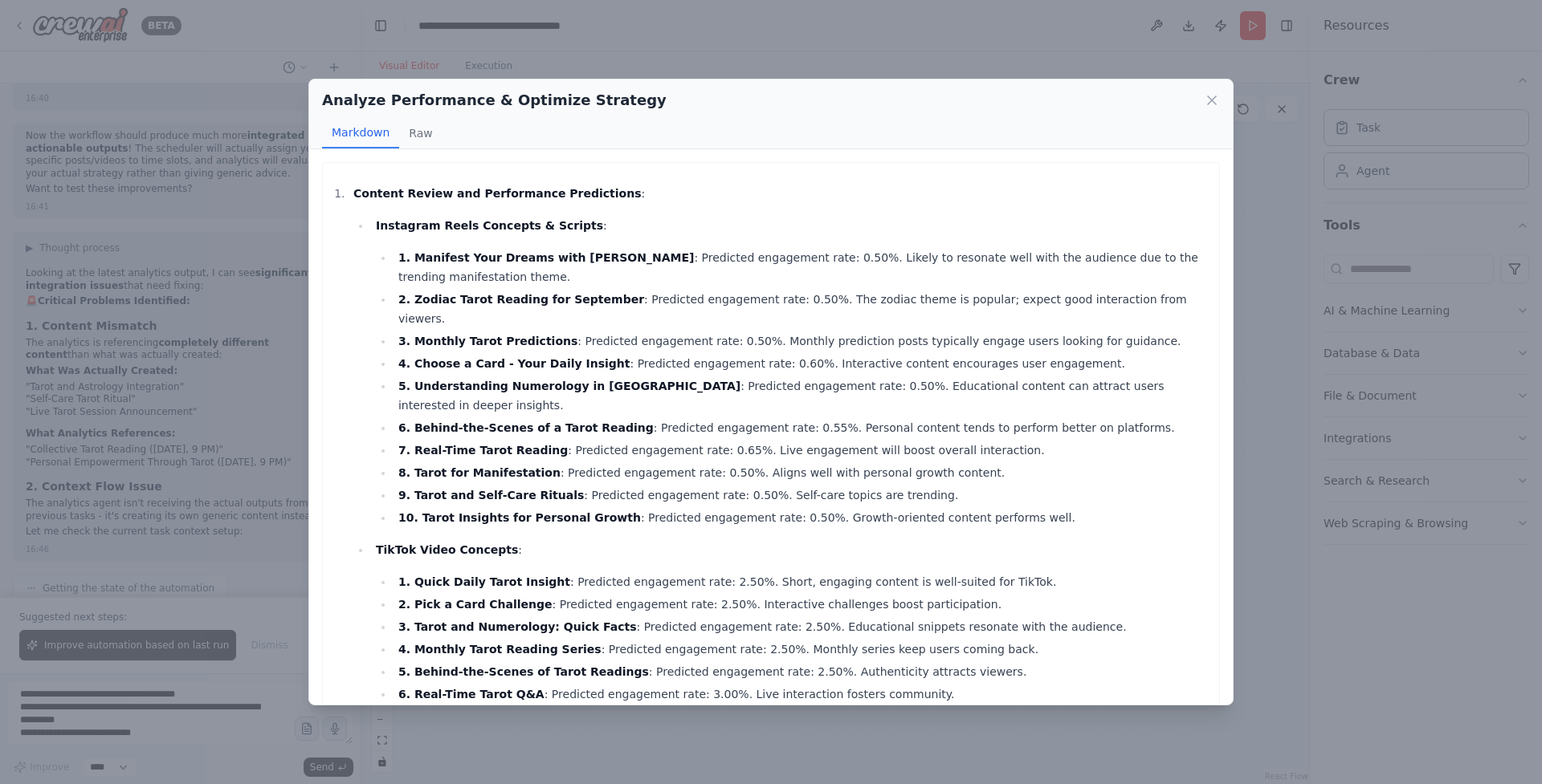
scroll to position [20, 0]
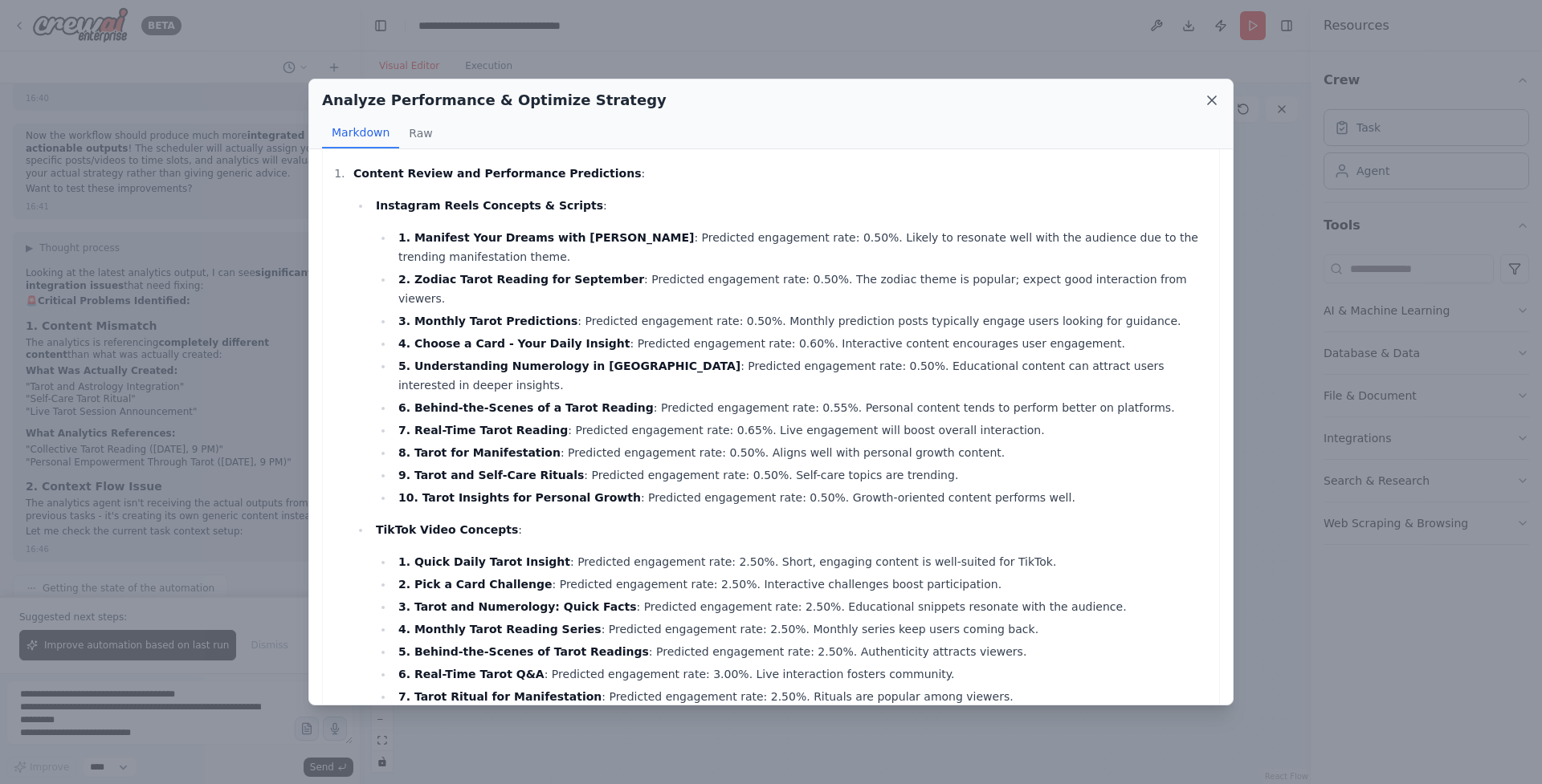
click at [1212, 99] on icon at bounding box center [1212, 100] width 8 height 8
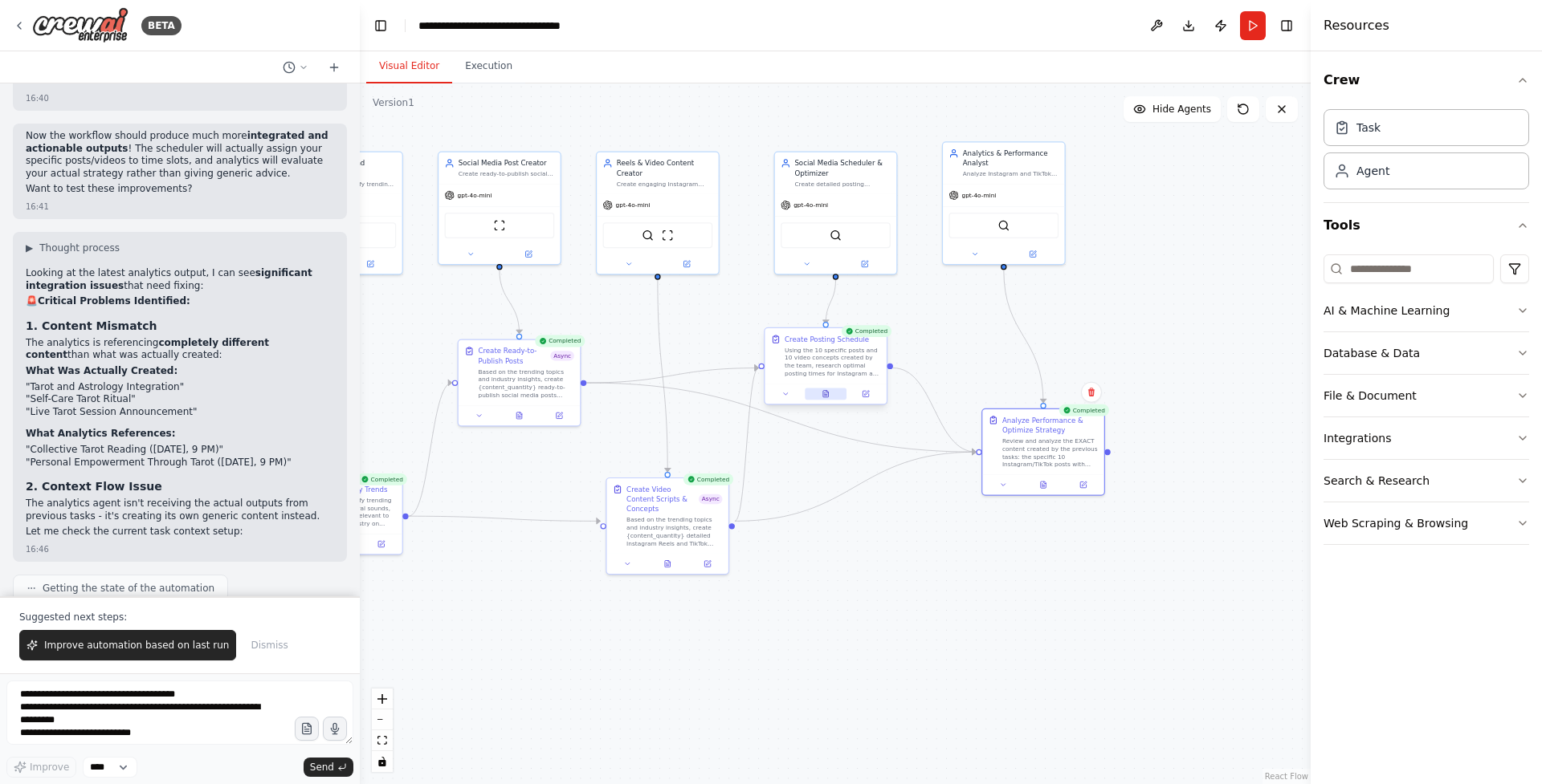
click at [831, 391] on button at bounding box center [825, 394] width 42 height 12
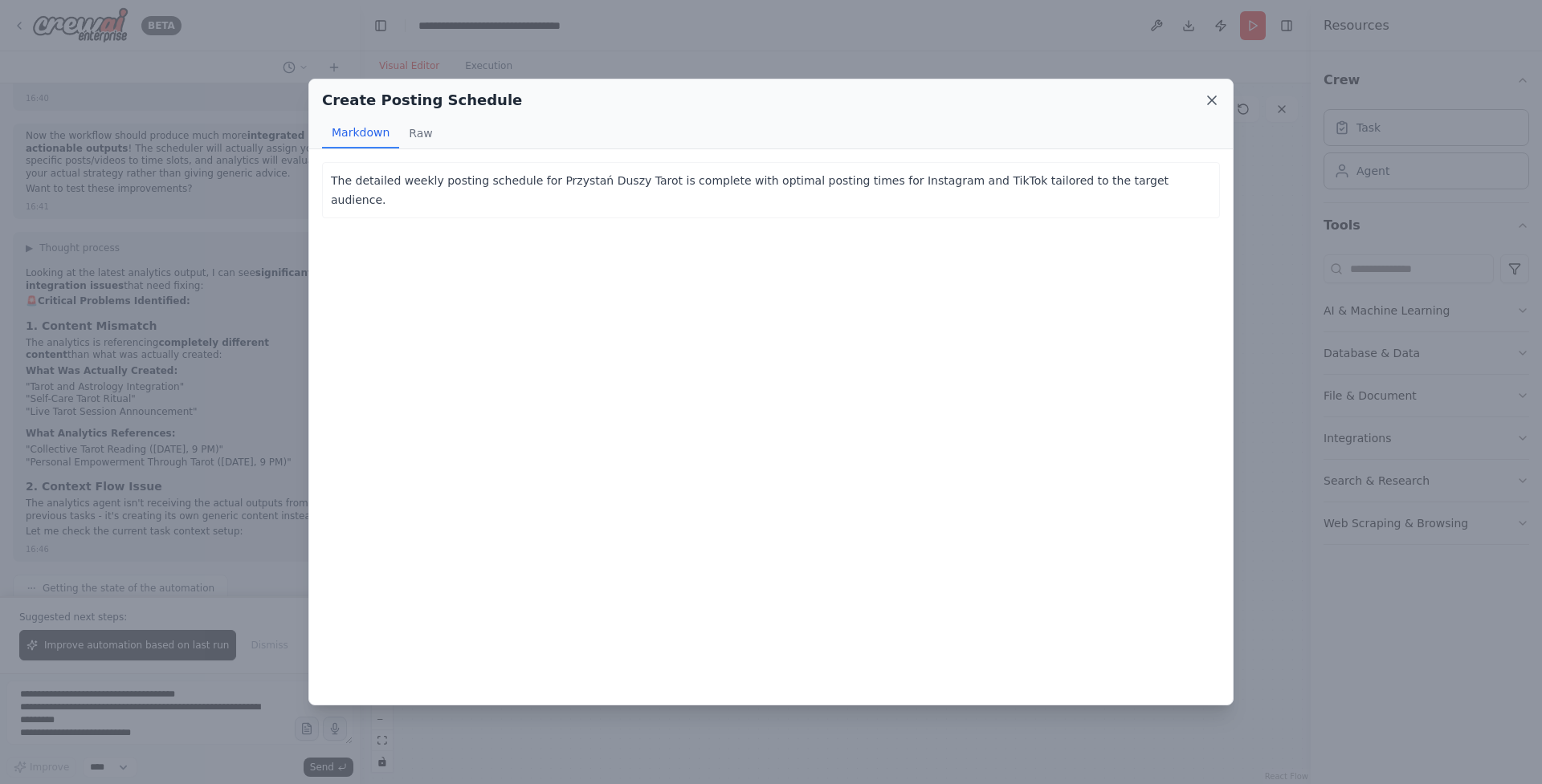
click at [1208, 101] on icon at bounding box center [1212, 100] width 16 height 16
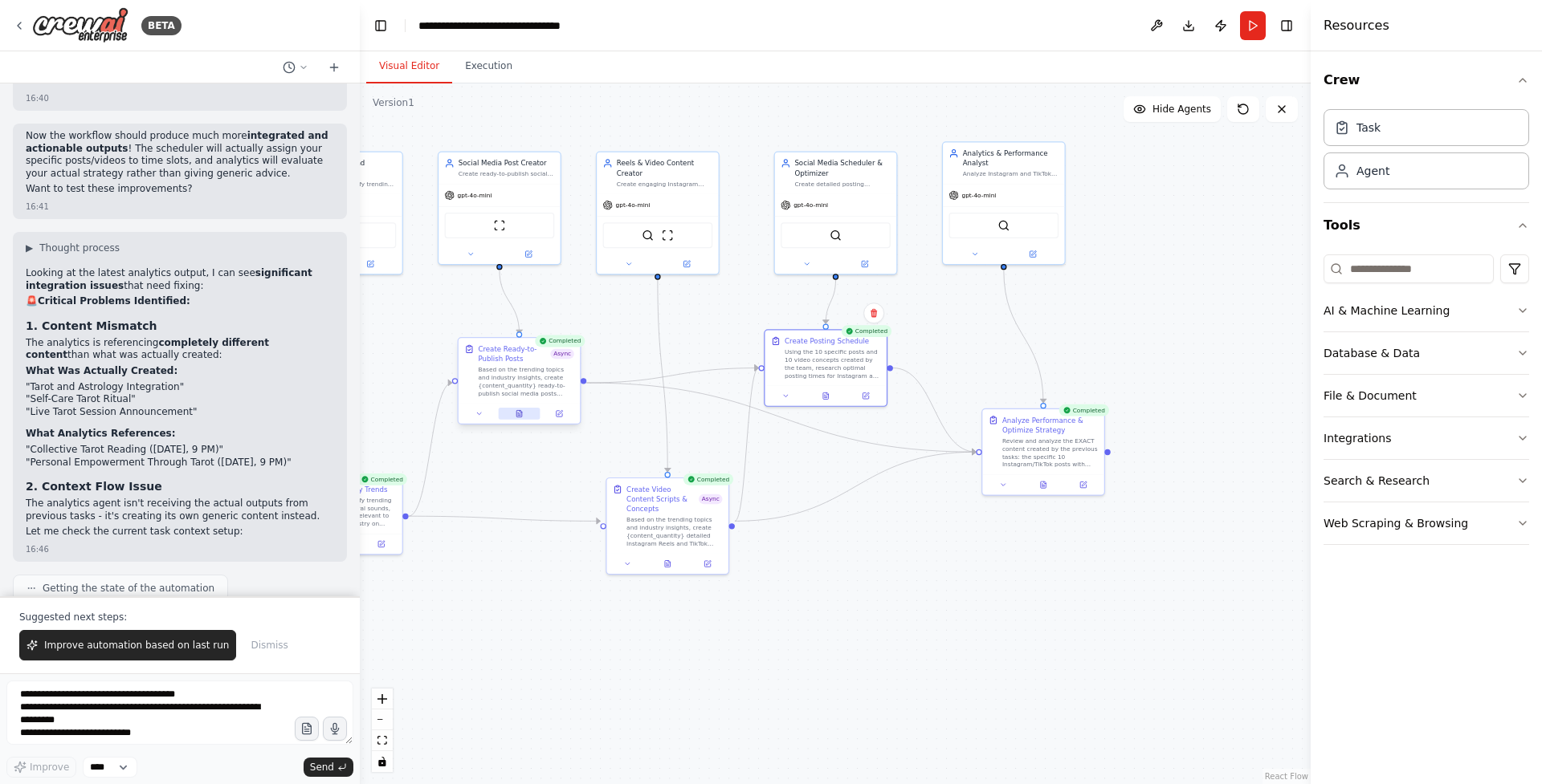
click at [525, 413] on button at bounding box center [519, 414] width 42 height 12
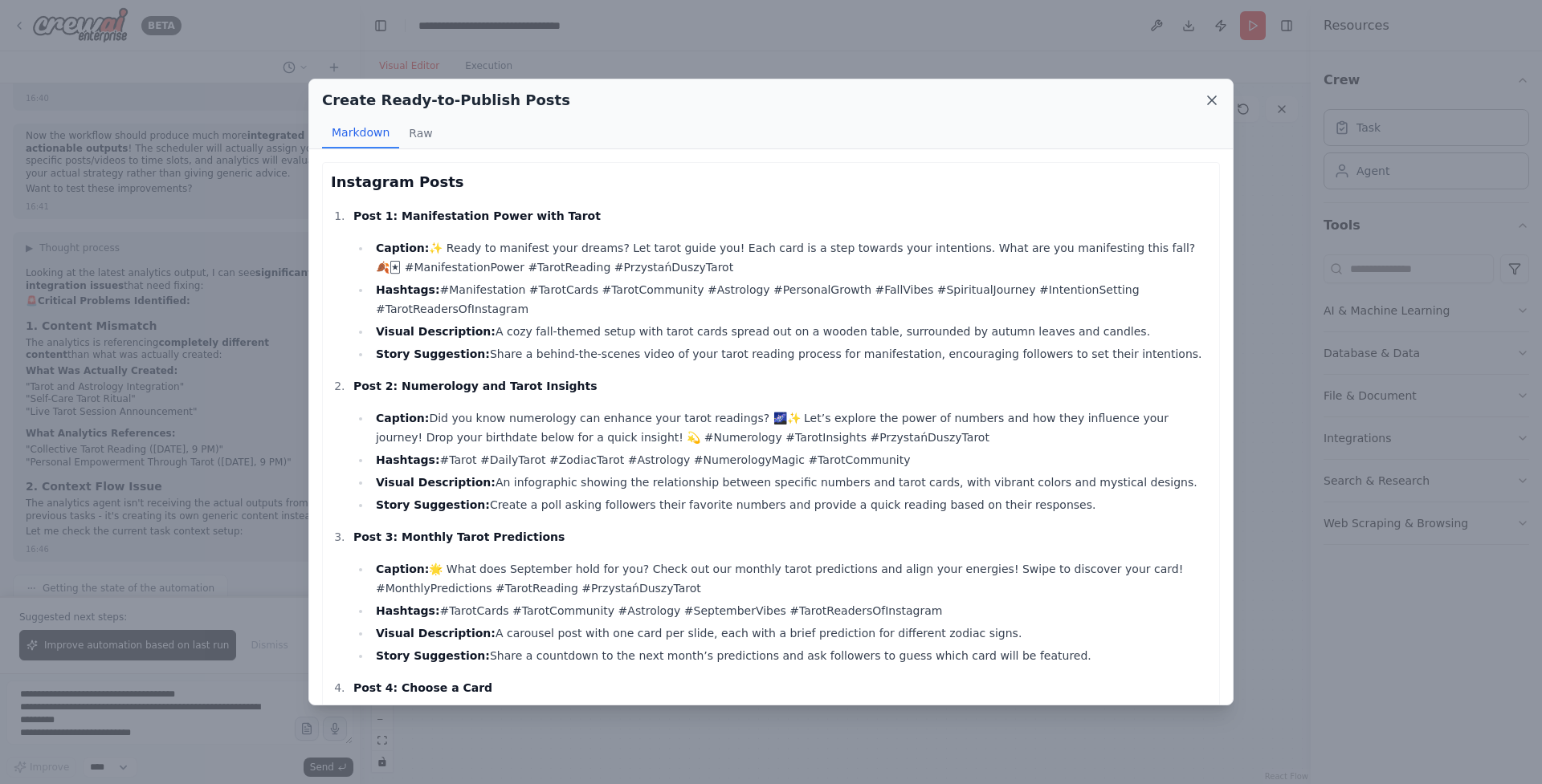
click at [1213, 92] on icon at bounding box center [1212, 100] width 16 height 16
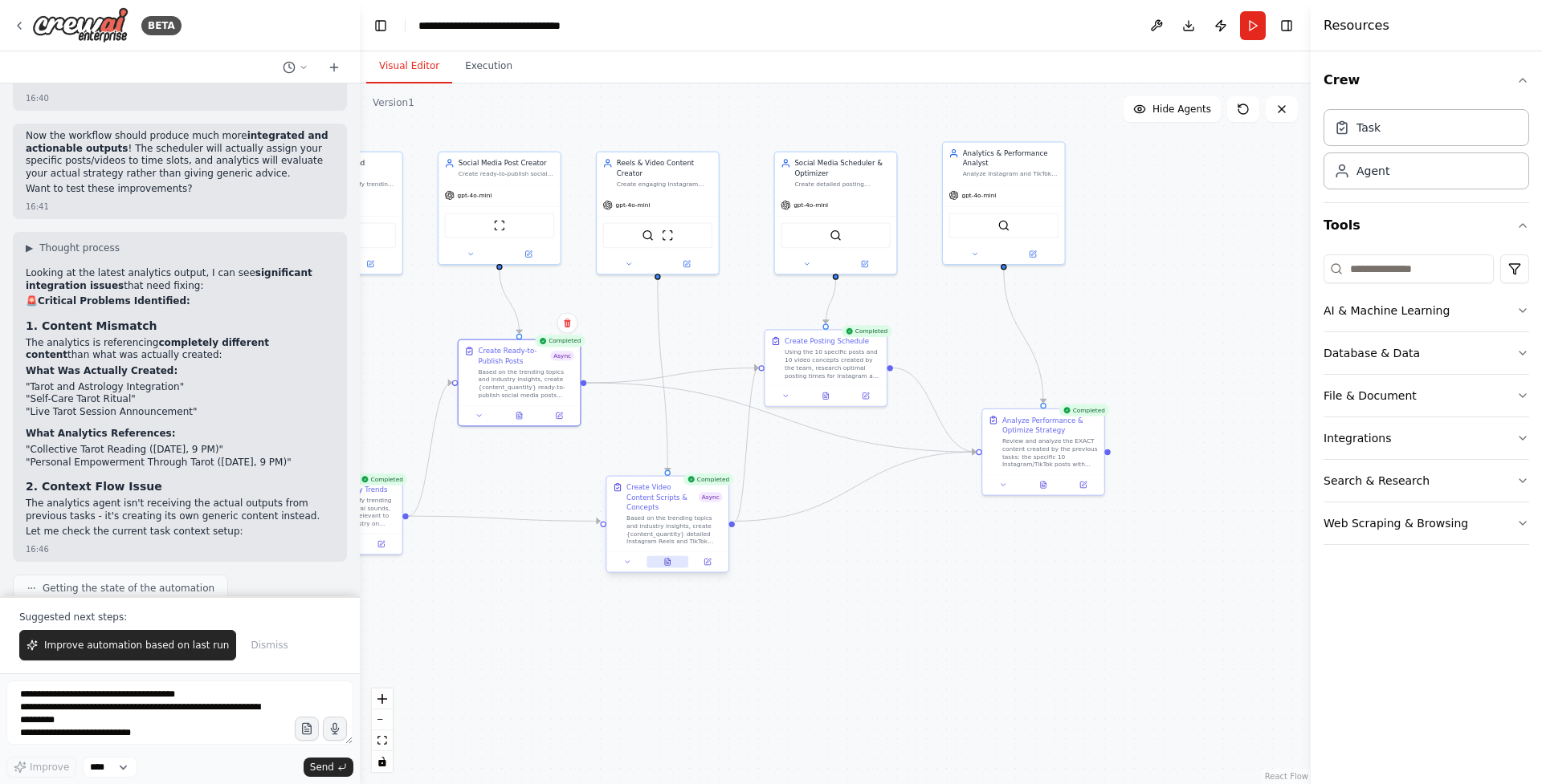
click at [669, 558] on icon at bounding box center [669, 559] width 2 height 2
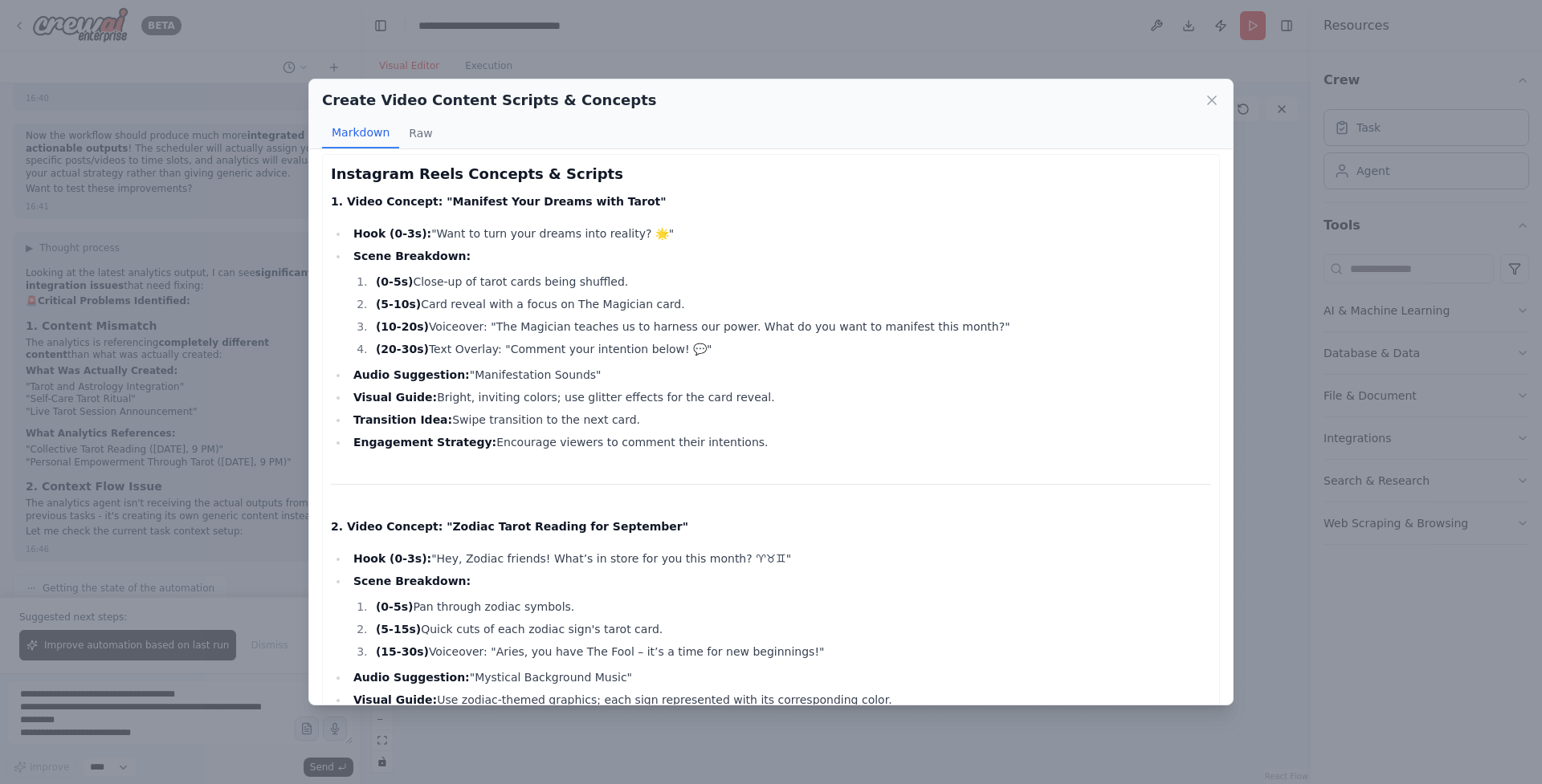
scroll to position [0, 0]
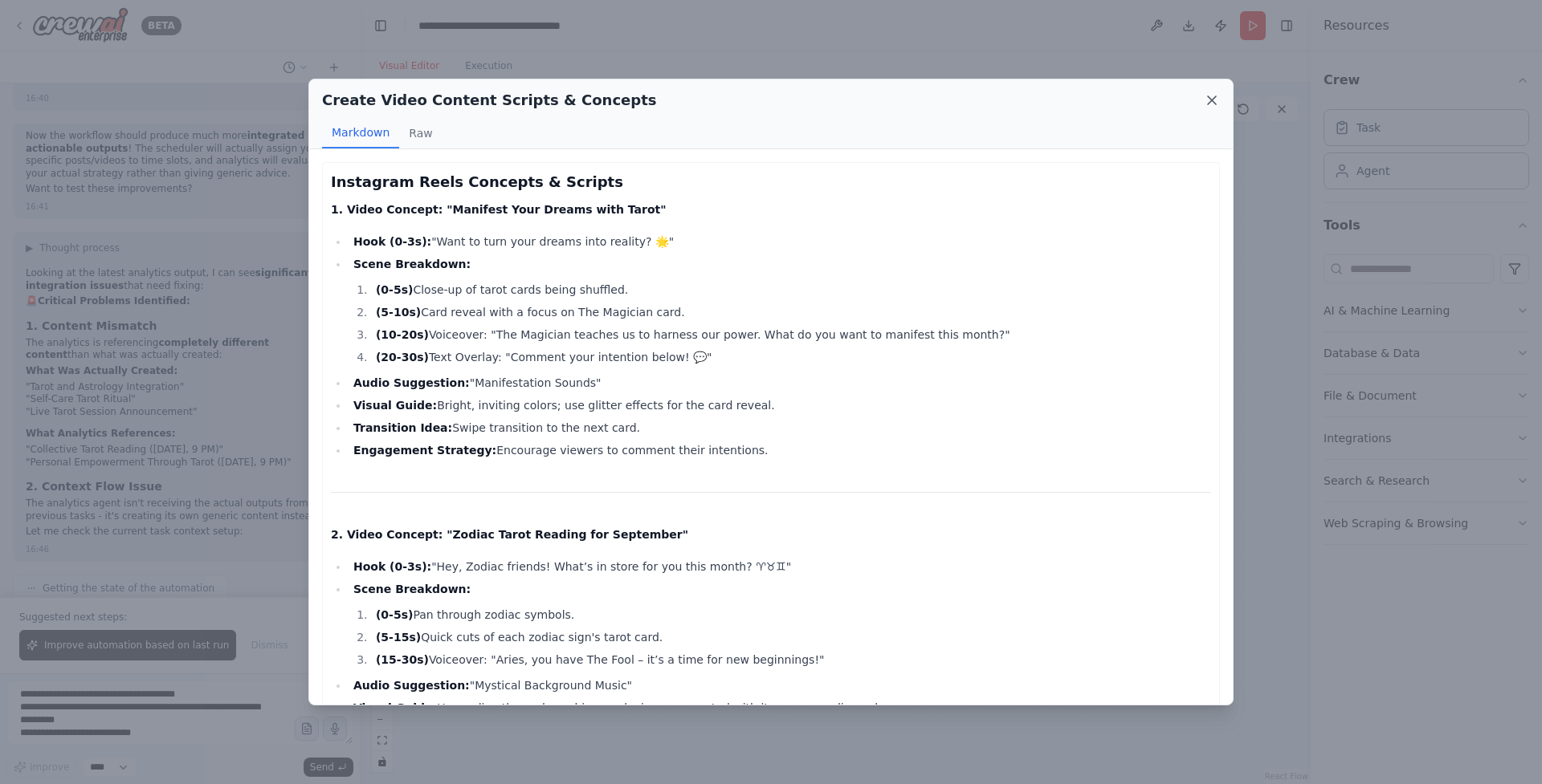
click at [1212, 99] on icon at bounding box center [1212, 100] width 8 height 8
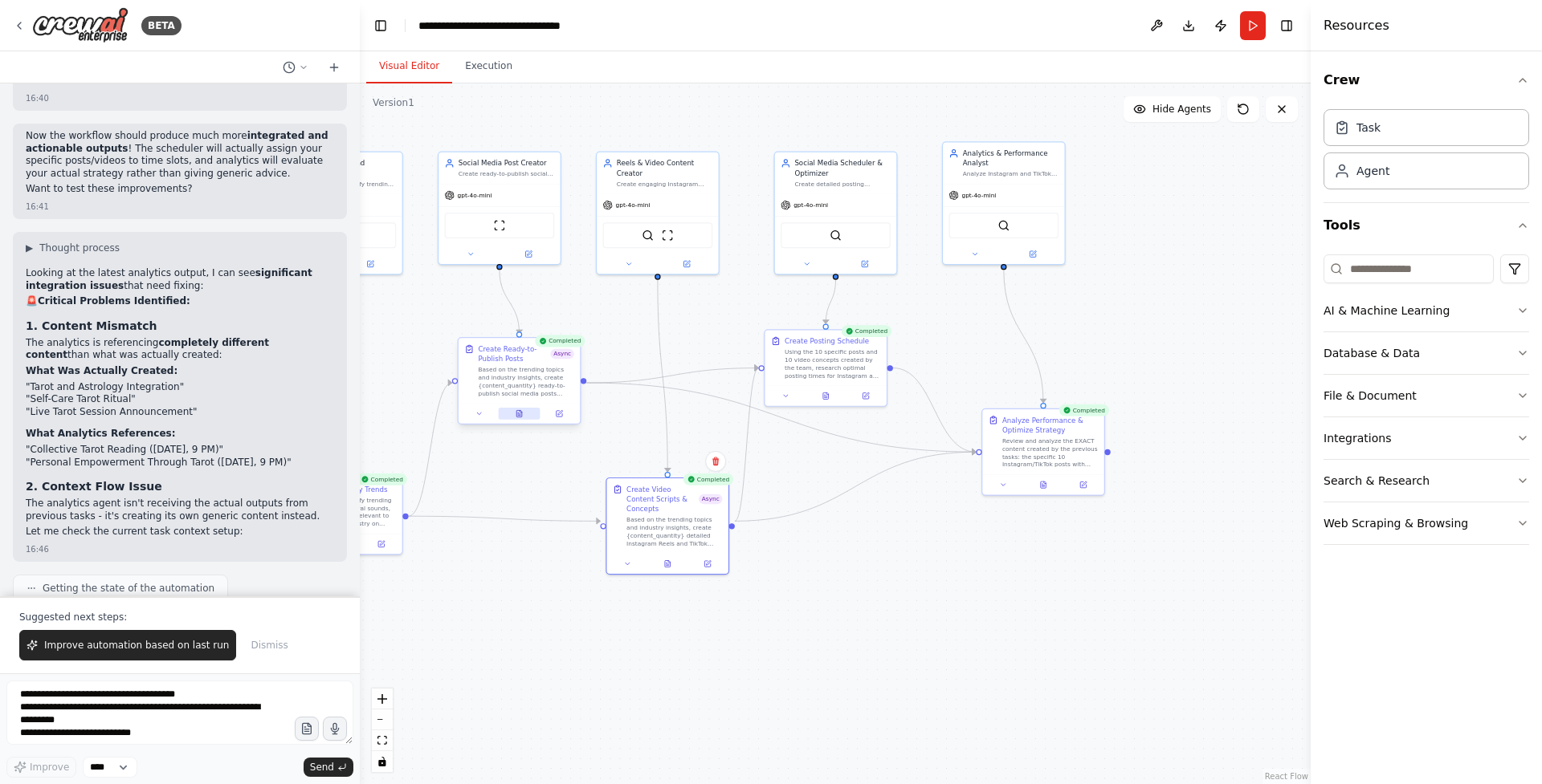
click at [517, 414] on icon at bounding box center [519, 413] width 5 height 6
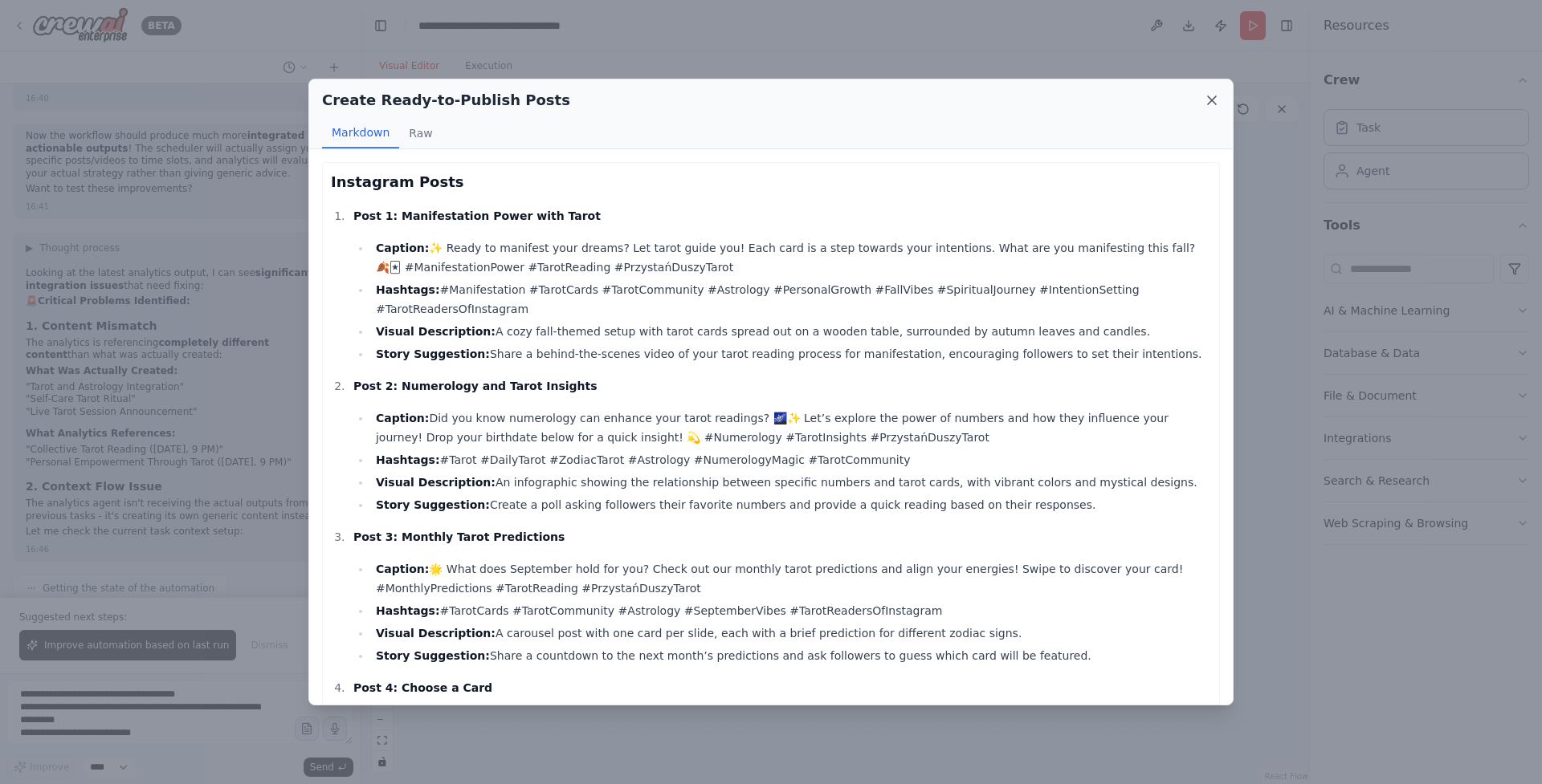
click at [1210, 101] on icon at bounding box center [1212, 100] width 8 height 8
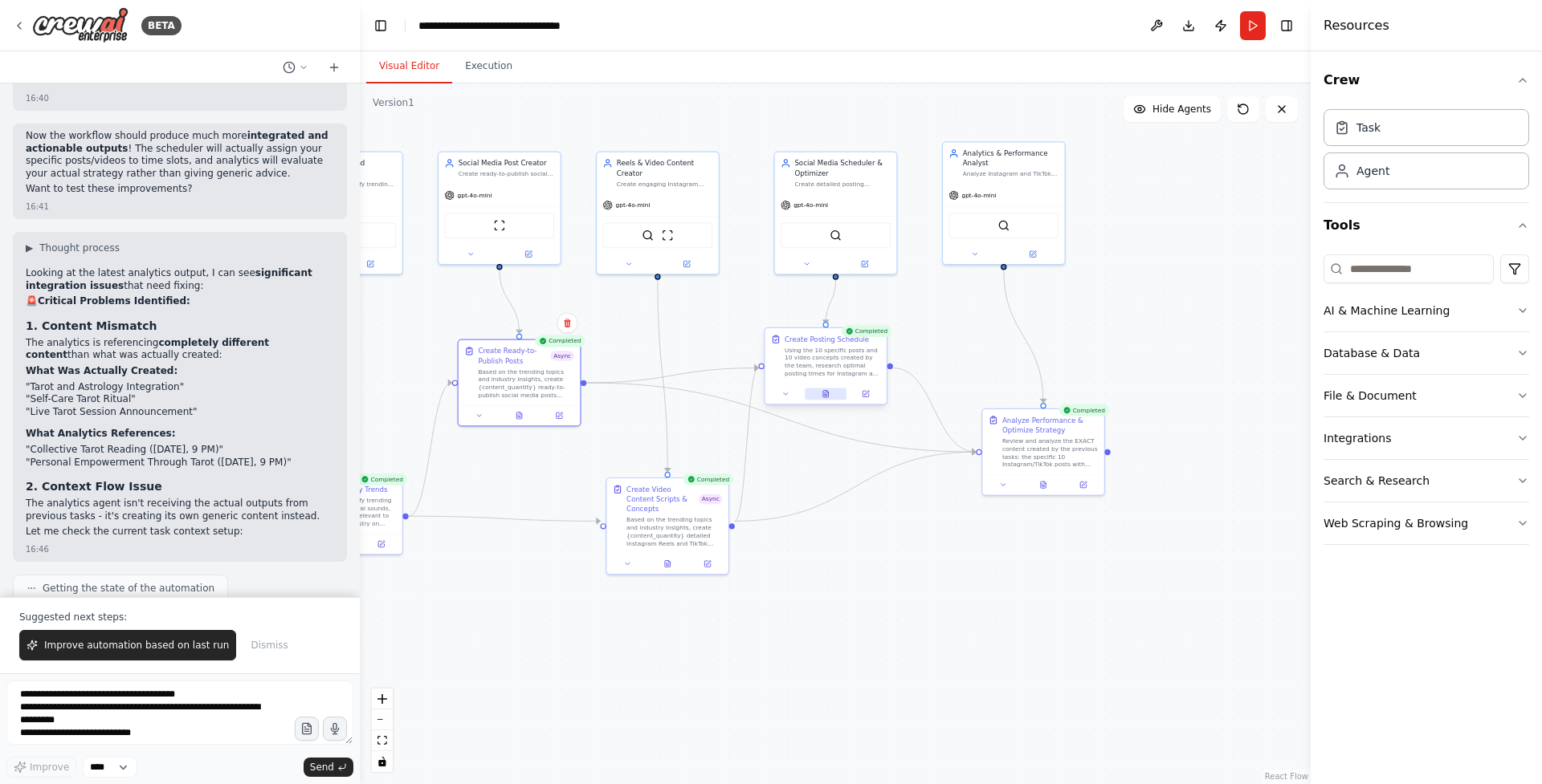
click at [833, 392] on button at bounding box center [825, 394] width 42 height 12
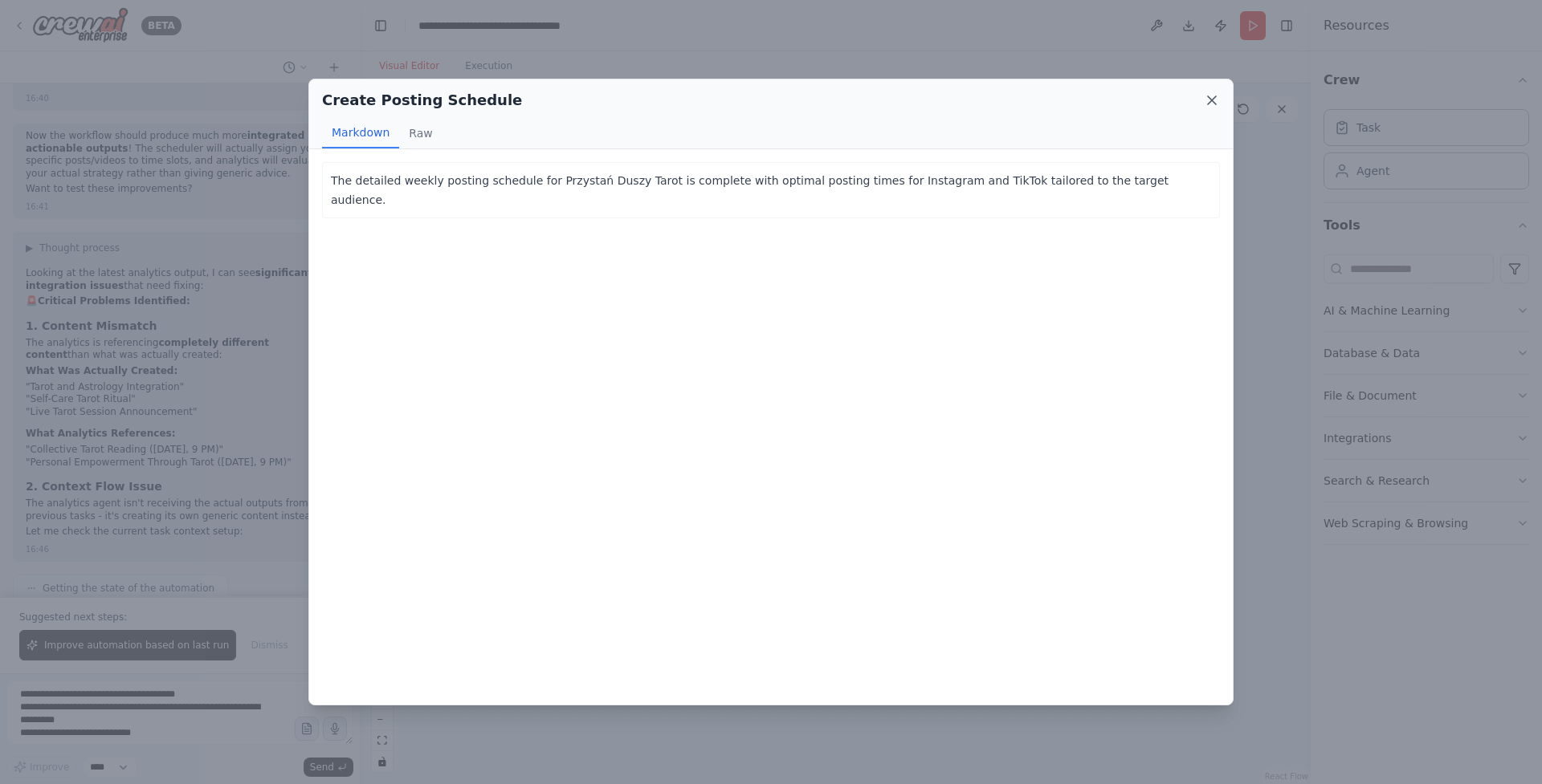
click at [1212, 98] on icon at bounding box center [1212, 100] width 16 height 16
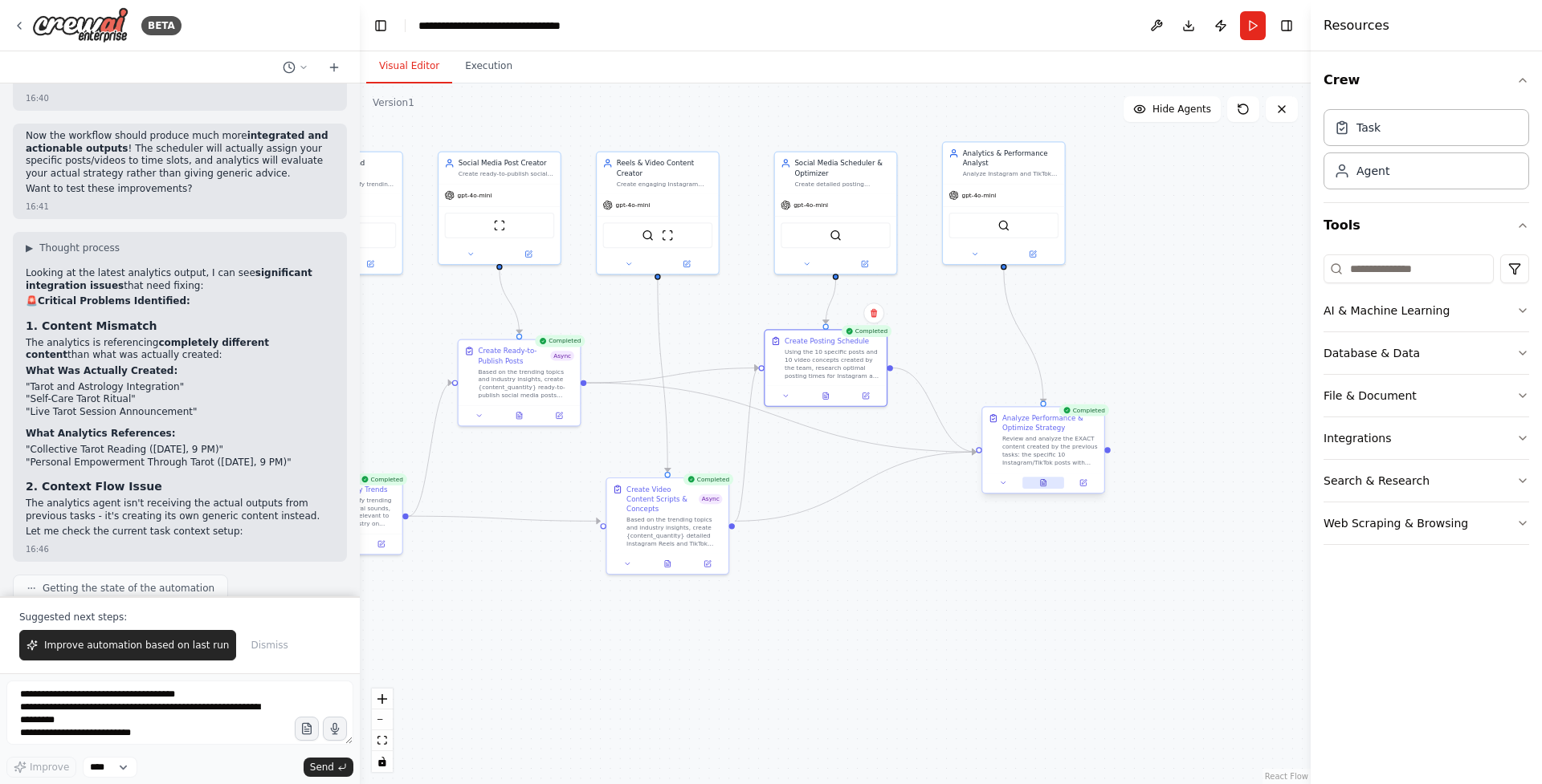
click at [1046, 481] on icon at bounding box center [1043, 483] width 8 height 8
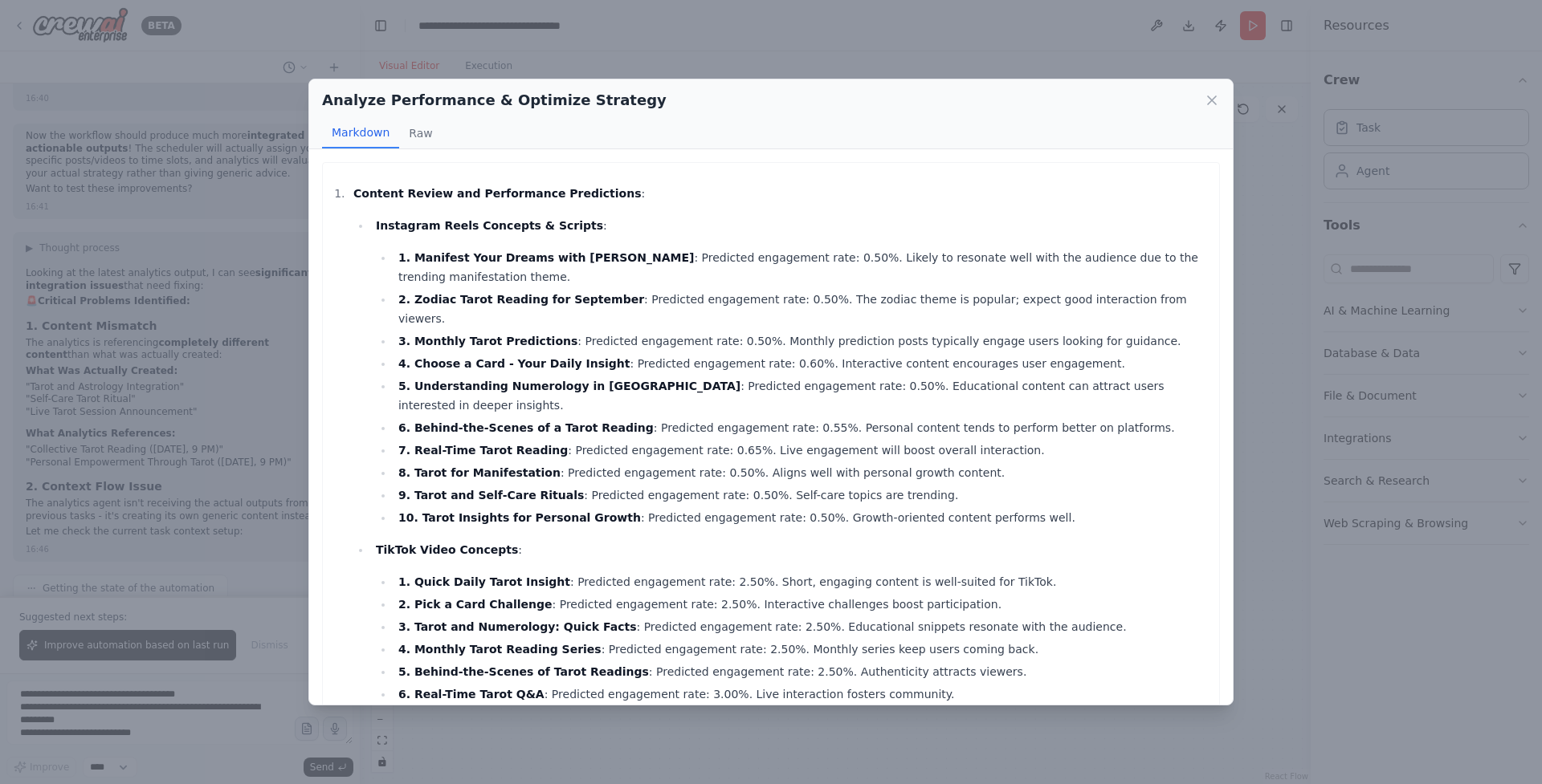
scroll to position [495, 0]
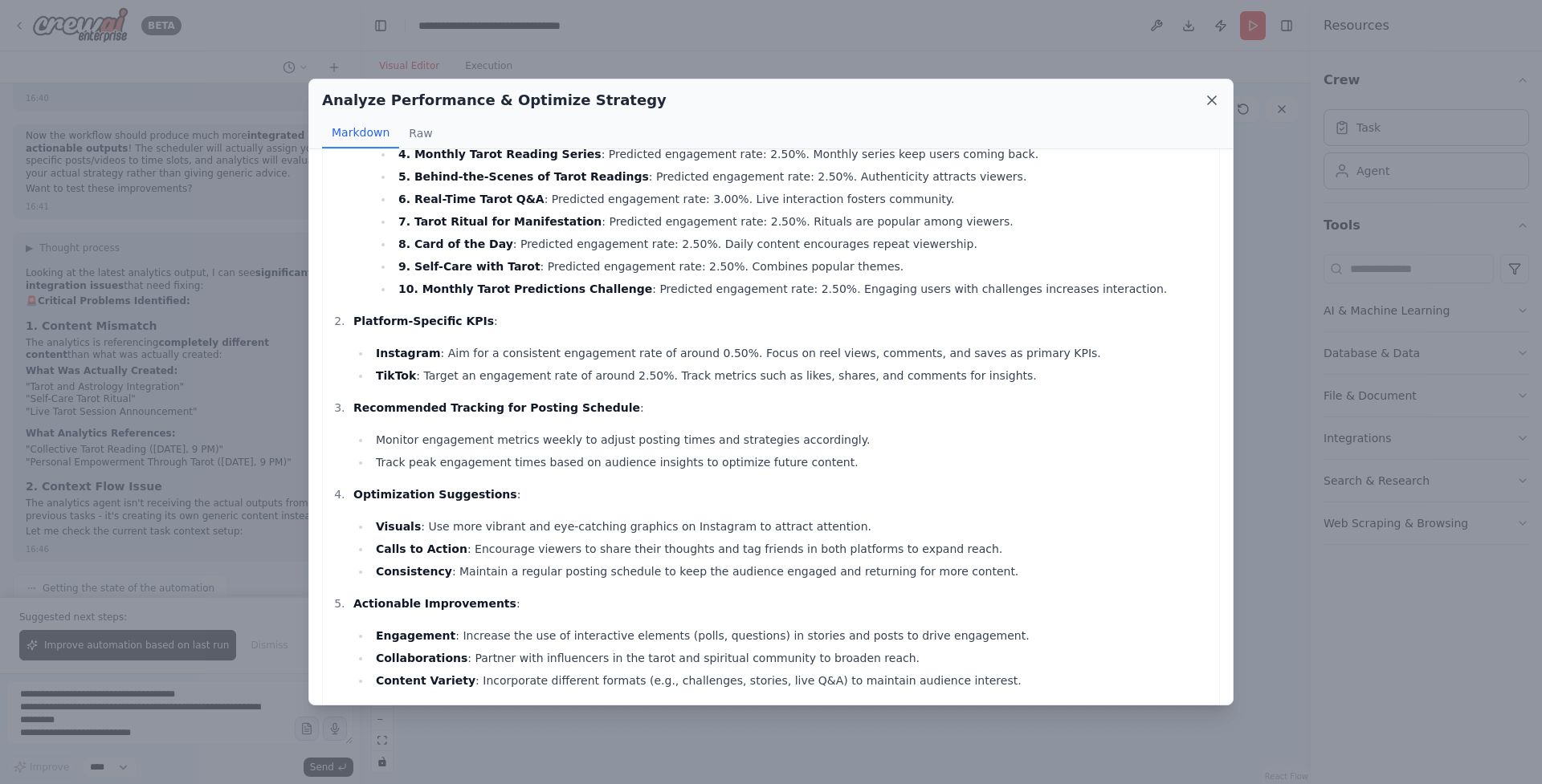
click at [1217, 98] on icon at bounding box center [1212, 100] width 16 height 16
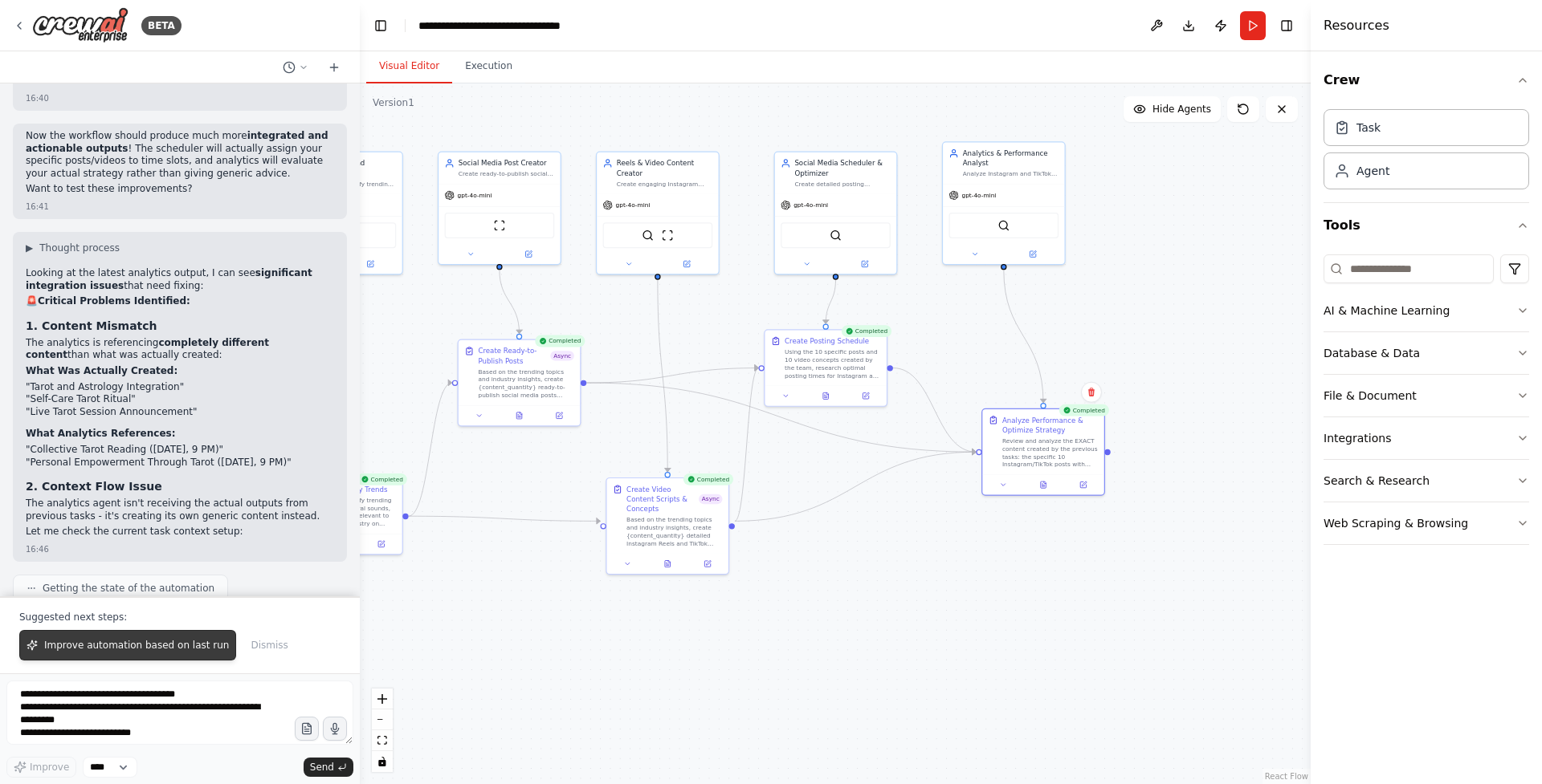
click at [173, 641] on span "Improve automation based on last run" at bounding box center [137, 645] width 185 height 12
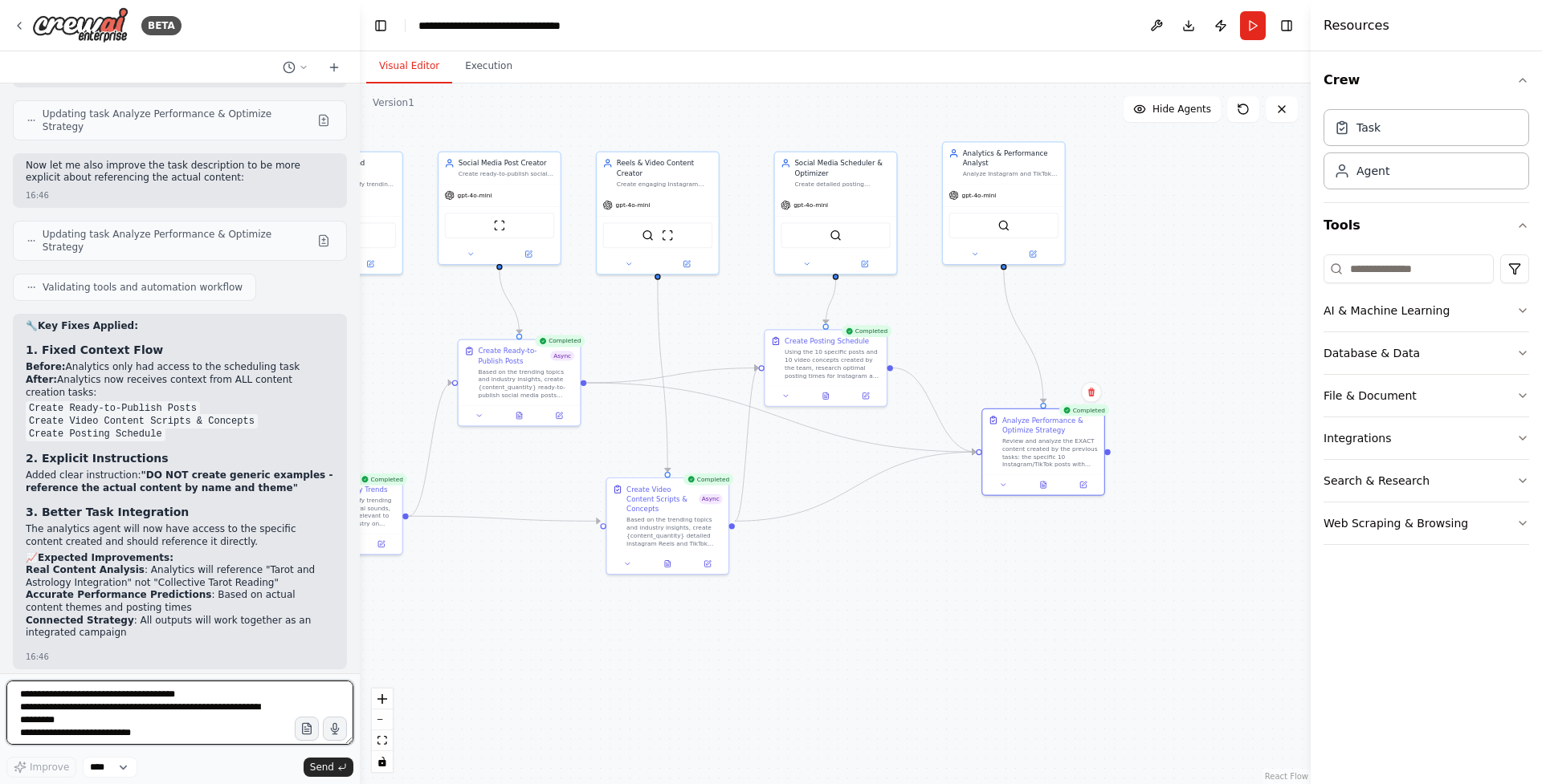
scroll to position [19382, 0]
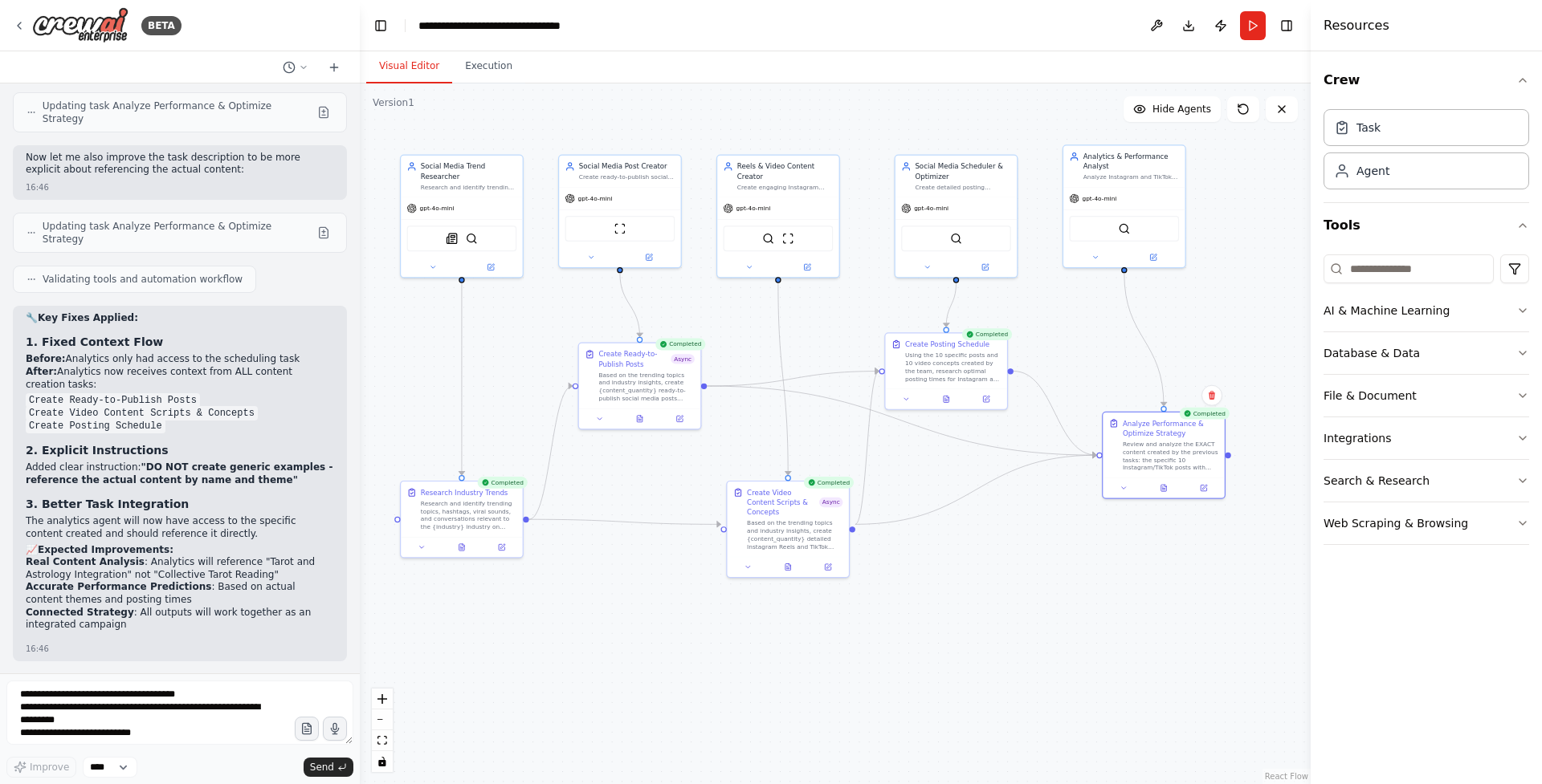
drag, startPoint x: 479, startPoint y: 474, endPoint x: 600, endPoint y: 478, distance: 121.1
click at [600, 478] on div ".deletable-edge-delete-btn { width: 20px; height: 20px; border: 0px solid #ffff…" at bounding box center [835, 433] width 951 height 701
click at [205, 692] on textarea at bounding box center [179, 713] width 347 height 64
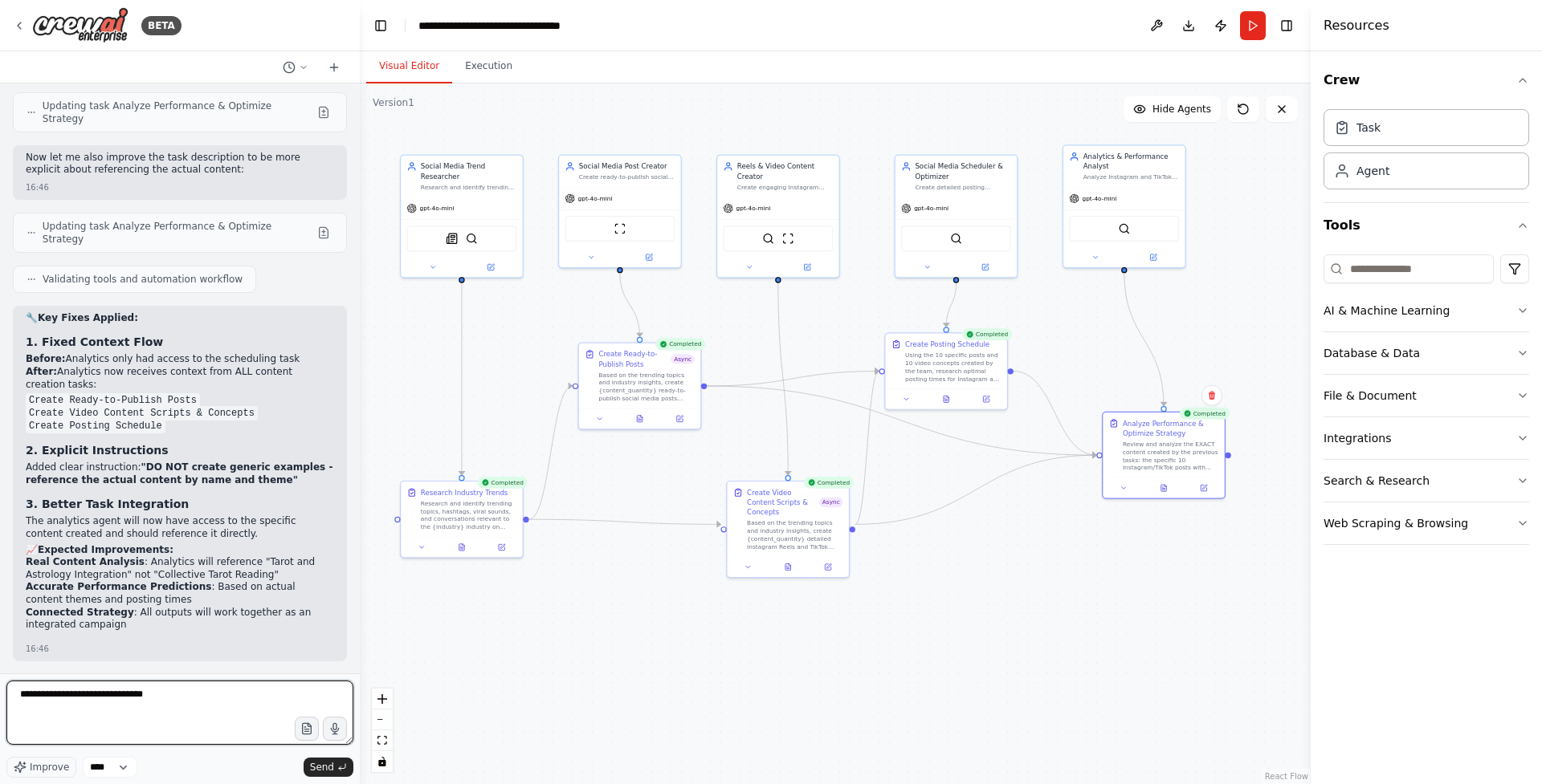
type textarea "**********"
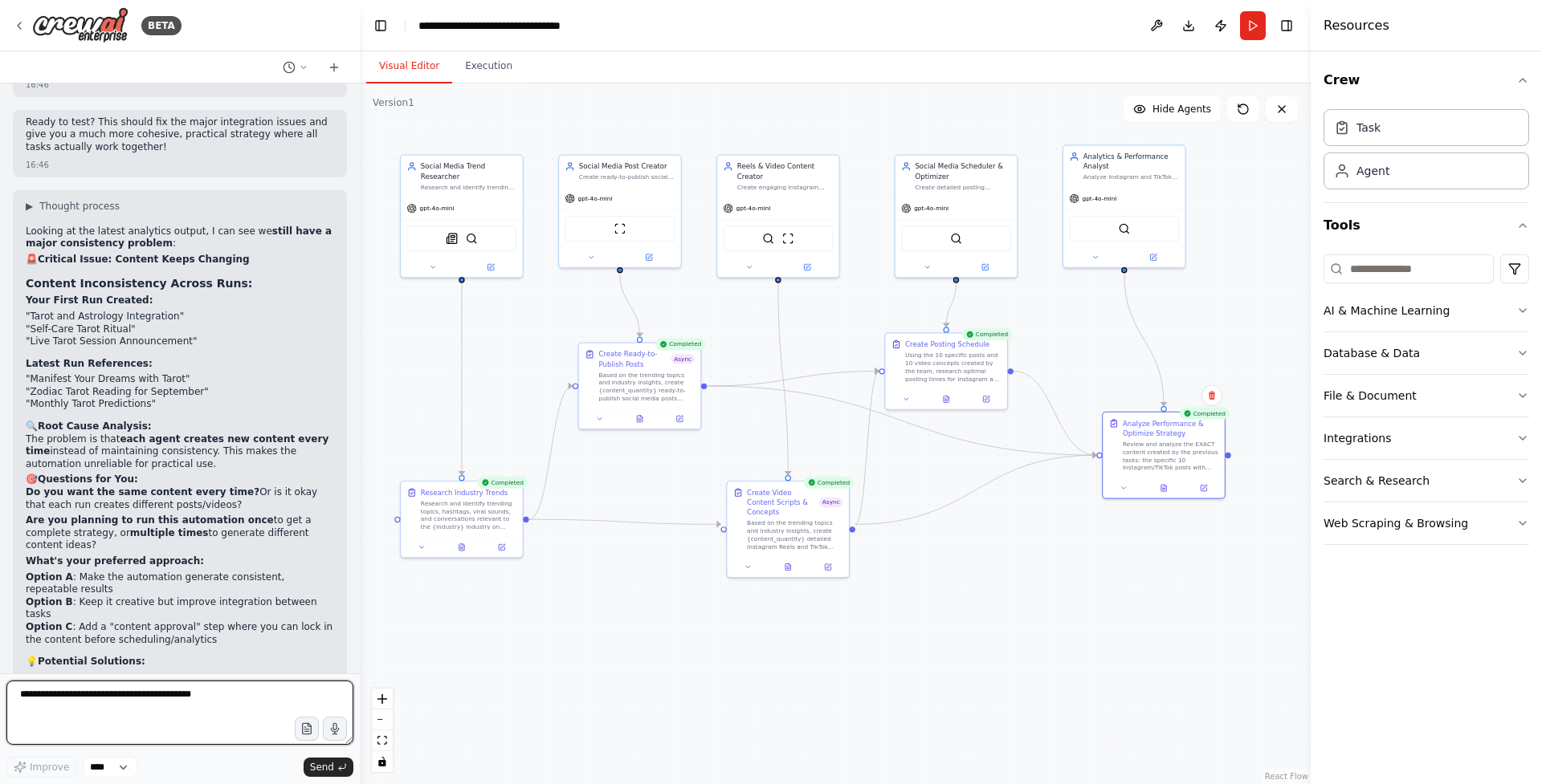
scroll to position [19974, 0]
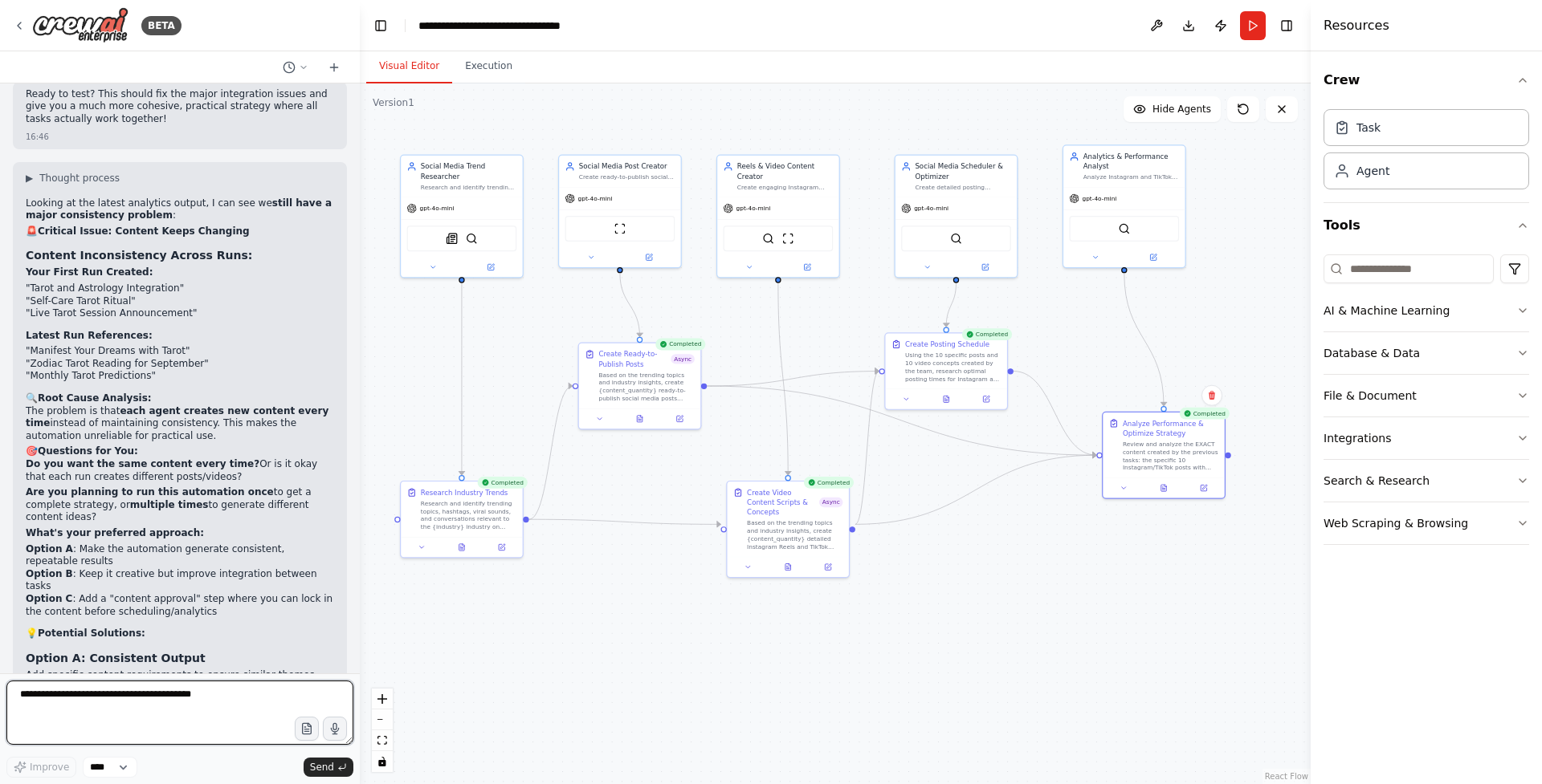
click at [219, 714] on textarea at bounding box center [179, 713] width 347 height 64
type textarea "**"
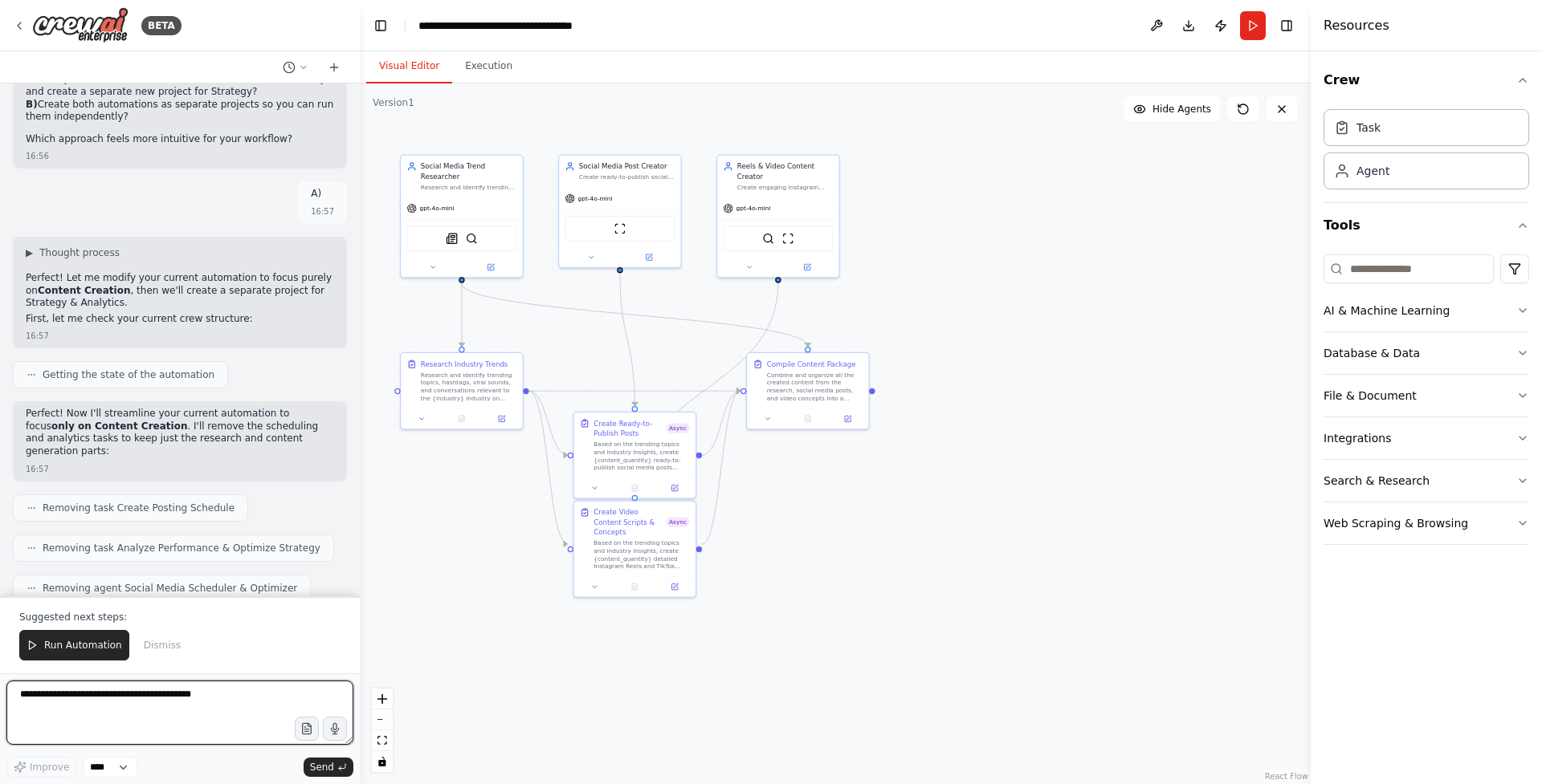
scroll to position [21279, 0]
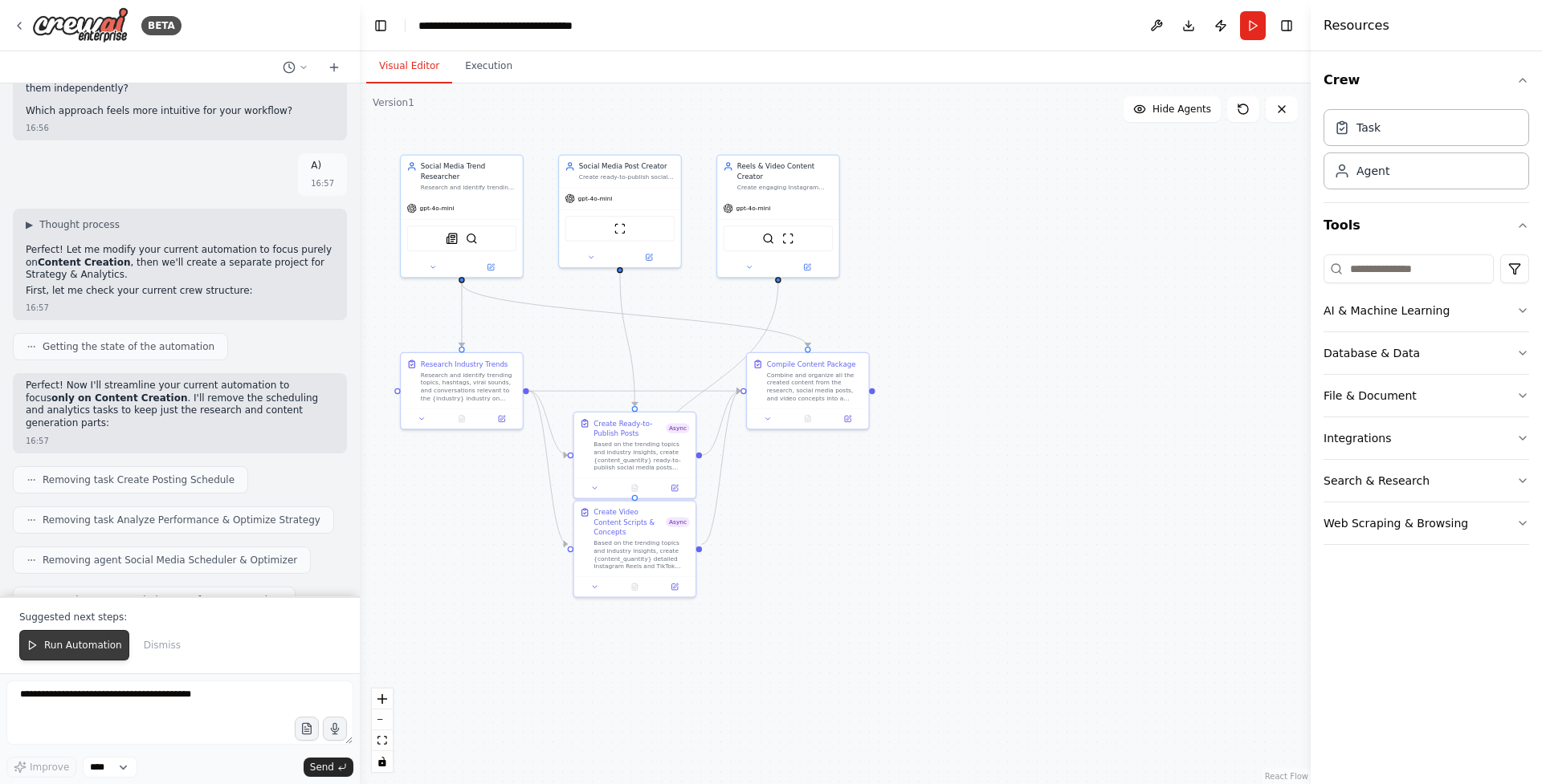
click at [97, 646] on span "Run Automation" at bounding box center [83, 645] width 78 height 12
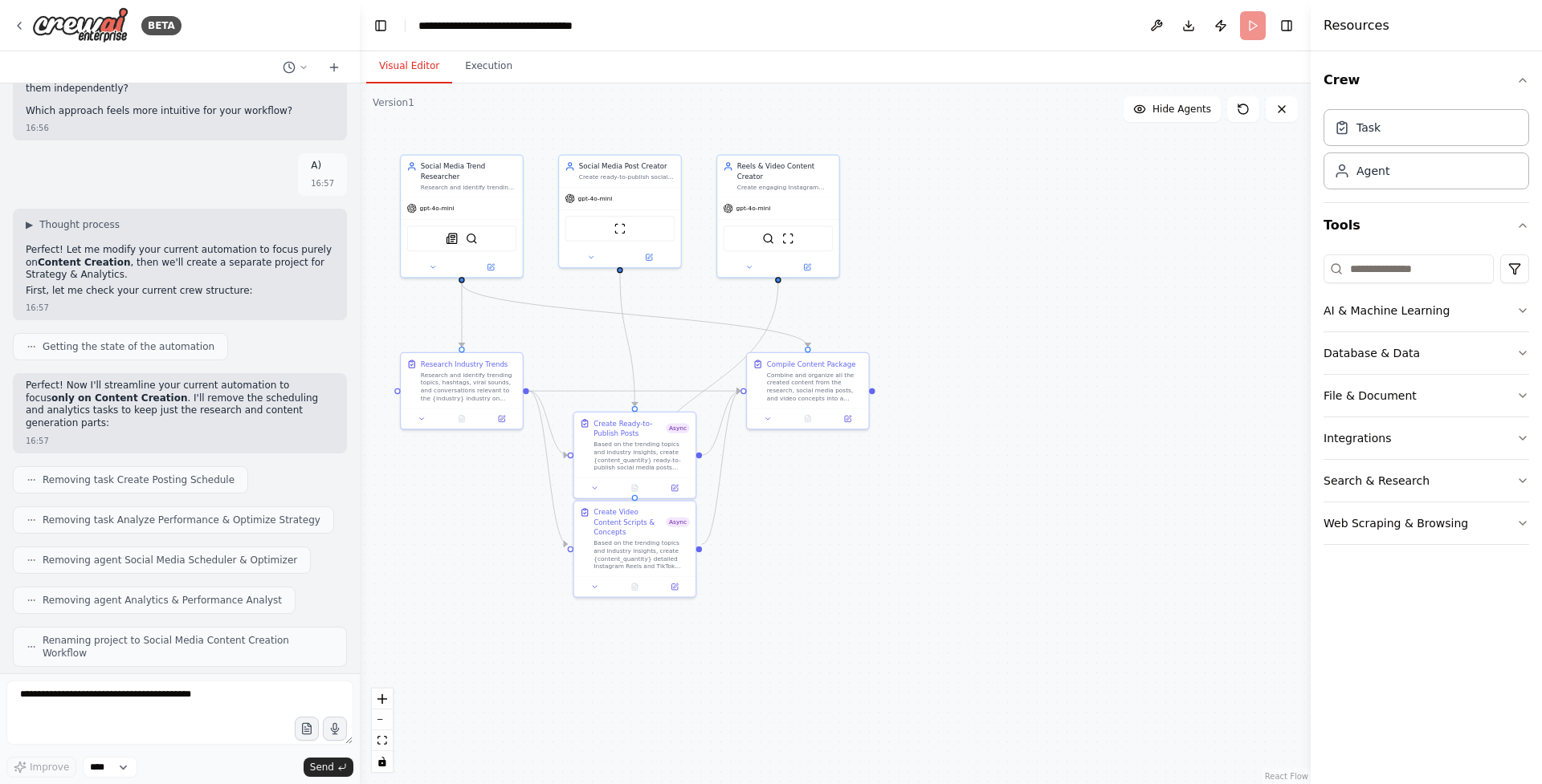
scroll to position [21202, 0]
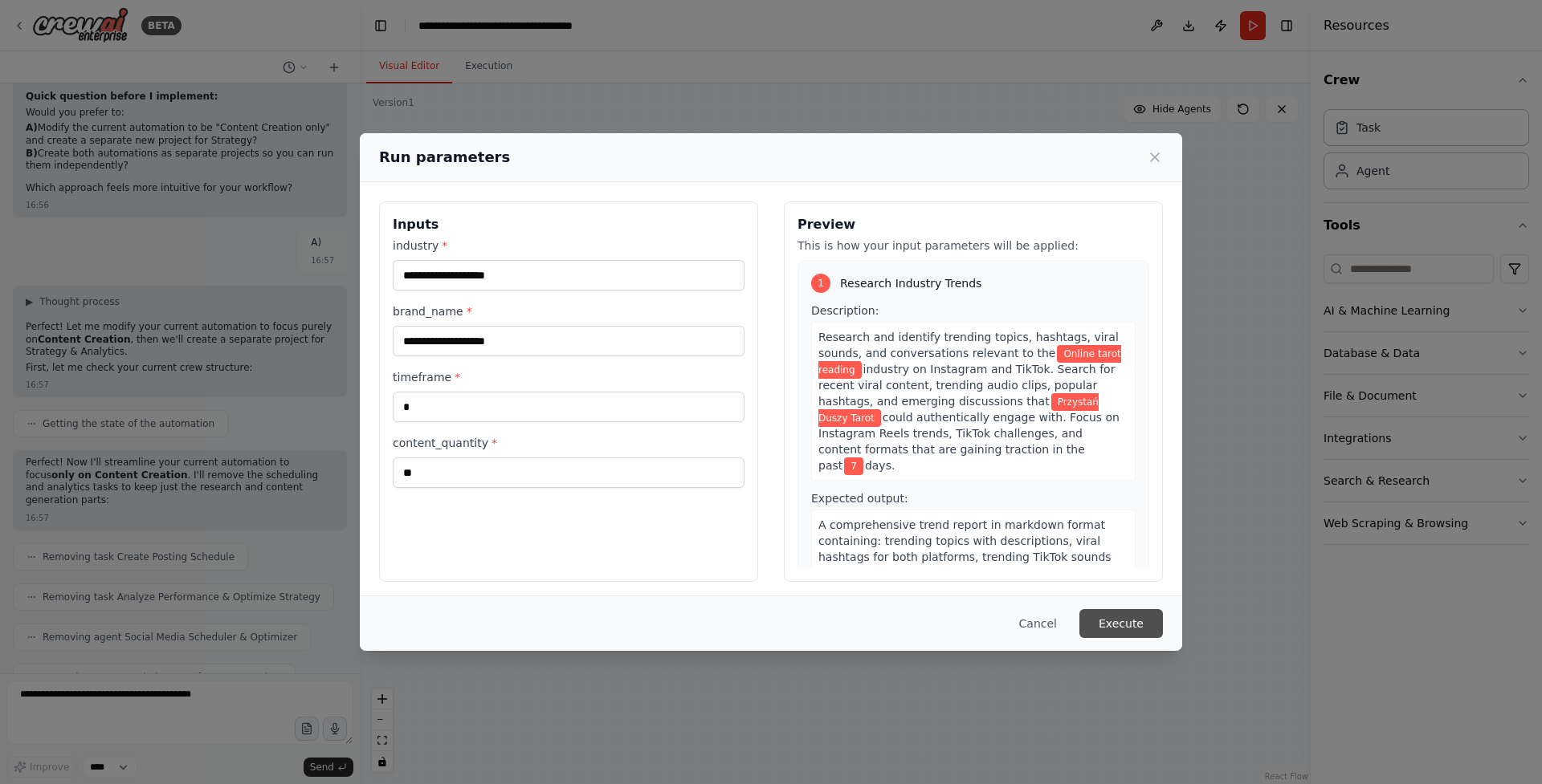
click at [1154, 632] on button "Execute" at bounding box center [1121, 623] width 83 height 29
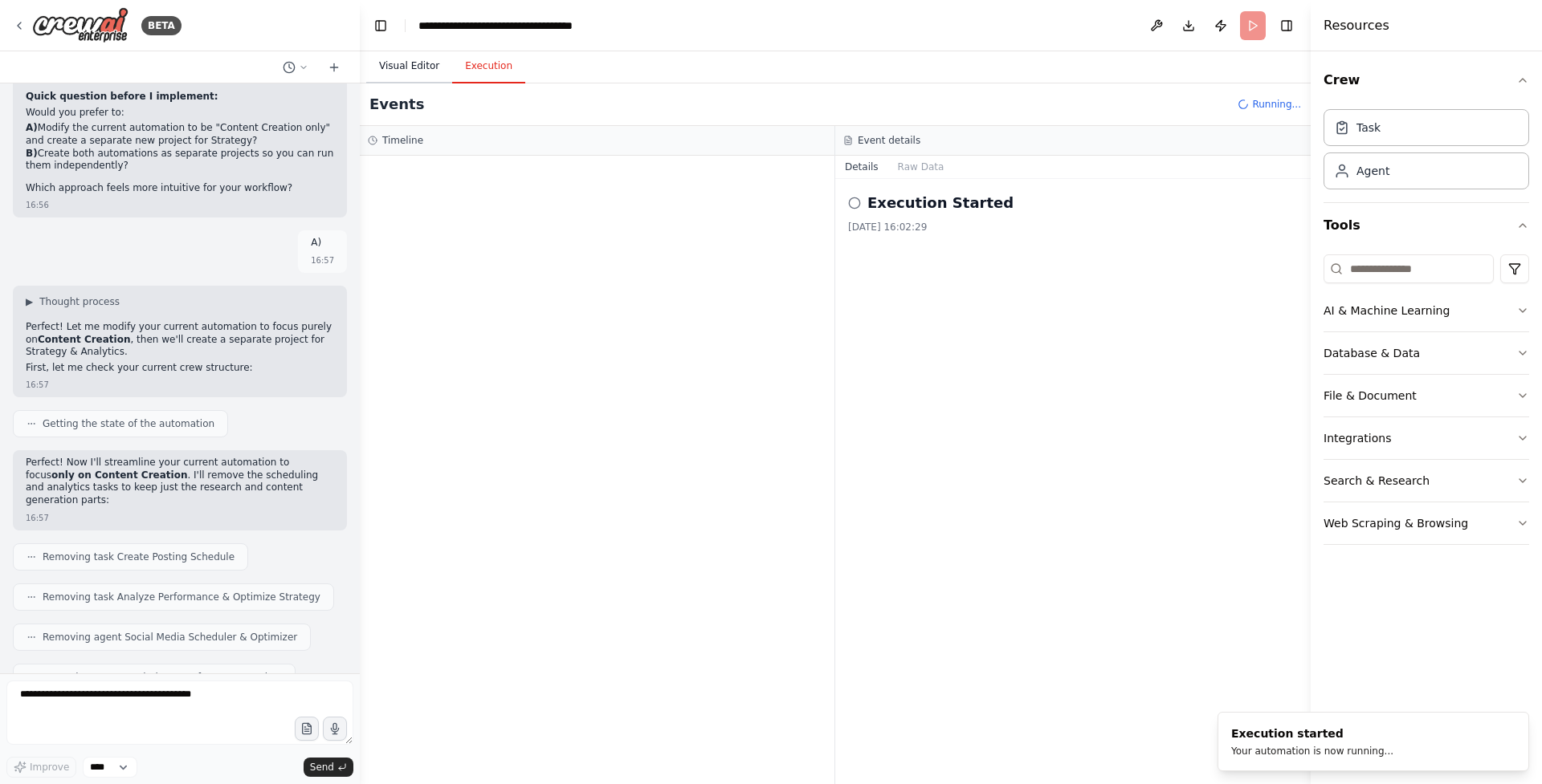
click at [424, 72] on button "Visual Editor" at bounding box center [409, 67] width 86 height 34
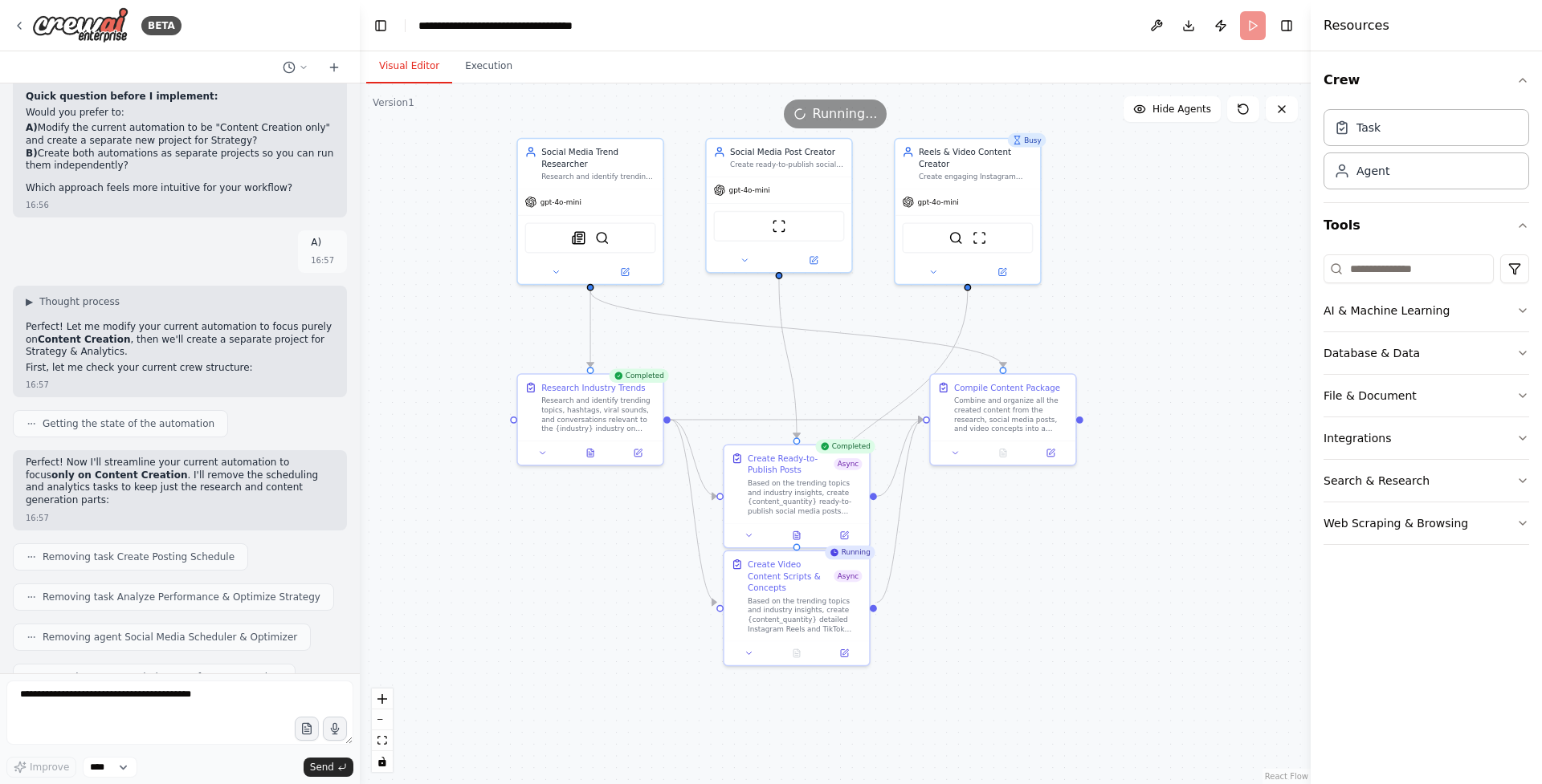
drag, startPoint x: 787, startPoint y: 570, endPoint x: 1045, endPoint y: 650, distance: 270.1
click at [1045, 650] on div ".deletable-edge-delete-btn { width: 20px; height: 20px; border: 0px solid #ffff…" at bounding box center [835, 433] width 951 height 701
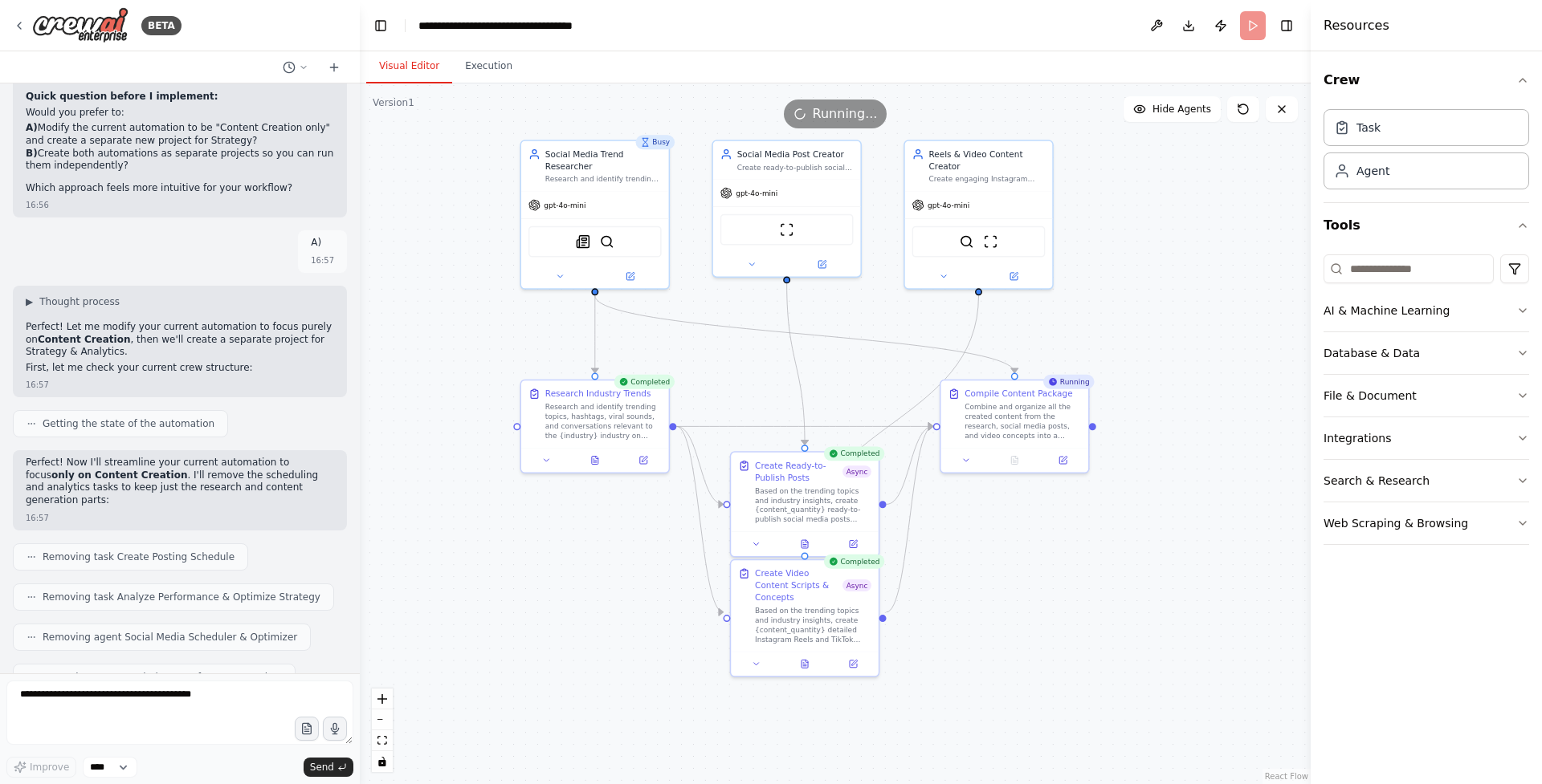
click at [1048, 624] on div ".deletable-edge-delete-btn { width: 20px; height: 20px; border: 0px solid #ffff…" at bounding box center [835, 433] width 951 height 701
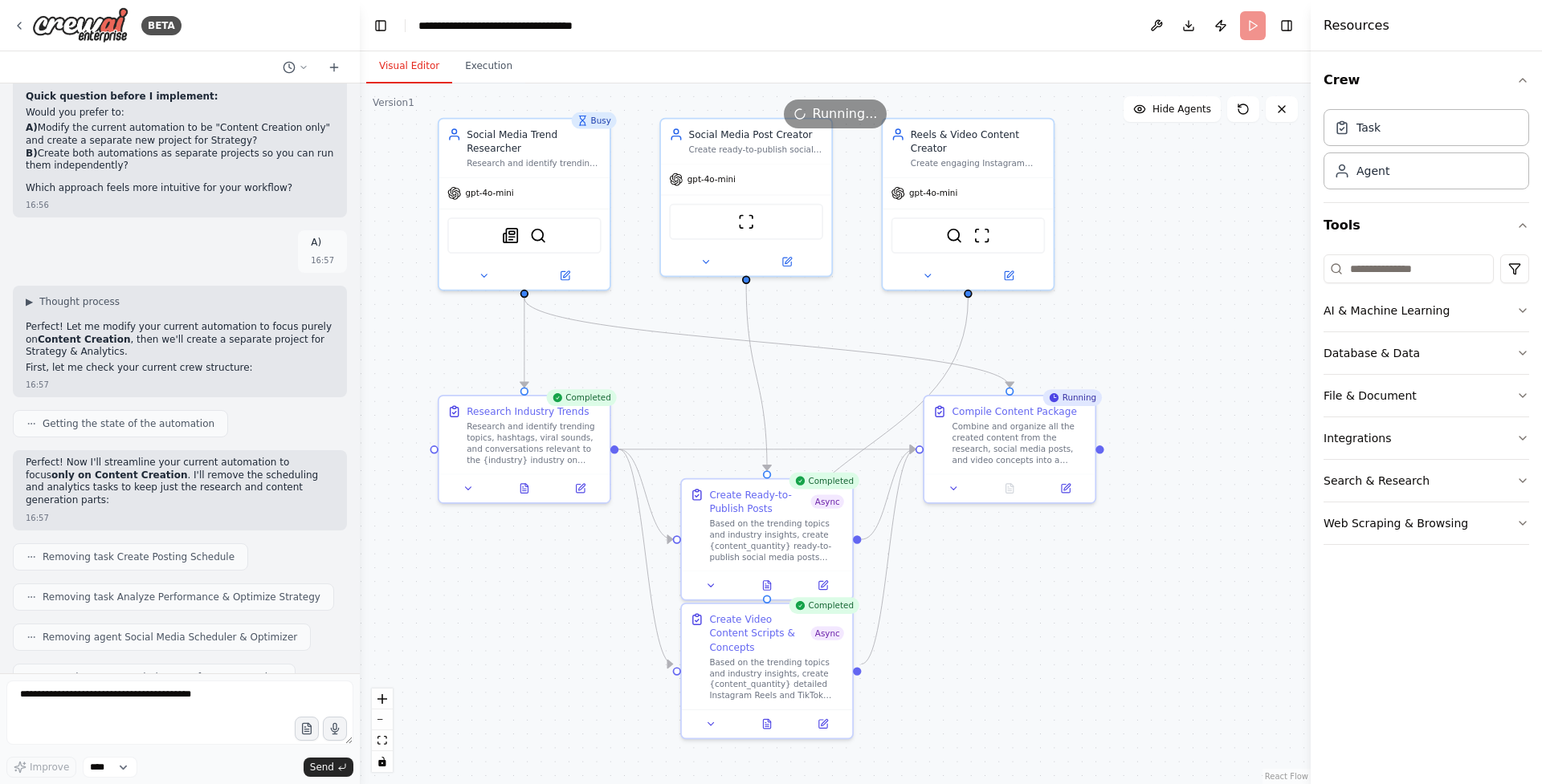
drag, startPoint x: 1077, startPoint y: 574, endPoint x: 1077, endPoint y: 591, distance: 17.0
click at [1077, 591] on div ".deletable-edge-delete-btn { width: 20px; height: 20px; border: 0px solid #ffff…" at bounding box center [835, 433] width 951 height 701
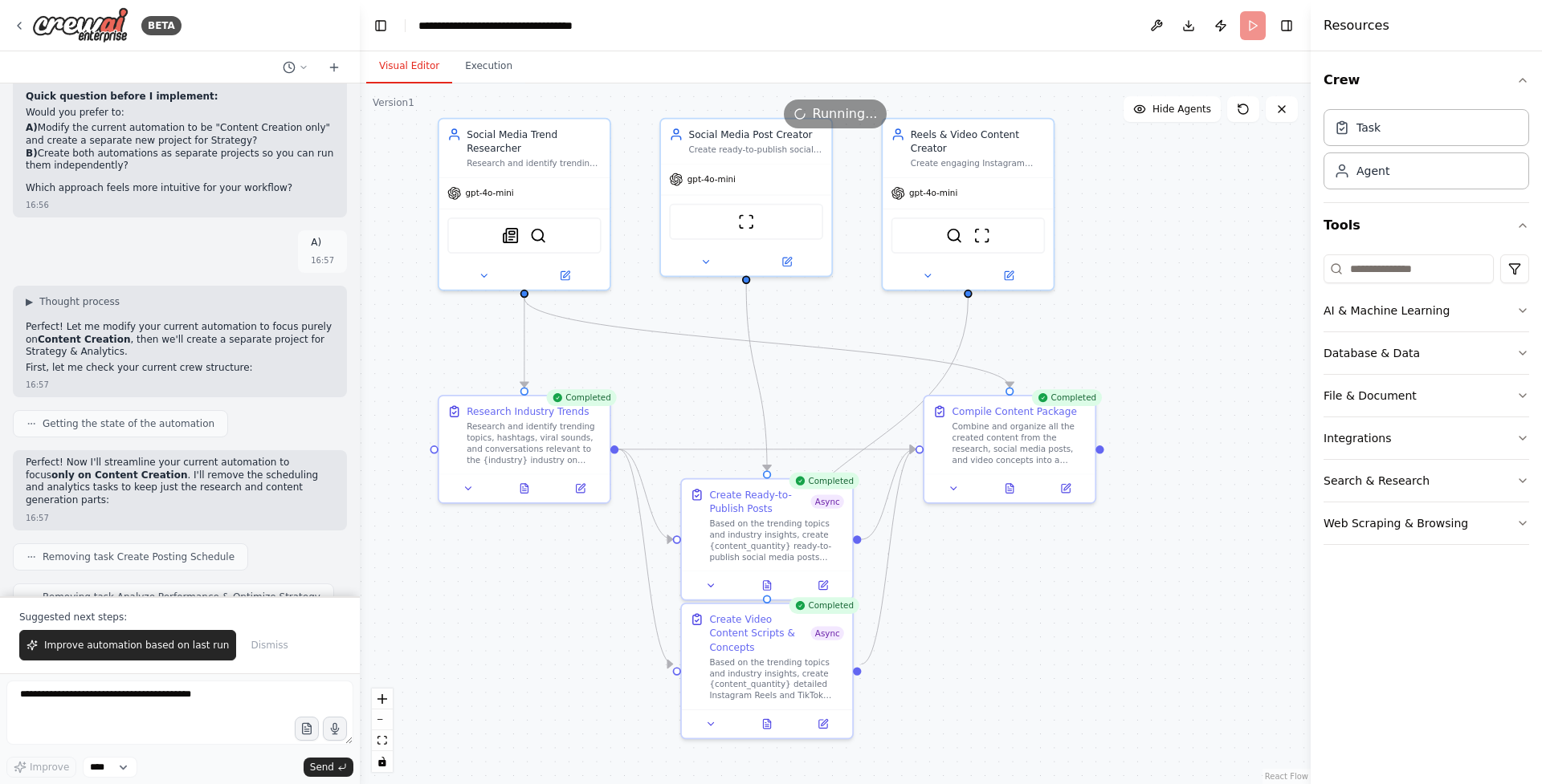
scroll to position [21279, 0]
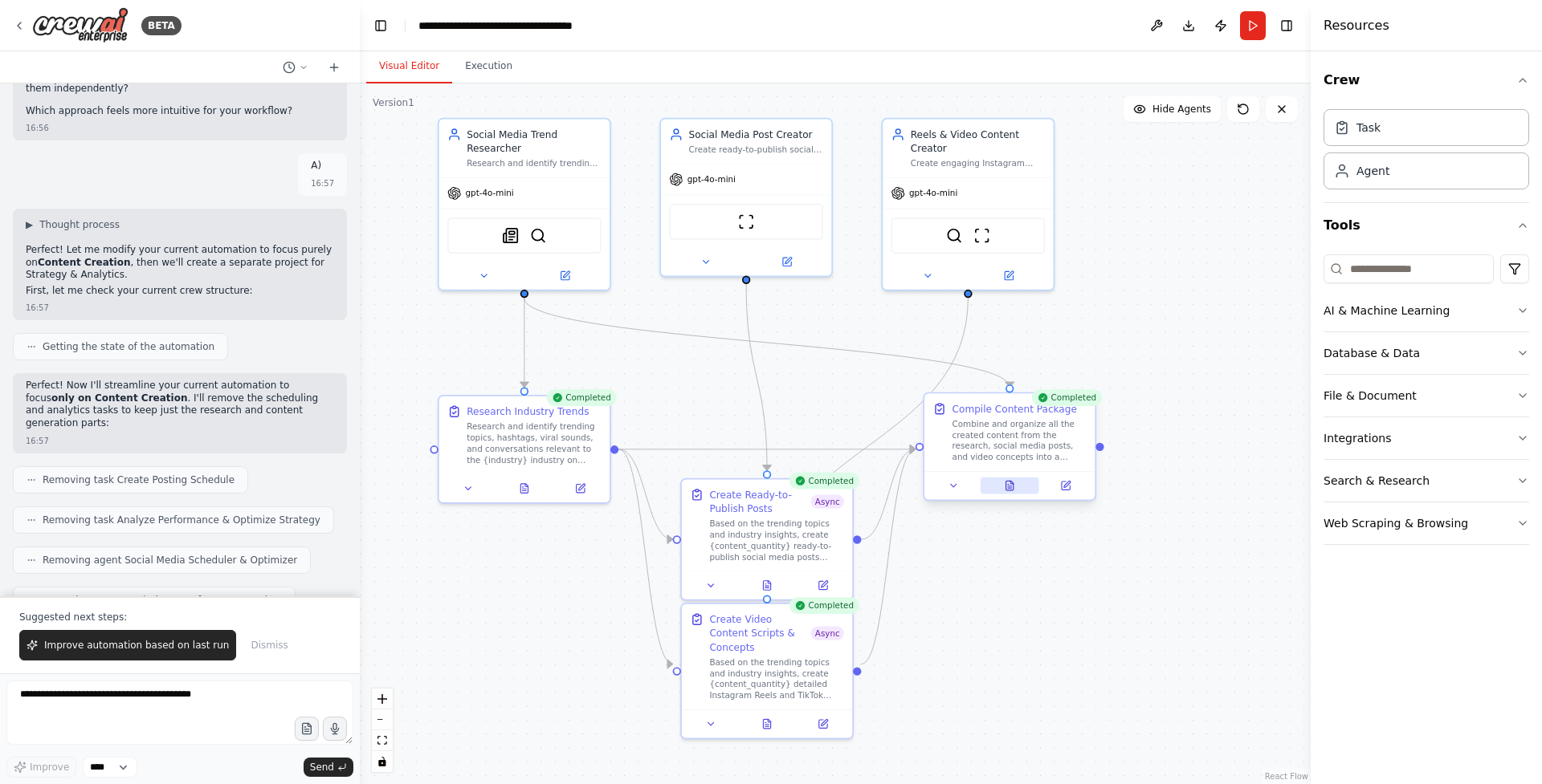
click at [1009, 490] on icon at bounding box center [1010, 486] width 7 height 10
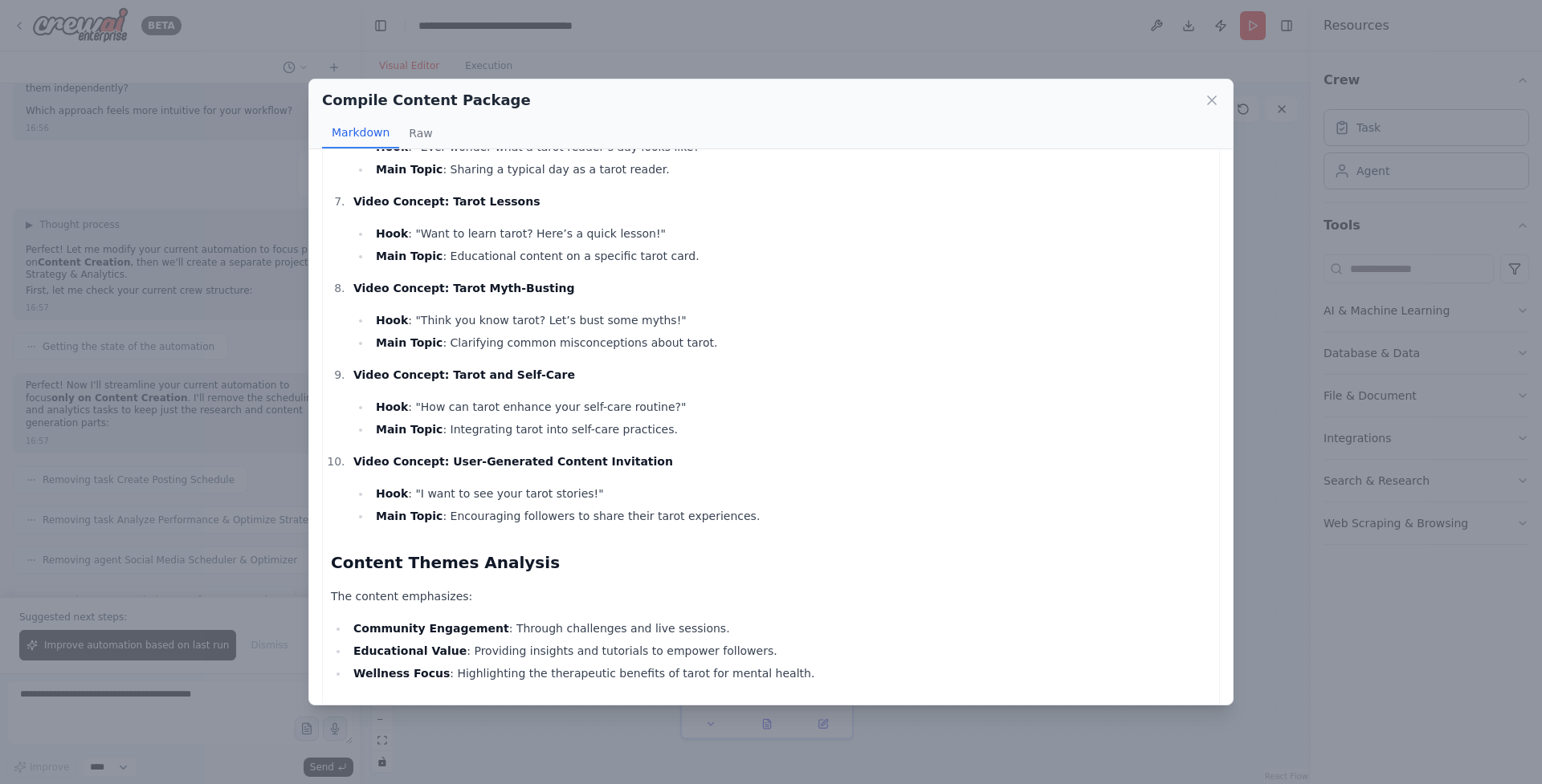
scroll to position [1681, 0]
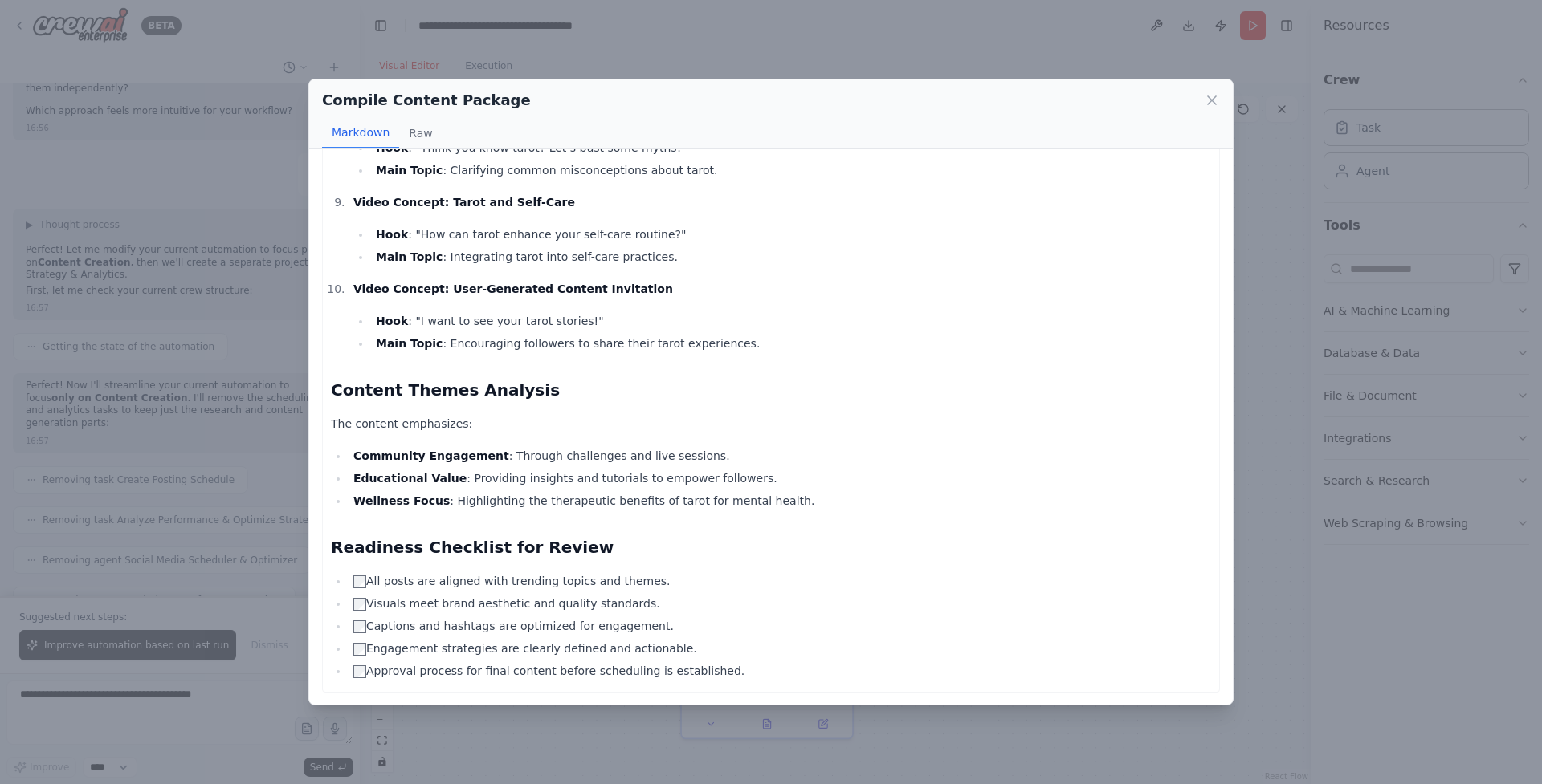
drag, startPoint x: 721, startPoint y: 676, endPoint x: 547, endPoint y: 402, distance: 324.6
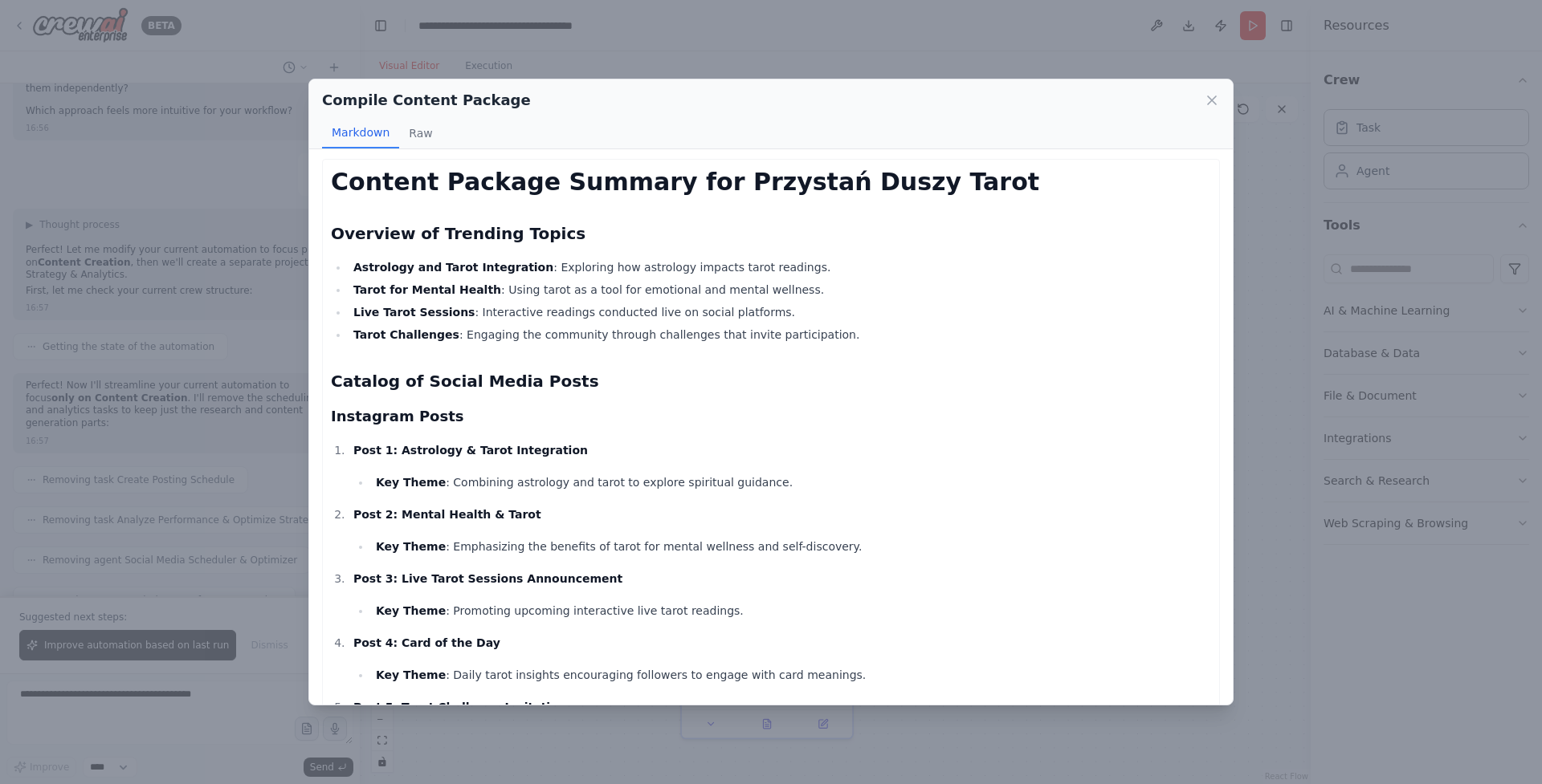
scroll to position [0, 0]
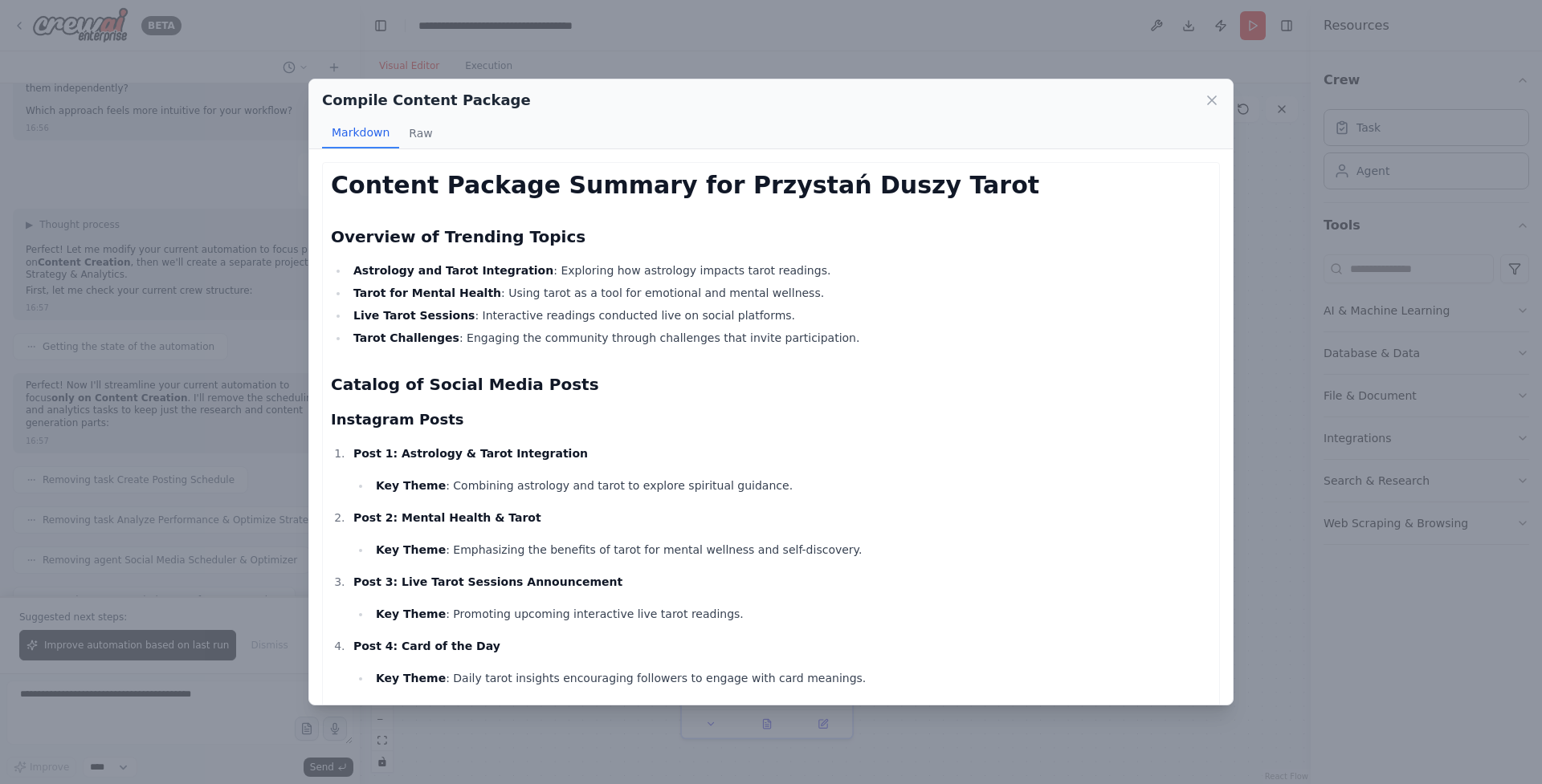
click at [331, 186] on h1 "Content Package Summary for Przystań Duszy Tarot" at bounding box center [771, 186] width 880 height 29
copy div "Content Package Summary for Przystań Duszy Tarot Overview of Trending Topics As…"
click at [1205, 100] on icon at bounding box center [1212, 100] width 16 height 16
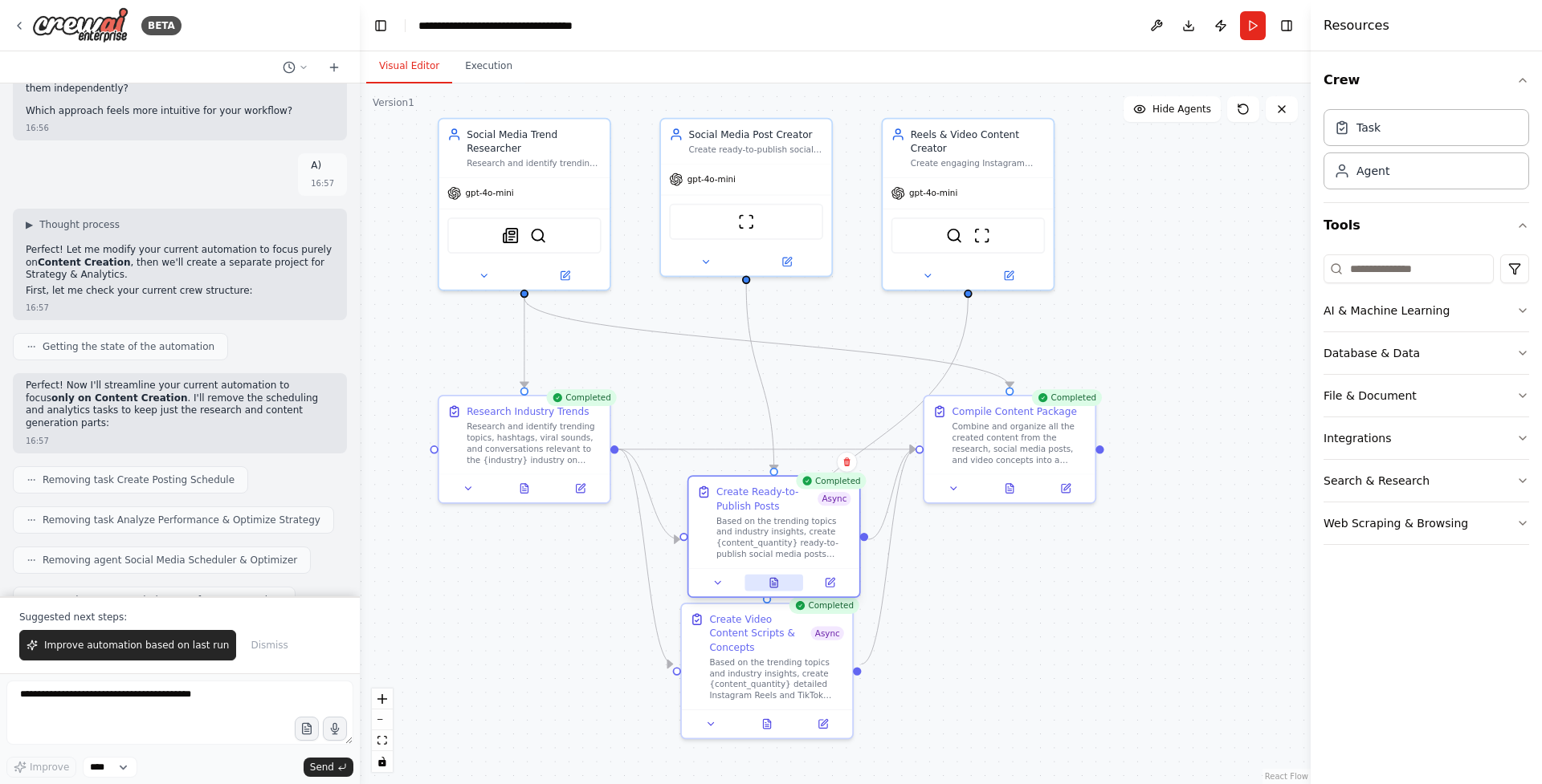
click at [769, 581] on icon at bounding box center [774, 582] width 12 height 12
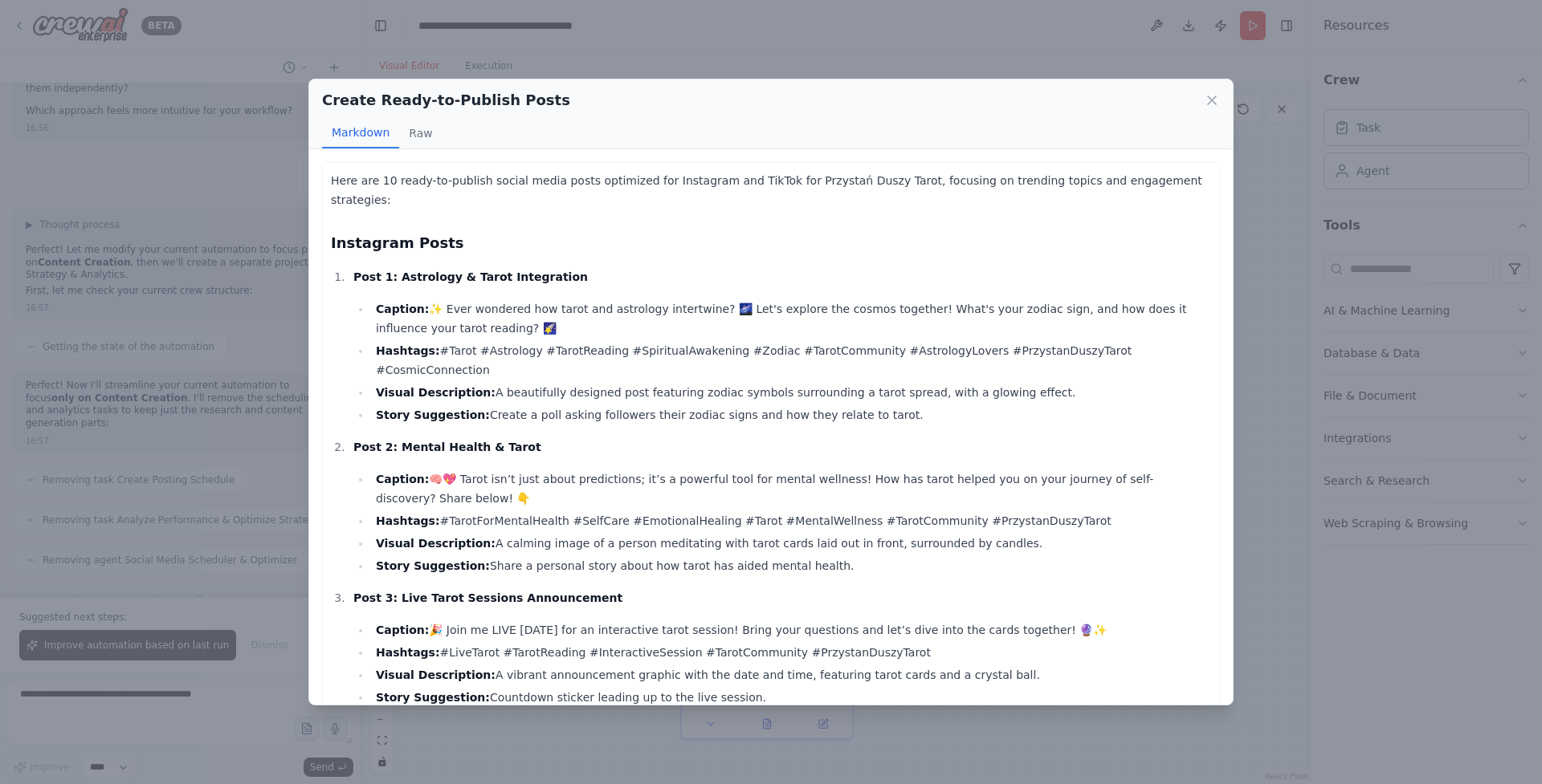
click at [1212, 89] on div "Create Ready-to-Publish Posts" at bounding box center [771, 99] width 898 height 22
click at [1215, 101] on icon at bounding box center [1212, 100] width 16 height 16
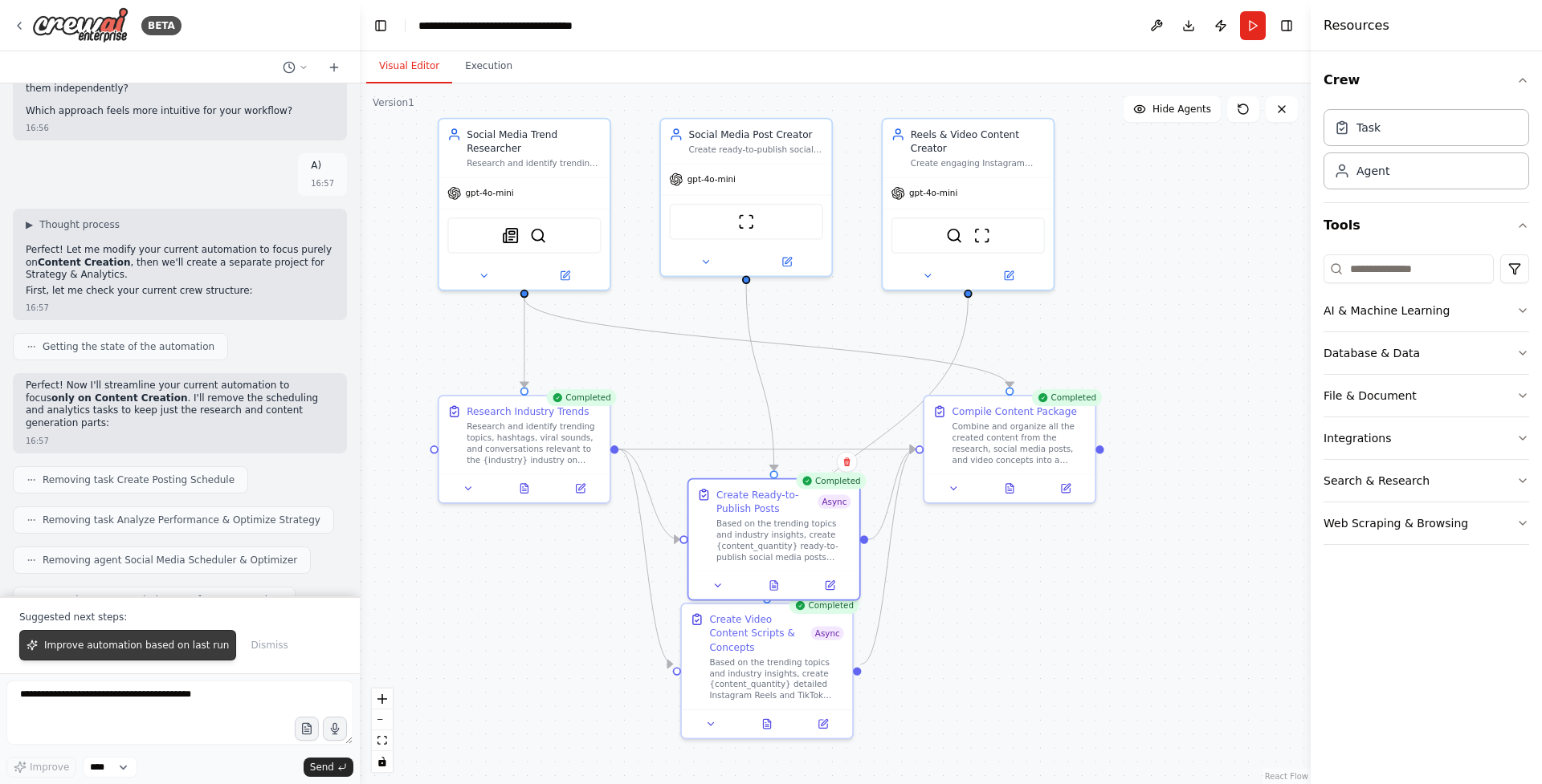
click at [180, 645] on span "Improve automation based on last run" at bounding box center [137, 645] width 185 height 12
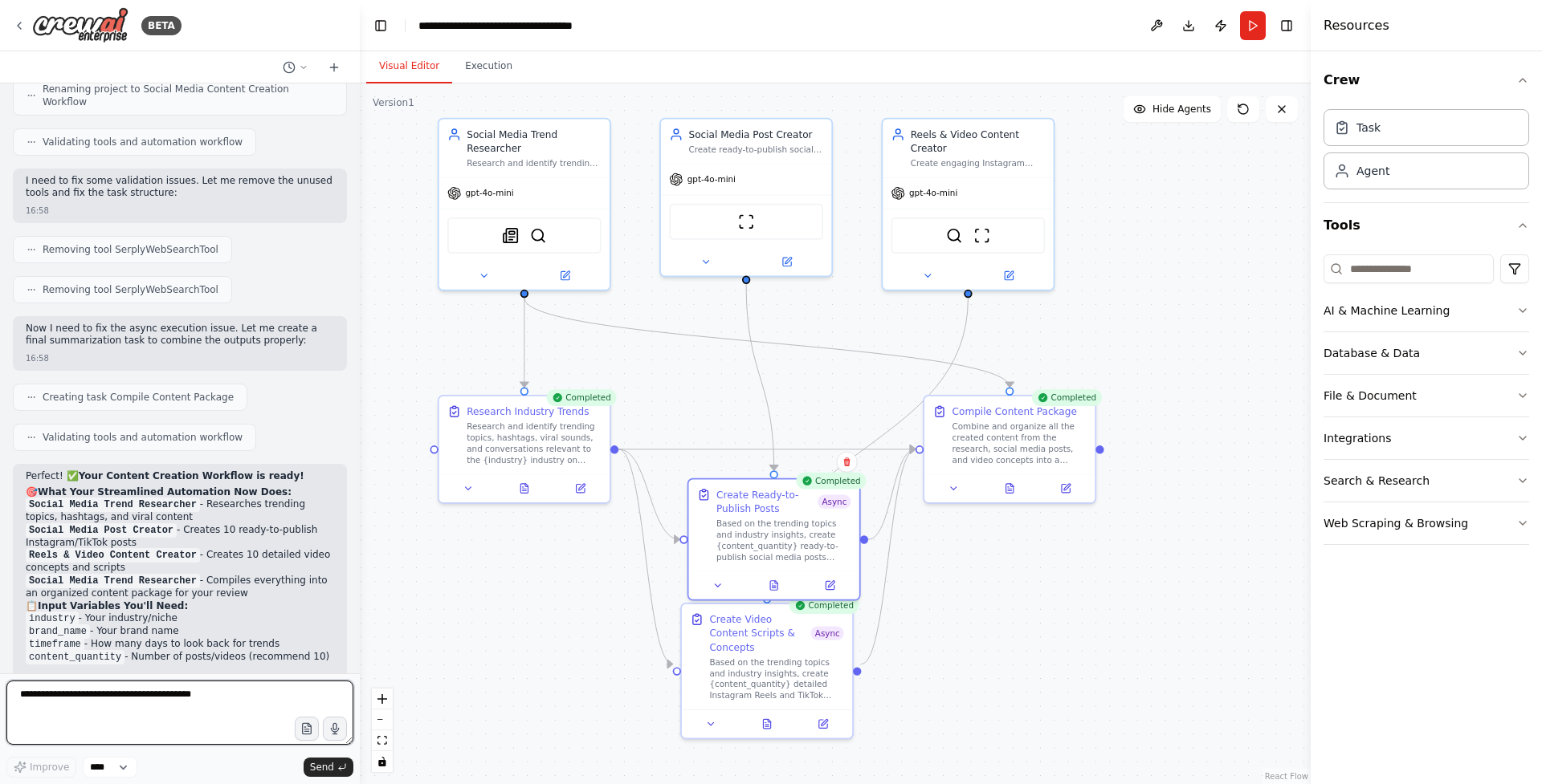
scroll to position [21852, 0]
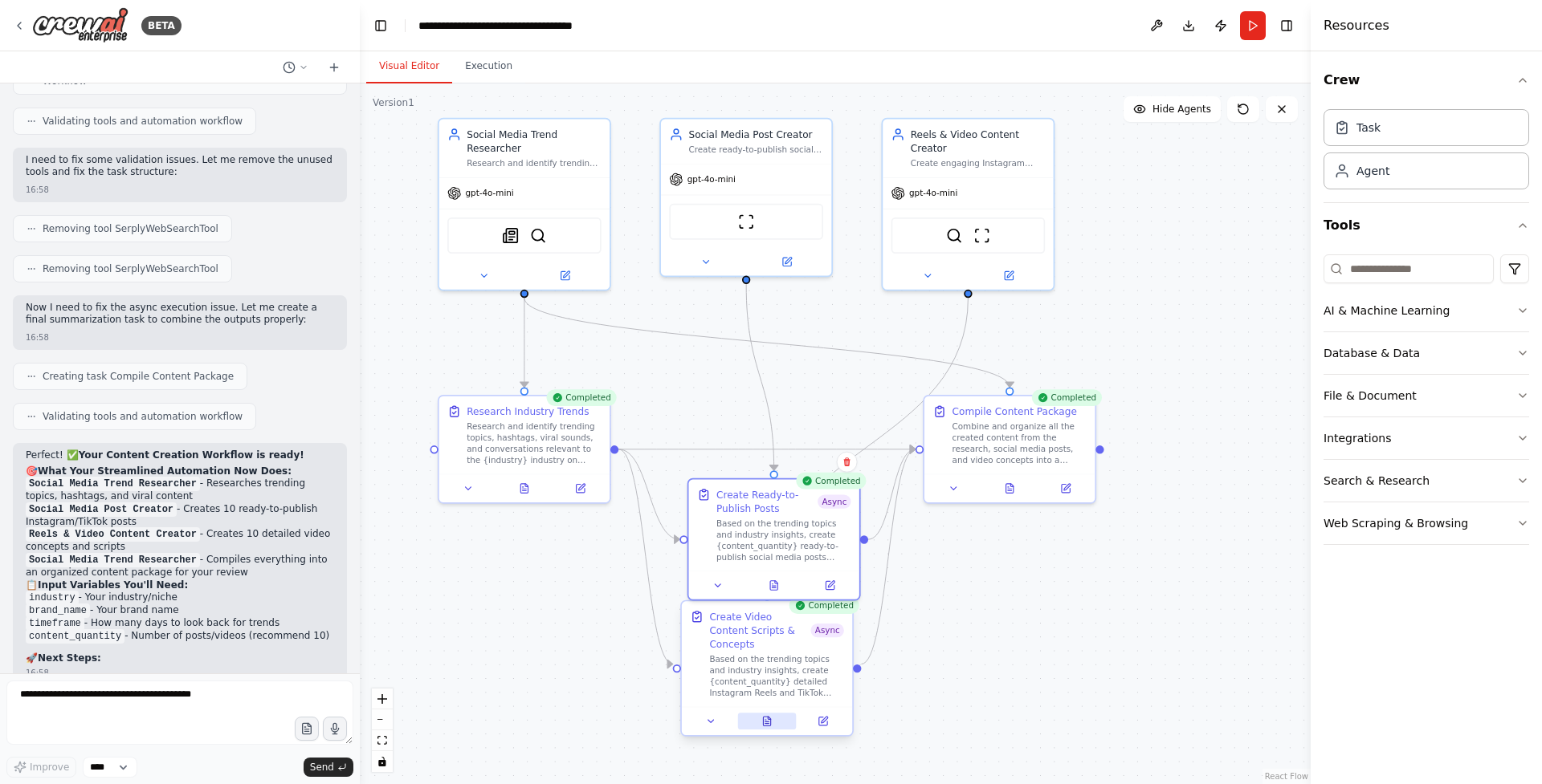
click at [774, 713] on button at bounding box center [767, 721] width 59 height 17
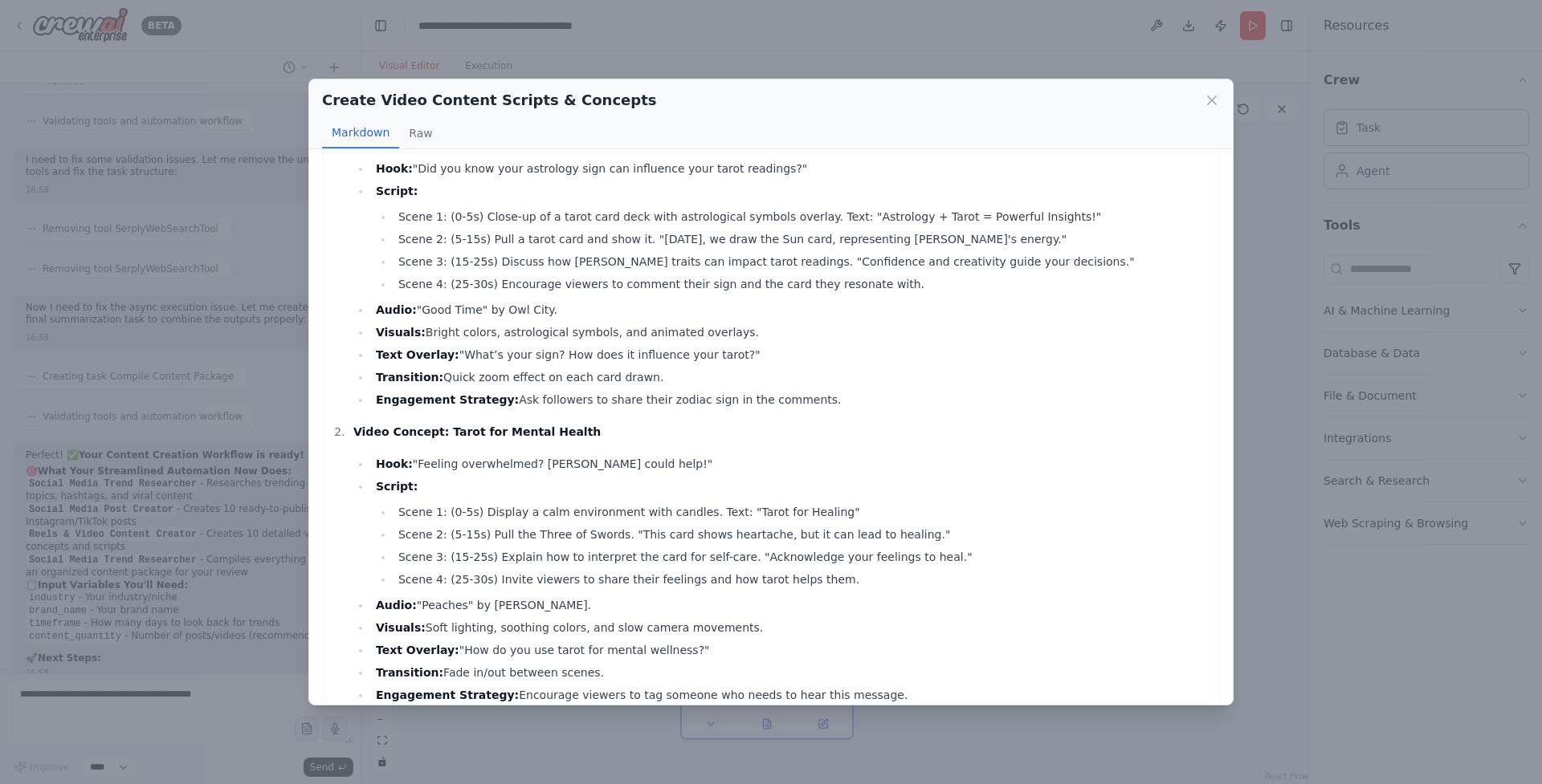
scroll to position [26, 0]
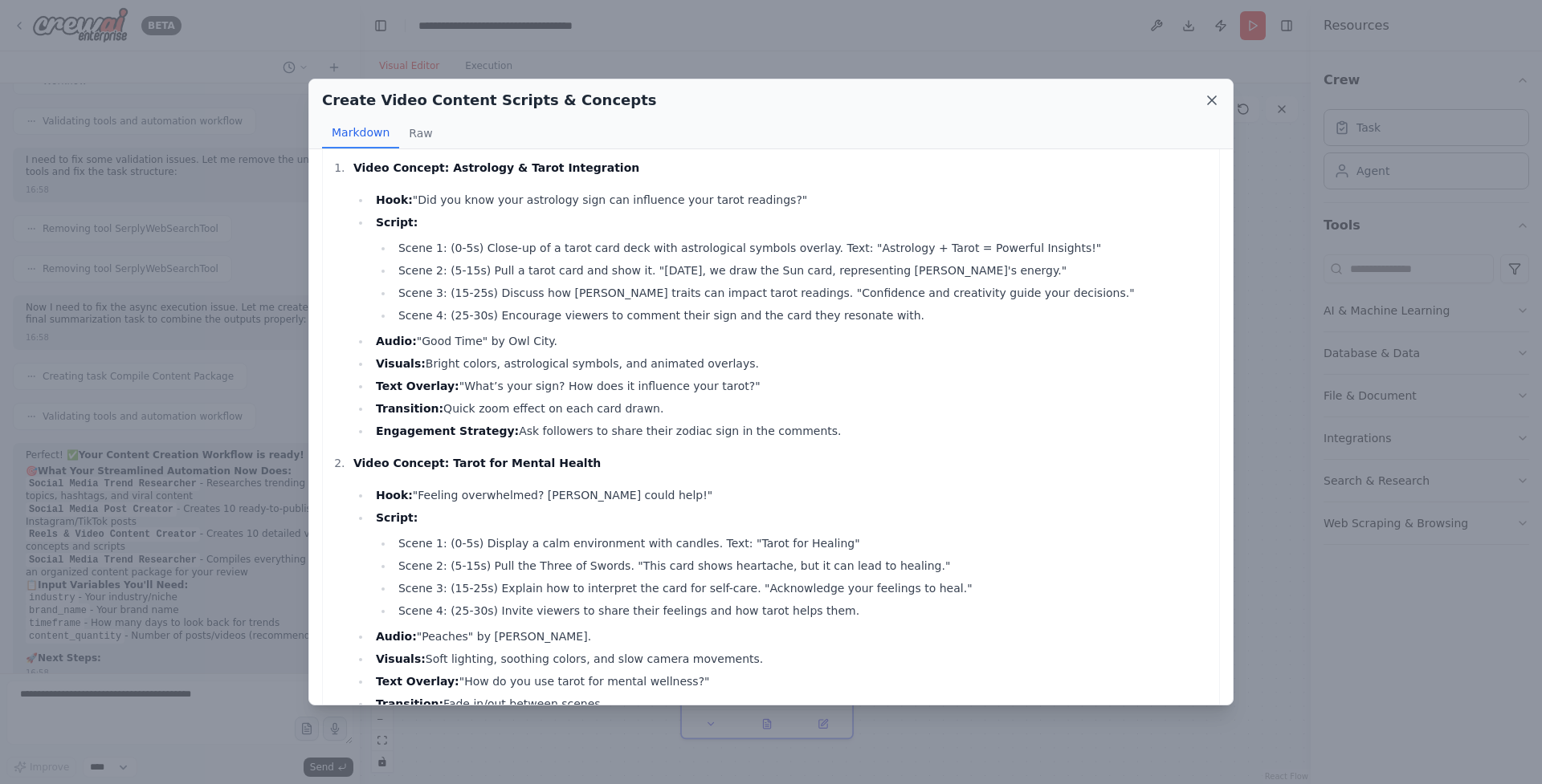
click at [1212, 95] on icon at bounding box center [1212, 100] width 16 height 16
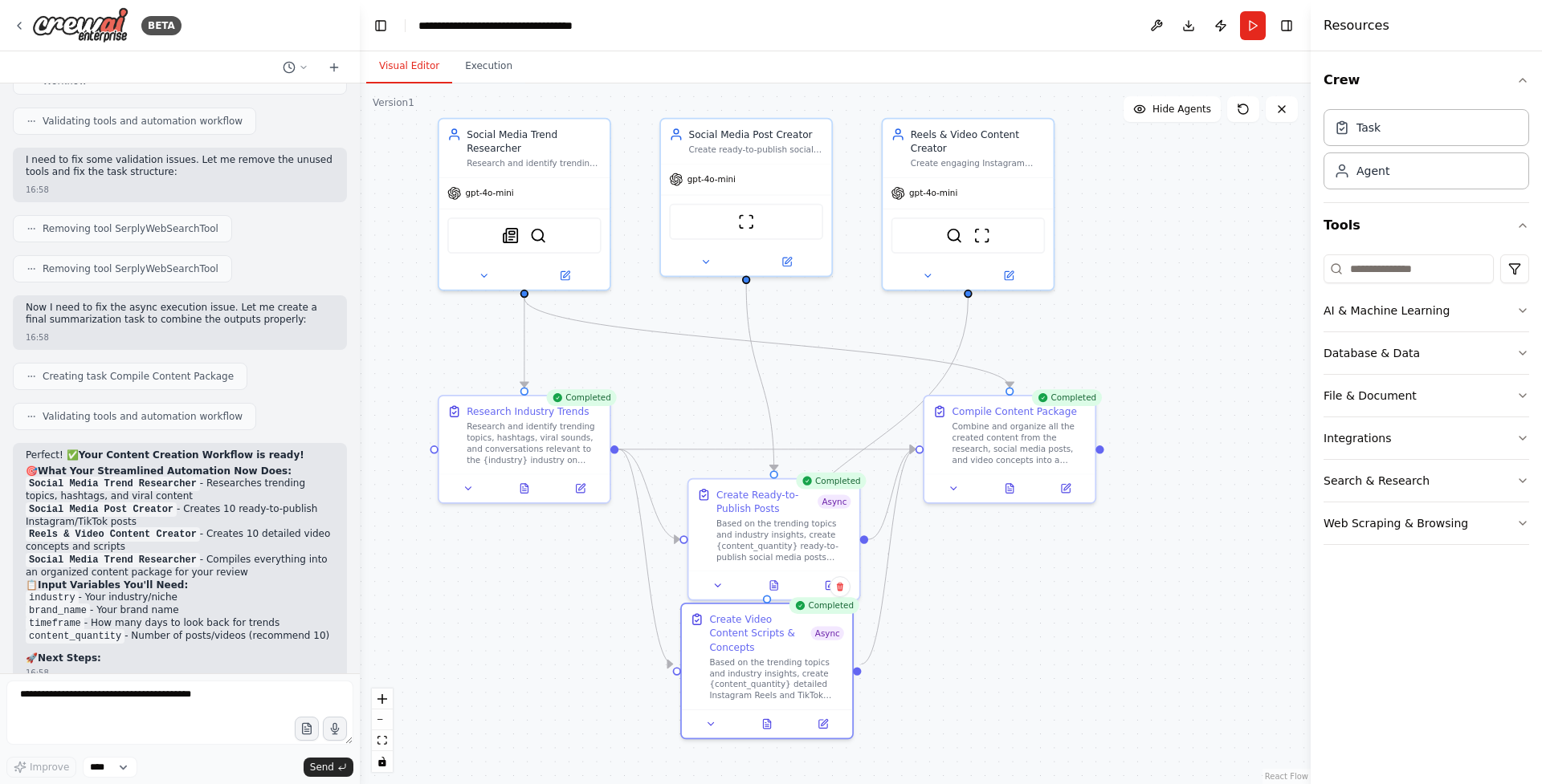
drag, startPoint x: 127, startPoint y: 590, endPoint x: 182, endPoint y: 571, distance: 58.2
click at [230, 716] on textarea at bounding box center [179, 713] width 347 height 64
drag, startPoint x: 233, startPoint y: 578, endPoint x: 126, endPoint y: 590, distance: 107.7
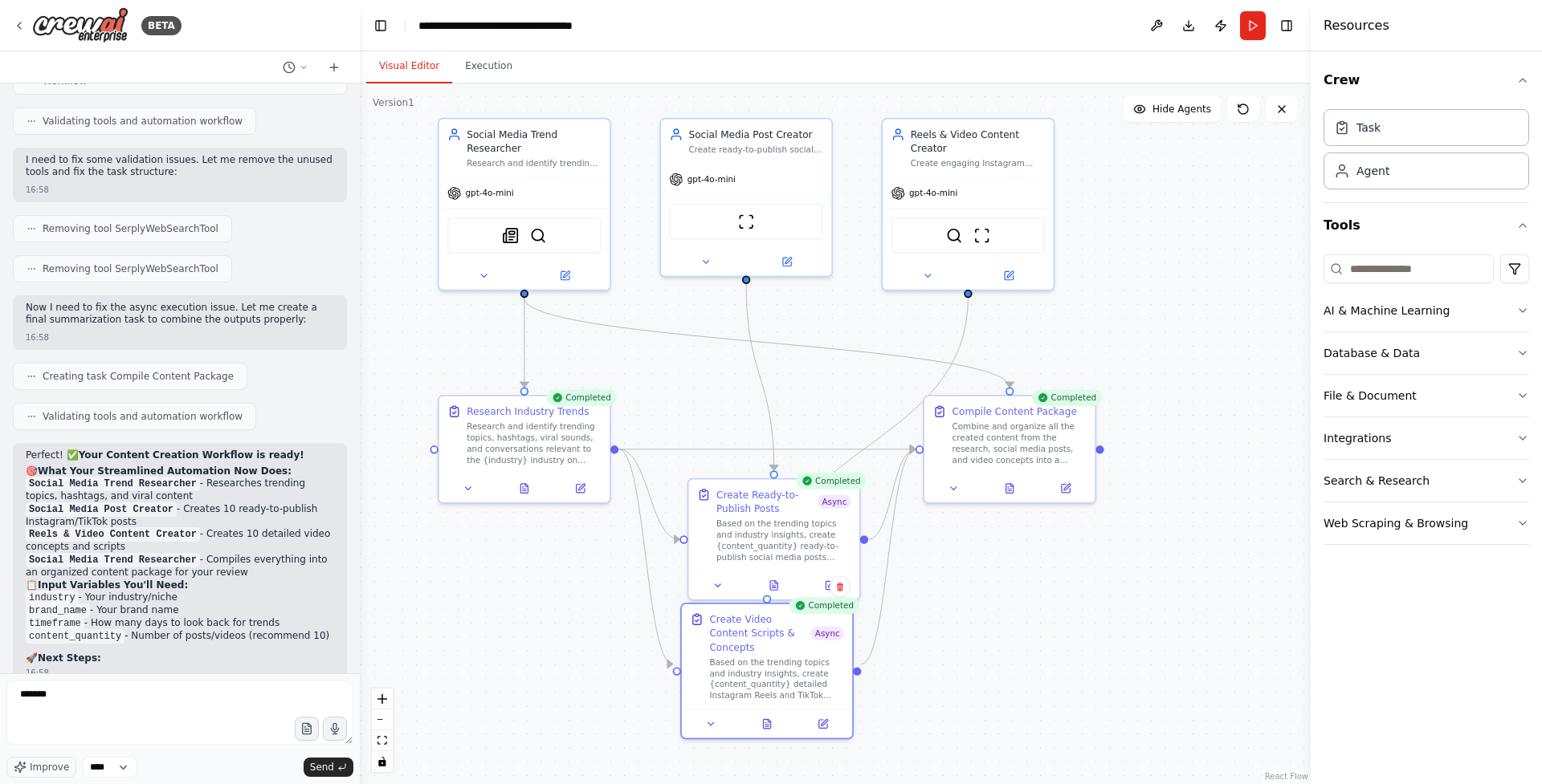
copy p "full ready-to-publish content with all details"
click at [105, 700] on textarea "******" at bounding box center [179, 713] width 347 height 64
paste textarea "**********"
drag, startPoint x: 164, startPoint y: 524, endPoint x: 152, endPoint y: 535, distance: 16.3
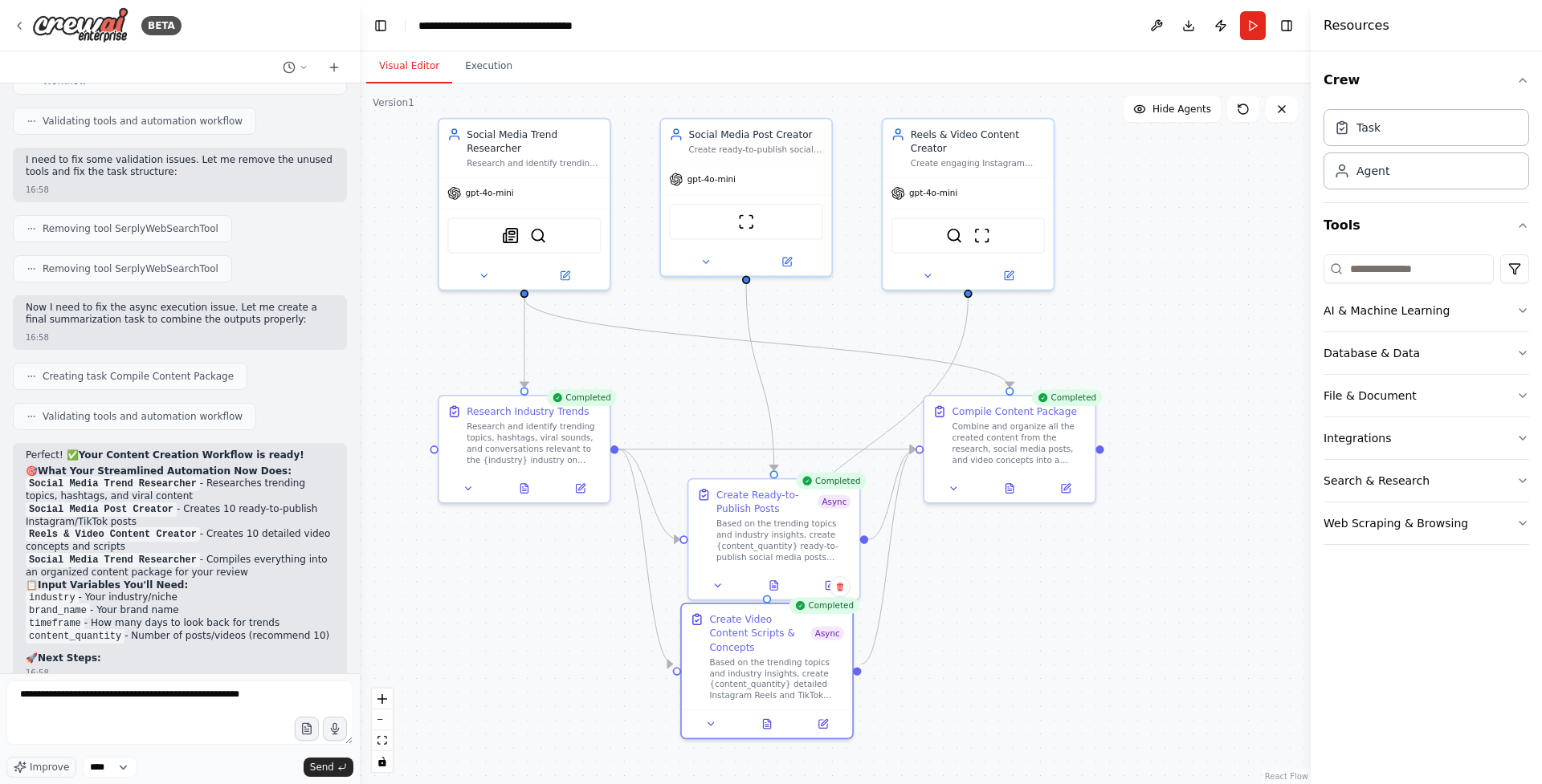
click at [285, 701] on textarea "**********" at bounding box center [179, 713] width 347 height 64
paste textarea "**********"
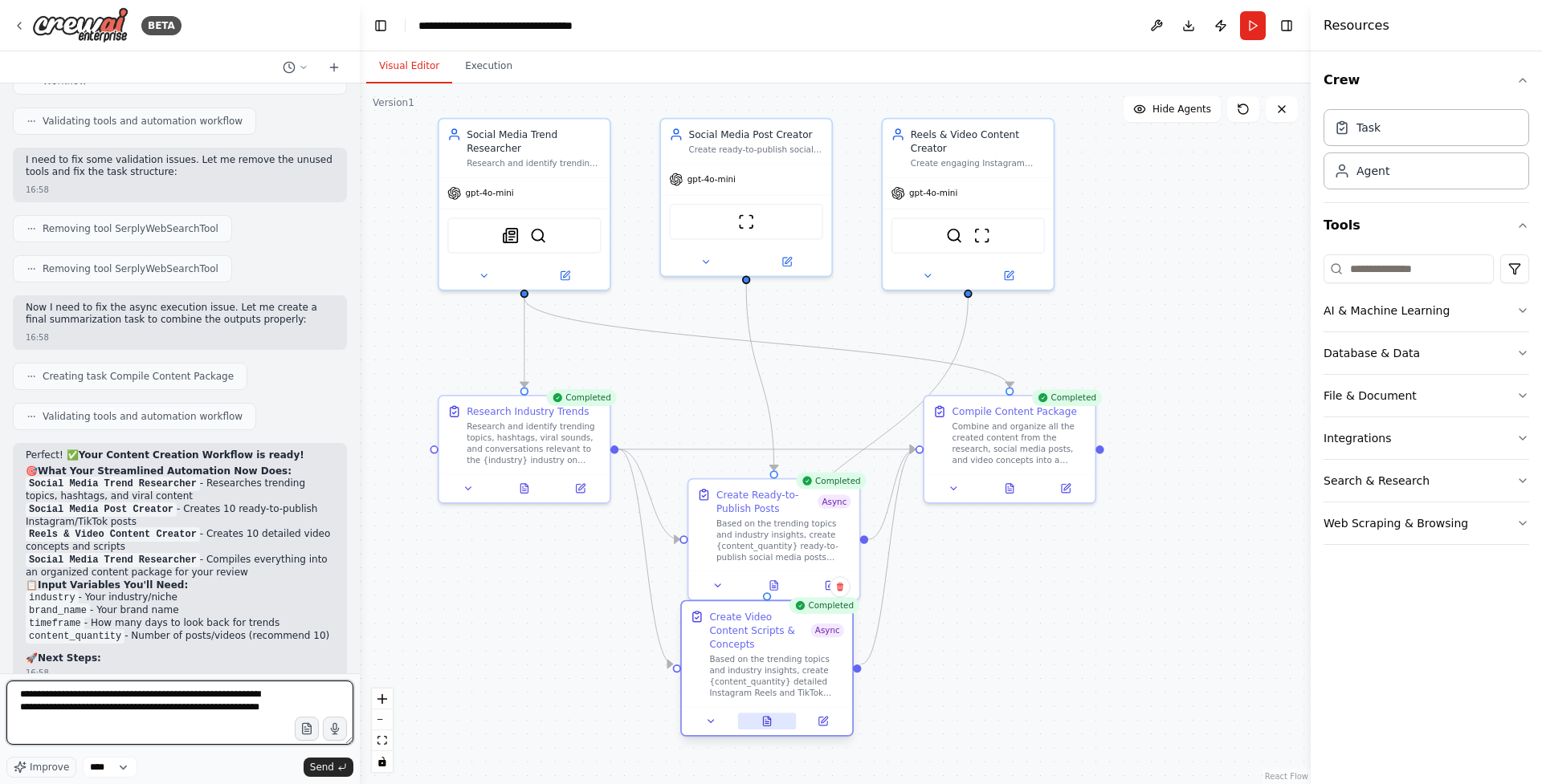
type textarea "**********"
click at [761, 717] on icon at bounding box center [767, 722] width 12 height 12
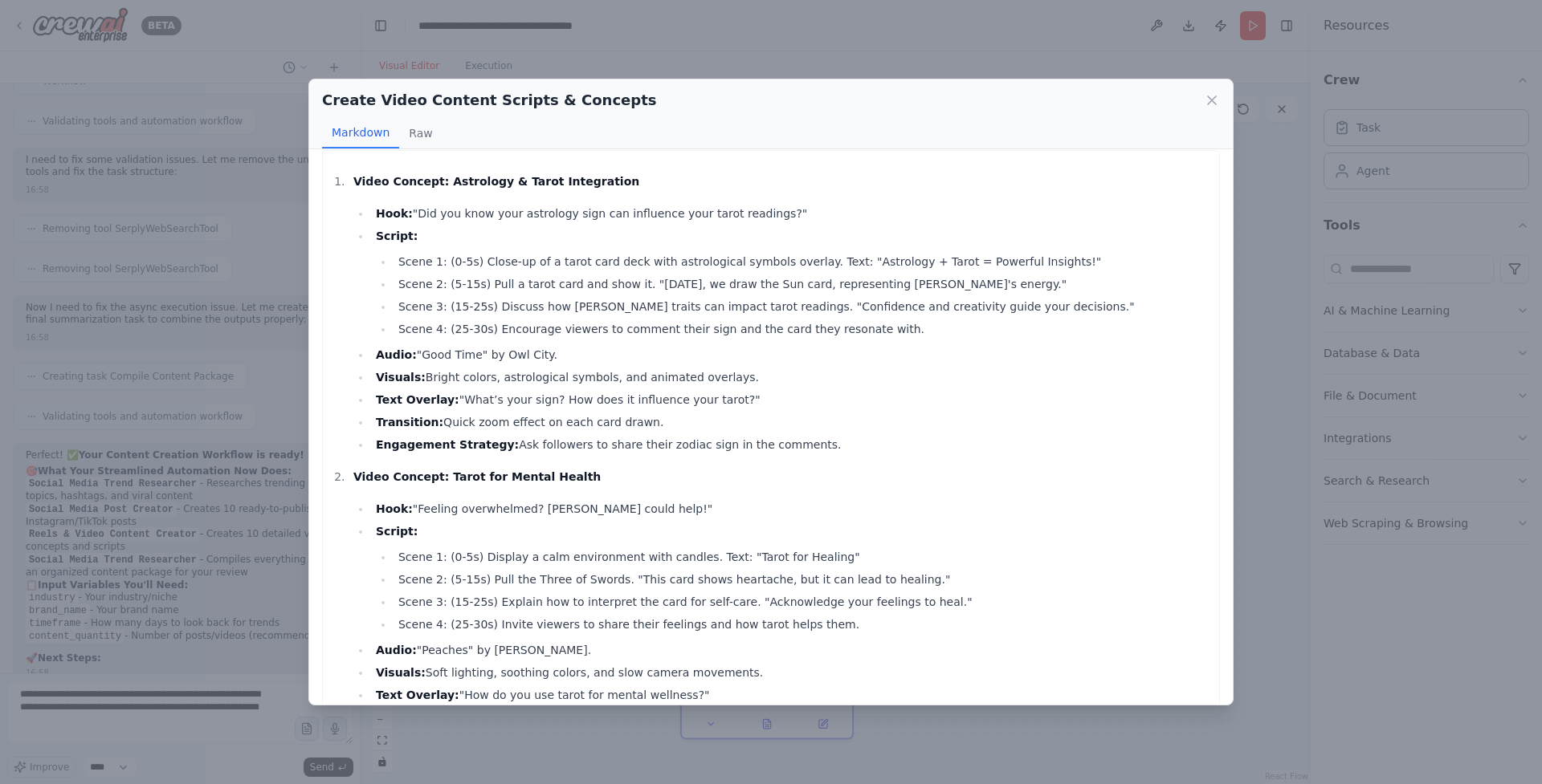
scroll to position [12, 0]
click at [1212, 98] on icon at bounding box center [1212, 100] width 16 height 16
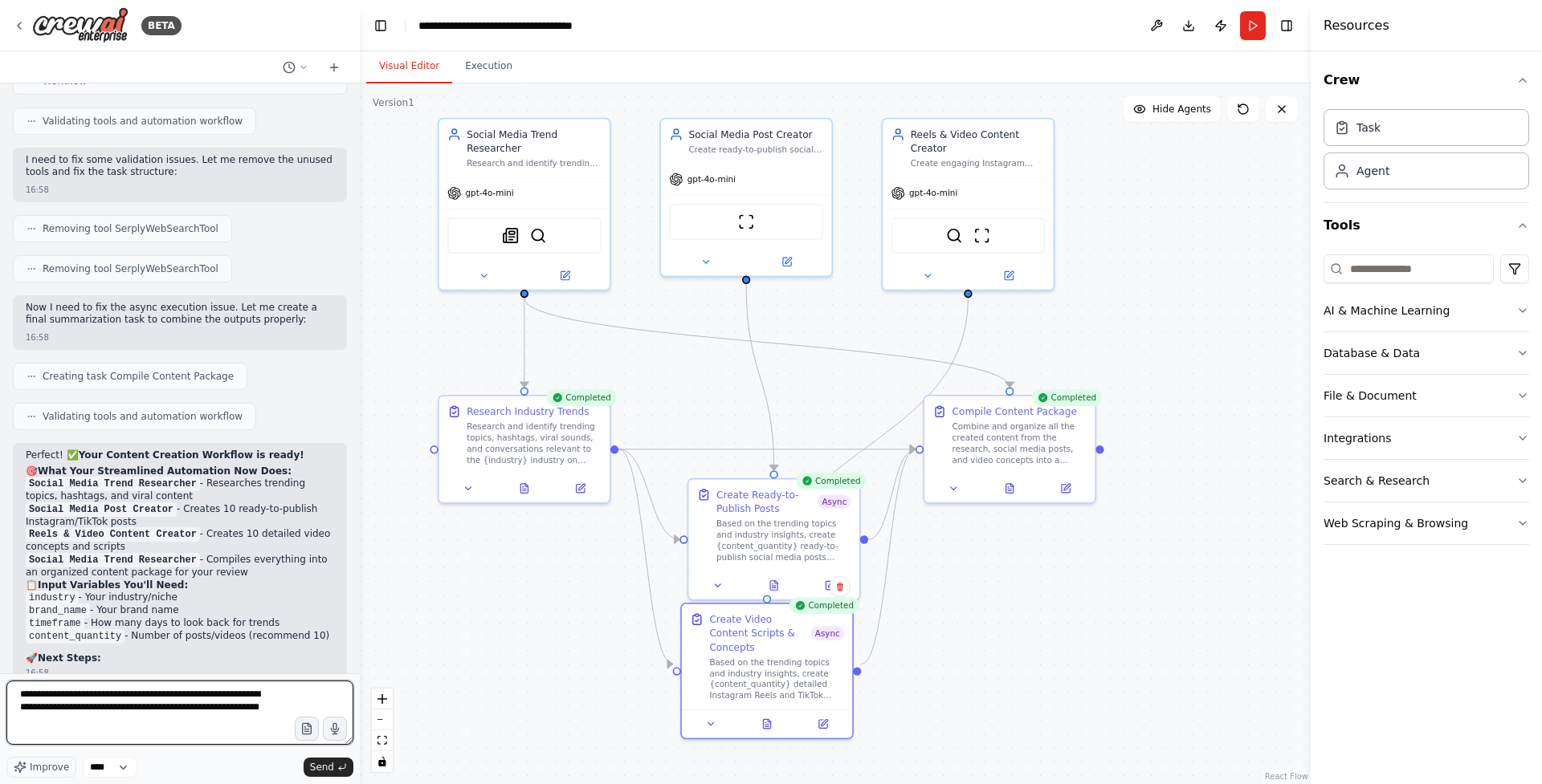
click at [247, 707] on textarea "**********" at bounding box center [179, 713] width 347 height 64
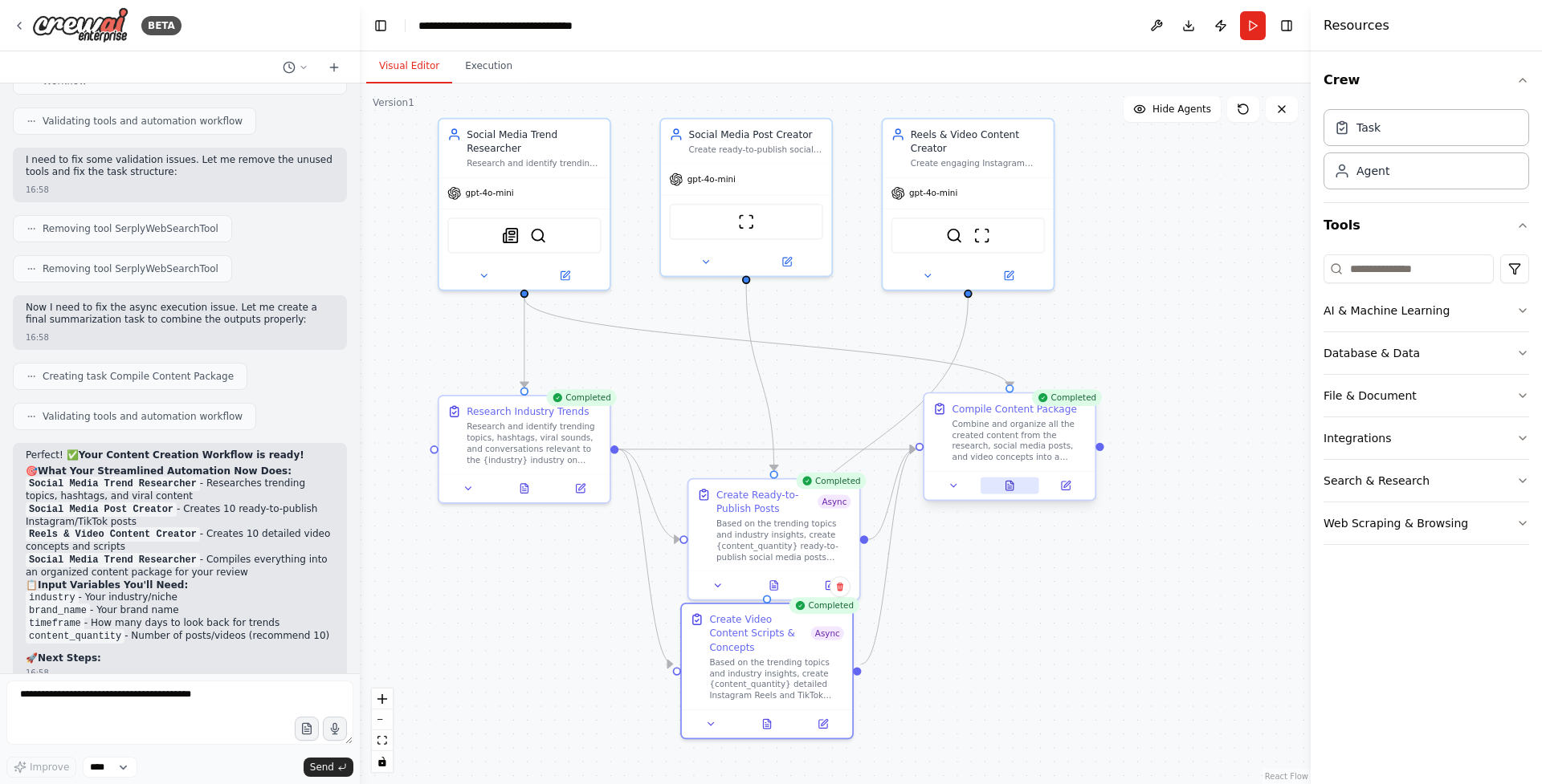
click at [1019, 490] on button at bounding box center [1010, 486] width 59 height 17
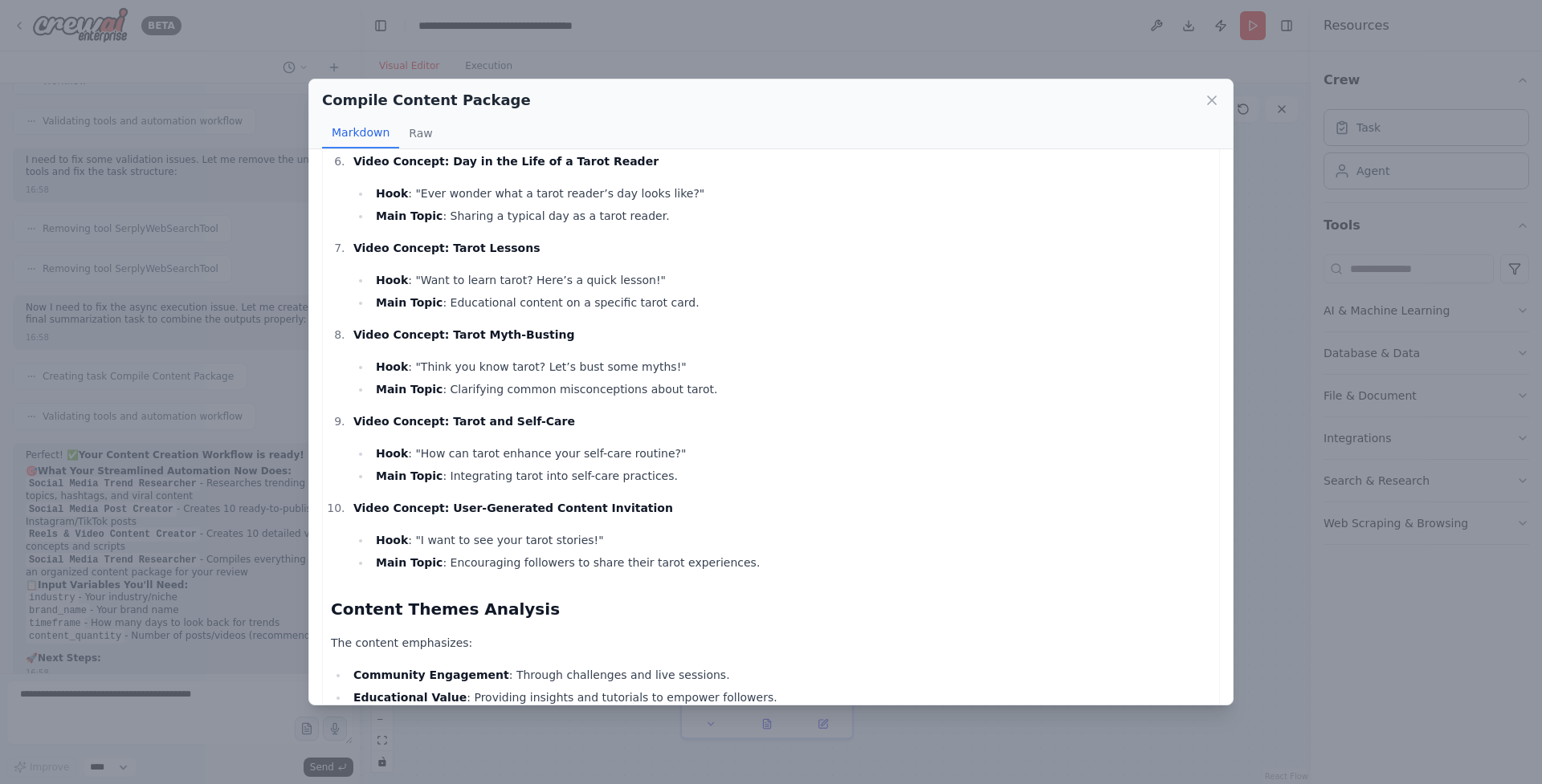
scroll to position [1681, 0]
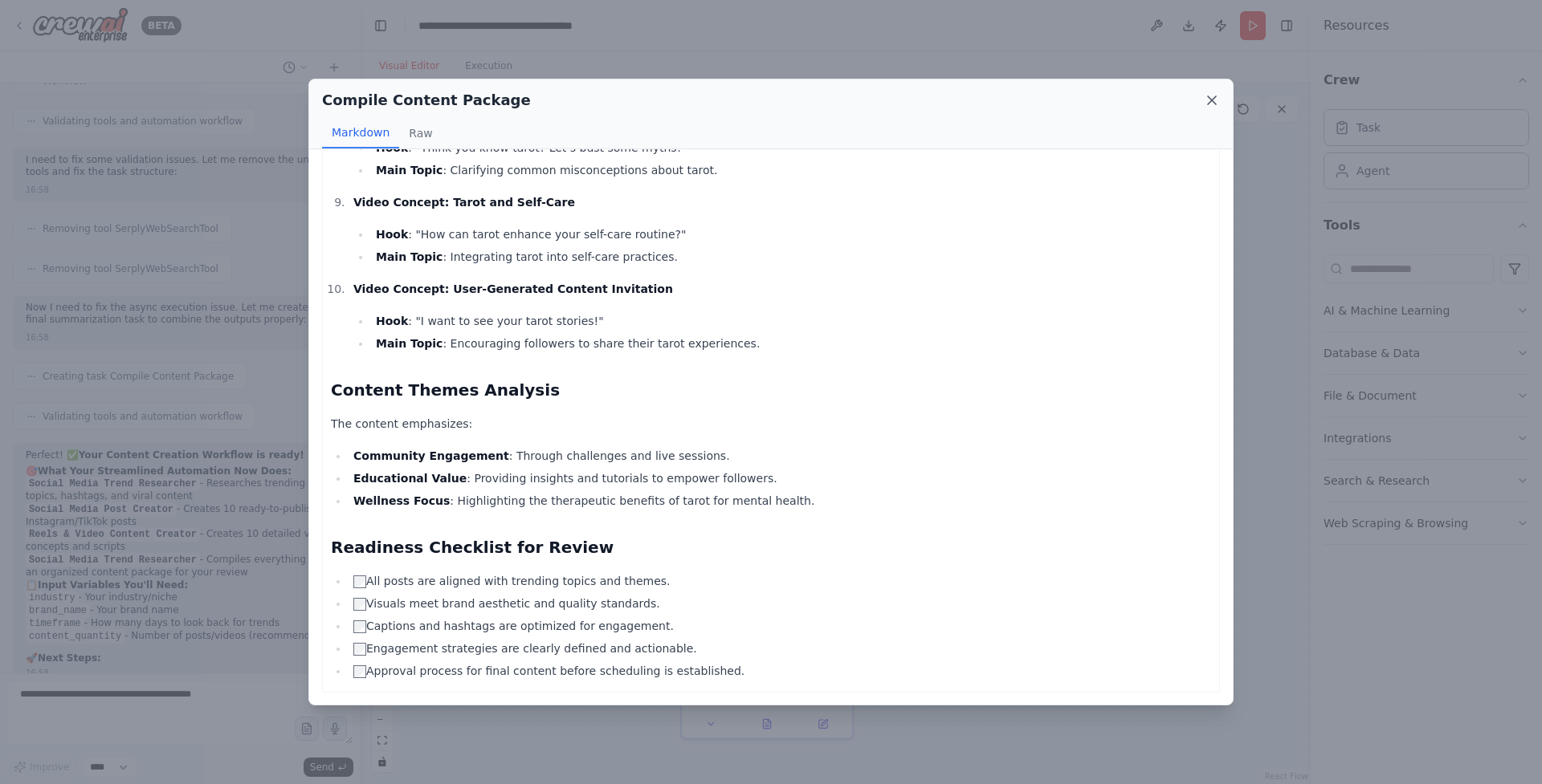
click at [1212, 98] on icon at bounding box center [1212, 100] width 16 height 16
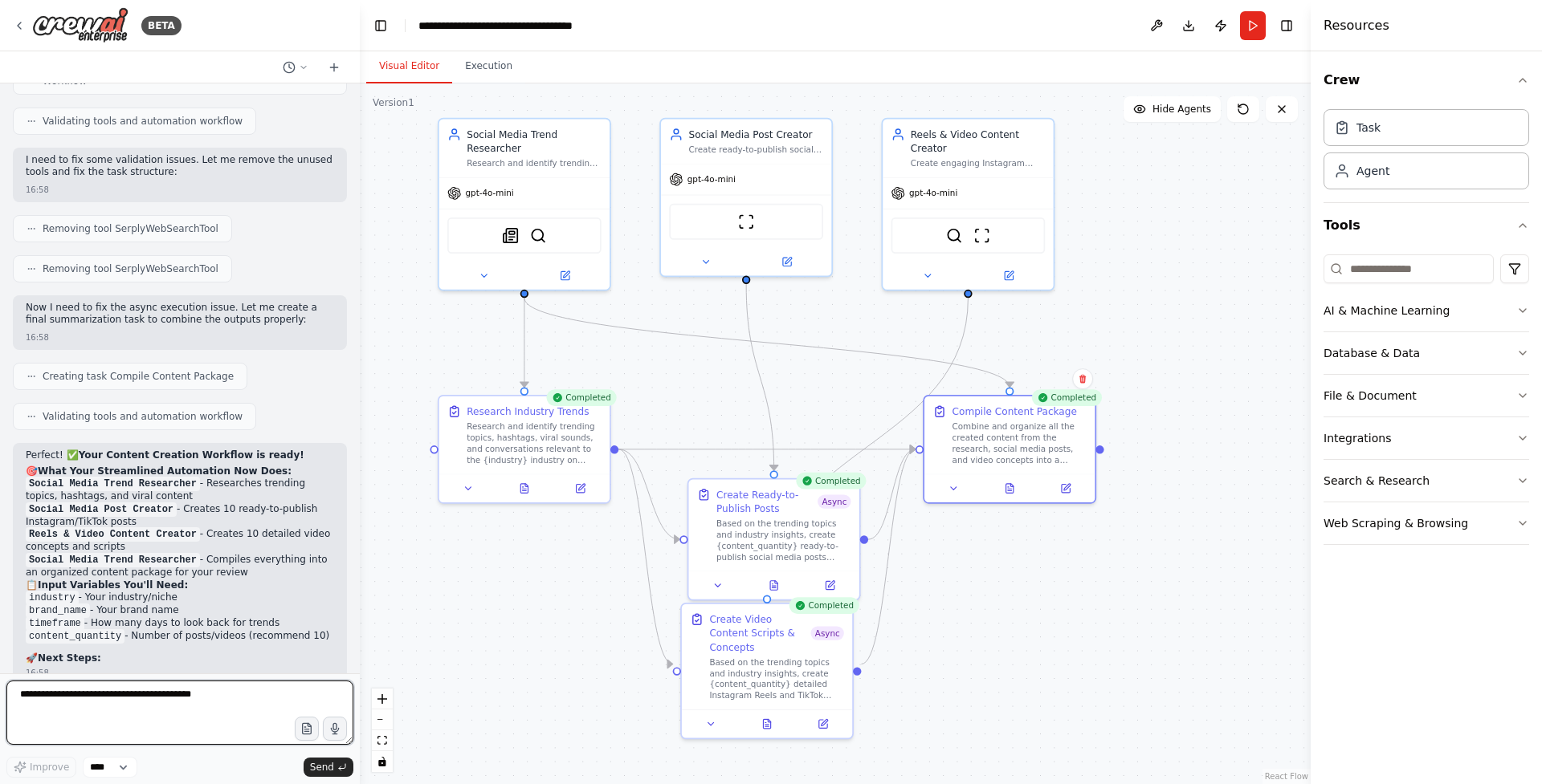
click at [204, 705] on textarea at bounding box center [179, 713] width 347 height 64
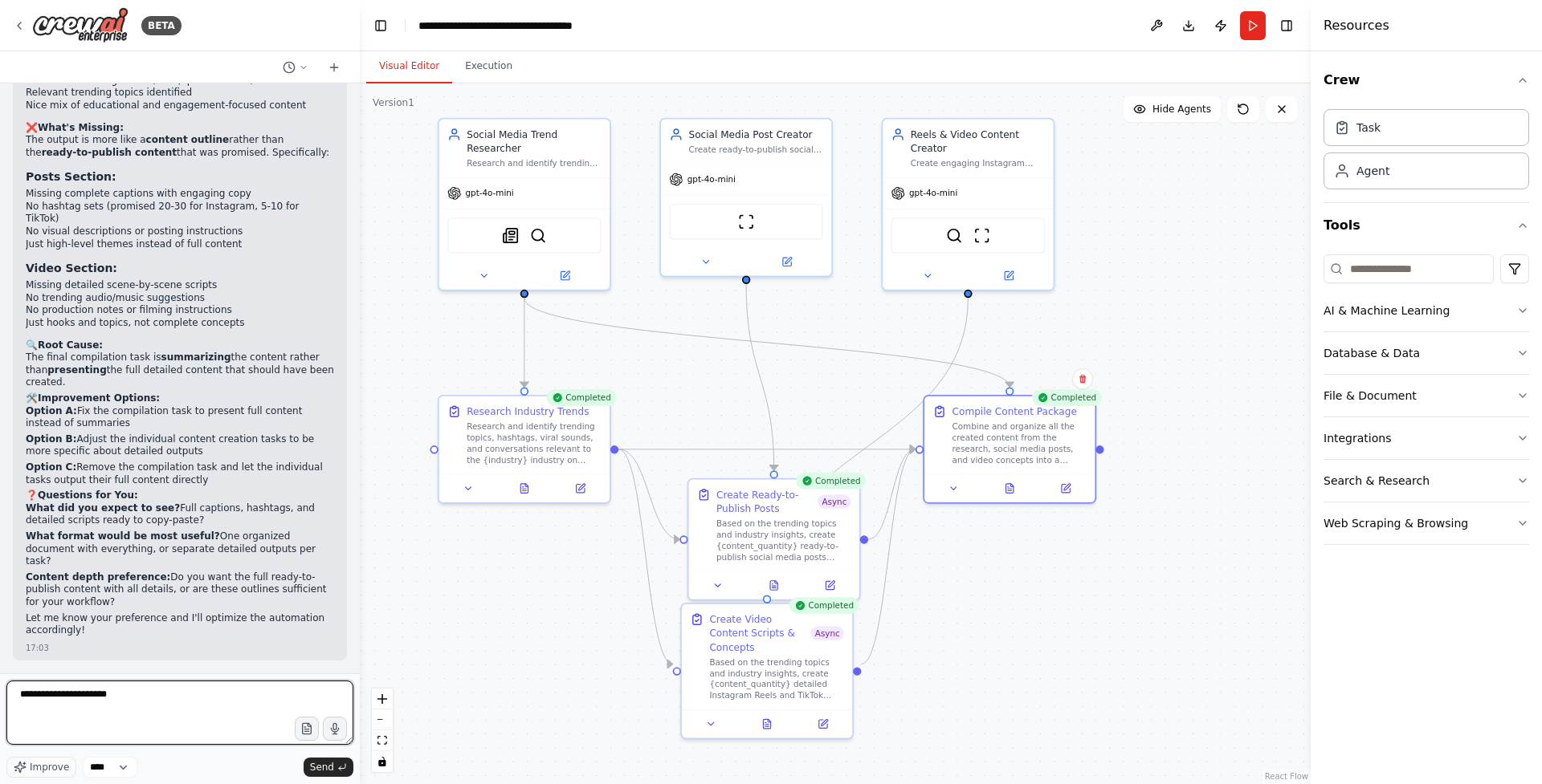
scroll to position [20855, 0]
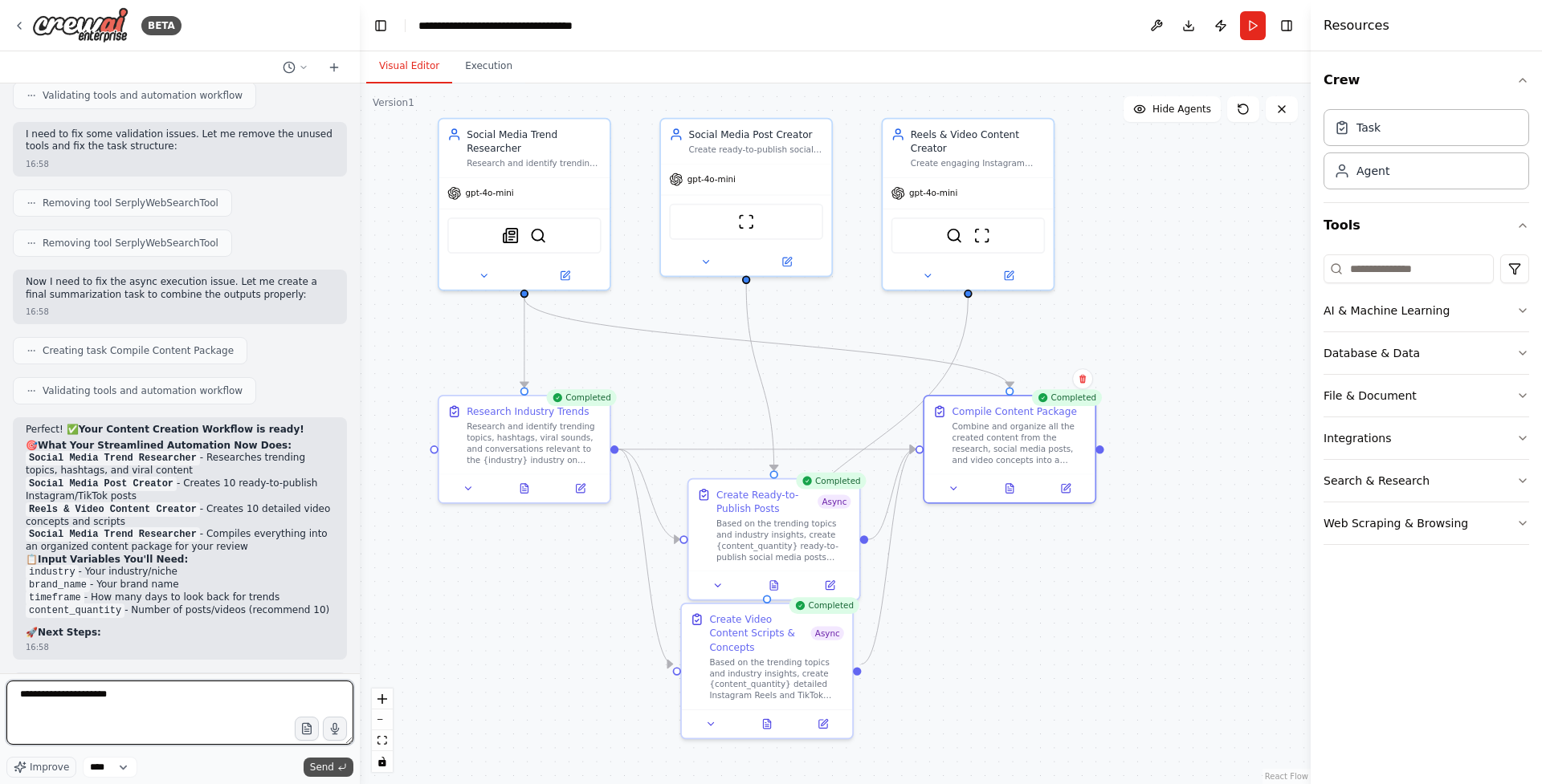
type textarea "**********"
click at [330, 765] on span "Send" at bounding box center [322, 767] width 24 height 12
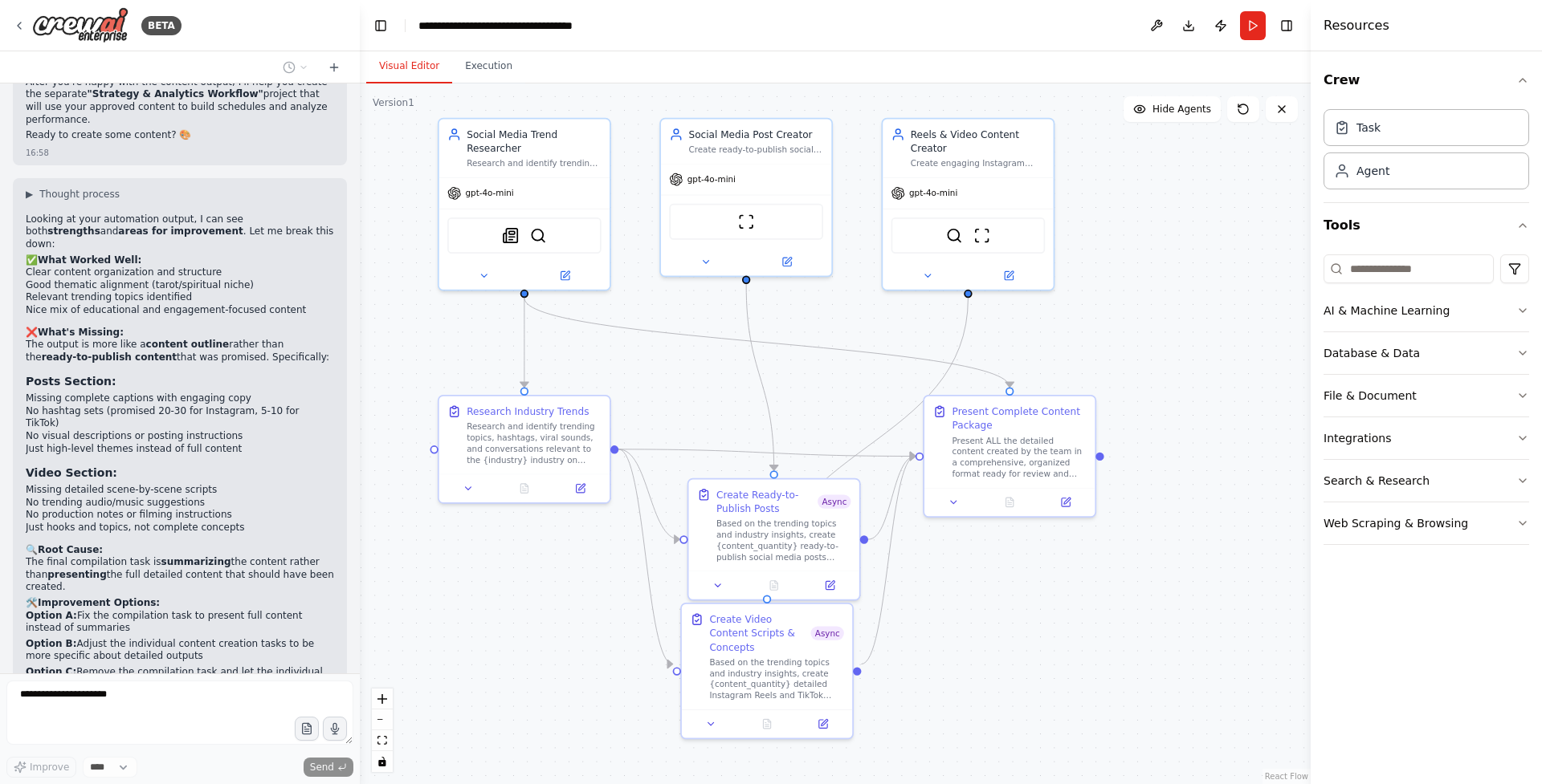
scroll to position [21445, 0]
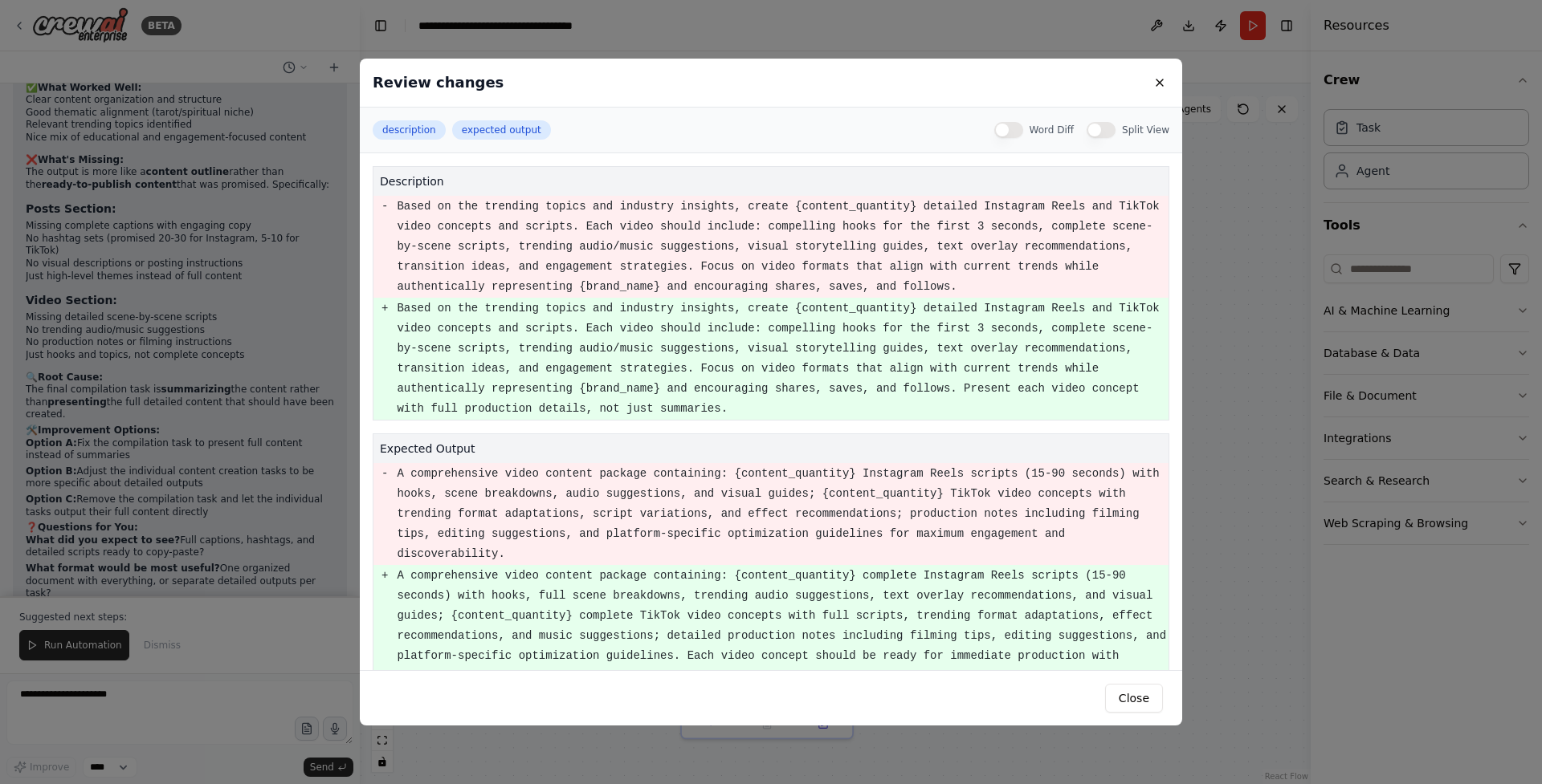
click at [191, 129] on div "Review changes description expected output Word Diff Split View description - B…" at bounding box center [771, 392] width 1542 height 784
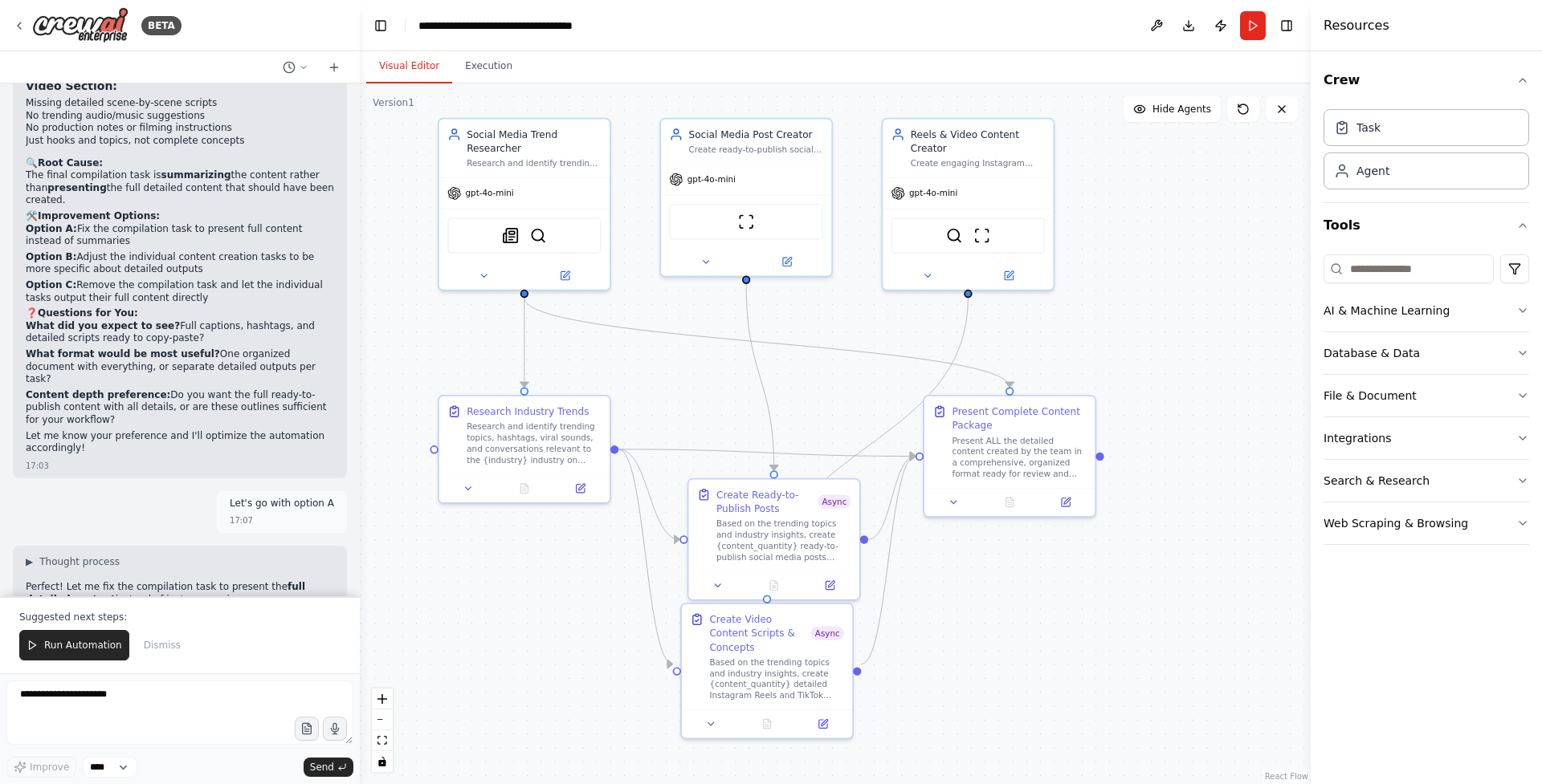
scroll to position [21898, 0]
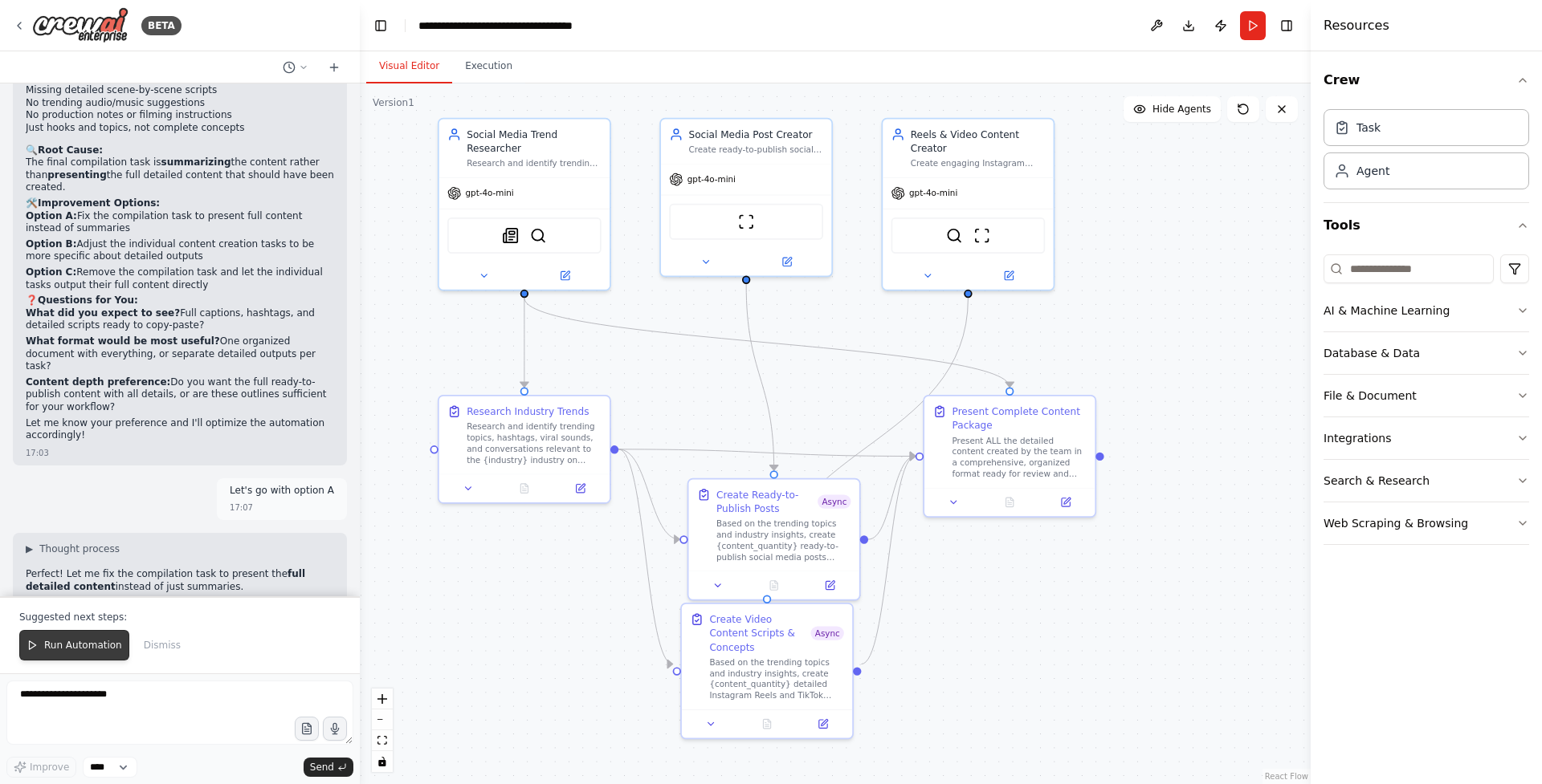
click at [87, 637] on button "Run Automation" at bounding box center [75, 645] width 110 height 30
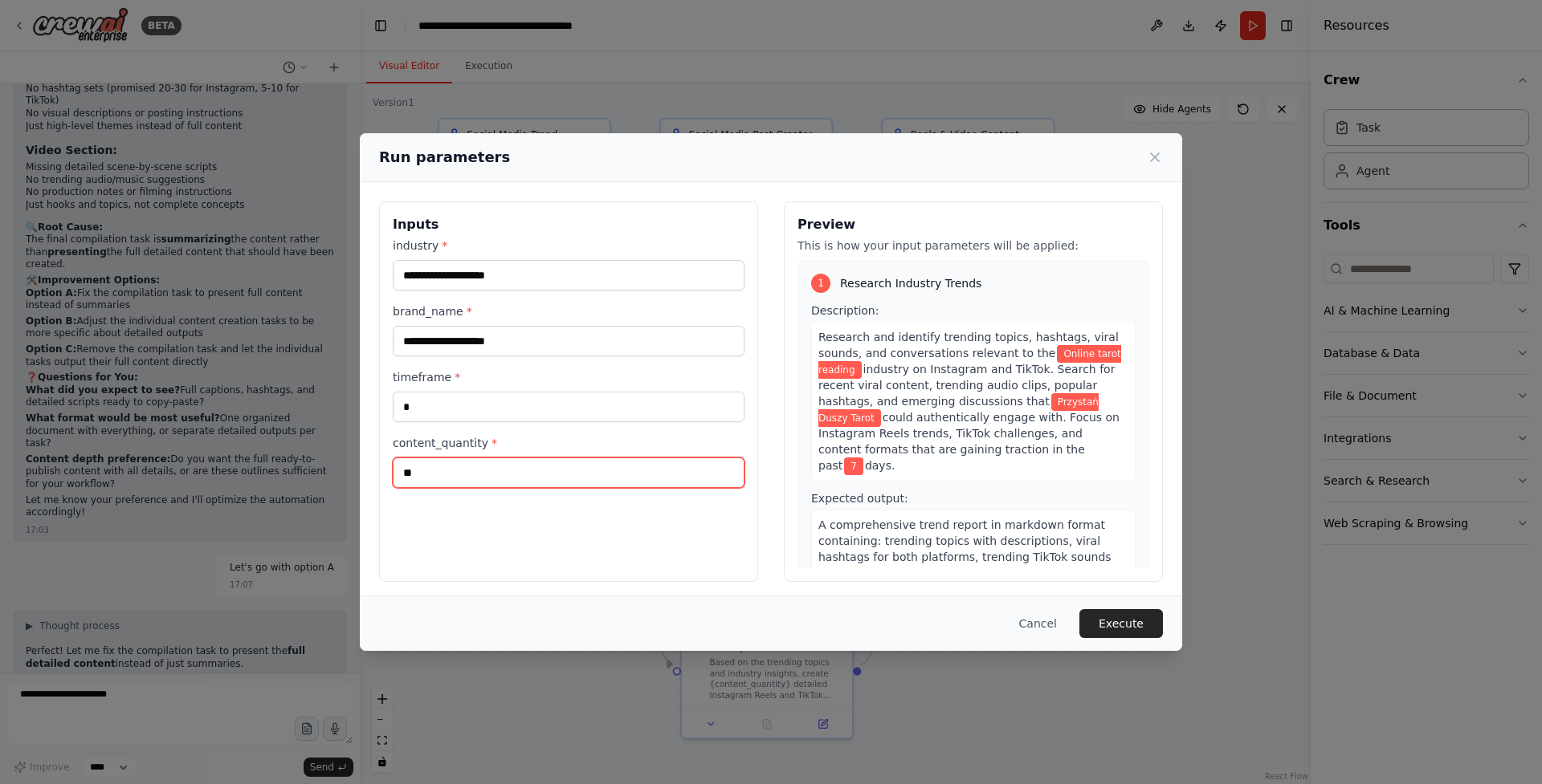
drag, startPoint x: 451, startPoint y: 476, endPoint x: 365, endPoint y: 476, distance: 86.0
click at [365, 476] on div "**********" at bounding box center [771, 392] width 823 height 419
type input "*"
click at [1140, 624] on button "Execute" at bounding box center [1121, 623] width 83 height 29
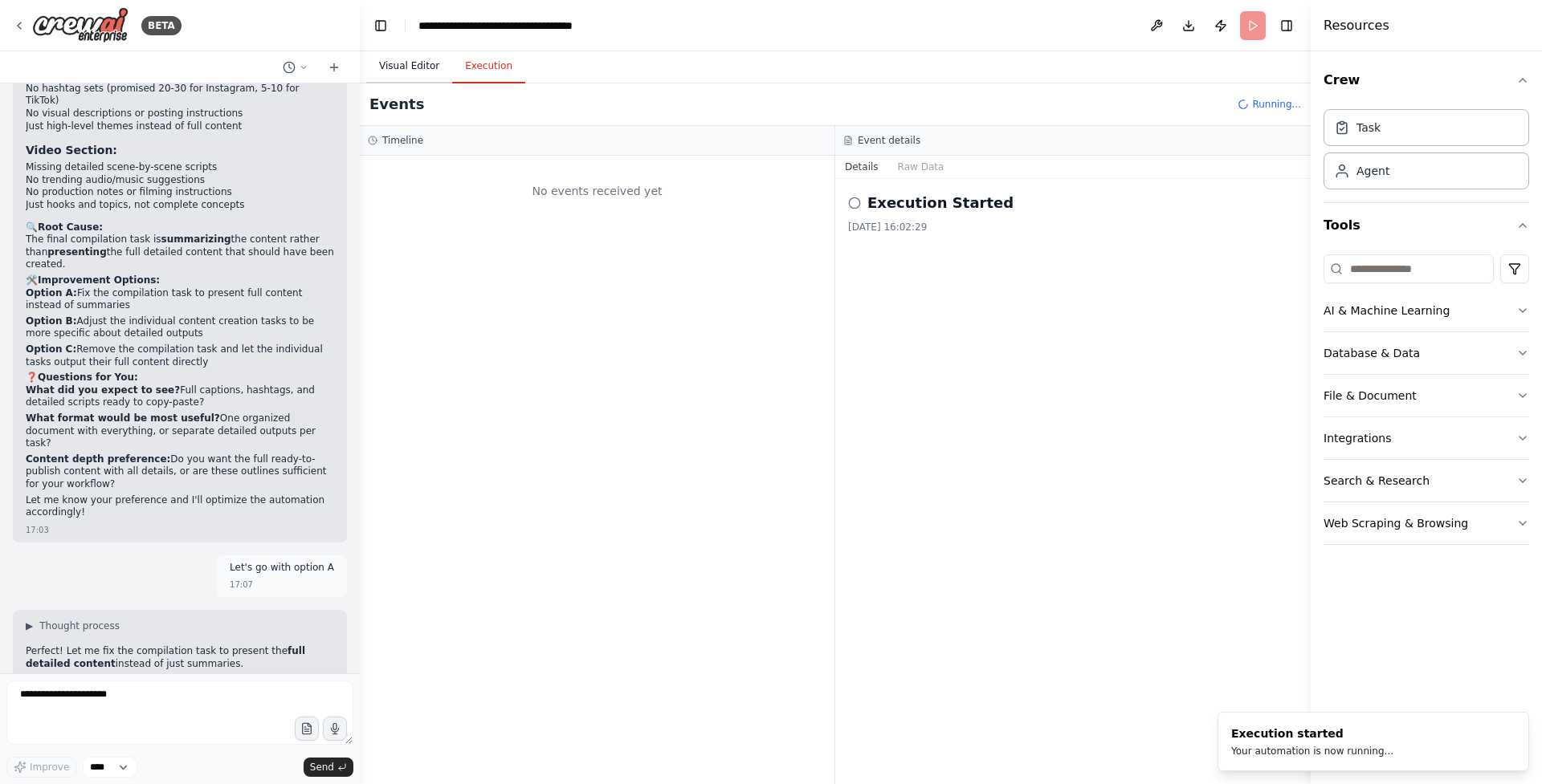
click at [417, 57] on button "Visual Editor" at bounding box center [409, 67] width 86 height 34
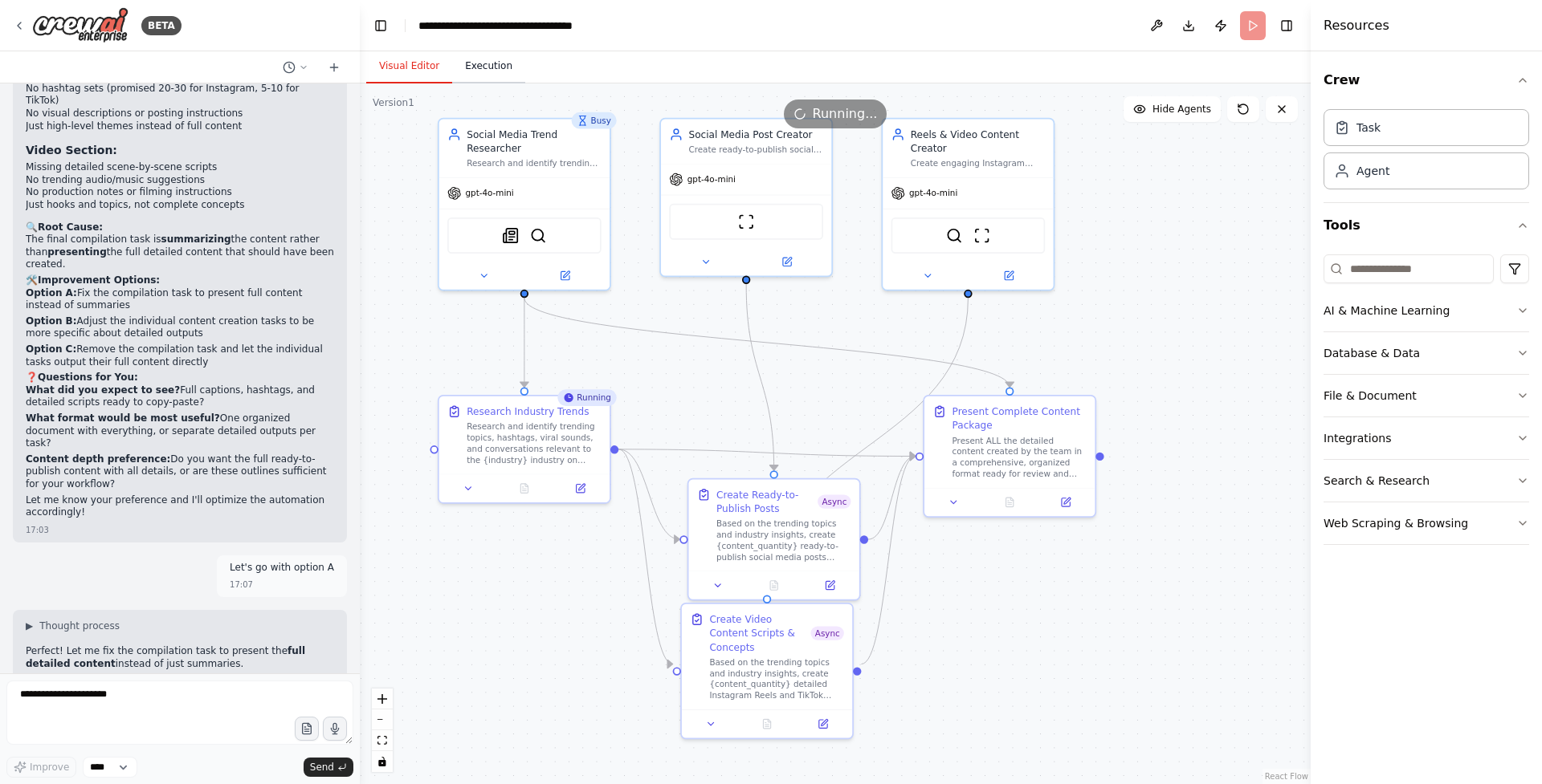
click at [484, 52] on button "Execution" at bounding box center [489, 67] width 73 height 34
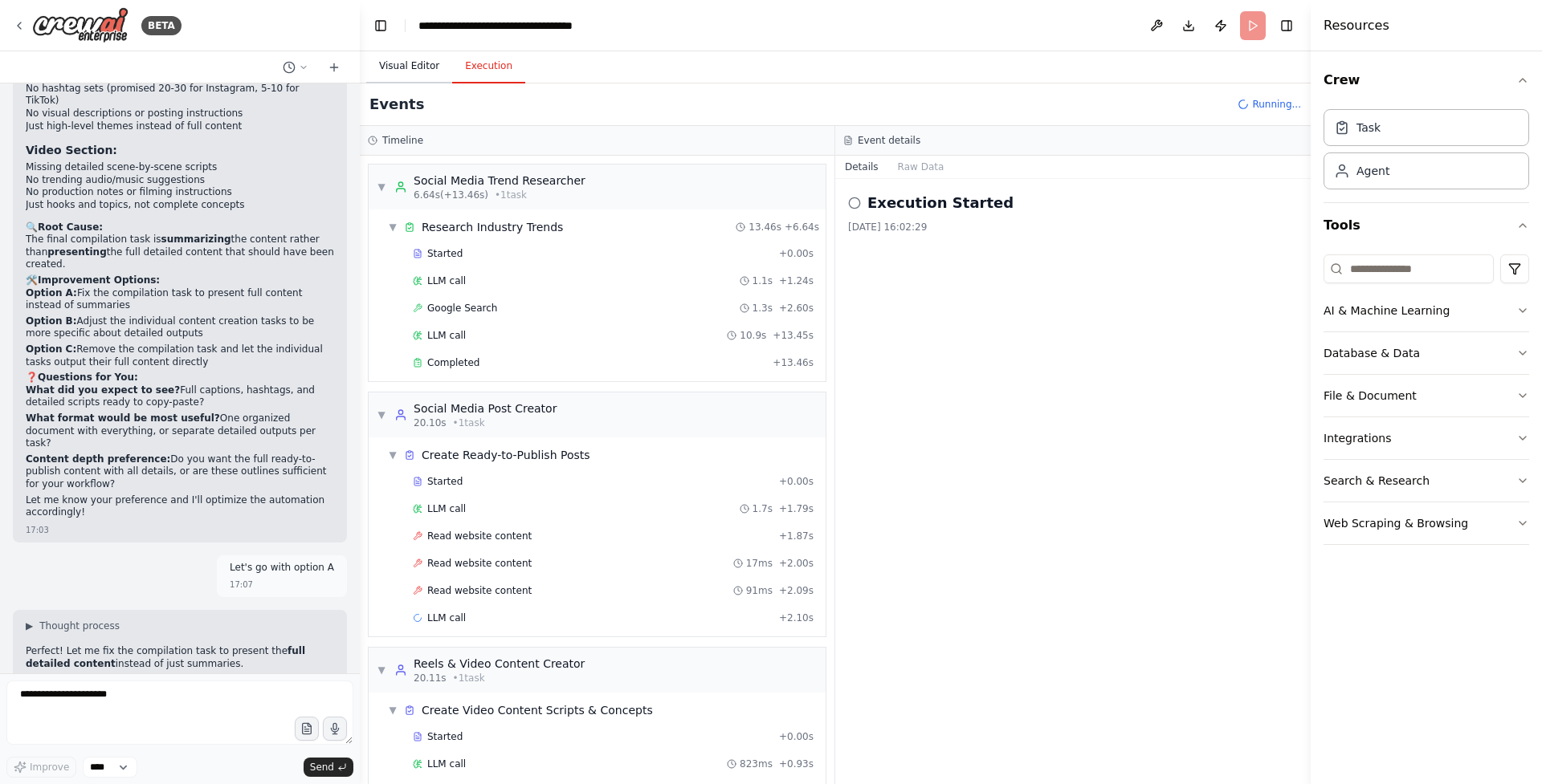
click at [422, 68] on button "Visual Editor" at bounding box center [409, 67] width 86 height 34
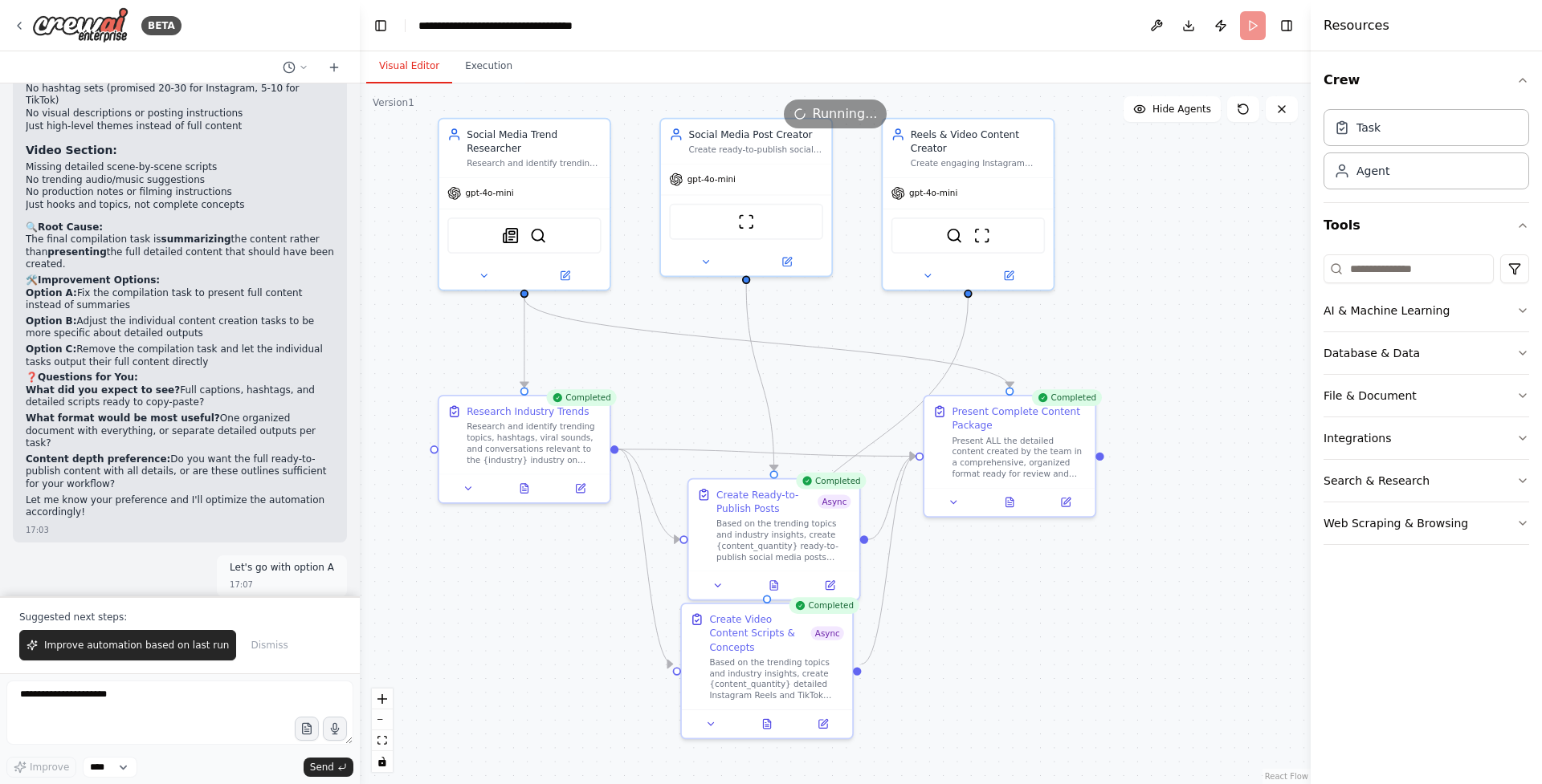
scroll to position [21898, 0]
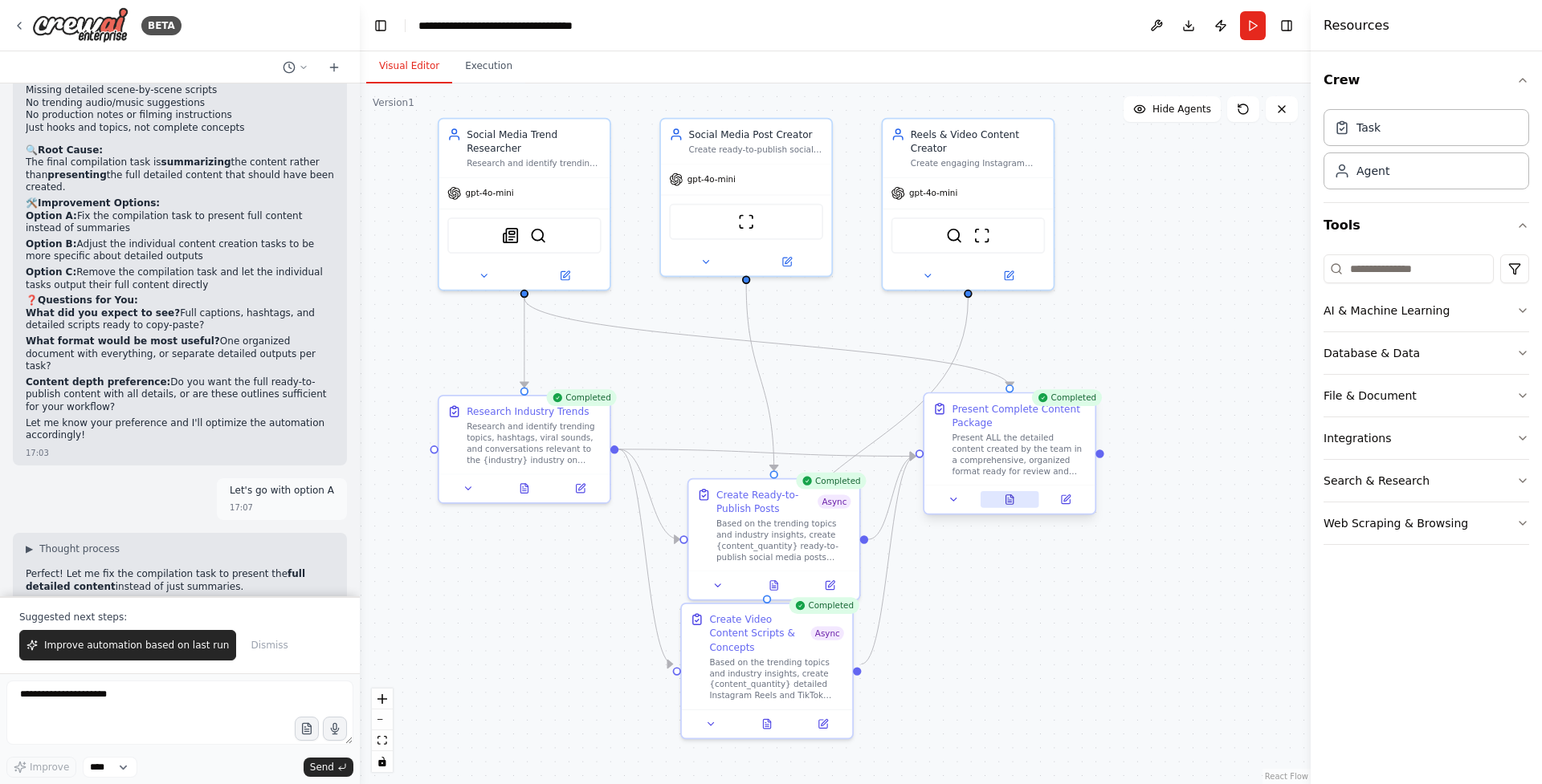
click at [1013, 499] on icon at bounding box center [1010, 500] width 7 height 10
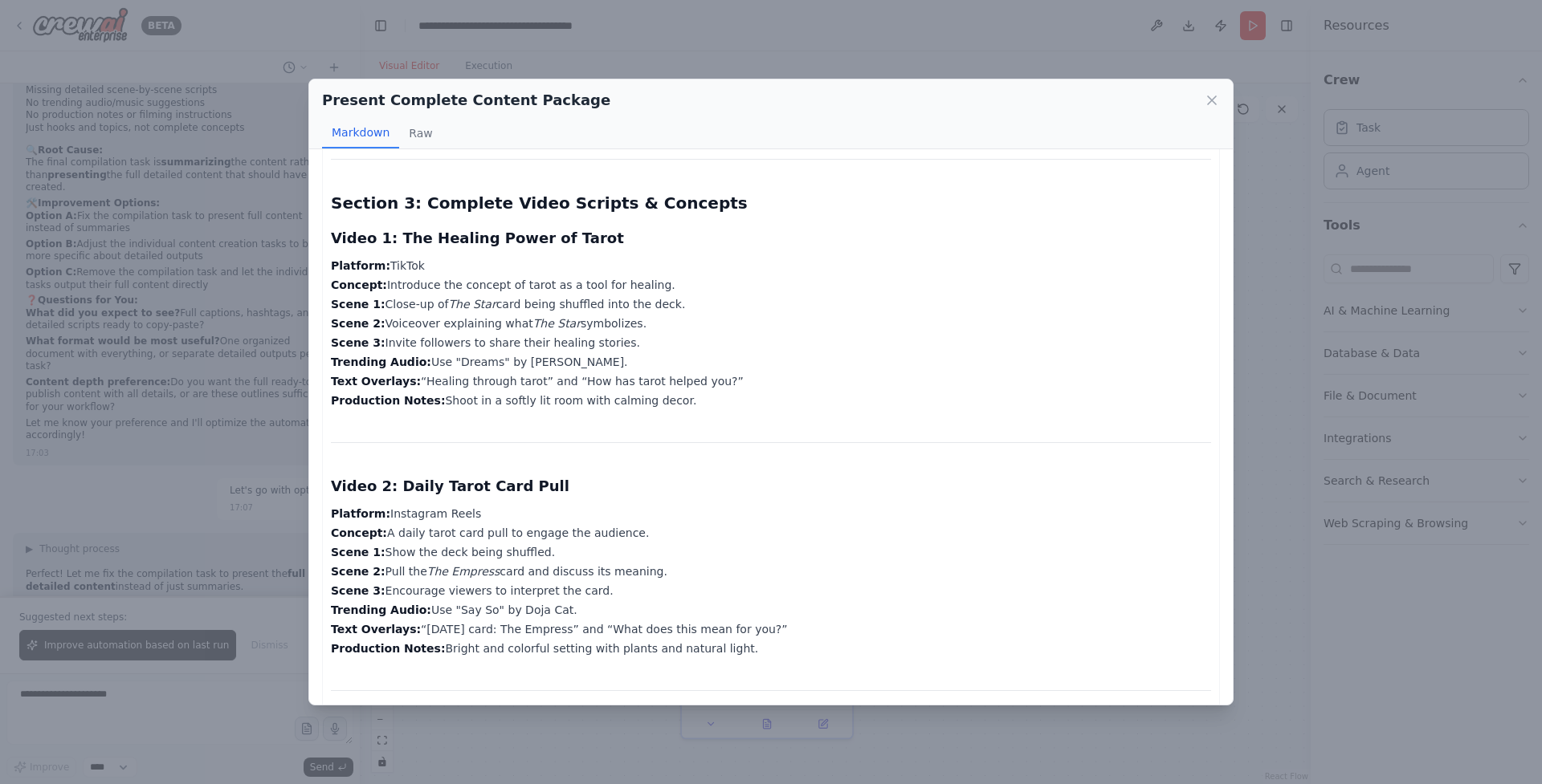
scroll to position [2467, 0]
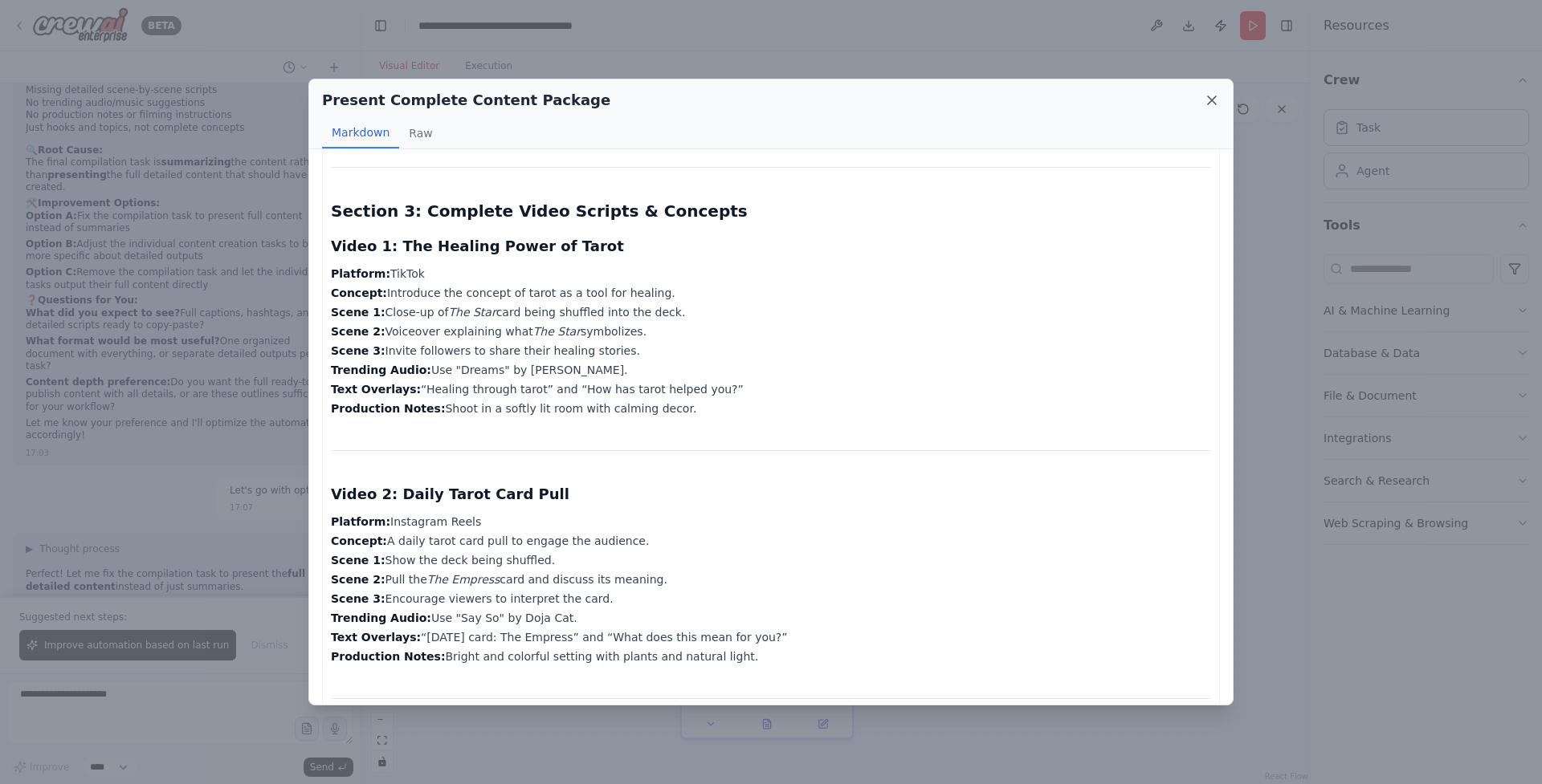
click at [1212, 107] on icon at bounding box center [1212, 100] width 16 height 16
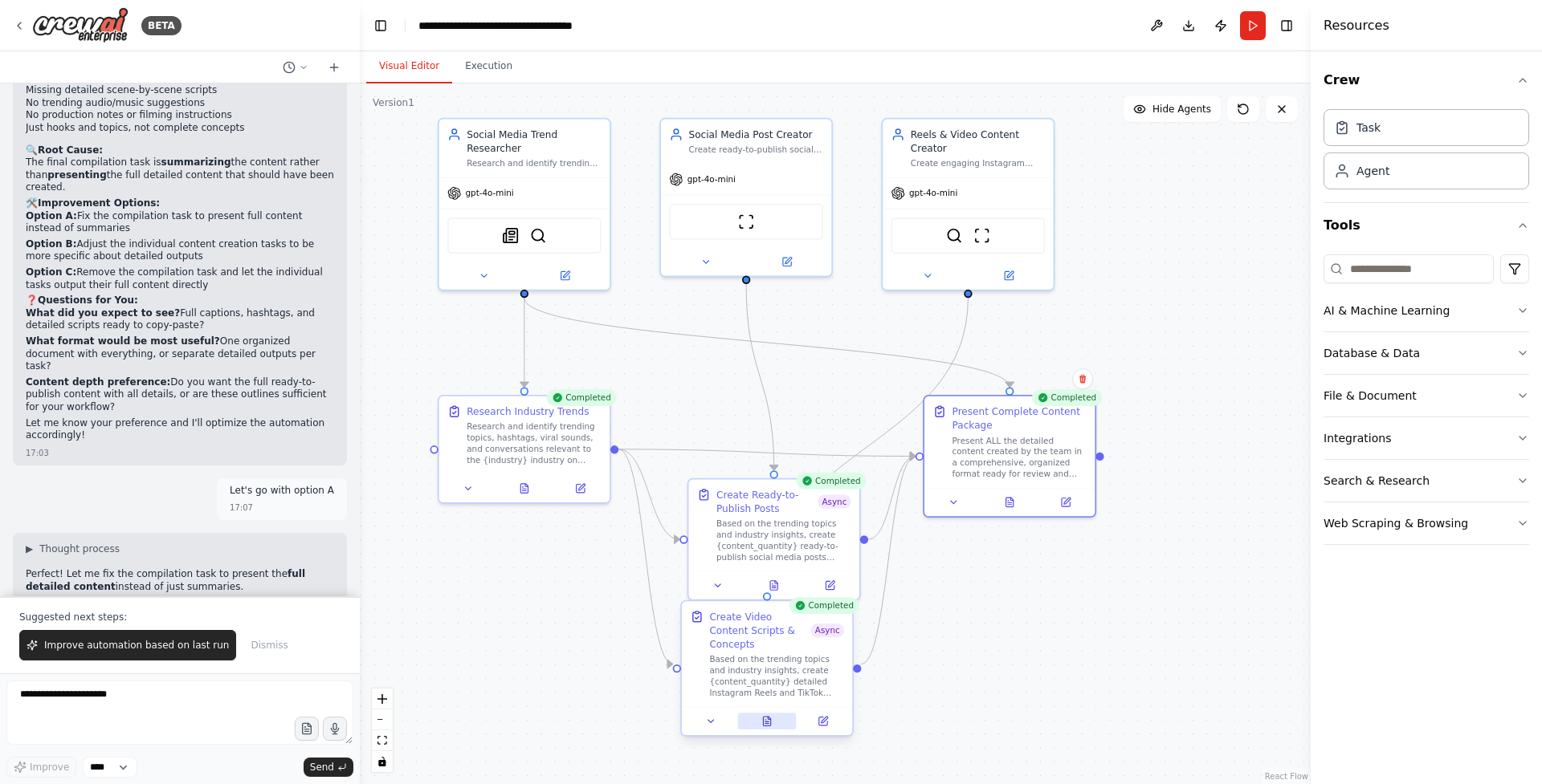
click at [770, 717] on icon at bounding box center [767, 721] width 7 height 10
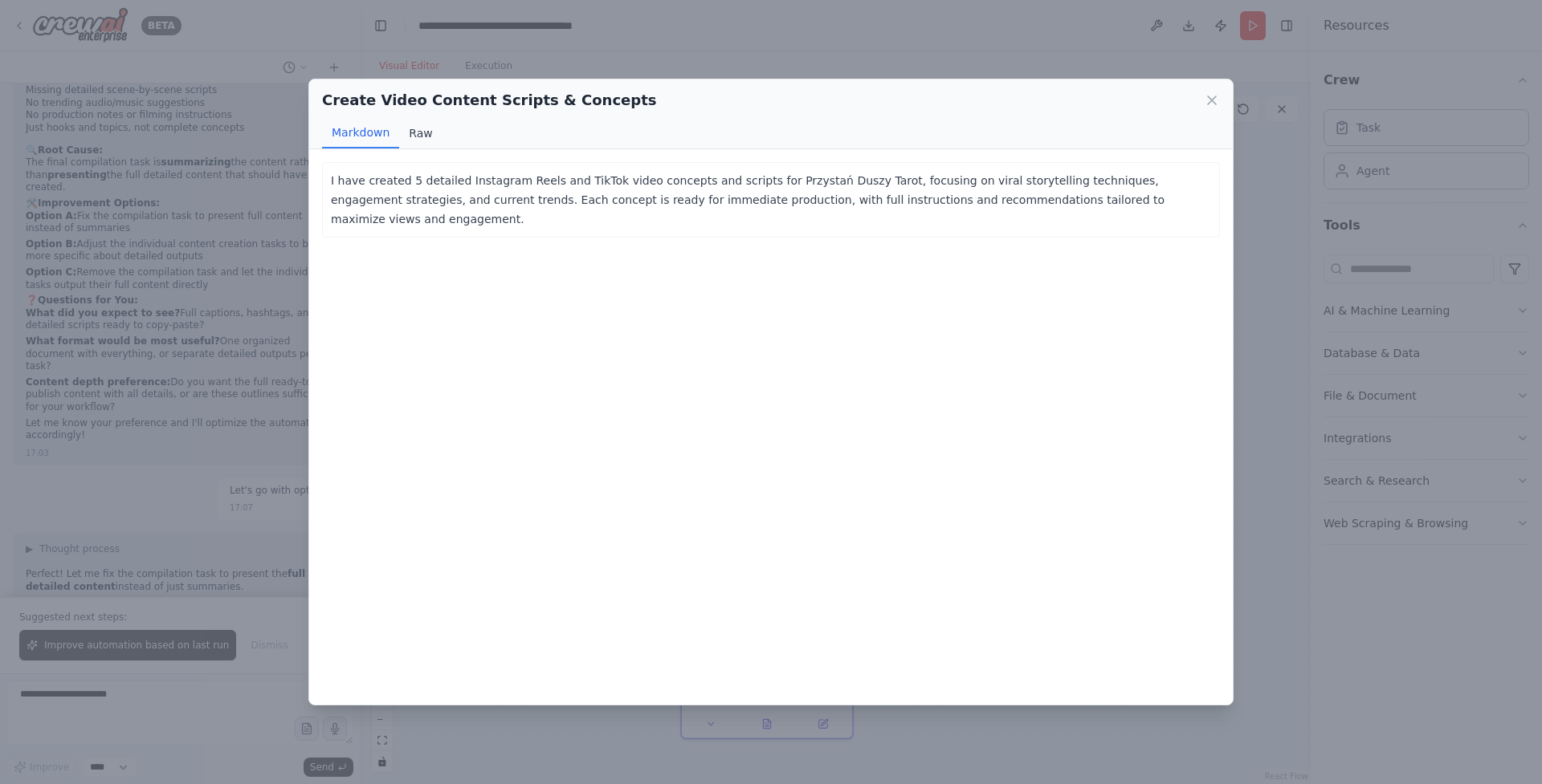
click at [413, 139] on button "Raw" at bounding box center [420, 133] width 43 height 30
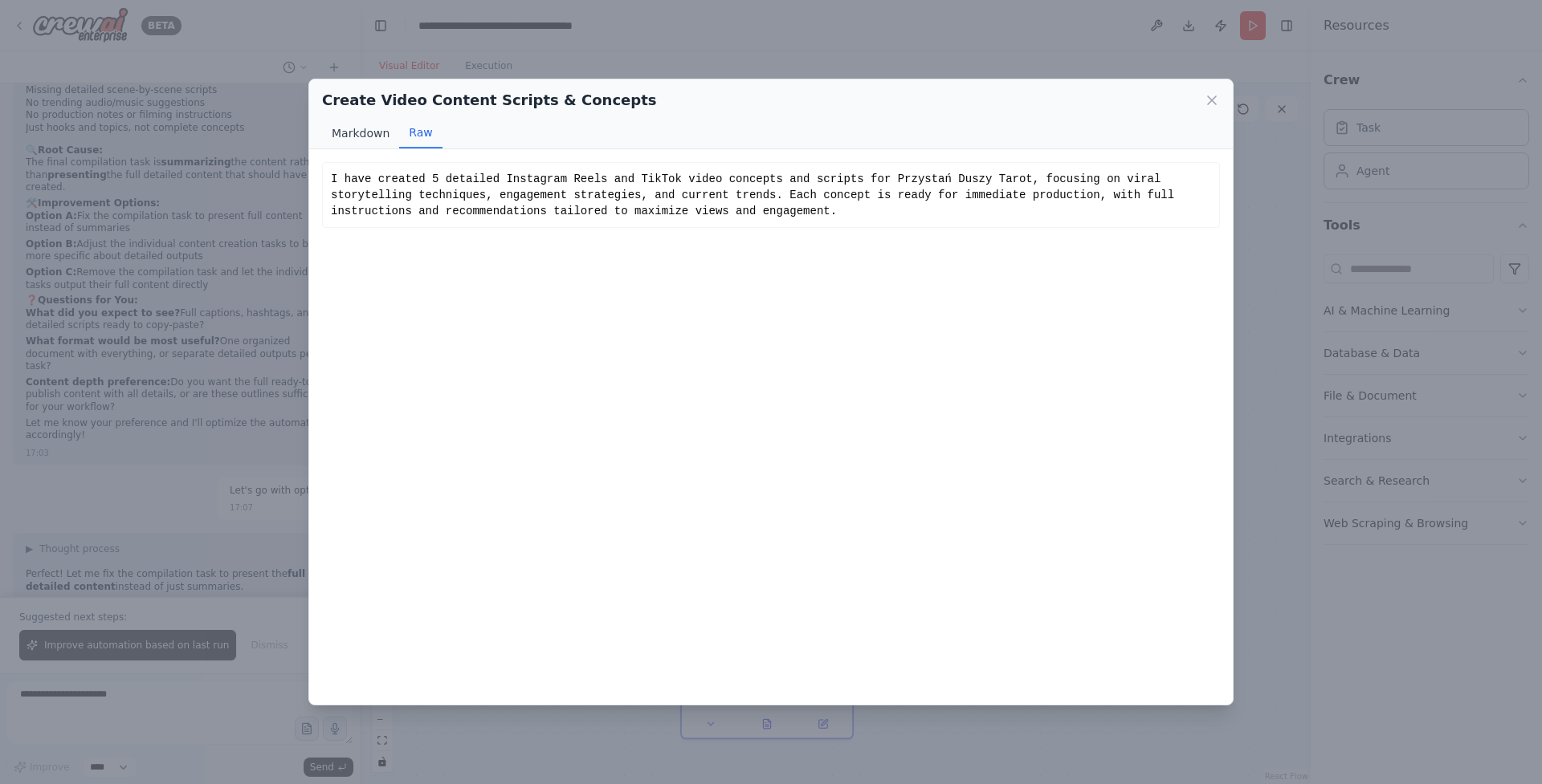
click at [379, 144] on button "Markdown" at bounding box center [361, 133] width 77 height 30
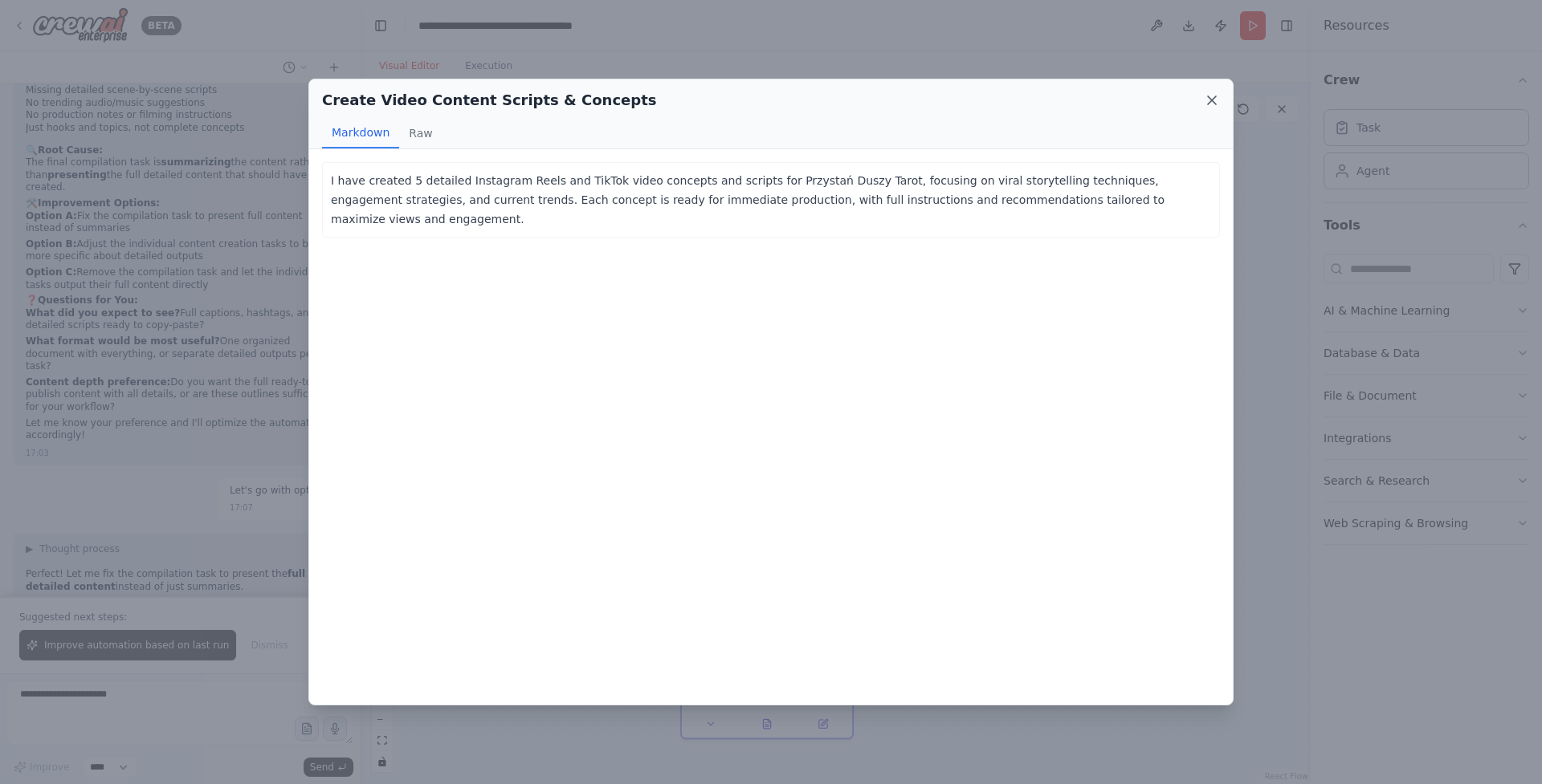
click at [1212, 102] on icon at bounding box center [1212, 100] width 16 height 16
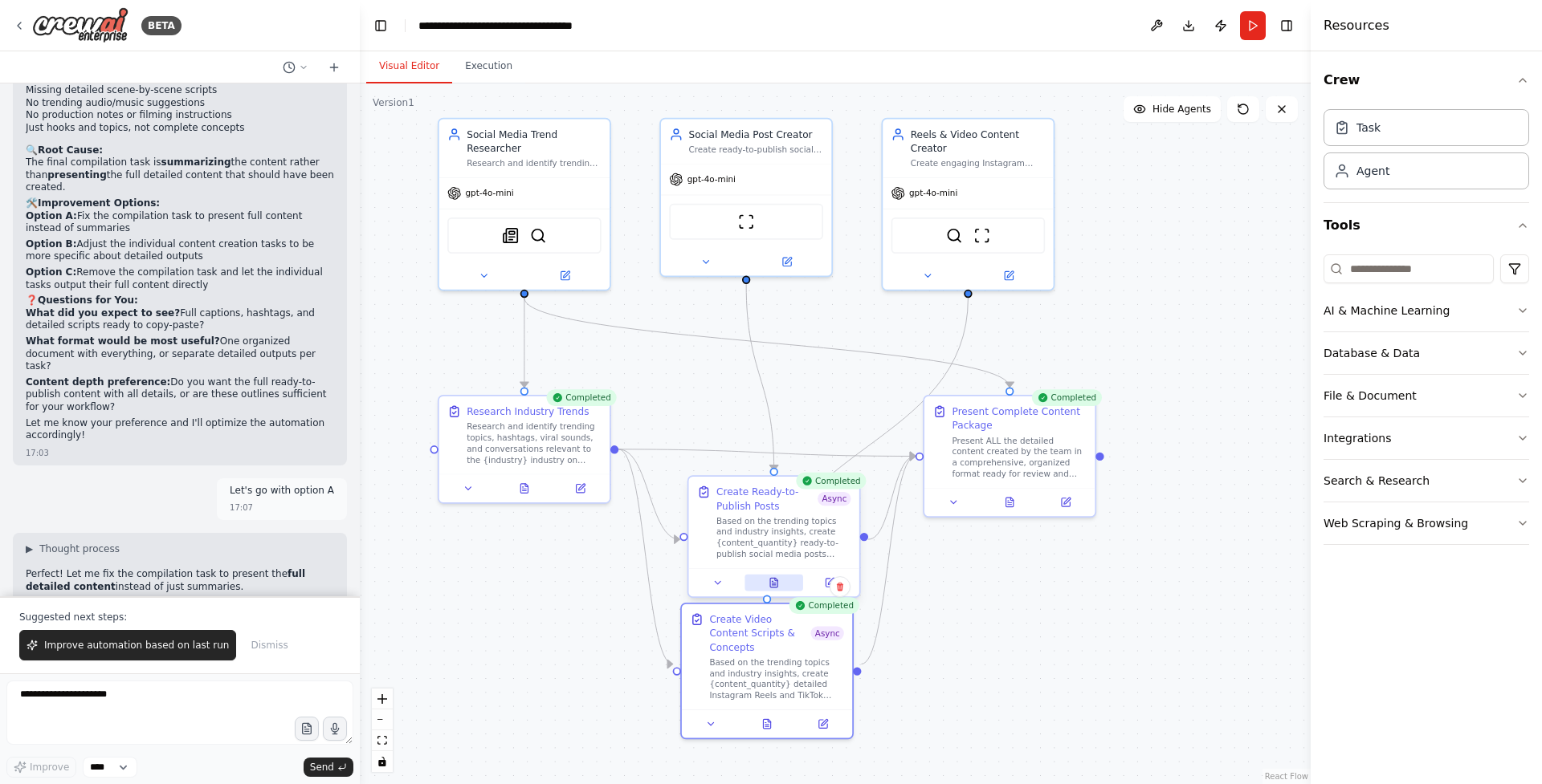
click at [772, 585] on icon at bounding box center [774, 585] width 4 height 0
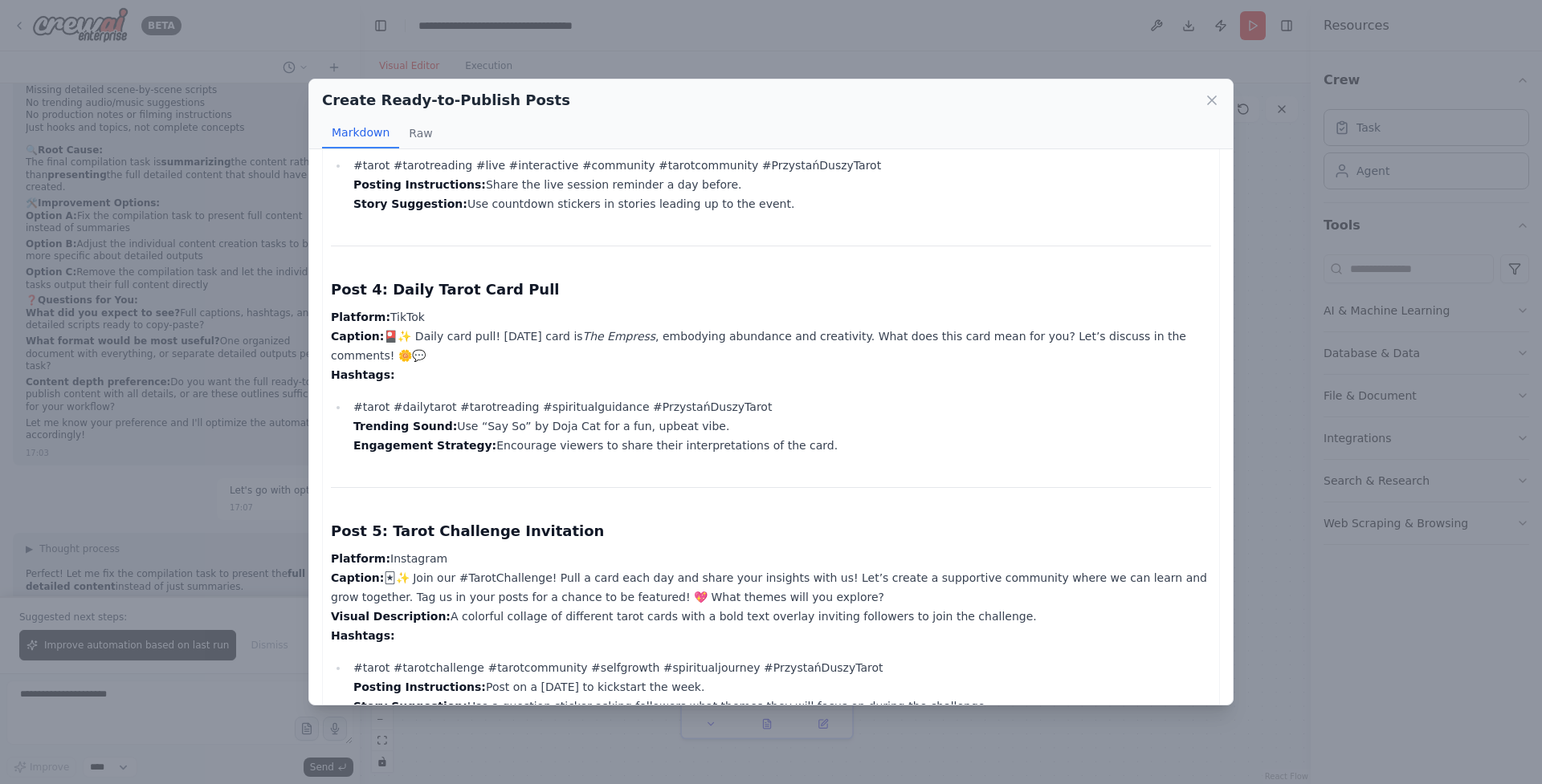
scroll to position [742, 0]
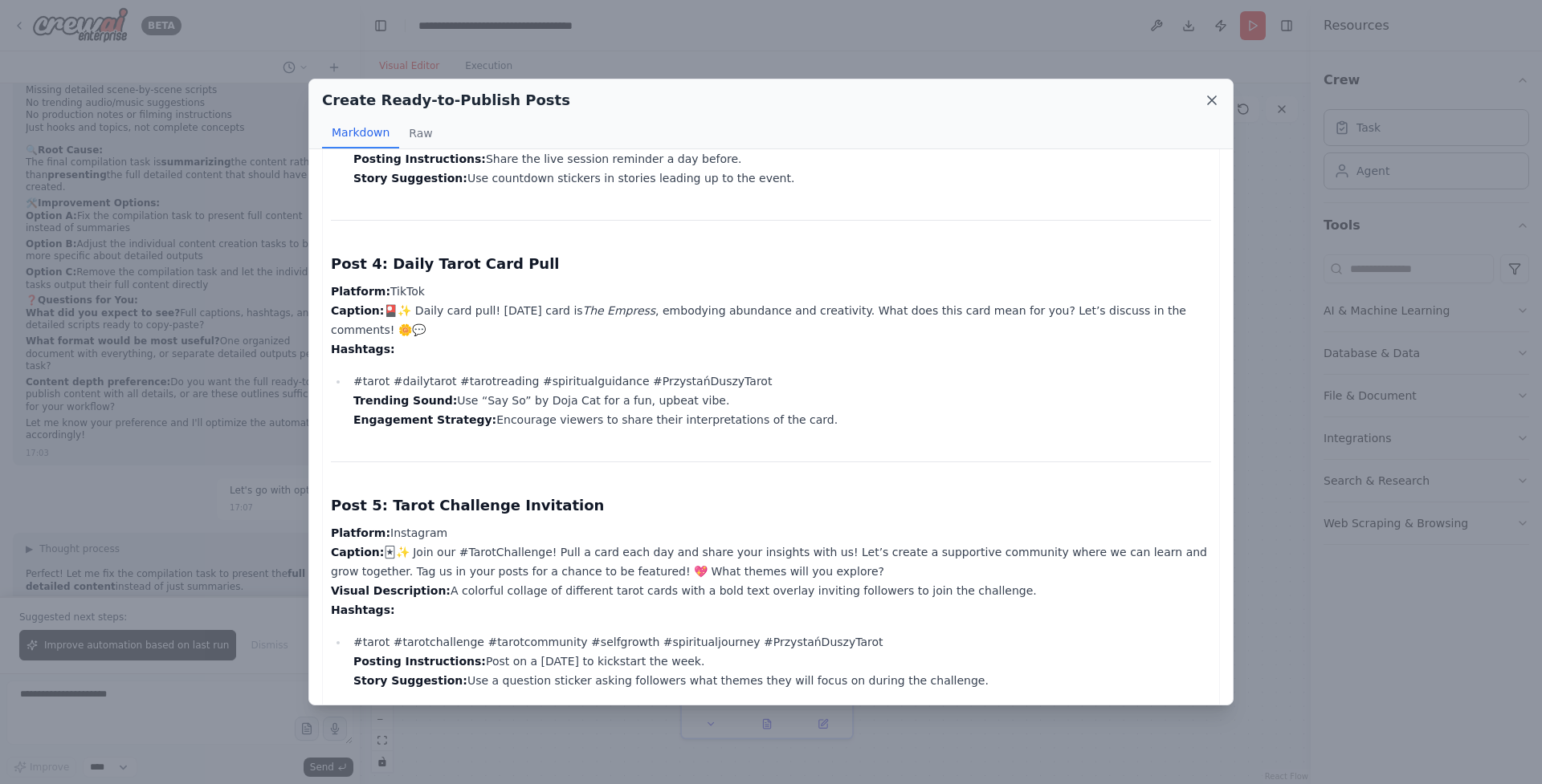
click at [1212, 99] on icon at bounding box center [1212, 100] width 8 height 8
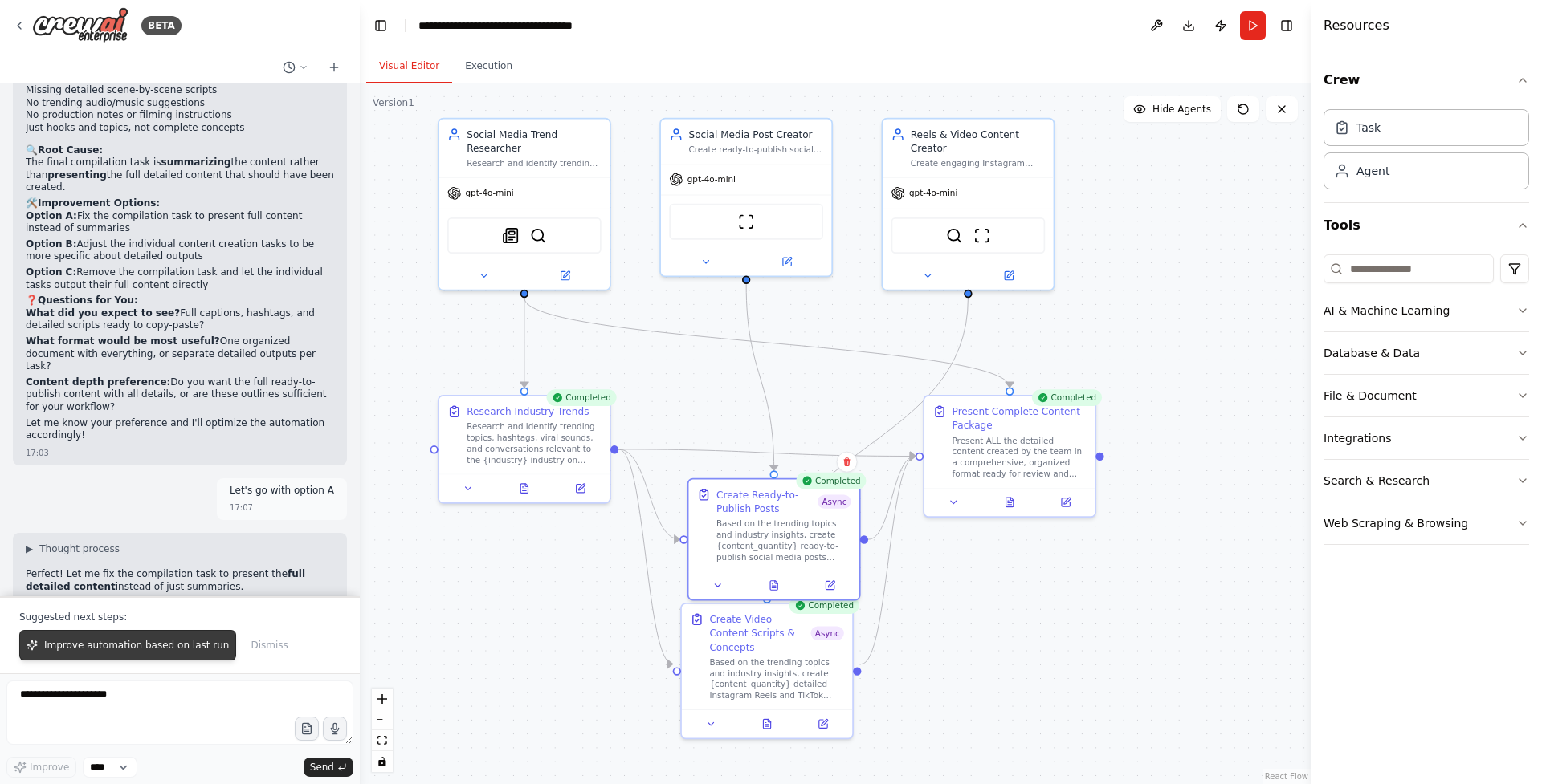
click at [122, 656] on button "Improve automation based on last run" at bounding box center [128, 645] width 217 height 30
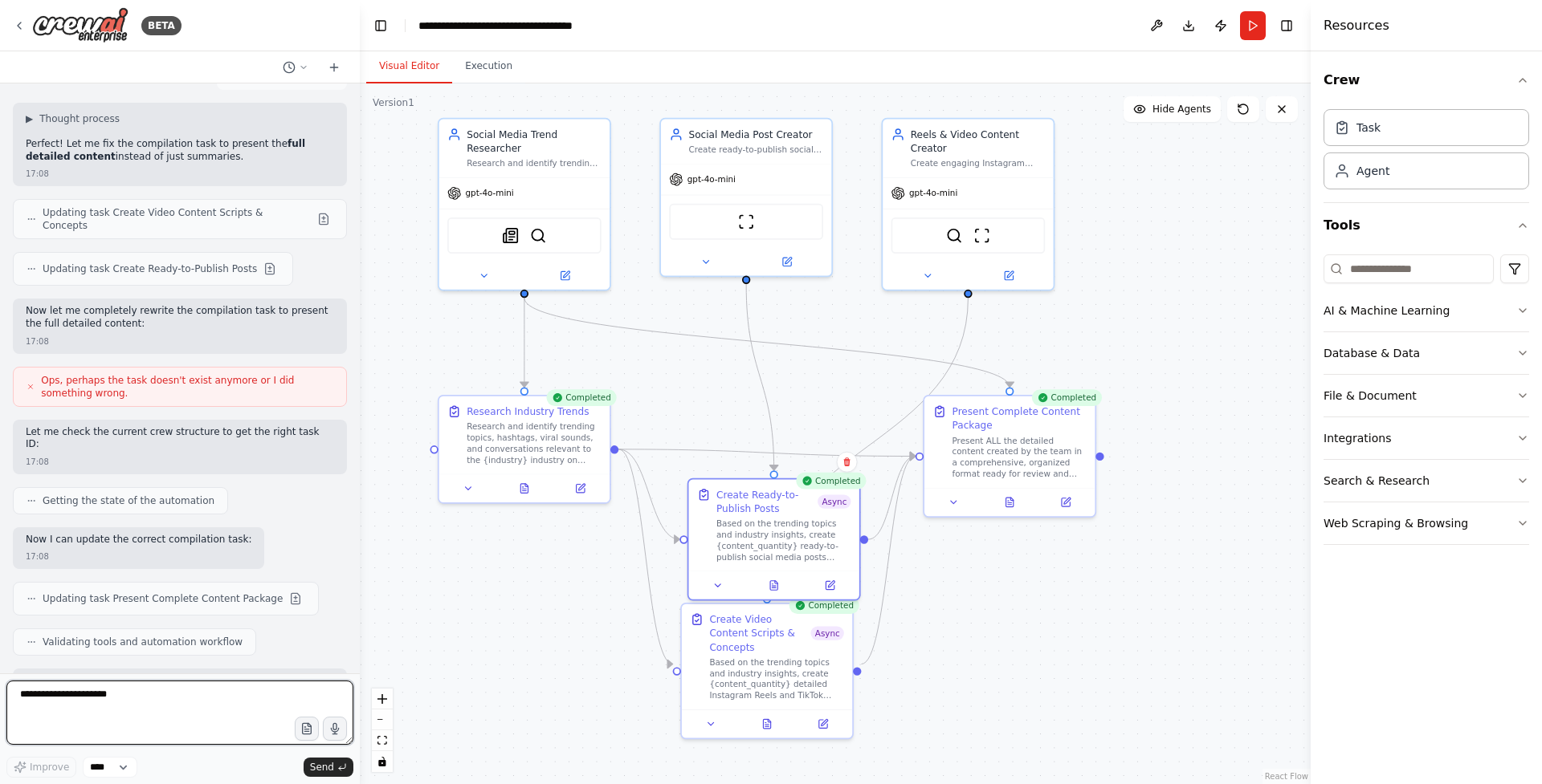
scroll to position [22340, 0]
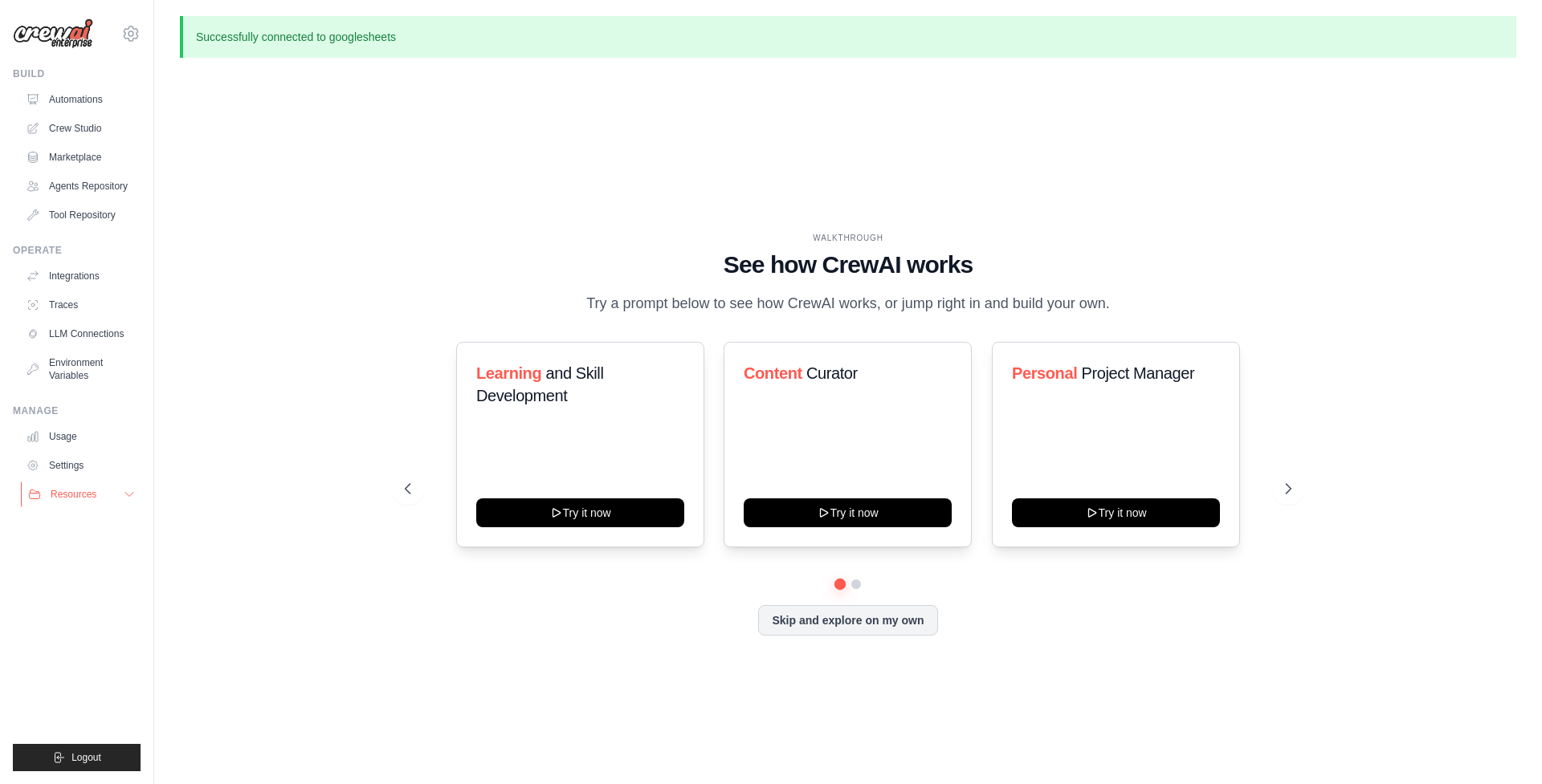
click at [121, 492] on button "Resources" at bounding box center [82, 495] width 122 height 26
click at [94, 267] on link "Integrations" at bounding box center [82, 276] width 122 height 26
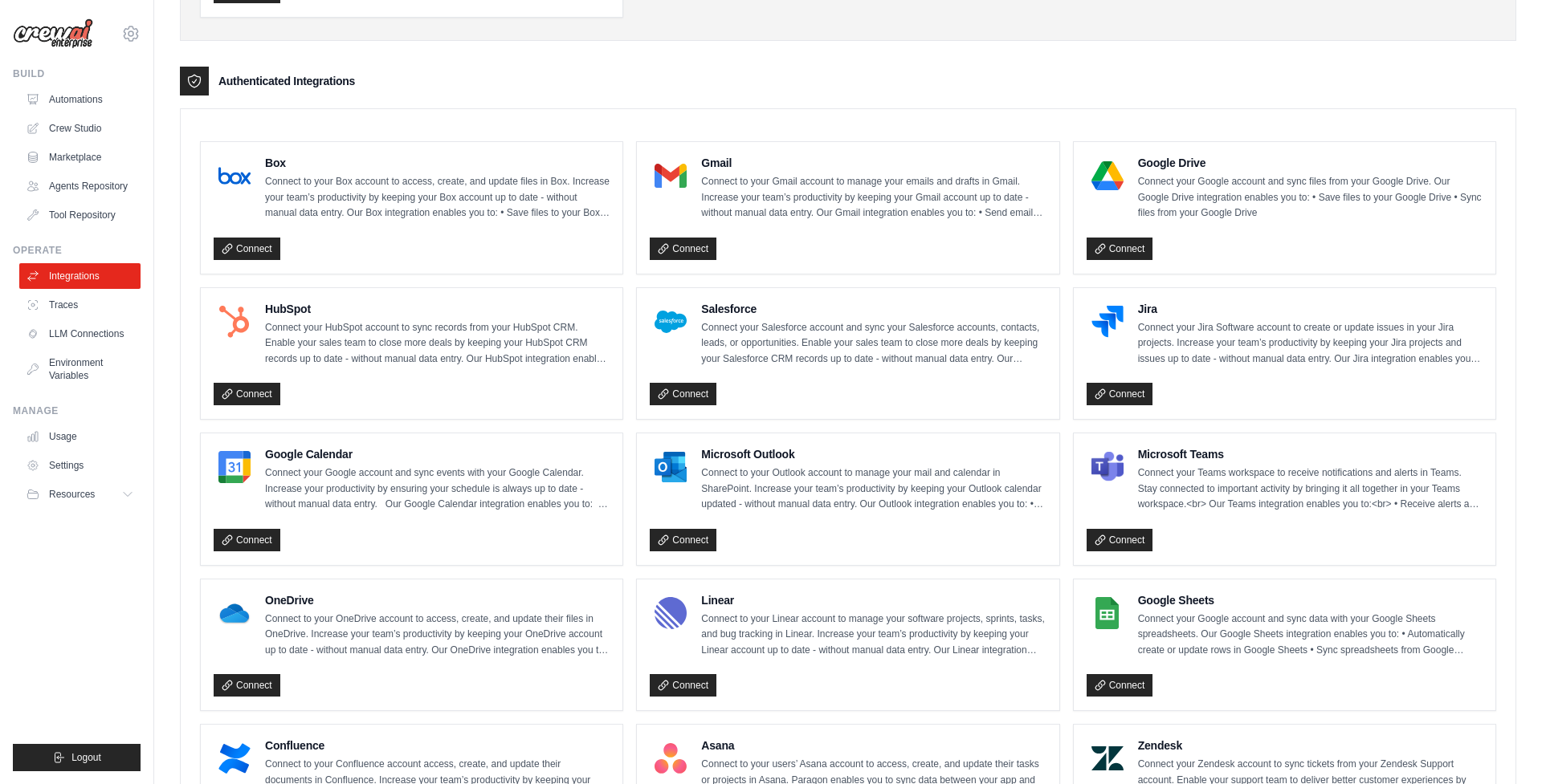
scroll to position [463, 0]
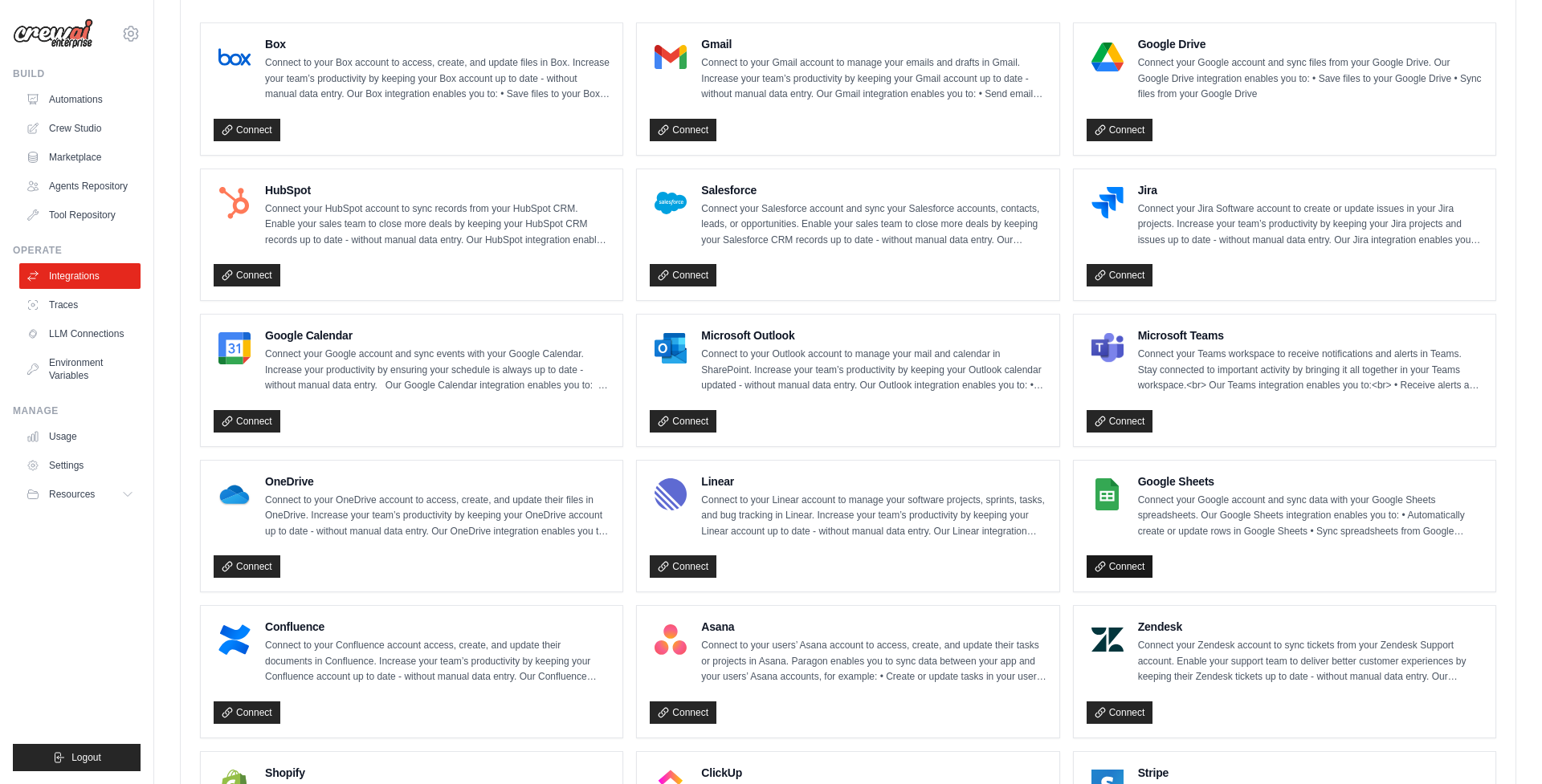
click at [1138, 567] on link "Connect" at bounding box center [1119, 566] width 67 height 22
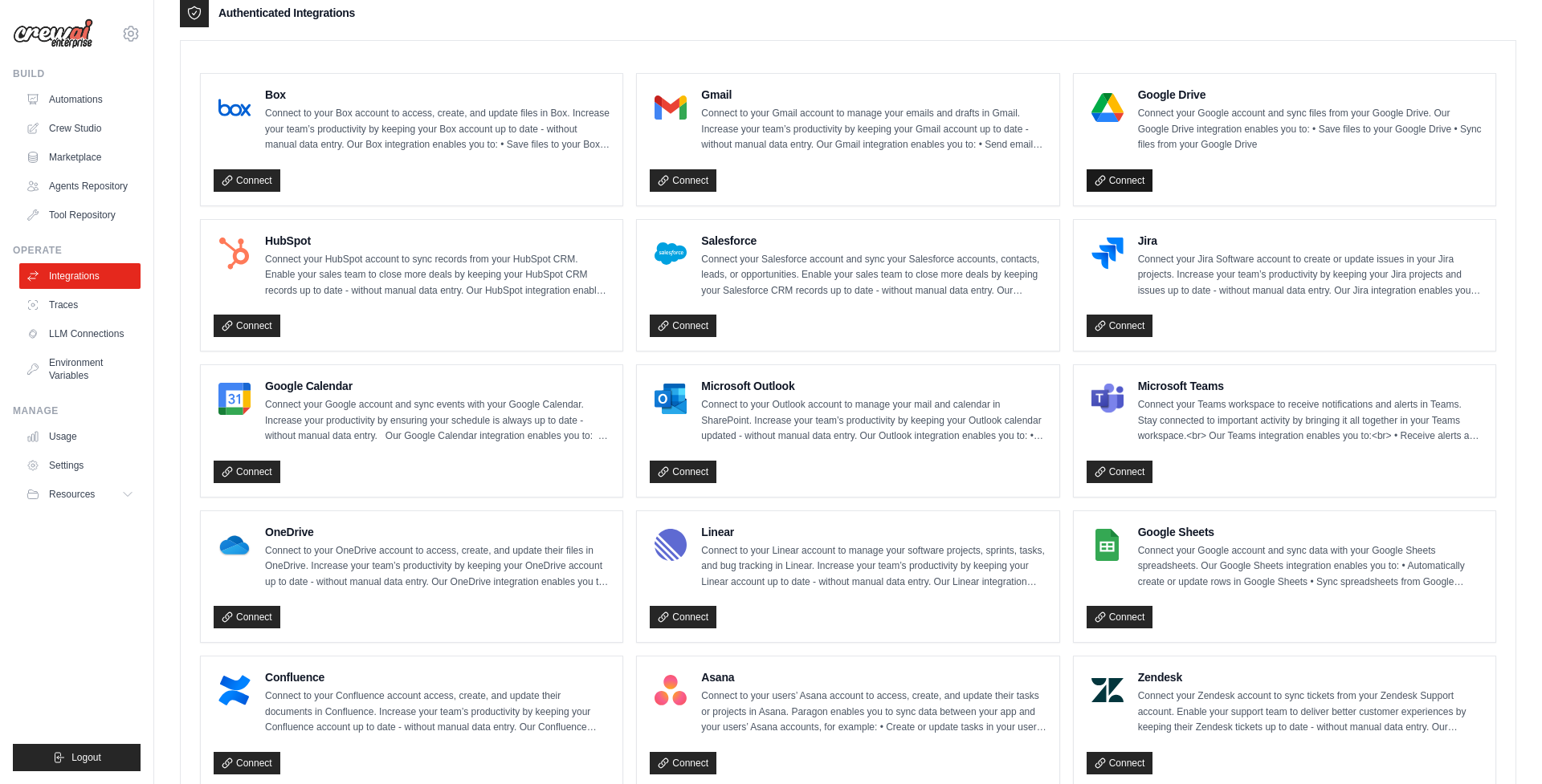
click at [1130, 172] on link "Connect" at bounding box center [1119, 180] width 67 height 22
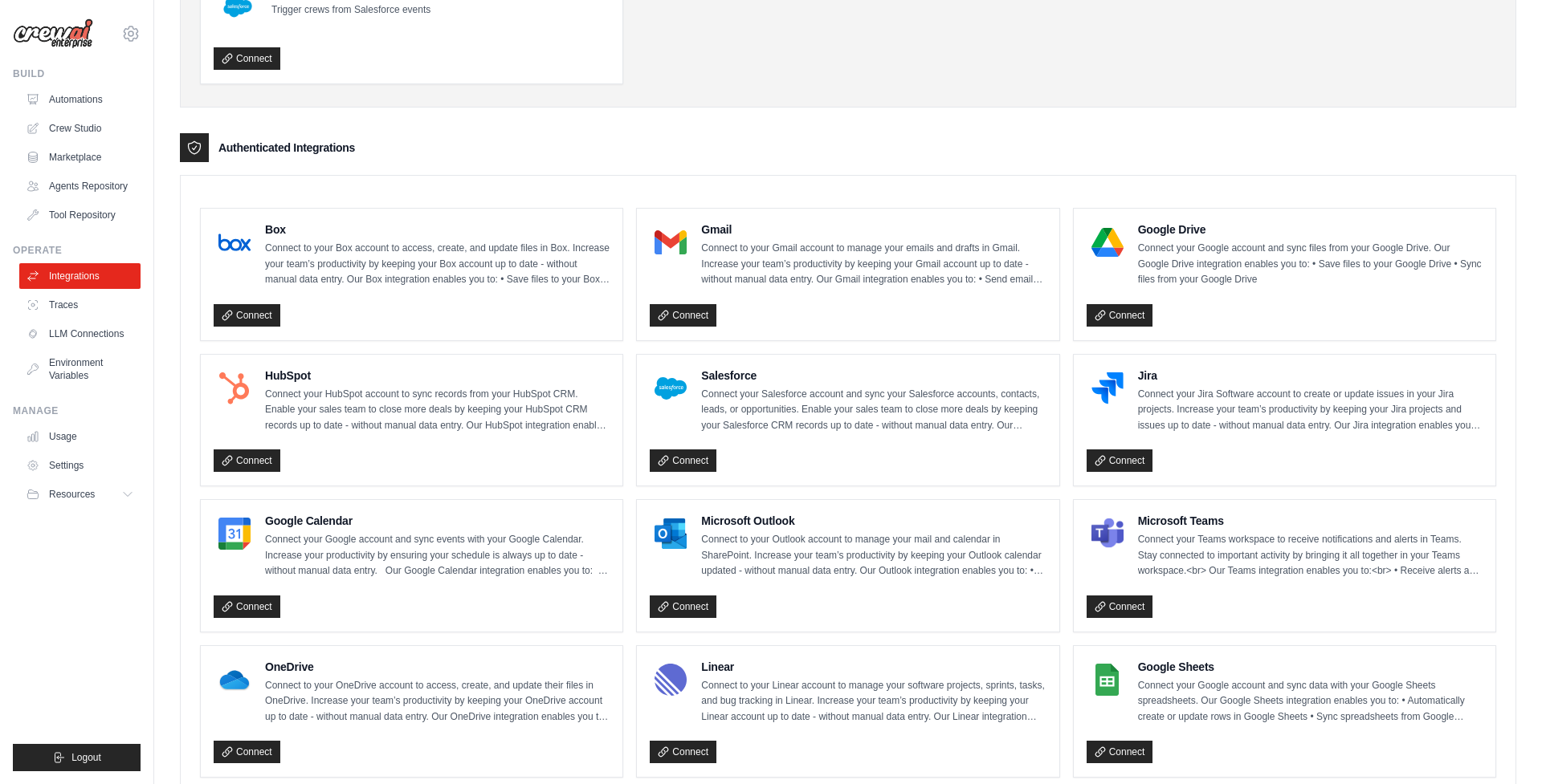
scroll to position [424, 0]
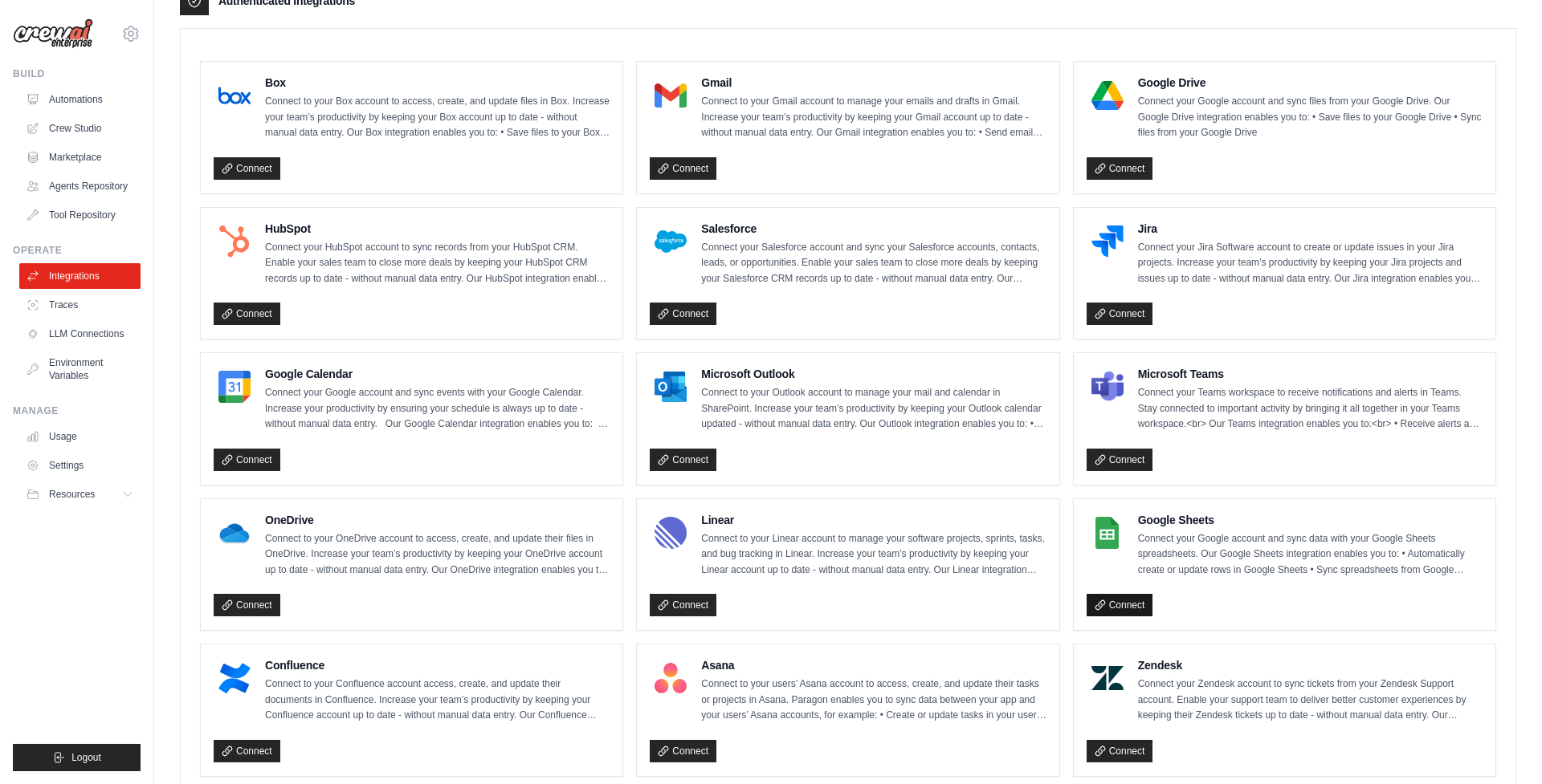
click at [1116, 600] on link "Connect" at bounding box center [1119, 605] width 67 height 22
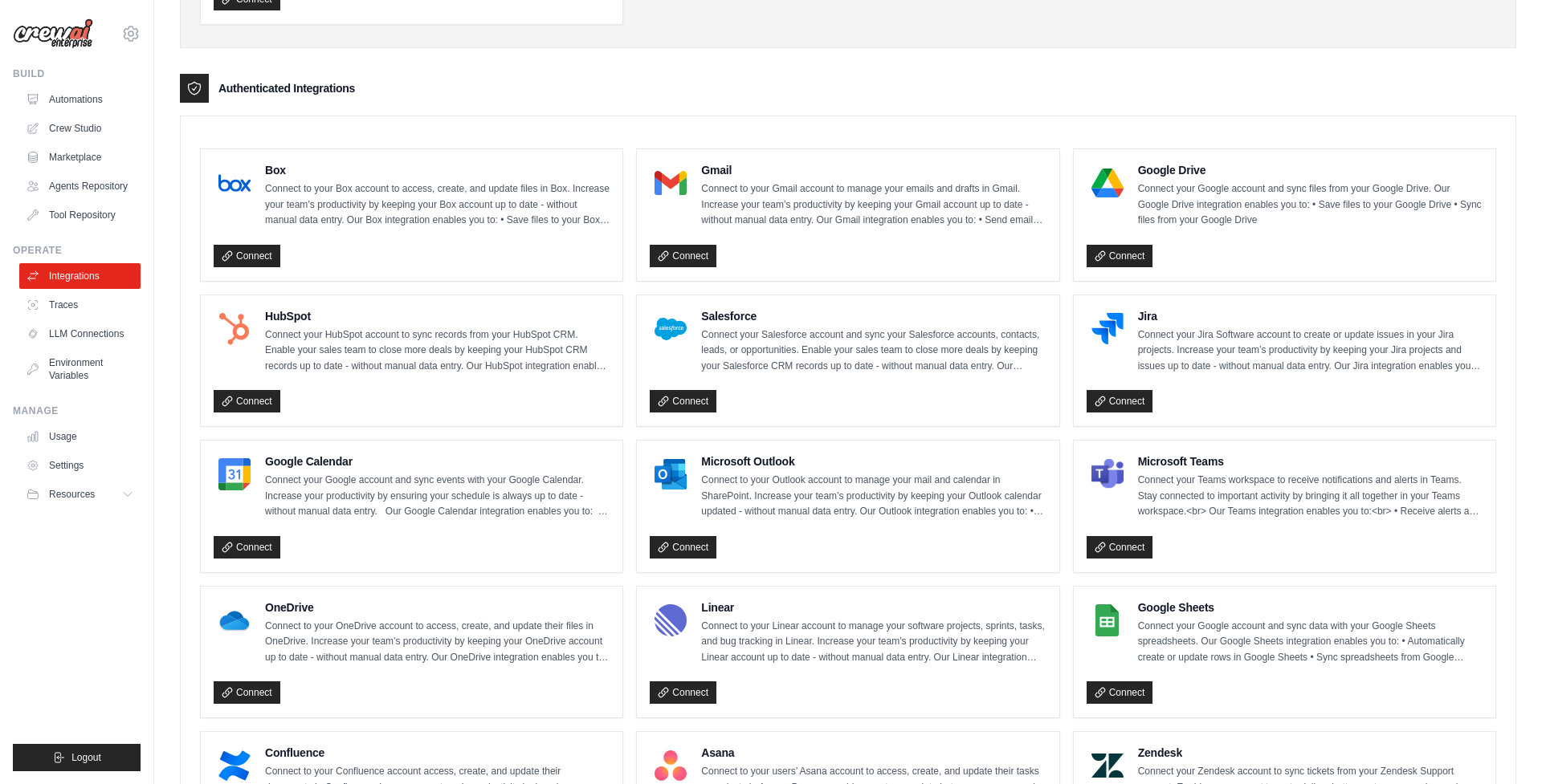
scroll to position [0, 0]
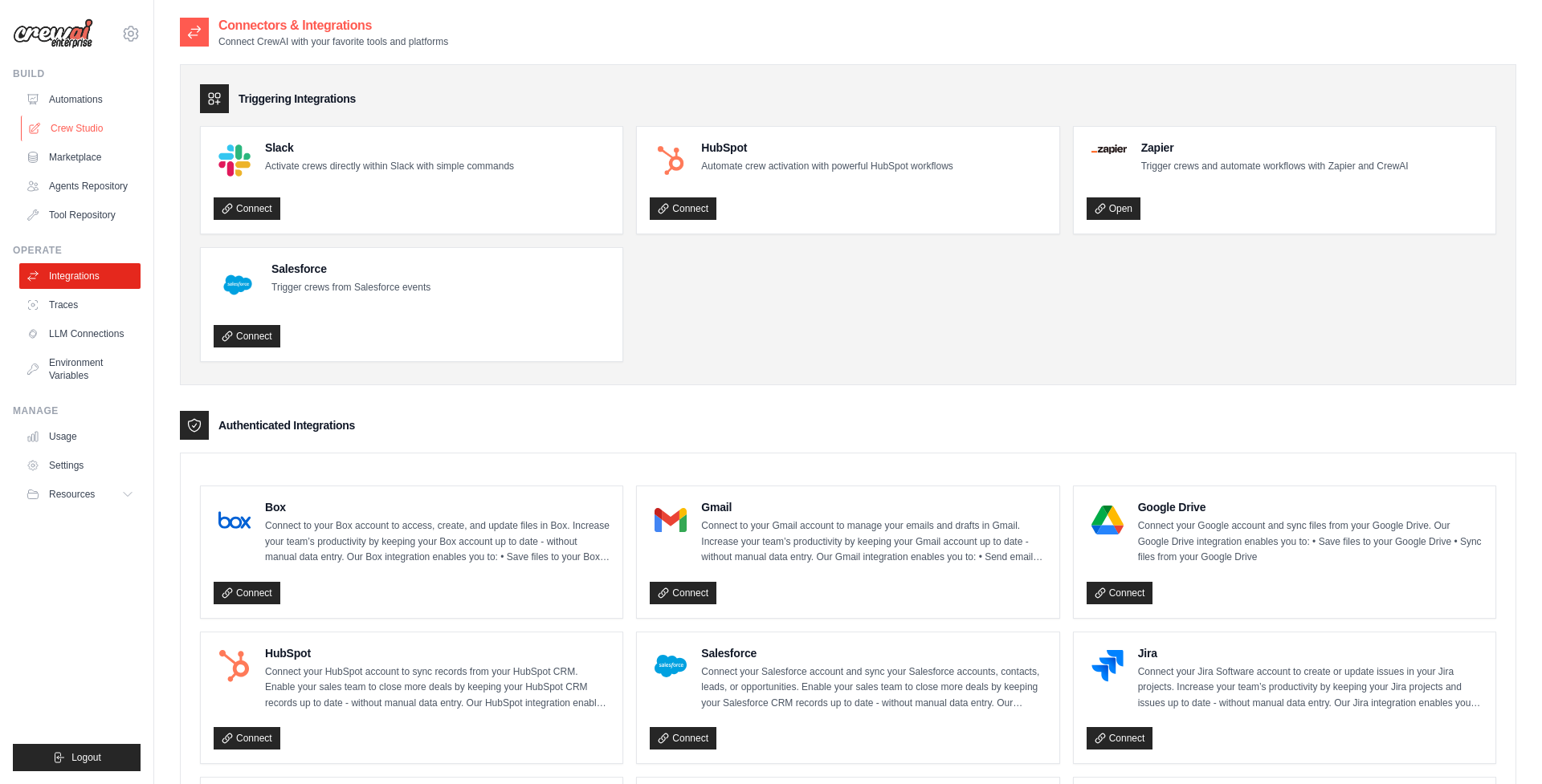
click at [89, 127] on link "Crew Studio" at bounding box center [82, 128] width 122 height 26
